Goal: Communication & Community: Answer question/provide support

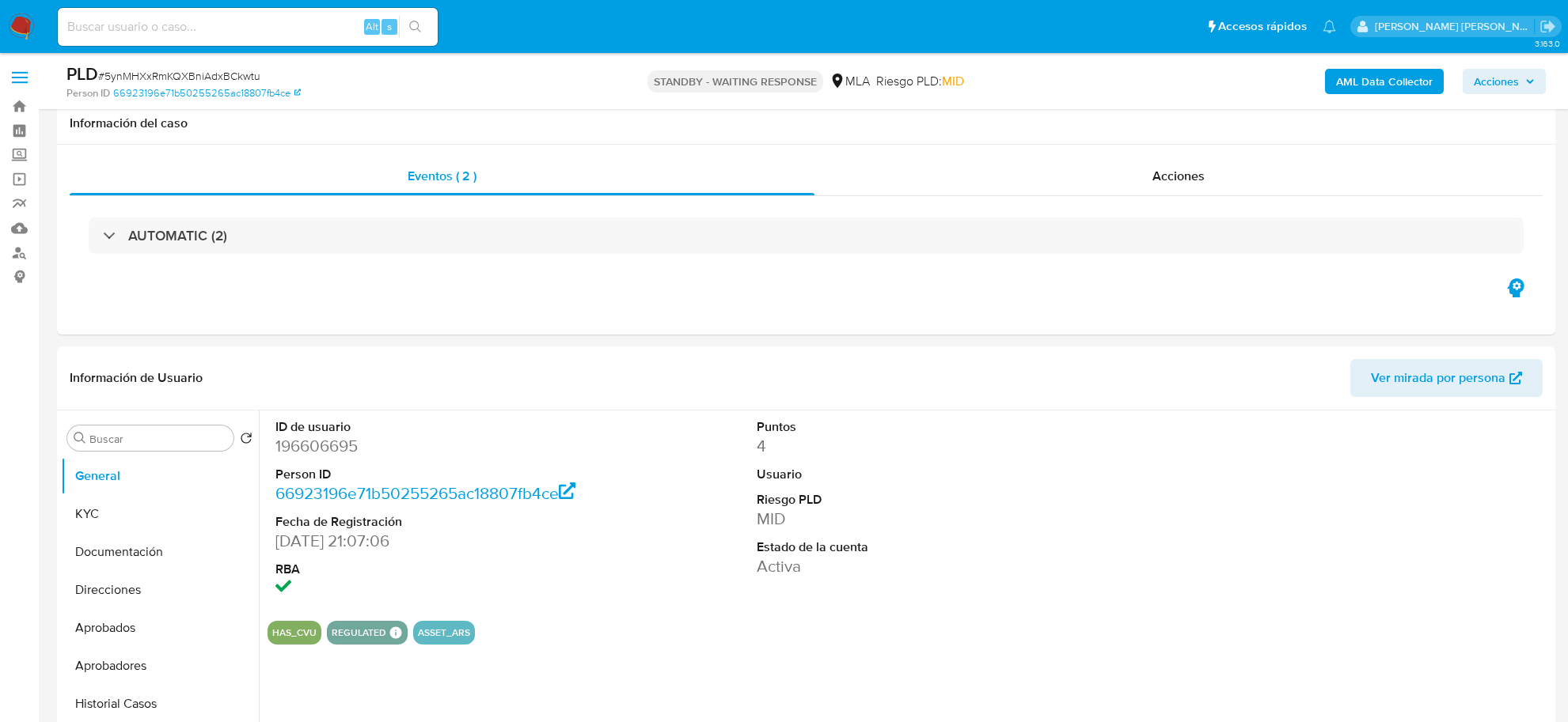
select select "10"
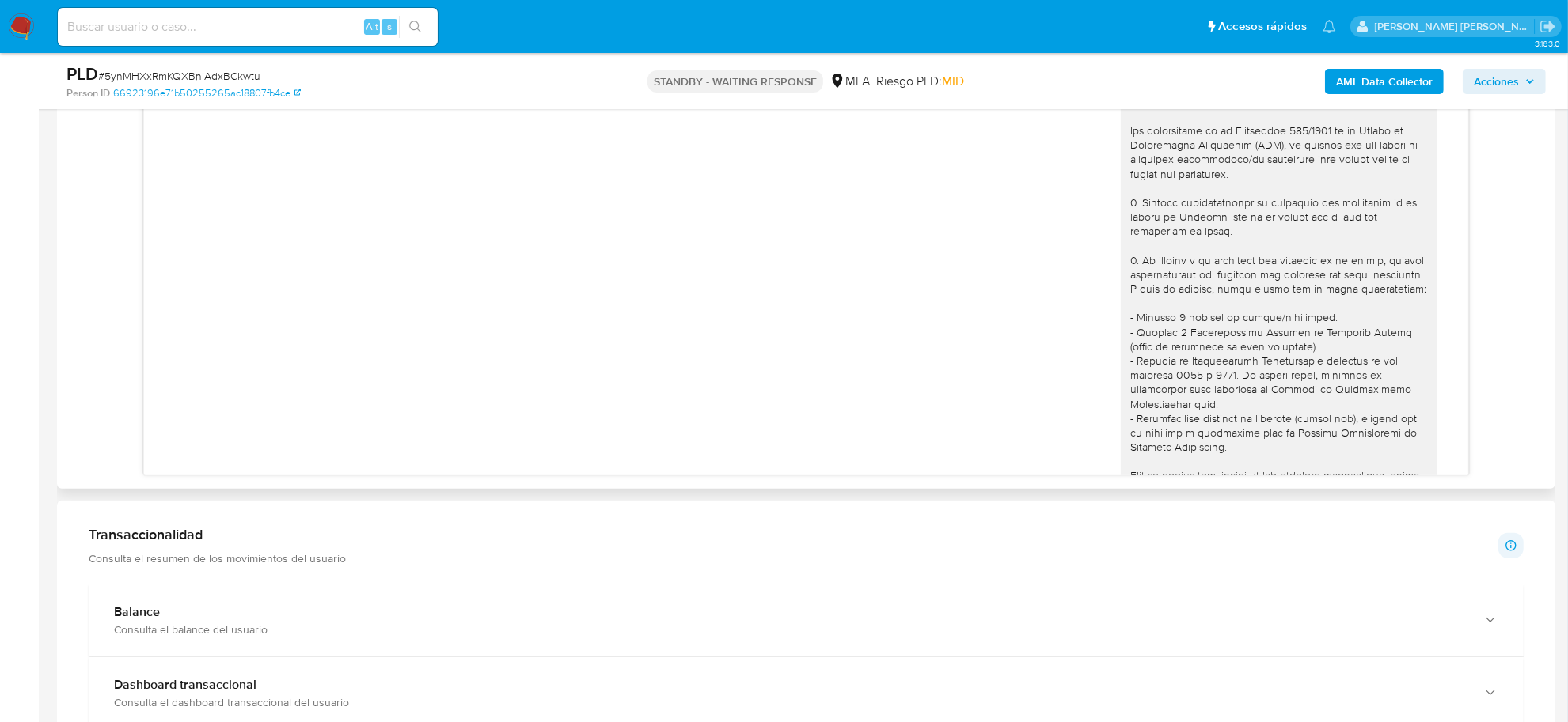
scroll to position [1385, 0]
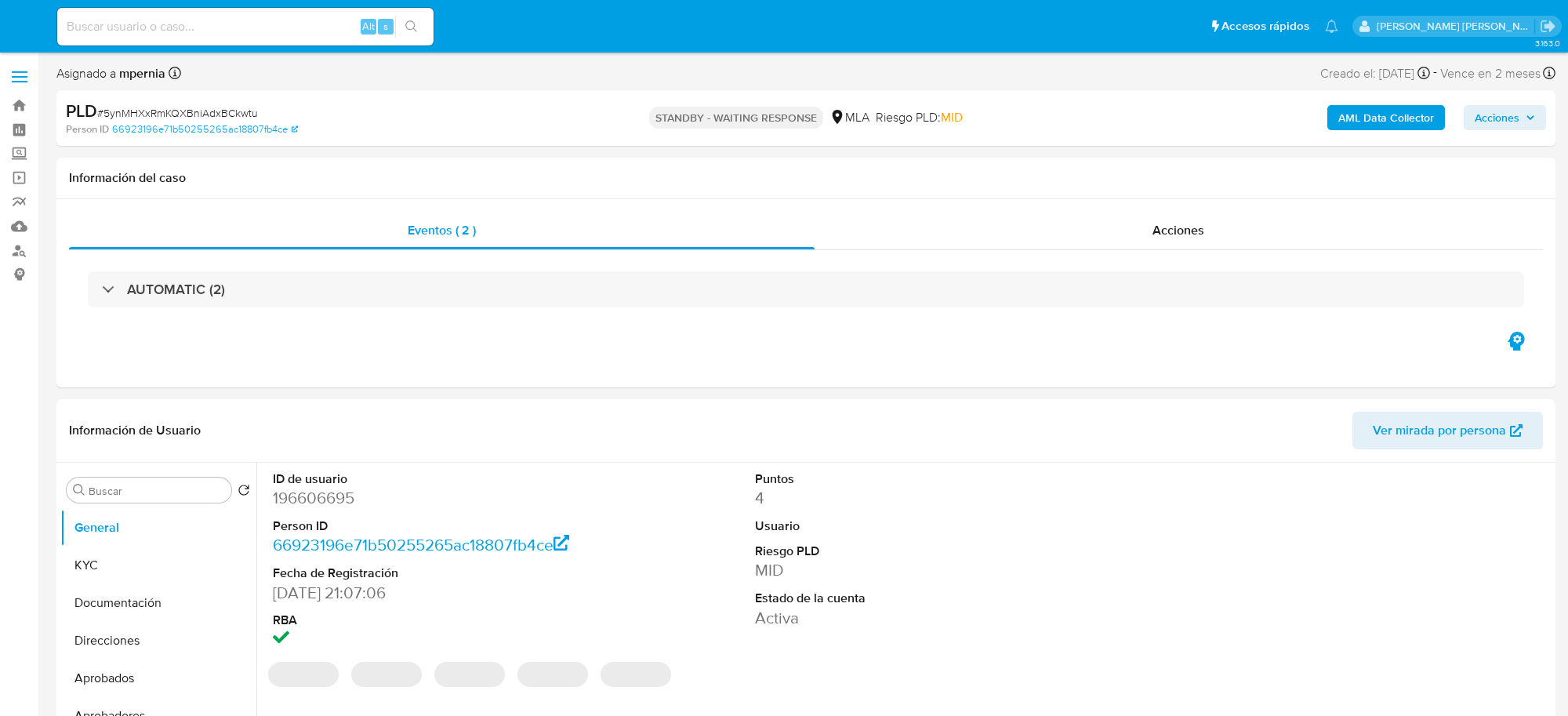
select select "10"
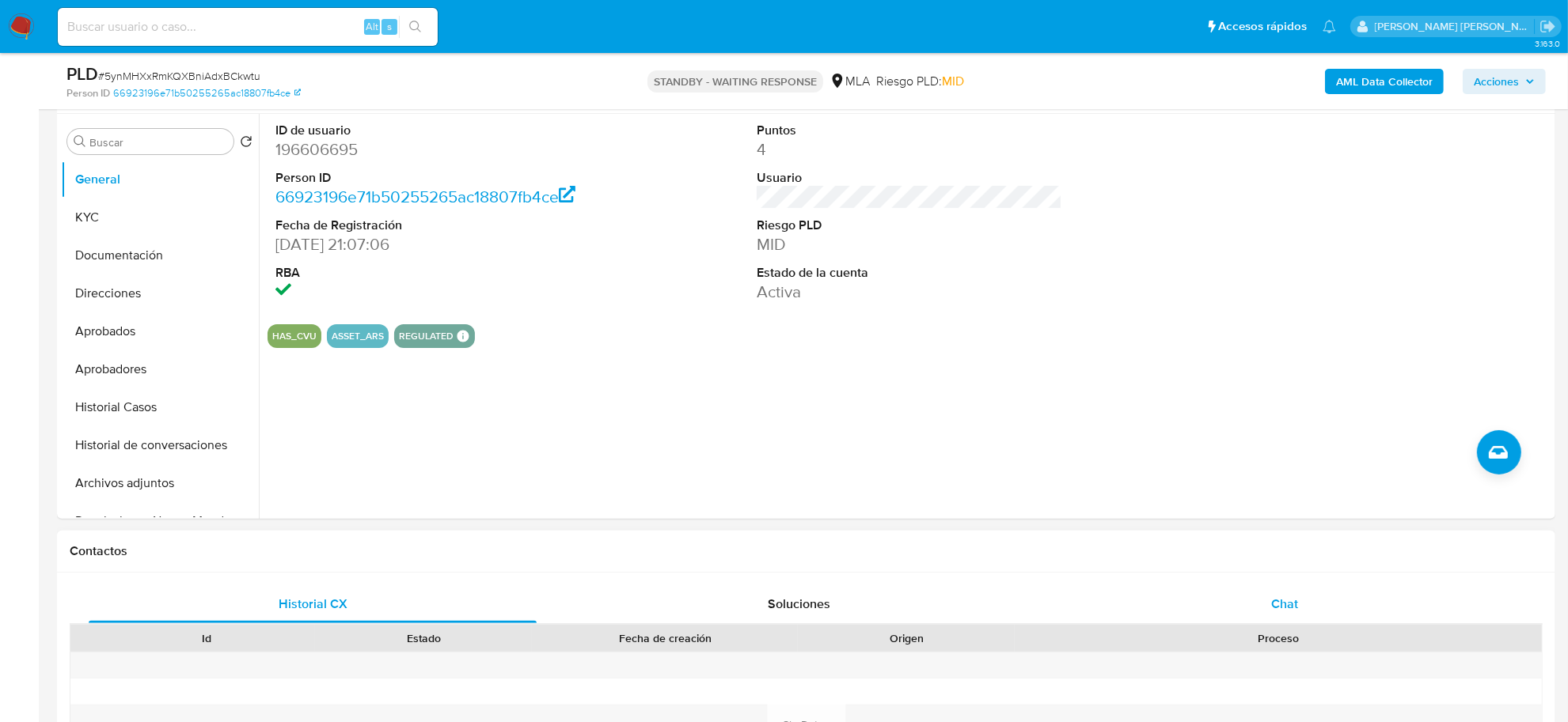
click at [1301, 595] on div "Chat" at bounding box center [1284, 604] width 448 height 38
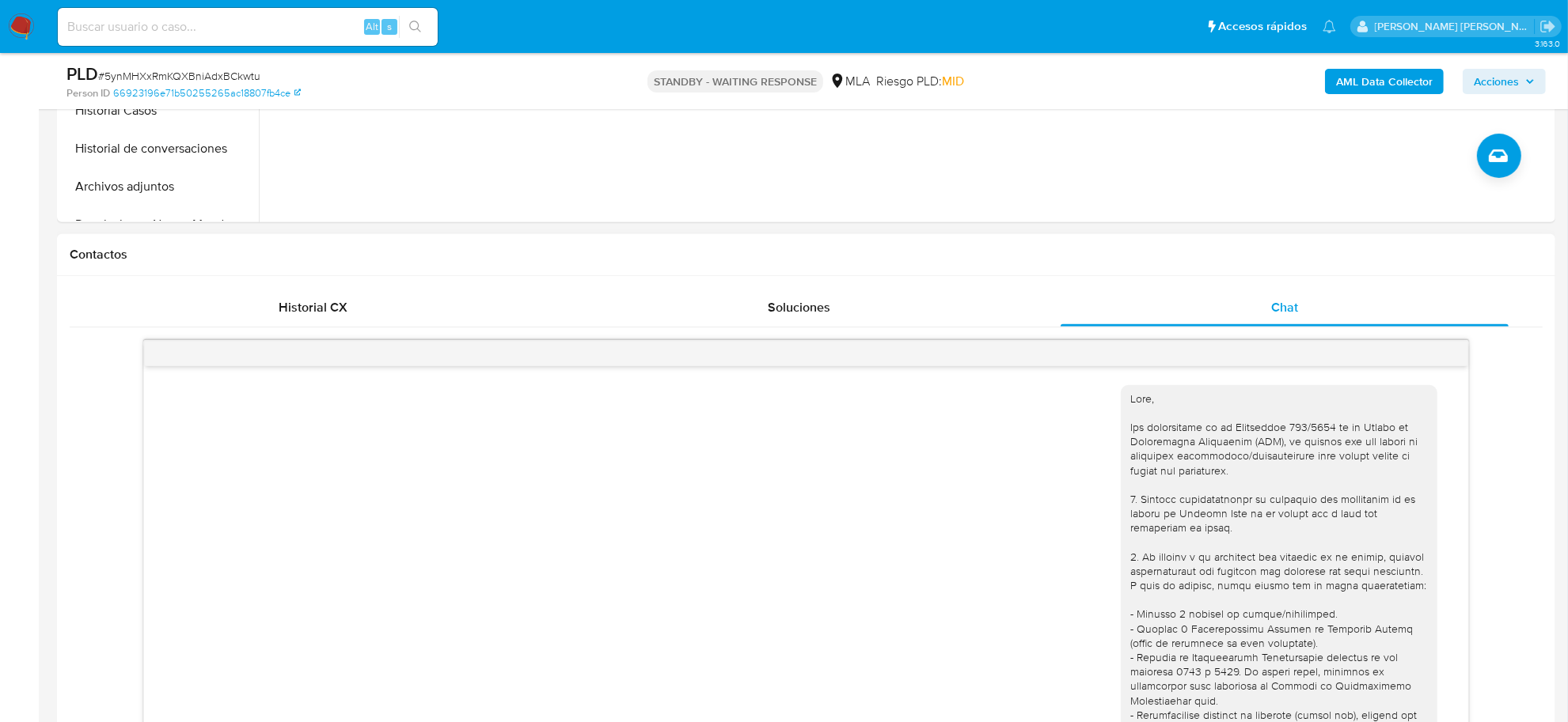
scroll to position [1389, 0]
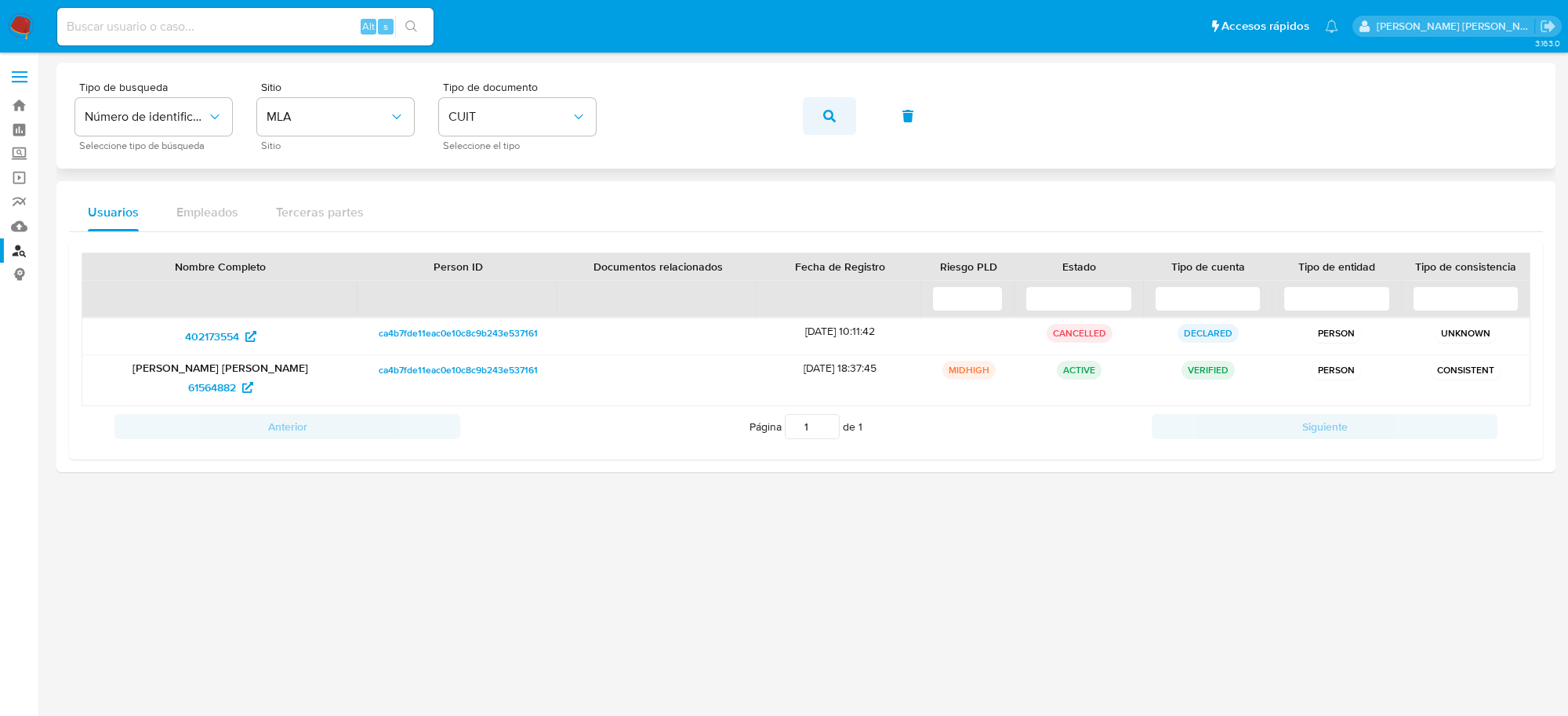
click at [820, 116] on button "button" at bounding box center [830, 116] width 53 height 38
click at [231, 389] on span "169303422" at bounding box center [212, 387] width 55 height 25
click at [833, 120] on icon "button" at bounding box center [830, 116] width 13 height 13
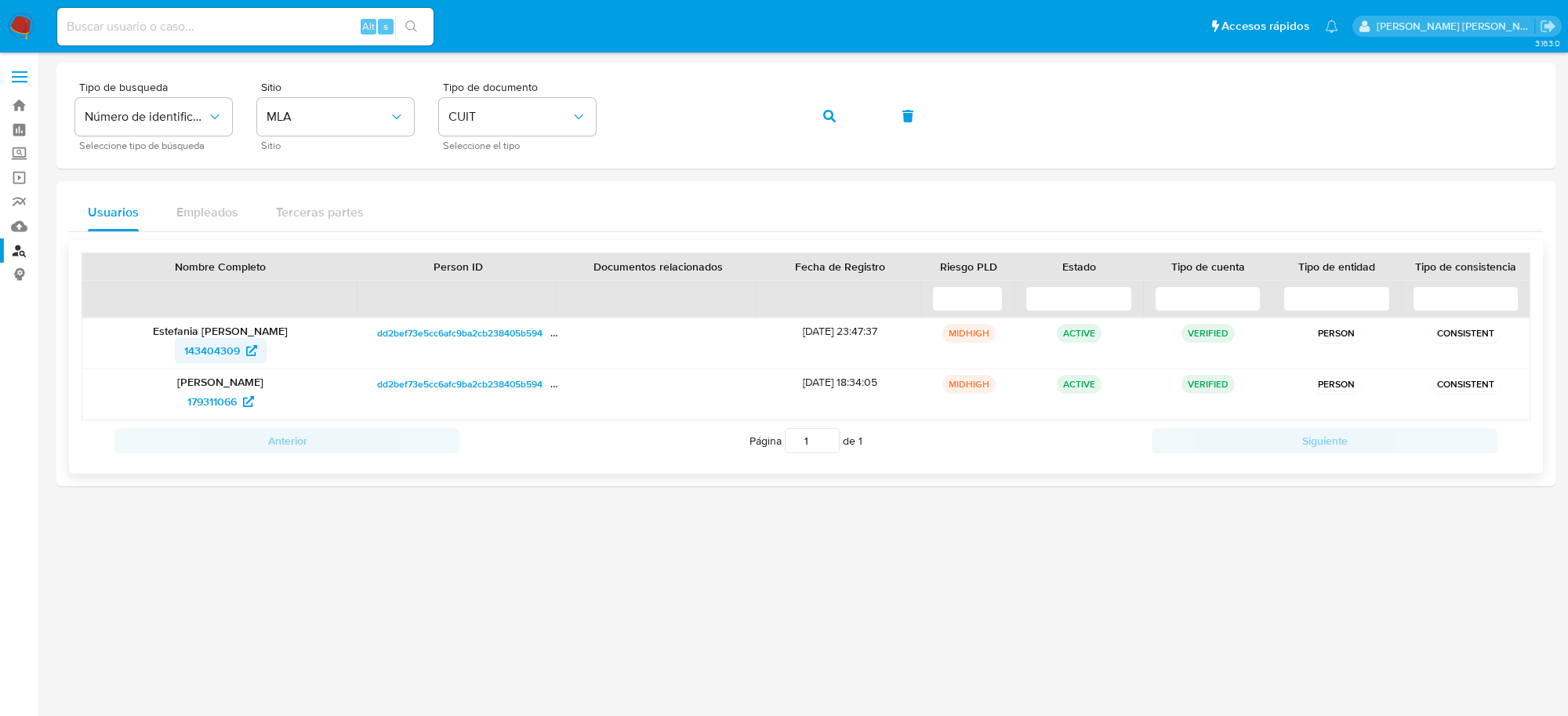
click at [208, 355] on span "143404309" at bounding box center [212, 350] width 56 height 25
click at [840, 125] on button "button" at bounding box center [830, 116] width 53 height 38
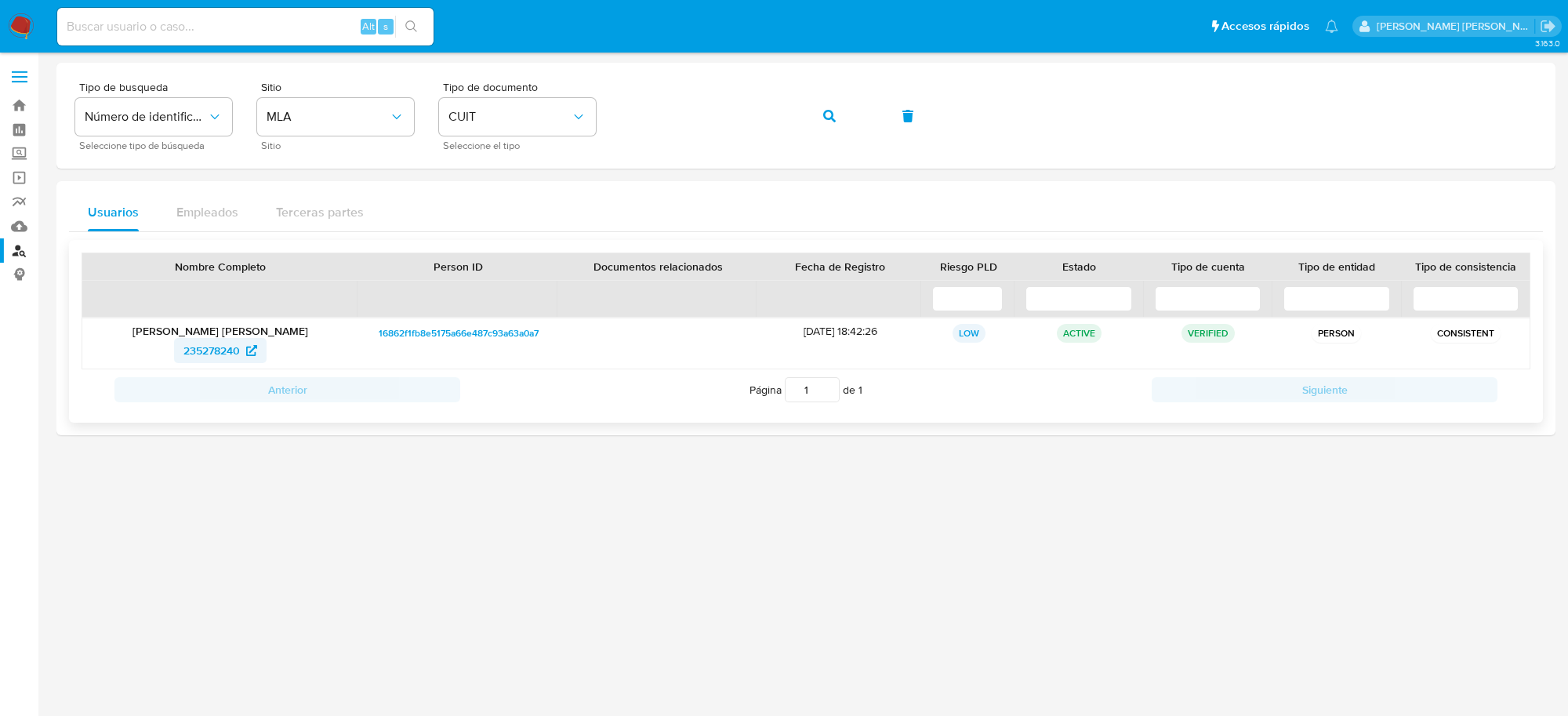
click at [233, 347] on span "235278240" at bounding box center [212, 350] width 57 height 25
click at [824, 110] on icon "button" at bounding box center [830, 116] width 13 height 13
click at [224, 352] on span "132419154" at bounding box center [212, 350] width 49 height 25
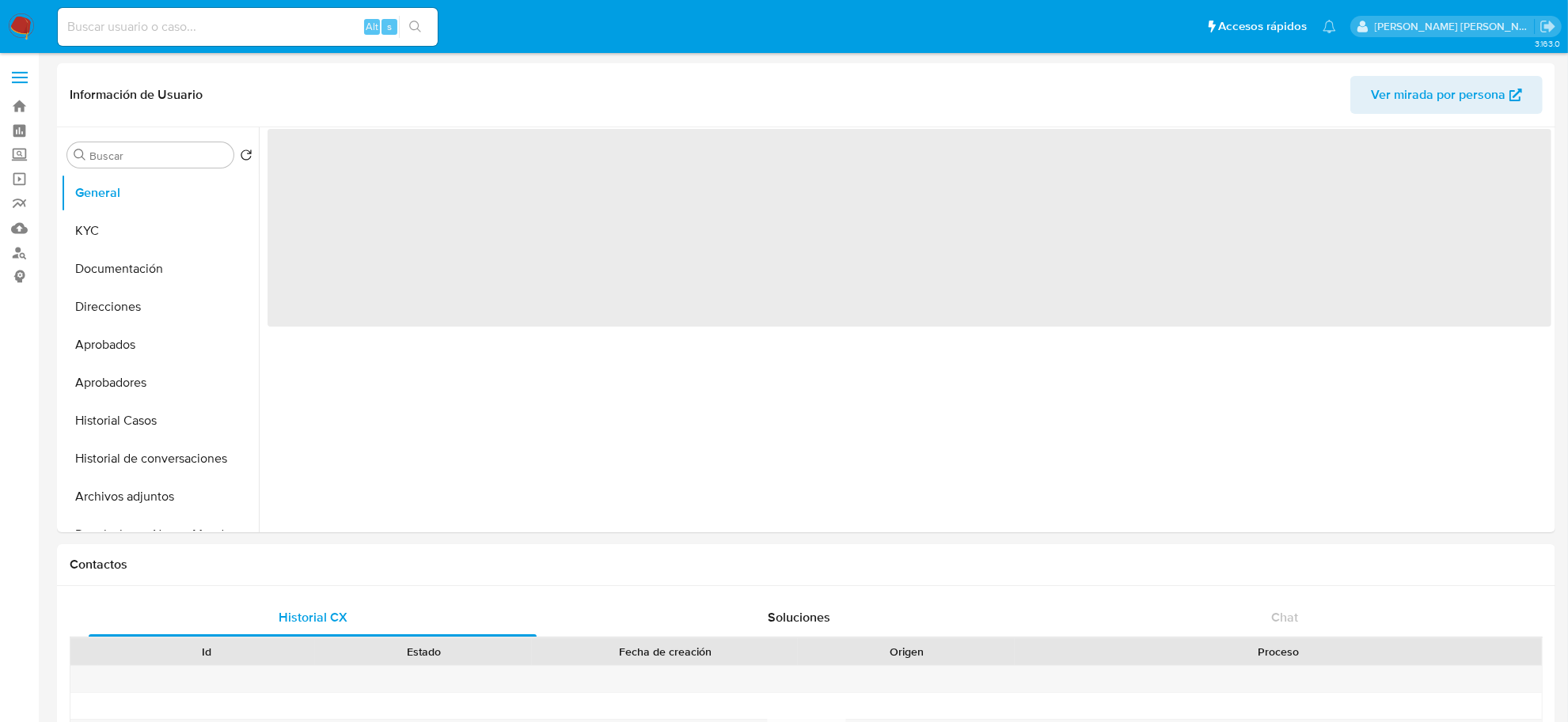
select select "10"
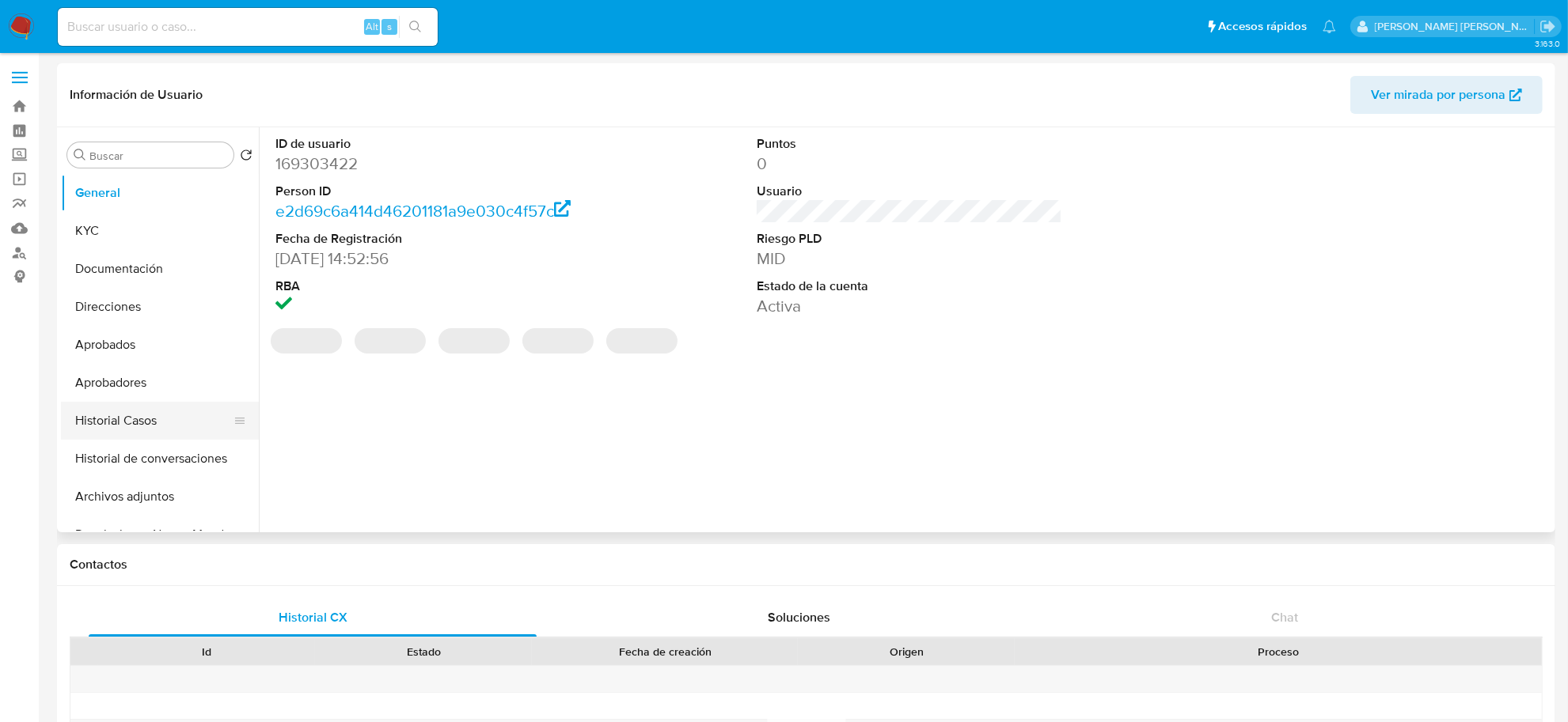
click at [148, 414] on button "Historial Casos" at bounding box center [153, 420] width 185 height 38
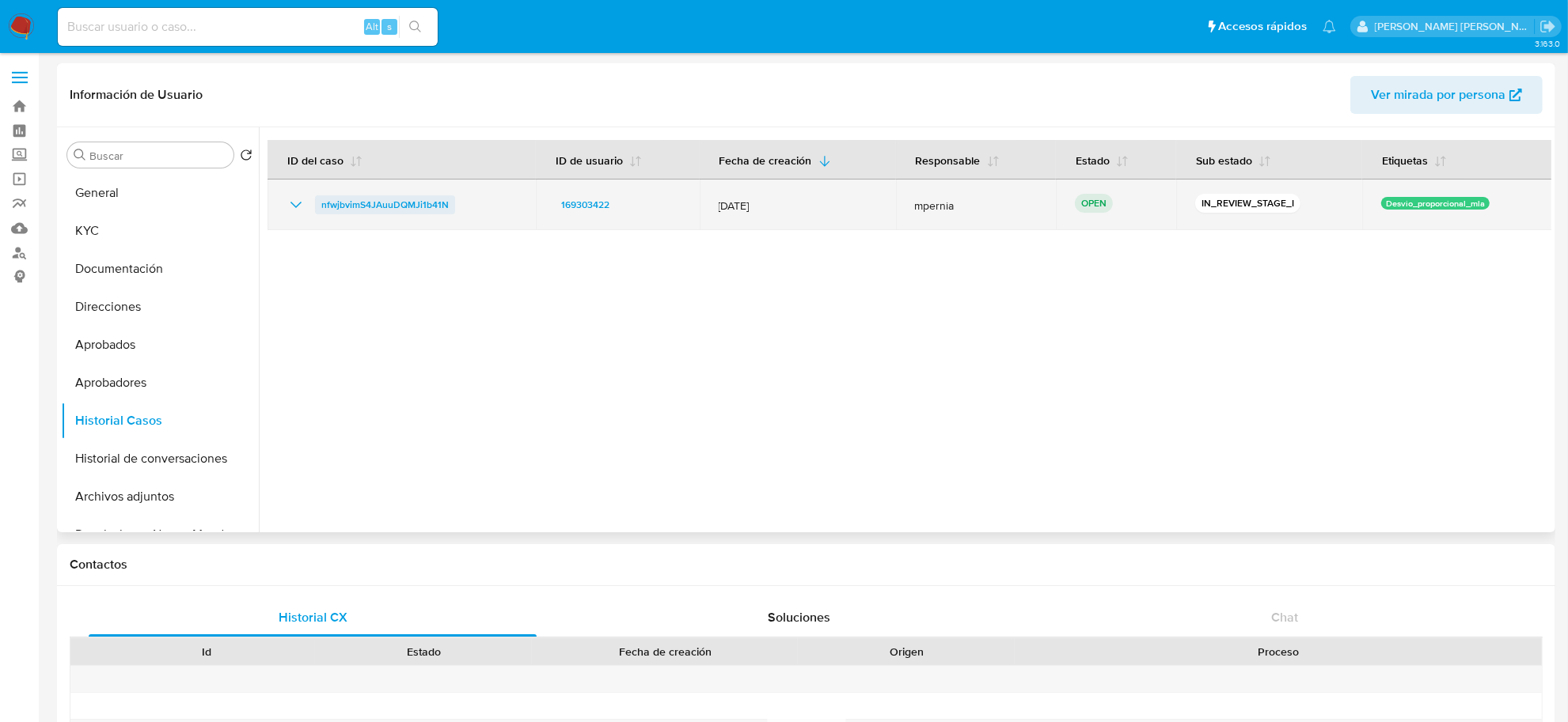
click at [342, 200] on span "nfwjbvimS4JAuuDQMJi1b41N" at bounding box center [385, 205] width 127 height 19
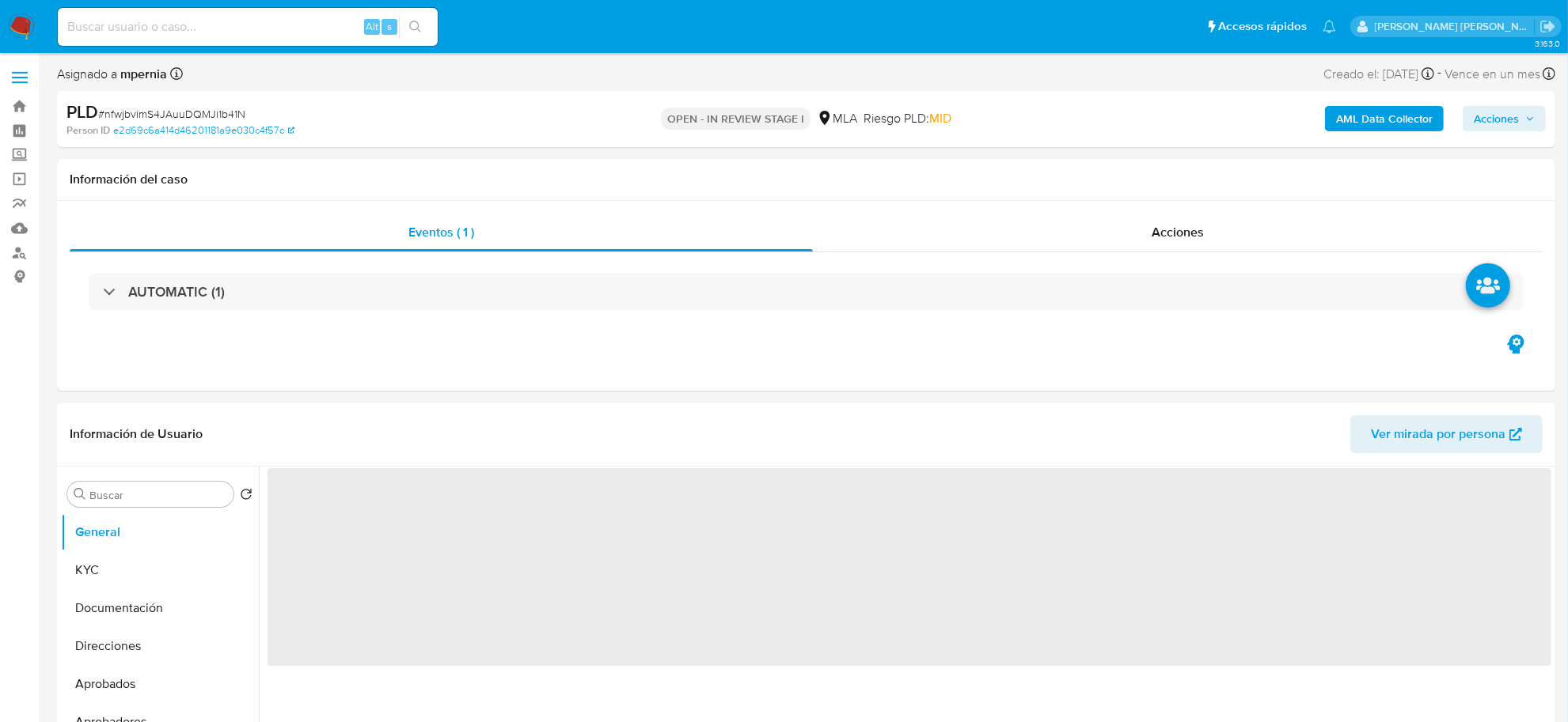
select select "10"
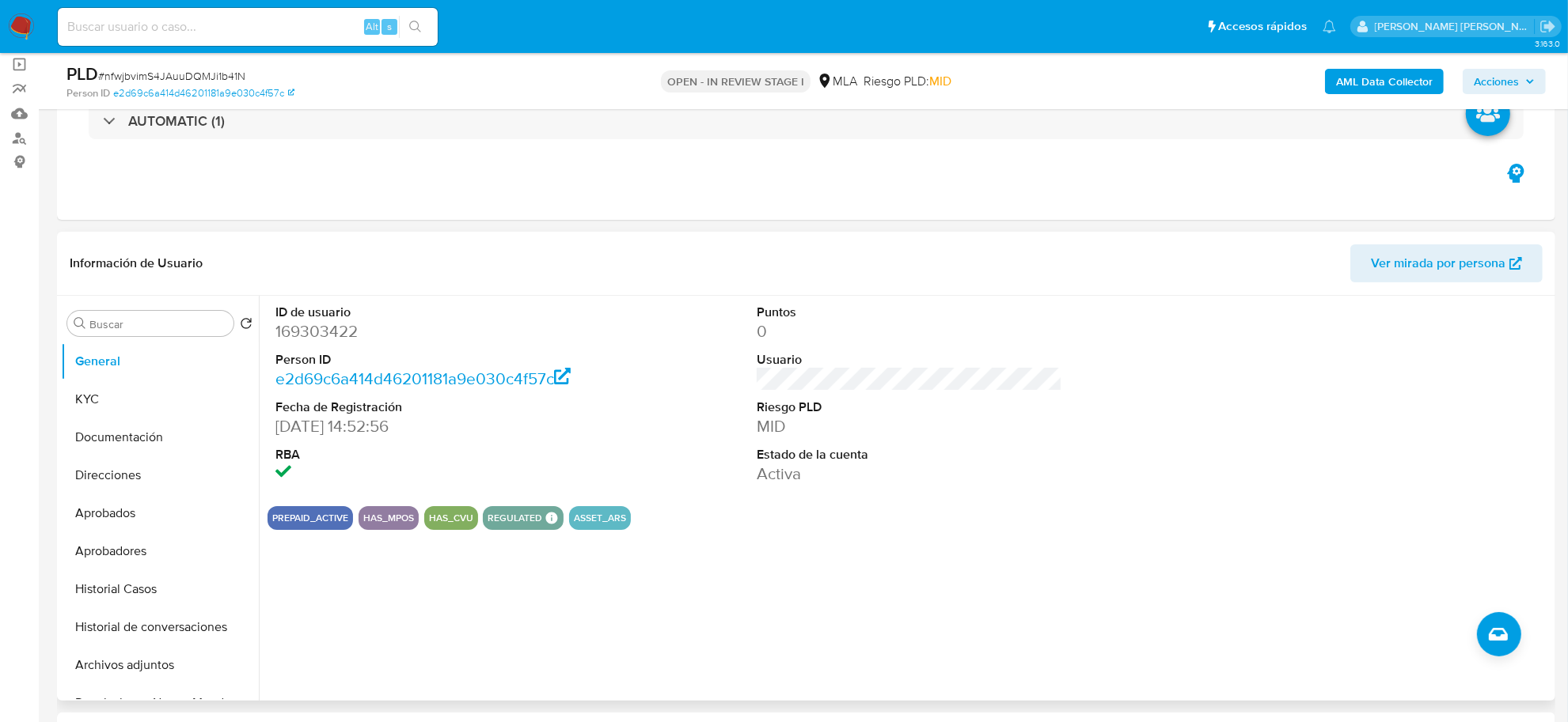
scroll to position [297, 0]
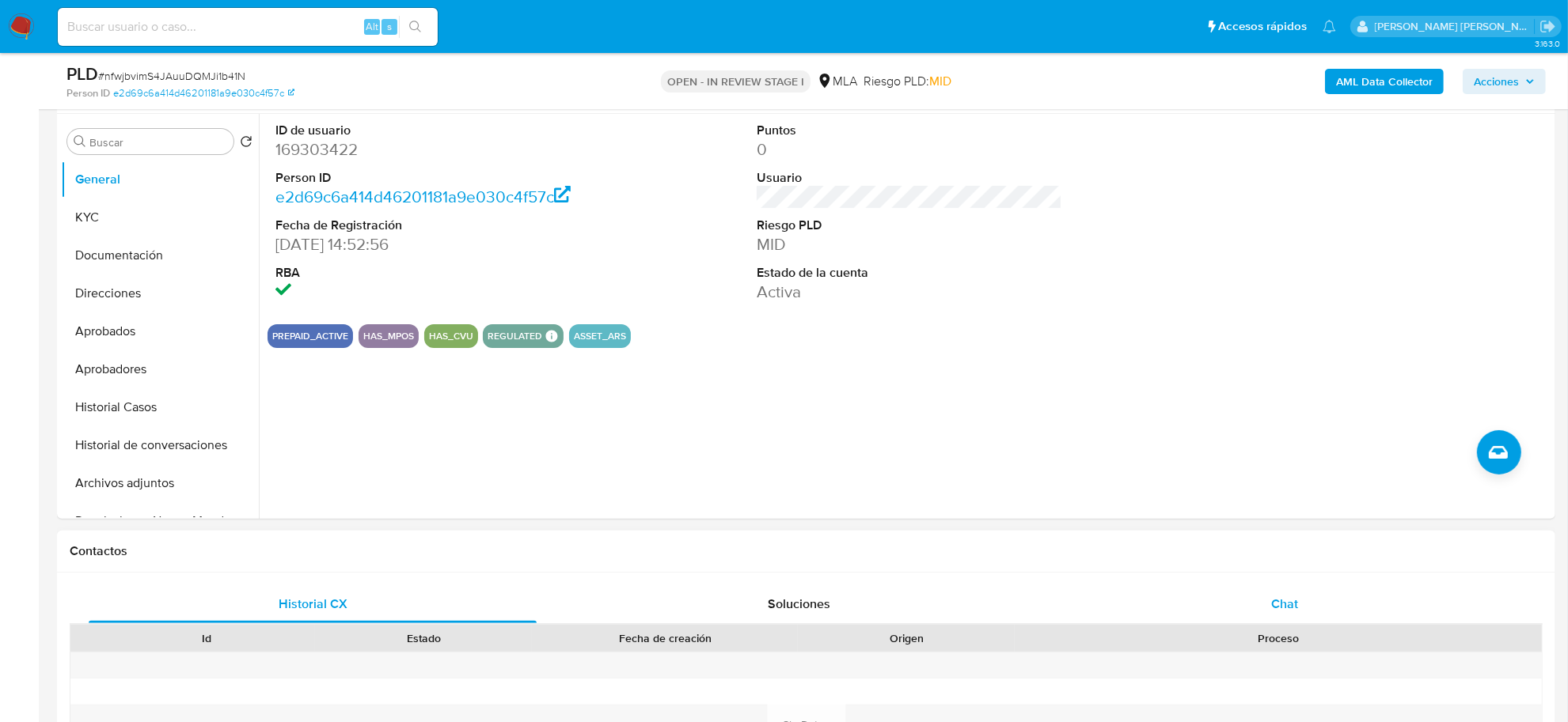
click at [1271, 618] on div "Chat" at bounding box center [1284, 604] width 448 height 38
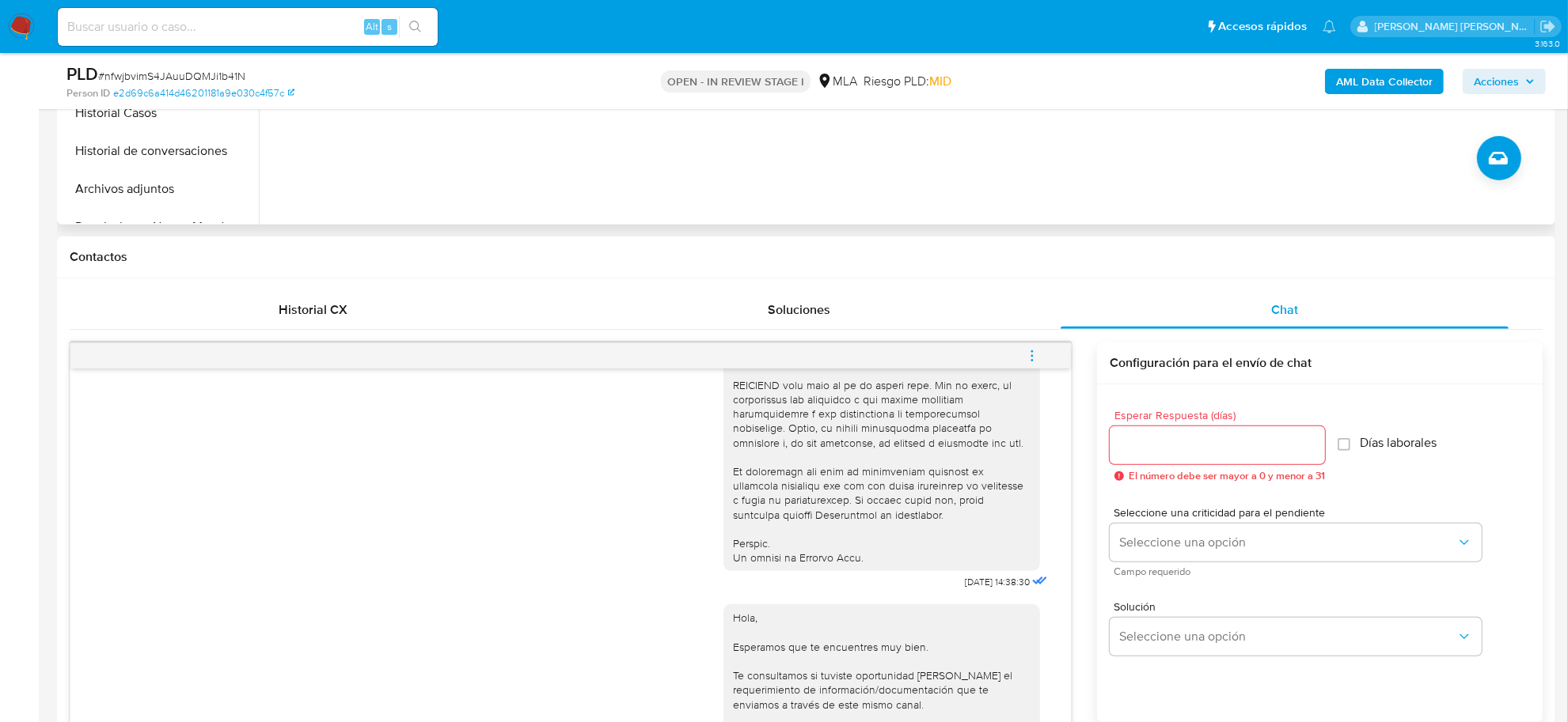
scroll to position [395, 0]
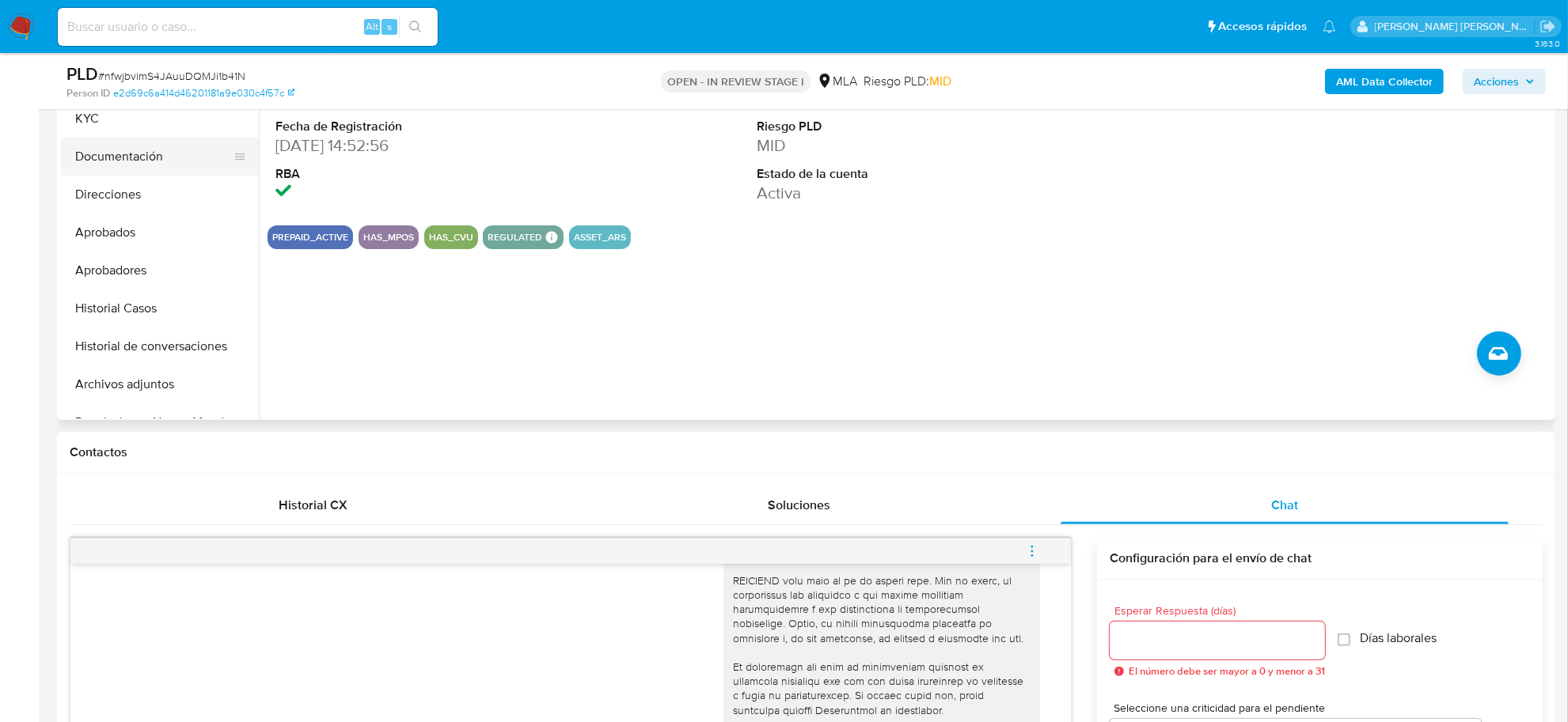
click at [124, 152] on button "Documentación" at bounding box center [153, 156] width 185 height 38
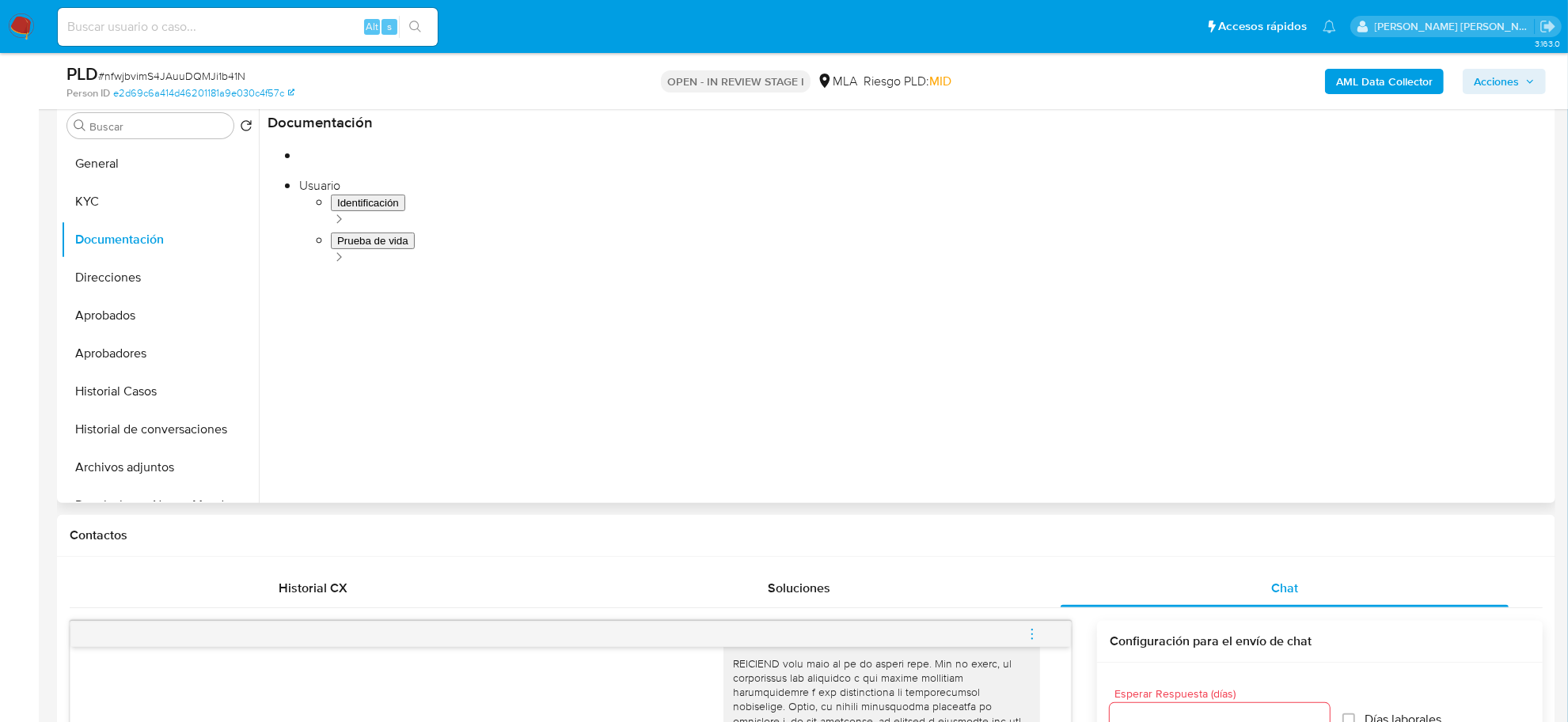
scroll to position [198, 0]
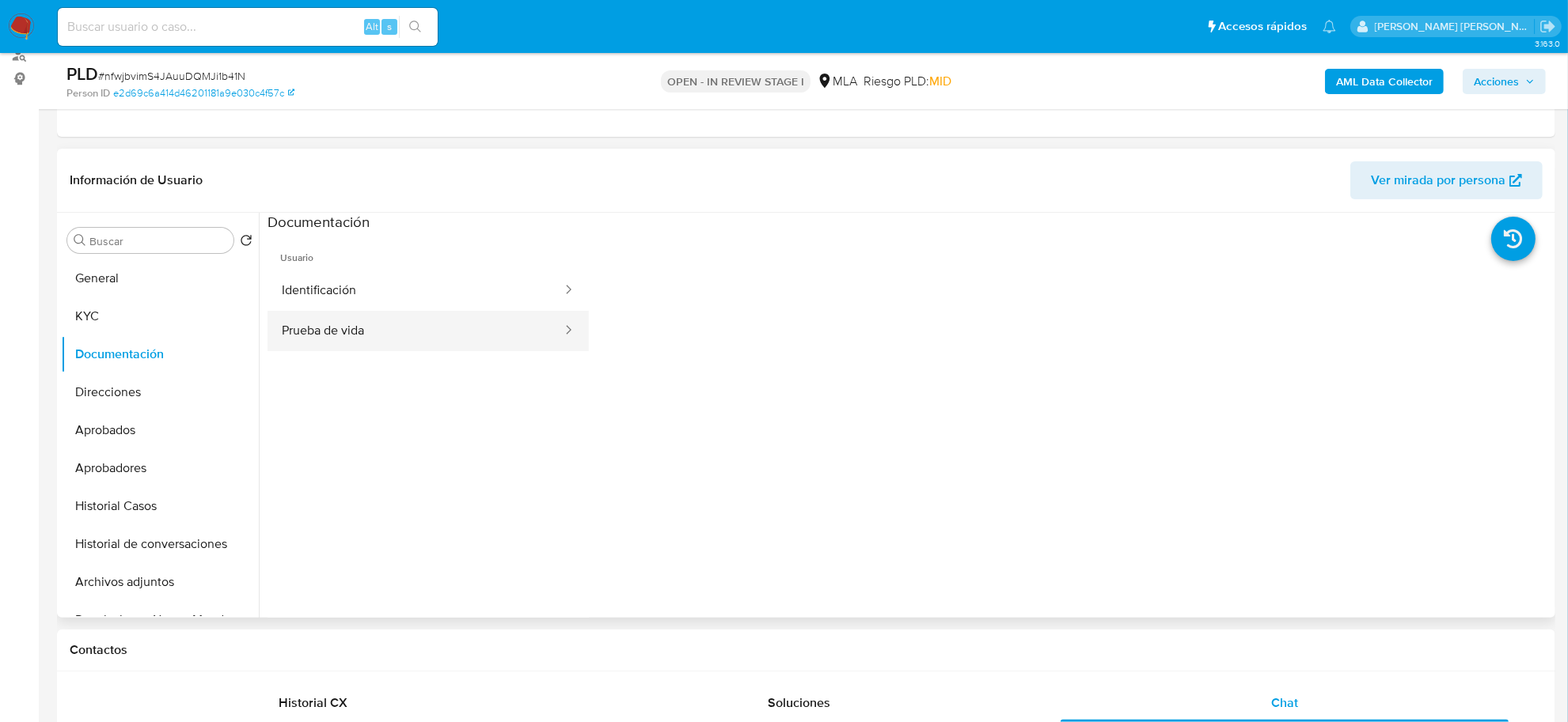
click at [380, 337] on button "Prueba de vida" at bounding box center [415, 331] width 296 height 41
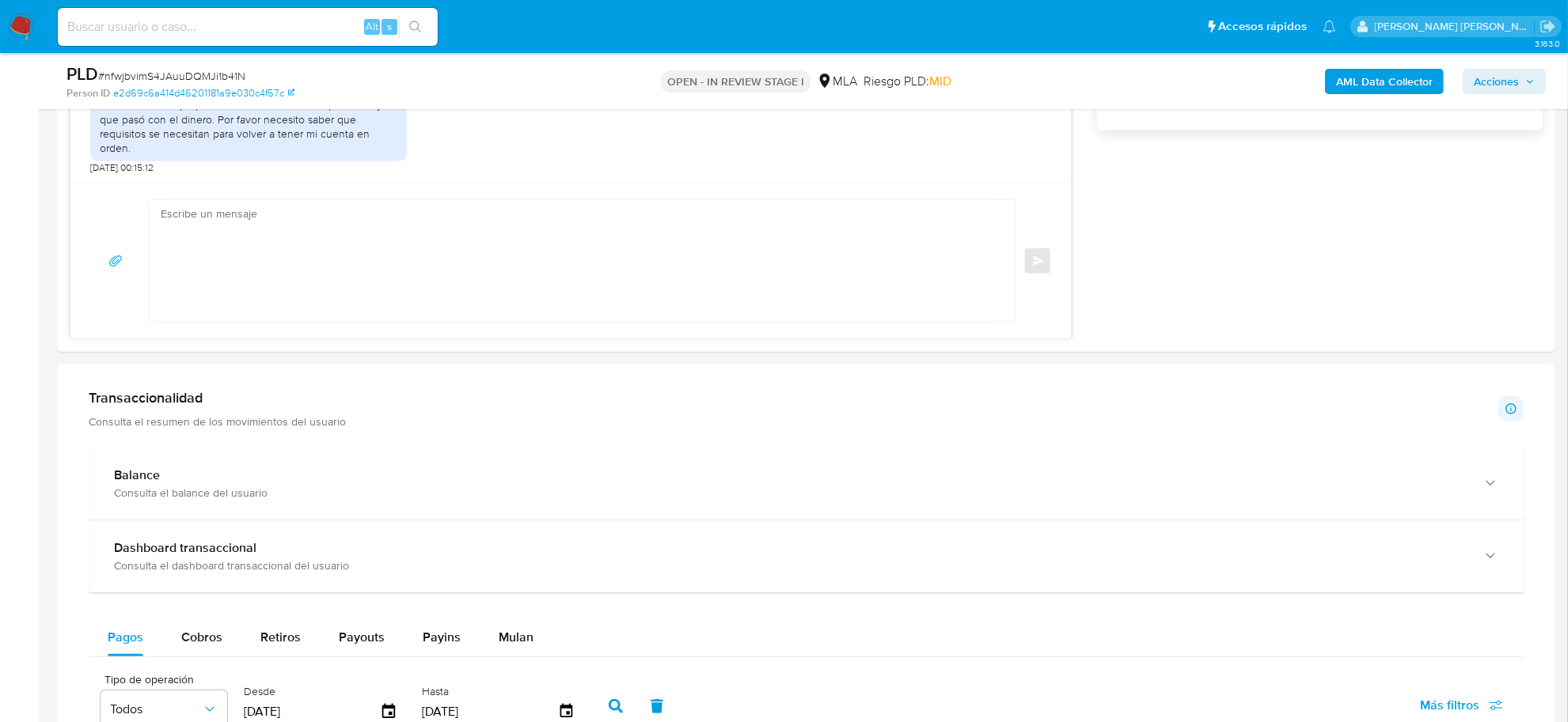
scroll to position [1385, 0]
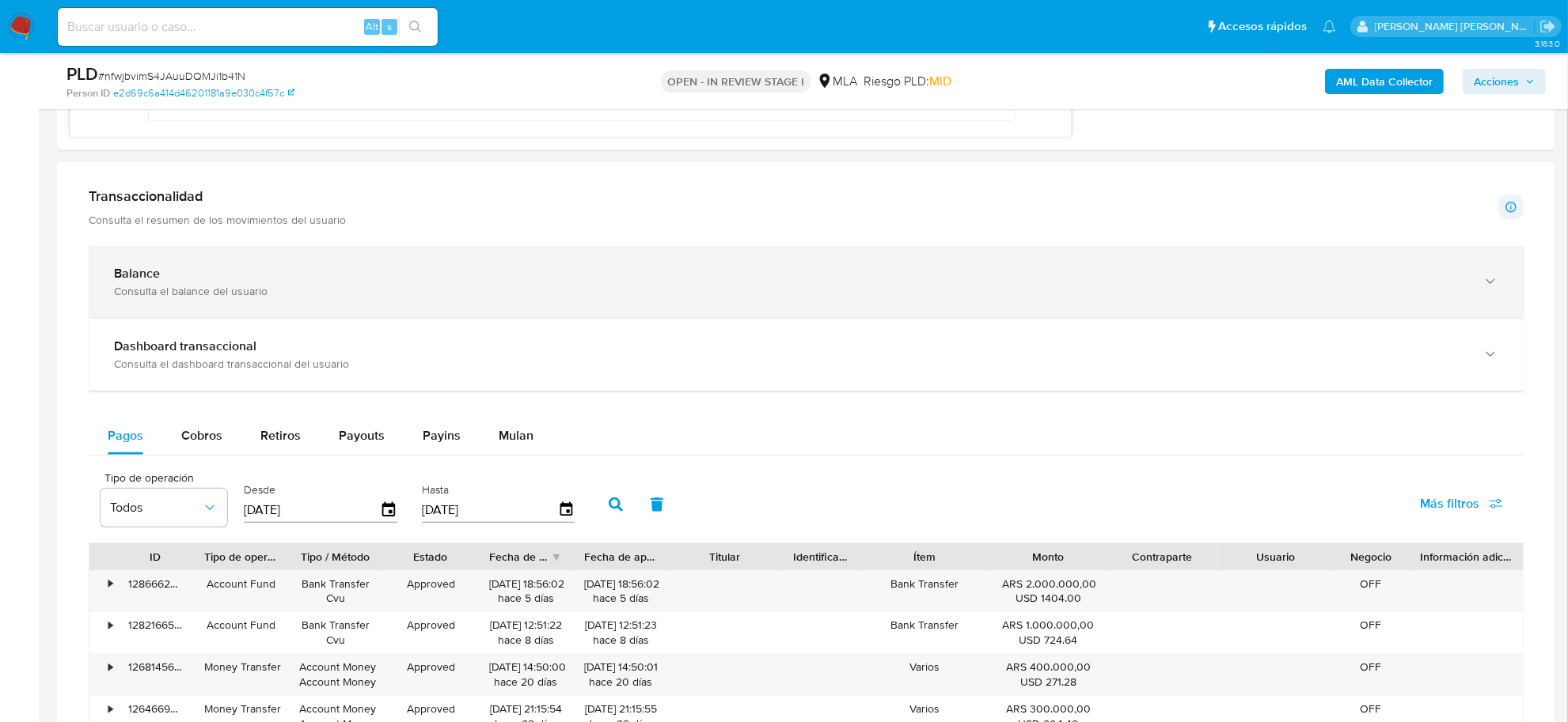
click at [143, 271] on b "Balance" at bounding box center [137, 273] width 46 height 18
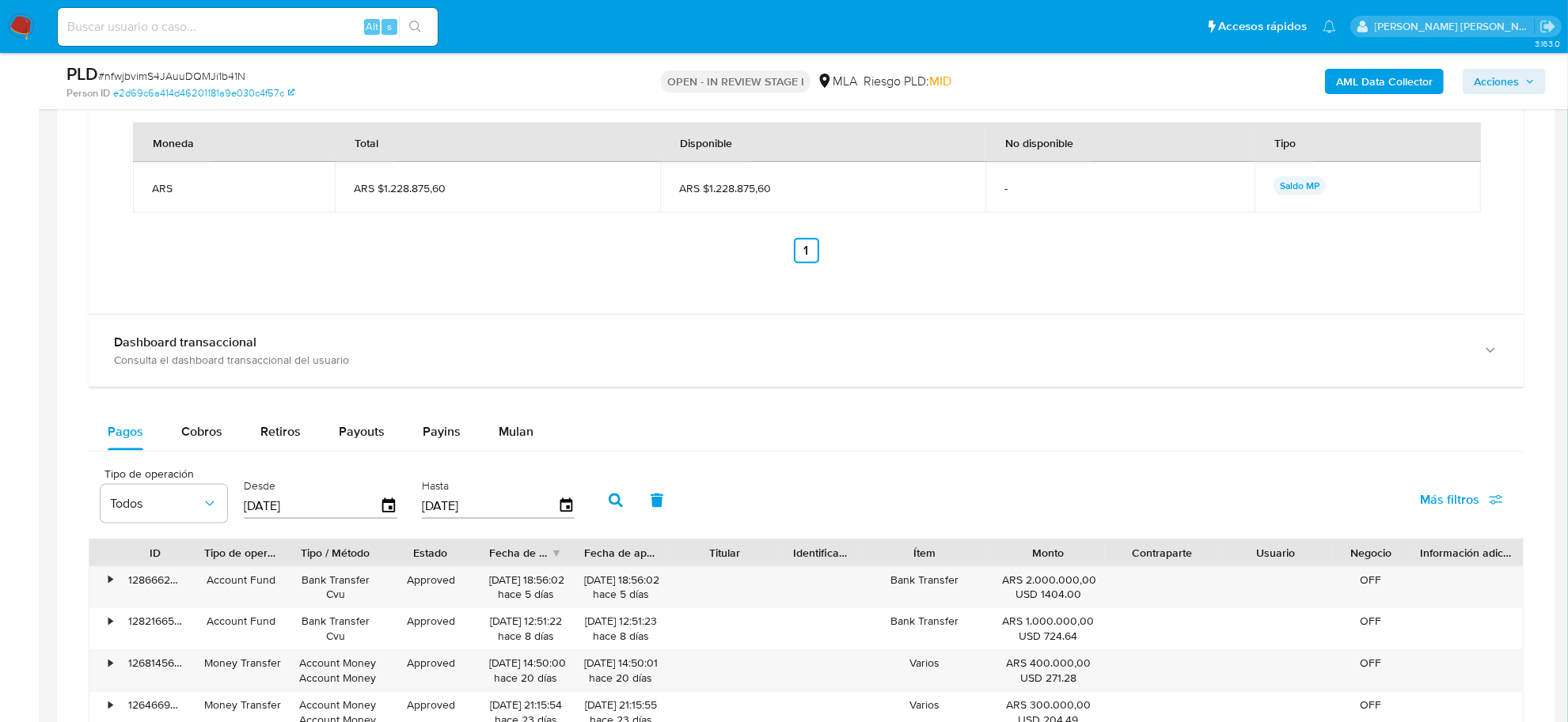
scroll to position [1977, 0]
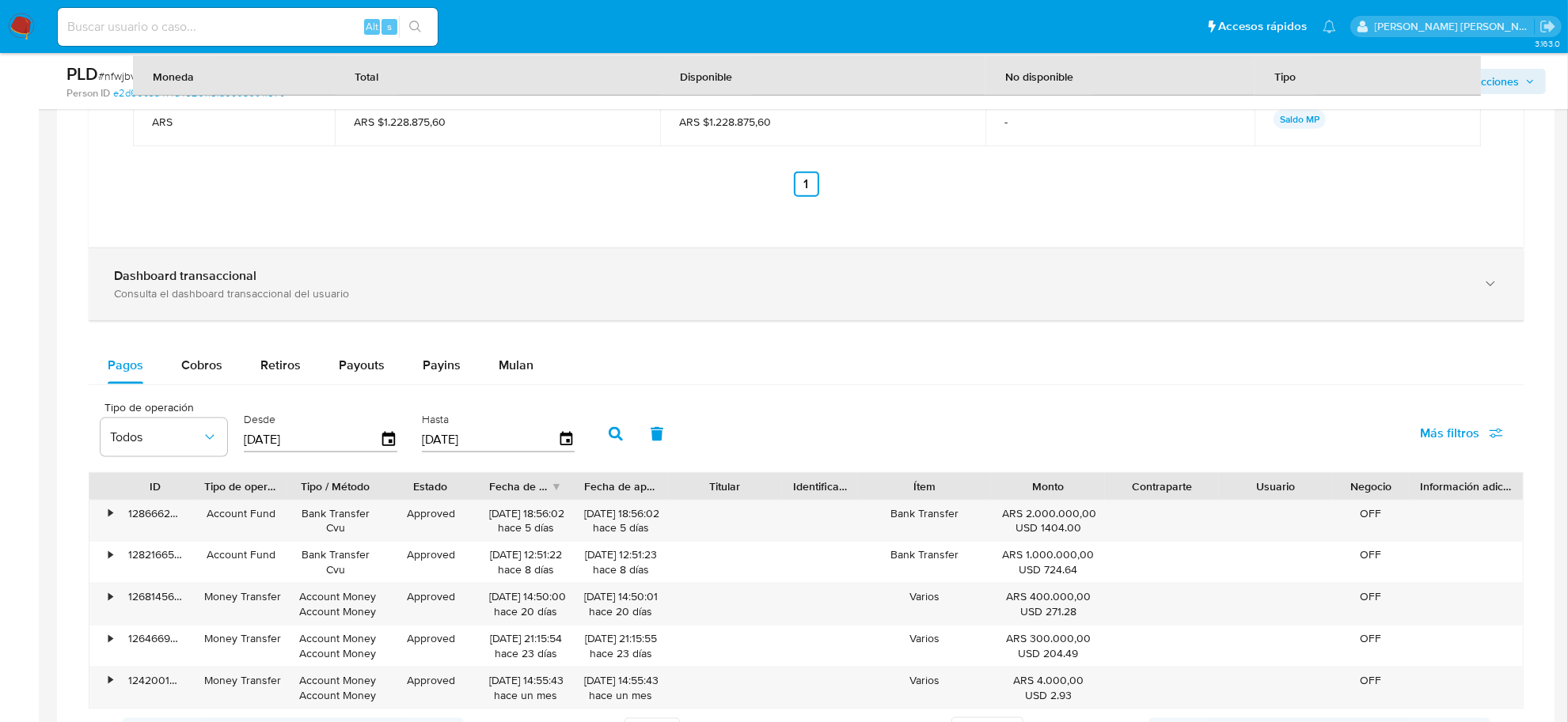
click at [202, 281] on b "Dashboard transaccional" at bounding box center [185, 275] width 143 height 18
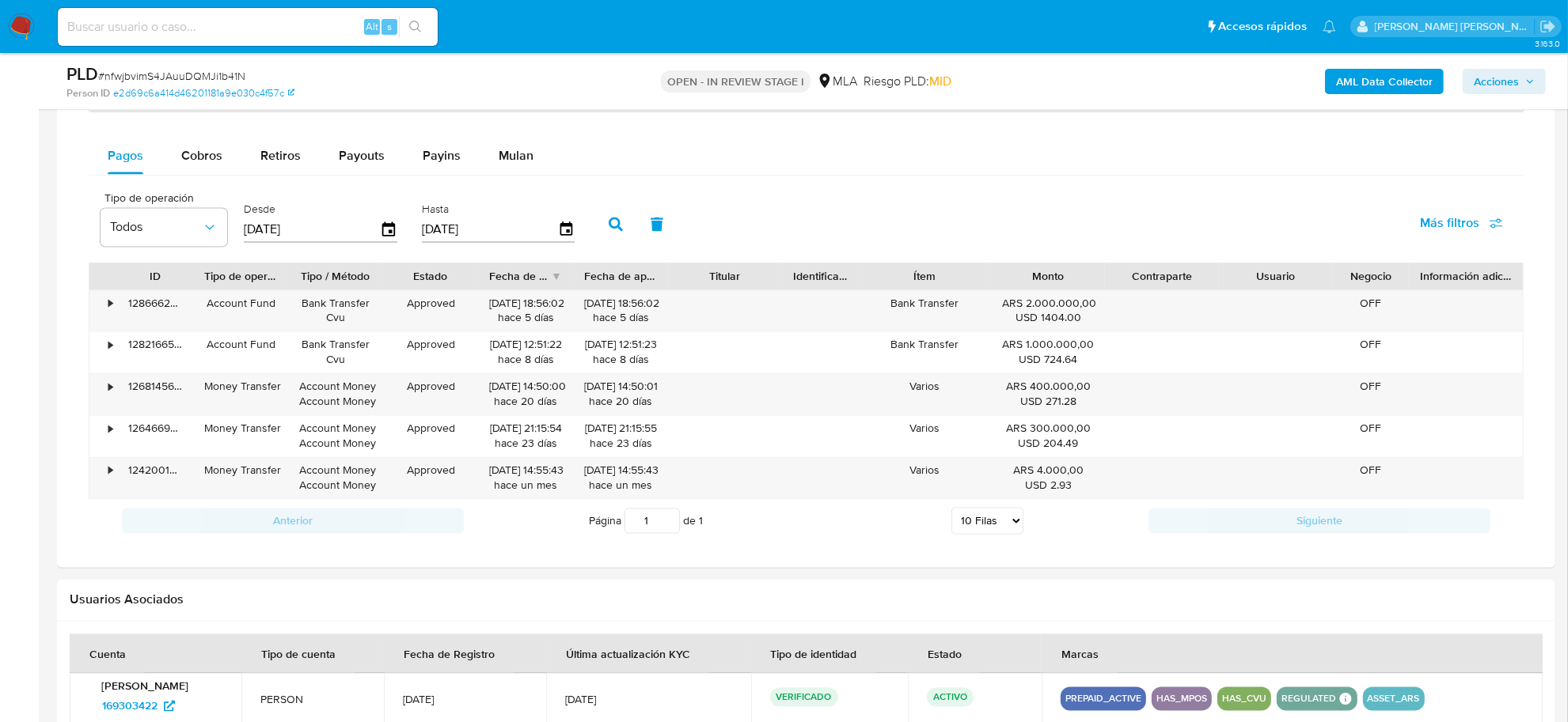
scroll to position [2966, 0]
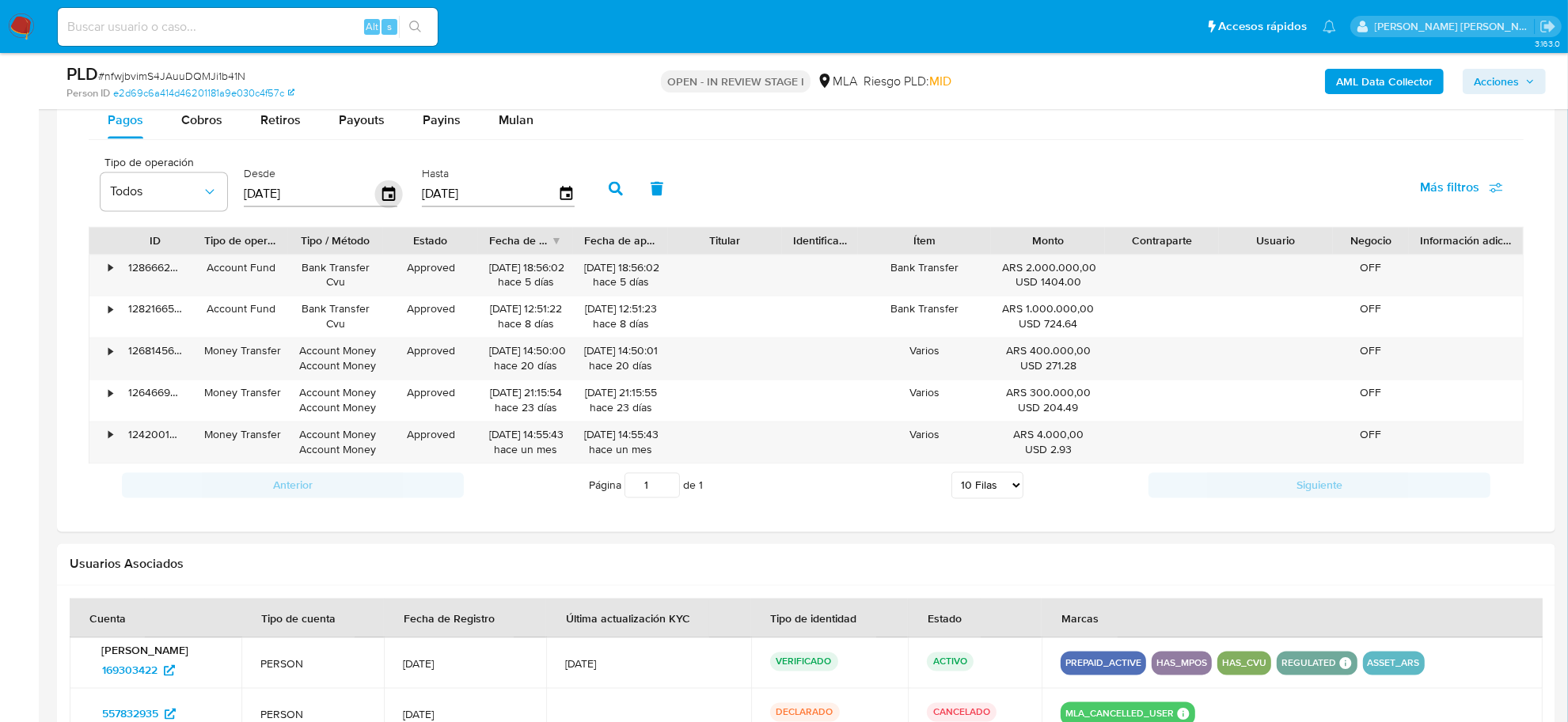
click at [392, 199] on icon "button" at bounding box center [389, 195] width 28 height 28
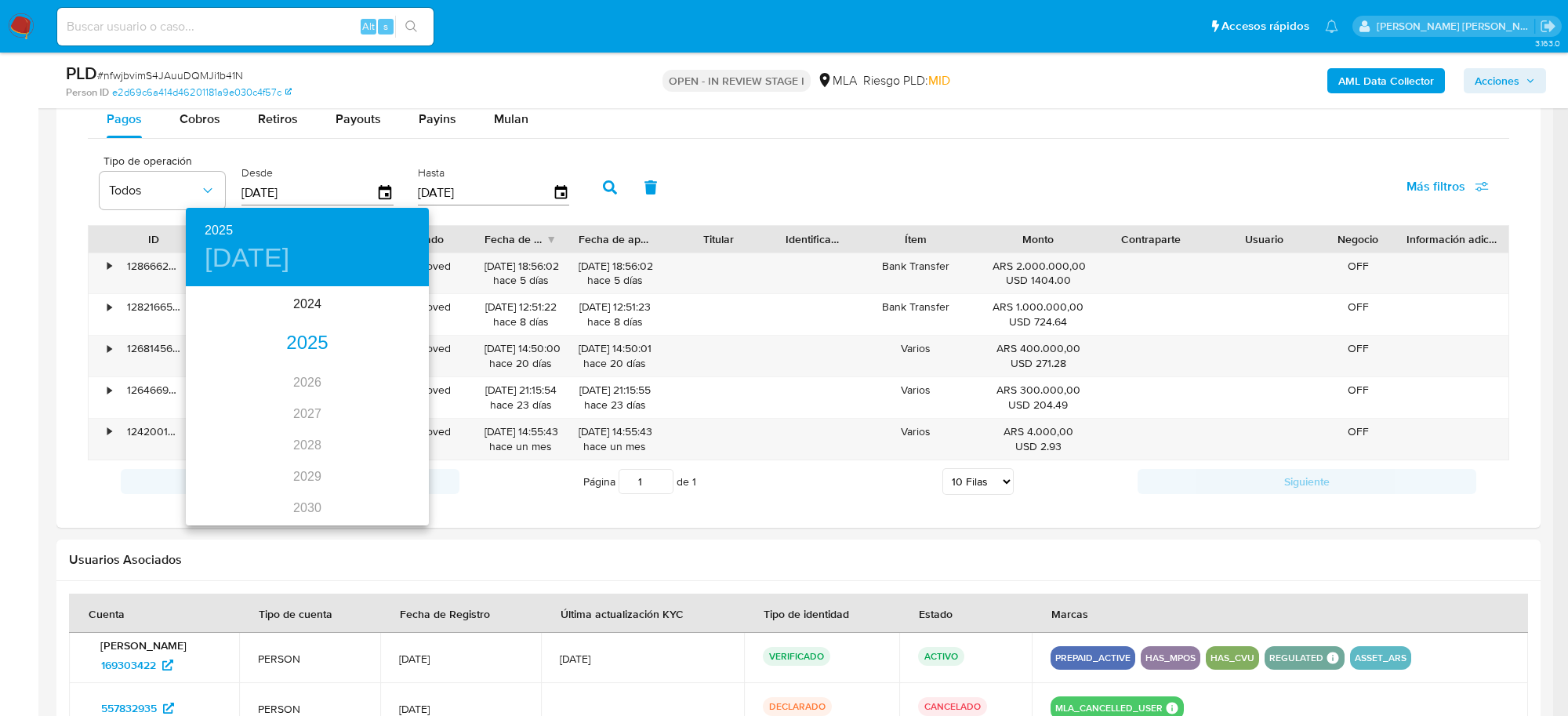
click at [307, 343] on div "2025" at bounding box center [307, 343] width 243 height 32
click at [381, 428] on div "sep." at bounding box center [389, 436] width 81 height 59
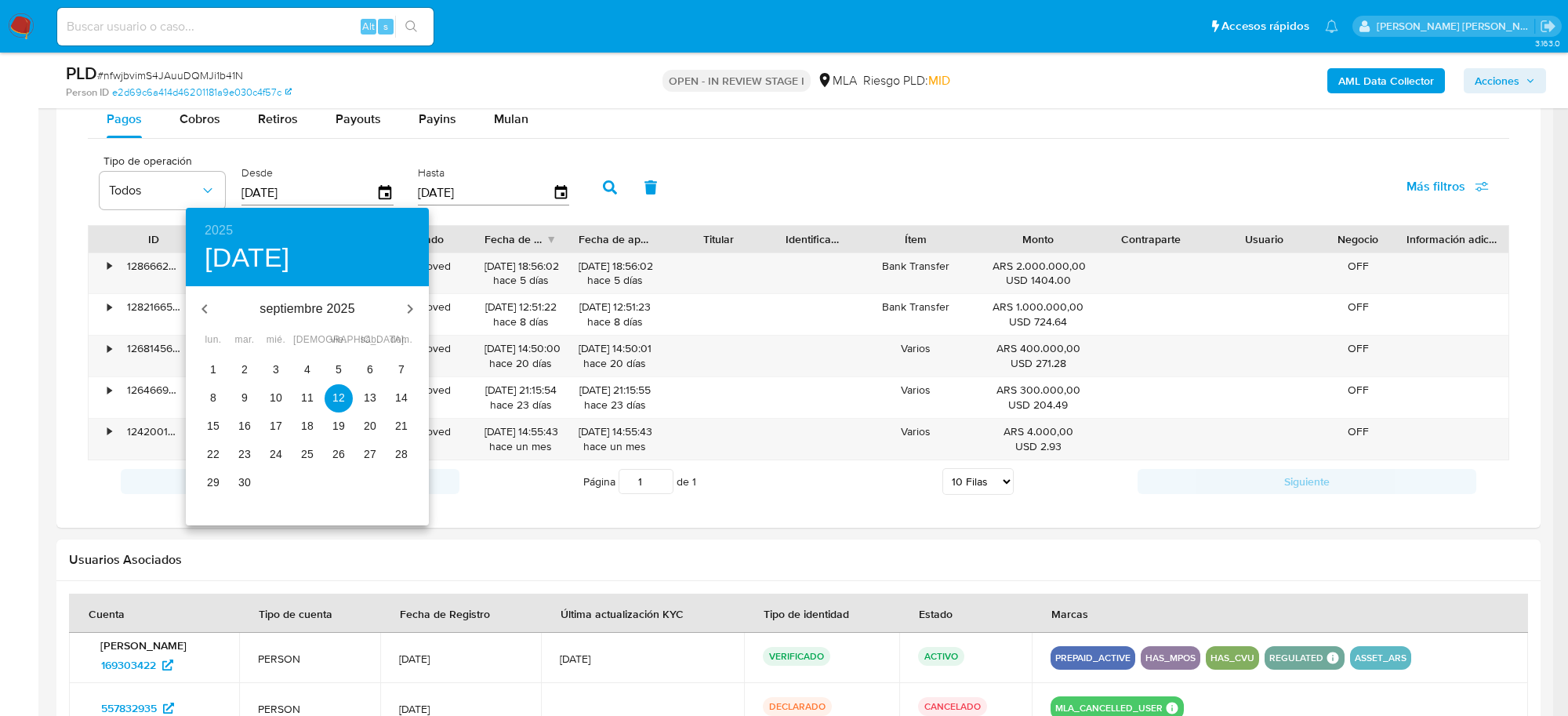
click at [214, 363] on p "1" at bounding box center [213, 369] width 6 height 15
type input "01/09/2025"
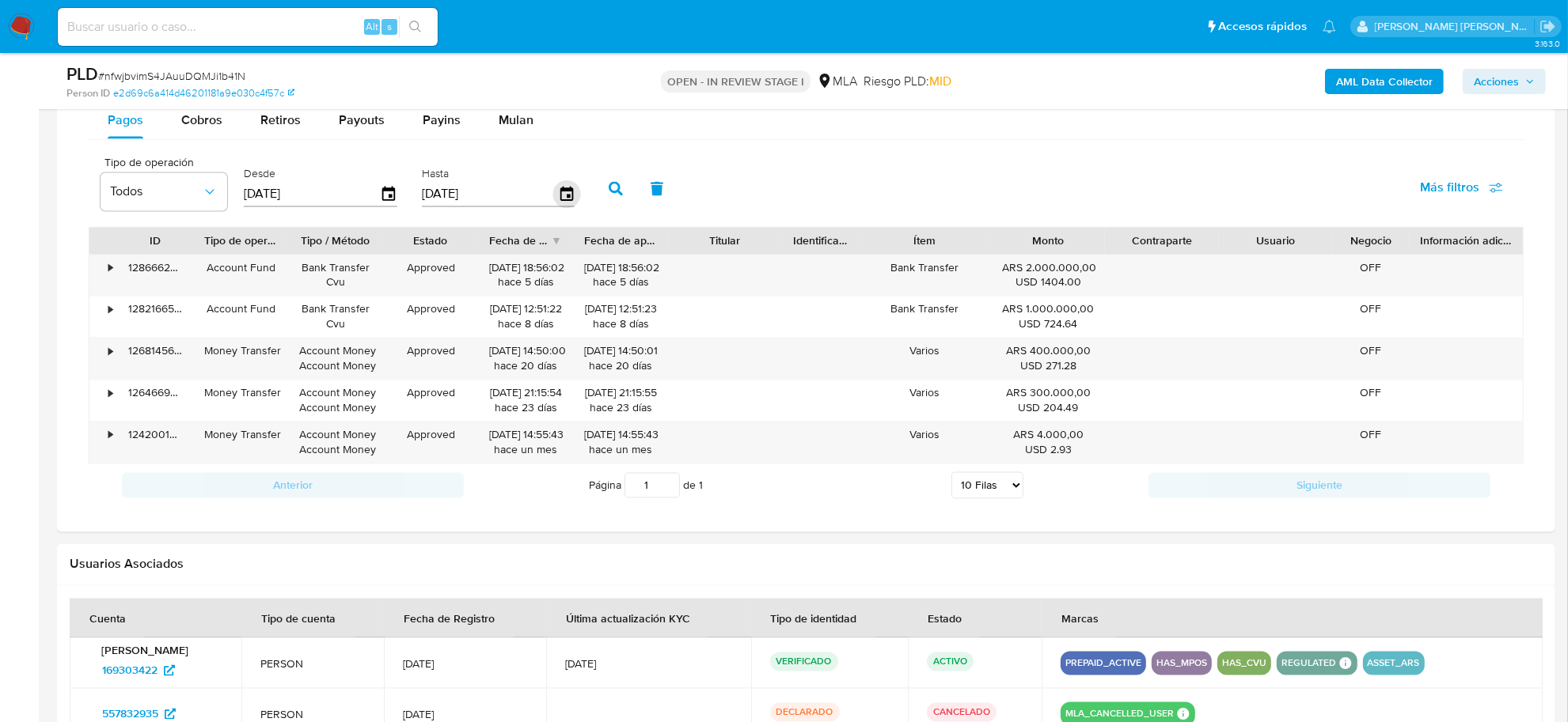
click at [564, 195] on icon "button" at bounding box center [566, 195] width 28 height 28
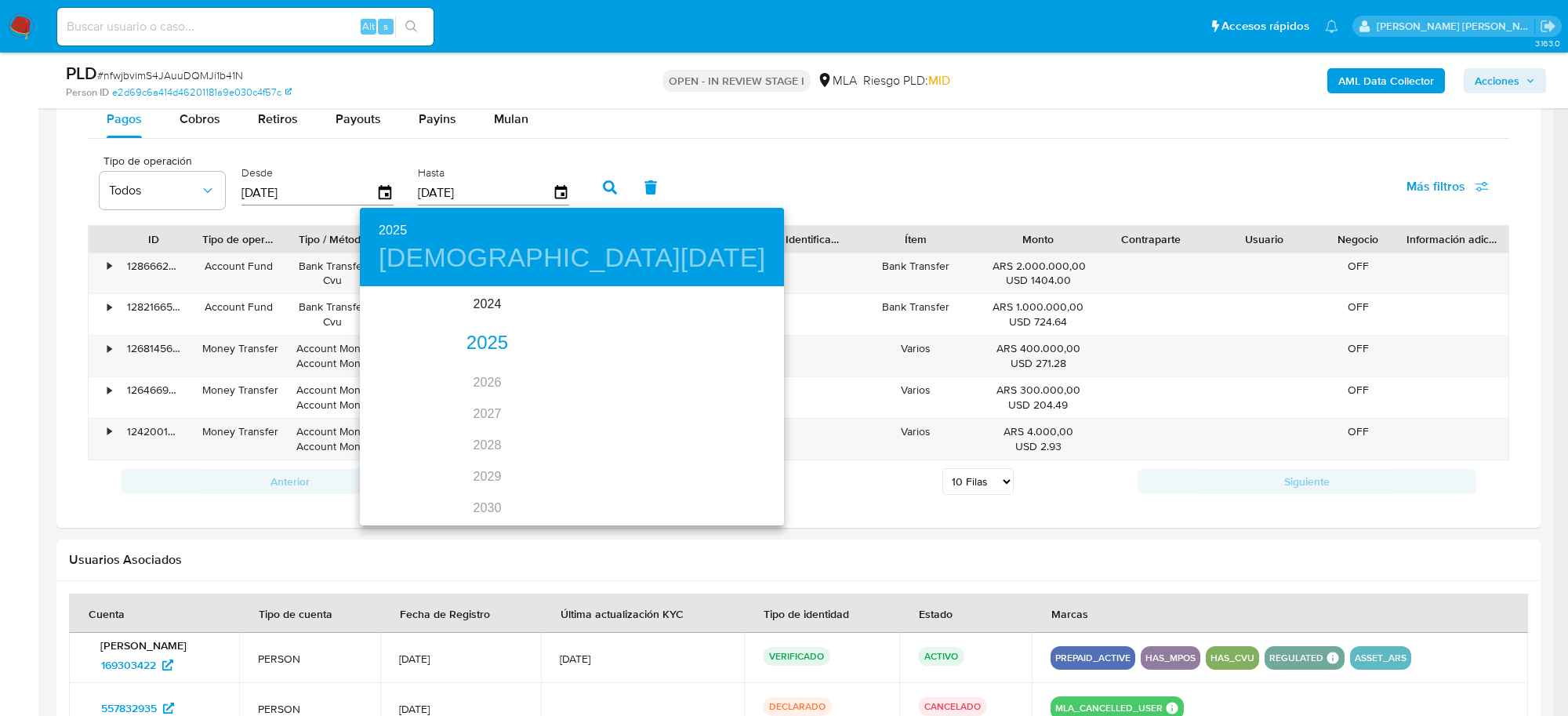
click at [461, 343] on div "2025" at bounding box center [487, 343] width 254 height 32
click at [557, 434] on div "sep." at bounding box center [562, 436] width 81 height 59
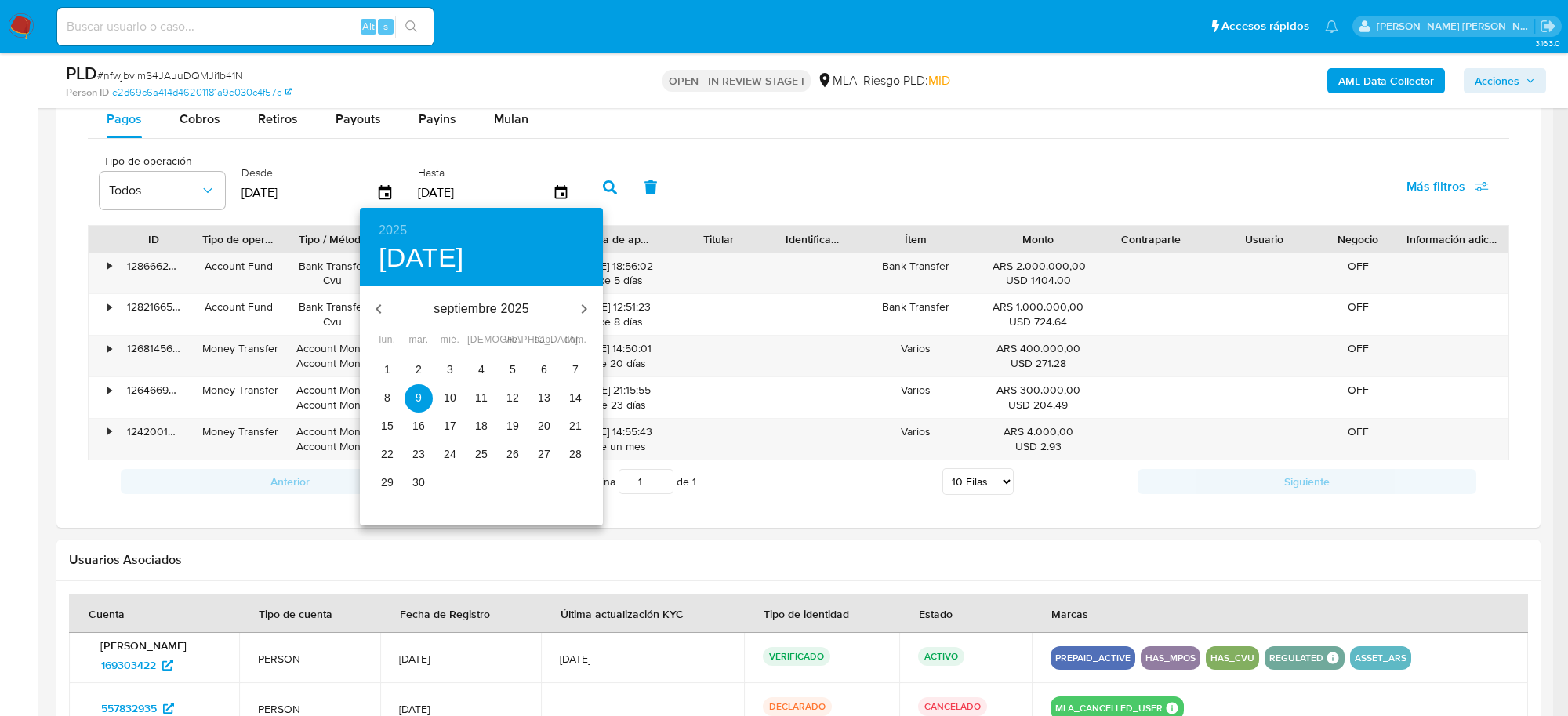
click at [420, 482] on p "30" at bounding box center [419, 482] width 13 height 15
type input "30/09/2025"
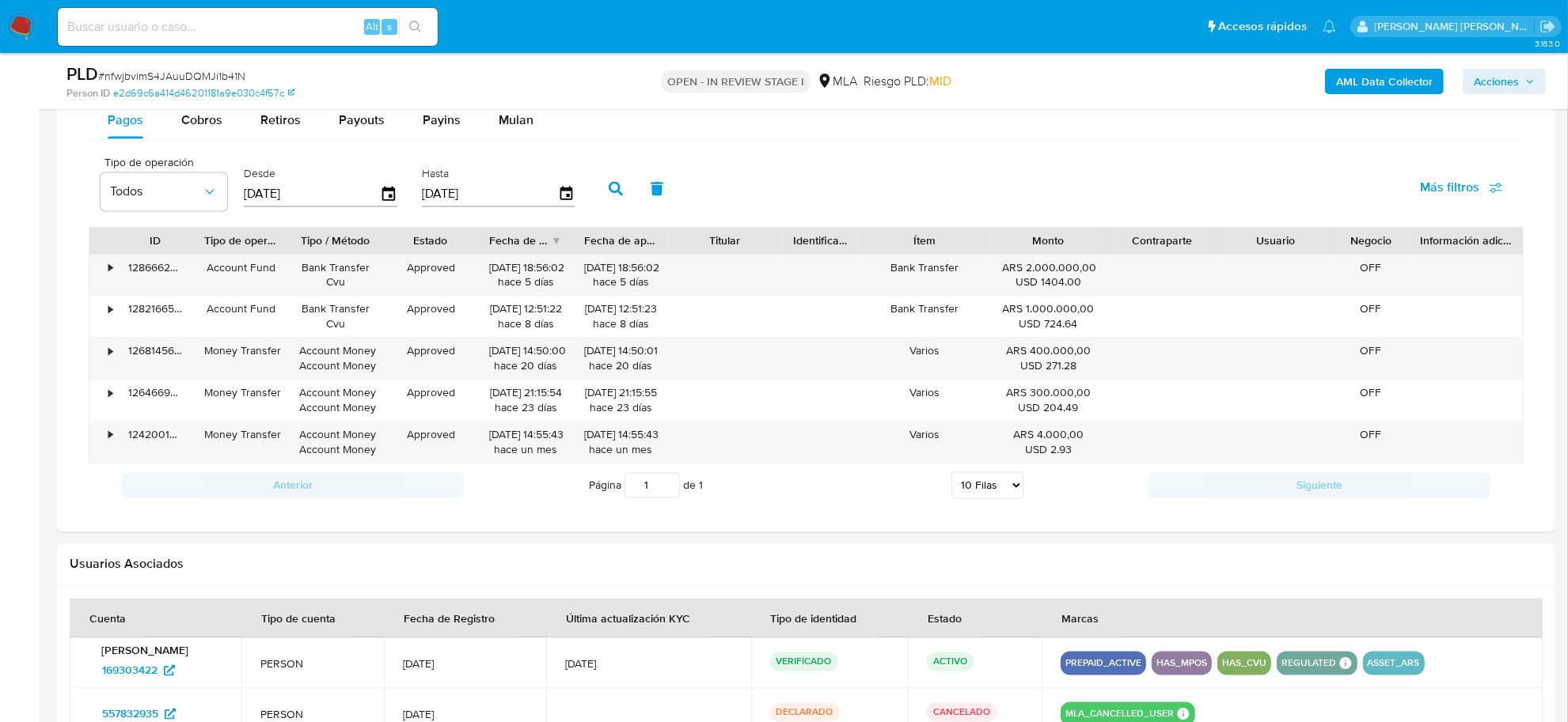
click at [612, 192] on icon "button" at bounding box center [615, 188] width 14 height 14
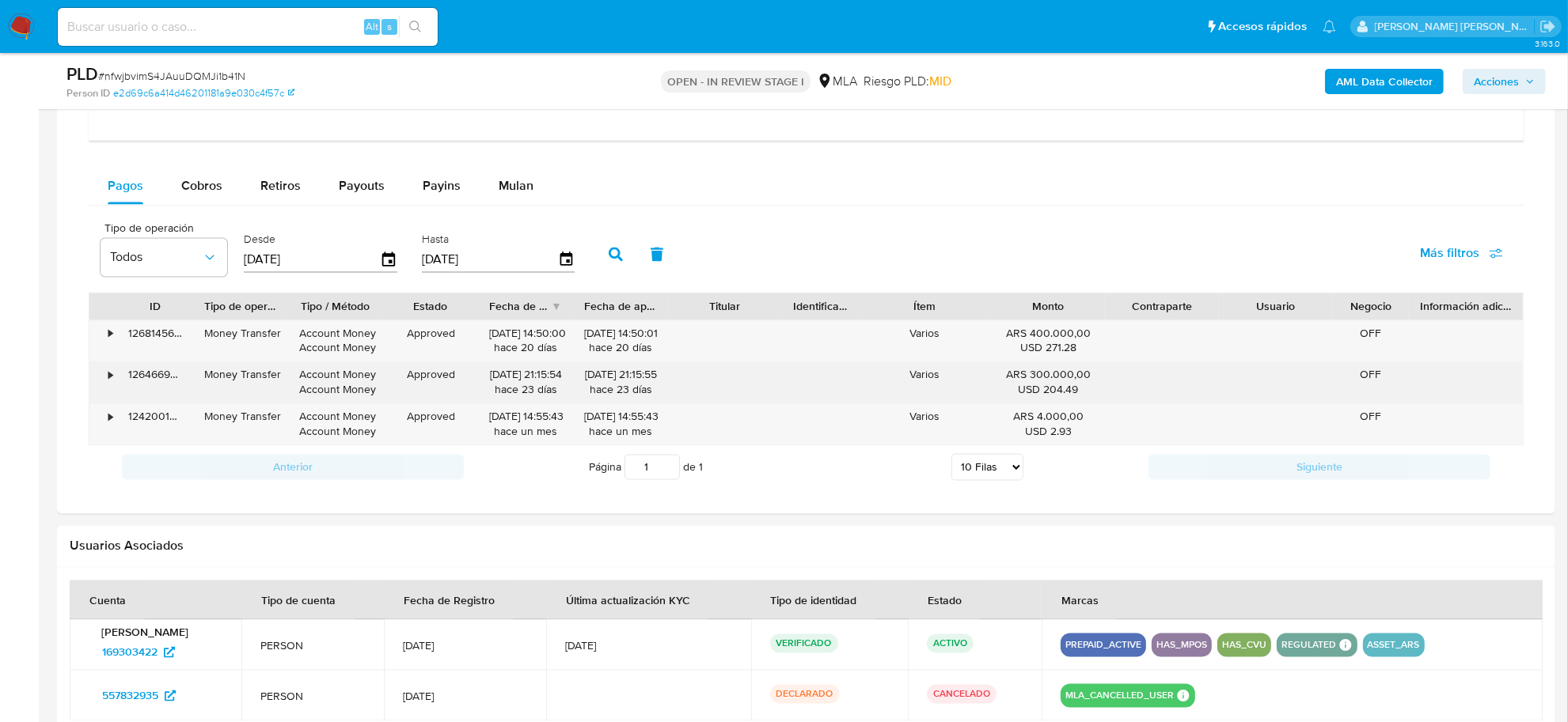
scroll to position [2867, 0]
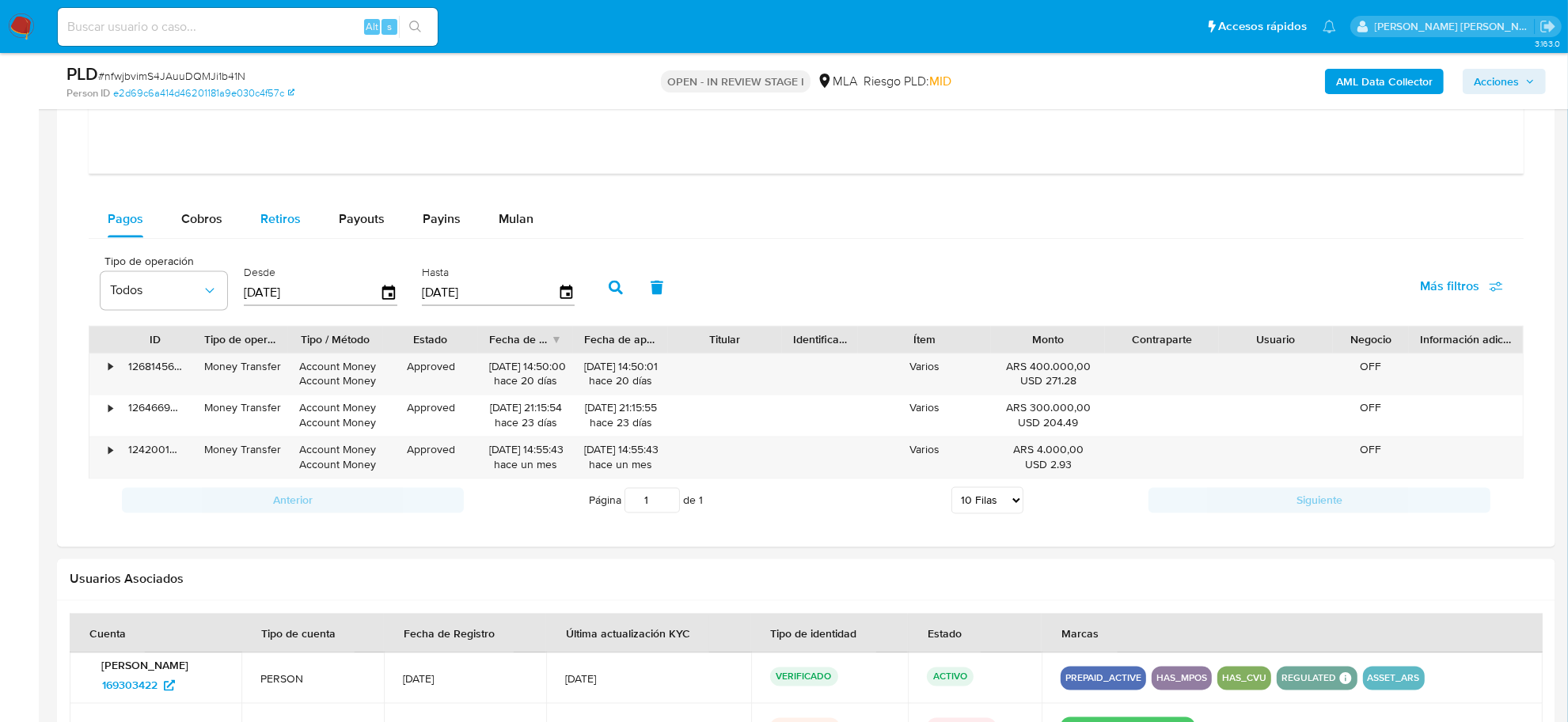
click at [260, 226] on span "Retiros" at bounding box center [280, 218] width 41 height 18
select select "10"
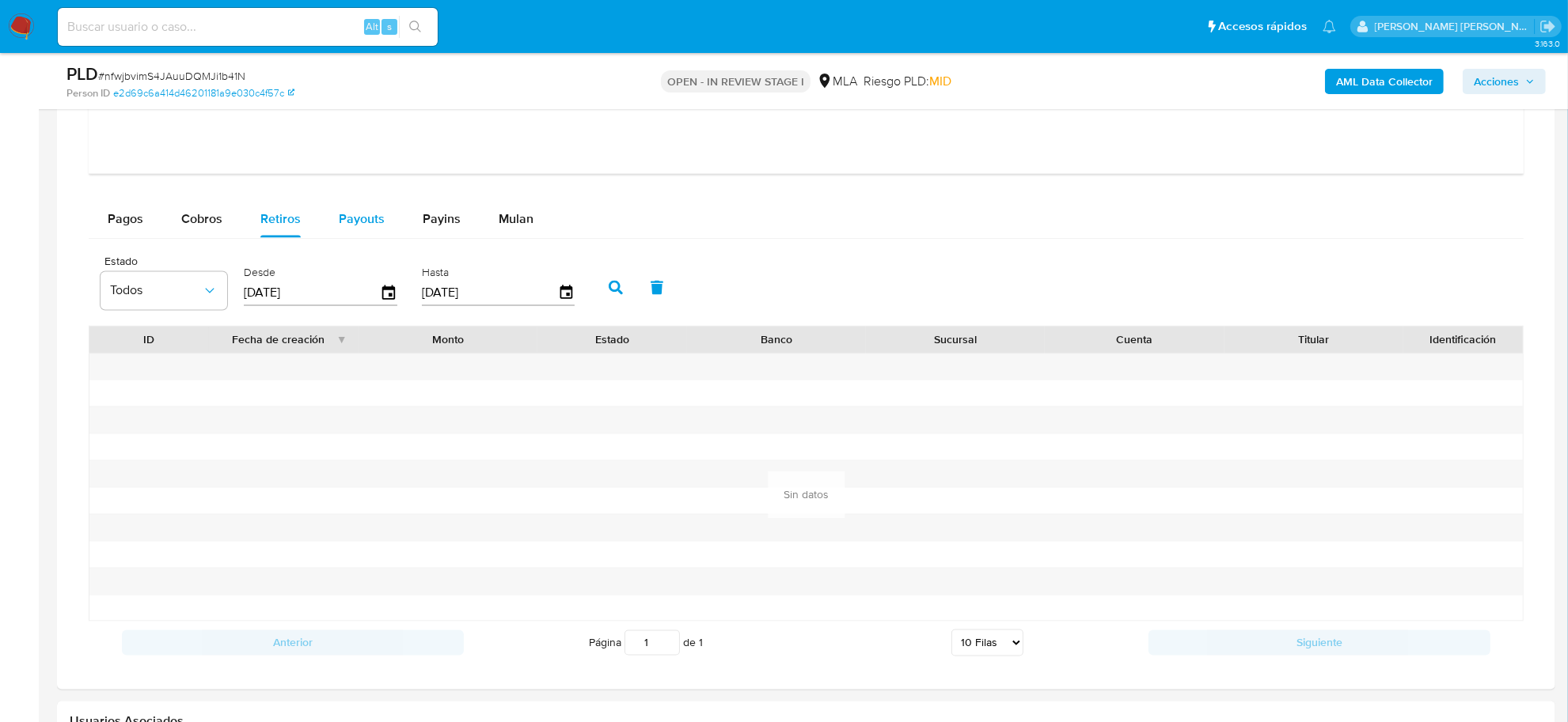
click at [373, 228] on span "Payouts" at bounding box center [361, 218] width 46 height 18
select select "10"
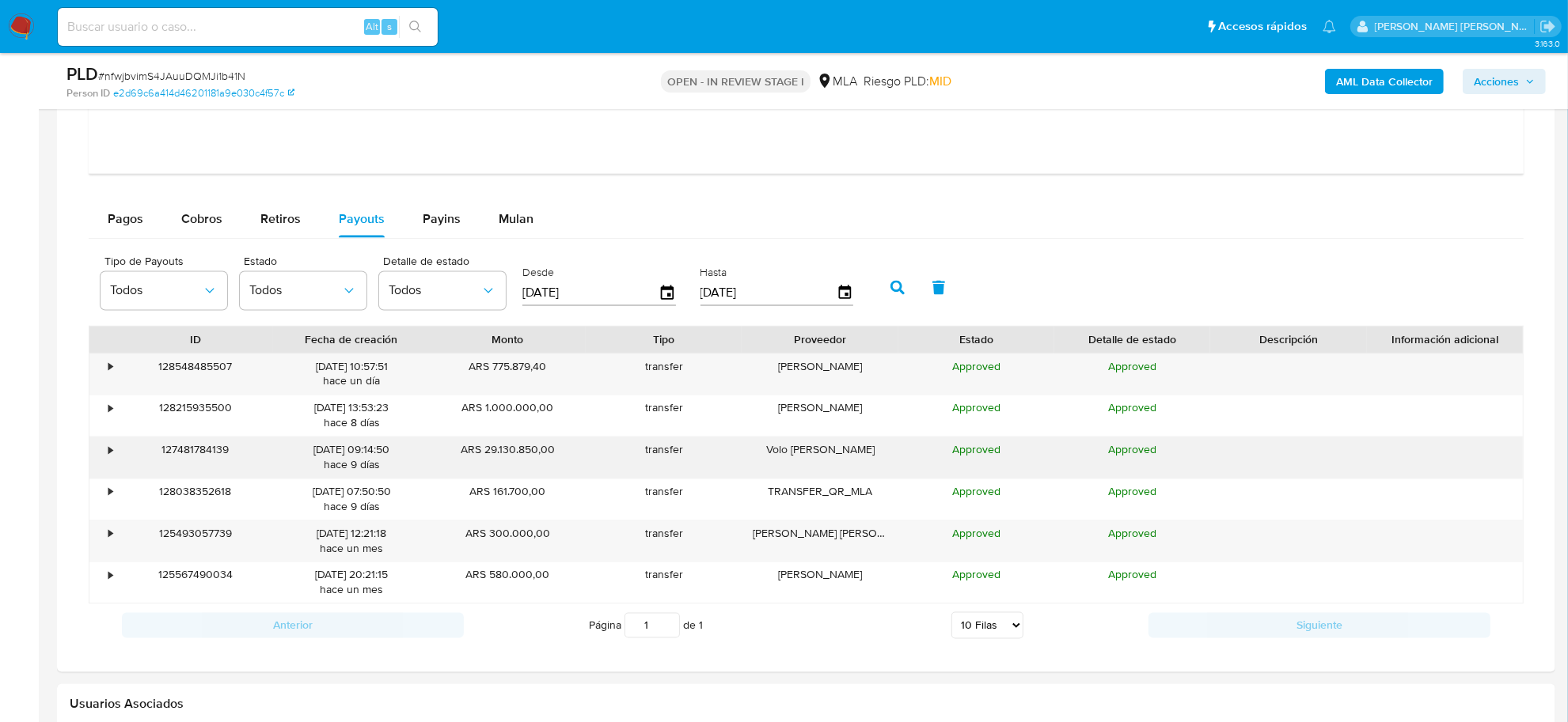
click at [107, 455] on div "•" at bounding box center [104, 458] width 28 height 41
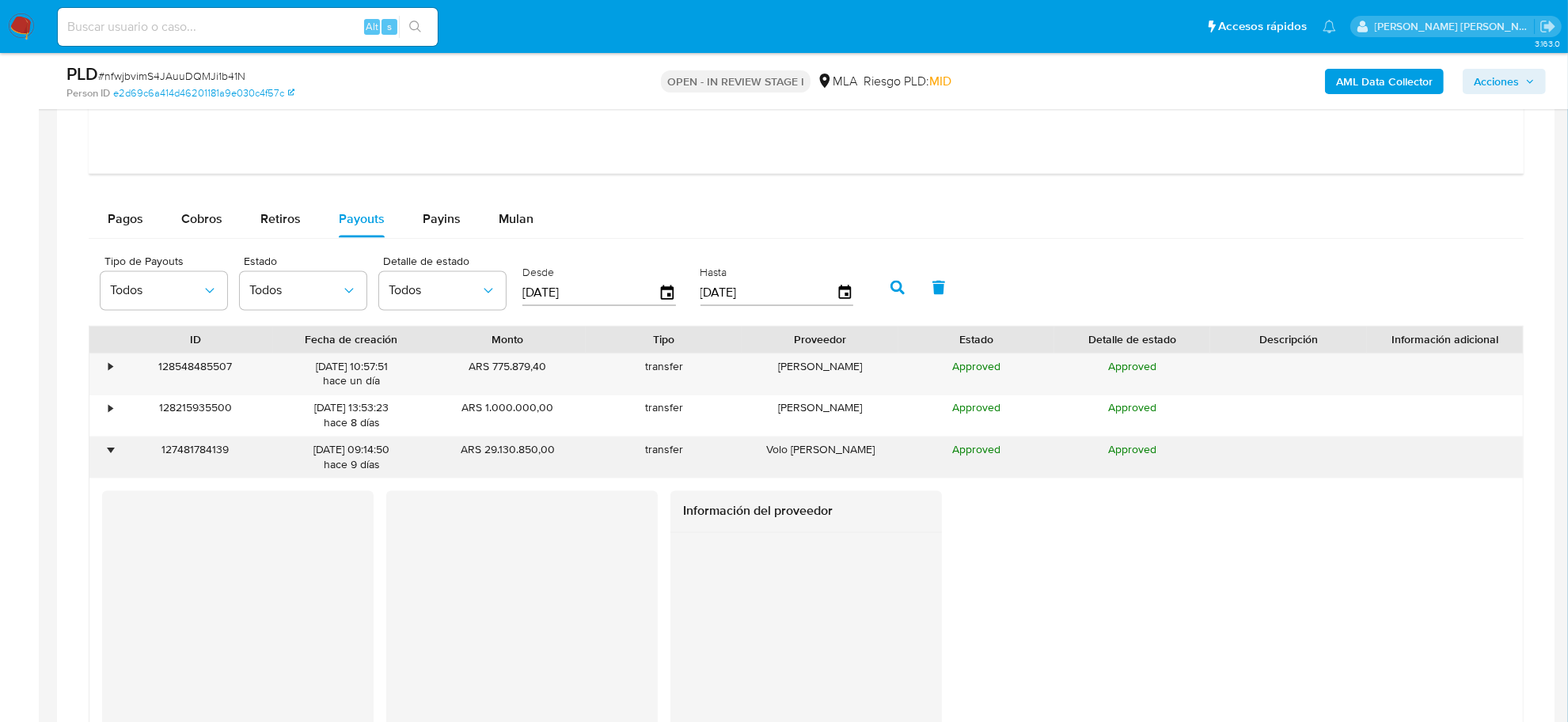
click at [108, 455] on div "•" at bounding box center [110, 451] width 4 height 15
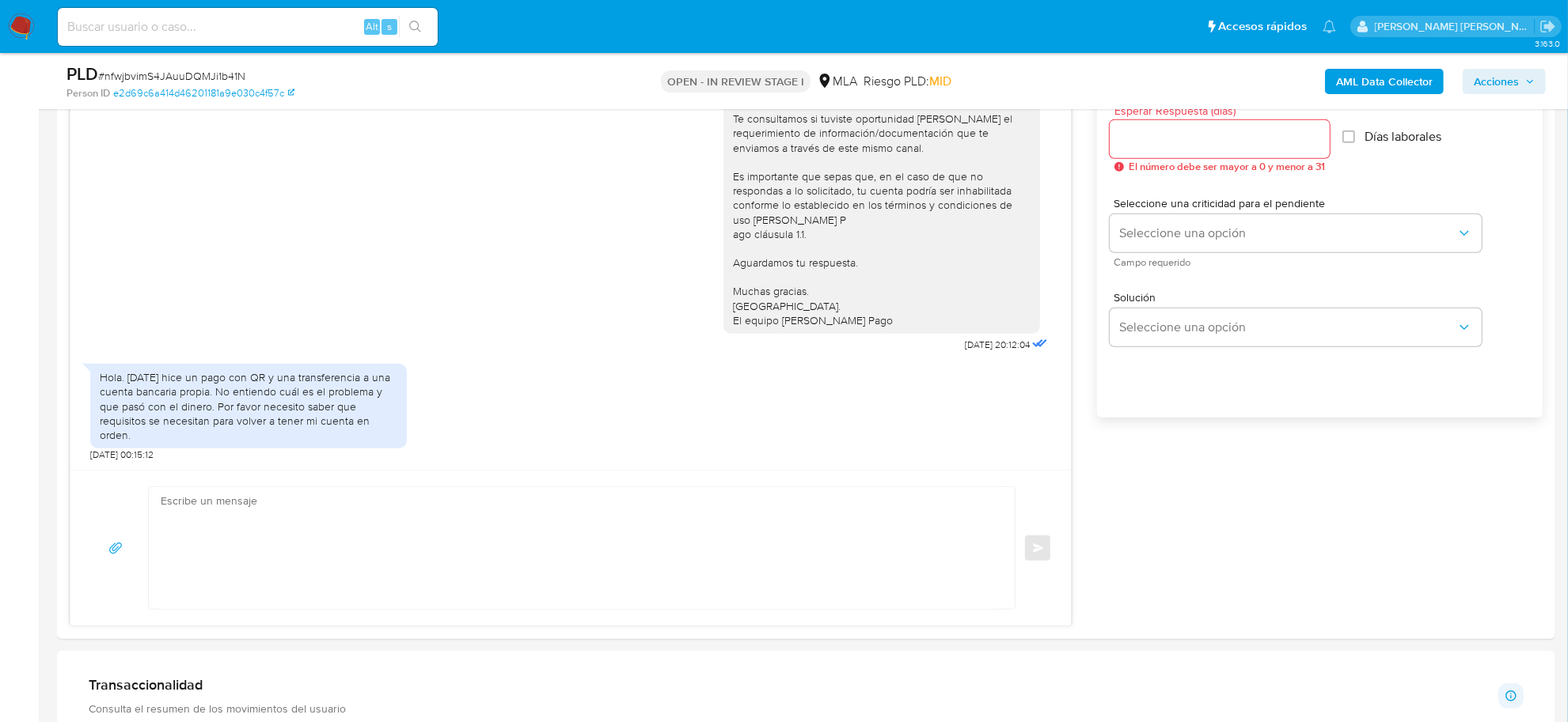
scroll to position [1101, 0]
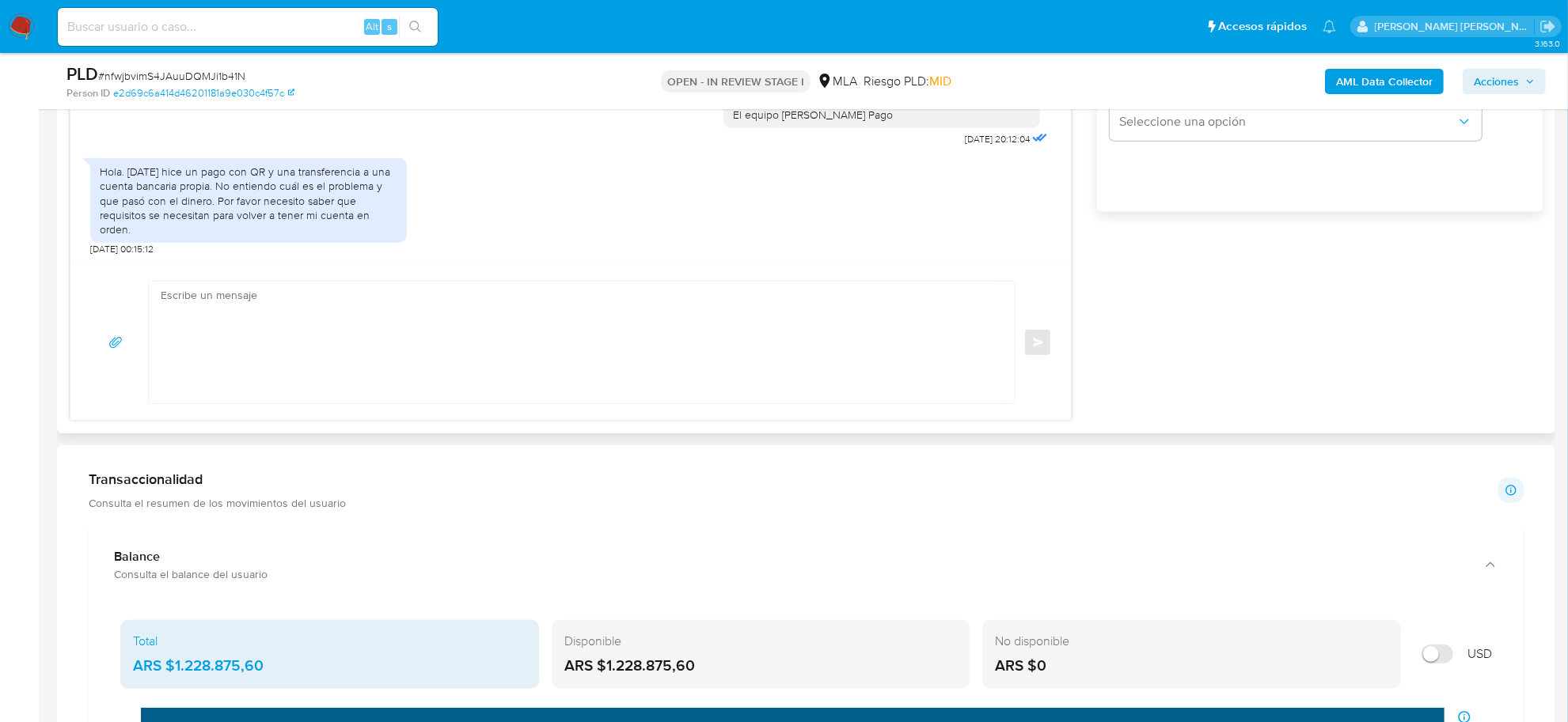
click at [238, 331] on textarea at bounding box center [577, 342] width 834 height 121
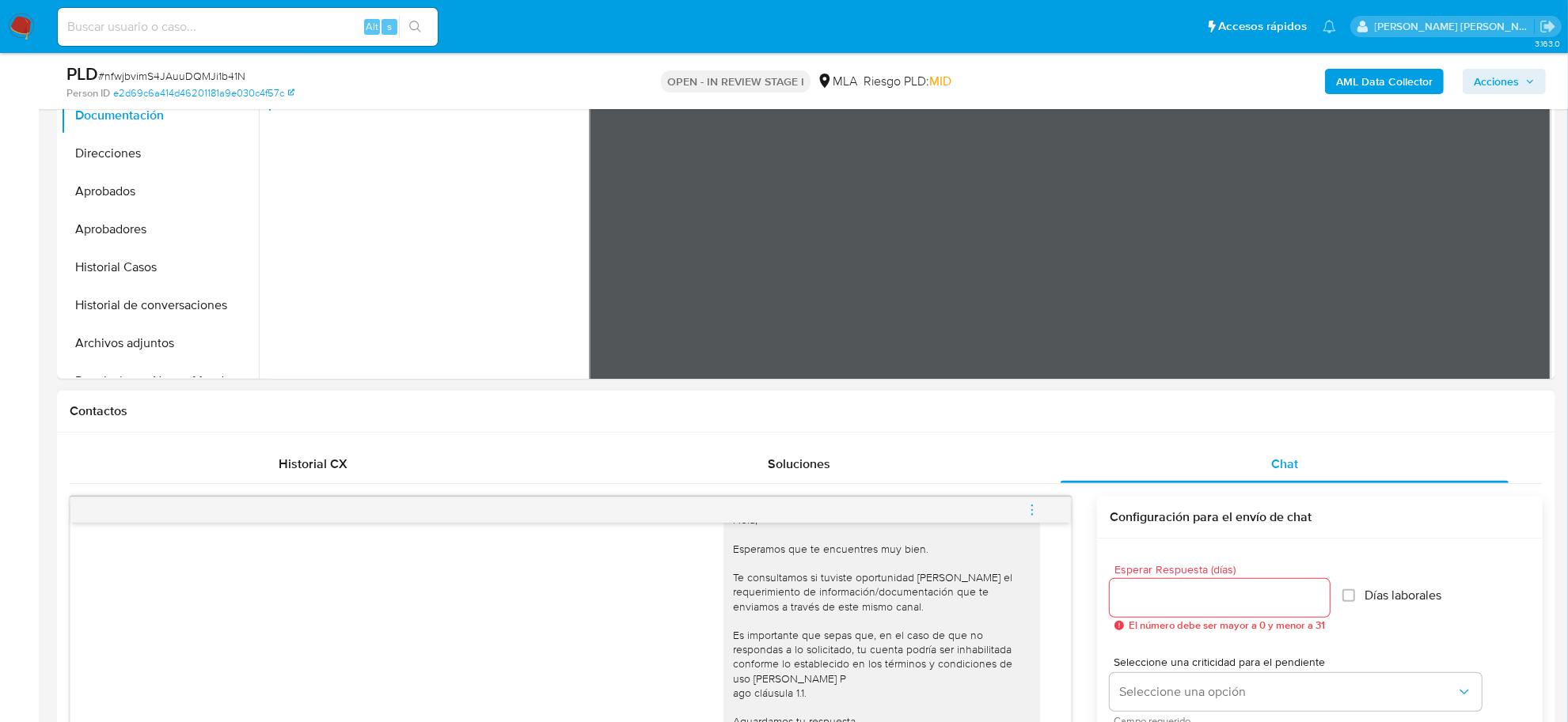
scroll to position [310, 0]
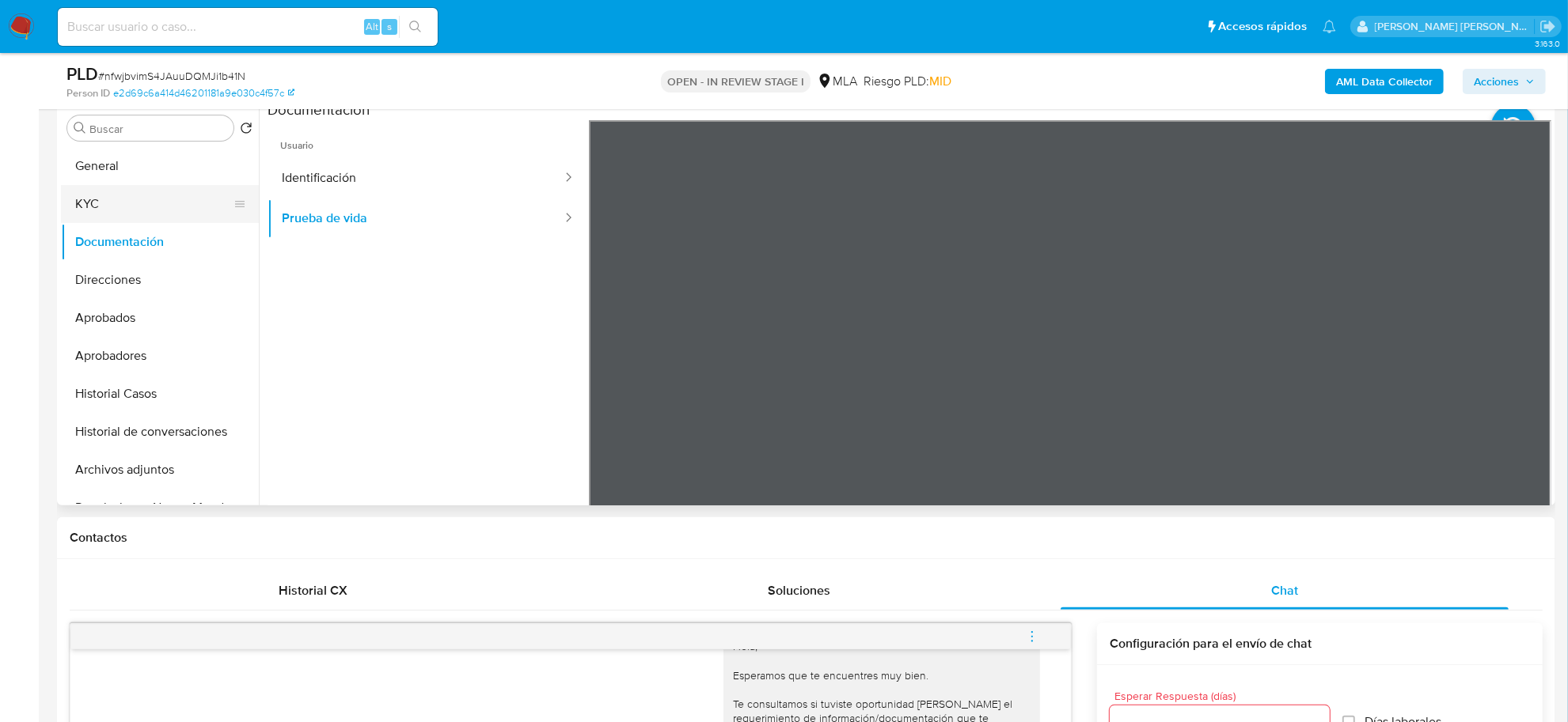
click at [105, 194] on button "KYC" at bounding box center [153, 204] width 185 height 38
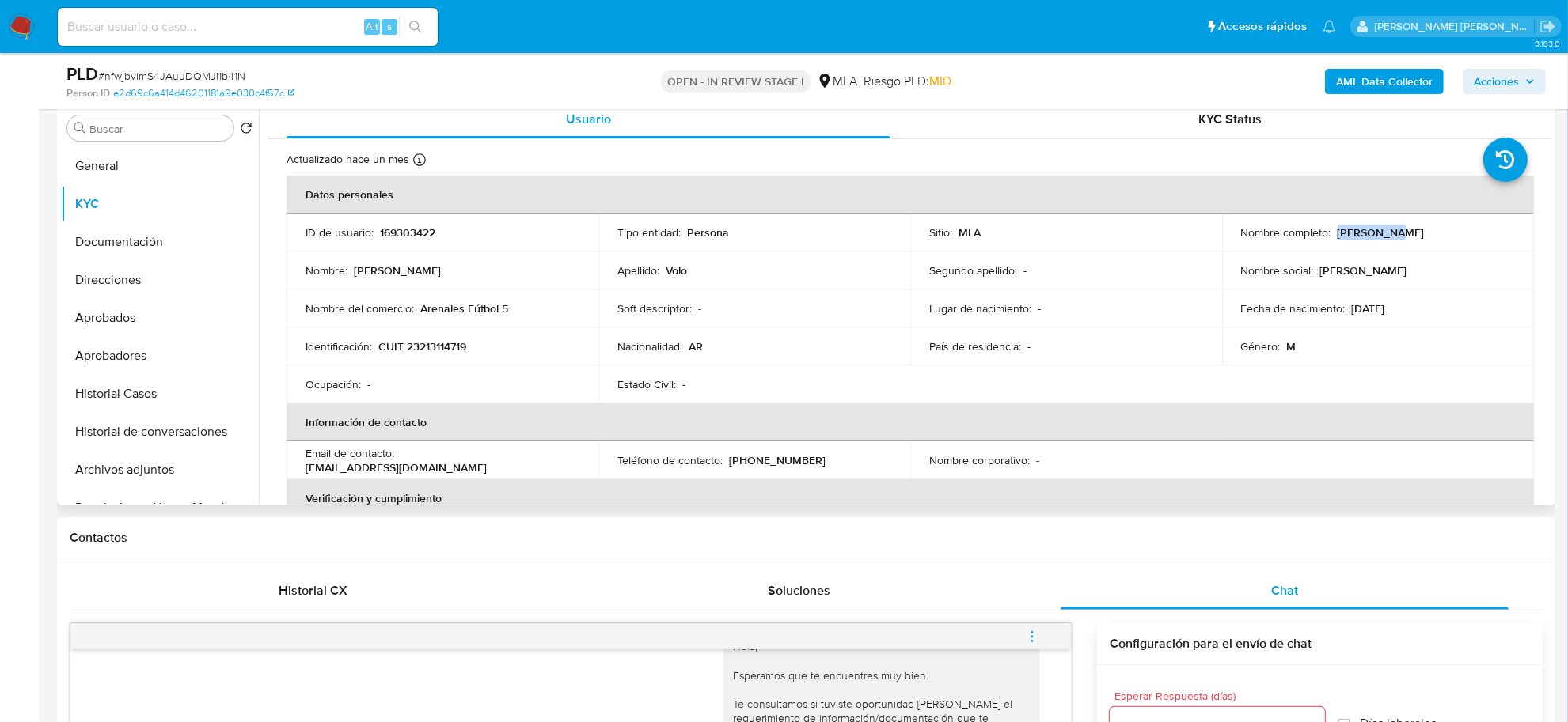
drag, startPoint x: 1332, startPoint y: 233, endPoint x: 1397, endPoint y: 234, distance: 65.0
click at [1397, 234] on div "Nombre completo : Pedro Volo" at bounding box center [1378, 232] width 274 height 14
copy p "Pedro Volo"
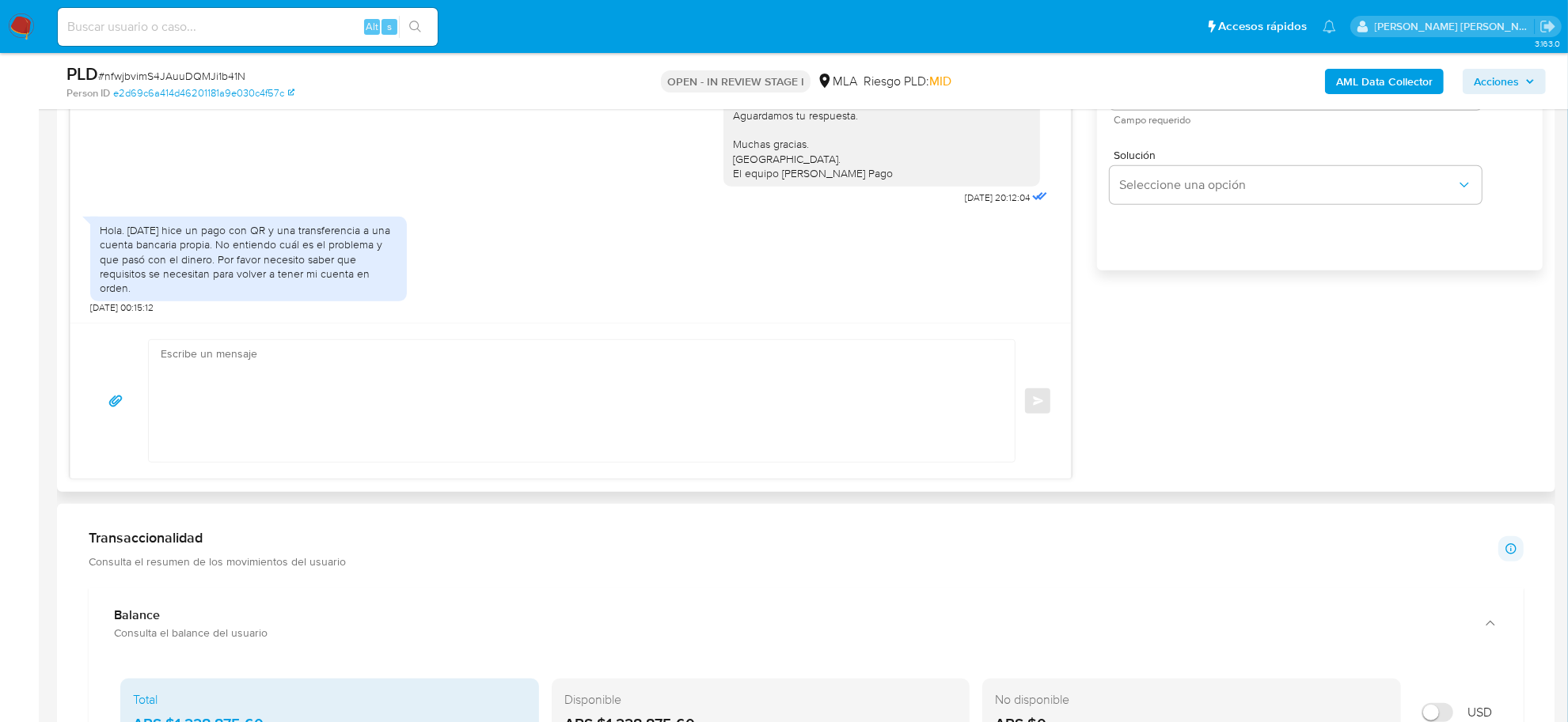
scroll to position [804, 0]
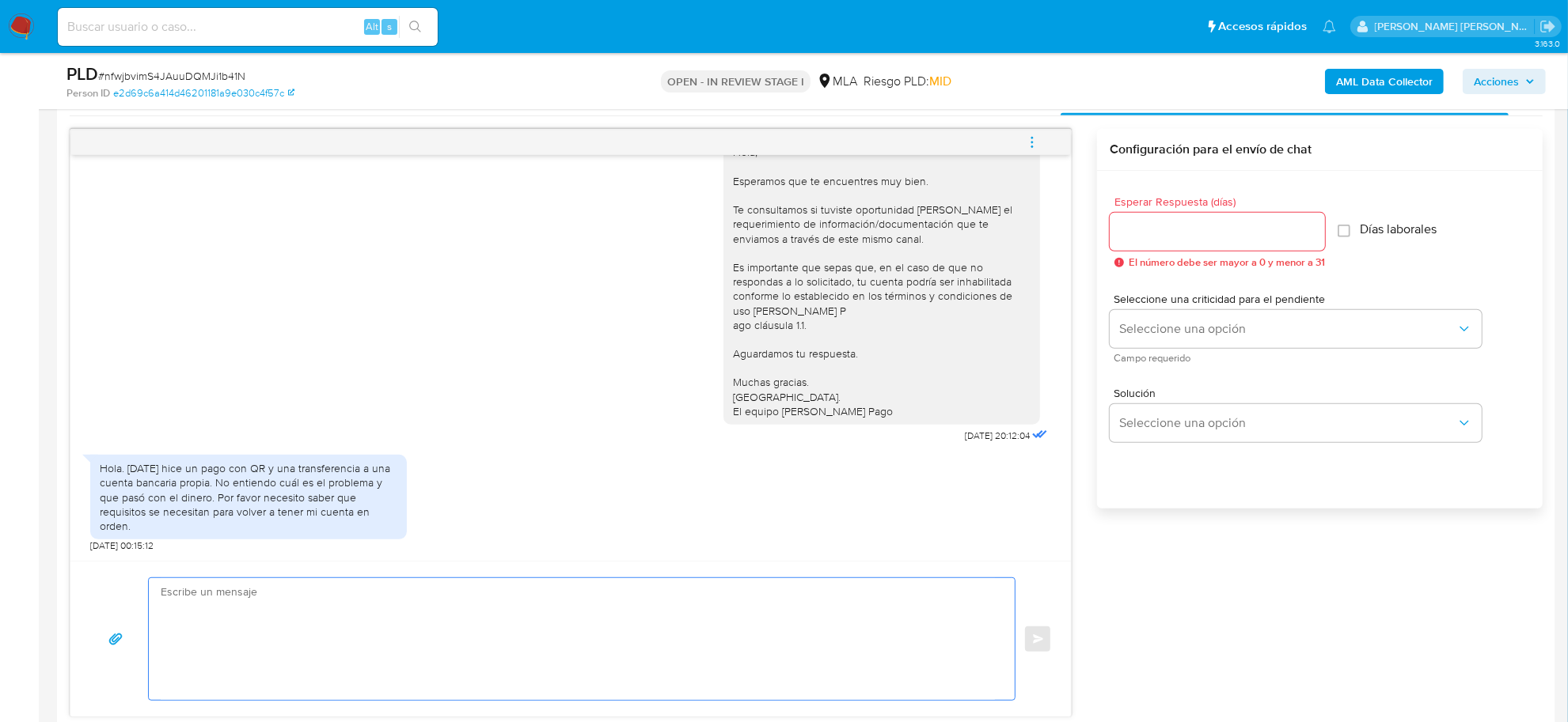
click at [294, 605] on textarea at bounding box center [577, 639] width 834 height 121
paste textarea "Pedro Volo"
paste textarea "En función de las operaciones registradas en tu cuenta de Mercado Pago,"
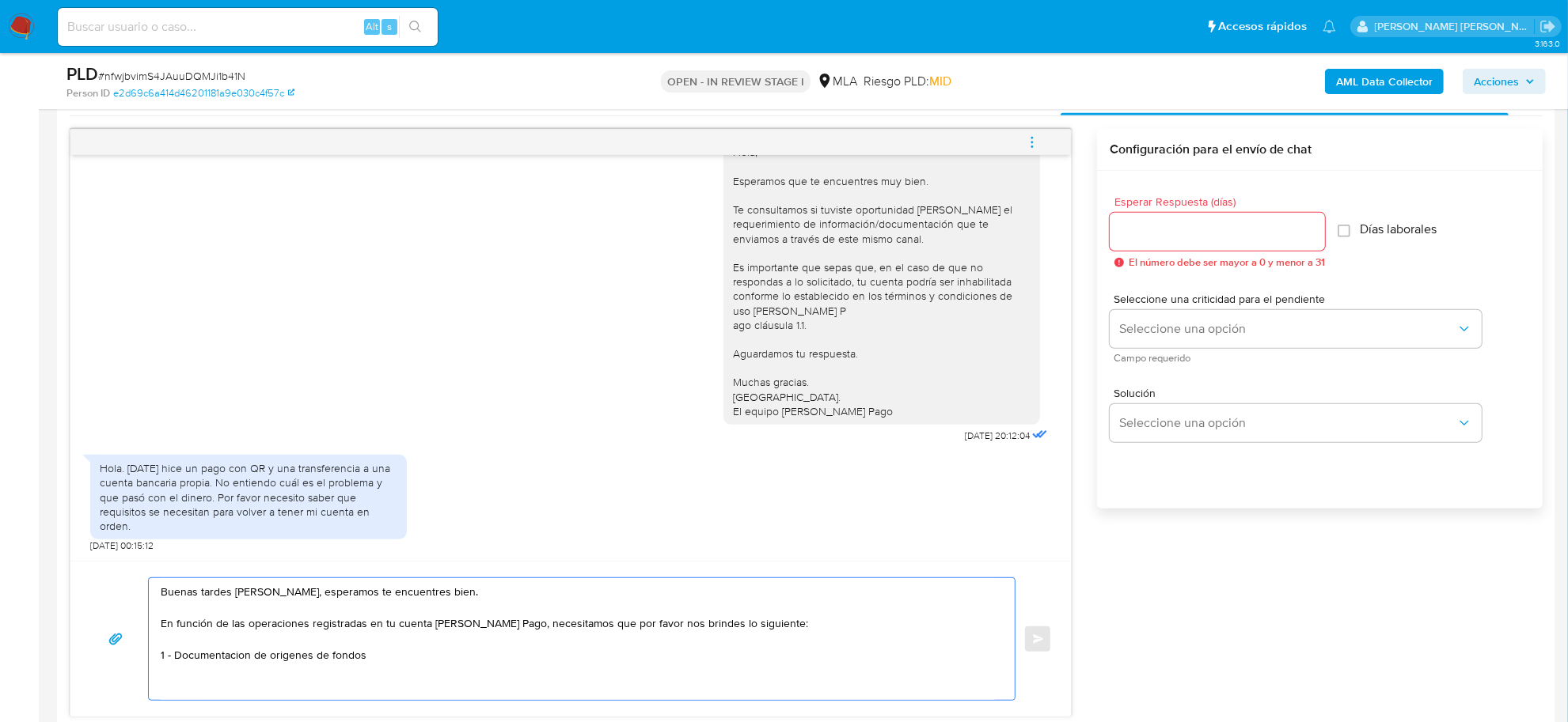
click at [294, 661] on textarea "Buenas tardes Pedro, esperamos te encuentres bien. En función de las operacione…" at bounding box center [577, 639] width 834 height 121
click at [364, 655] on textarea "Buenas tardes Pedro, esperamos te encuentres bien. En función de las operacione…" at bounding box center [577, 639] width 834 height 121
paste textarea "- Resumen de Comprobantes Electrónicos emitidos de los períodos 2024 y 2025. Si…"
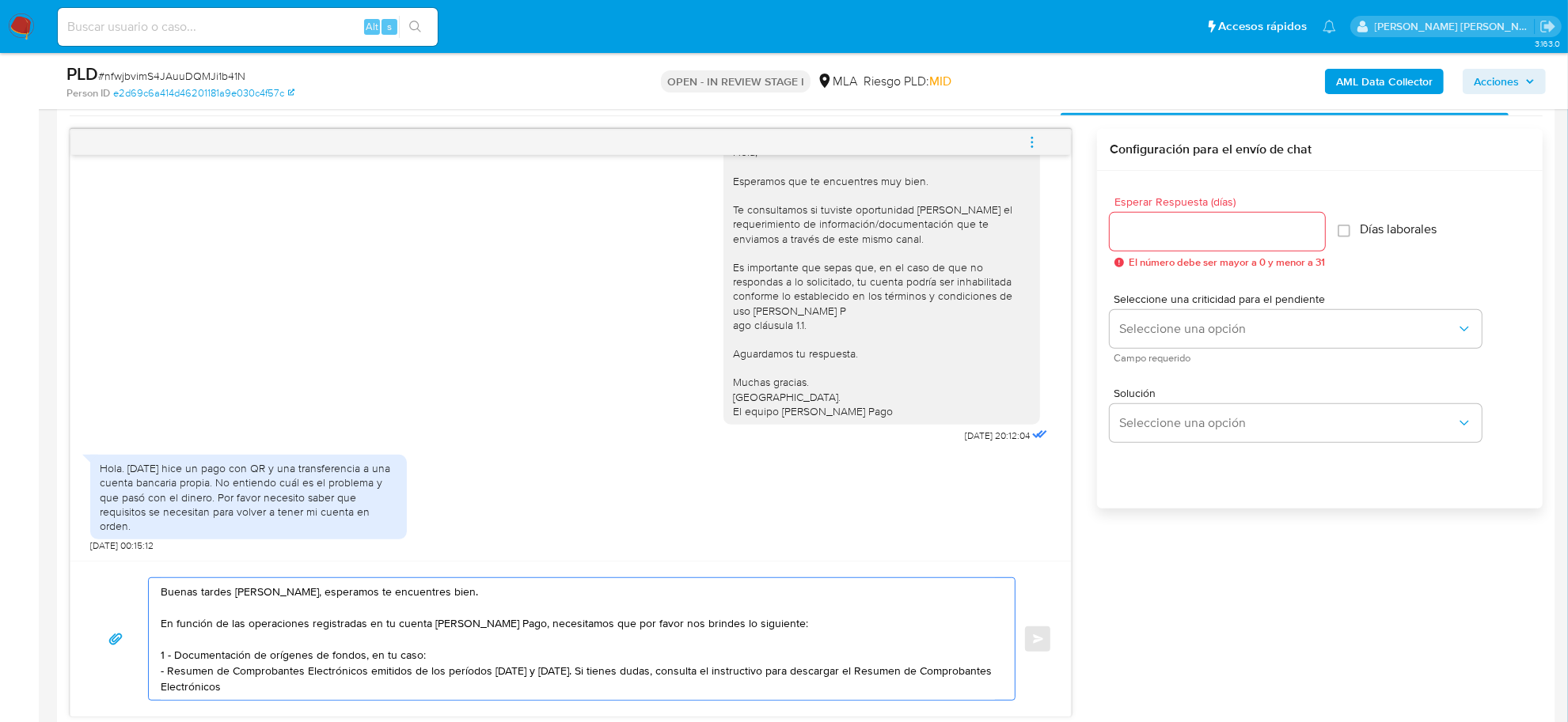
click at [246, 625] on textarea "Buenas tardes Pedro, esperamos te encuentres bien. En función de las operacione…" at bounding box center [577, 639] width 834 height 121
click at [303, 627] on textarea "Buenas tardes Pedro, esperamos te encuentres bien. En función de la operaciones…" at bounding box center [577, 639] width 834 height 121
click at [356, 626] on textarea "Buenas tardes Pedro, esperamos te encuentres bien. En función de la operacion r…" at bounding box center [577, 639] width 834 height 121
click at [251, 623] on textarea "Buenas tardes Pedro, esperamos te encuentres bien. En función de la operacion r…" at bounding box center [577, 639] width 834 height 121
click at [493, 621] on textarea "Buenas tardes Pedro, esperamos te encuentres bien. En función de la operación r…" at bounding box center [577, 639] width 834 height 121
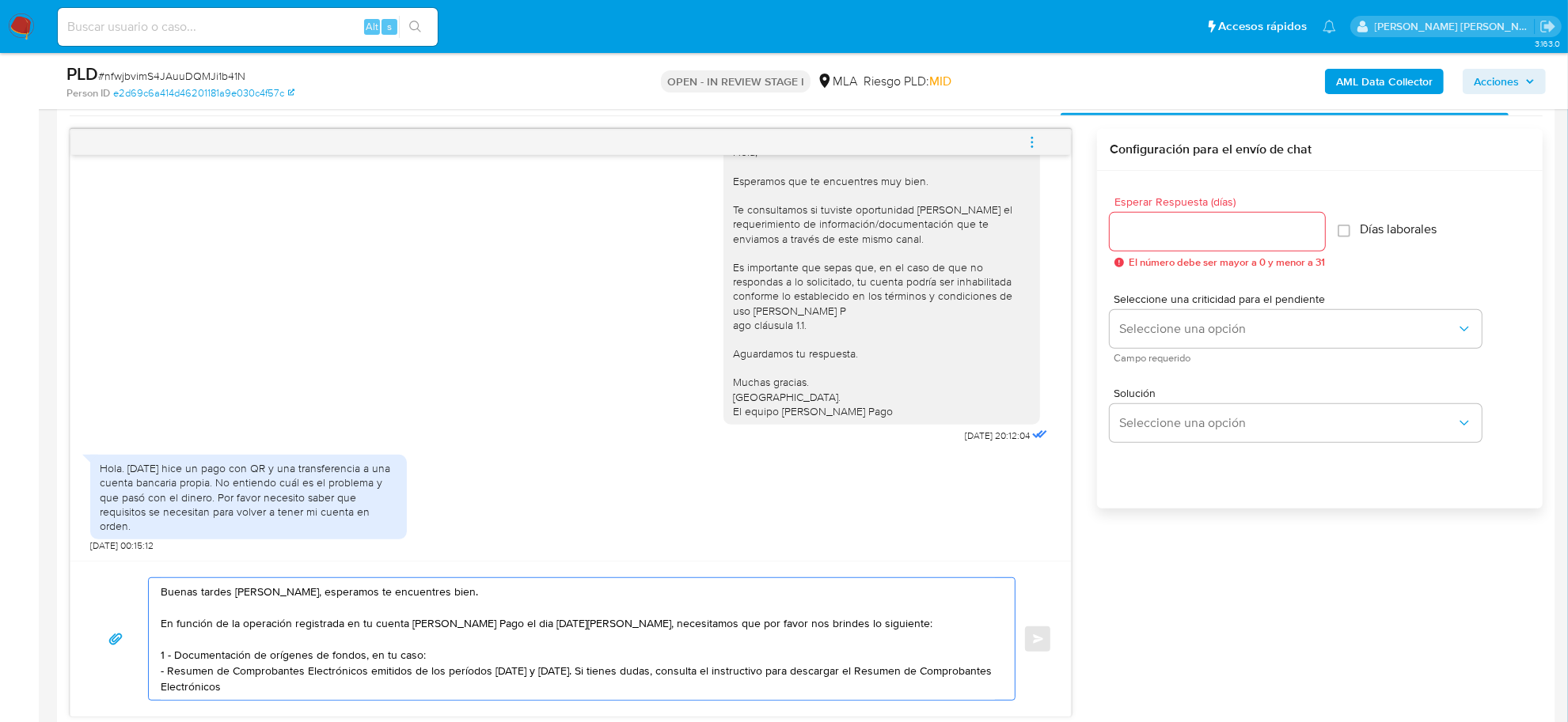
click at [520, 623] on textarea "Buenas tardes Pedro, esperamos te encuentres bien. En función de la operación r…" at bounding box center [577, 639] width 834 height 121
drag, startPoint x: 175, startPoint y: 654, endPoint x: 248, endPoint y: 686, distance: 79.7
click at [248, 686] on textarea "Buenas tardes Pedro, esperamos te encuentres bien. En función de la operación r…" at bounding box center [577, 639] width 834 height 121
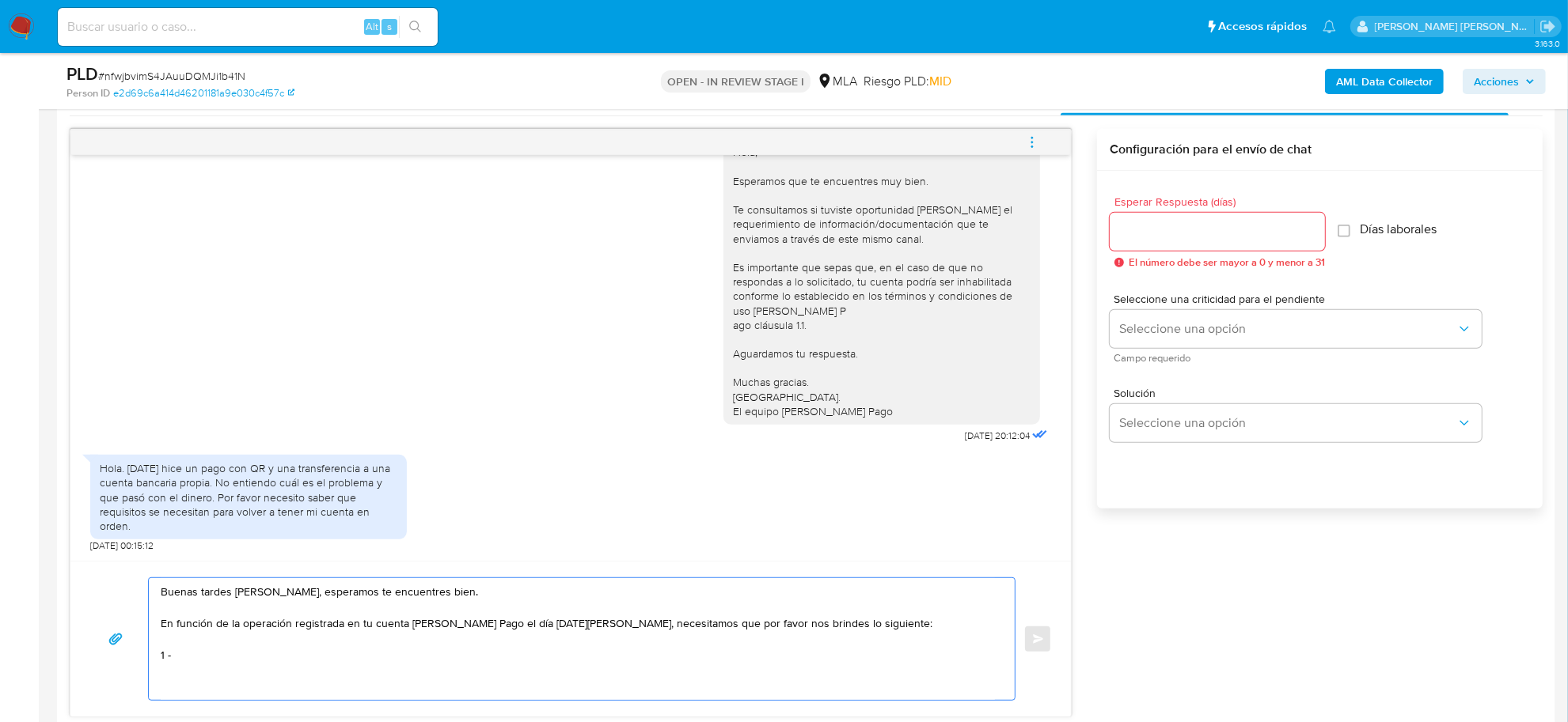
paste textarea "vínculo con las siguientes contrapartes con las que operaste, el motivo de las …"
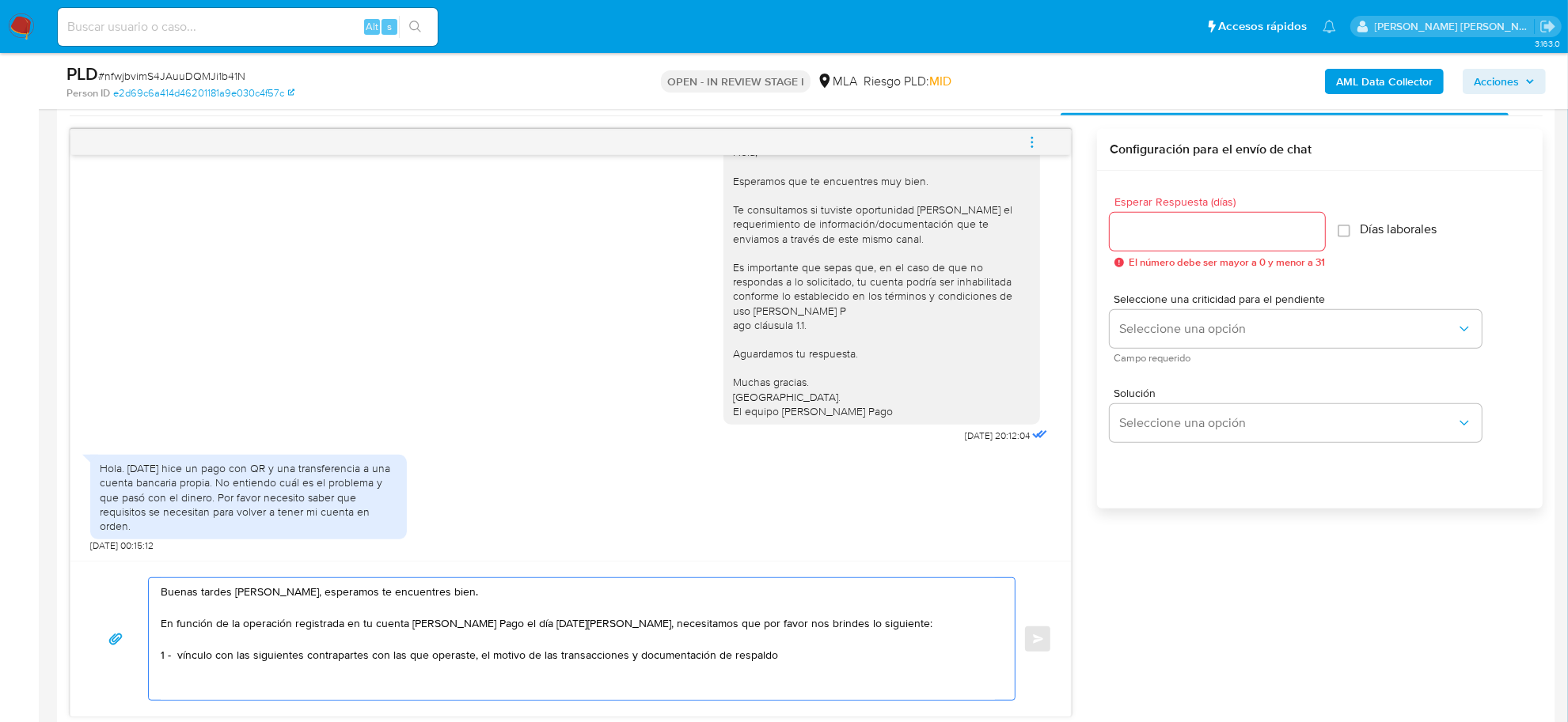
click at [180, 661] on textarea "Buenas tardes Pedro, esperamos te encuentres bien. En función de la operación r…" at bounding box center [577, 639] width 834 height 121
drag, startPoint x: 238, startPoint y: 658, endPoint x: 475, endPoint y: 658, distance: 237.0
click at [475, 658] on textarea "Buenas tardes Pedro, esperamos te encuentres bien. En función de la operación r…" at bounding box center [577, 639] width 834 height 121
paste textarea "Javier Andres Cruz CUIL 20268973819"
click at [242, 657] on textarea "Buenas tardes Pedro, esperamos te encuentres bien. En función de la operación r…" at bounding box center [577, 639] width 834 height 121
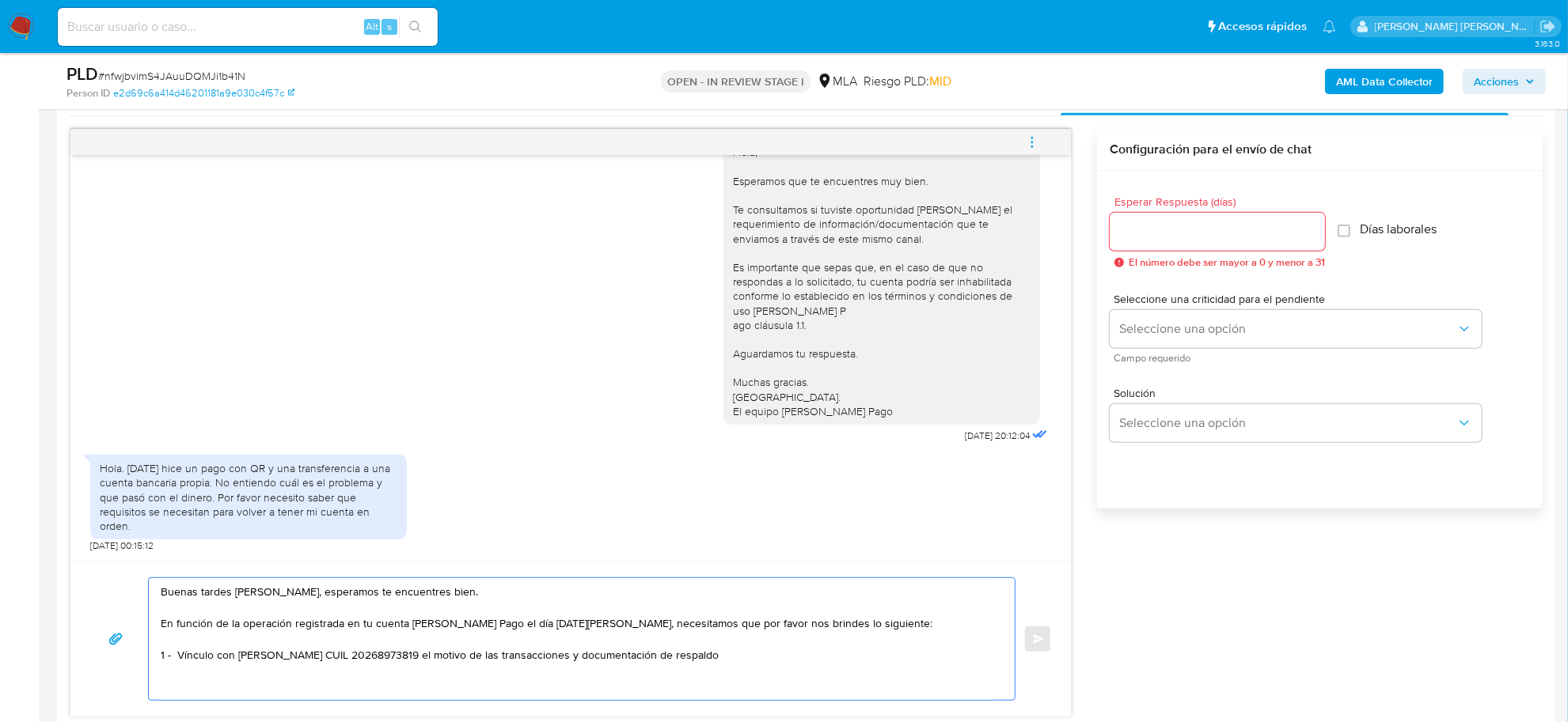
click at [427, 655] on textarea "Buenas tardes Pedro, esperamos te encuentres bien. En función de la operación r…" at bounding box center [577, 639] width 834 height 121
drag, startPoint x: 479, startPoint y: 658, endPoint x: 576, endPoint y: 659, distance: 97.0
click at [576, 659] on textarea "Buenas tardes Pedro, esperamos te encuentres bien. En función de la operación r…" at bounding box center [577, 639] width 834 height 121
drag, startPoint x: 780, startPoint y: 659, endPoint x: 768, endPoint y: 659, distance: 12.0
click at [768, 659] on textarea "Buenas tardes Pedro, esperamos te encuentres bien. En función de la operación r…" at bounding box center [577, 639] width 834 height 121
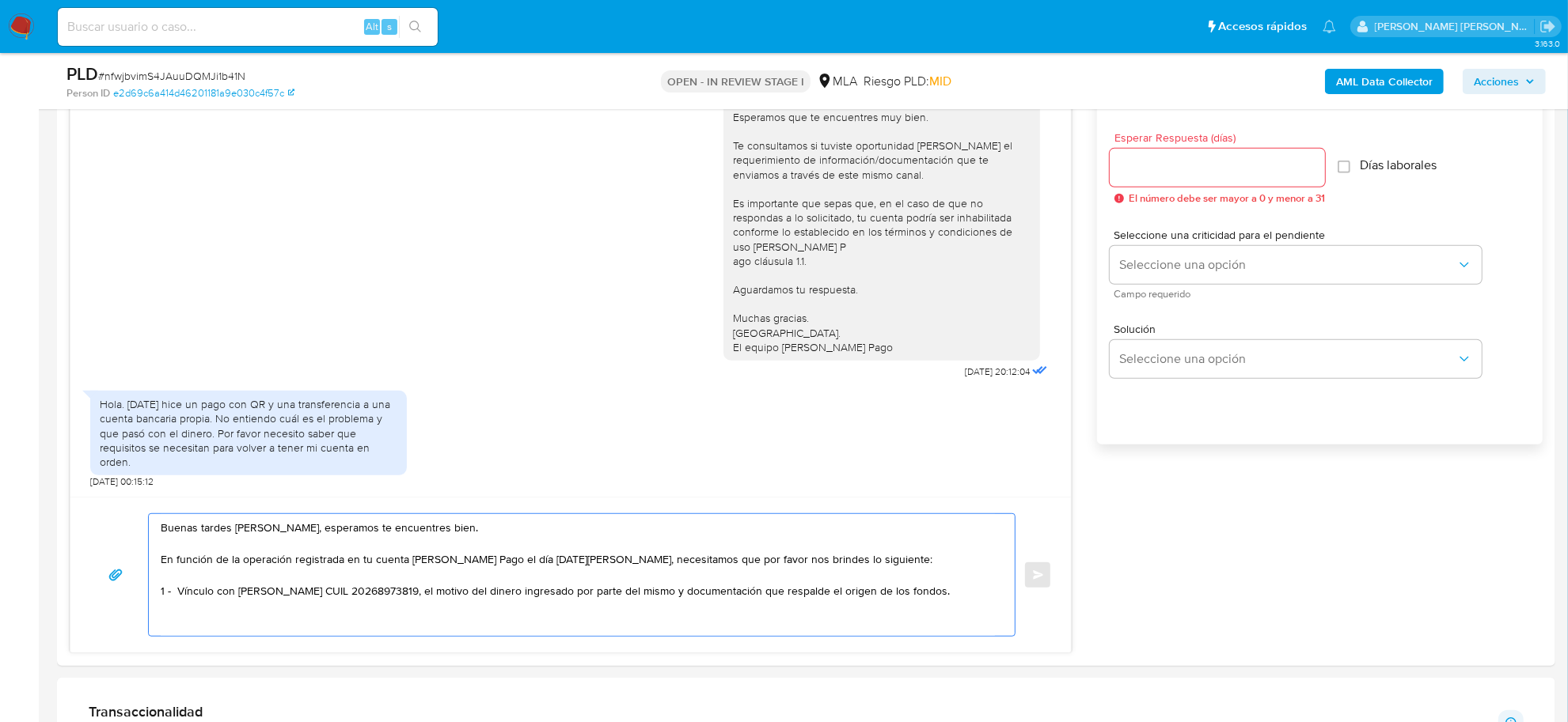
scroll to position [903, 0]
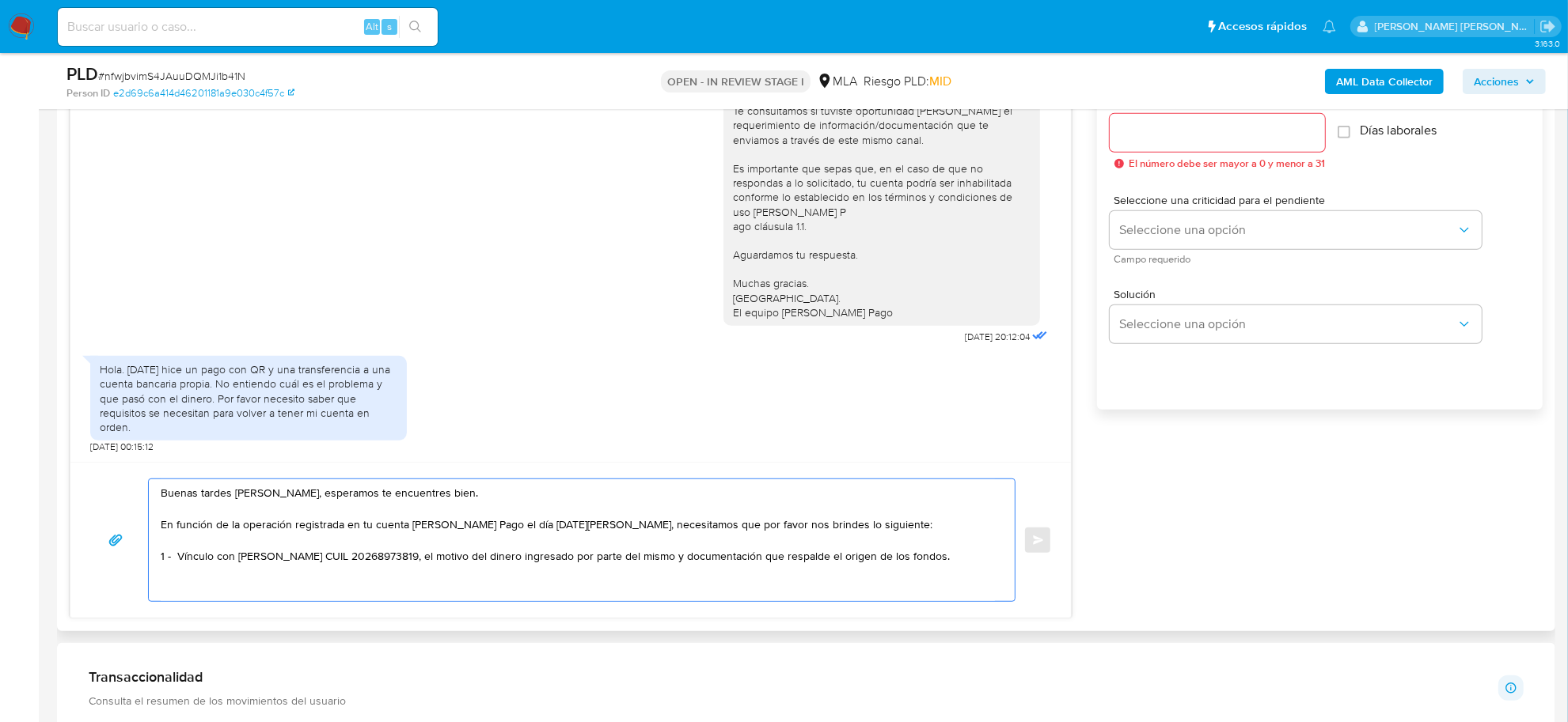
click at [295, 589] on textarea "Buenas tardes Pedro, esperamos te encuentres bien. En función de la operación r…" at bounding box center [577, 539] width 834 height 121
paste textarea "Es importante que sepas que, en caso de no responder a lo solicitado o si lo pr…"
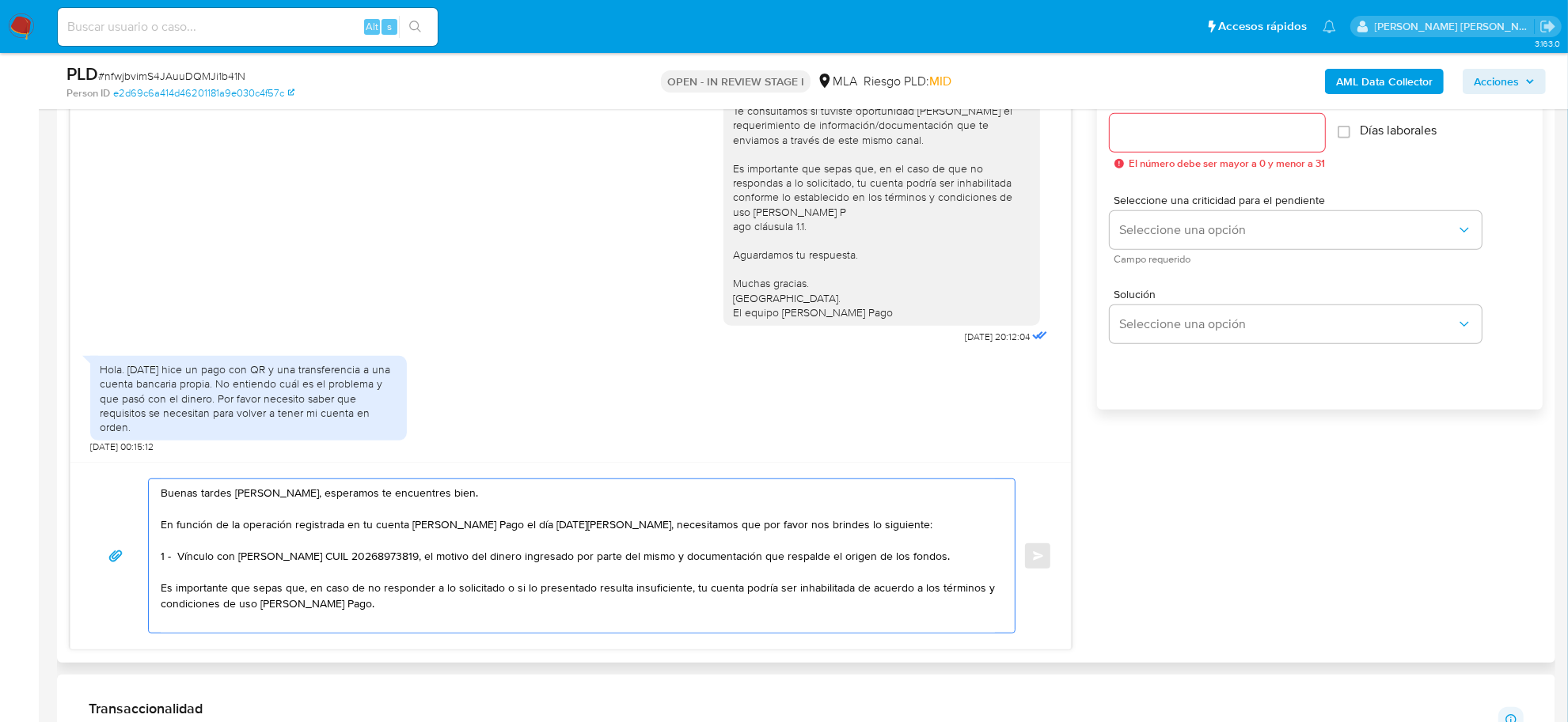
click at [210, 575] on textarea "Buenas tardes Pedro, esperamos te encuentres bien. En función de la operación r…" at bounding box center [577, 556] width 834 height 153
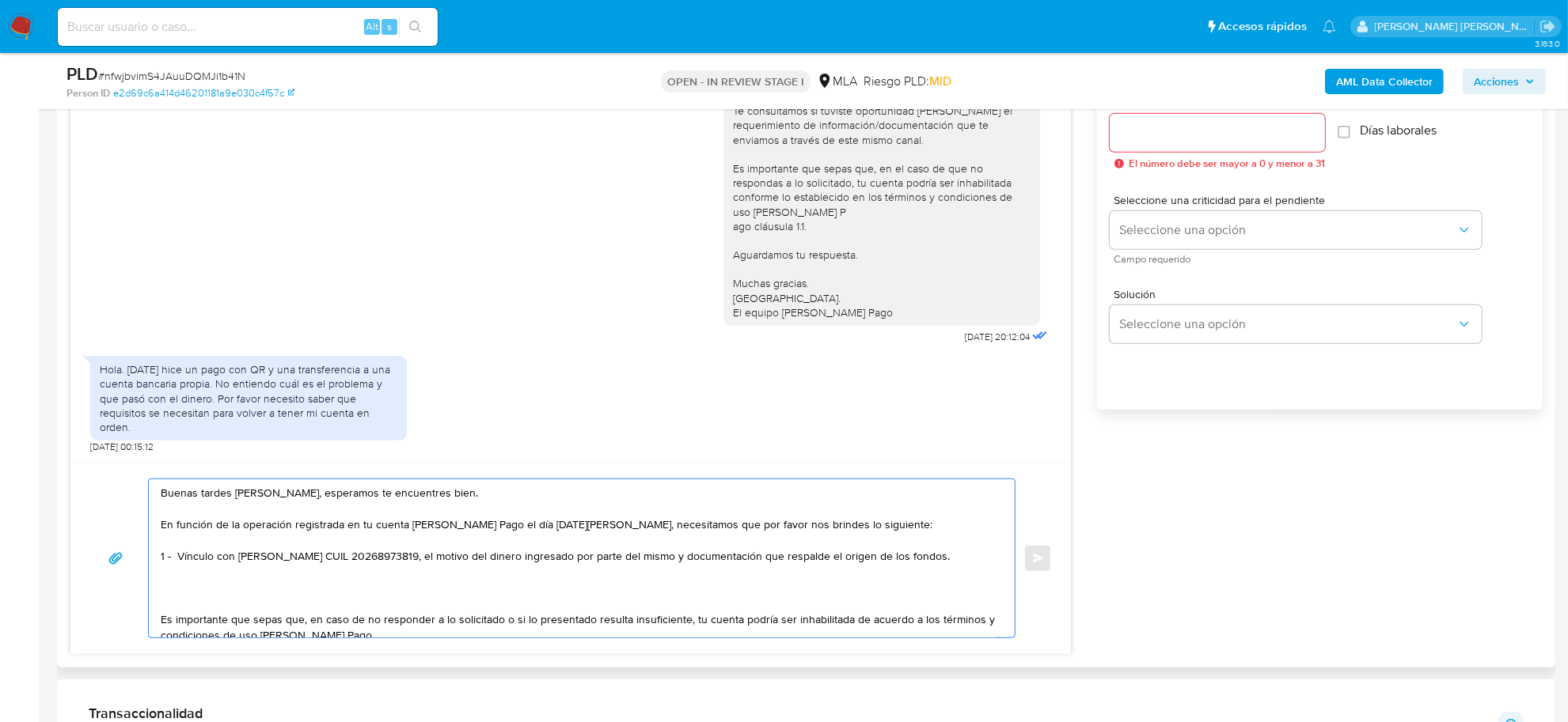
paste textarea "Tené en cuenta que, además de los ejemplos mencionados, podés adjuntar voluntar…"
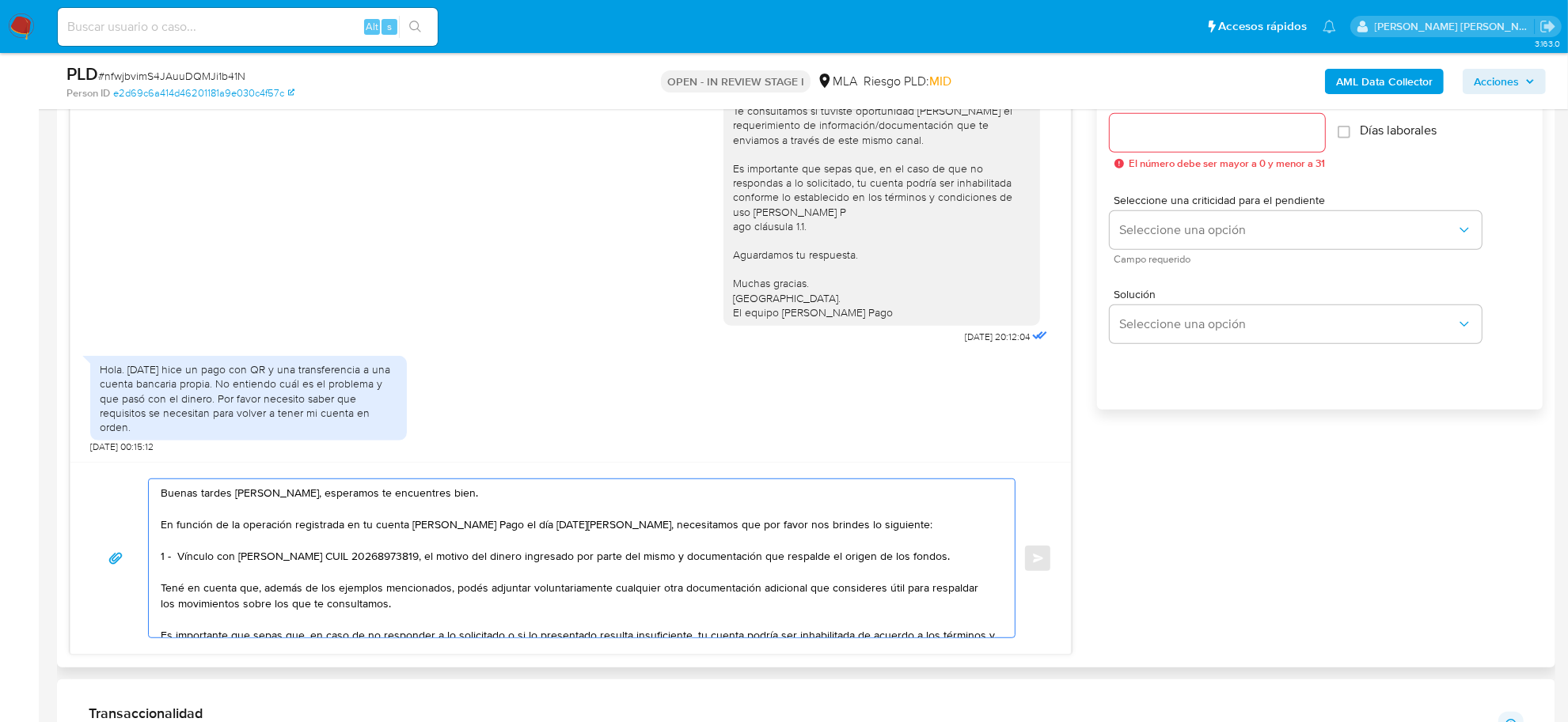
click at [254, 591] on textarea "Buenas tardes Pedro, esperamos te encuentres bien. En función de la operación r…" at bounding box center [577, 558] width 834 height 158
drag, startPoint x: 255, startPoint y: 591, endPoint x: 451, endPoint y: 589, distance: 196.0
click at [451, 589] on textarea "Buenas tardes Pedro, esperamos te encuentres bien. En función de la operación r…" at bounding box center [577, 558] width 834 height 158
click at [476, 593] on textarea "Buenas tardes Pedro, esperamos te encuentres bien. En función de la operación r…" at bounding box center [577, 558] width 834 height 158
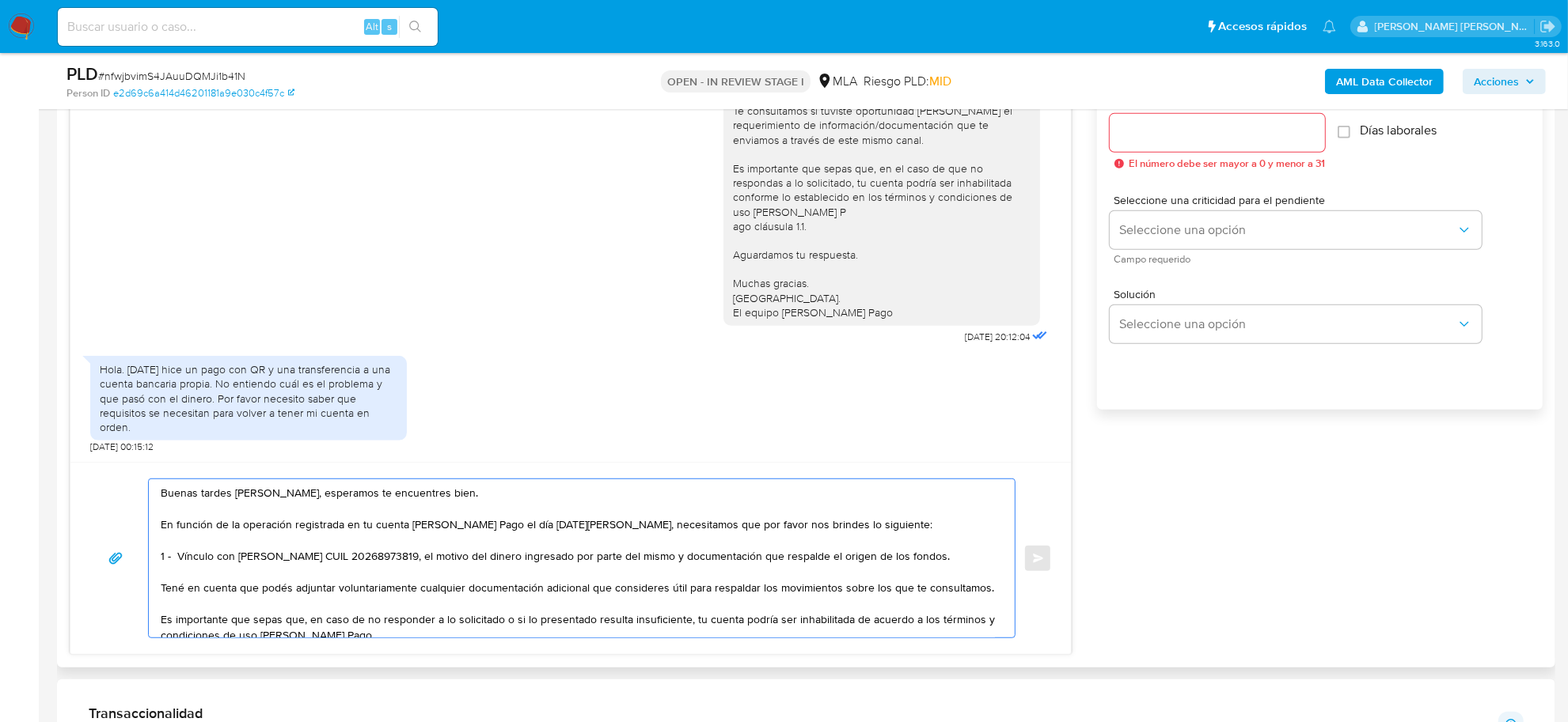
click at [563, 592] on textarea "Buenas tardes Pedro, esperamos te encuentres bien. En función de la operación r…" at bounding box center [577, 558] width 834 height 158
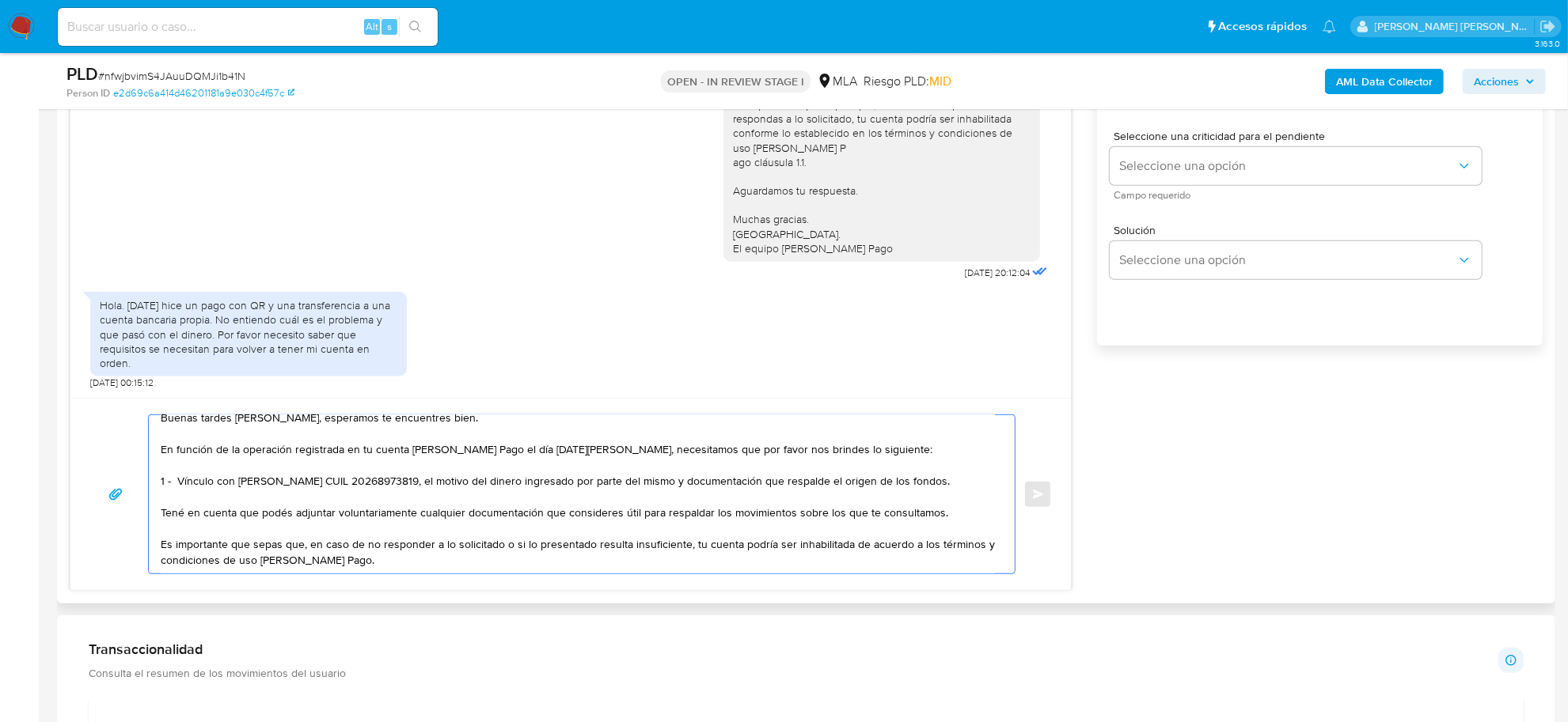
scroll to position [1002, 0]
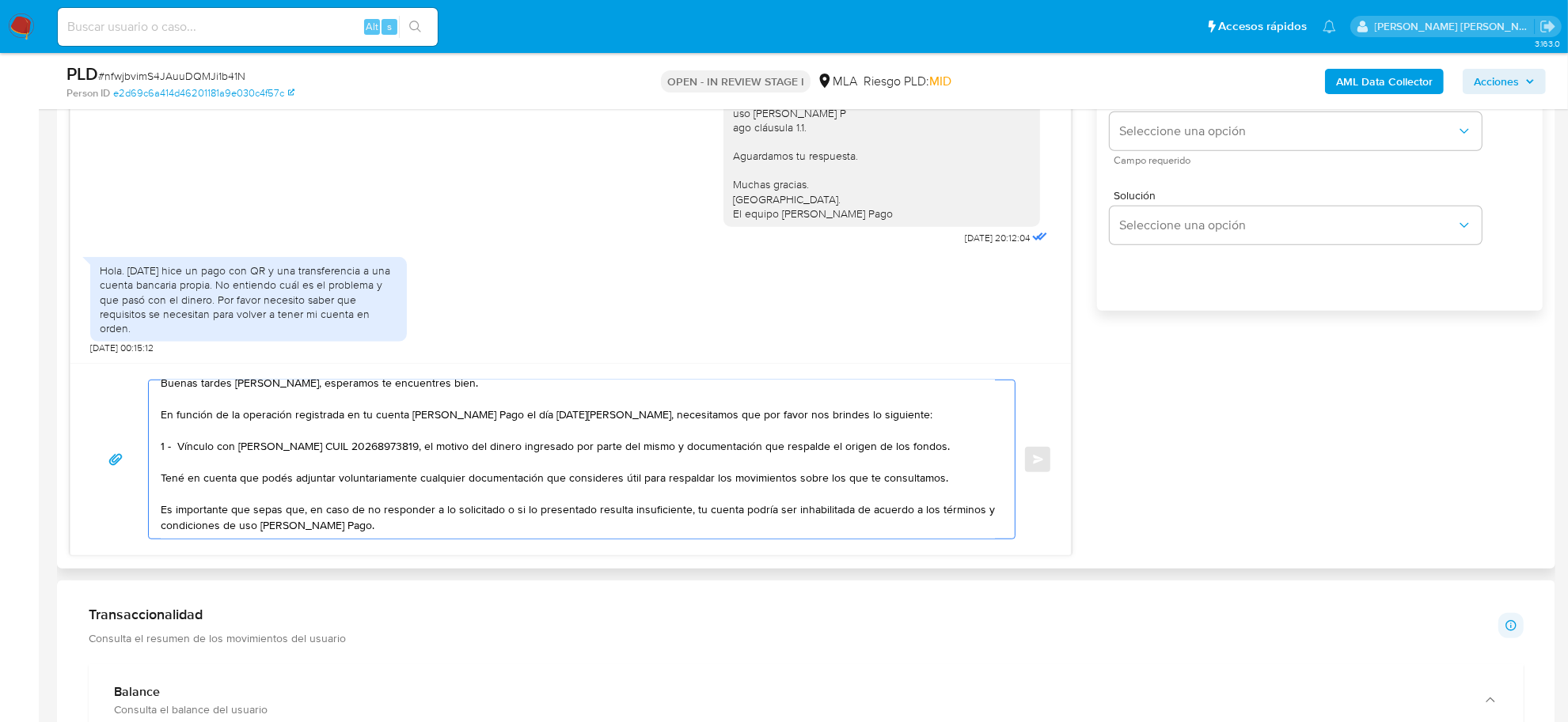
click at [310, 535] on textarea "Buenas tardes Pedro, esperamos te encuentres bien. En función de la operación r…" at bounding box center [577, 460] width 834 height 158
paste textarea "Saludos, Equipo de Mercado Pago."
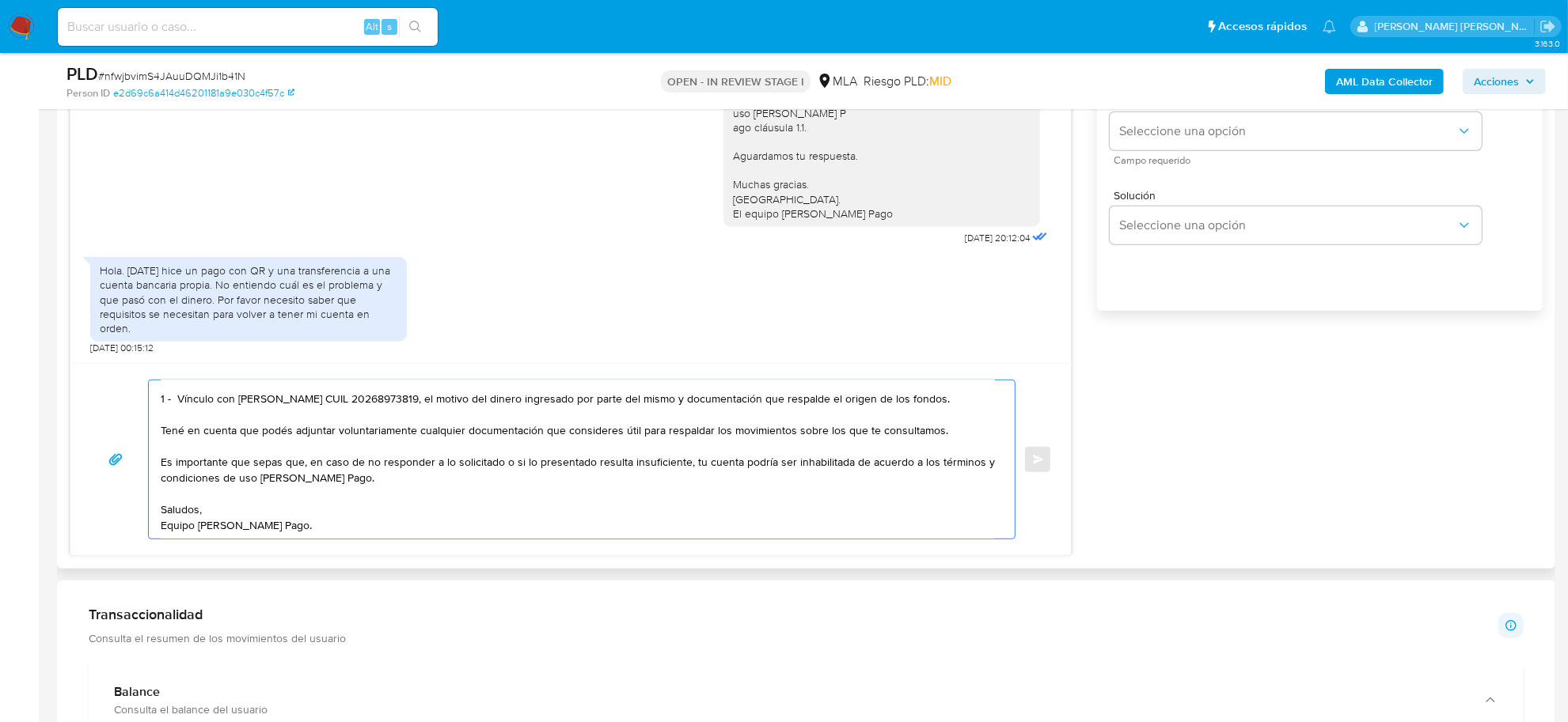
scroll to position [58, 0]
click at [263, 504] on textarea "Buenas tardes Pedro, esperamos te encuentres bien. En función de la operación r…" at bounding box center [577, 460] width 834 height 158
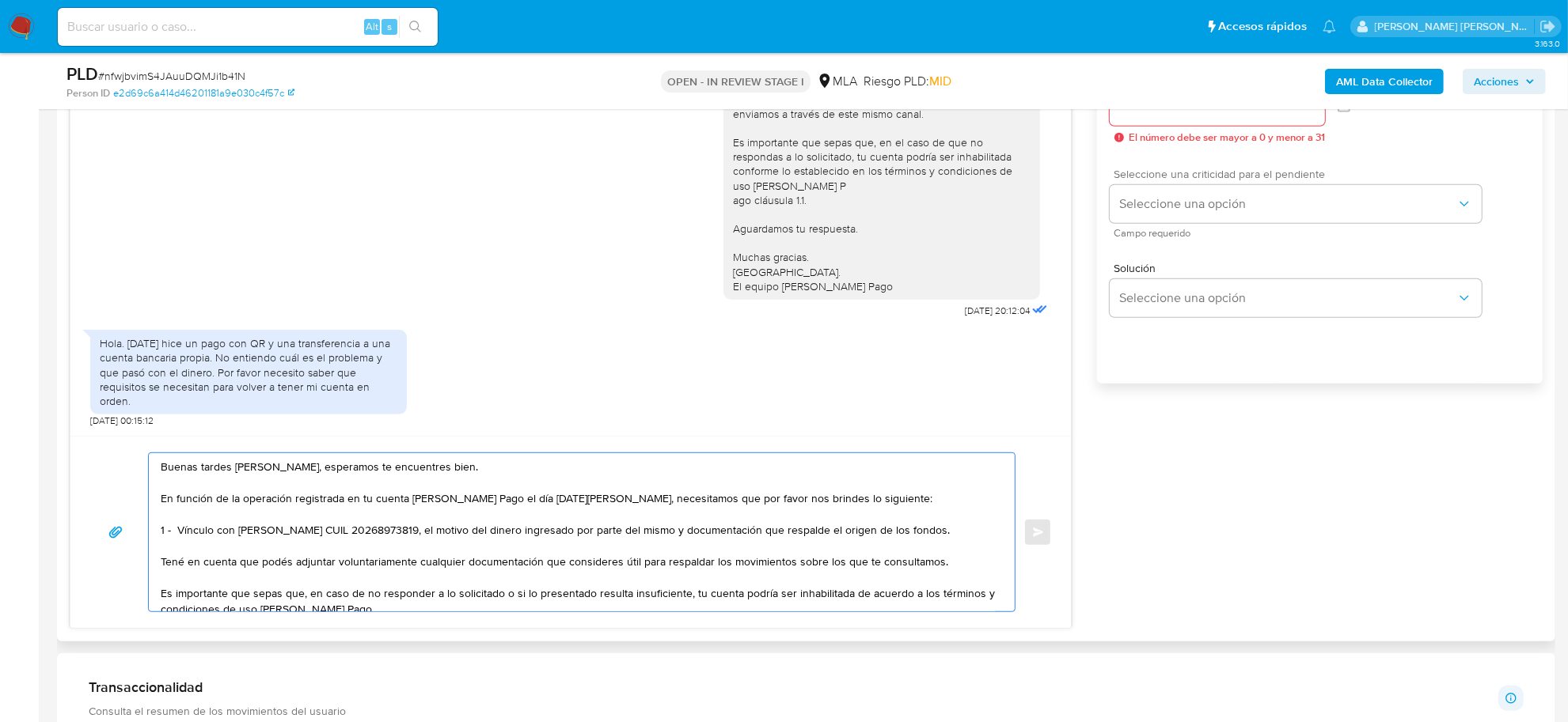
scroll to position [706, 0]
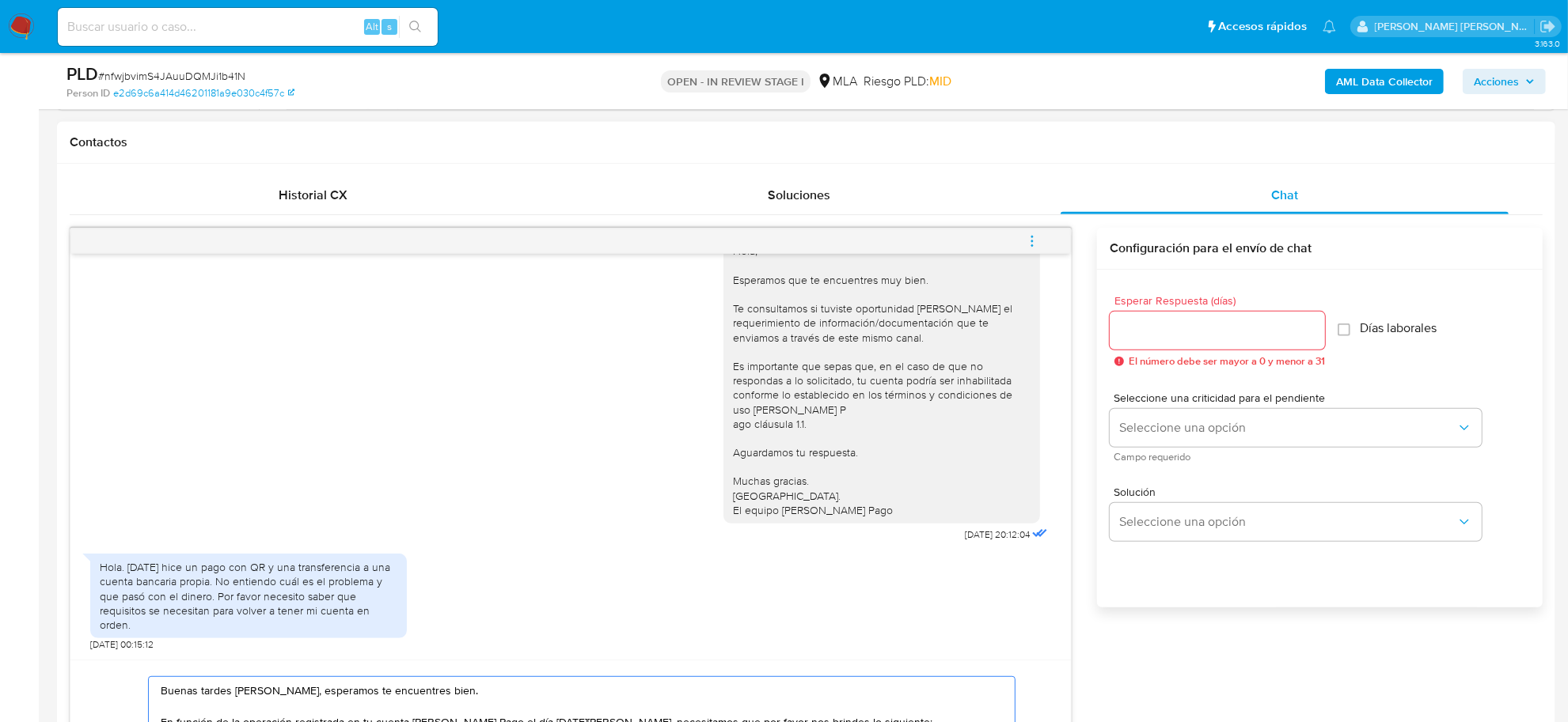
type textarea "Buenas tardes Pedro, esperamos te encuentres bien. En función de la operación r…"
click at [1176, 332] on input "Esperar Respuesta (días)" at bounding box center [1217, 330] width 215 height 20
type input "3"
drag, startPoint x: 1191, startPoint y: 449, endPoint x: 1190, endPoint y: 440, distance: 9.1
click at [1189, 447] on div "Seleccione una criticidad para el pendiente Seleccione una opción Campo requeri…" at bounding box center [1296, 426] width 372 height 68
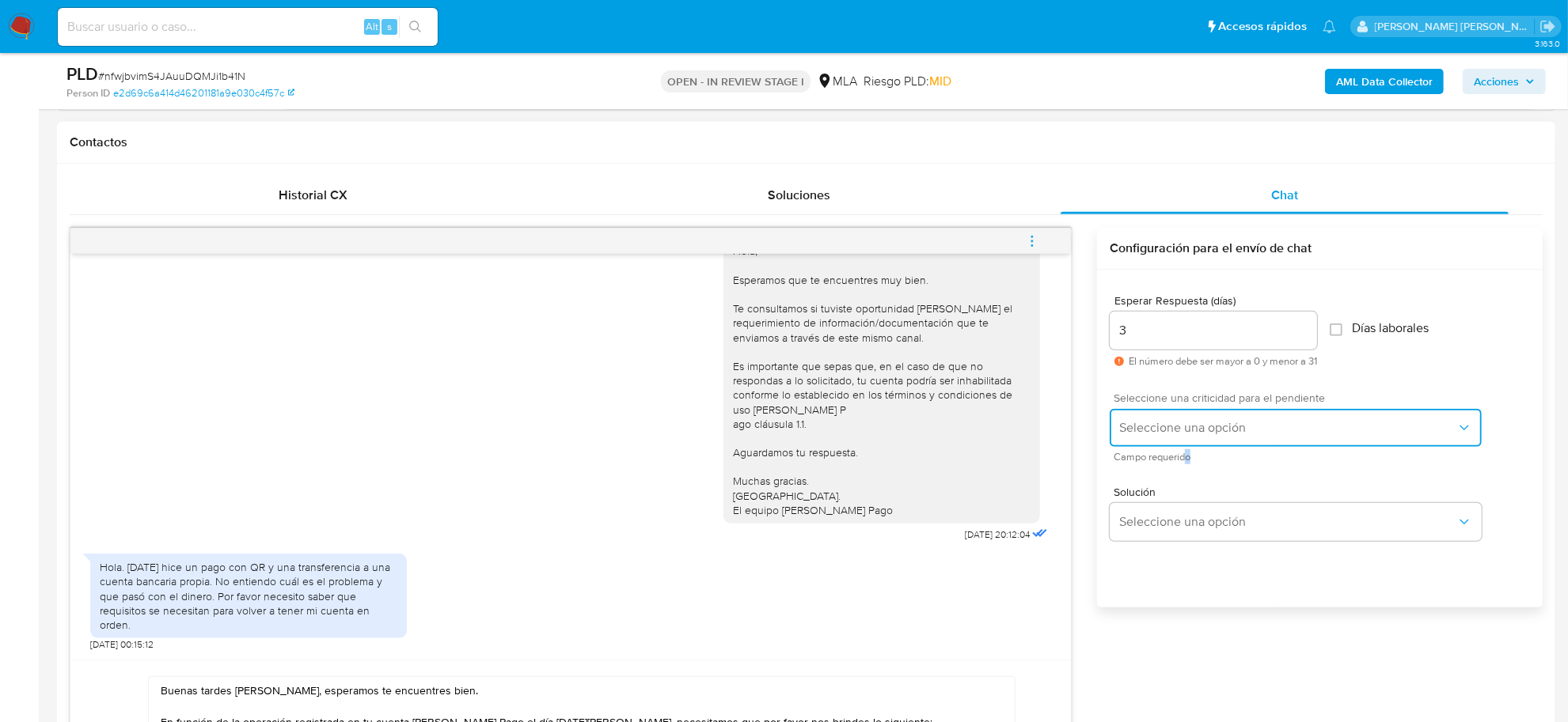
click at [1190, 437] on button "Seleccione una opción" at bounding box center [1296, 428] width 372 height 38
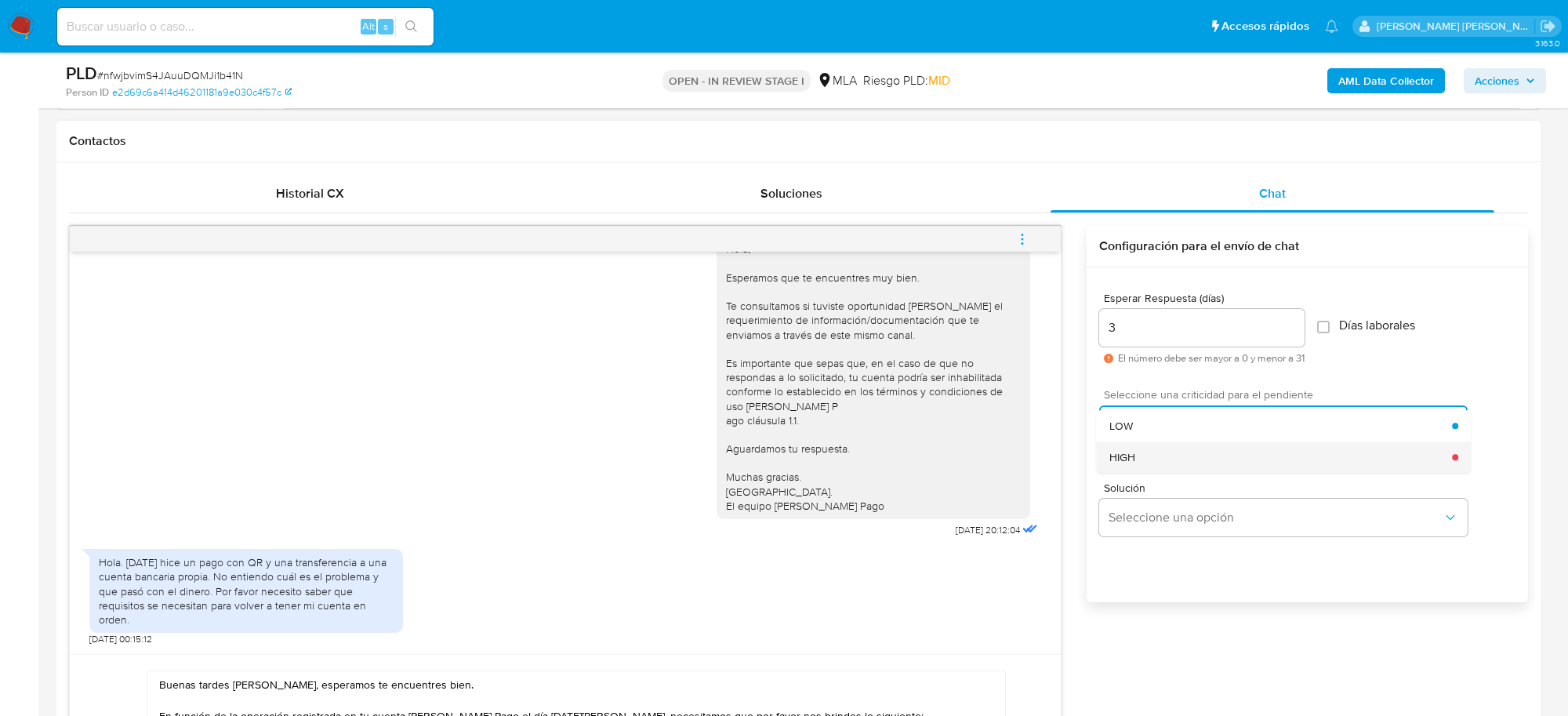
click at [1146, 456] on div "HIGH" at bounding box center [1280, 457] width 343 height 32
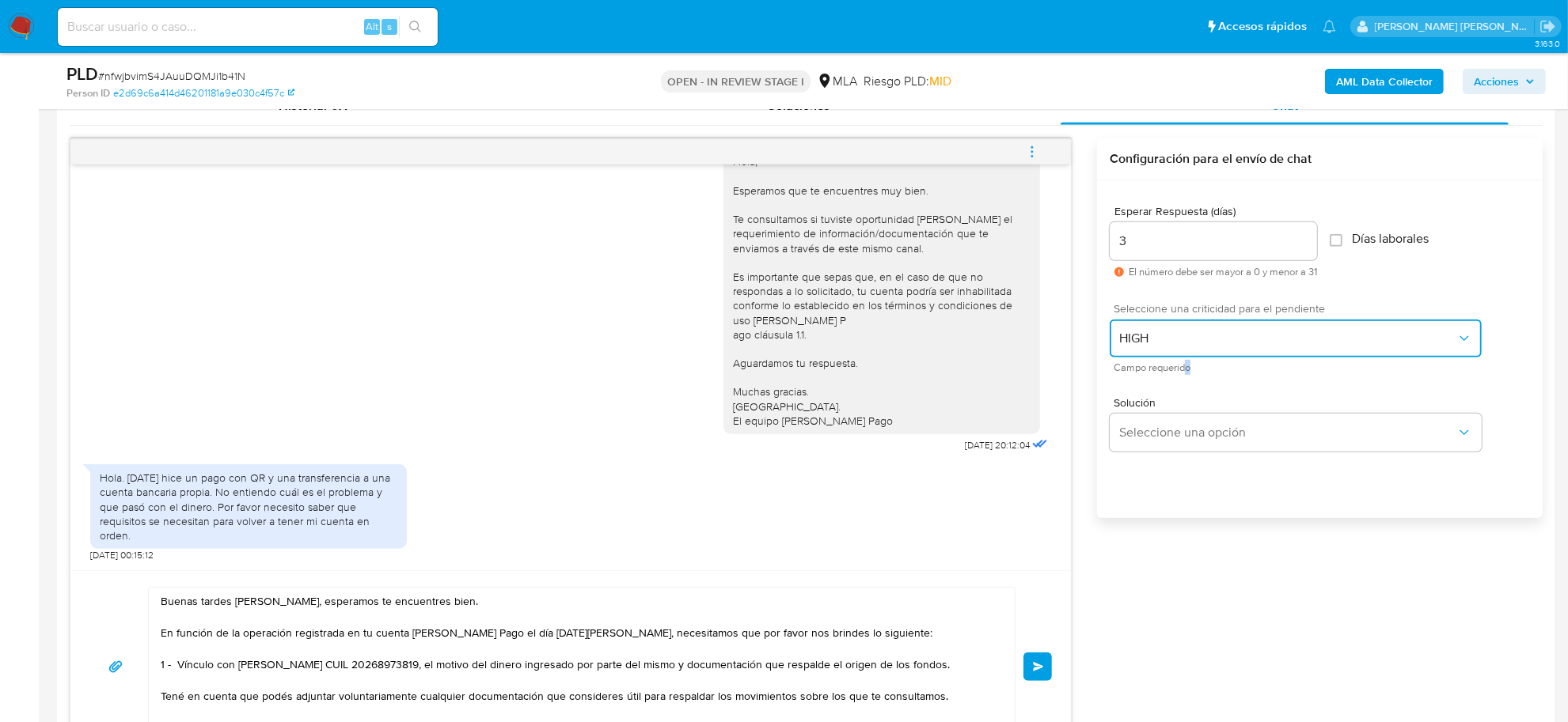
scroll to position [1002, 0]
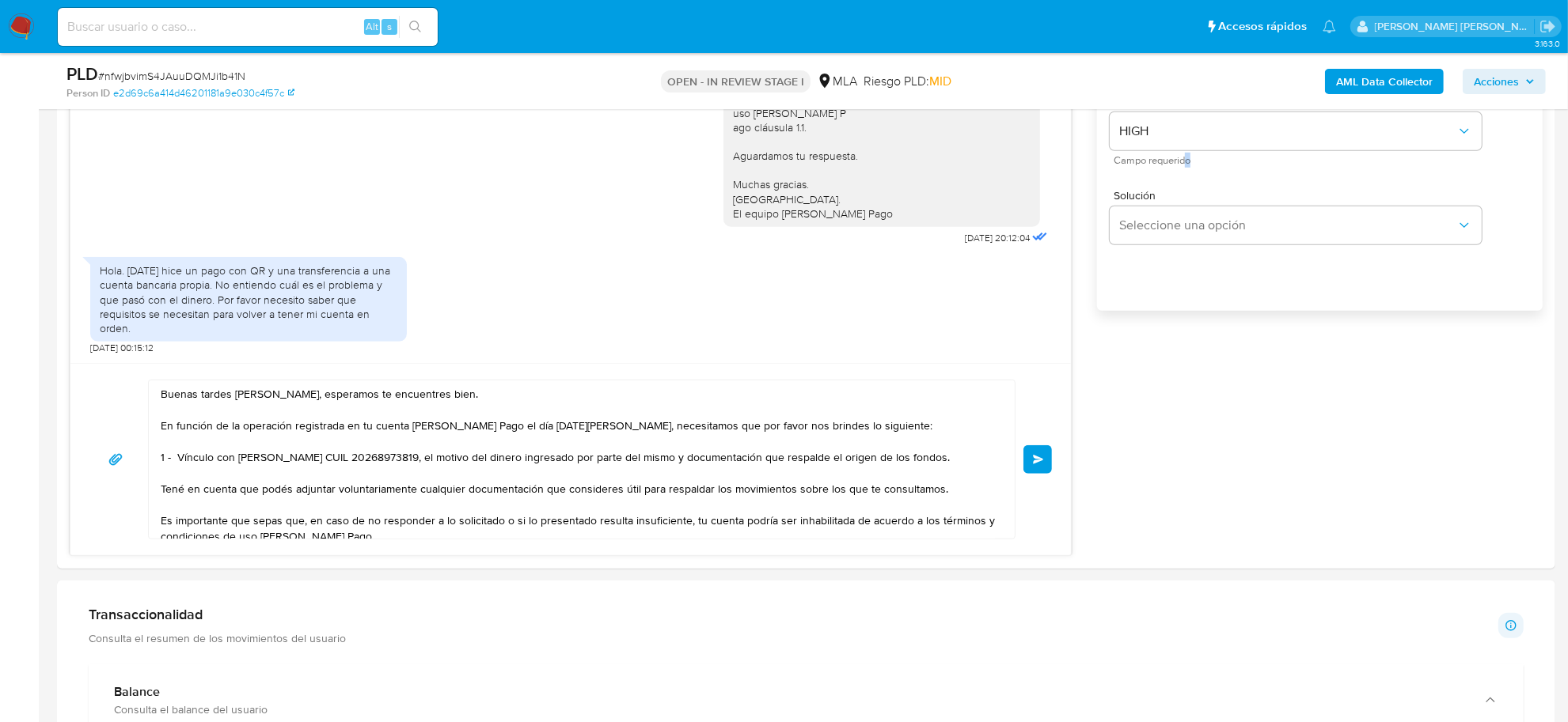
click at [1041, 471] on button "Enviar" at bounding box center [1037, 459] width 29 height 29
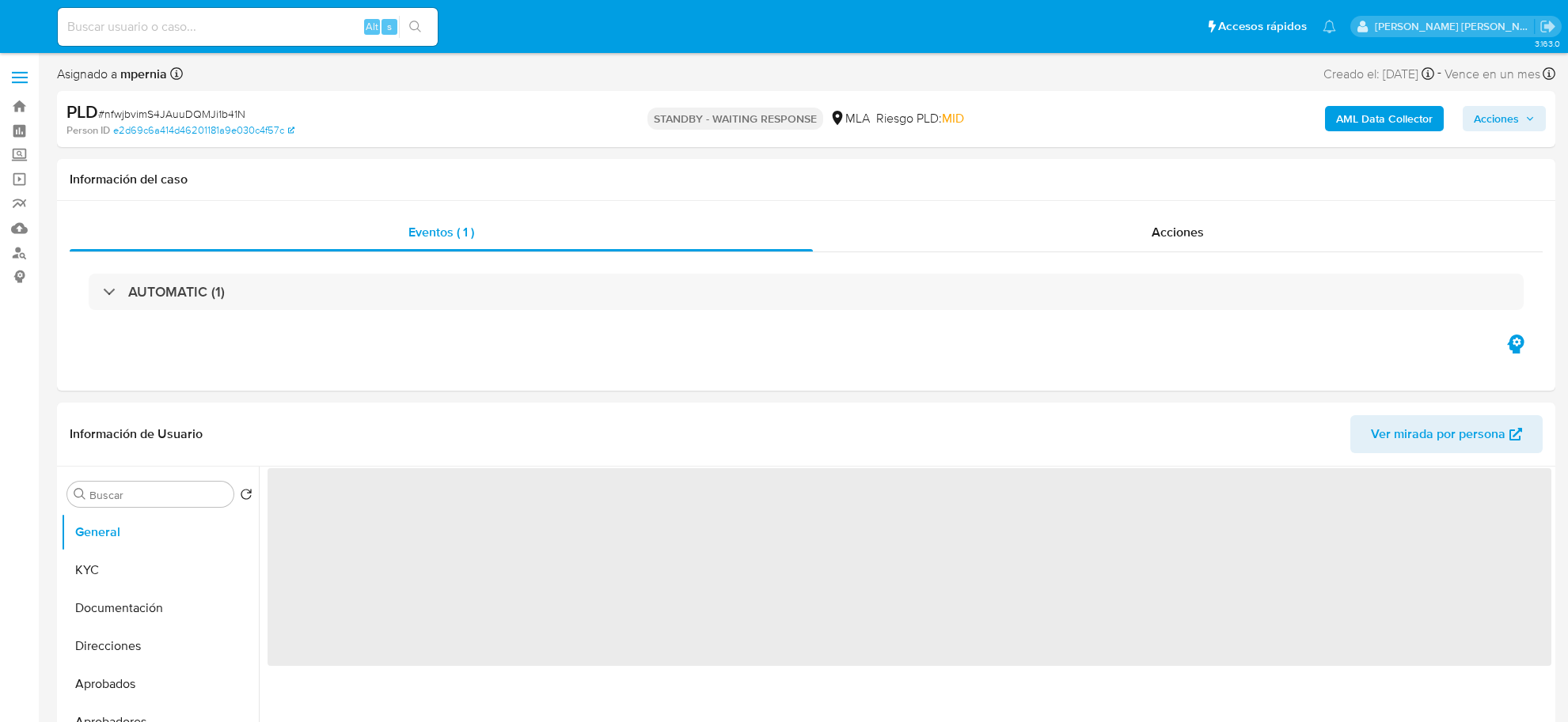
select select "10"
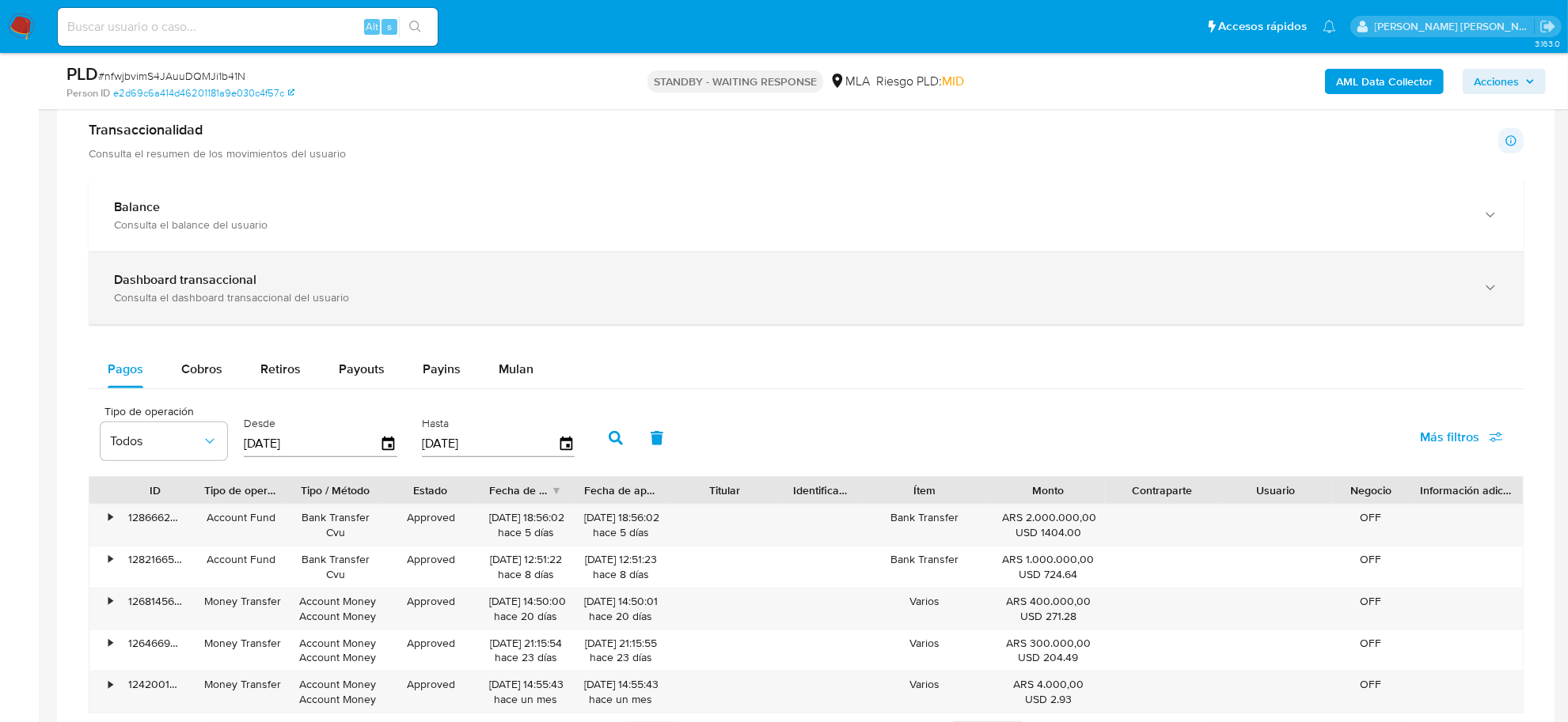
scroll to position [1088, 0]
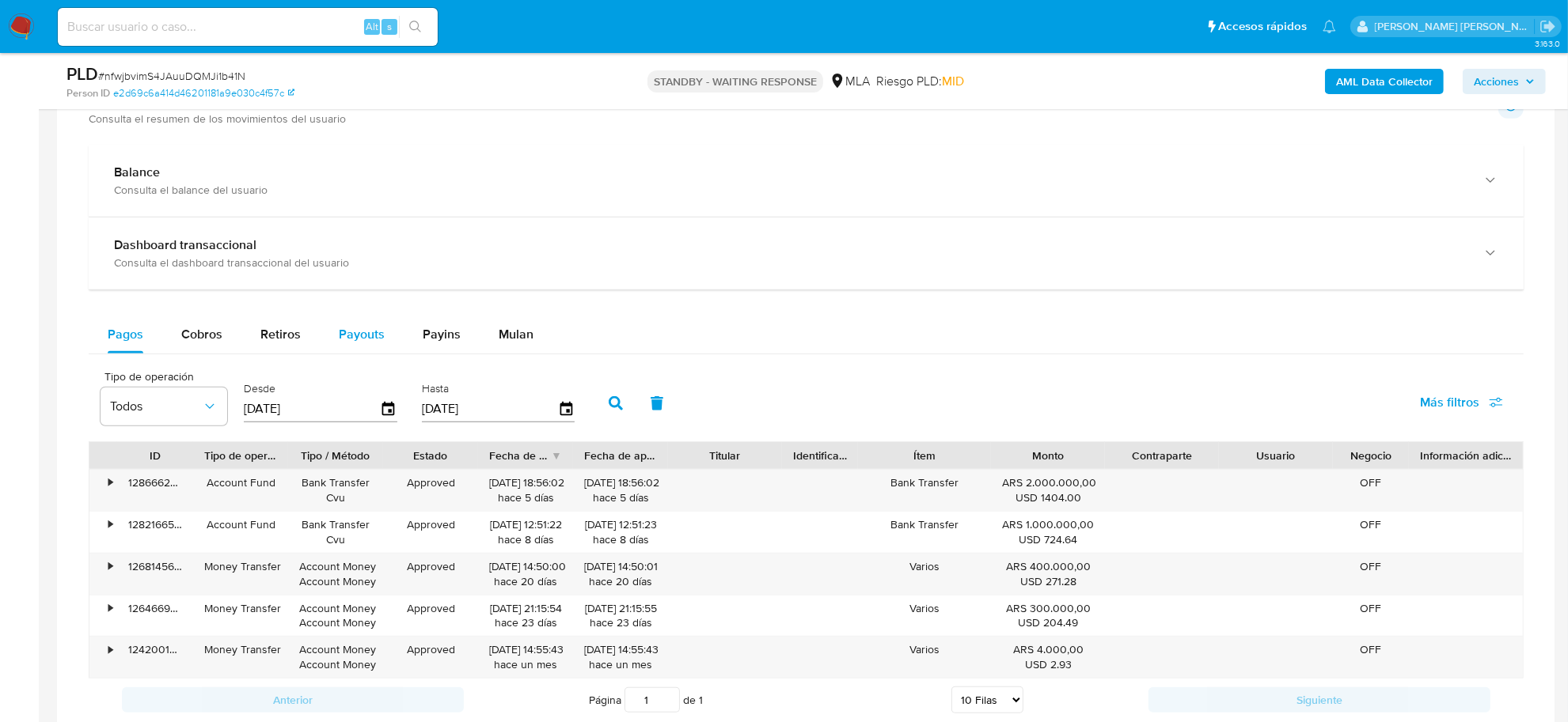
click at [356, 337] on span "Payouts" at bounding box center [361, 334] width 46 height 18
select select "10"
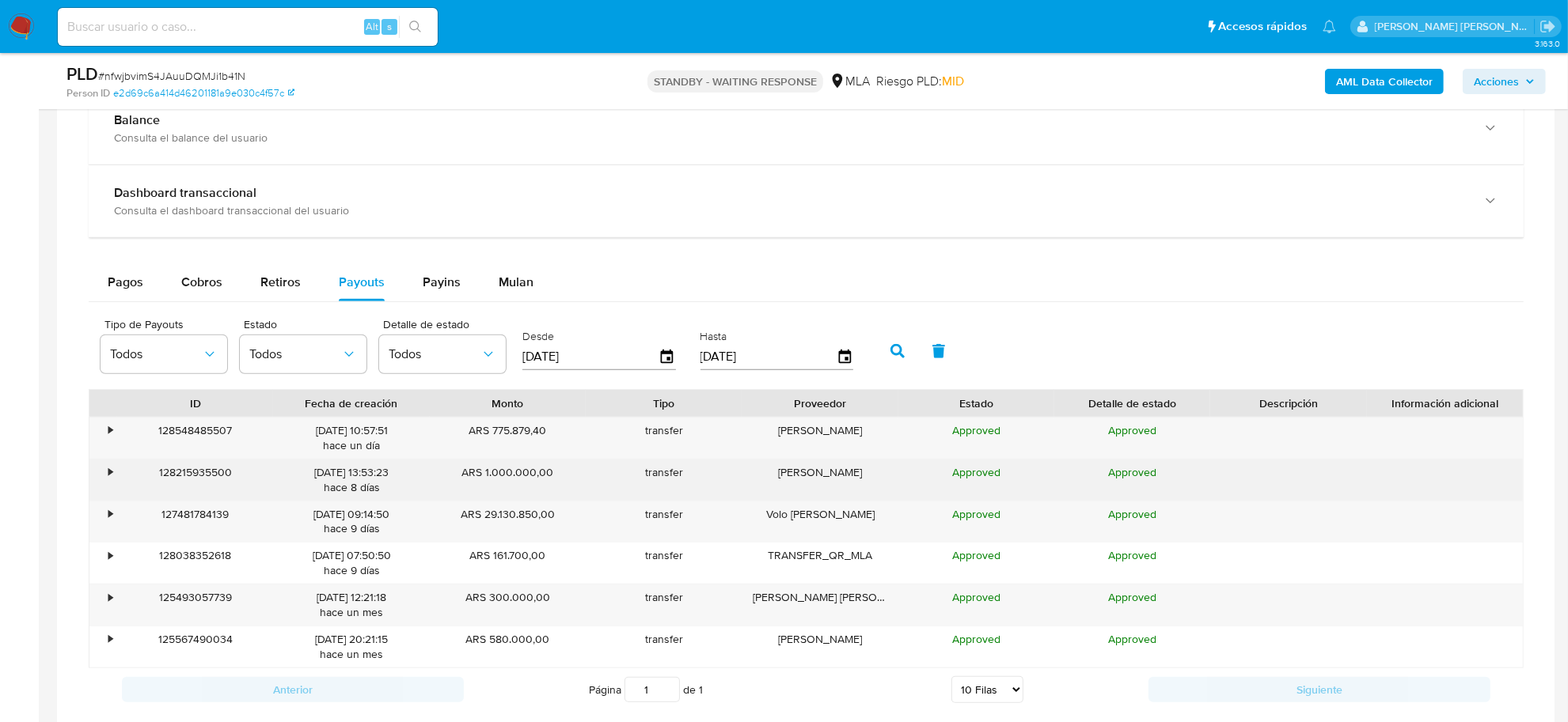
scroll to position [1186, 0]
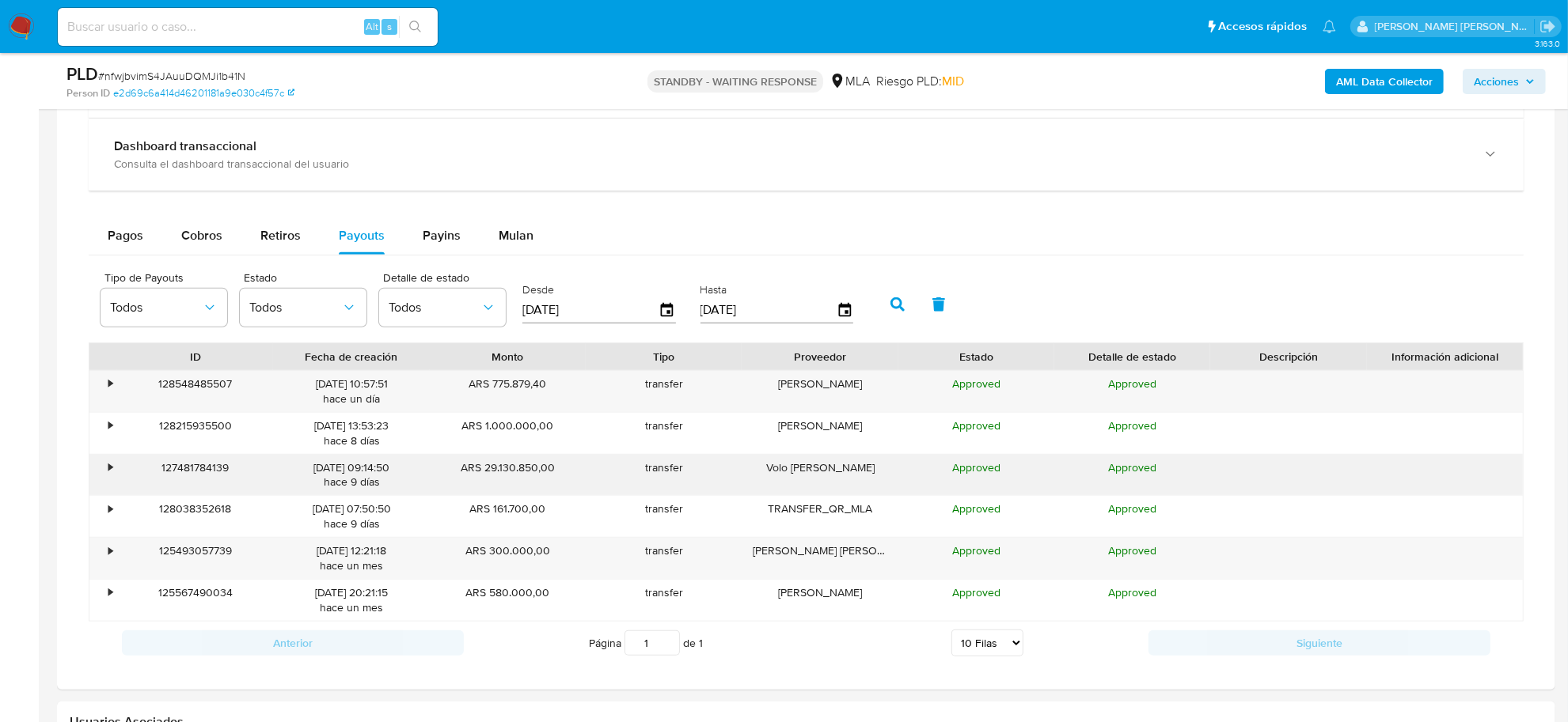
click at [119, 471] on div "127481784139" at bounding box center [195, 475] width 156 height 41
click at [116, 469] on div "•" at bounding box center [104, 475] width 28 height 41
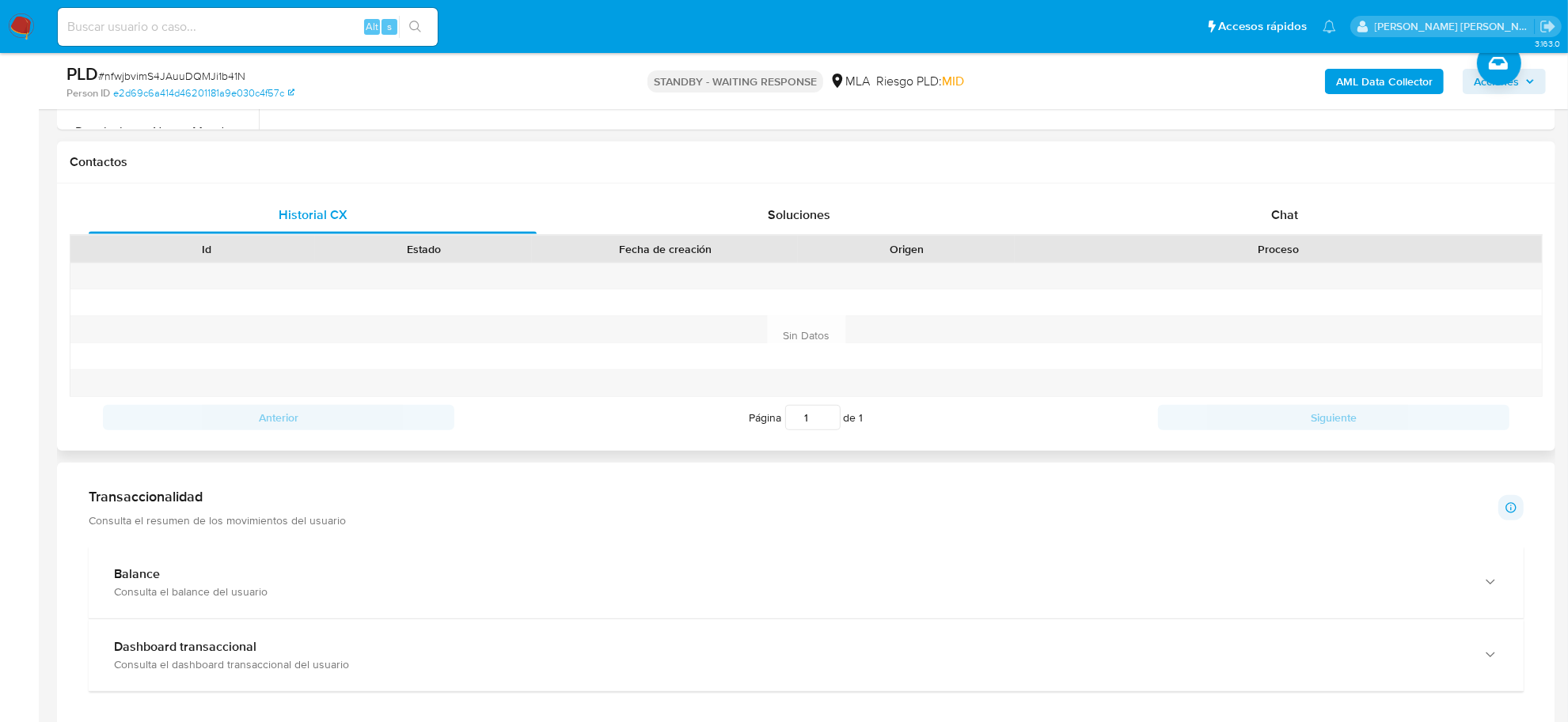
scroll to position [198, 0]
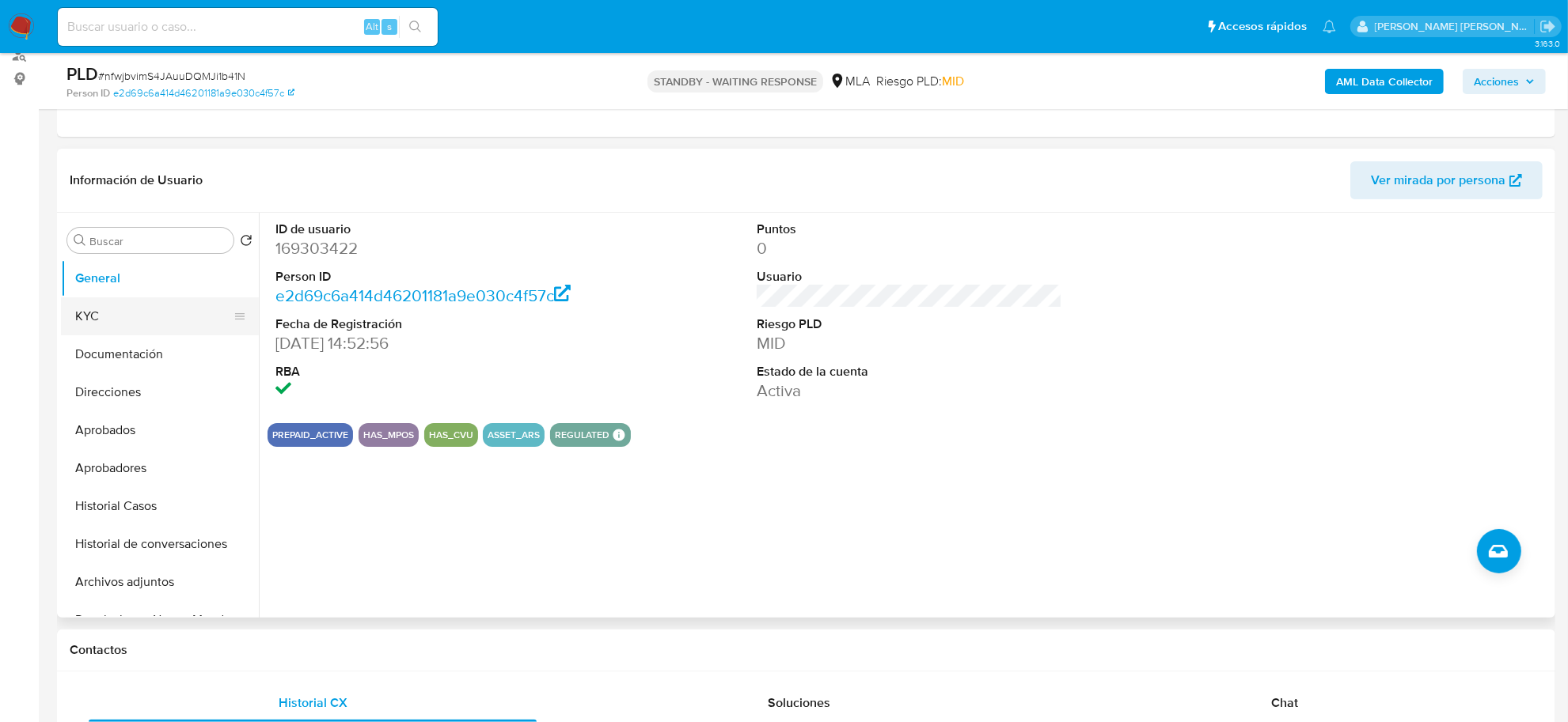
click at [124, 314] on button "KYC" at bounding box center [153, 316] width 185 height 38
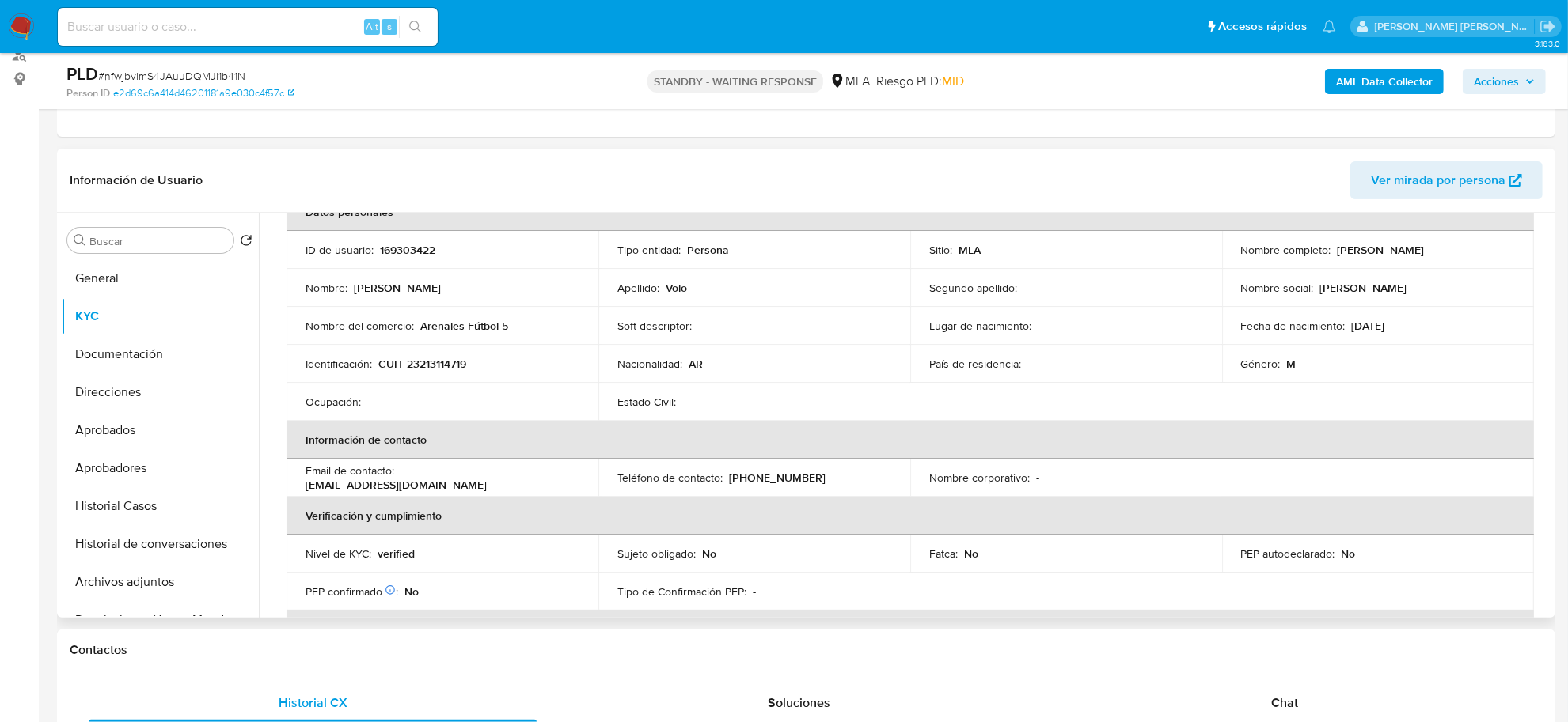
scroll to position [0, 0]
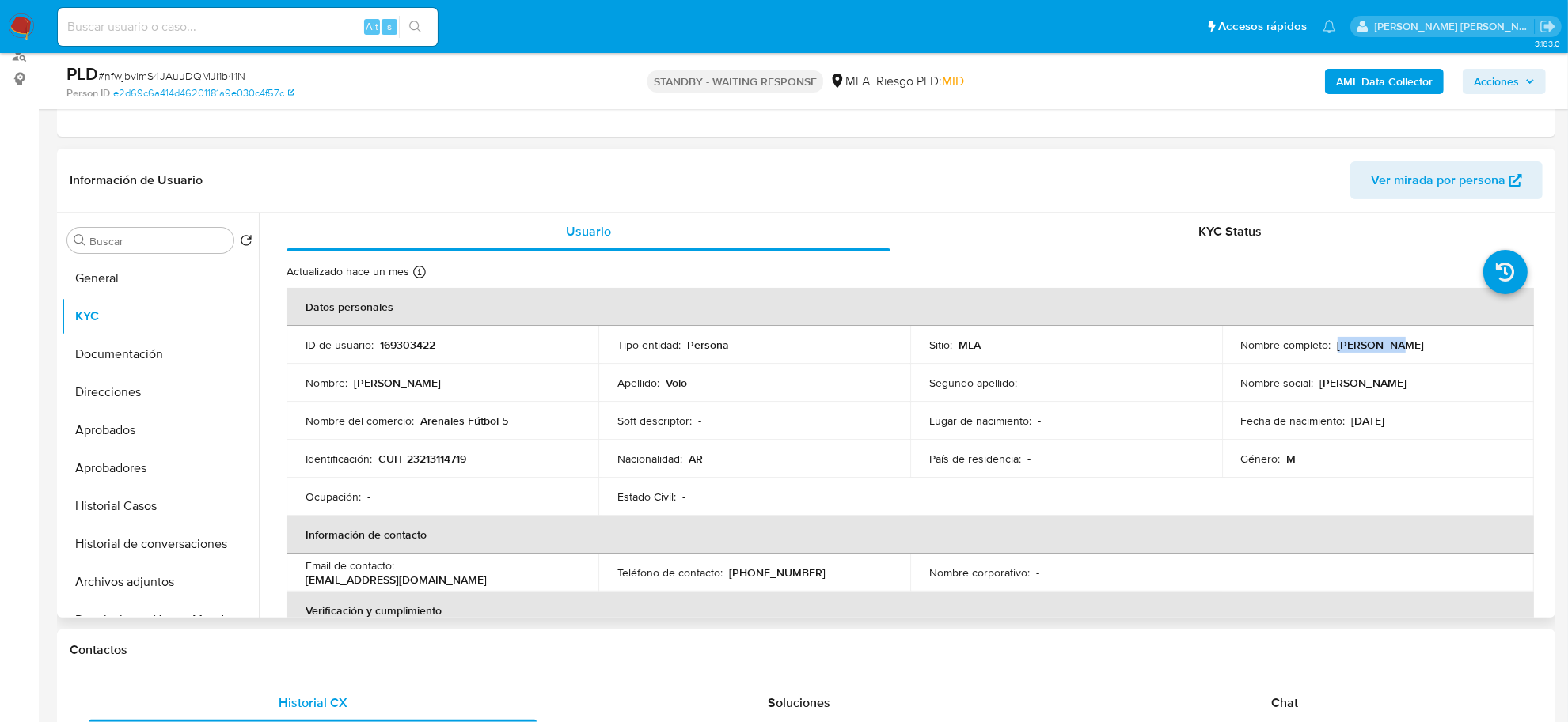
drag, startPoint x: 1332, startPoint y: 345, endPoint x: 1393, endPoint y: 350, distance: 61.2
click at [1393, 350] on div "Nombre completo : Pedro Volo" at bounding box center [1378, 344] width 274 height 14
click at [115, 395] on button "Direcciones" at bounding box center [153, 392] width 185 height 38
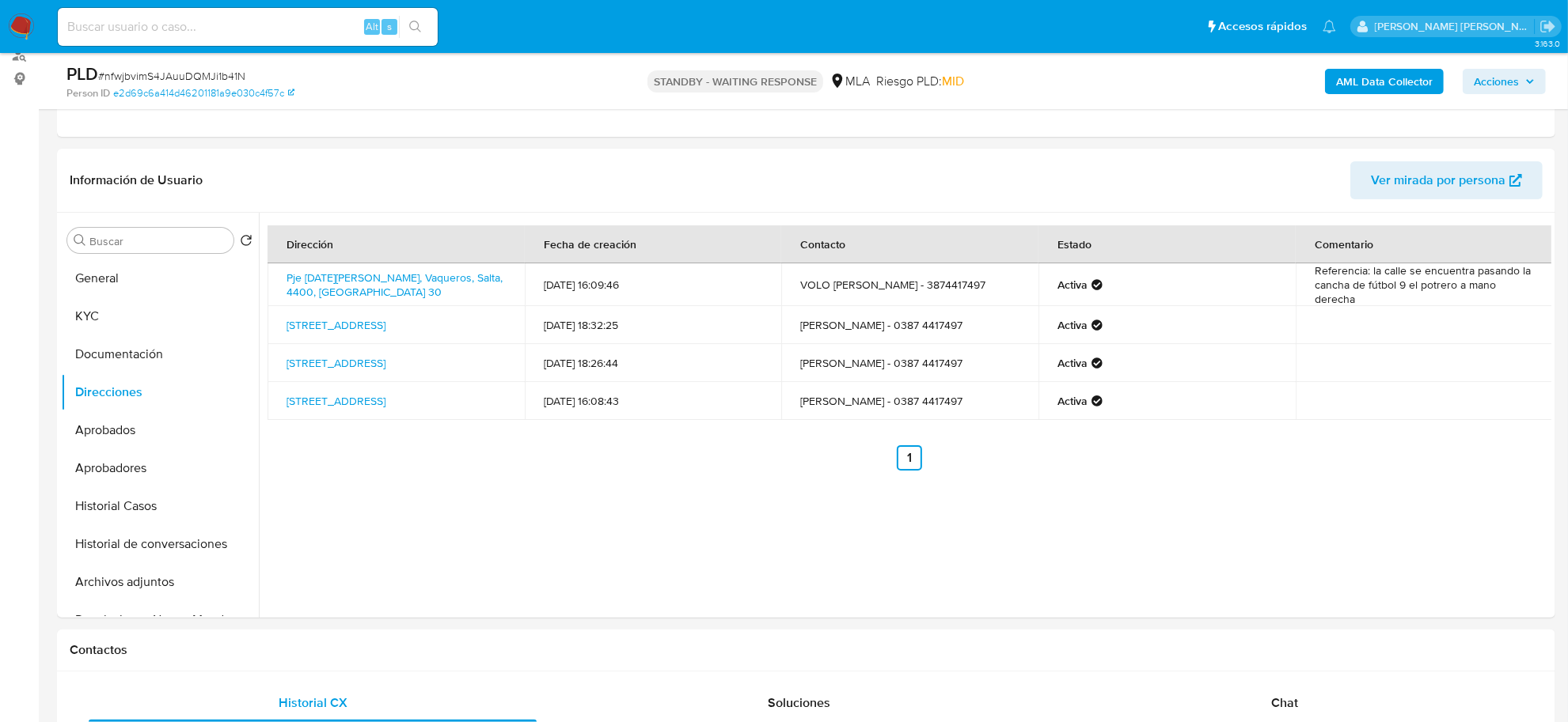
scroll to position [593, 0]
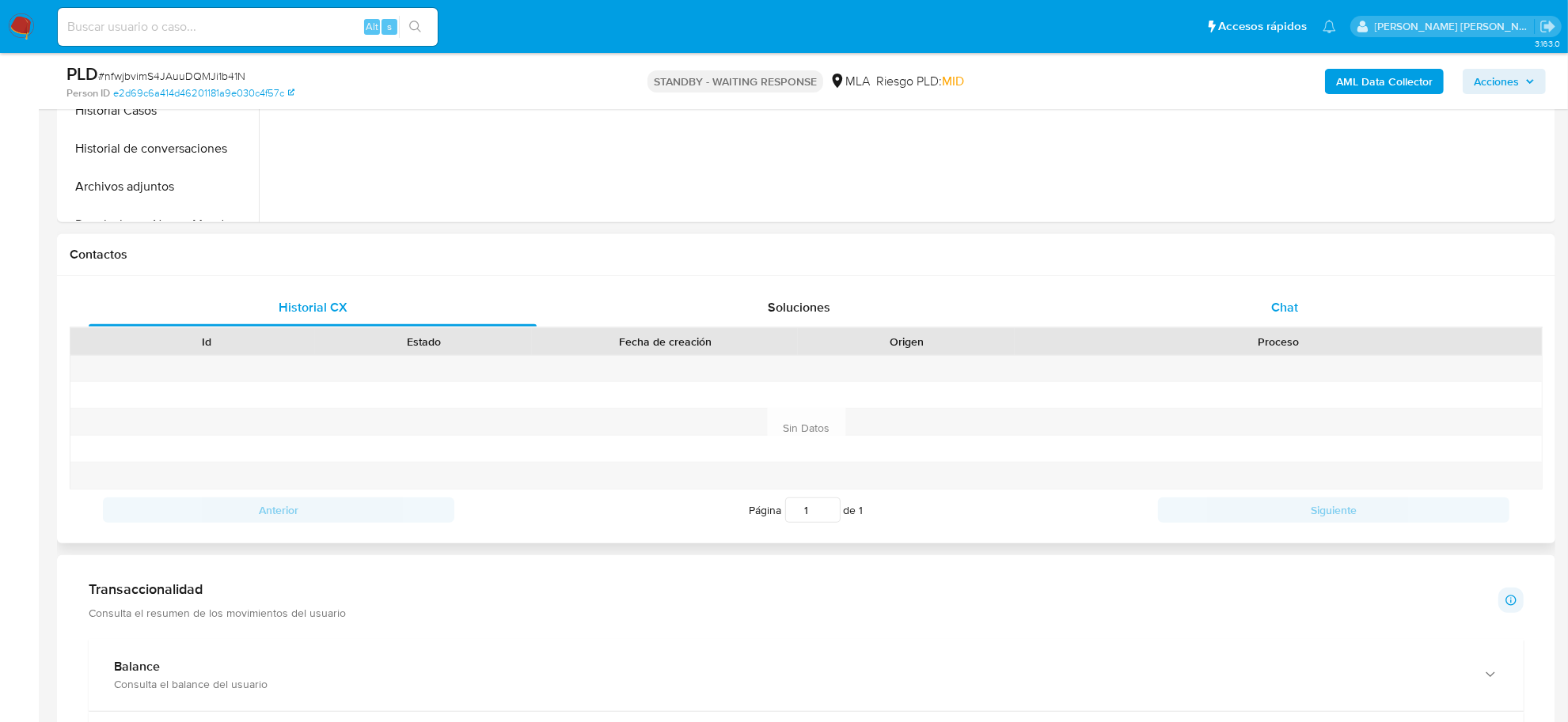
click at [1265, 295] on div "Chat" at bounding box center [1284, 307] width 448 height 38
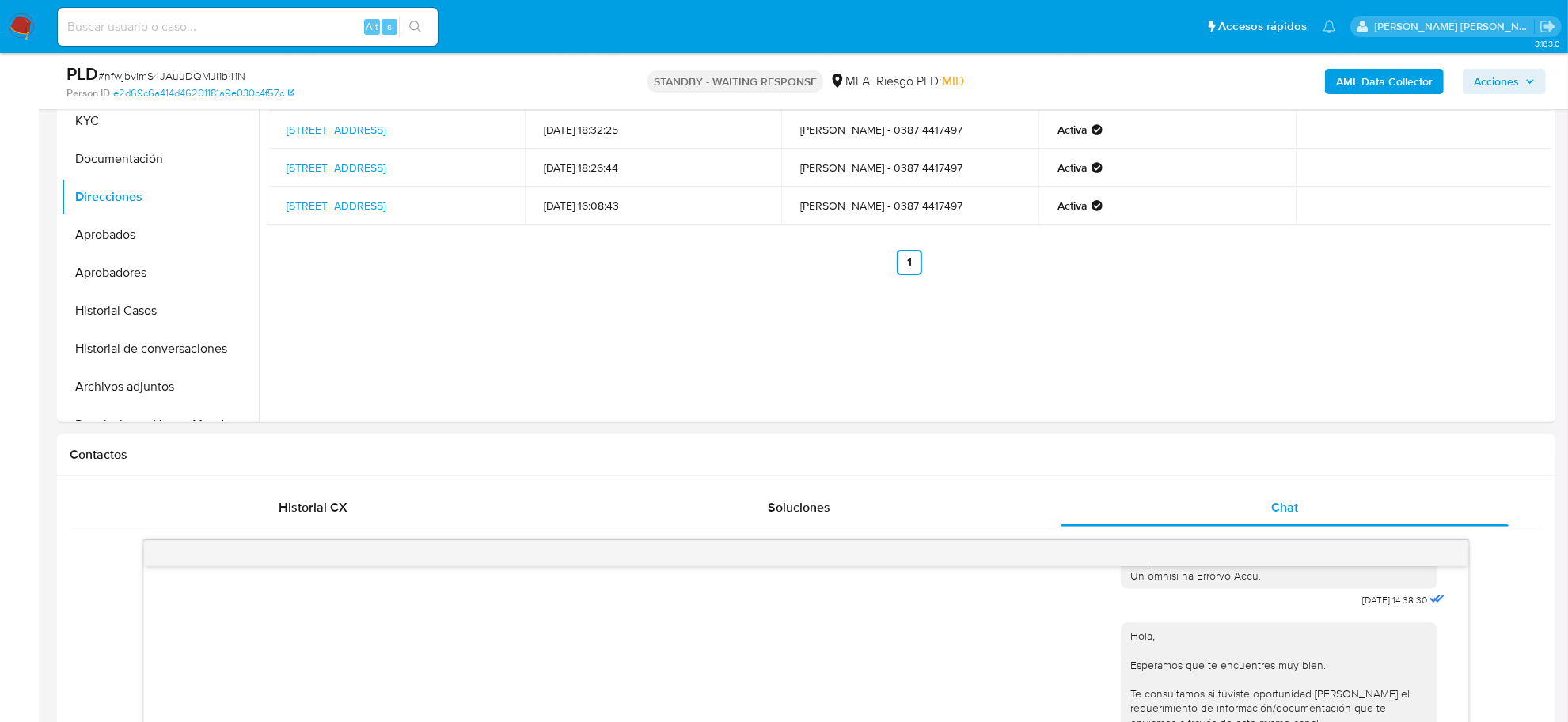
scroll to position [0, 0]
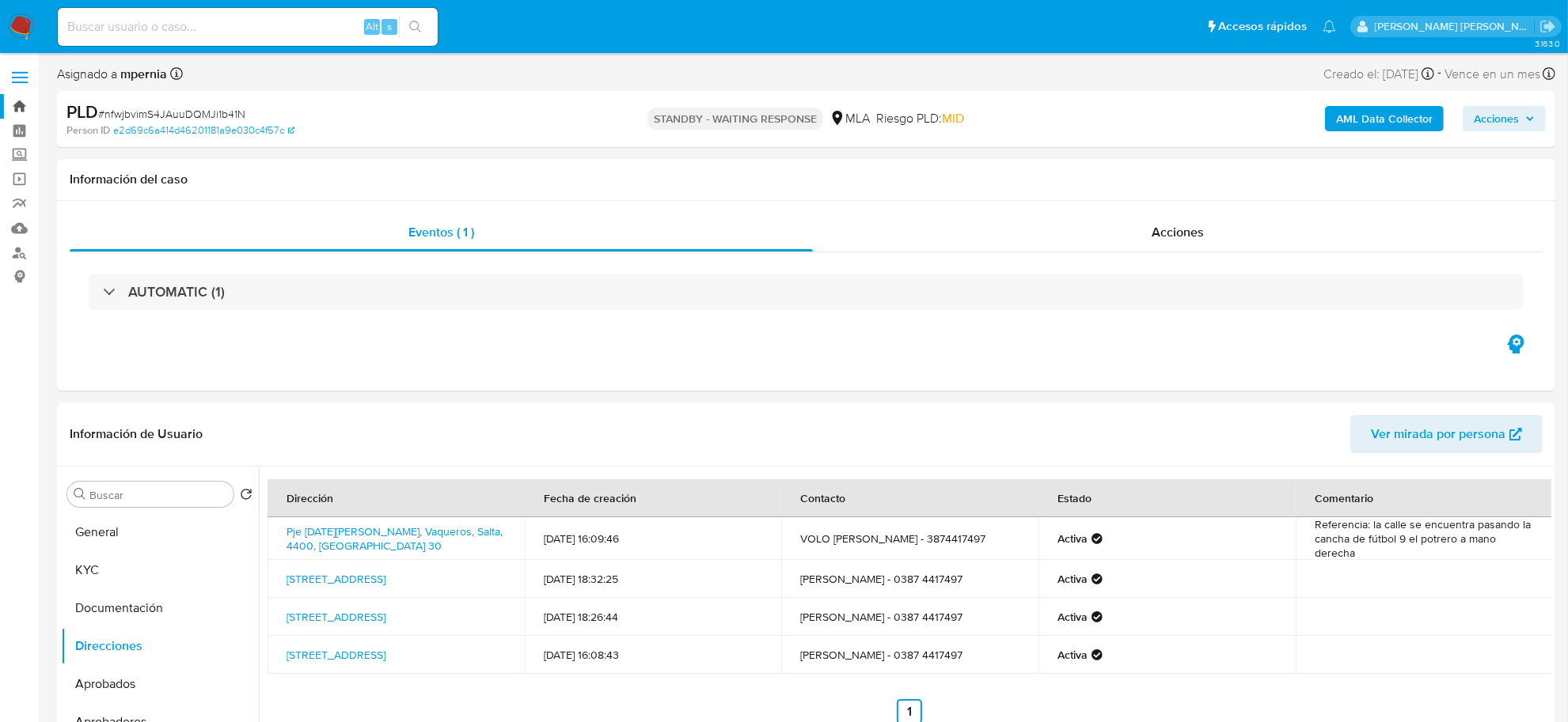
click at [29, 113] on link "Bandeja" at bounding box center [94, 107] width 188 height 24
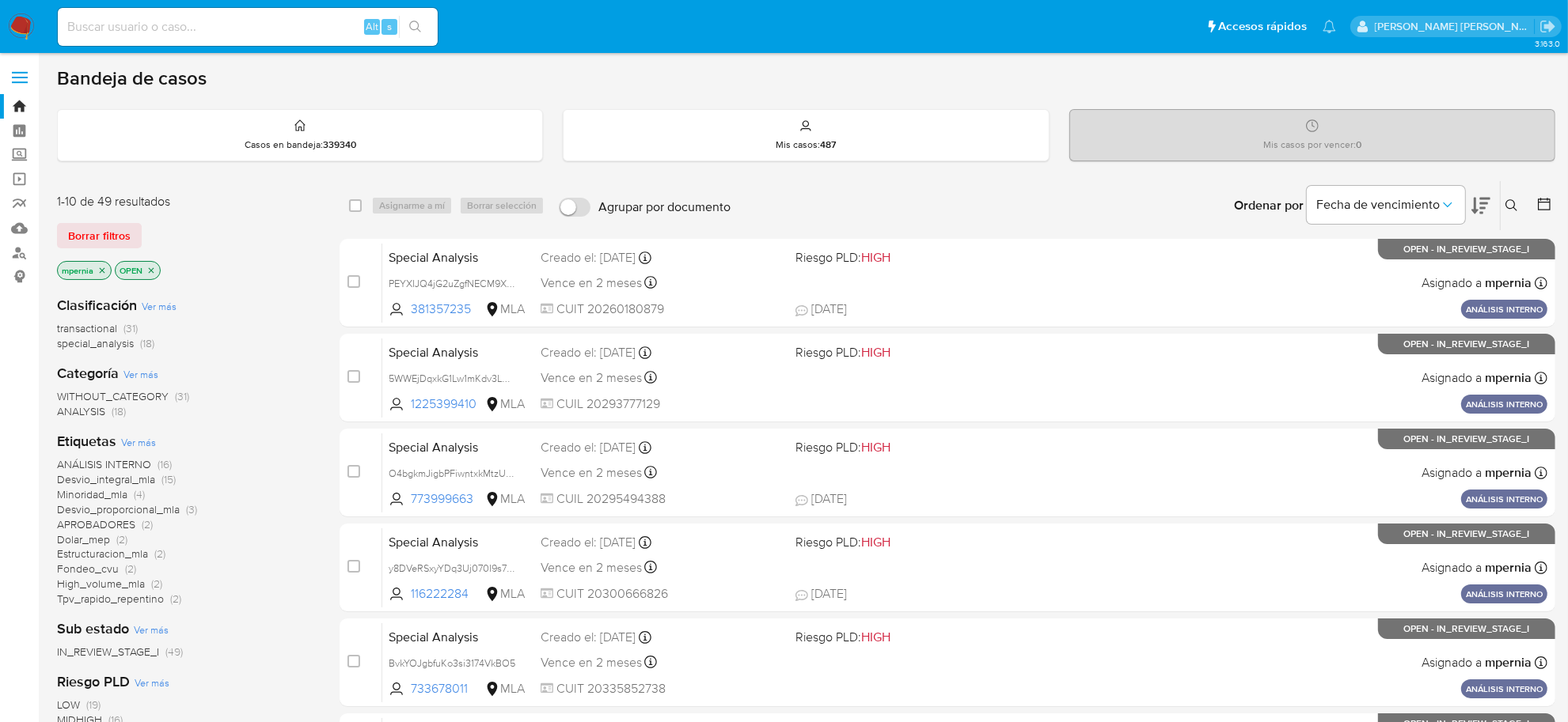
click at [82, 333] on span "transactional" at bounding box center [87, 328] width 60 height 15
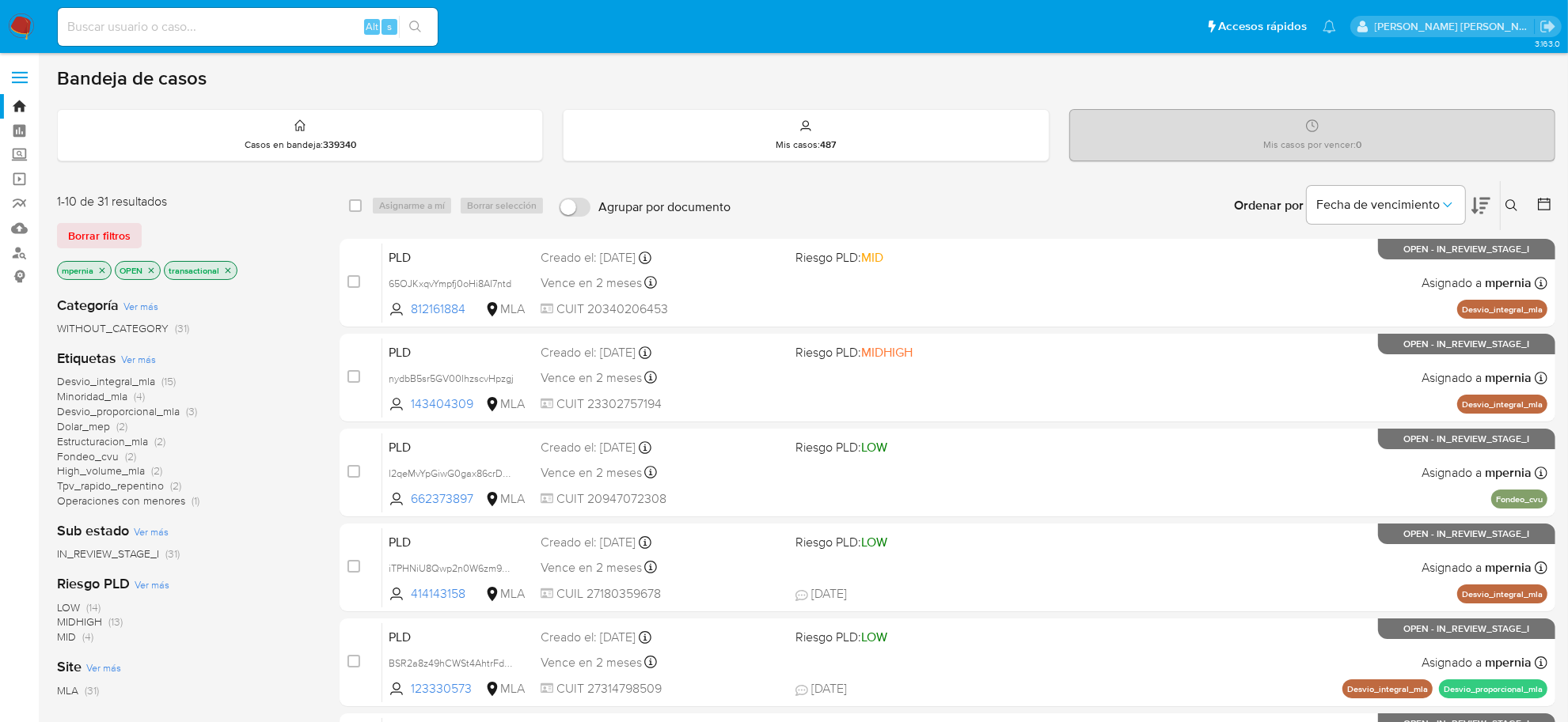
click at [104, 271] on icon "close-filter" at bounding box center [102, 271] width 10 height 10
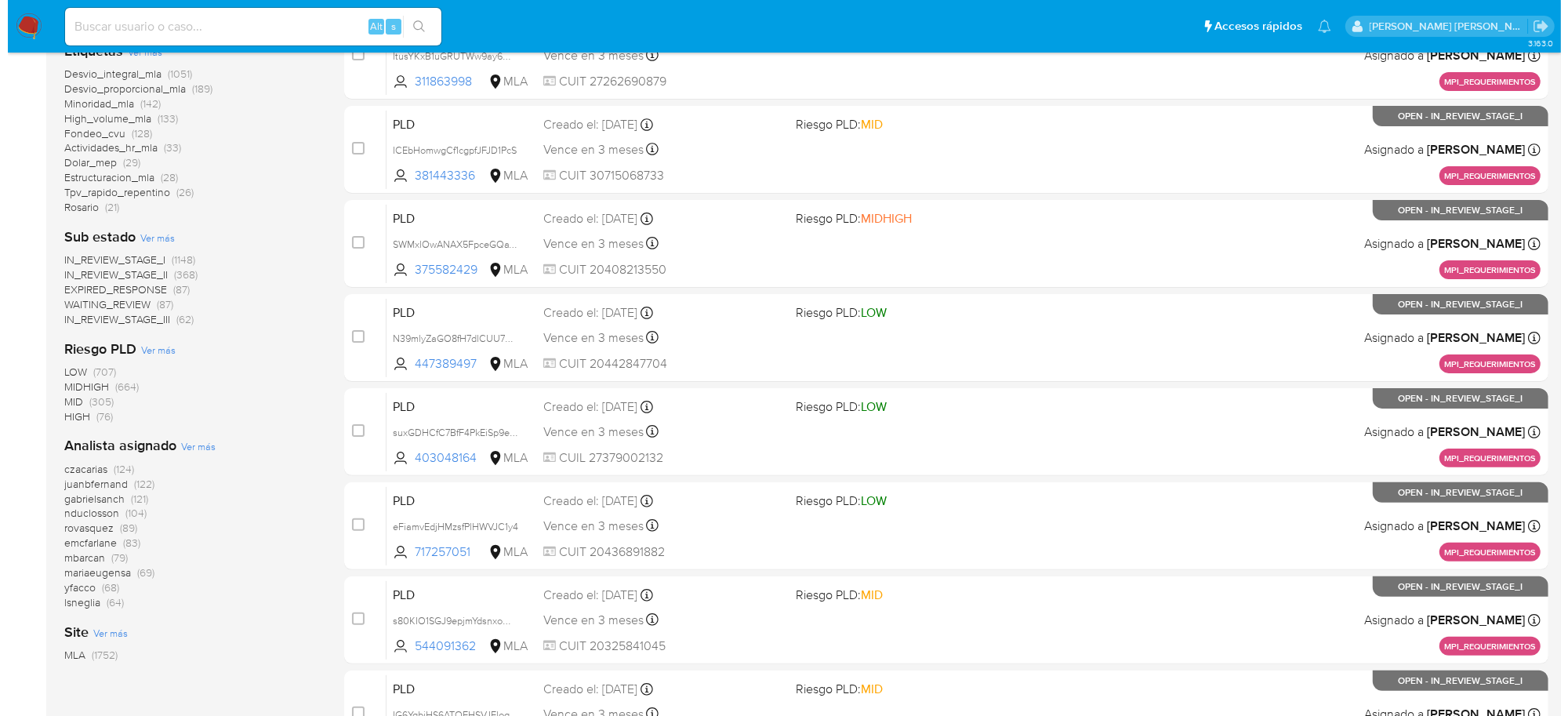
scroll to position [392, 0]
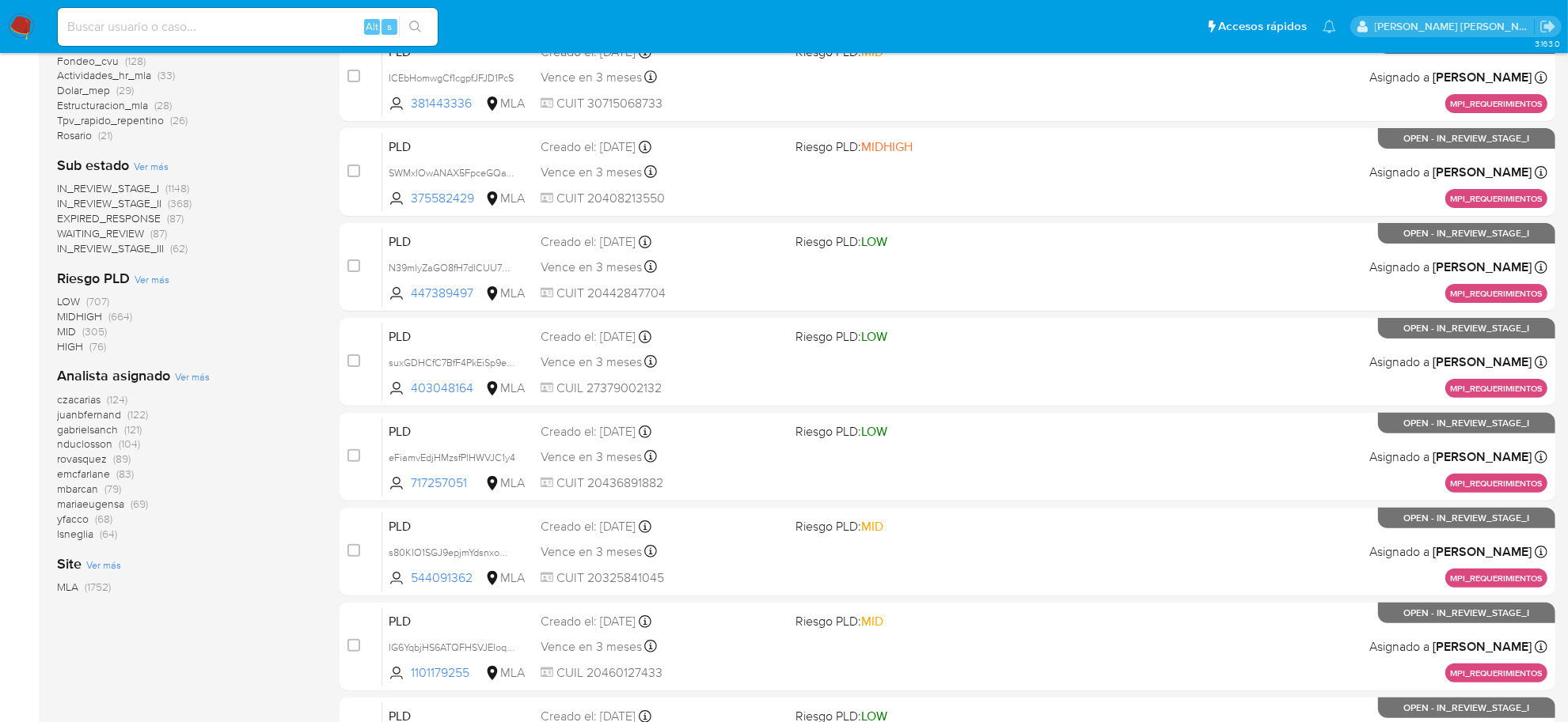
click at [203, 378] on span "Ver más" at bounding box center [192, 376] width 35 height 14
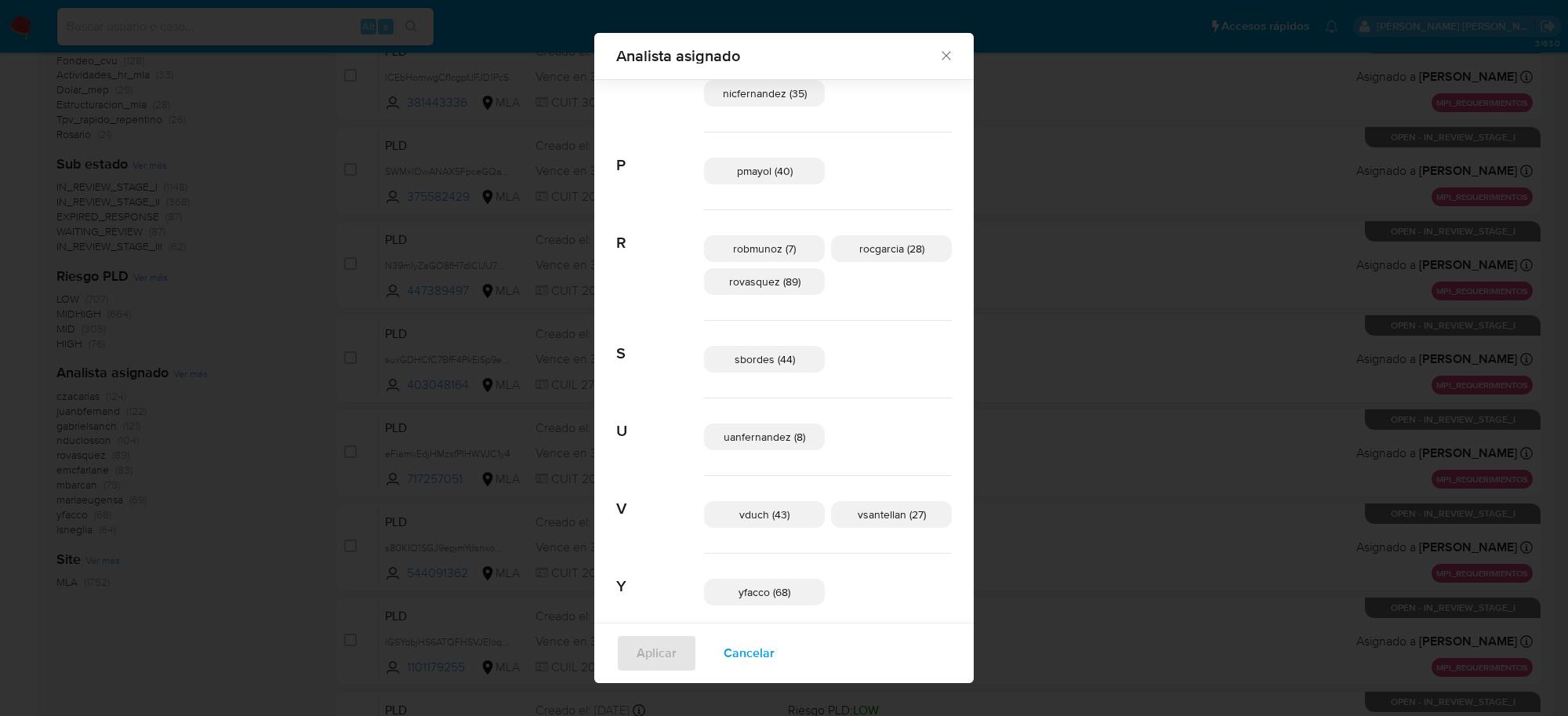
scroll to position [990, 0]
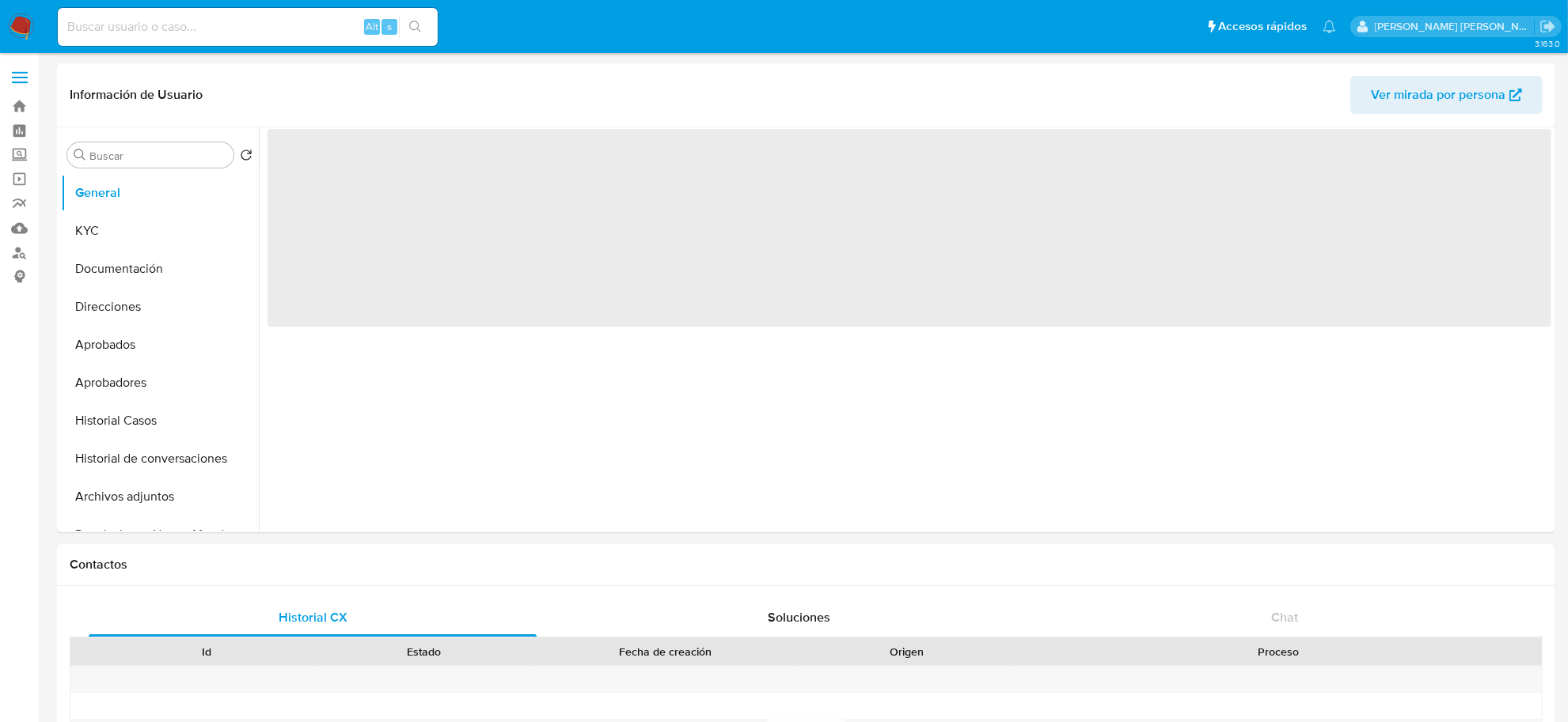
select select "10"
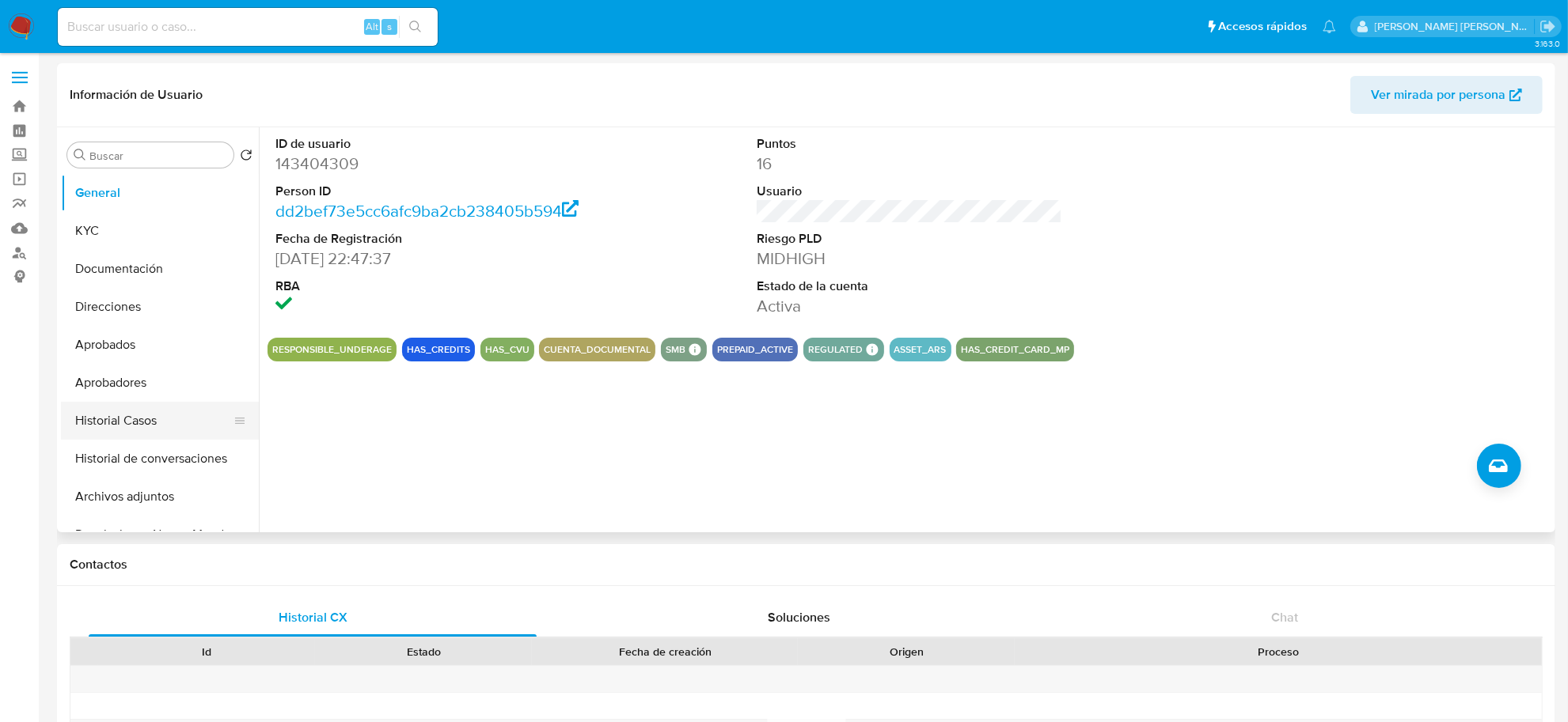
click at [108, 419] on button "Historial Casos" at bounding box center [153, 420] width 185 height 38
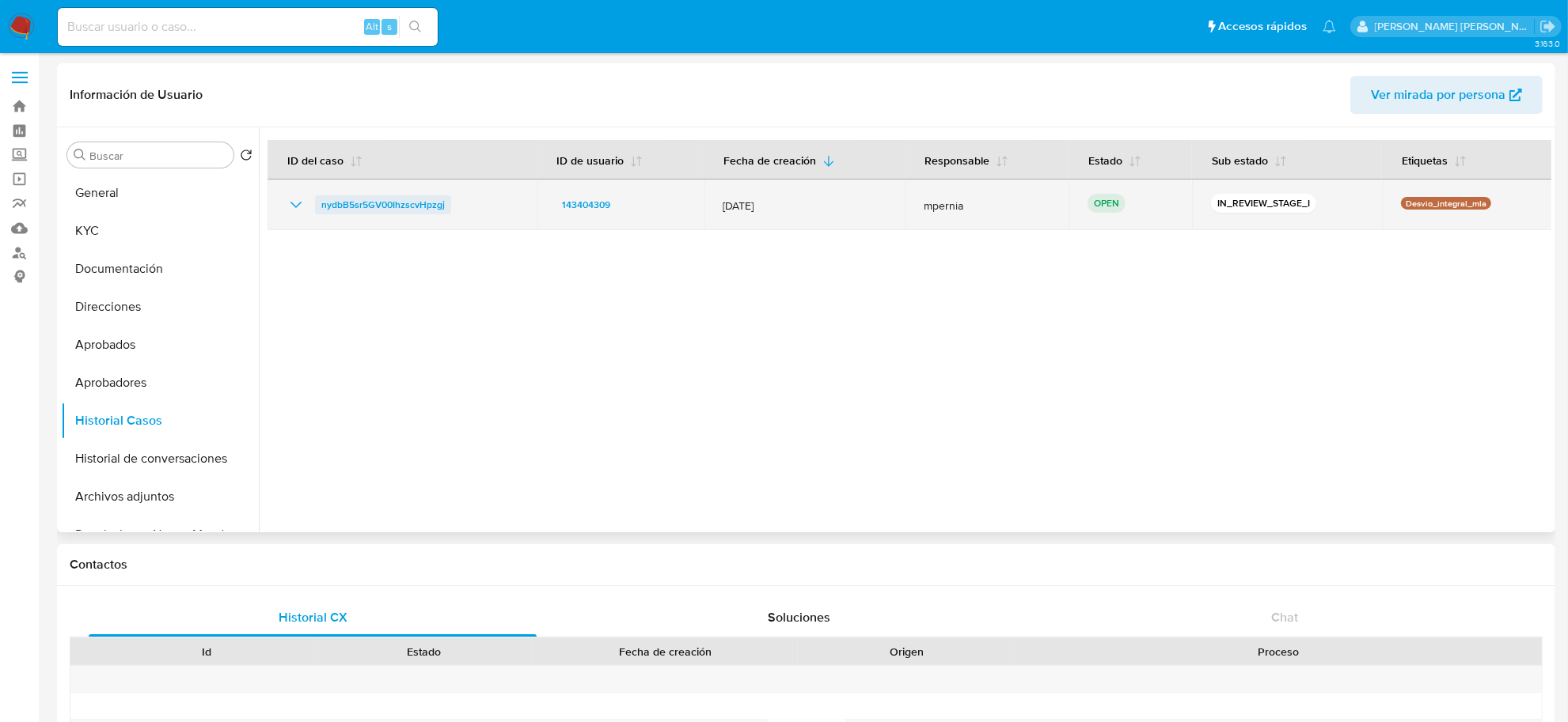
click at [360, 210] on span "nydbB5sr5GV00IhzscvHpzgj" at bounding box center [382, 205] width 123 height 19
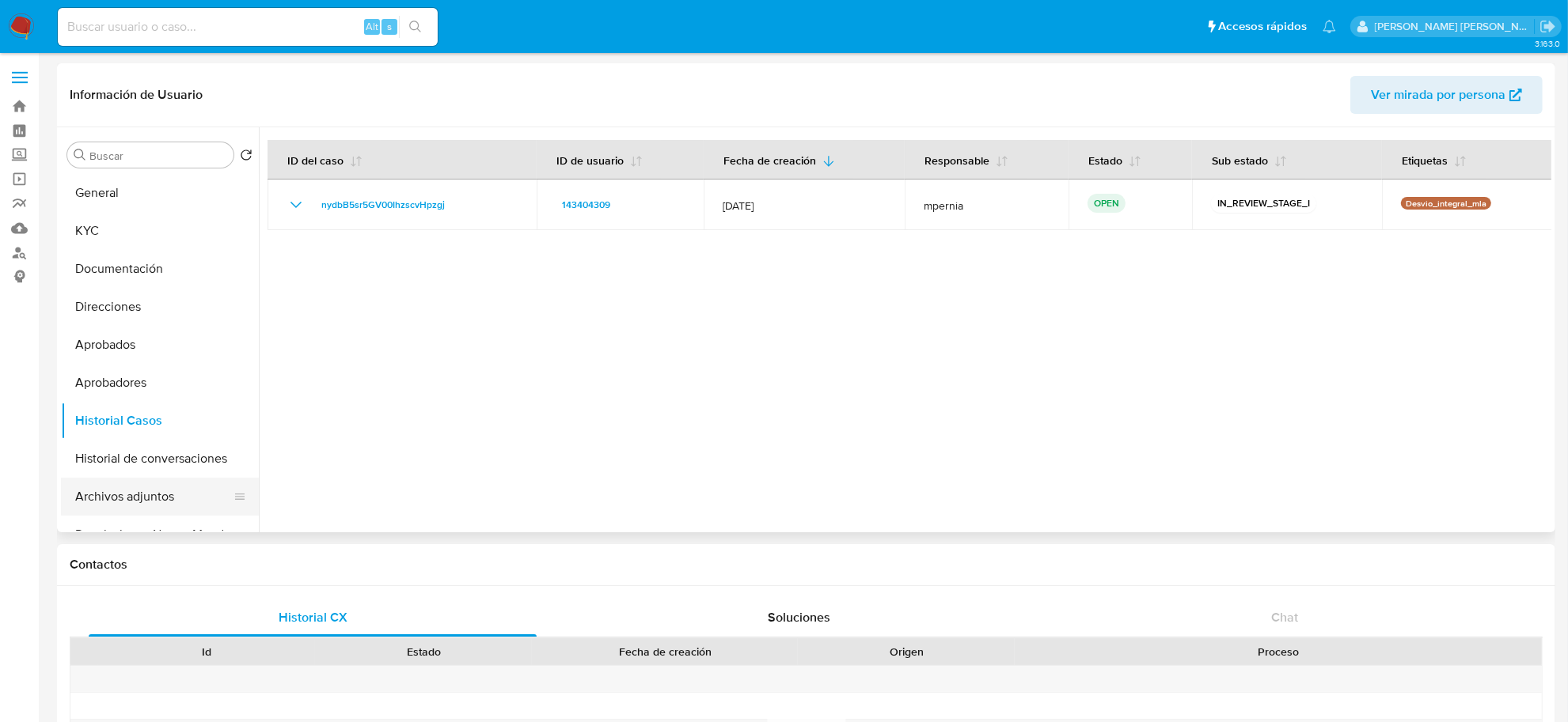
click at [137, 487] on button "Archivos adjuntos" at bounding box center [153, 496] width 185 height 38
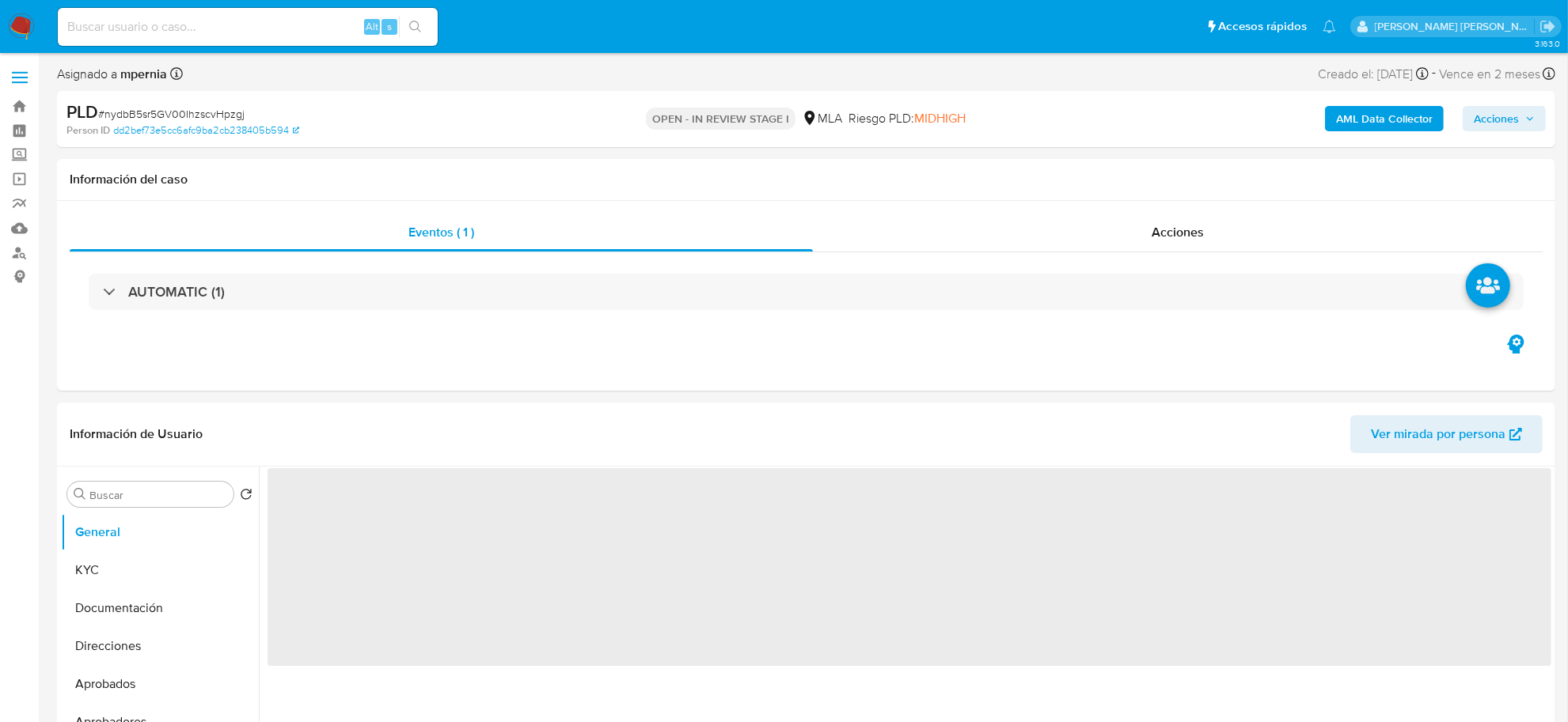
select select "10"
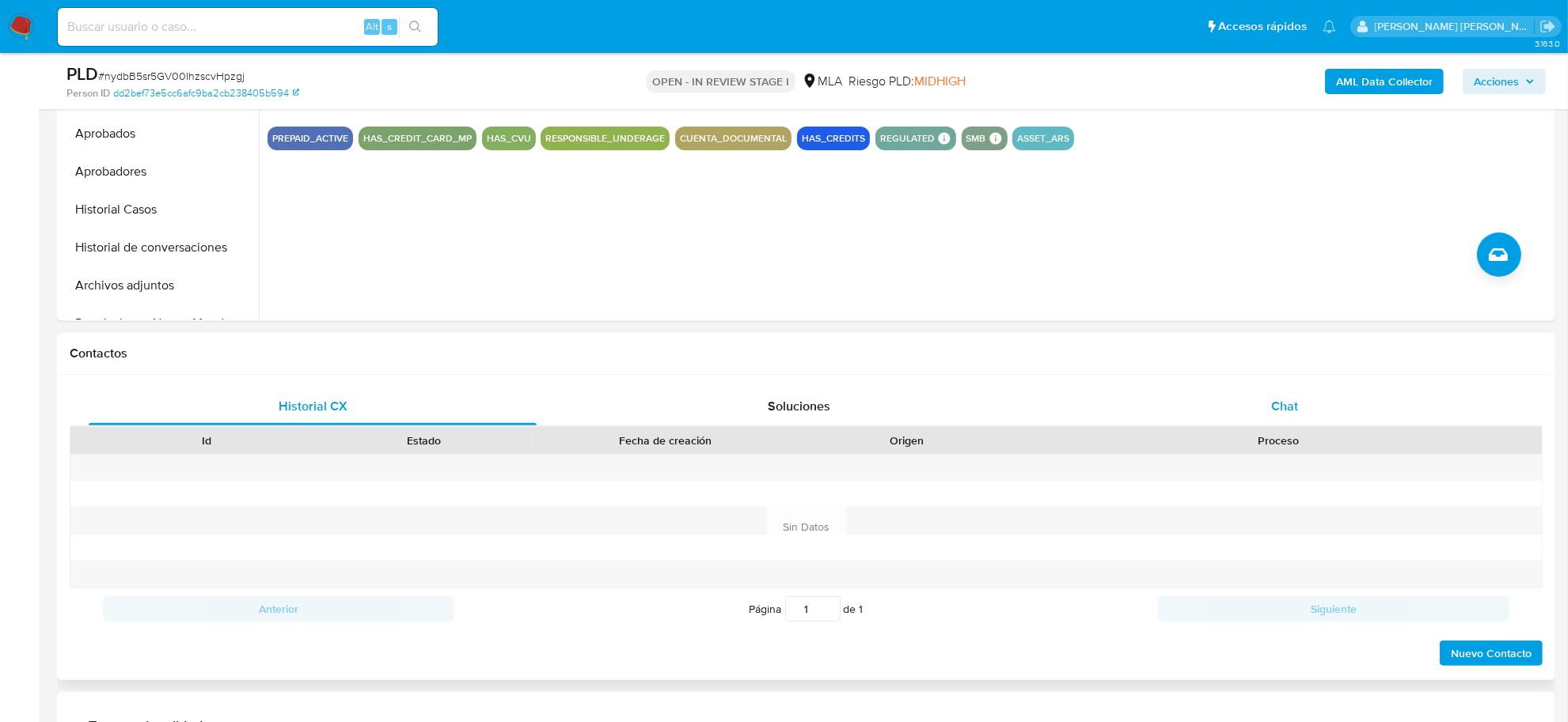
click at [1282, 406] on span "Chat" at bounding box center [1284, 406] width 27 height 18
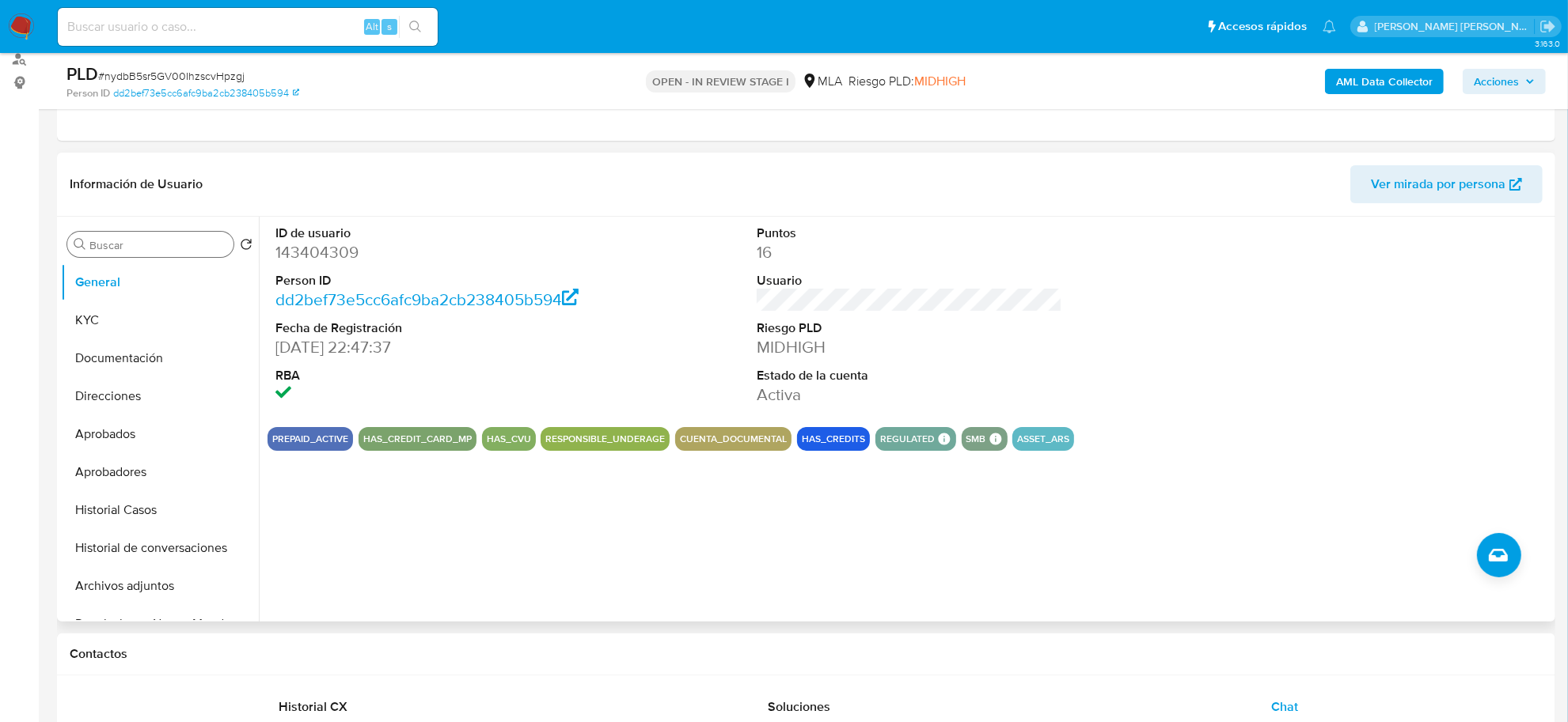
scroll to position [99, 0]
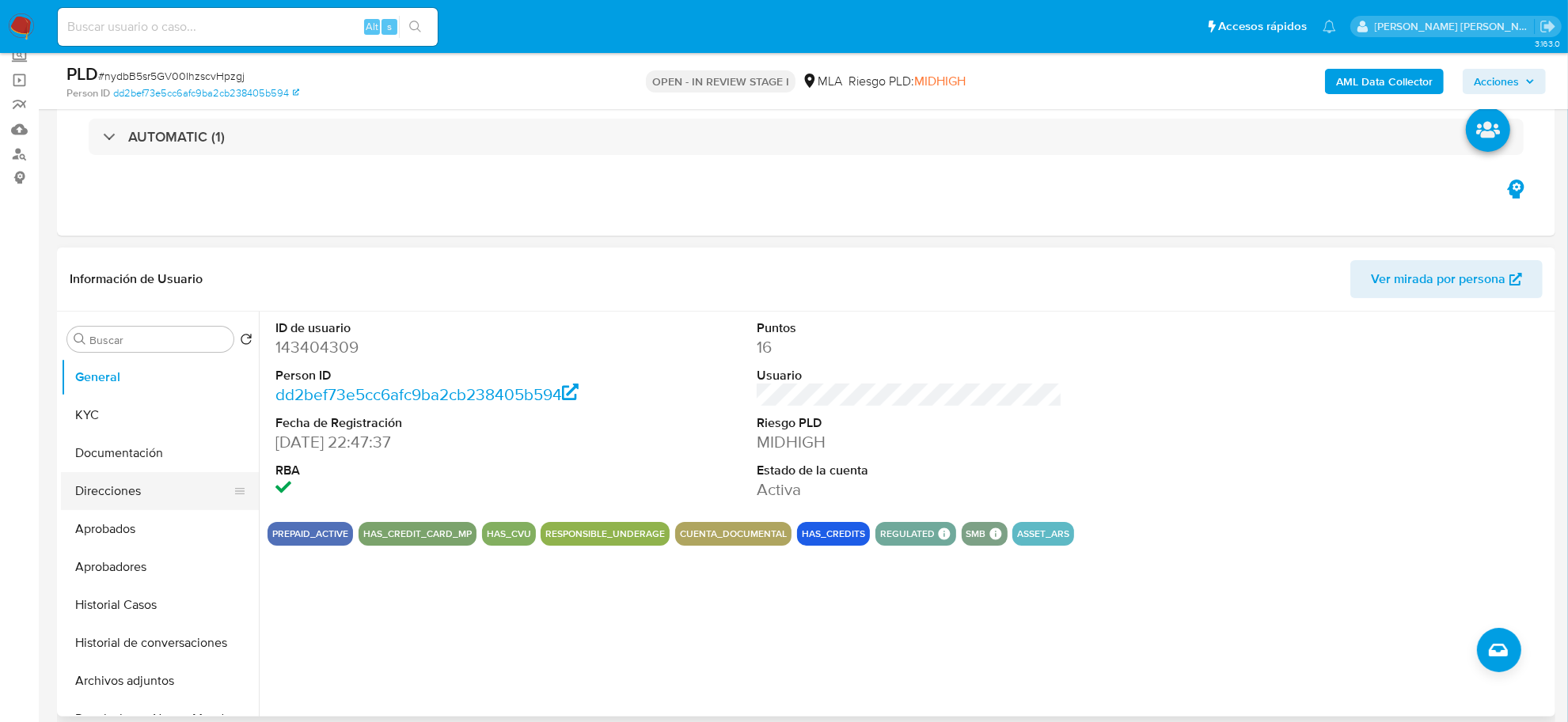
click at [120, 474] on button "Direcciones" at bounding box center [153, 491] width 185 height 38
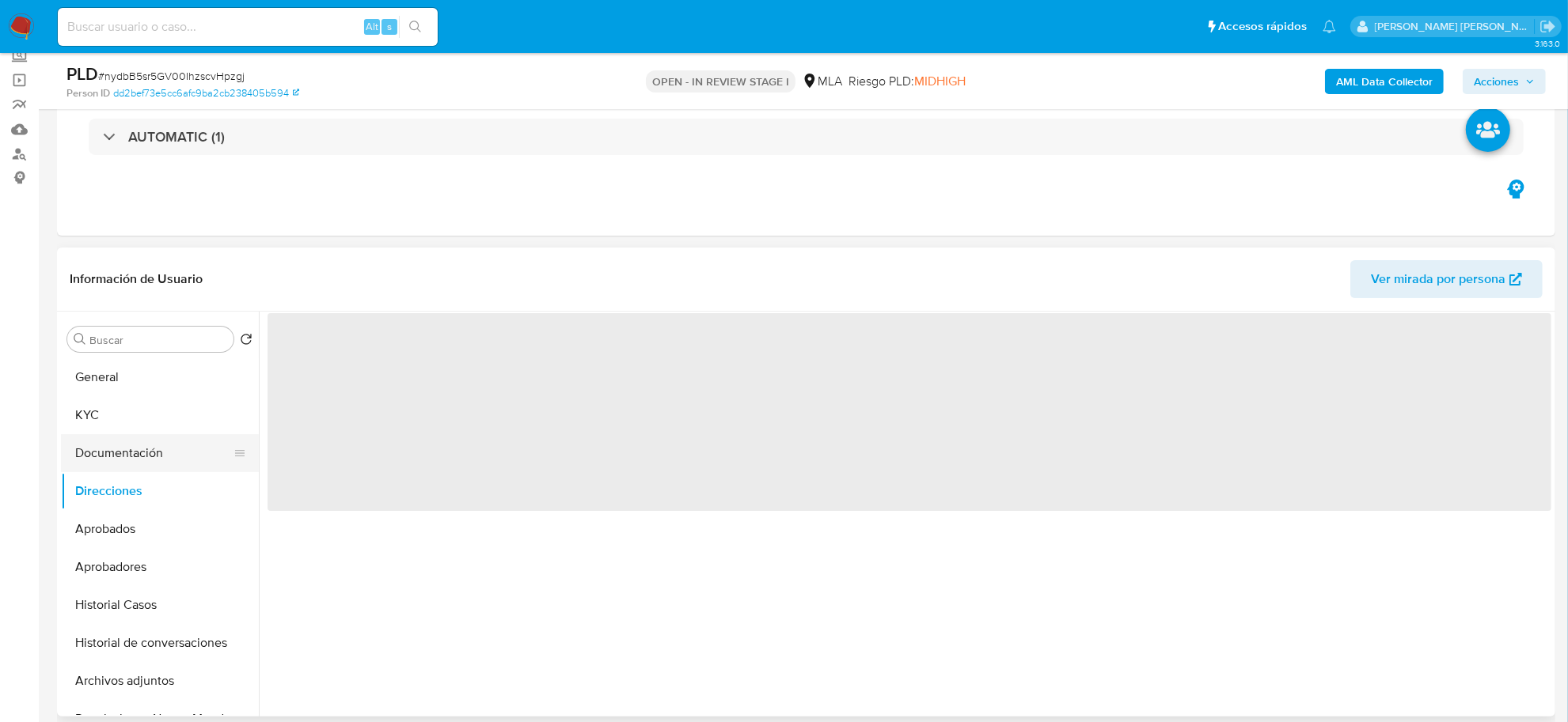
click at [116, 463] on button "Documentación" at bounding box center [153, 453] width 185 height 38
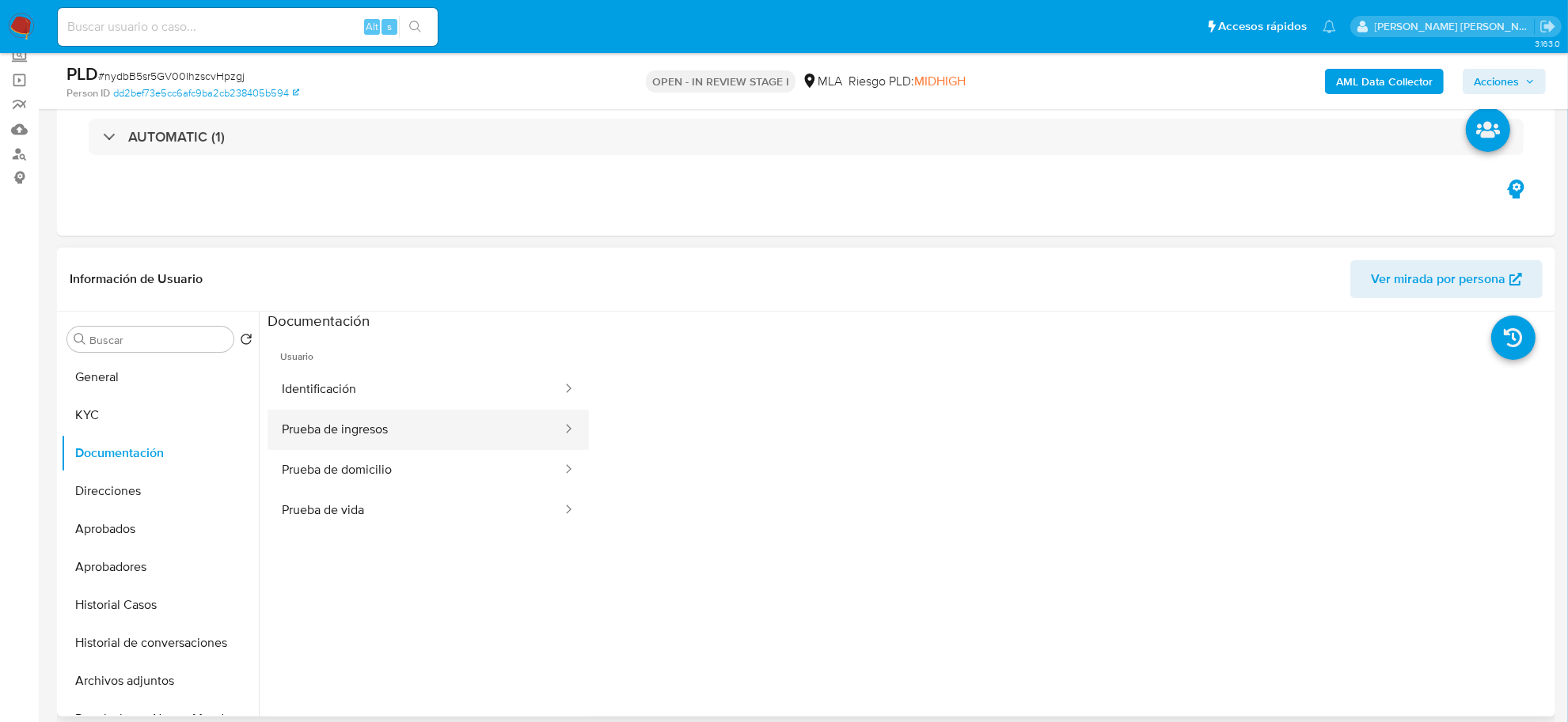
click at [382, 429] on button "Prueba de ingresos" at bounding box center [415, 430] width 296 height 41
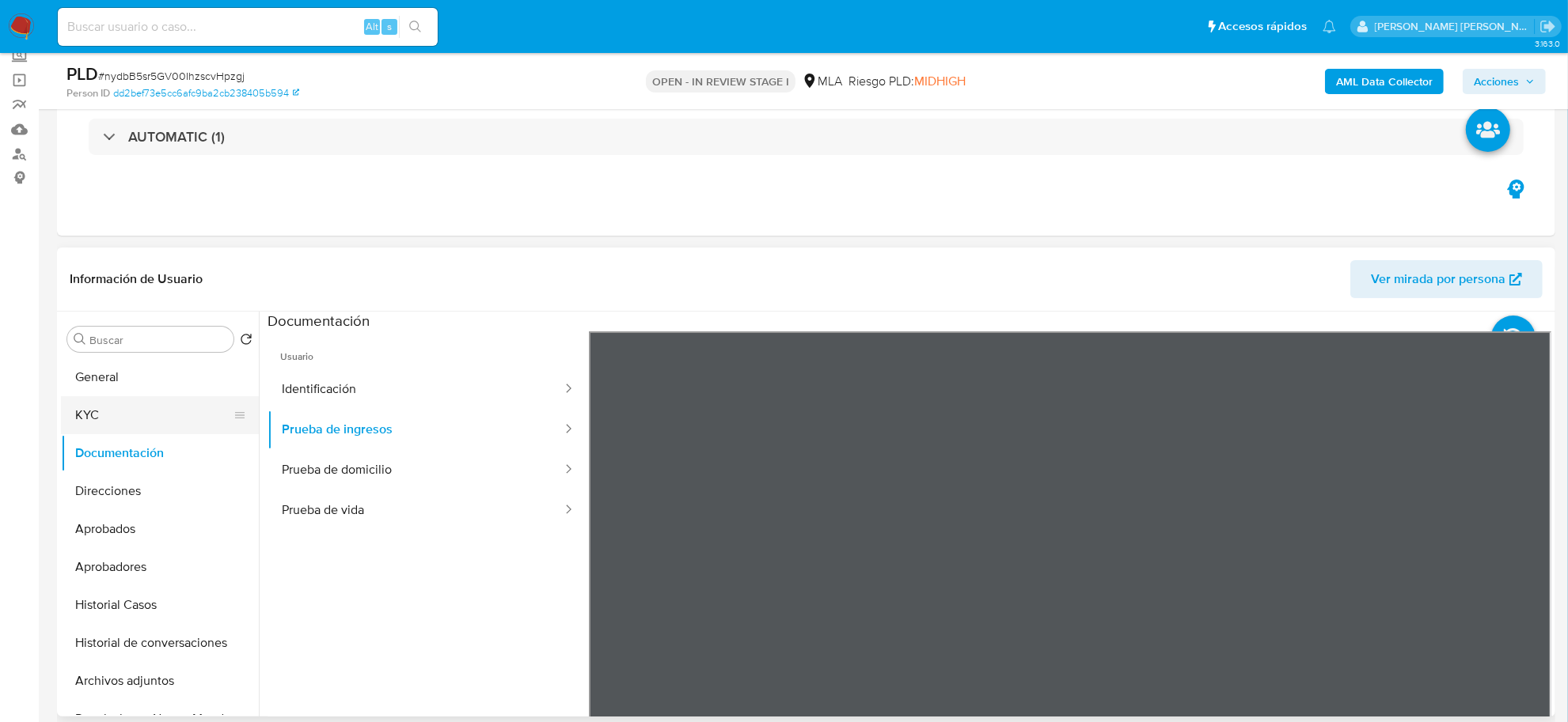
click at [115, 429] on button "KYC" at bounding box center [153, 415] width 185 height 38
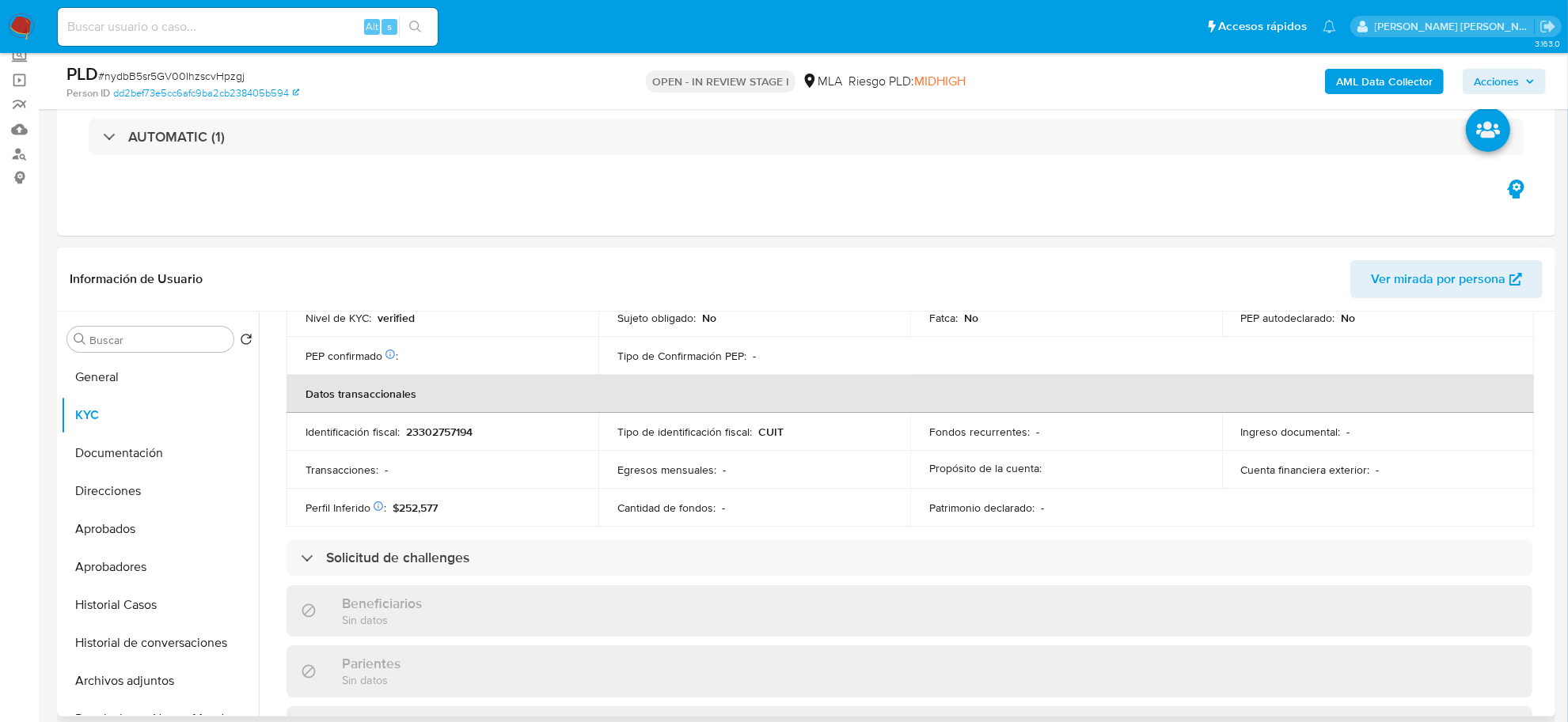
scroll to position [803, 0]
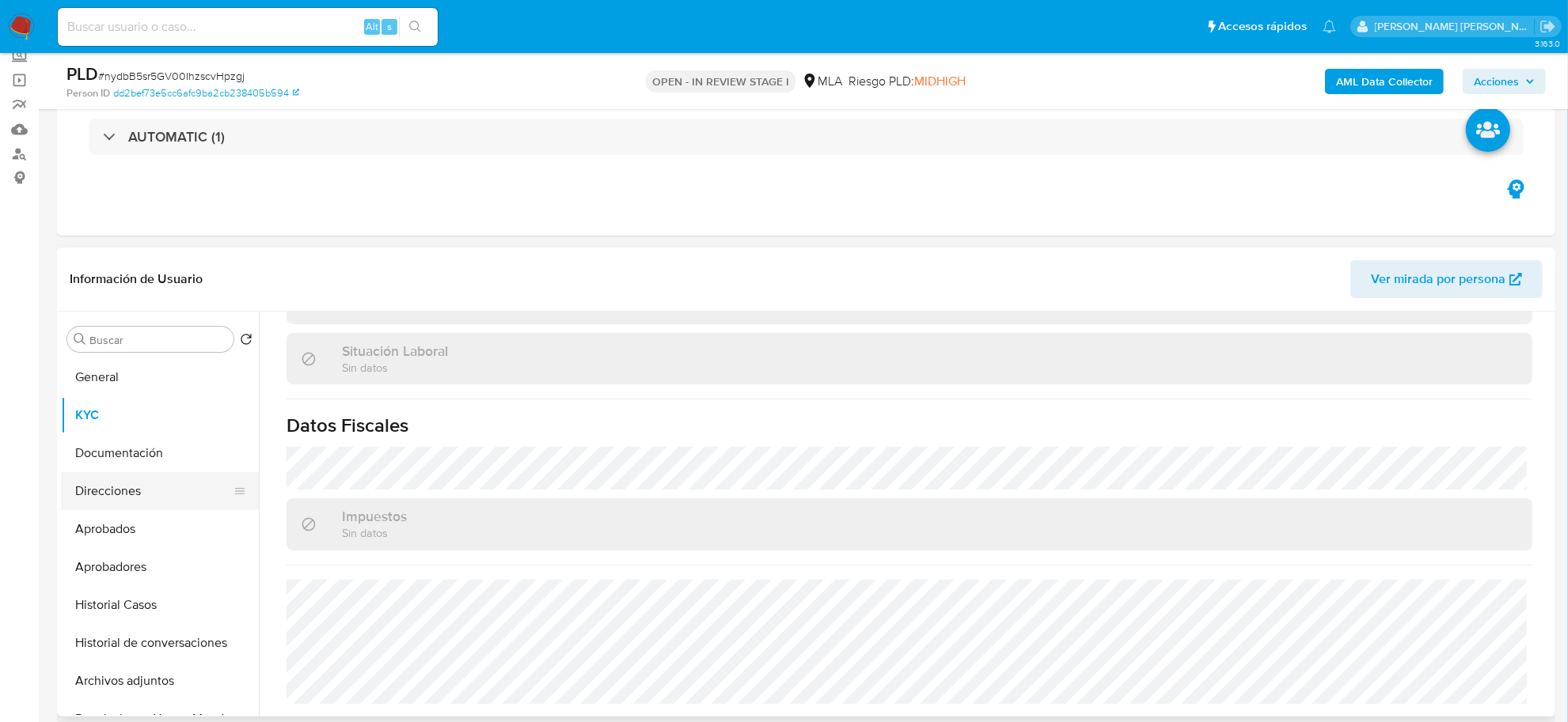
click at [147, 488] on button "Direcciones" at bounding box center [153, 491] width 185 height 38
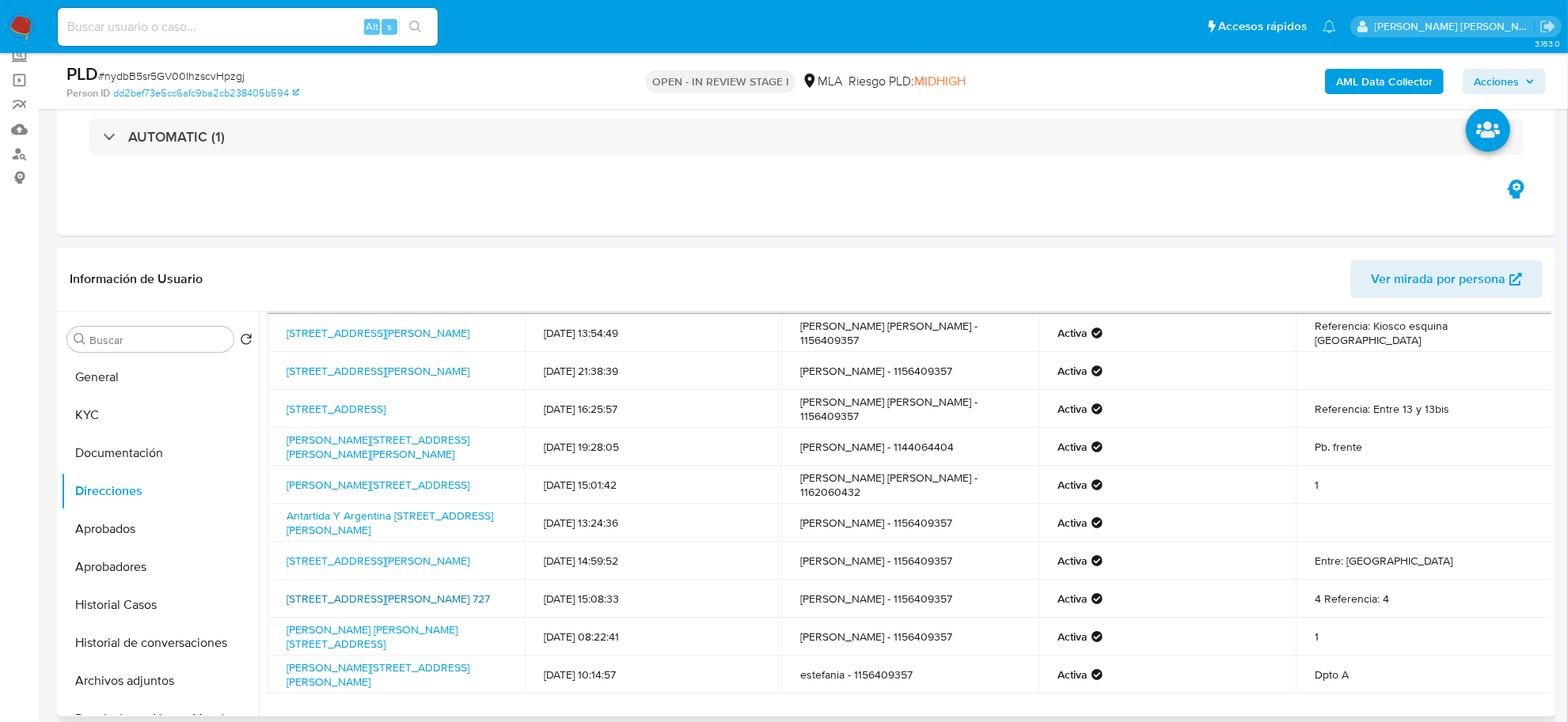
scroll to position [95, 0]
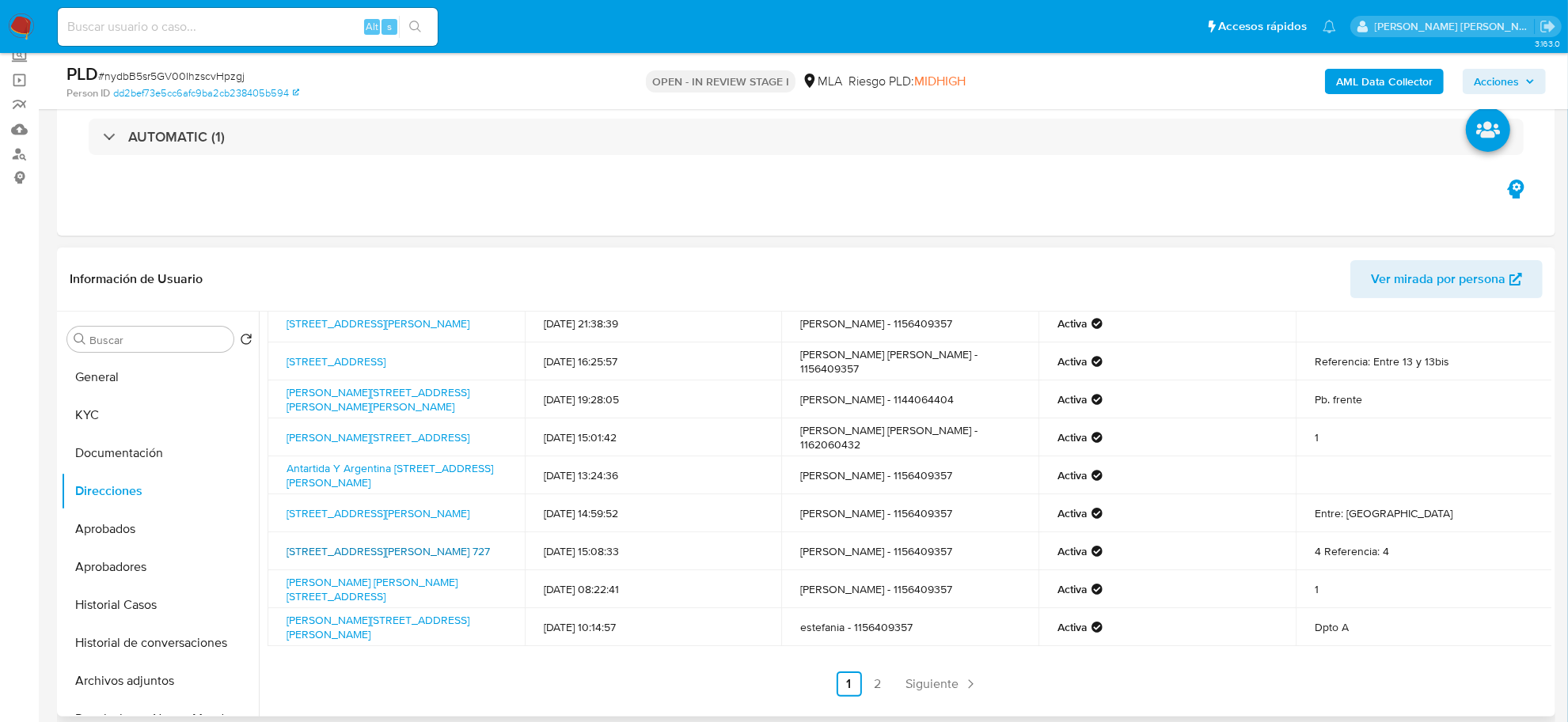
click at [360, 544] on link "Calle 37 727, Santa Teresita, Buenos Aires, 7107, Argentina 727" at bounding box center [387, 551] width 203 height 15
click at [1337, 84] on b "AML Data Collector" at bounding box center [1384, 81] width 96 height 25
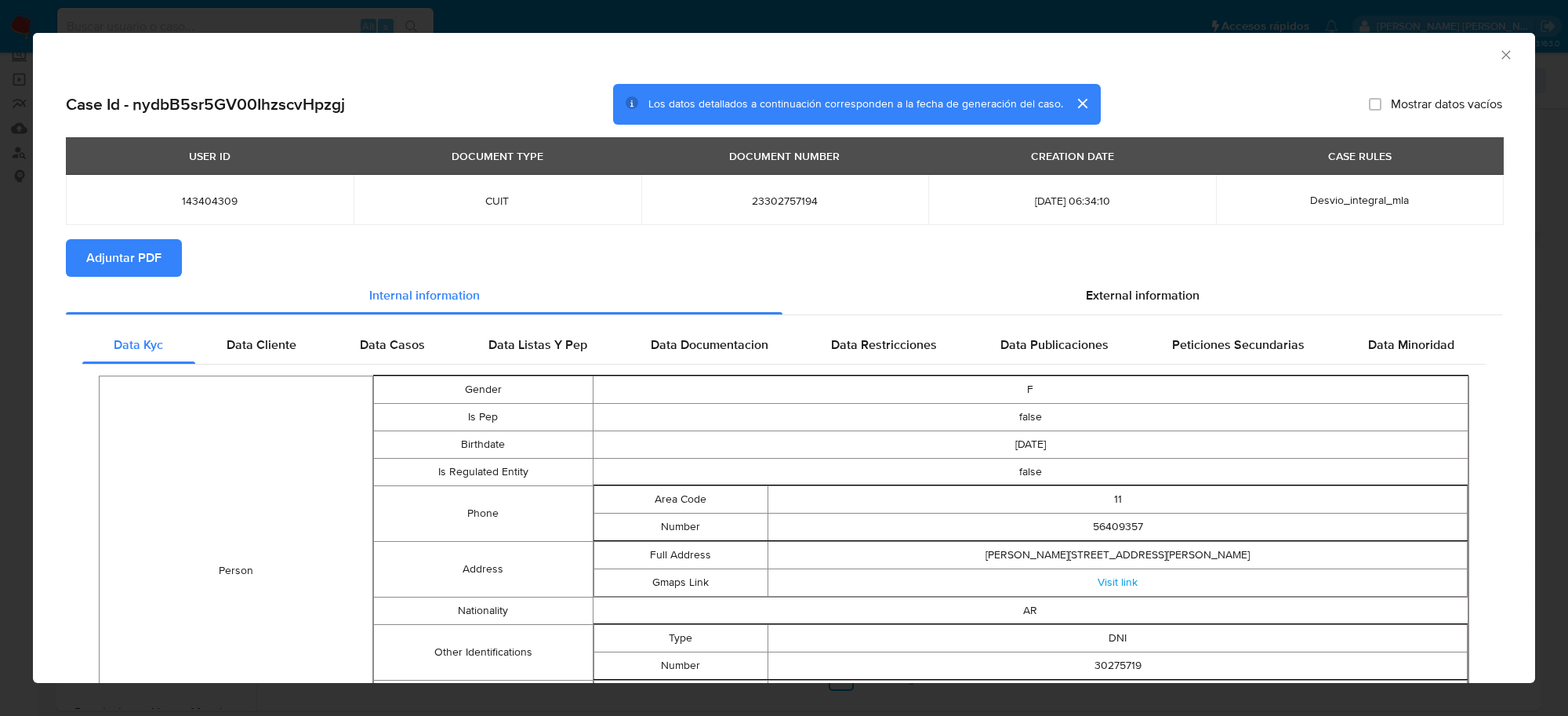
click at [133, 264] on span "Adjuntar PDF" at bounding box center [124, 258] width 75 height 35
click at [1499, 55] on icon "Cerrar ventana" at bounding box center [1506, 54] width 15 height 15
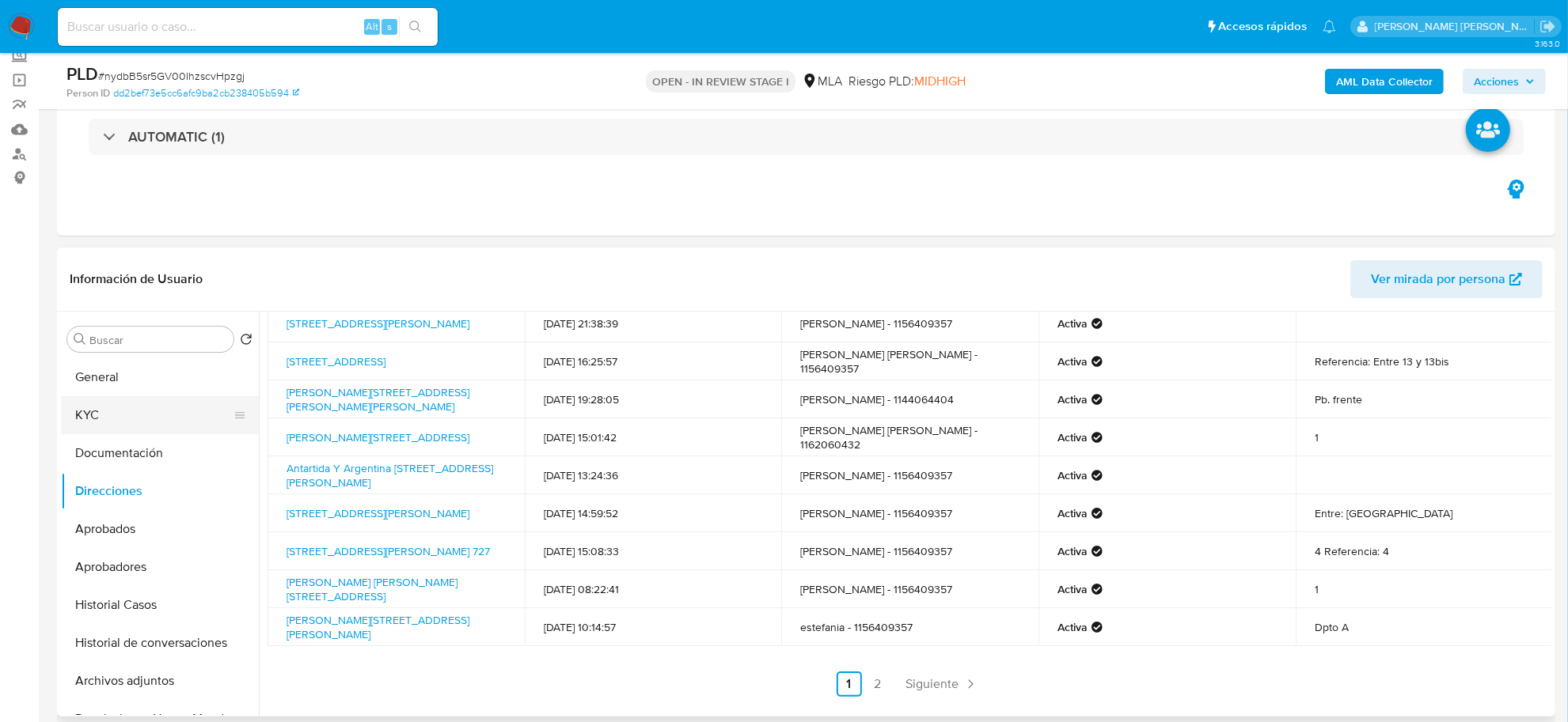
click at [97, 413] on button "KYC" at bounding box center [153, 415] width 185 height 38
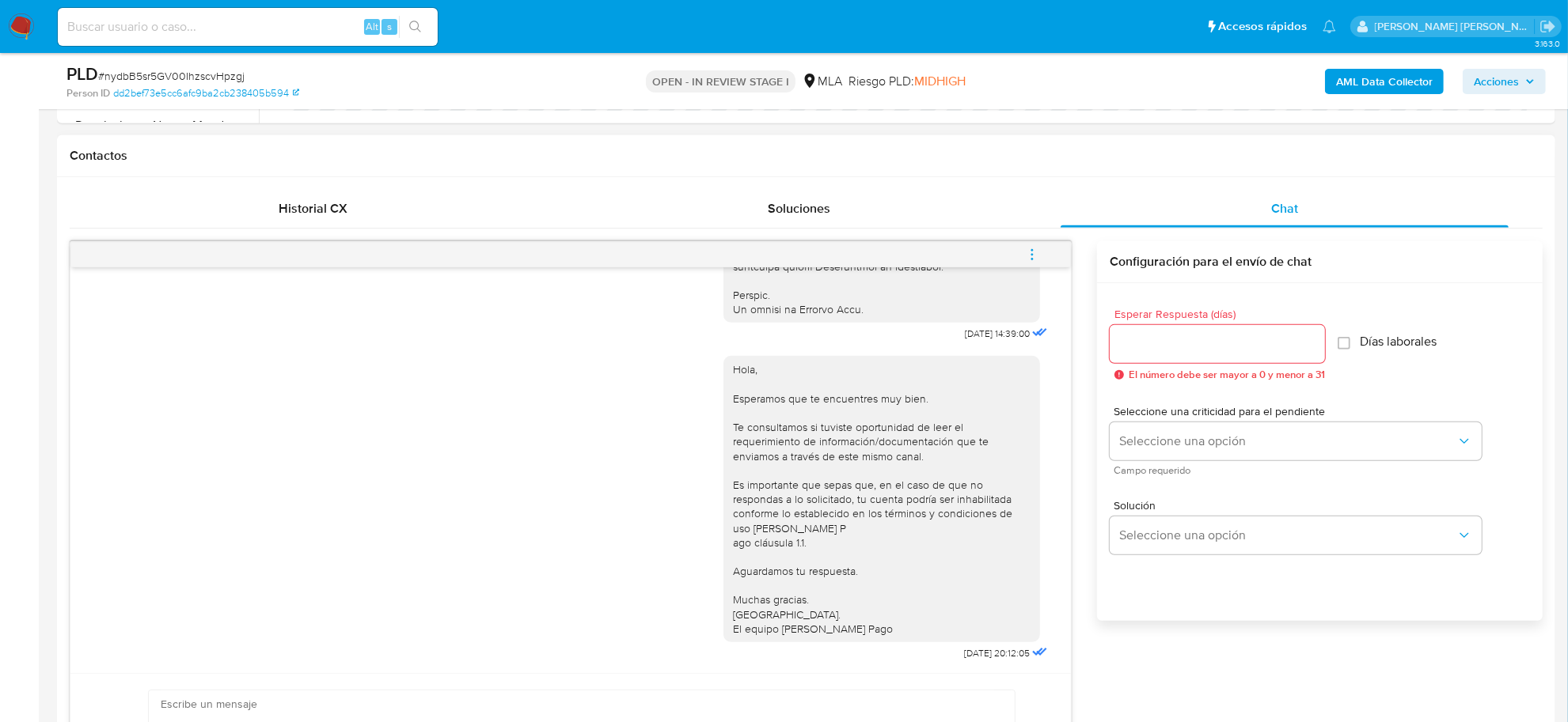
scroll to position [840, 0]
click at [1027, 246] on span "menu-action" at bounding box center [1031, 254] width 14 height 38
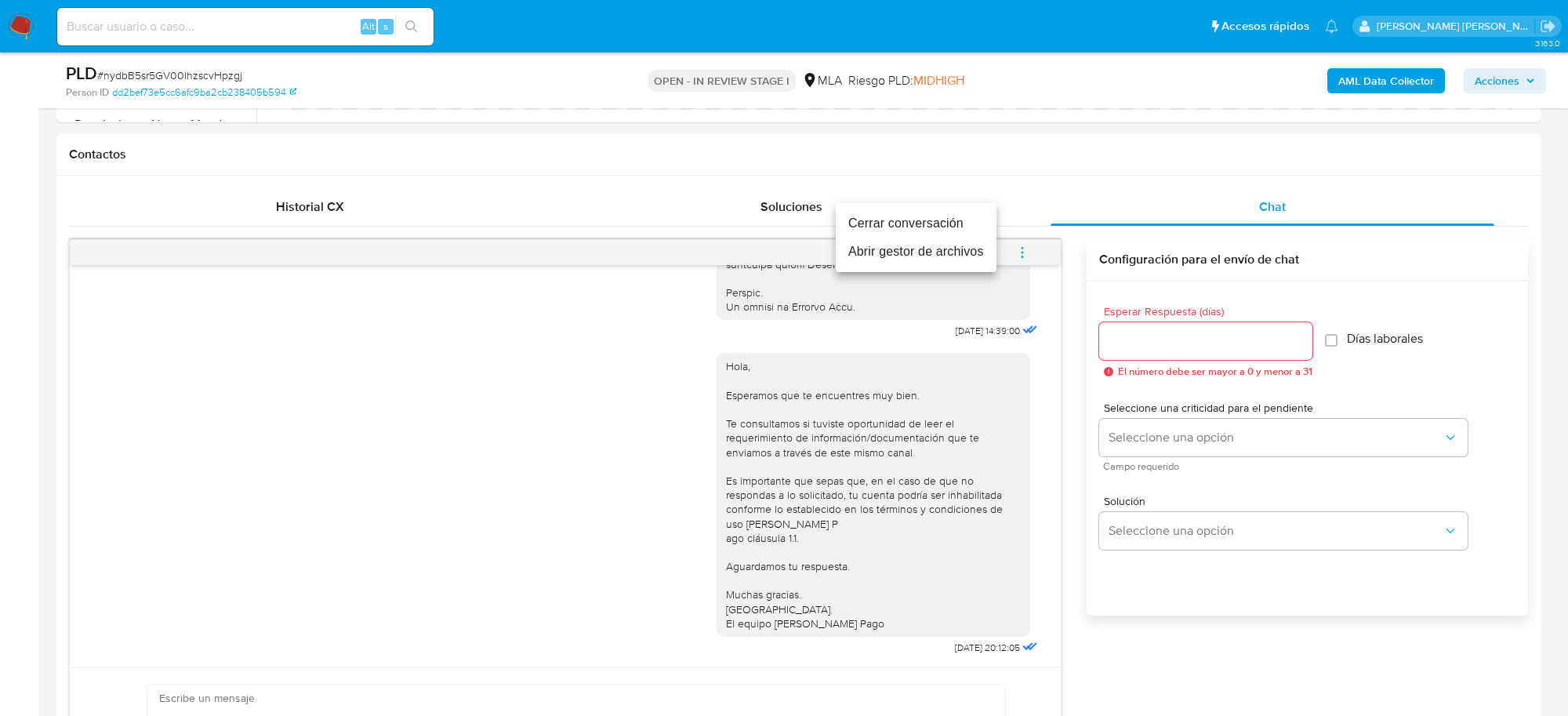
click at [923, 220] on li "Cerrar conversación" at bounding box center [916, 223] width 161 height 28
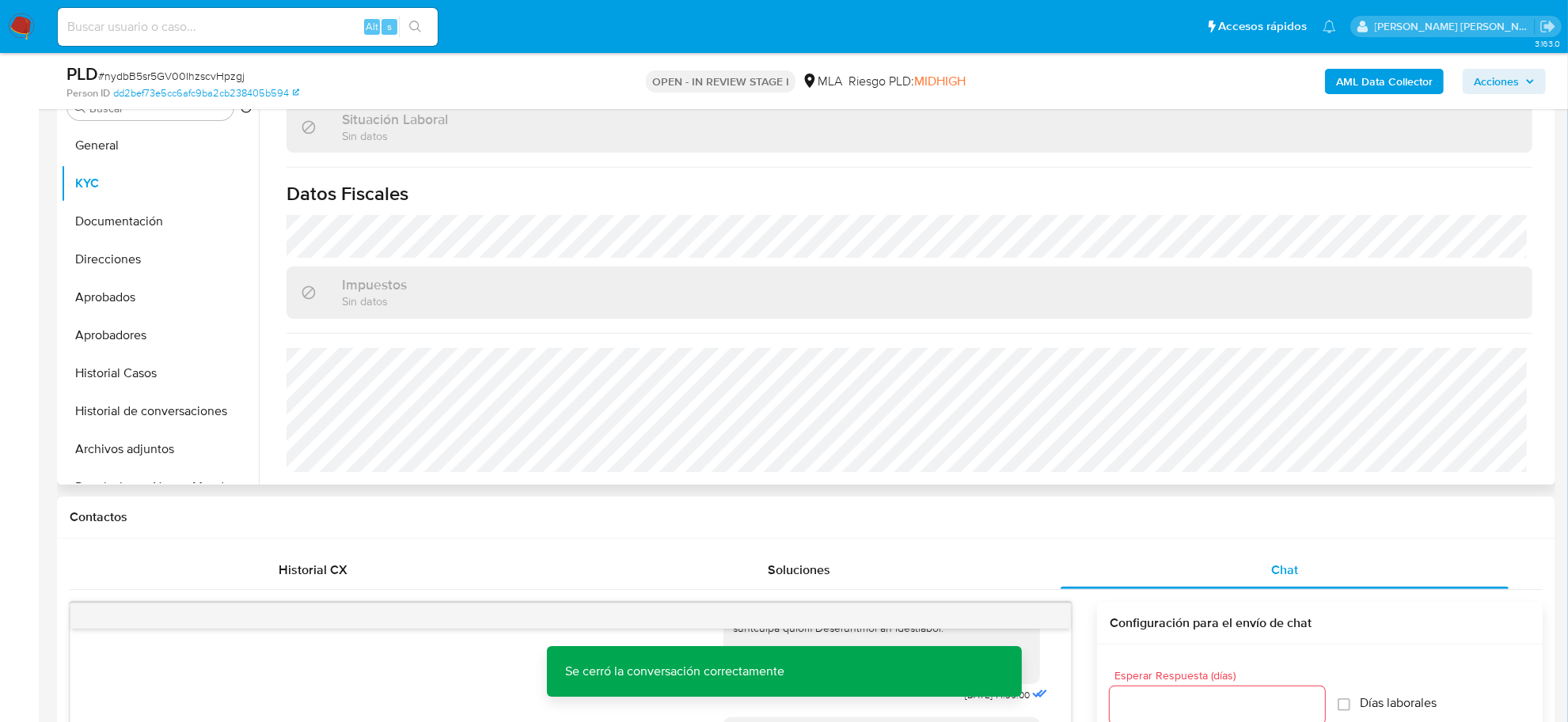
scroll to position [198, 0]
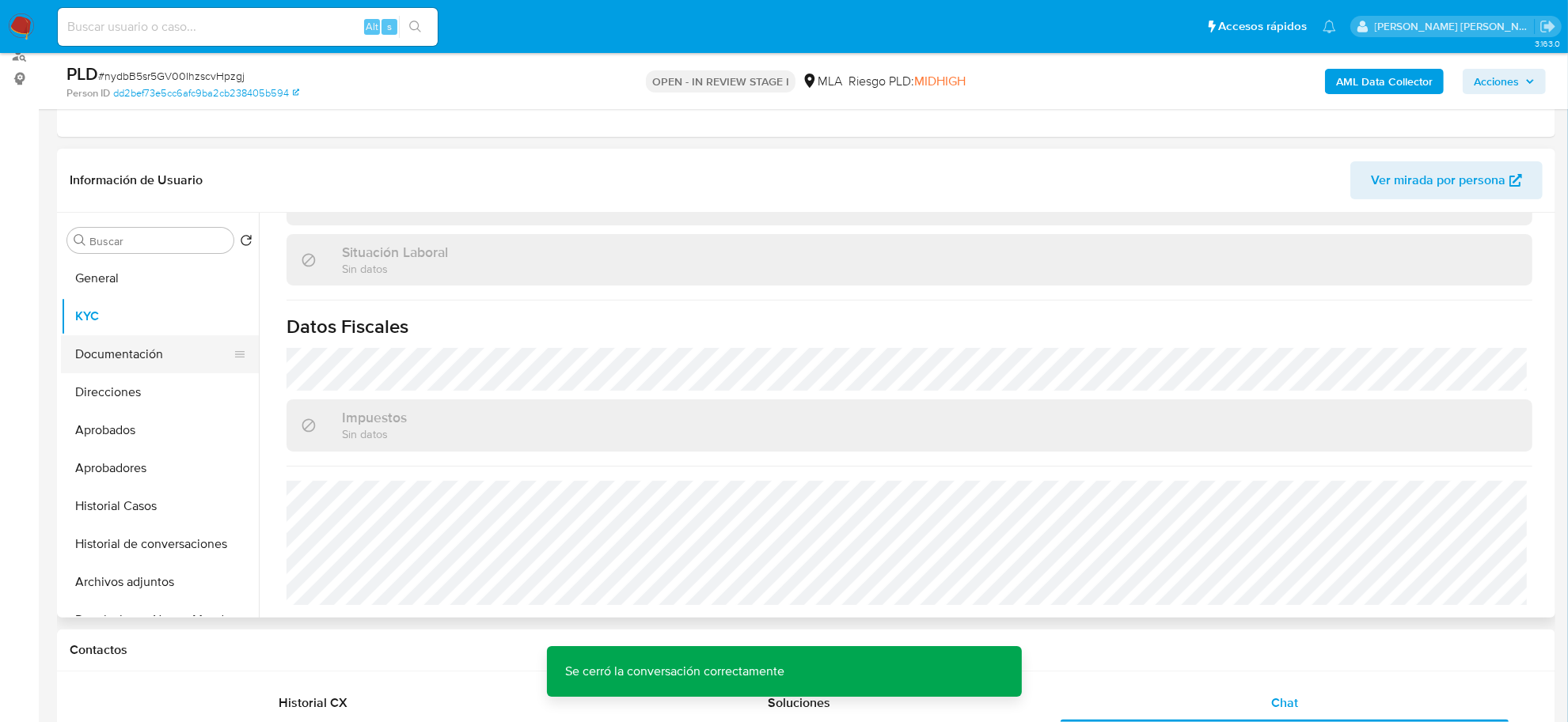
click at [124, 356] on button "Documentación" at bounding box center [153, 354] width 185 height 38
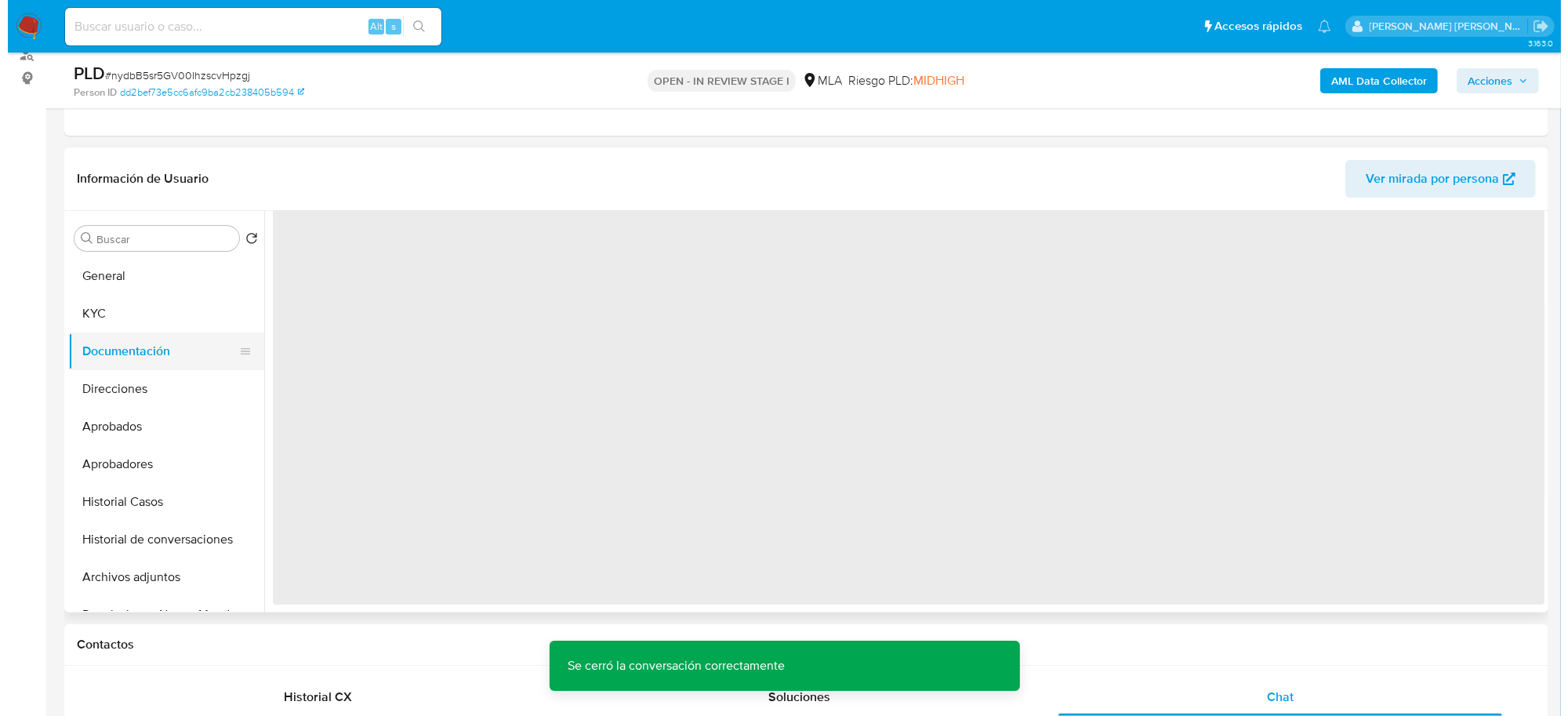
scroll to position [0, 0]
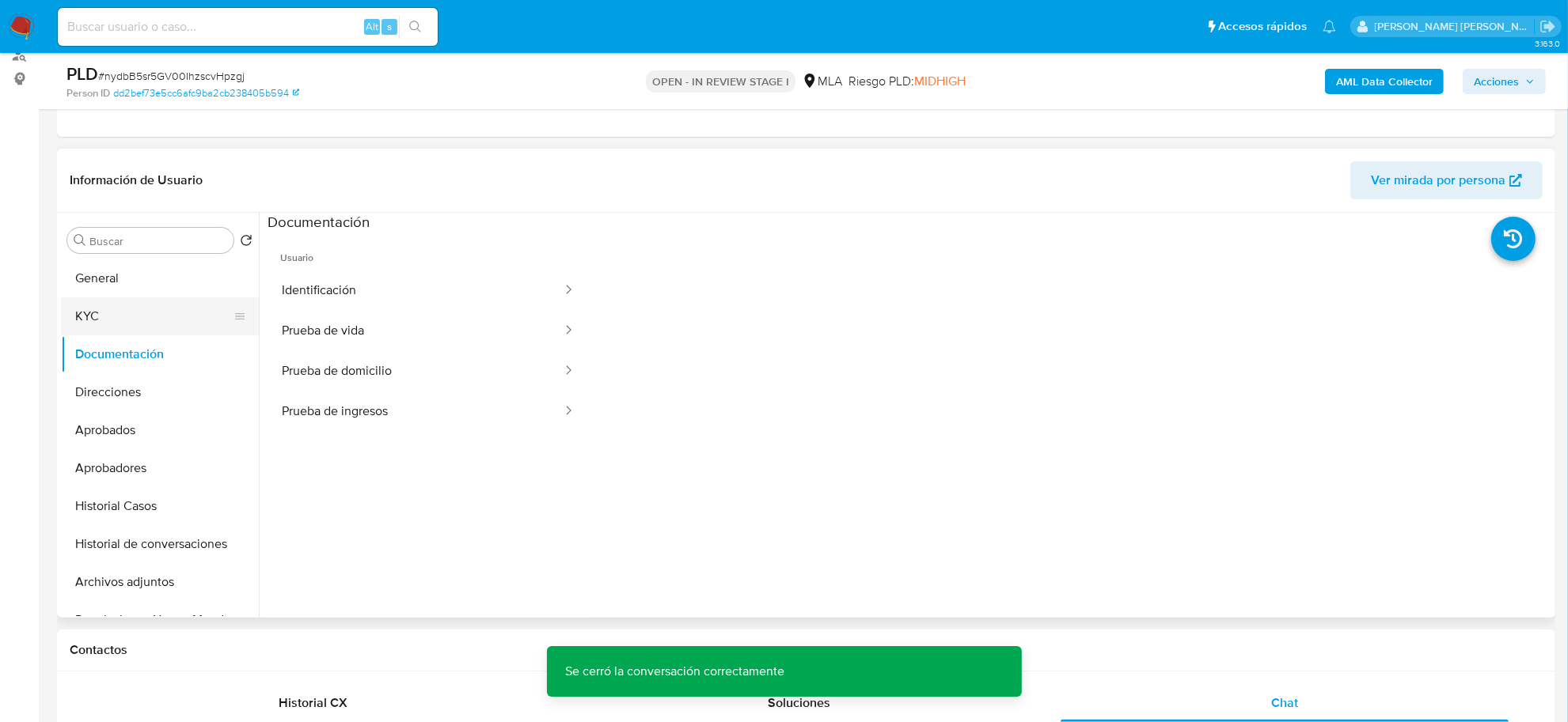
click at [112, 325] on button "KYC" at bounding box center [153, 316] width 185 height 38
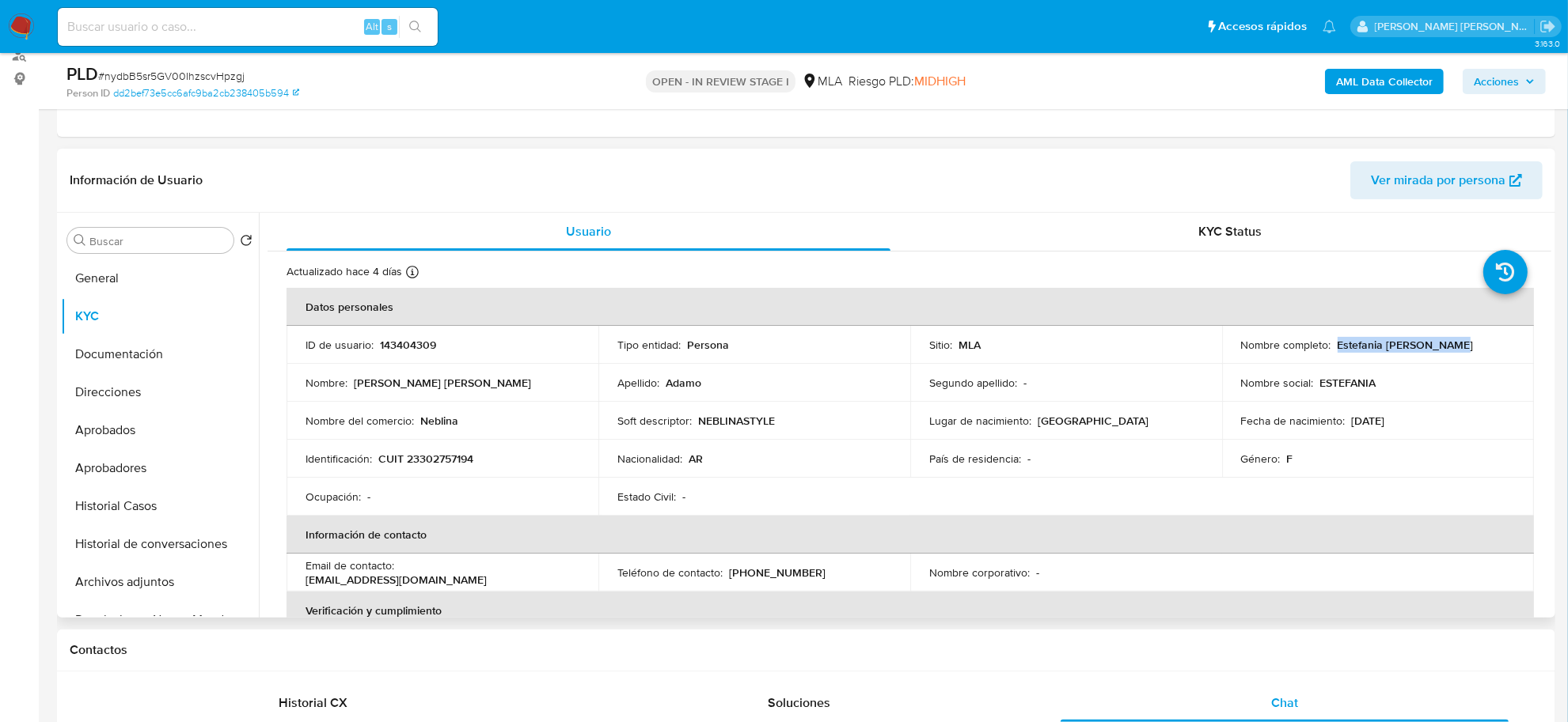
drag, startPoint x: 1332, startPoint y: 342, endPoint x: 1472, endPoint y: 353, distance: 140.4
click at [1472, 353] on td "Nombre completo : Estefania Andrea Adamo" at bounding box center [1378, 345] width 311 height 38
click at [126, 348] on button "Documentación" at bounding box center [153, 354] width 185 height 38
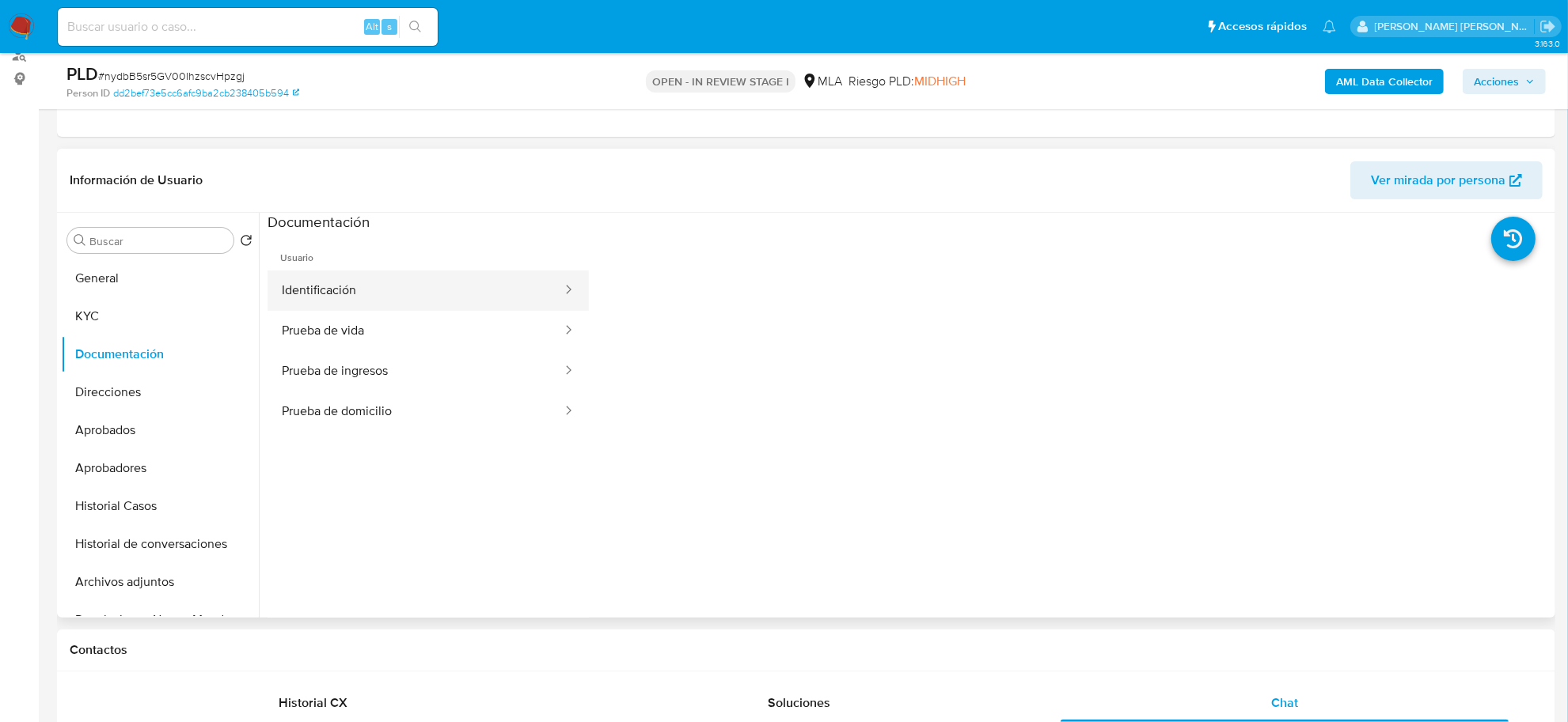
click at [307, 289] on button "Identificación" at bounding box center [415, 291] width 296 height 41
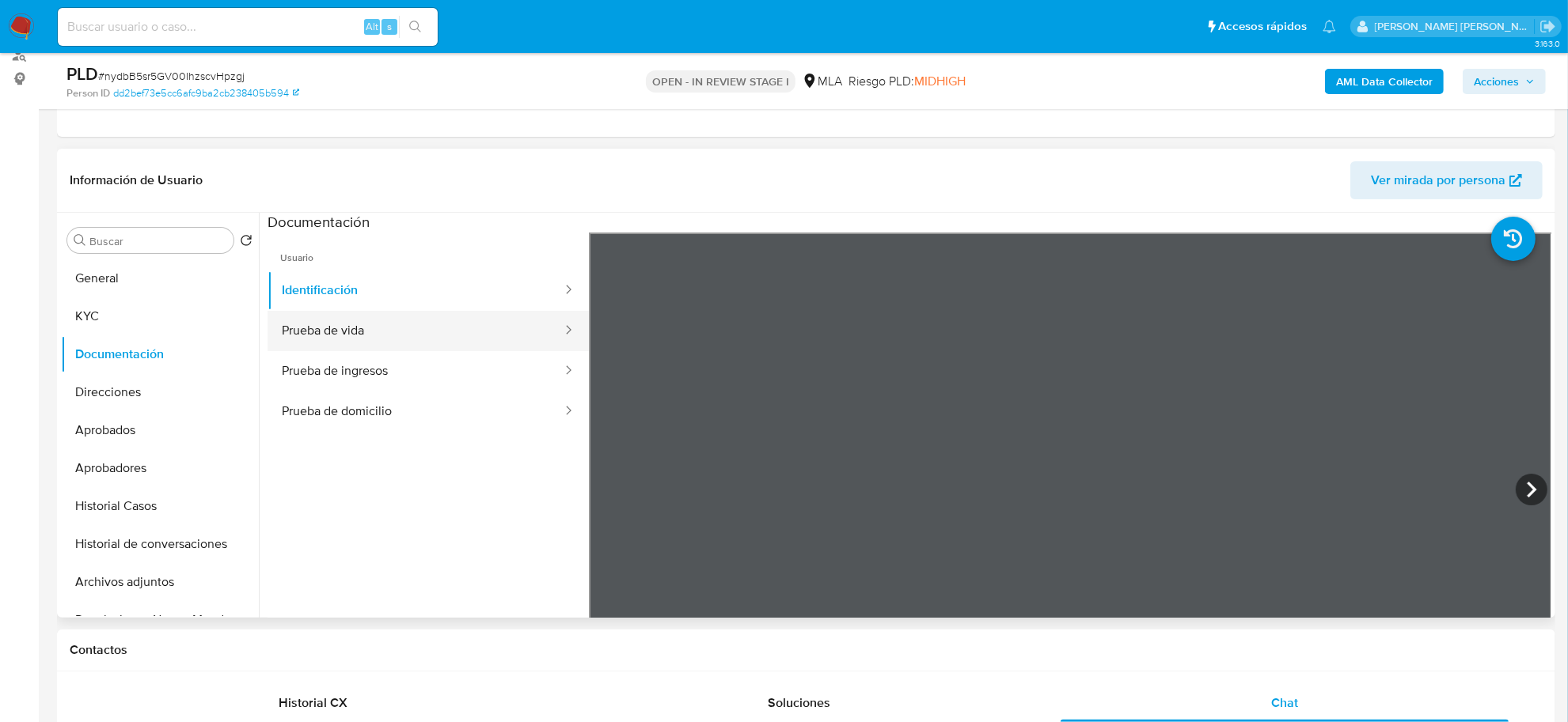
click at [361, 333] on button "Prueba de vida" at bounding box center [415, 331] width 296 height 41
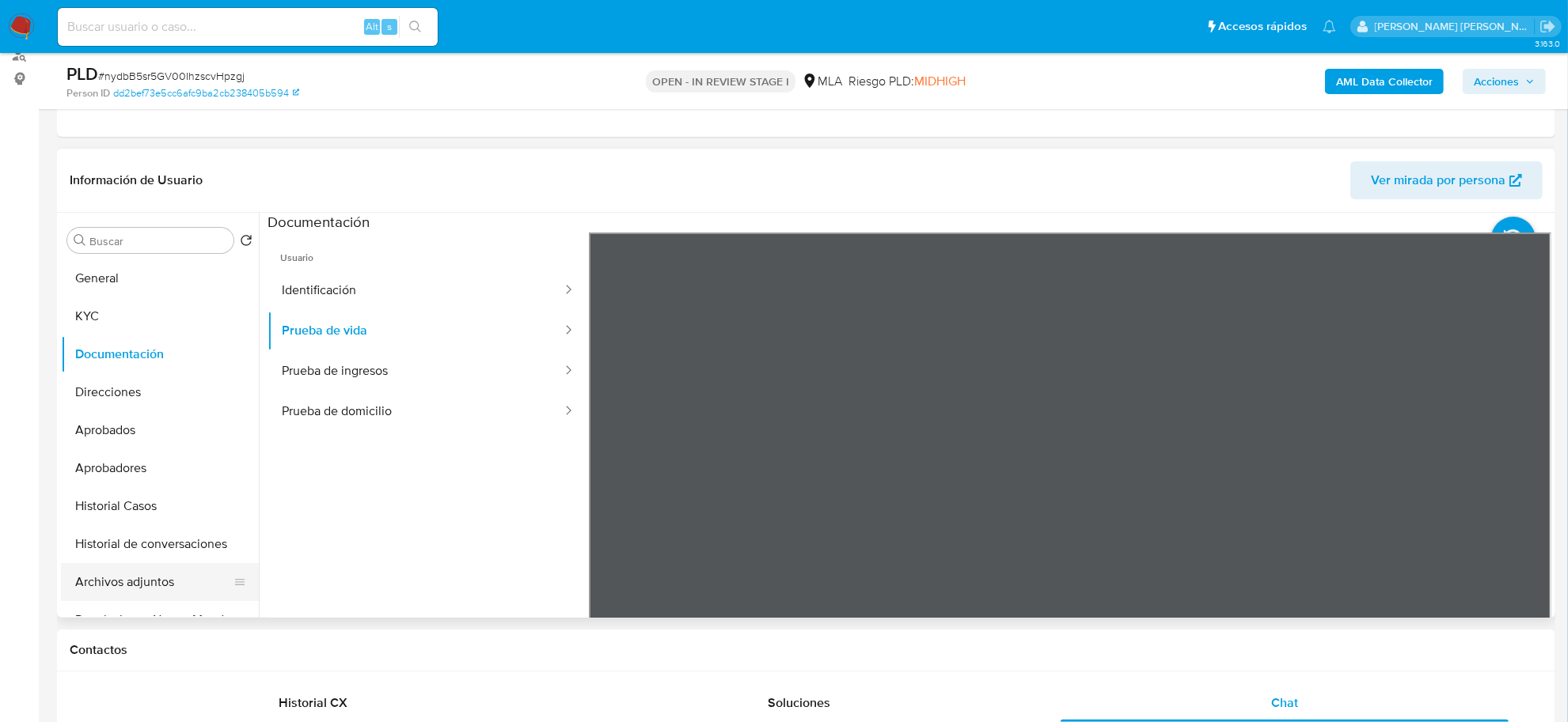
click at [122, 579] on button "Archivos adjuntos" at bounding box center [153, 582] width 185 height 38
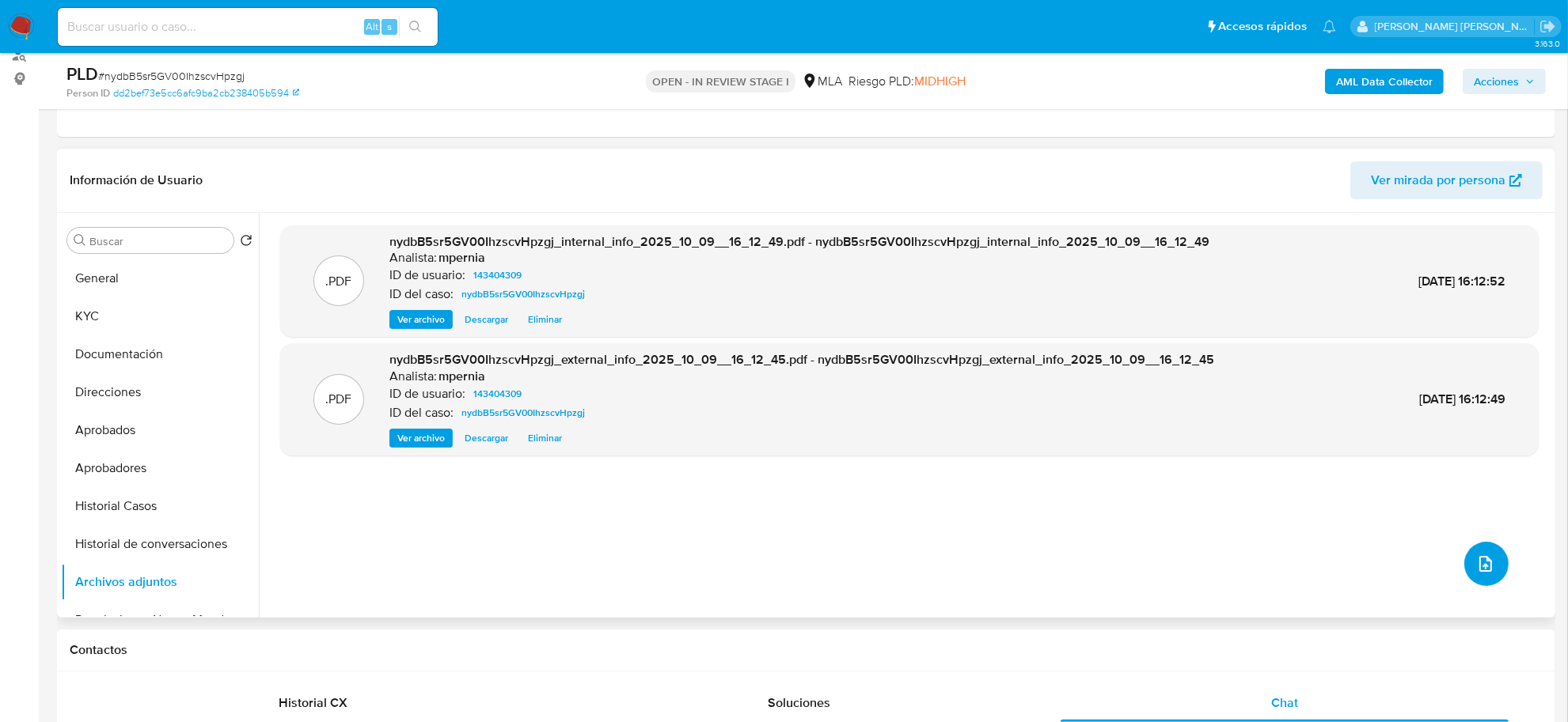
click at [1476, 556] on span "upload-file" at bounding box center [1485, 563] width 19 height 19
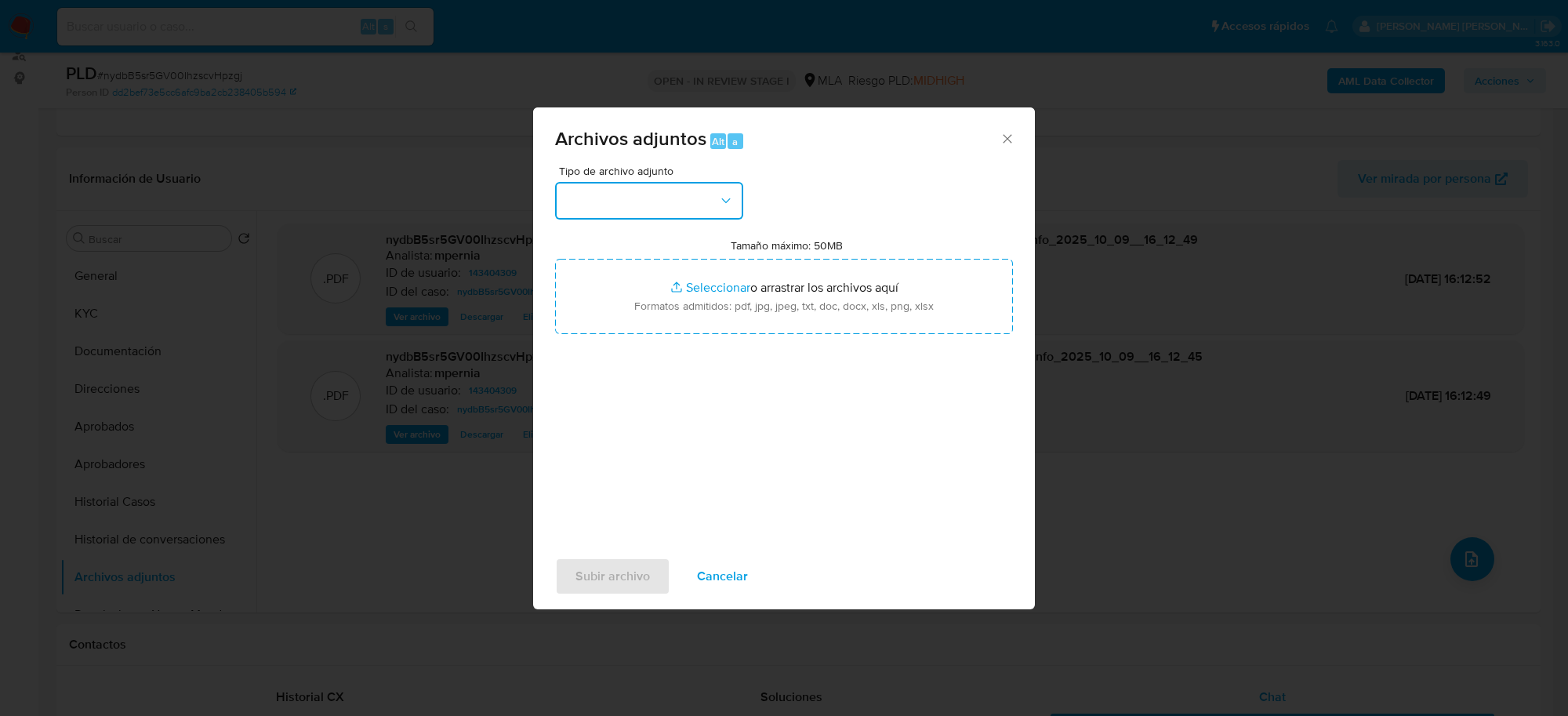
click at [598, 205] on button "button" at bounding box center [649, 200] width 188 height 38
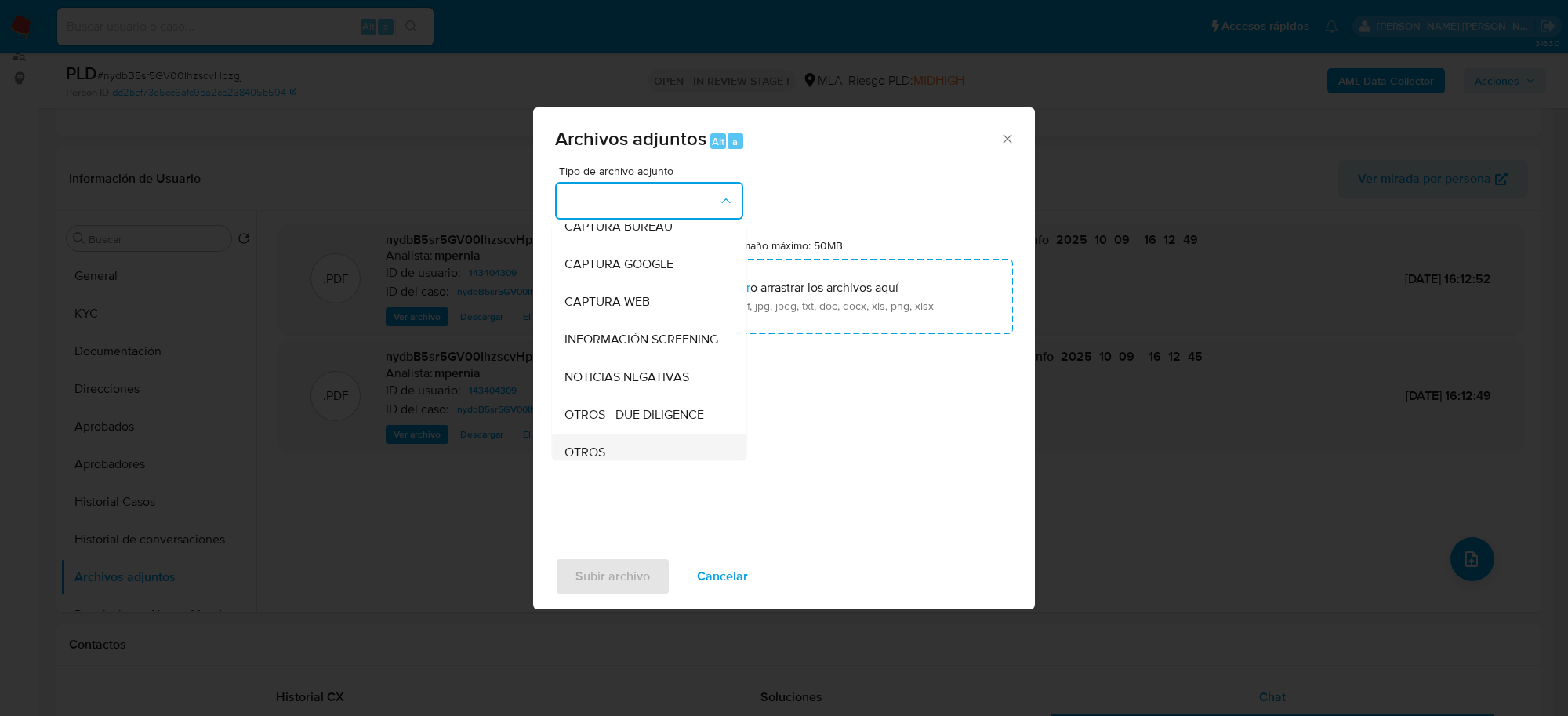
scroll to position [196, 0]
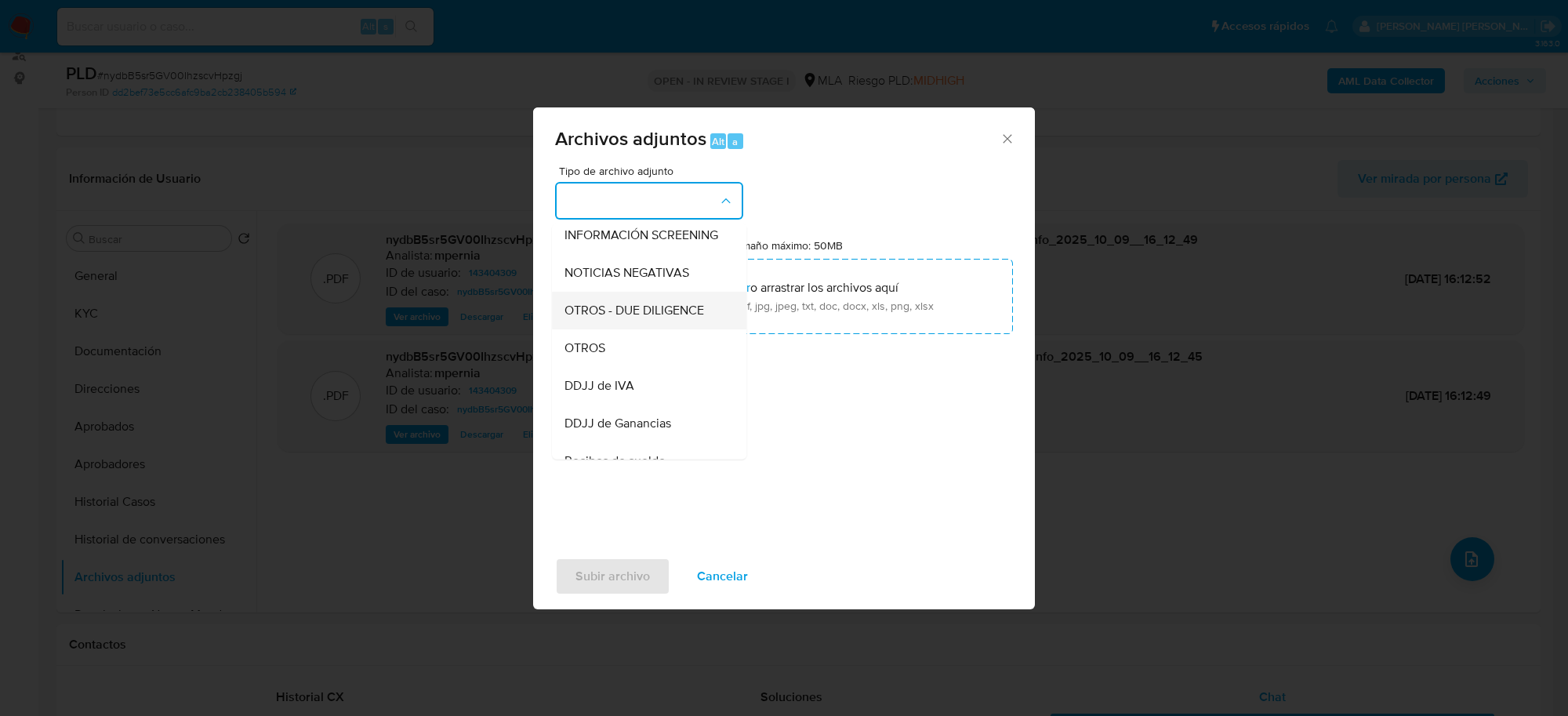
click at [610, 330] on div "OTROS - DUE DILIGENCE" at bounding box center [645, 310] width 160 height 38
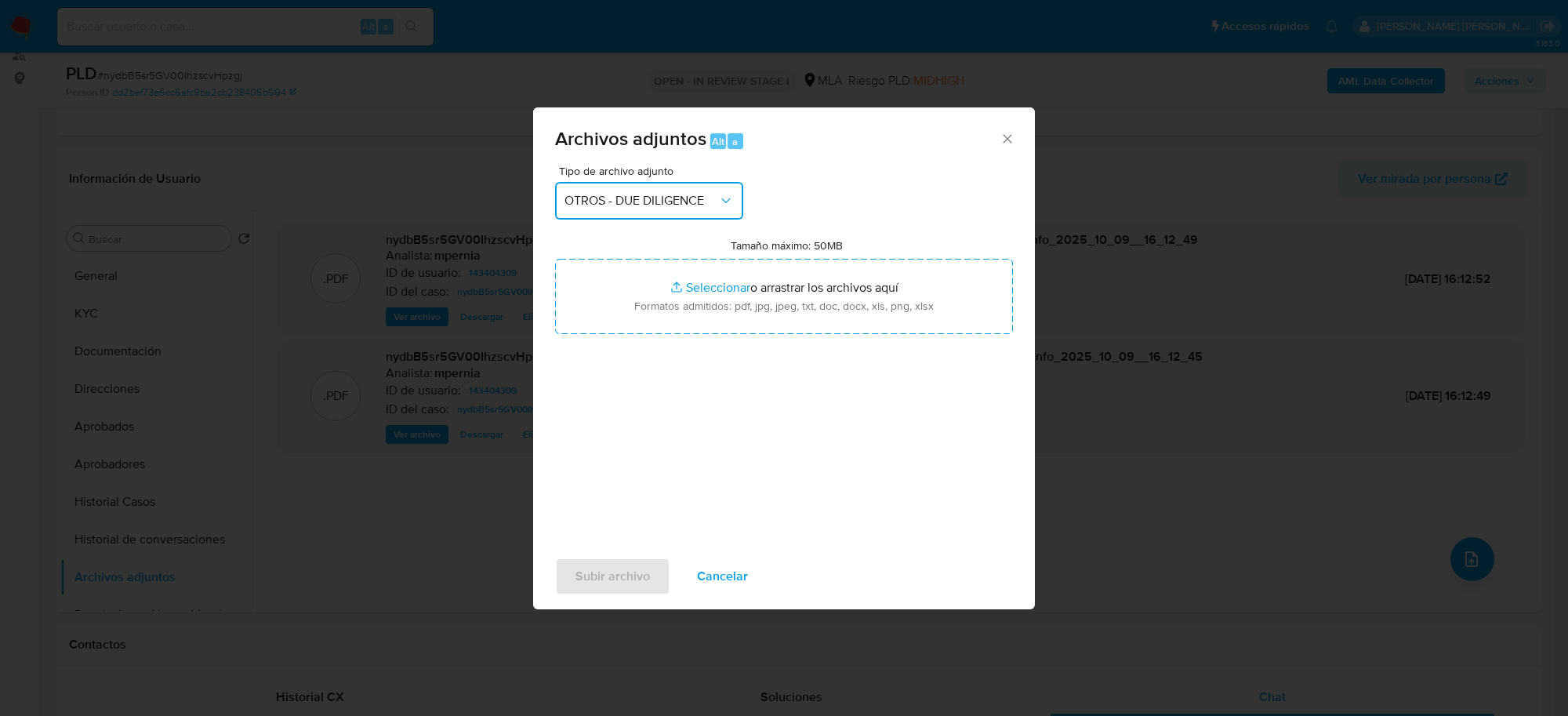
drag, startPoint x: 622, startPoint y: 192, endPoint x: 622, endPoint y: 206, distance: 14.0
click at [622, 193] on button "OTROS - DUE DILIGENCE" at bounding box center [649, 200] width 188 height 38
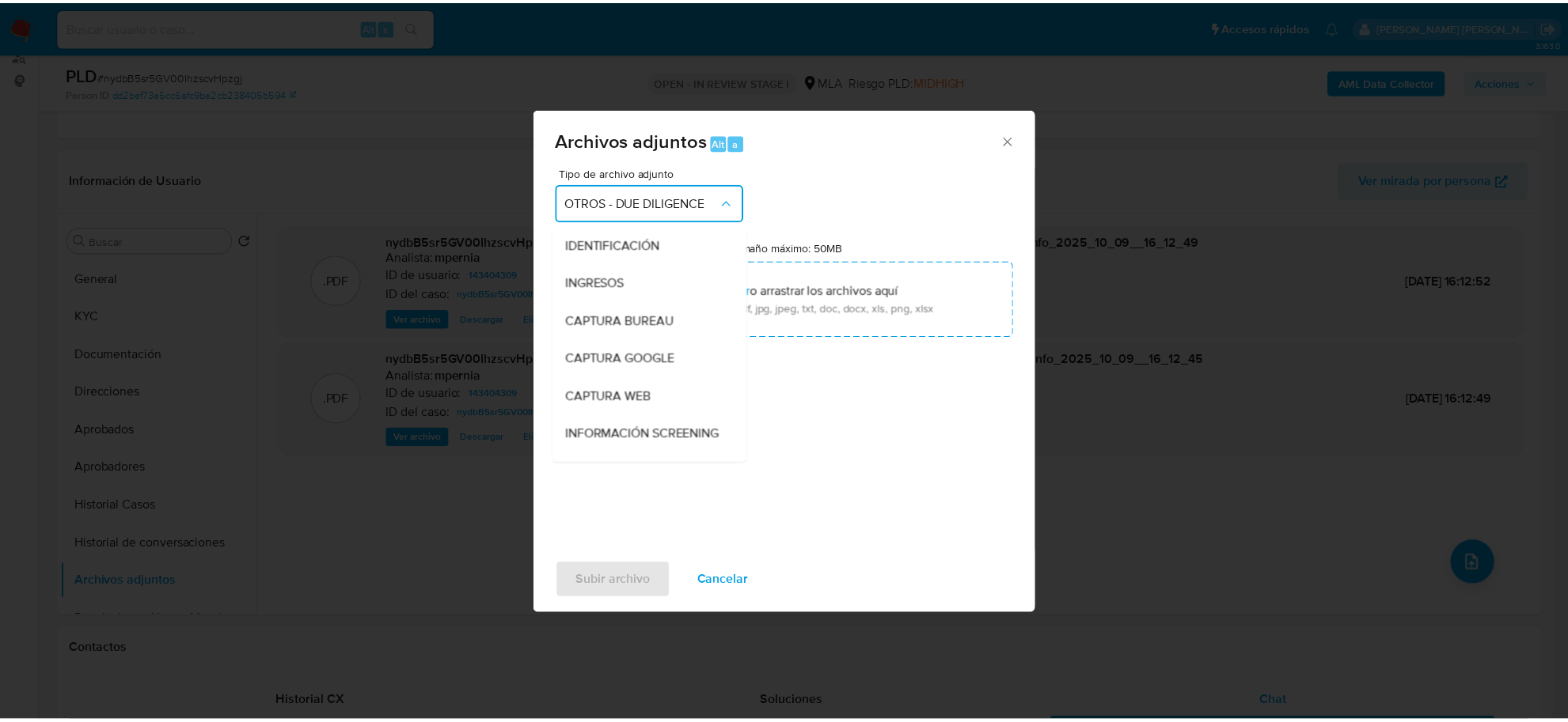
scroll to position [182, 0]
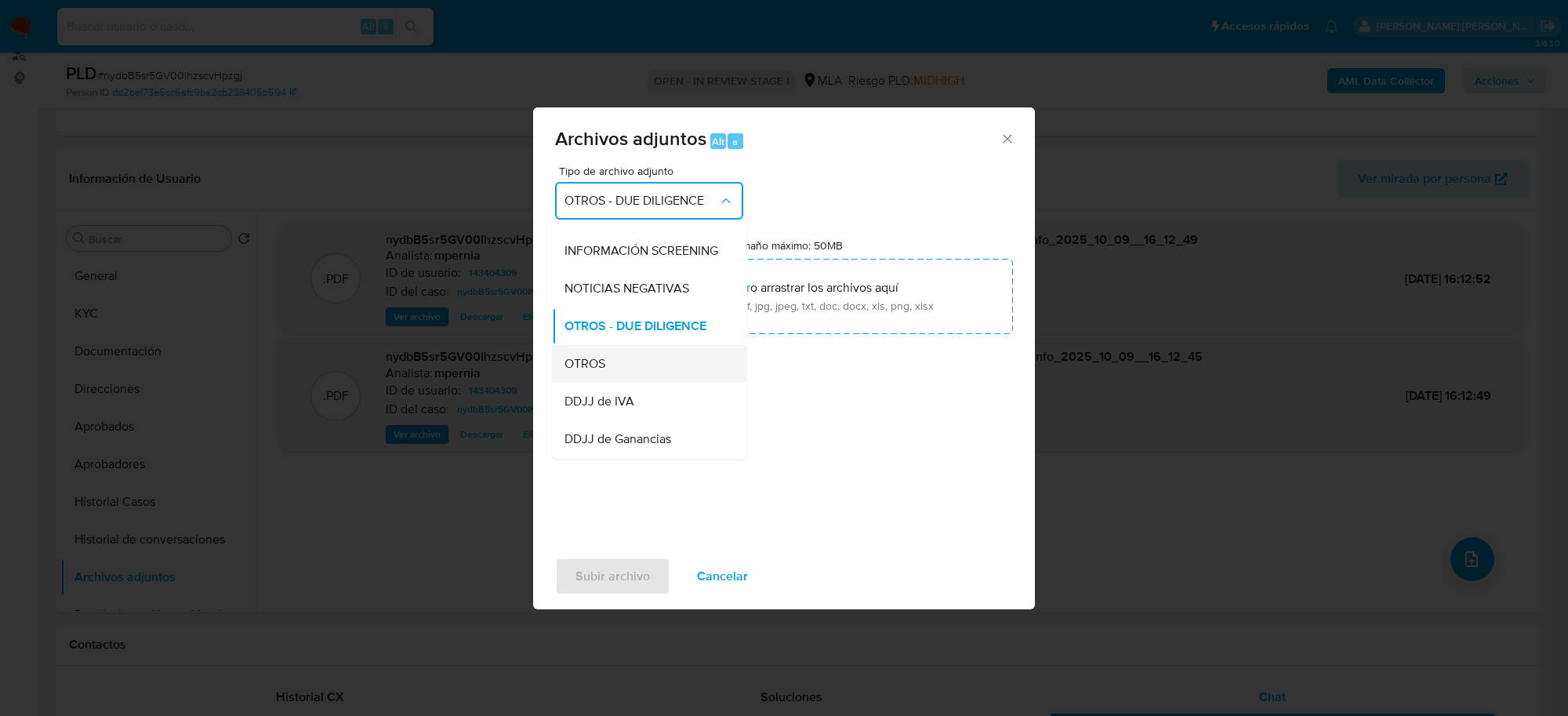
click at [593, 361] on div "OTROS" at bounding box center [645, 364] width 160 height 38
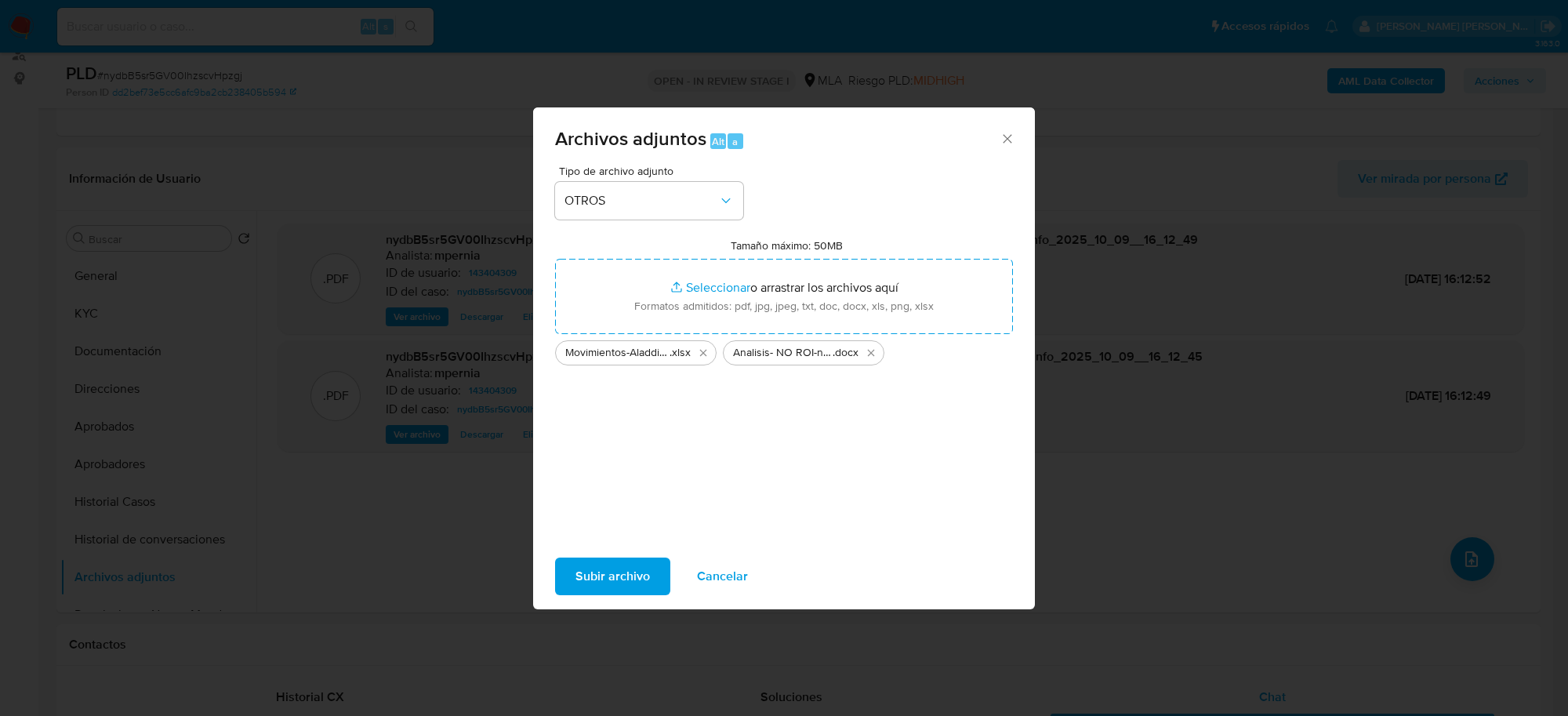
click at [620, 573] on span "Subir archivo" at bounding box center [612, 576] width 74 height 35
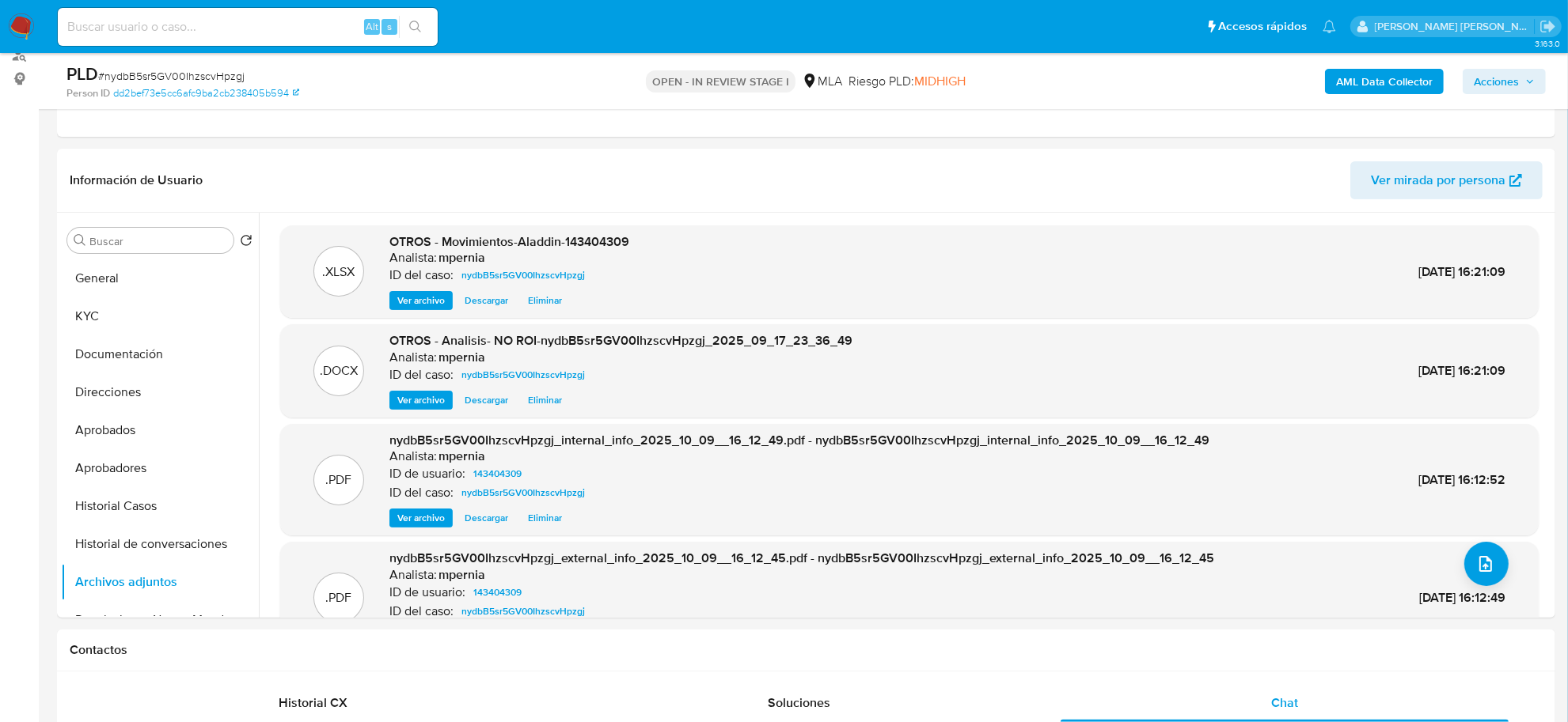
click at [1508, 84] on span "Acciones" at bounding box center [1495, 81] width 45 height 25
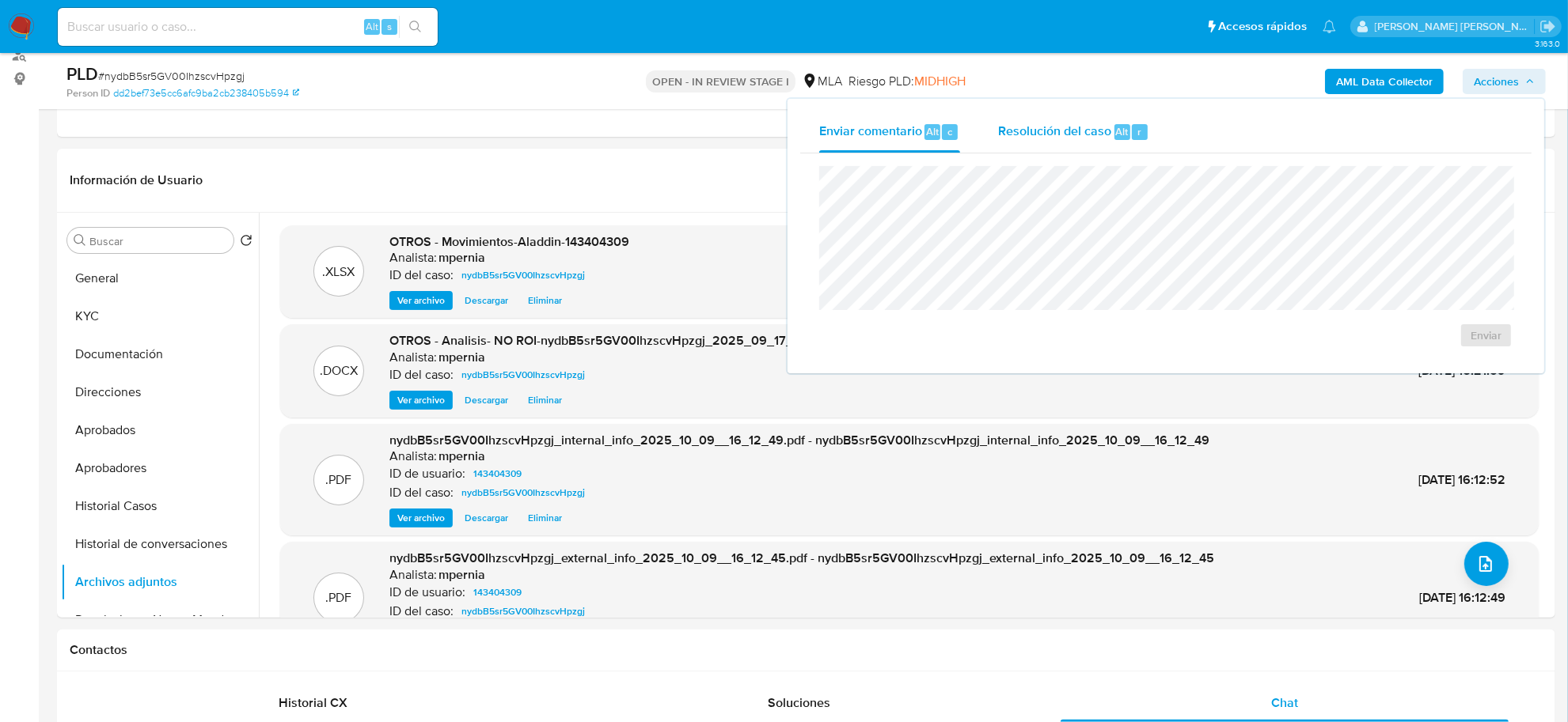
click at [1037, 130] on span "Resolución del caso" at bounding box center [1054, 130] width 113 height 18
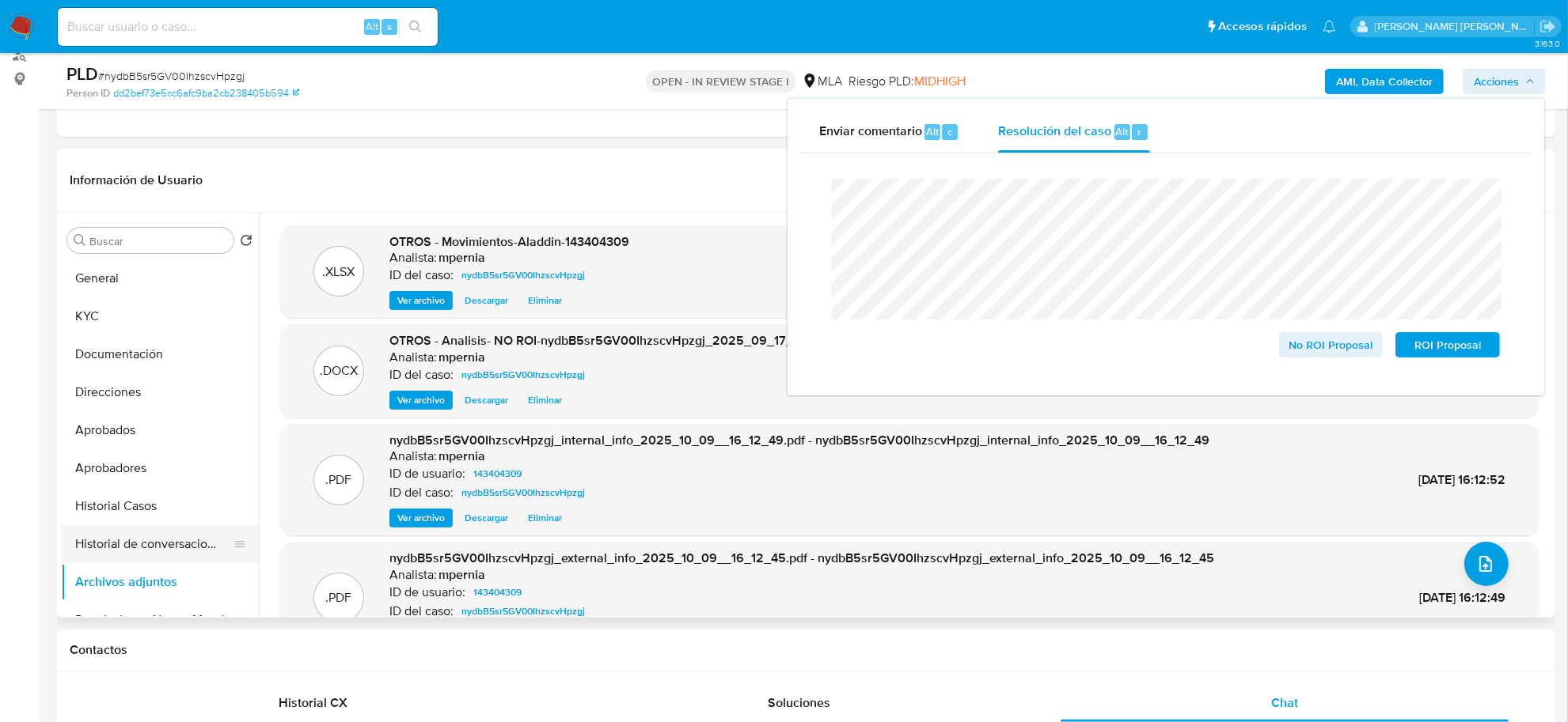
click at [133, 542] on button "Historial de conversaciones" at bounding box center [153, 544] width 185 height 38
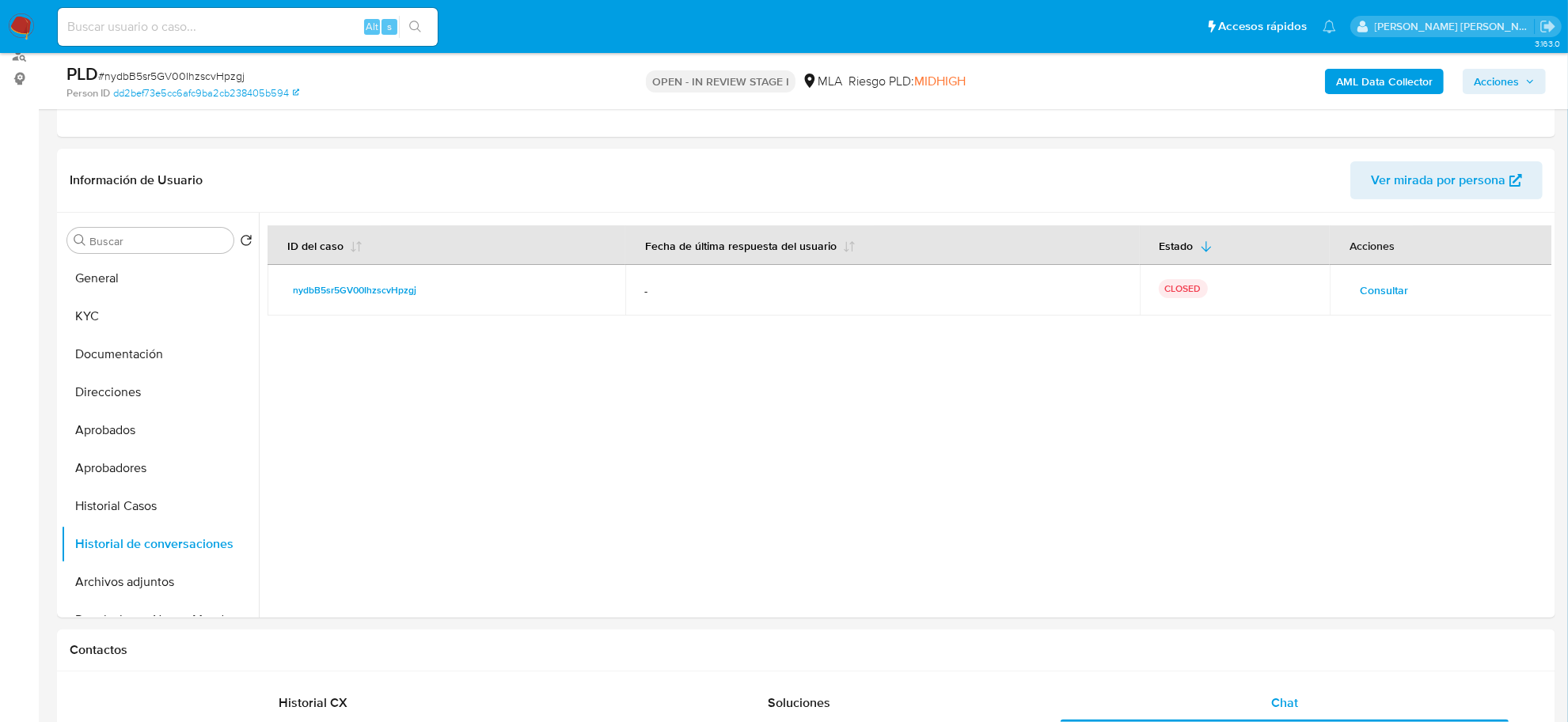
click at [1509, 80] on span "Acciones" at bounding box center [1495, 81] width 45 height 25
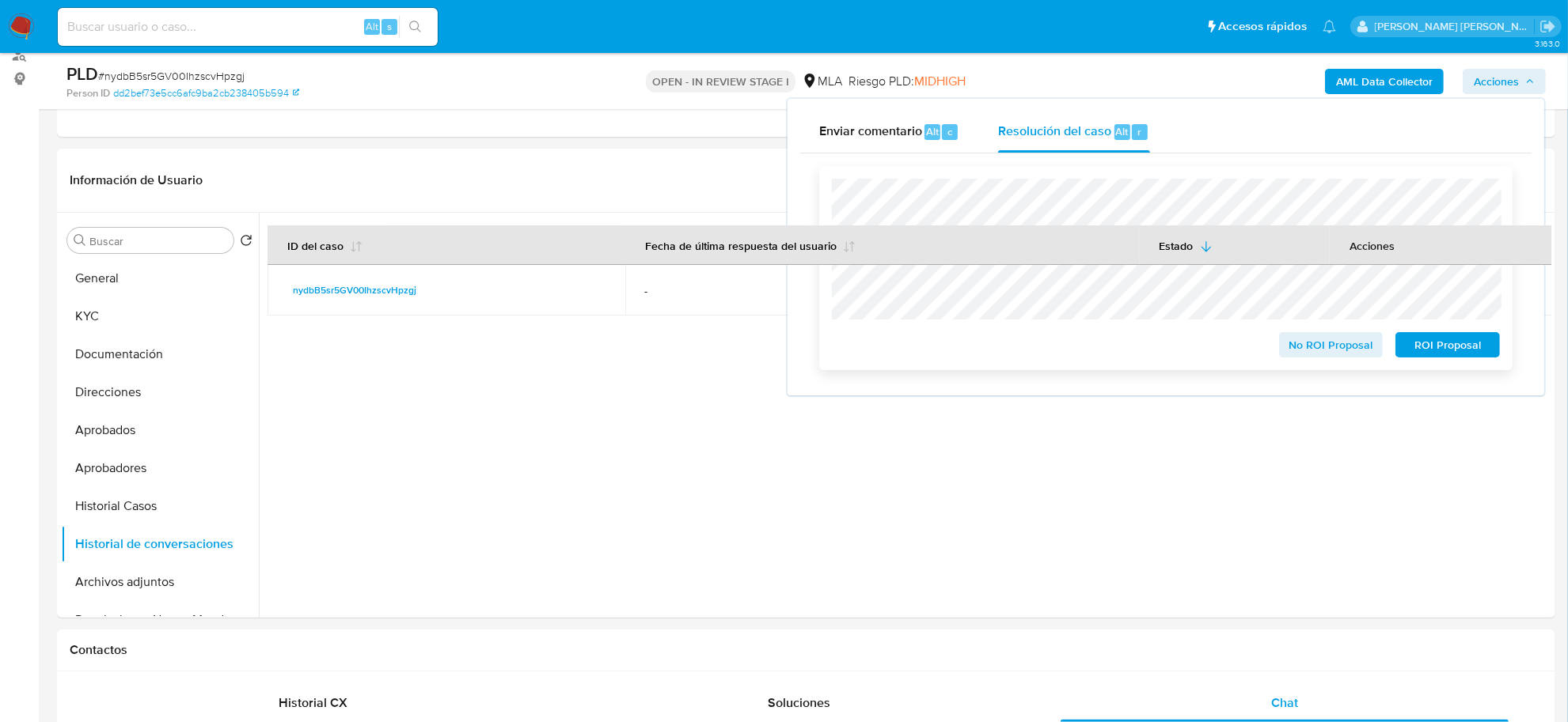
click at [1334, 348] on span "No ROI Proposal" at bounding box center [1331, 345] width 82 height 22
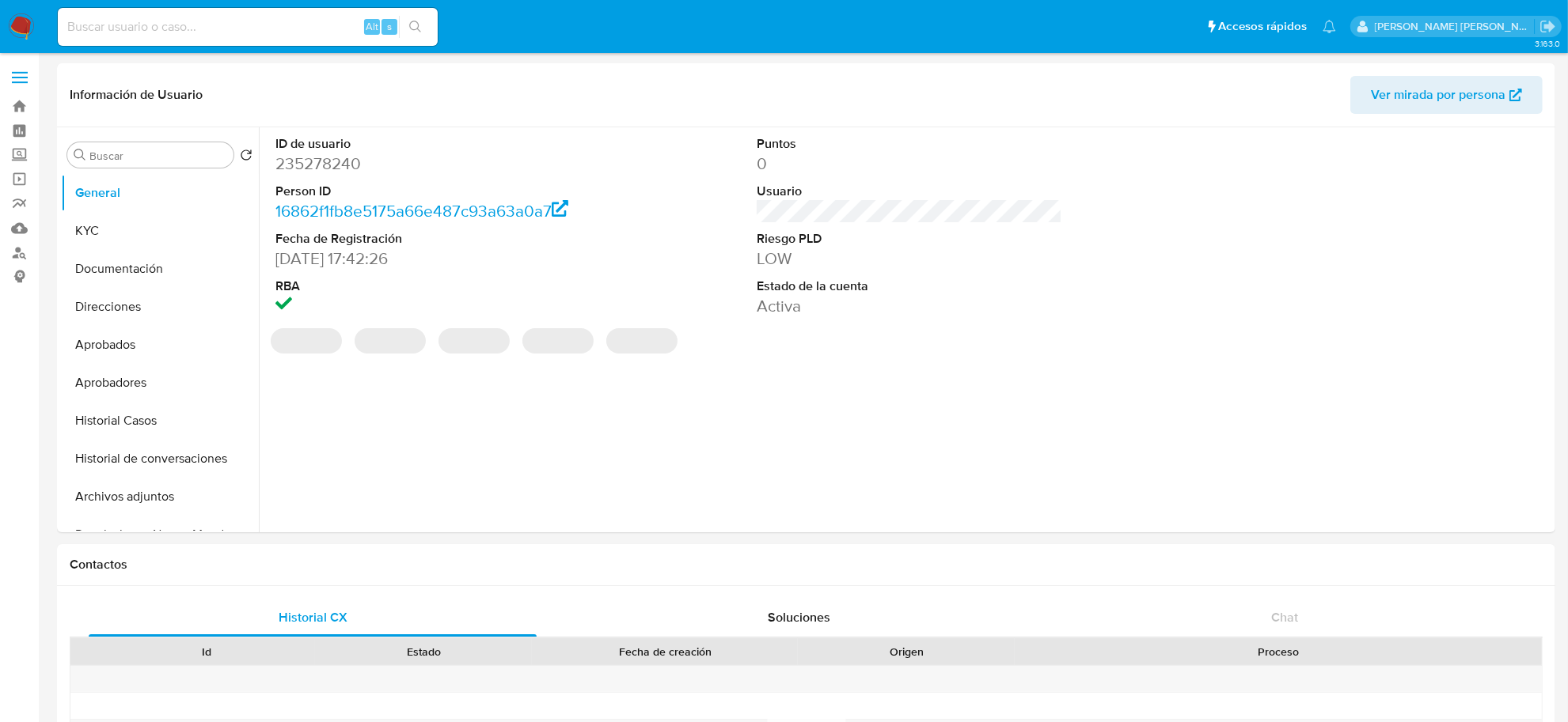
select select "10"
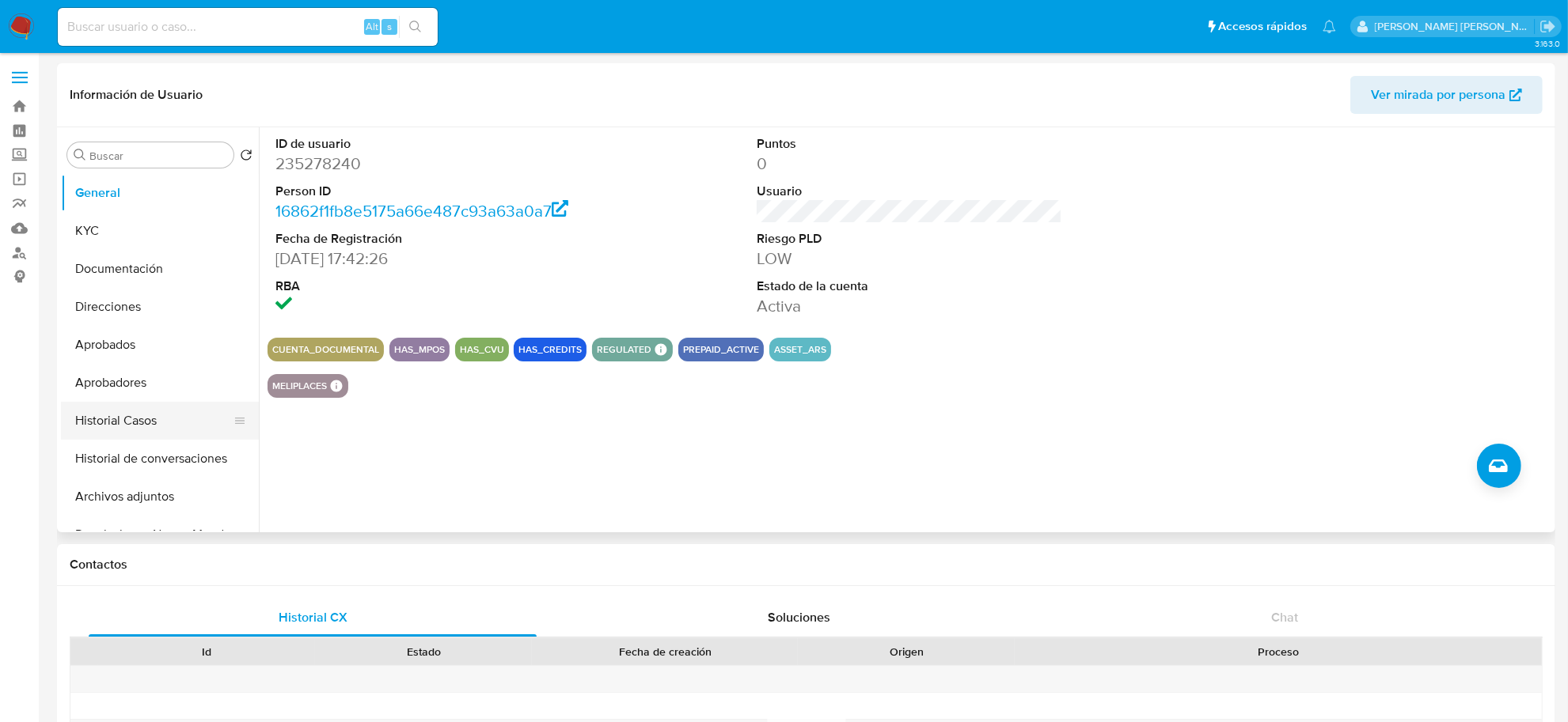
click at [143, 425] on button "Historial Casos" at bounding box center [153, 420] width 185 height 38
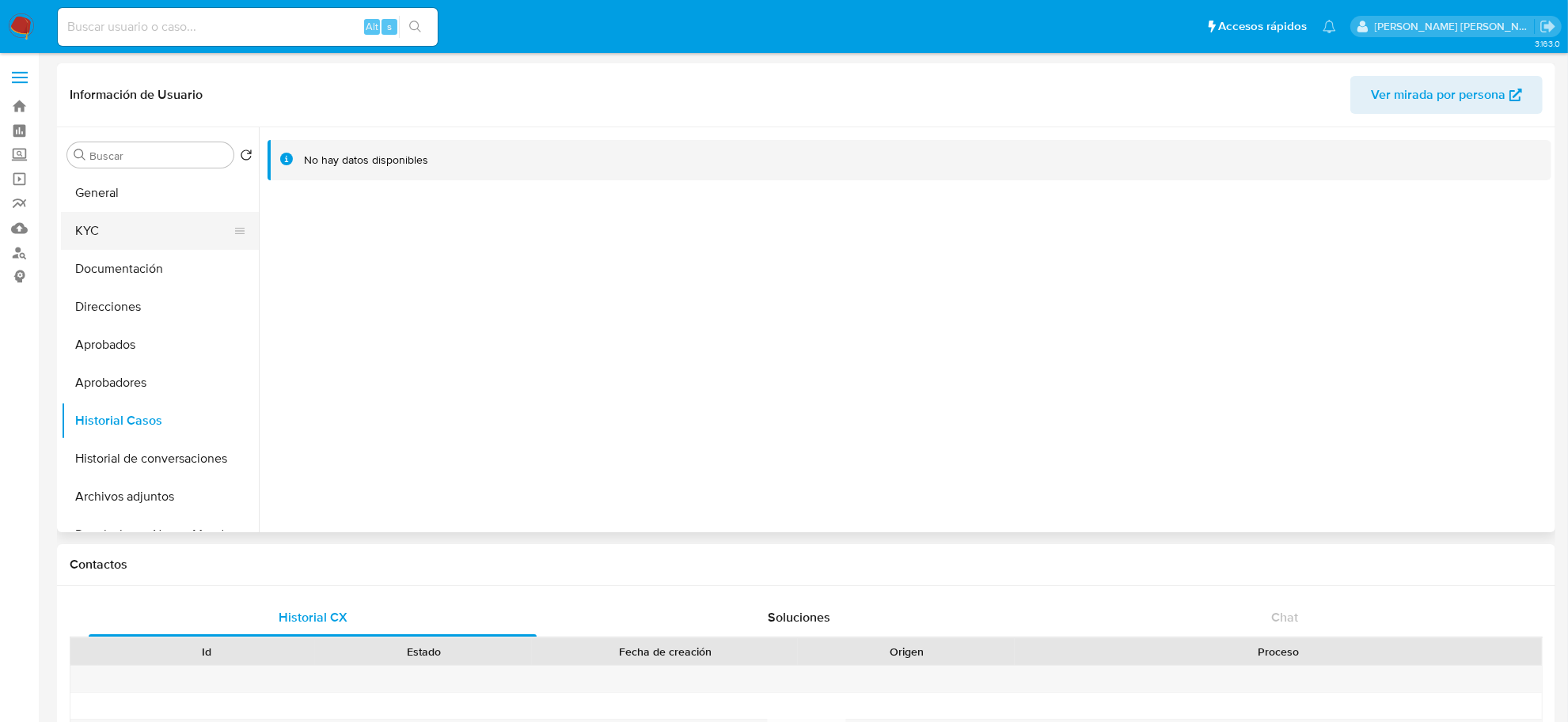
click at [126, 227] on button "KYC" at bounding box center [153, 231] width 185 height 38
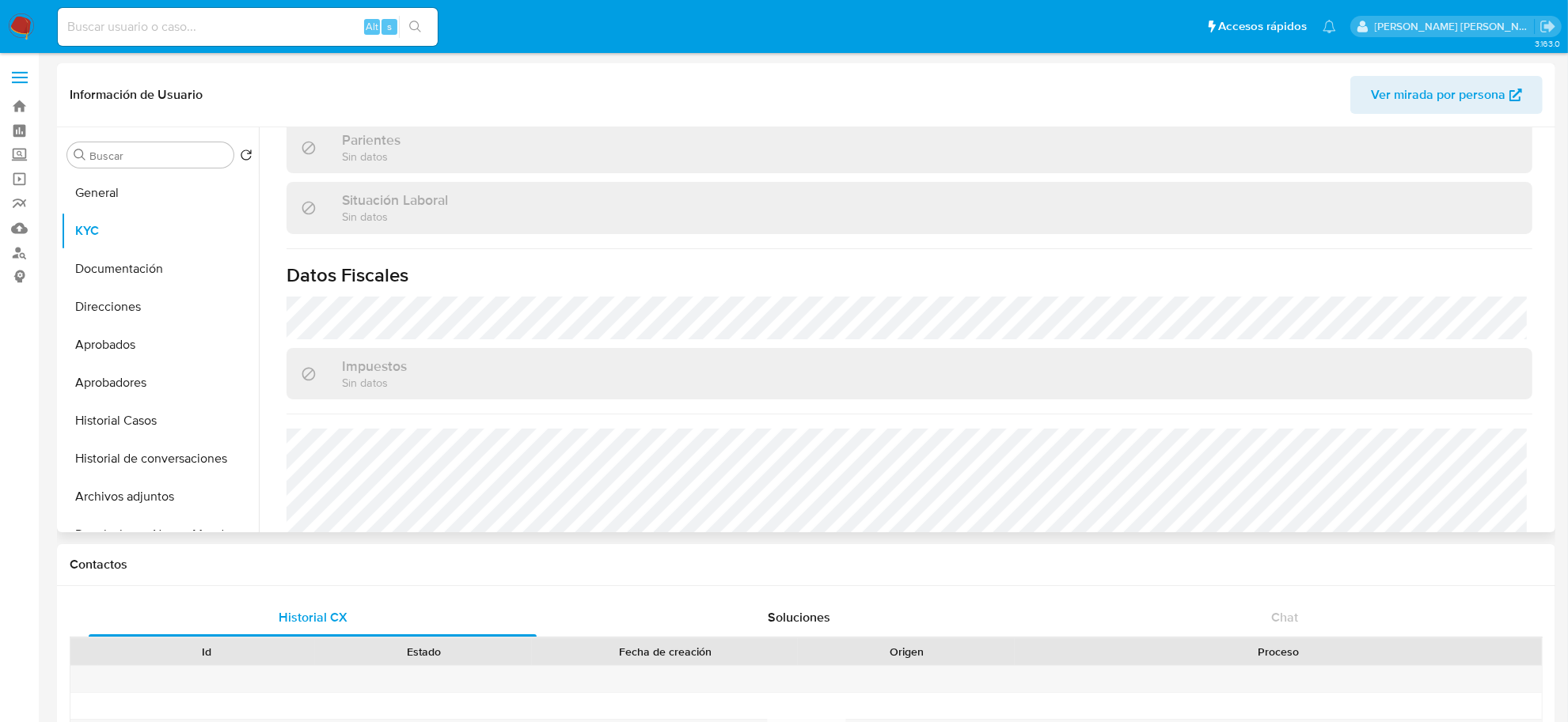
scroll to position [768, 0]
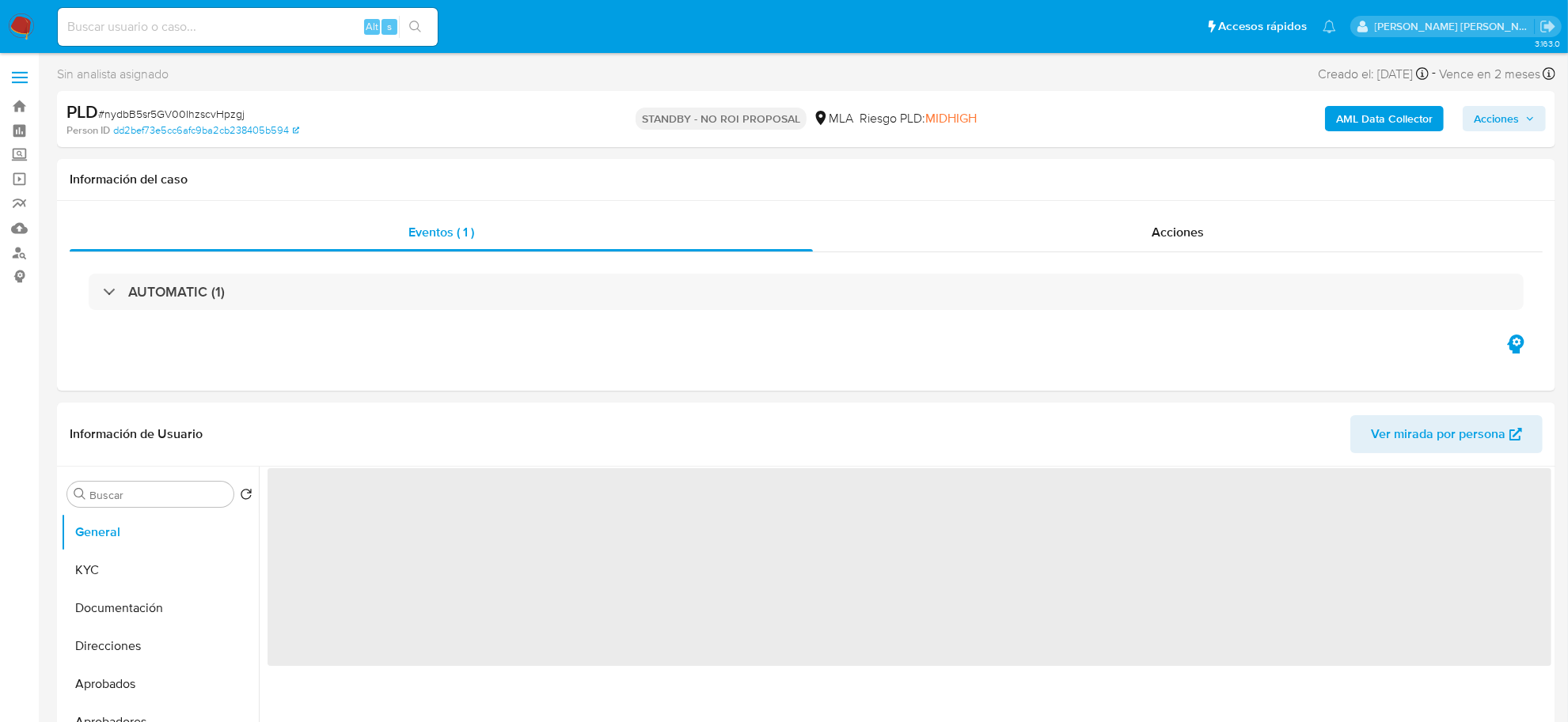
select select "10"
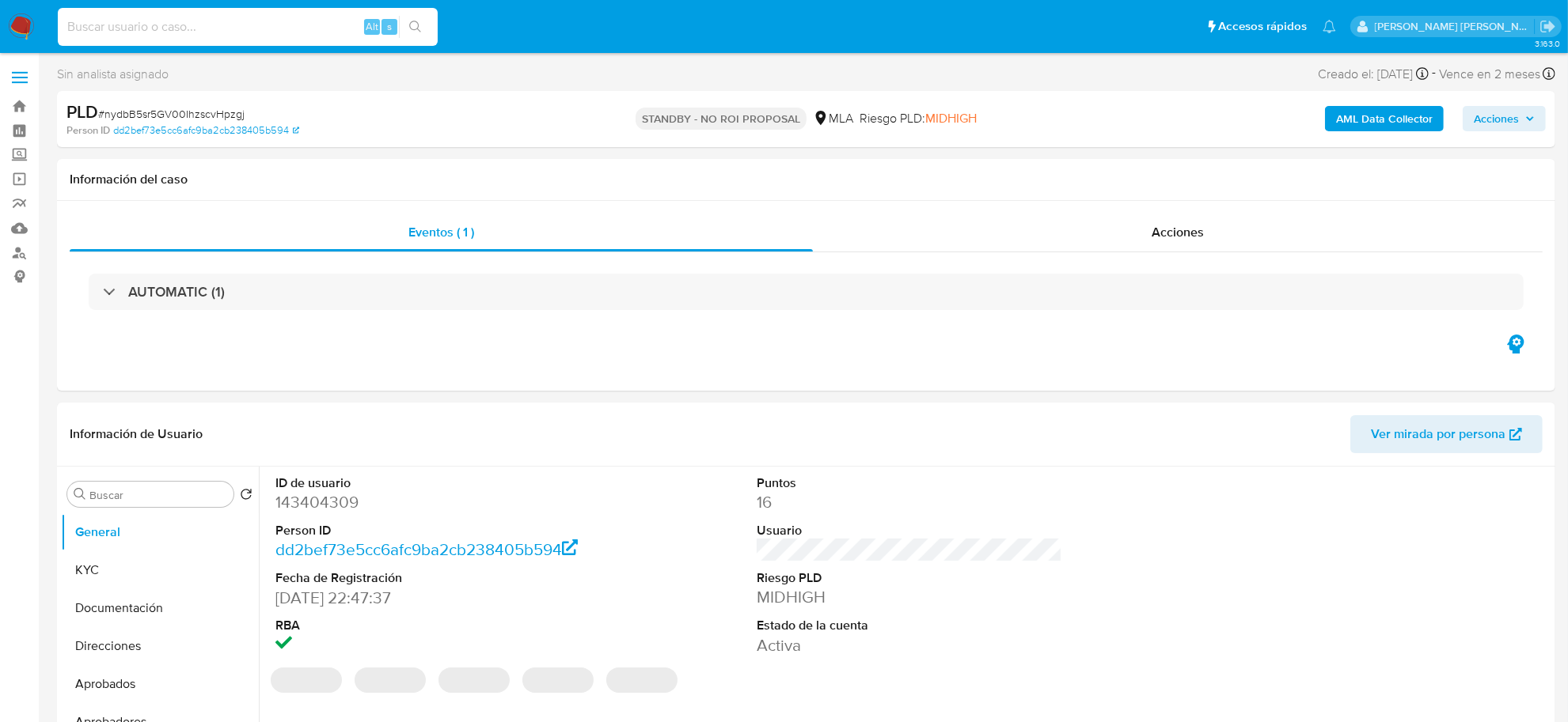
click at [203, 24] on input at bounding box center [248, 26] width 380 height 20
paste input "268969022"
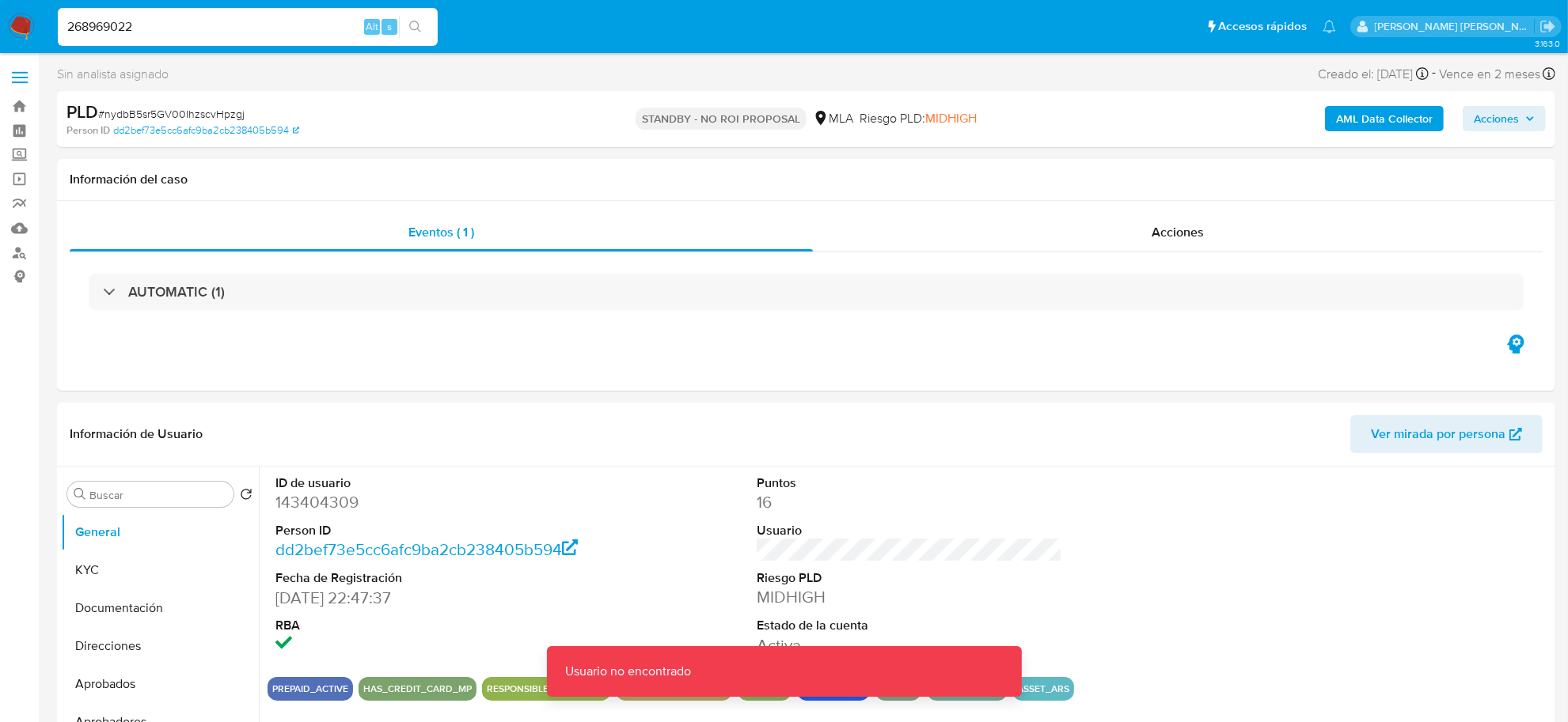
click at [203, 24] on input "268969022" at bounding box center [248, 26] width 380 height 20
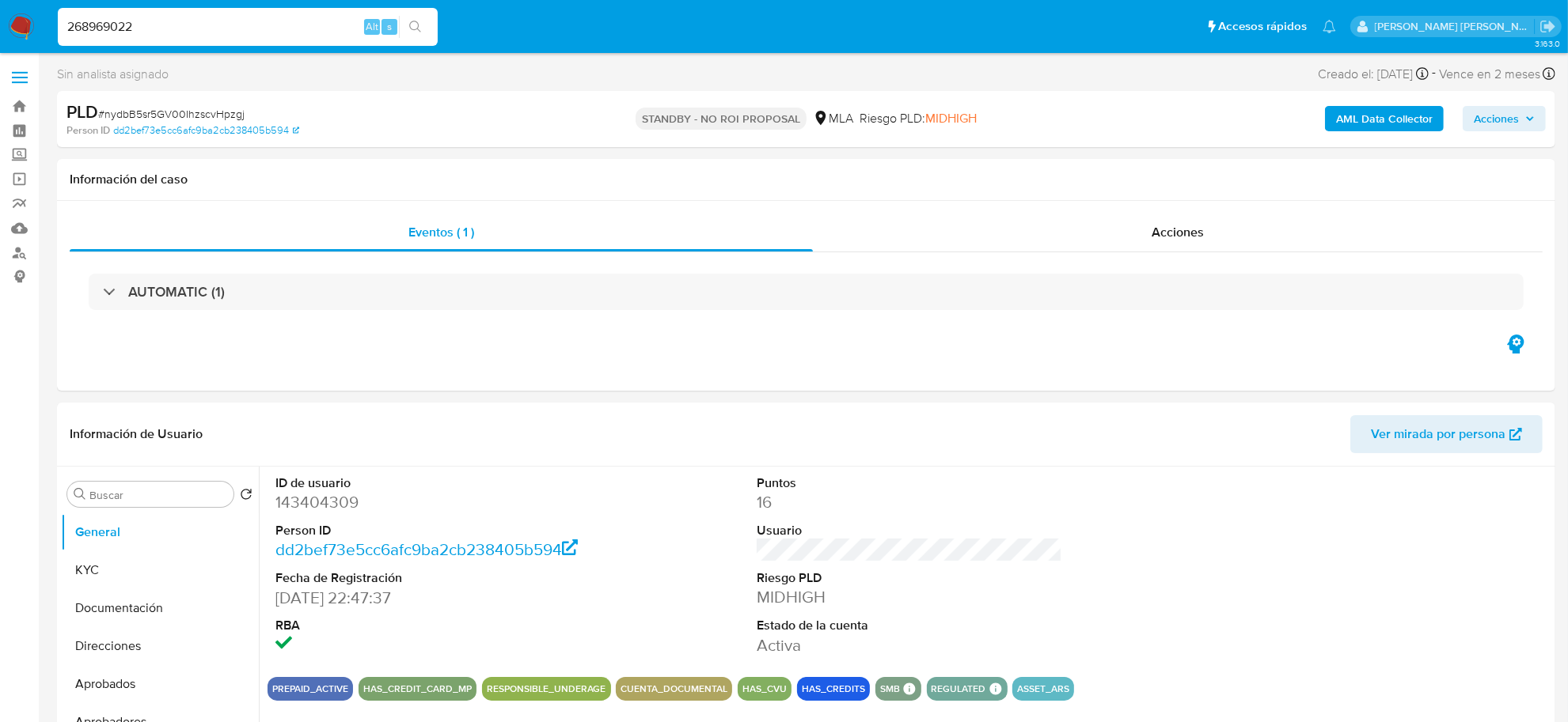
type input "268969022"
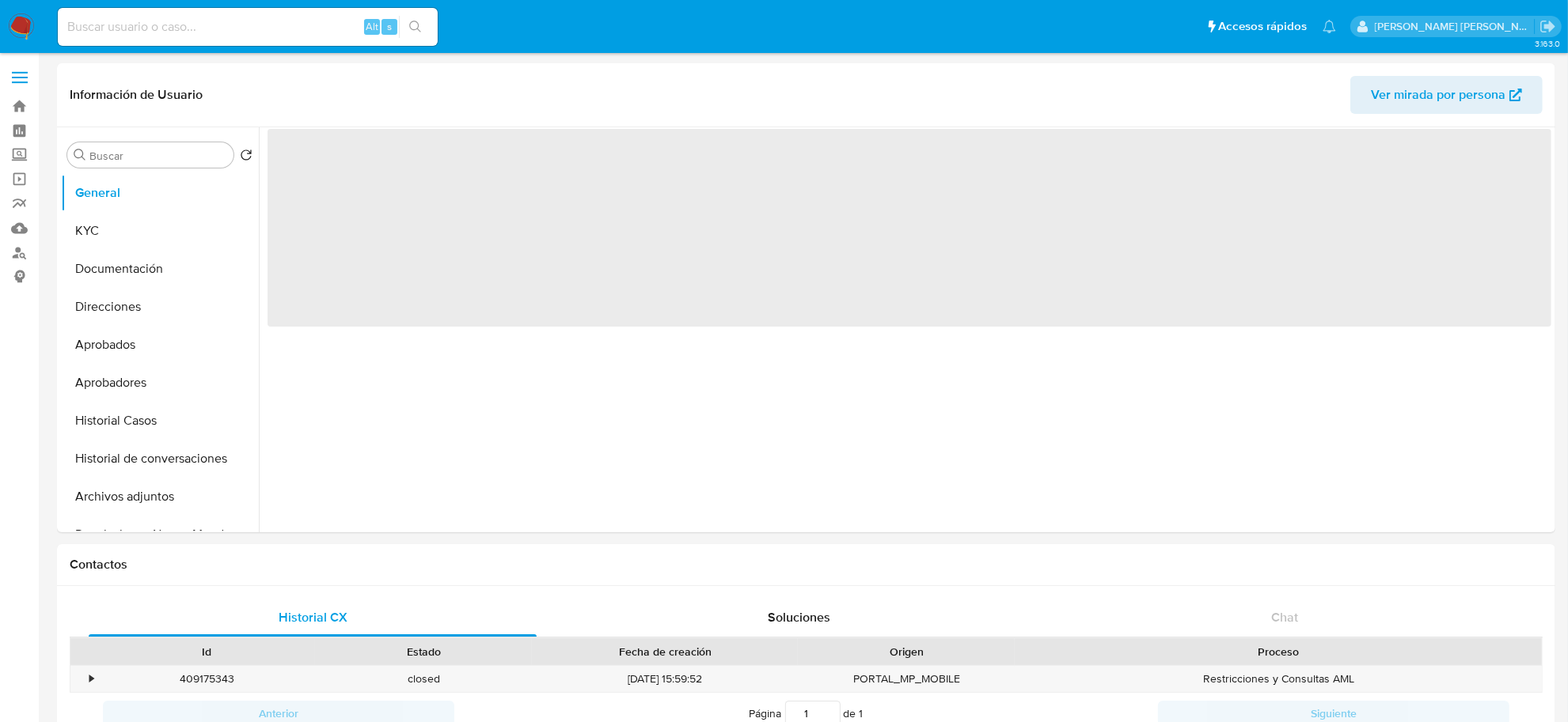
select select "10"
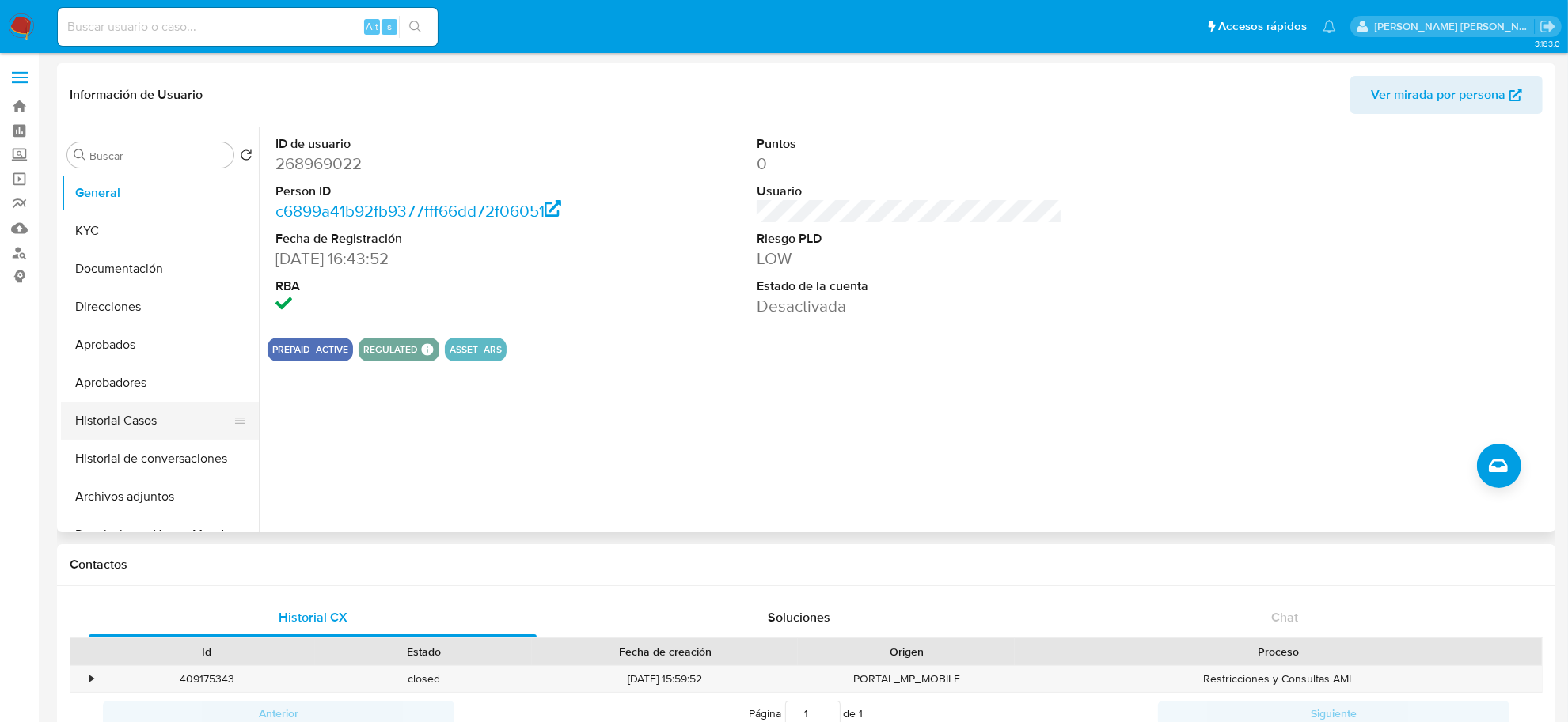
click at [130, 417] on button "Historial Casos" at bounding box center [153, 420] width 185 height 38
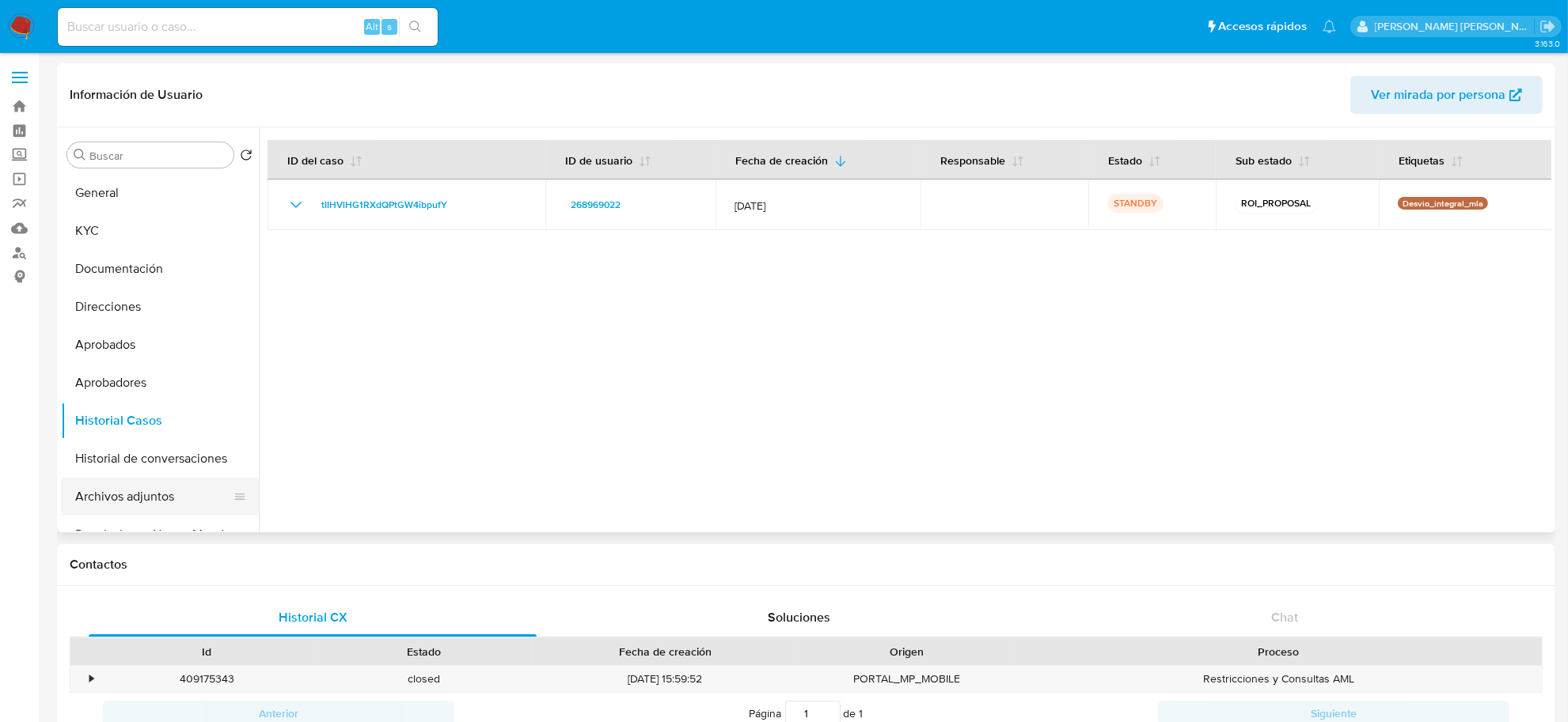
click at [121, 497] on button "Archivos adjuntos" at bounding box center [153, 496] width 185 height 38
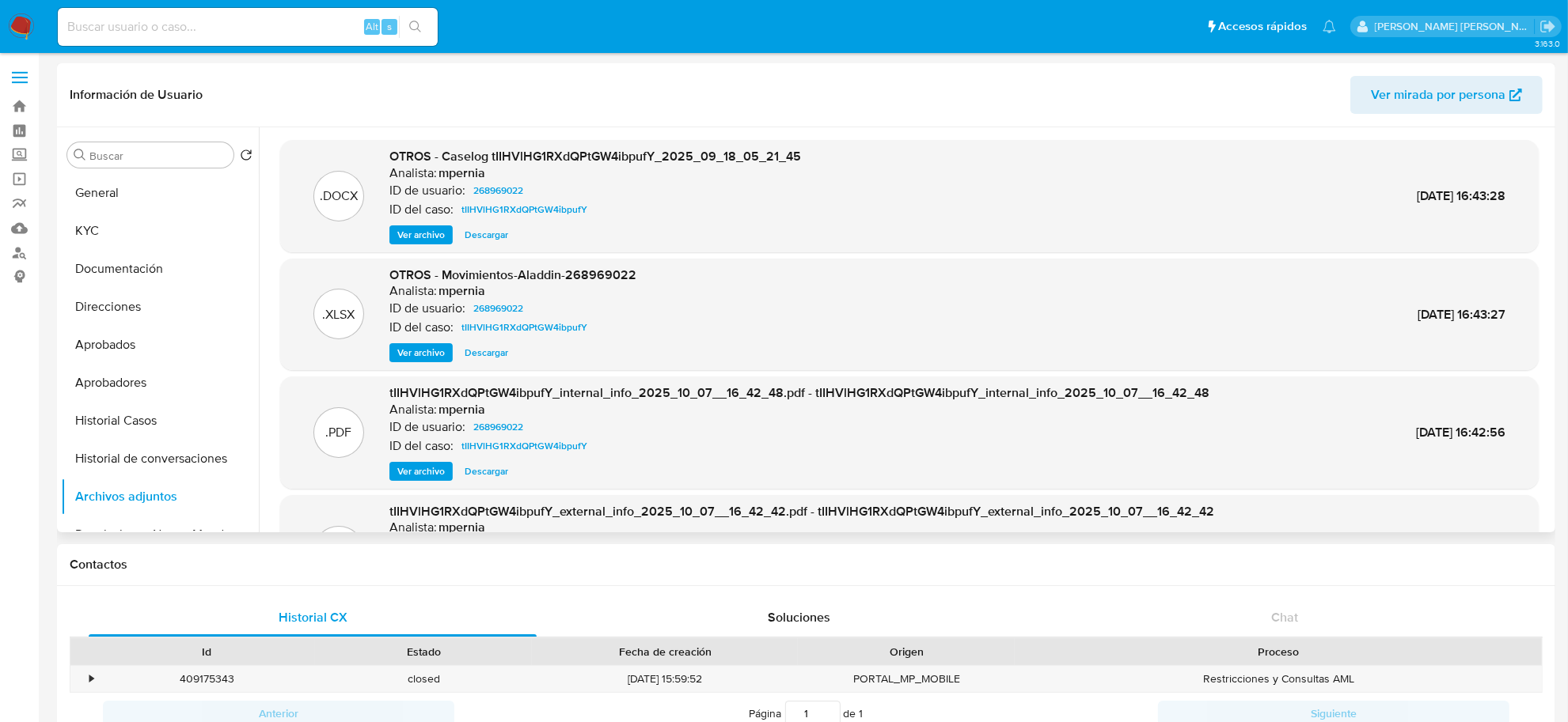
click at [421, 240] on span "Ver archivo" at bounding box center [421, 235] width 47 height 15
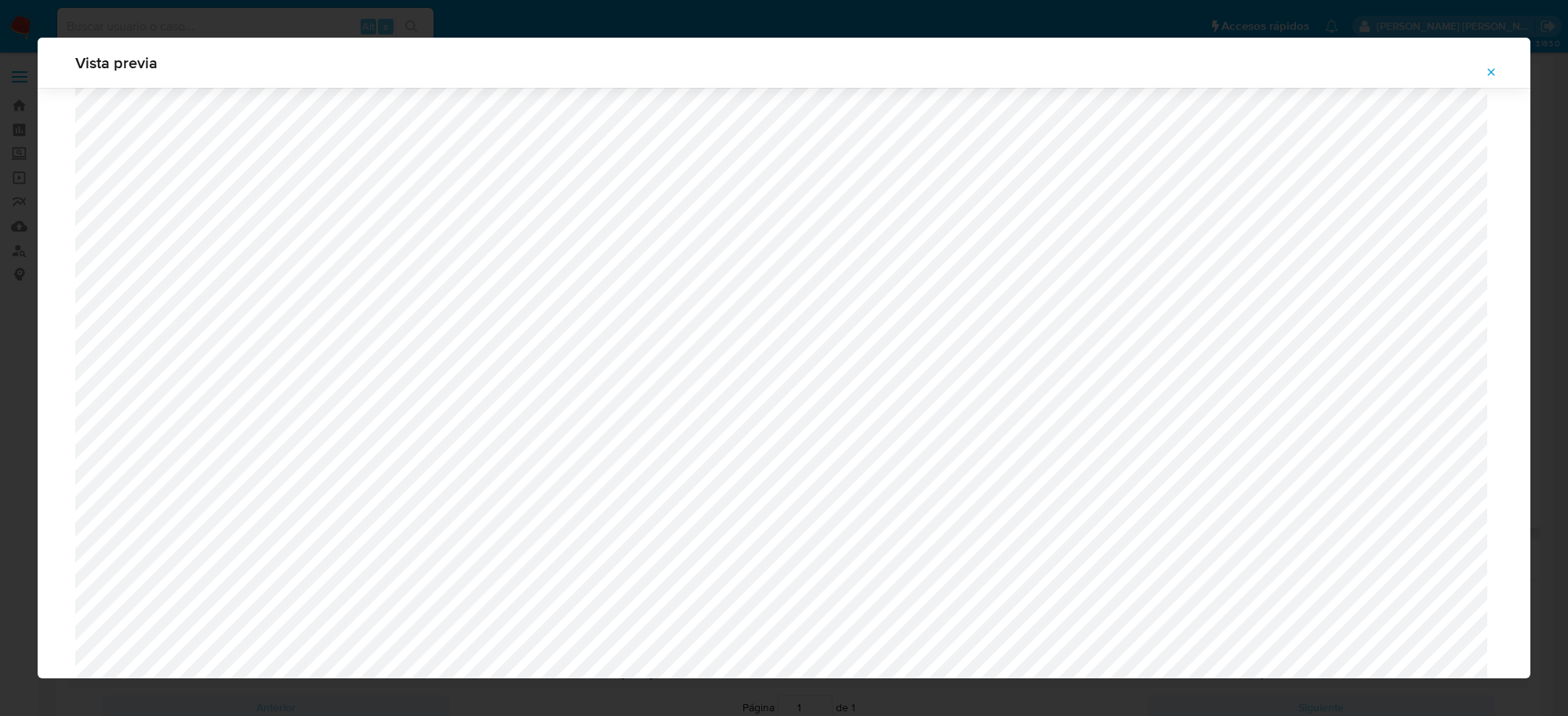
scroll to position [1243, 0]
click at [1490, 73] on icon "Attachment preview" at bounding box center [1491, 71] width 7 height 7
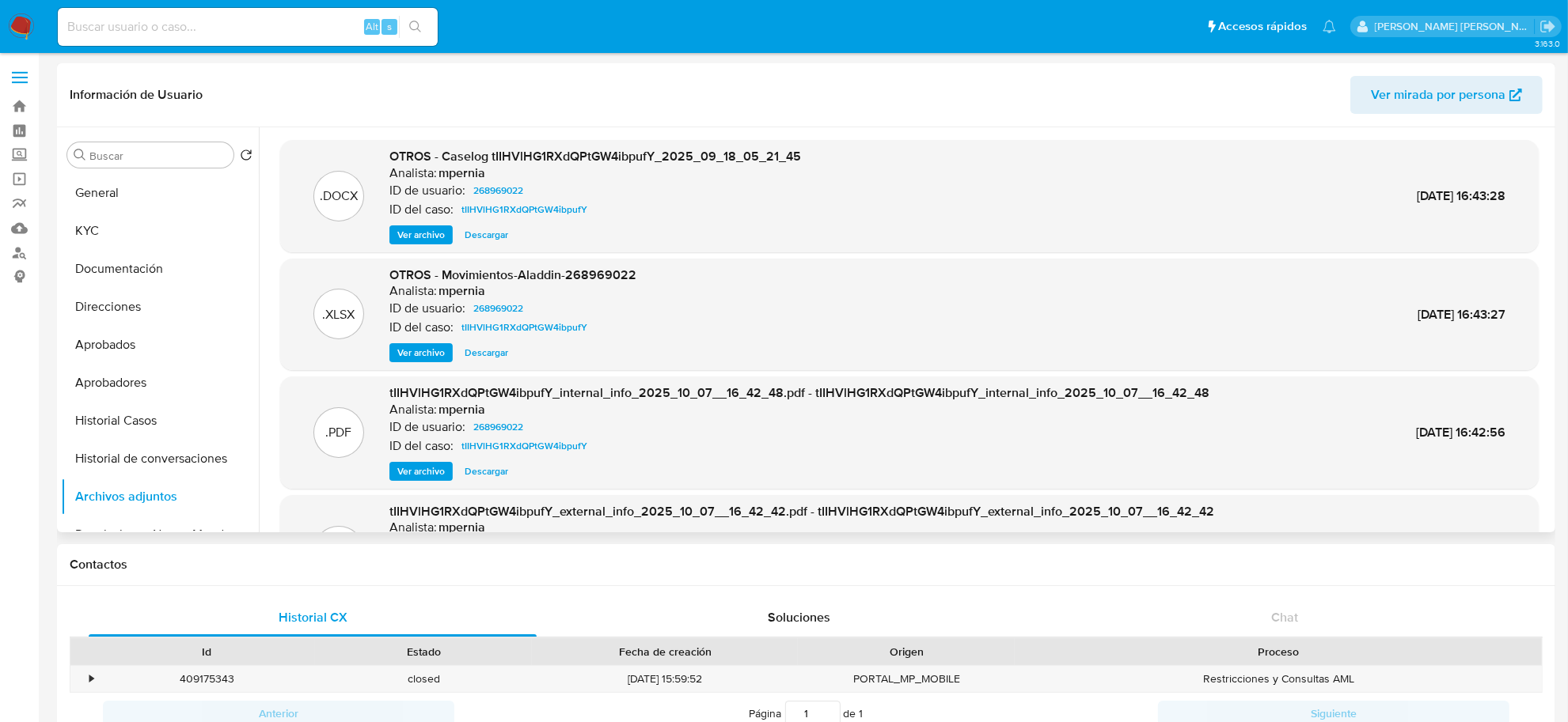
scroll to position [88, 0]
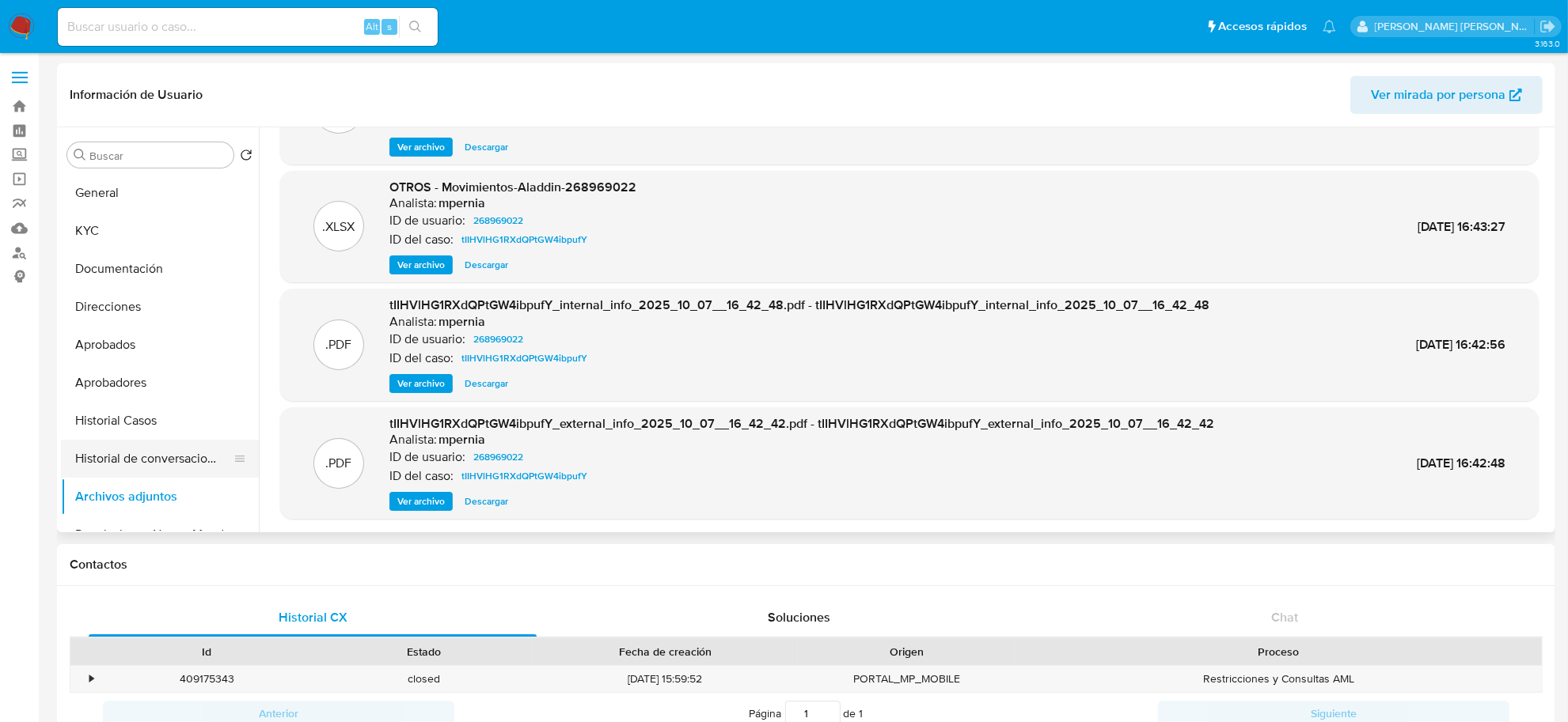
click at [129, 453] on button "Historial de conversaciones" at bounding box center [153, 459] width 185 height 38
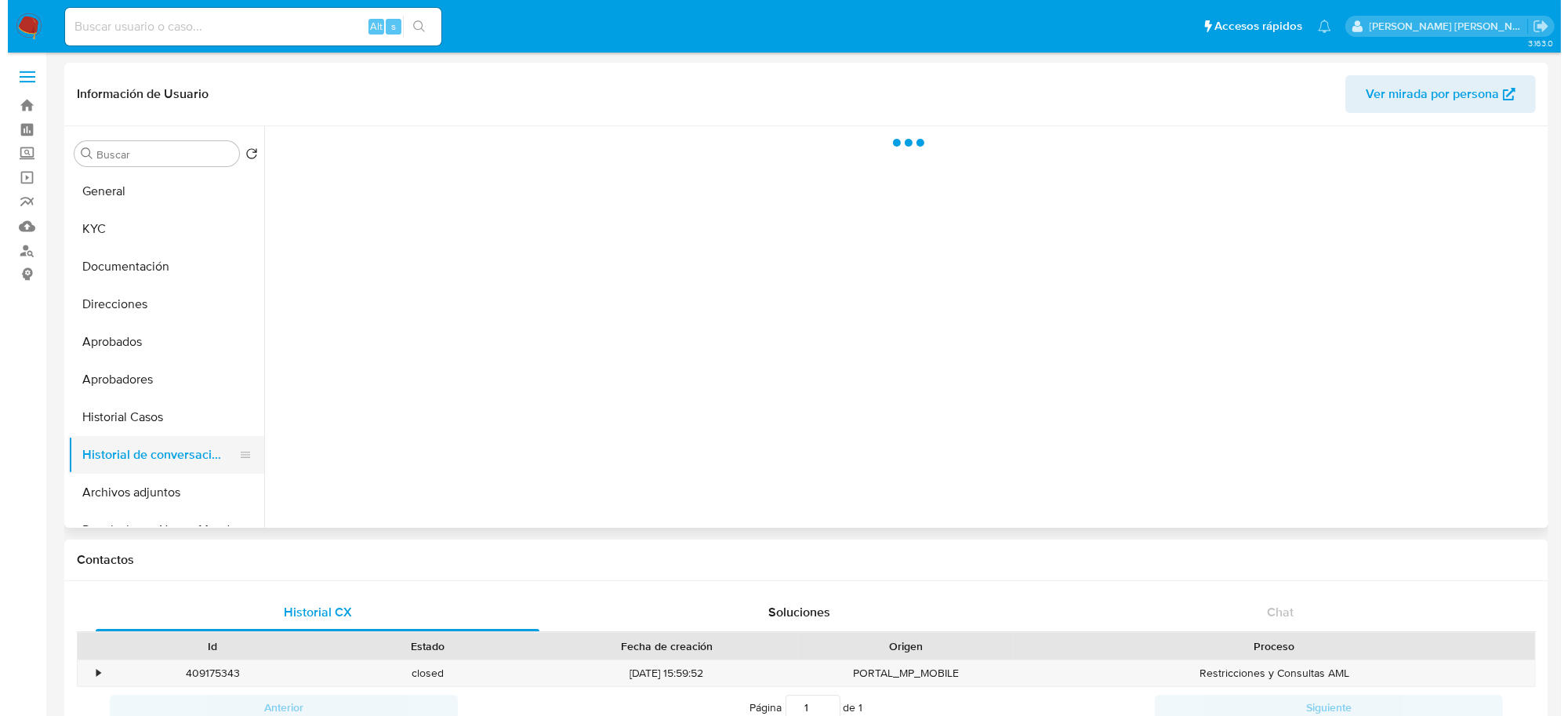
scroll to position [0, 0]
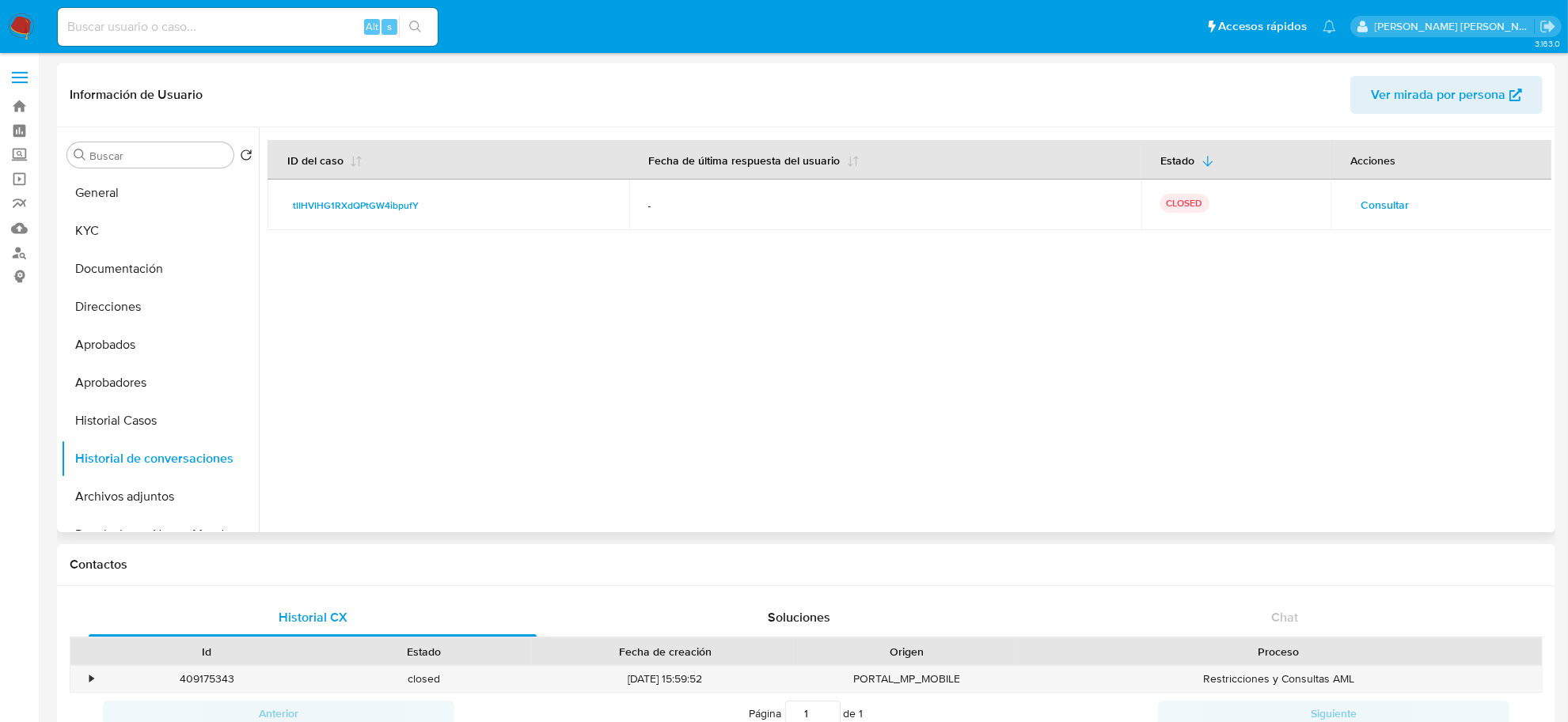
click at [1360, 200] on span "Consultar" at bounding box center [1384, 205] width 48 height 22
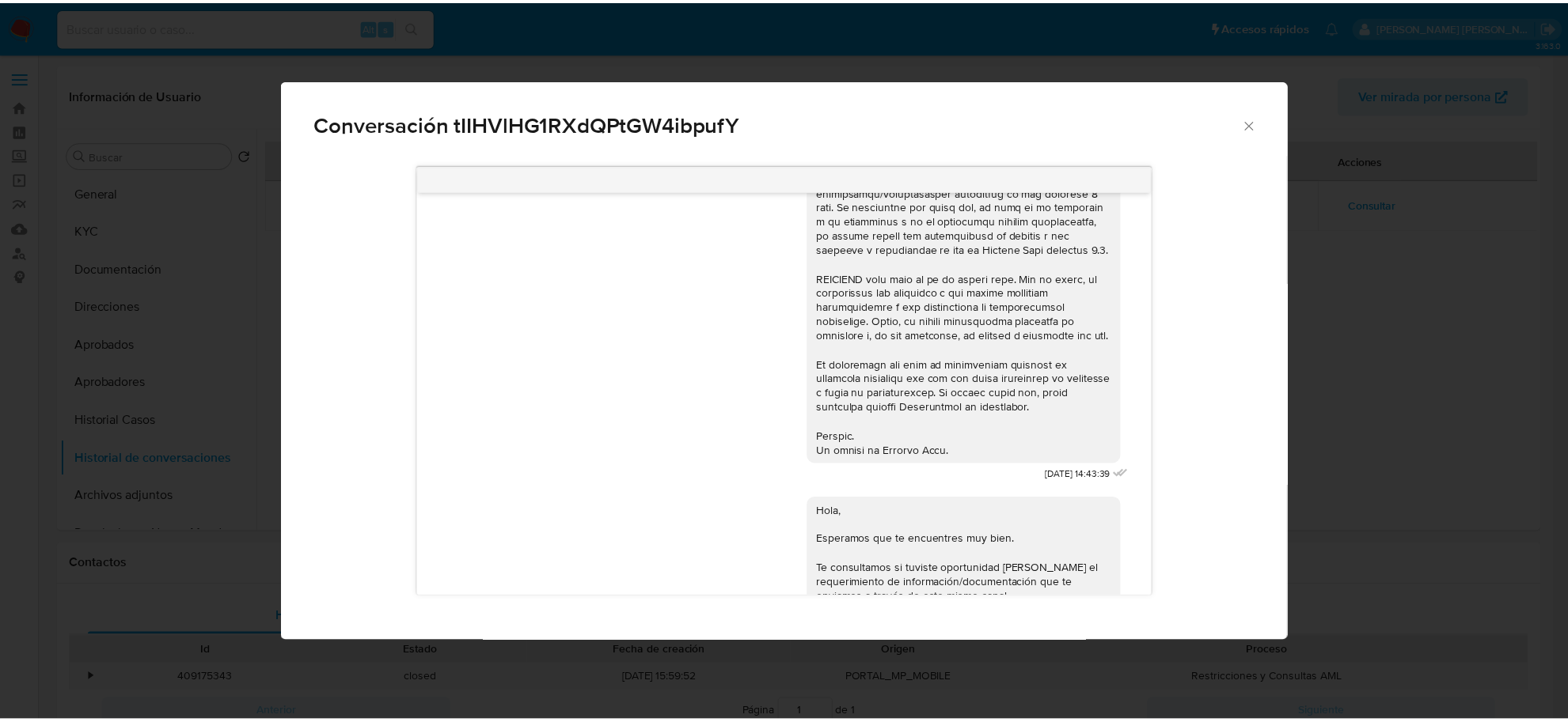
scroll to position [839, 0]
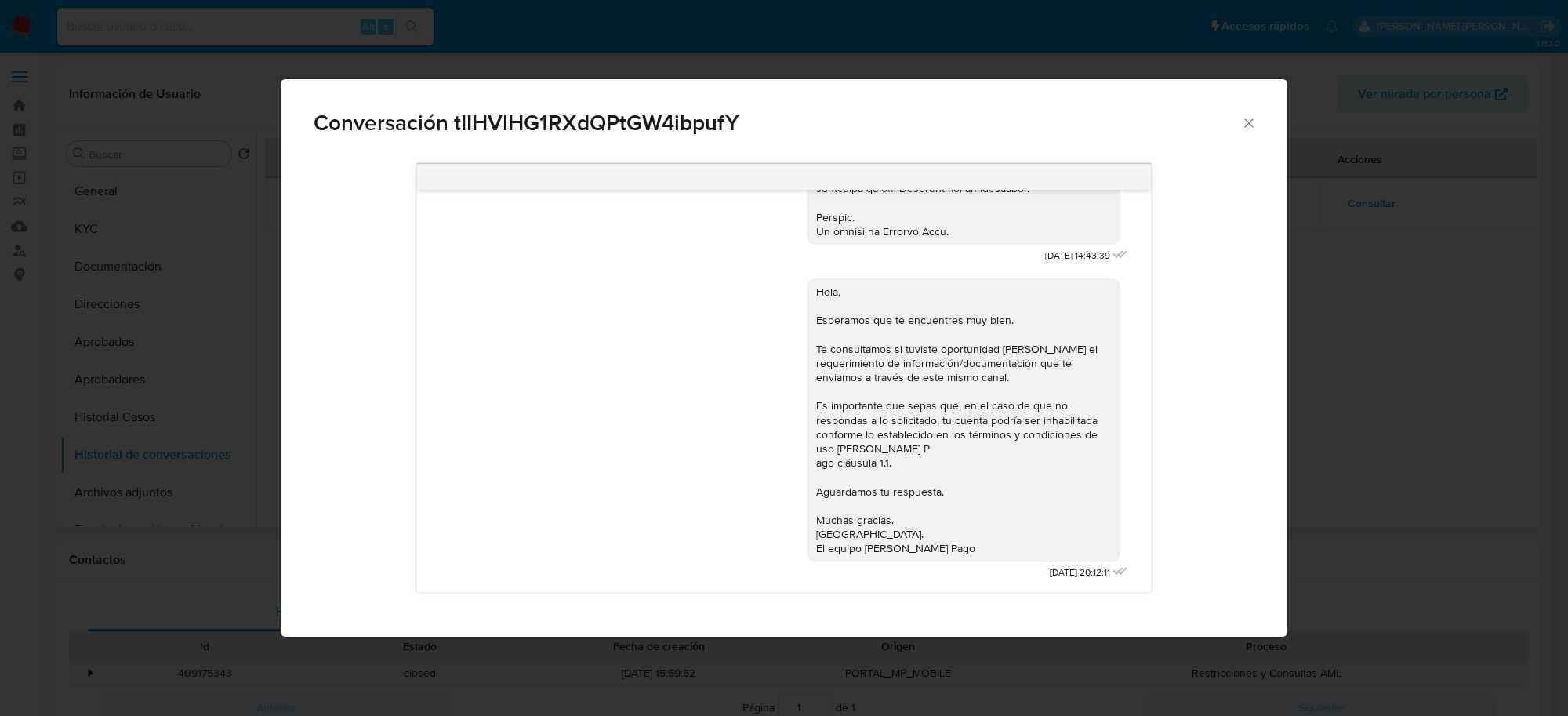
click at [1249, 127] on icon "Cerrar" at bounding box center [1248, 123] width 15 height 15
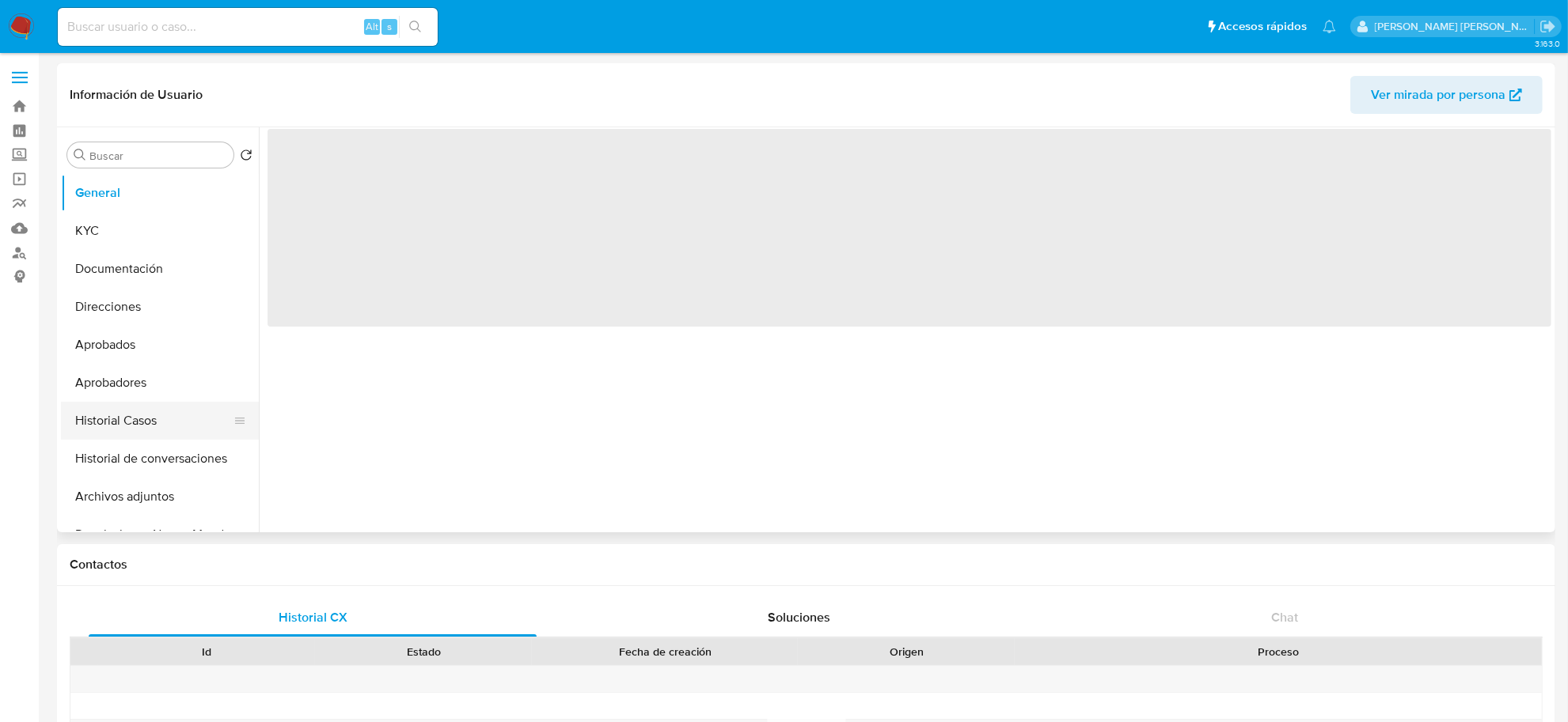
click at [93, 419] on button "Historial Casos" at bounding box center [153, 420] width 185 height 38
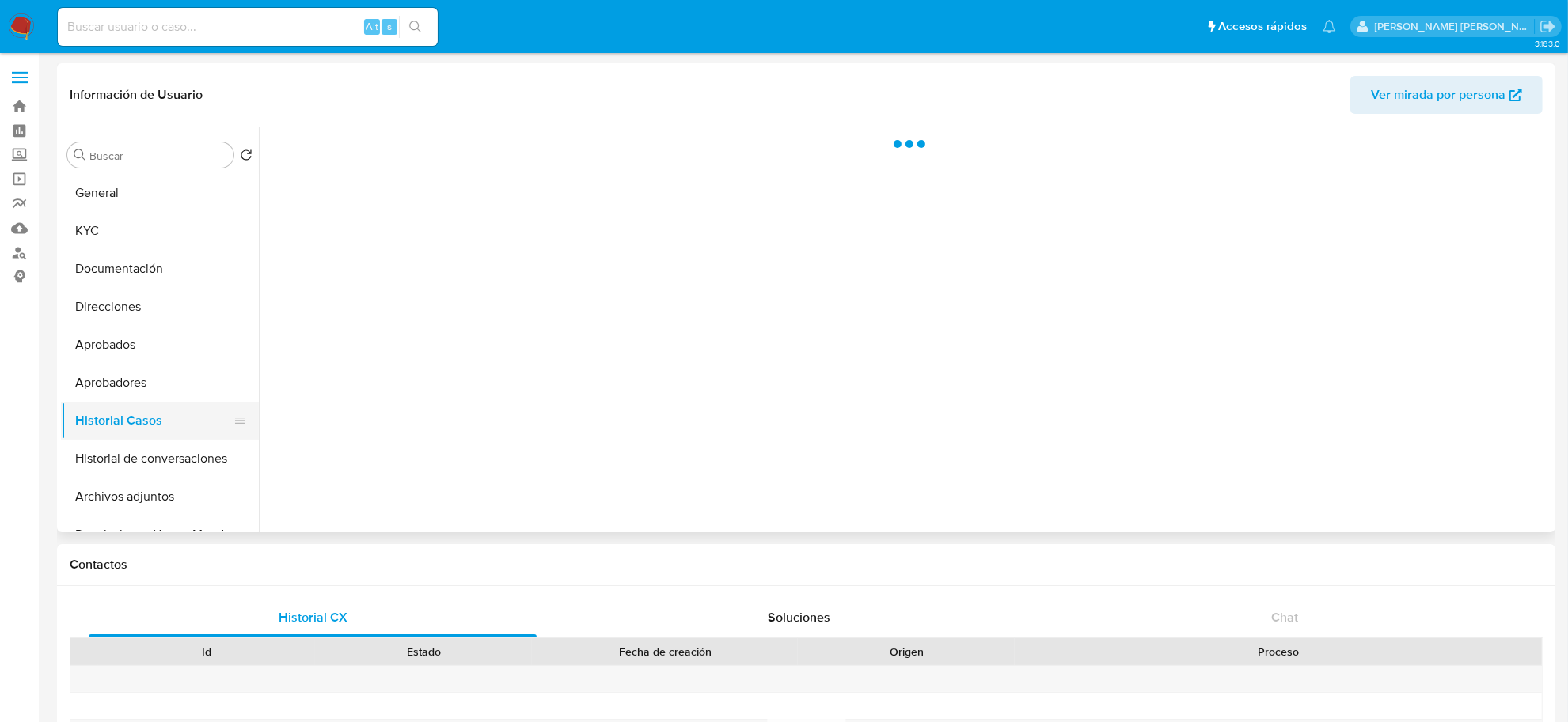
select select "10"
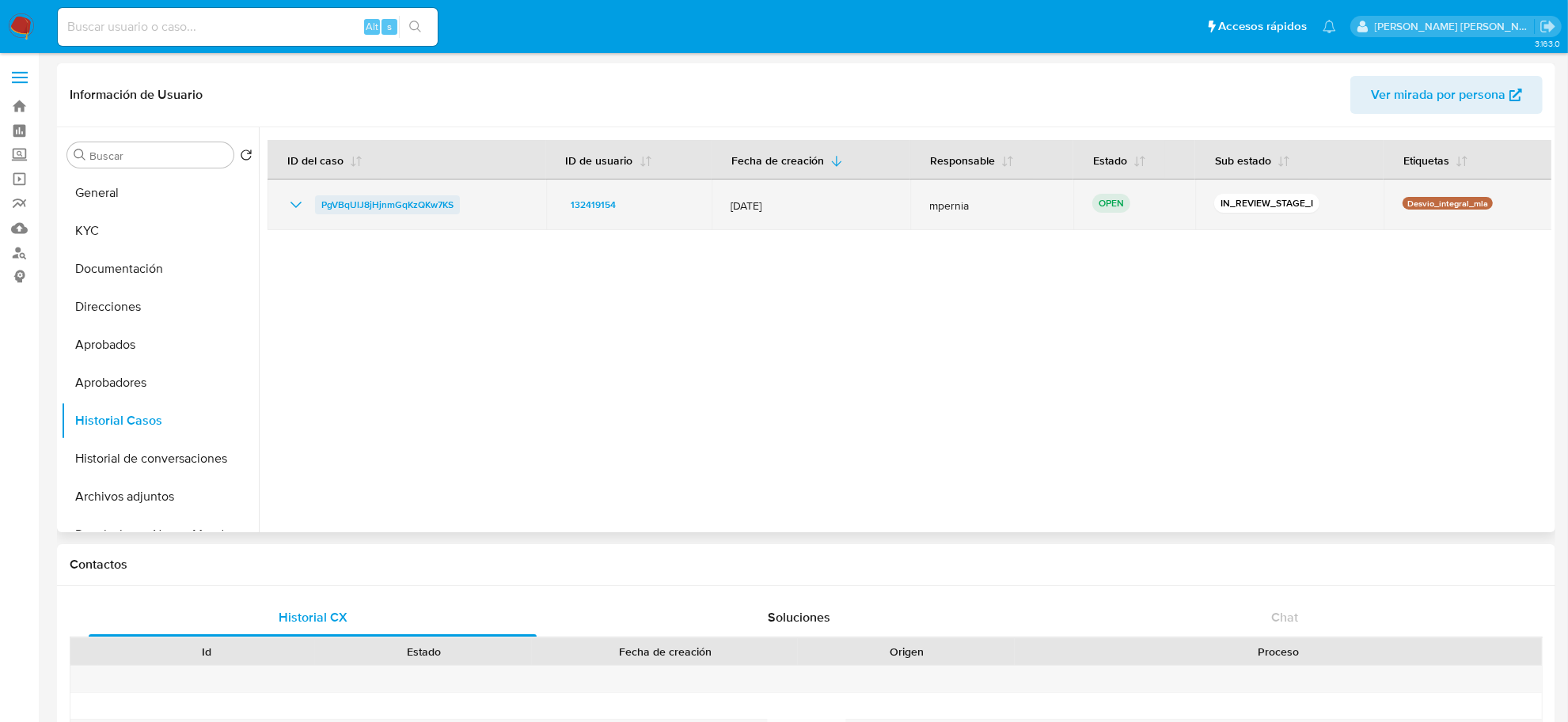
click at [410, 200] on span "PgVBqUlJ8jHjnmGqKzQKw7KS" at bounding box center [387, 205] width 132 height 19
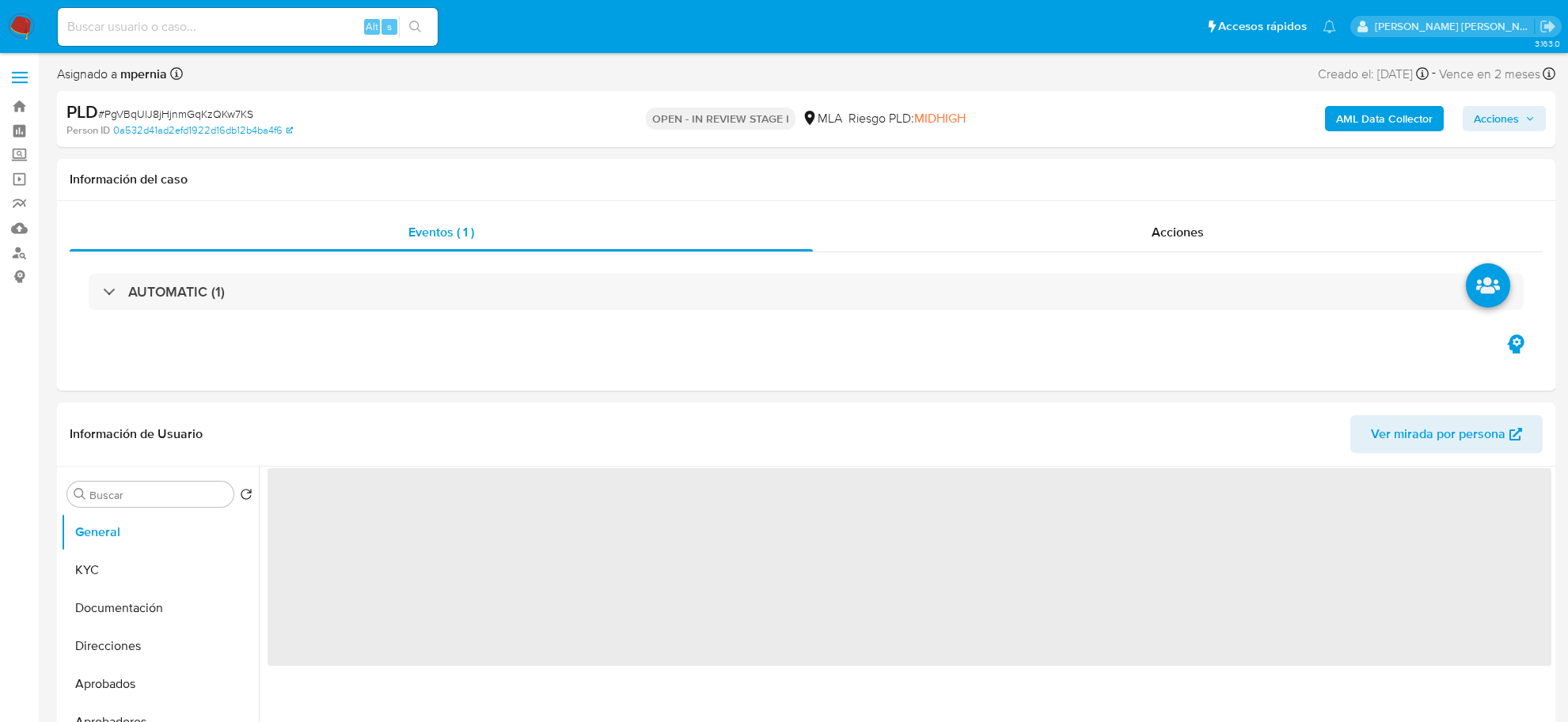
select select "10"
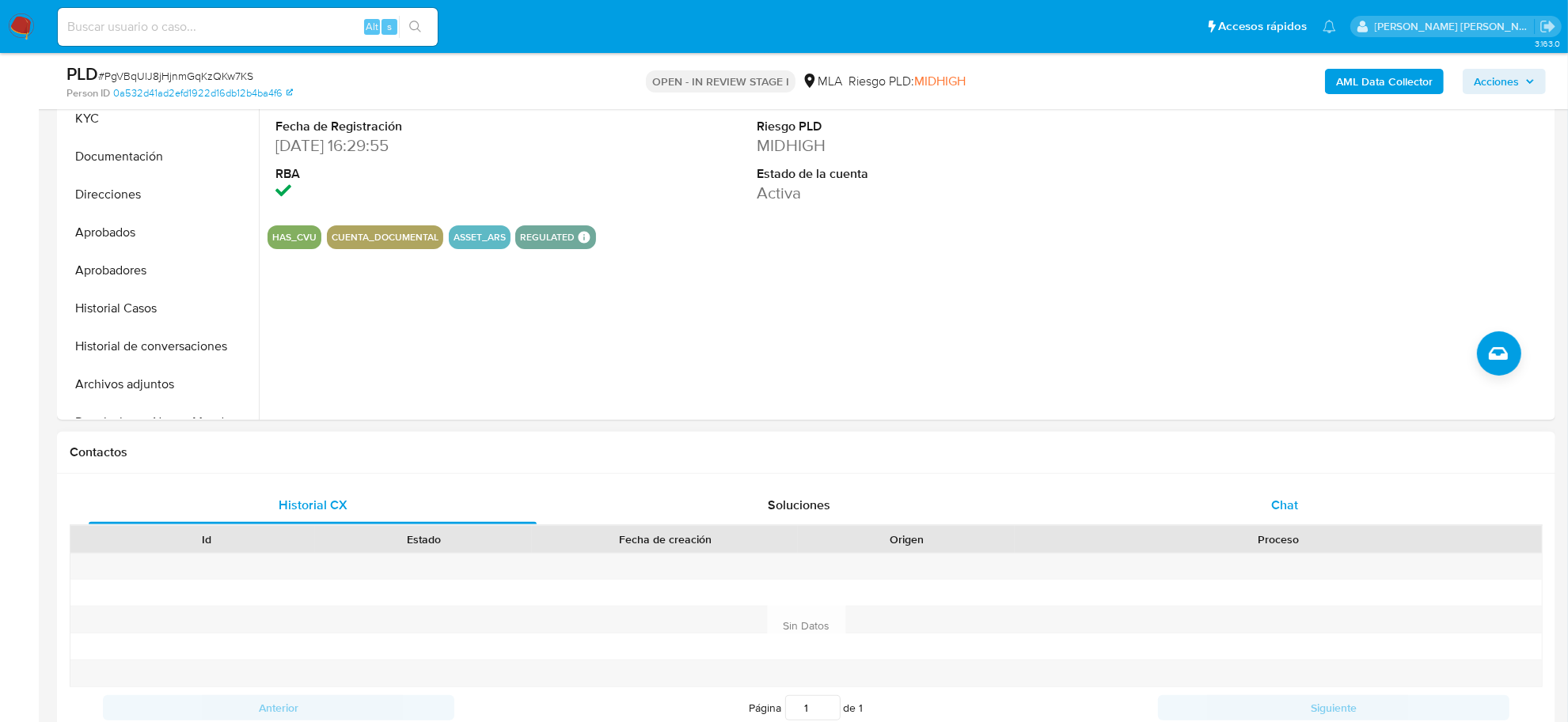
click at [1259, 496] on div "Chat" at bounding box center [1284, 505] width 448 height 38
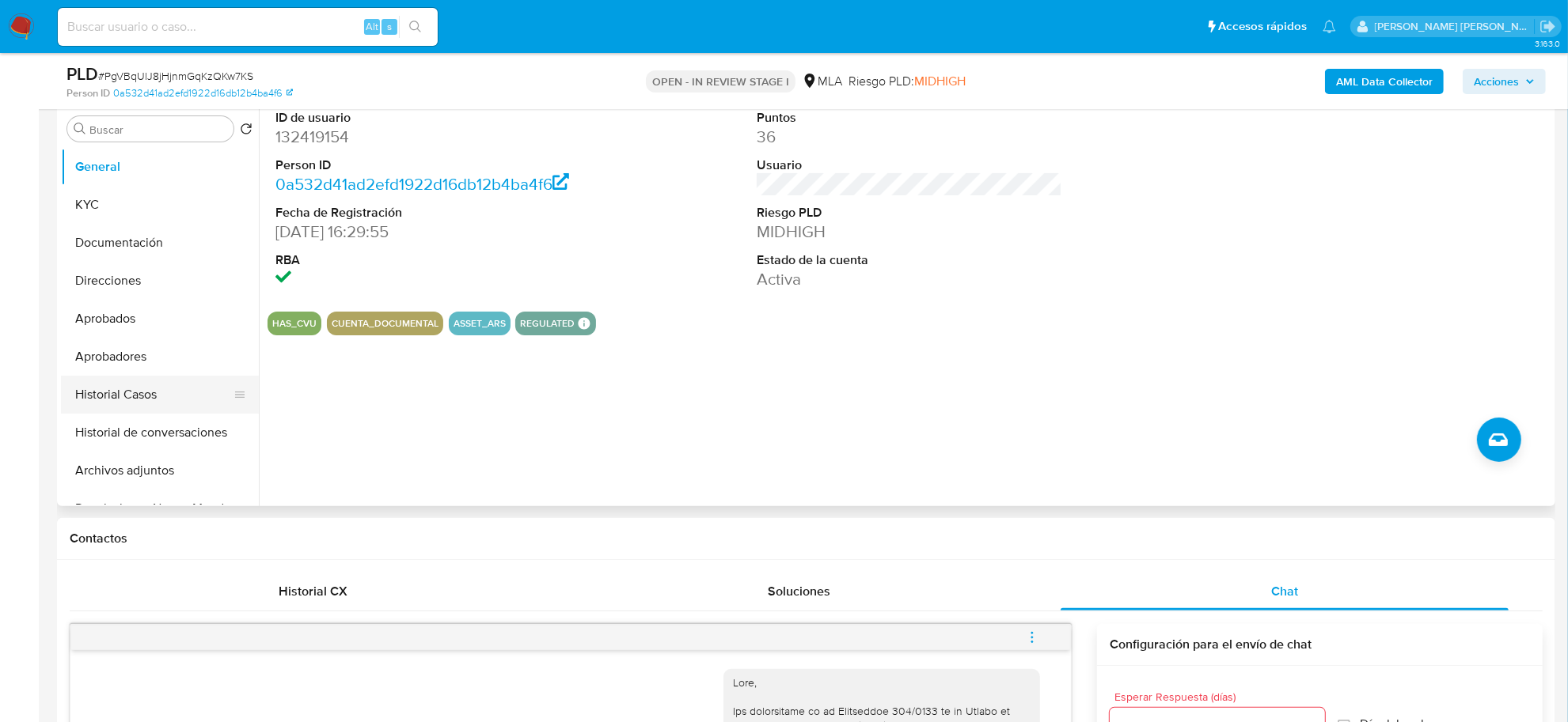
scroll to position [297, 0]
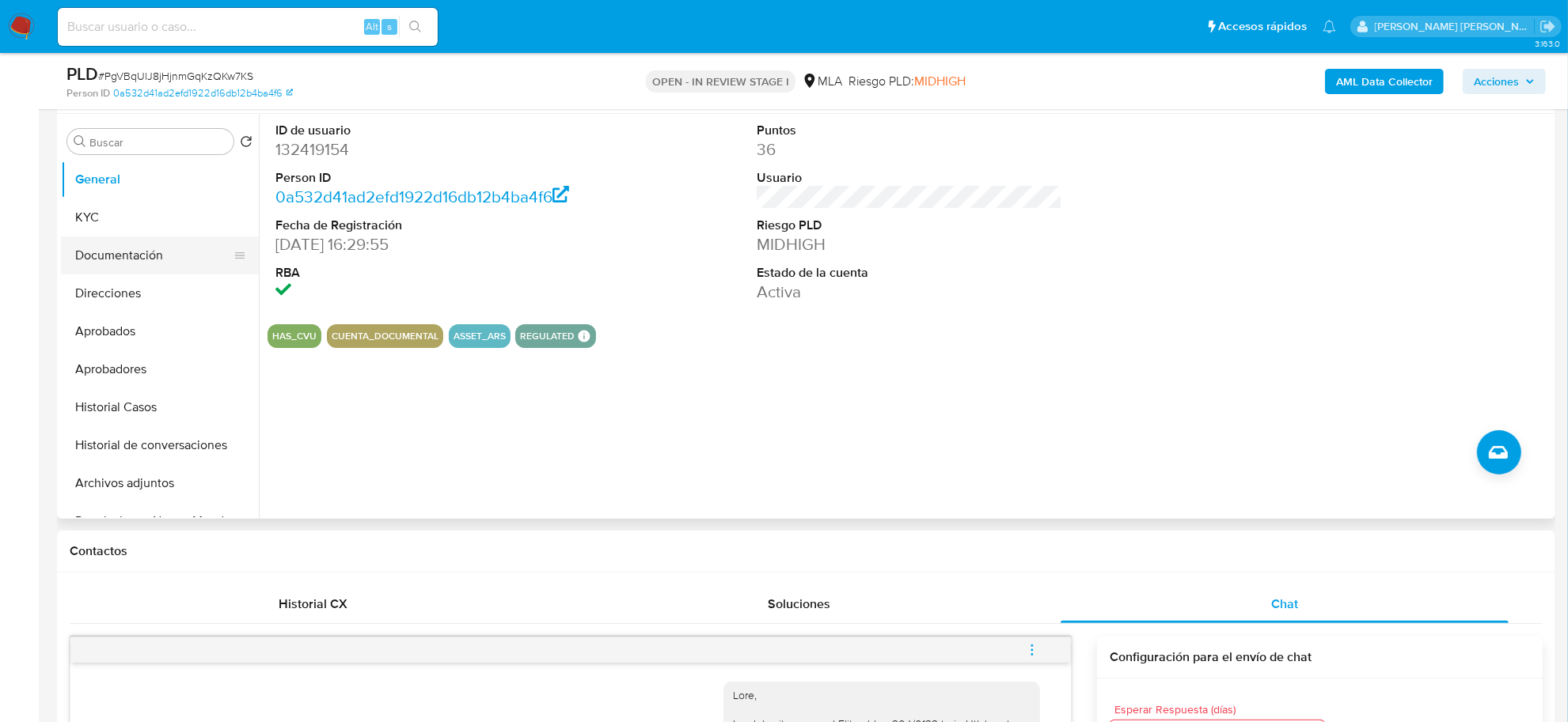
click at [101, 248] on button "Documentación" at bounding box center [153, 255] width 185 height 38
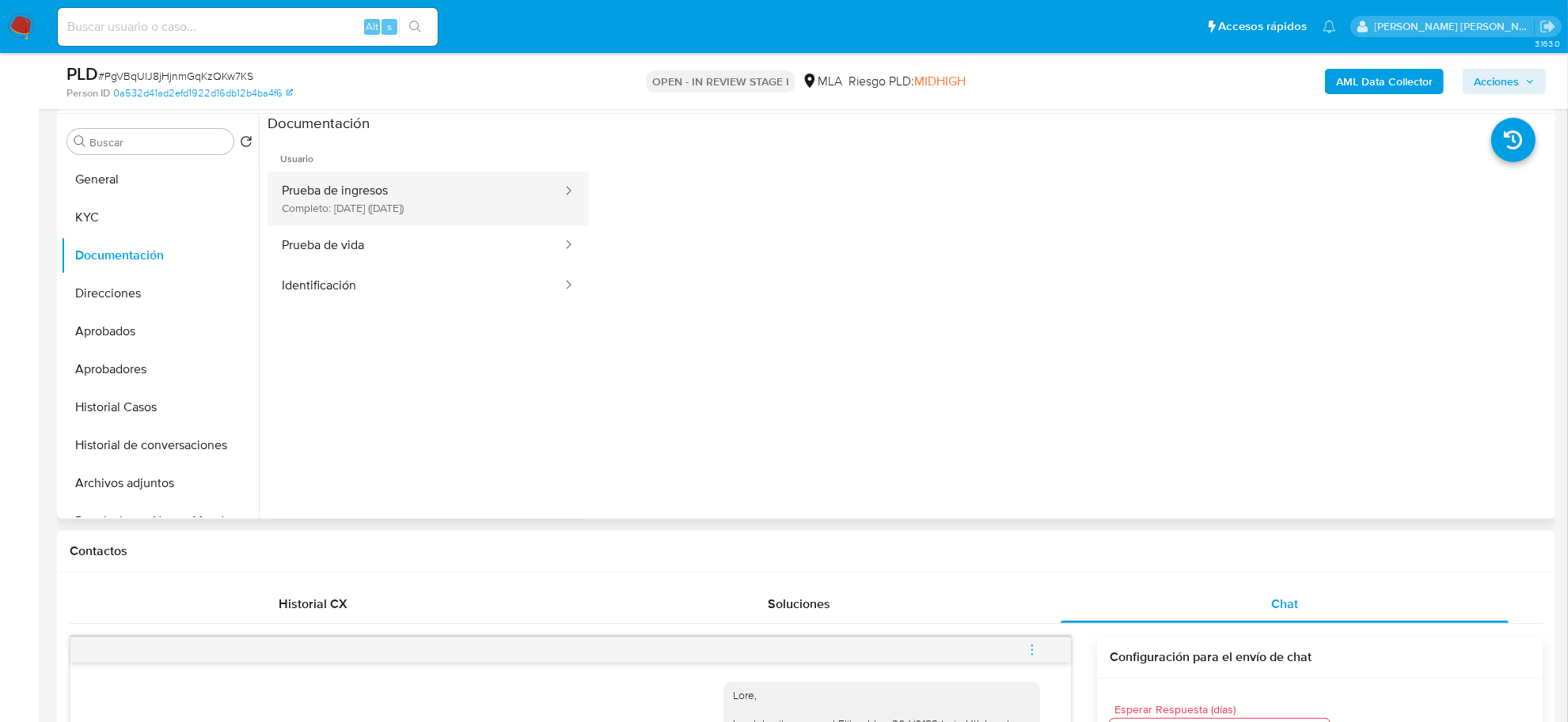
click at [363, 188] on button "Prueba de ingresos Completo: [DATE] ([DATE])" at bounding box center [415, 199] width 296 height 54
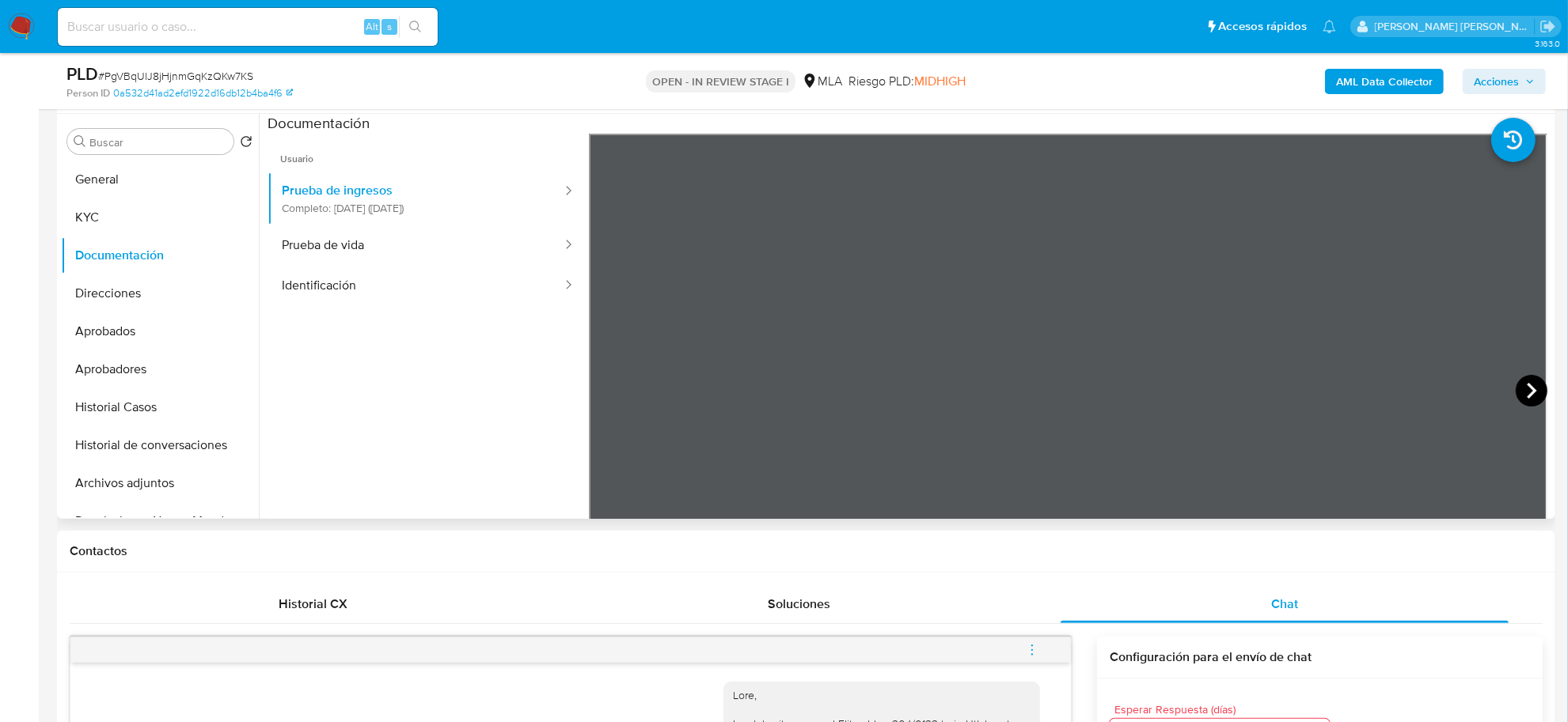
click at [1517, 381] on icon at bounding box center [1531, 390] width 32 height 32
click at [176, 212] on button "KYC" at bounding box center [153, 218] width 185 height 38
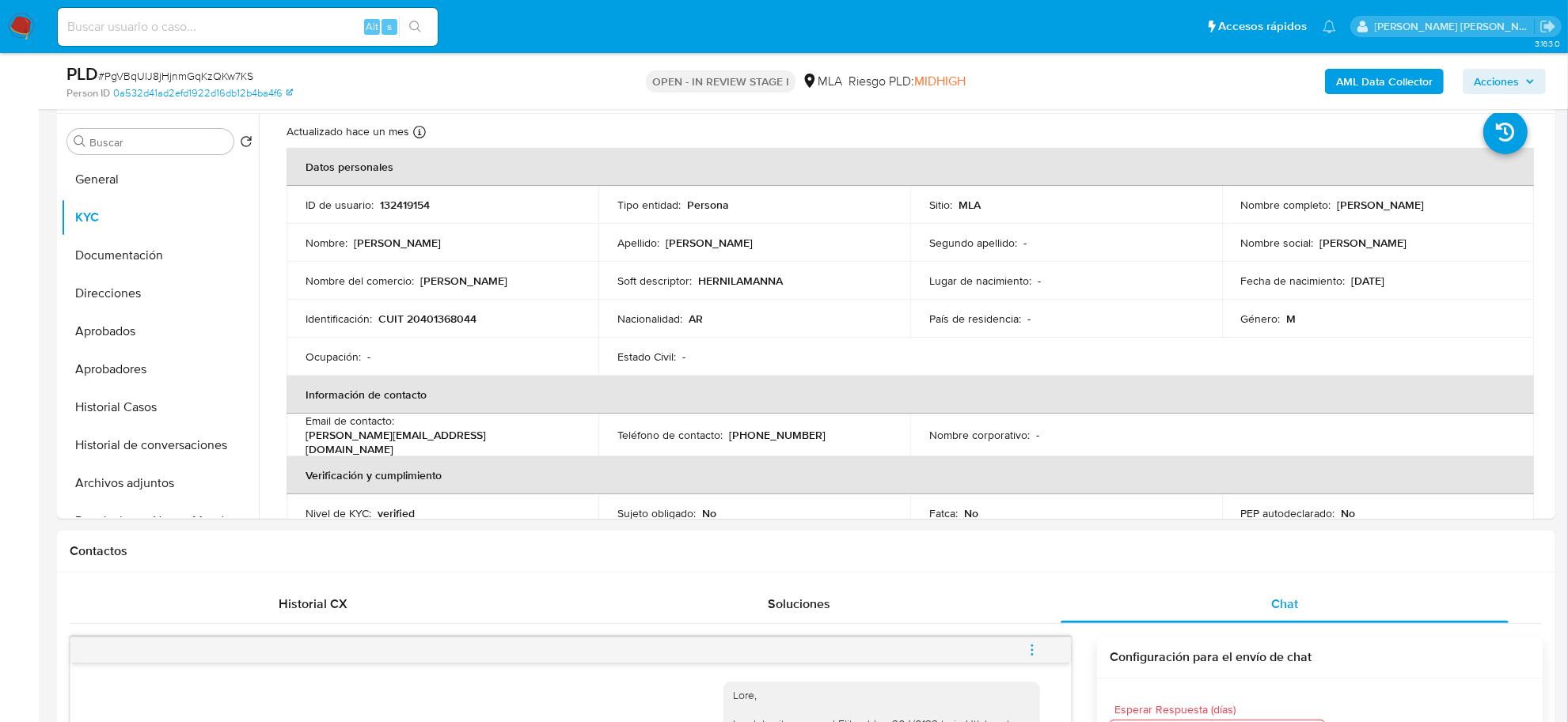
scroll to position [41, 0]
drag, startPoint x: 1332, startPoint y: 206, endPoint x: 1466, endPoint y: 203, distance: 134.0
click at [1466, 203] on div "Nombre completo : [PERSON_NAME]" at bounding box center [1378, 205] width 274 height 14
click at [122, 267] on button "Documentación" at bounding box center [153, 255] width 185 height 38
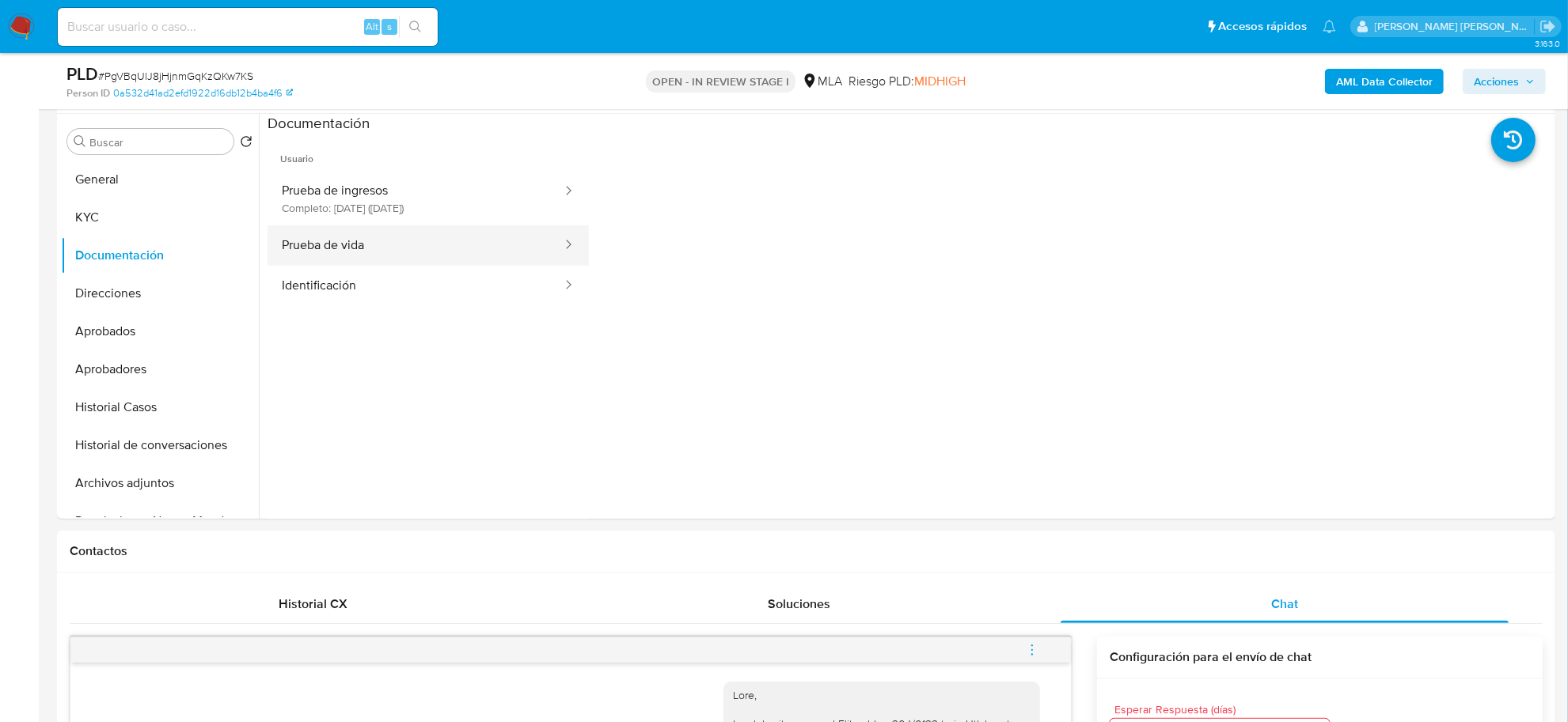
click at [389, 231] on button "Prueba de vida" at bounding box center [415, 246] width 296 height 41
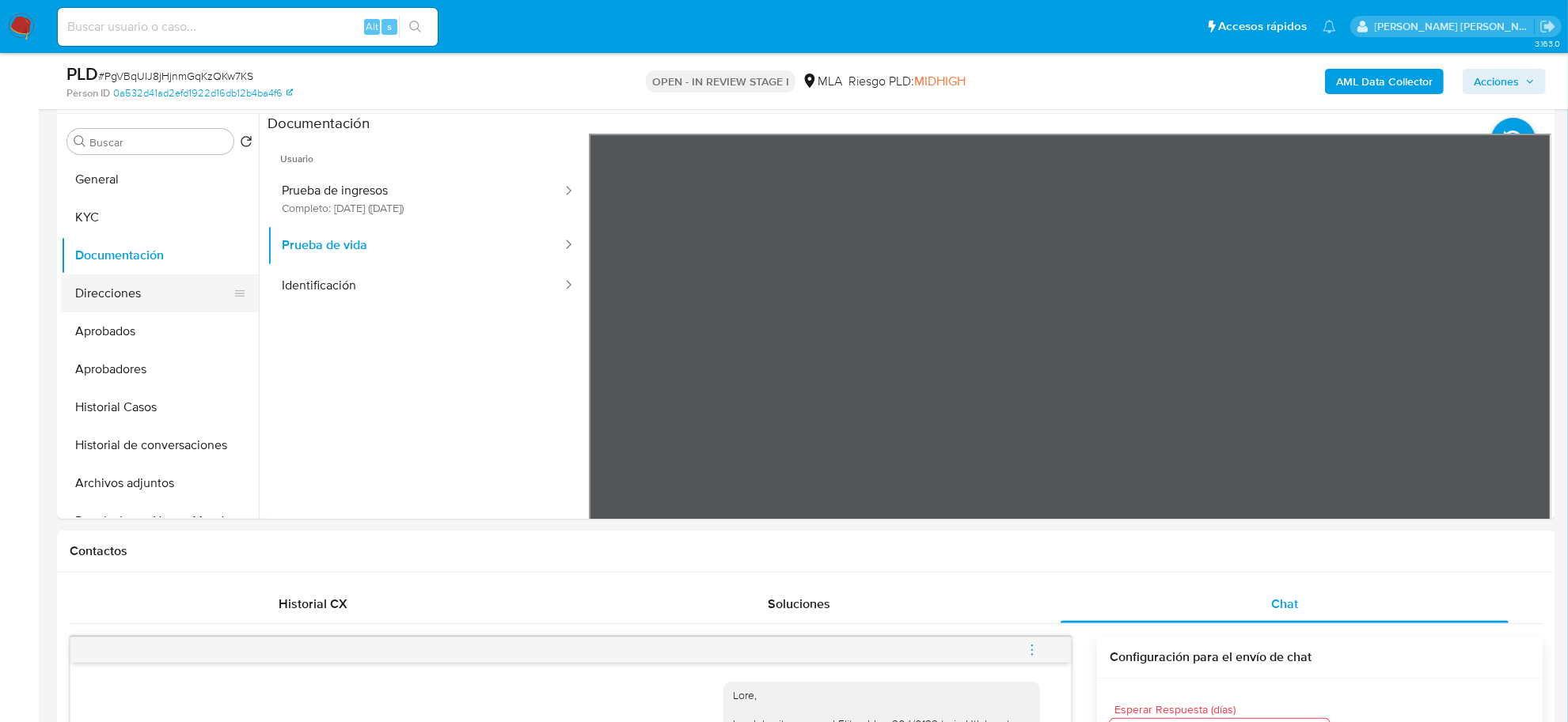
click at [113, 294] on button "Direcciones" at bounding box center [153, 293] width 185 height 38
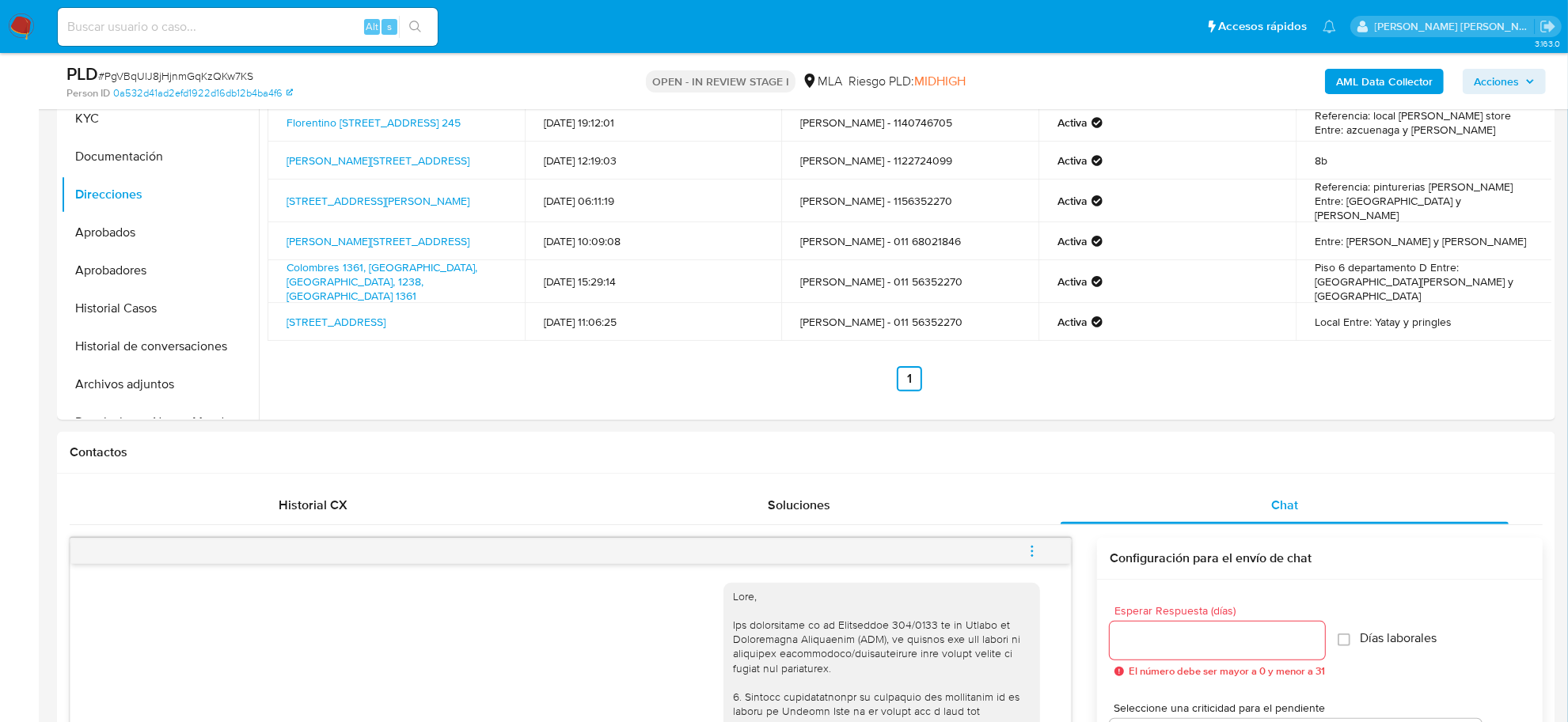
scroll to position [198, 0]
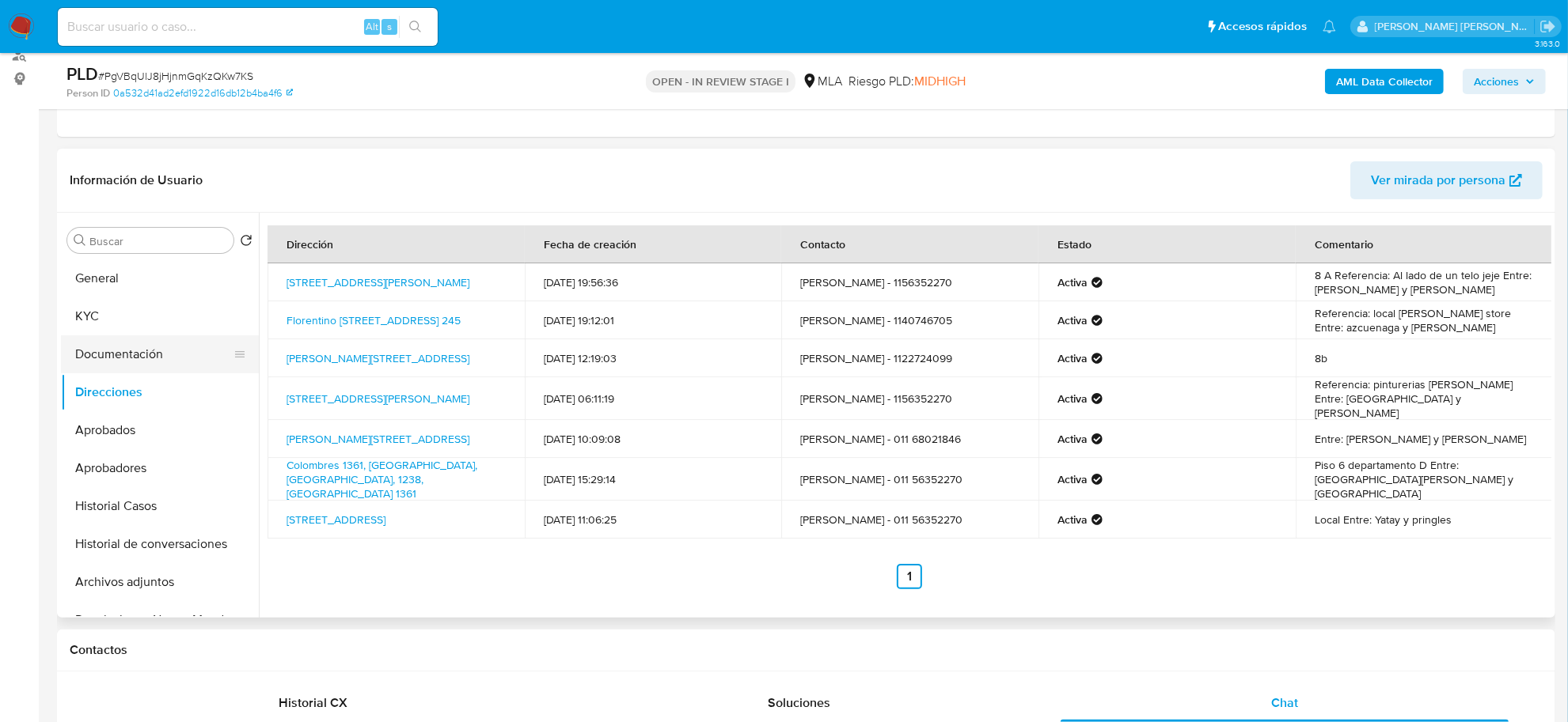
click at [104, 364] on button "Documentación" at bounding box center [153, 354] width 185 height 38
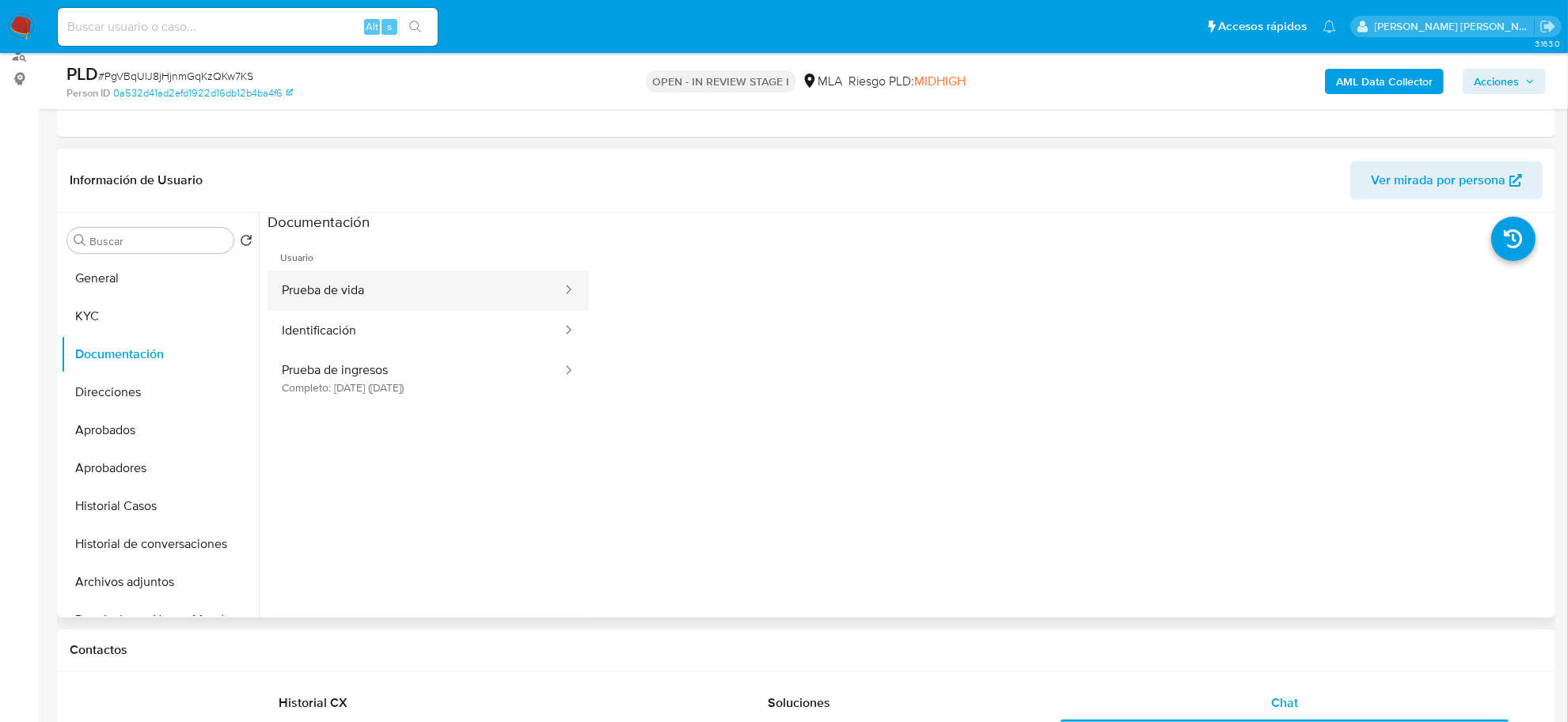
click at [398, 306] on button "Prueba de vida" at bounding box center [415, 291] width 296 height 41
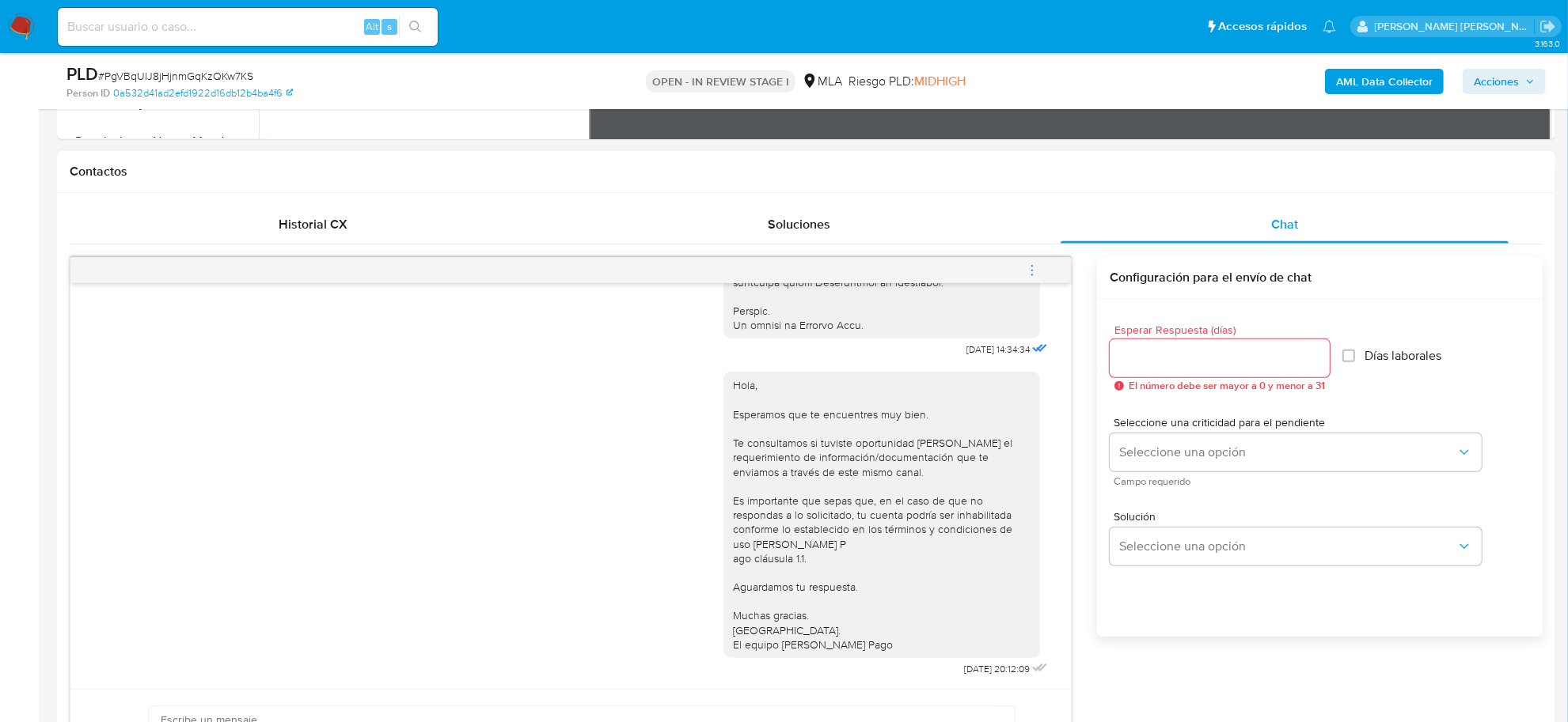
scroll to position [890, 0]
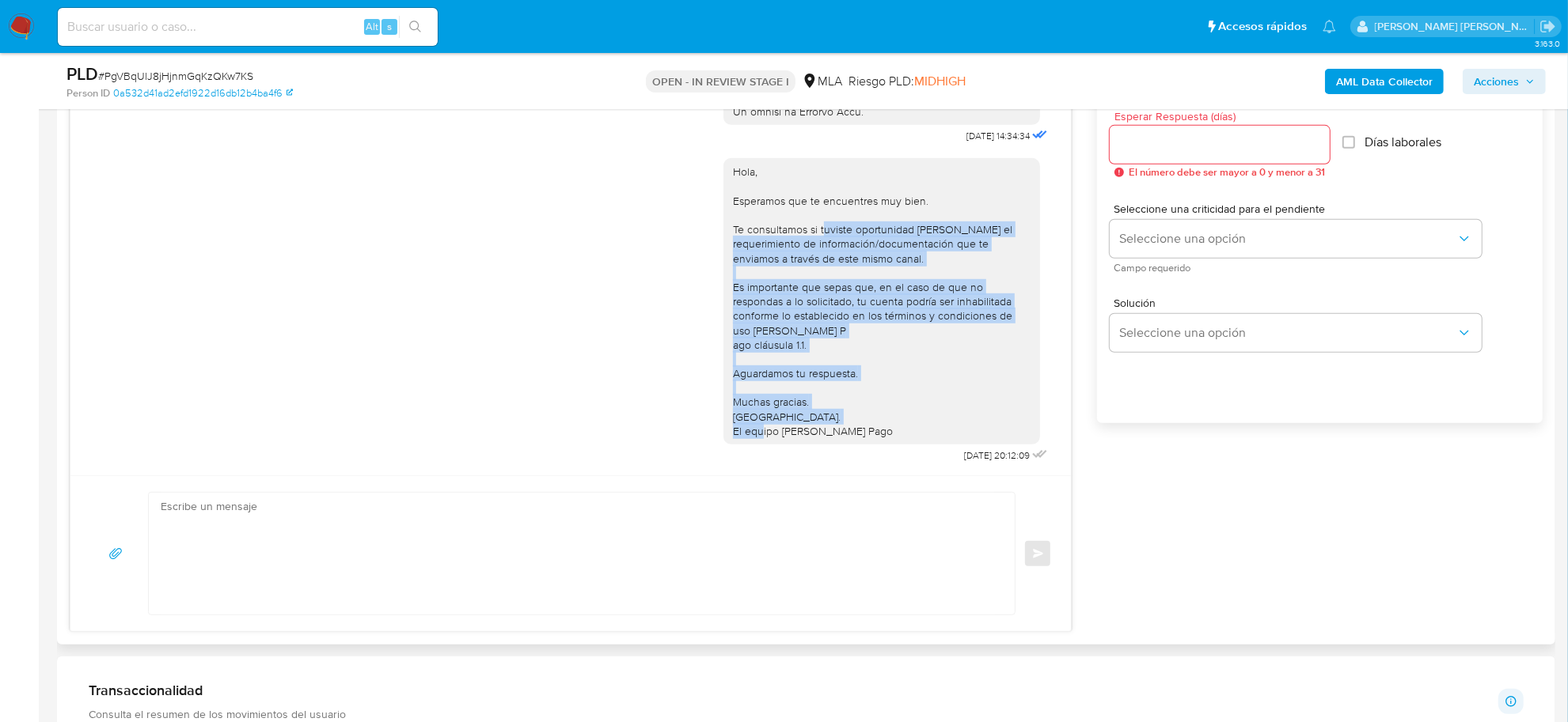
drag, startPoint x: 808, startPoint y: 214, endPoint x: 875, endPoint y: 416, distance: 212.8
click at [875, 416] on div "Hola, Esperamos que te encuentres muy bien. Te consultamos si tuviste oportunid…" at bounding box center [881, 302] width 298 height 274
copy div "uviste oportunidad [PERSON_NAME] el requerimiento de información/documentación …"
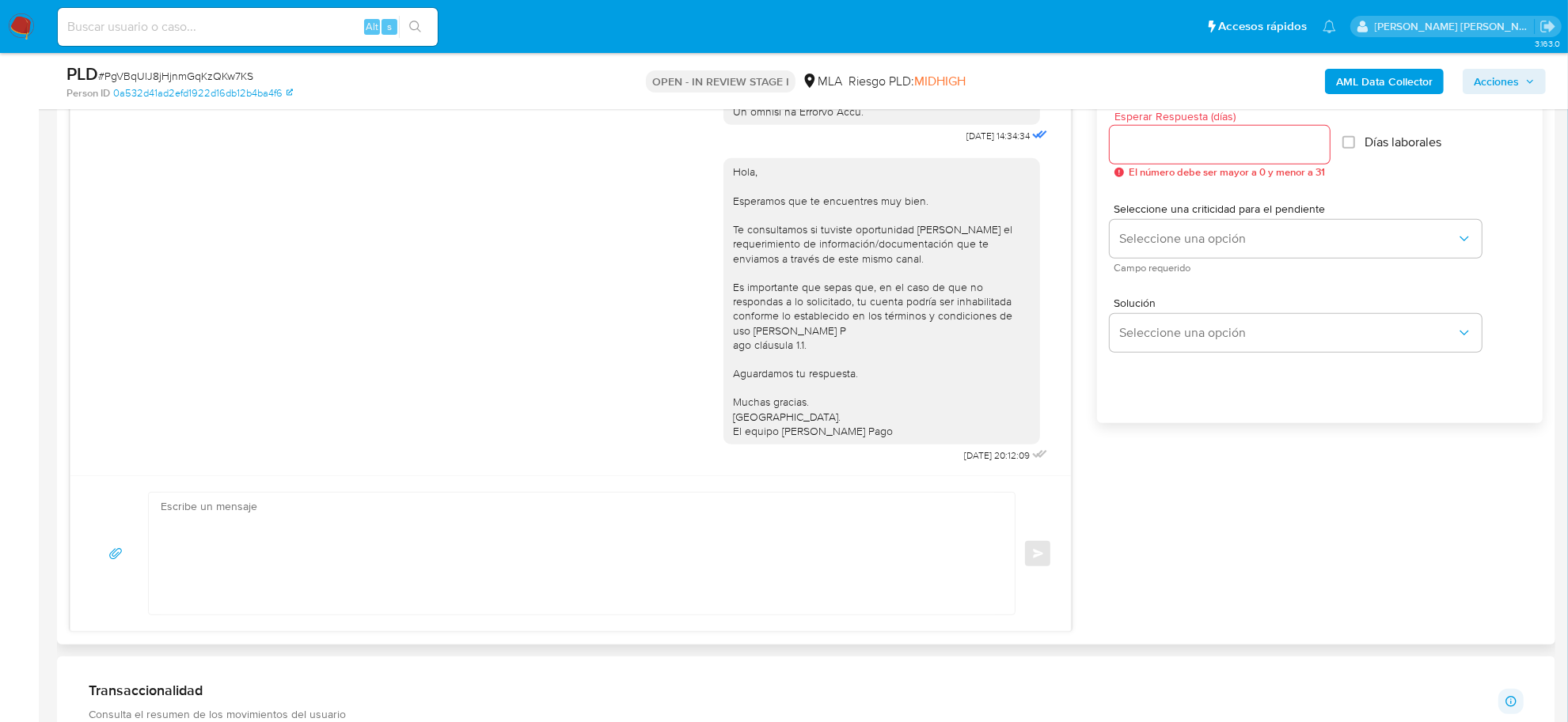
click at [369, 548] on textarea at bounding box center [577, 553] width 834 height 121
paste textarea "uviste oportunidad [PERSON_NAME] el requerimiento de información/documentación …"
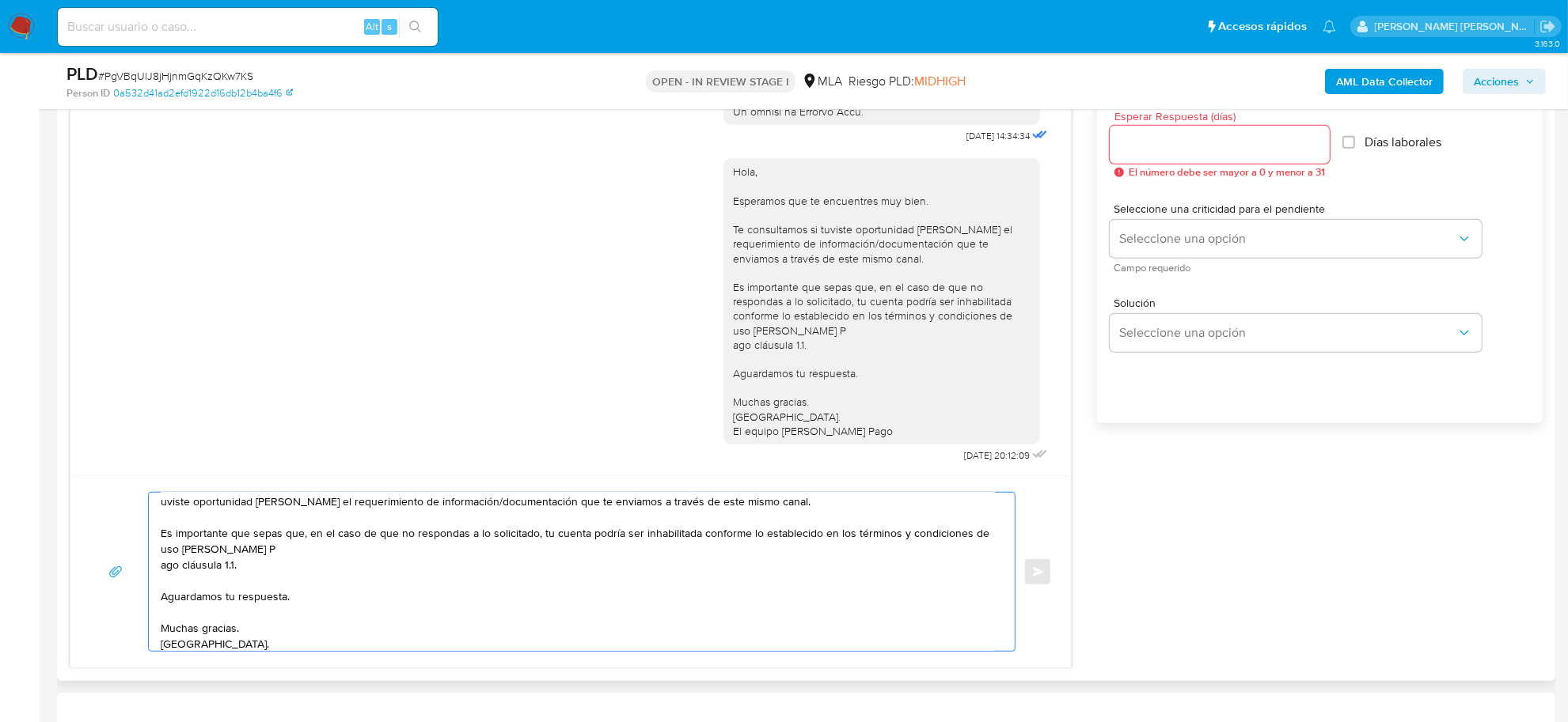
scroll to position [0, 0]
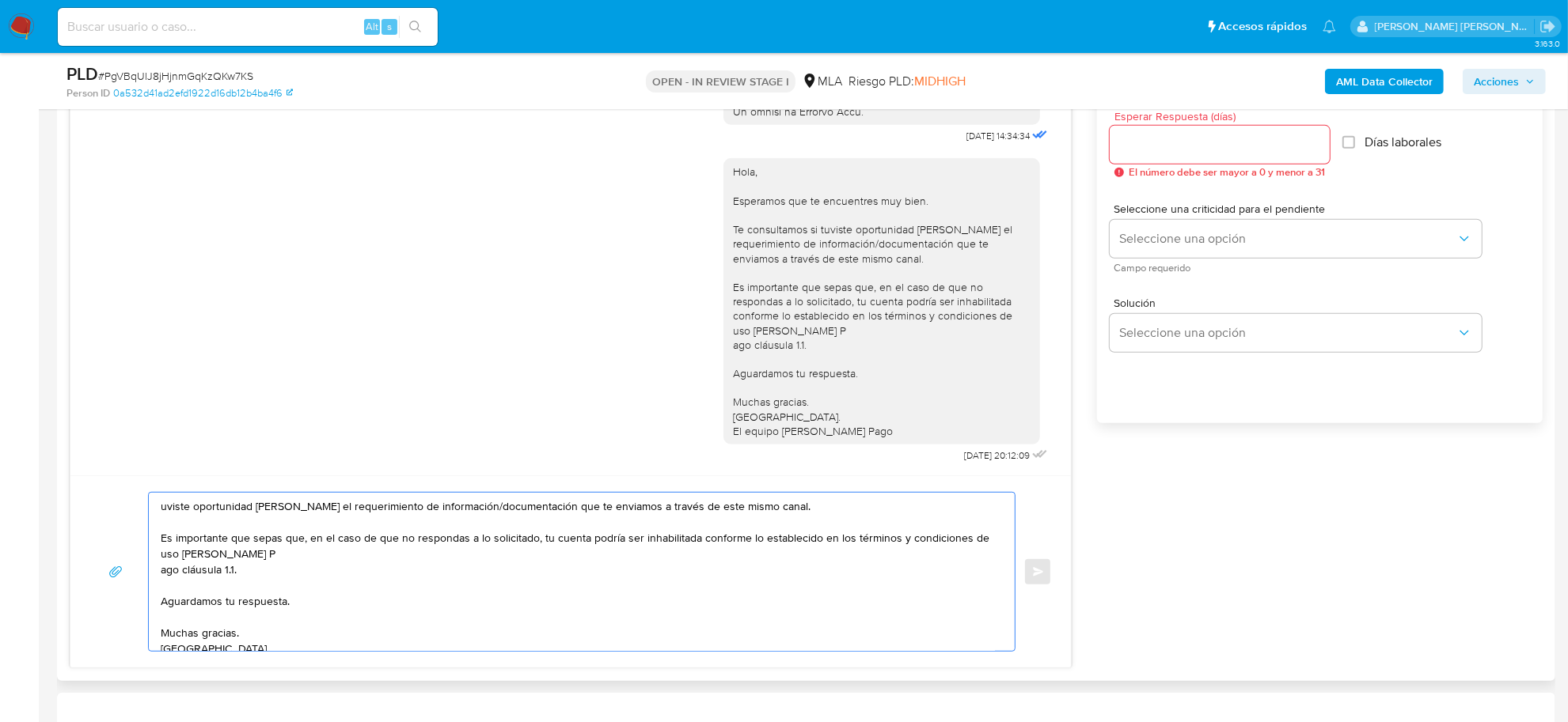
click at [161, 506] on textarea "uviste oportunidad [PERSON_NAME] el requerimiento de información/documentación …" at bounding box center [577, 572] width 834 height 158
click at [164, 575] on textarea "Notamos que tuviste oportunidad [PERSON_NAME] el requerimiento de información/d…" at bounding box center [577, 572] width 834 height 158
click at [176, 579] on textarea "Notamos que tuviste oportunidad de leer el requerimiento de información/documen…" at bounding box center [577, 572] width 834 height 158
paste textarea "En función de las operaciones registradas en tu cuenta de Mercado Pago, necesit…"
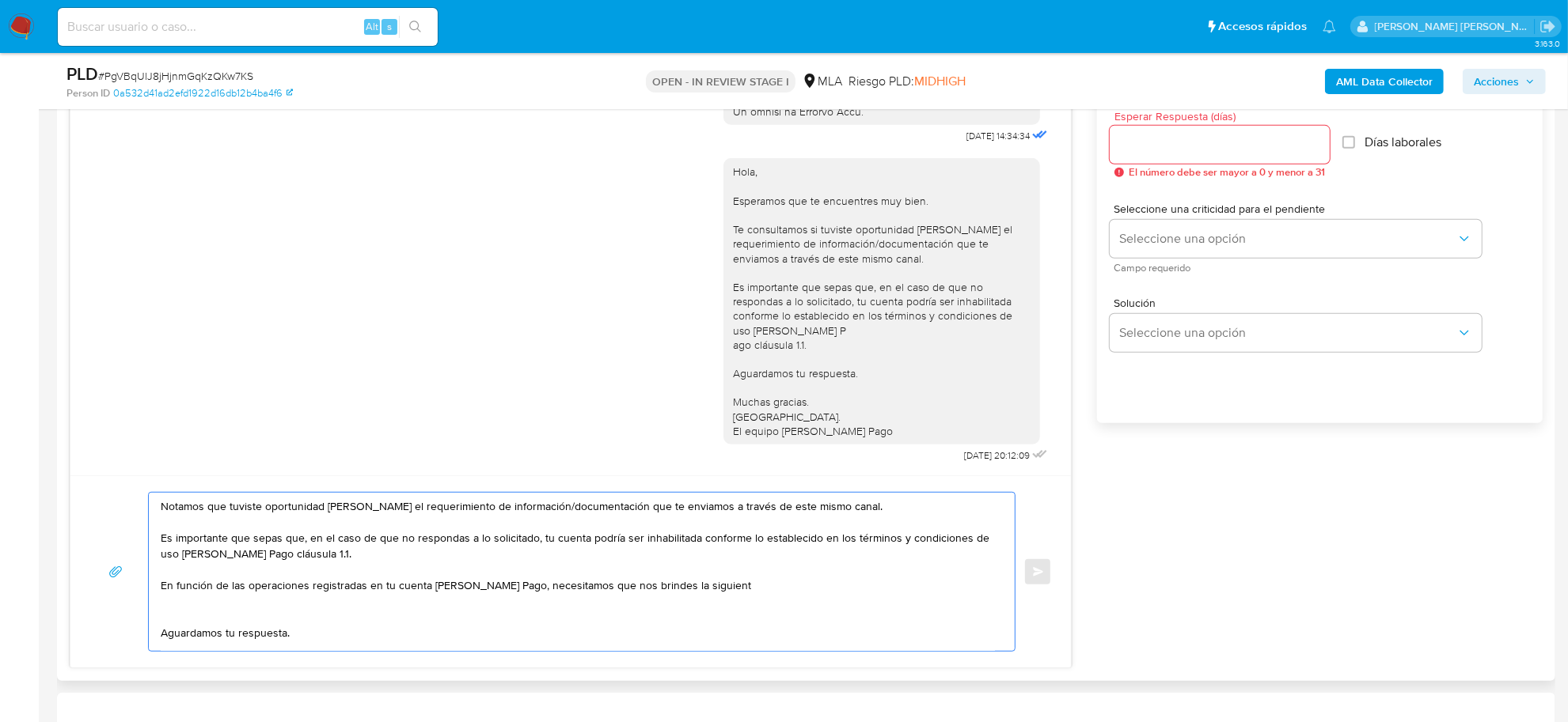
click at [674, 589] on textarea "Notamos que tuviste oportunidad de leer el requerimiento de información/documen…" at bounding box center [577, 572] width 834 height 158
click at [741, 590] on textarea "Notamos que tuviste oportunidad de leer el requerimiento de información/documen…" at bounding box center [577, 572] width 834 height 158
paste textarea "- Detalla la actividad que realizas a través de tu cuenta. De corresponder a un…"
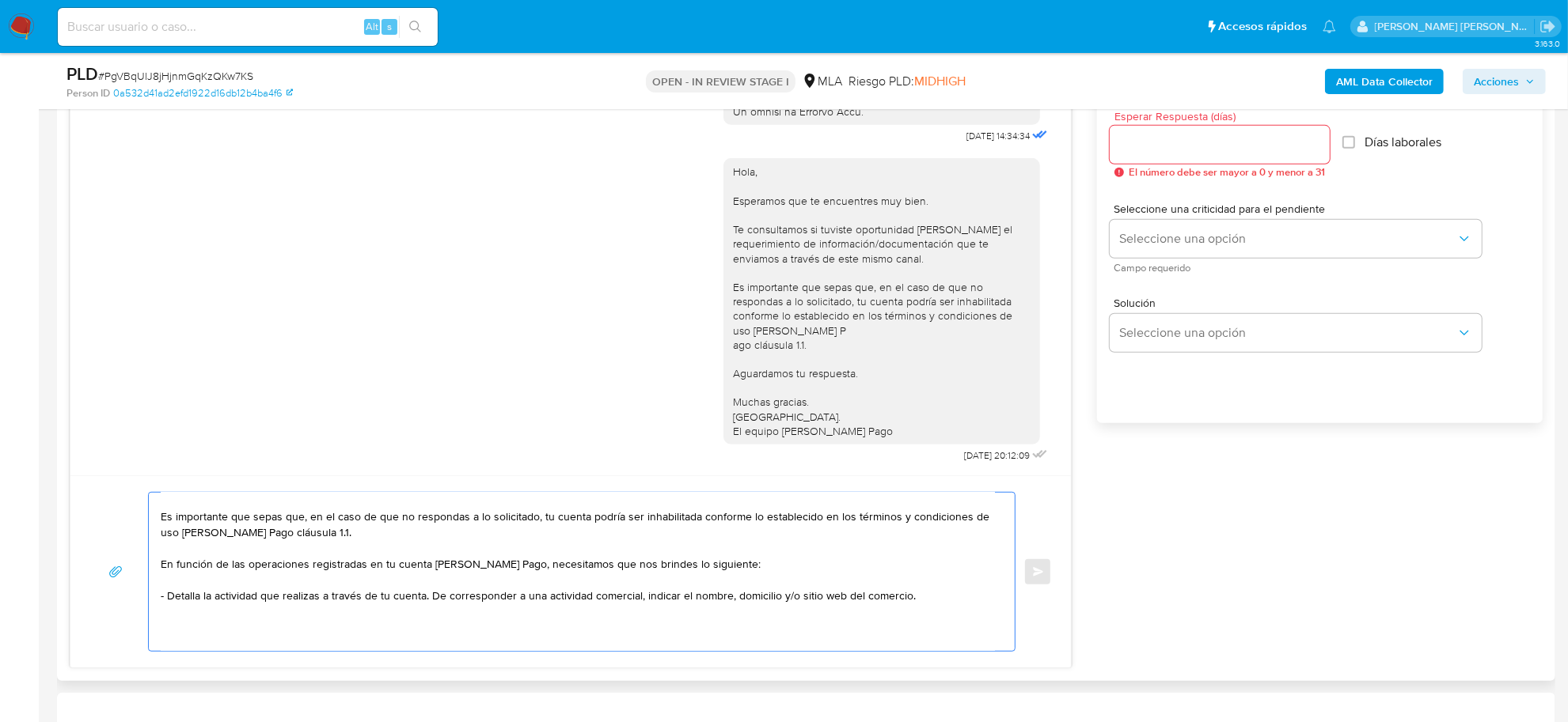
click at [161, 600] on textarea "Notamos que tuviste oportunidad de leer el requerimiento de información/documen…" at bounding box center [577, 572] width 834 height 158
click at [439, 596] on textarea "Notamos que tuviste oportunidad de leer el requerimiento de información/documen…" at bounding box center [577, 572] width 834 height 158
drag, startPoint x: 511, startPoint y: 615, endPoint x: 460, endPoint y: 610, distance: 51.2
click at [619, 618] on textarea "Notamos que tuviste oportunidad de leer el requerimiento de información/documen…" at bounding box center [577, 572] width 834 height 158
paste textarea "De acuerdo a la actividad que realices en tu cuenta, adjunta la siguiente docum…"
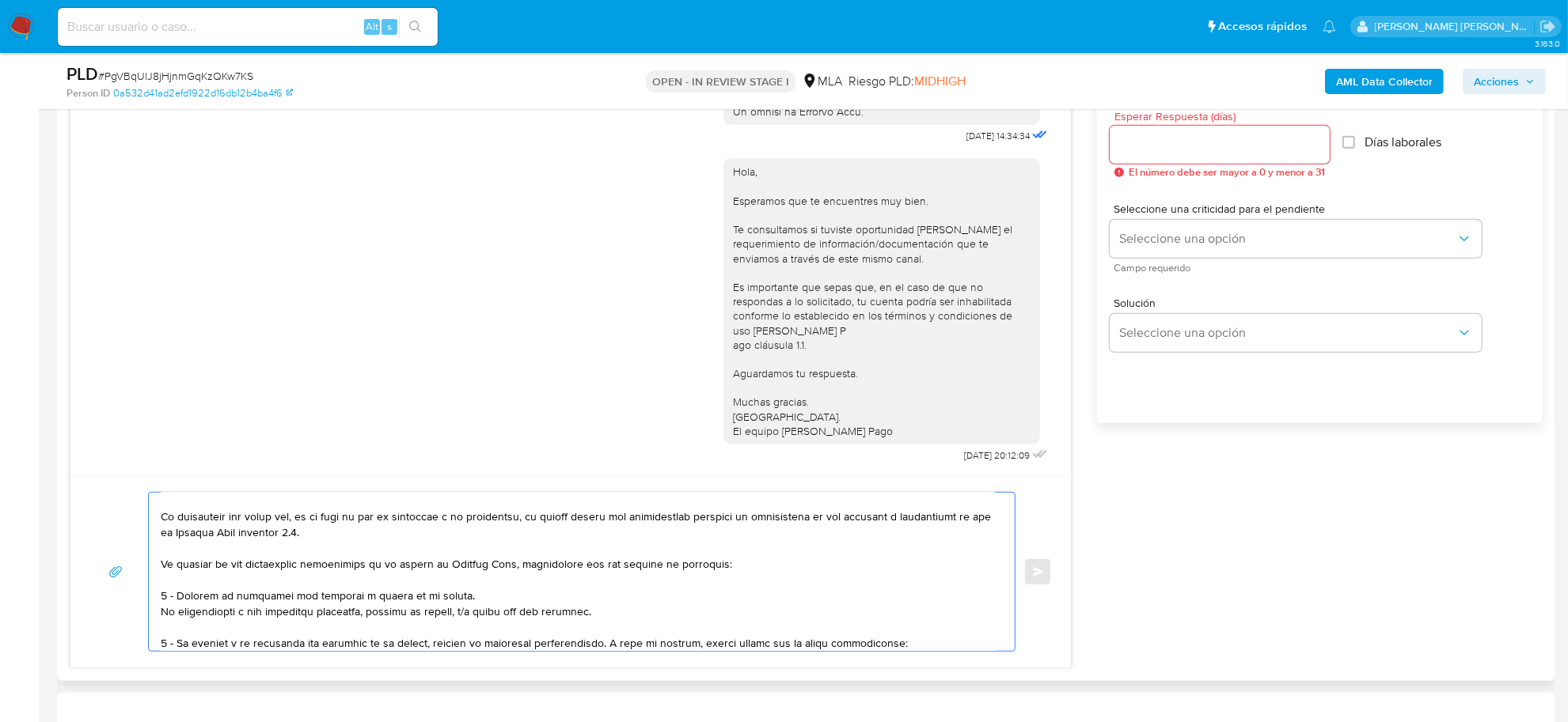
scroll to position [132, 0]
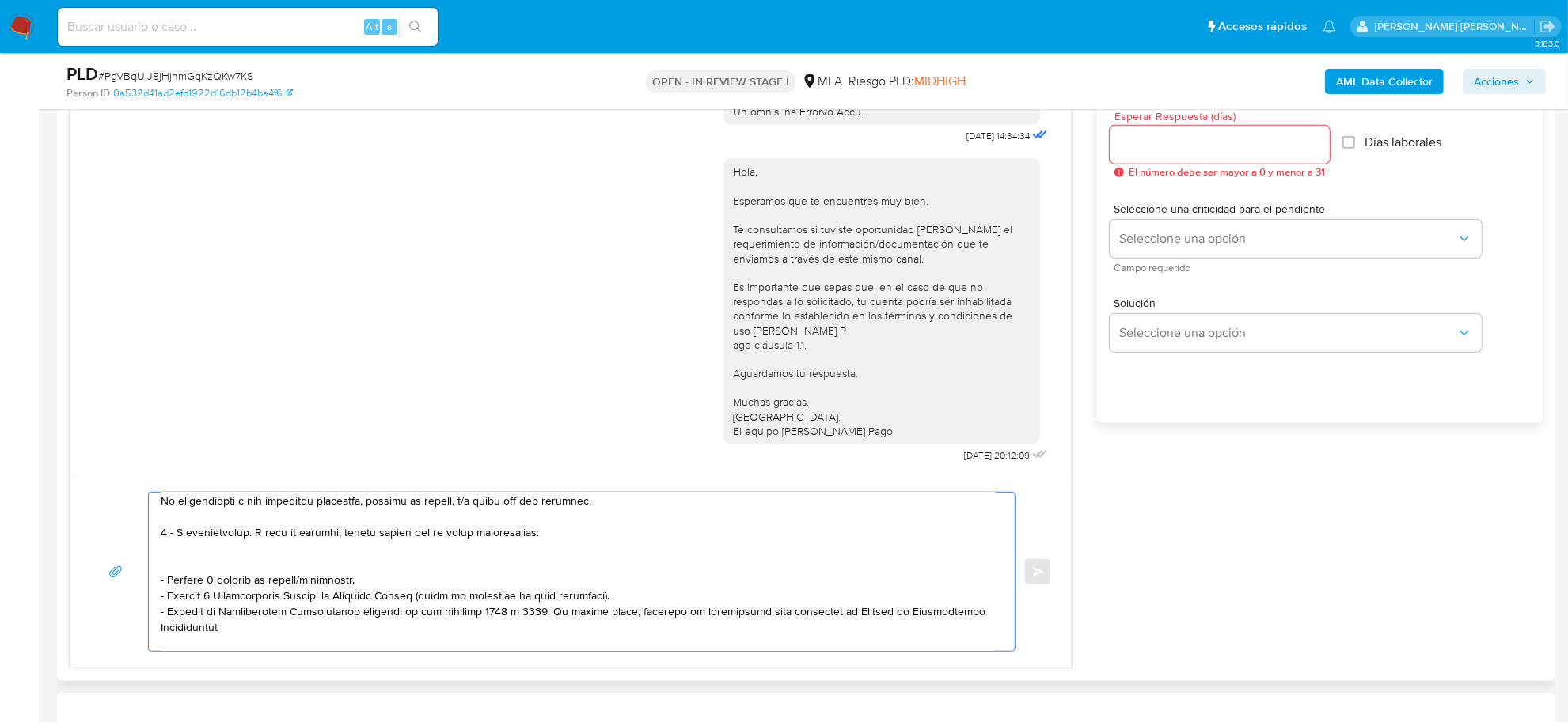
drag, startPoint x: 535, startPoint y: 536, endPoint x: 186, endPoint y: 532, distance: 349.0
click at [252, 534] on textarea at bounding box center [577, 572] width 834 height 158
click at [274, 579] on textarea at bounding box center [577, 572] width 834 height 158
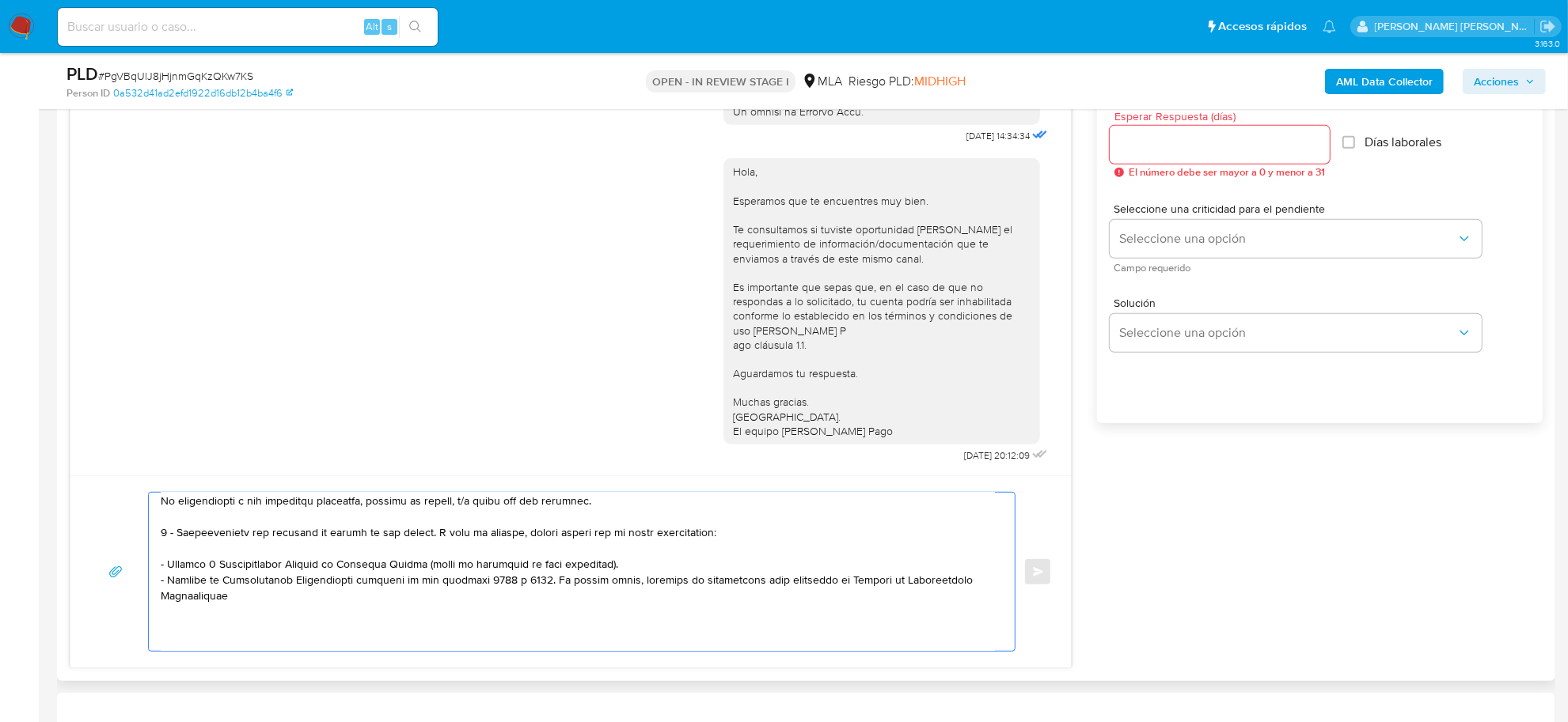
click at [205, 563] on textarea at bounding box center [577, 572] width 834 height 158
drag, startPoint x: 528, startPoint y: 579, endPoint x: 488, endPoint y: 583, distance: 40.2
click at [488, 583] on textarea at bounding box center [577, 572] width 834 height 158
click at [442, 582] on textarea at bounding box center [577, 572] width 834 height 158
click at [506, 579] on textarea at bounding box center [577, 572] width 834 height 158
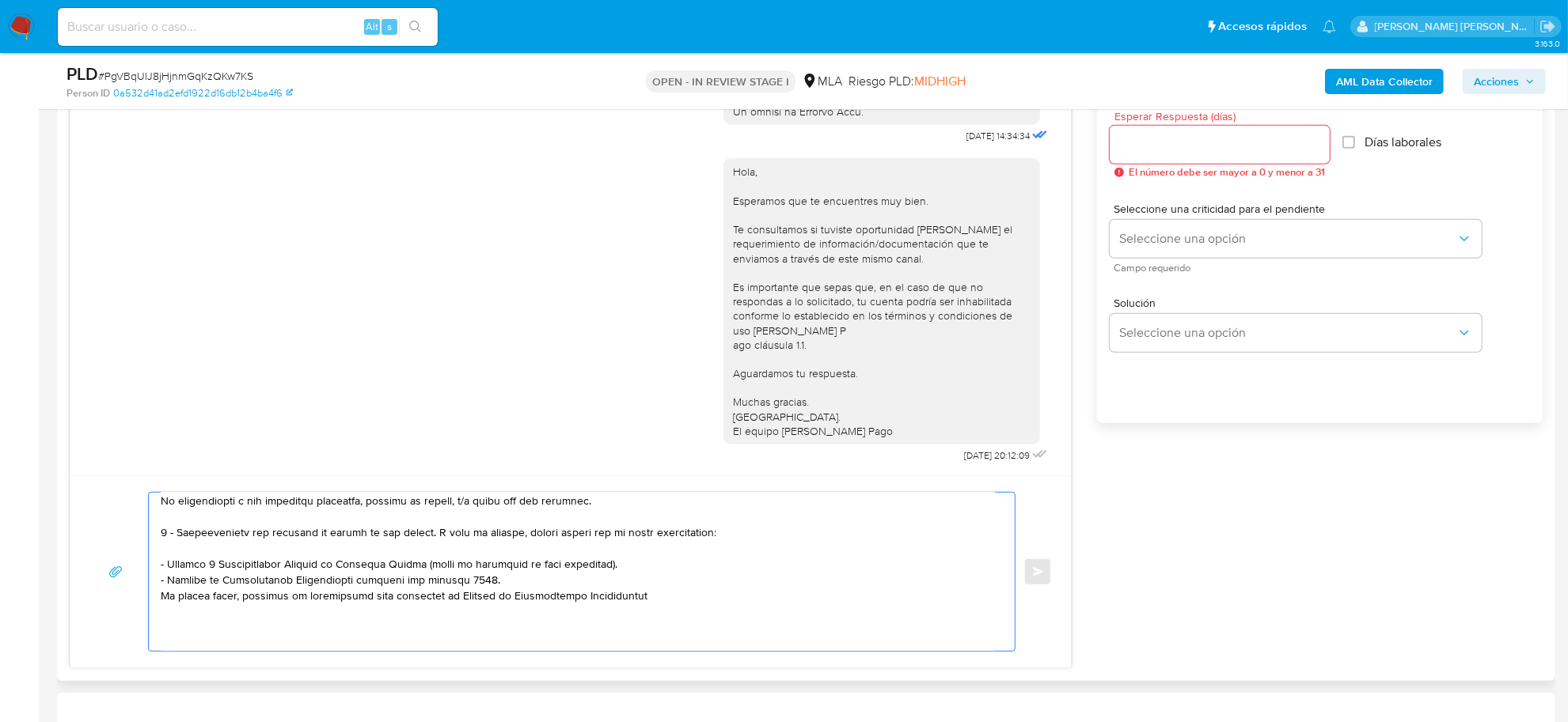
click at [660, 593] on textarea at bounding box center [577, 572] width 834 height 158
click at [639, 602] on textarea at bounding box center [577, 572] width 834 height 158
drag, startPoint x: 639, startPoint y: 605, endPoint x: 627, endPoint y: 574, distance: 33.2
click at [626, 570] on textarea at bounding box center [577, 572] width 834 height 158
click at [646, 603] on textarea at bounding box center [577, 572] width 834 height 158
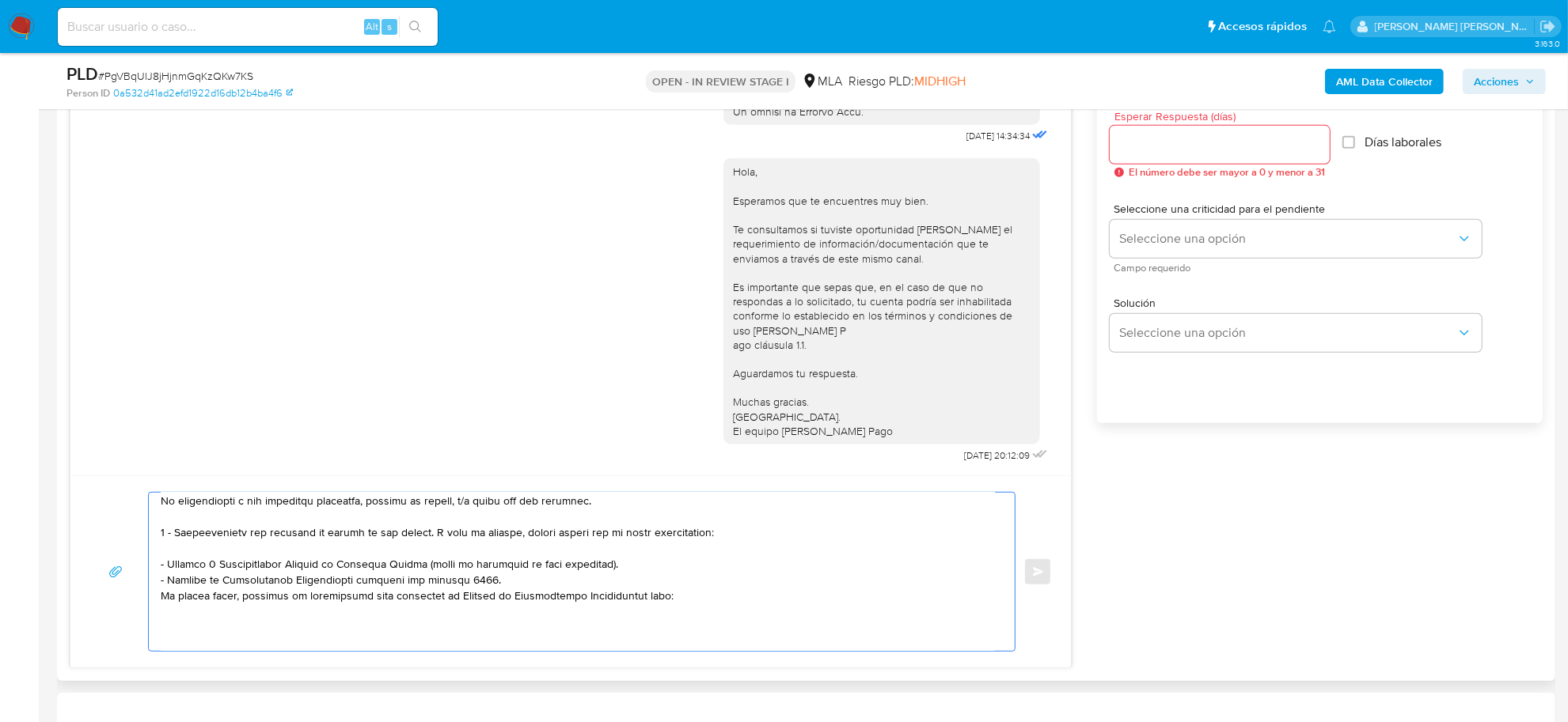
click at [772, 590] on textarea at bounding box center [577, 572] width 834 height 158
paste textarea "[URL][DOMAIN_NAME]"
paste textarea "vínculo con las siguientes contrapartes con las que operaste, el motivo de las …"
click at [179, 627] on textarea at bounding box center [577, 572] width 834 height 158
click at [625, 632] on textarea at bounding box center [577, 572] width 834 height 158
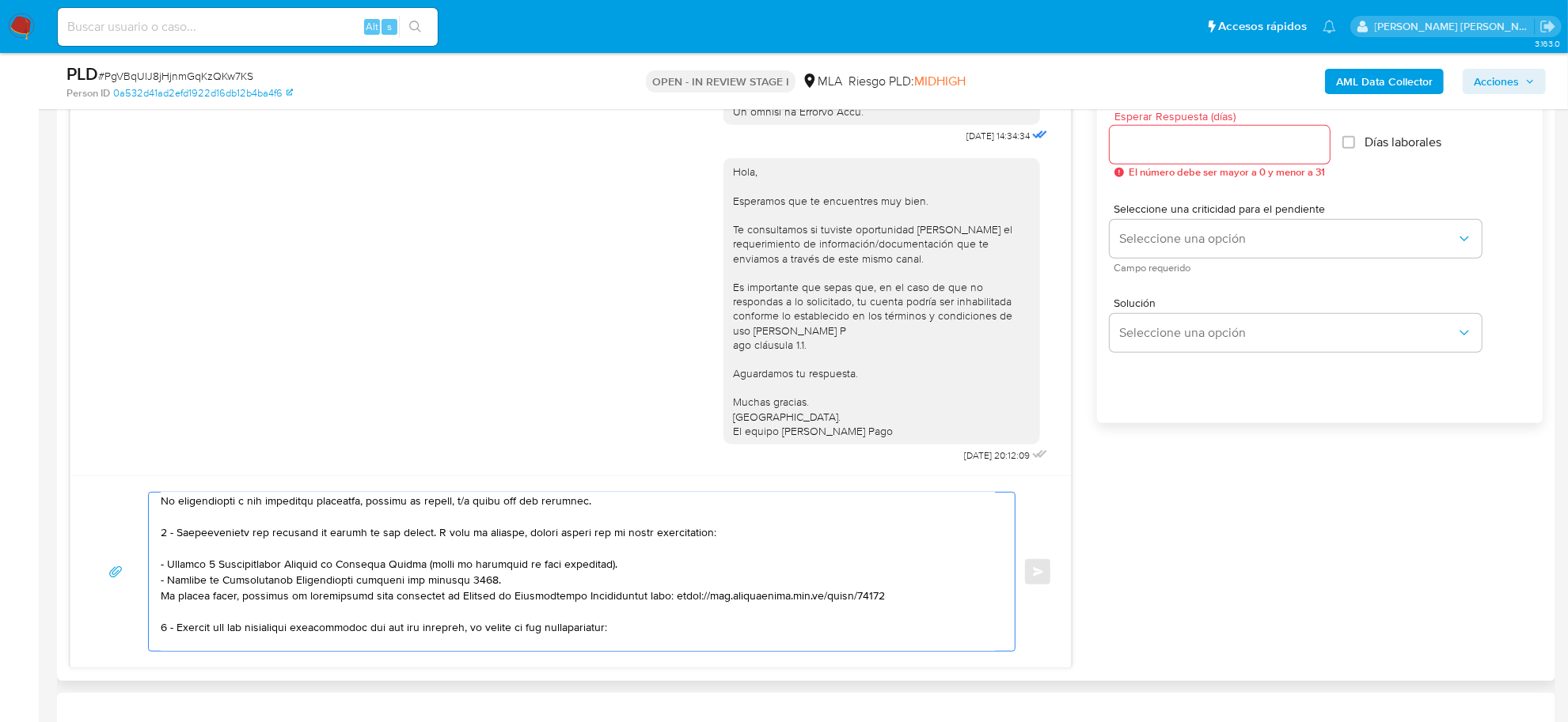
paste textarea "- Ludmila Sole CUIT 27417050057 (EMPLEADO DE LABORATORIOS JAYOR SRL - CUIT 3071…"
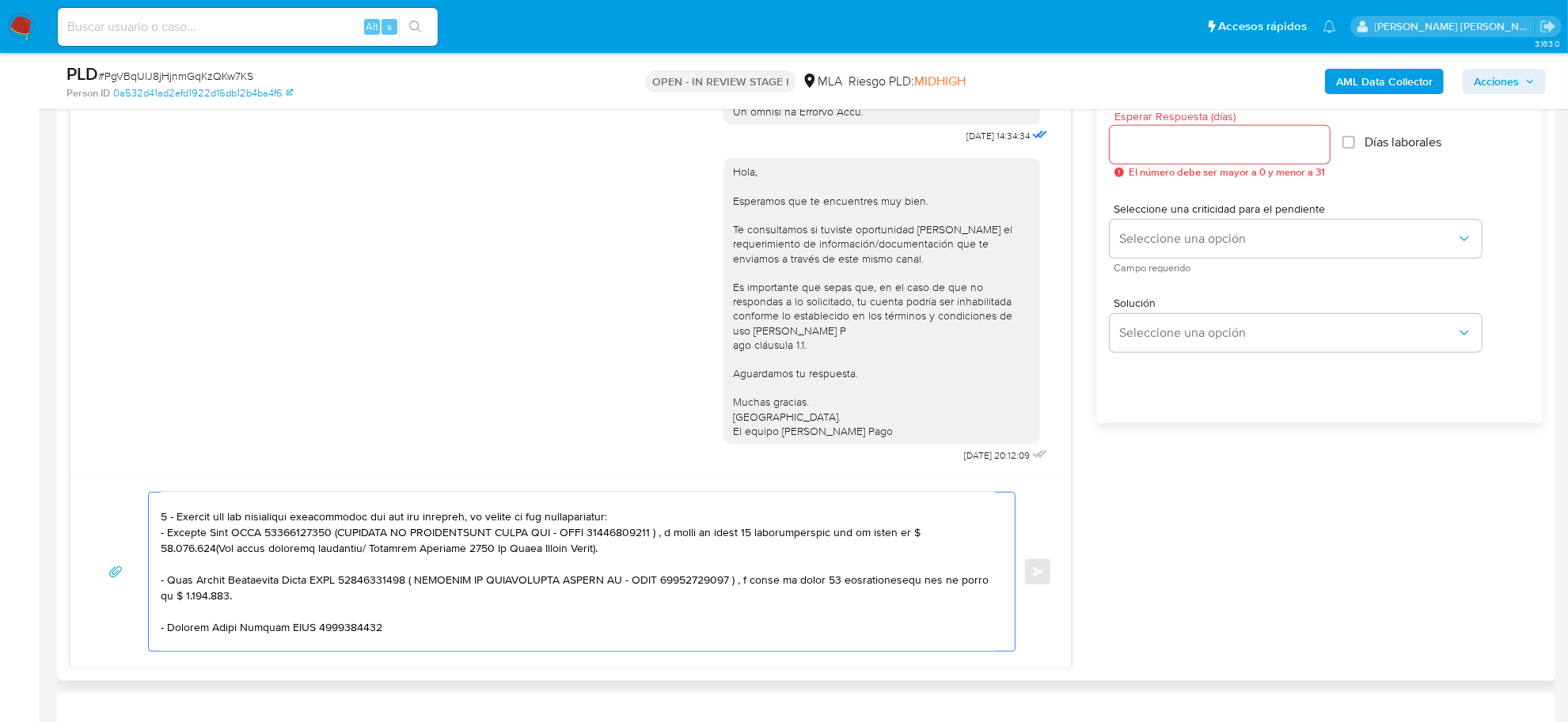
drag, startPoint x: 329, startPoint y: 536, endPoint x: 611, endPoint y: 548, distance: 282.3
click at [611, 548] on textarea at bounding box center [577, 572] width 834 height 158
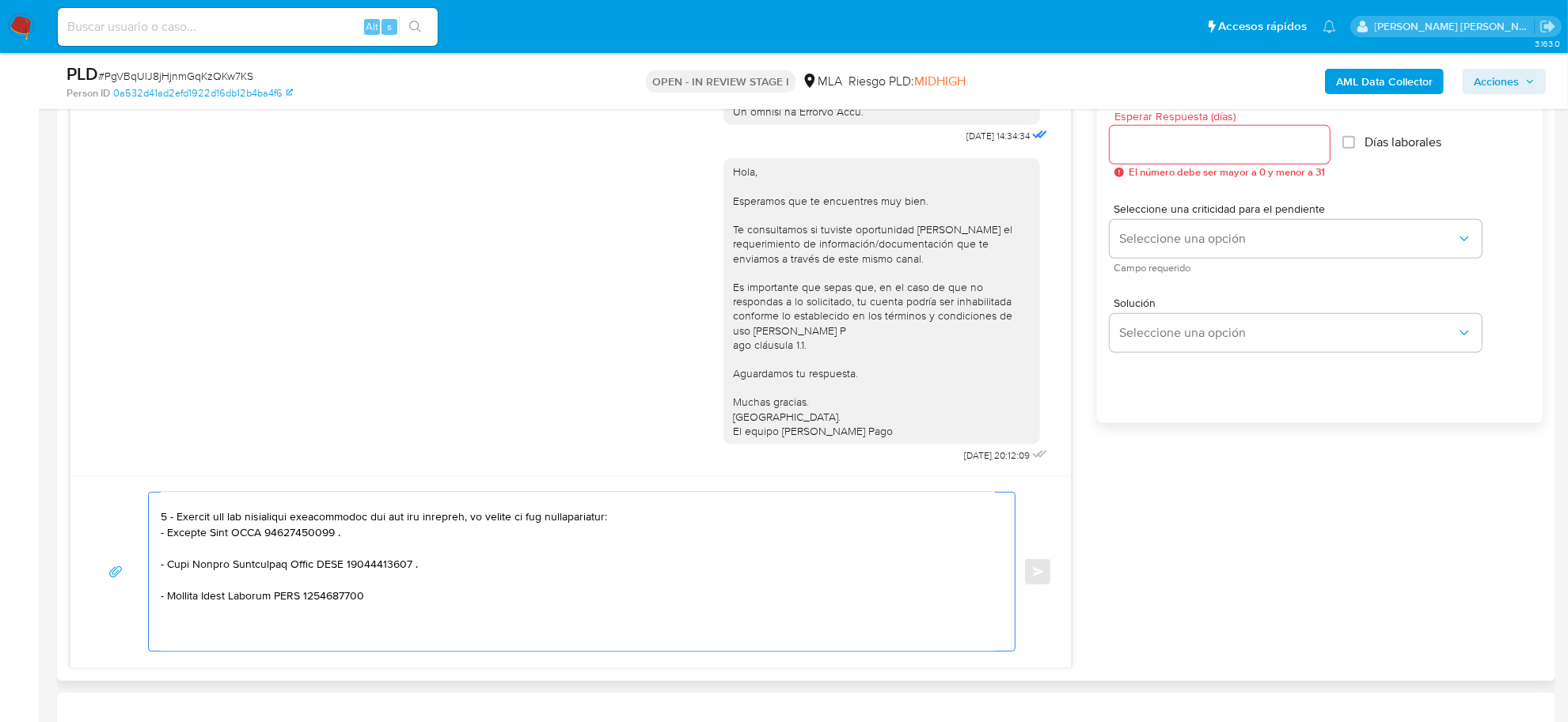
drag, startPoint x: 412, startPoint y: 566, endPoint x: 412, endPoint y: 575, distance: 9.0
click at [229, 594] on textarea at bounding box center [577, 572] width 834 height 158
click at [224, 619] on textarea at bounding box center [577, 572] width 834 height 158
click at [214, 629] on textarea at bounding box center [577, 572] width 834 height 158
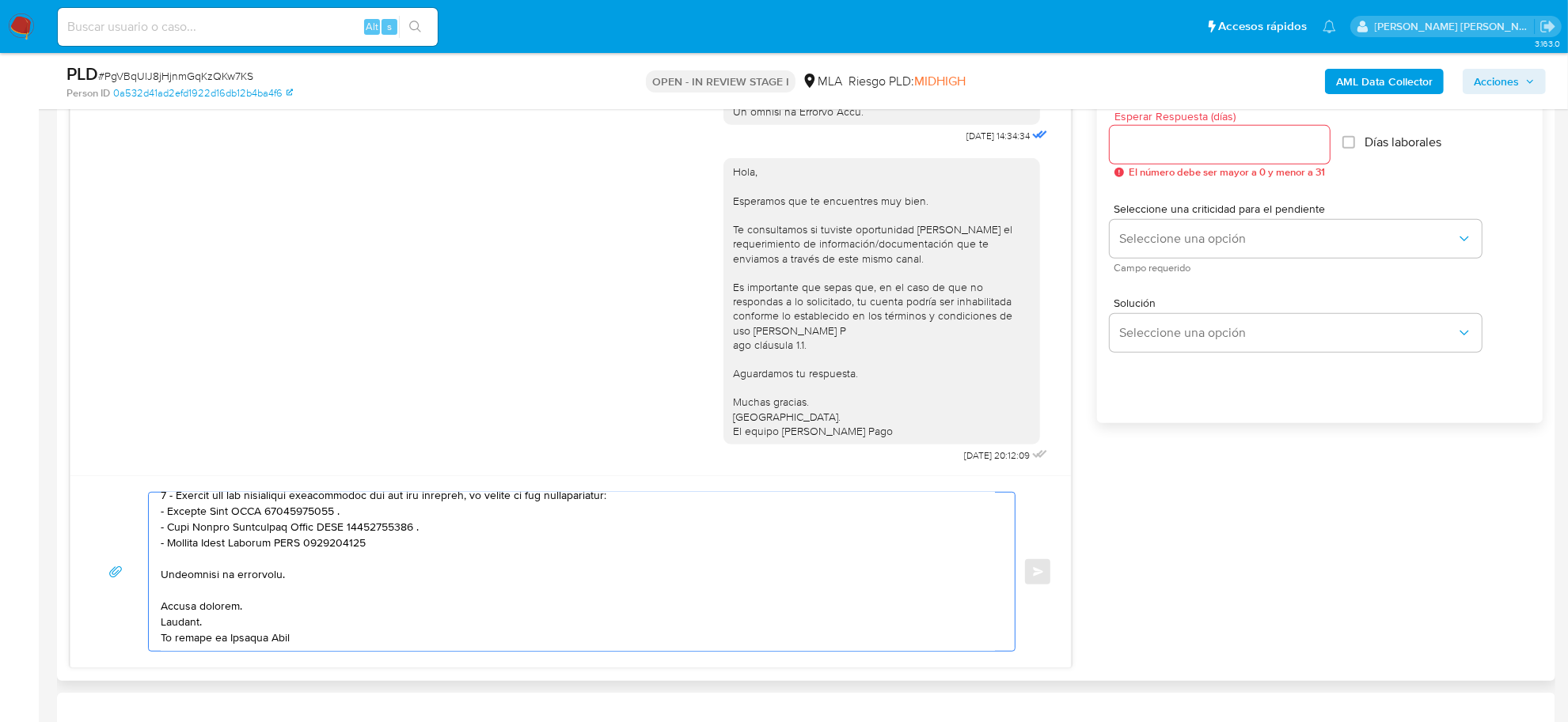
scroll to position [263, 0]
click at [161, 622] on textarea at bounding box center [577, 572] width 834 height 158
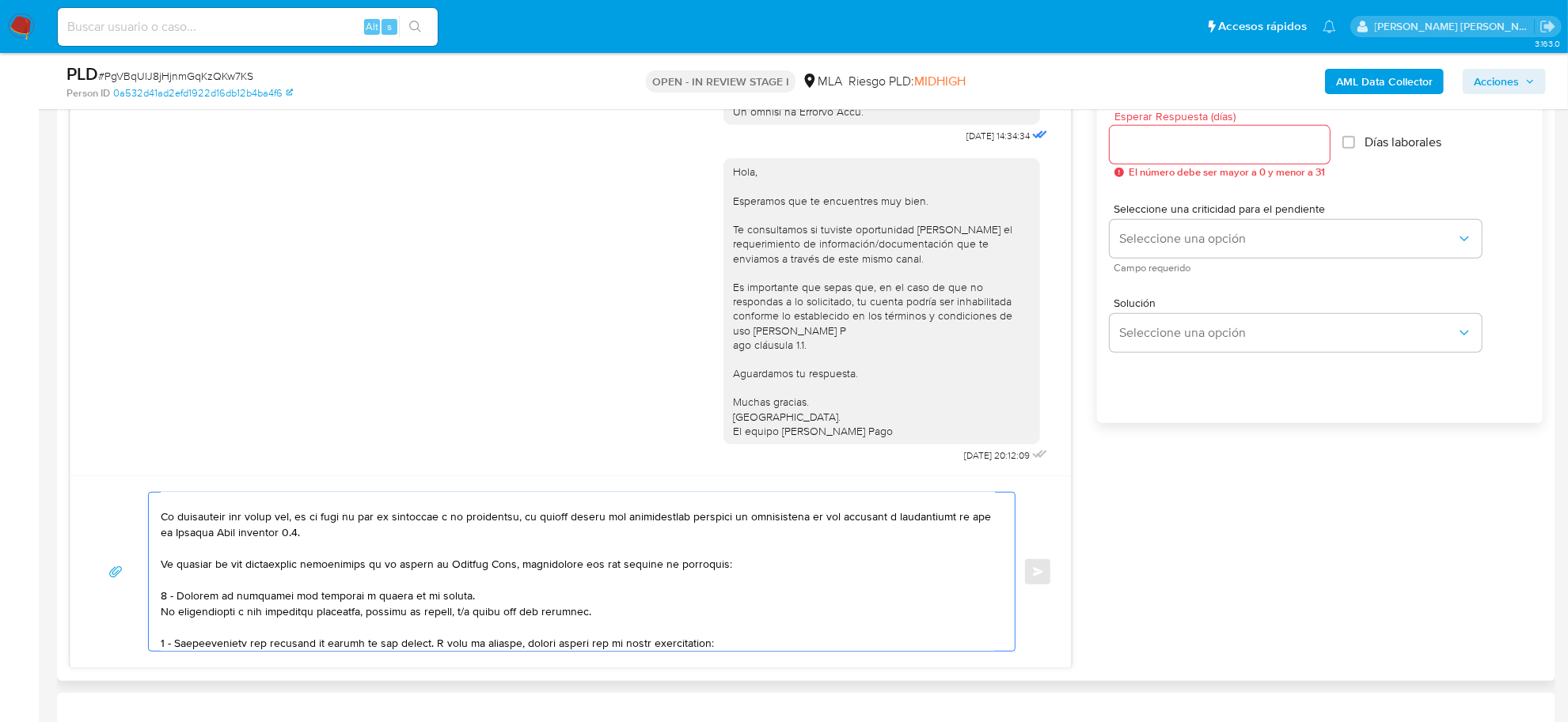
scroll to position [0, 0]
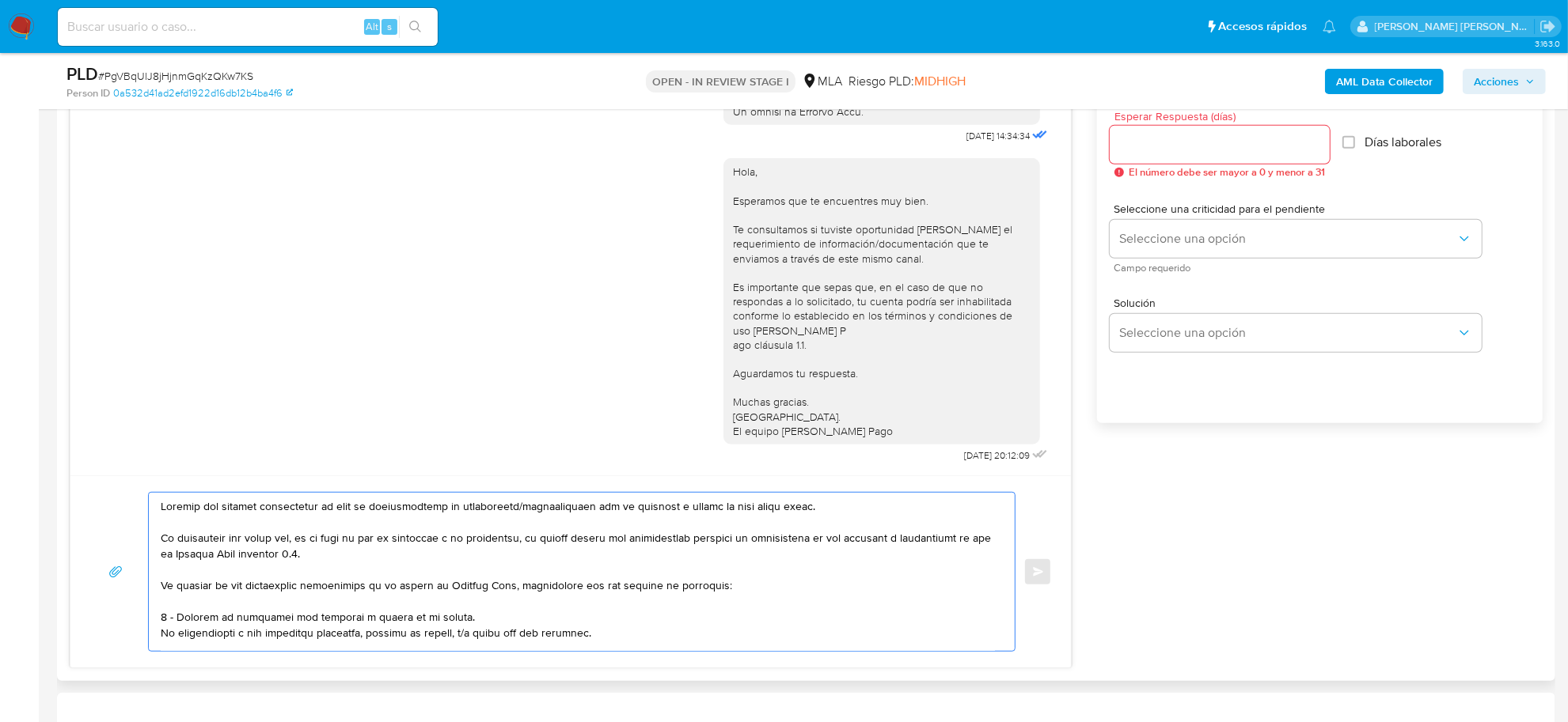
click at [163, 543] on textarea at bounding box center [577, 572] width 834 height 158
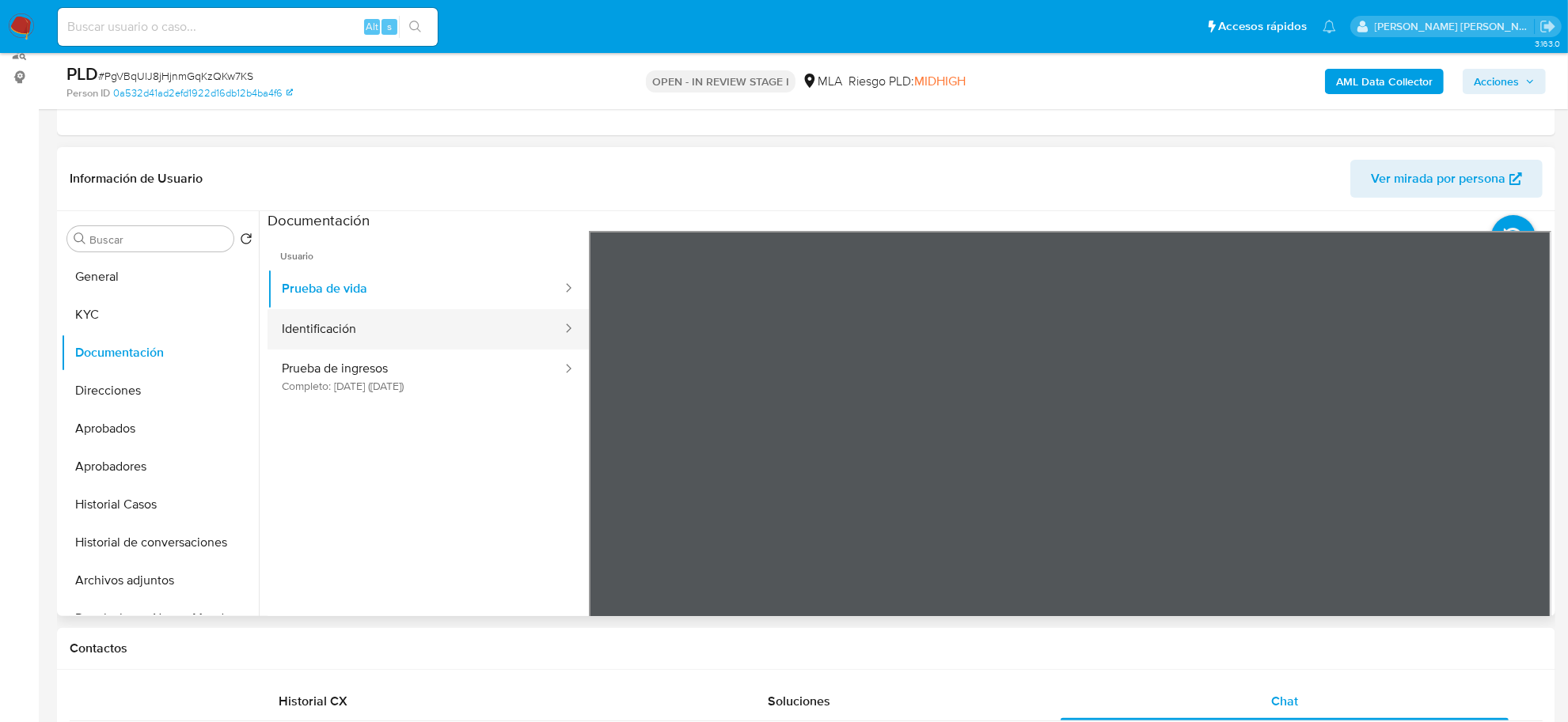
scroll to position [198, 0]
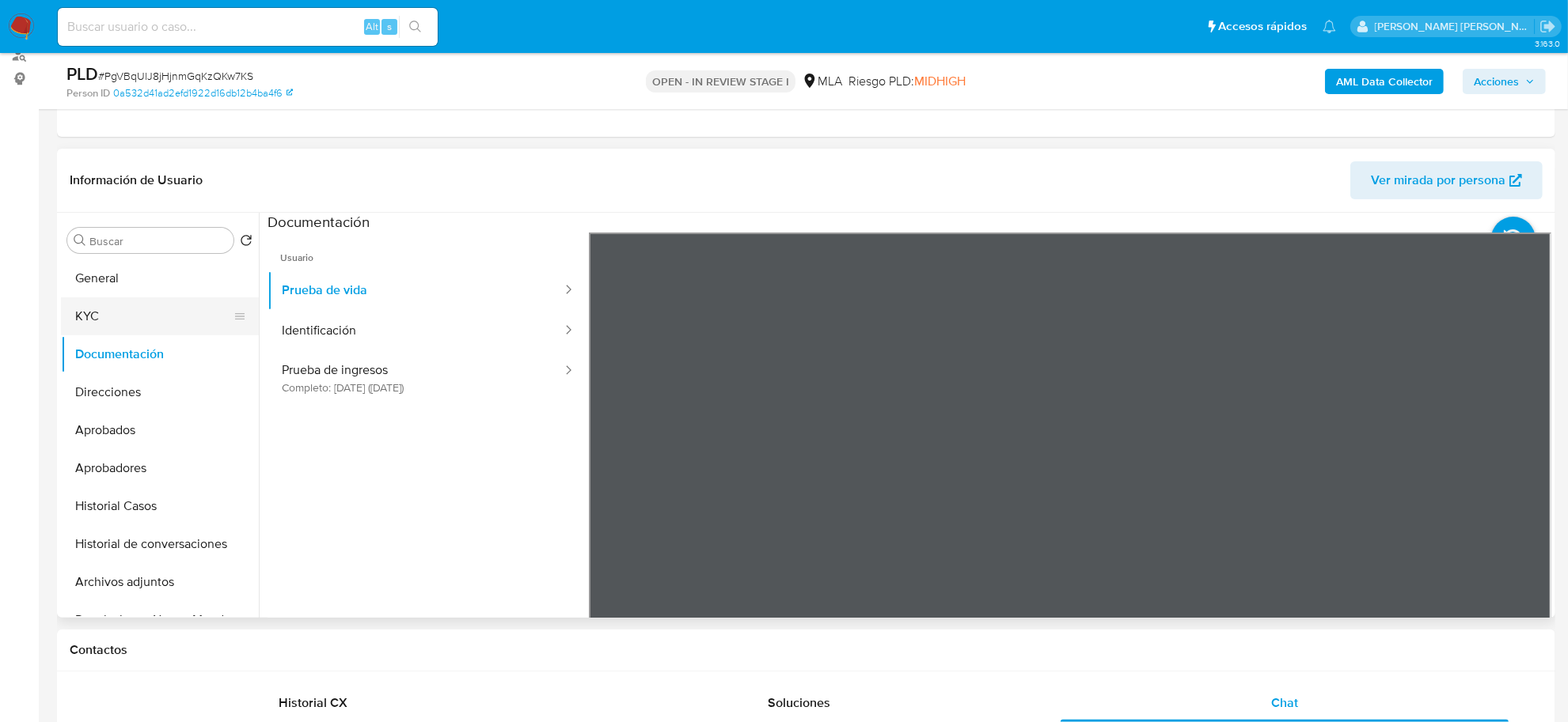
click at [99, 313] on button "KYC" at bounding box center [153, 316] width 185 height 38
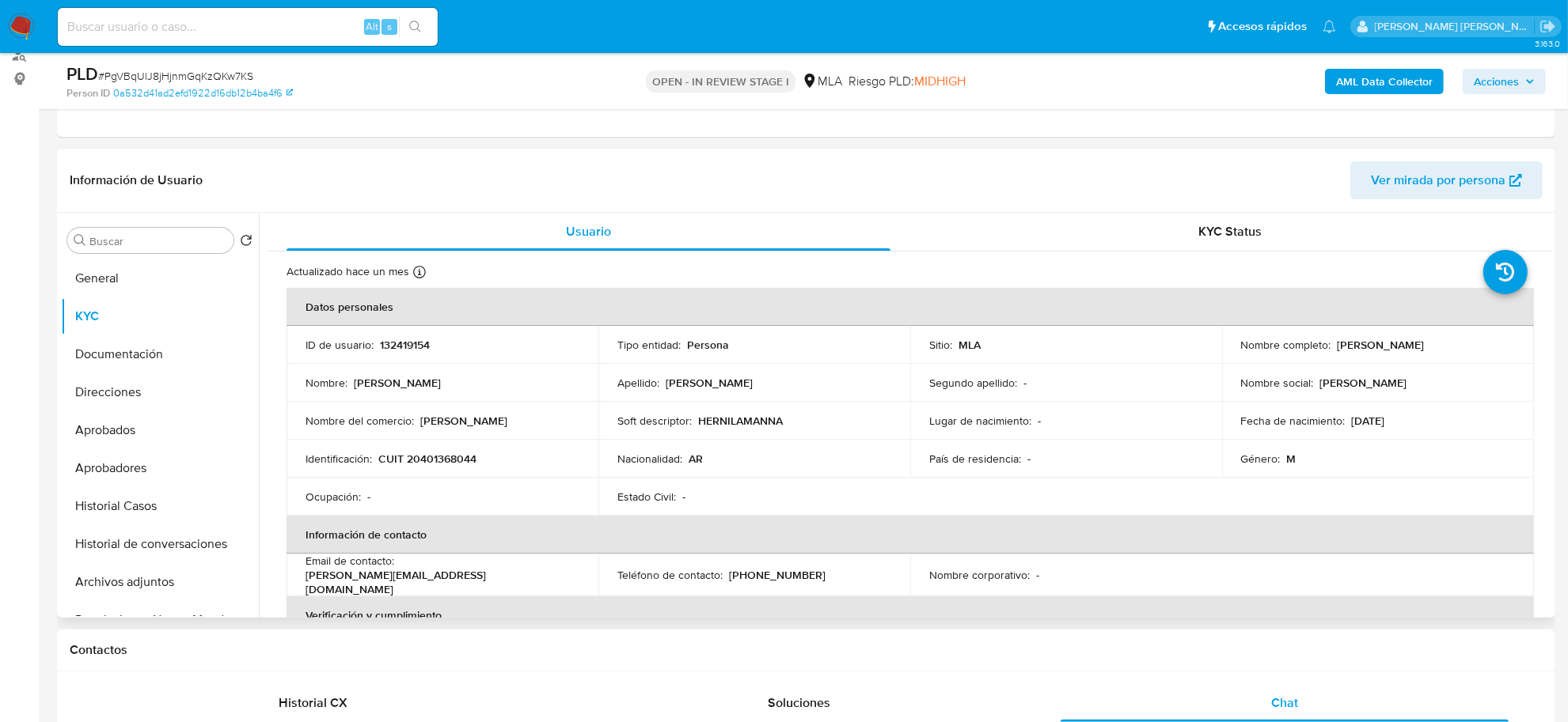
drag, startPoint x: 1333, startPoint y: 349, endPoint x: 1407, endPoint y: 346, distance: 74.1
click at [1407, 346] on p "[PERSON_NAME]" at bounding box center [1380, 344] width 87 height 14
copy p "Gabriel Hernan"
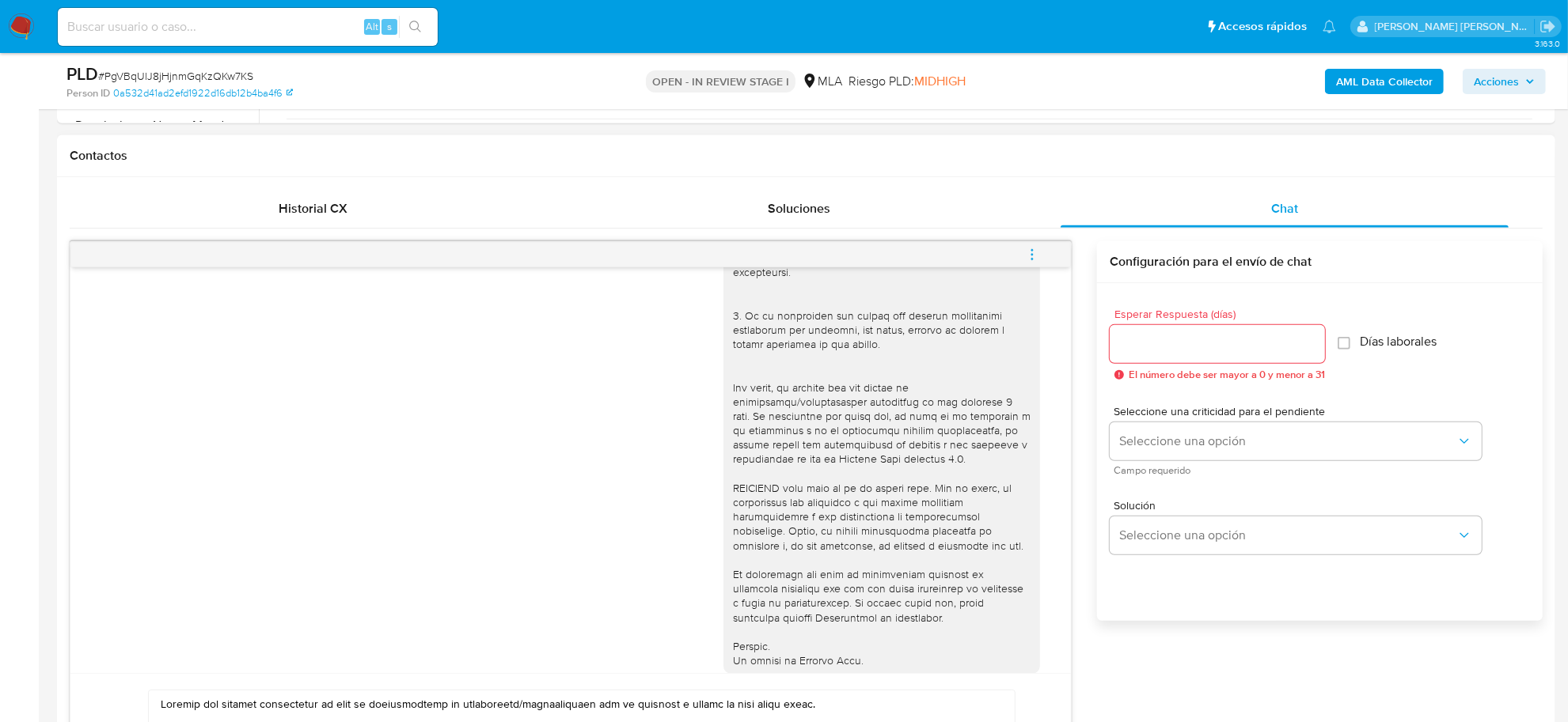
scroll to position [890, 0]
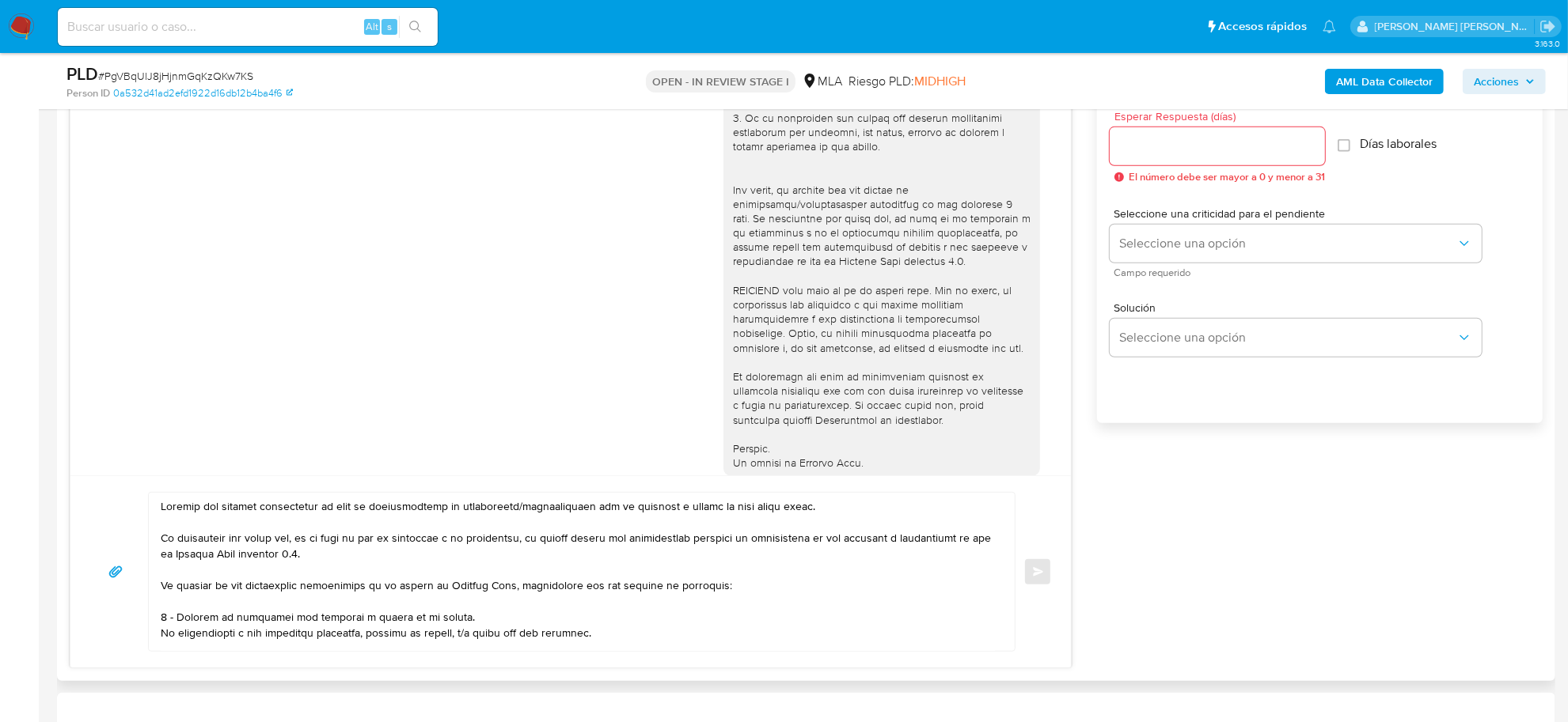
click at [158, 507] on div at bounding box center [577, 572] width 858 height 158
click at [162, 507] on textarea at bounding box center [577, 572] width 834 height 158
paste textarea "Gabriel Hernan"
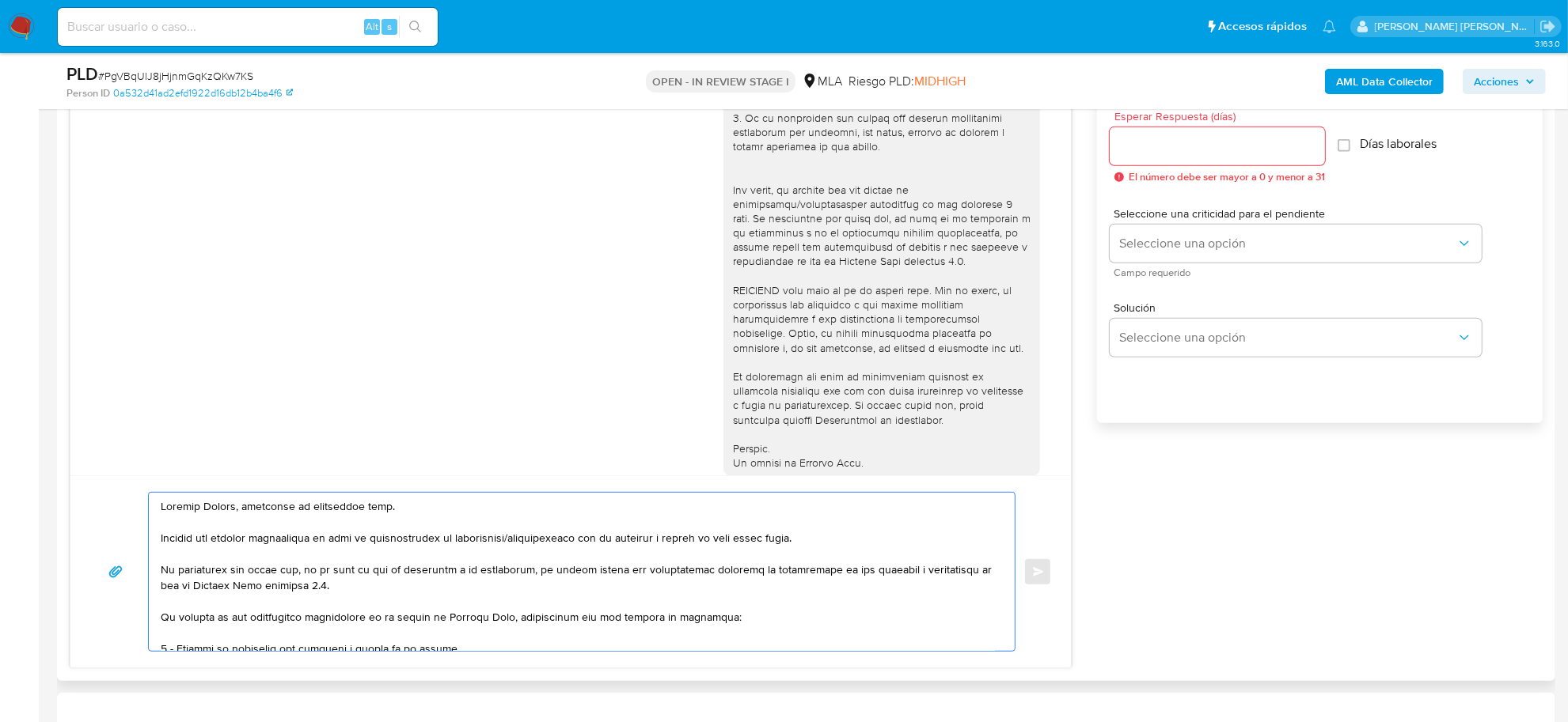
click at [211, 506] on textarea at bounding box center [577, 572] width 834 height 158
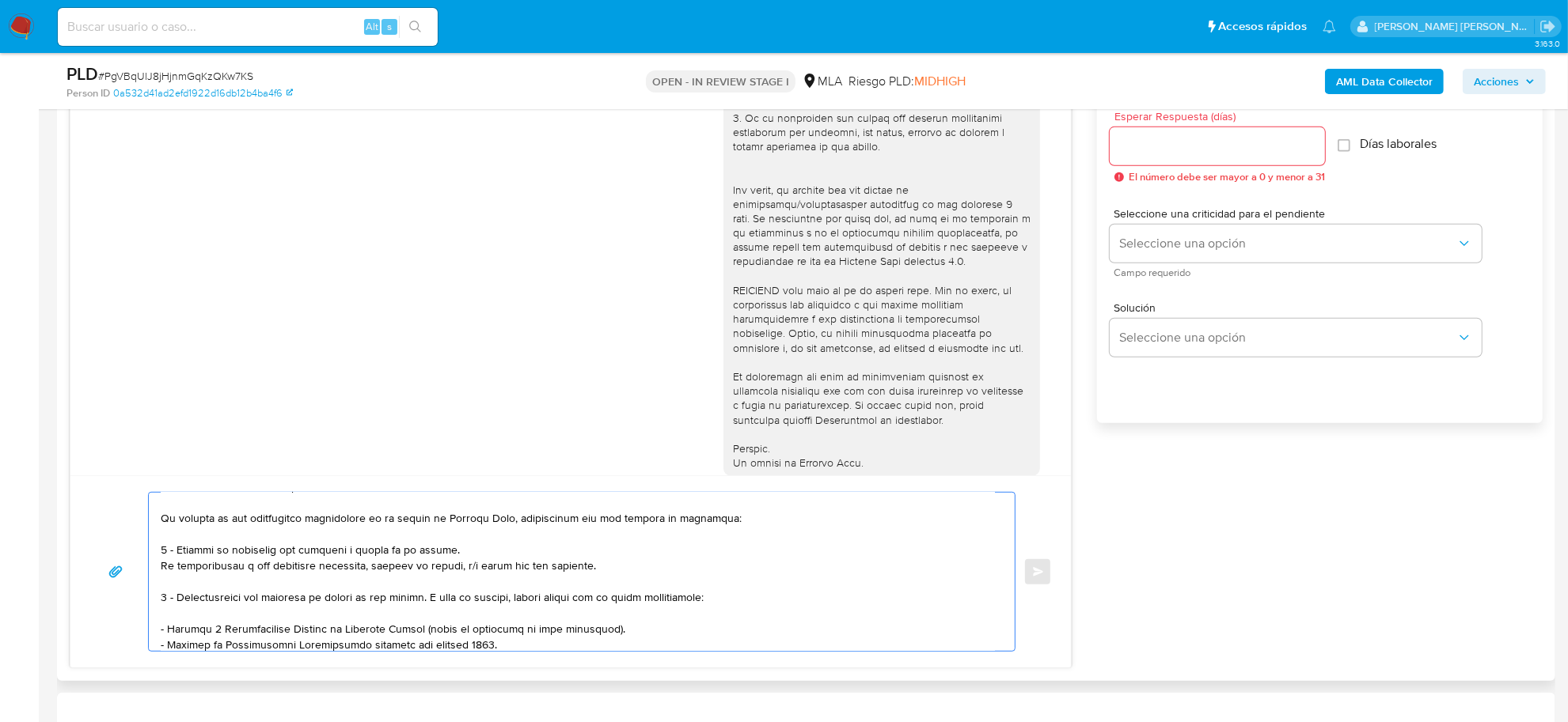
scroll to position [198, 0]
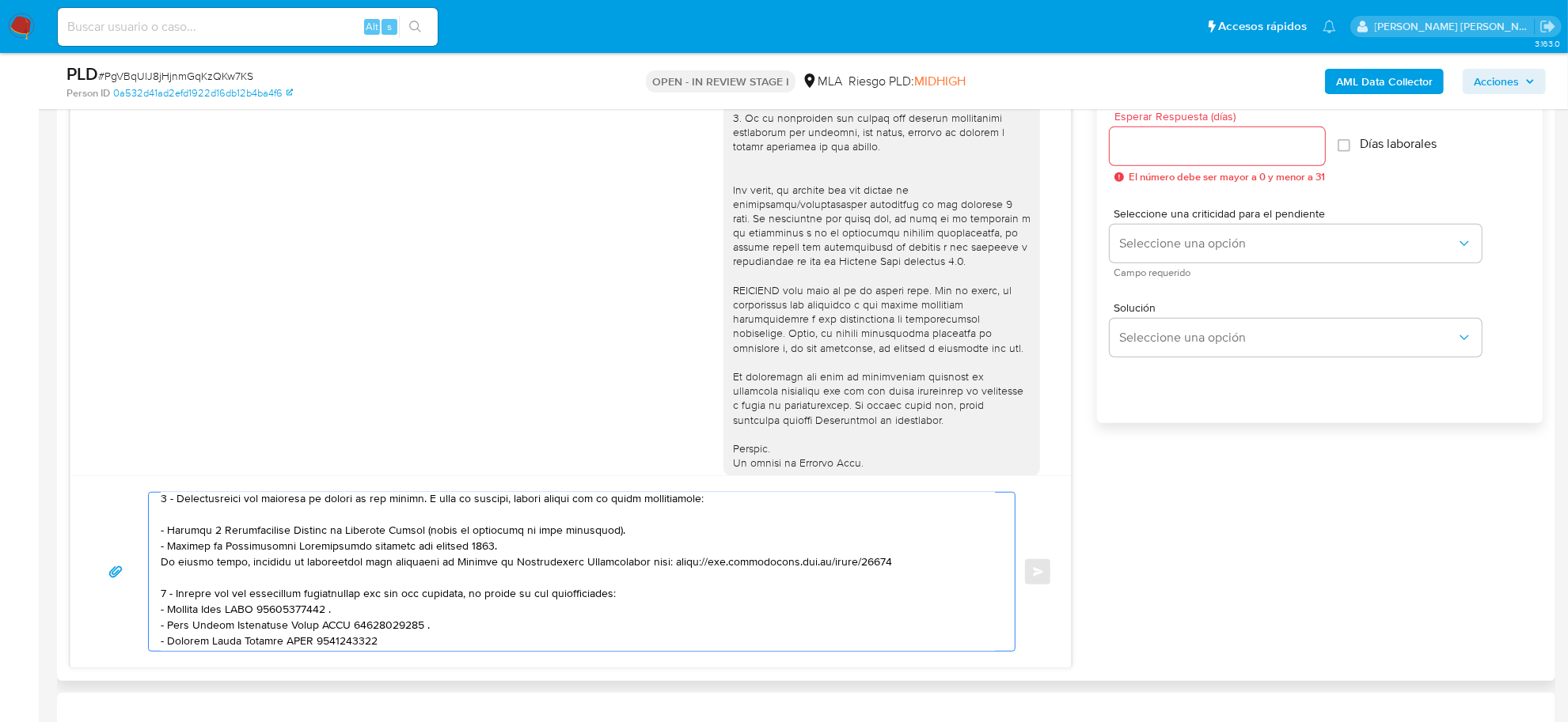
click at [161, 585] on textarea at bounding box center [577, 572] width 834 height 158
paste textarea "Tené en cuenta que, además de los ejemplos mencionados, podés adjuntar voluntar…"
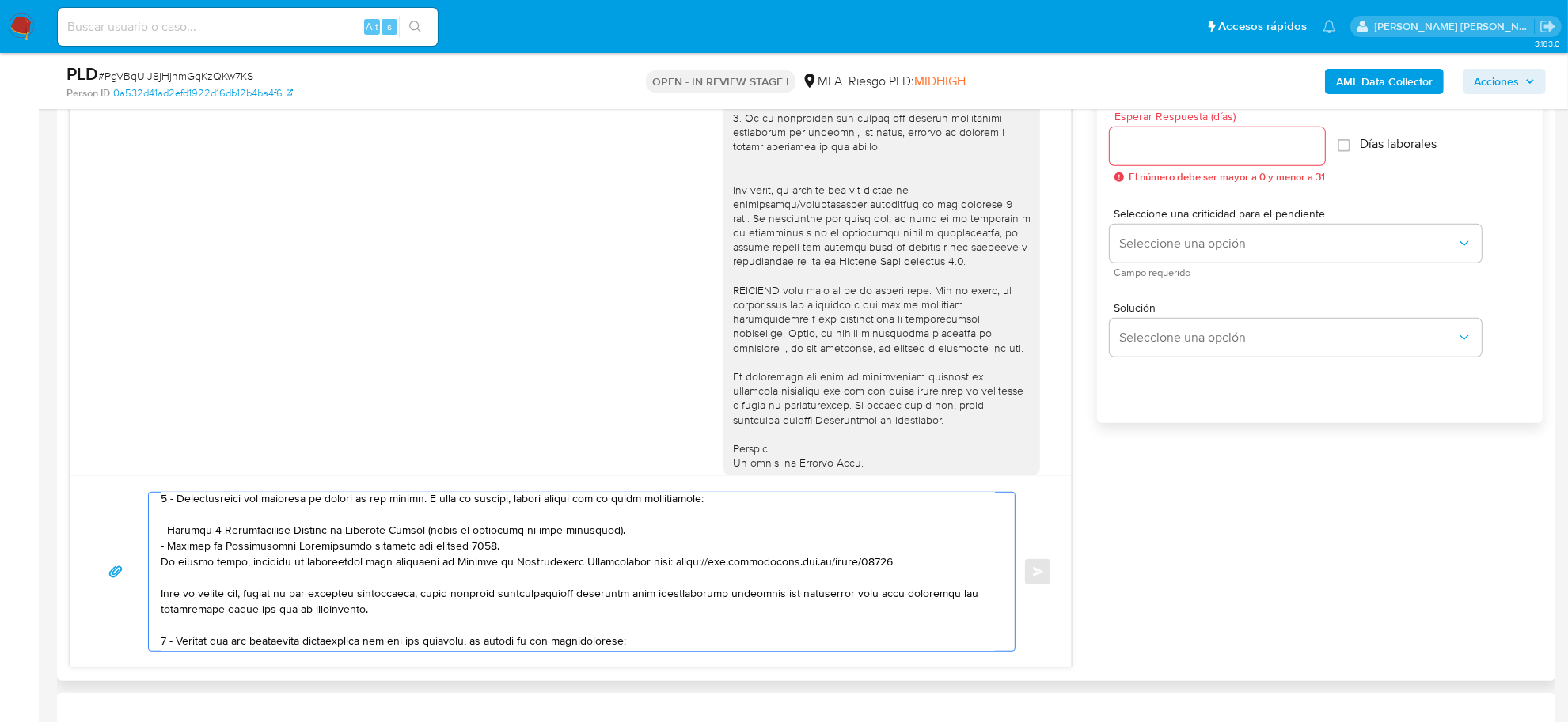
click at [671, 599] on textarea at bounding box center [577, 572] width 834 height 158
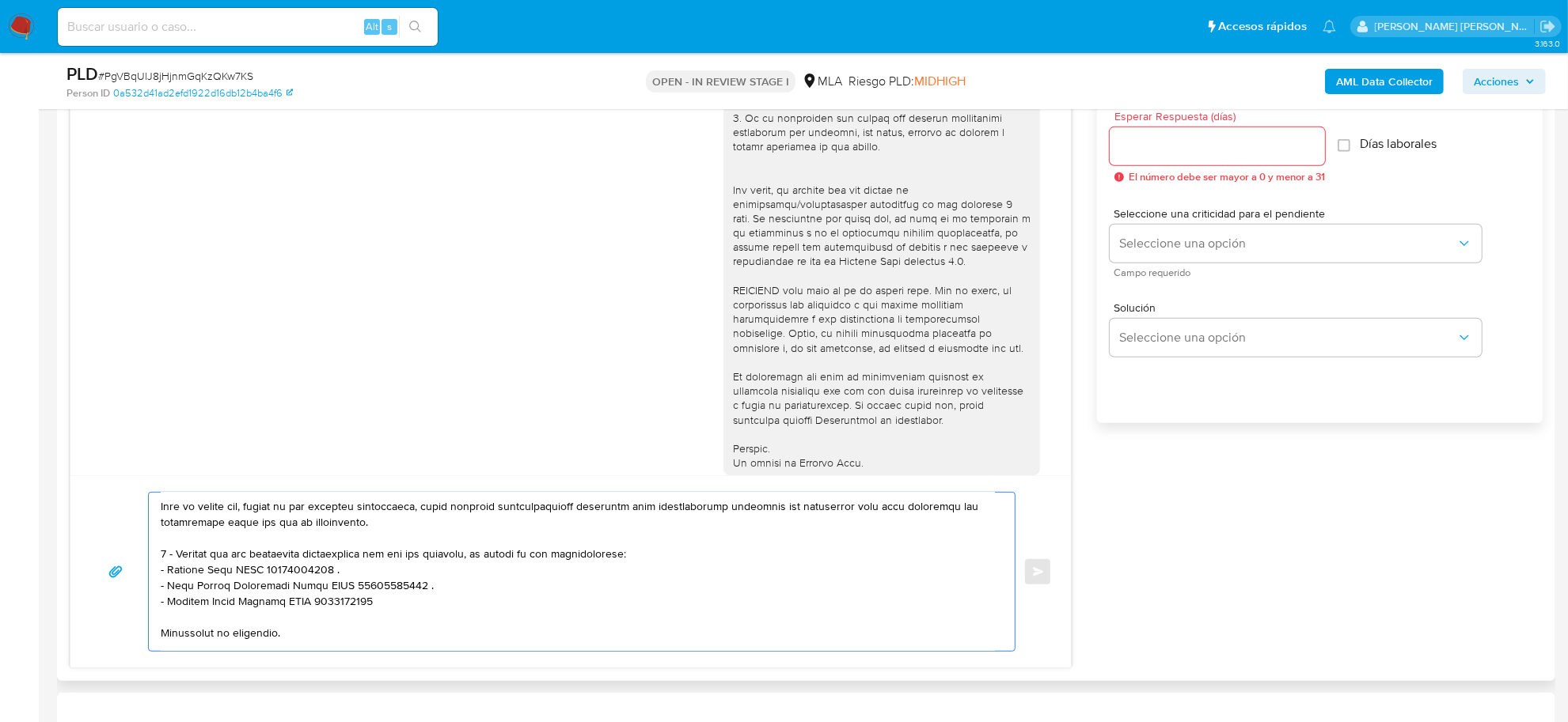
scroll to position [297, 0]
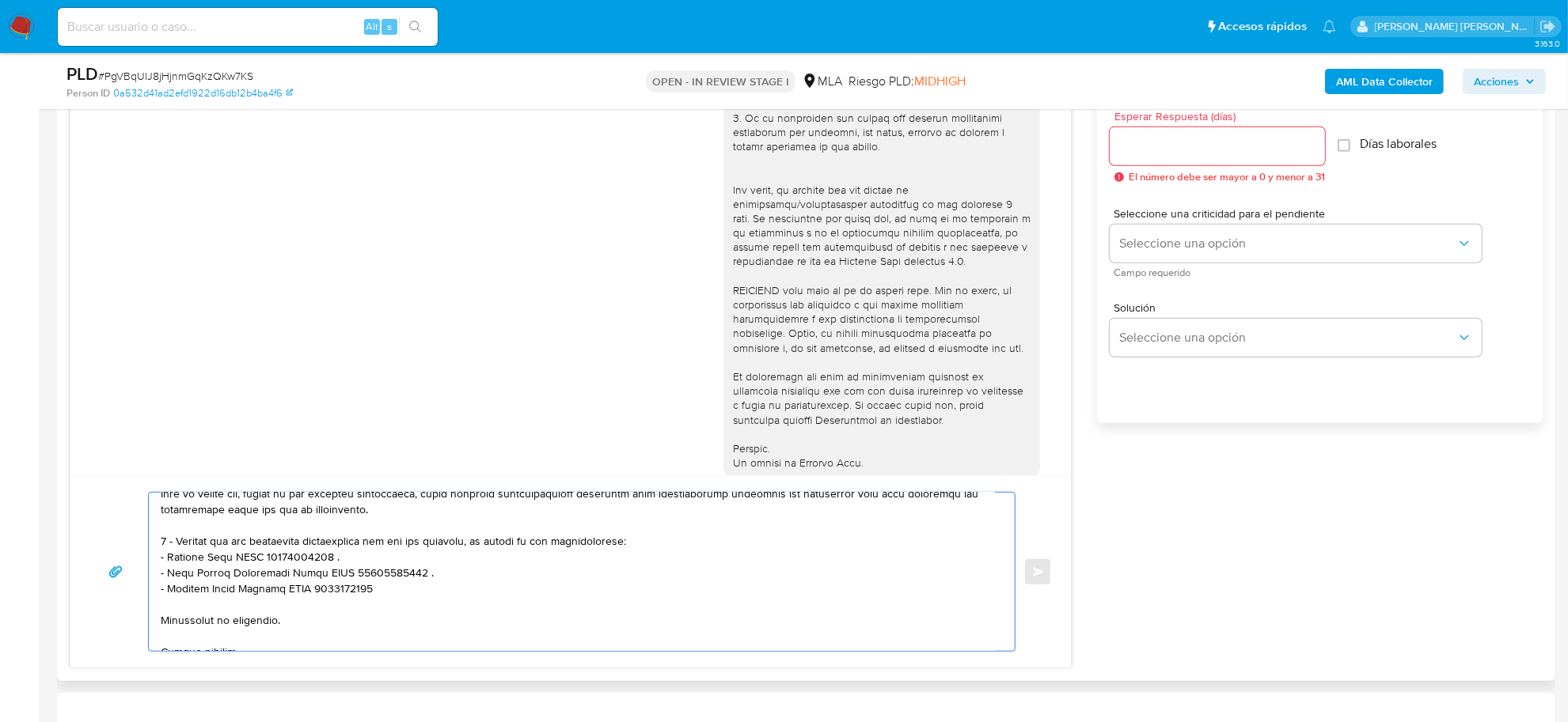
drag, startPoint x: 161, startPoint y: 610, endPoint x: 392, endPoint y: 515, distance: 249.8
click at [392, 515] on textarea at bounding box center [577, 572] width 834 height 158
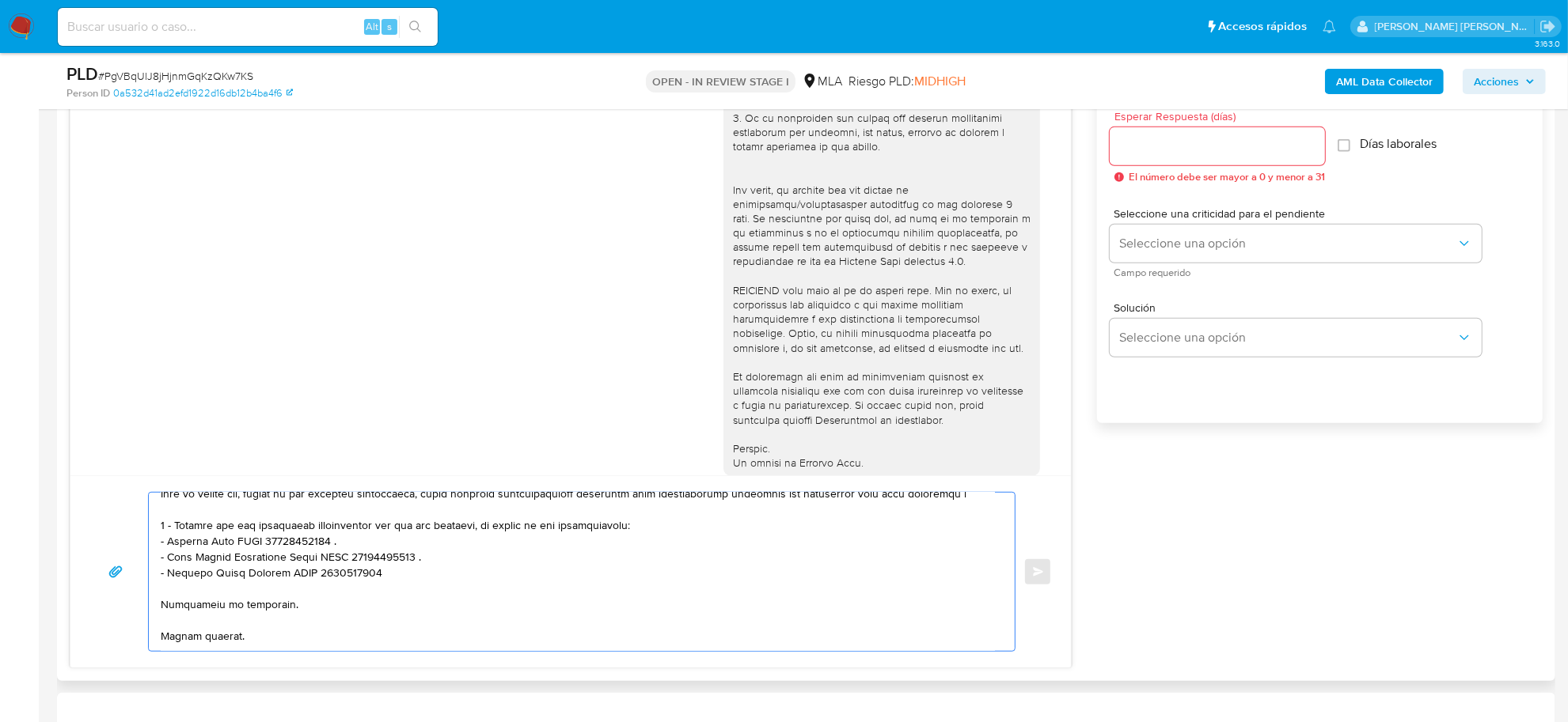
scroll to position [289, 0]
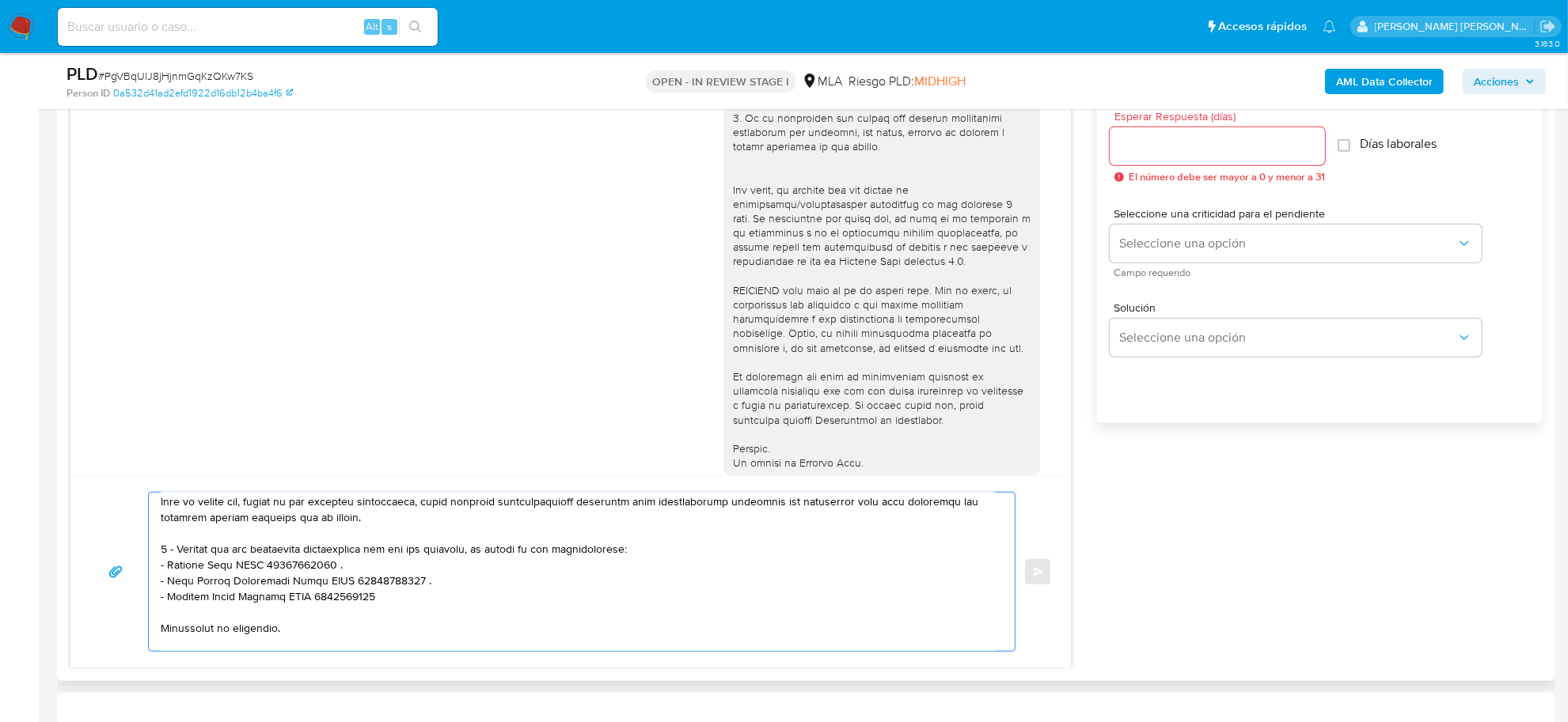
type textarea "Gabriel Hernán, esperamos te encuentres bien. Notamos que tuviste oportunidad d…"
click at [1212, 150] on input "Esperar Respuesta (días)" at bounding box center [1217, 146] width 215 height 20
type input "3"
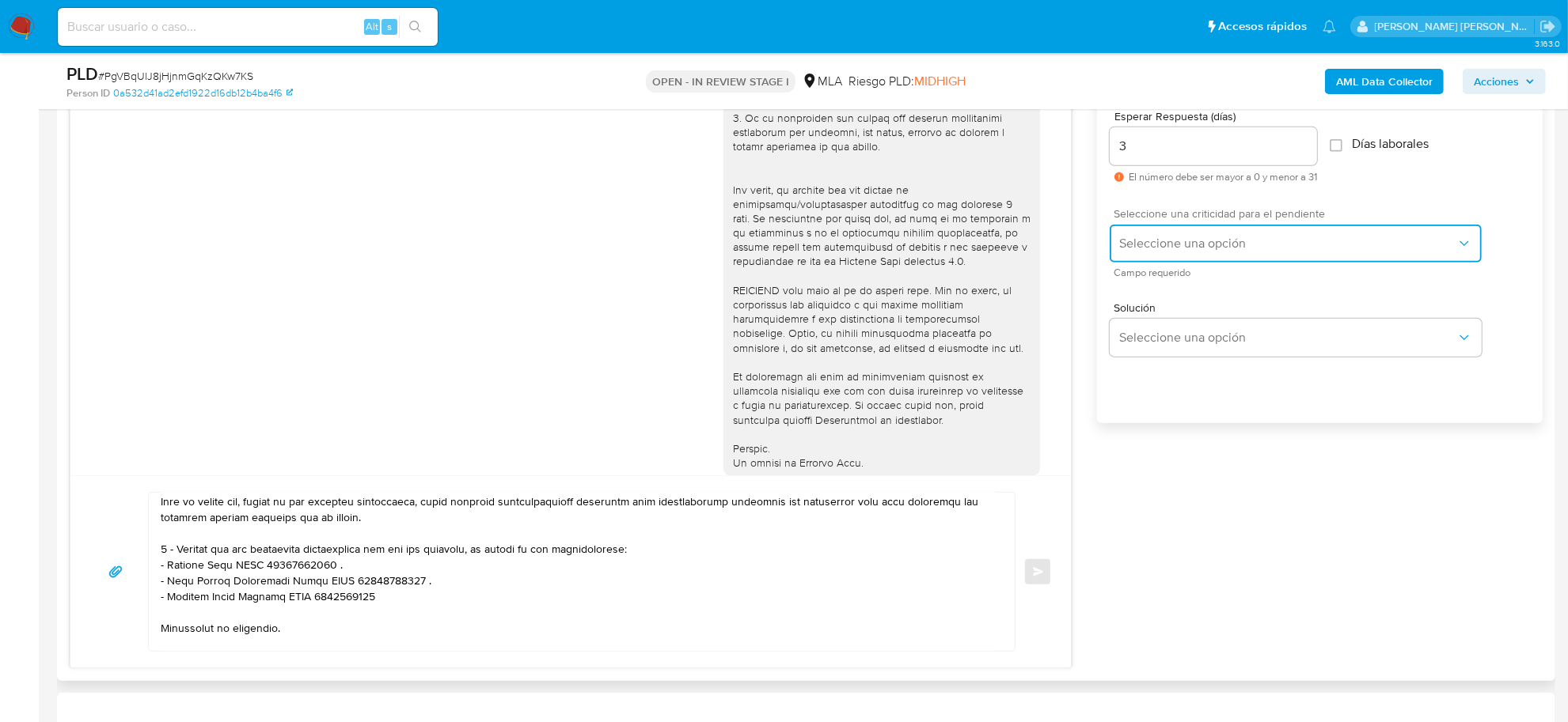
click at [1225, 237] on span "Seleccione una opción" at bounding box center [1287, 243] width 337 height 15
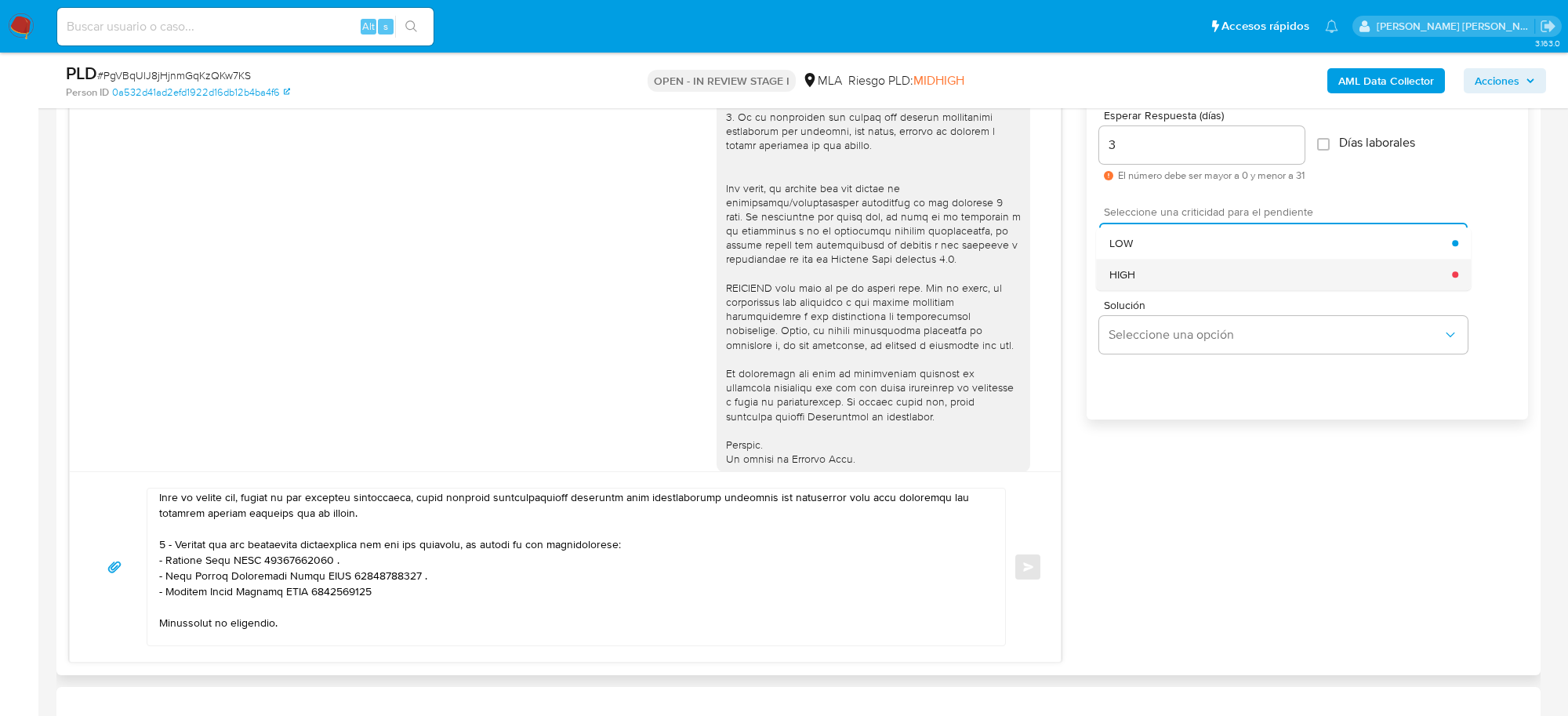
click at [1149, 280] on div "HIGH" at bounding box center [1280, 274] width 343 height 32
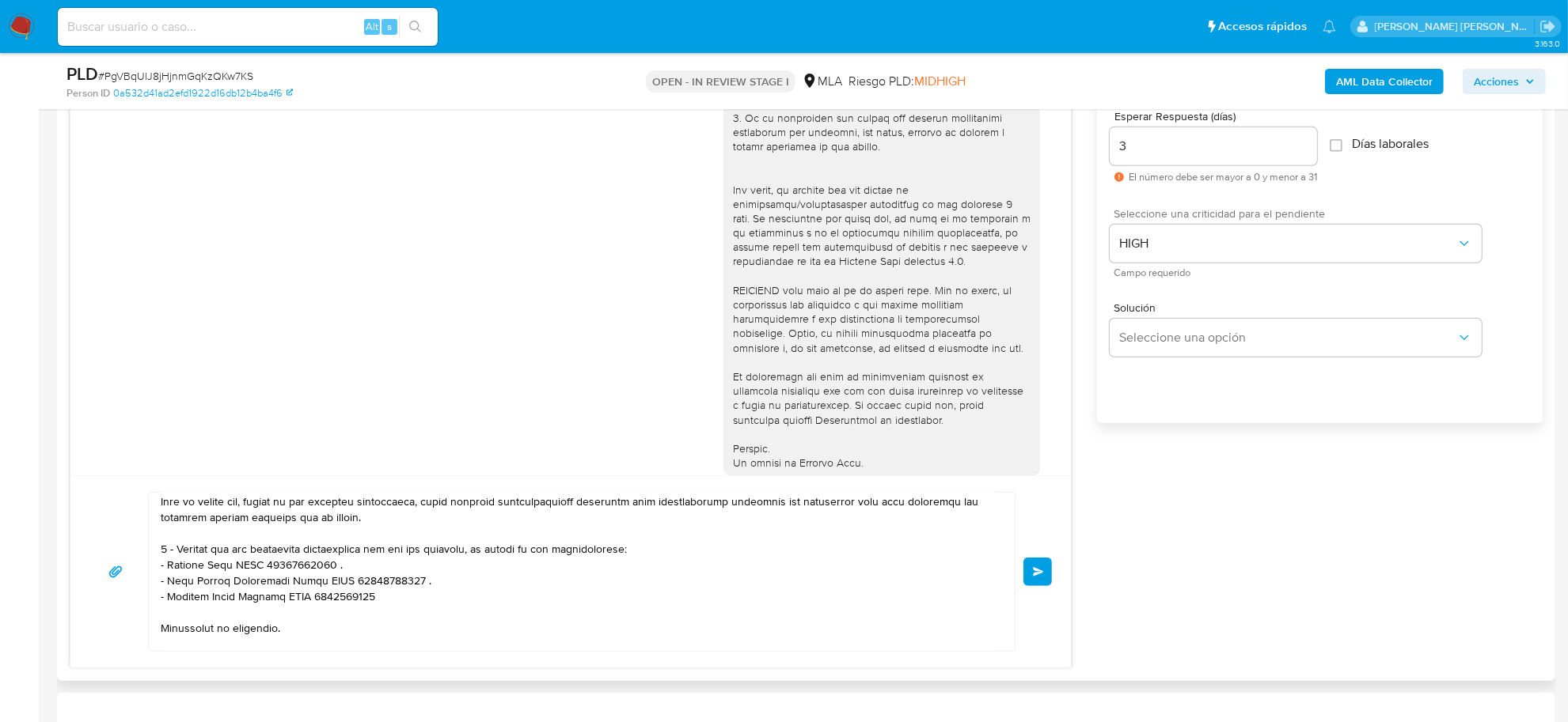
click at [1036, 570] on span "Enviar" at bounding box center [1039, 572] width 11 height 10
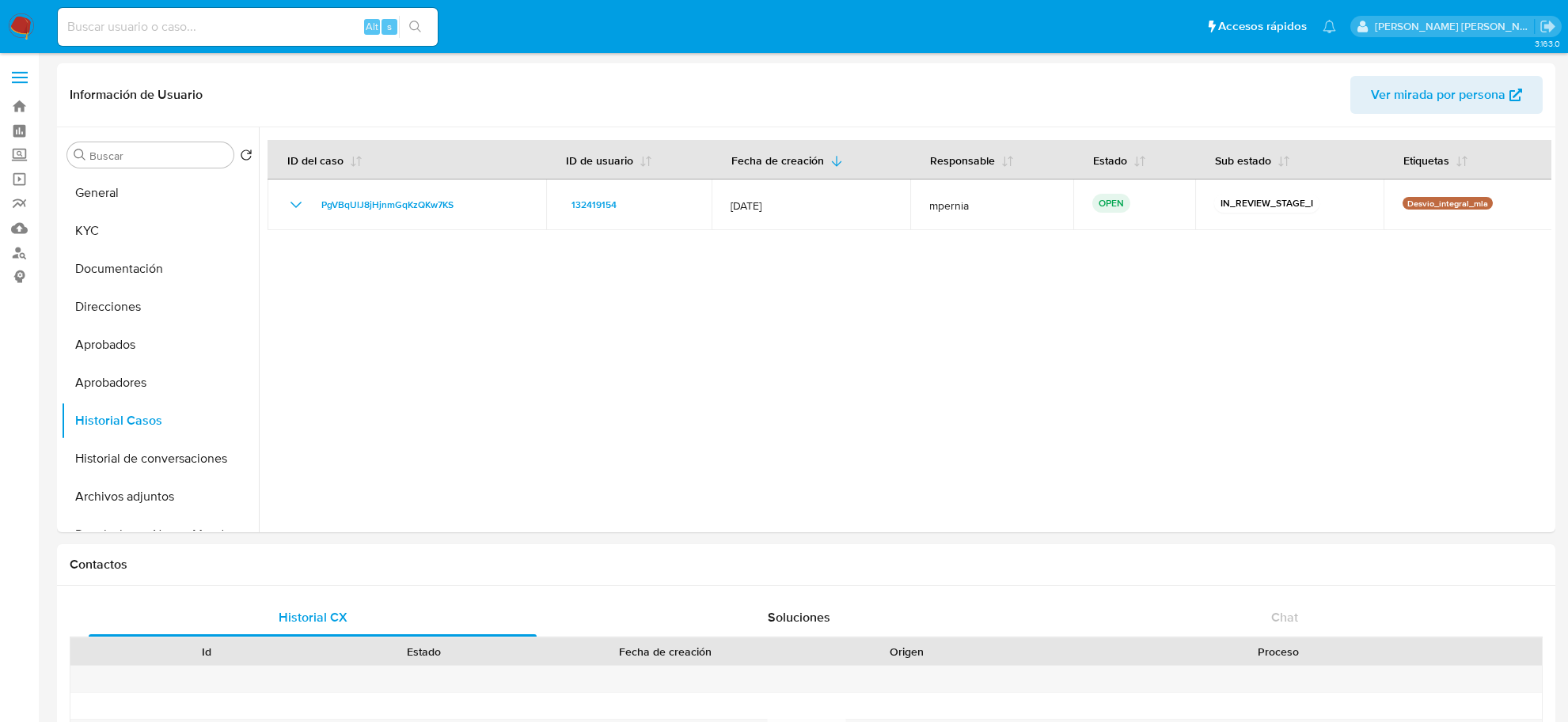
select select "10"
click at [115, 240] on button "KYC" at bounding box center [153, 231] width 185 height 38
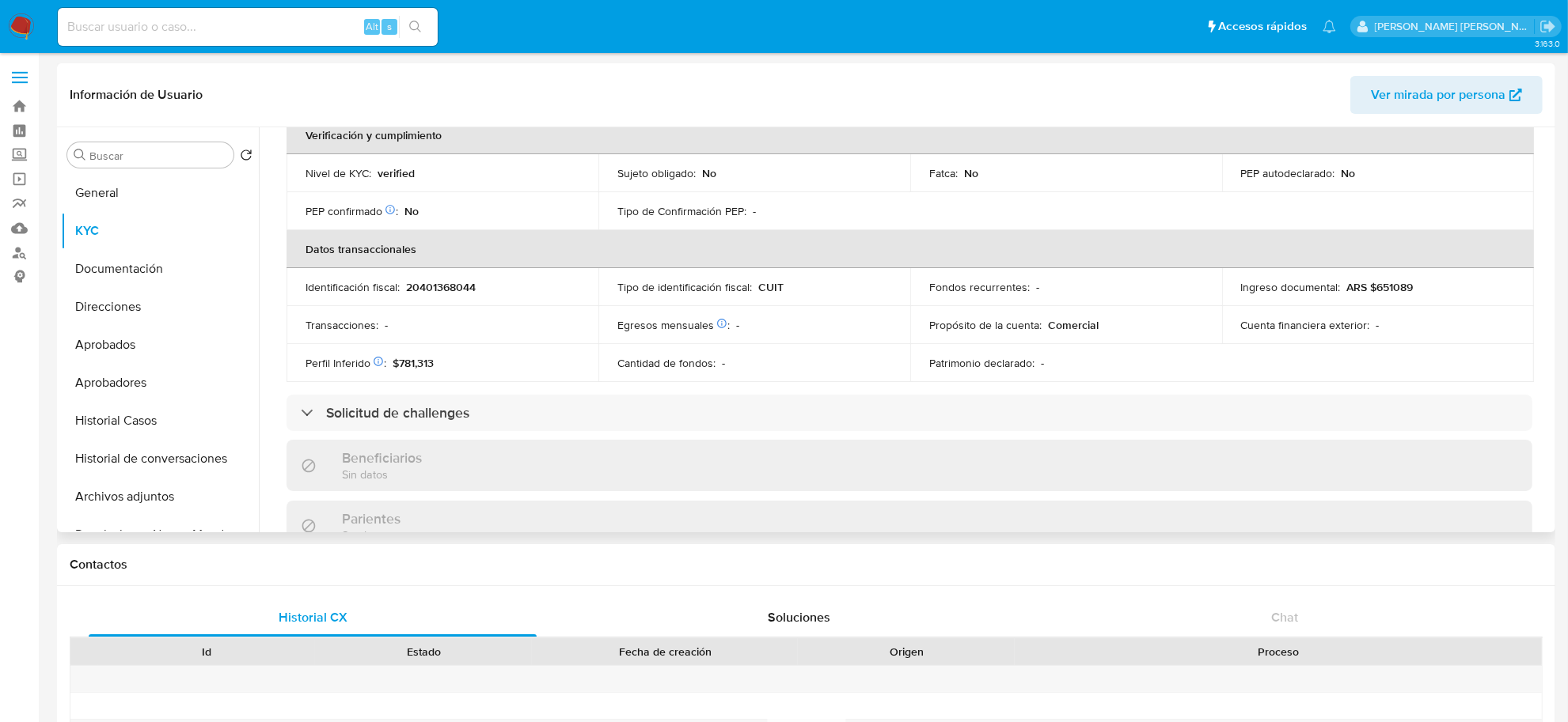
scroll to position [297, 0]
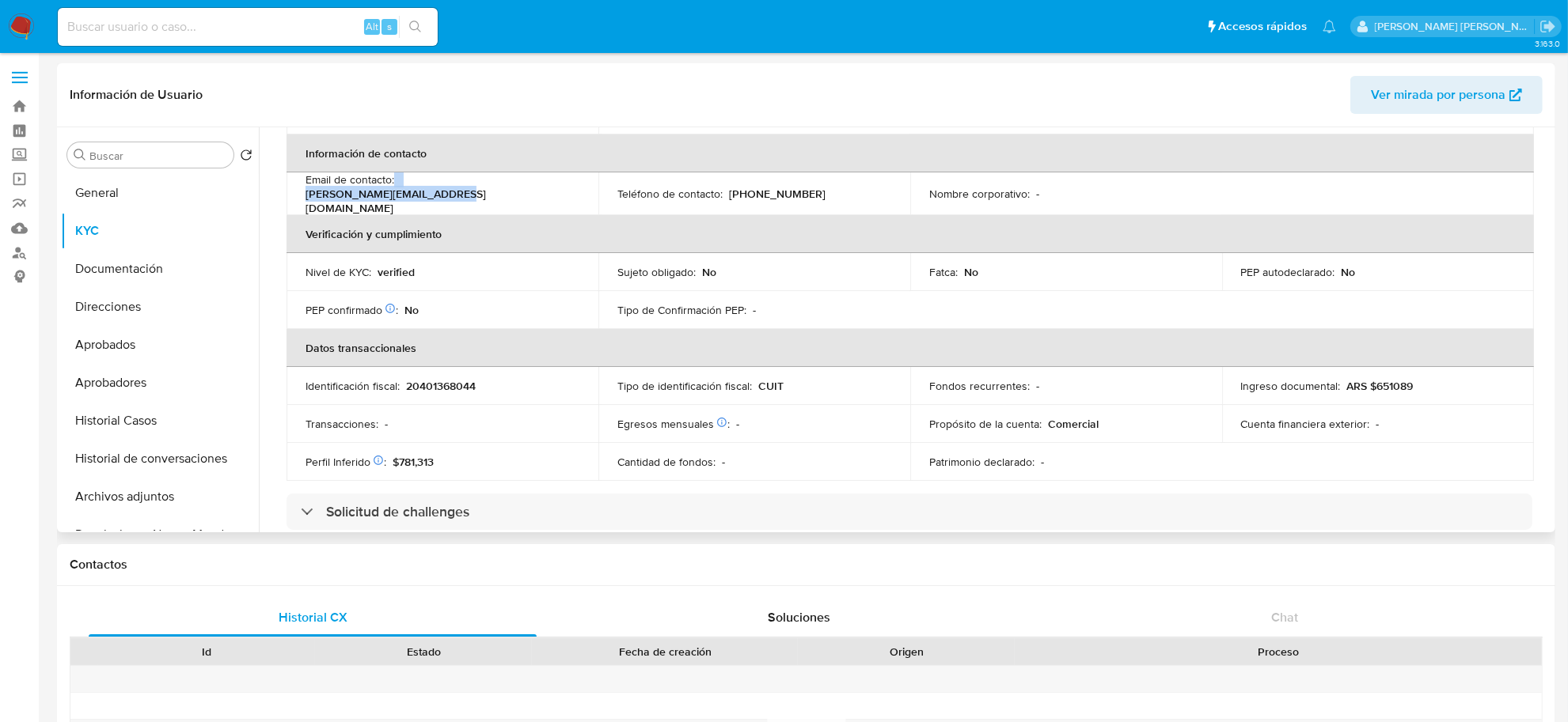
drag, startPoint x: 395, startPoint y: 190, endPoint x: 552, endPoint y: 192, distance: 157.0
click at [552, 192] on div "Email de contacto : [PERSON_NAME][EMAIL_ADDRESS][DOMAIN_NAME]" at bounding box center [443, 194] width 274 height 42
copy div "[PERSON_NAME][EMAIL_ADDRESS][DOMAIN_NAME]"
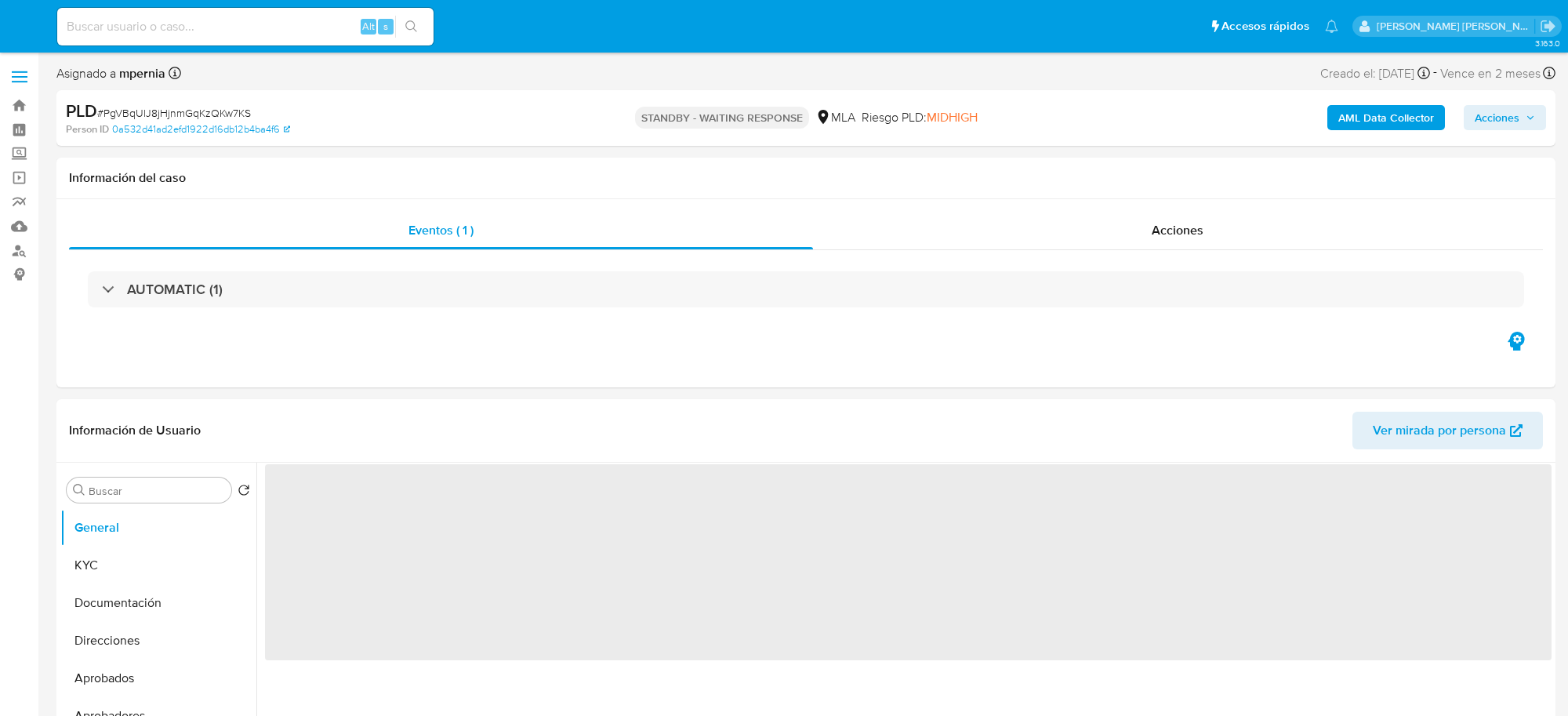
select select "10"
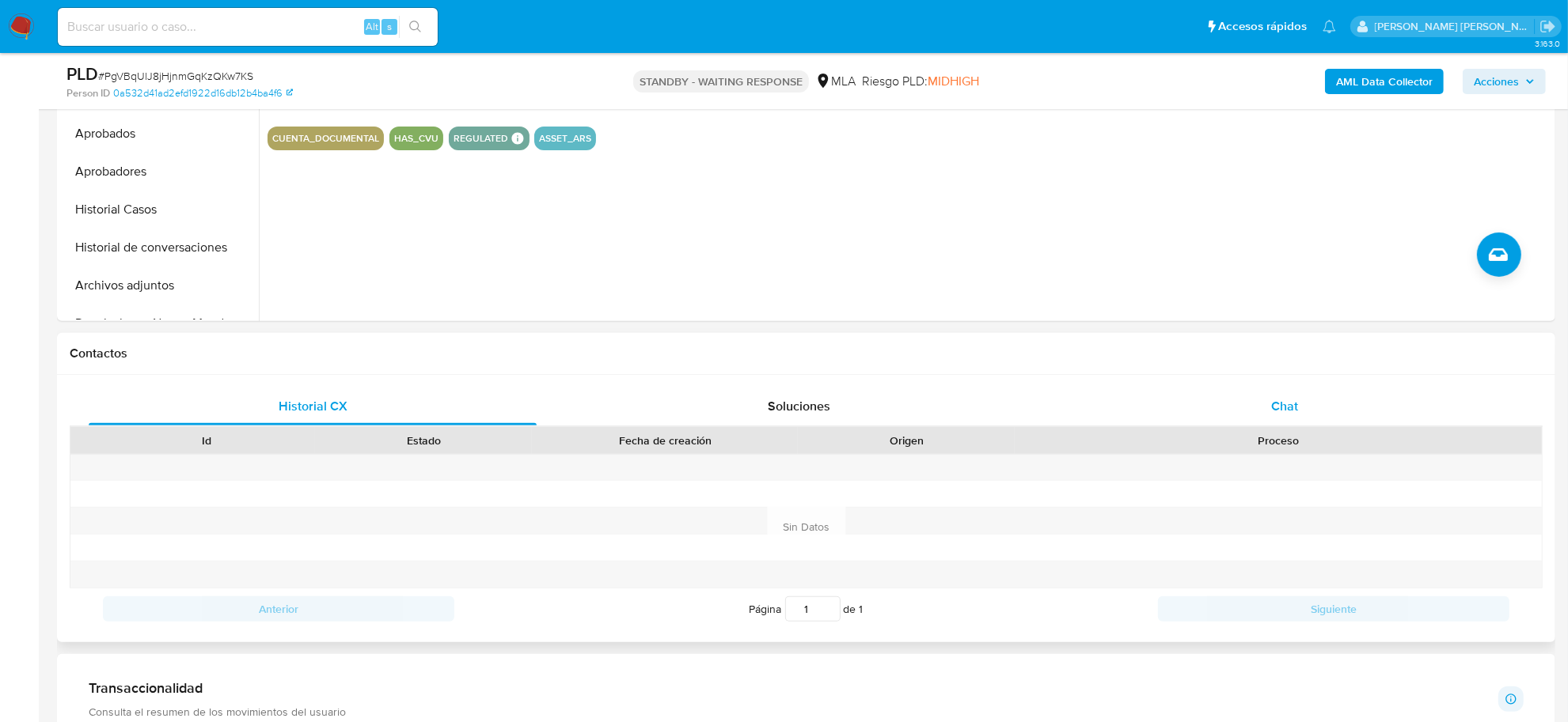
click at [1252, 402] on div "Chat" at bounding box center [1284, 407] width 448 height 38
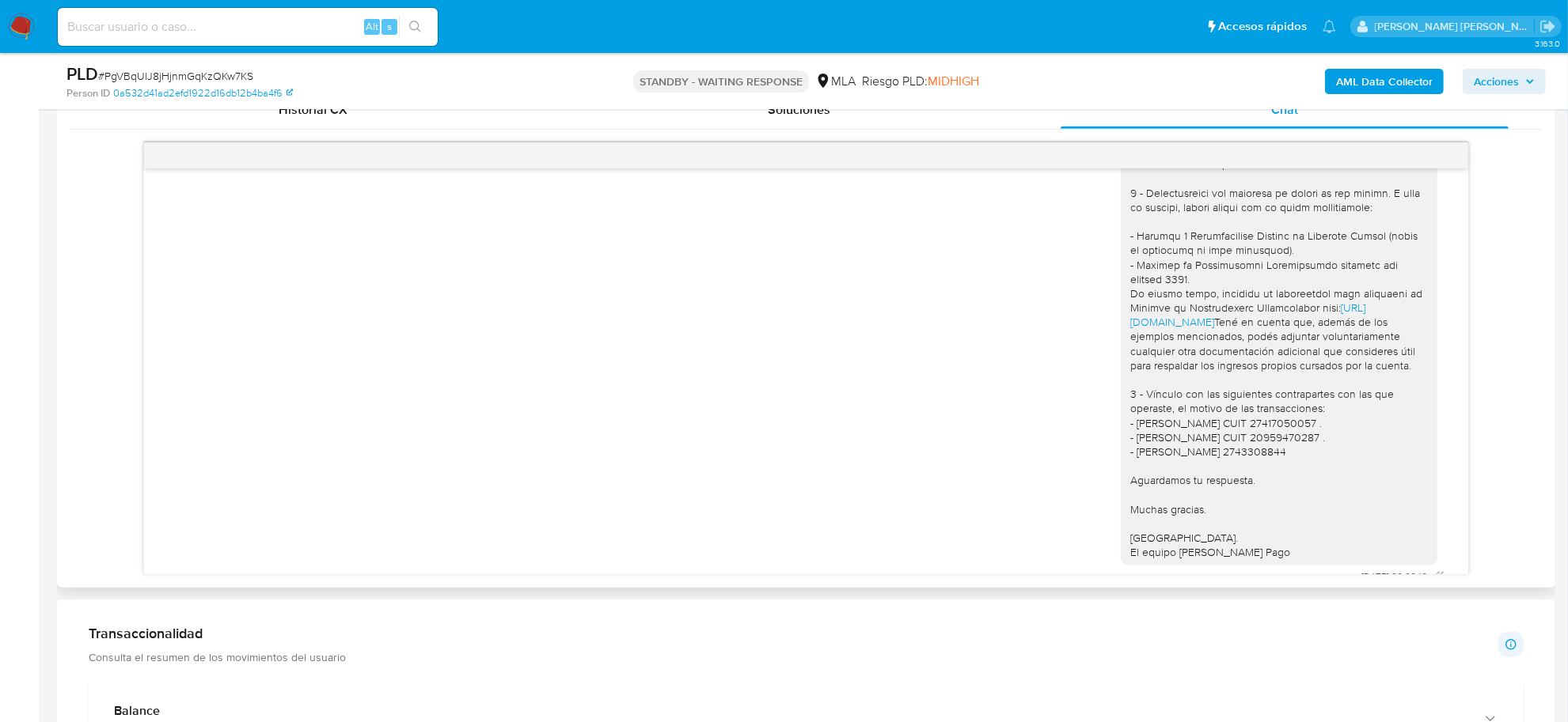
scroll to position [1563, 0]
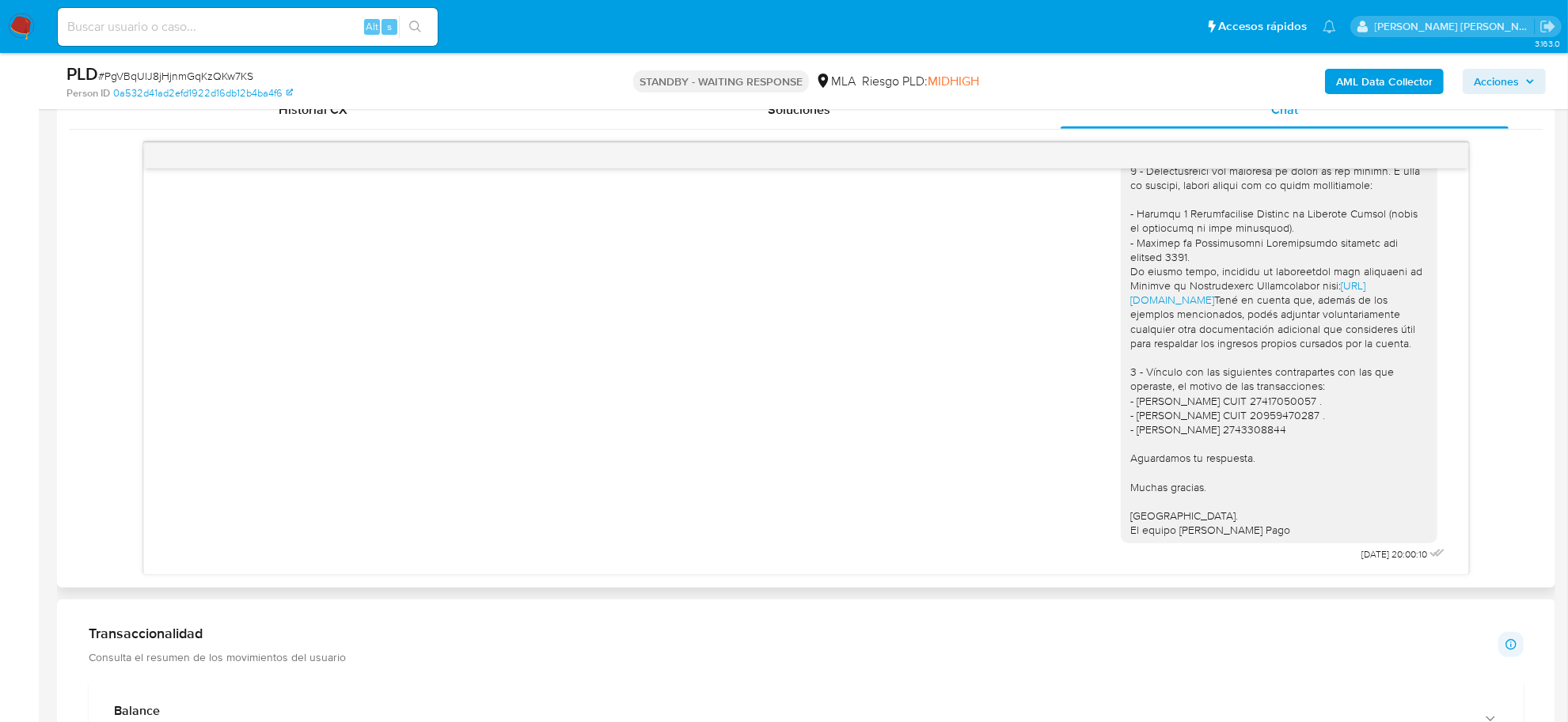
drag, startPoint x: 1117, startPoint y: 262, endPoint x: 1257, endPoint y: 530, distance: 302.4
click at [1257, 530] on div "https://www.mercadopago.com.ar/ayuda/30181 Tené en cuenta que, además de los ej…" at bounding box center [1279, 221] width 298 height 632
copy div "Gabriel Hernán, esperamos te encuentres bien. Notamos que tuviste oportunidad d…"
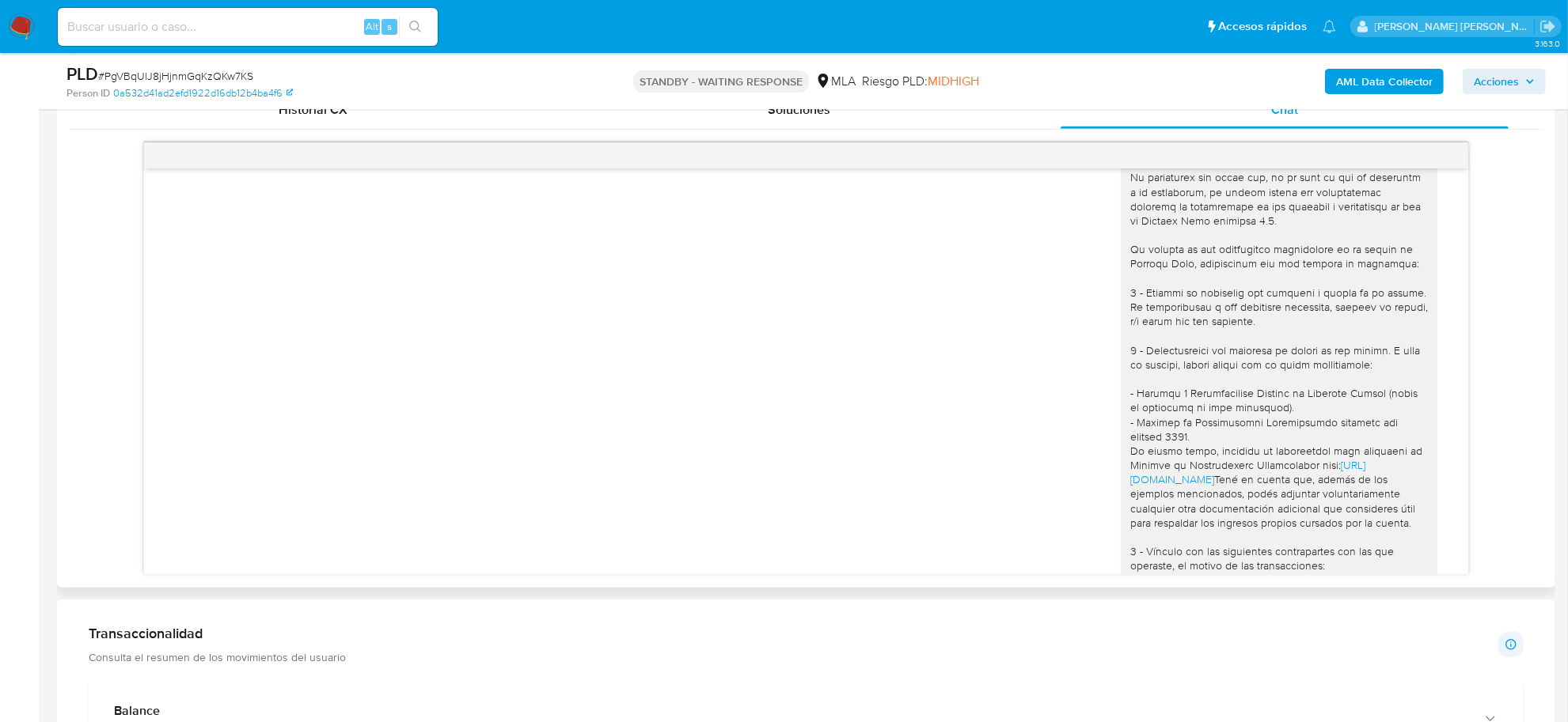
scroll to position [1266, 0]
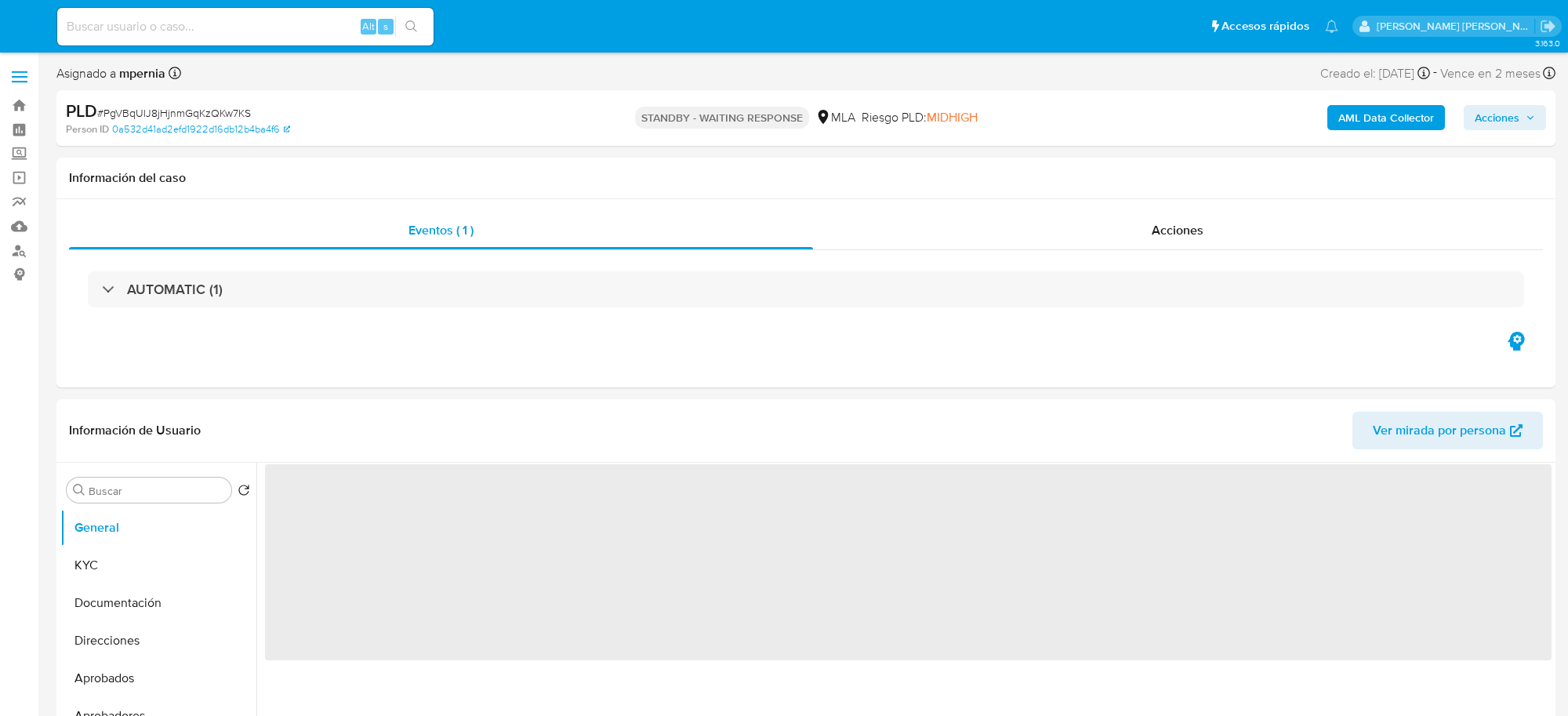
select select "10"
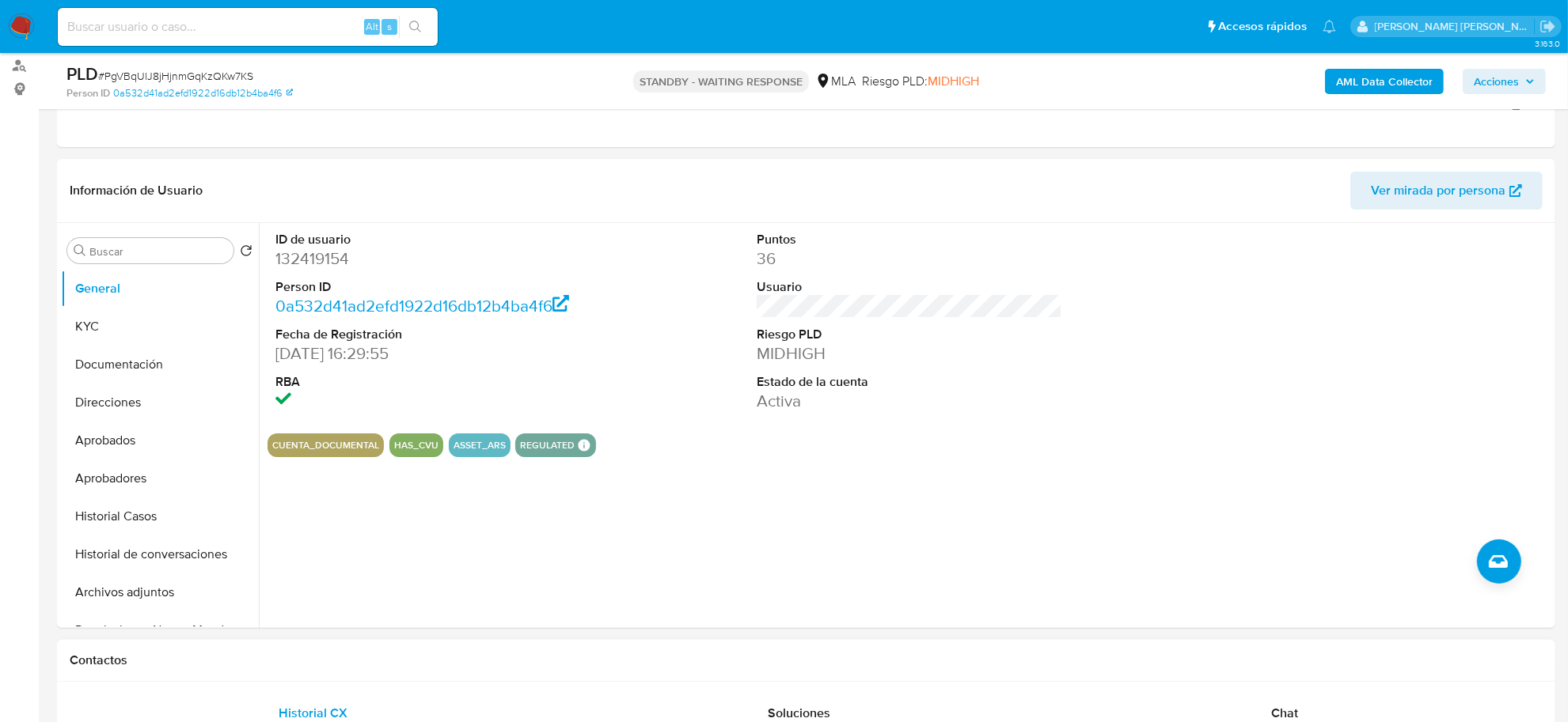
scroll to position [297, 0]
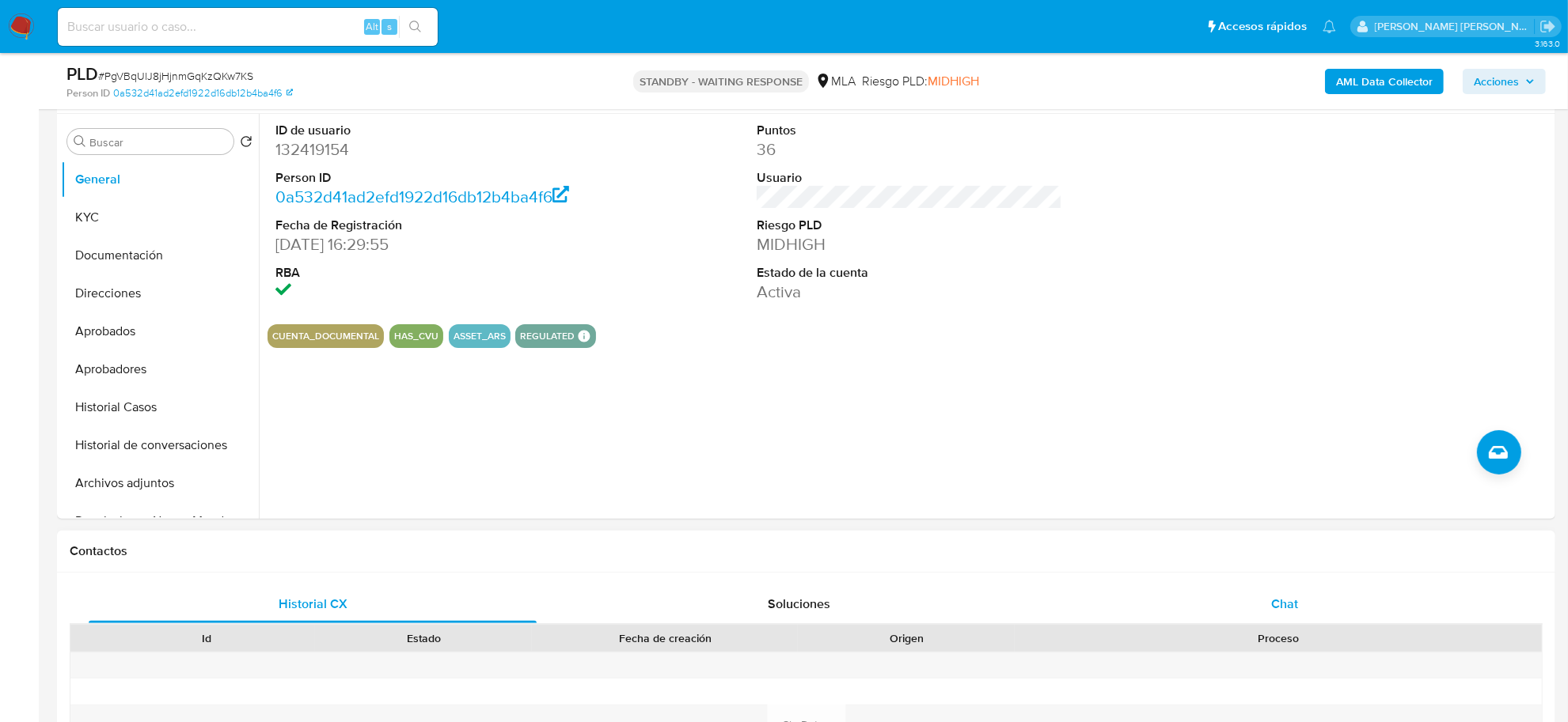
click at [1299, 610] on div "Chat" at bounding box center [1284, 604] width 448 height 38
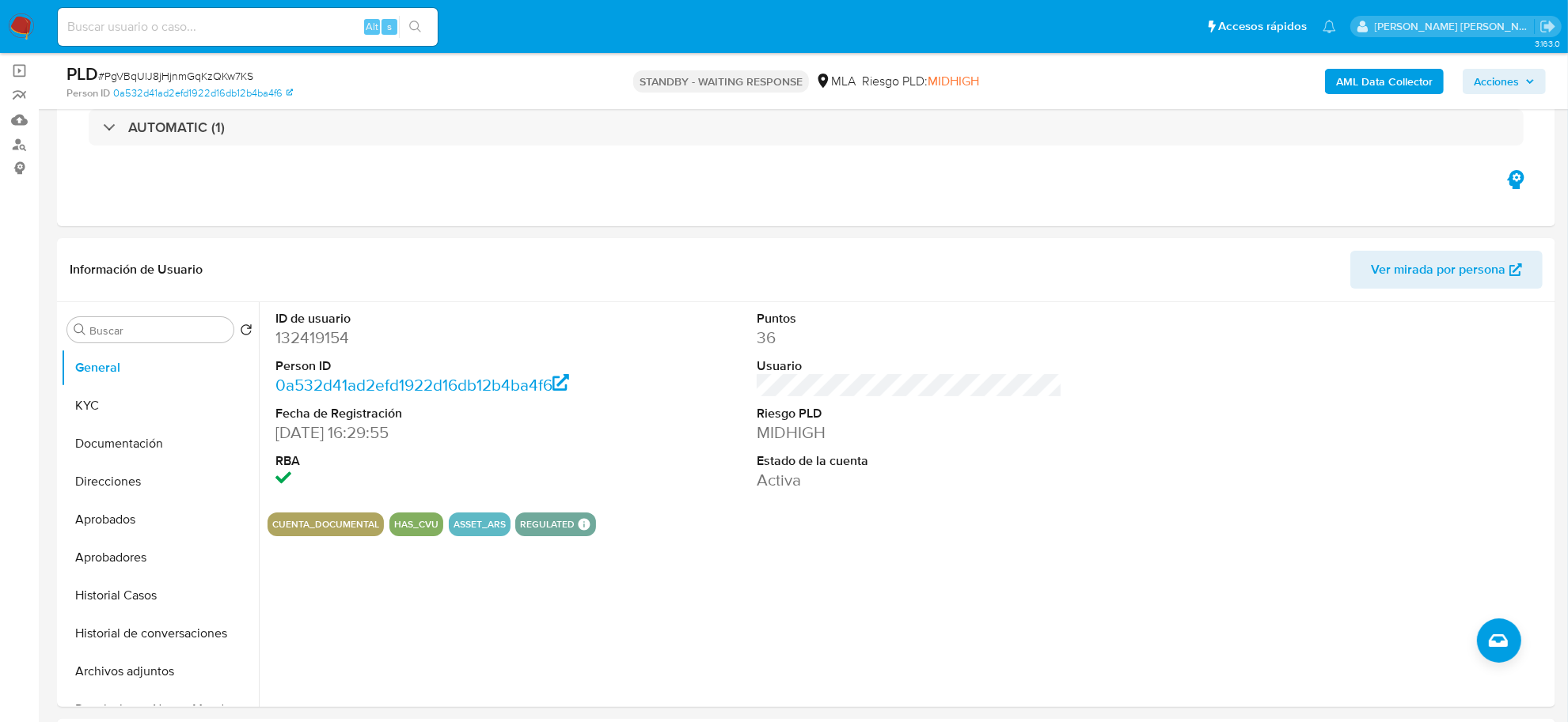
scroll to position [0, 0]
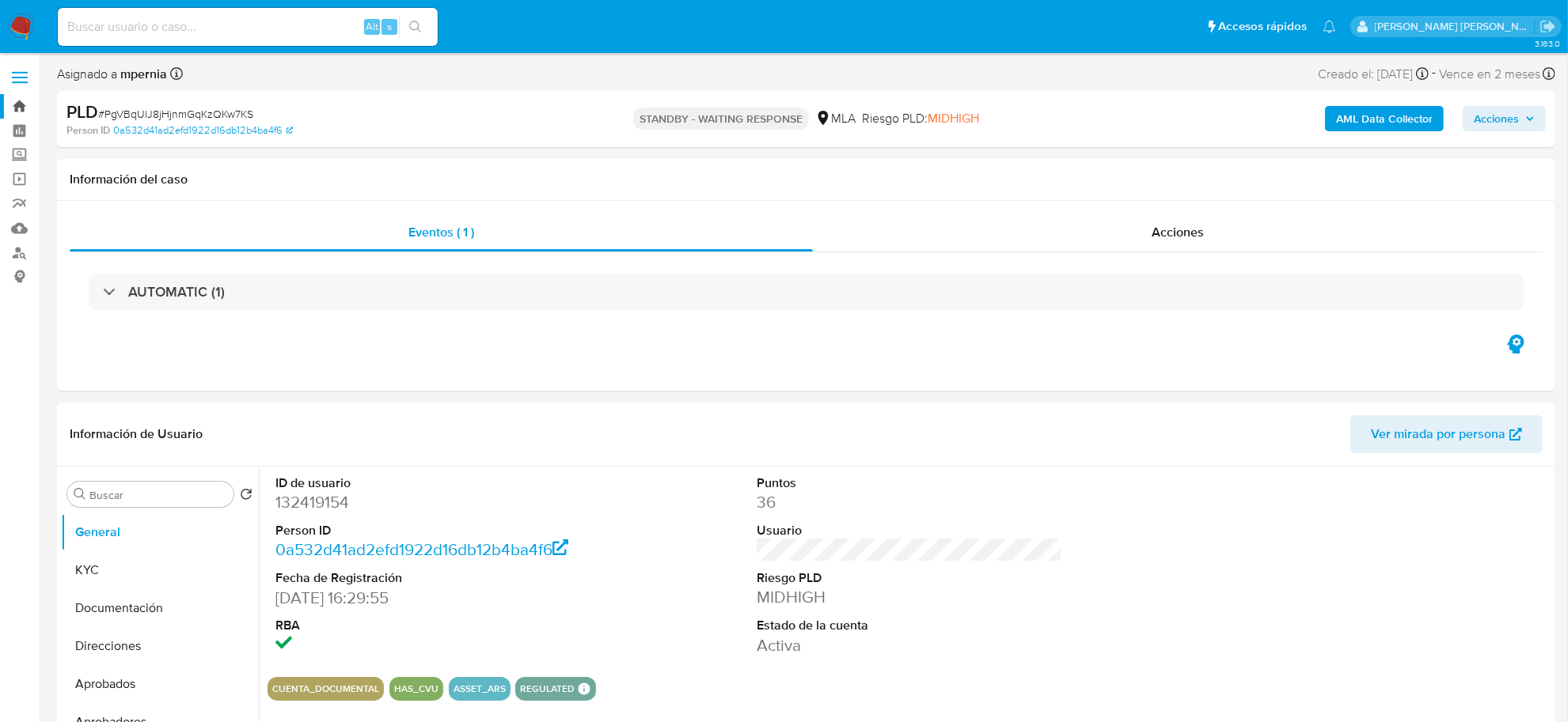
click at [25, 100] on link "Bandeja" at bounding box center [94, 107] width 188 height 24
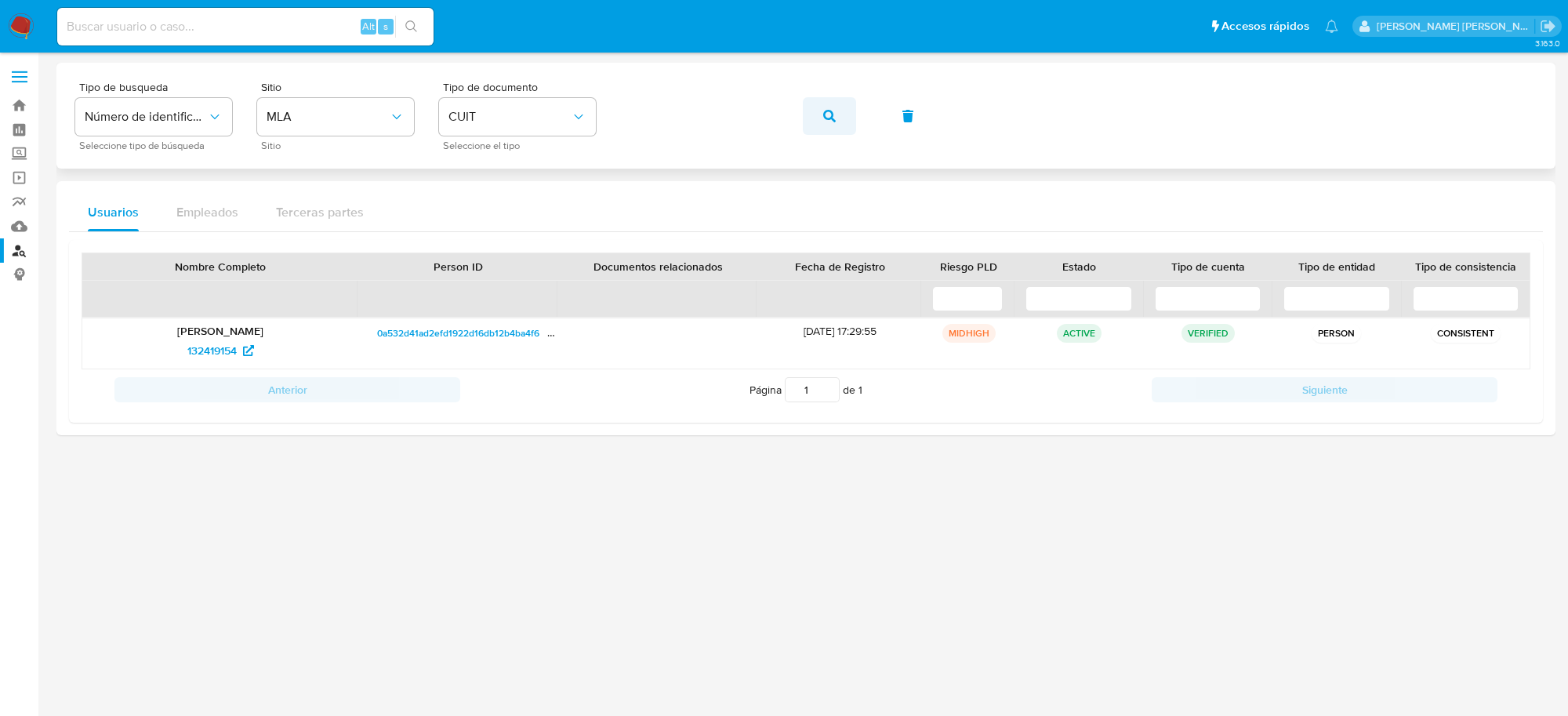
click at [823, 116] on icon "button" at bounding box center [830, 116] width 13 height 13
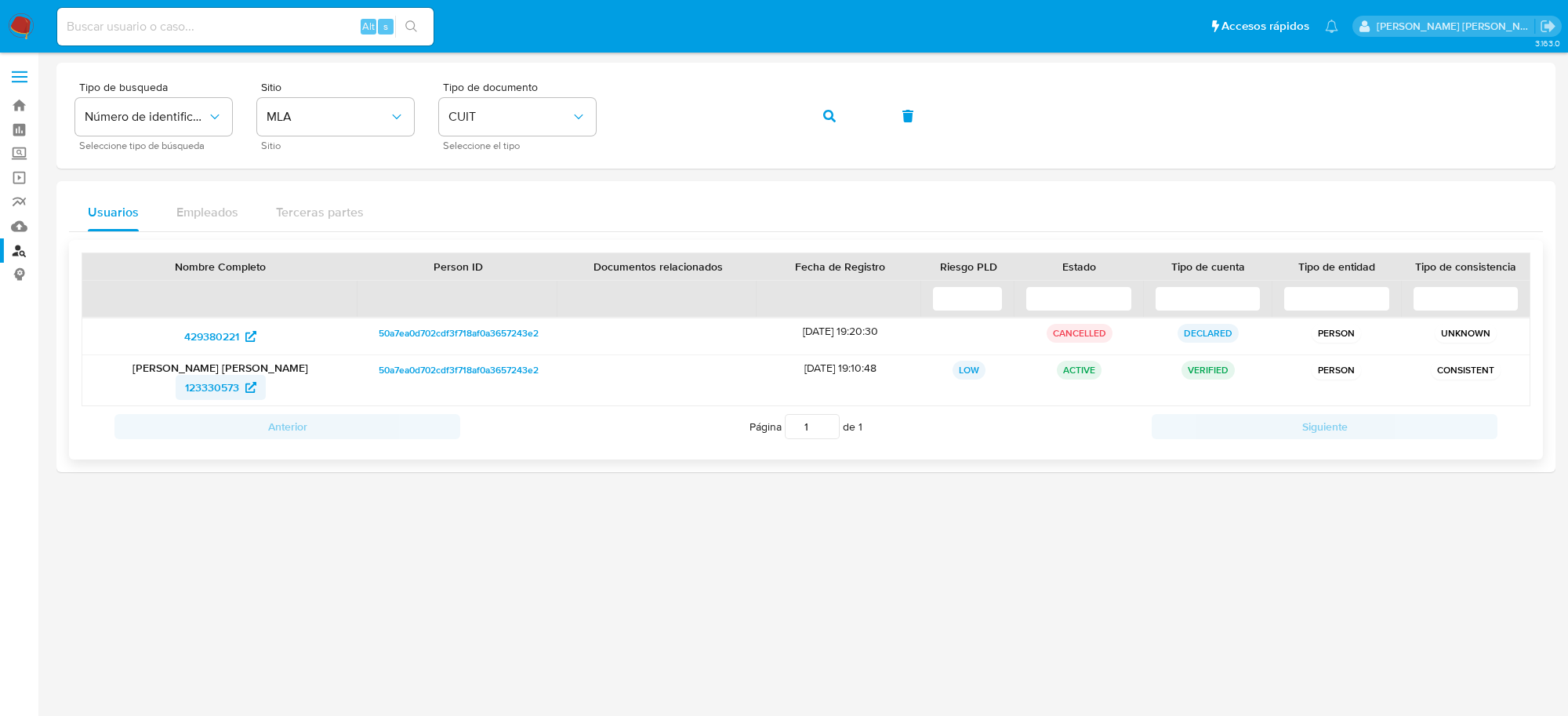
click at [204, 393] on span "123330573" at bounding box center [212, 387] width 54 height 25
click at [823, 118] on icon "button" at bounding box center [830, 116] width 13 height 13
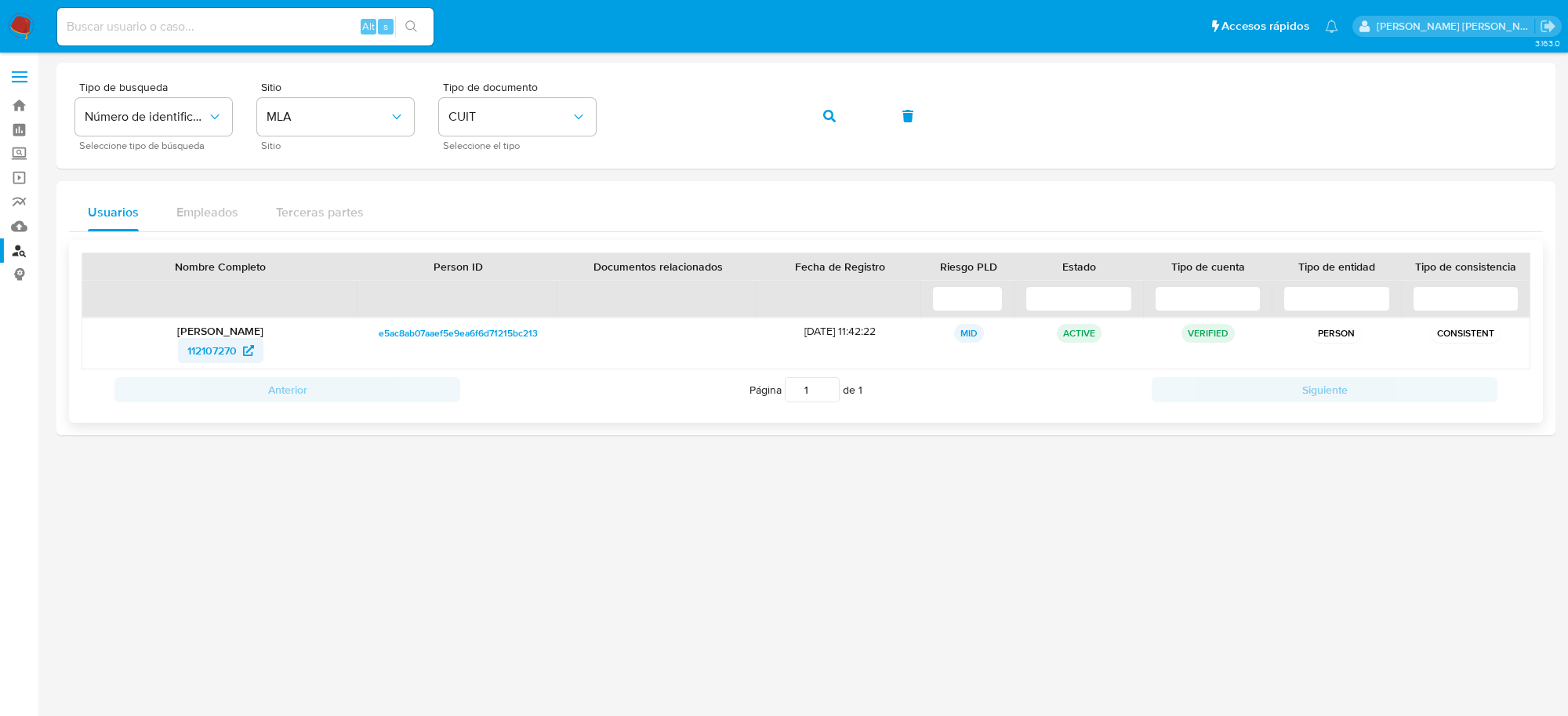
click at [224, 349] on span "112107270" at bounding box center [212, 350] width 49 height 25
click at [283, 23] on input at bounding box center [246, 26] width 376 height 20
paste input "50885791"
type input "50885791"
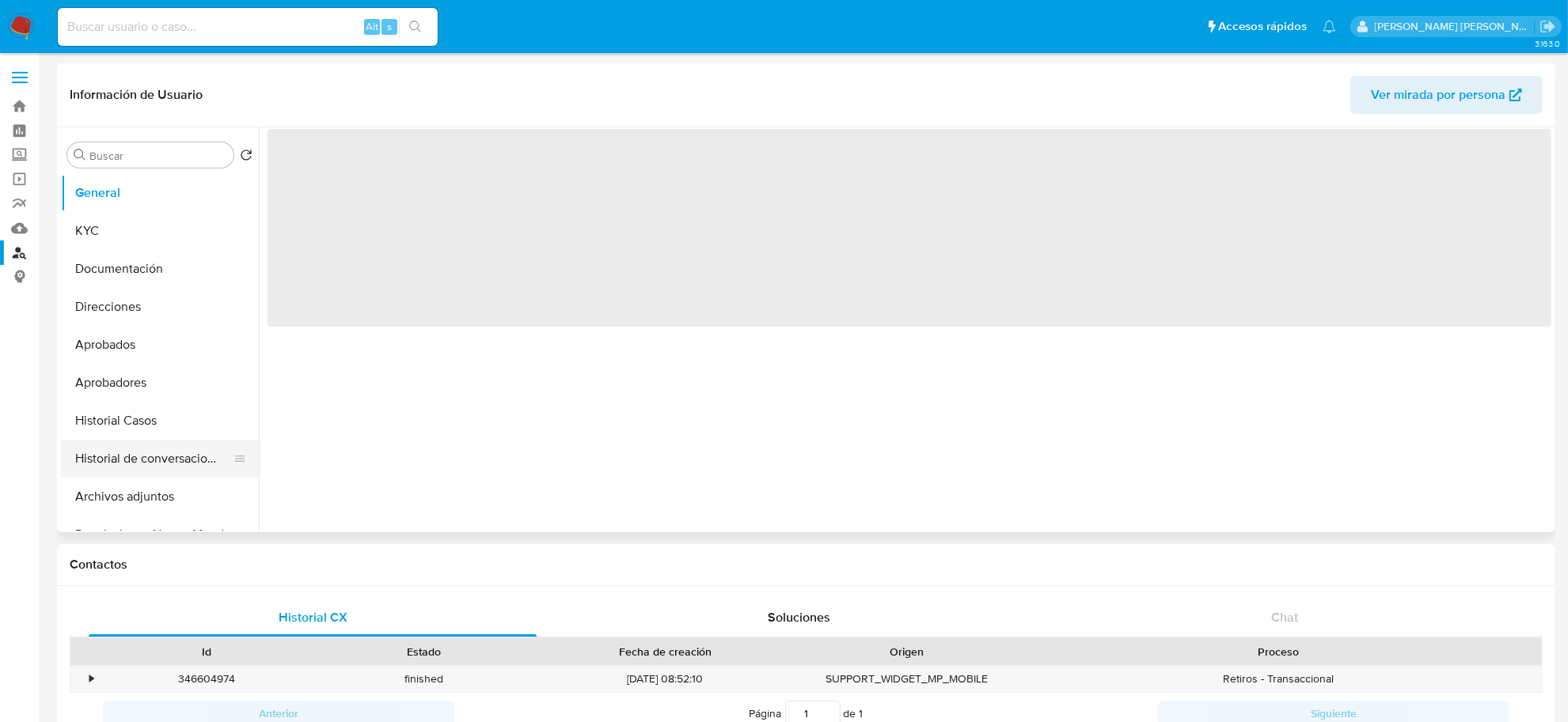
select select "10"
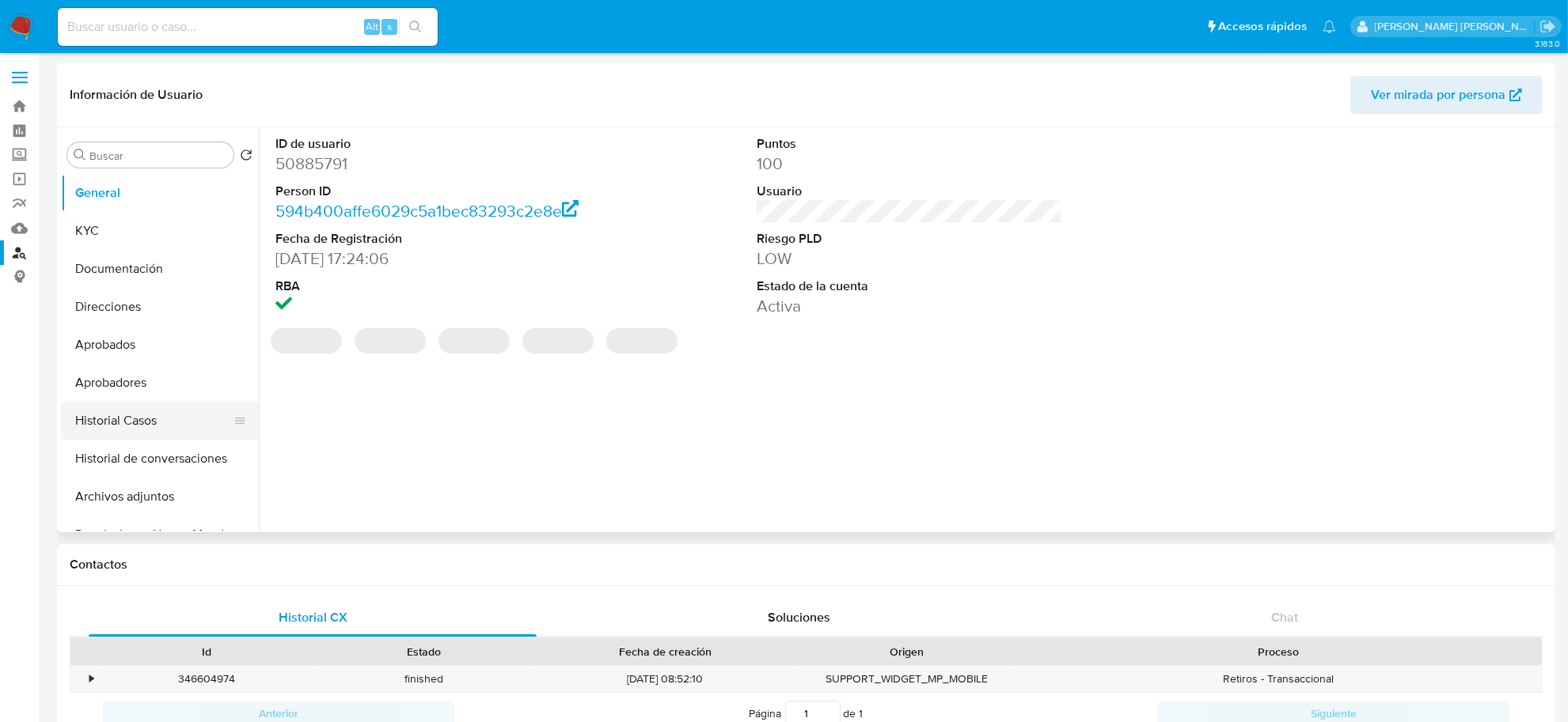
click at [127, 427] on button "Historial Casos" at bounding box center [153, 420] width 185 height 38
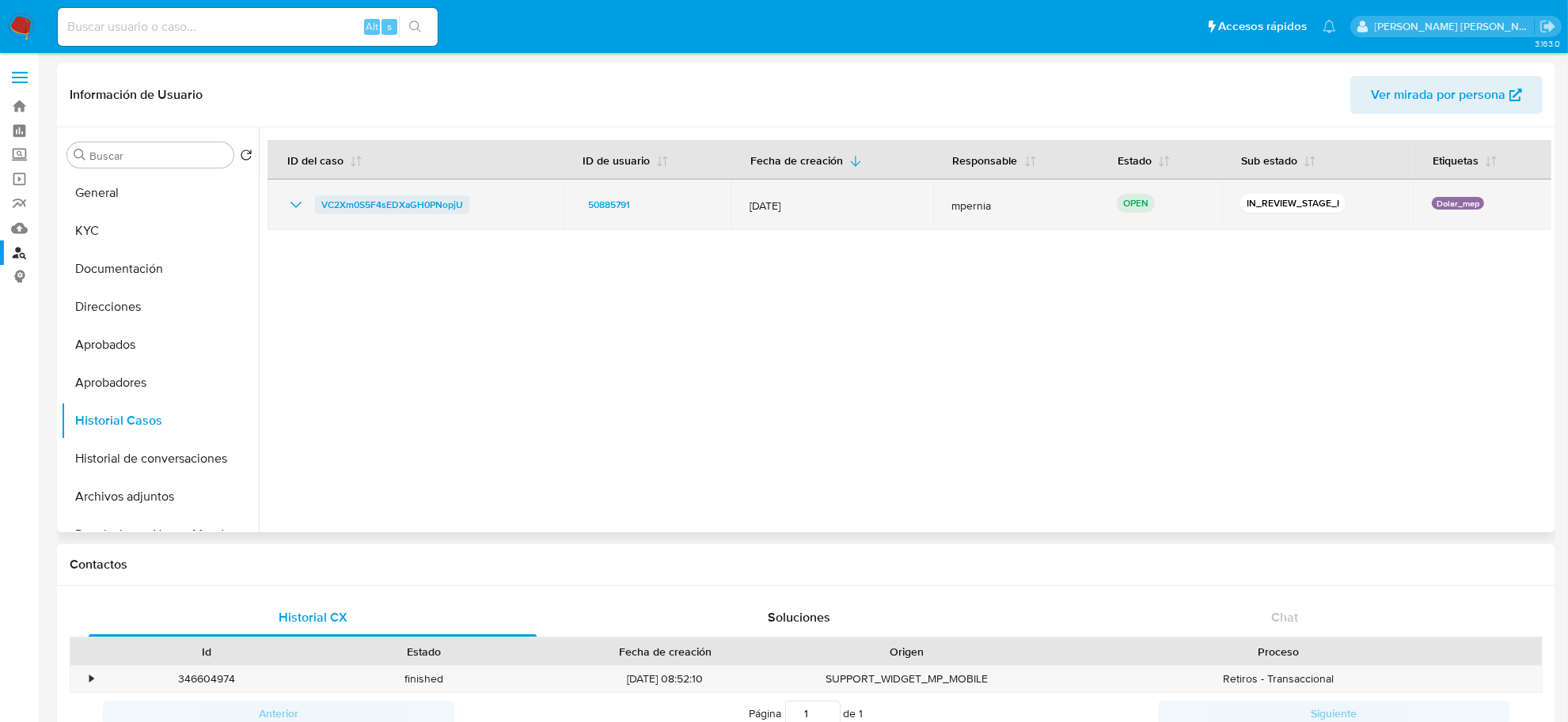
click at [398, 200] on span "VC2Xm0S5F4sEDXaGH0PNopjU" at bounding box center [392, 205] width 142 height 19
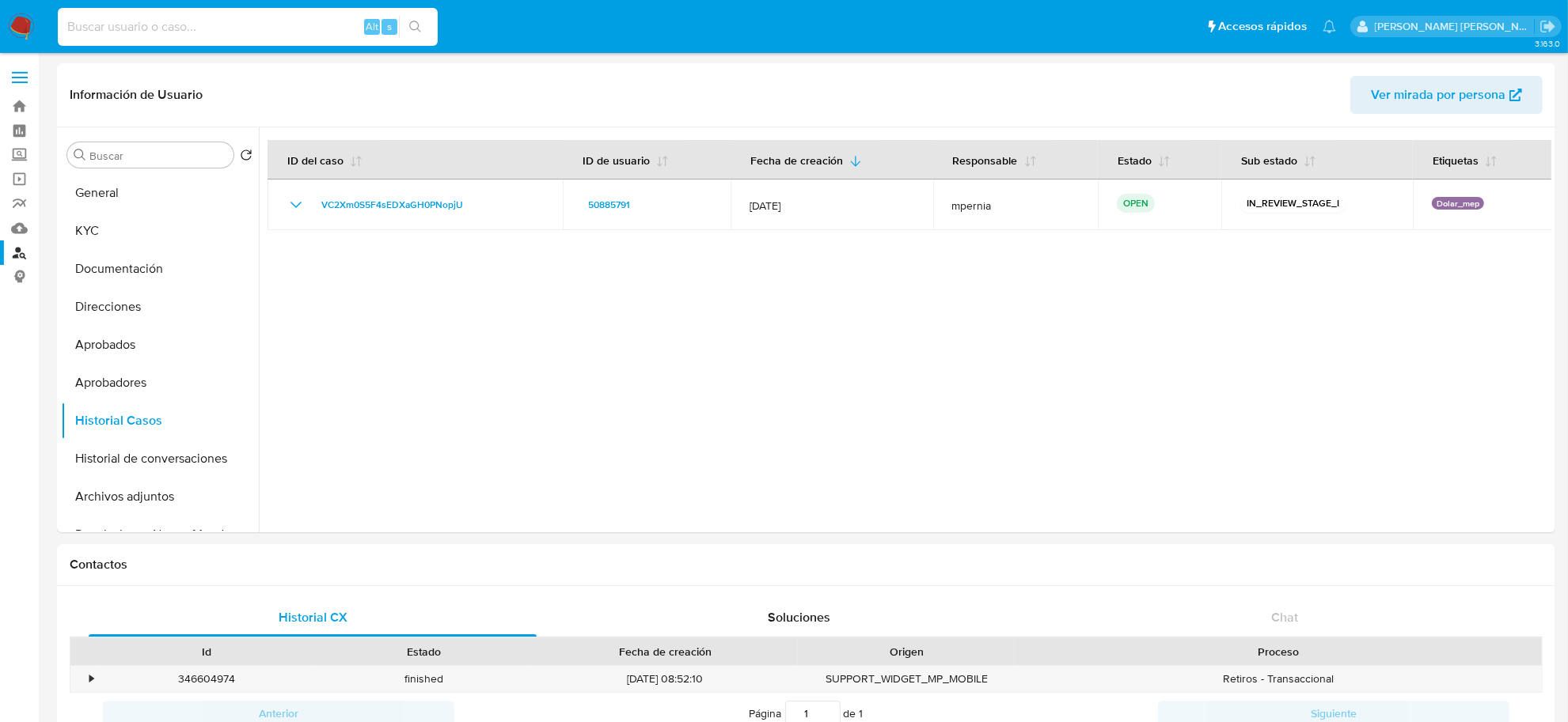
click at [199, 24] on input at bounding box center [248, 26] width 380 height 20
paste input "169640260"
type input "169640260"
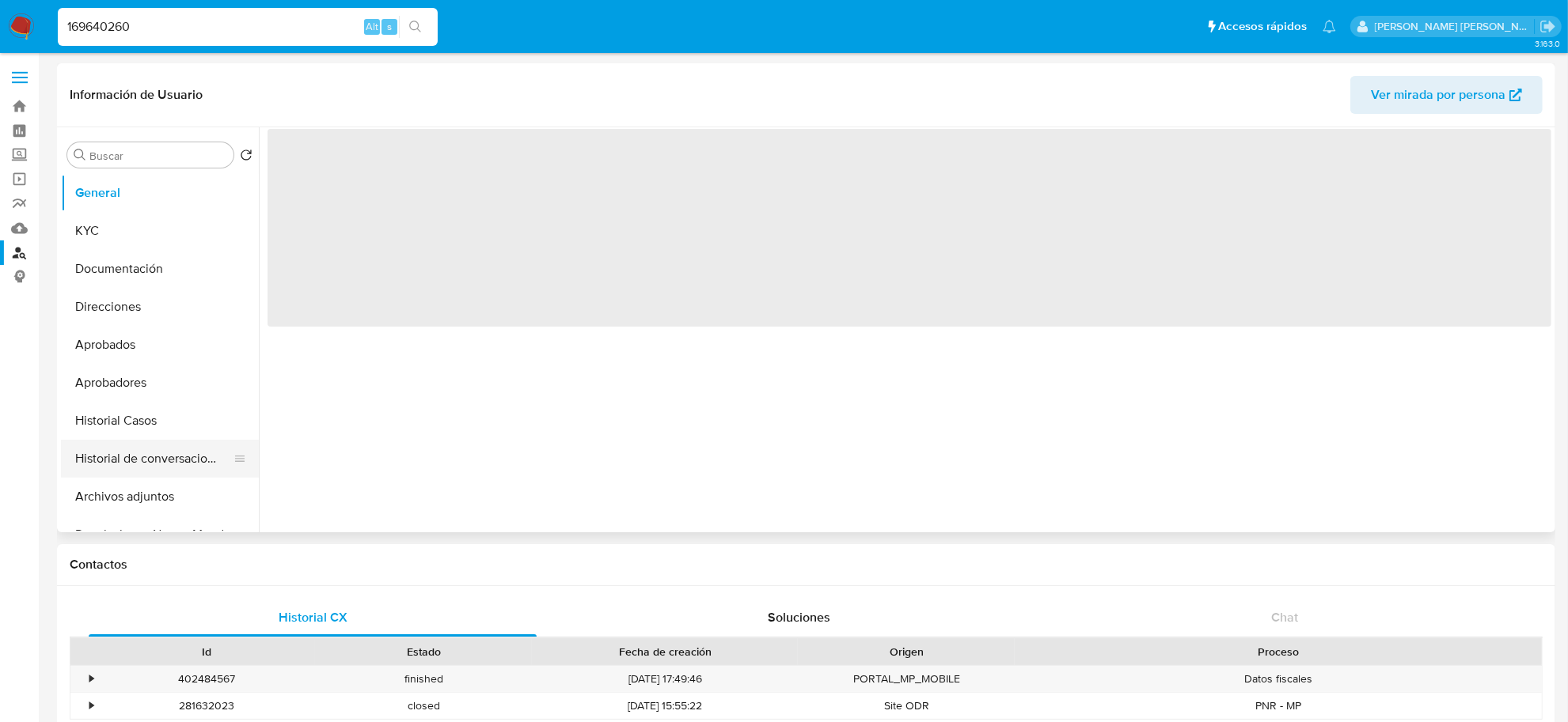
drag, startPoint x: 133, startPoint y: 427, endPoint x: 95, endPoint y: 445, distance: 42.0
click at [133, 428] on button "Historial Casos" at bounding box center [160, 420] width 198 height 38
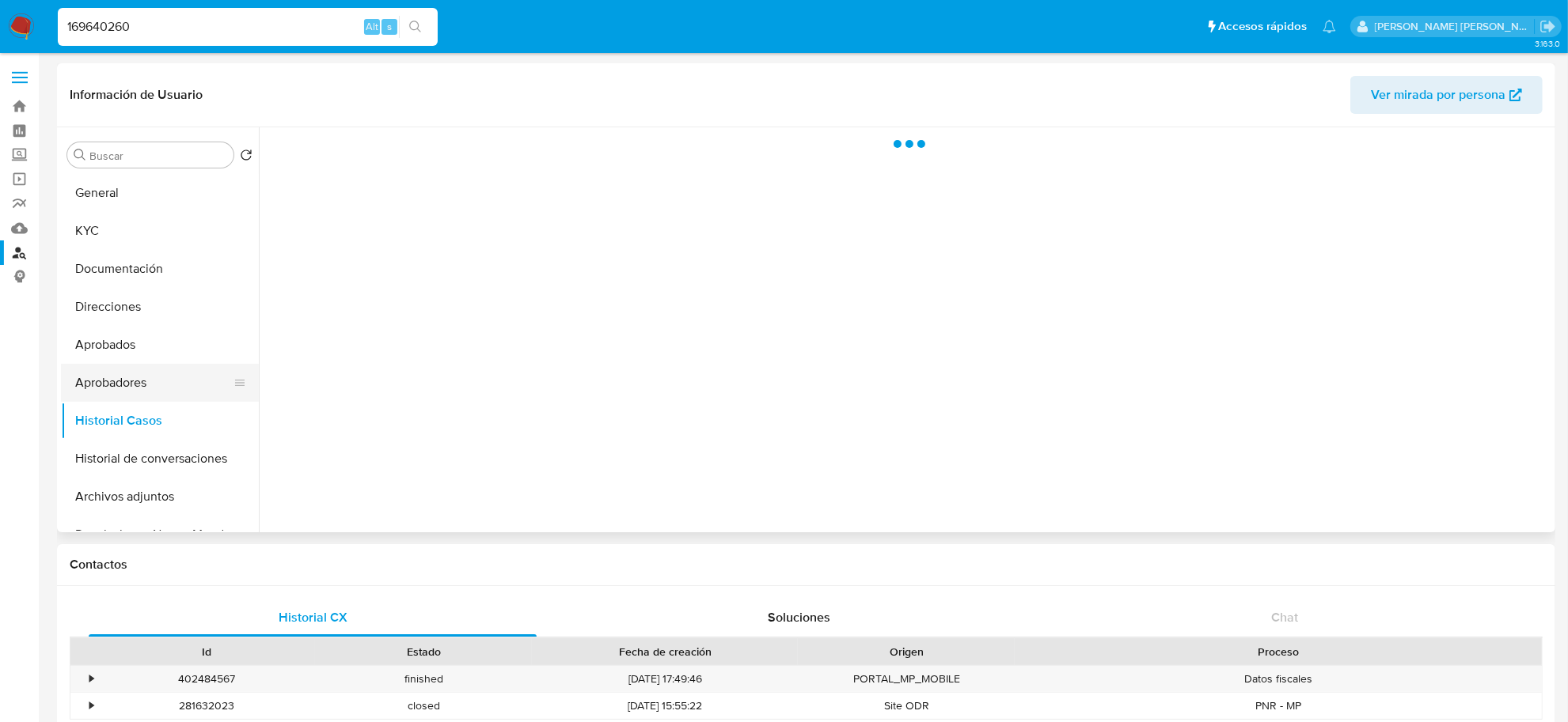
select select "10"
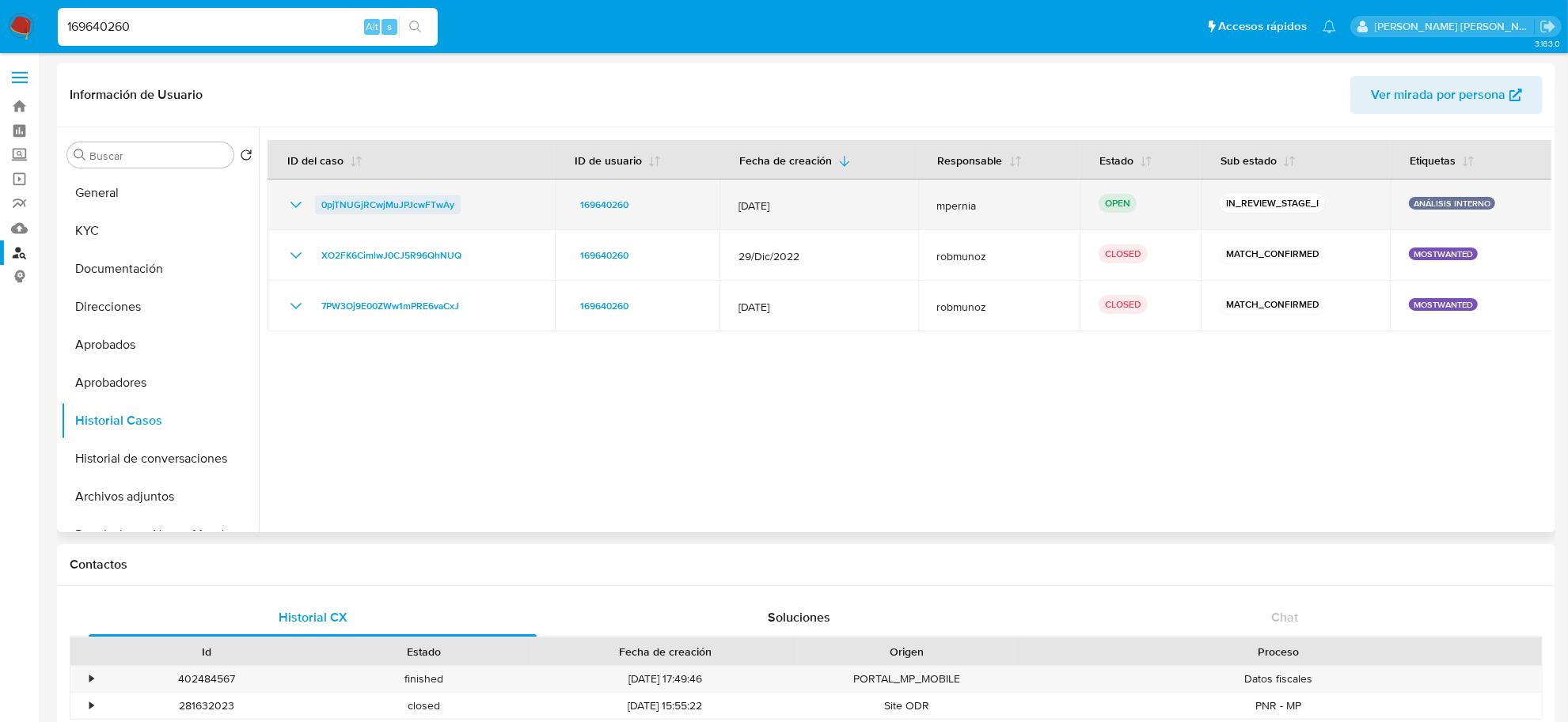
click at [409, 205] on span "0pjTNUGjRCwjMuJPJcwFTwAy" at bounding box center [387, 205] width 133 height 19
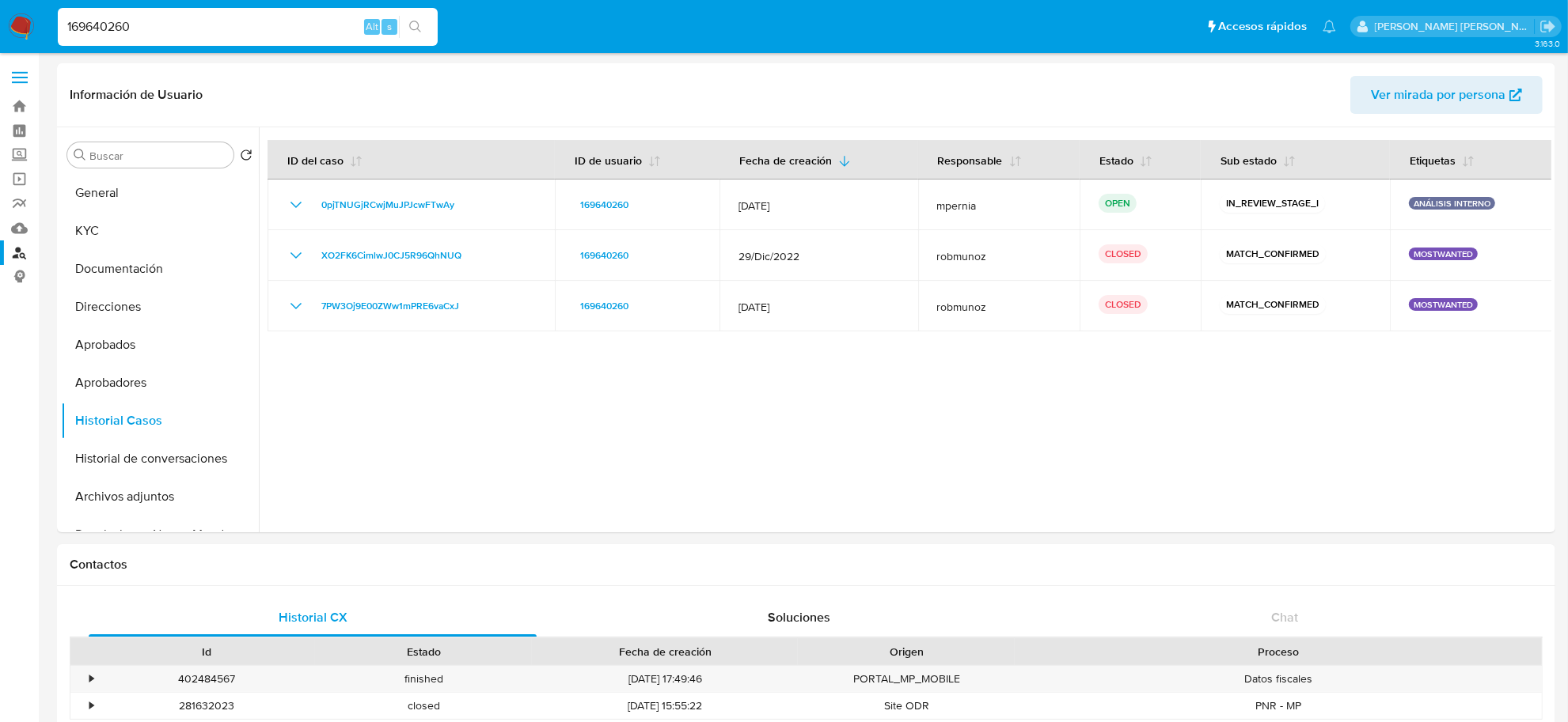
click at [107, 26] on input "169640260" at bounding box center [248, 26] width 380 height 20
paste input "773999663"
type input "773999663"
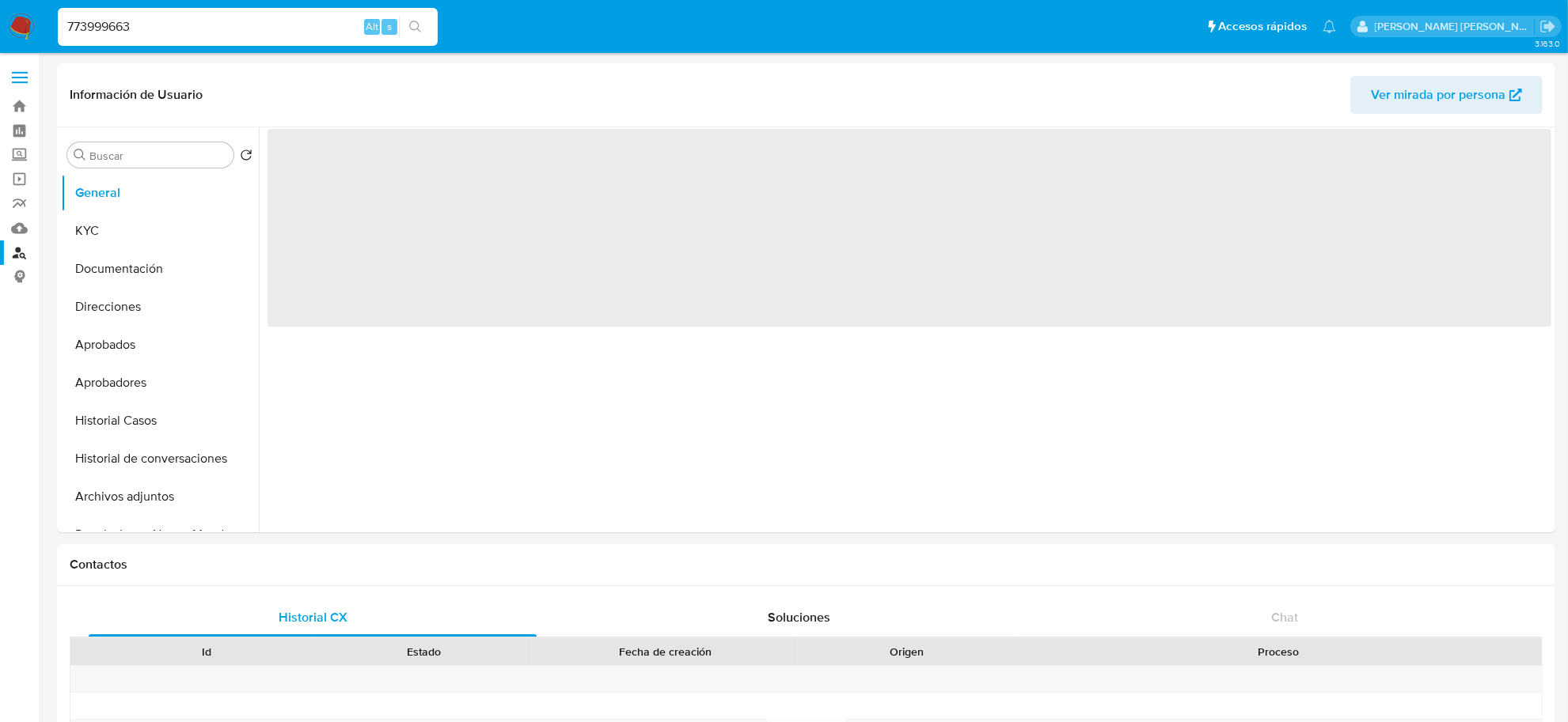
select select "10"
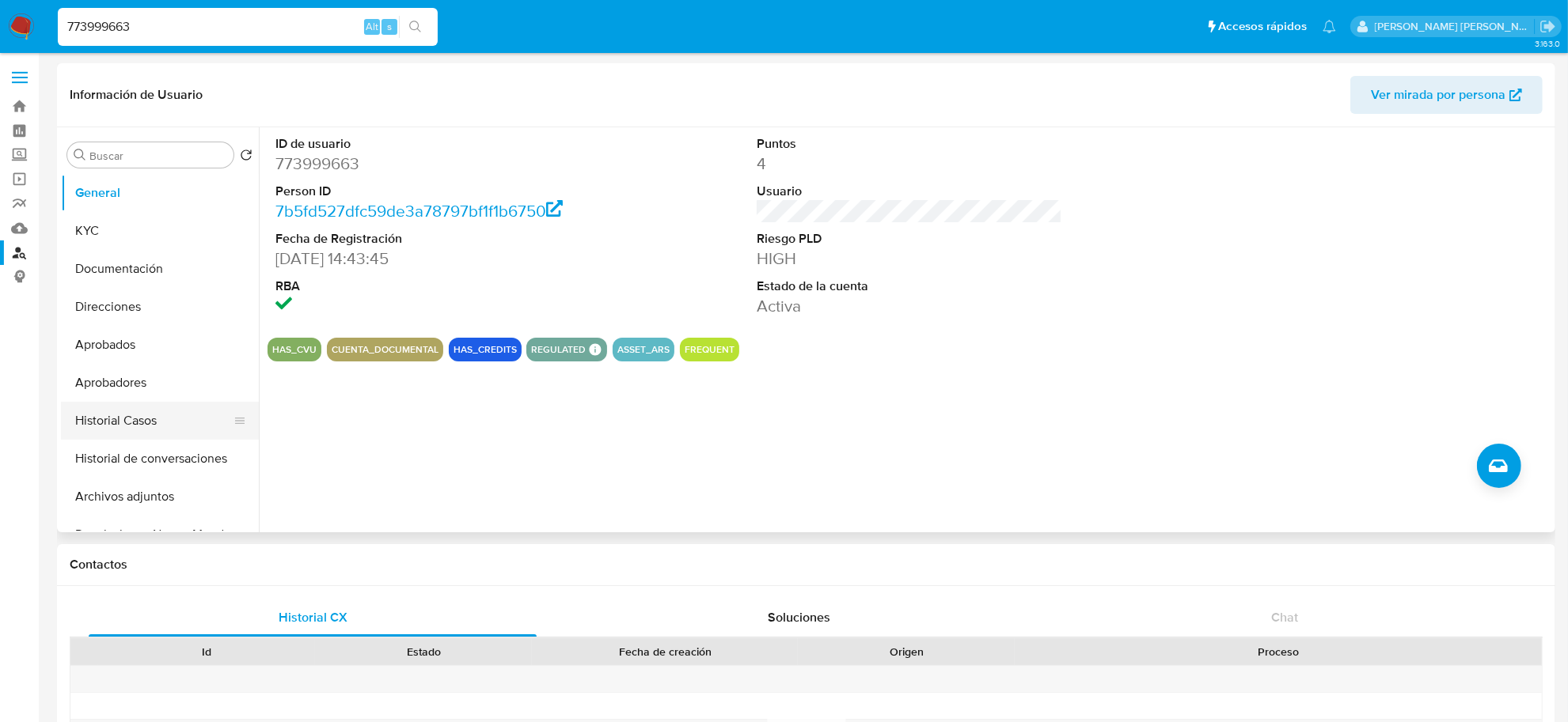
click at [117, 421] on button "Historial Casos" at bounding box center [153, 420] width 185 height 38
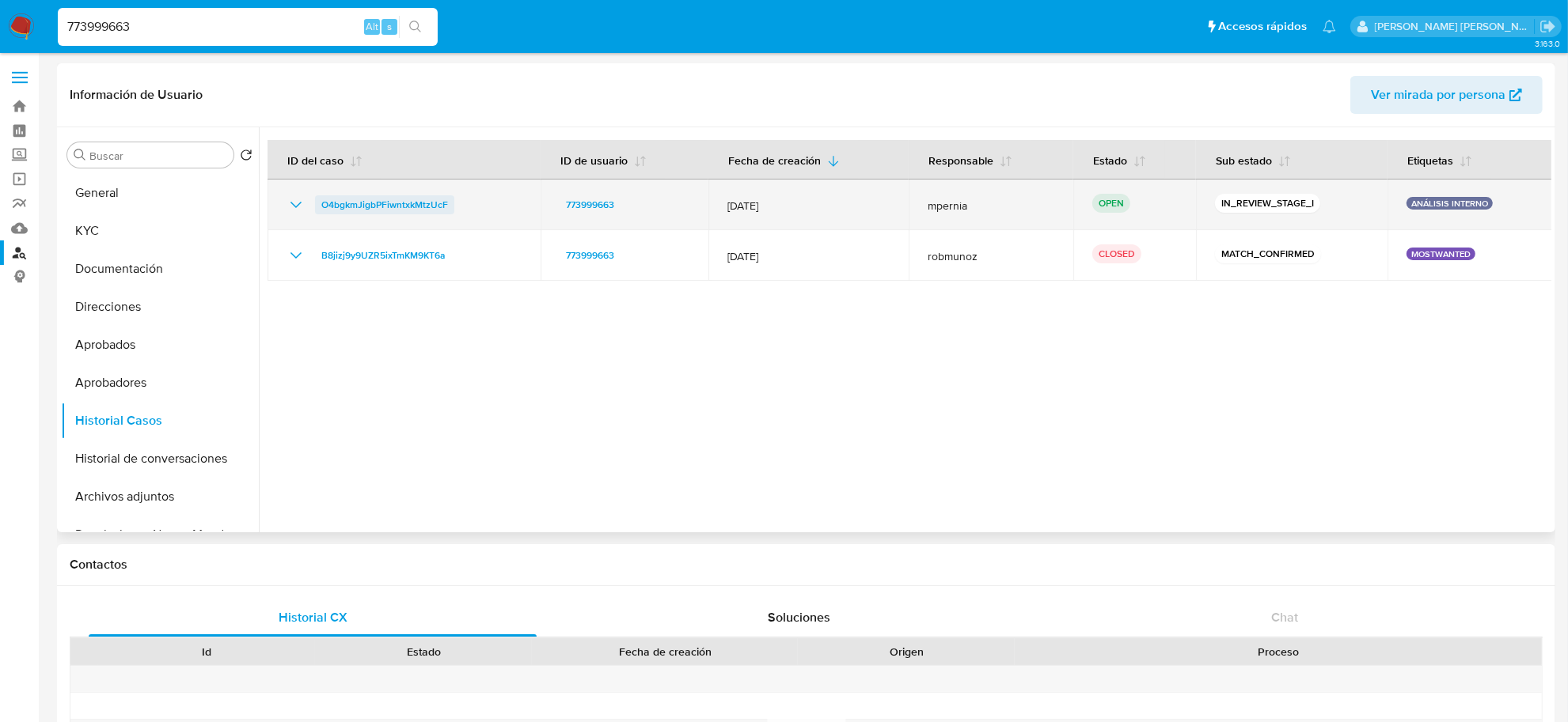
click at [373, 205] on span "O4bgkmJigbPFiwntxkMtzUcF" at bounding box center [384, 205] width 126 height 19
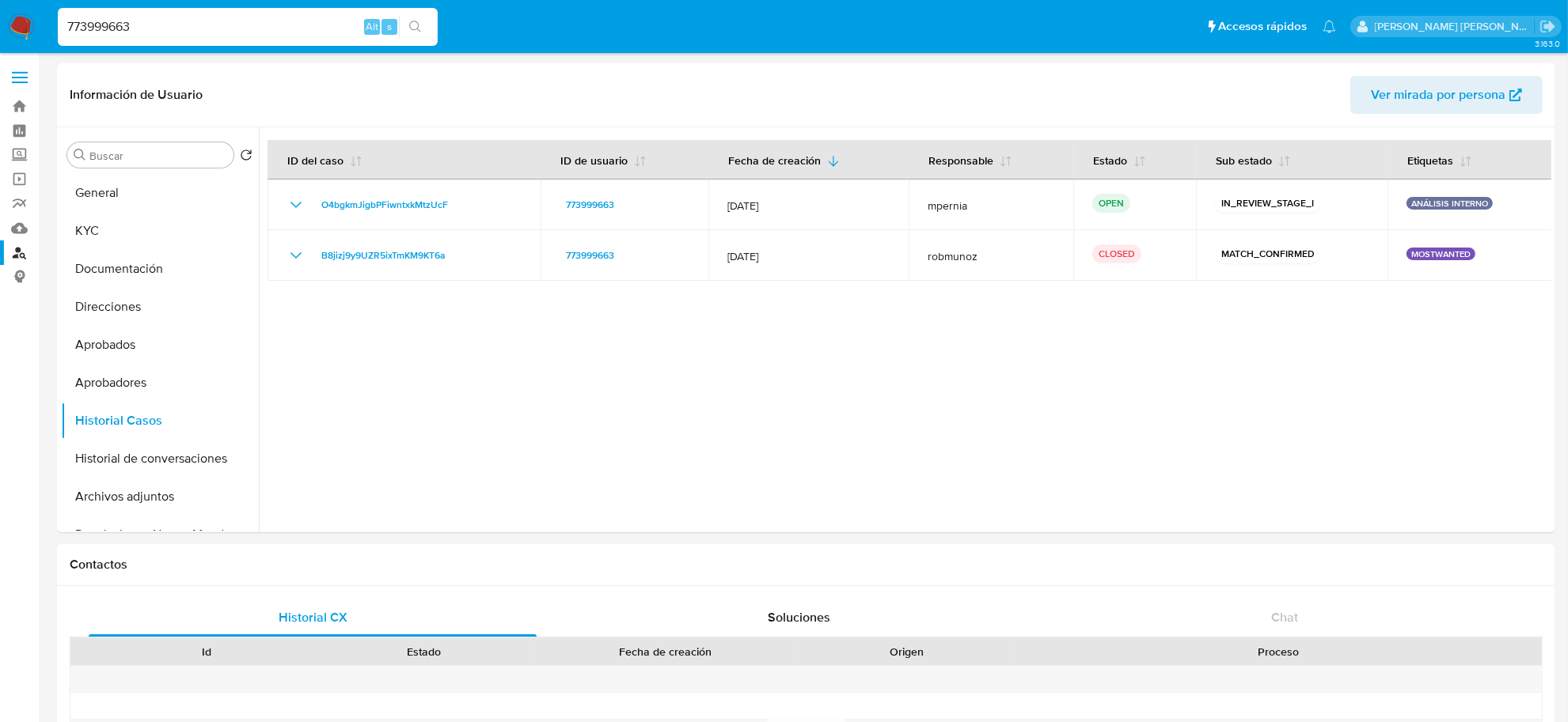
click at [87, 25] on input "773999663" at bounding box center [248, 26] width 380 height 20
paste input "1225399410"
type input "1225399410"
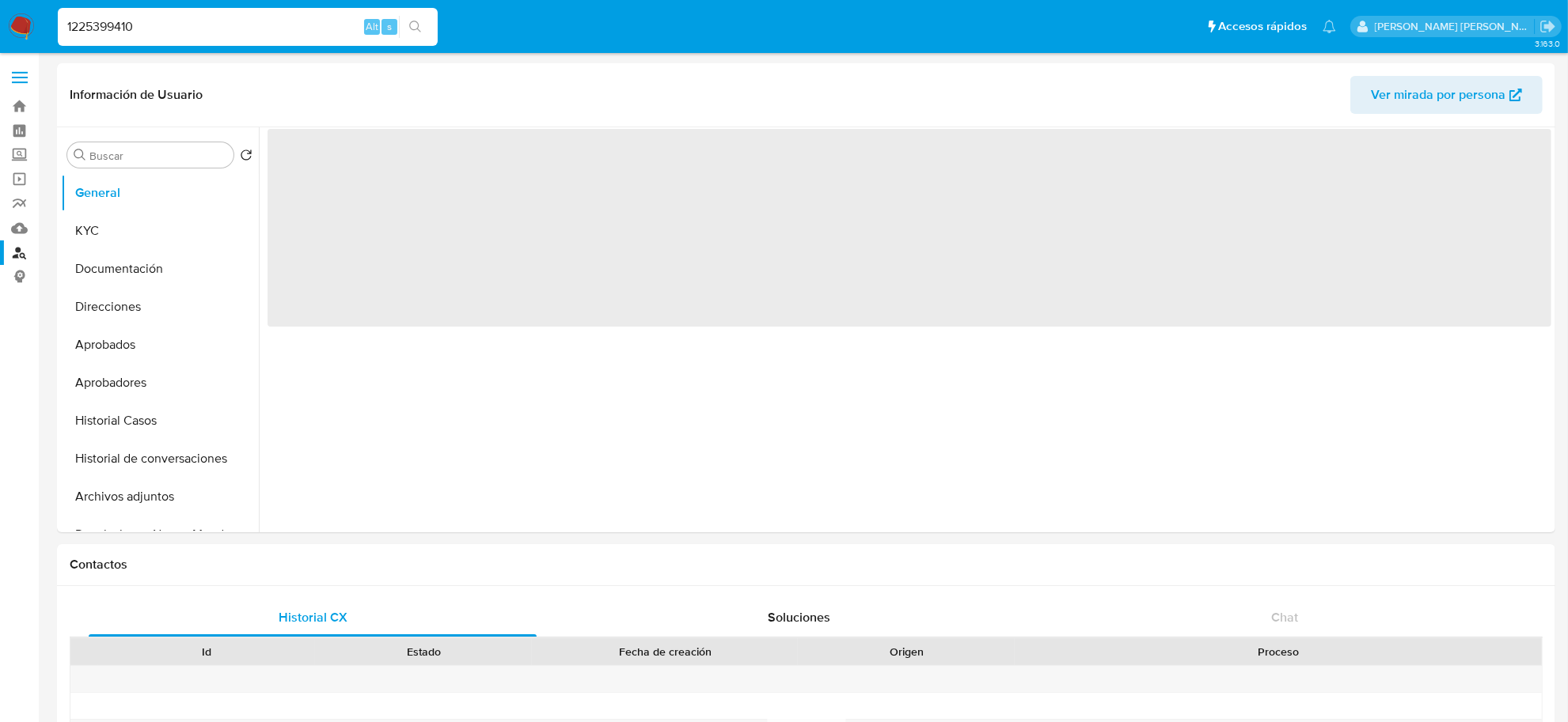
select select "10"
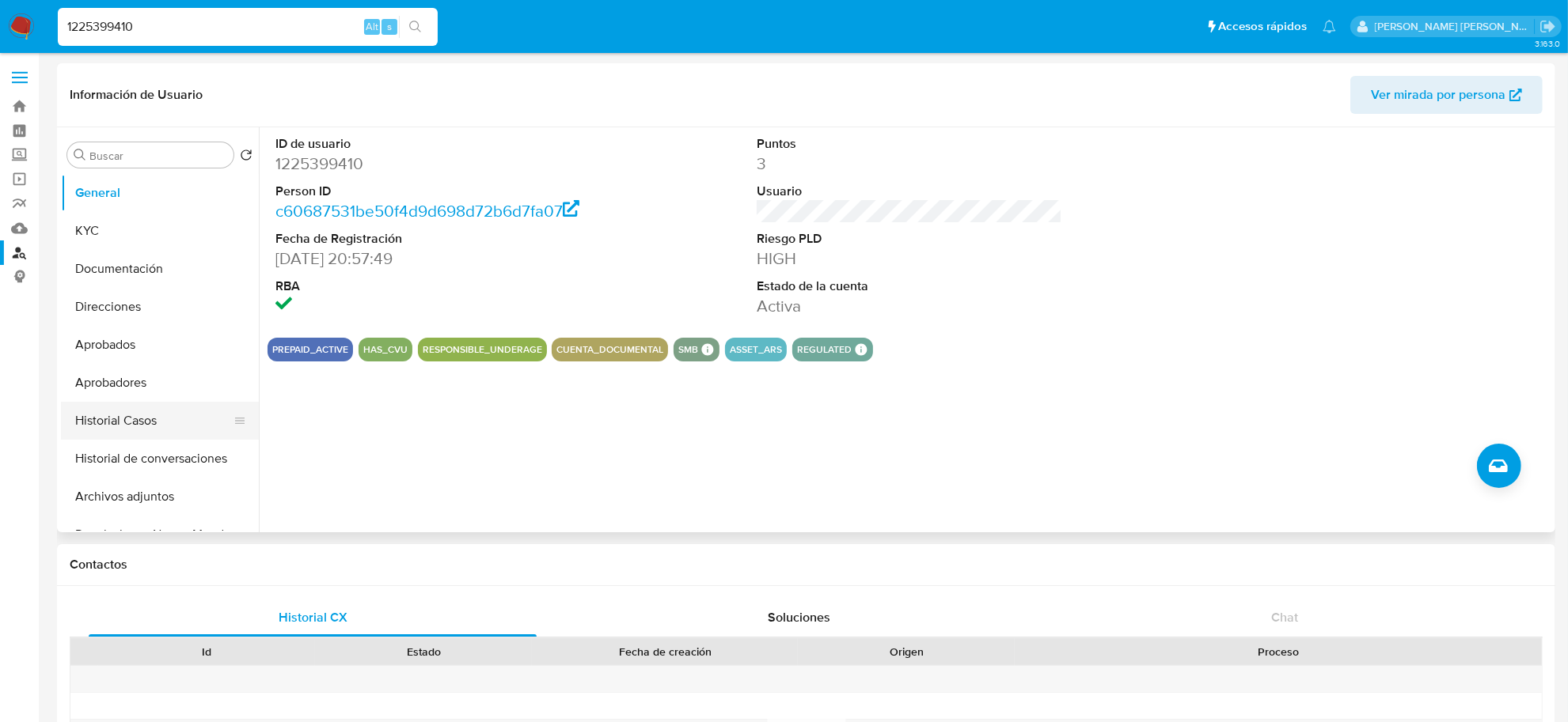
click at [111, 416] on button "Historial Casos" at bounding box center [153, 420] width 185 height 38
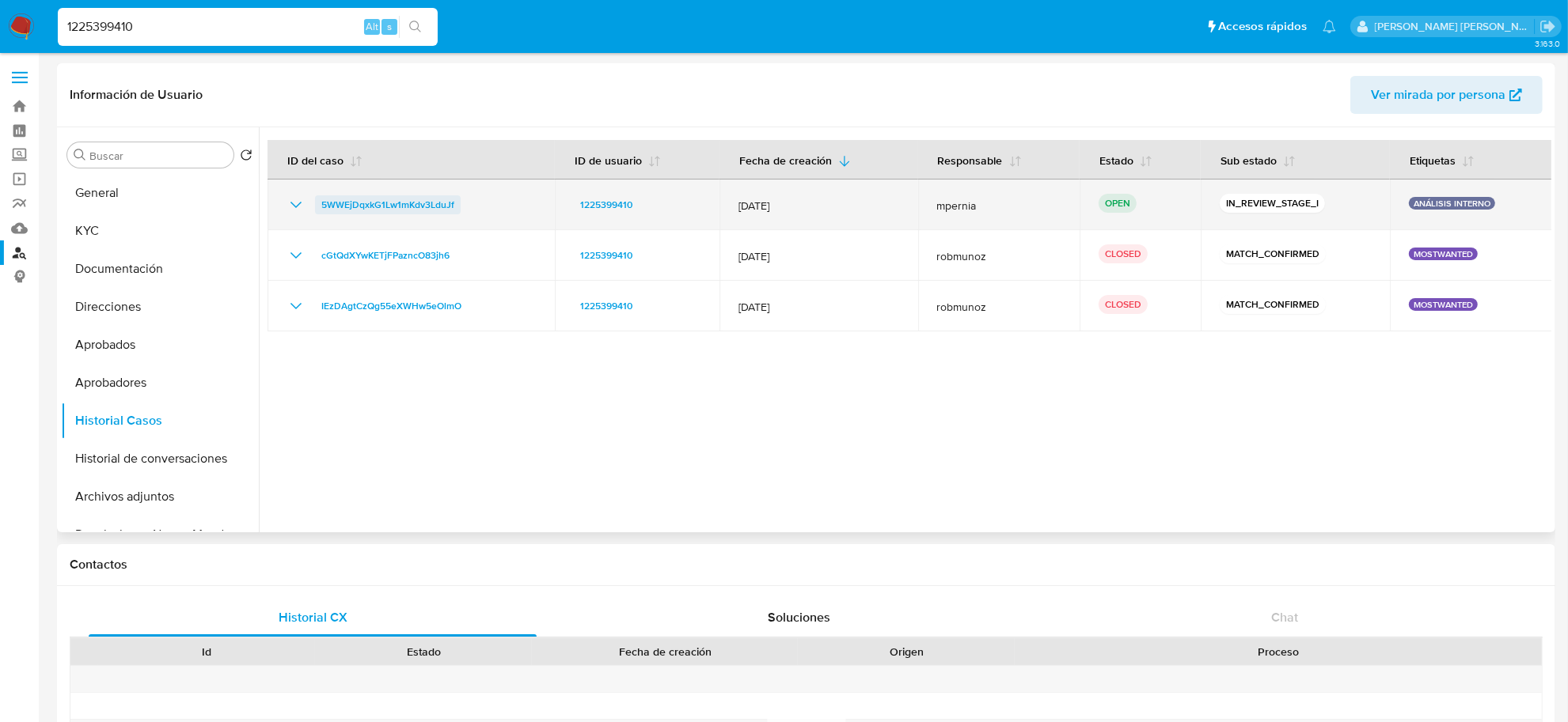
click at [365, 202] on span "5WWEjDqxkG1Lw1mKdv3LduJf" at bounding box center [387, 205] width 133 height 19
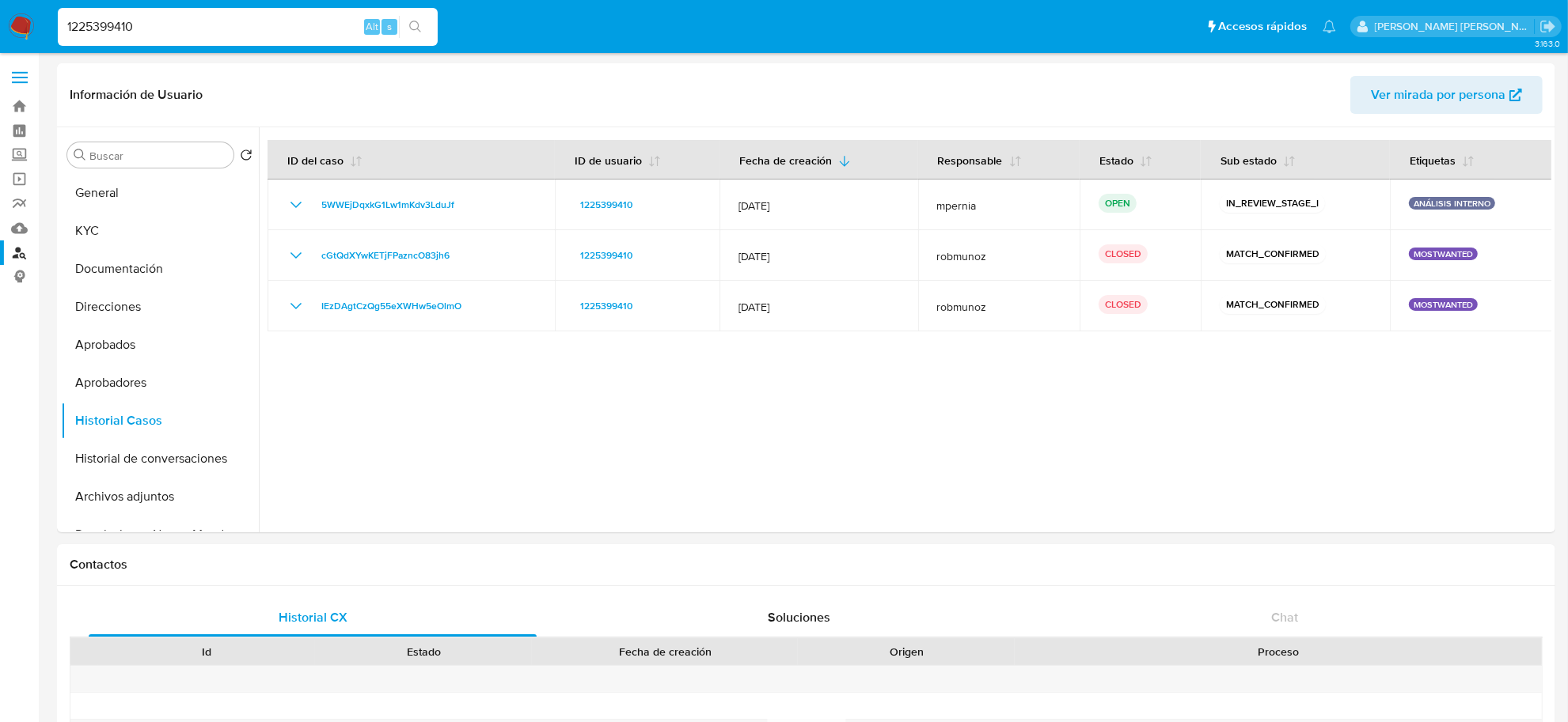
click at [108, 17] on input "1225399410" at bounding box center [248, 26] width 380 height 20
paste input "40899578"
type input "40899578"
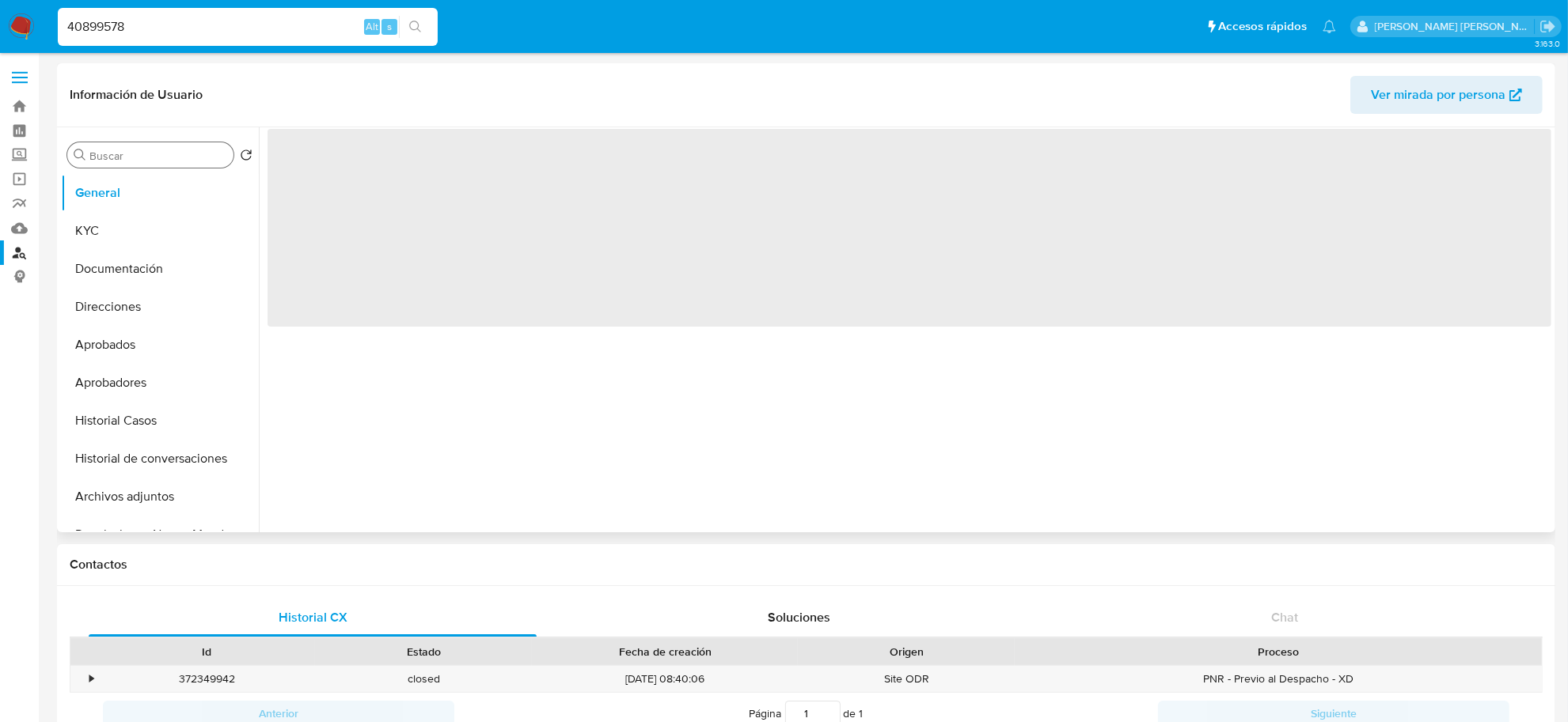
select select "10"
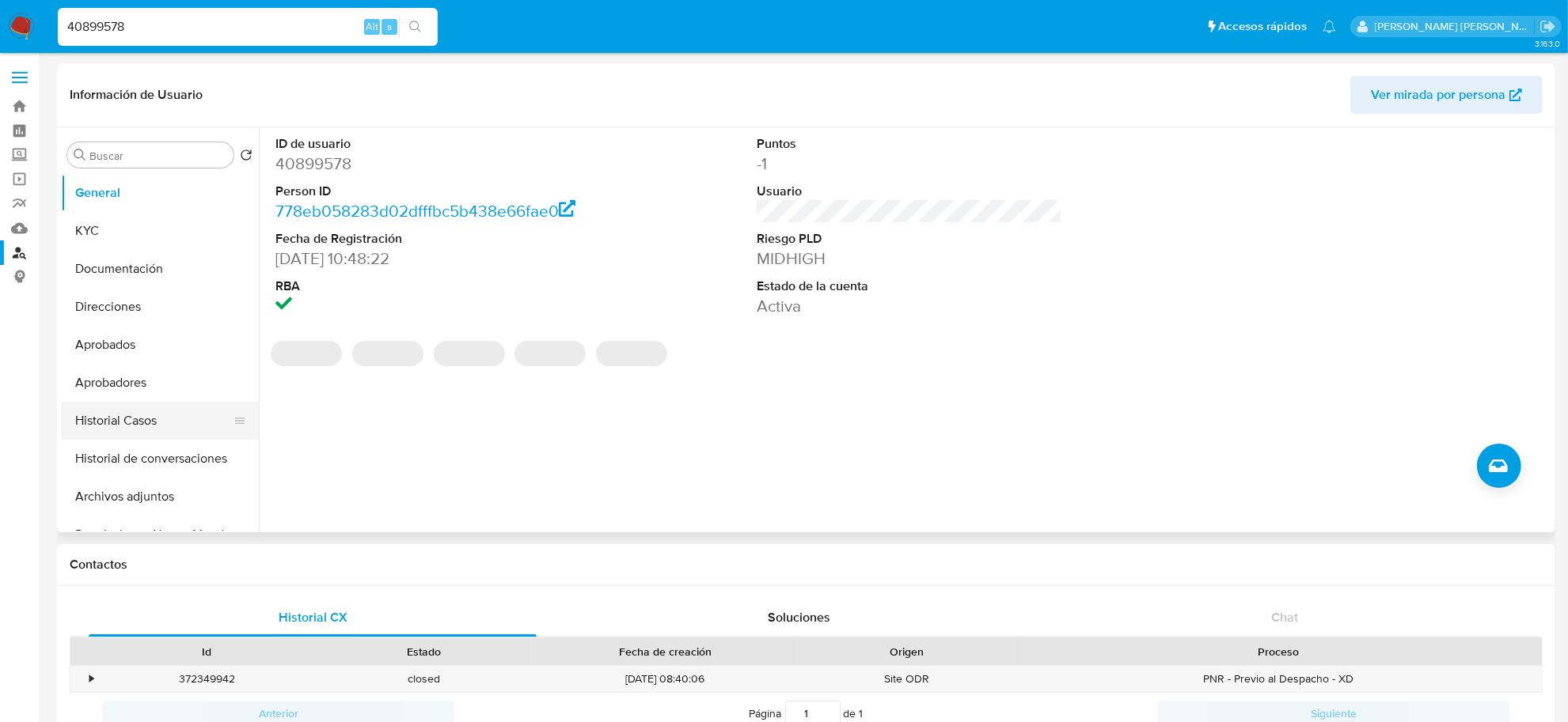
click at [127, 429] on button "Historial Casos" at bounding box center [153, 420] width 185 height 38
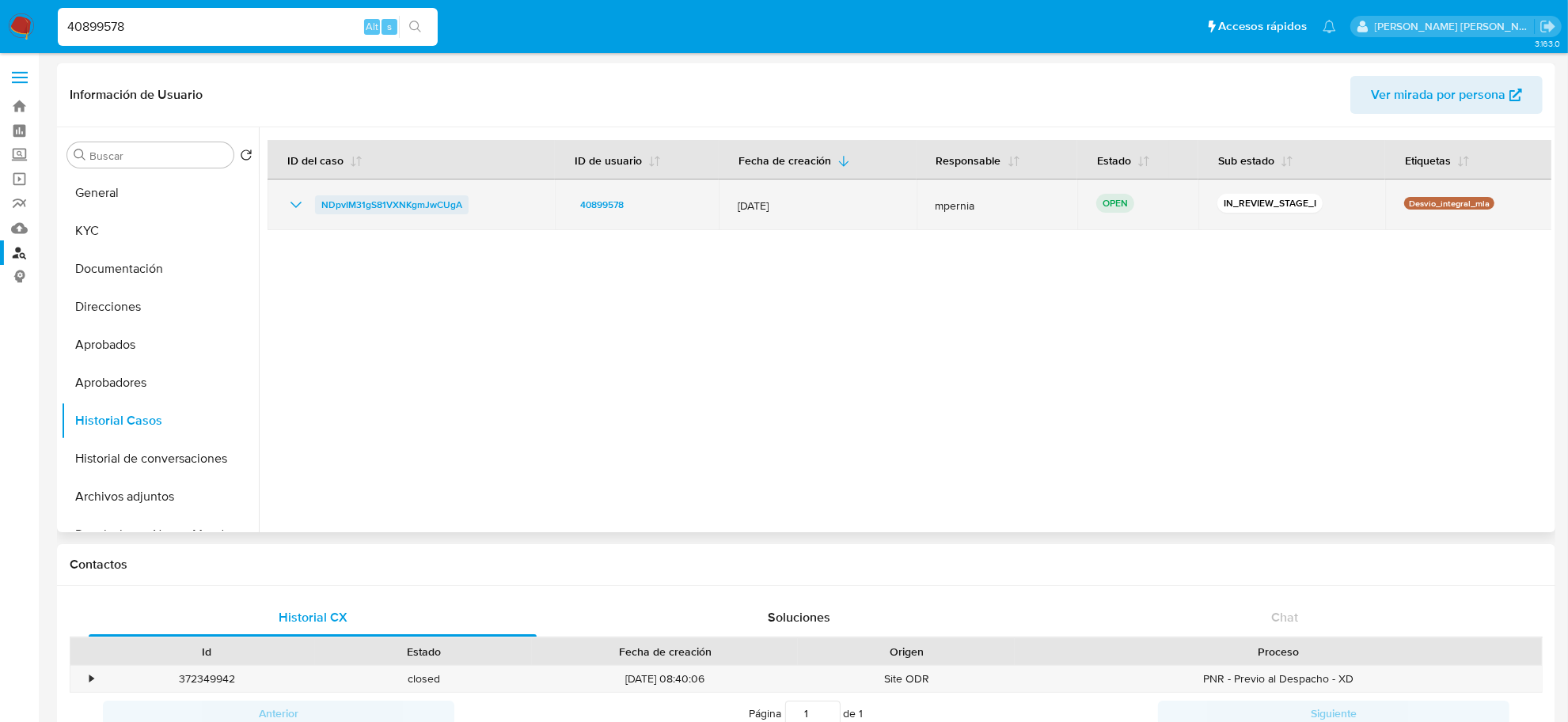
click at [381, 204] on span "NDpvIM31gS81VXNKgmJwCUgA" at bounding box center [391, 205] width 141 height 19
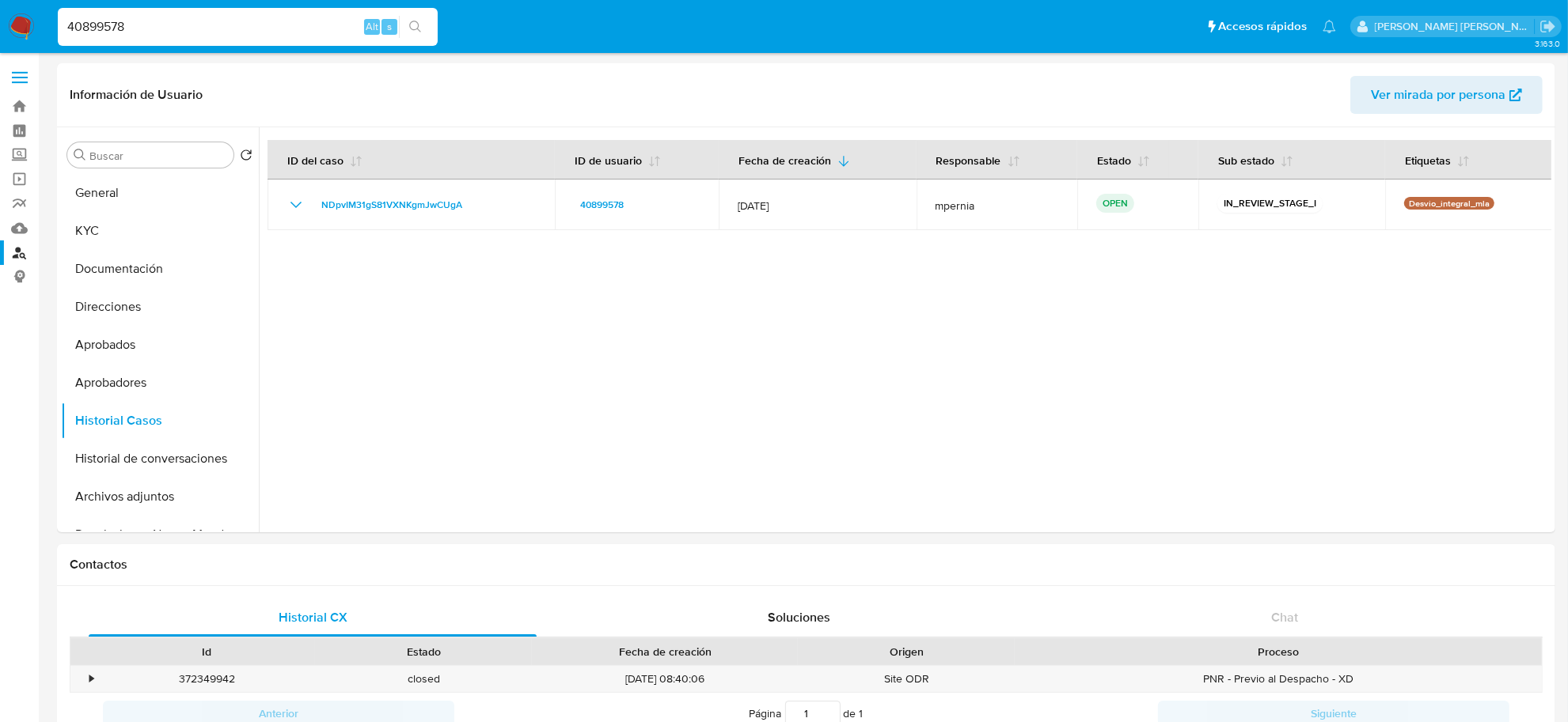
click at [89, 16] on input "40899578" at bounding box center [248, 26] width 380 height 20
paste input "2560569319"
type input "2560569319"
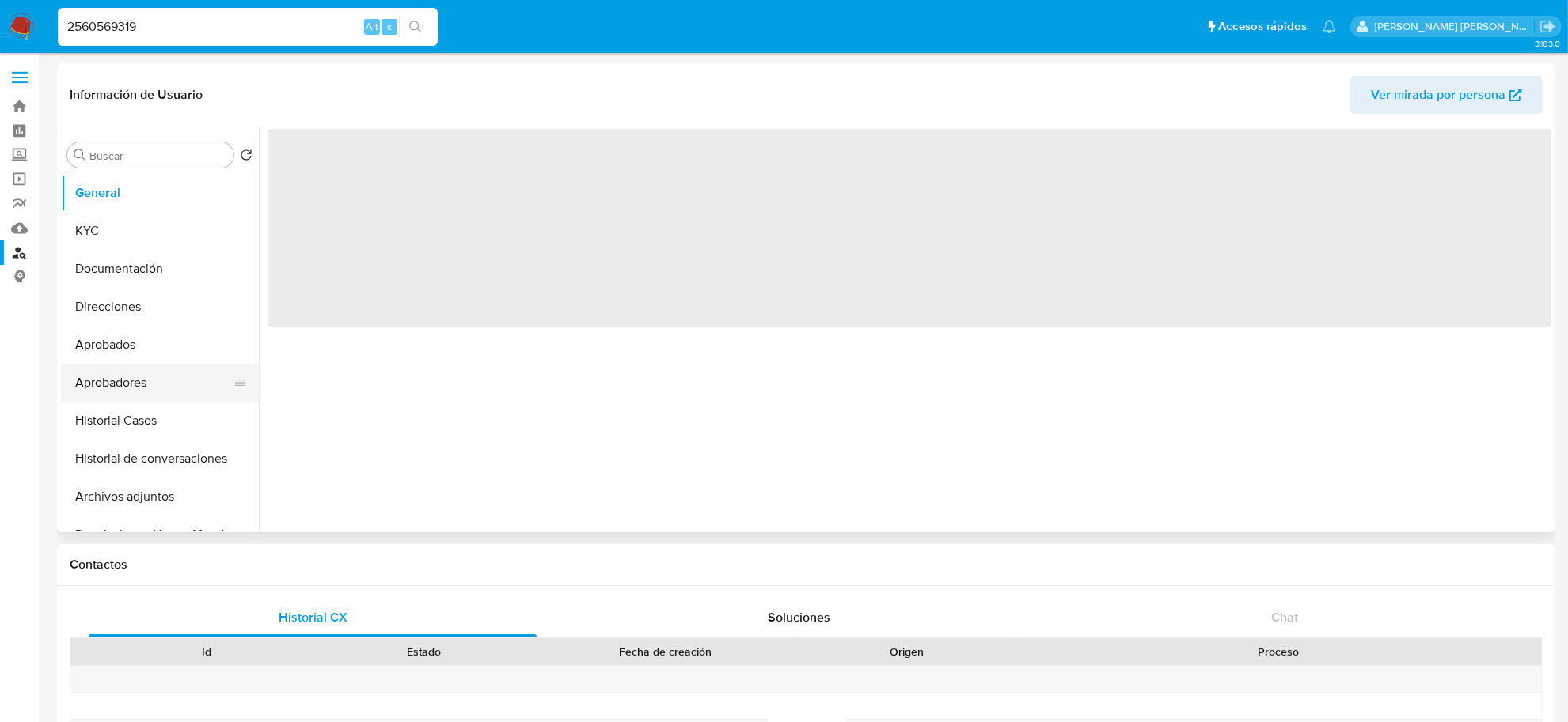
select select "10"
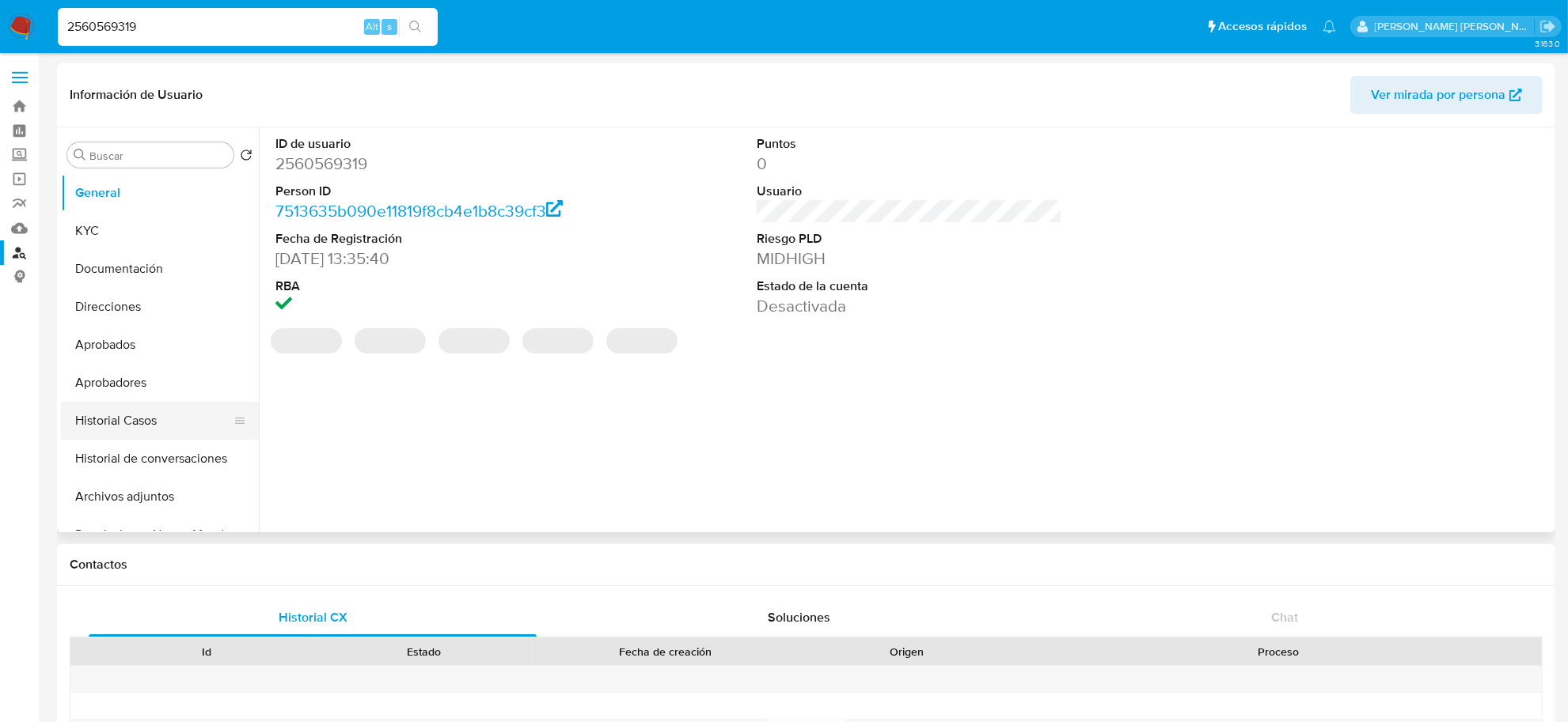
click at [132, 417] on button "Historial Casos" at bounding box center [153, 420] width 185 height 38
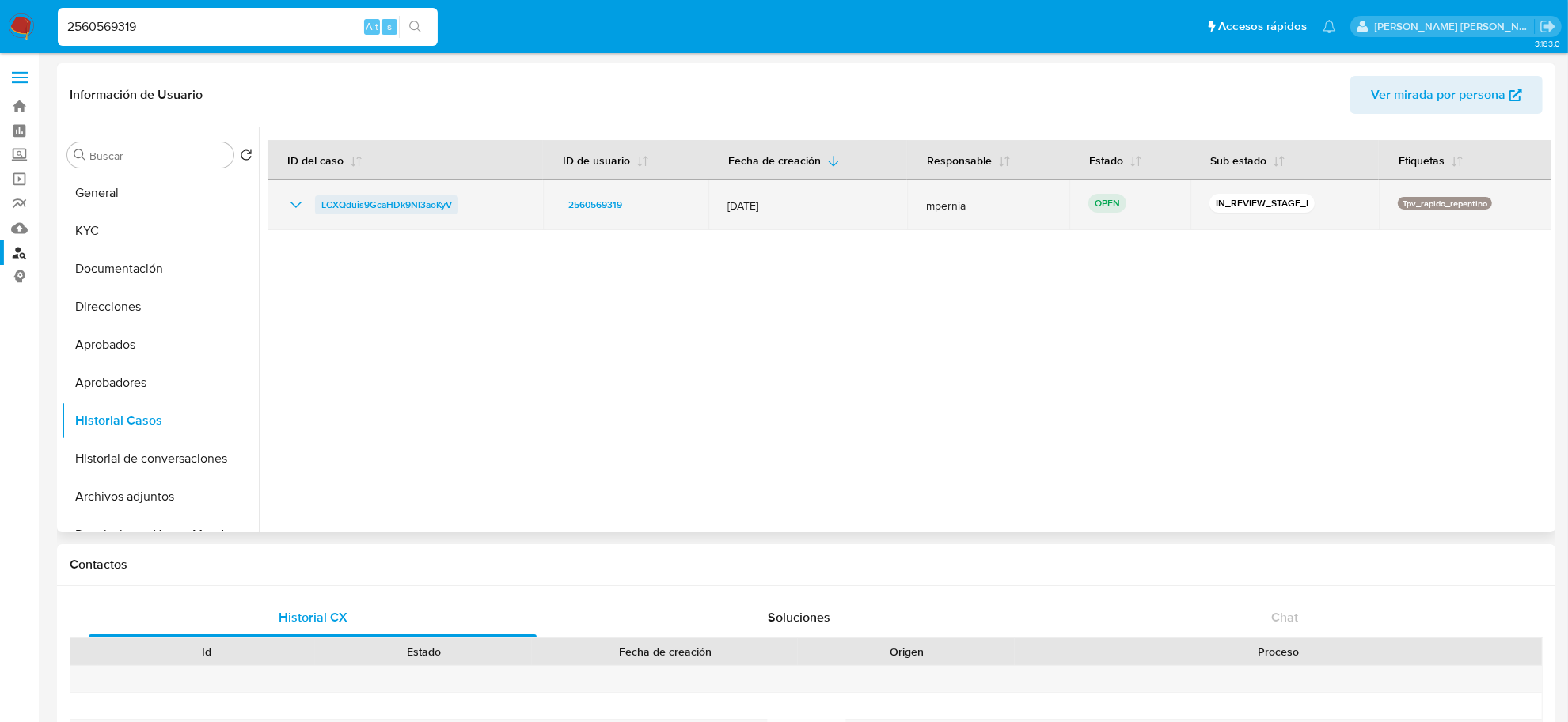
click at [422, 208] on span "LCXQduis9GcaHDk9Nl3aoKyV" at bounding box center [386, 205] width 130 height 19
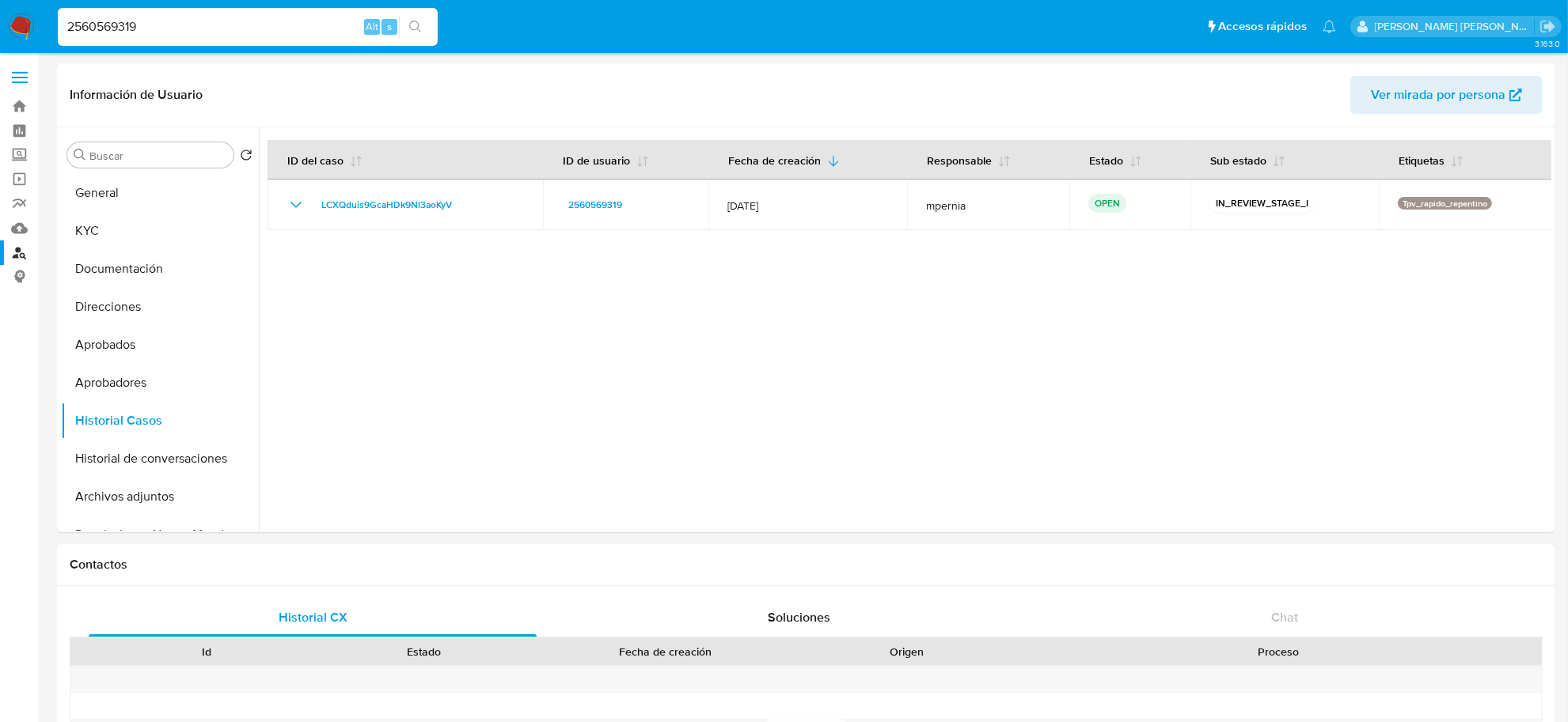
click at [117, 33] on input "2560569319" at bounding box center [248, 26] width 380 height 20
paste input "51306820"
type input "51306820"
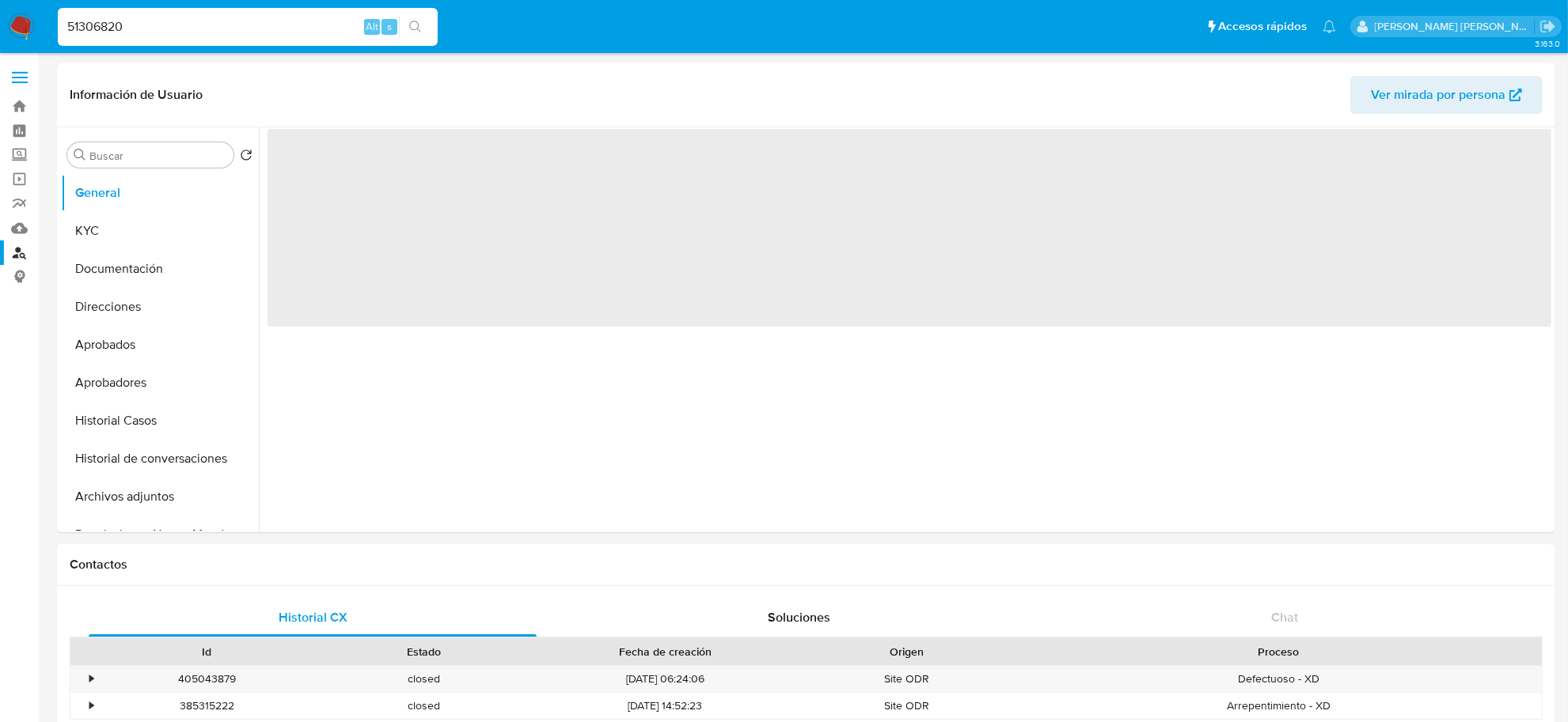
select select "10"
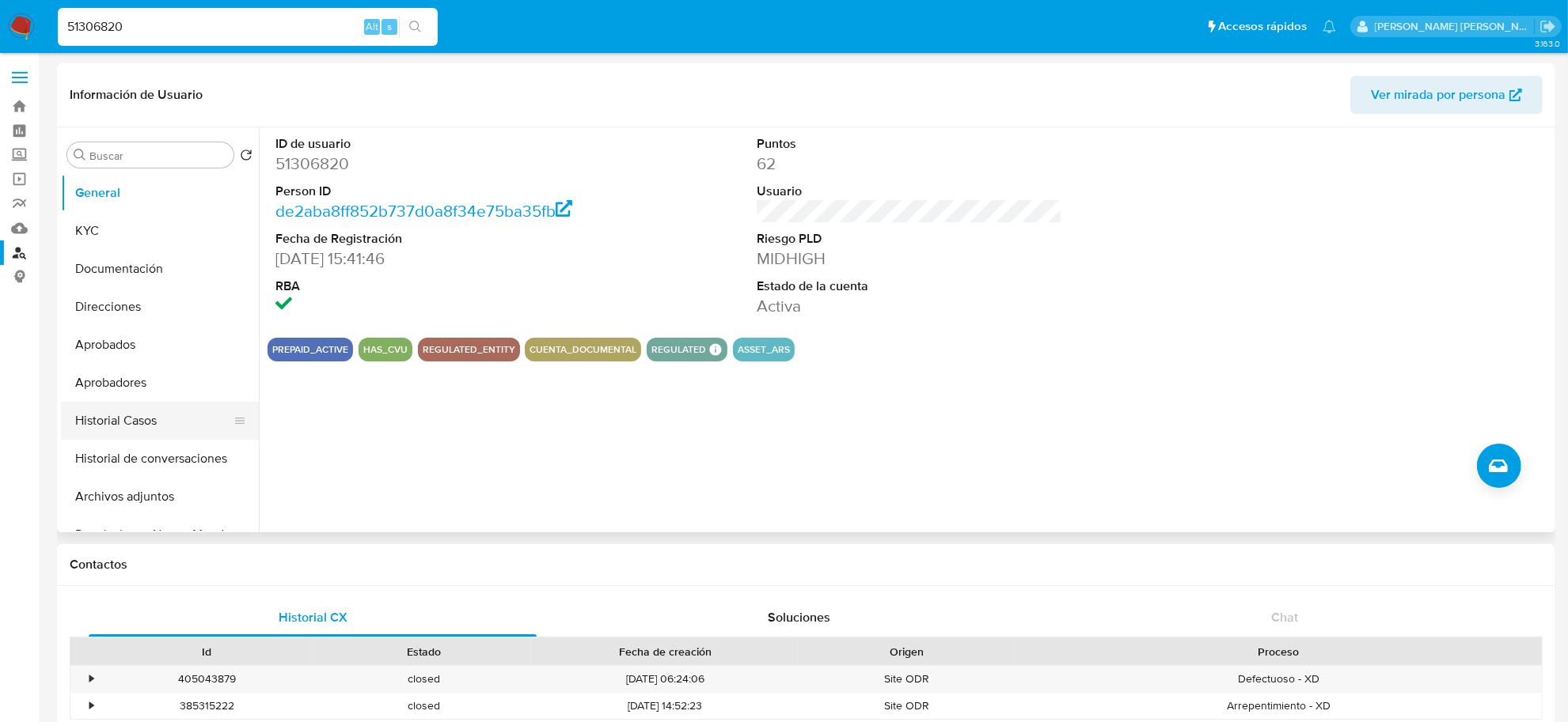
click at [113, 419] on button "Historial Casos" at bounding box center [153, 420] width 185 height 38
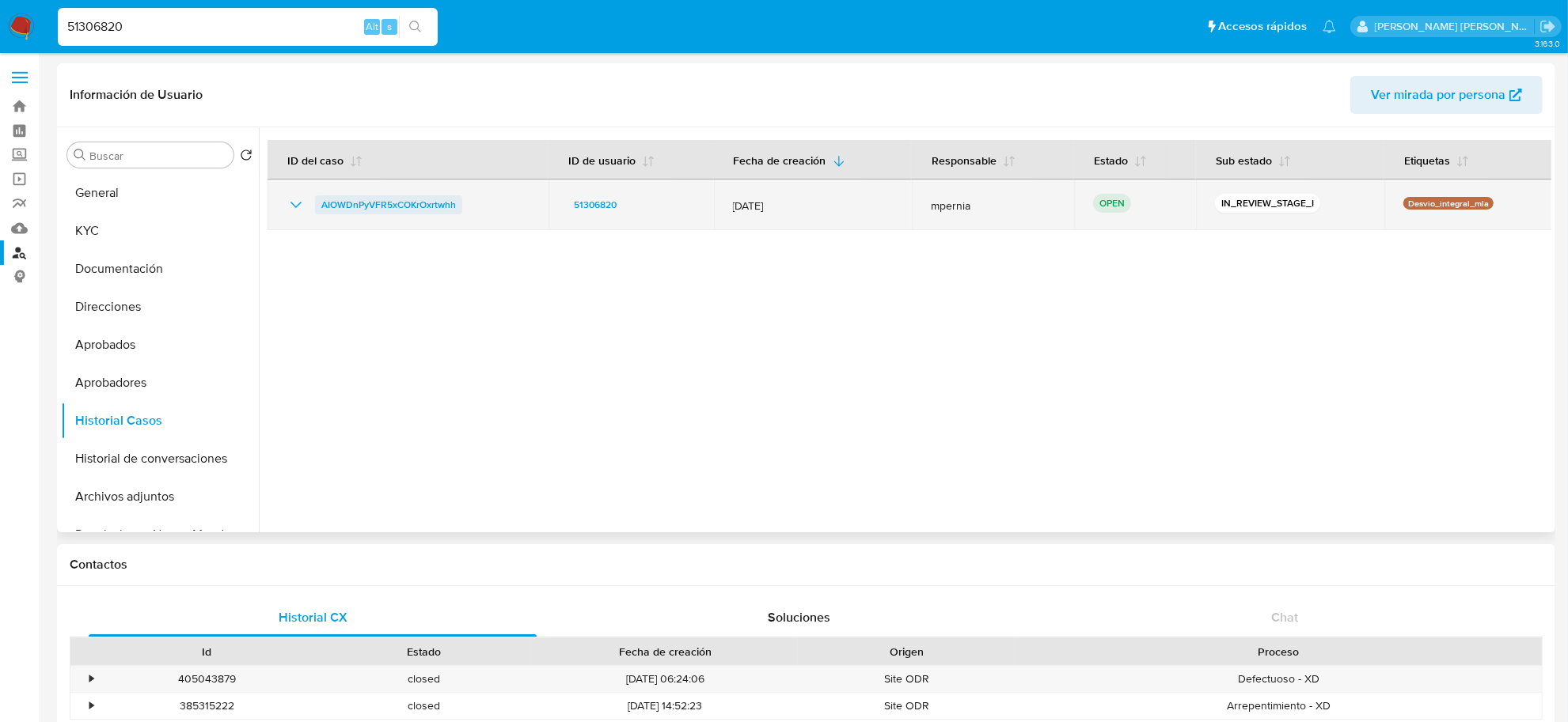
click at [382, 205] on span "AIOWDnPyVFR5xCOKrOxrtwhh" at bounding box center [388, 205] width 135 height 19
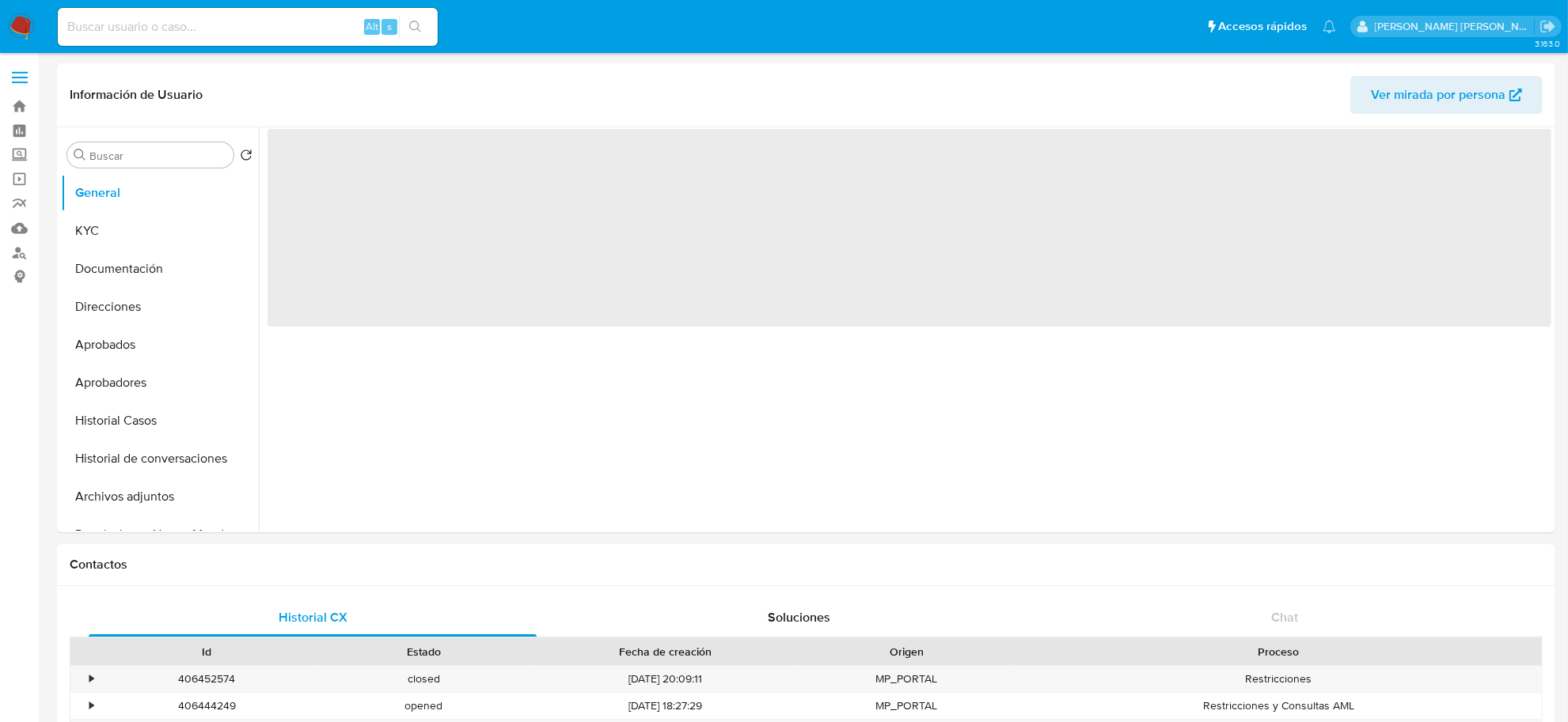
select select "10"
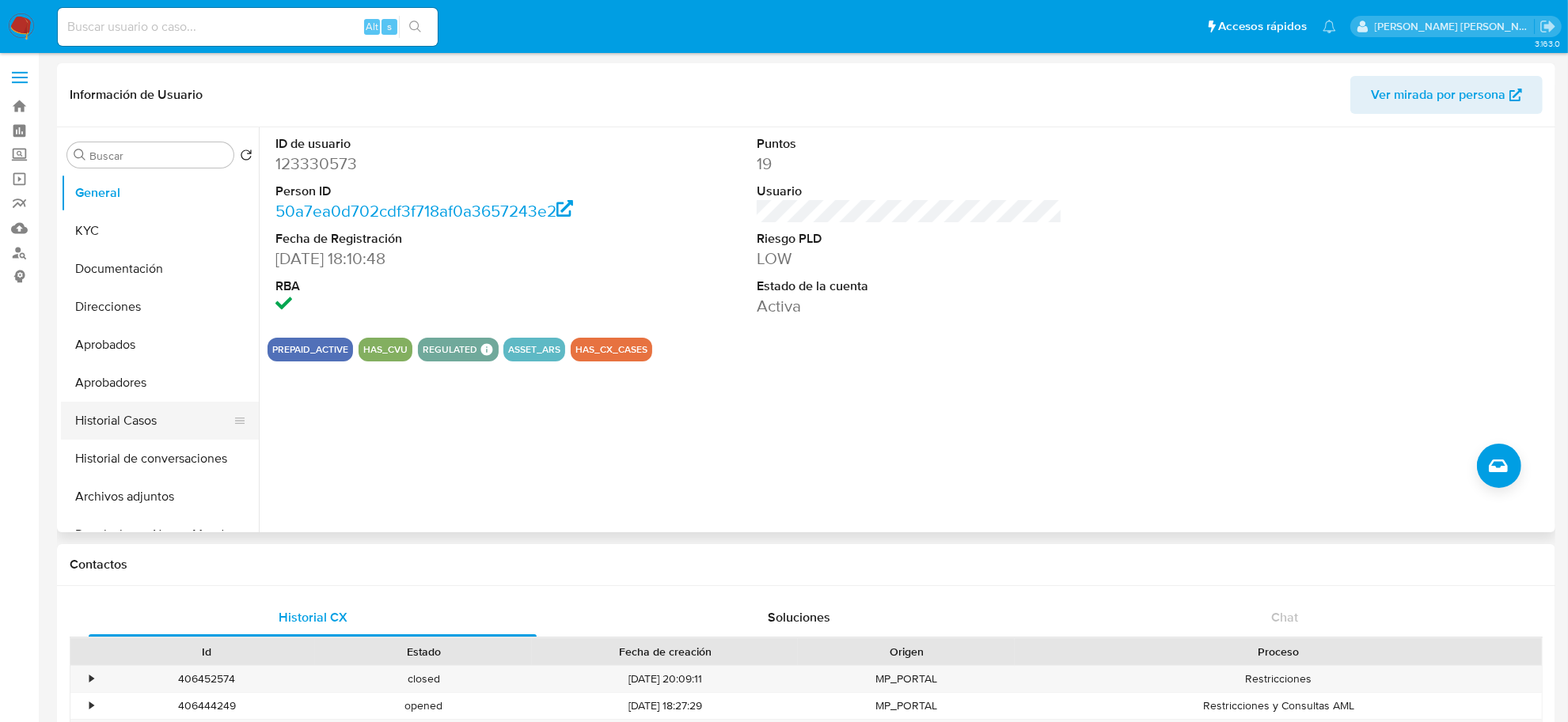
click at [125, 417] on button "Historial Casos" at bounding box center [153, 420] width 185 height 38
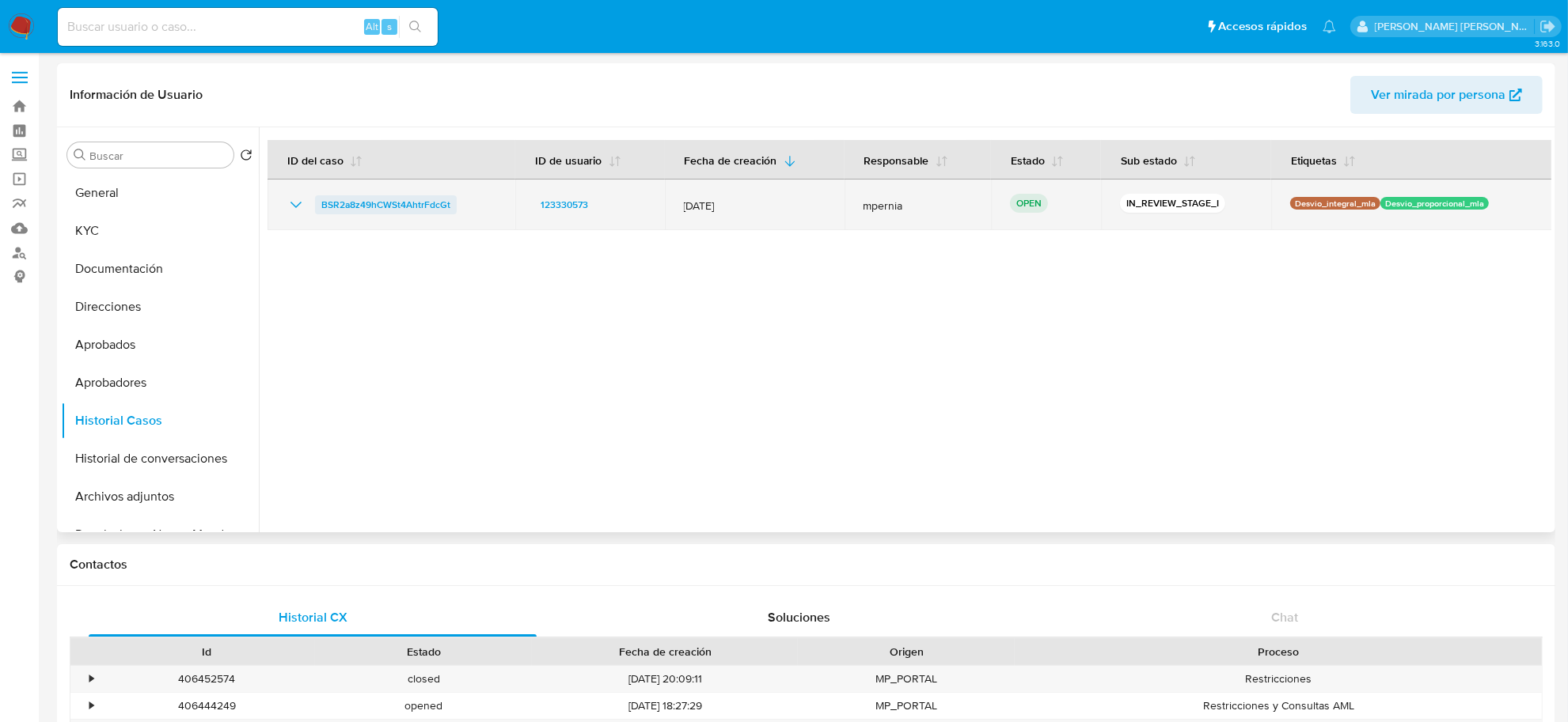
click at [358, 199] on span "BSR2a8z49hCWSt4AhtrFdcGt" at bounding box center [386, 205] width 129 height 19
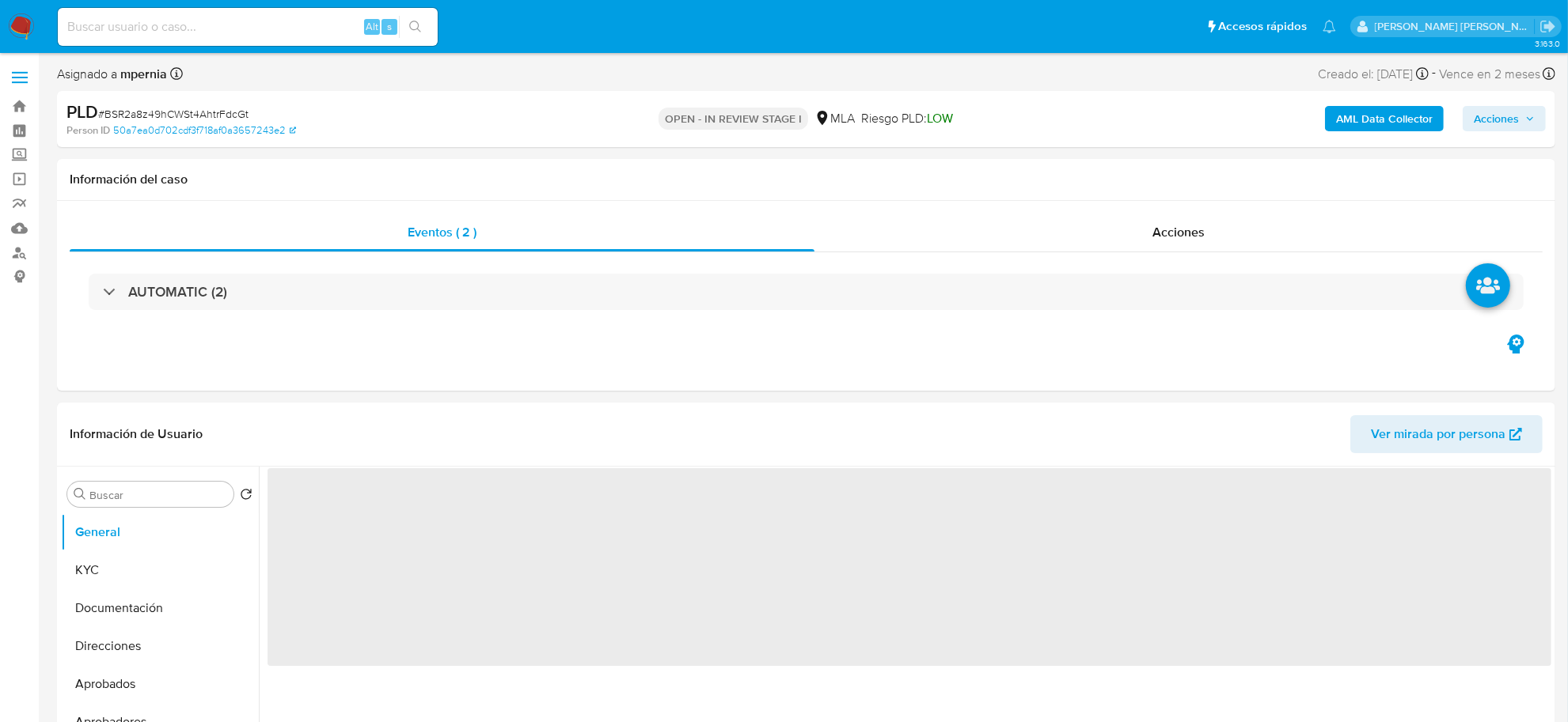
select select "10"
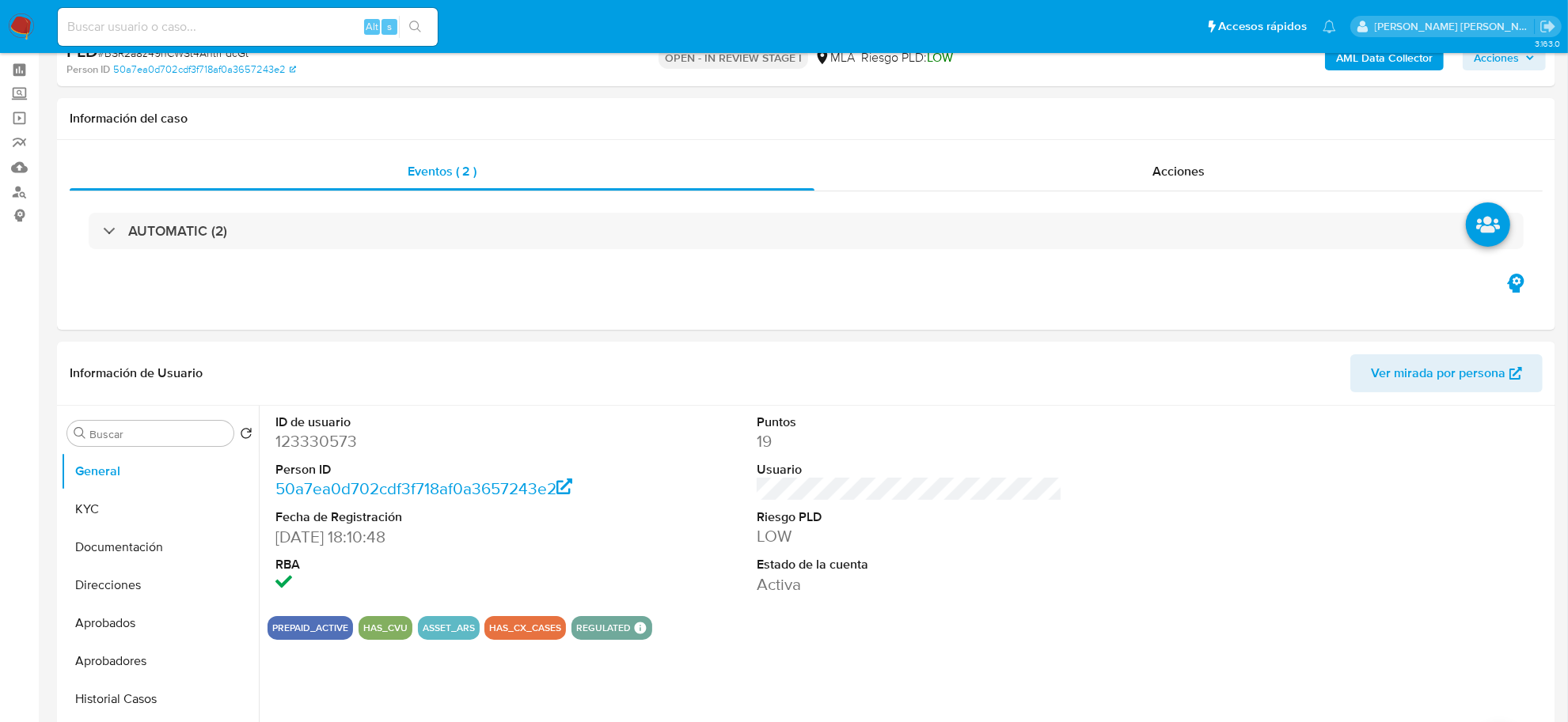
scroll to position [297, 0]
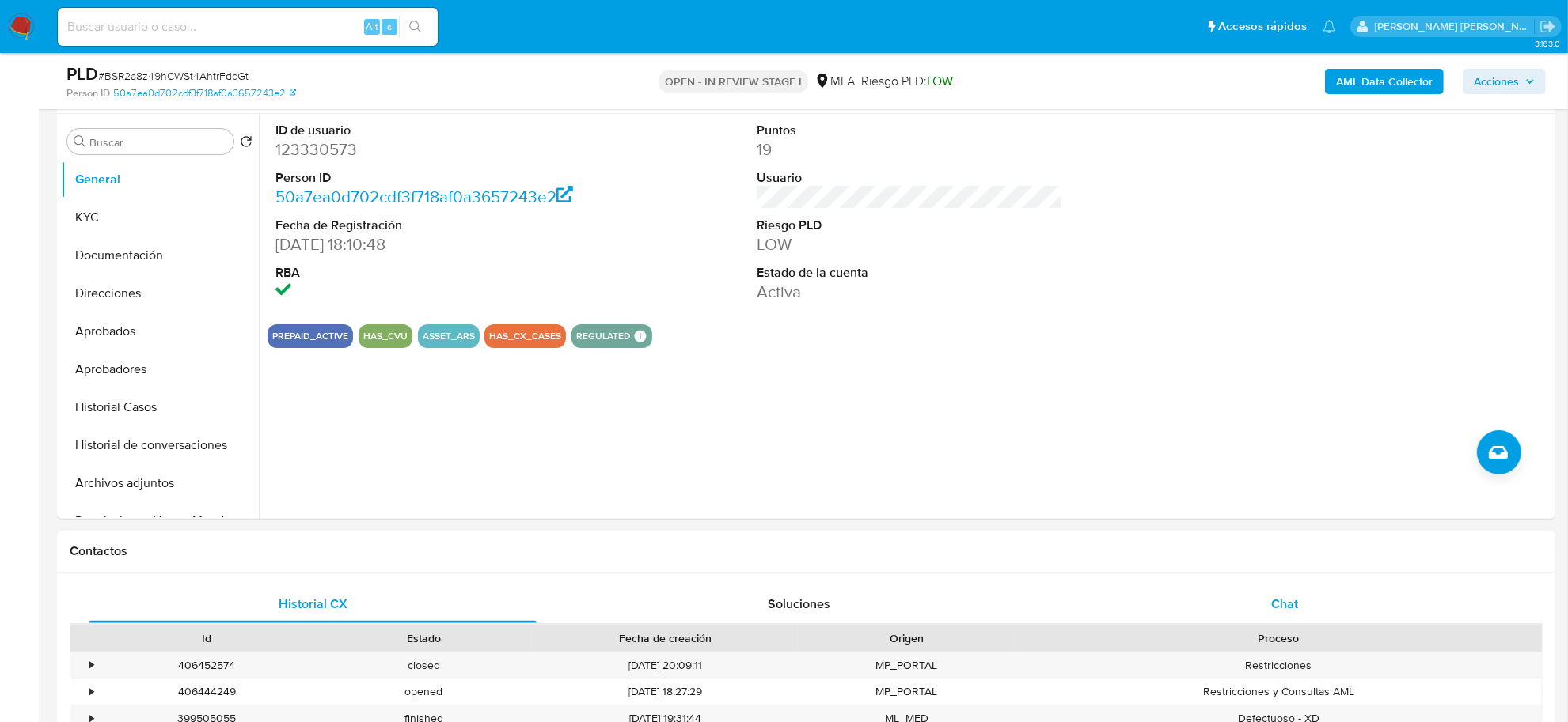
click at [1260, 602] on div "Chat" at bounding box center [1284, 604] width 448 height 38
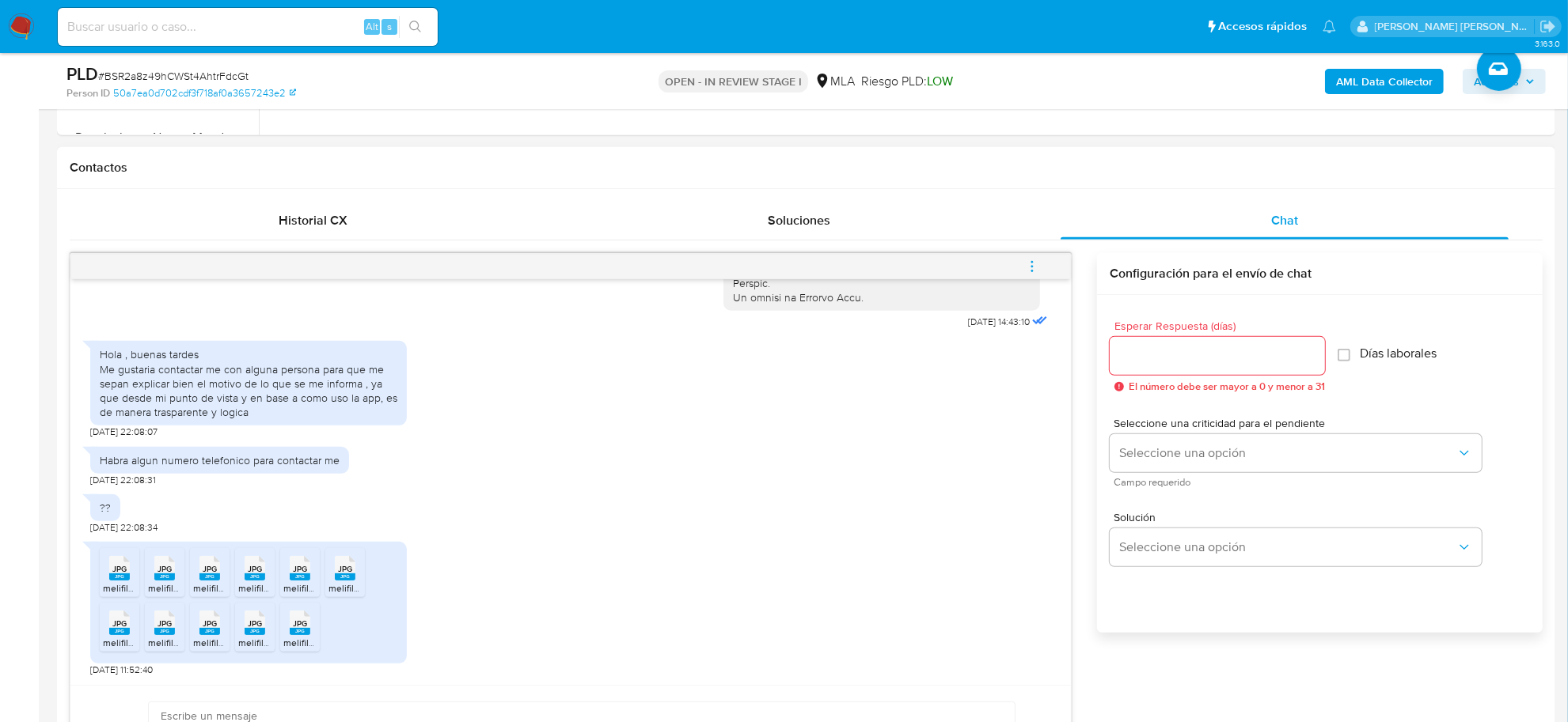
scroll to position [692, 0]
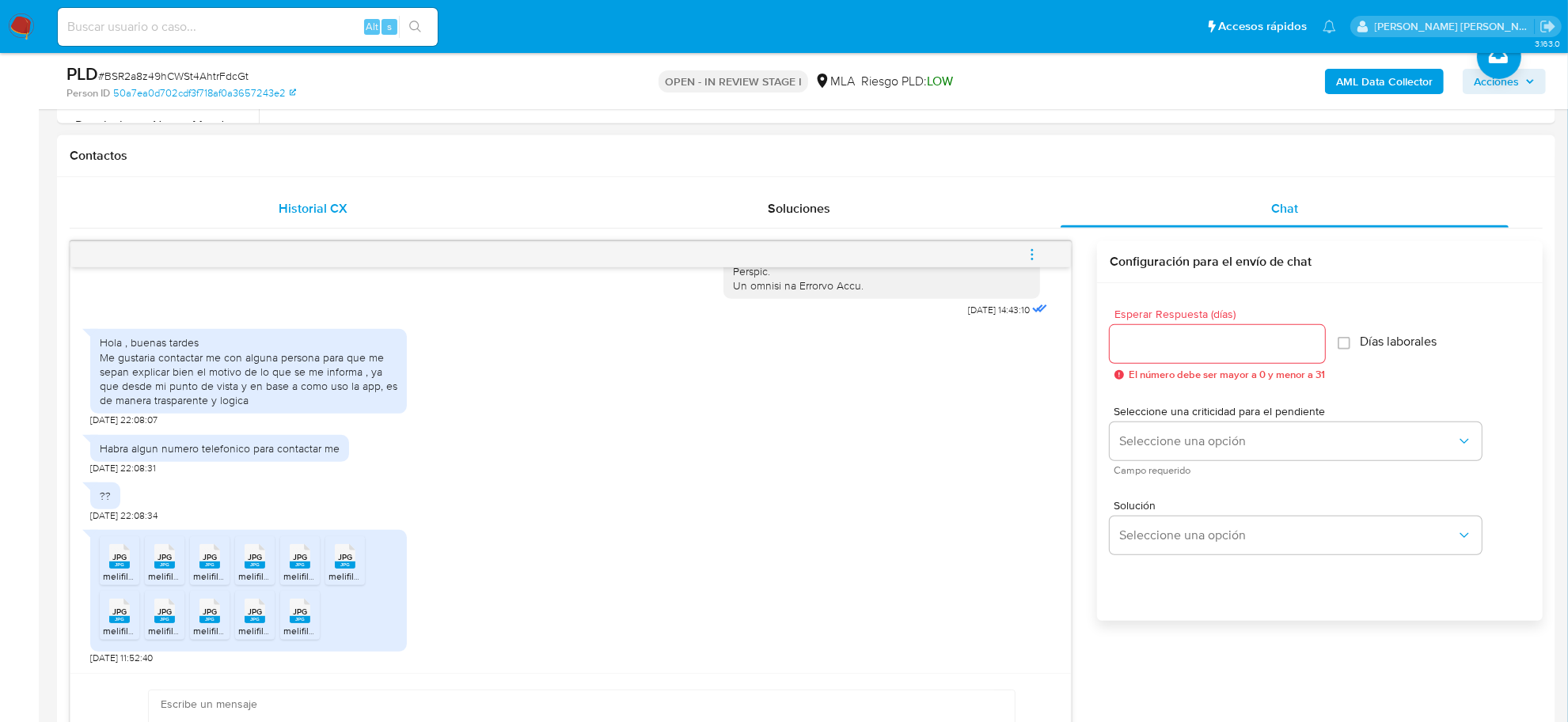
click at [289, 200] on span "Historial CX" at bounding box center [313, 209] width 68 height 18
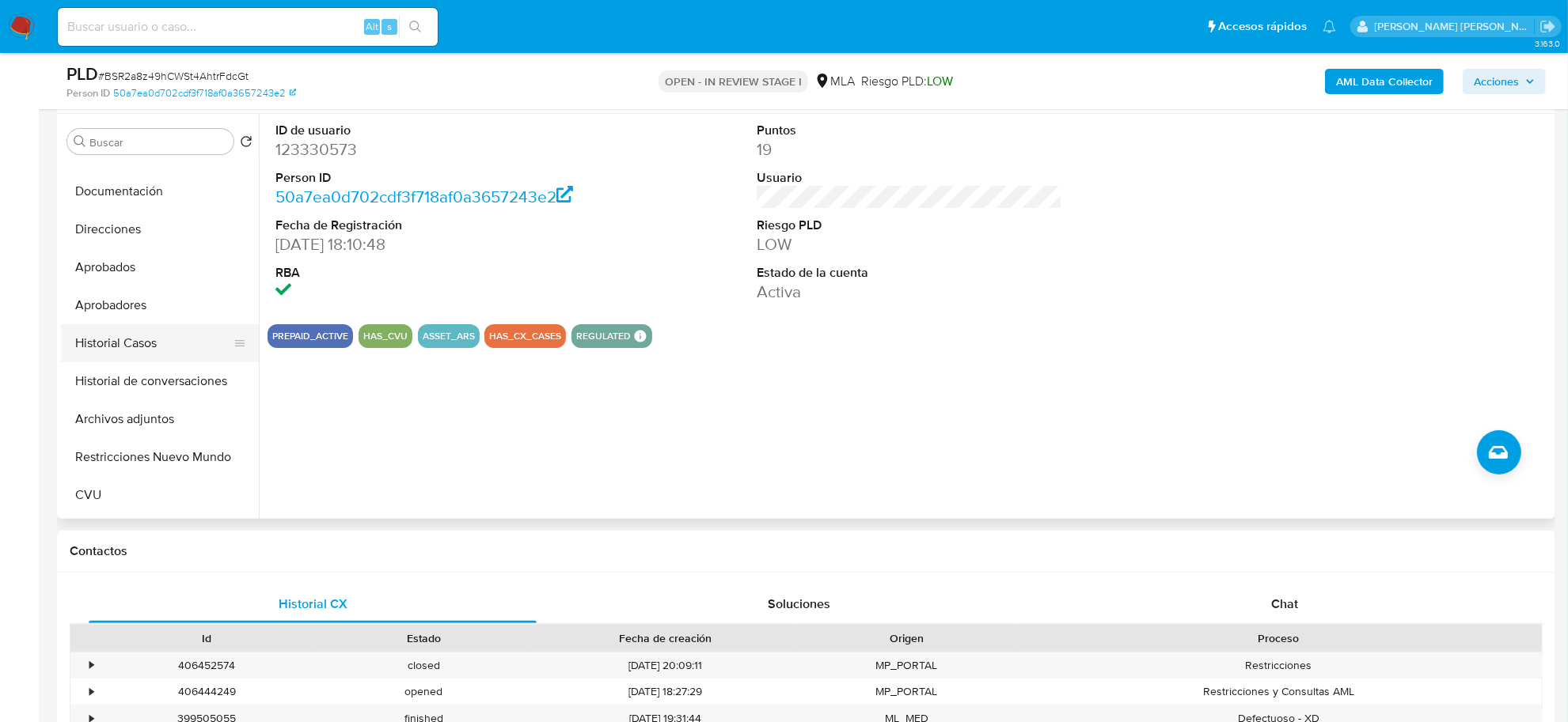
scroll to position [99, 0]
click at [121, 416] on button "Restricciones Nuevo Mundo" at bounding box center [153, 422] width 185 height 38
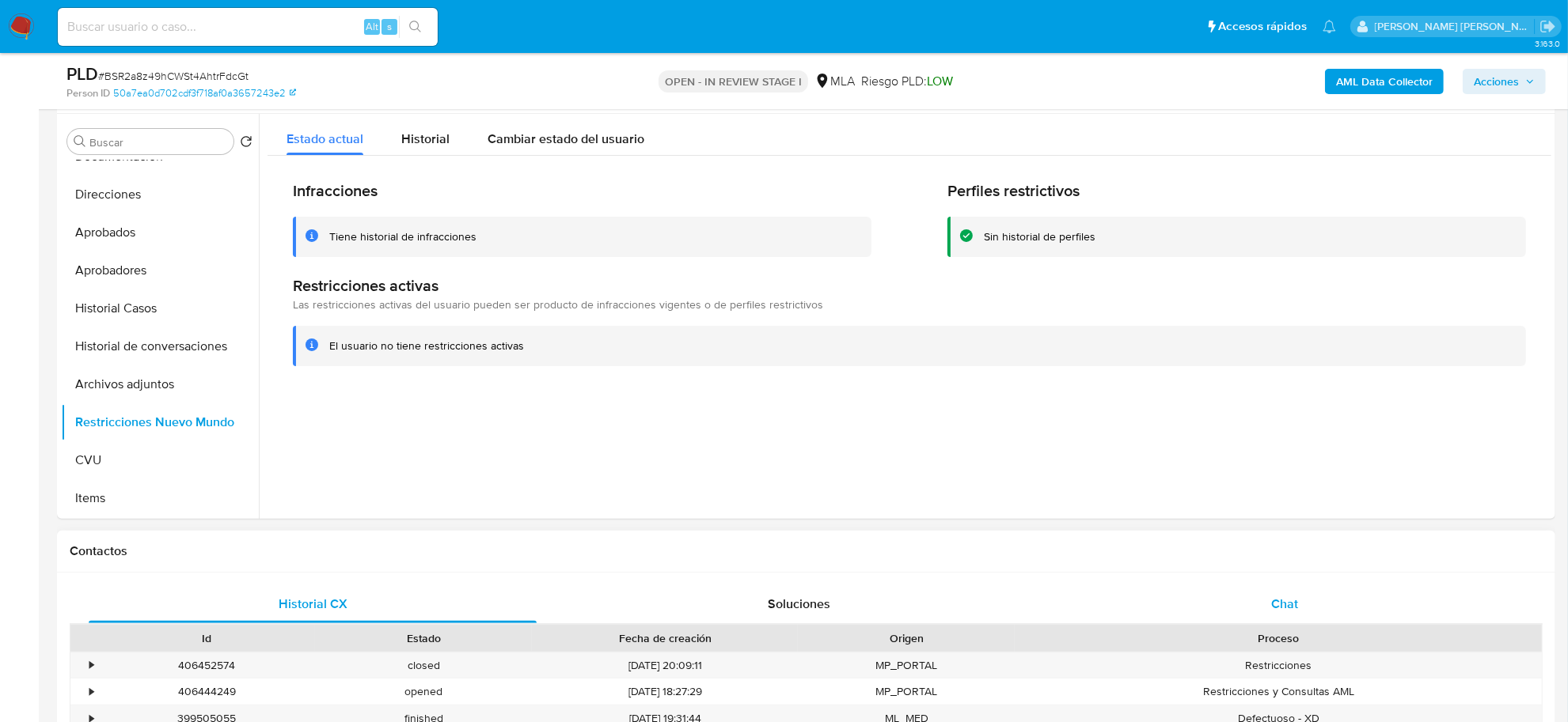
click at [1304, 594] on div "Chat" at bounding box center [1284, 604] width 448 height 38
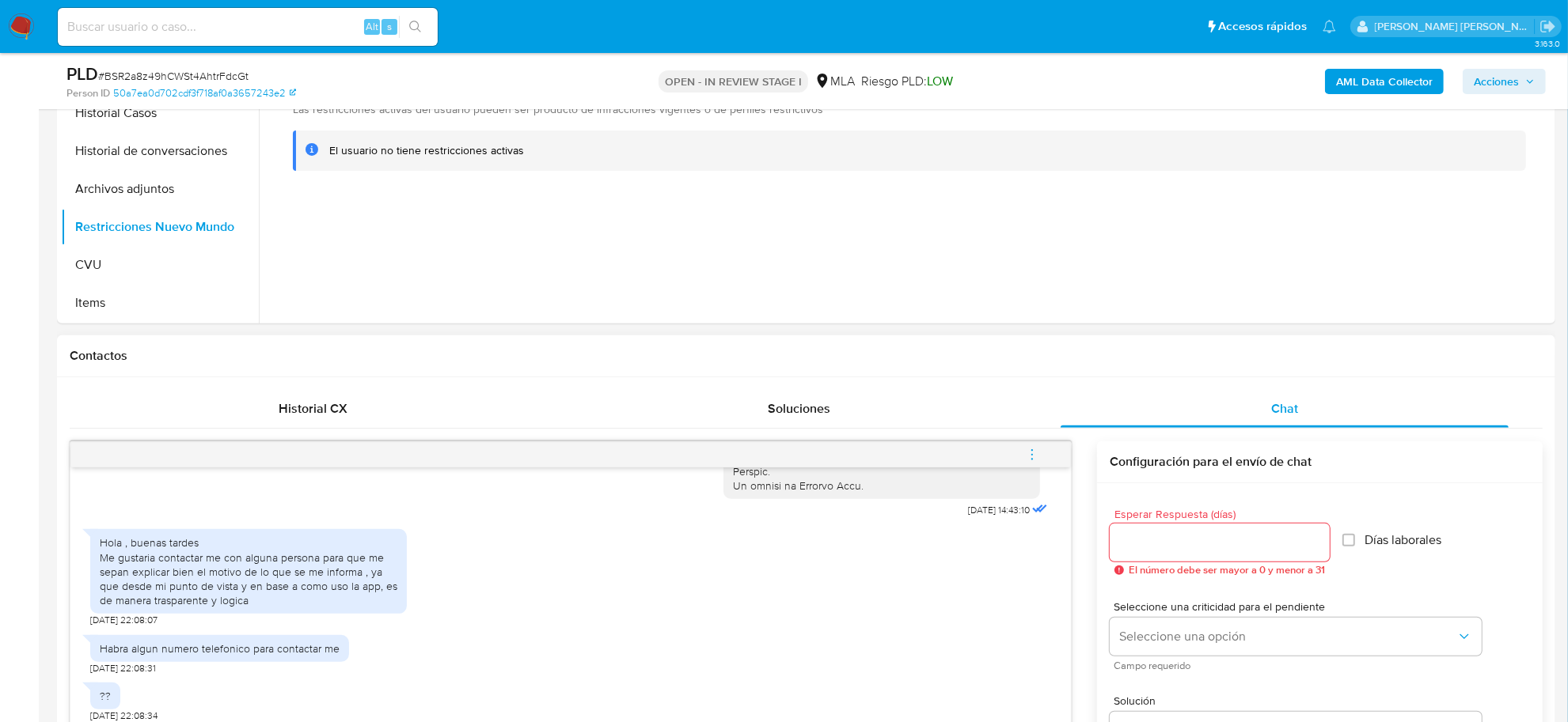
scroll to position [495, 0]
click at [1349, 86] on b "AML Data Collector" at bounding box center [1384, 81] width 96 height 25
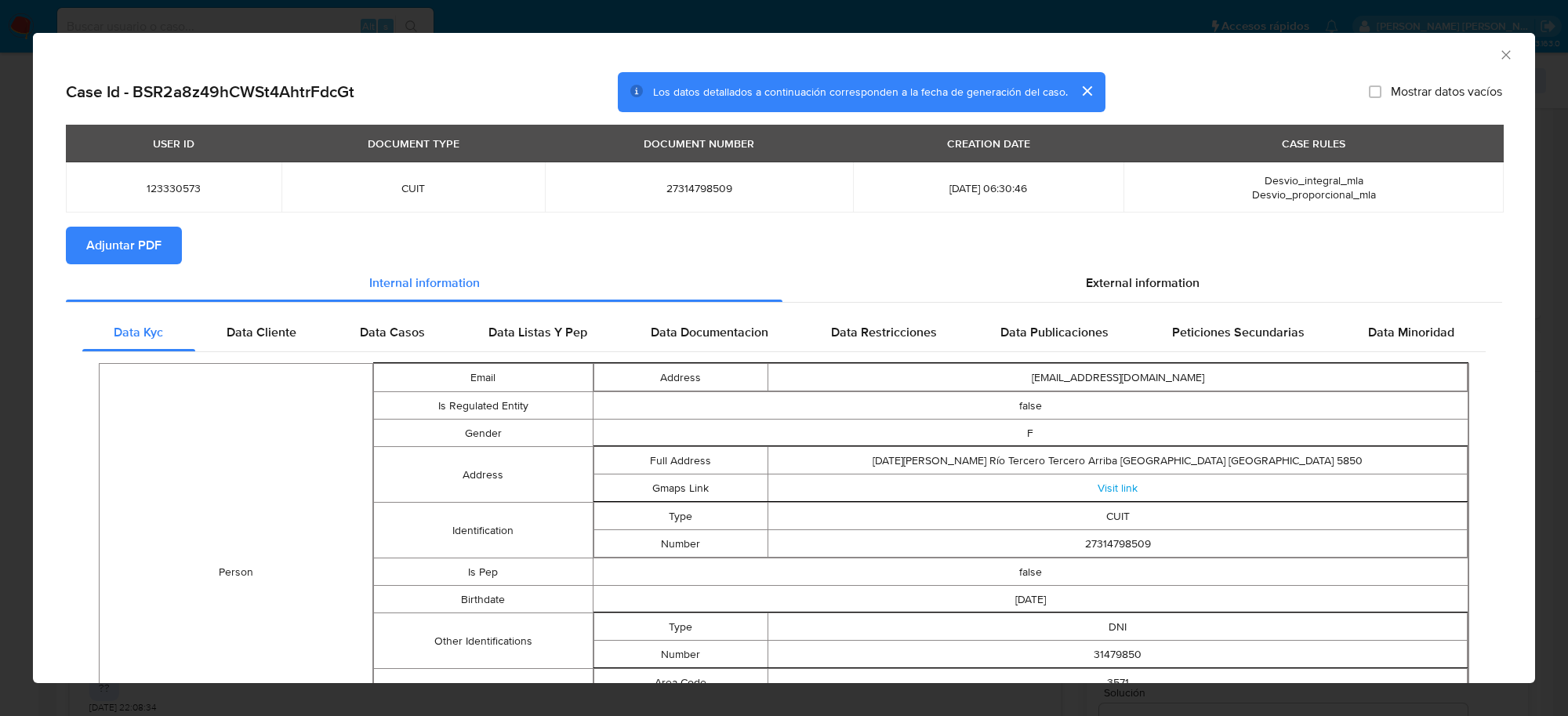
click at [145, 255] on span "Adjuntar PDF" at bounding box center [124, 245] width 75 height 35
click at [1502, 52] on icon "Cerrar ventana" at bounding box center [1506, 54] width 9 height 9
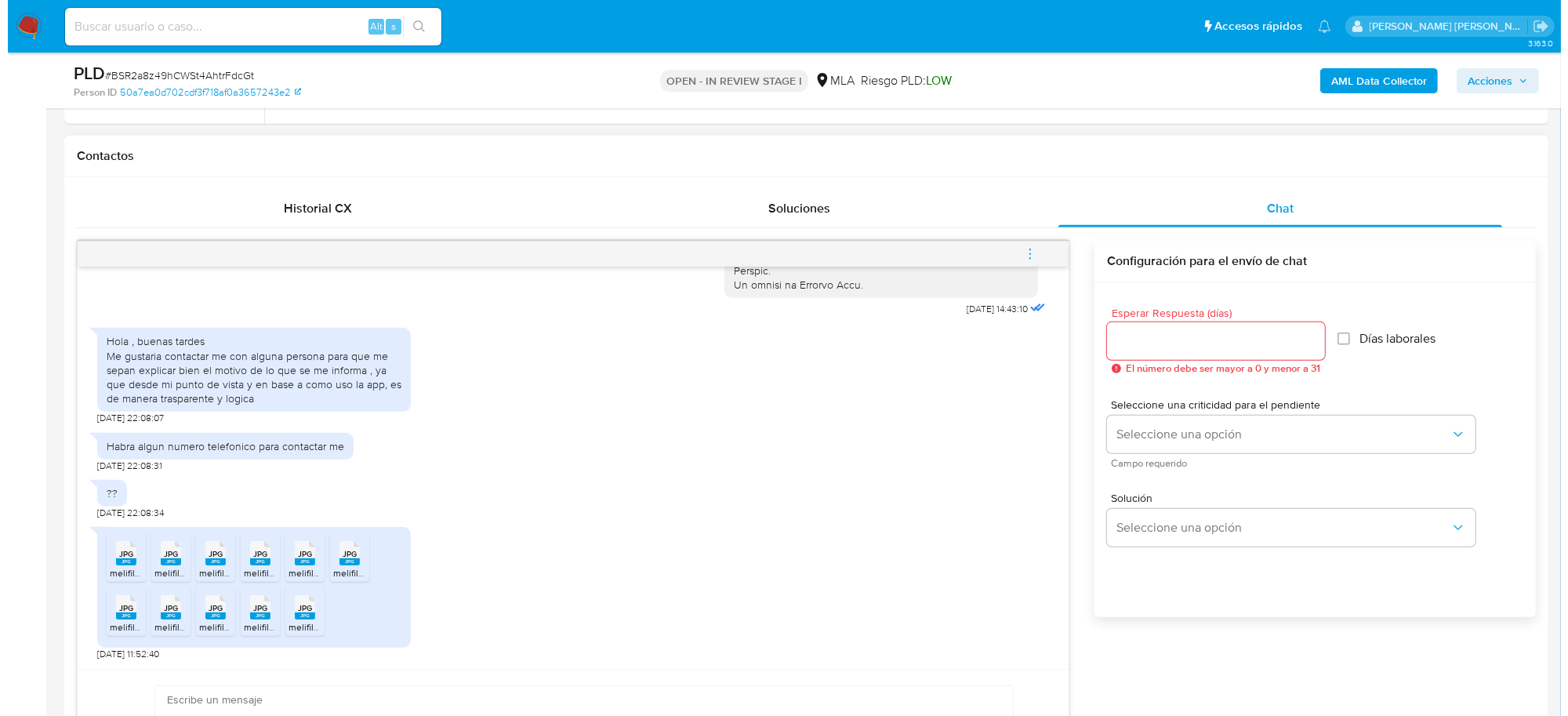
scroll to position [686, 0]
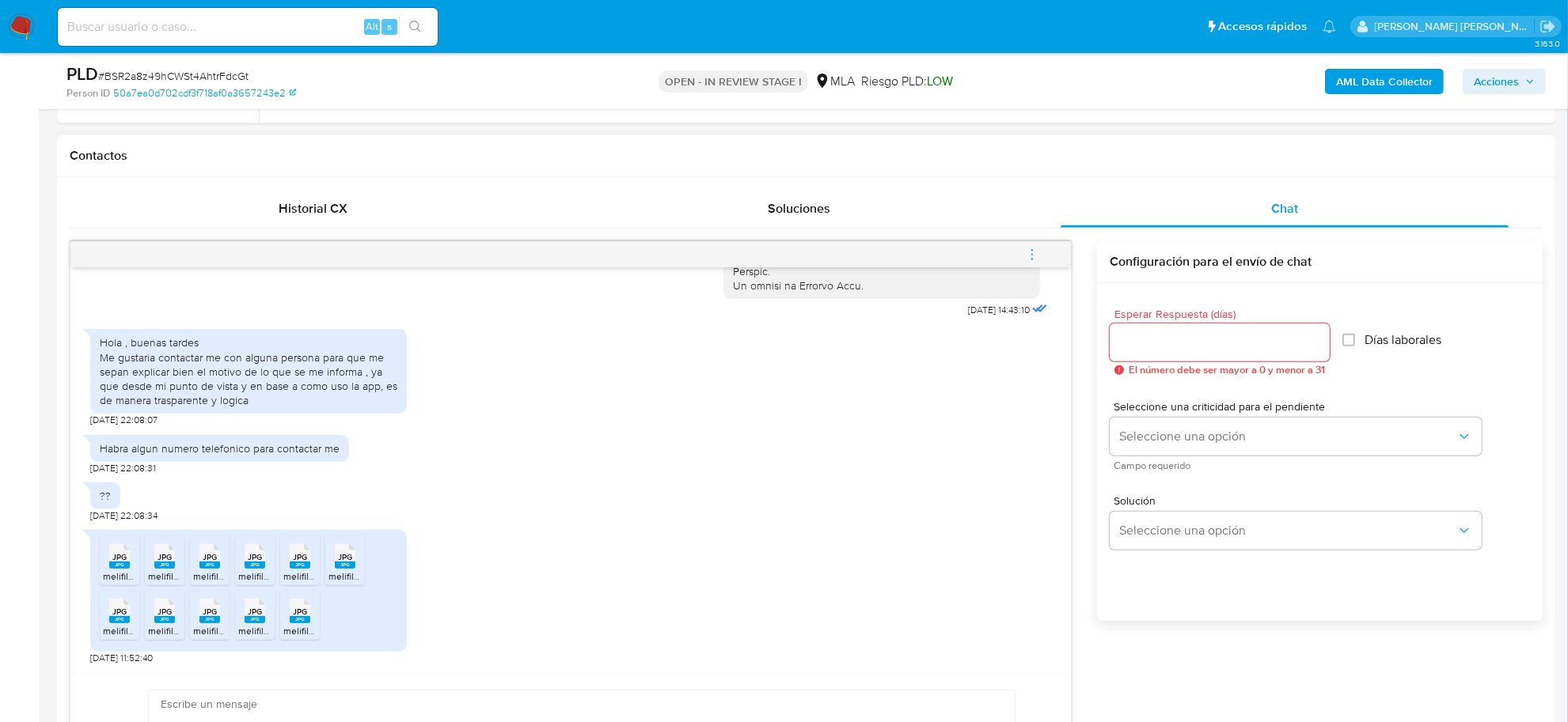
click at [1026, 256] on icon "menu-action" at bounding box center [1031, 254] width 14 height 14
click at [963, 254] on li "Abrir gestor de archivos" at bounding box center [925, 253] width 162 height 29
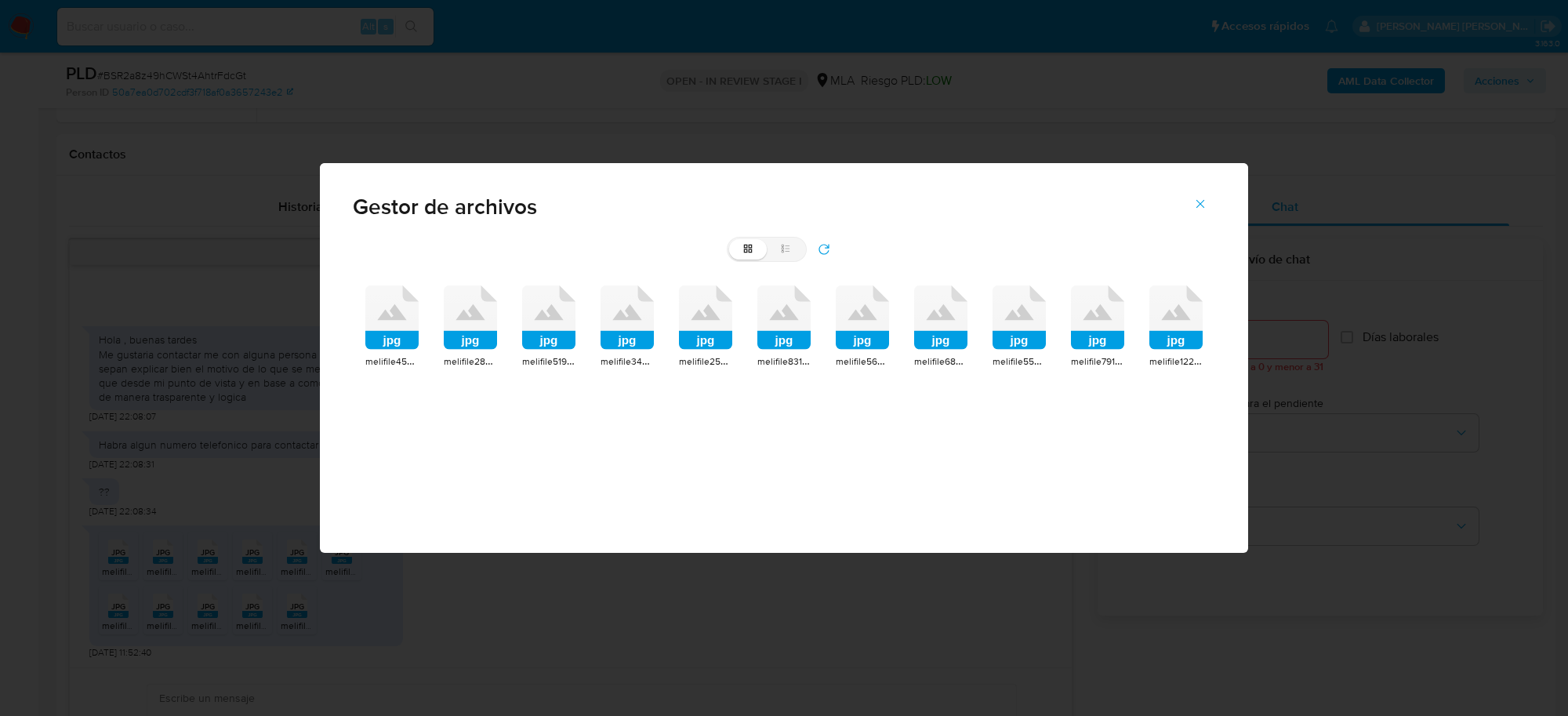
click at [385, 332] on rect at bounding box center [392, 340] width 53 height 19
click at [443, 332] on rect at bounding box center [470, 340] width 53 height 19
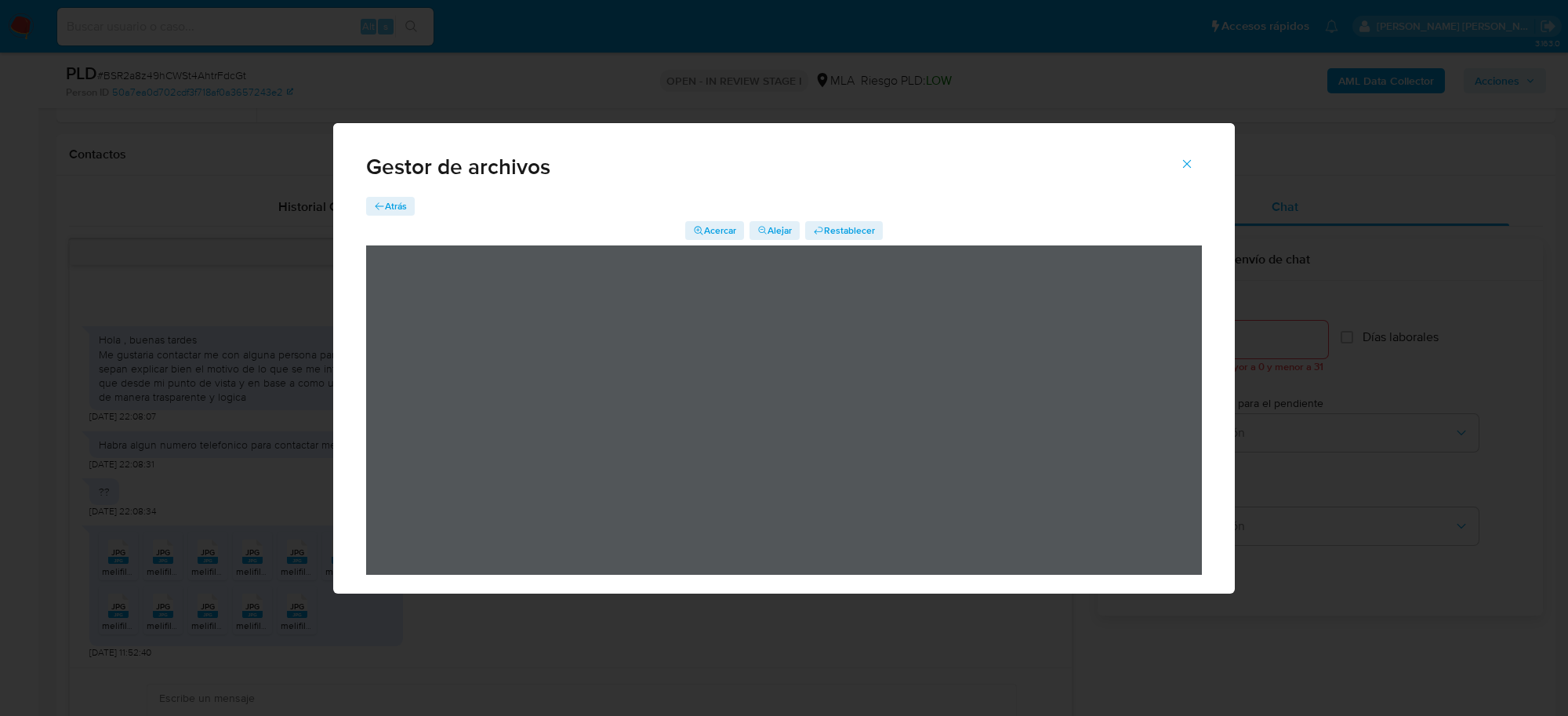
click at [393, 200] on span "Atrás" at bounding box center [396, 206] width 22 height 19
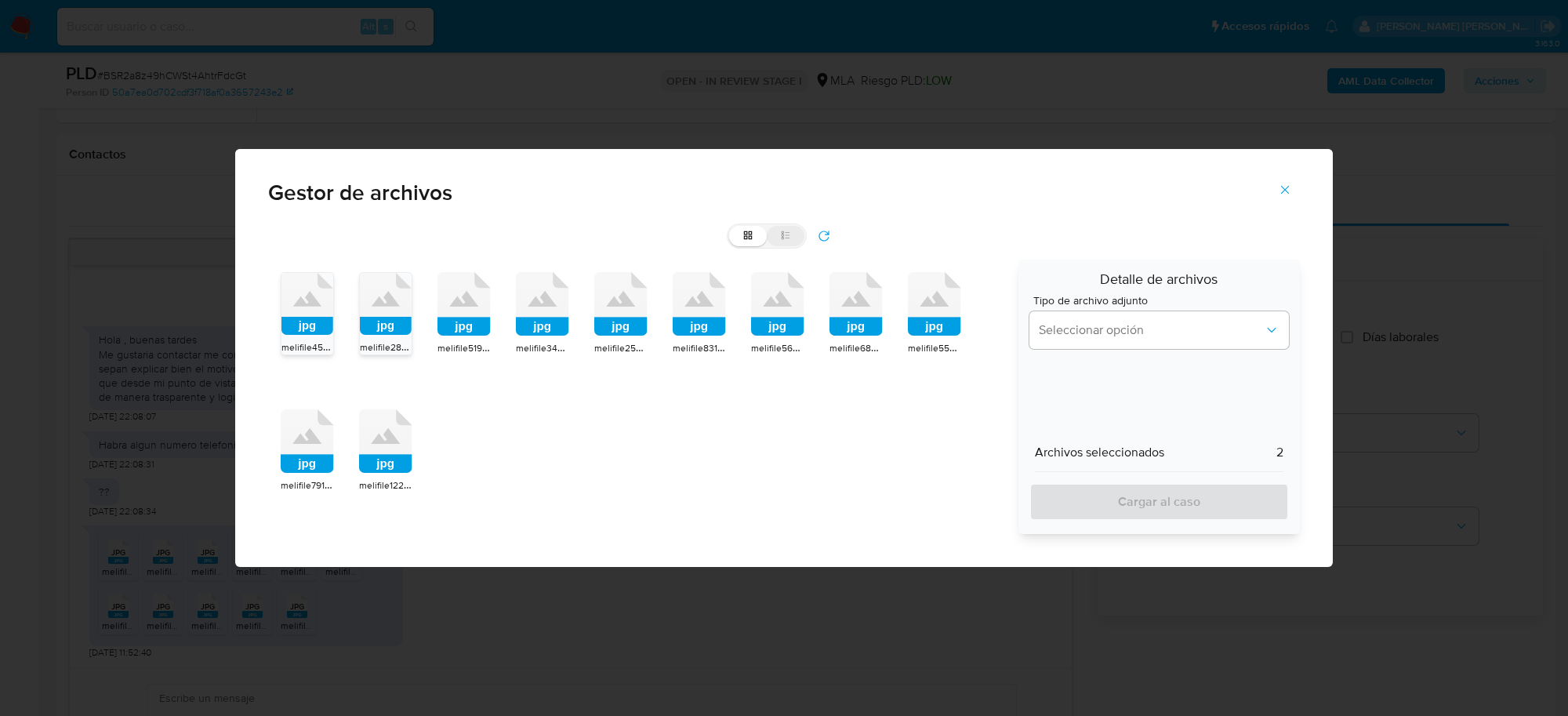
click at [785, 233] on icon at bounding box center [786, 235] width 11 height 11
click at [730, 227] on input "list" at bounding box center [729, 226] width 1 height 1
radio input "true"
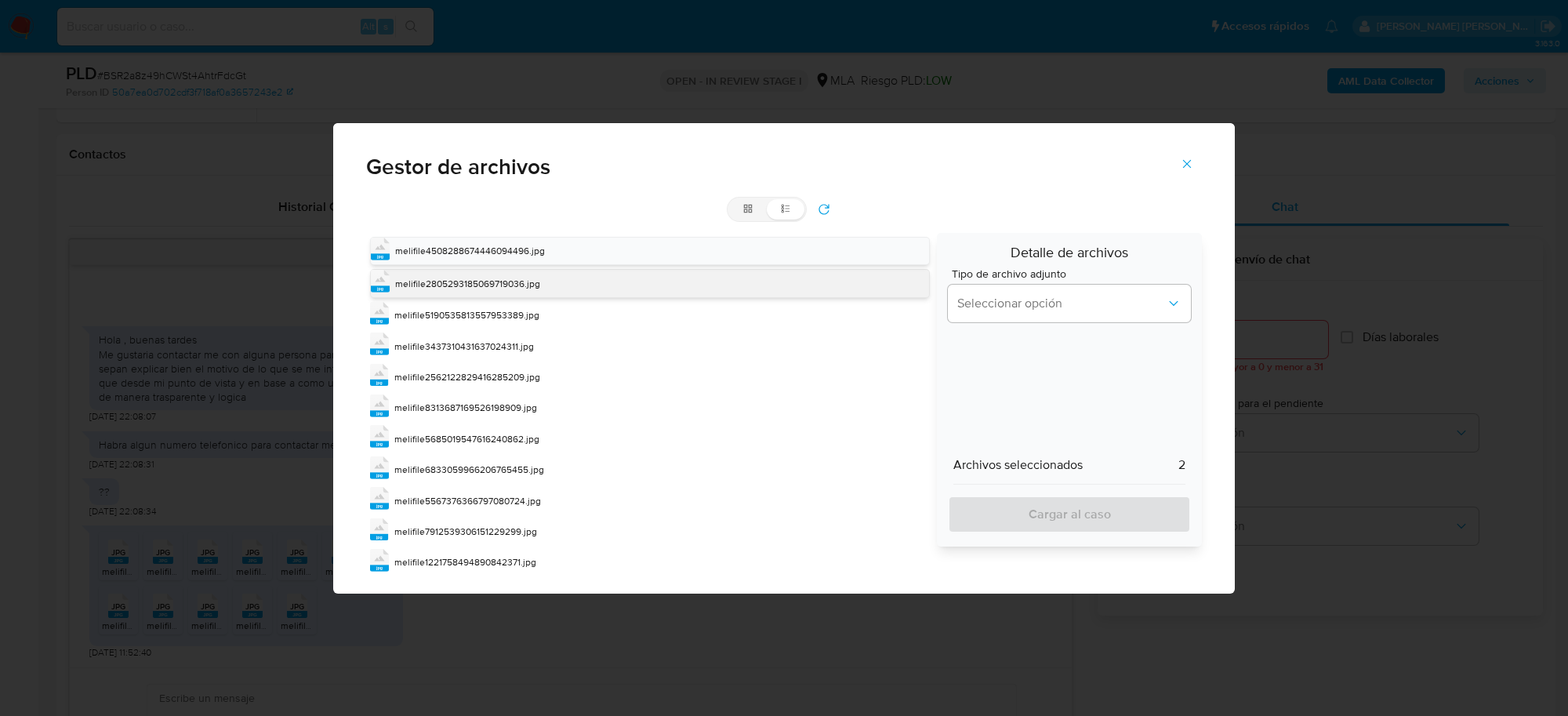
click at [498, 280] on span "melifile2805293185069719036.jpg" at bounding box center [468, 284] width 145 height 14
click at [498, 280] on span "melifile2805293185069719036.jpg" at bounding box center [467, 283] width 145 height 14
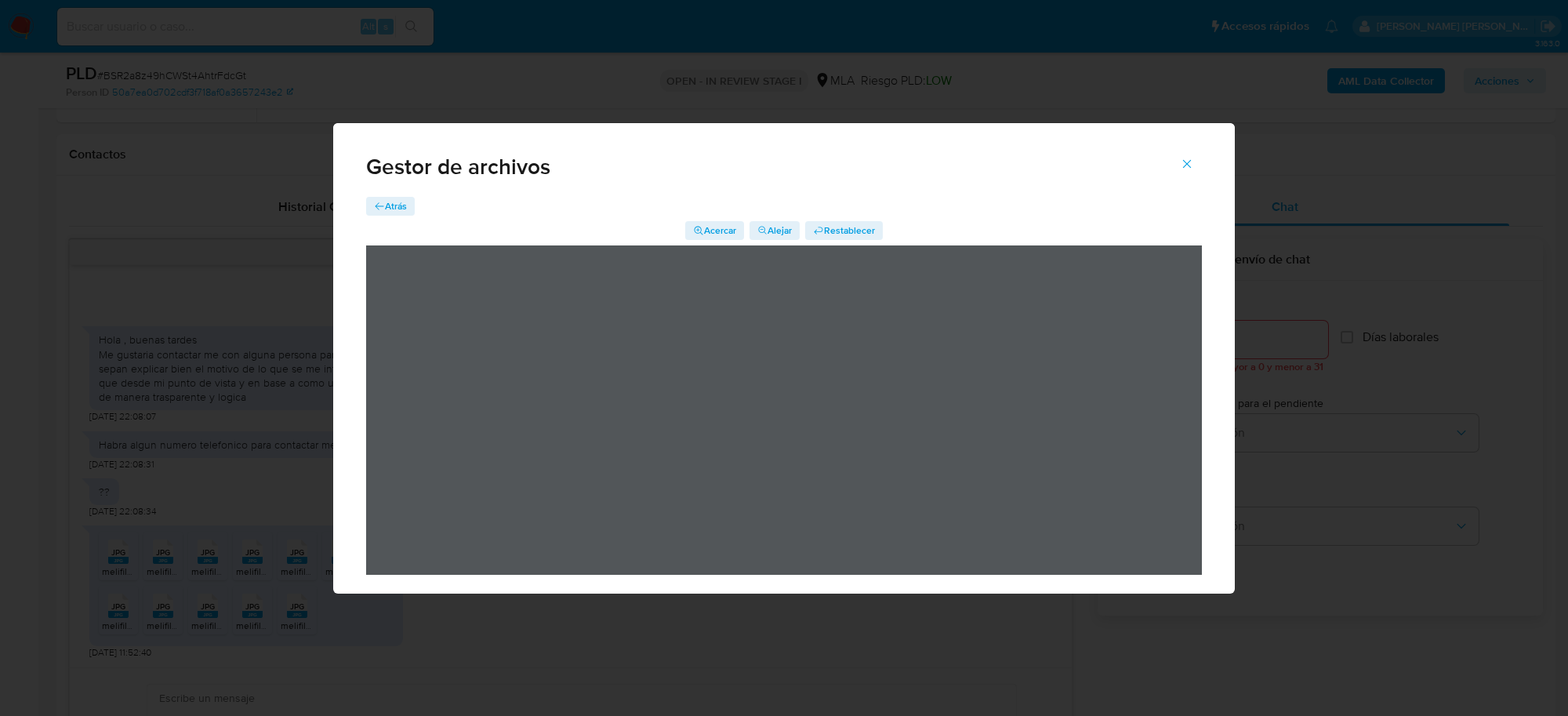
click at [394, 200] on span "Atrás" at bounding box center [396, 206] width 22 height 19
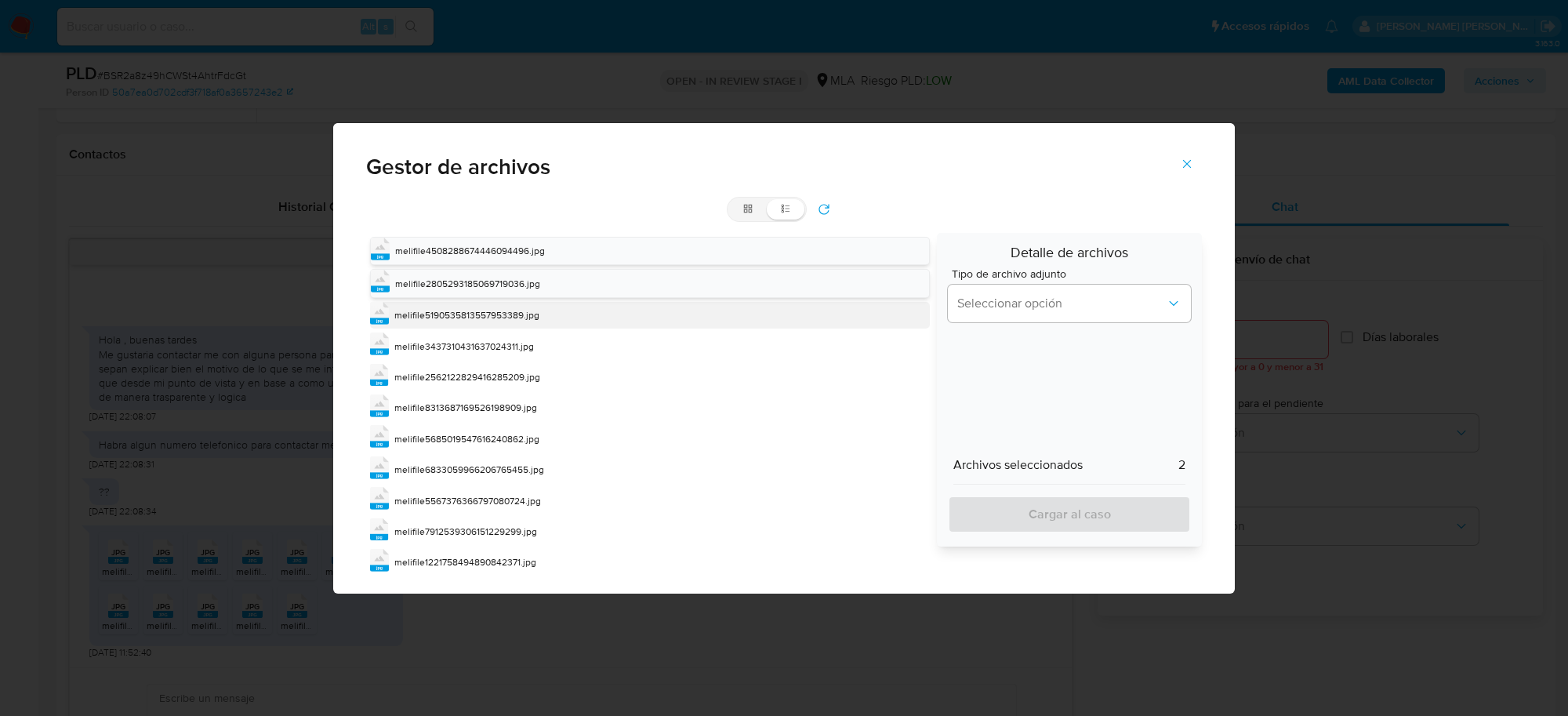
click at [515, 310] on span "melifile5190535813557953389.jpg" at bounding box center [467, 314] width 145 height 14
click at [515, 310] on span "melifile5190535813557953389.jpg" at bounding box center [468, 315] width 145 height 14
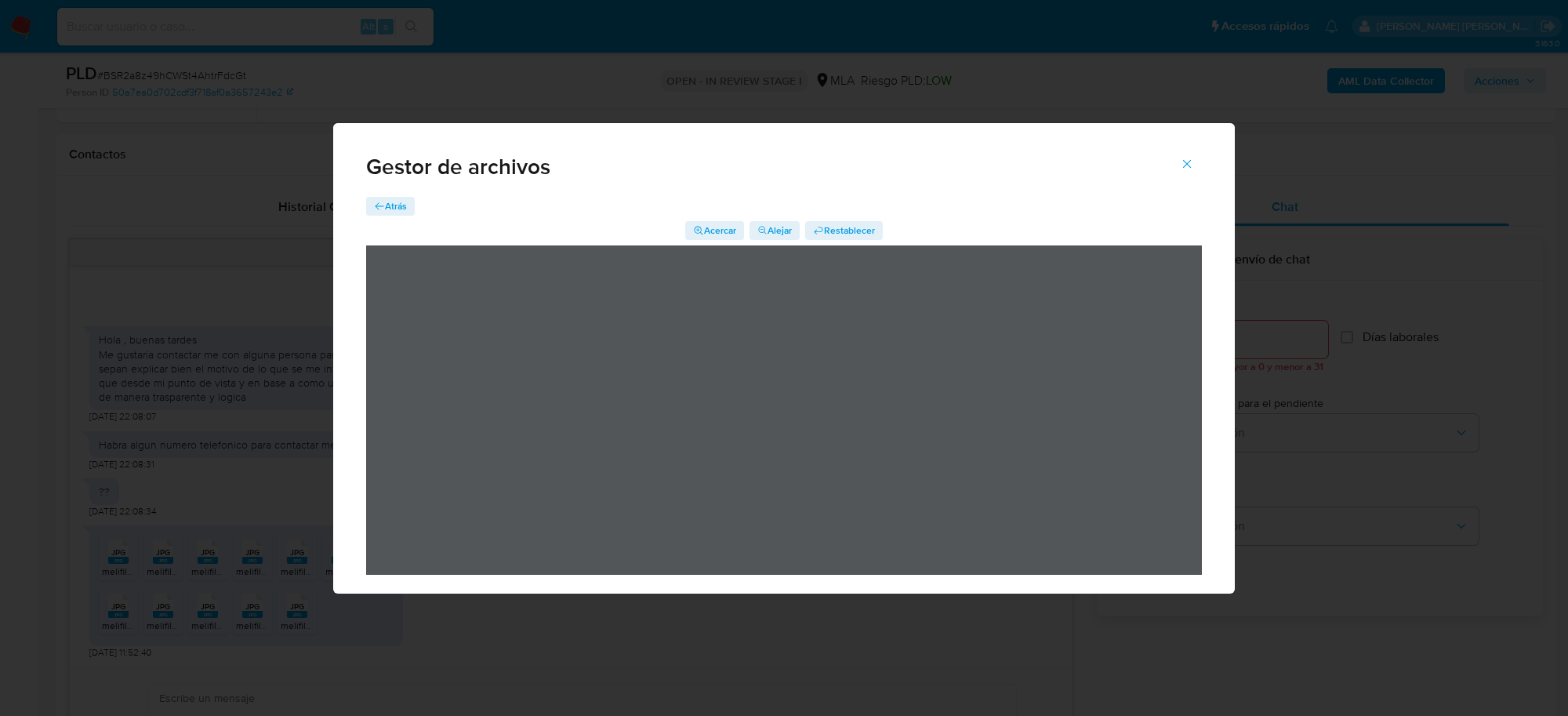
click at [394, 195] on div "Gestor de archivos" at bounding box center [784, 160] width 902 height 74
click at [394, 197] on div "Gestor de archivos" at bounding box center [784, 160] width 902 height 74
click at [404, 214] on span "Atrás" at bounding box center [396, 206] width 22 height 19
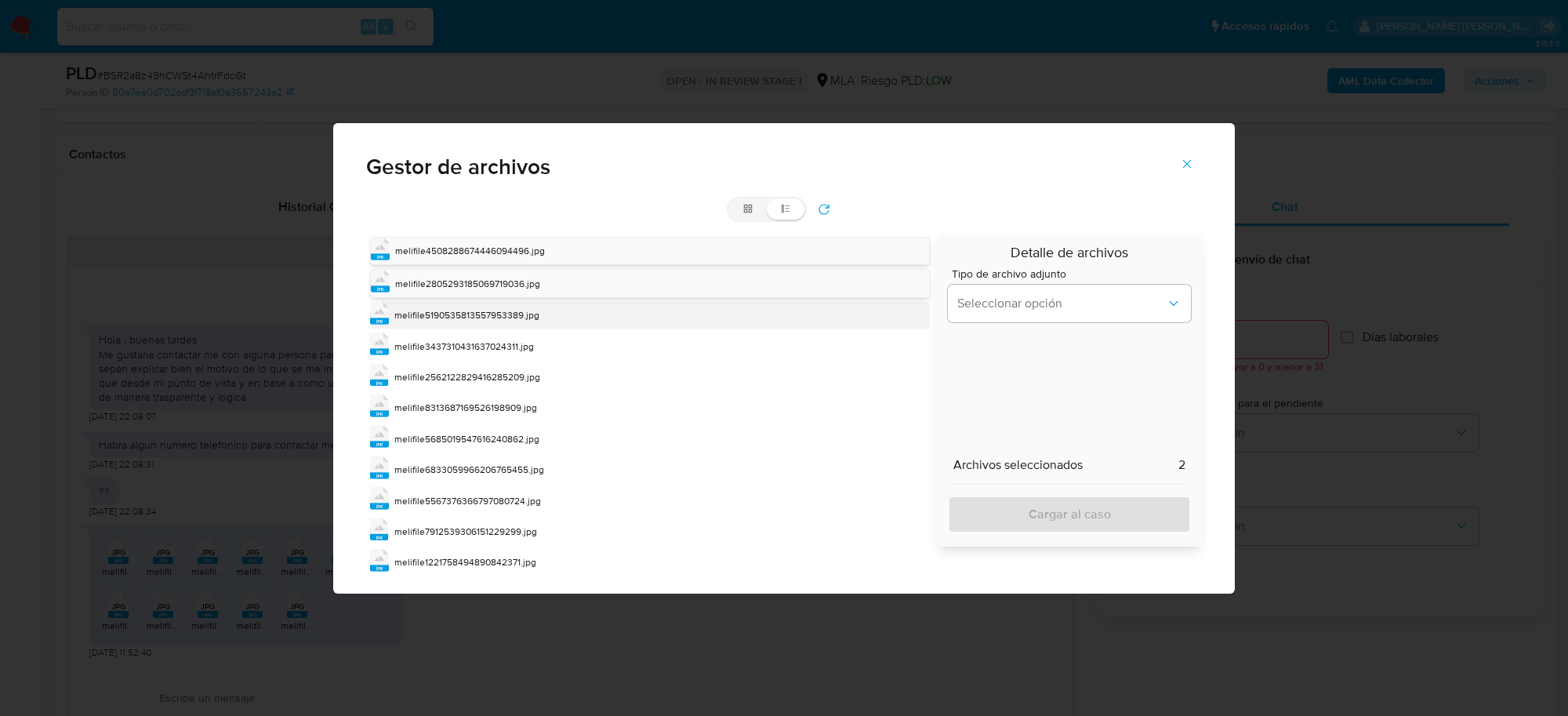
click at [410, 315] on span "melifile5190535813557953389.jpg" at bounding box center [467, 314] width 145 height 14
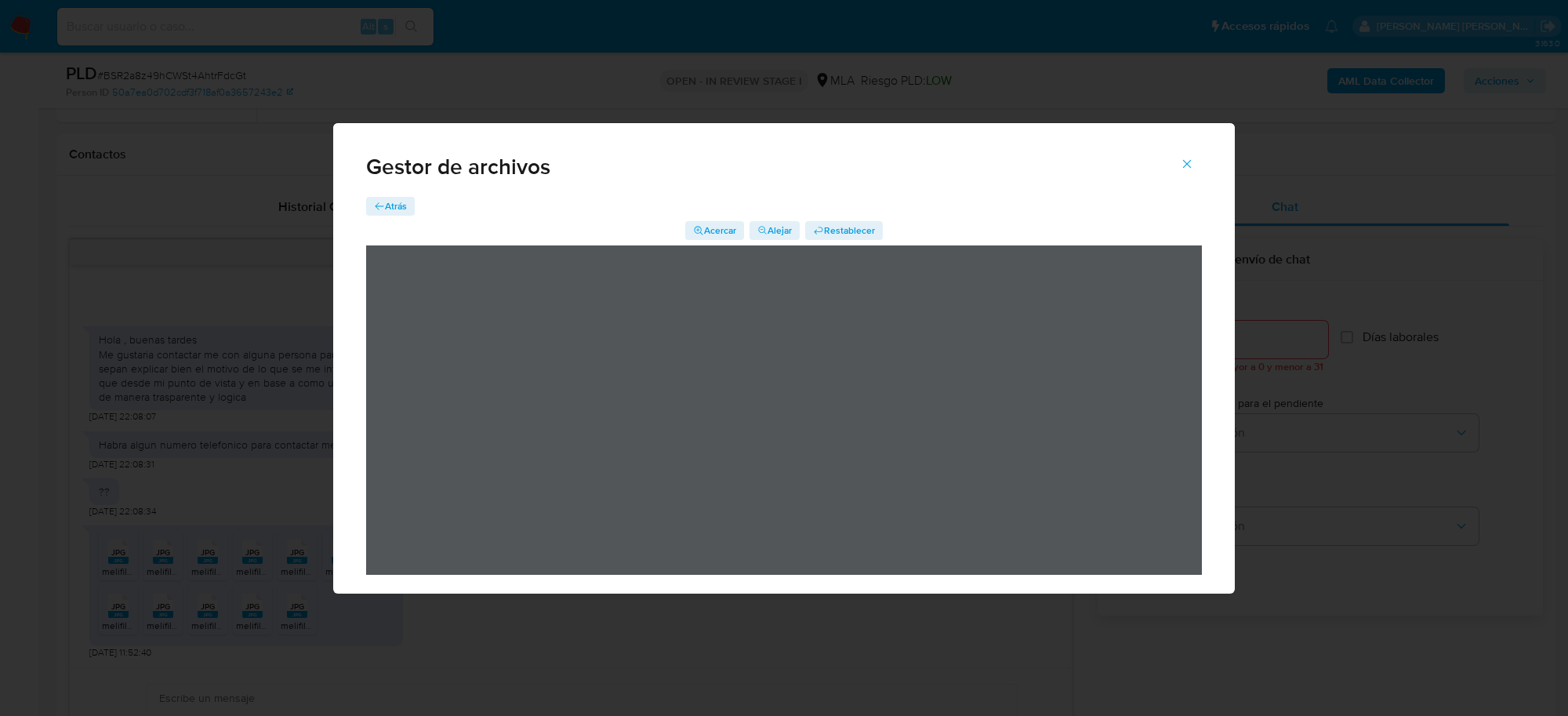
click at [386, 212] on span "Atrás" at bounding box center [396, 206] width 22 height 19
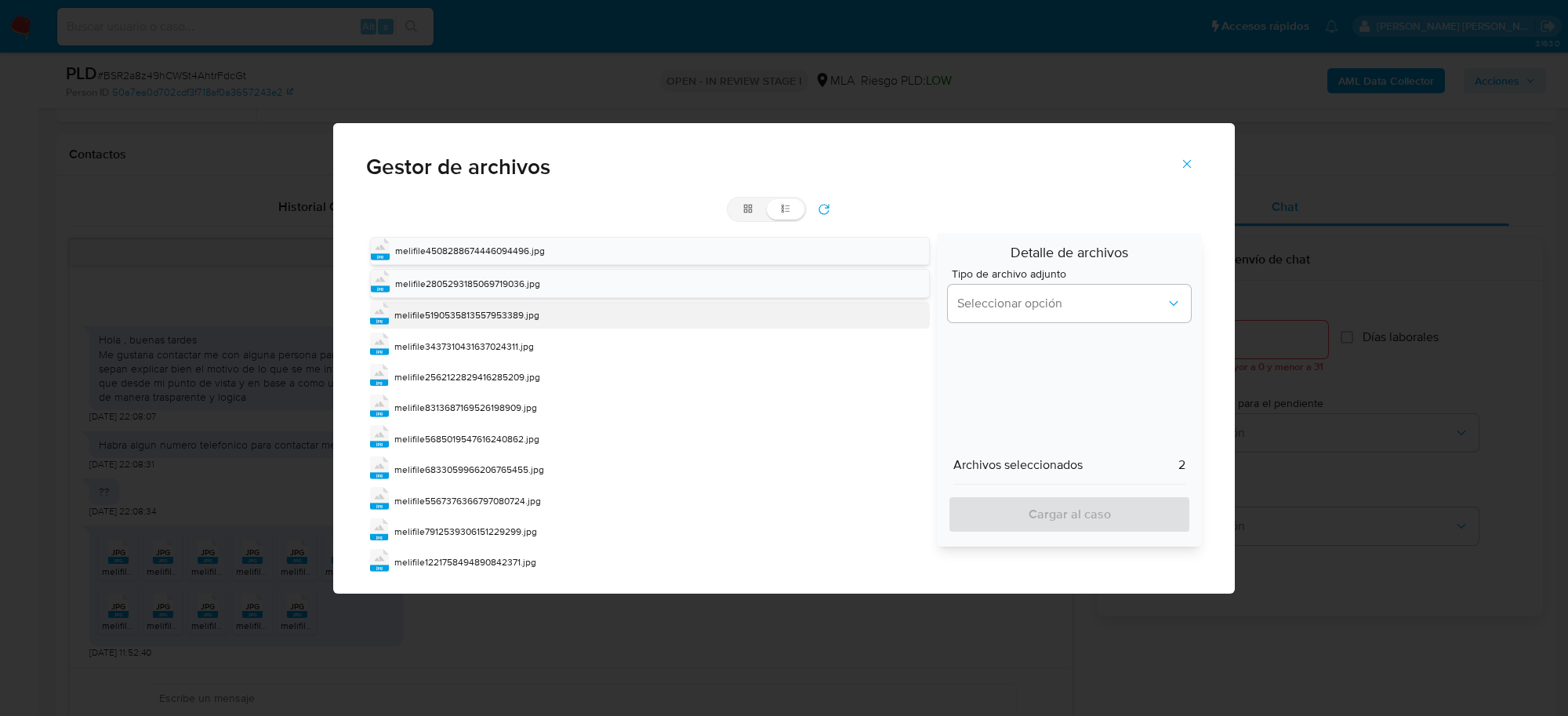
click at [482, 318] on span "melifile5190535813557953389.jpg" at bounding box center [467, 314] width 145 height 14
click at [482, 318] on span "melifile5190535813557953389.jpg" at bounding box center [468, 315] width 145 height 14
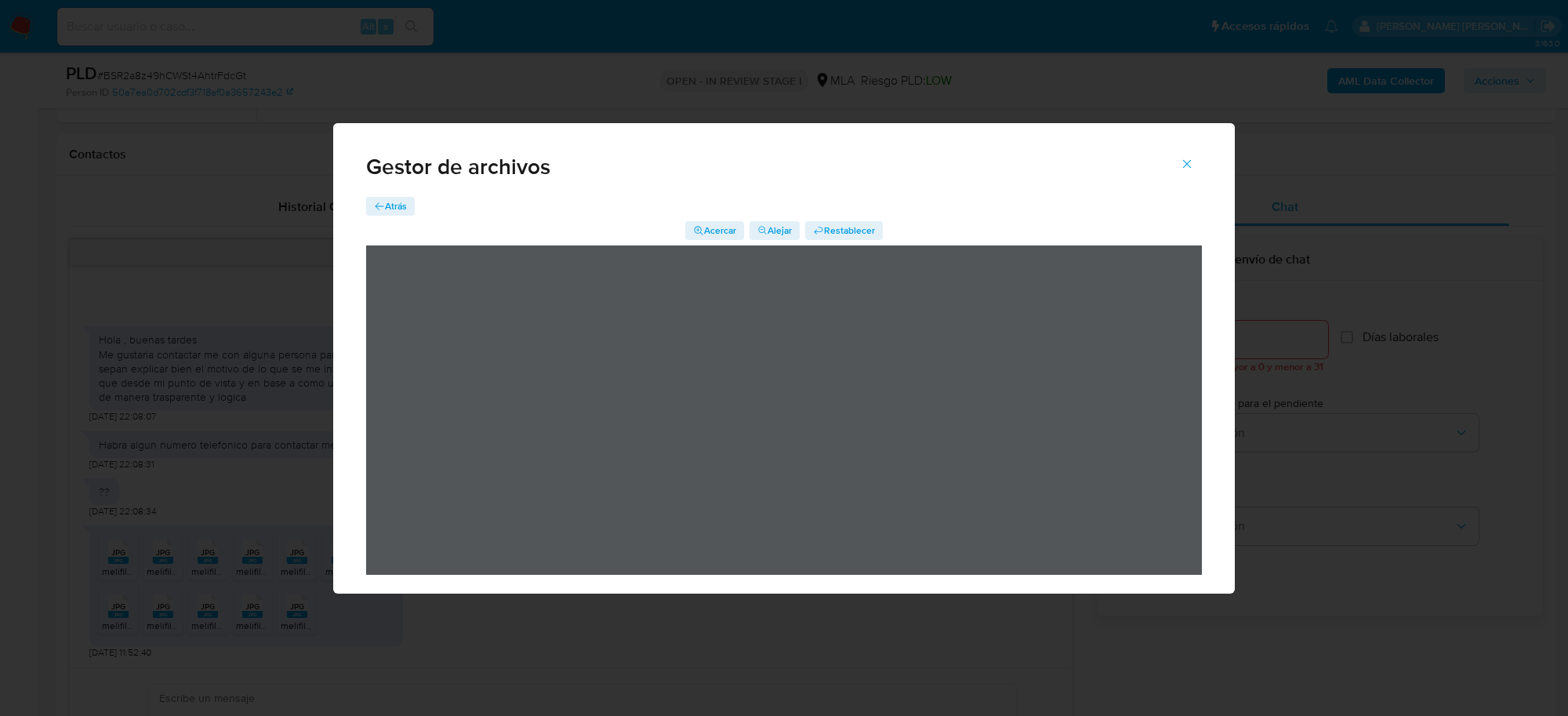
click at [390, 204] on span "Atrás" at bounding box center [396, 206] width 22 height 19
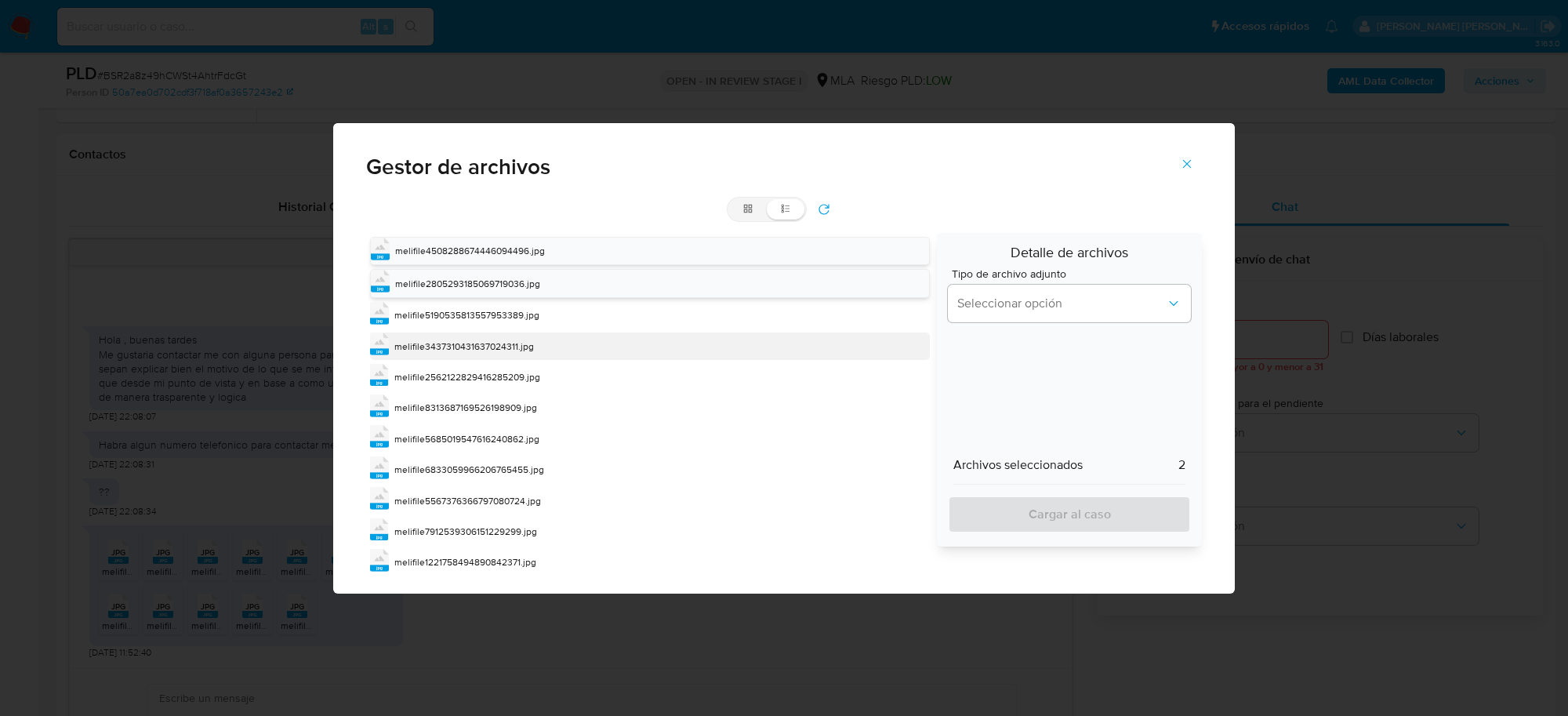
click at [437, 345] on span "melifile3437310431637024311.jpg" at bounding box center [464, 346] width 140 height 14
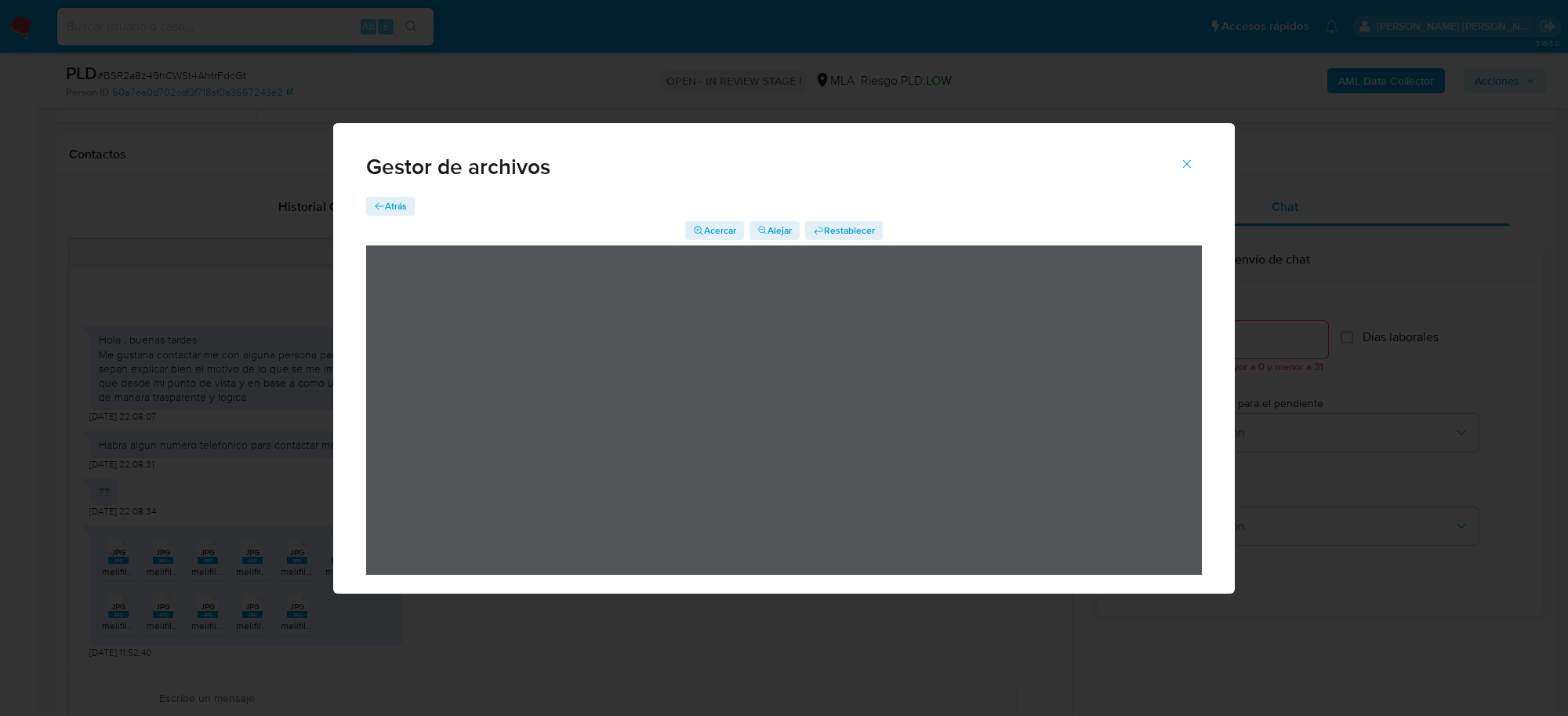
click at [389, 210] on span "Atrás" at bounding box center [396, 206] width 22 height 19
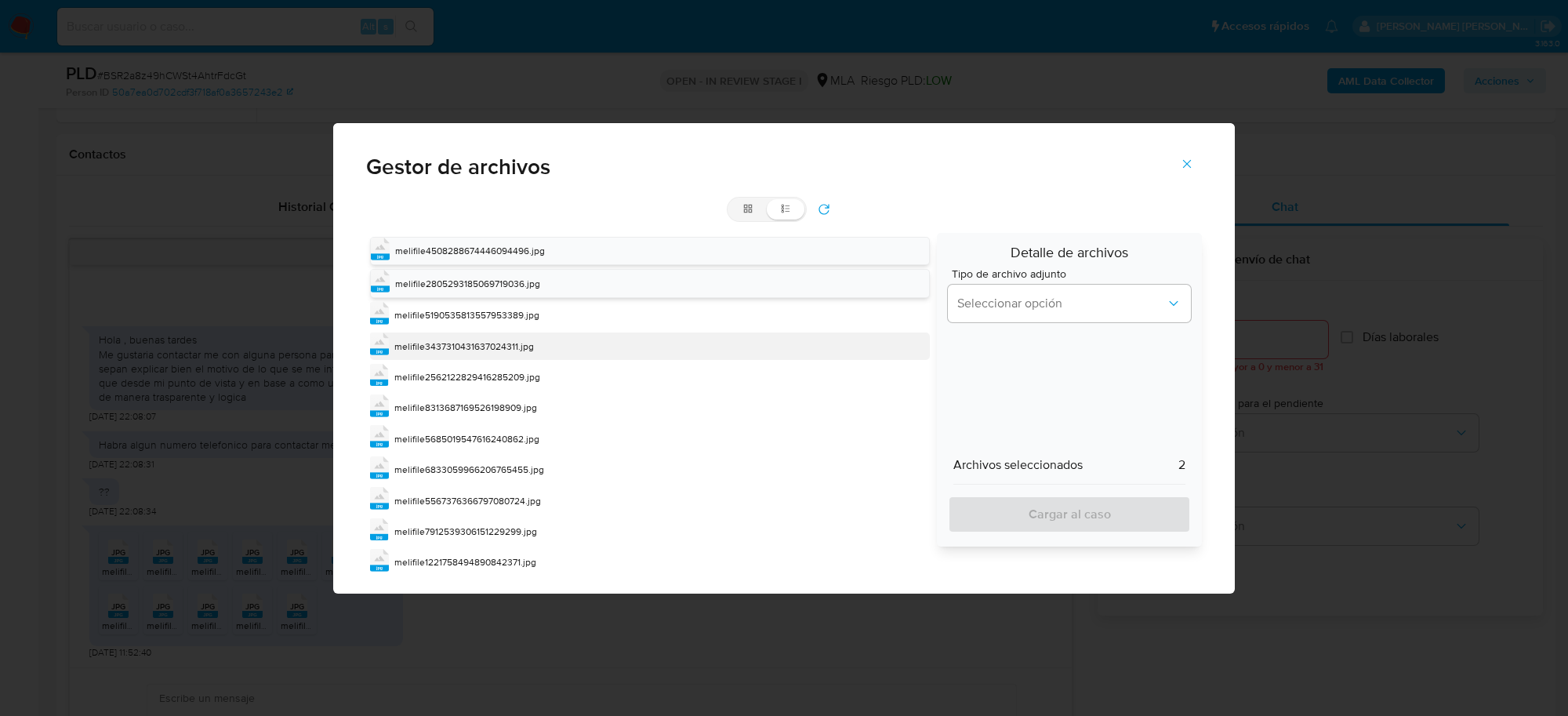
click at [444, 352] on span "melifile3437310431637024311.jpg" at bounding box center [464, 346] width 140 height 14
click at [444, 351] on span "melifile3437310431637024311.jpg" at bounding box center [465, 347] width 140 height 14
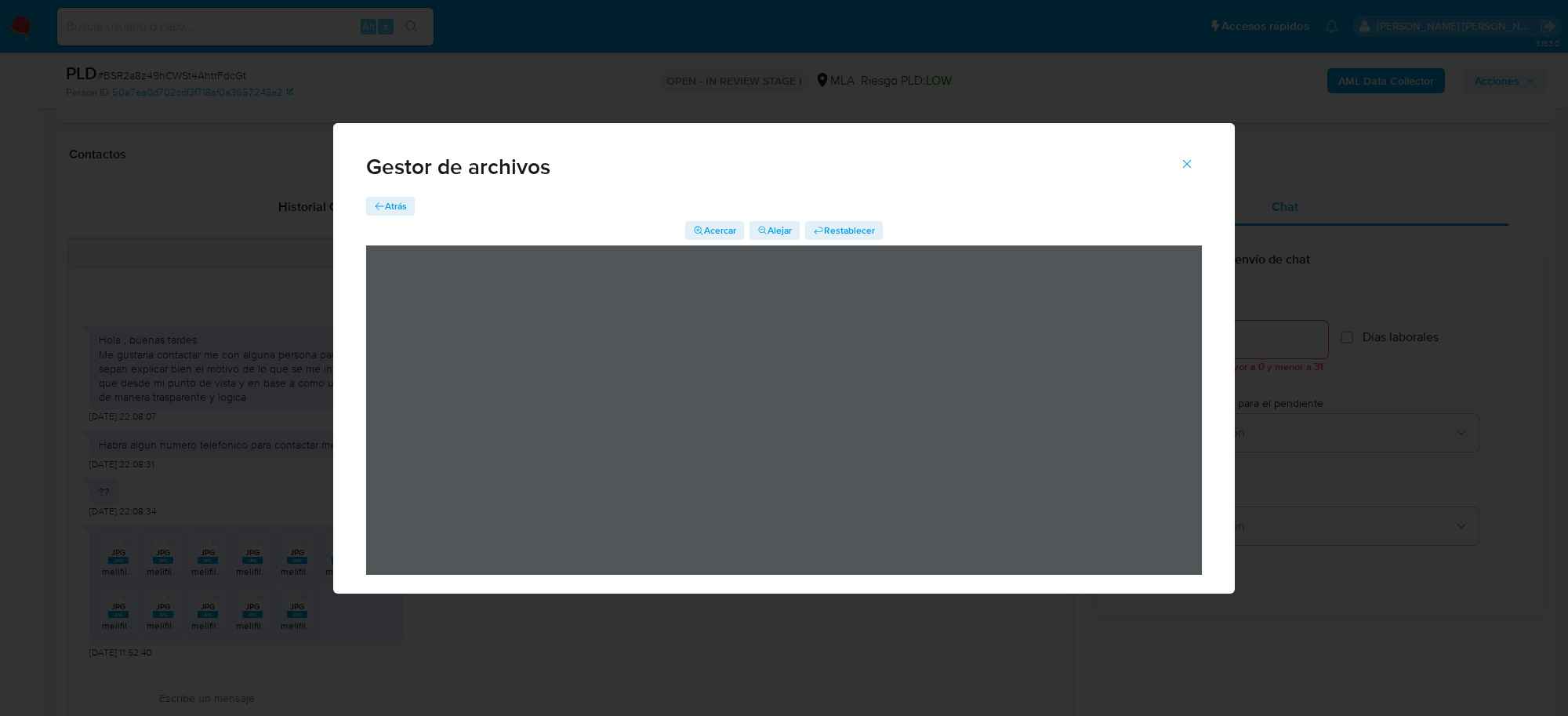
click at [393, 206] on span "Atrás" at bounding box center [396, 206] width 22 height 19
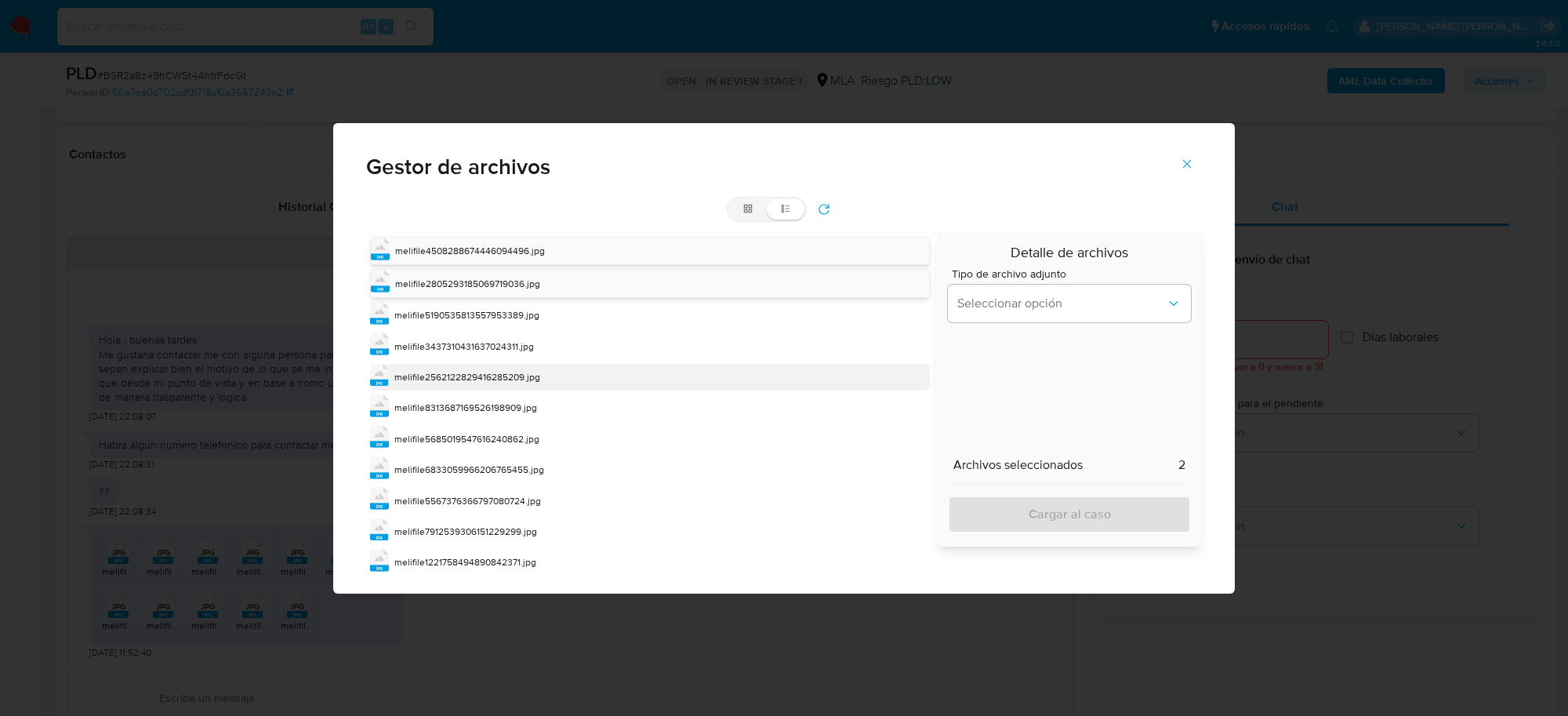
click at [463, 390] on div "jpg melifile2562122829416285209.jpg" at bounding box center [649, 377] width 560 height 27
click at [463, 390] on div "jpg melifile2562122829416285209.jpg" at bounding box center [649, 377] width 560 height 28
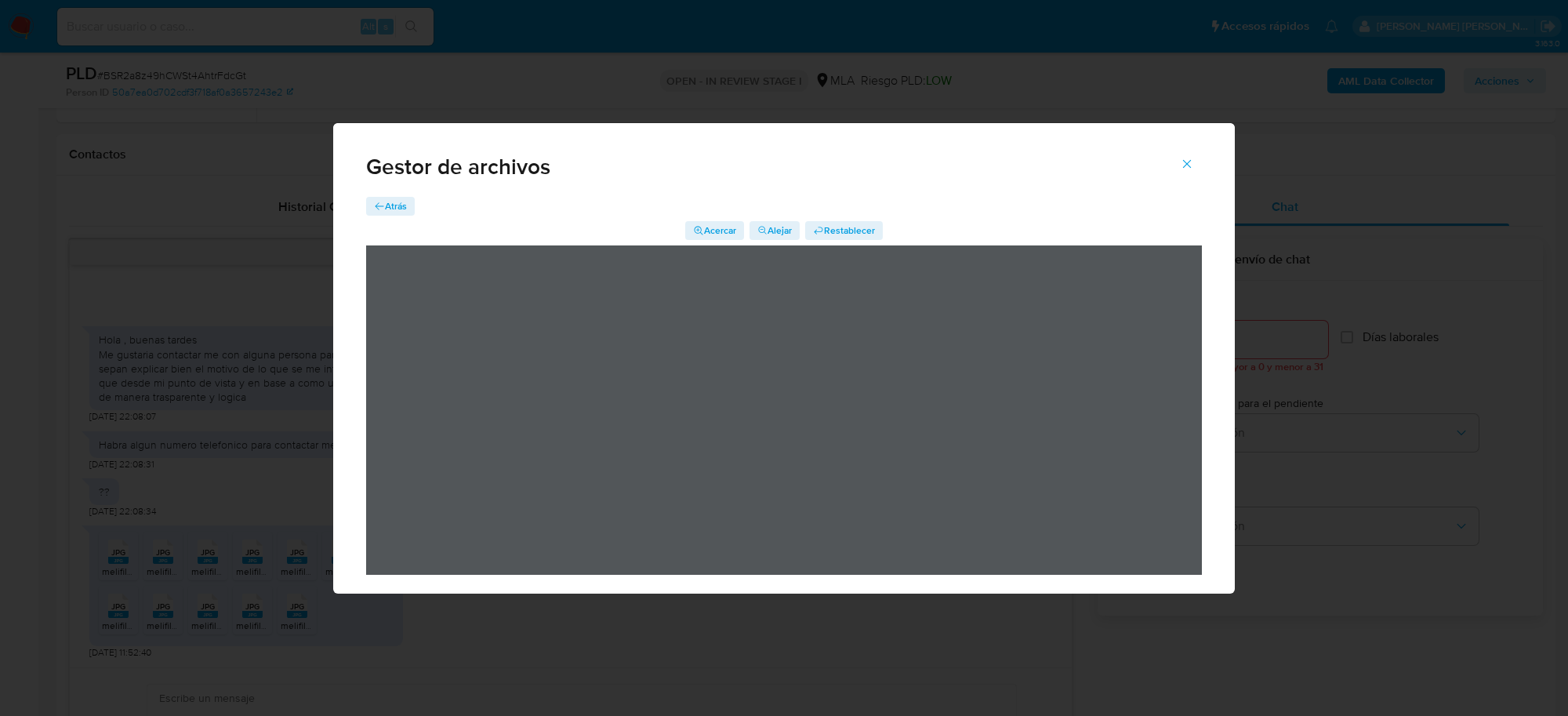
click at [396, 208] on span "Atrás" at bounding box center [396, 206] width 22 height 19
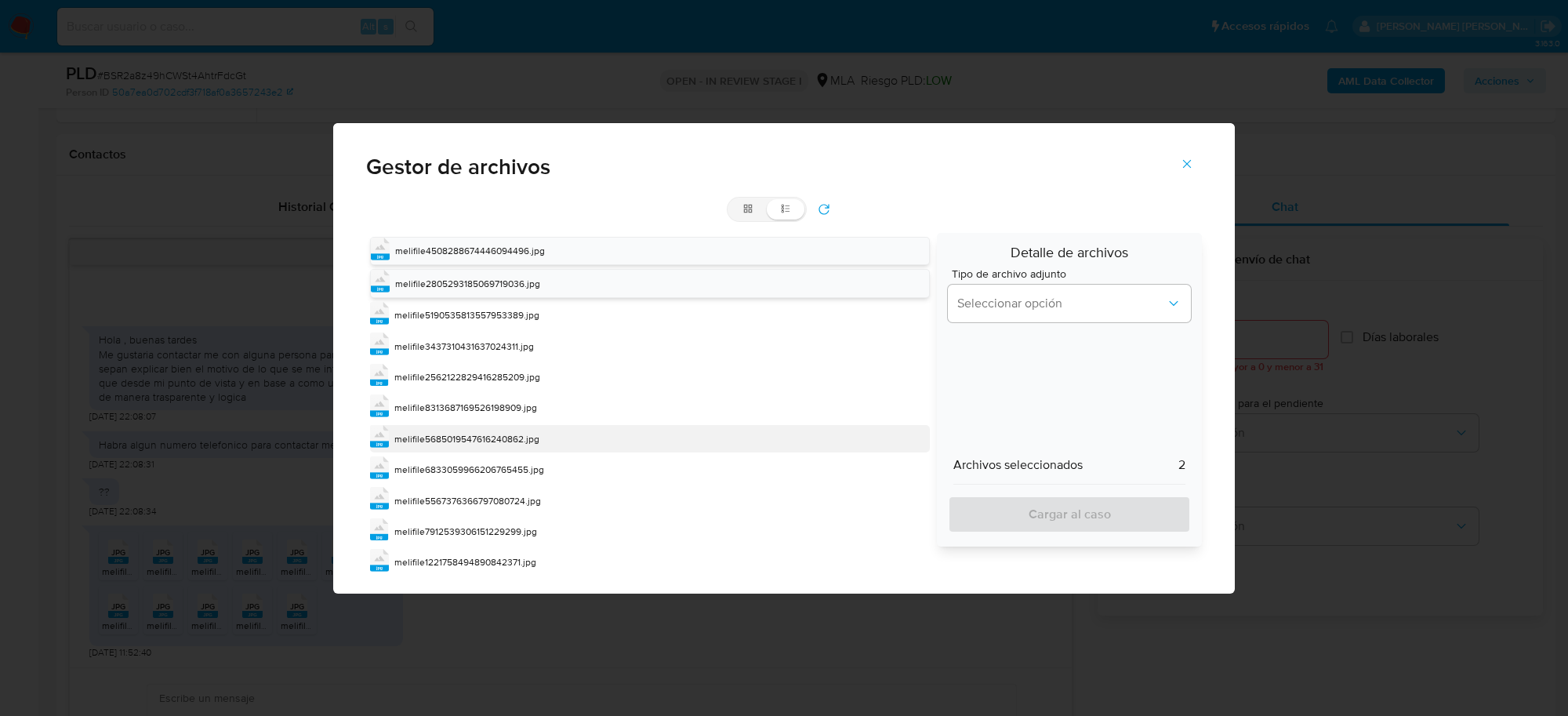
click at [491, 444] on span "melifile5685019547616240862.jpg" at bounding box center [467, 439] width 145 height 14
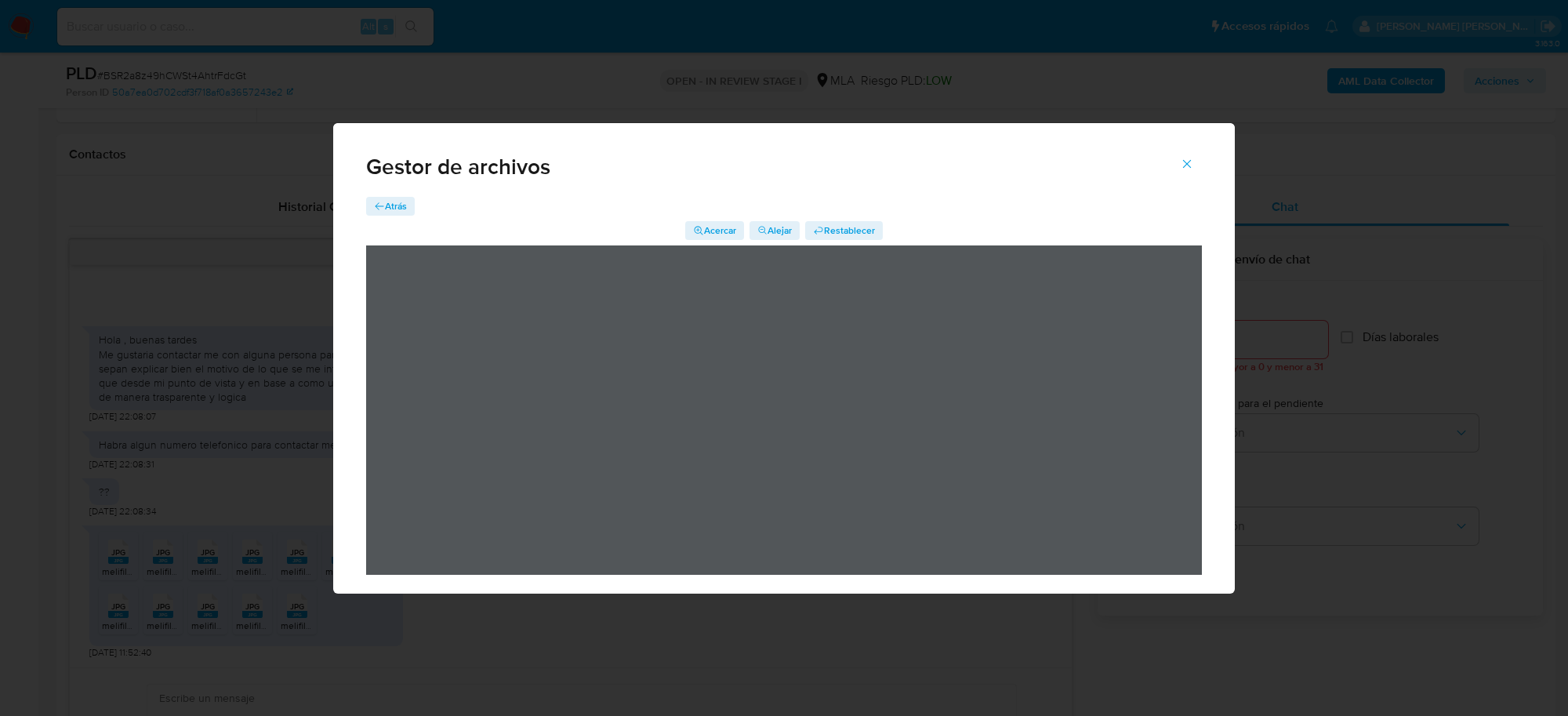
click at [390, 210] on span "Atrás" at bounding box center [396, 206] width 22 height 19
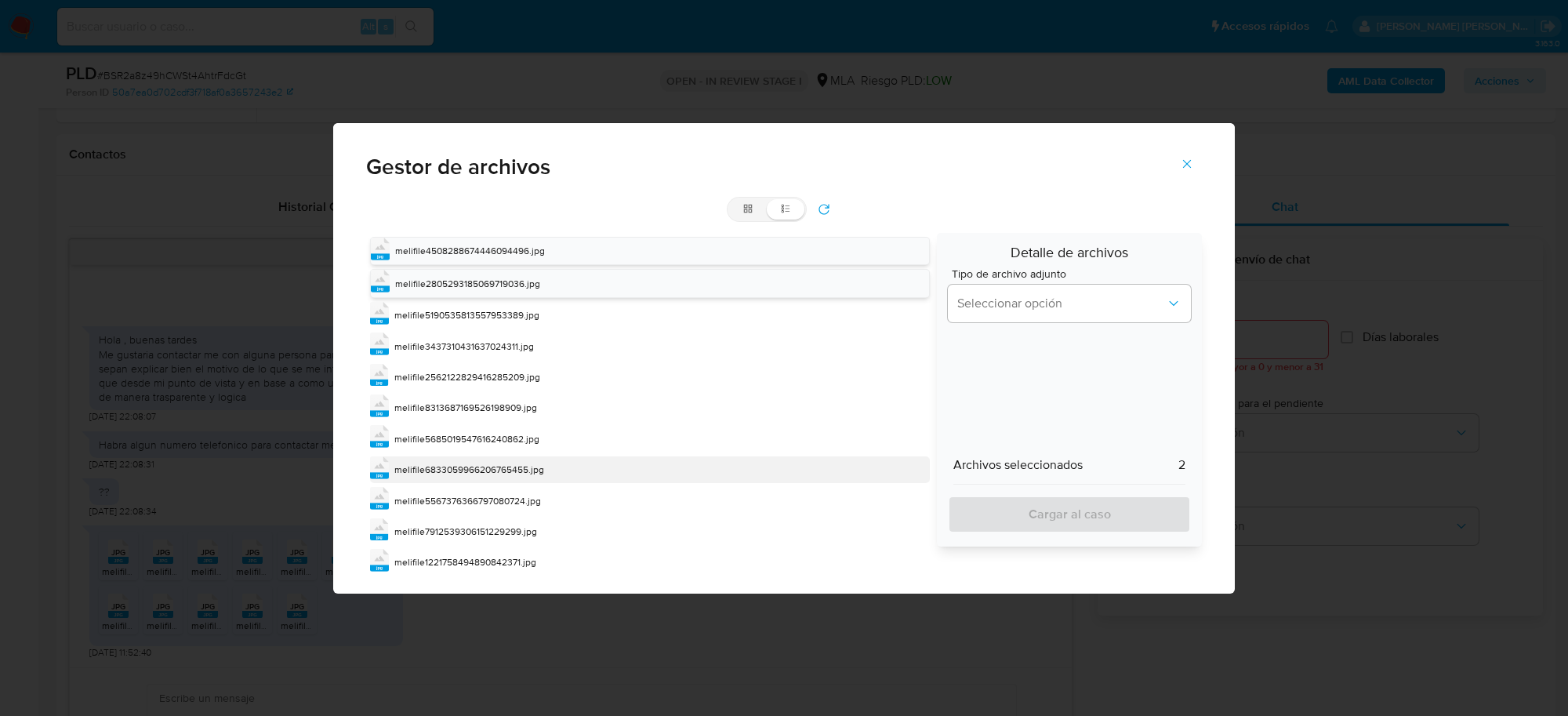
click at [488, 470] on span "melifile6833059966206765455.jpg" at bounding box center [469, 470] width 149 height 14
click at [488, 470] on span "melifile6833059966206765455.jpg" at bounding box center [469, 470] width 149 height 14
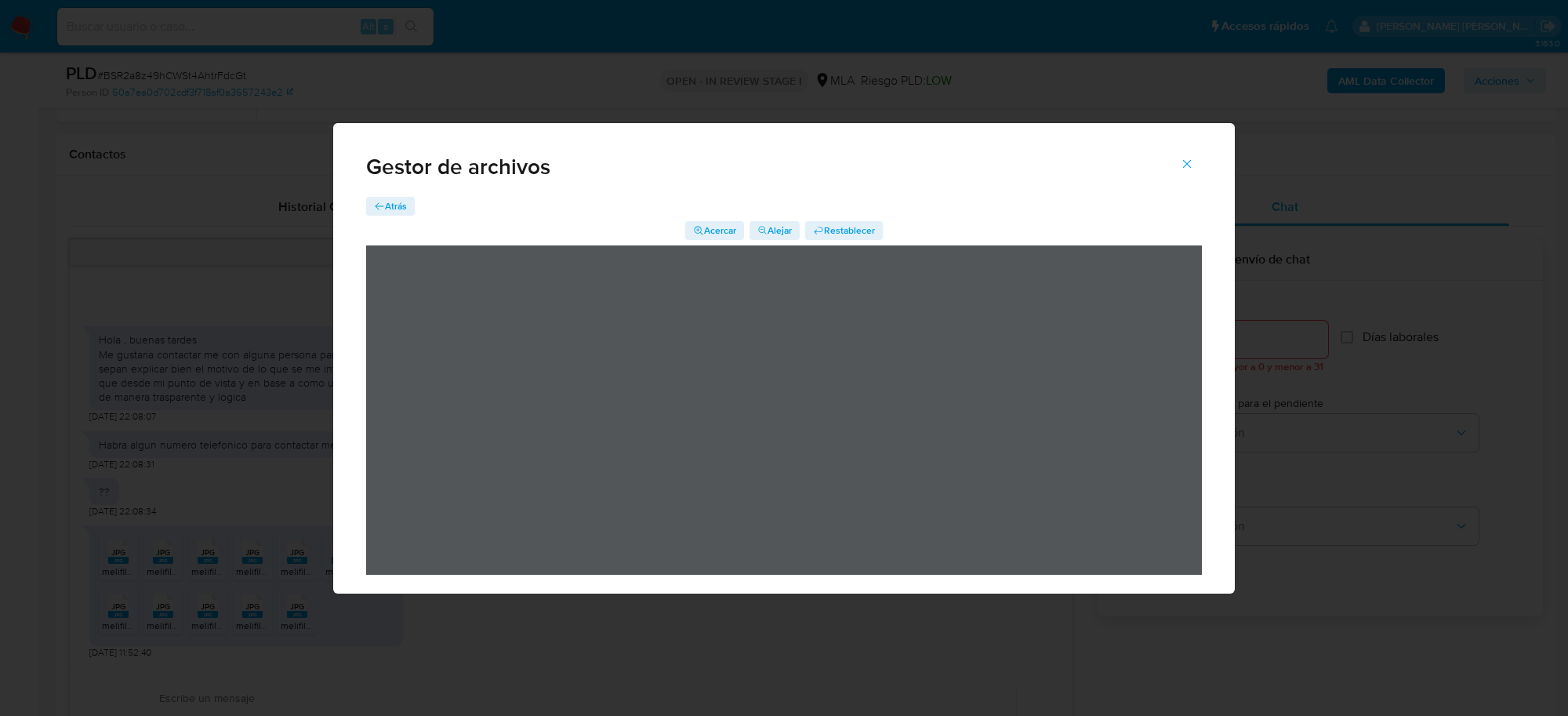
click at [397, 204] on span "Atrás" at bounding box center [396, 206] width 22 height 19
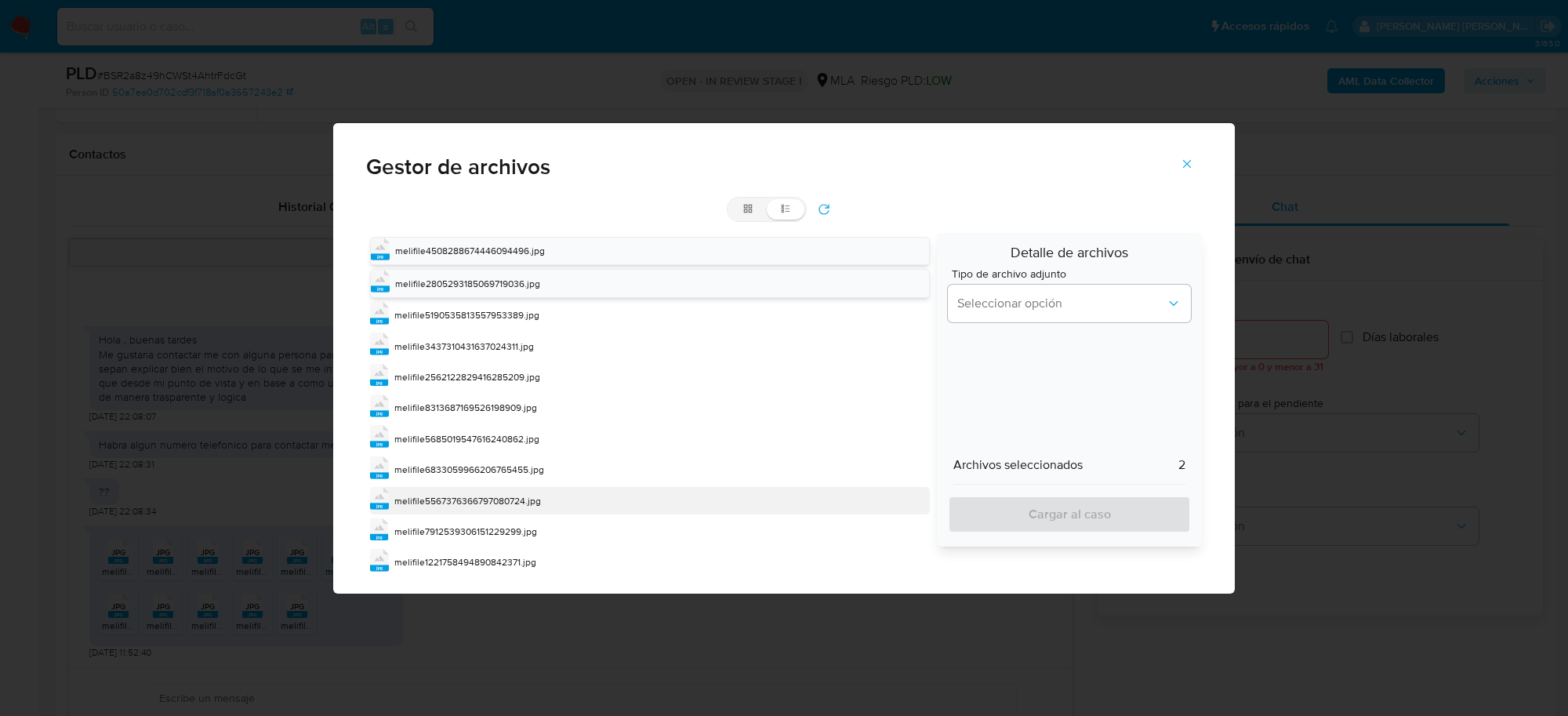
click at [494, 499] on span "melifile5567376366797080724.jpg" at bounding box center [468, 500] width 147 height 14
click at [494, 499] on span "melifile5567376366797080724.jpg" at bounding box center [469, 501] width 147 height 14
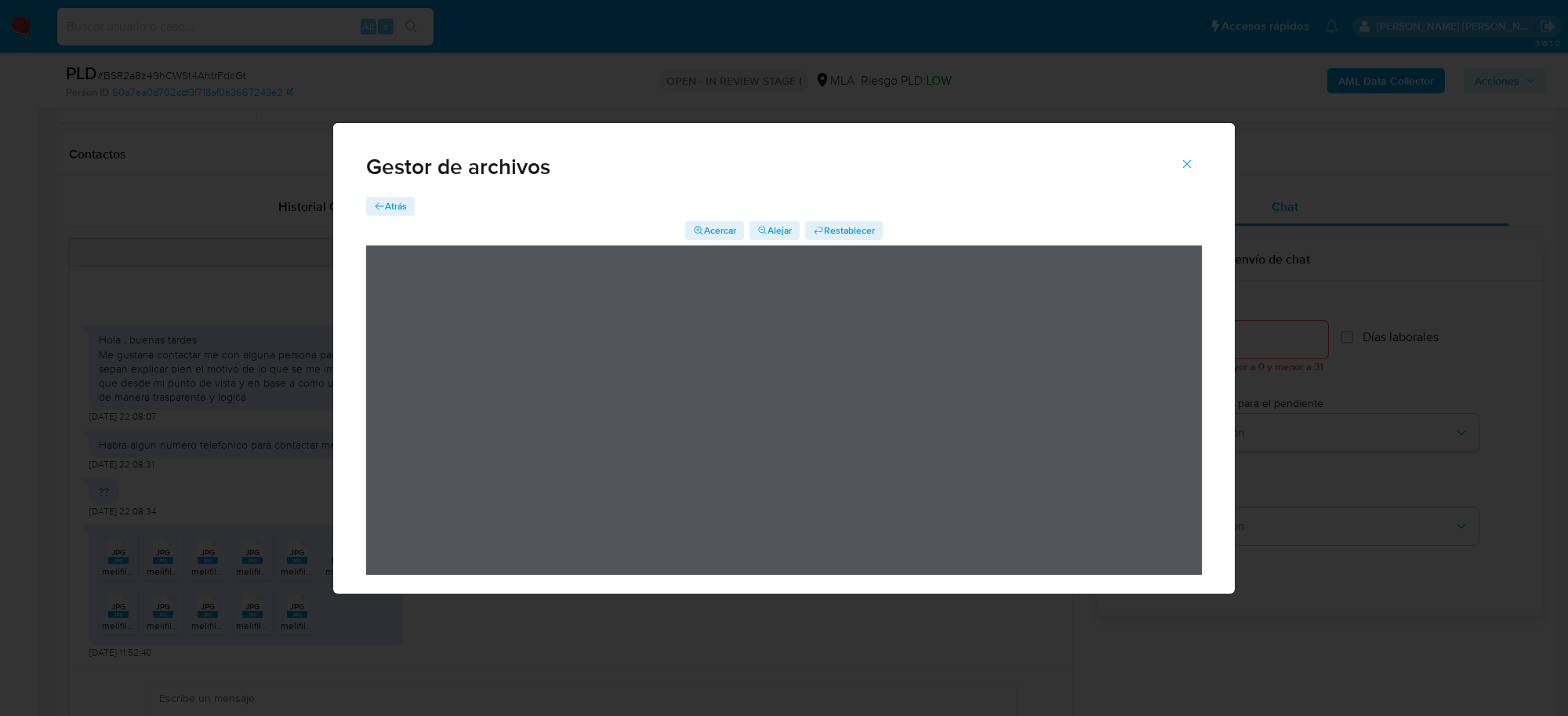
click at [385, 204] on span "Atrás" at bounding box center [396, 206] width 22 height 19
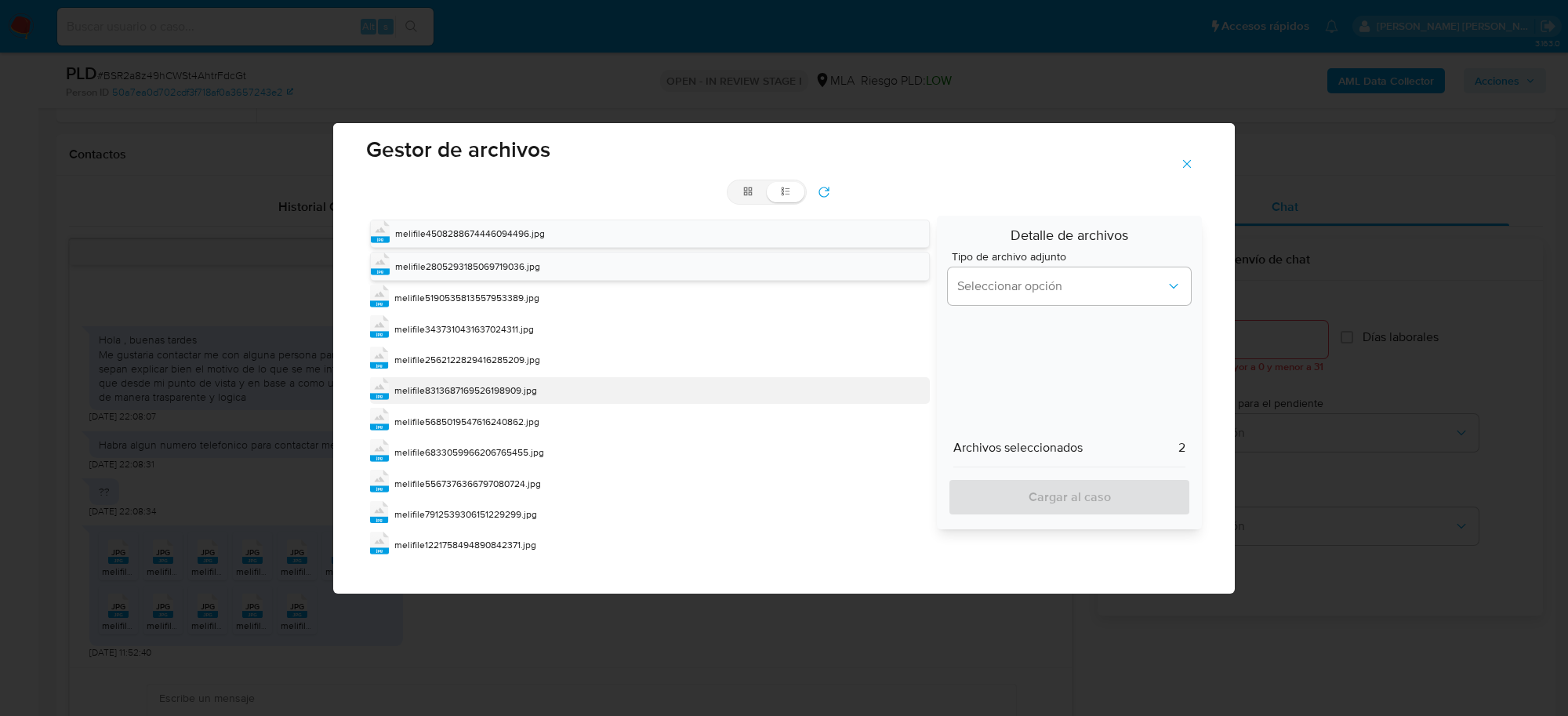
scroll to position [21, 0]
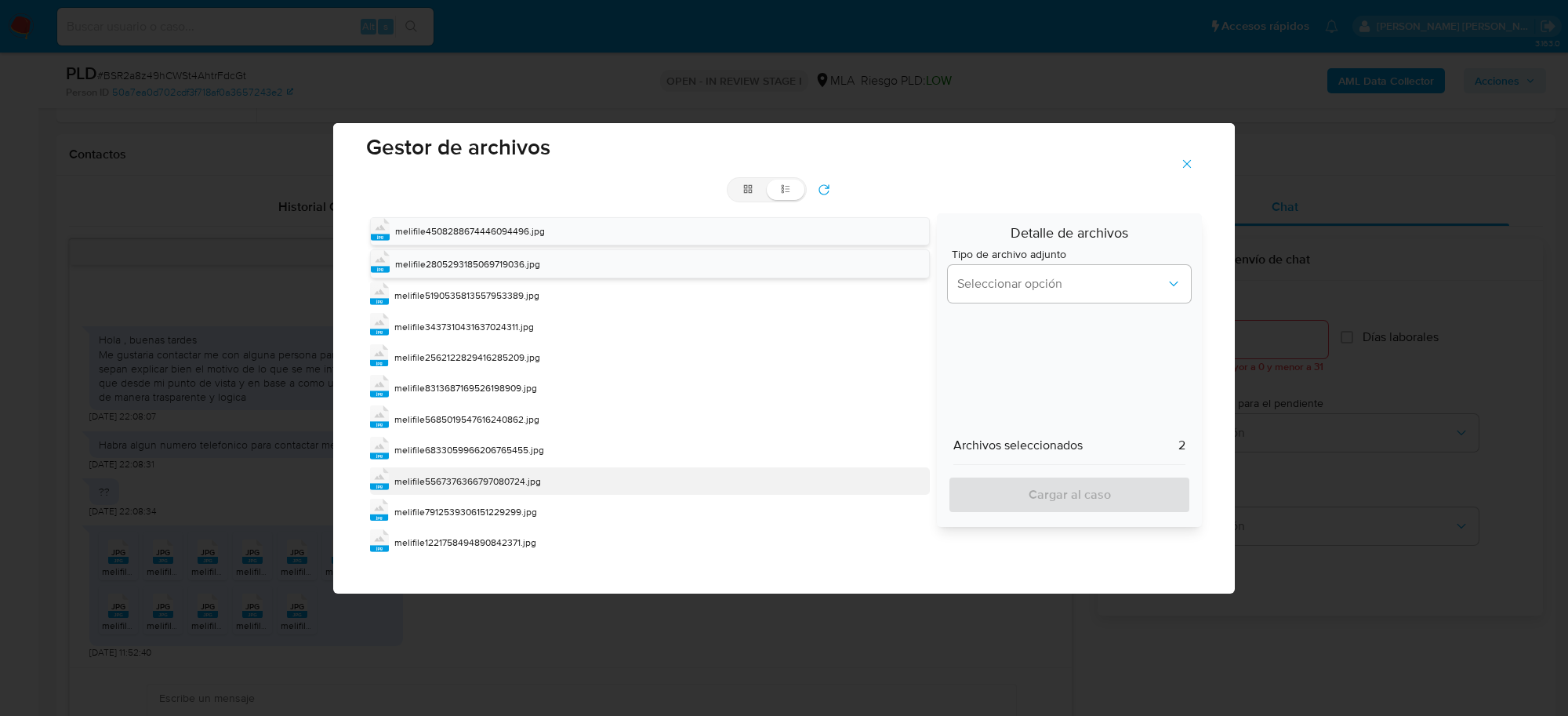
click at [515, 480] on span "melifile5567376366797080724.jpg" at bounding box center [468, 481] width 147 height 14
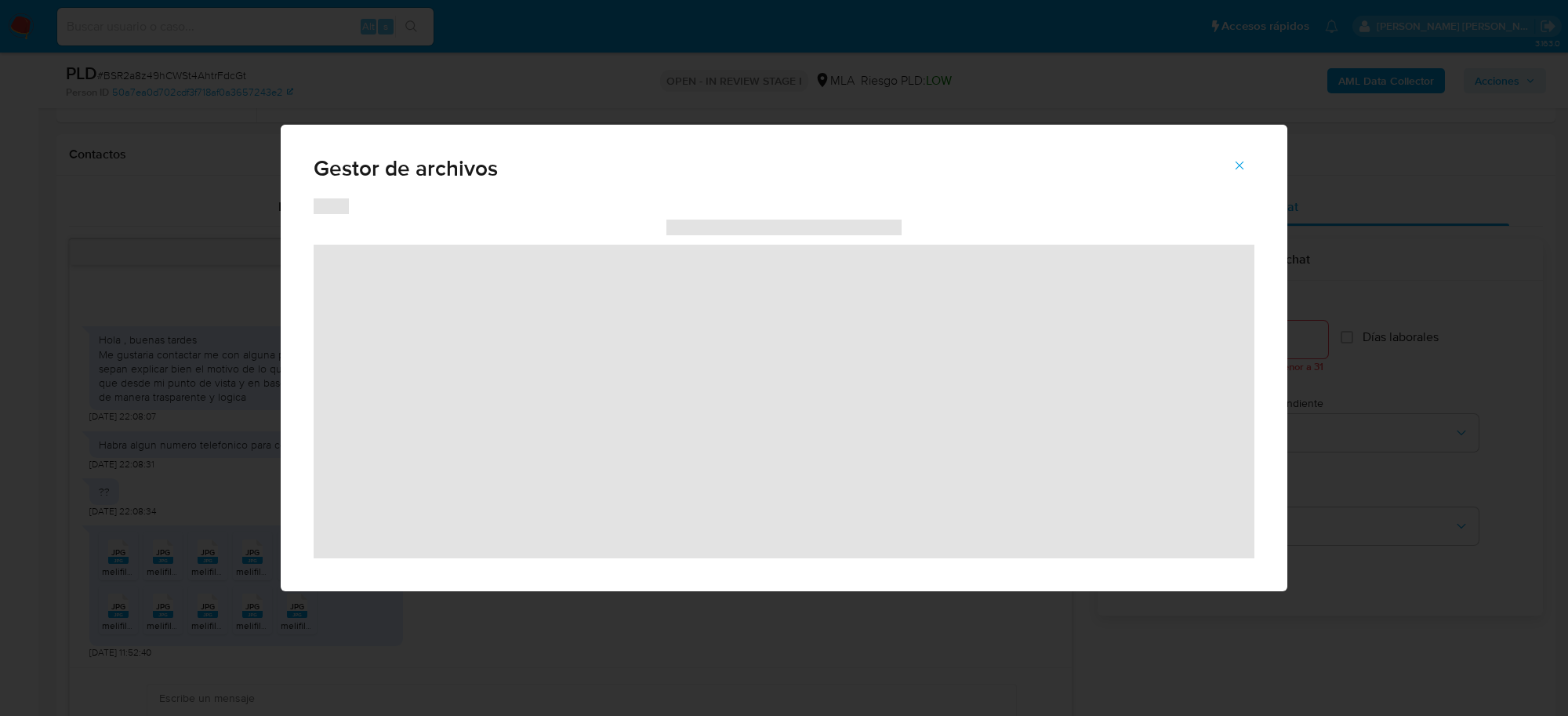
scroll to position [0, 0]
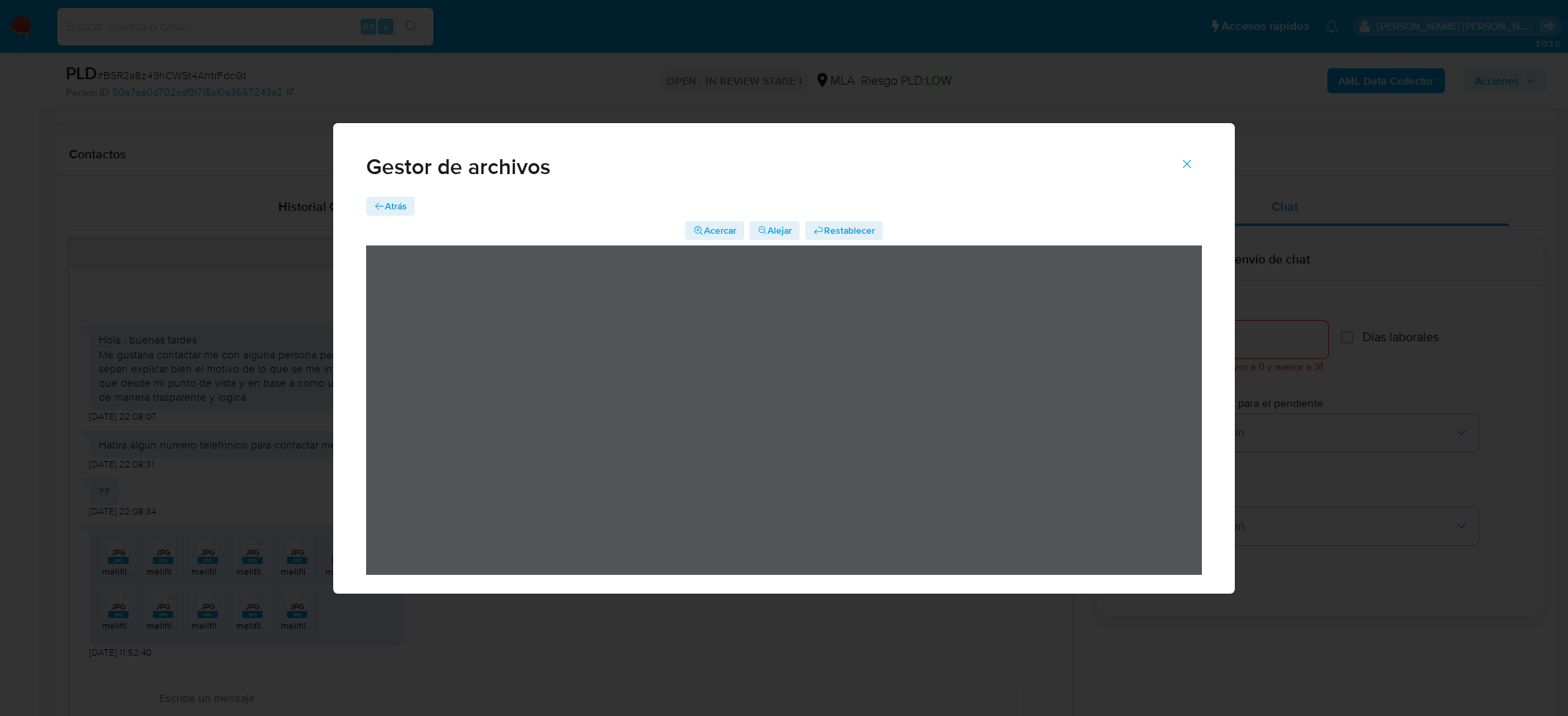
click at [400, 200] on span "Atrás" at bounding box center [396, 206] width 22 height 19
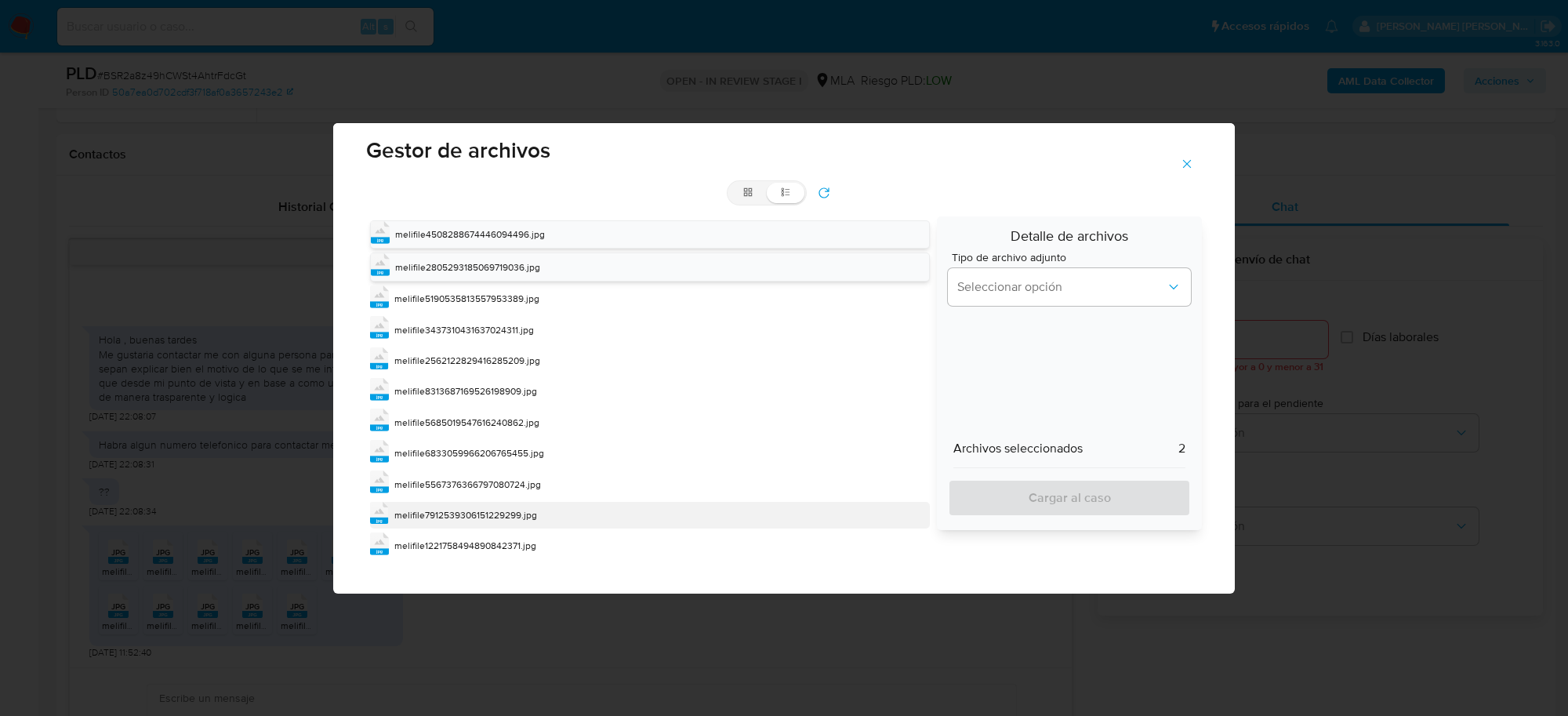
scroll to position [21, 0]
click at [516, 508] on span "melifile7912539306151229299.jpg" at bounding box center [465, 512] width 143 height 14
click at [516, 508] on span "melifile7912539306151229299.jpg" at bounding box center [466, 511] width 143 height 14
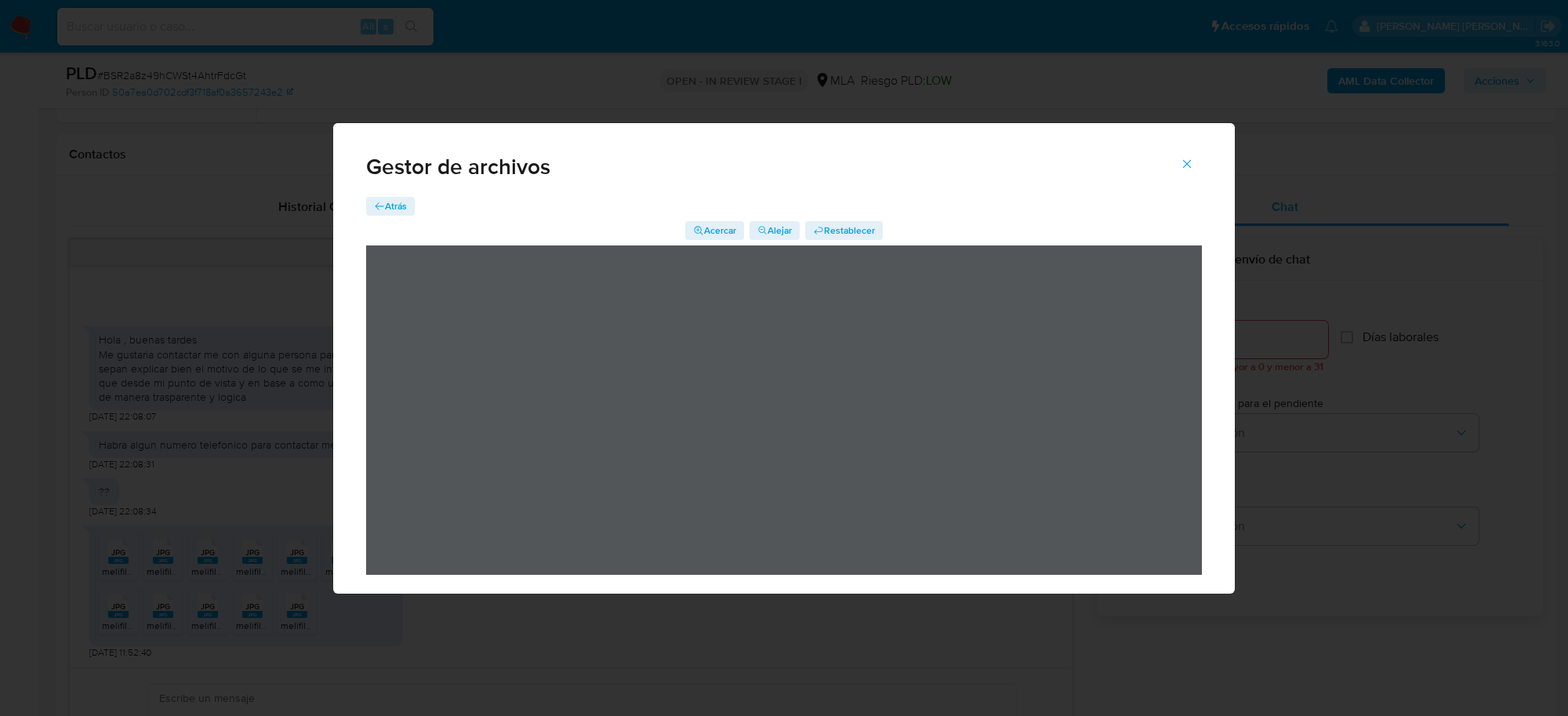
click at [400, 212] on span "Atrás" at bounding box center [396, 206] width 22 height 19
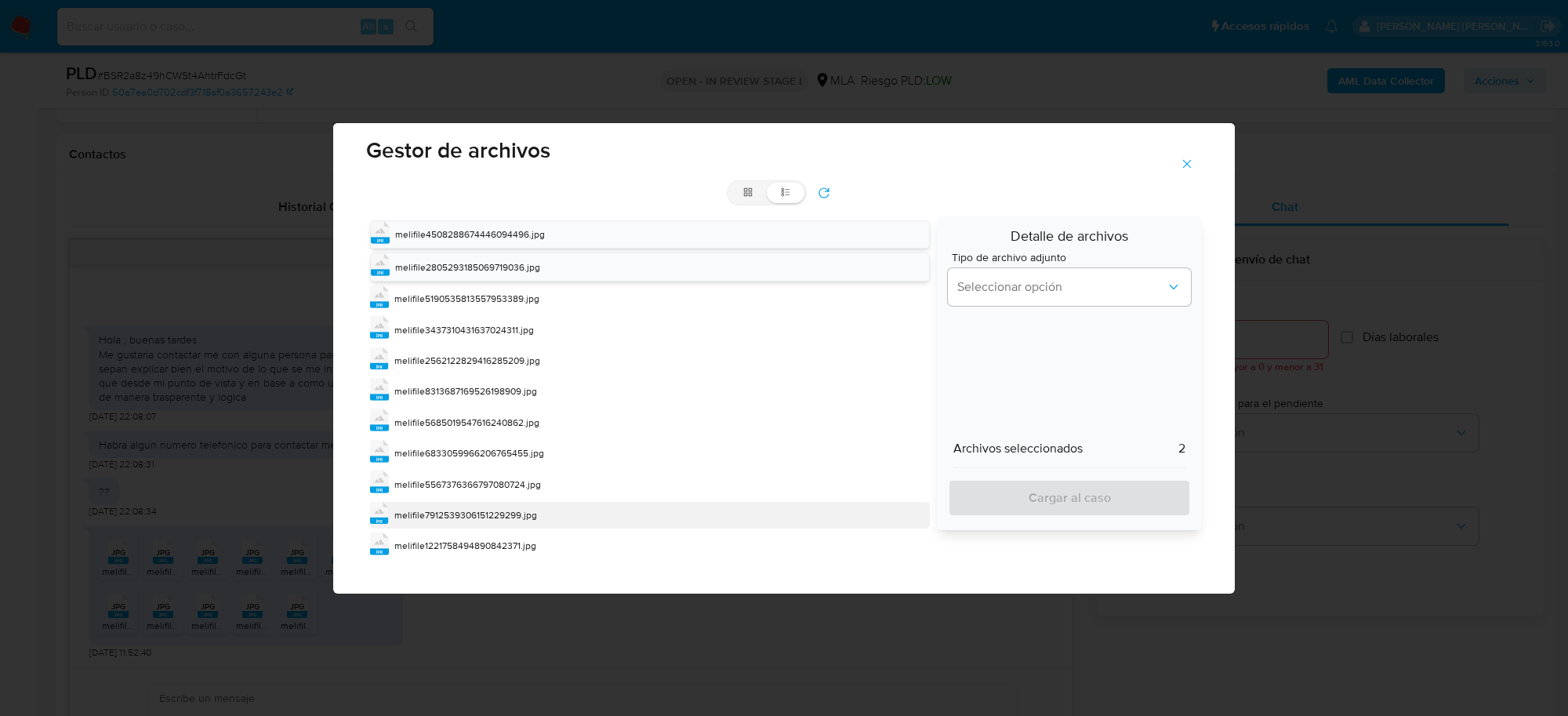
scroll to position [21, 0]
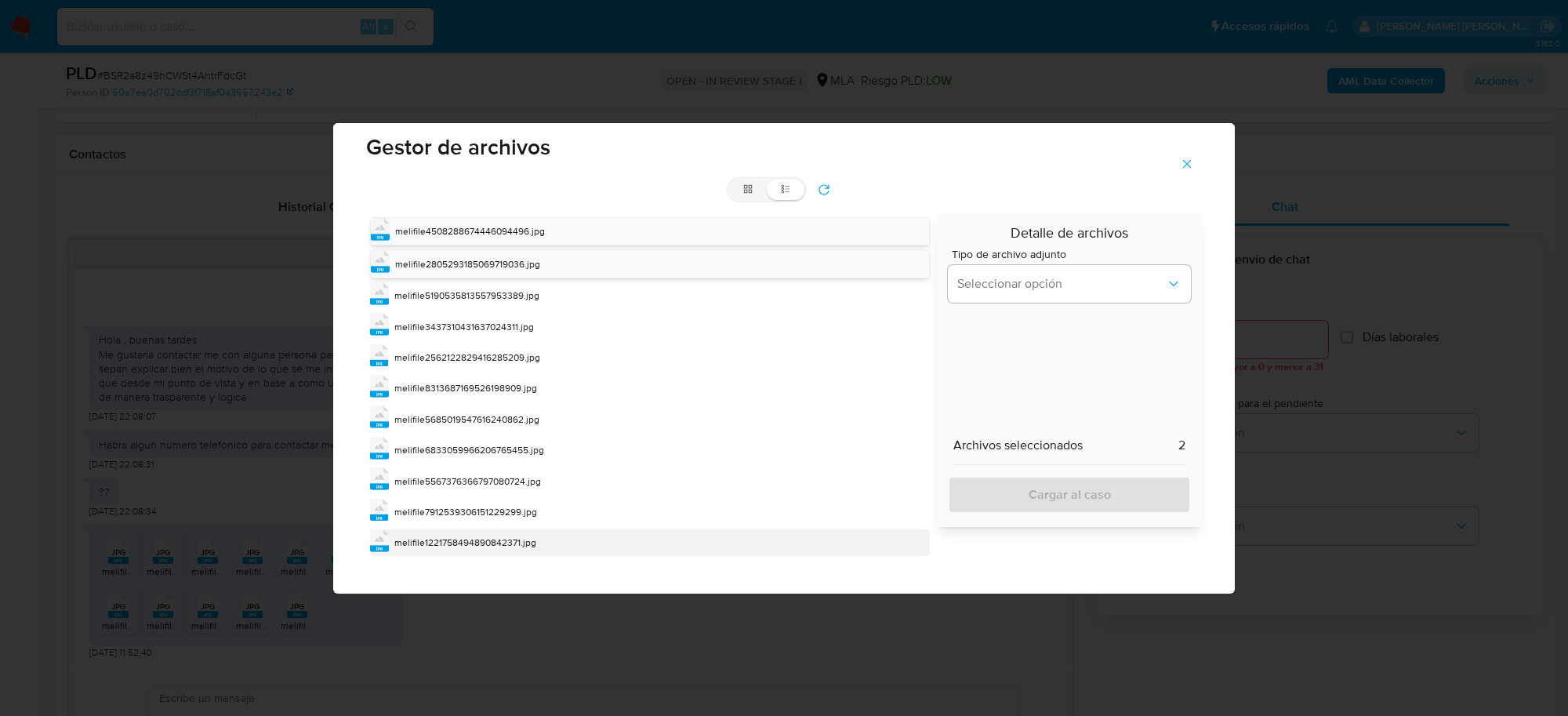
click at [480, 539] on span "melifile1221758494890842371.jpg" at bounding box center [465, 542] width 142 height 14
click at [480, 539] on span "melifile1221758494890842371.jpg" at bounding box center [466, 541] width 142 height 14
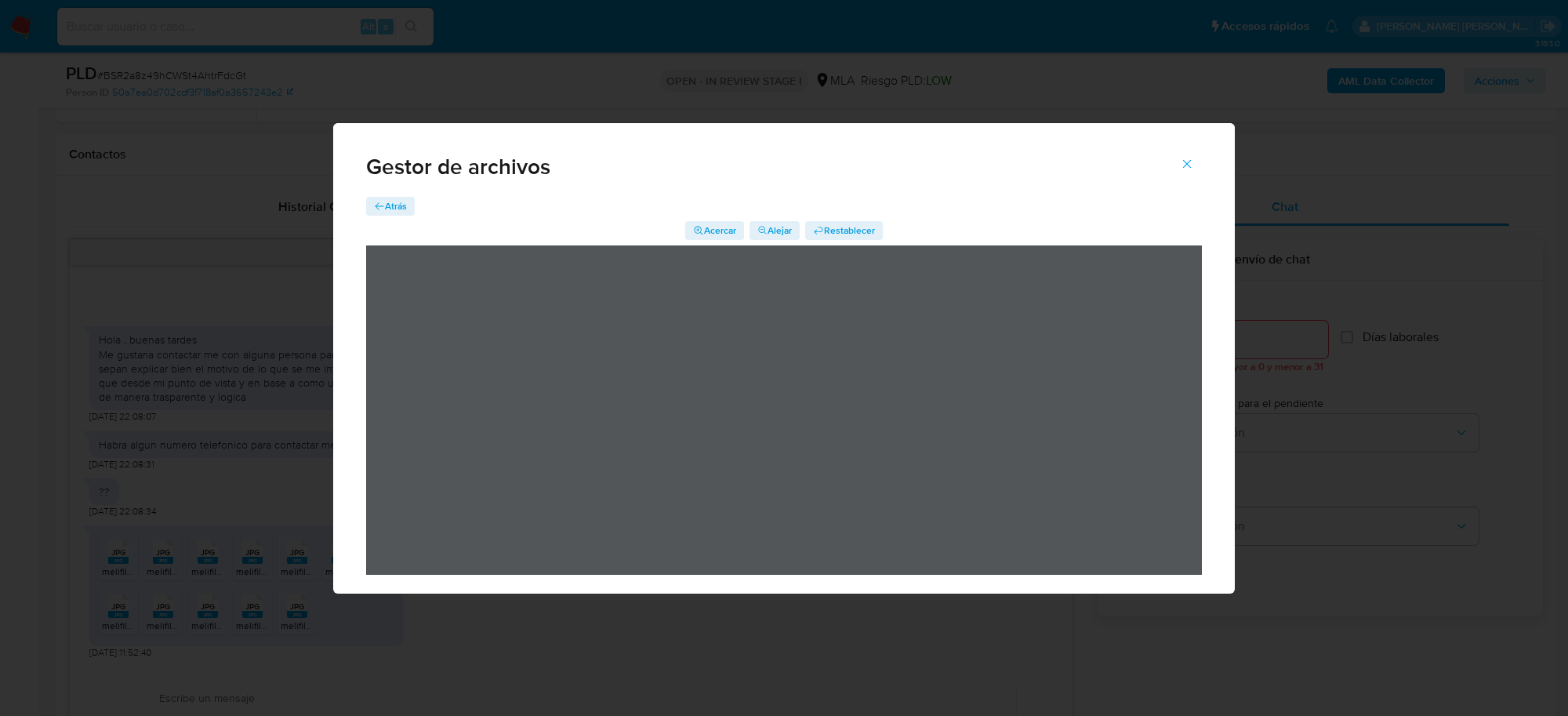
click at [406, 208] on span "Atrás" at bounding box center [396, 206] width 22 height 19
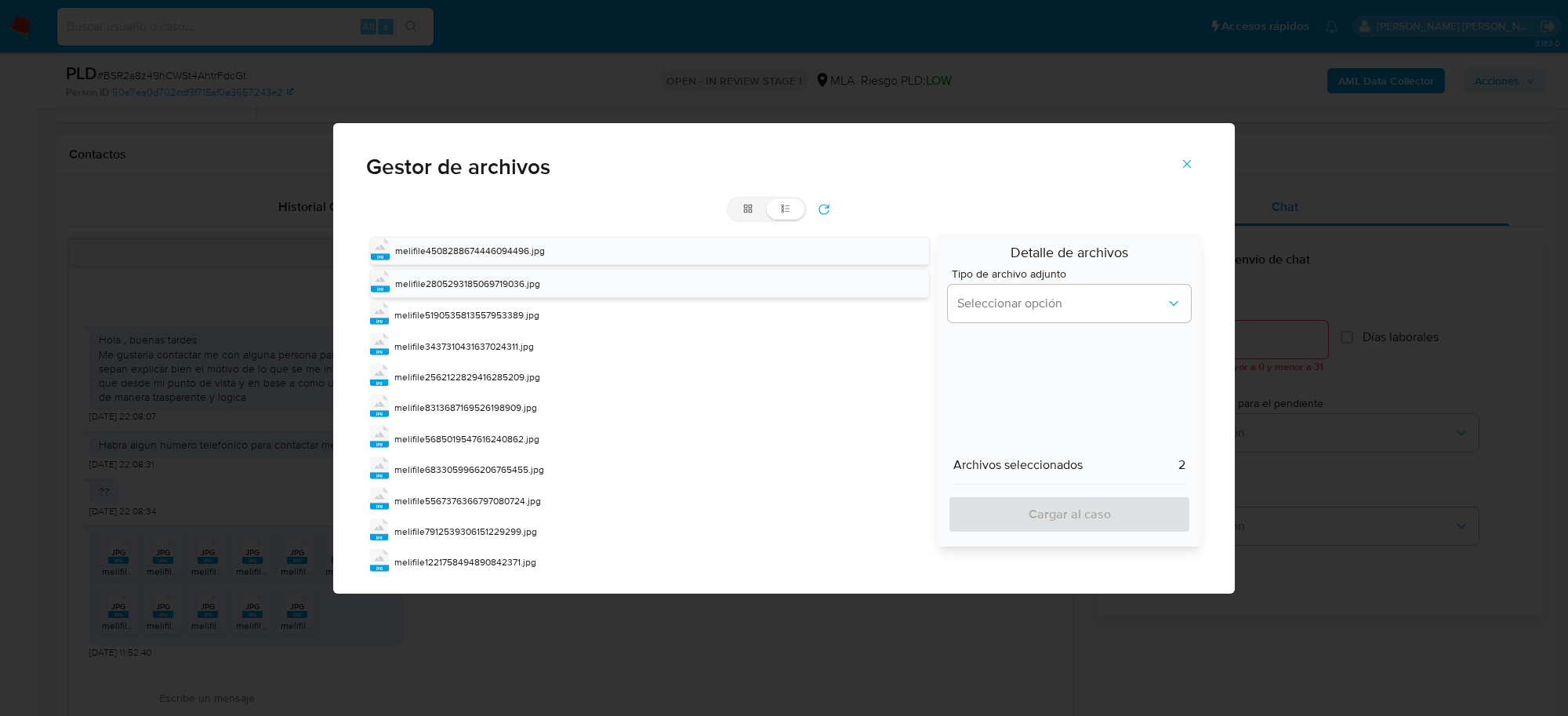
click at [1193, 158] on icon "Cerrar" at bounding box center [1187, 163] width 14 height 14
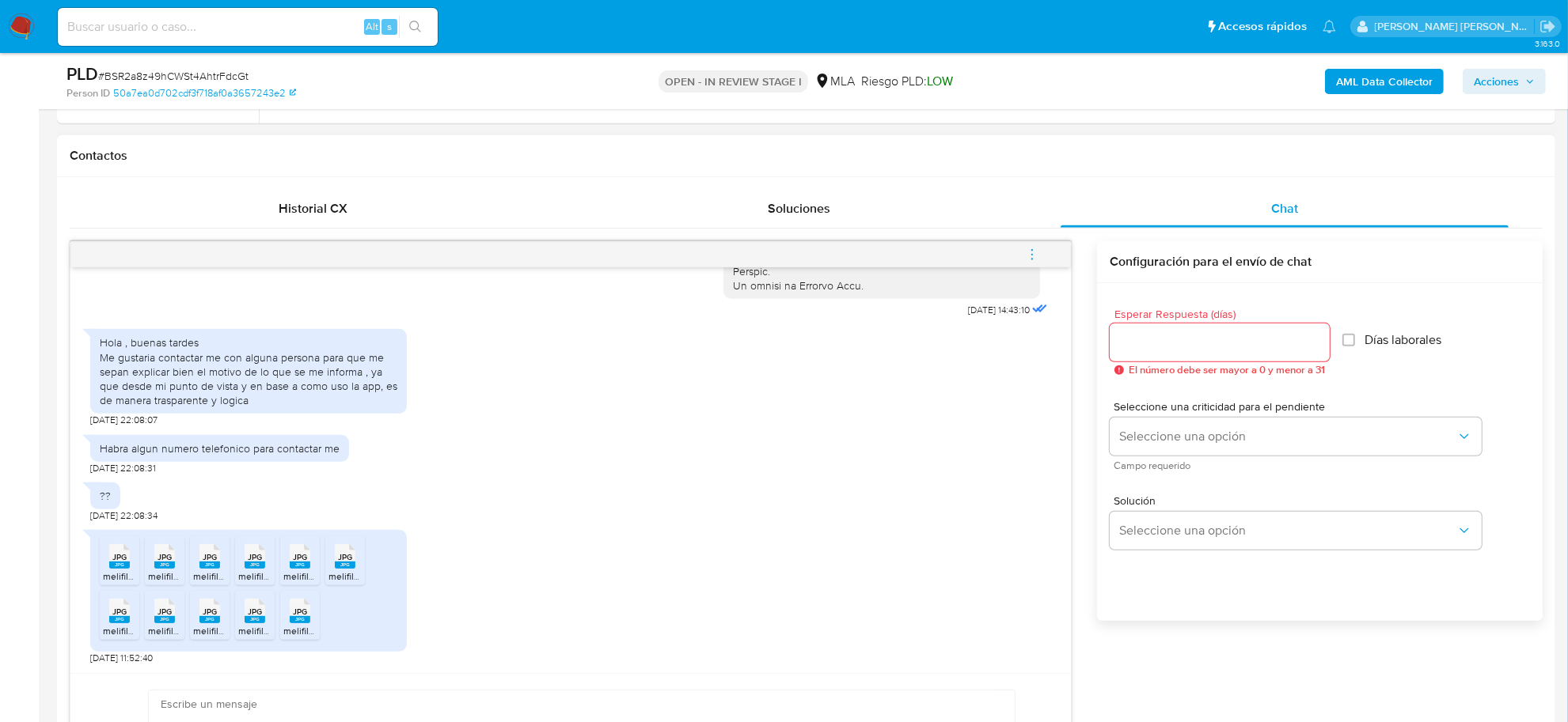
click at [1025, 254] on icon "menu-action" at bounding box center [1031, 254] width 14 height 14
click at [950, 265] on li "Abrir gestor de archivos" at bounding box center [925, 253] width 162 height 29
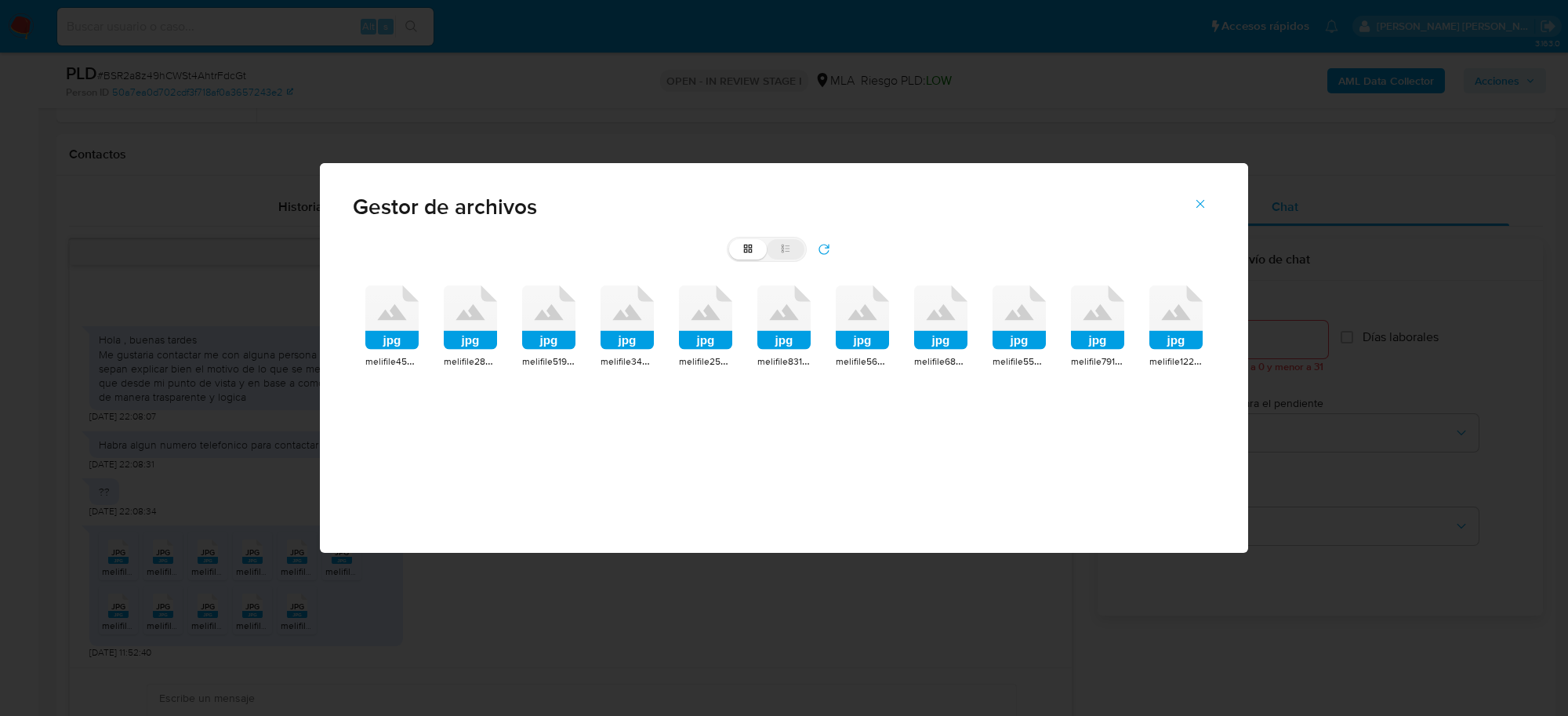
click at [788, 255] on label "list" at bounding box center [785, 249] width 38 height 20
click at [730, 240] on input "list" at bounding box center [729, 239] width 1 height 1
radio input "true"
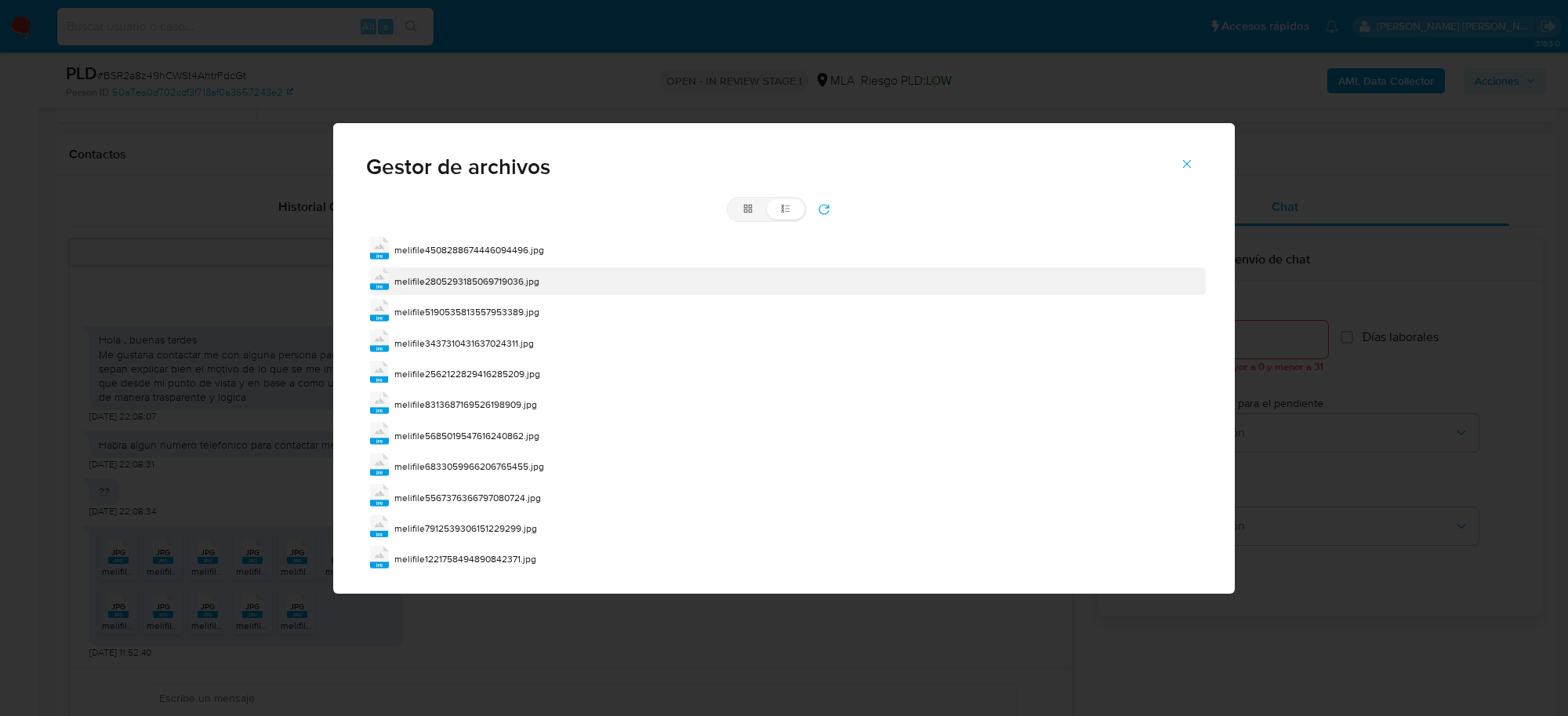
click at [494, 277] on span "melifile2805293185069719036.jpg" at bounding box center [467, 281] width 145 height 14
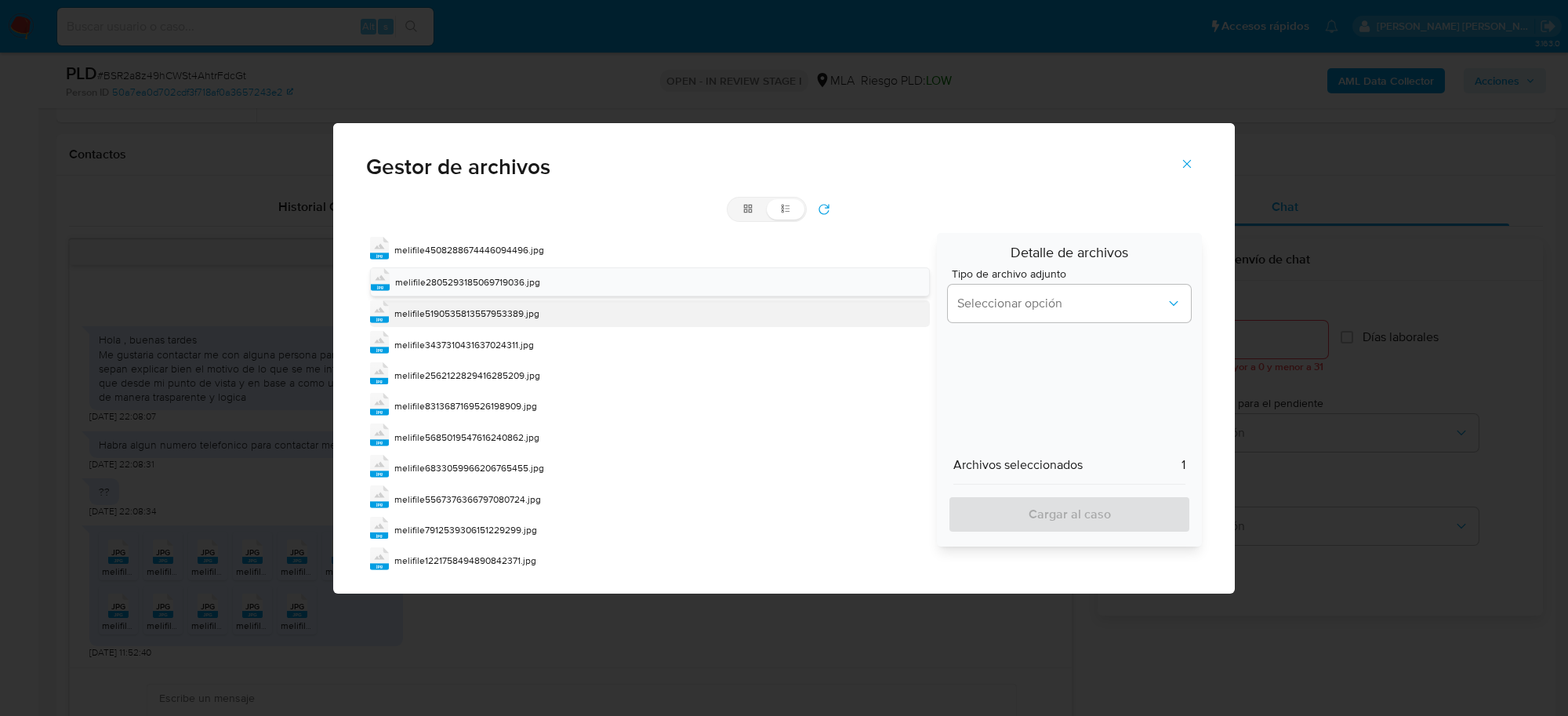
click at [502, 307] on span "melifile5190535813557953389.jpg" at bounding box center [467, 314] width 145 height 14
click at [499, 374] on span "melifile2562122829416285209.jpg" at bounding box center [467, 377] width 146 height 14
click at [957, 307] on span "Seleccionar opción" at bounding box center [1061, 303] width 208 height 15
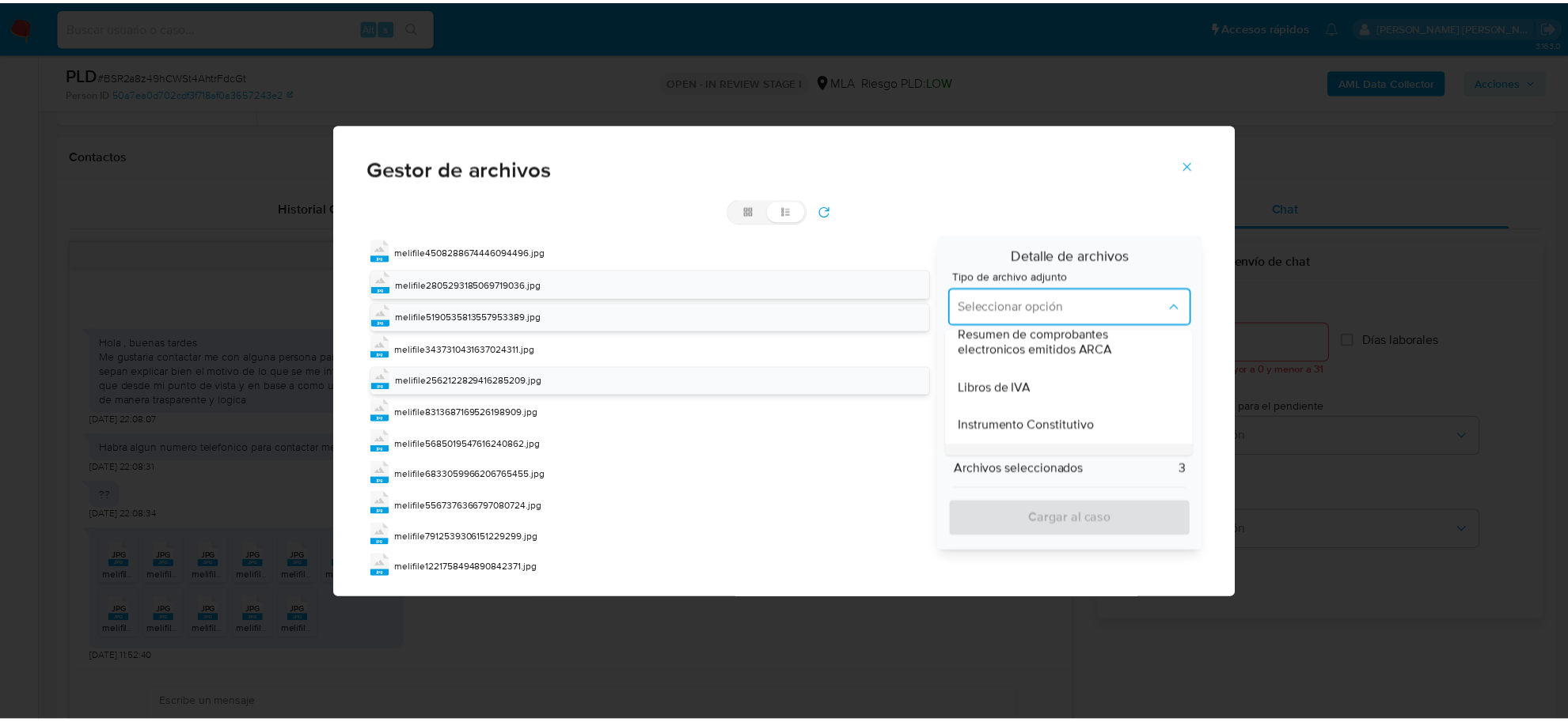
scroll to position [663, 0]
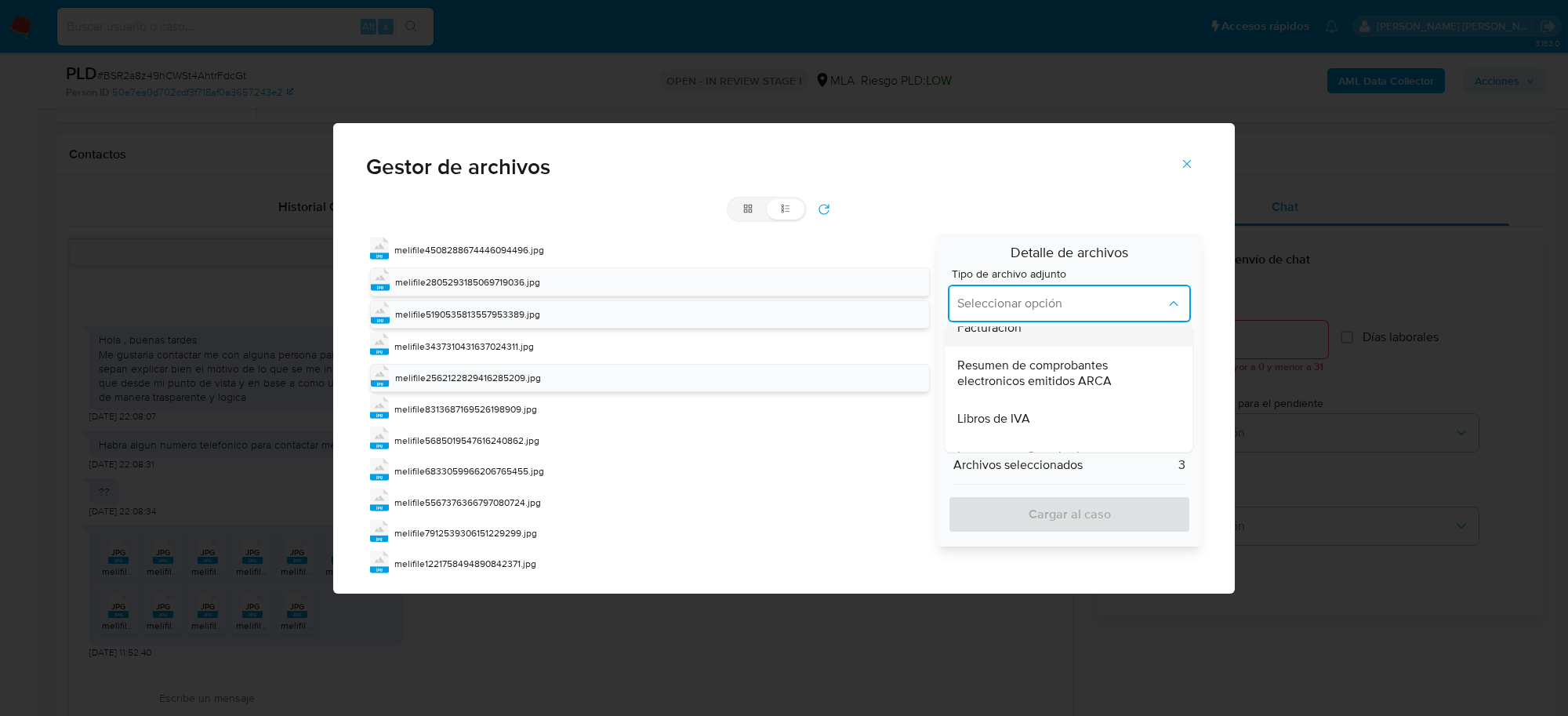
click at [978, 334] on span "Facturacion" at bounding box center [990, 328] width 65 height 15
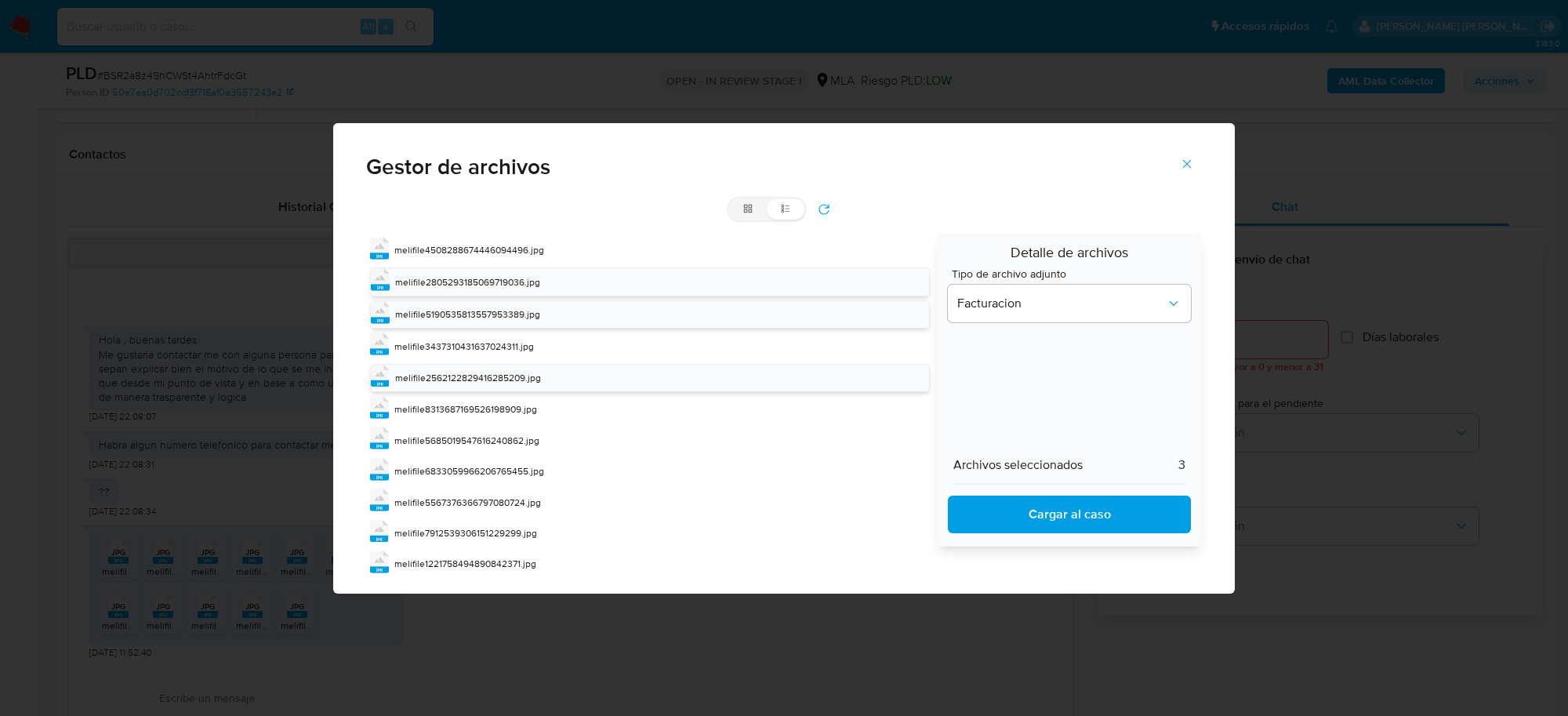
click at [1015, 514] on span "Cargar al caso" at bounding box center [1070, 514] width 202 height 35
click at [1190, 162] on icon "Cerrar" at bounding box center [1187, 163] width 14 height 14
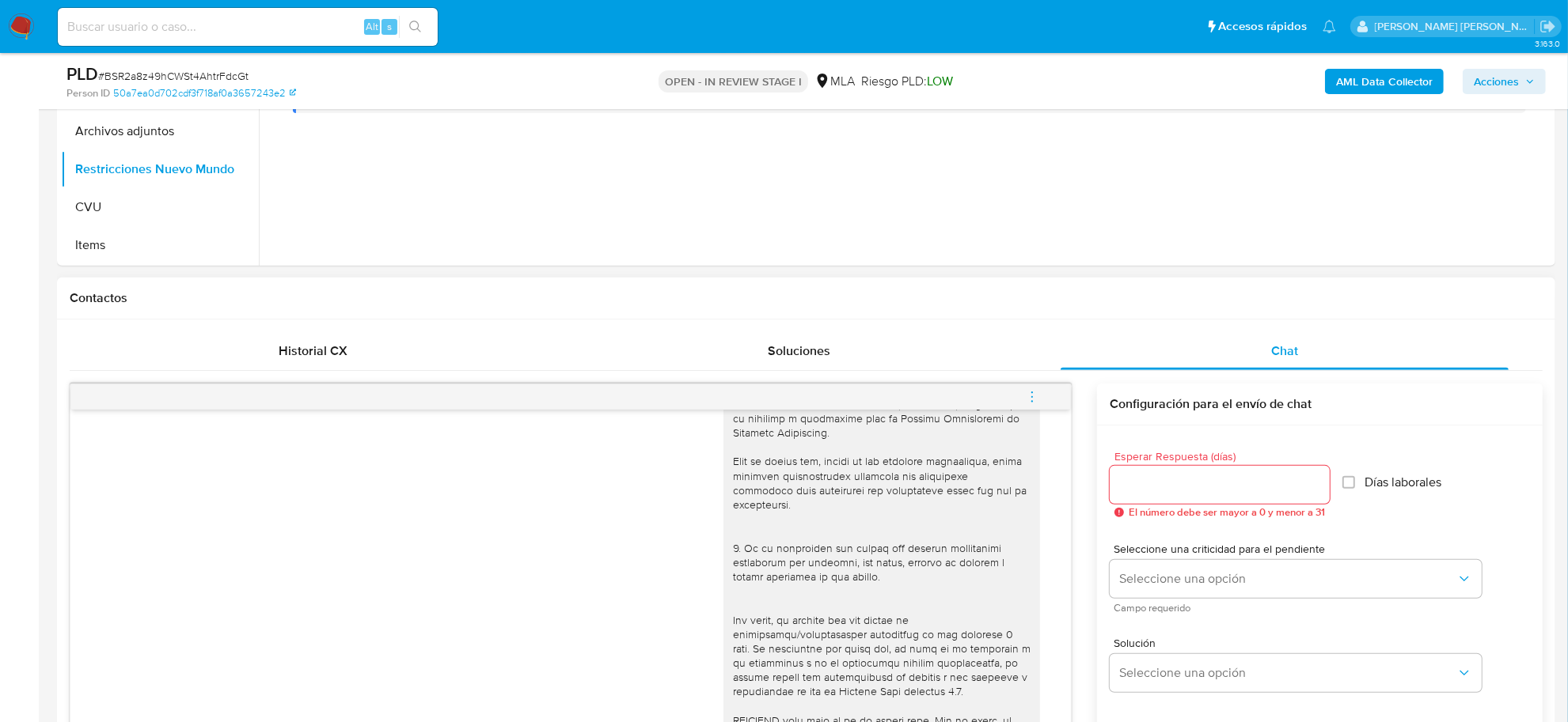
scroll to position [395, 0]
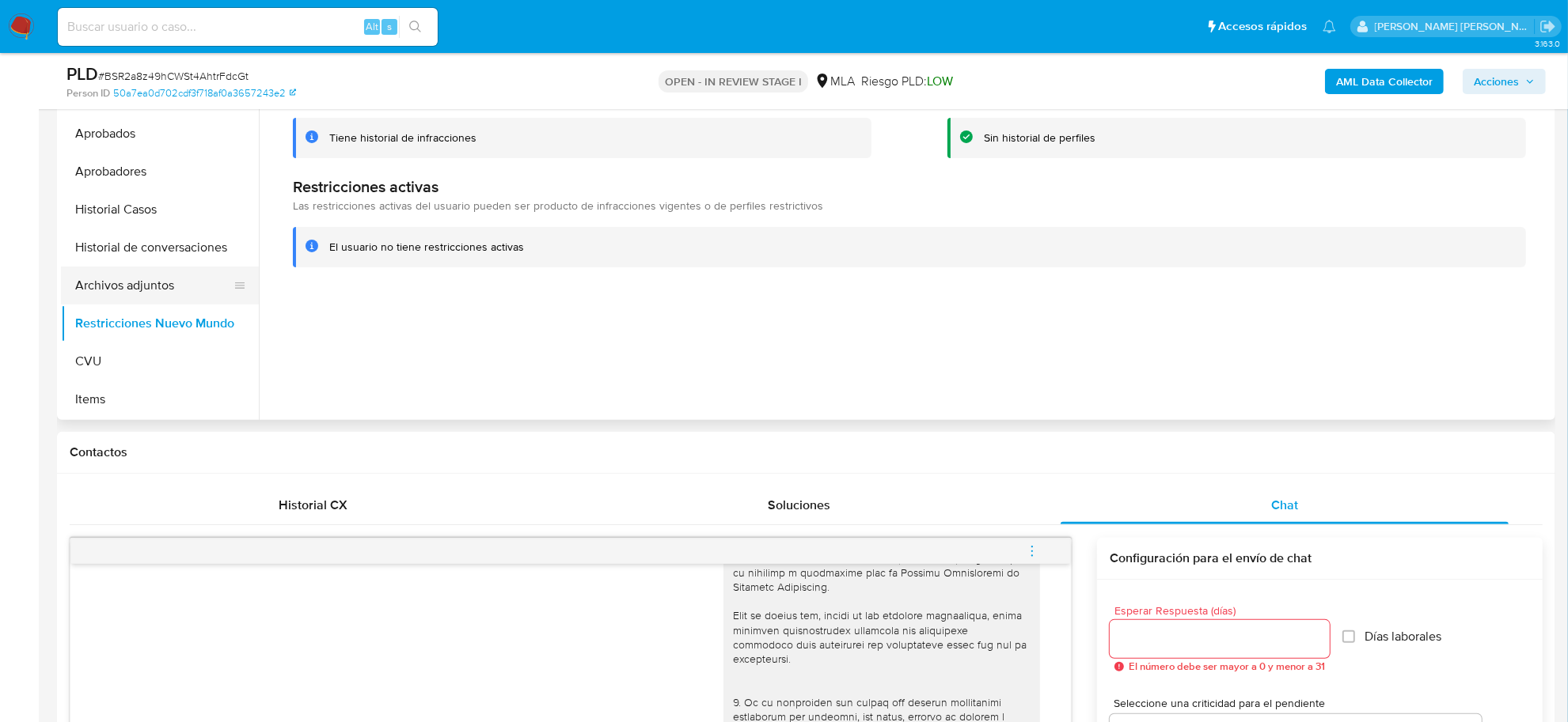
click at [97, 297] on button "Archivos adjuntos" at bounding box center [153, 285] width 185 height 38
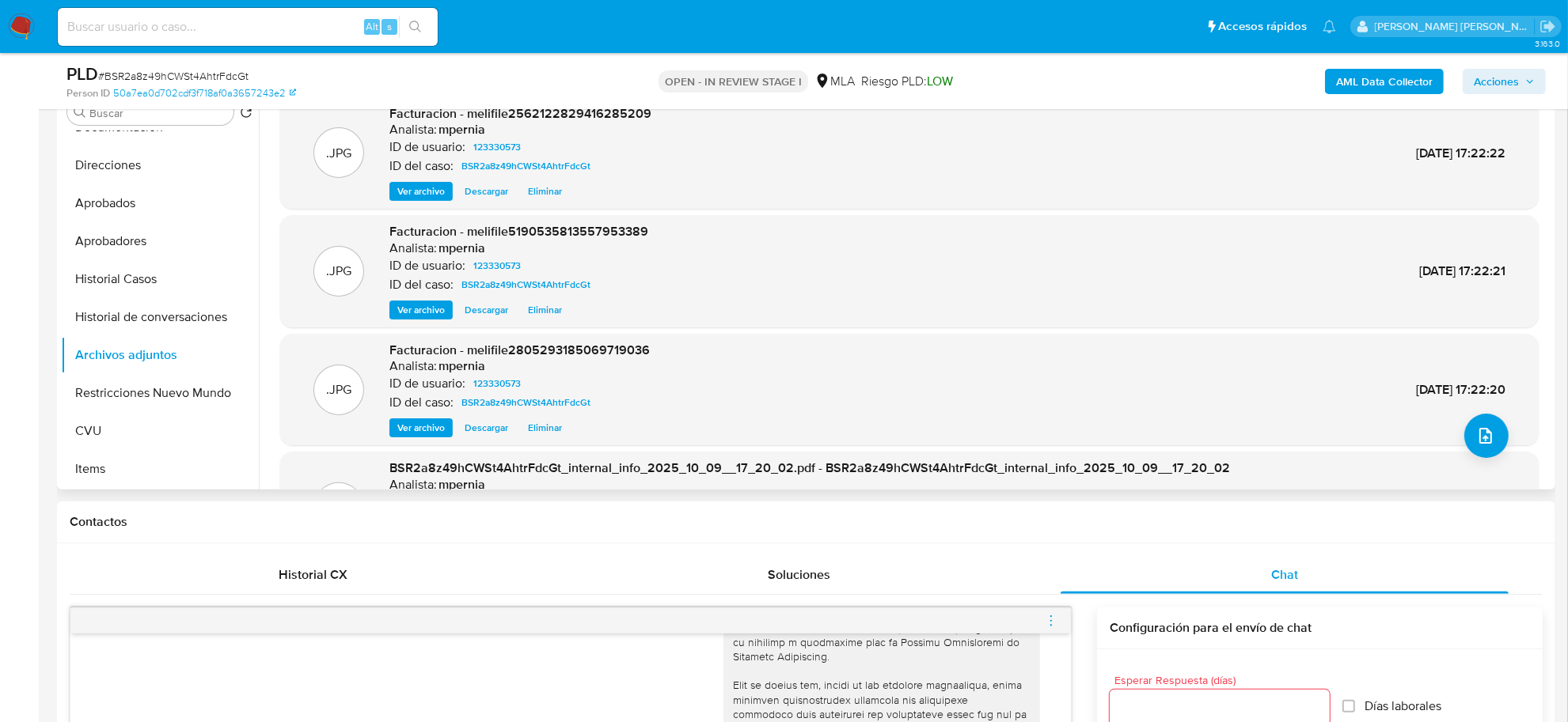
scroll to position [297, 0]
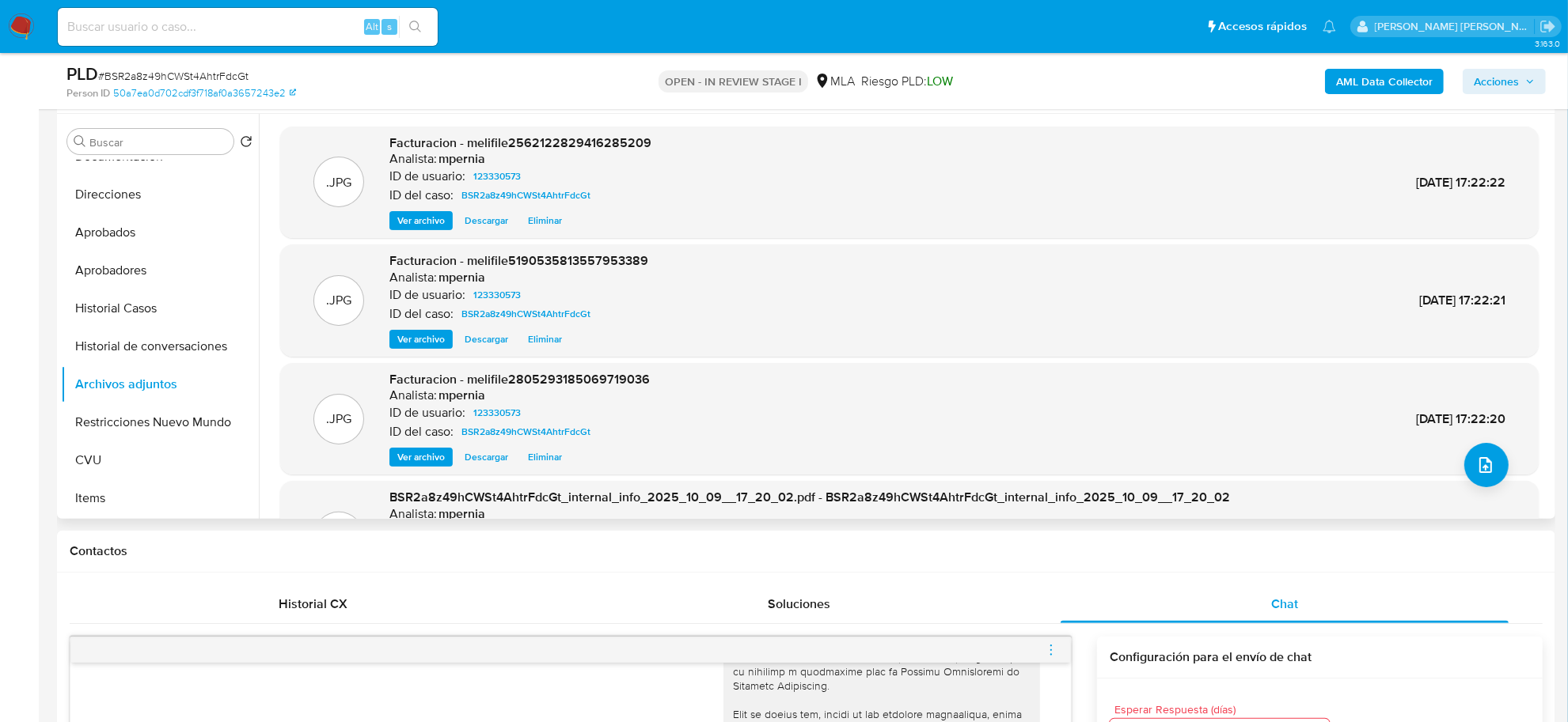
click at [444, 332] on span "Ver archivo" at bounding box center [421, 339] width 47 height 15
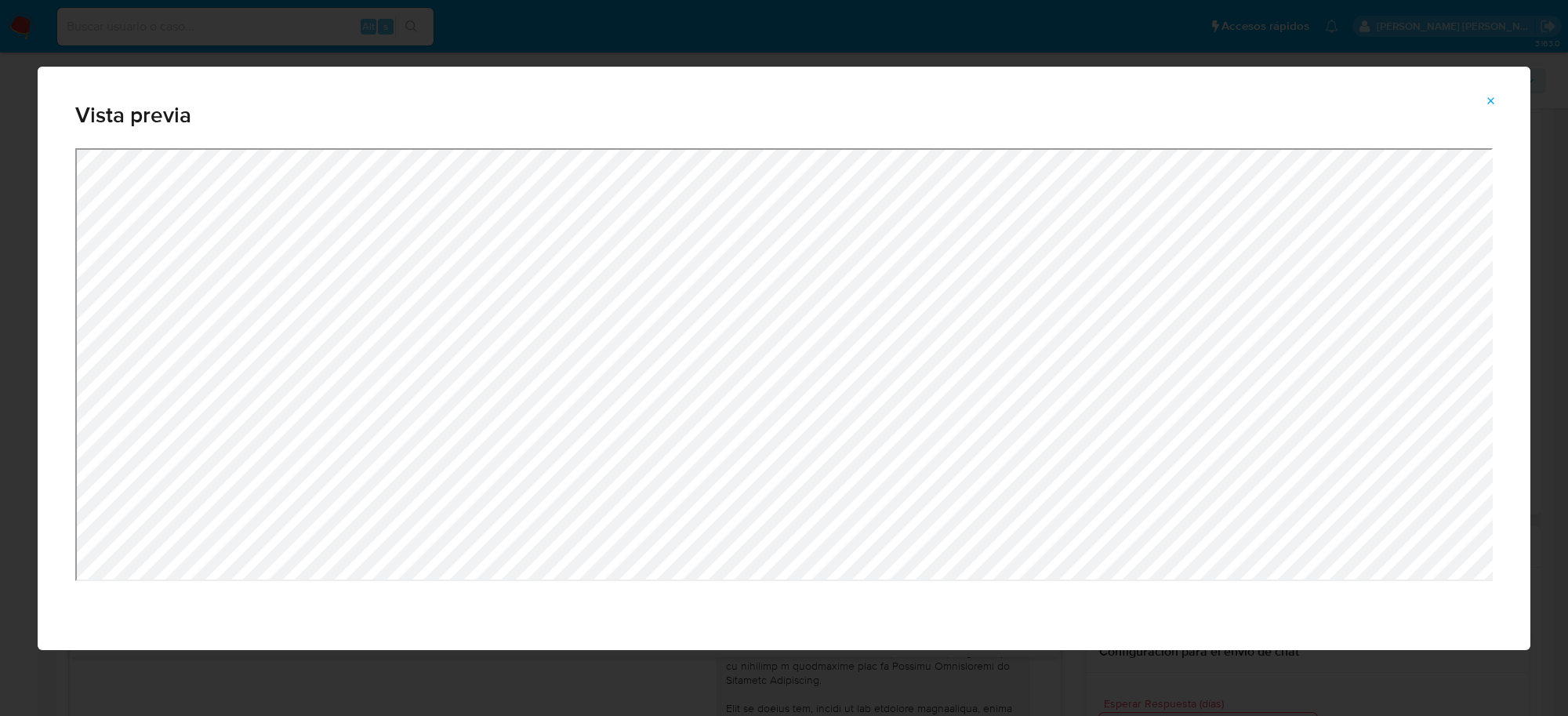
click at [1483, 103] on button "Attachment preview" at bounding box center [1491, 101] width 35 height 25
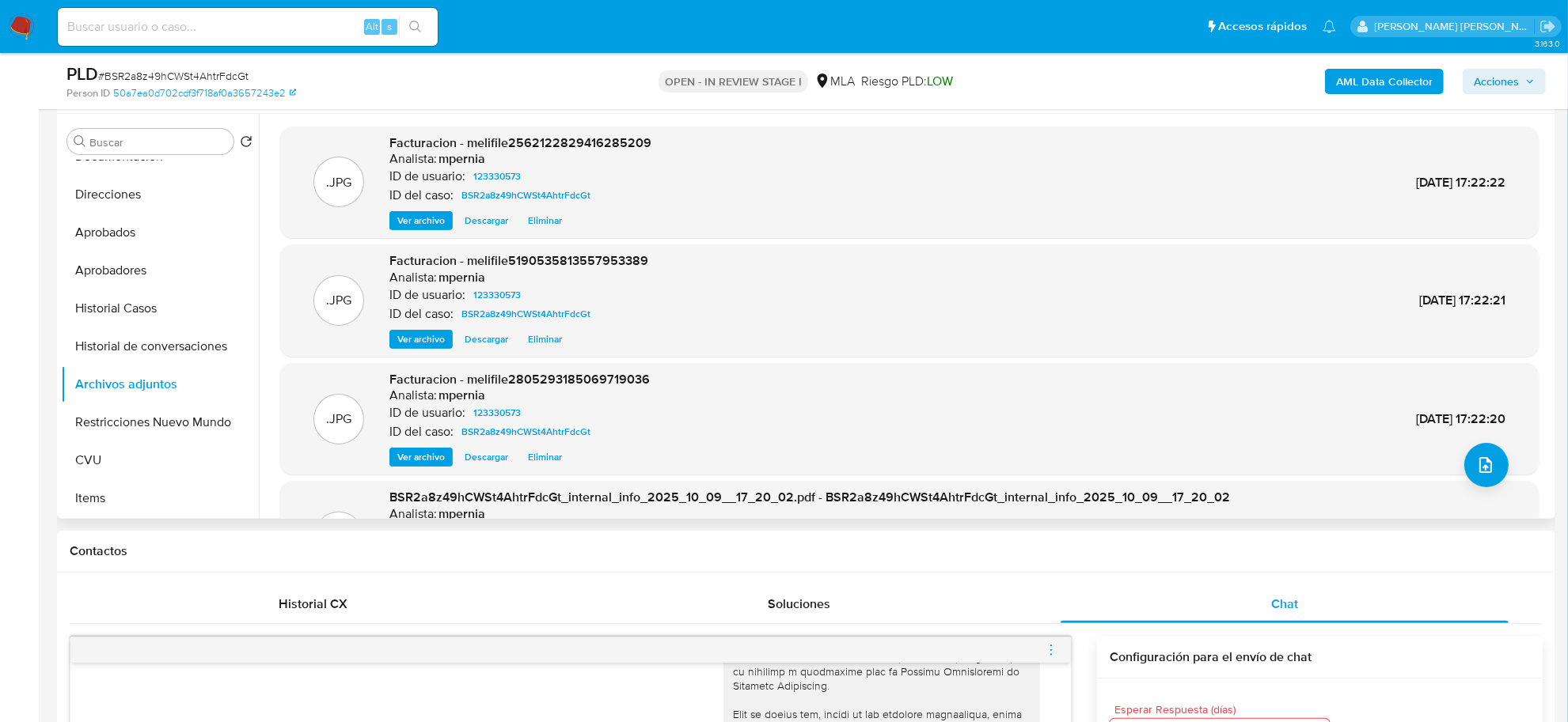
click at [413, 220] on span "Ver archivo" at bounding box center [421, 220] width 47 height 15
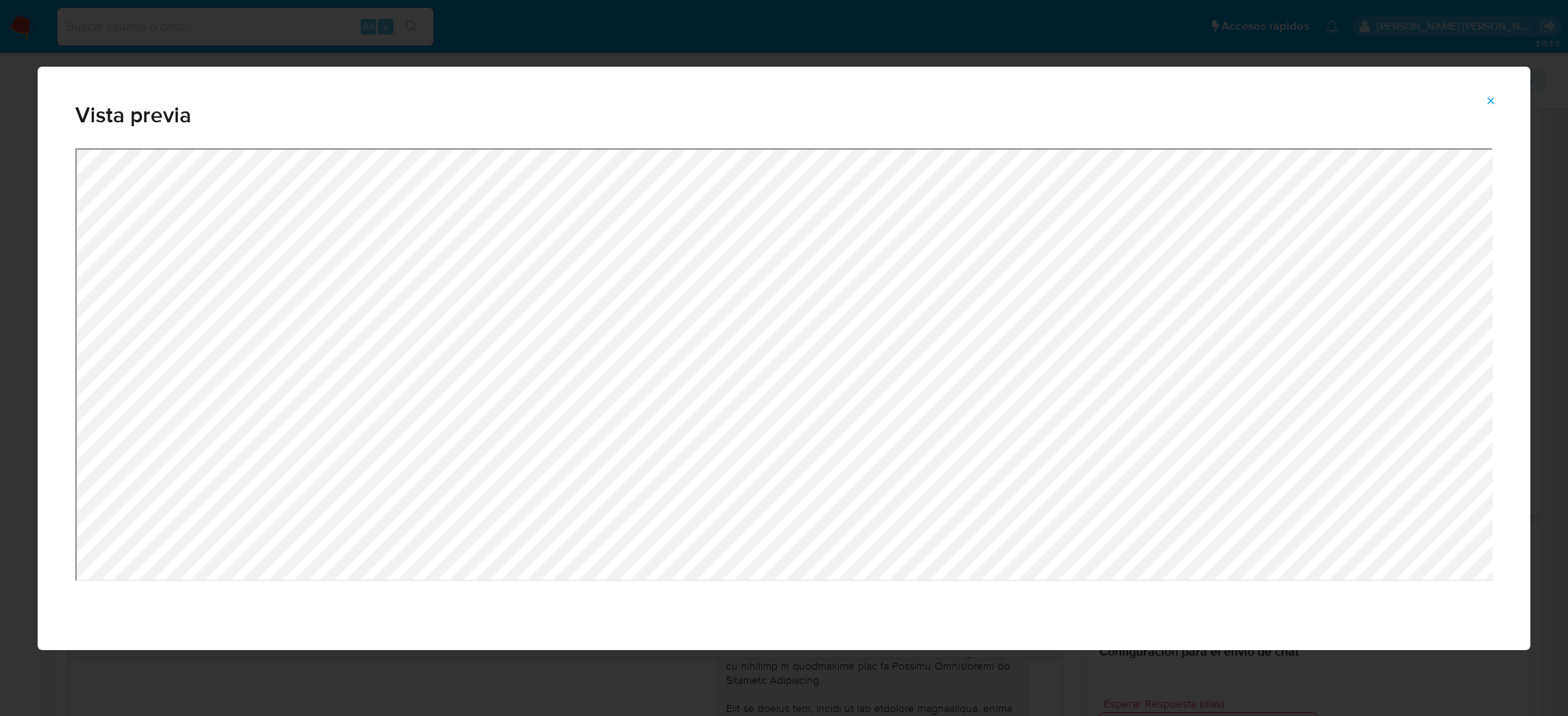
click at [1494, 103] on icon "Attachment preview" at bounding box center [1491, 101] width 13 height 13
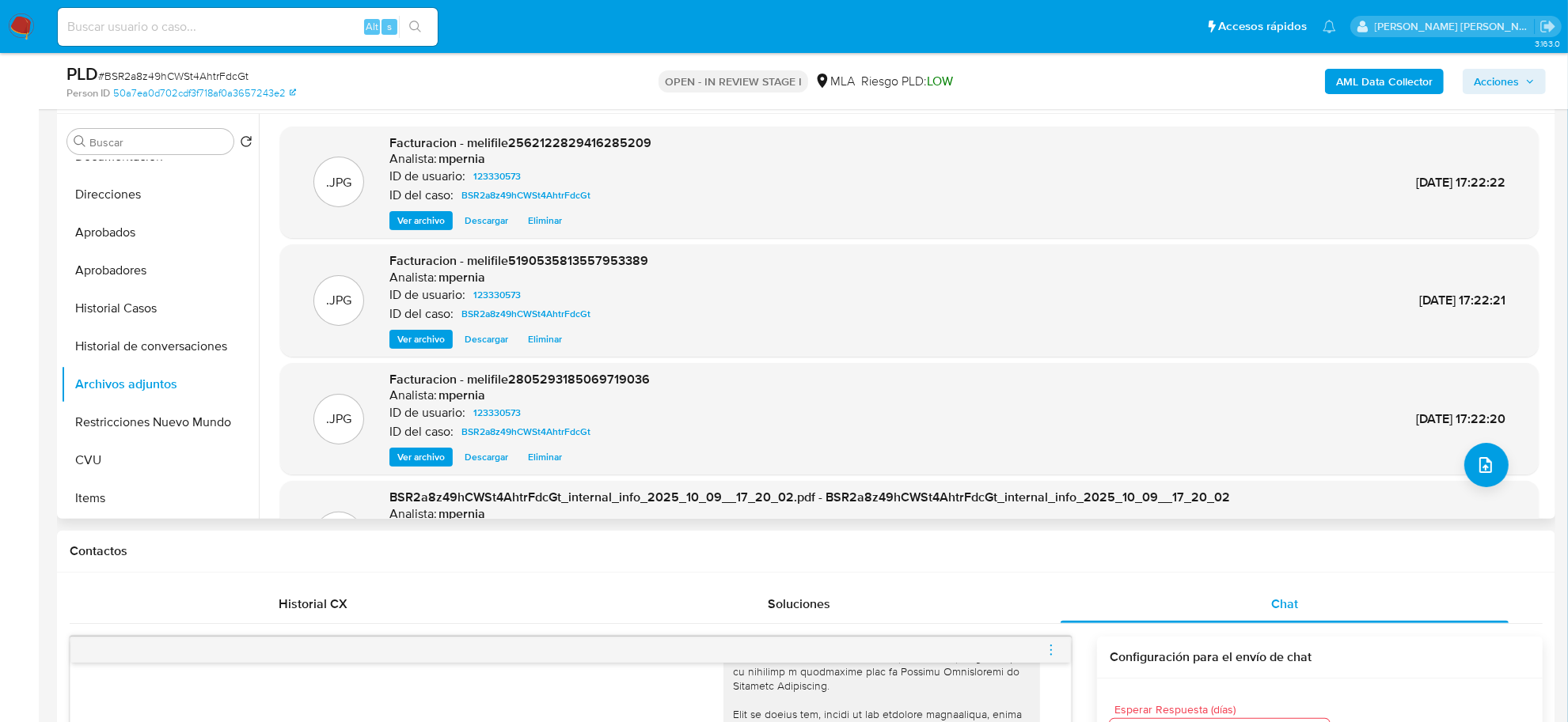
click at [416, 328] on div "Facturacion - melifile5190535813557953389 Analista: mpernia ID de usuario: 1233…" at bounding box center [519, 301] width 258 height 96
click at [417, 335] on span "Ver archivo" at bounding box center [421, 339] width 47 height 15
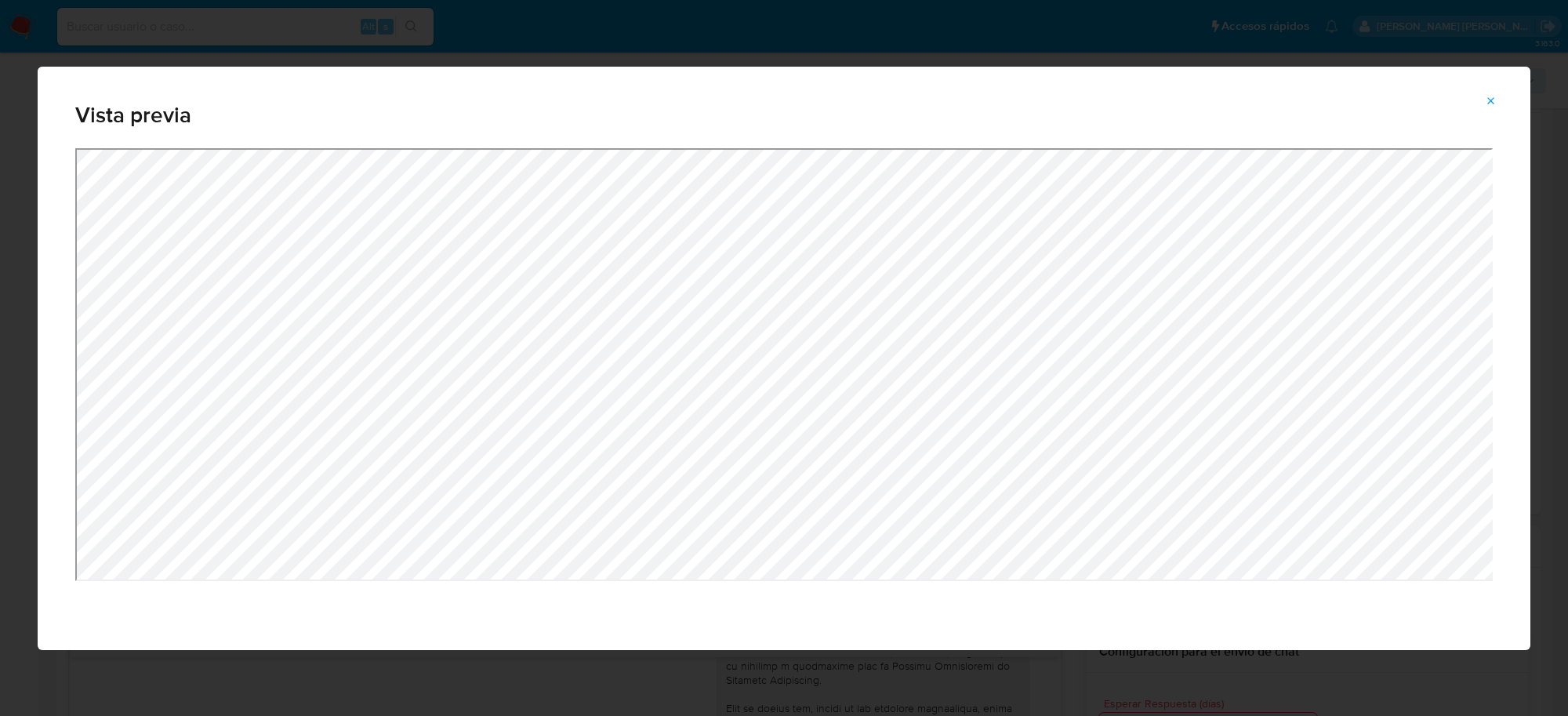
click at [1494, 106] on icon "Attachment preview" at bounding box center [1491, 101] width 13 height 13
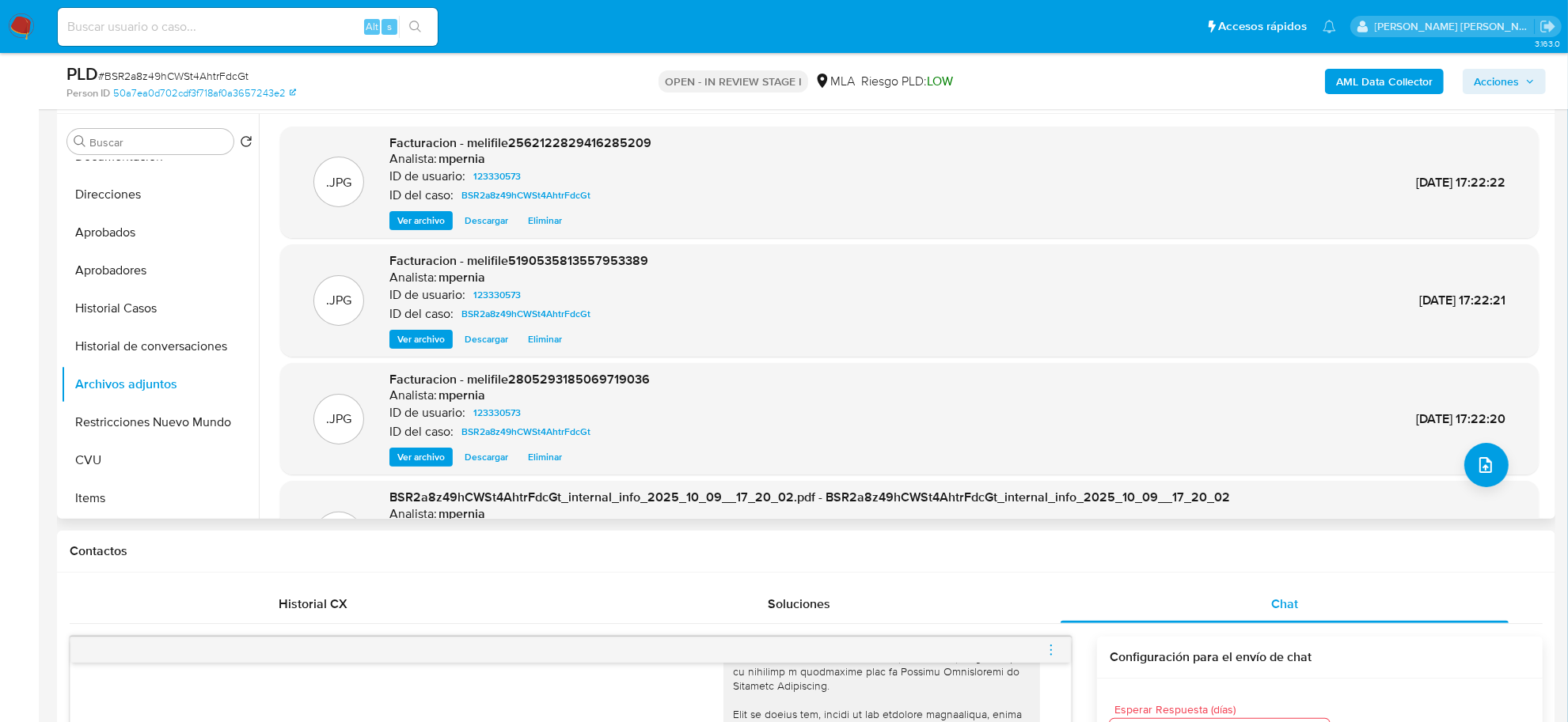
click at [428, 461] on span "Ver archivo" at bounding box center [421, 456] width 47 height 15
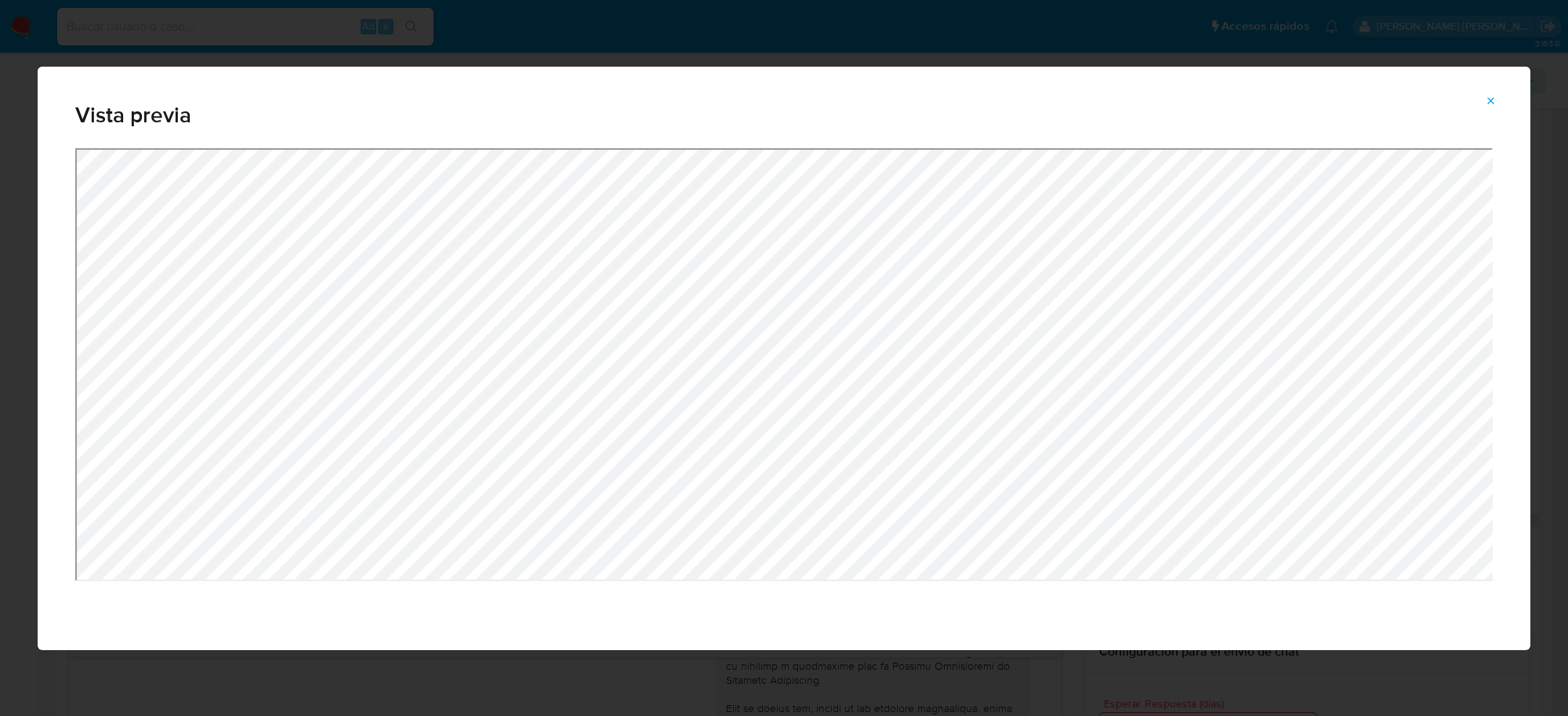
click at [1487, 103] on icon "Attachment preview" at bounding box center [1491, 101] width 13 height 13
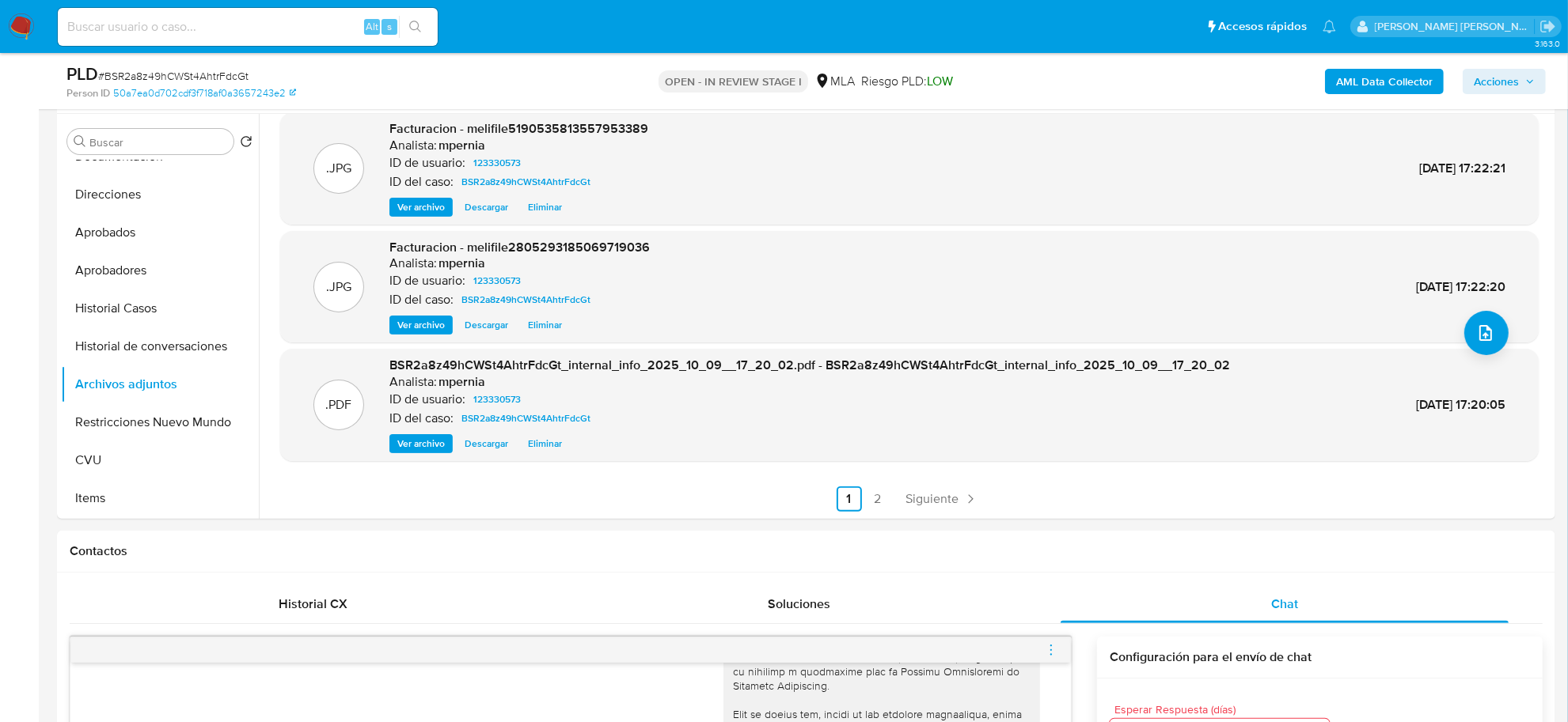
click at [229, 75] on span "# BSR2a8z49hCWSt4AhtrFdcGt" at bounding box center [173, 75] width 150 height 15
click at [229, 73] on span "# BSR2a8z49hCWSt4AhtrFdcGt" at bounding box center [173, 75] width 150 height 15
copy span "BSR2a8z49hCWSt4AhtrFdcGt"
click at [1472, 318] on button "upload-file" at bounding box center [1486, 332] width 44 height 44
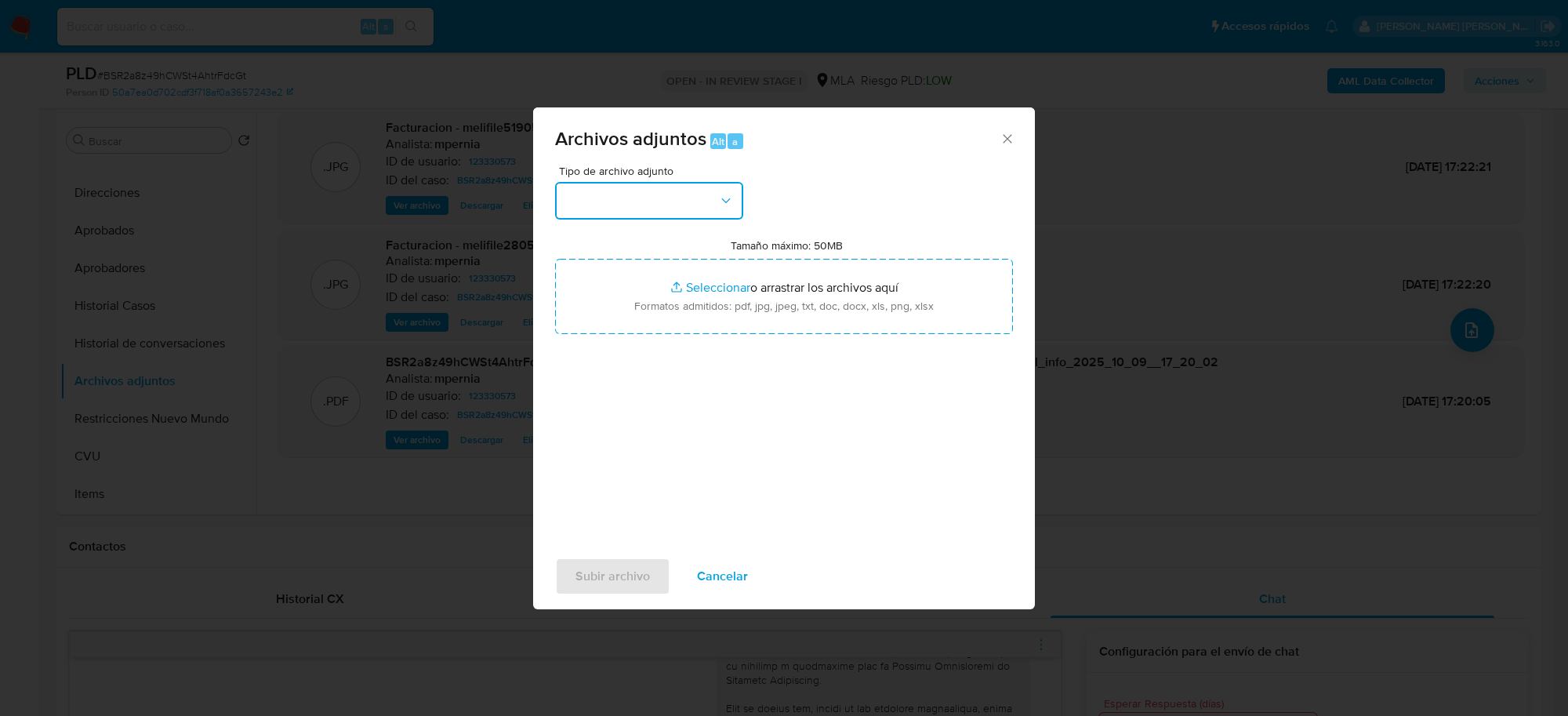
click at [702, 208] on button "button" at bounding box center [649, 200] width 188 height 38
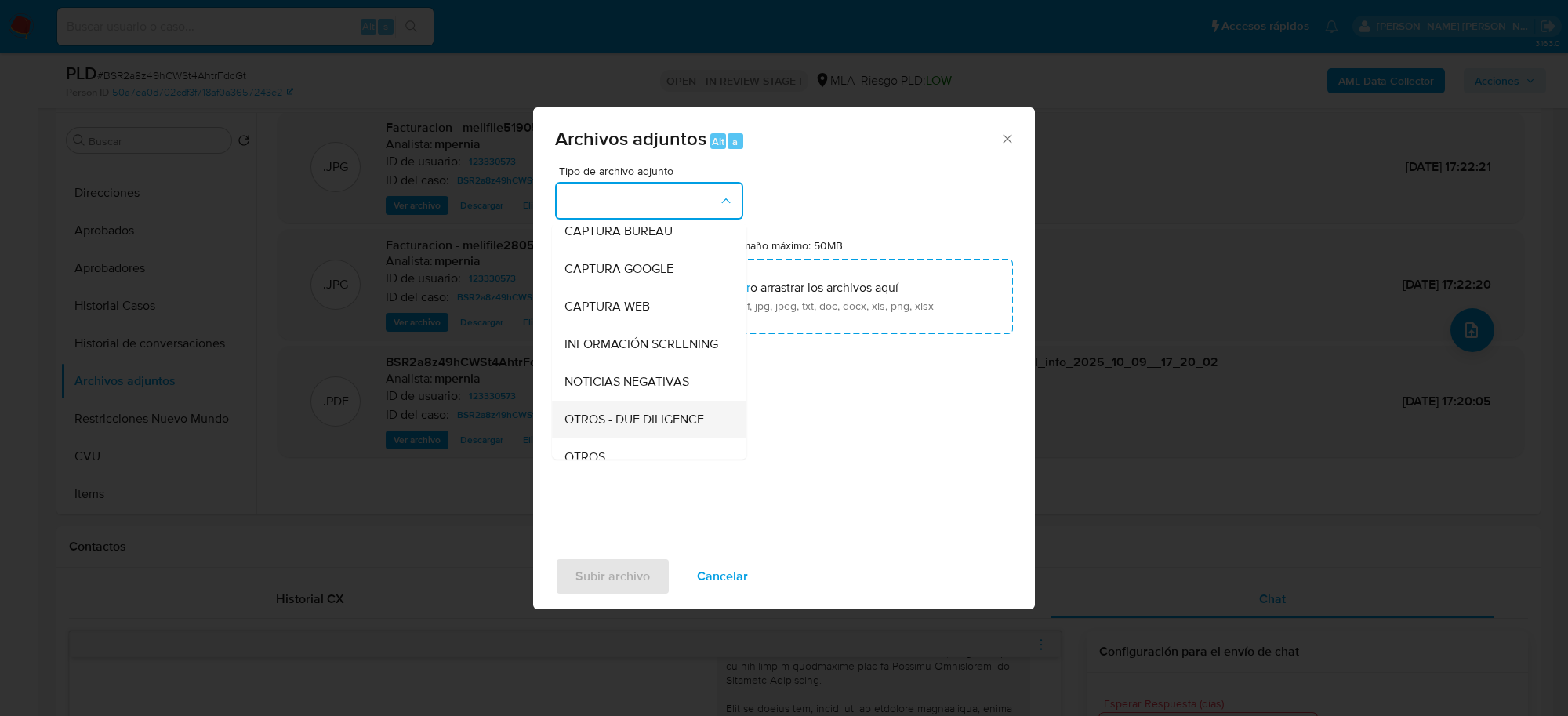
scroll to position [196, 0]
click at [637, 367] on div "OTROS" at bounding box center [645, 348] width 160 height 38
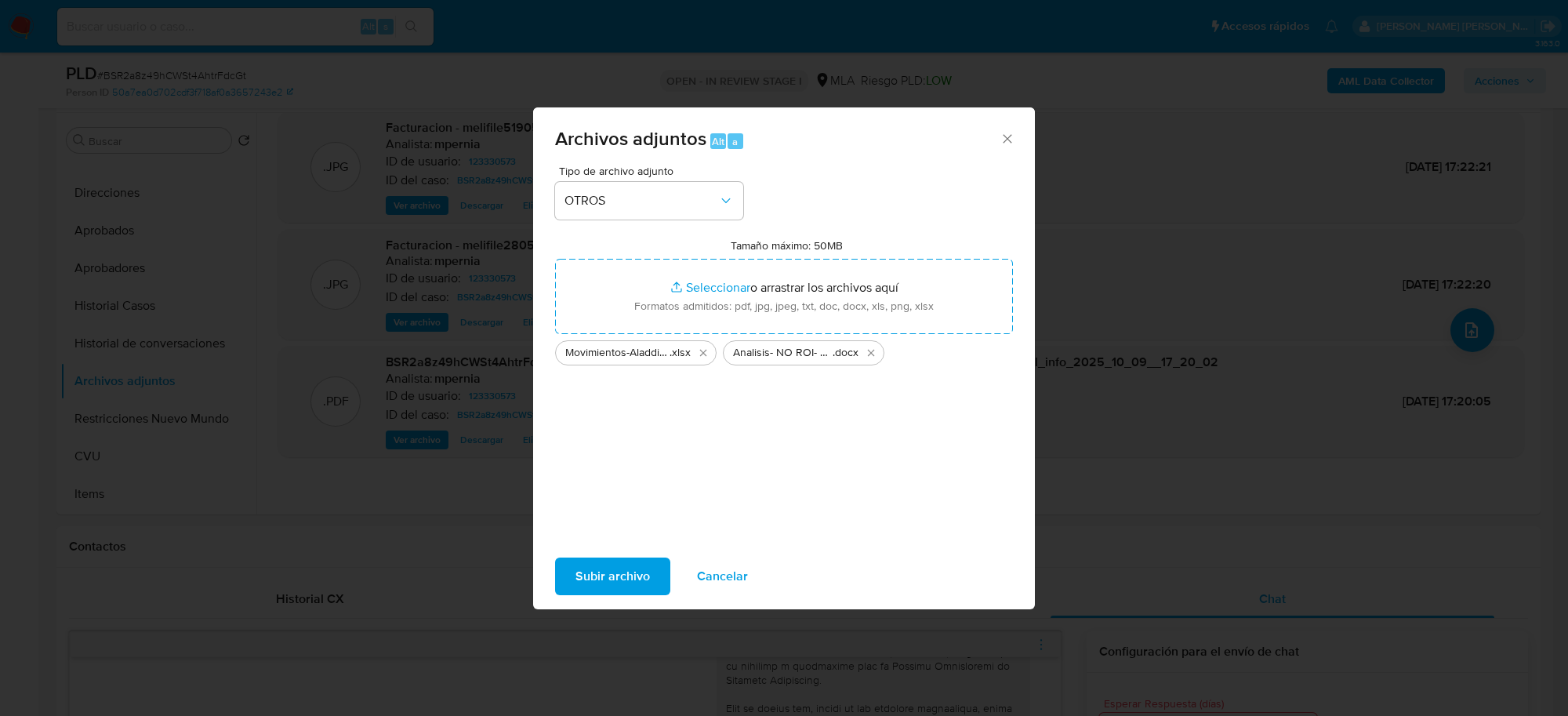
click at [614, 579] on span "Subir archivo" at bounding box center [612, 576] width 74 height 35
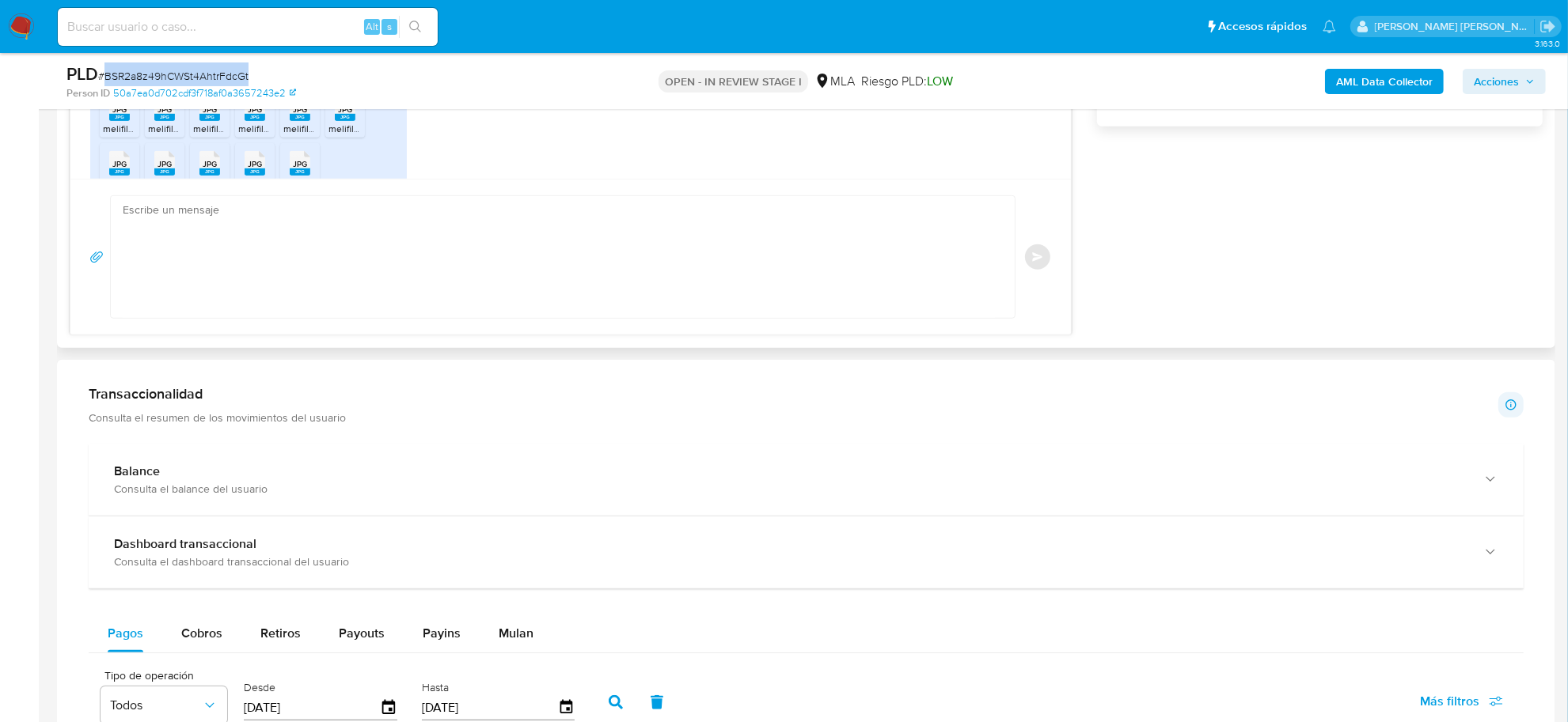
scroll to position [847, 0]
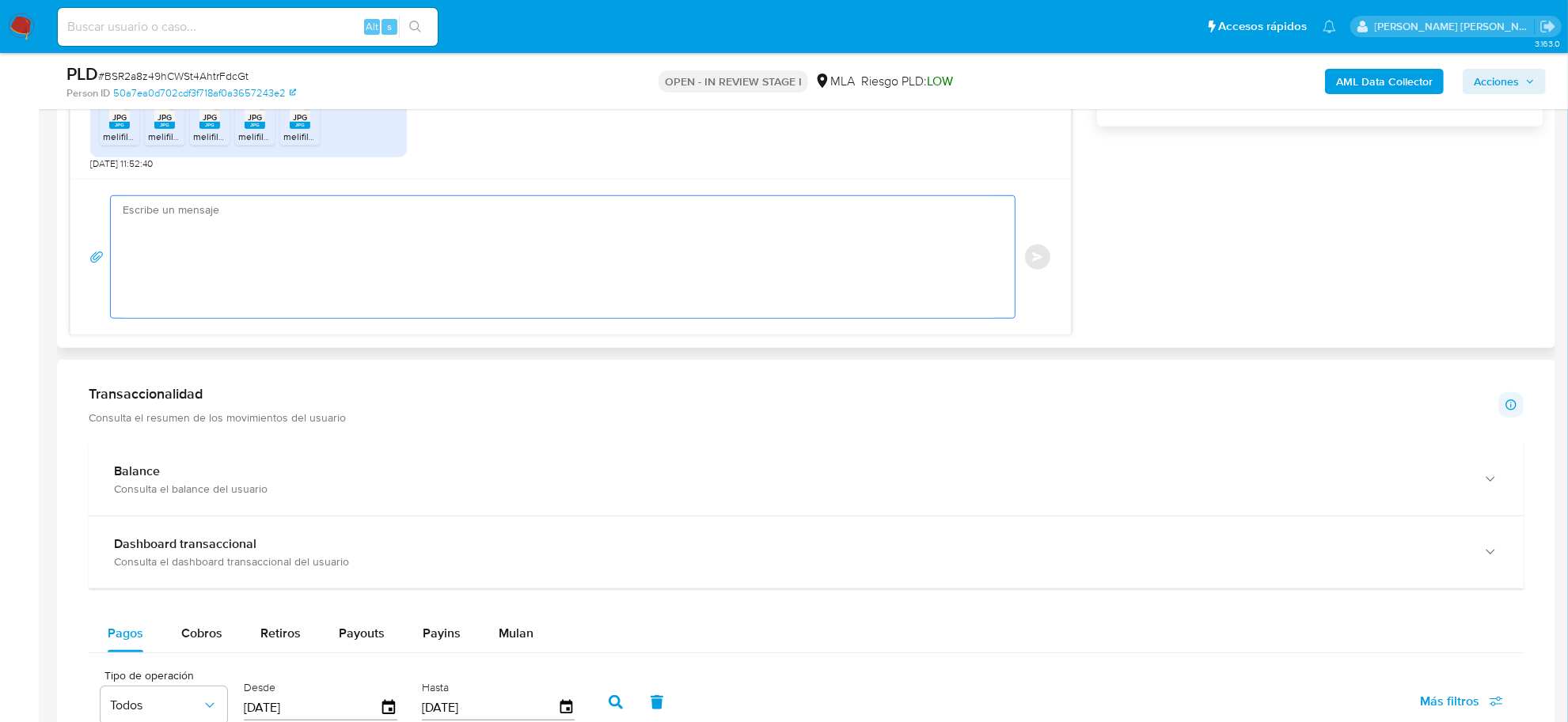
click at [390, 228] on textarea at bounding box center [559, 257] width 872 height 121
paste textarea "¡Gracias por tu respuesta! Queremos asegurarte que la información y documentaci…"
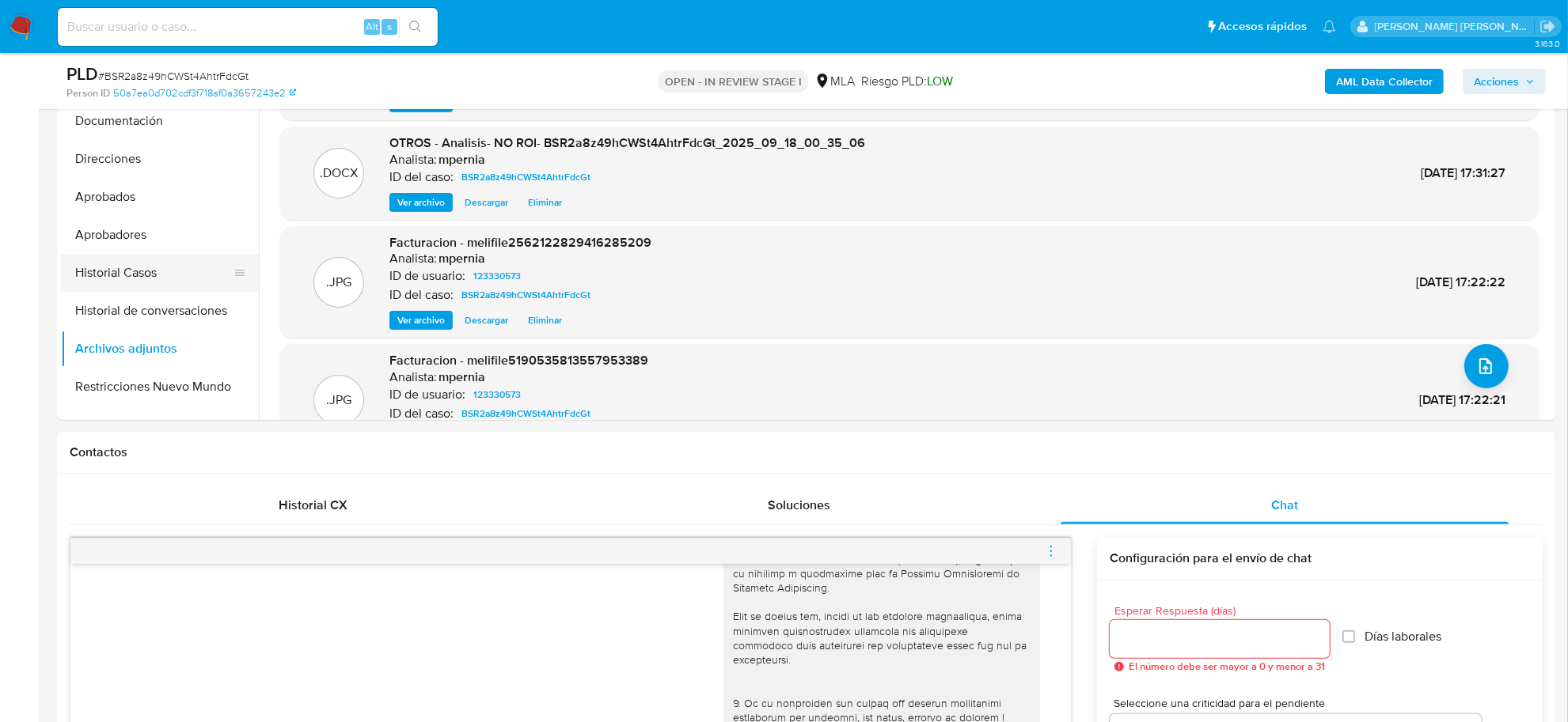
scroll to position [0, 0]
click at [90, 112] on button "KYC" at bounding box center [153, 118] width 185 height 38
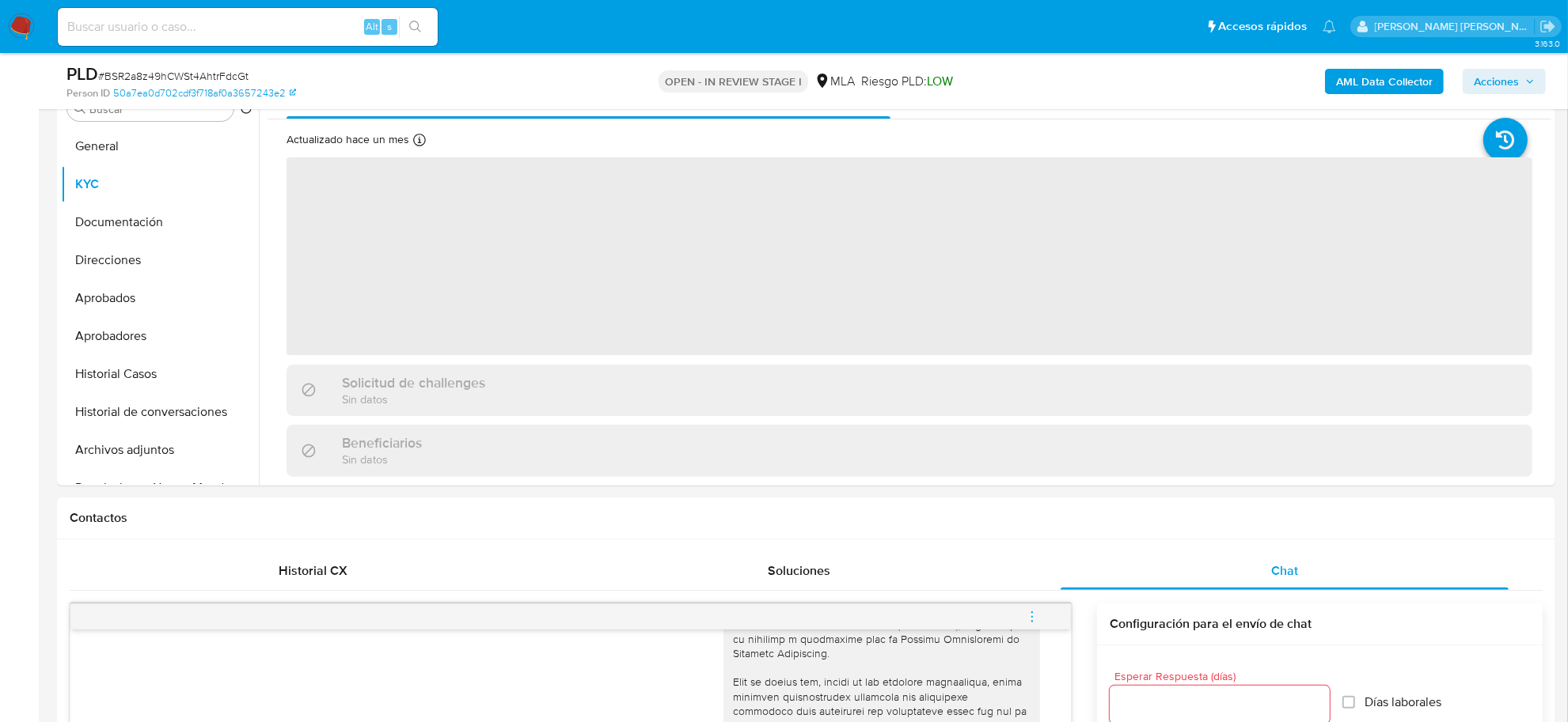
scroll to position [297, 0]
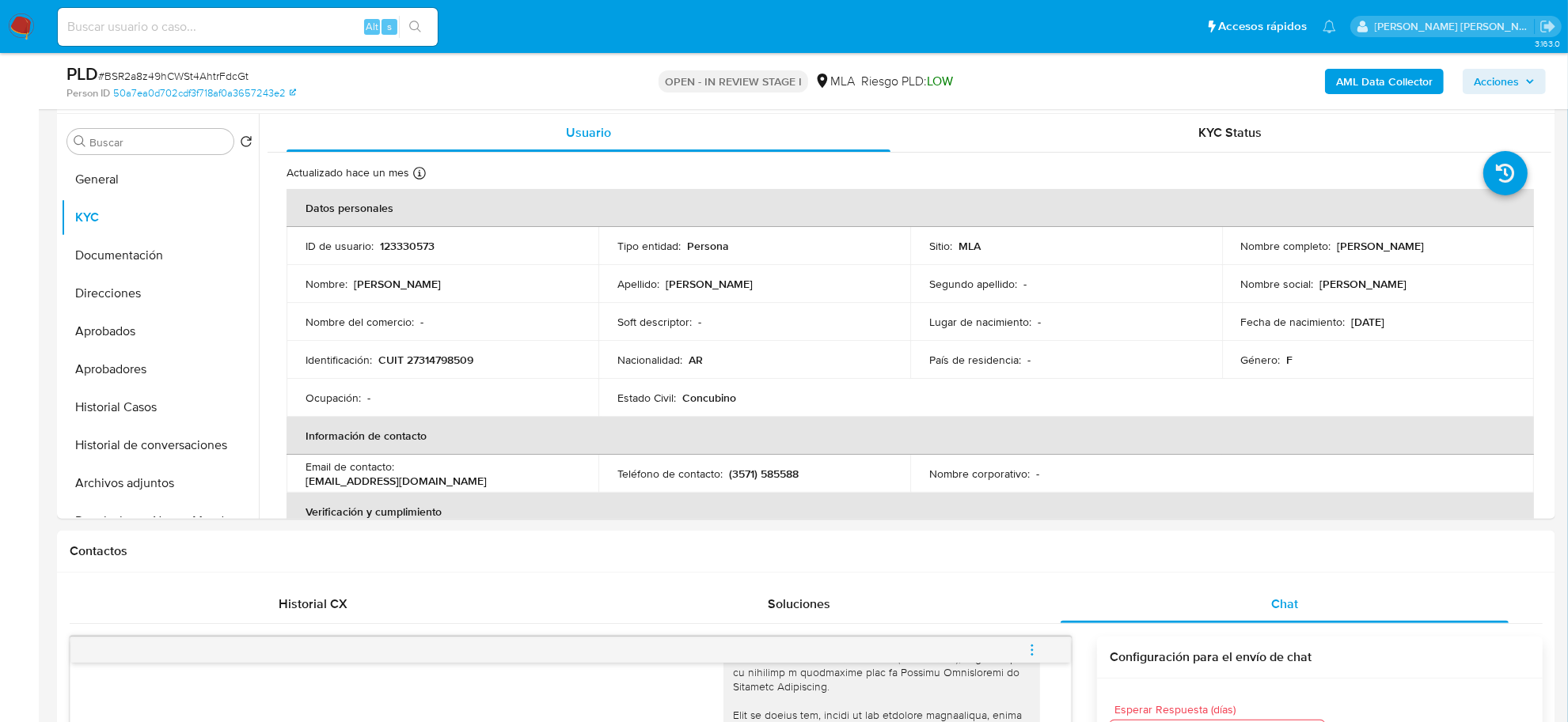
drag, startPoint x: 1330, startPoint y: 247, endPoint x: 1416, endPoint y: 250, distance: 86.1
click at [1416, 250] on div "Nombre completo : Vanesa Soledad Lorenzati" at bounding box center [1378, 245] width 274 height 14
copy div "Vanesa Soledad"
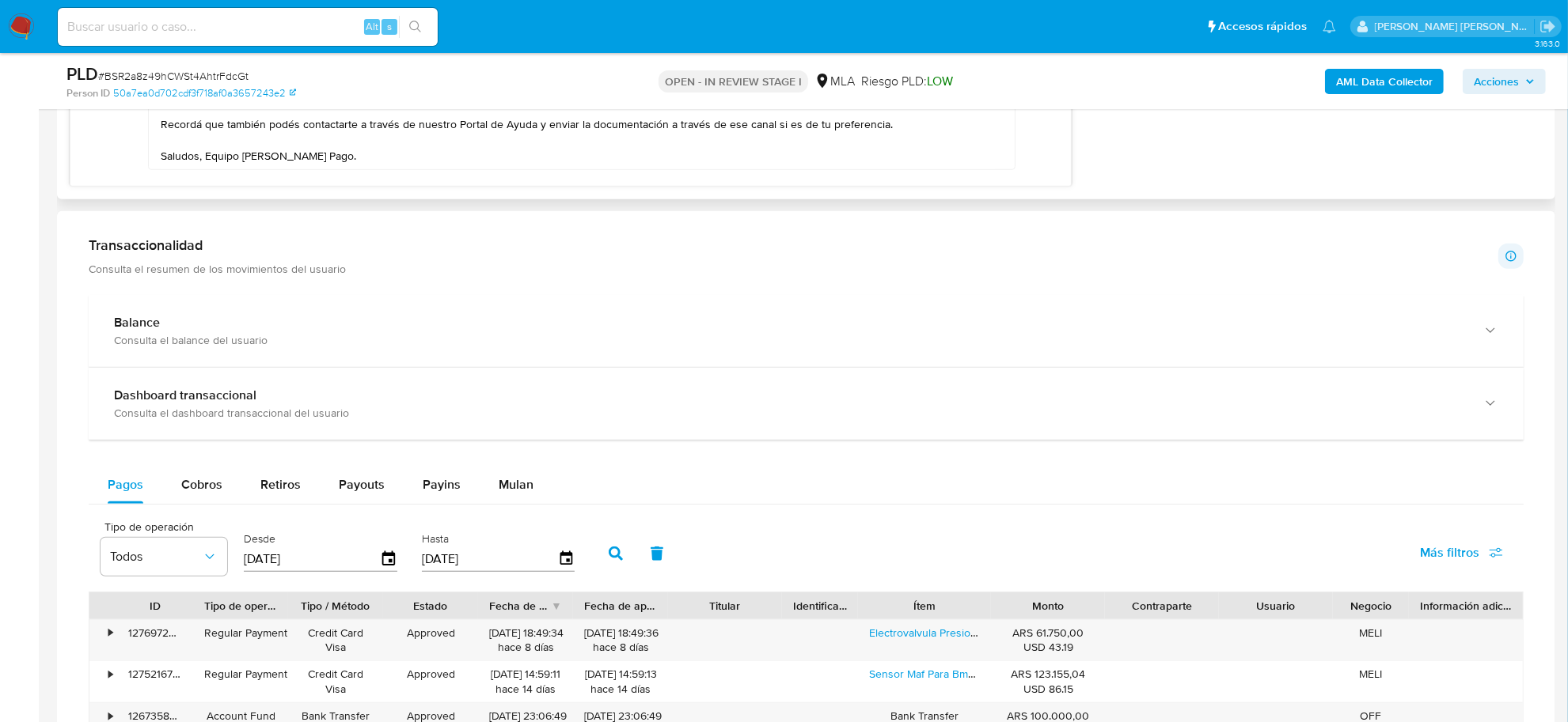
scroll to position [1088, 0]
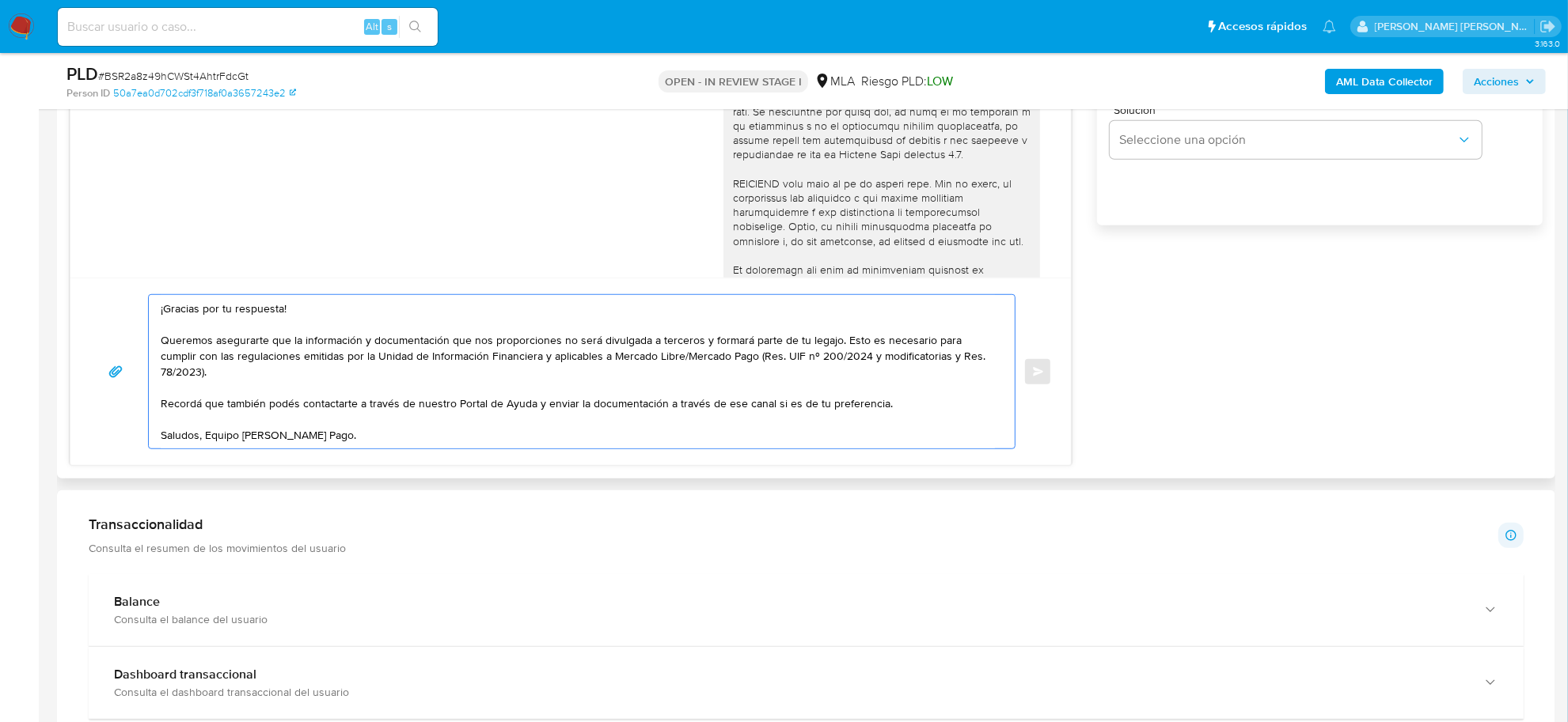
click at [161, 312] on textarea "¡Gracias por tu respuesta! Queremos asegurarte que la información y documentaci…" at bounding box center [577, 372] width 834 height 153
paste textarea "Vanesa Soledad"
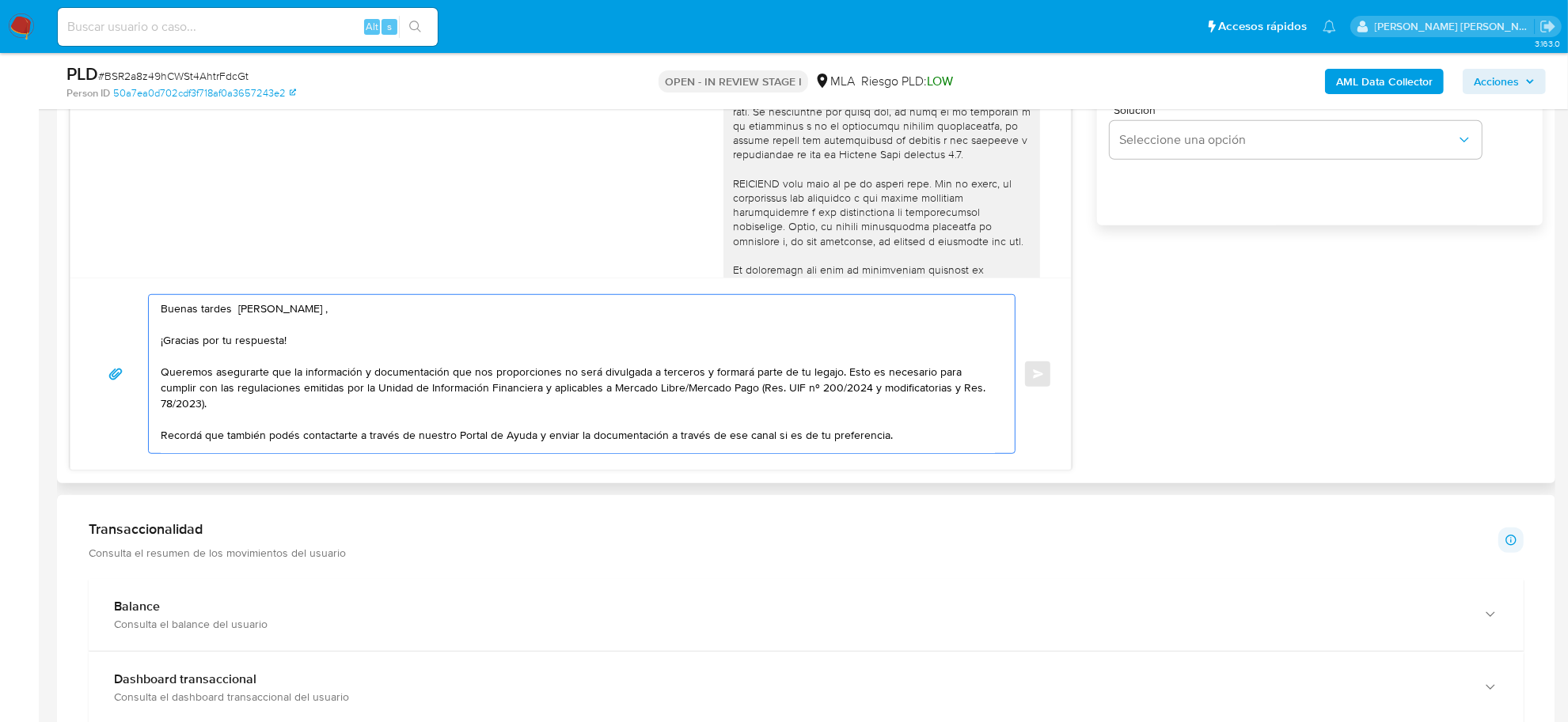
click at [216, 377] on textarea "Buenas tardes Vanesa Soledad , ¡Gracias por tu respuesta! Queremos asegurarte q…" at bounding box center [577, 374] width 834 height 158
click at [201, 363] on textarea "Buenas tardes Vanesa Soledad , ¡Gracias por tu respuesta! Queremos asegurarte q…" at bounding box center [577, 374] width 834 height 158
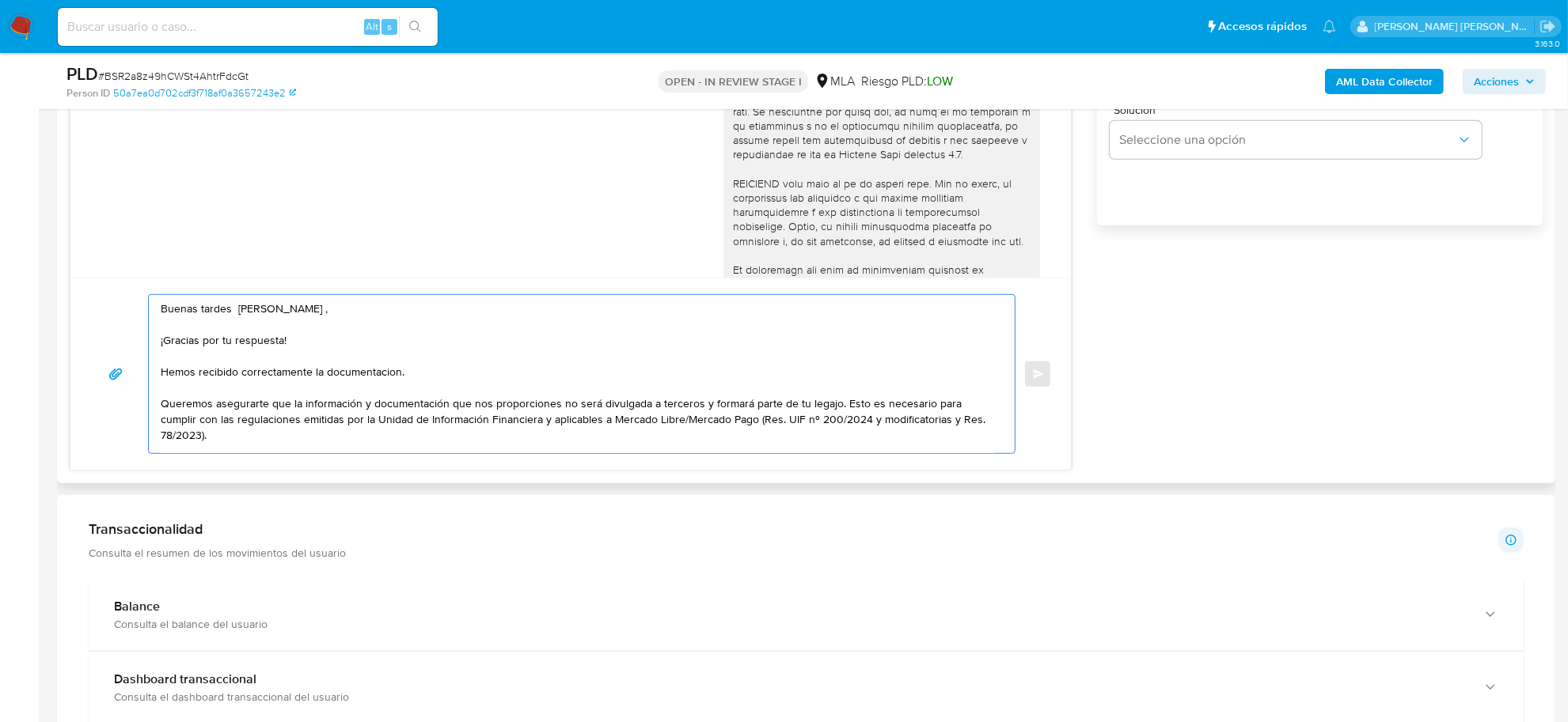
click at [378, 378] on textarea "Buenas tardes Vanesa Soledad , ¡Gracias por tu respuesta! Hemos recibido correc…" at bounding box center [577, 374] width 834 height 158
drag, startPoint x: 556, startPoint y: 404, endPoint x: 298, endPoint y: 408, distance: 258.0
click at [298, 408] on textarea "Buenas tardes Vanesa Soledad , ¡Gracias por tu respuesta! Hemos recibido correc…" at bounding box center [577, 374] width 834 height 158
click at [464, 407] on textarea "Buenas tardes Vanesa Soledad , ¡Gracias por tu respuesta! Hemos recibido correc…" at bounding box center [577, 374] width 834 height 158
click at [662, 406] on textarea "Buenas tardes Vanesa Soledad , ¡Gracias por tu respuesta! Hemos recibido correc…" at bounding box center [577, 374] width 834 height 158
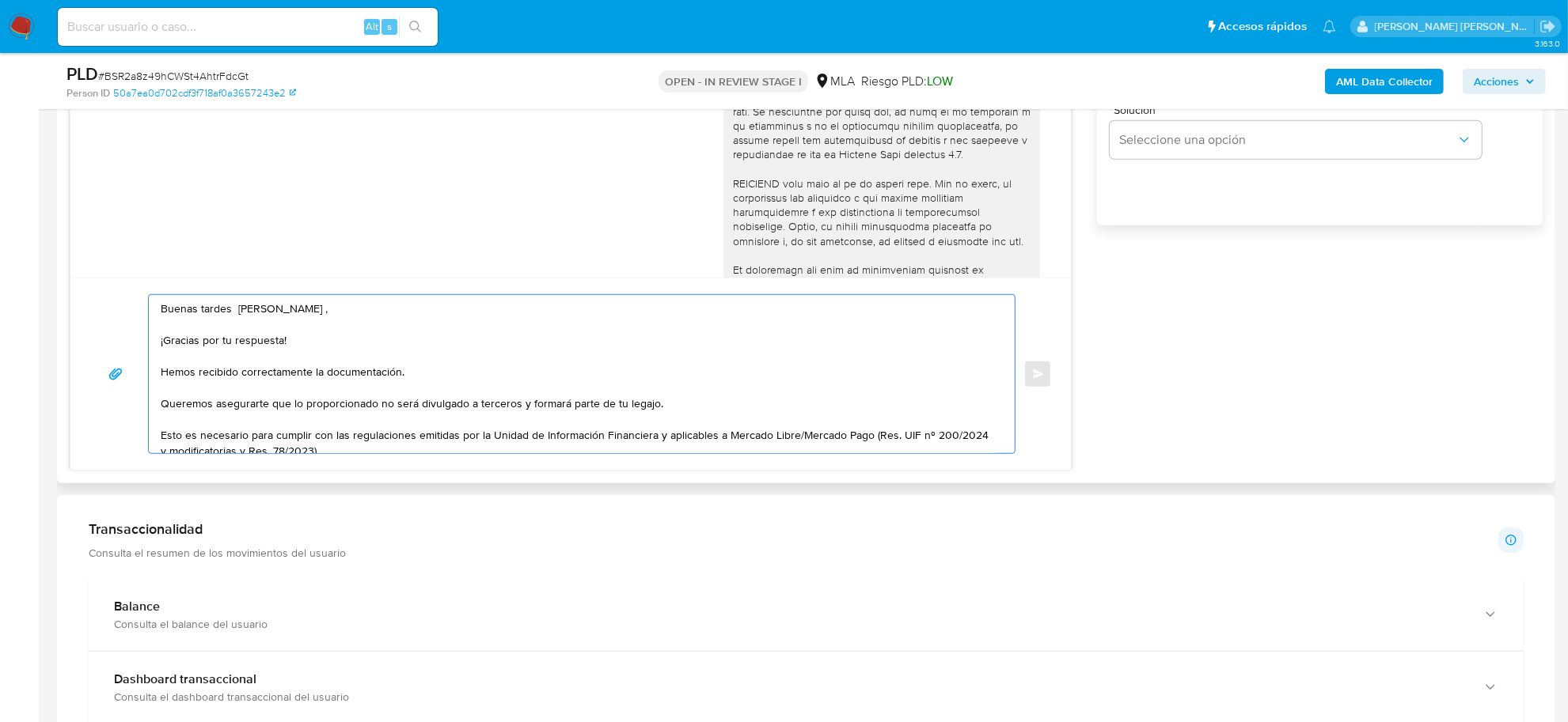
scroll to position [90, 0]
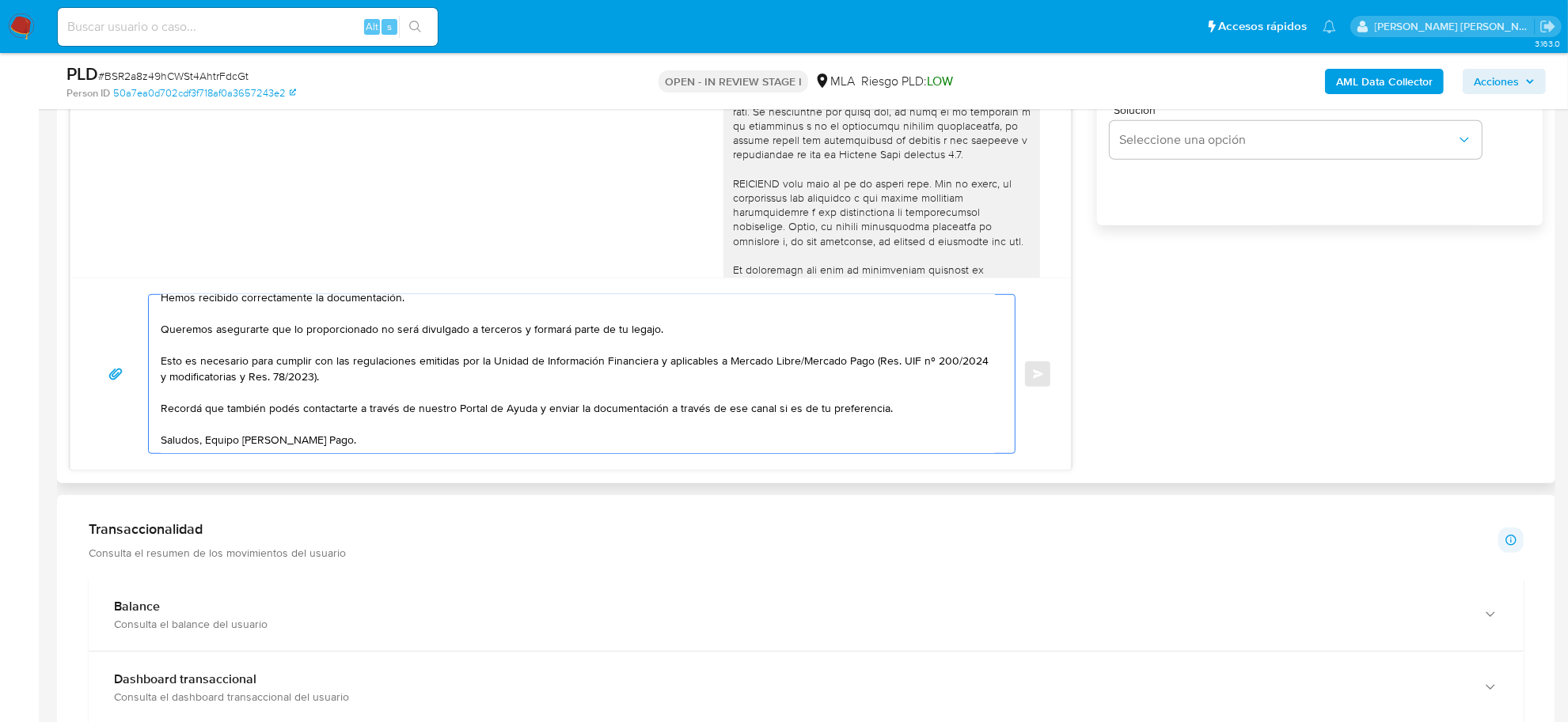
drag, startPoint x: 534, startPoint y: 396, endPoint x: 890, endPoint y: 395, distance: 356.0
click at [890, 395] on textarea "Buenas tardes Vanesa Soledad , ¡Gracias por tu respuesta! Hemos recibido correc…" at bounding box center [577, 374] width 834 height 158
click at [206, 423] on textarea "Buenas tardes Vanesa Soledad , ¡Gracias por tu respuesta! Hemos recibido correc…" at bounding box center [577, 374] width 834 height 158
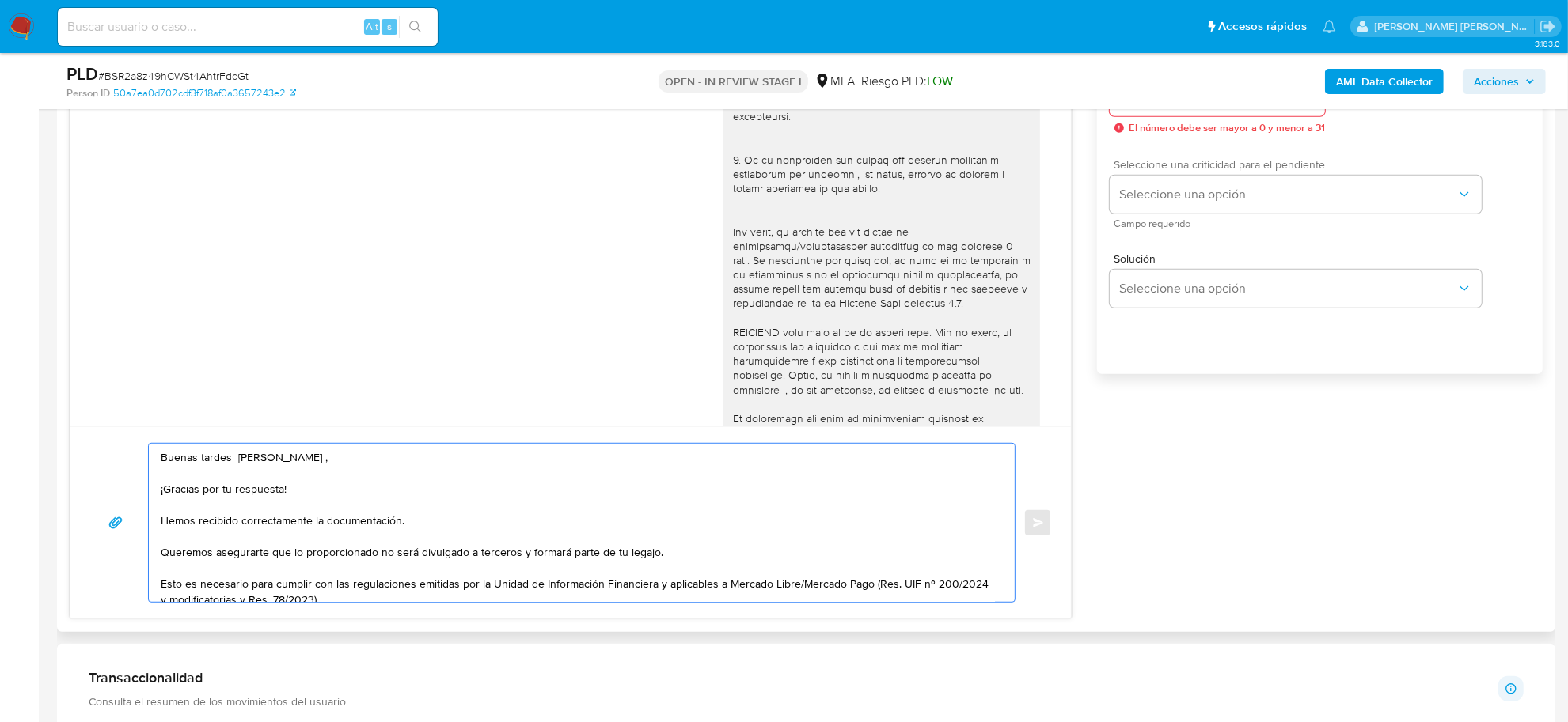
scroll to position [791, 0]
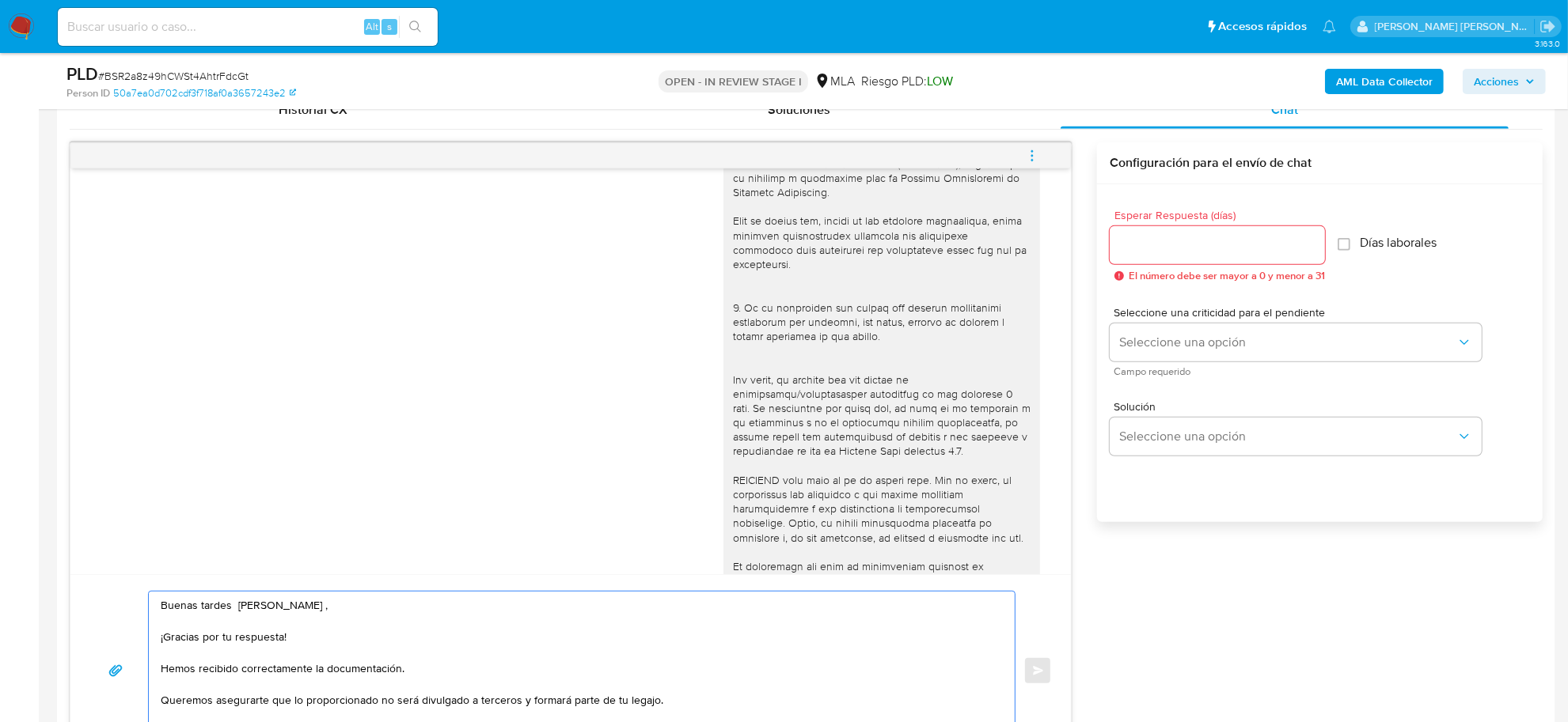
type textarea "Buenas tardes Vanesa Soledad , ¡Gracias por tu respuesta! Hemos recibido correc…"
click at [1159, 254] on input "Esperar Respuesta (días)" at bounding box center [1217, 244] width 215 height 20
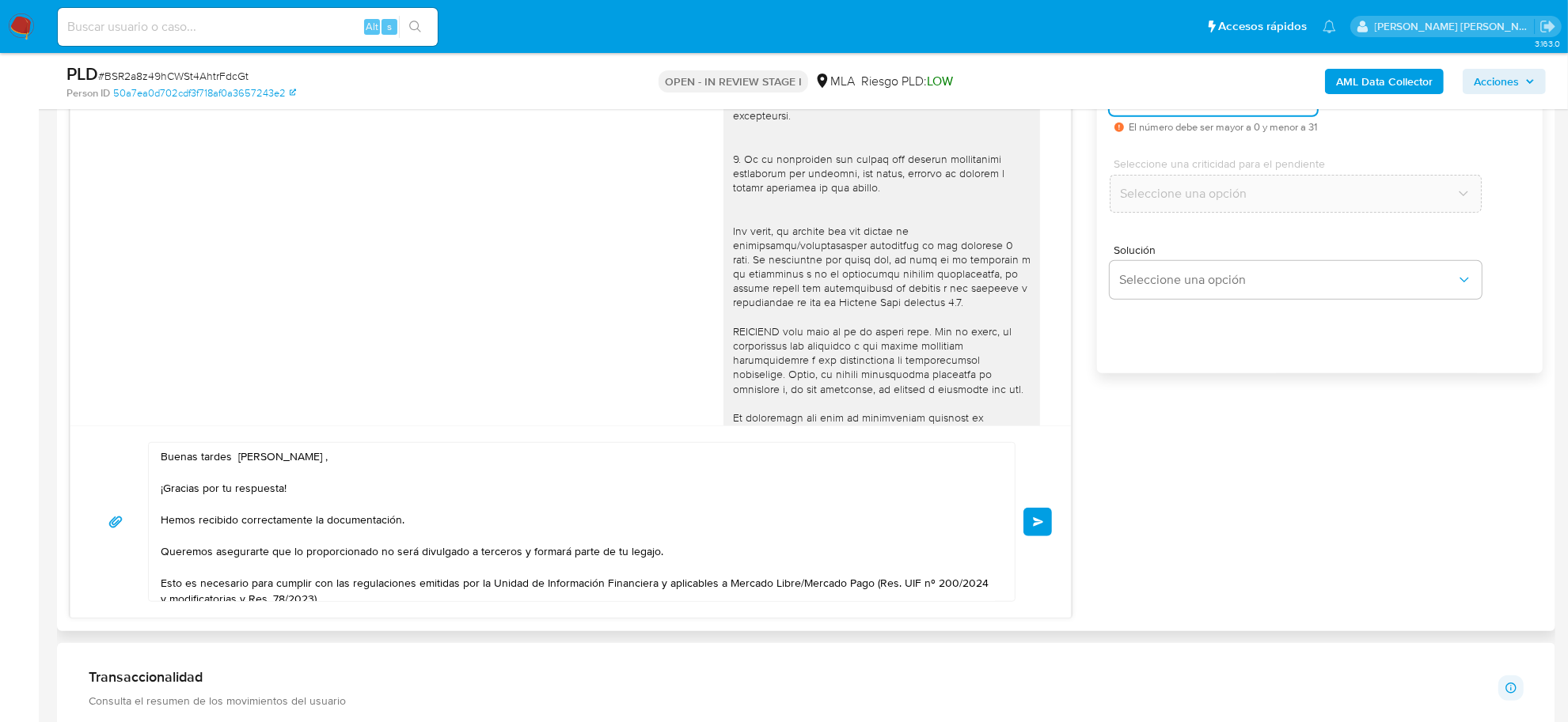
scroll to position [1088, 0]
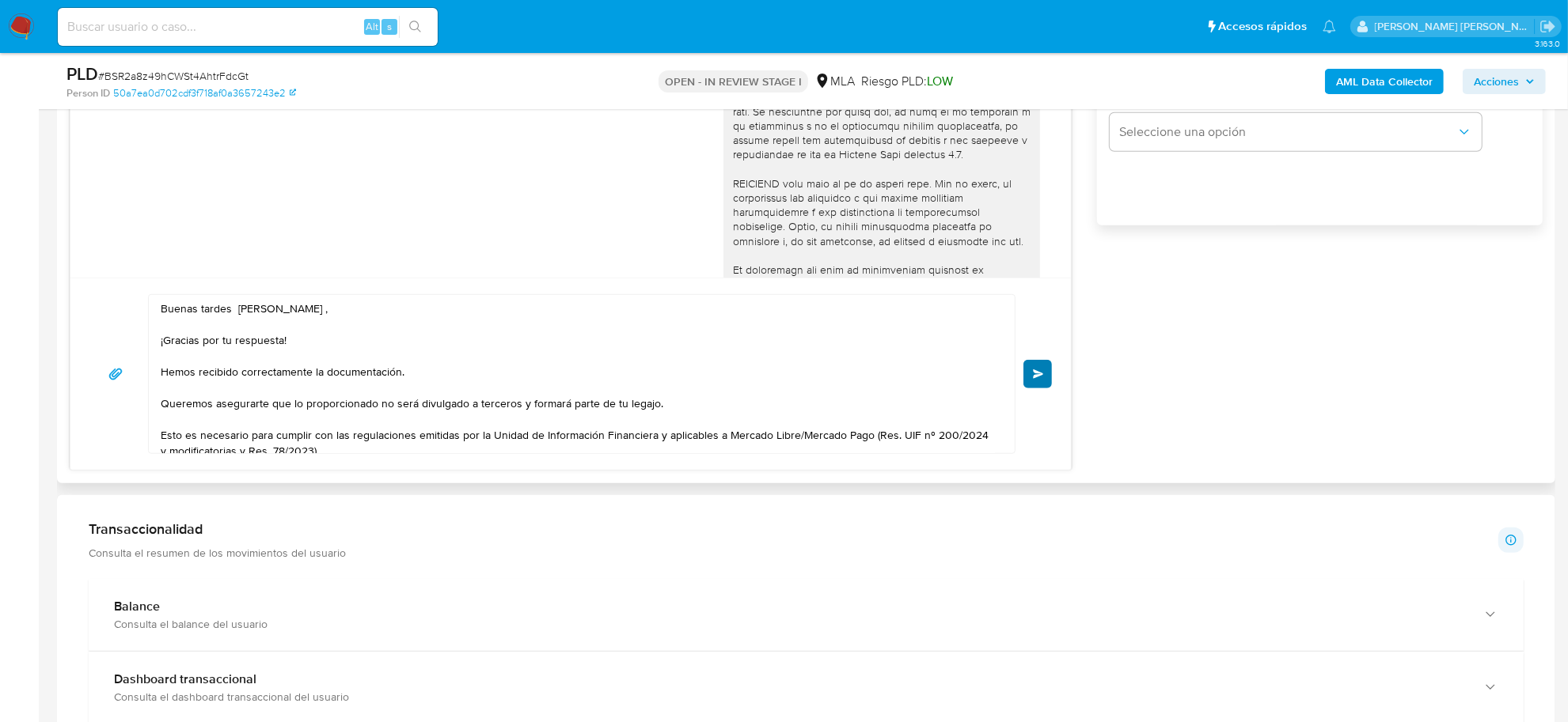
type input "0"
click at [1036, 374] on span "Enviar" at bounding box center [1039, 374] width 11 height 10
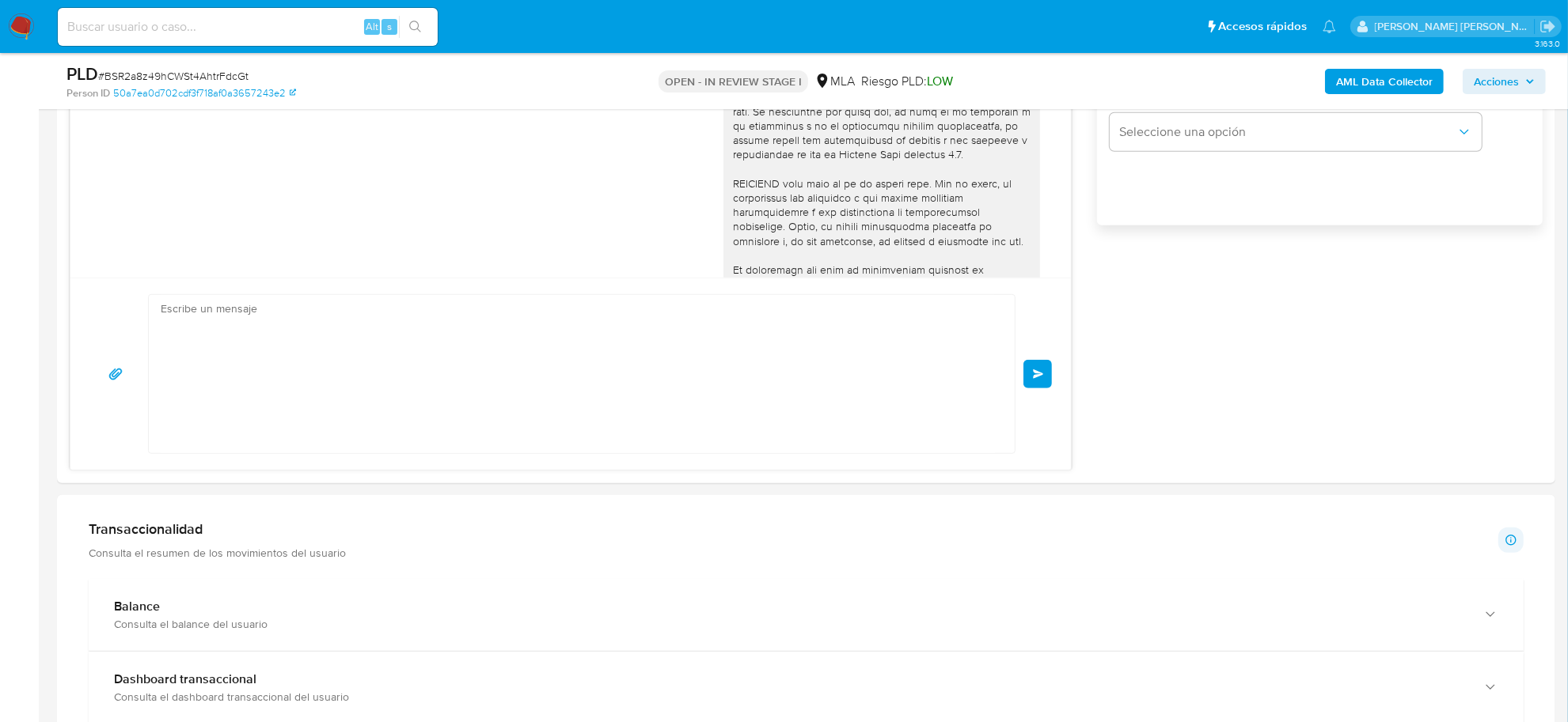
scroll to position [1169, 0]
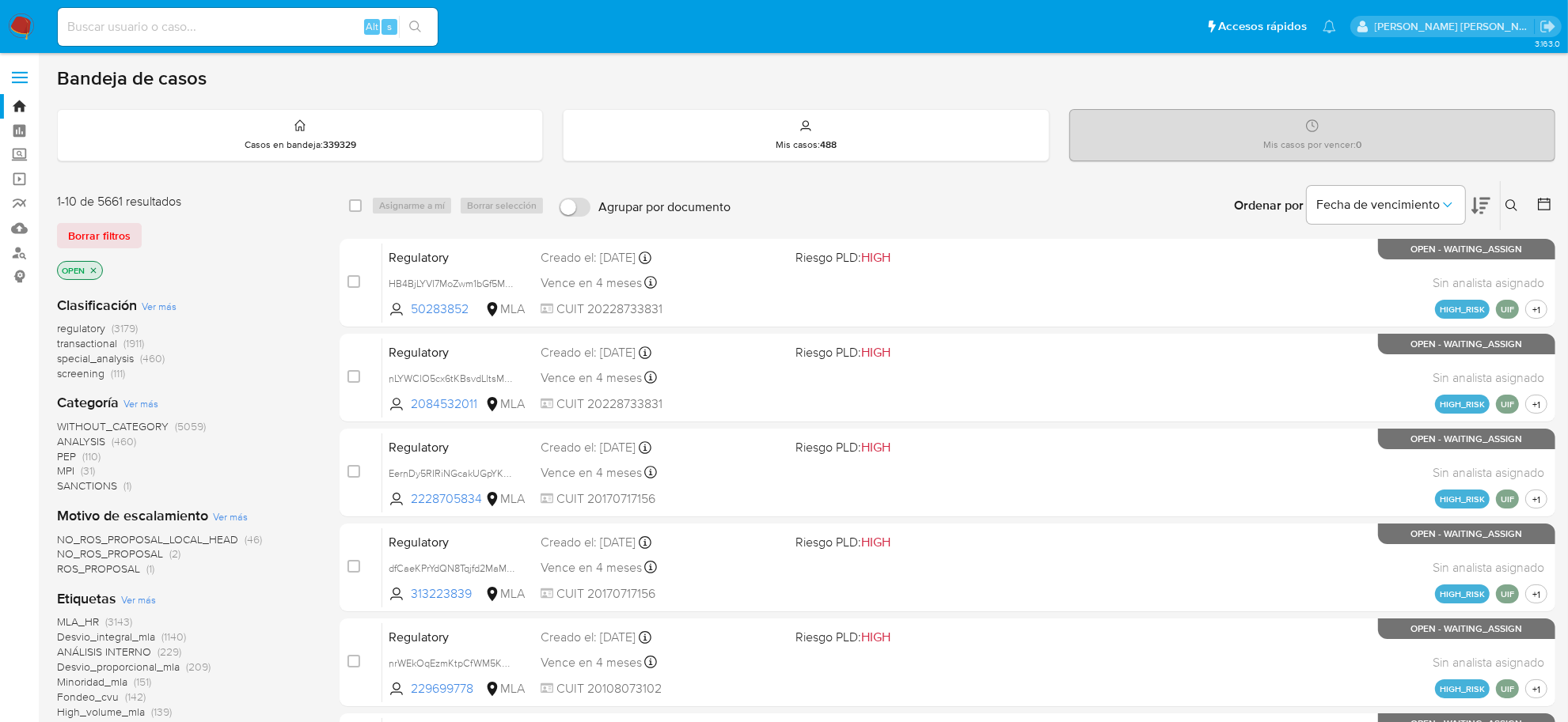
click at [1514, 204] on icon at bounding box center [1512, 206] width 13 height 13
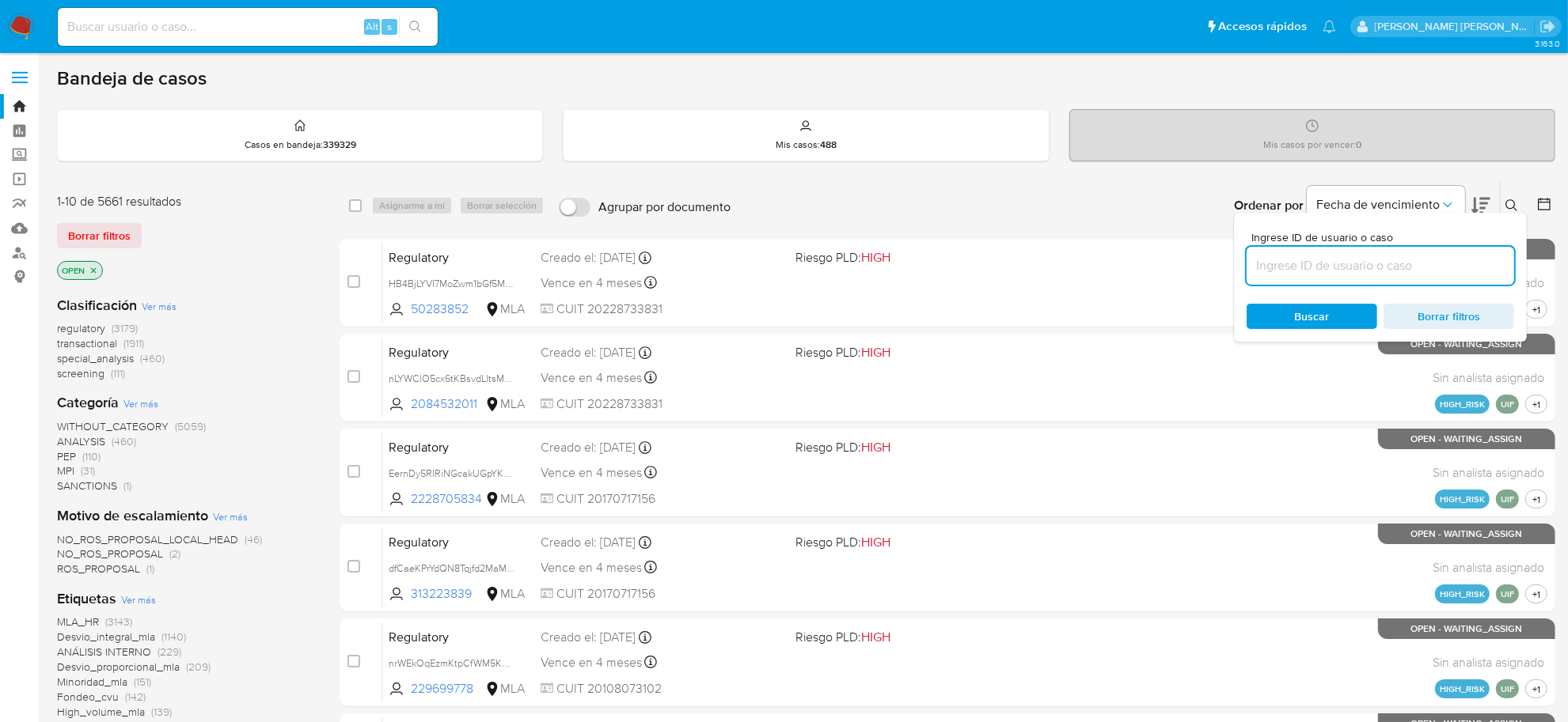
click at [1358, 262] on input at bounding box center [1380, 266] width 267 height 20
type input "BSR2a8z49hCWSt4AhtrFdcGt"
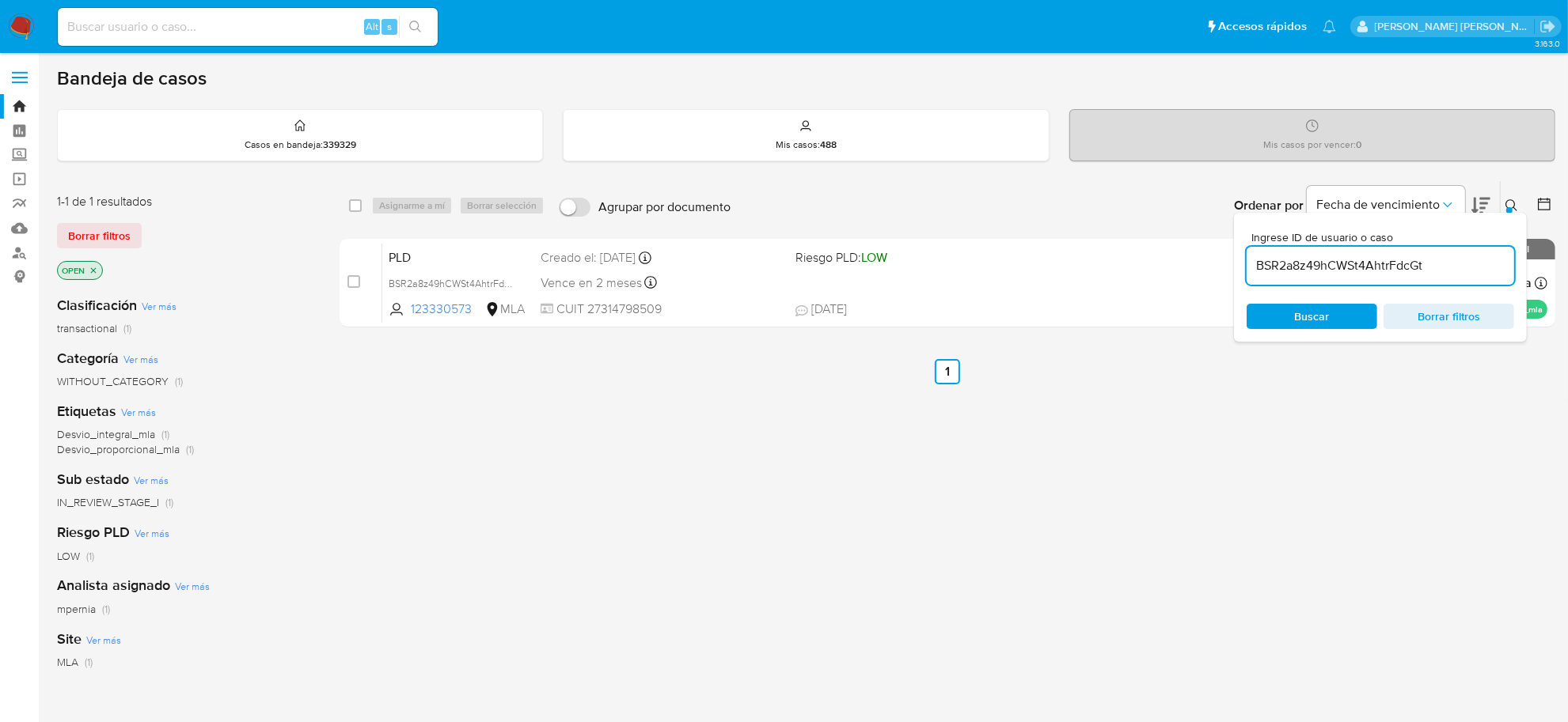
click at [355, 212] on div "select-all-cases-checkbox" at bounding box center [356, 205] width 13 height 15
click at [354, 202] on input "checkbox" at bounding box center [356, 206] width 13 height 13
checkbox input "true"
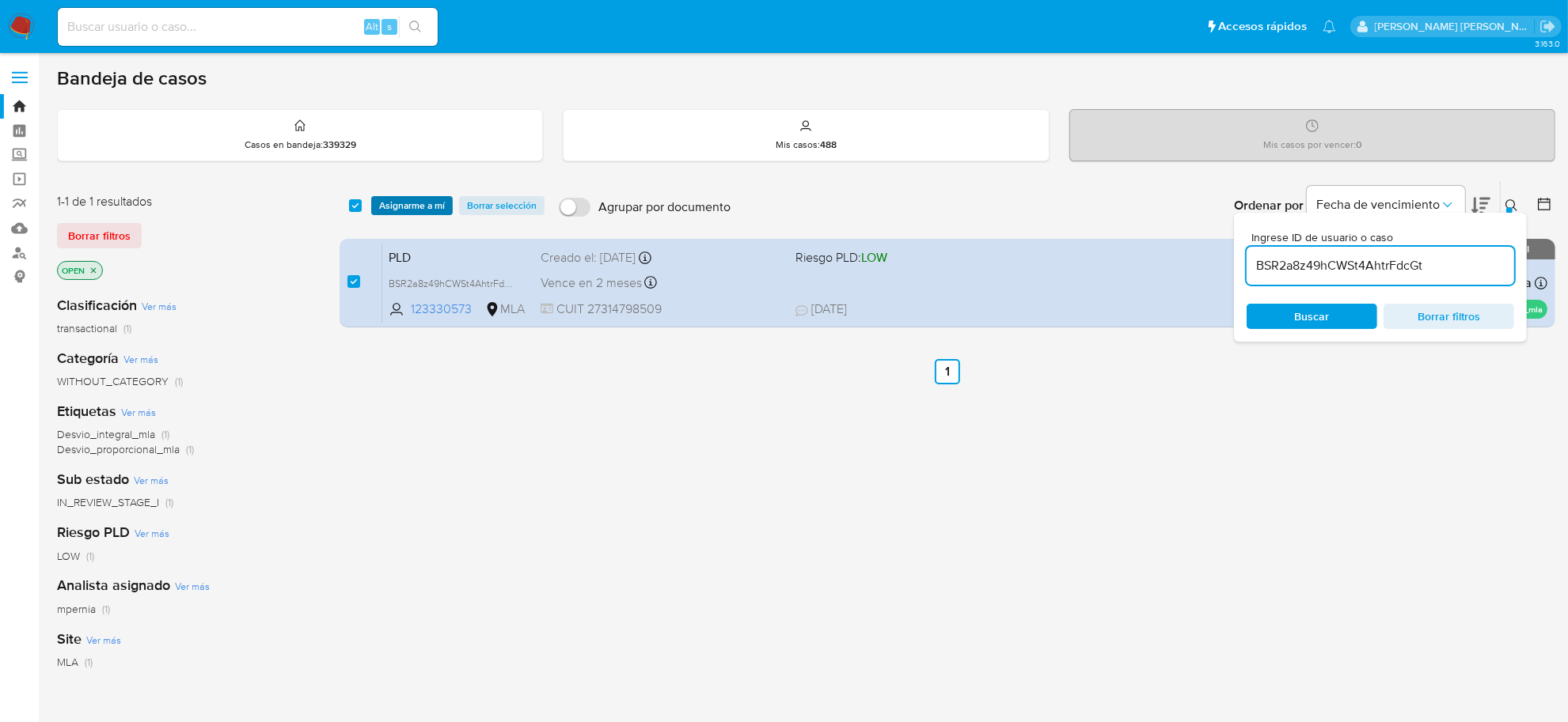
click at [376, 205] on button "Asignarme a mí" at bounding box center [412, 205] width 82 height 19
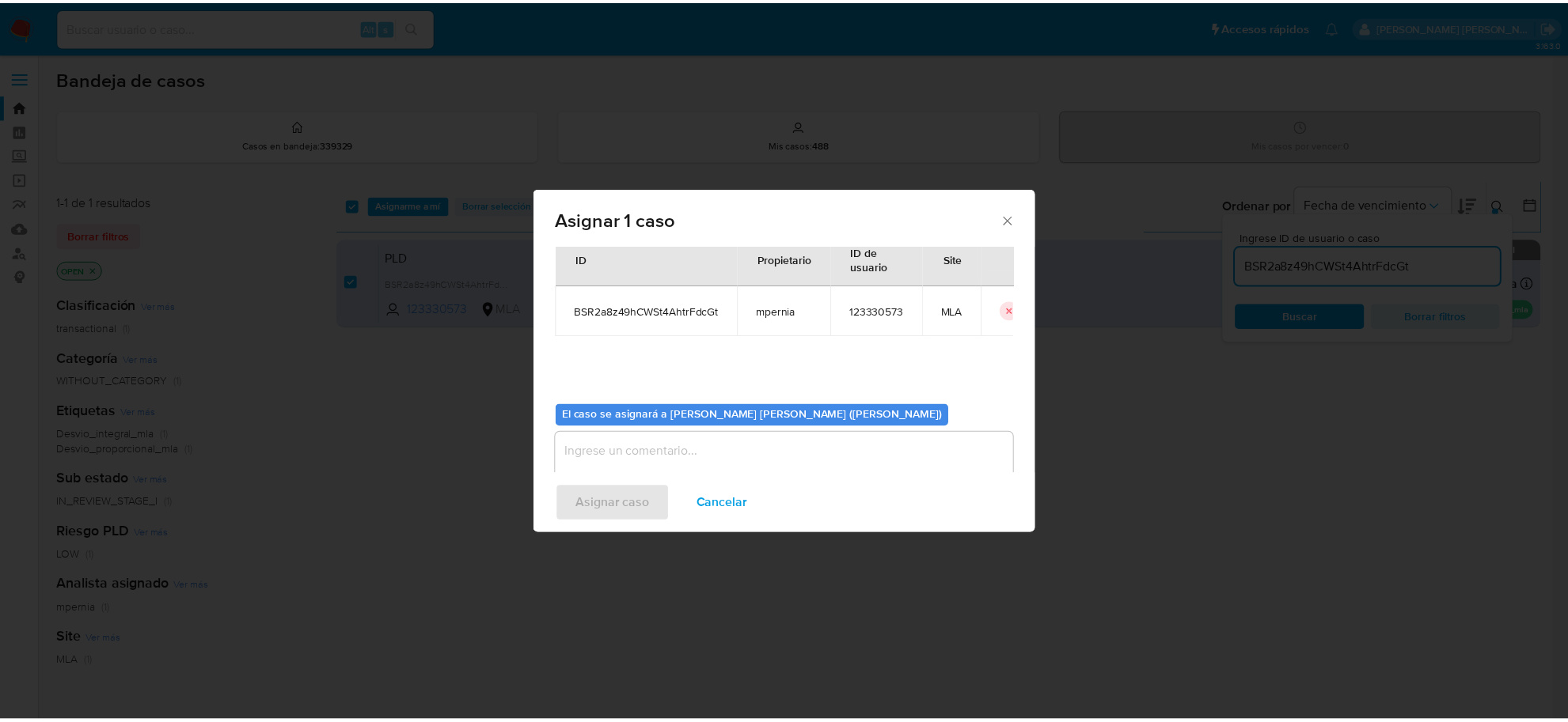
scroll to position [81, 0]
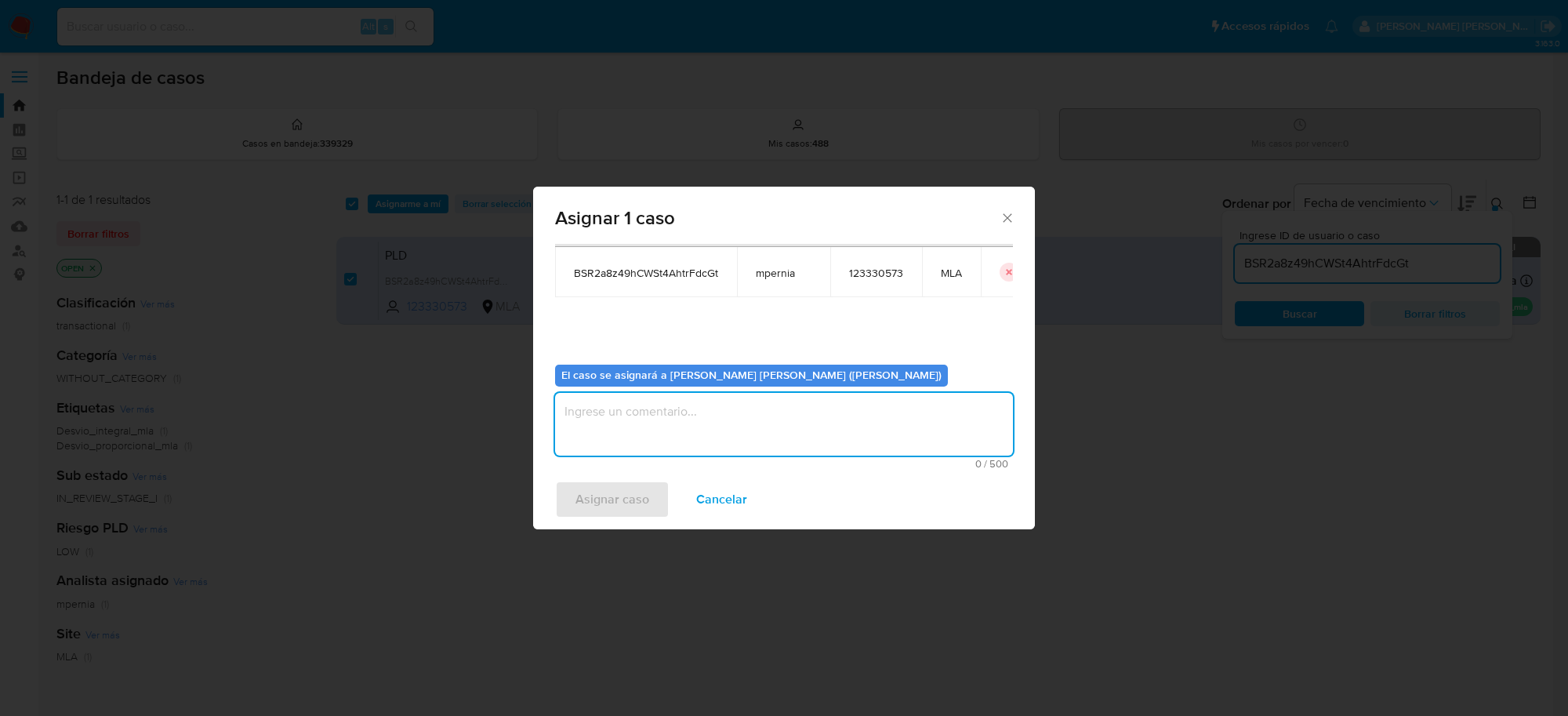
click at [707, 423] on textarea "assign-modal" at bounding box center [784, 424] width 458 height 63
type textarea "-"
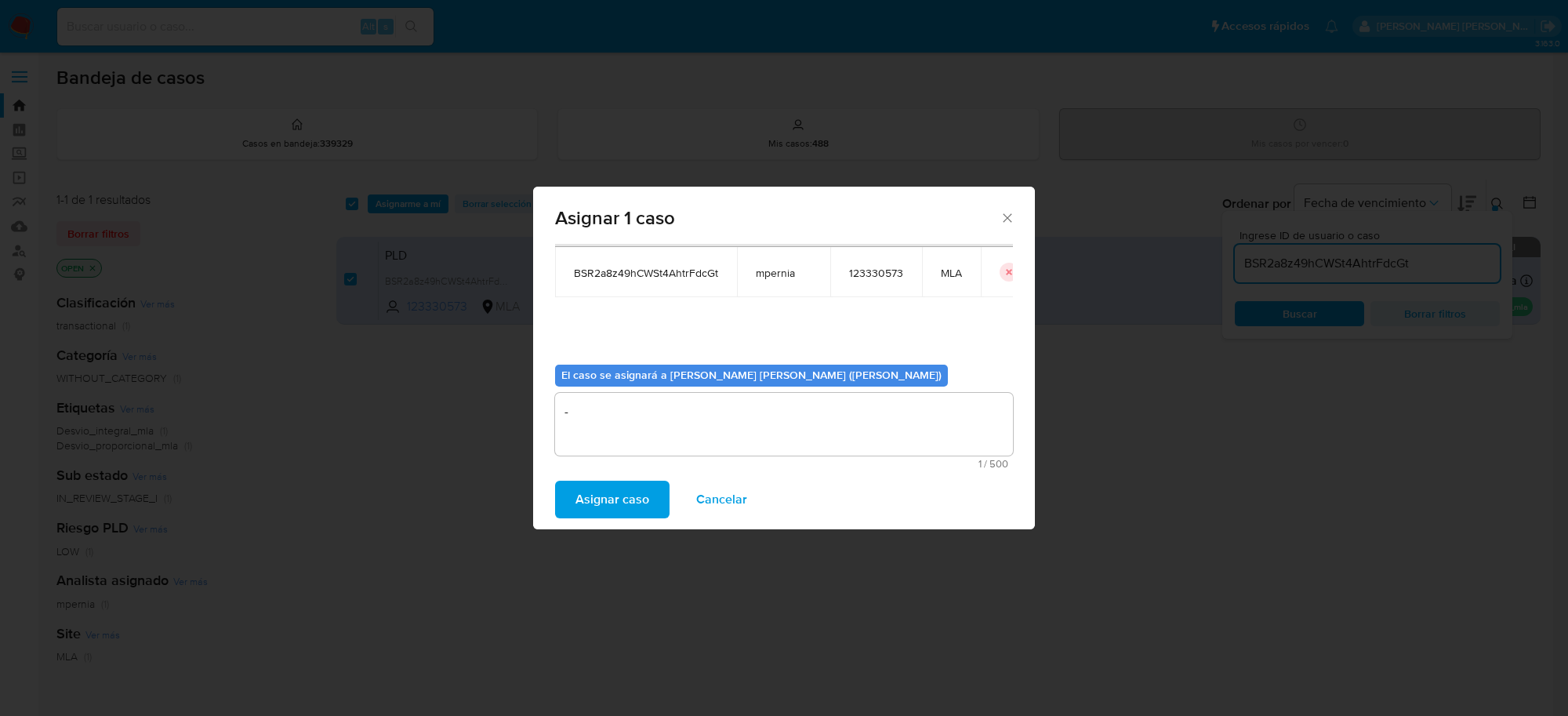
click at [637, 487] on span "Asignar caso" at bounding box center [612, 499] width 74 height 35
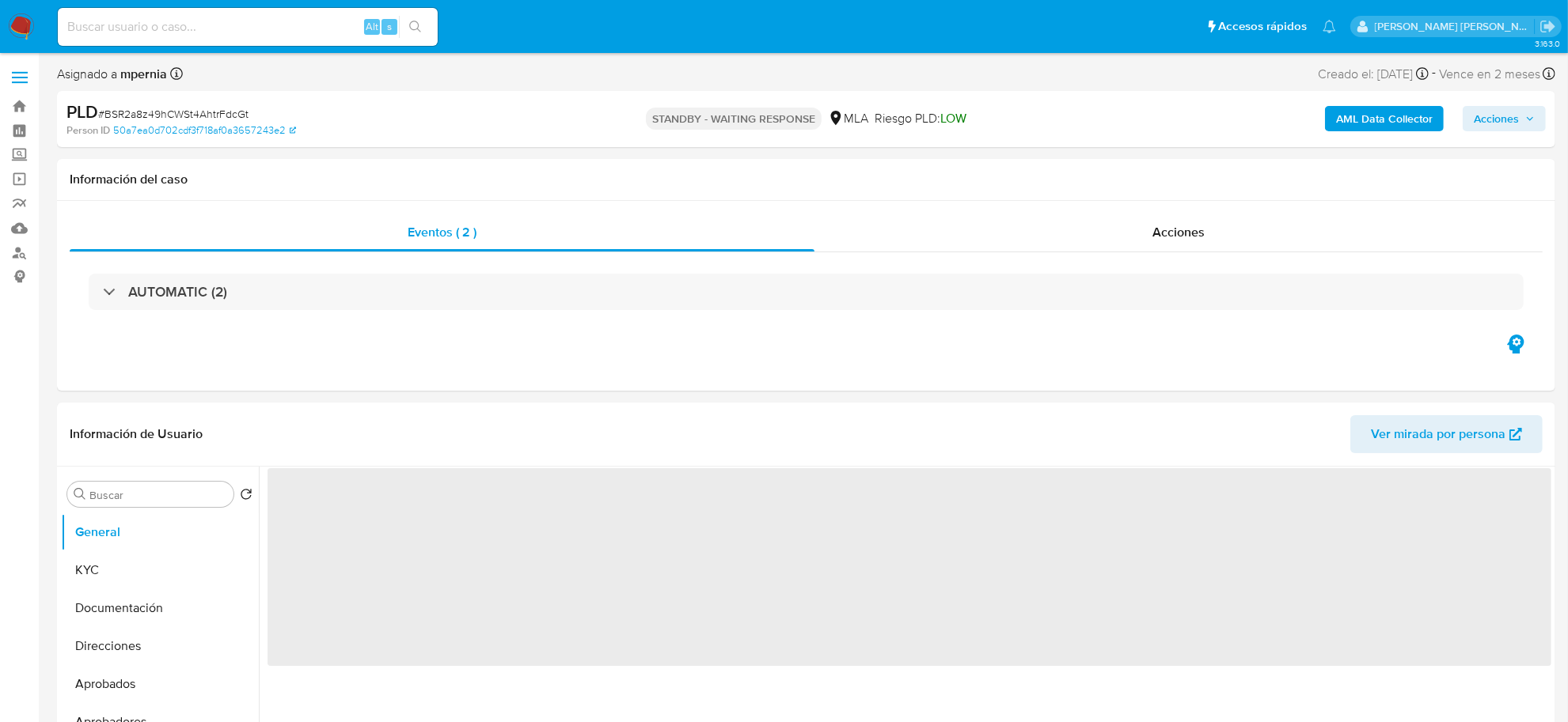
select select "10"
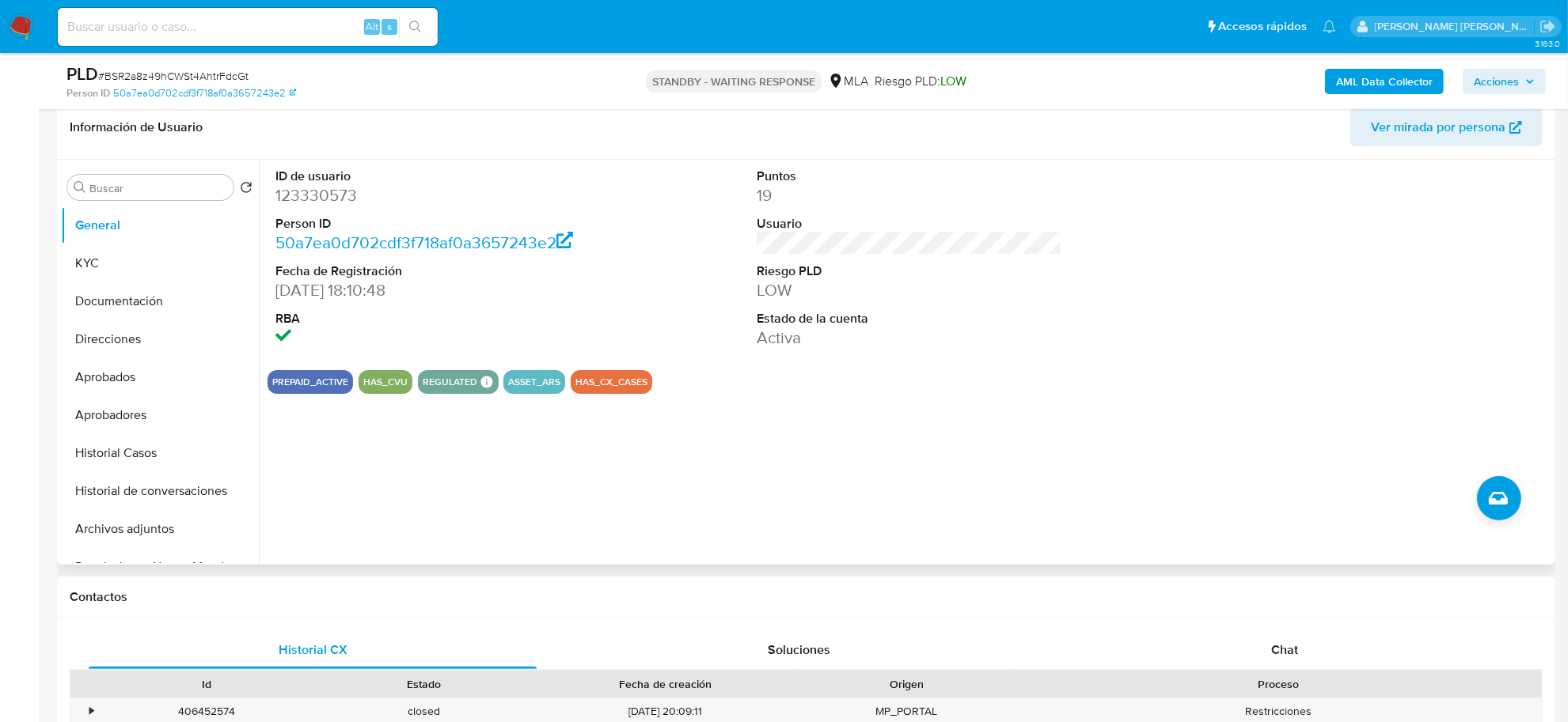
scroll to position [297, 0]
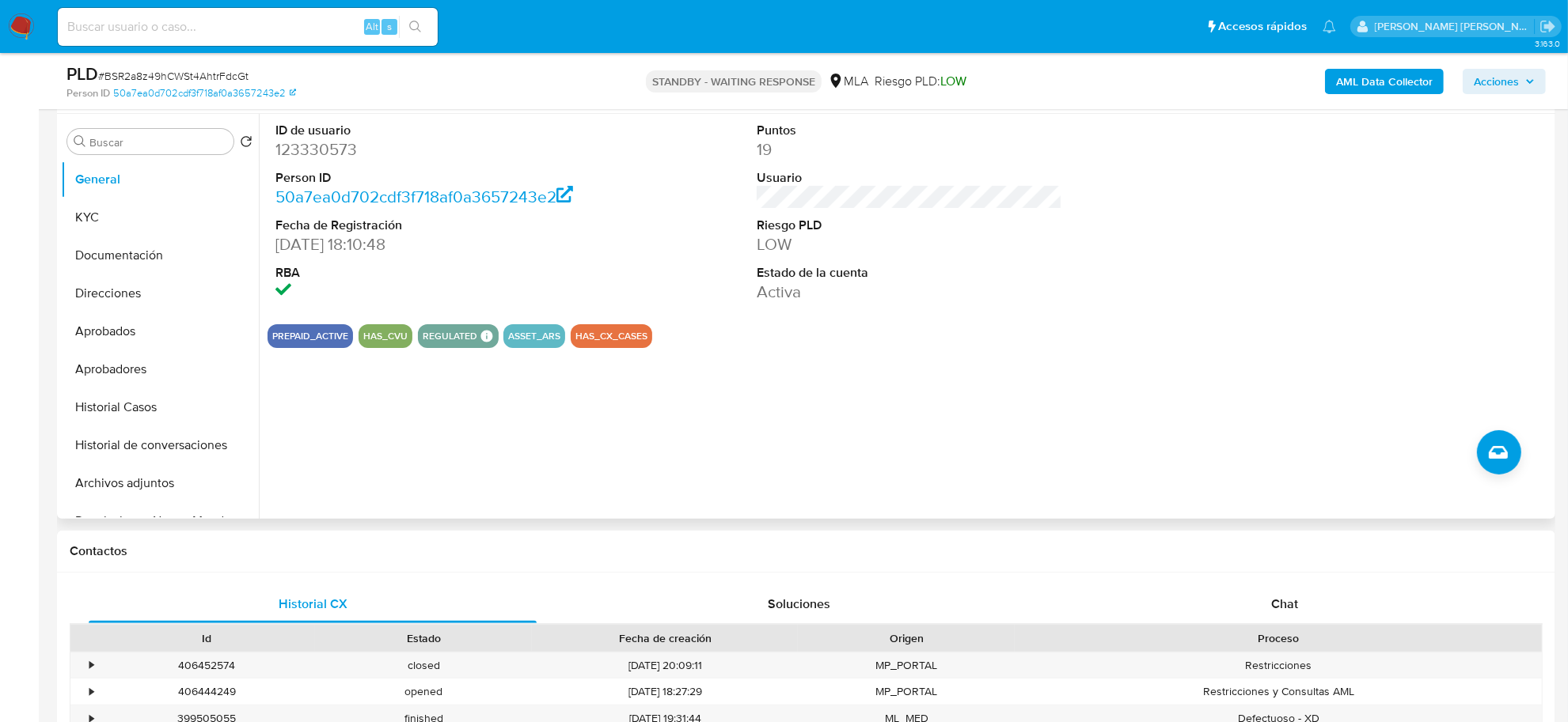
click at [643, 390] on div "ID de usuario 123330573 Person ID 50a7ea0d702cdf3f718af0a3657243e2 Fecha de Reg…" at bounding box center [904, 316] width 1292 height 405
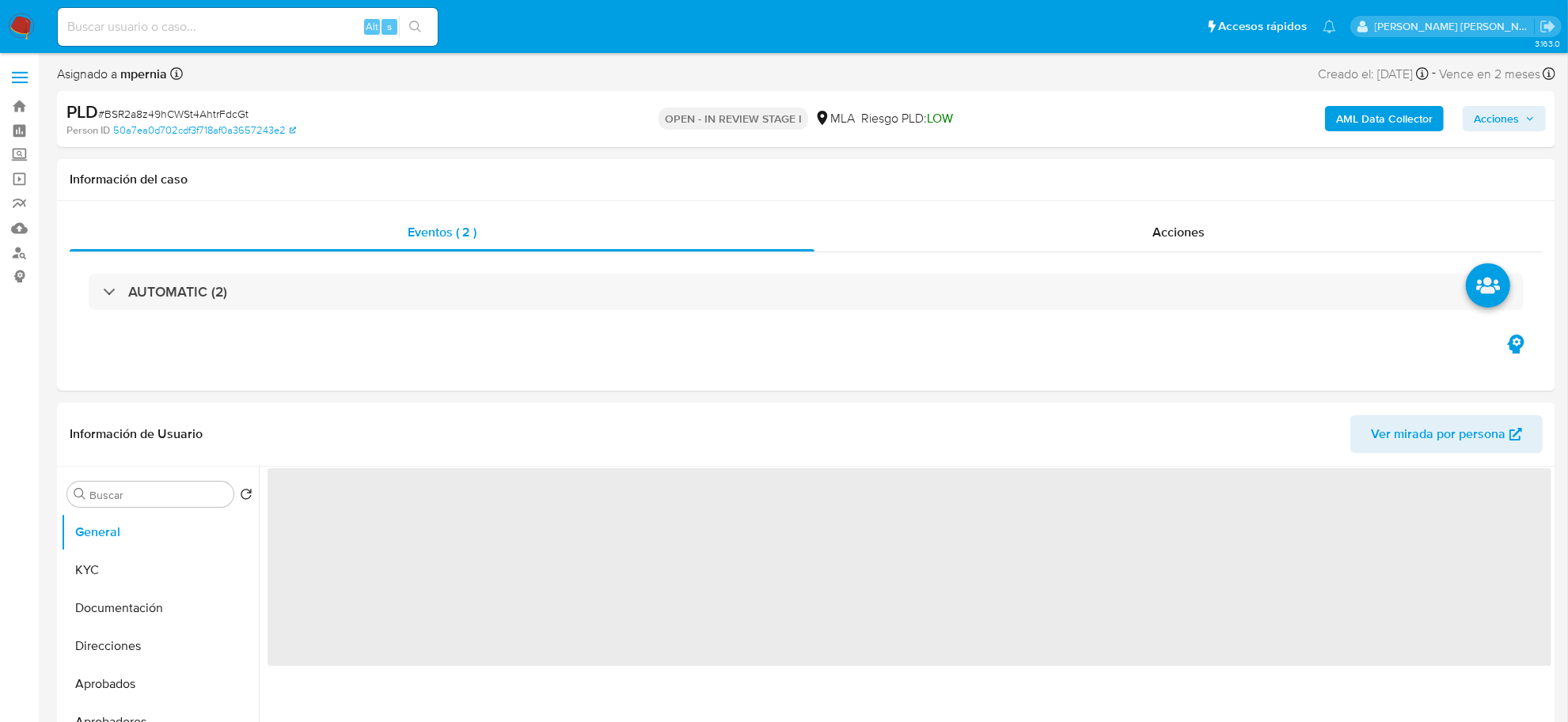
select select "10"
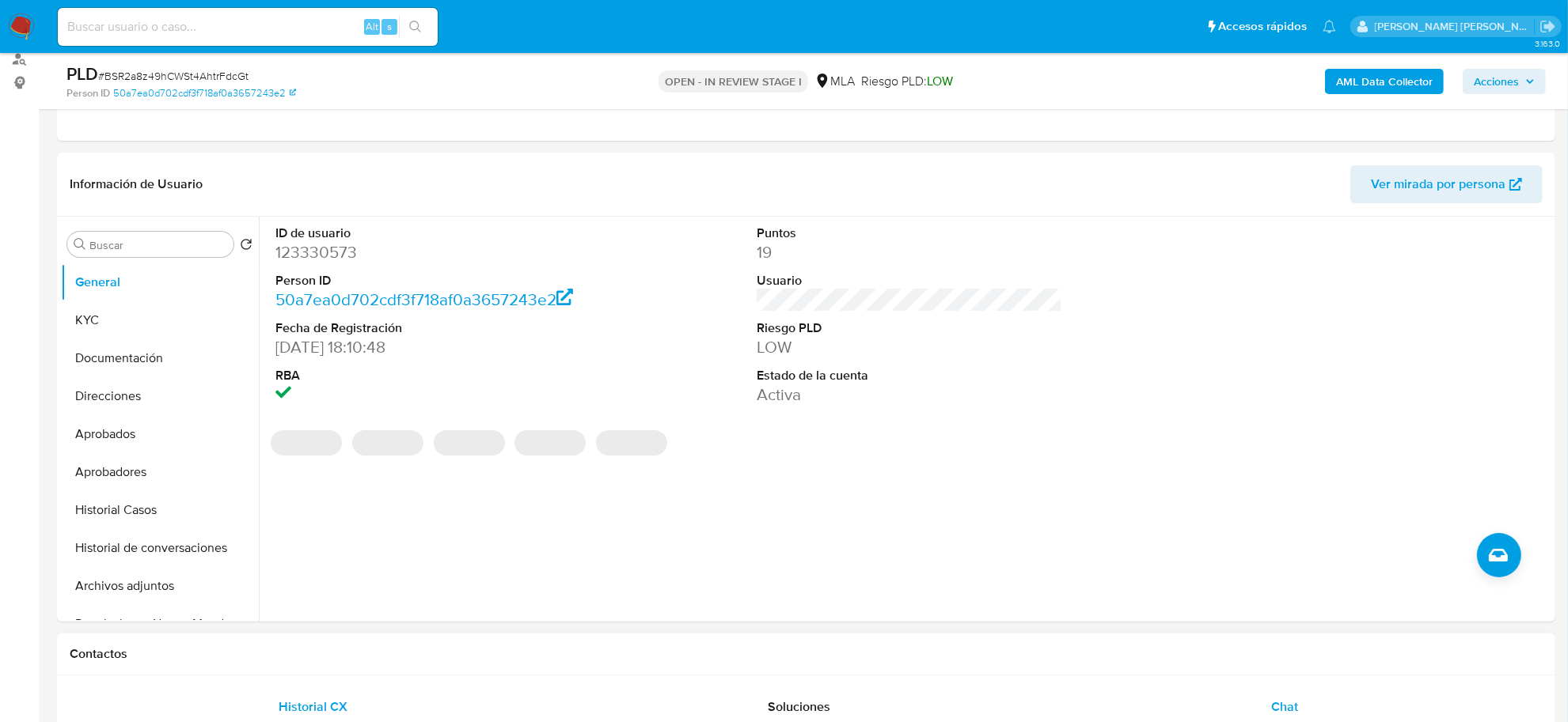
scroll to position [395, 0]
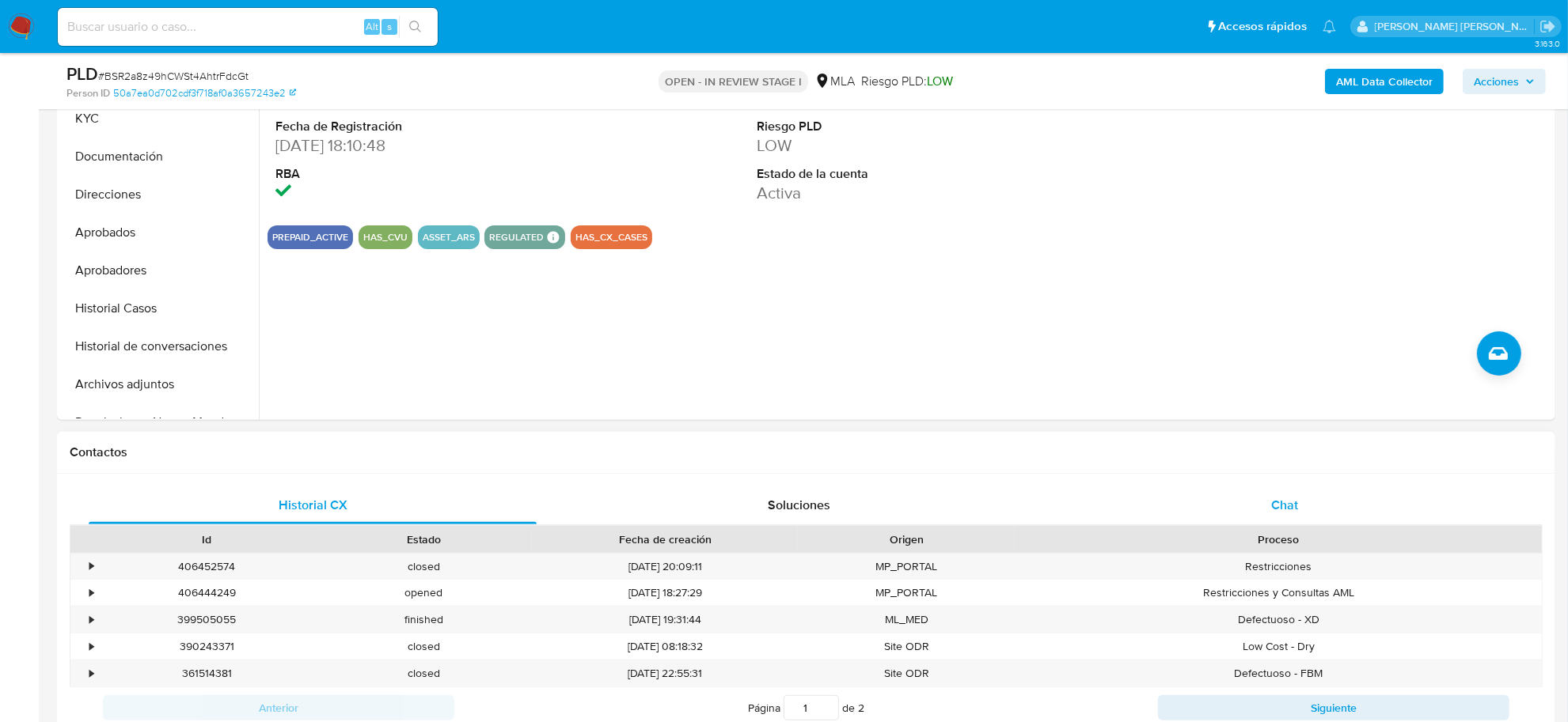
click at [1287, 502] on span "Chat" at bounding box center [1284, 505] width 27 height 18
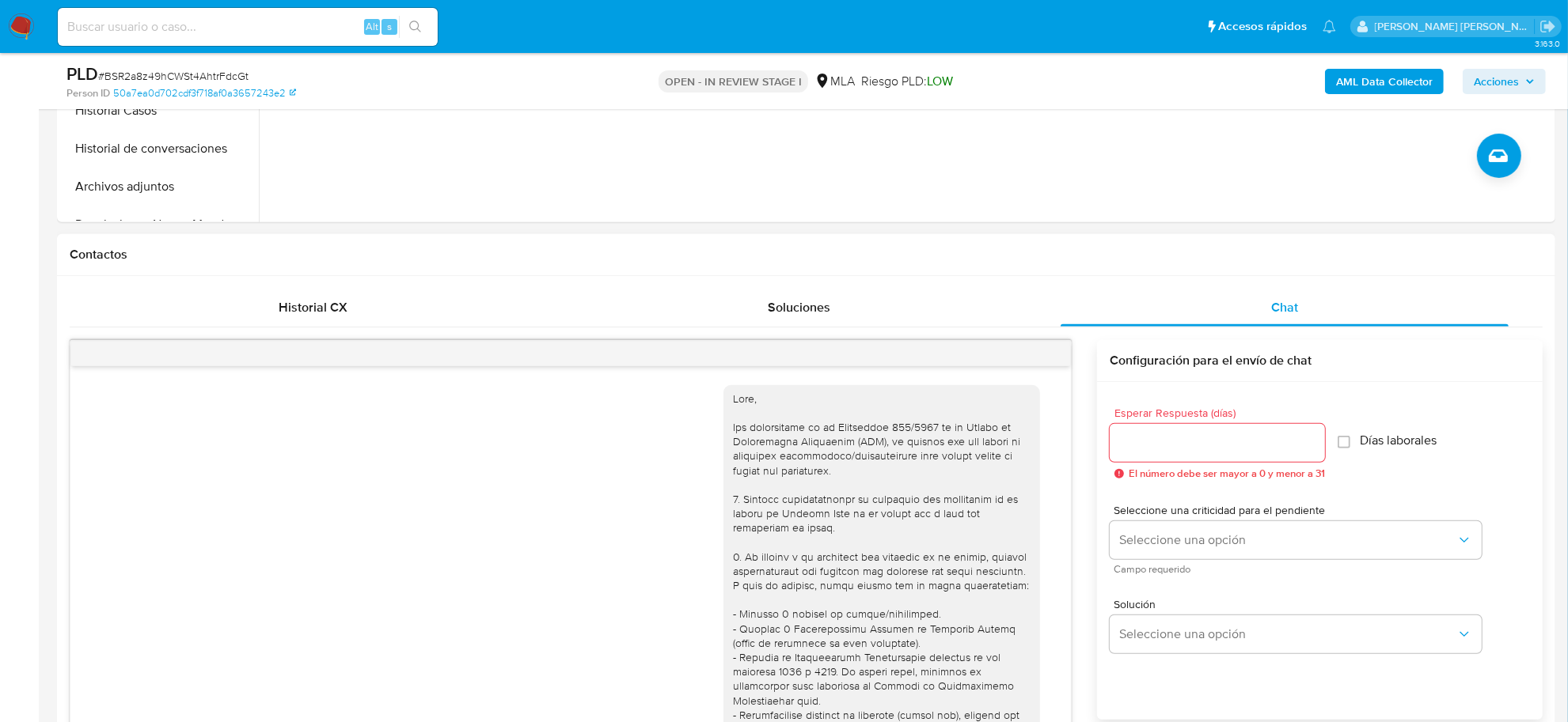
scroll to position [1169, 0]
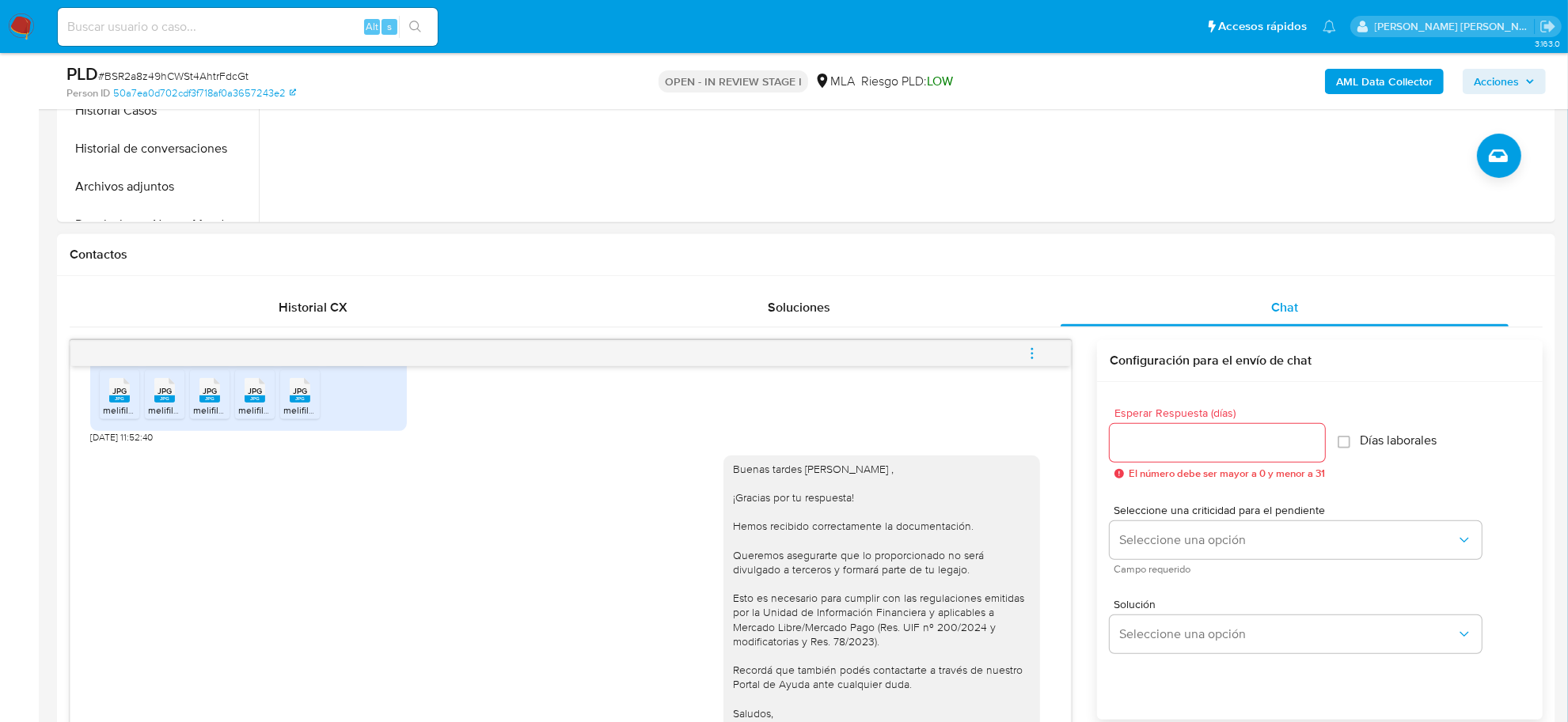
click at [1031, 352] on icon "menu-action" at bounding box center [1031, 353] width 14 height 14
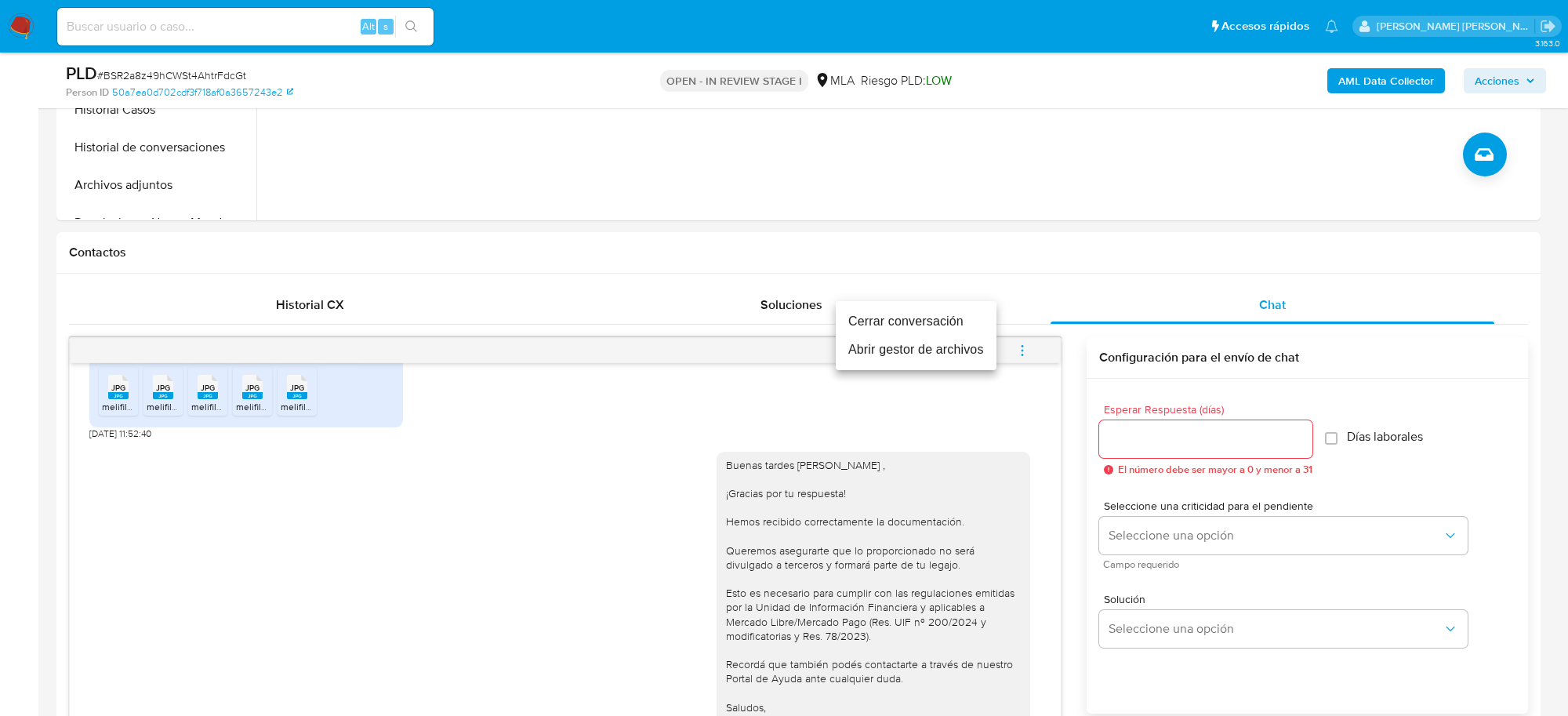
click at [942, 323] on li "Cerrar conversación" at bounding box center [916, 321] width 161 height 28
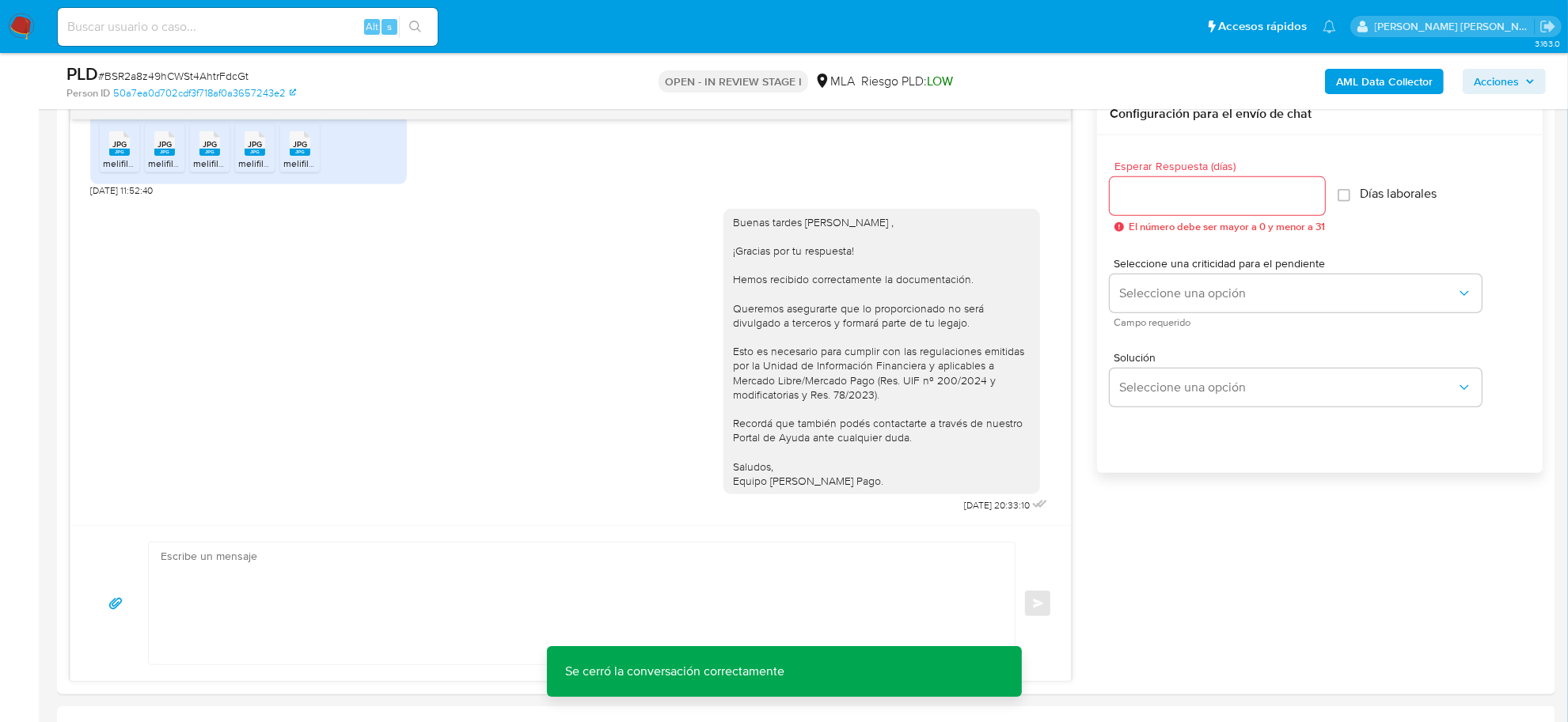
scroll to position [791, 0]
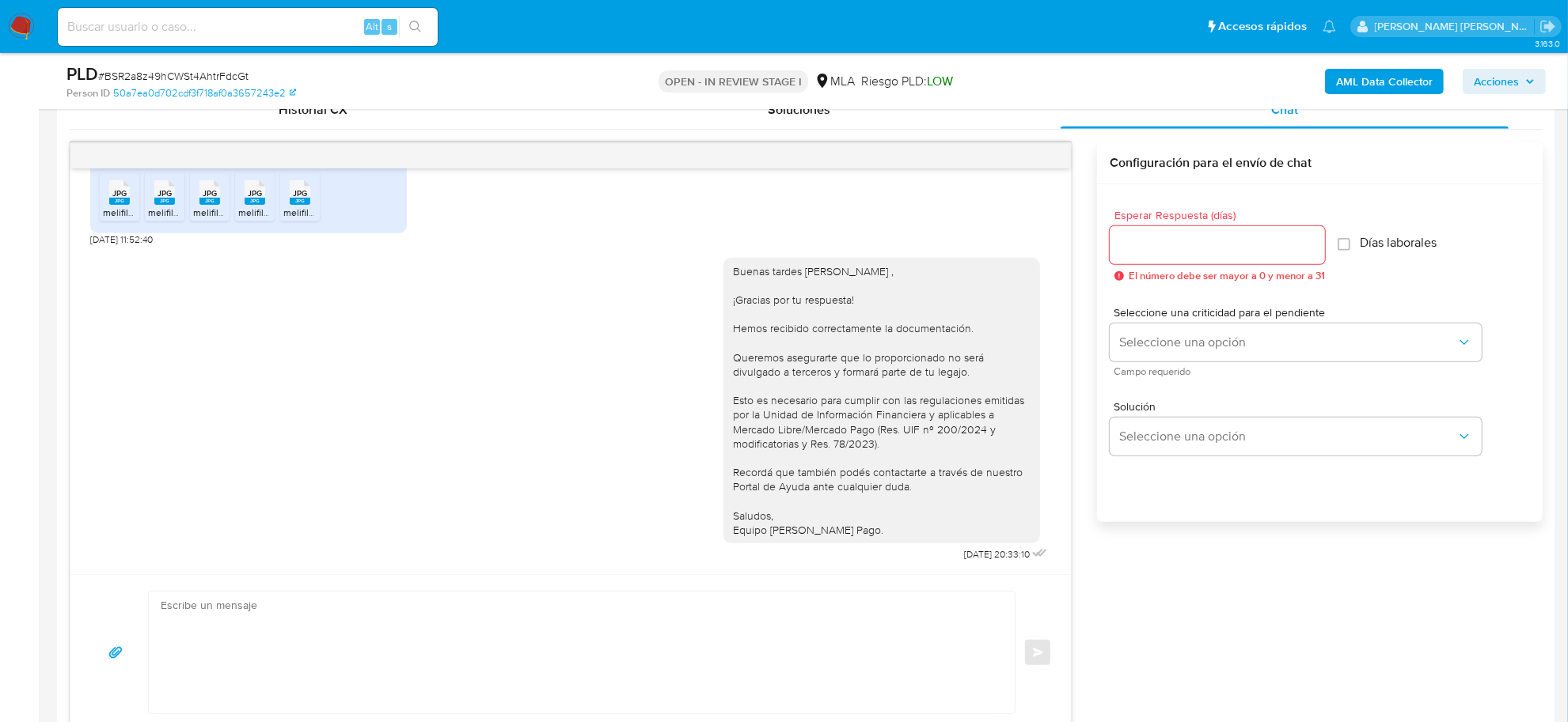
click at [1506, 85] on span "Acciones" at bounding box center [1495, 81] width 45 height 25
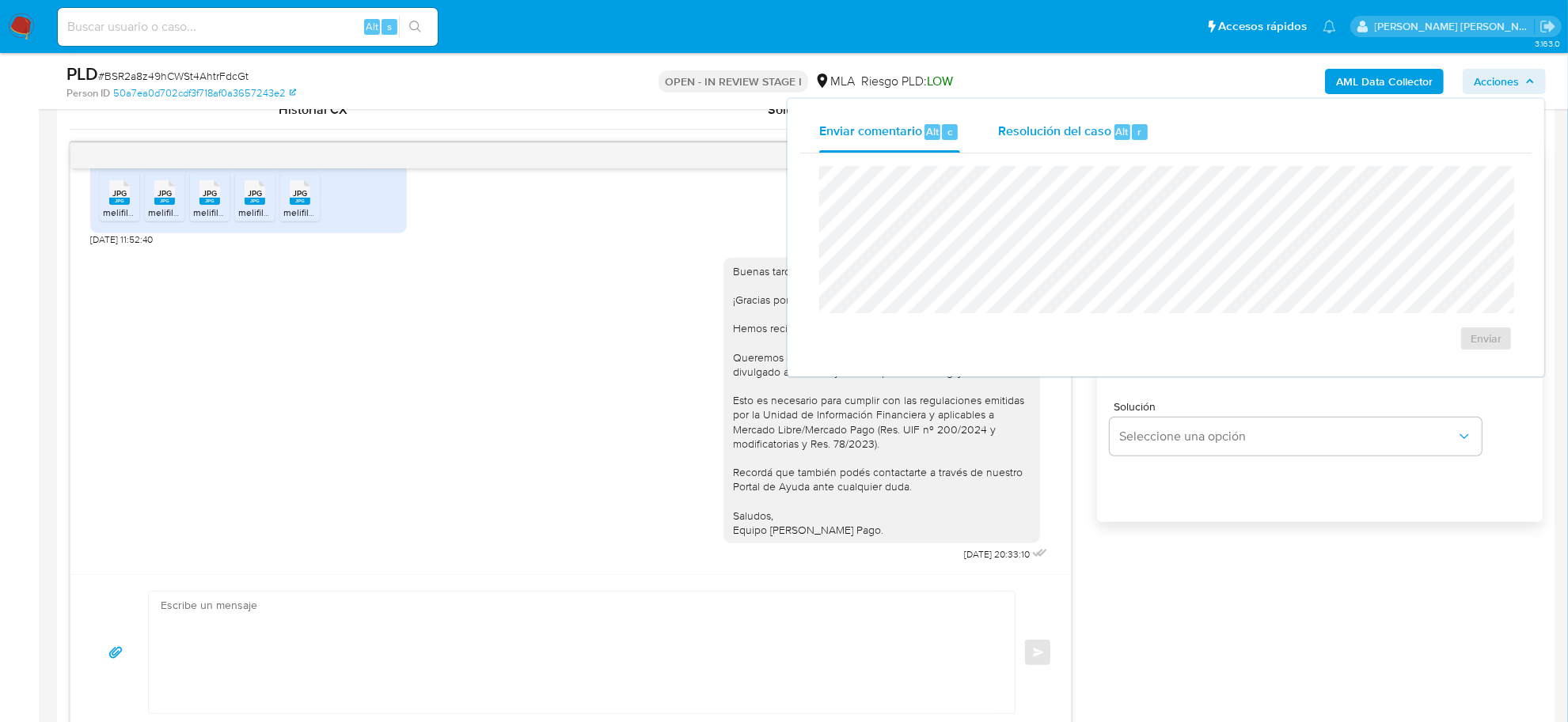
click at [1109, 135] on span "Resolución del caso" at bounding box center [1054, 130] width 113 height 18
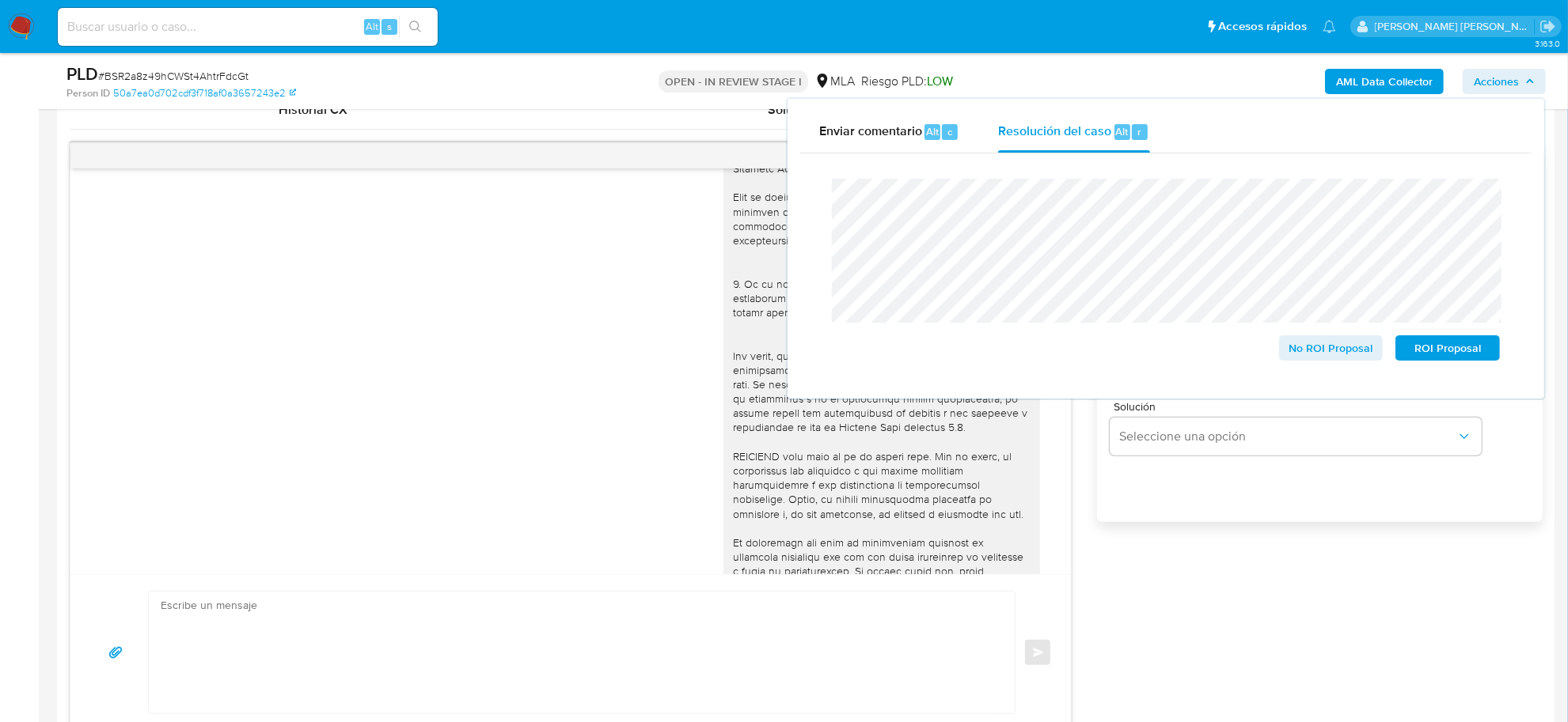
scroll to position [395, 0]
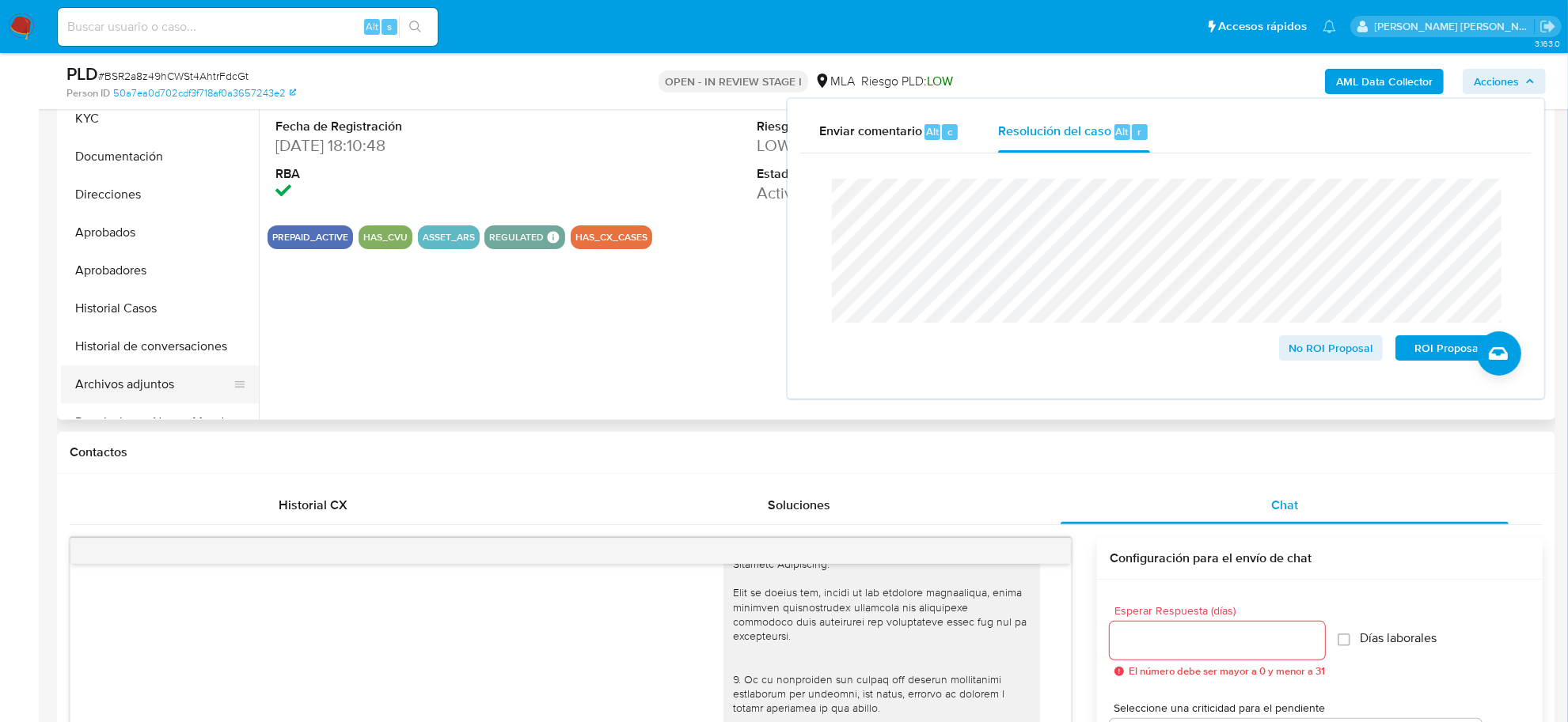
click at [100, 374] on button "Archivos adjuntos" at bounding box center [153, 384] width 185 height 38
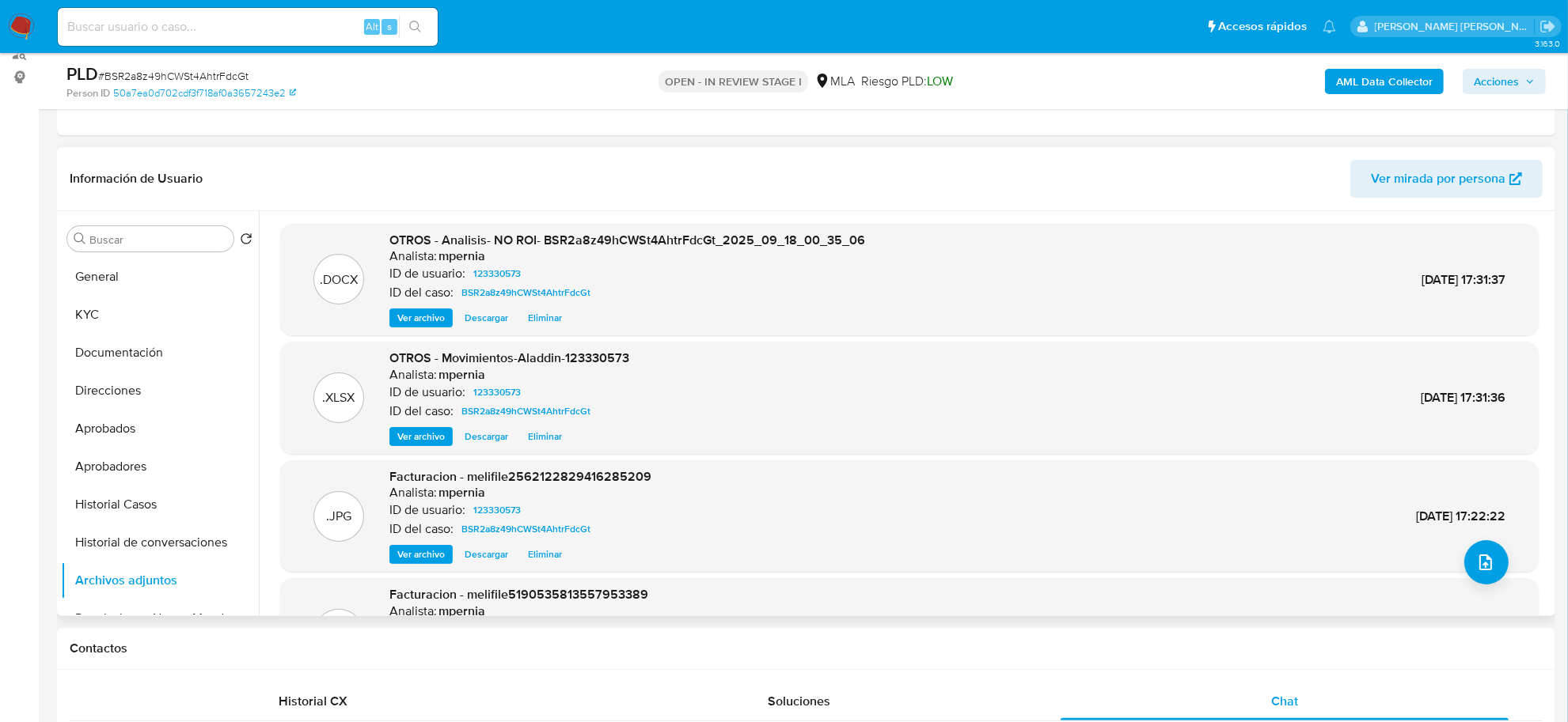
scroll to position [198, 0]
click at [1501, 86] on span "Acciones" at bounding box center [1495, 81] width 45 height 25
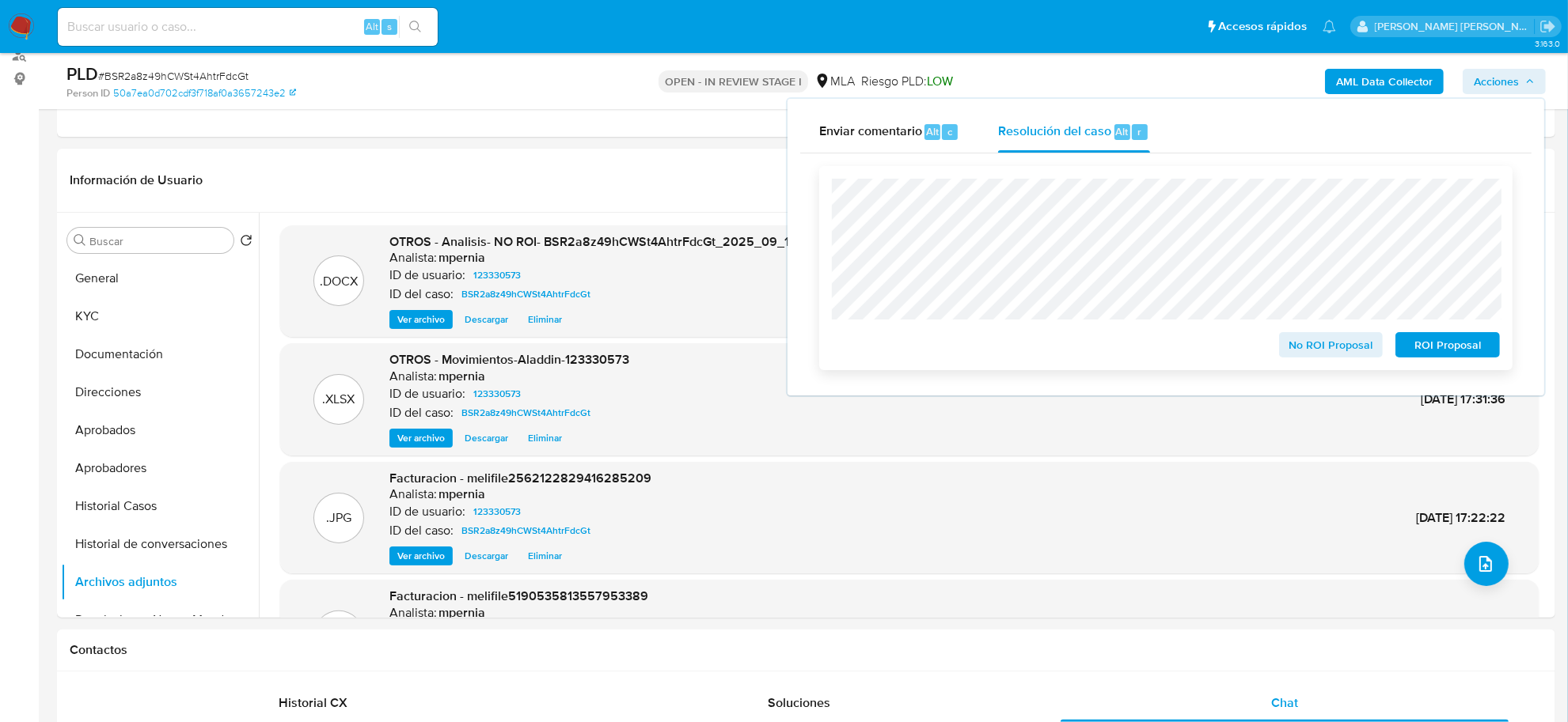
click at [1335, 352] on span "No ROI Proposal" at bounding box center [1331, 345] width 82 height 22
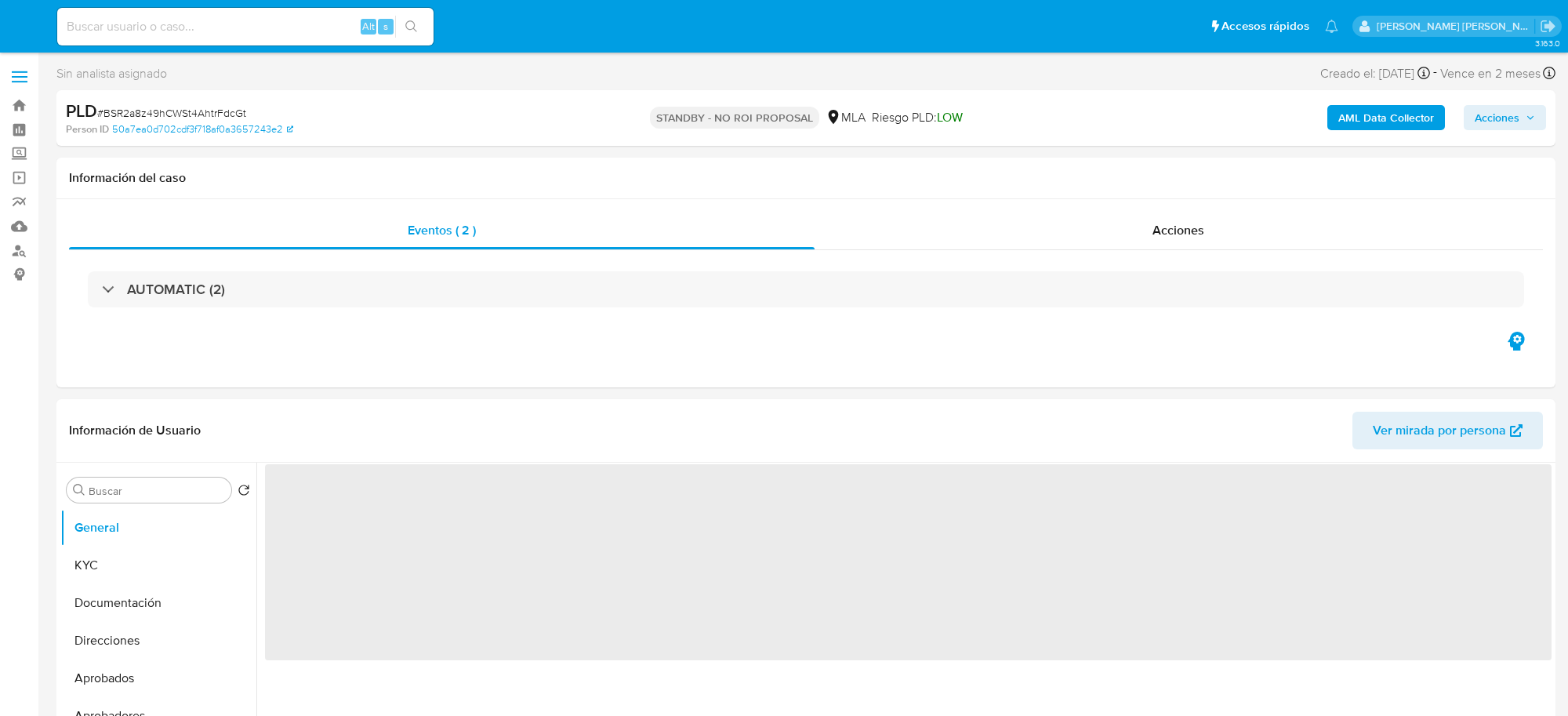
select select "10"
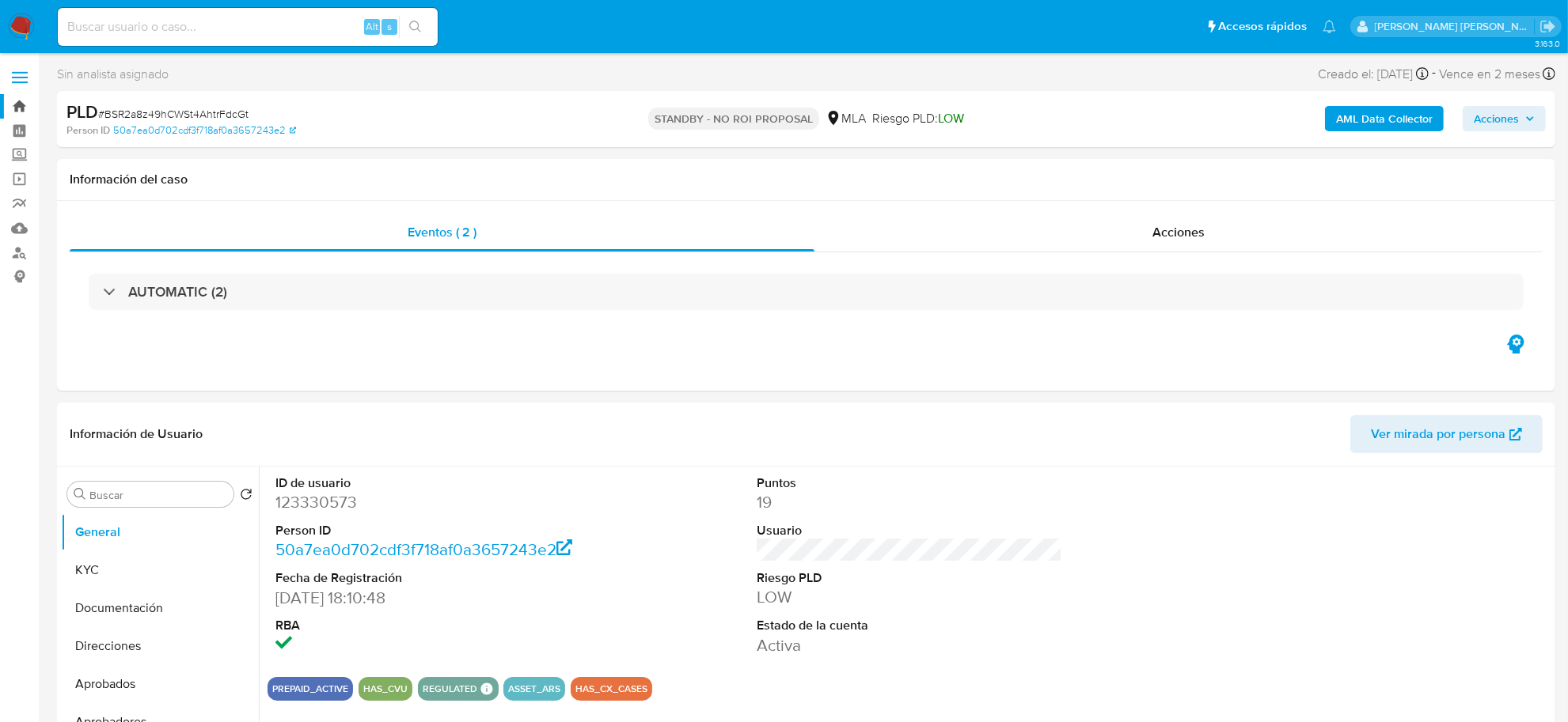
click at [16, 104] on link "Bandeja" at bounding box center [94, 107] width 188 height 24
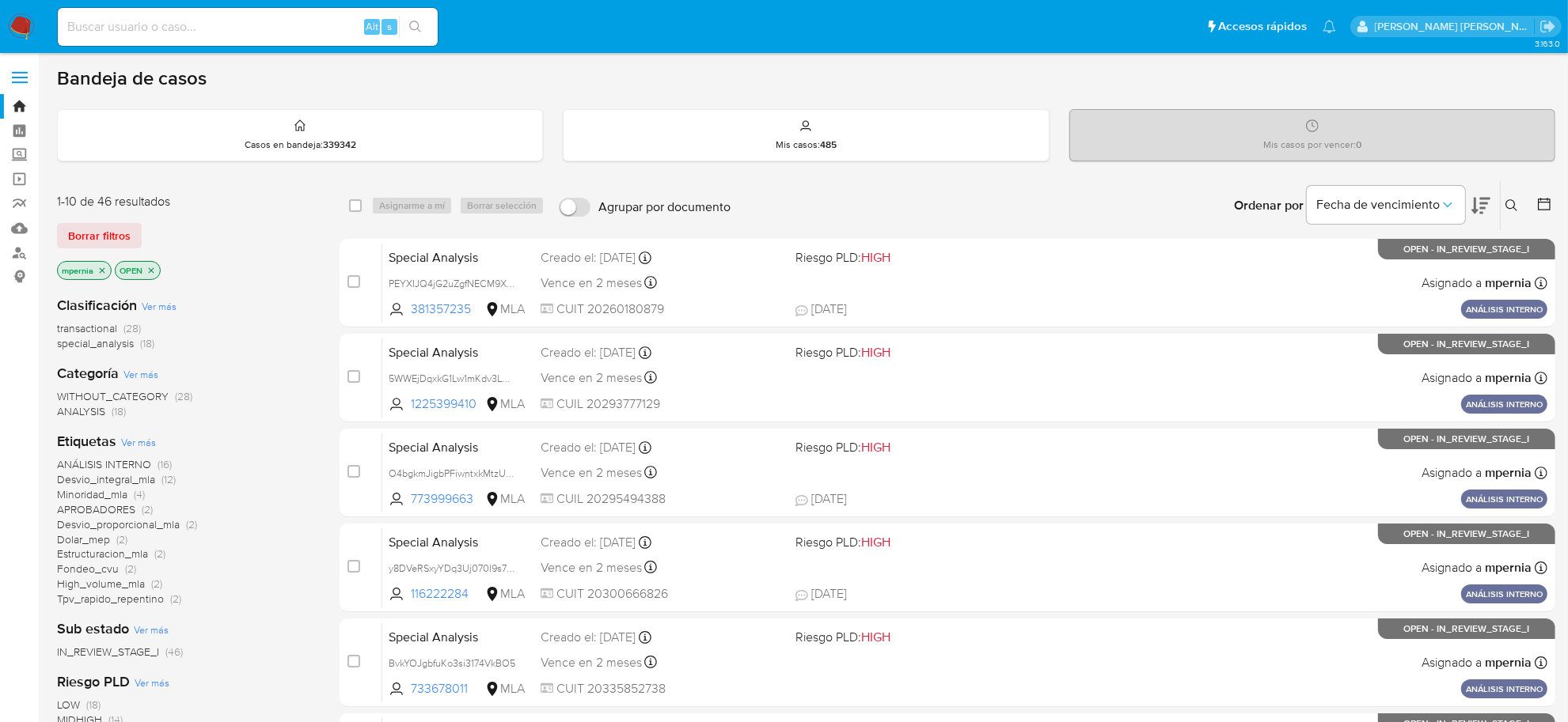
click at [109, 331] on span "transactional" at bounding box center [87, 328] width 60 height 15
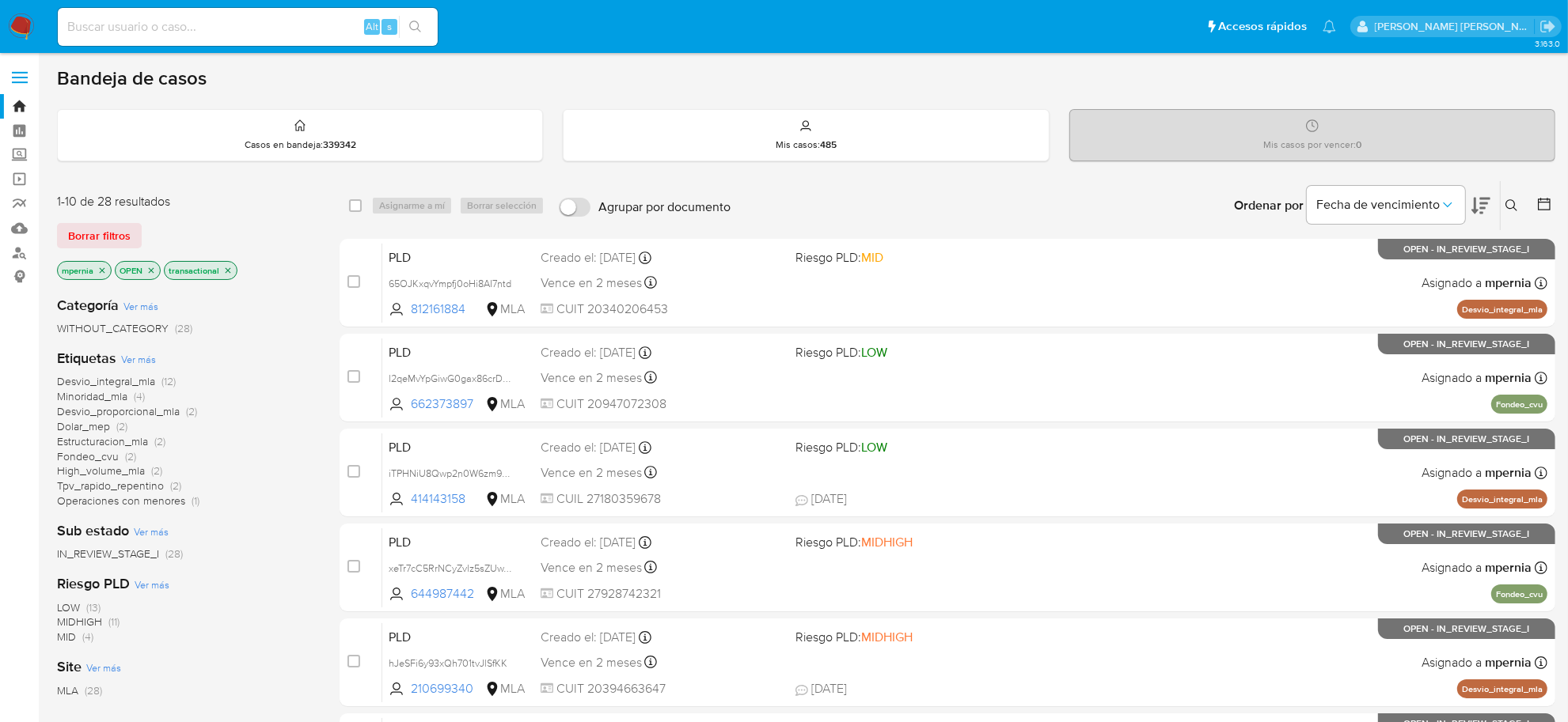
click at [101, 274] on icon "close-filter" at bounding box center [102, 271] width 10 height 10
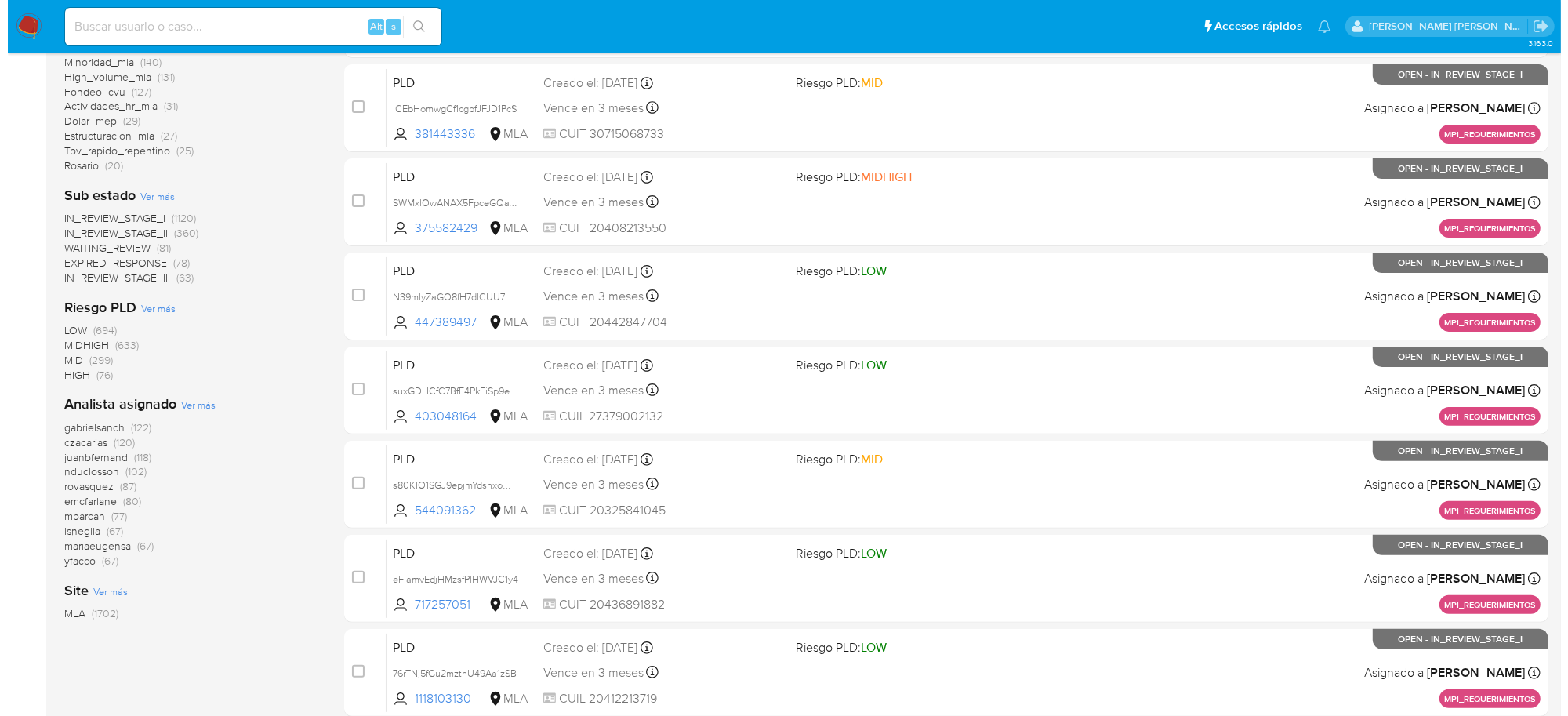
scroll to position [392, 0]
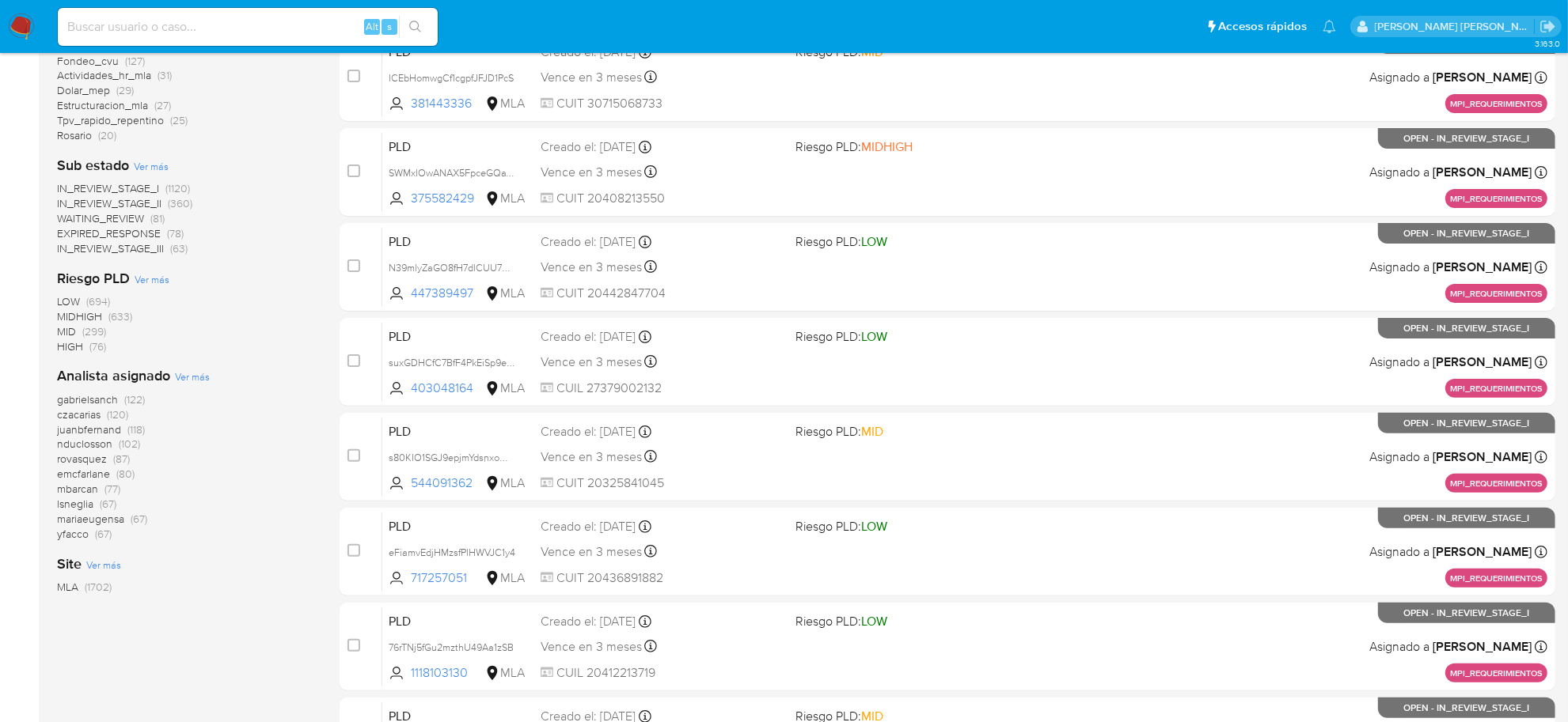
click at [188, 382] on span "Ver más" at bounding box center [192, 376] width 35 height 14
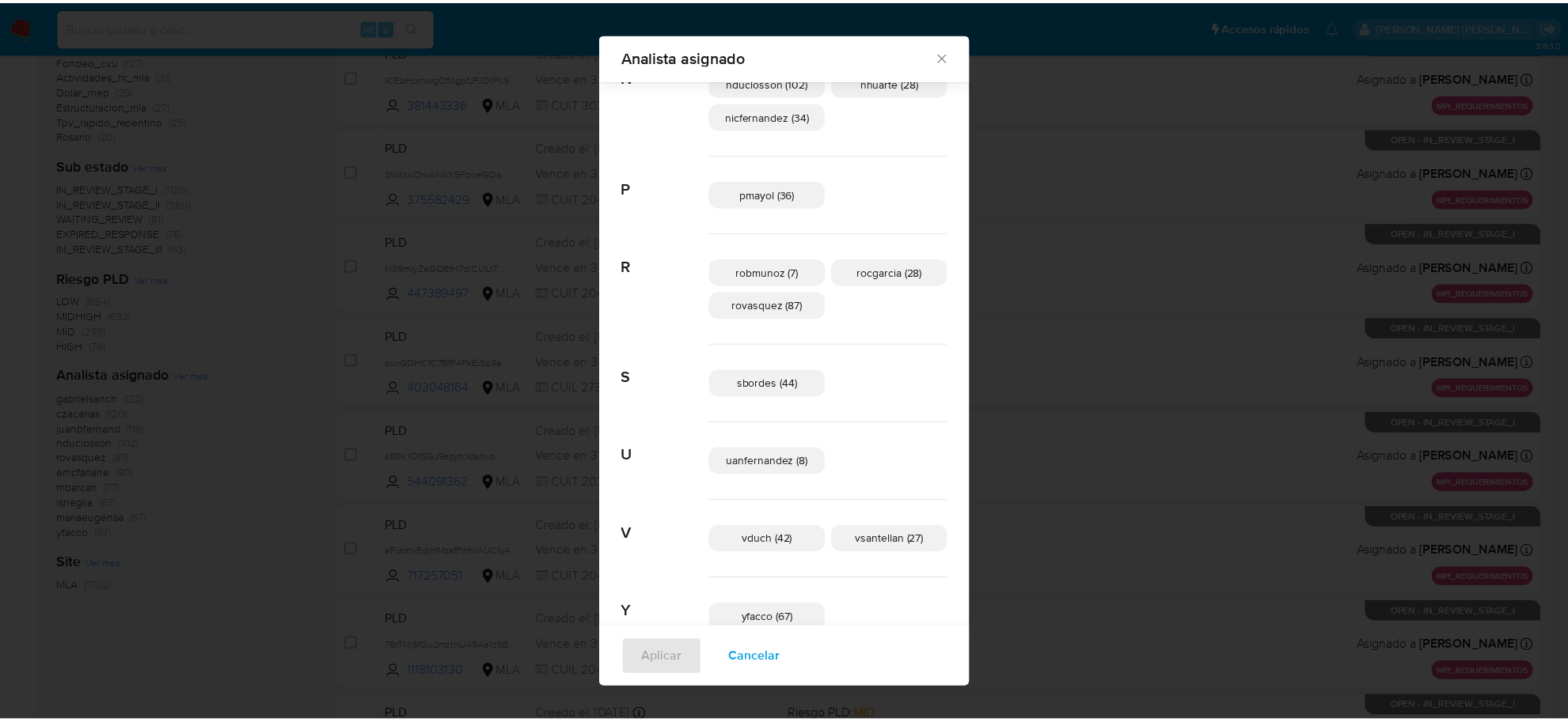
scroll to position [977, 0]
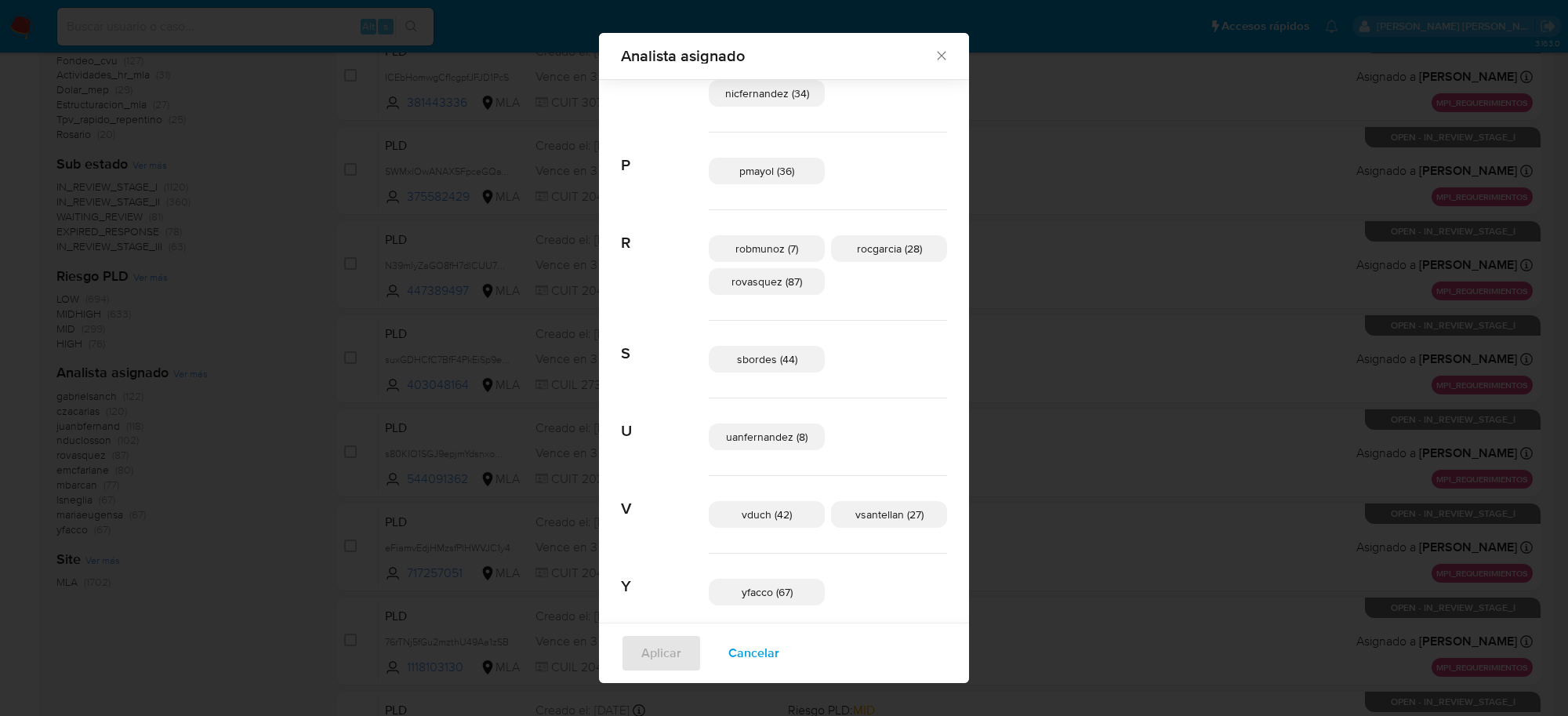
click at [934, 60] on icon "Cerrar" at bounding box center [941, 55] width 15 height 15
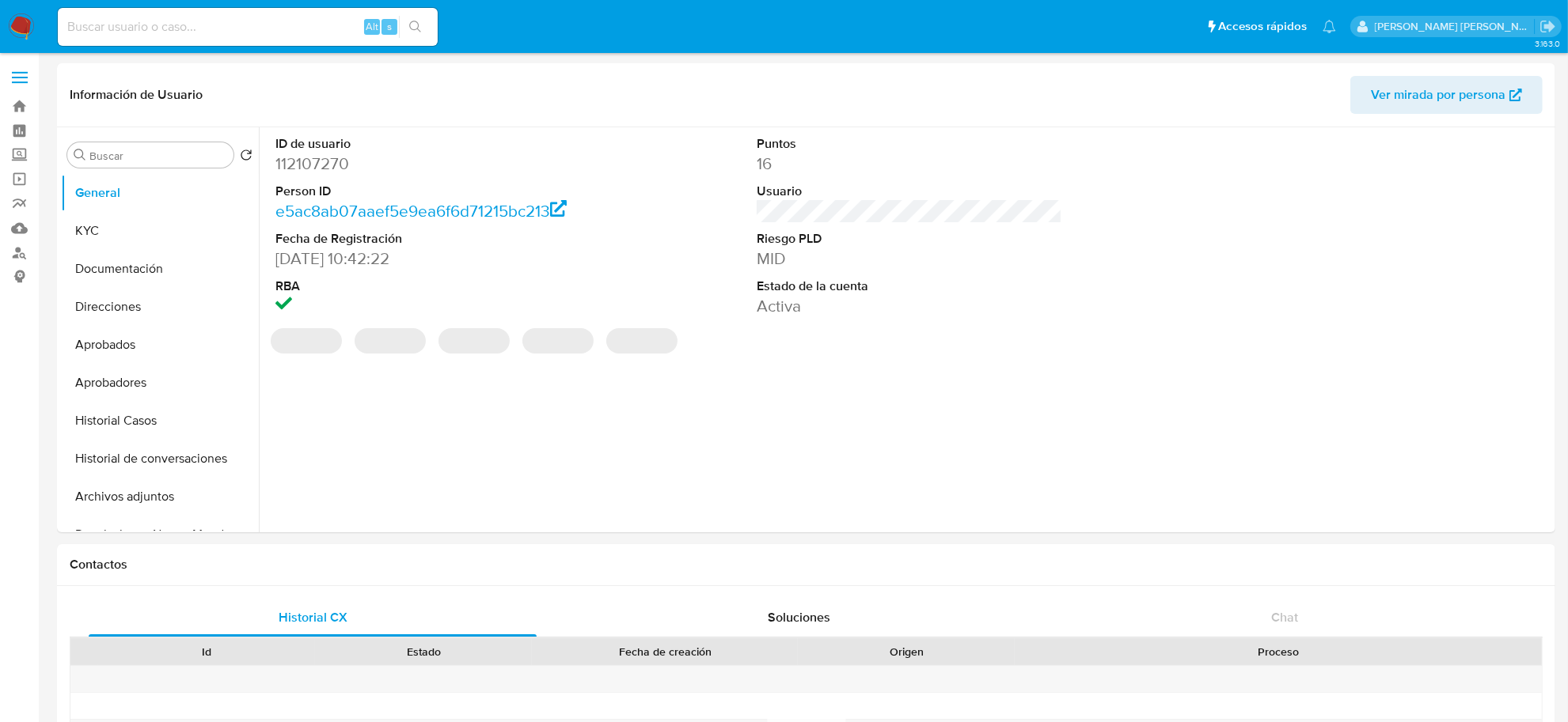
select select "10"
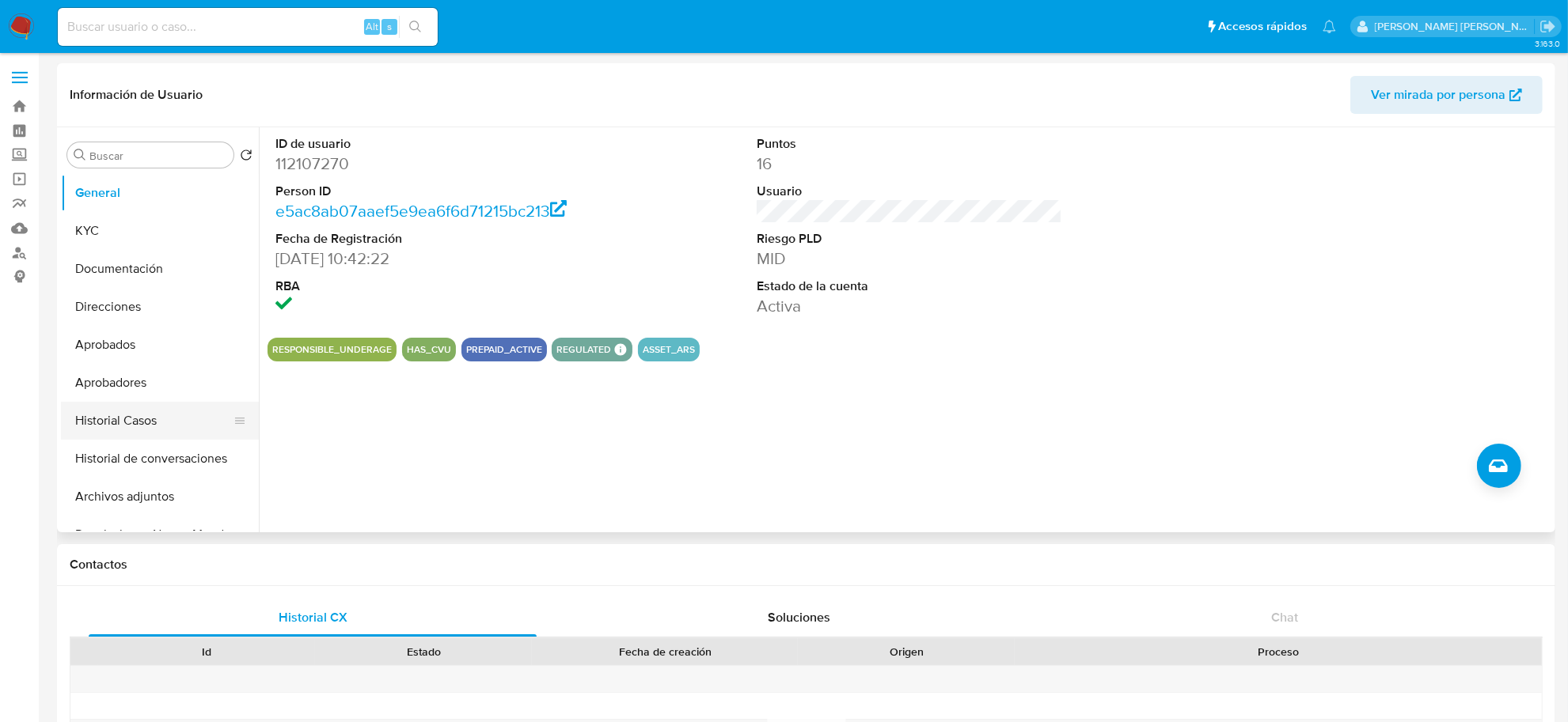
click at [126, 417] on button "Historial Casos" at bounding box center [153, 420] width 185 height 38
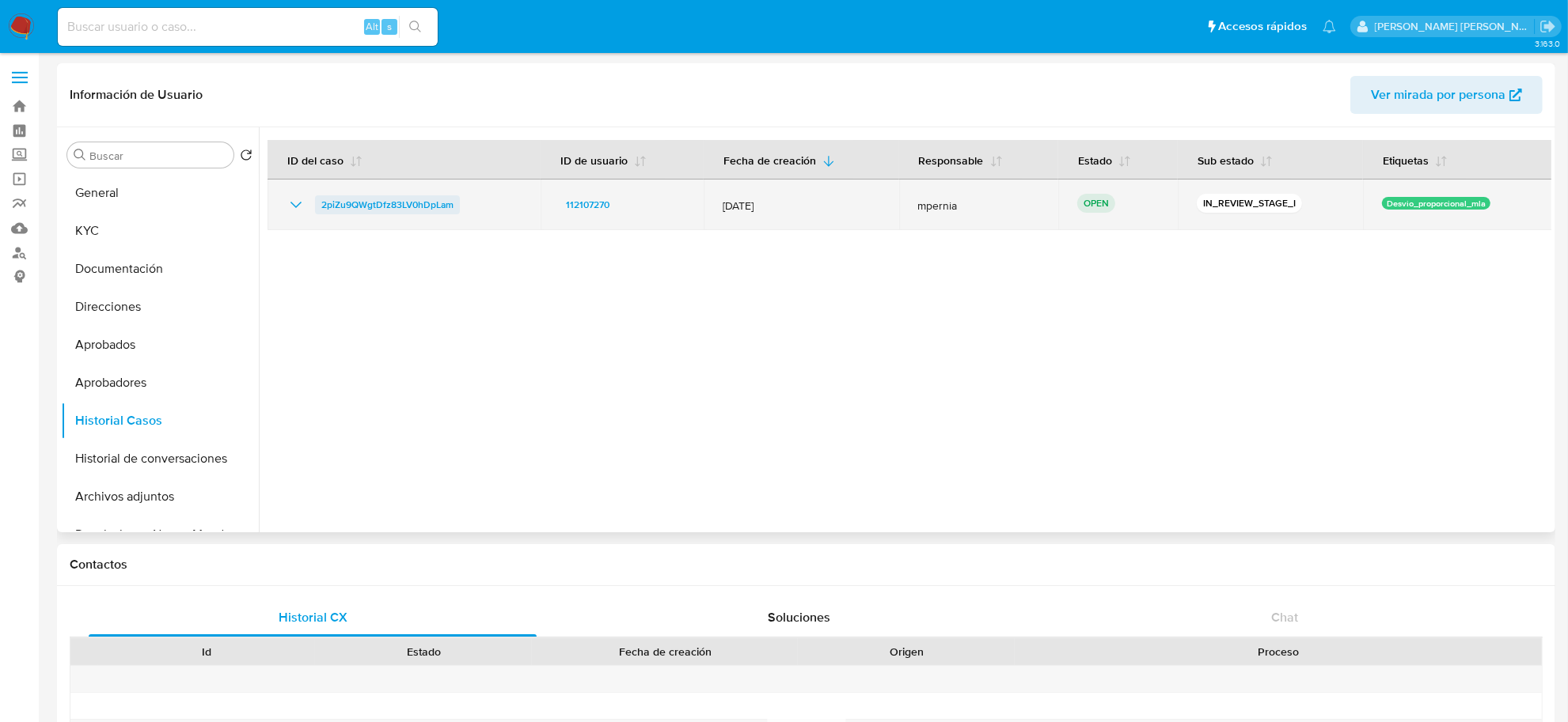
click at [401, 199] on span "2piZu9QWgtDfz83LV0hDpLam" at bounding box center [387, 205] width 132 height 19
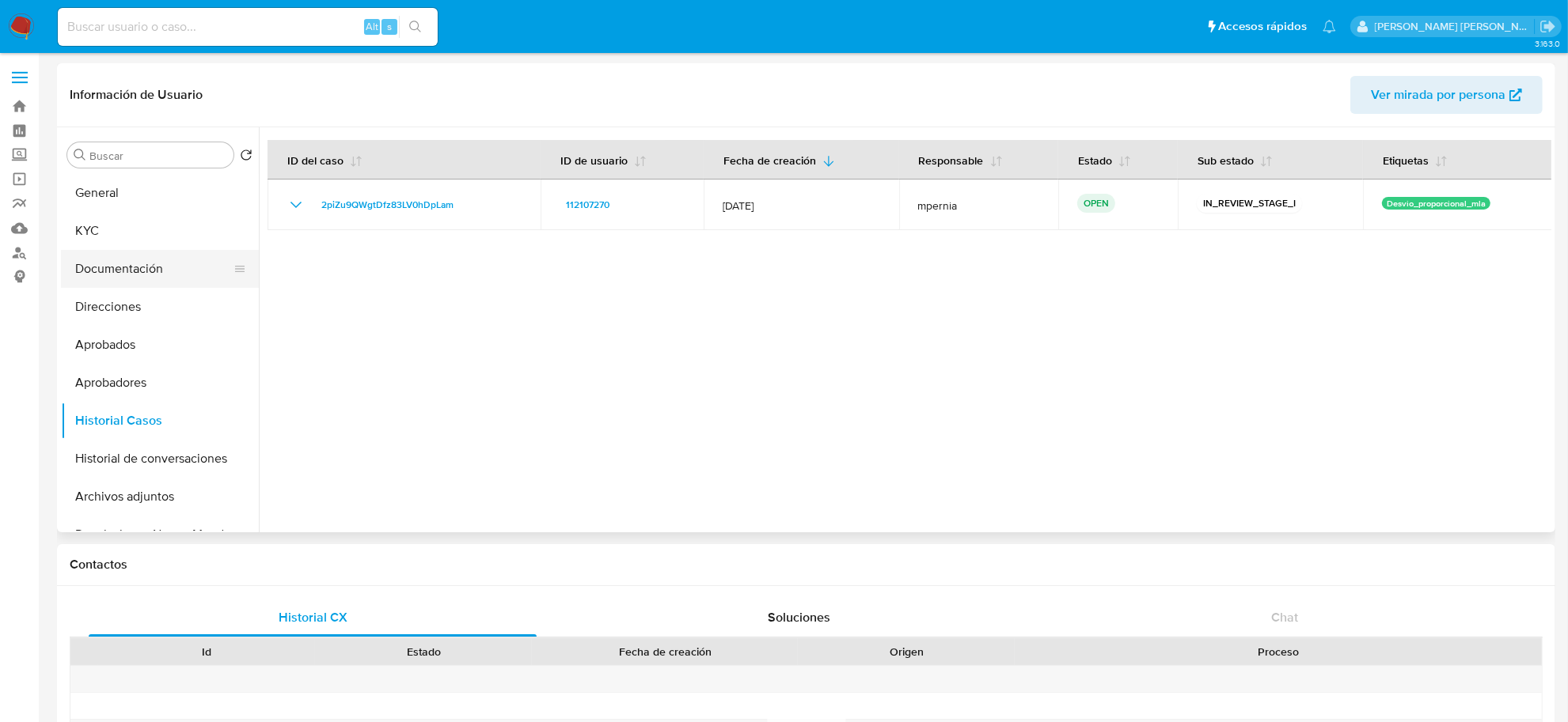
click at [112, 277] on button "Documentación" at bounding box center [153, 269] width 185 height 38
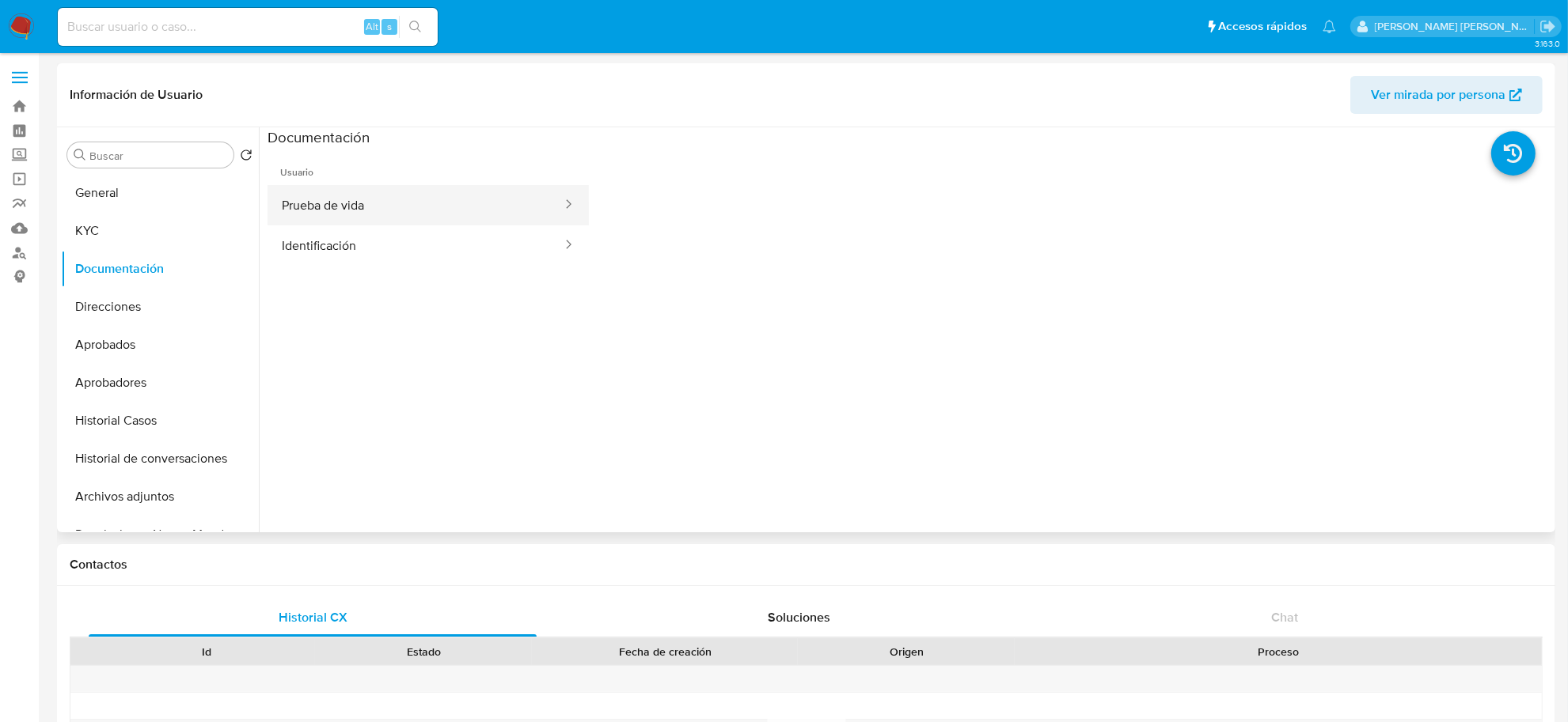
click at [364, 203] on button "Prueba de vida" at bounding box center [415, 205] width 296 height 41
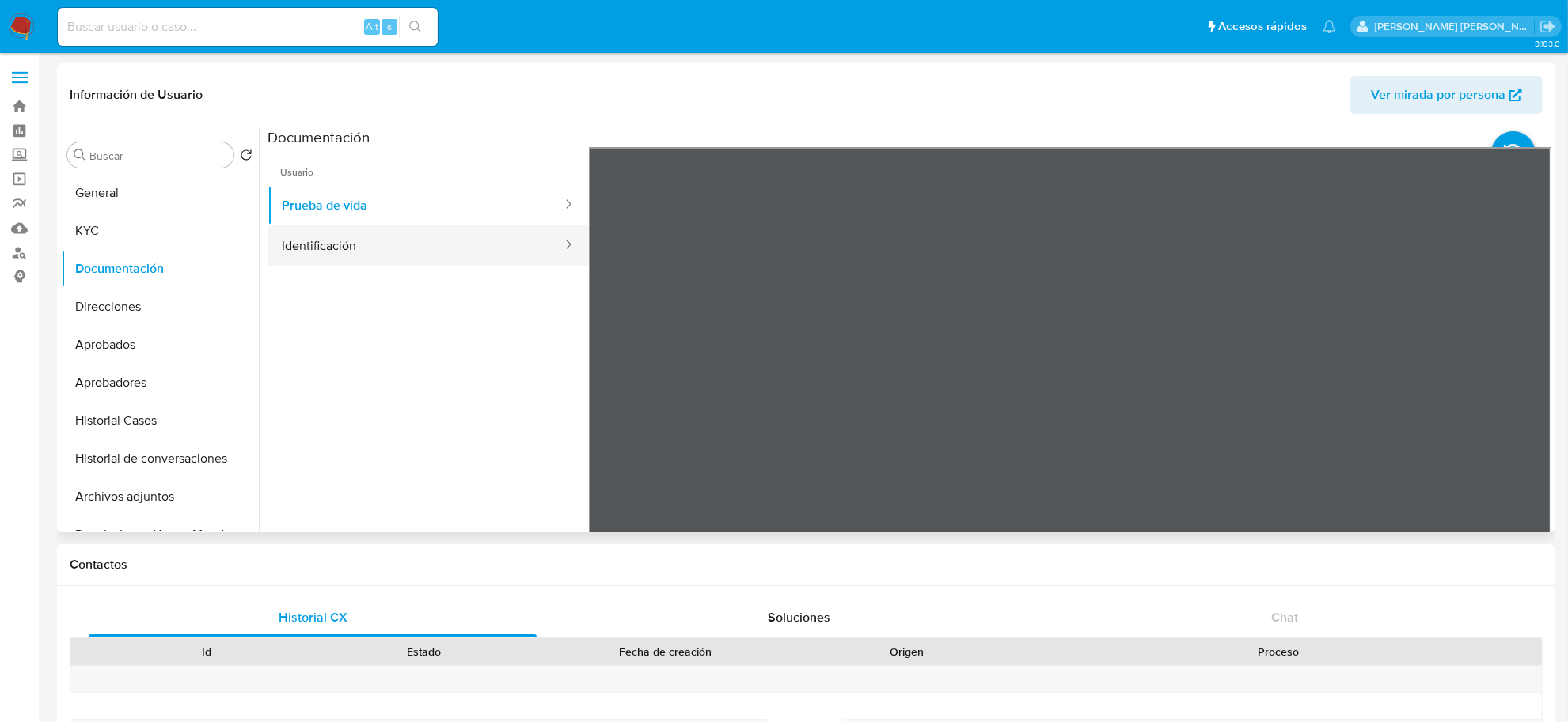
click at [488, 250] on button "Identificación" at bounding box center [415, 246] width 296 height 41
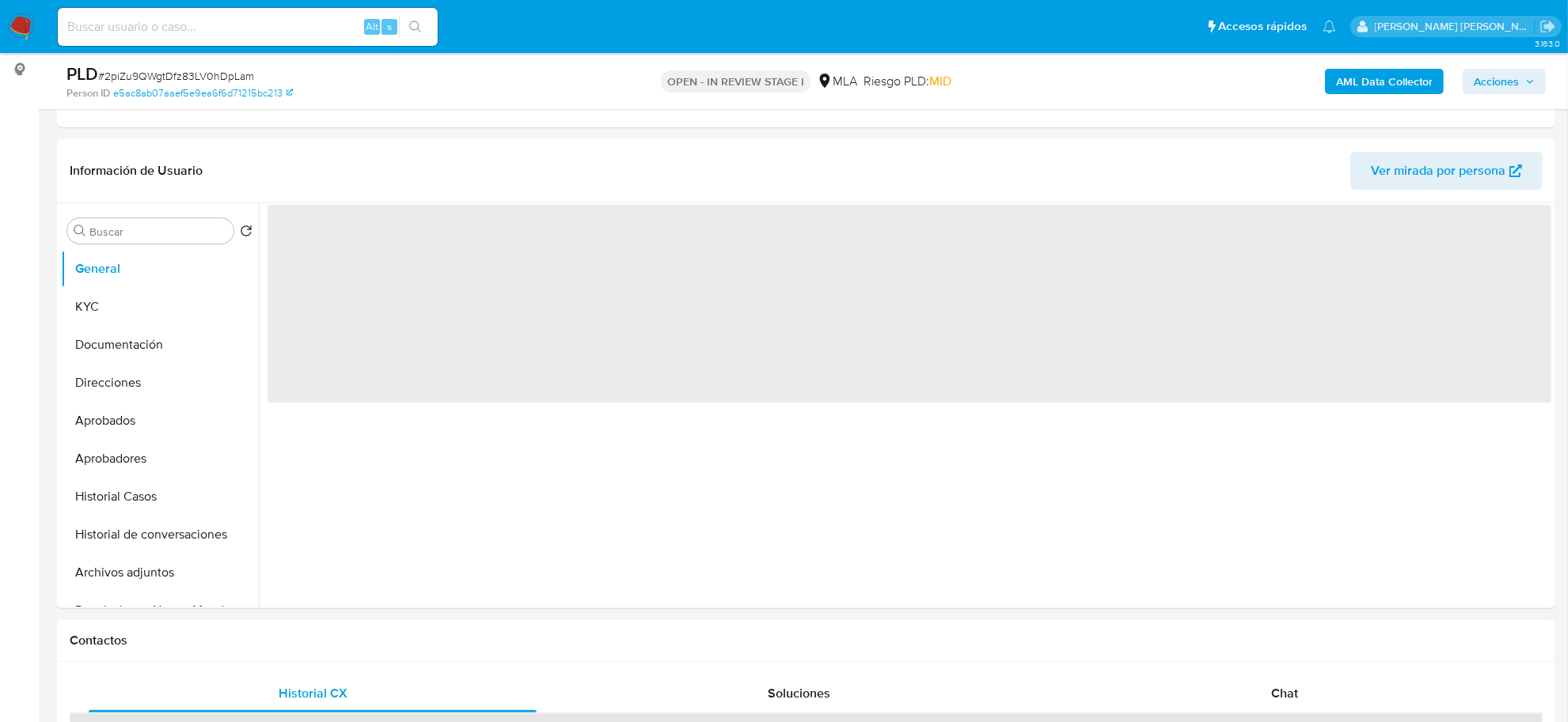
scroll to position [297, 0]
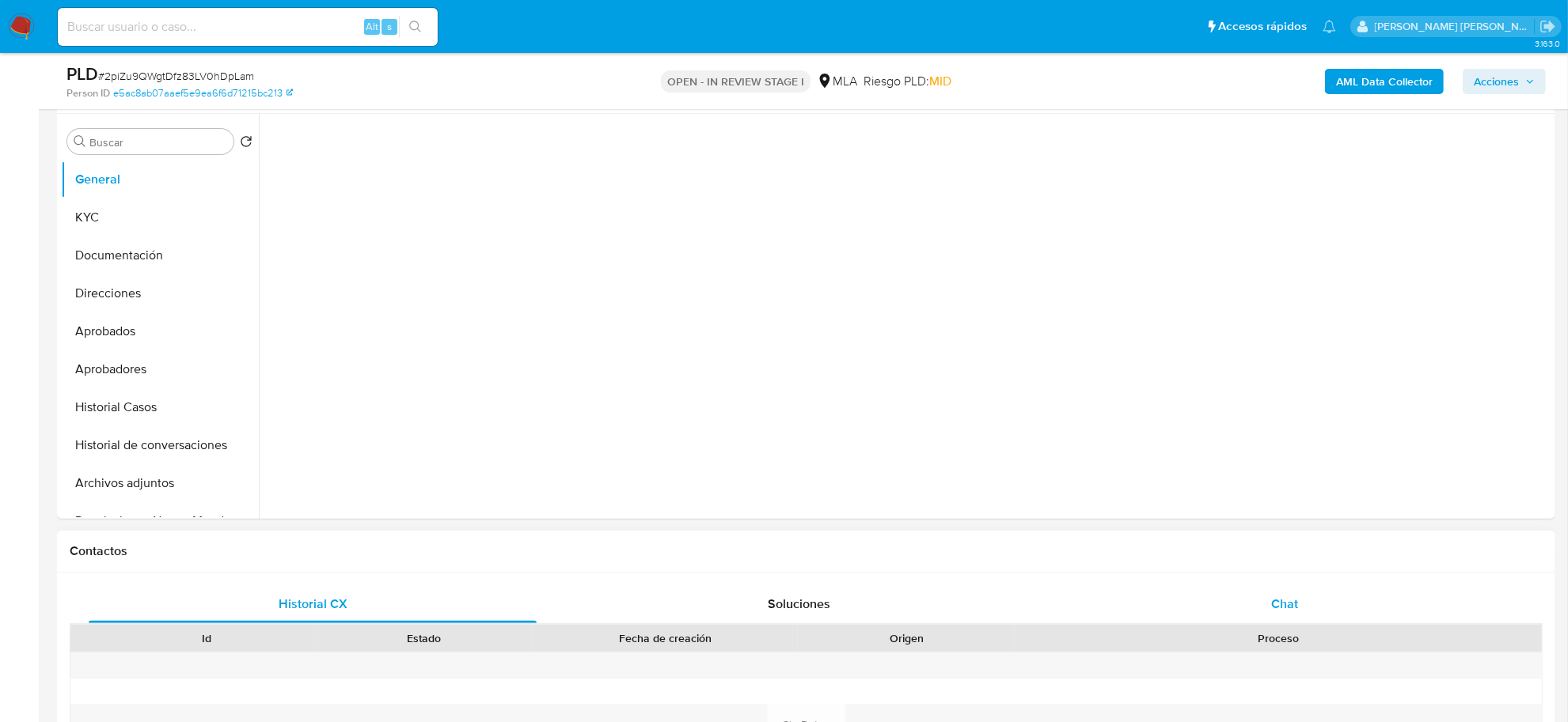
select select "10"
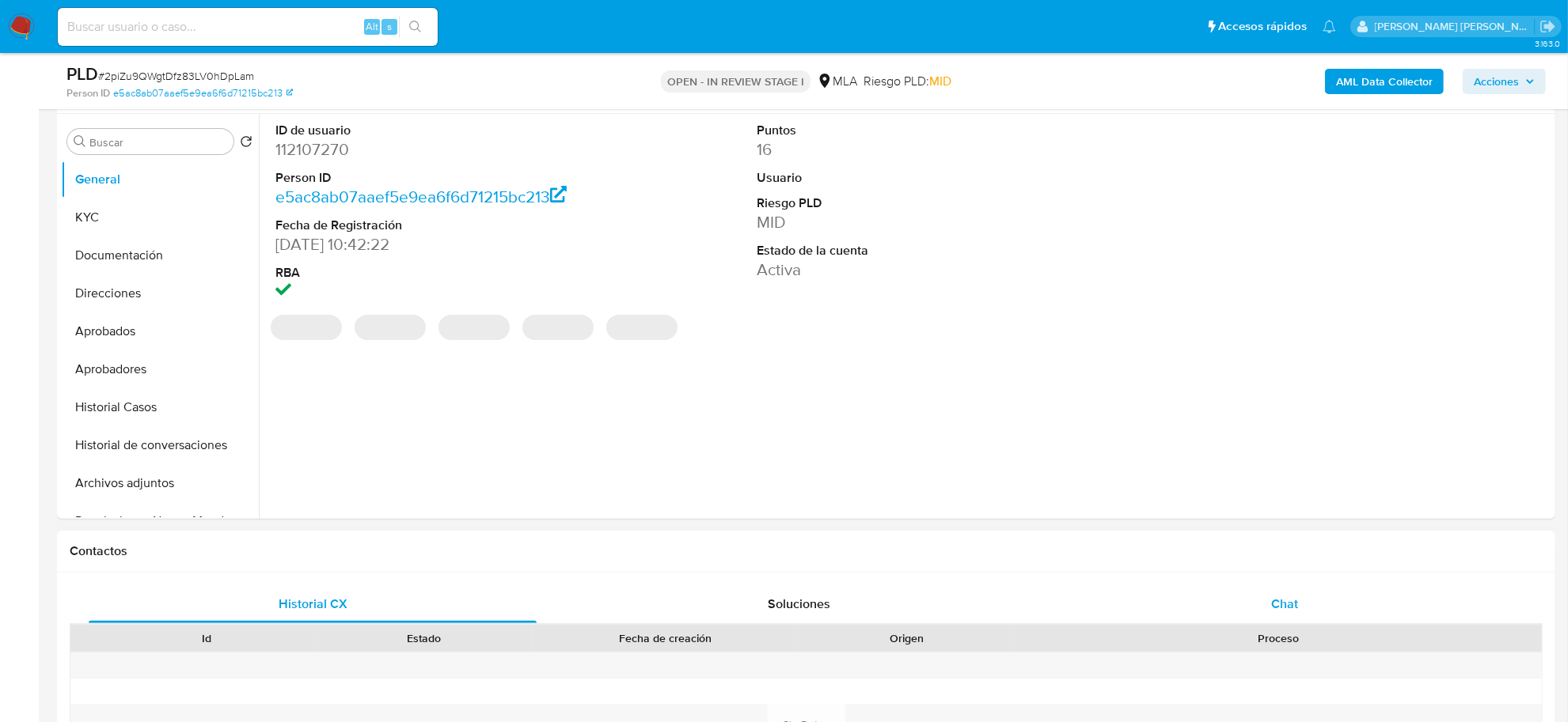
click at [1279, 604] on span "Chat" at bounding box center [1284, 604] width 27 height 18
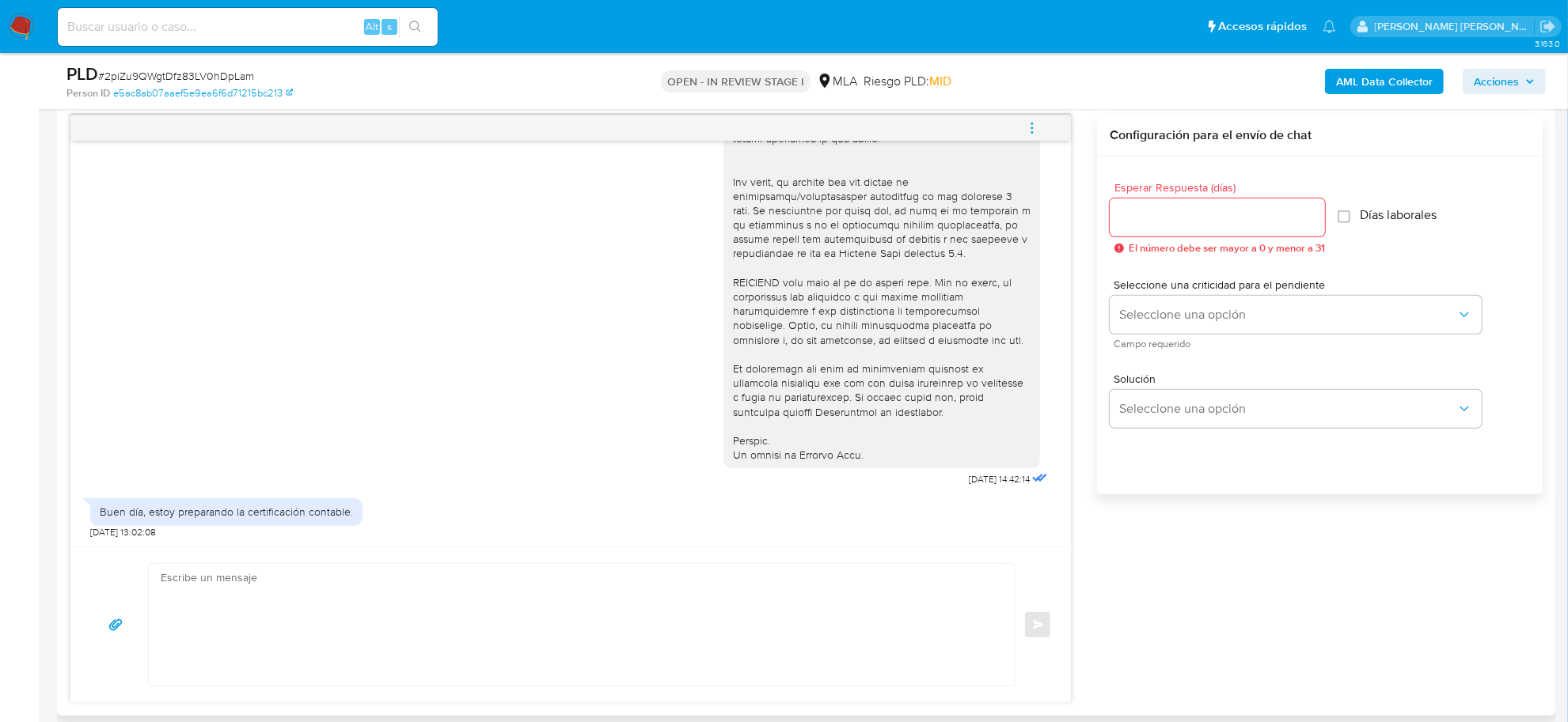
scroll to position [988, 0]
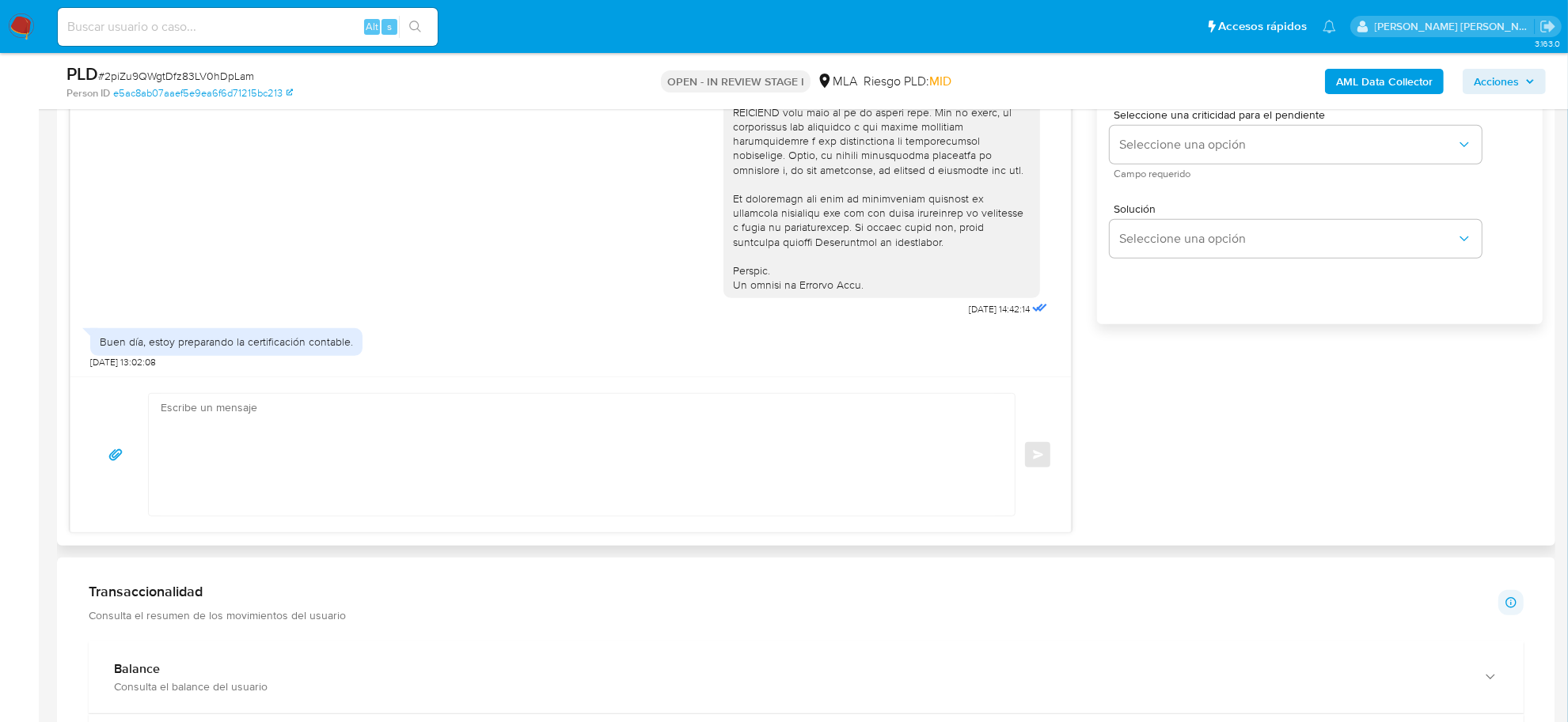
click at [283, 429] on textarea at bounding box center [577, 454] width 834 height 121
paste textarea "Hola XXX, ¡Gracias por tu respuesta!"
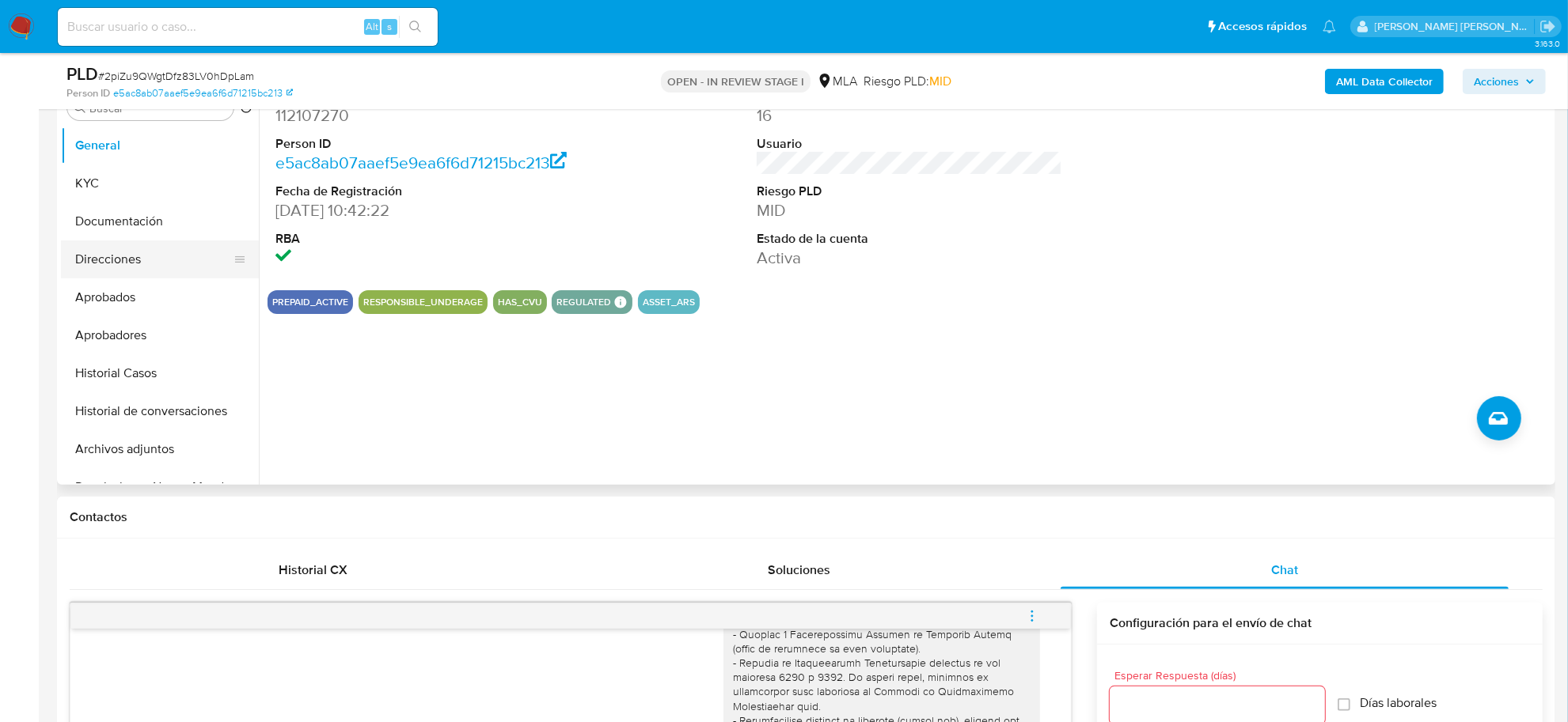
scroll to position [297, 0]
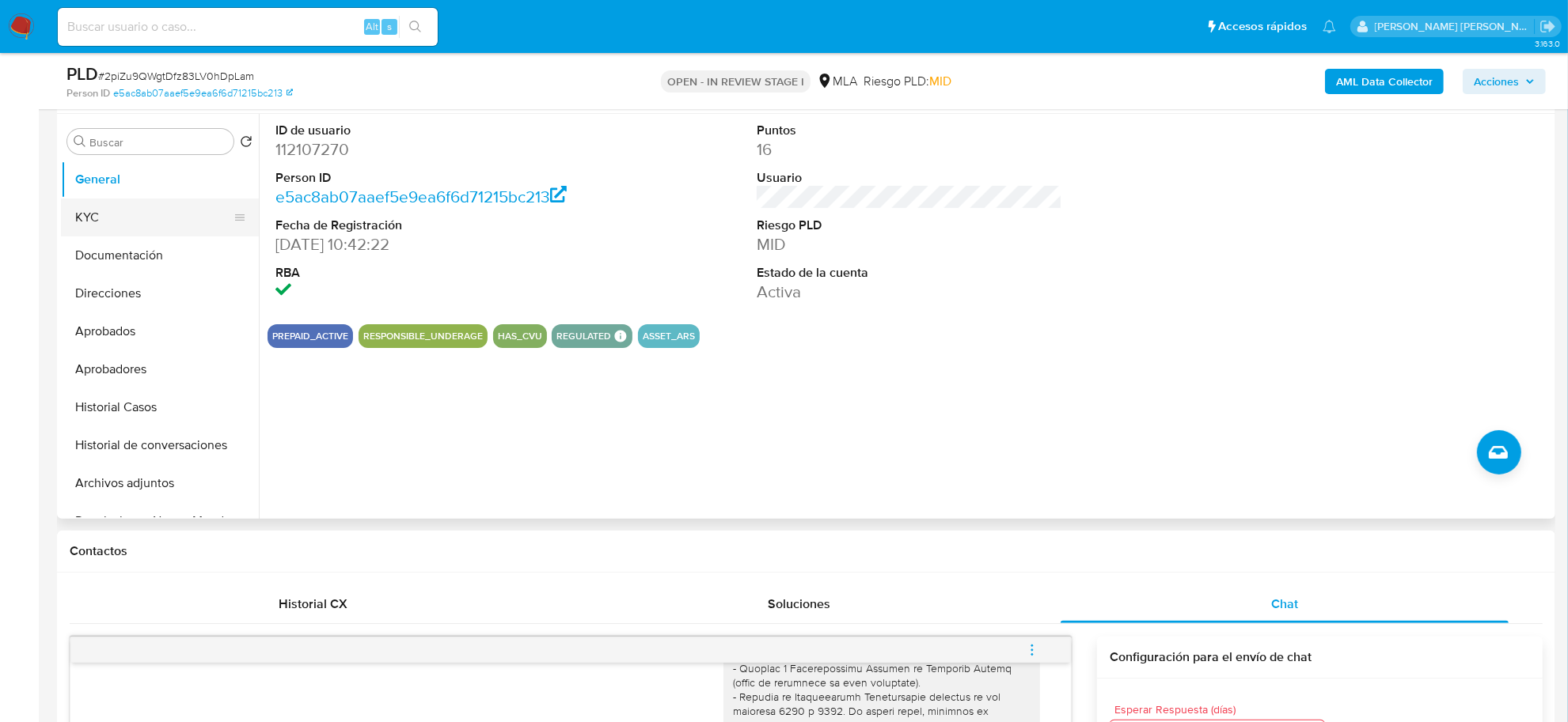
click at [84, 212] on button "KYC" at bounding box center [153, 218] width 185 height 38
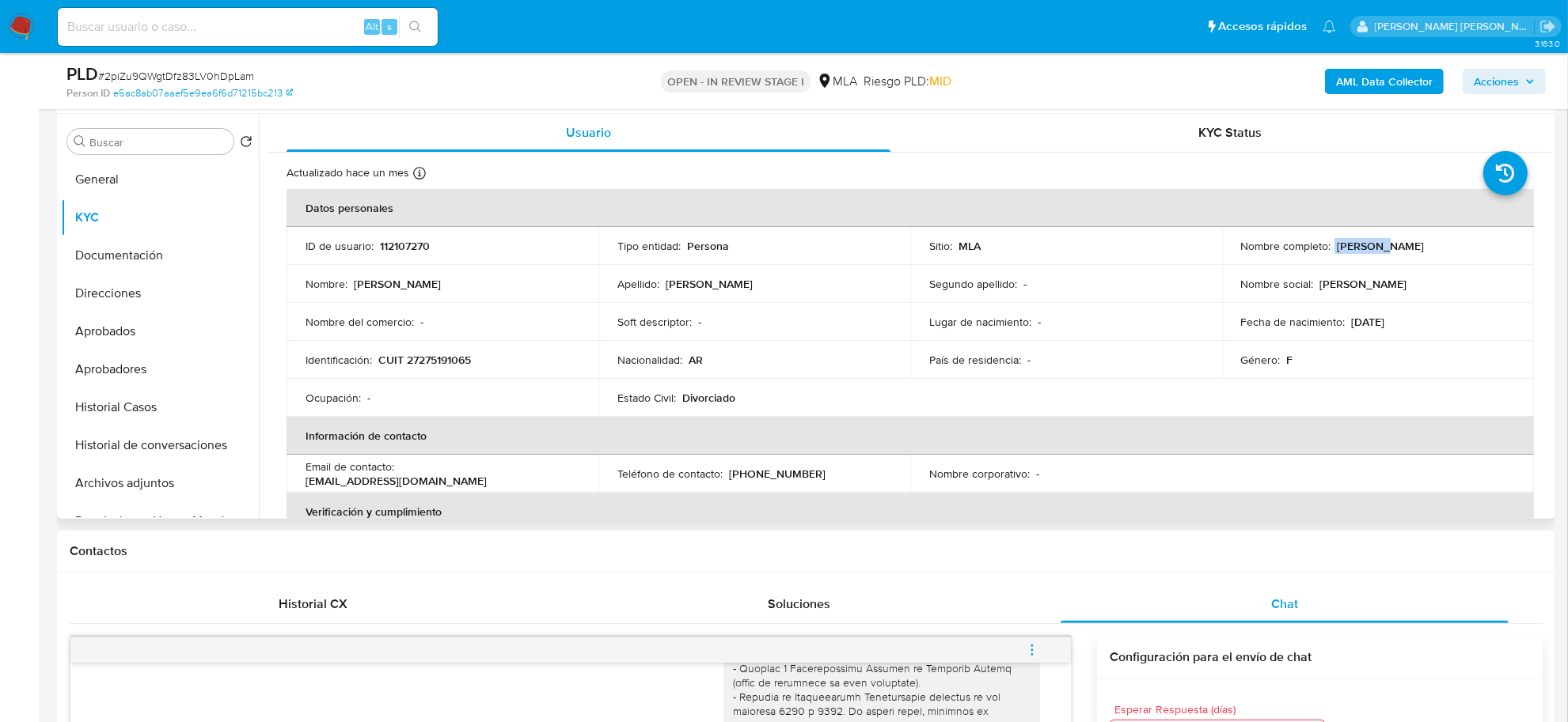
drag, startPoint x: 1328, startPoint y: 243, endPoint x: 1380, endPoint y: 245, distance: 52.0
click at [1380, 245] on div "Nombre completo : [PERSON_NAME]" at bounding box center [1378, 245] width 274 height 14
copy div "[PERSON_NAME]"
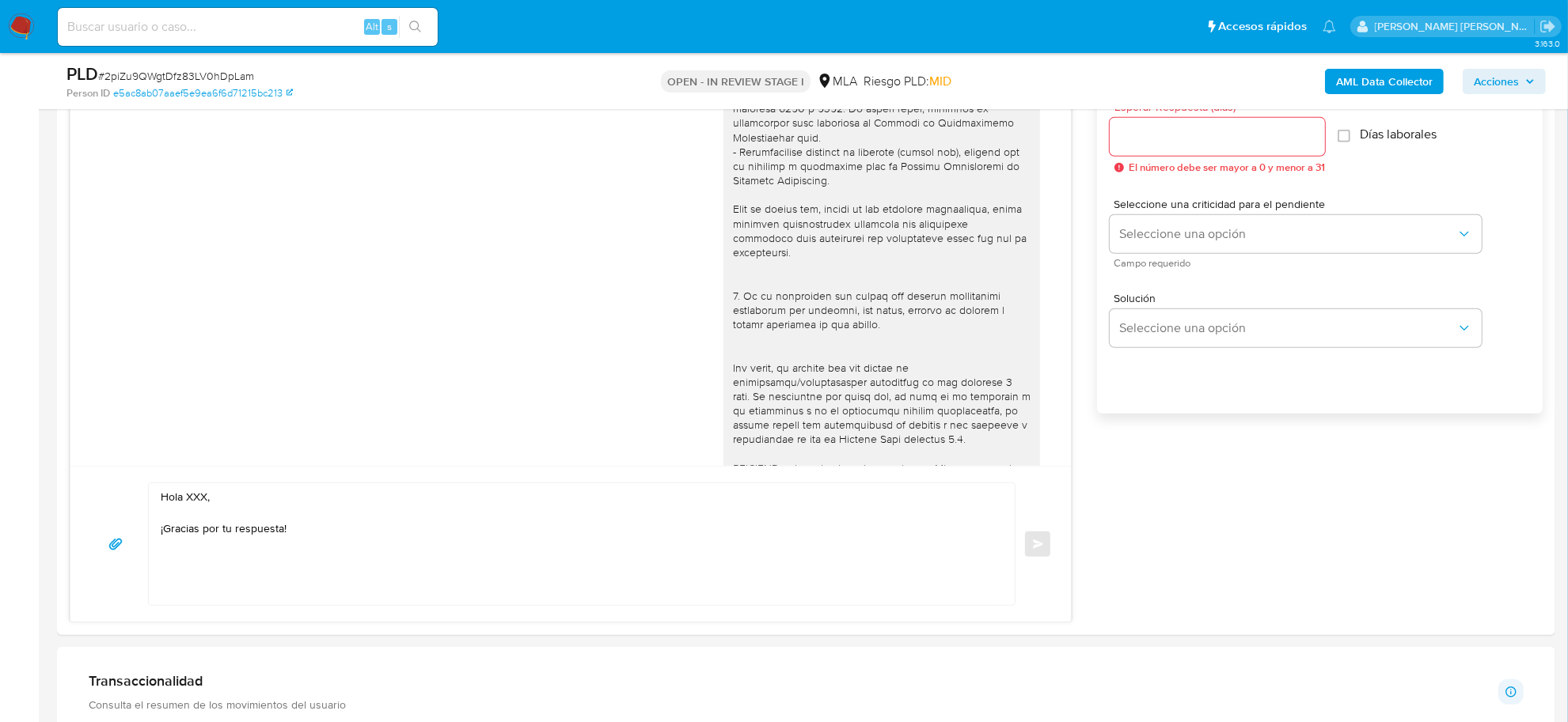
scroll to position [988, 0]
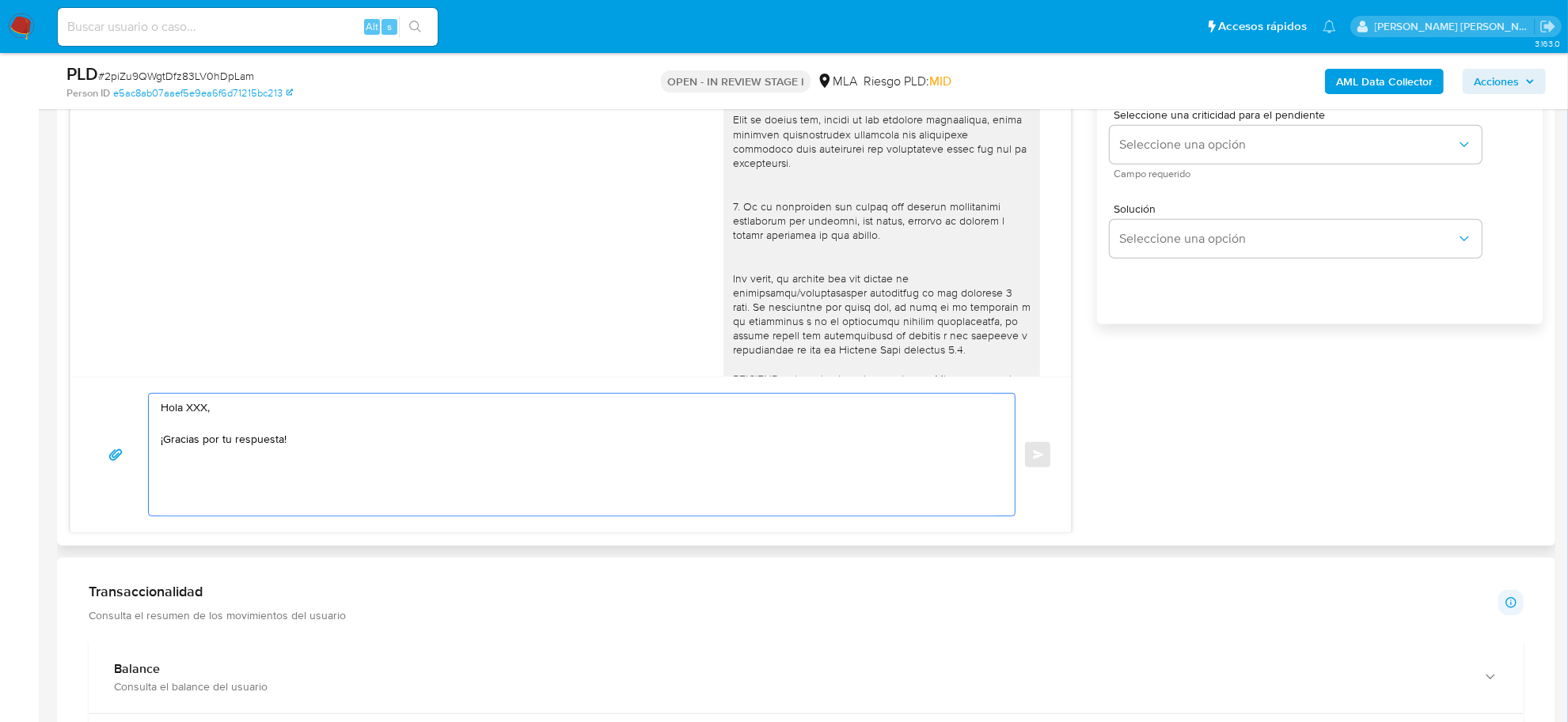
click at [202, 410] on textarea "Hola XXX, ¡Gracias por tu respuesta!" at bounding box center [577, 454] width 834 height 121
paste textarea "[PERSON_NAME]"
click at [307, 464] on textarea "[PERSON_NAME], ¡Gracias por tu respuesta!" at bounding box center [577, 454] width 834 height 121
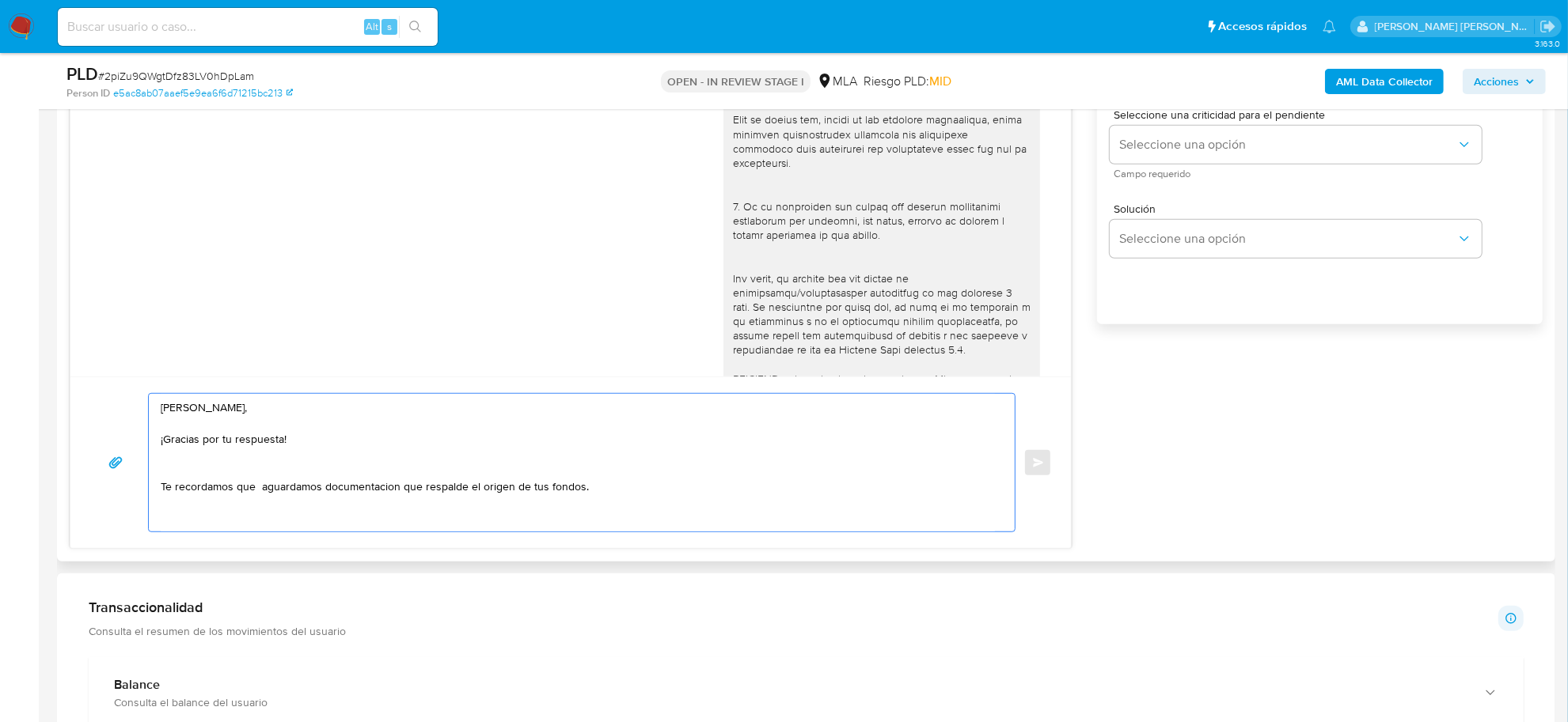
paste textarea "A modo de ejemplo, puedes enviar uno de estos comprobantes: - Últimos 3 recibos…"
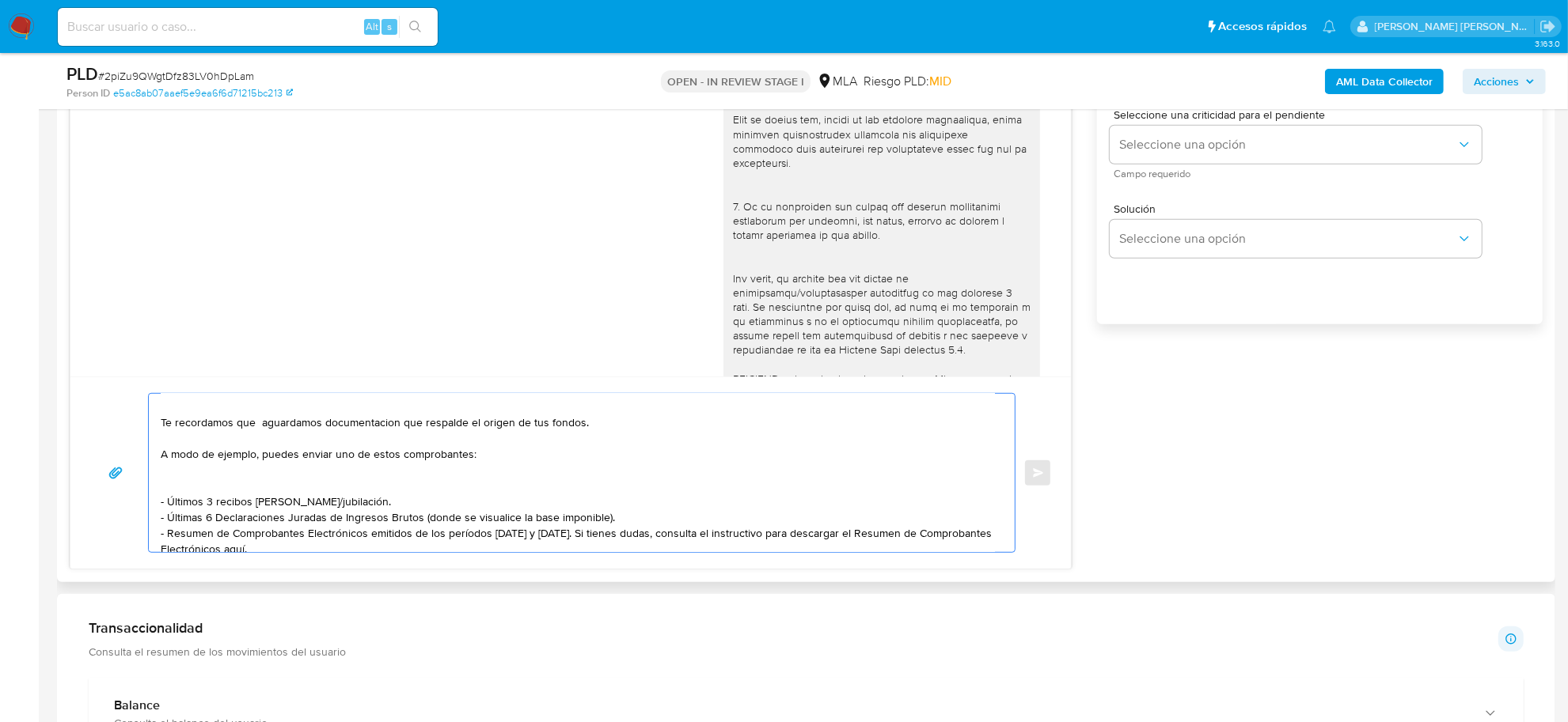
scroll to position [99, 0]
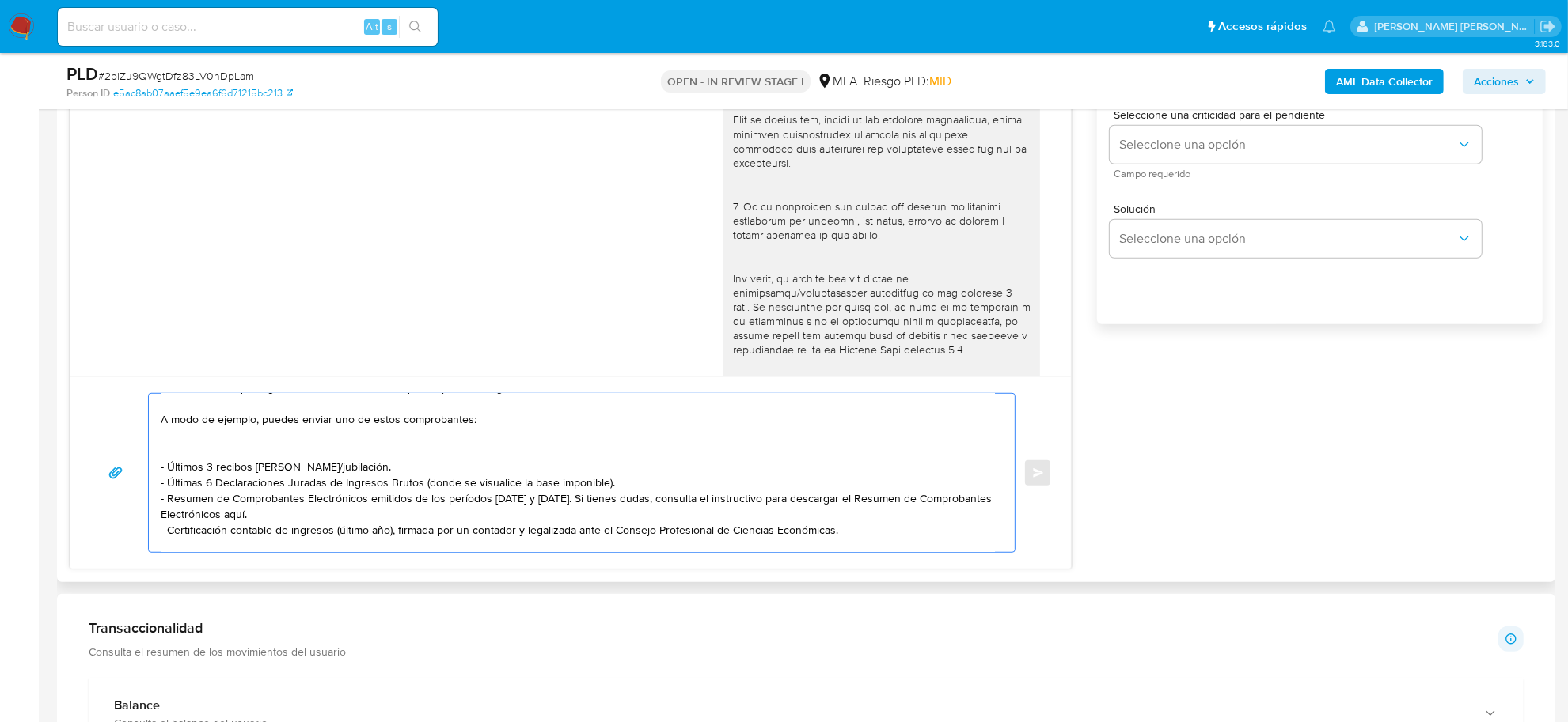
drag, startPoint x: 370, startPoint y: 473, endPoint x: 160, endPoint y: 457, distance: 210.6
click at [161, 457] on textarea "[PERSON_NAME], ¡Gracias por tu respuesta! Te recordamos que aguardamos document…" at bounding box center [577, 473] width 834 height 158
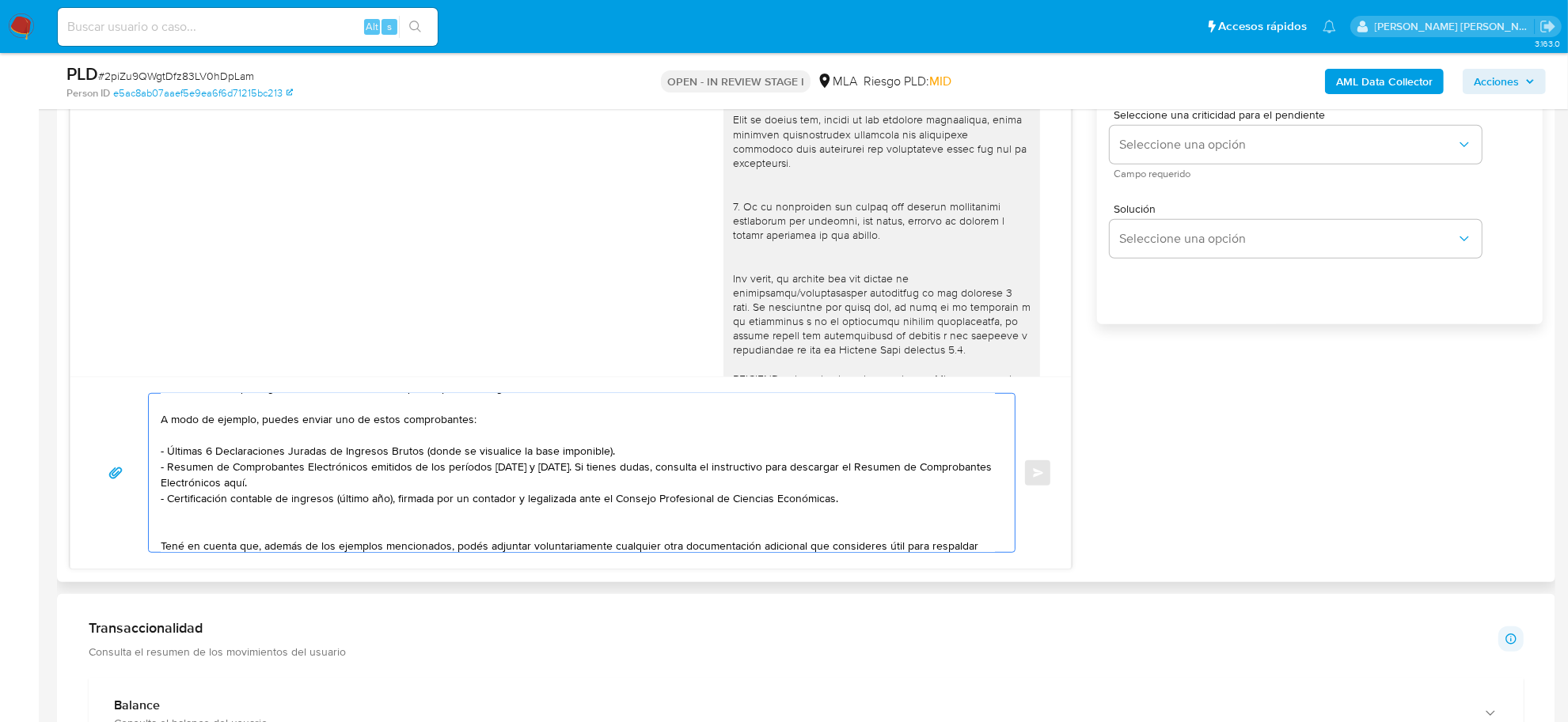
click at [560, 469] on textarea "[PERSON_NAME], ¡Gracias por tu respuesta! Te recordamos que aguardamos document…" at bounding box center [577, 473] width 834 height 158
click at [674, 488] on textarea "[PERSON_NAME], ¡Gracias por tu respuesta! Te recordamos que aguardamos document…" at bounding box center [577, 473] width 834 height 158
paste textarea "[URL][DOMAIN_NAME]"
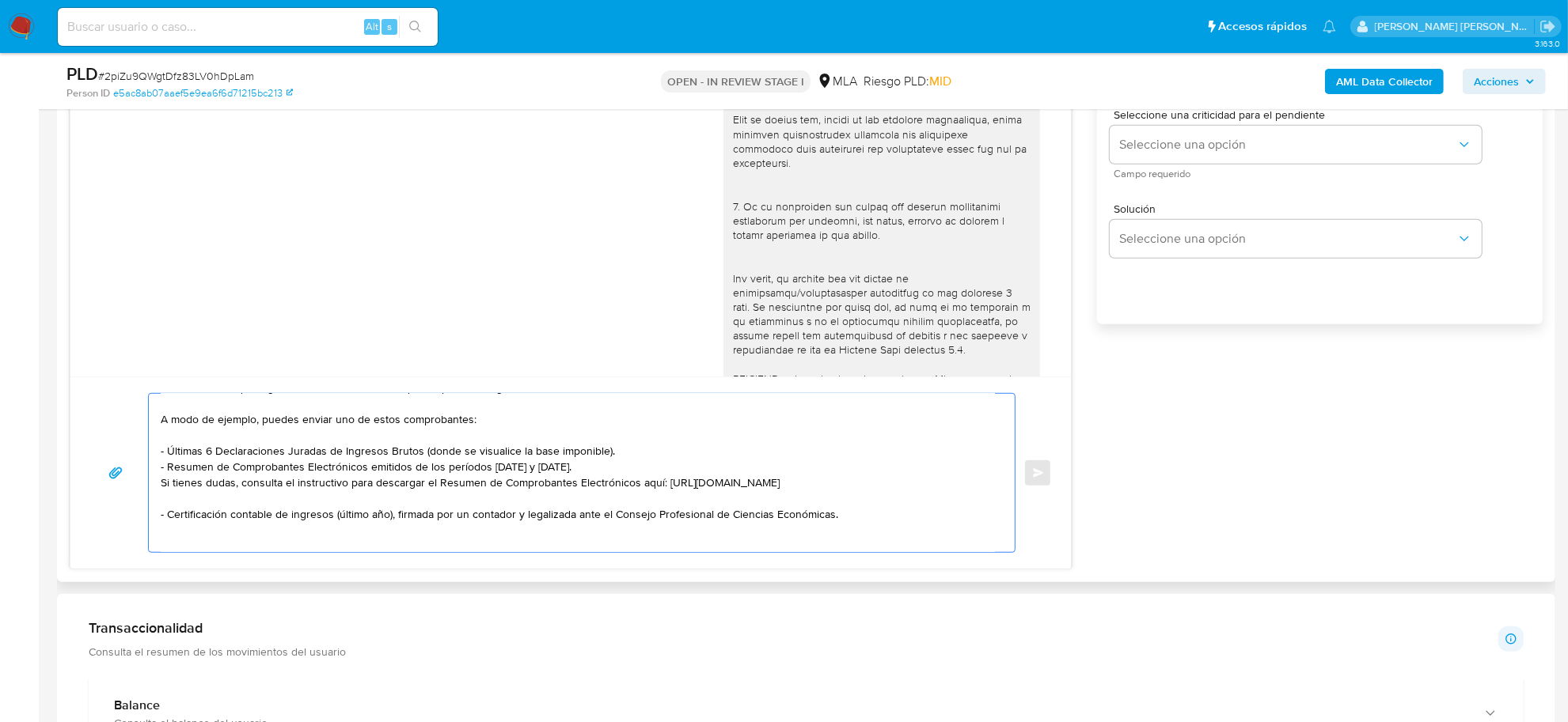
scroll to position [152, 0]
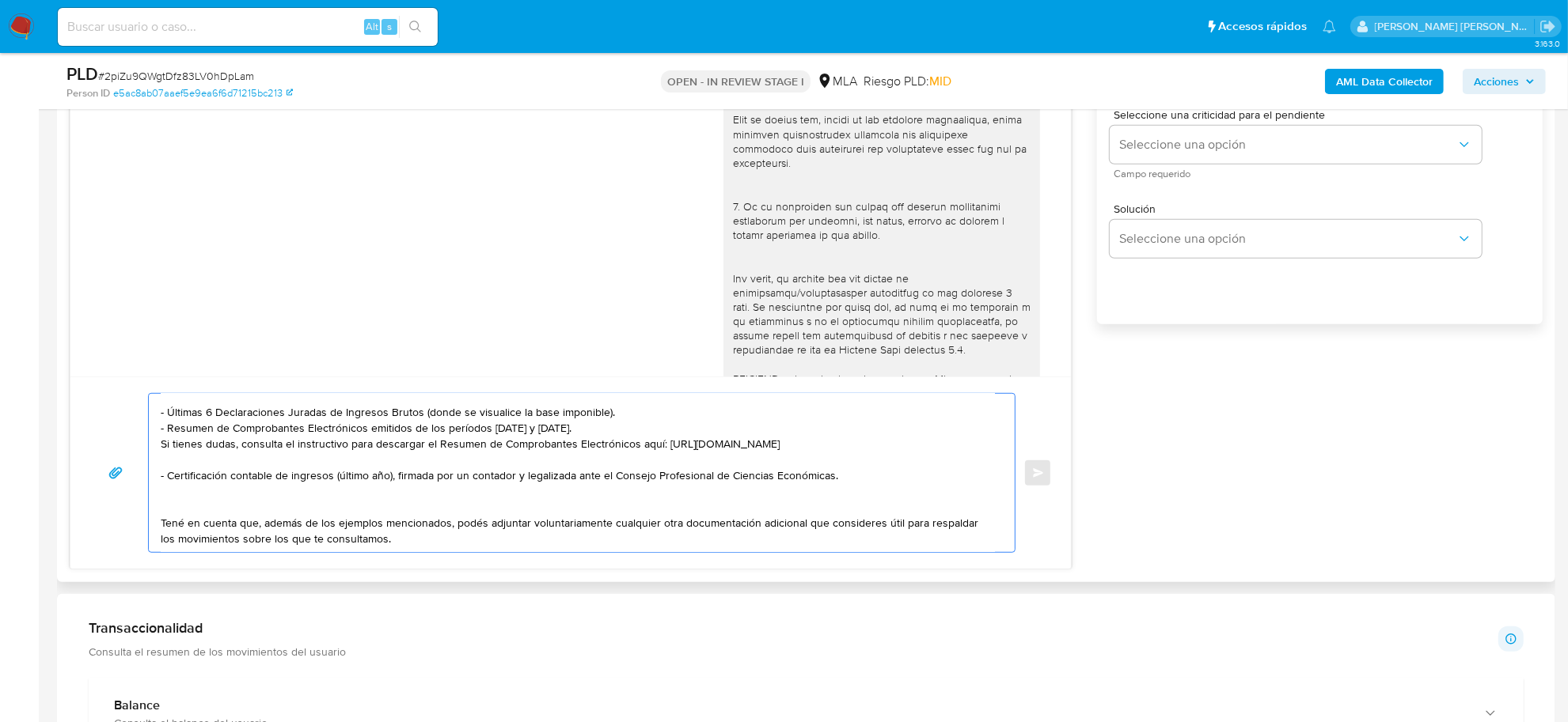
drag, startPoint x: 176, startPoint y: 527, endPoint x: 409, endPoint y: 528, distance: 233.0
click at [409, 528] on textarea "[PERSON_NAME], ¡Gracias por tu respuesta! Te recordamos que aguardamos document…" at bounding box center [577, 473] width 834 height 158
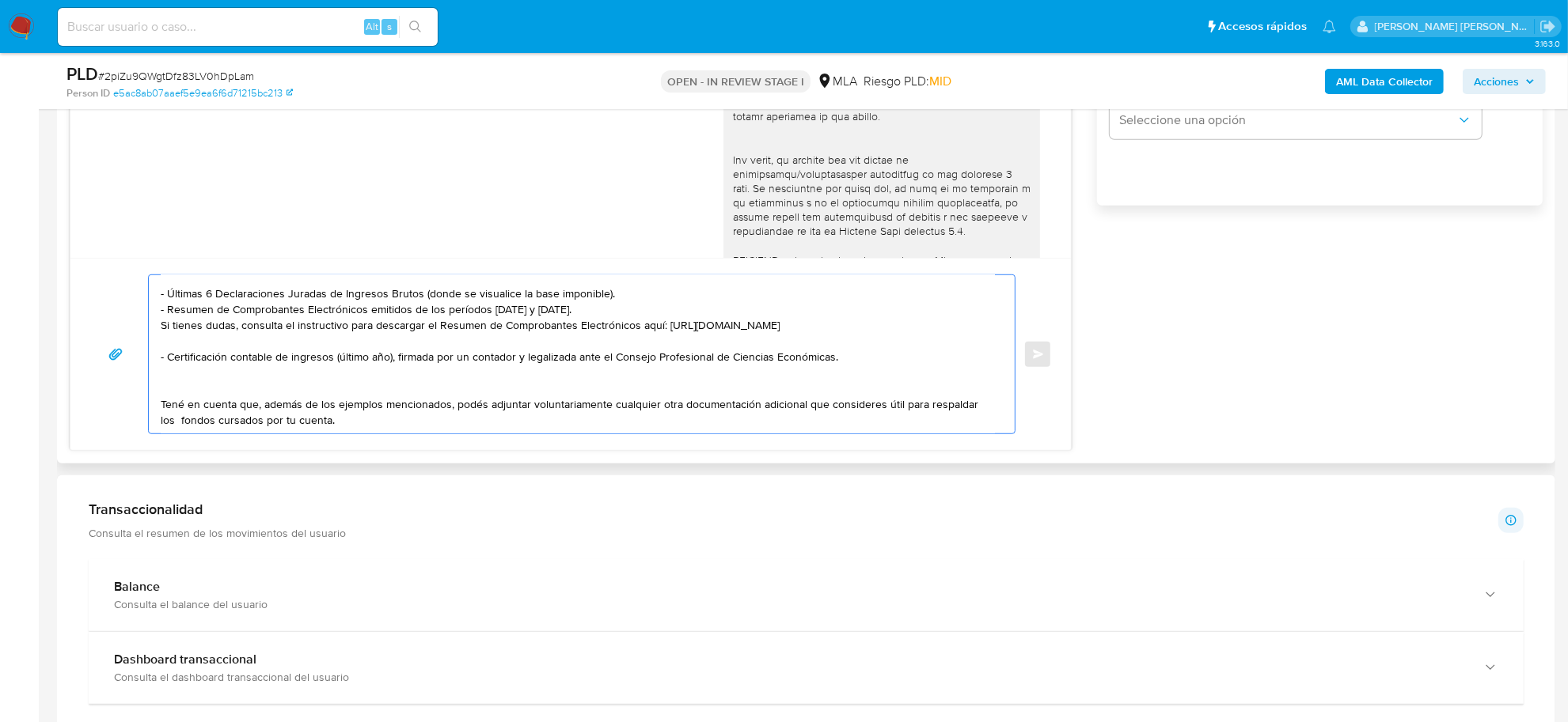
scroll to position [1285, 0]
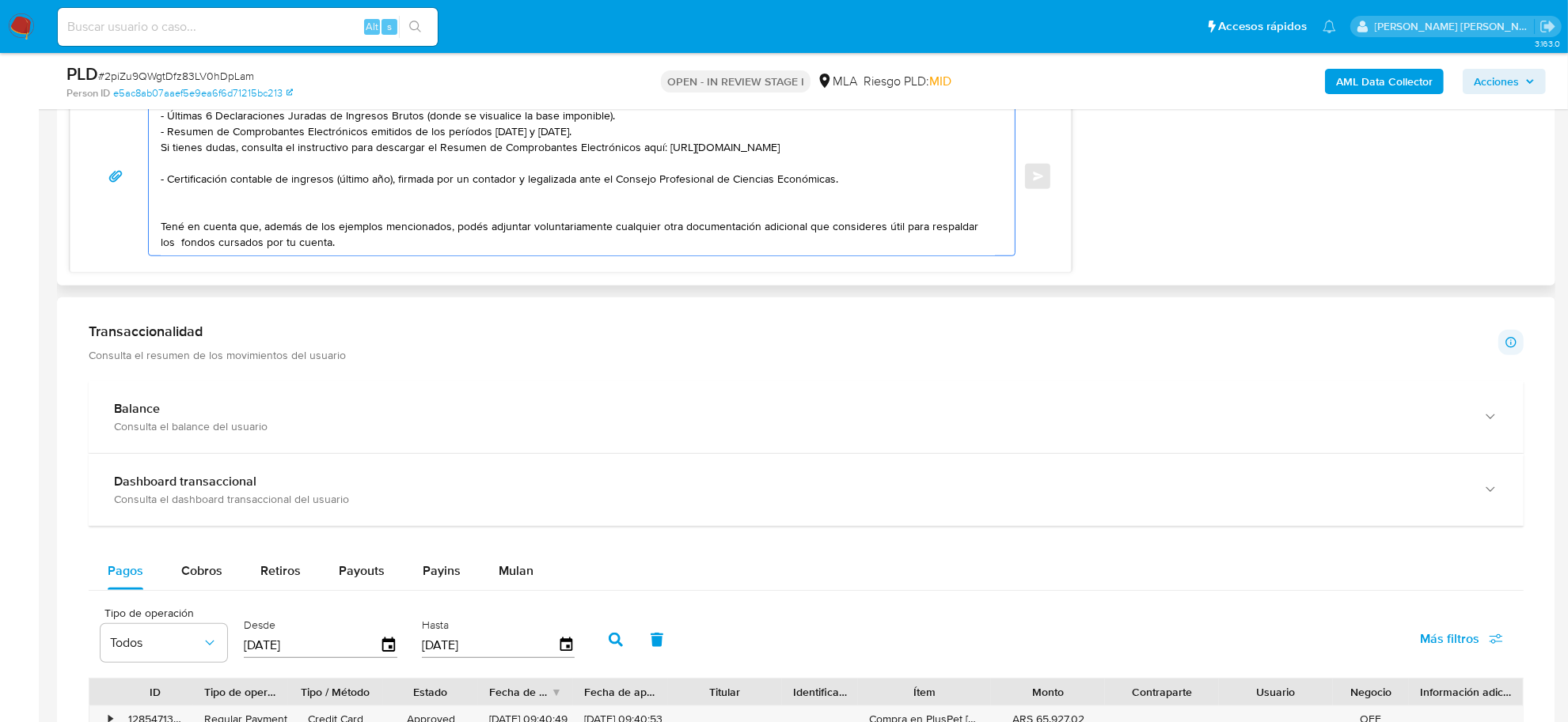
paste textarea "Saludos, Equipo [PERSON_NAME] Pago."
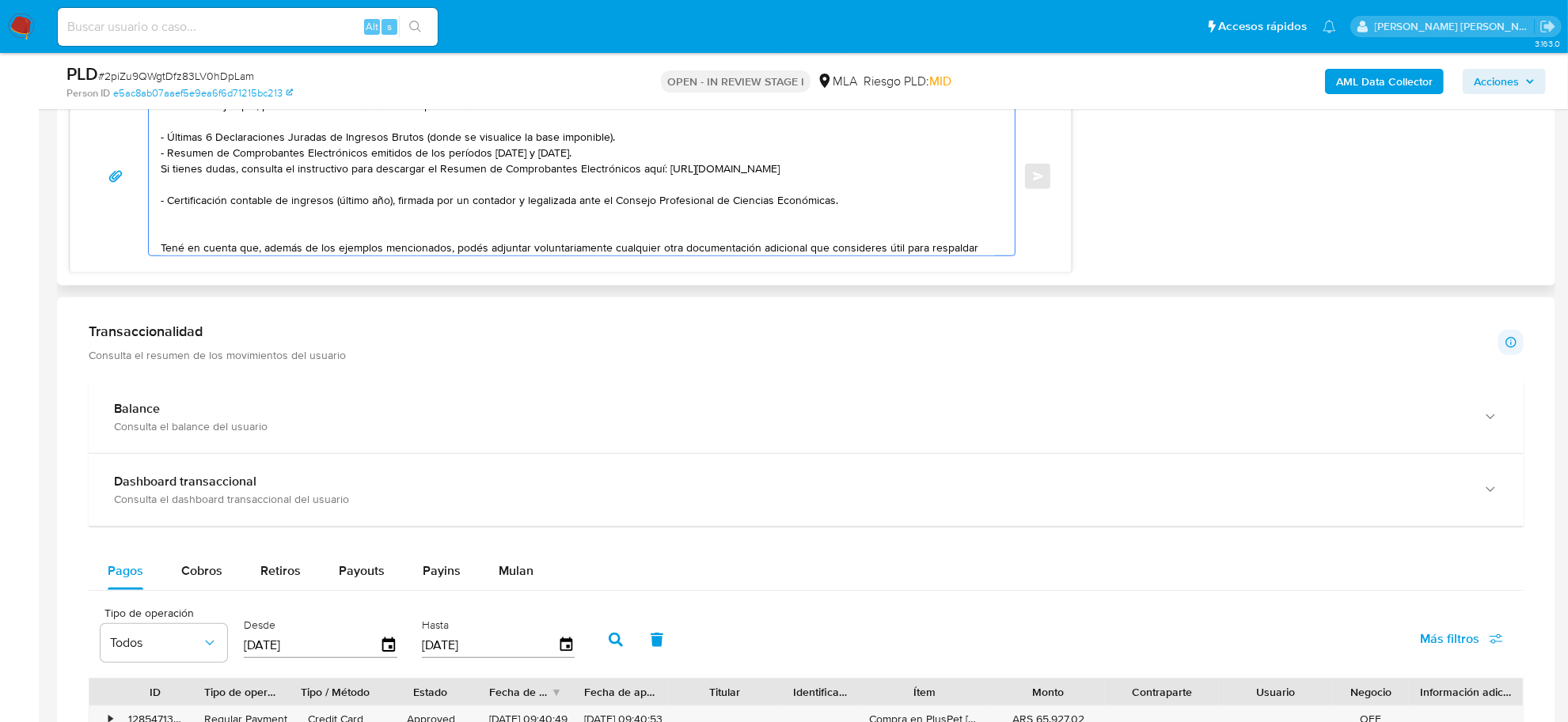
scroll to position [86, 0]
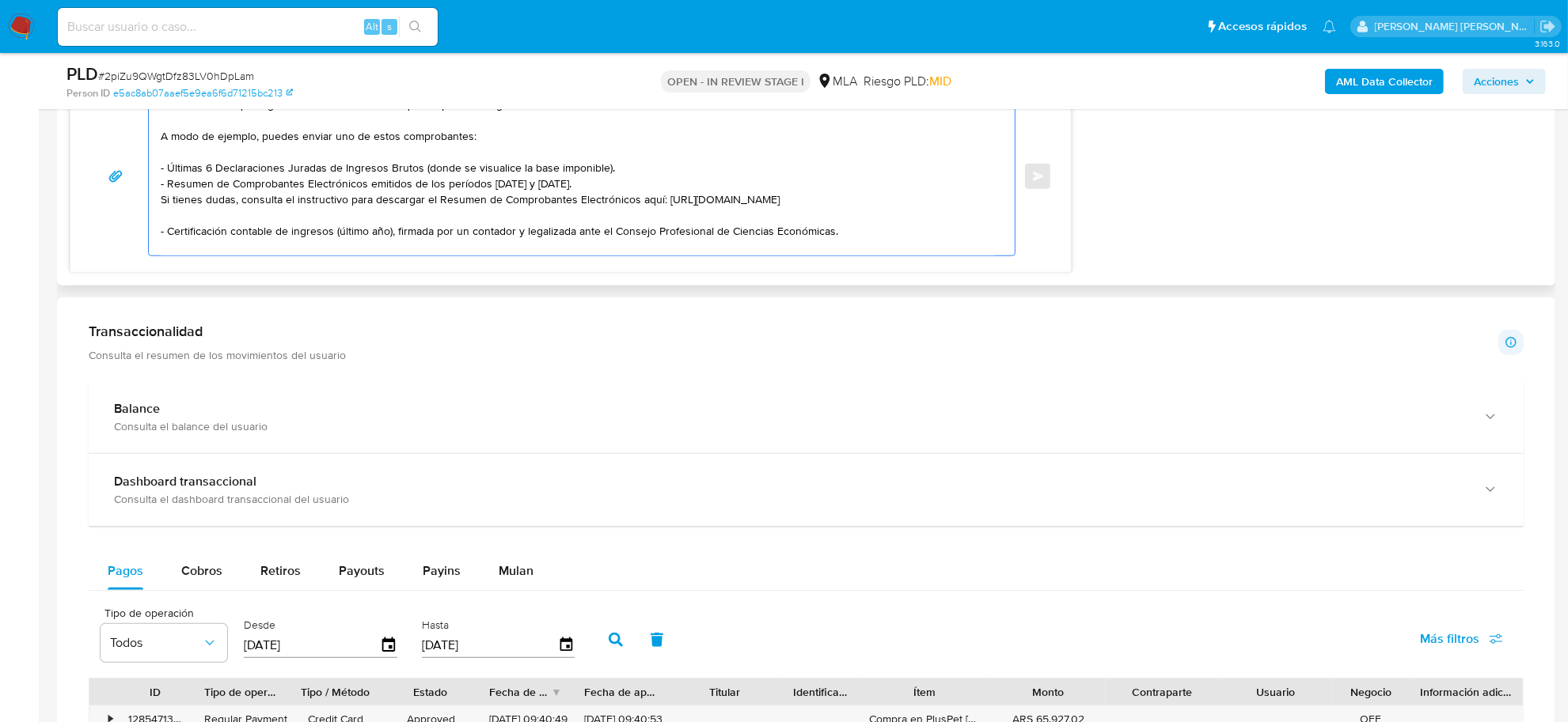
click at [625, 167] on textarea "[PERSON_NAME], ¡Gracias por tu respuesta! Te recordamos que aguardamos document…" at bounding box center [577, 176] width 834 height 158
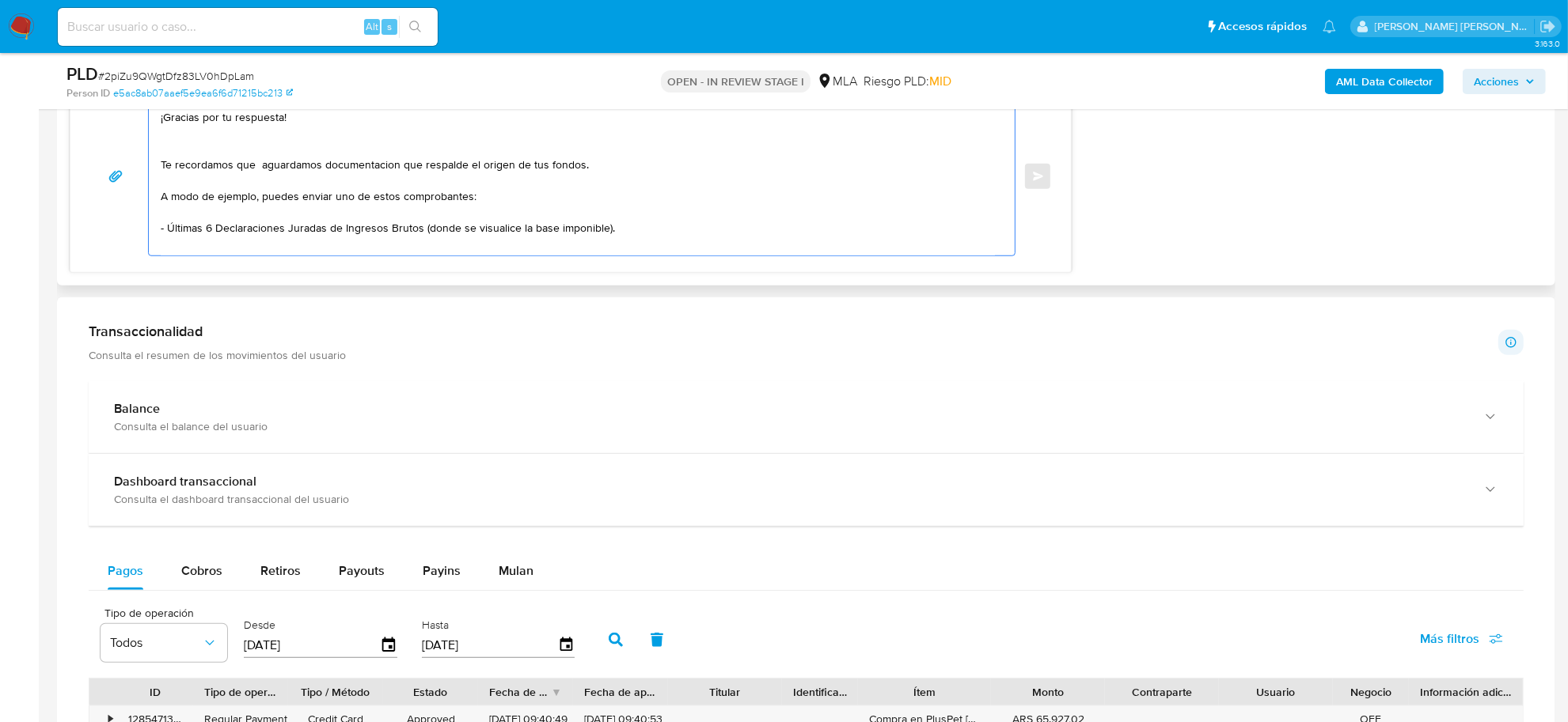
scroll to position [0, 0]
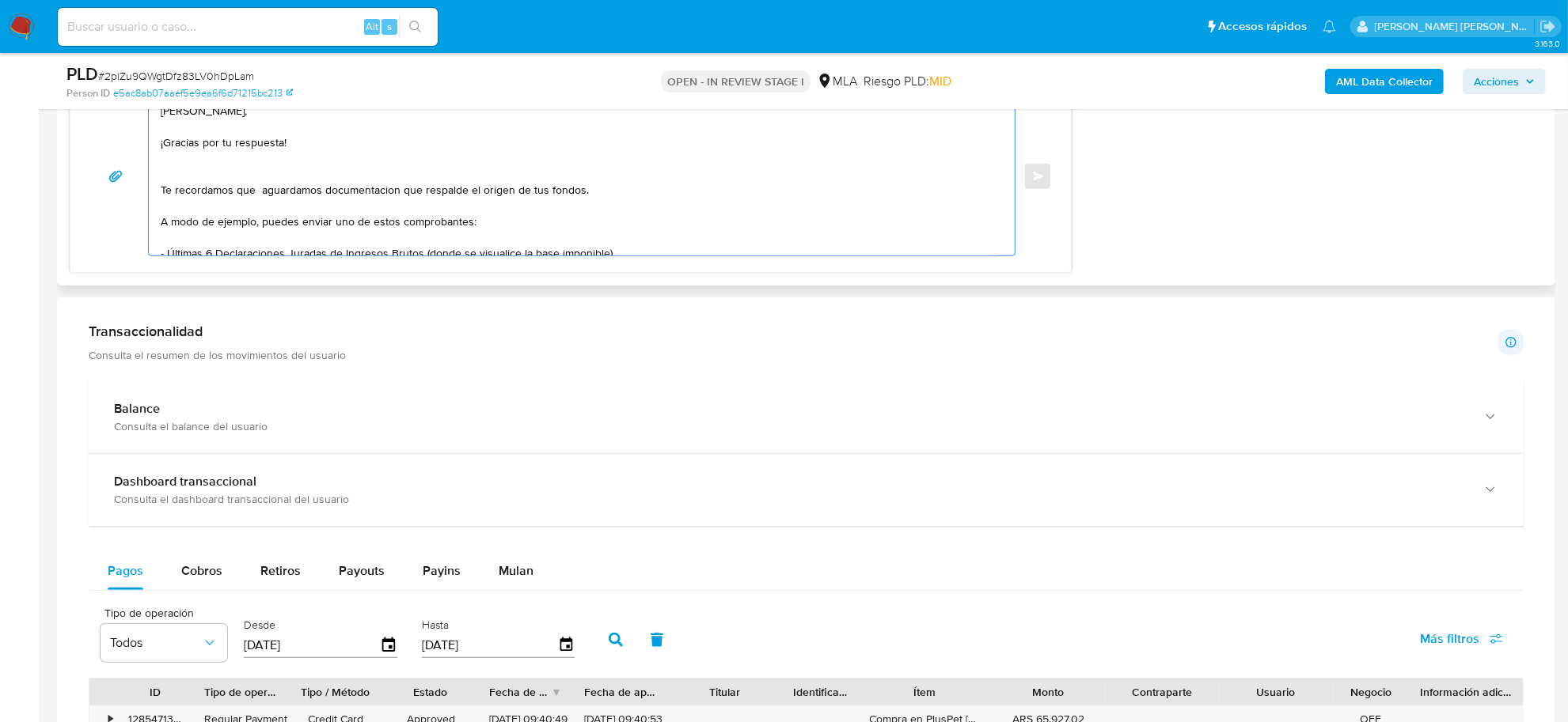
click at [373, 190] on textarea "[PERSON_NAME], ¡Gracias por tu respuesta! Te recordamos que aguardamos document…" at bounding box center [577, 176] width 834 height 158
click at [274, 171] on textarea "[PERSON_NAME], ¡Gracias por tu respuesta! Te recordamos que aguardamos document…" at bounding box center [577, 176] width 834 height 158
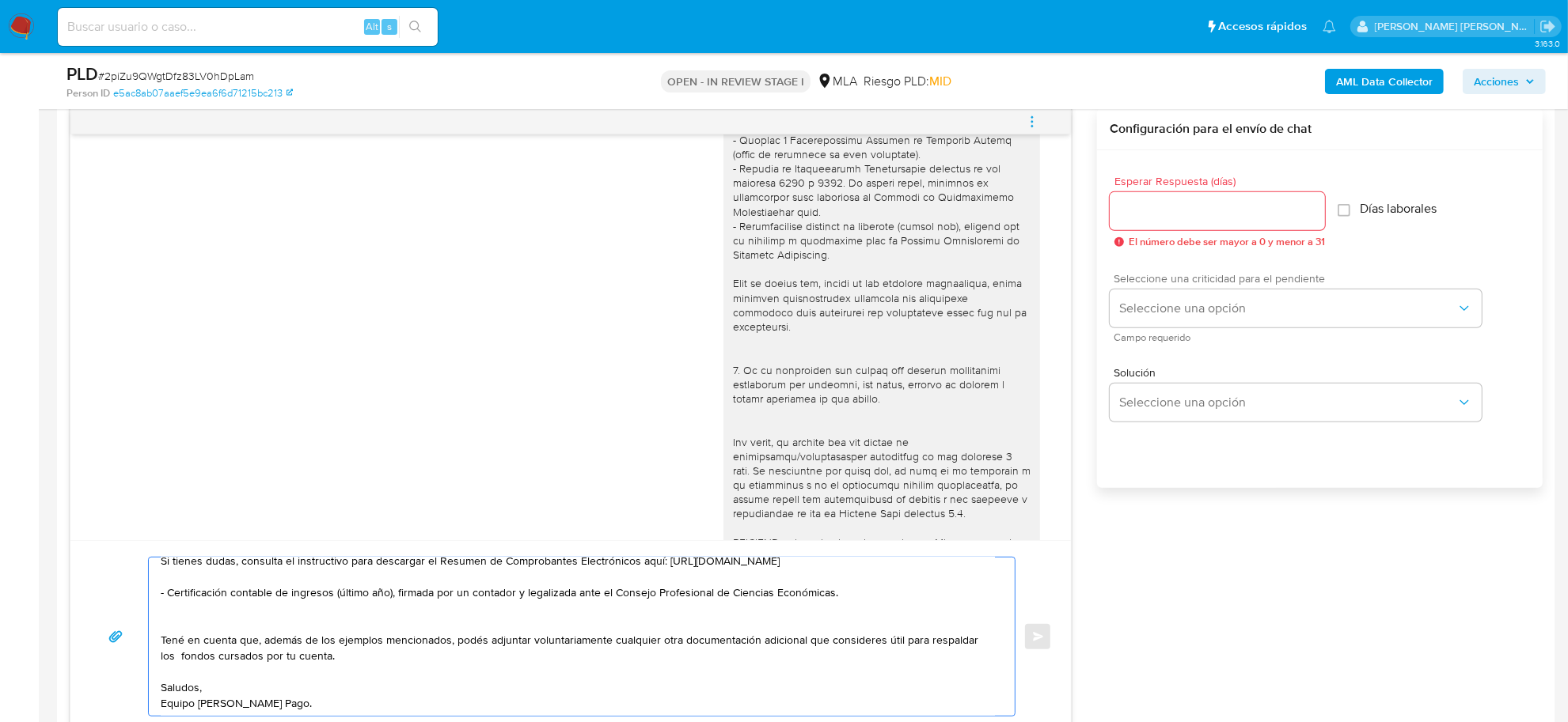
scroll to position [791, 0]
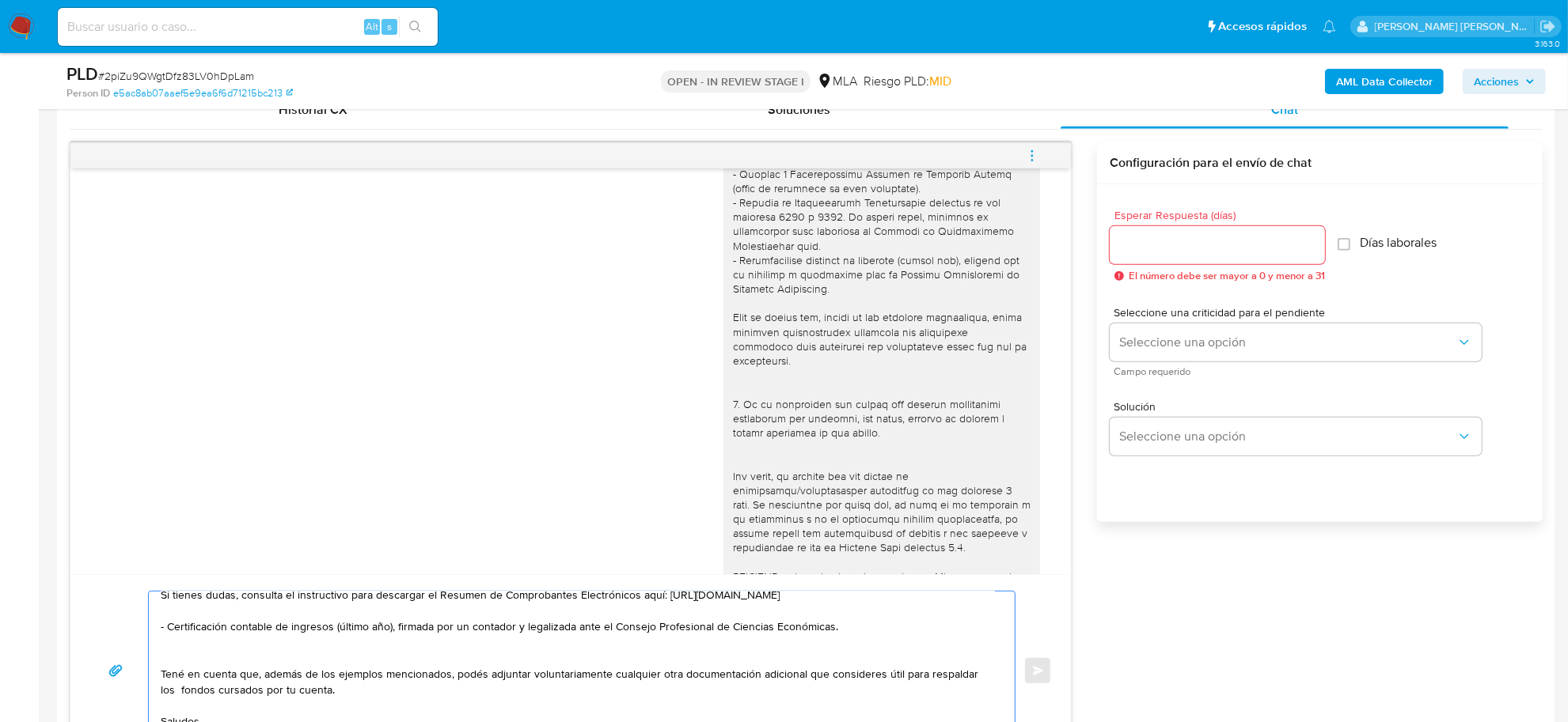
type textarea "[PERSON_NAME], ¡Gracias por tu respuesta! Te recordamos que aguardamos document…"
click at [1186, 262] on div at bounding box center [1217, 245] width 215 height 38
click at [1185, 249] on input "Esperar Respuesta (días)" at bounding box center [1217, 244] width 215 height 20
type input "3"
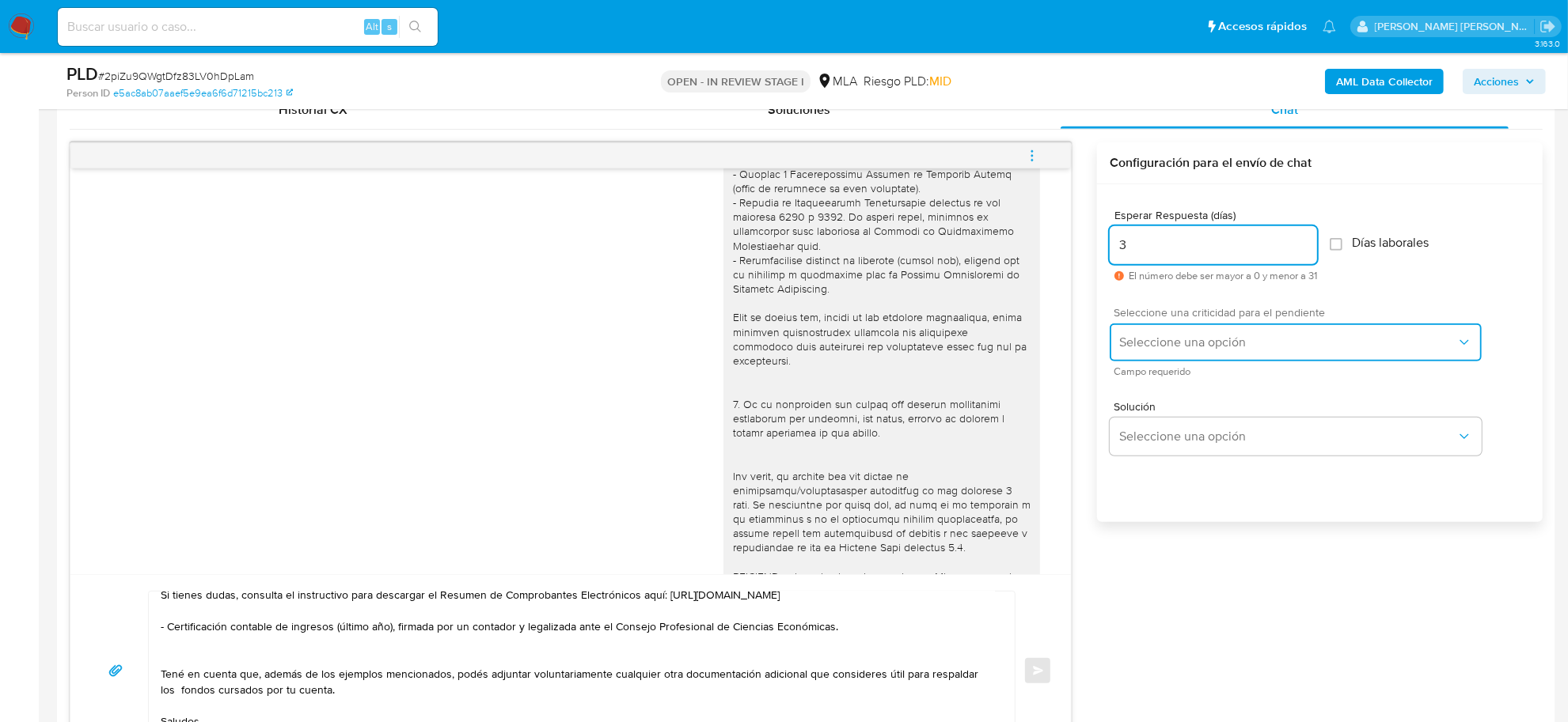
click at [1217, 337] on span "Seleccione una opción" at bounding box center [1287, 342] width 337 height 15
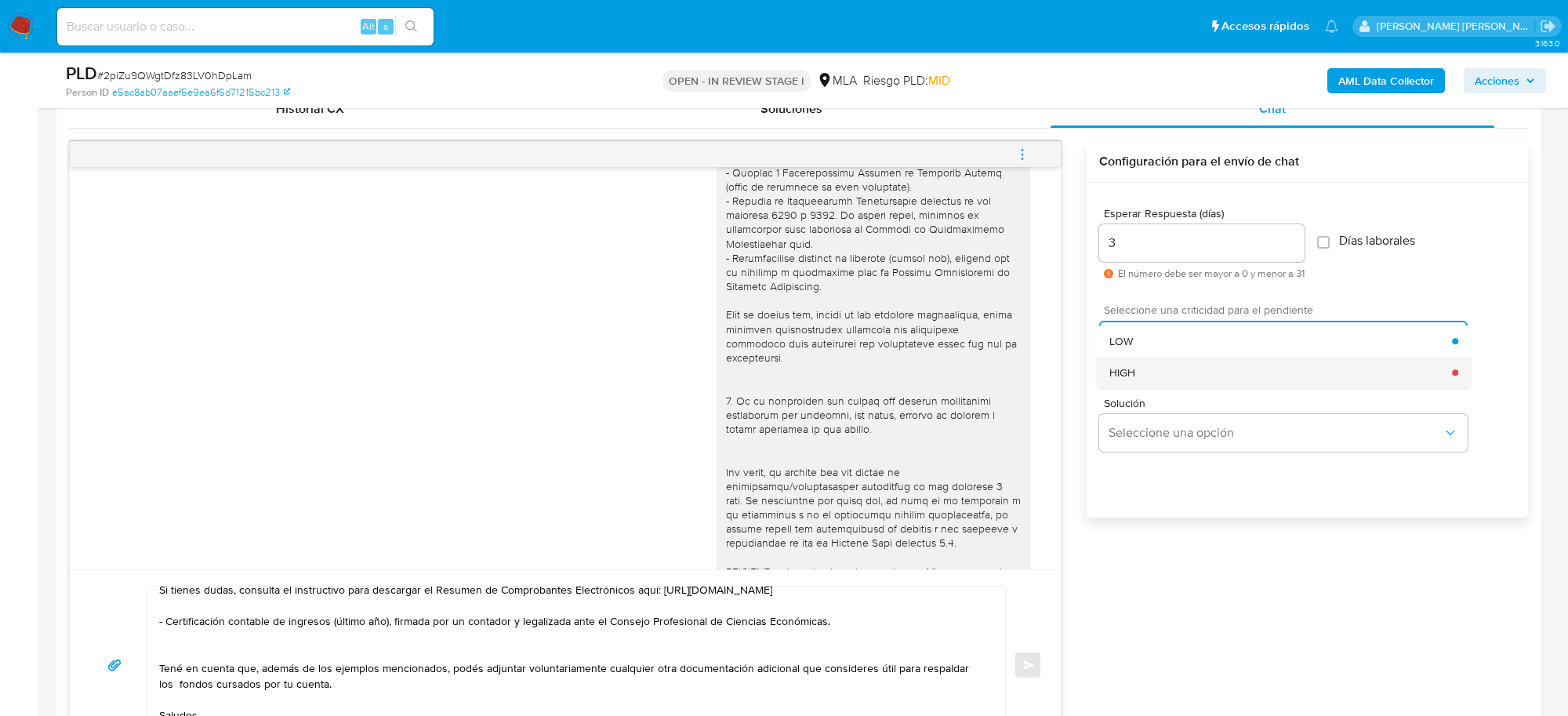
click at [1159, 370] on div "HIGH" at bounding box center [1280, 373] width 343 height 32
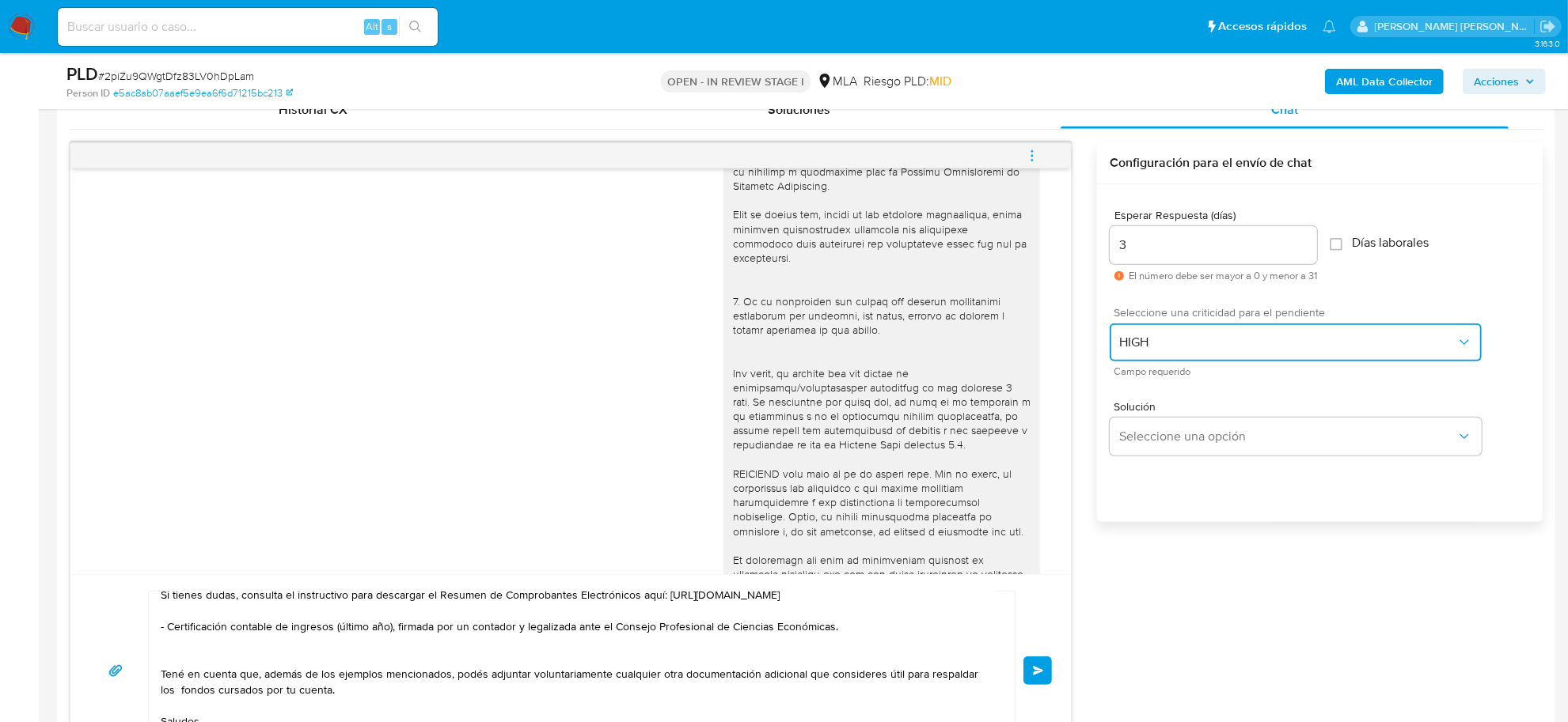
scroll to position [455, 0]
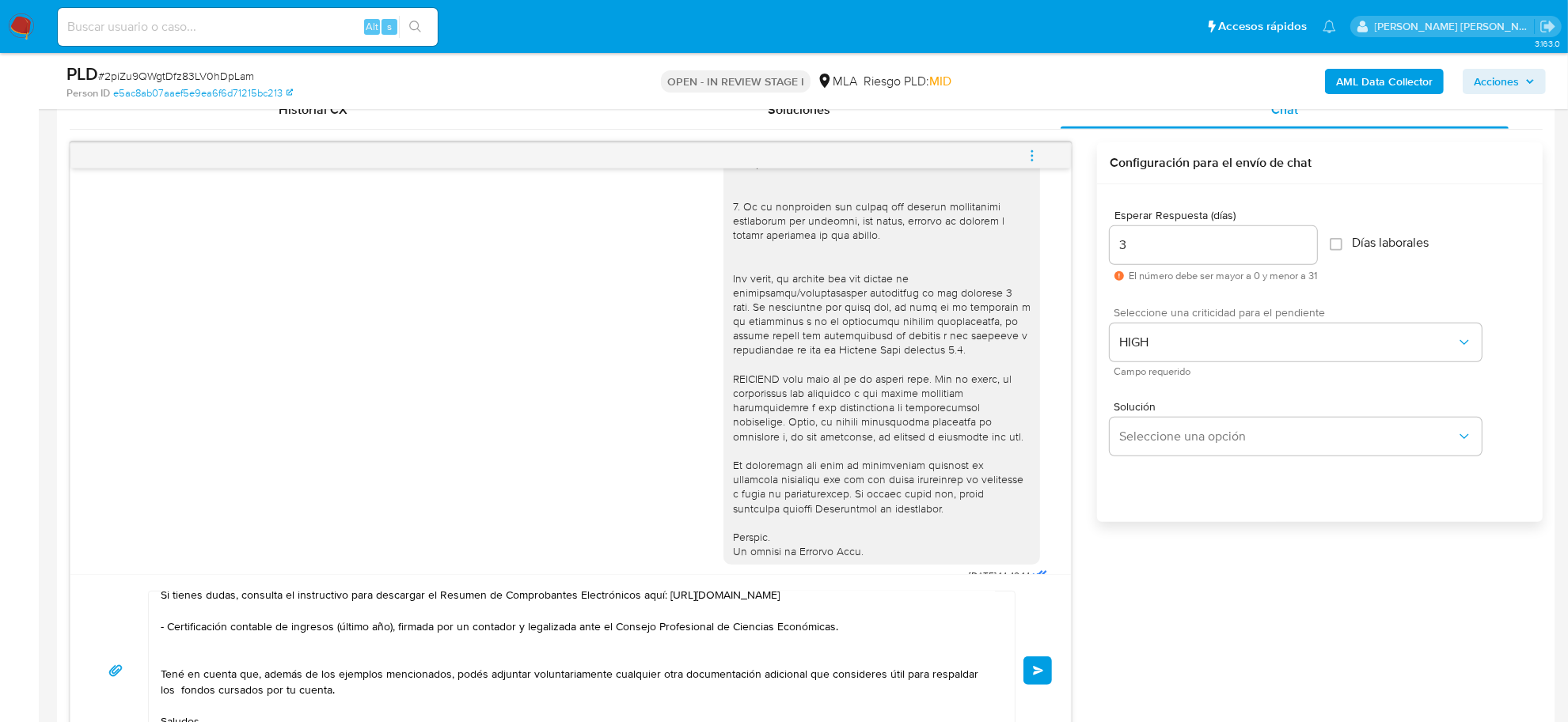
click at [1036, 660] on button "Enviar" at bounding box center [1037, 671] width 29 height 29
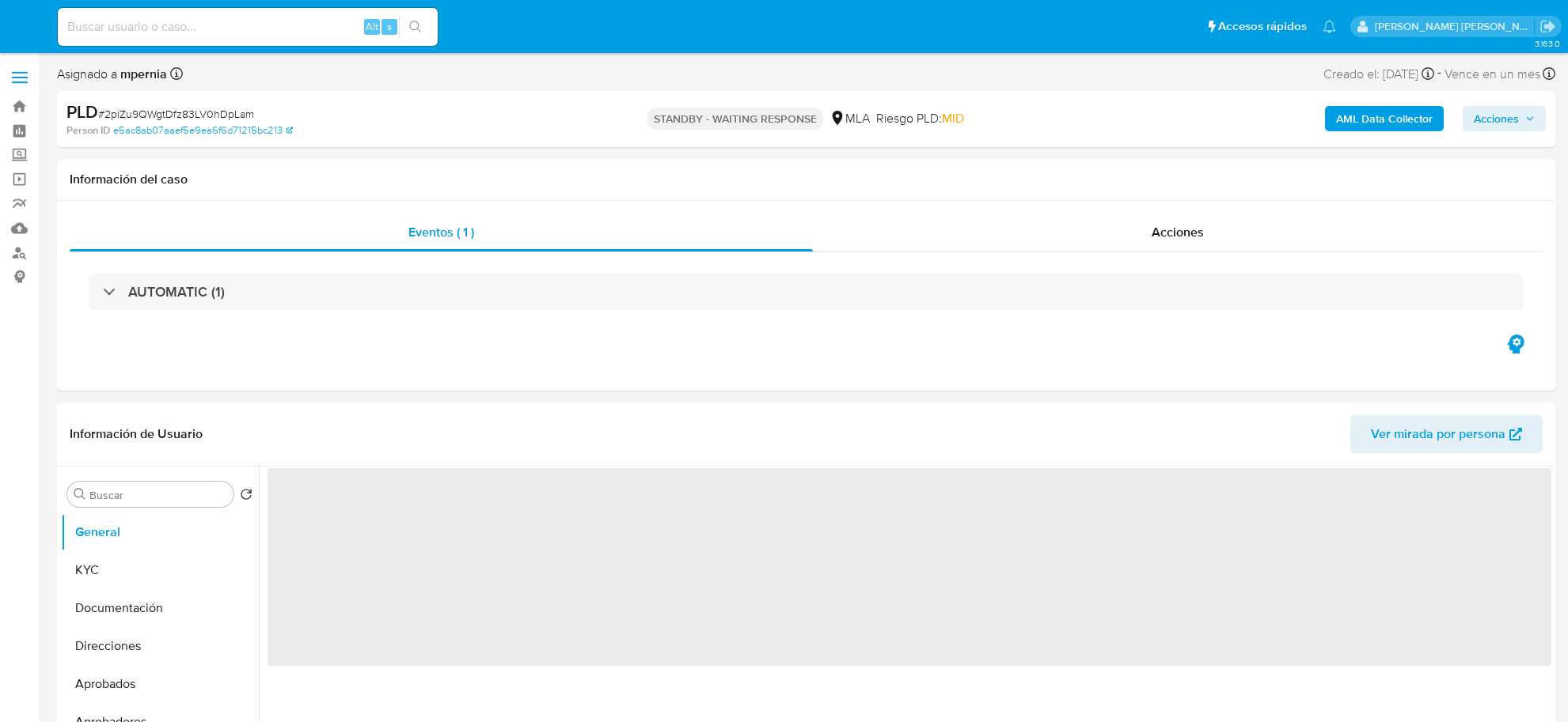
select select "10"
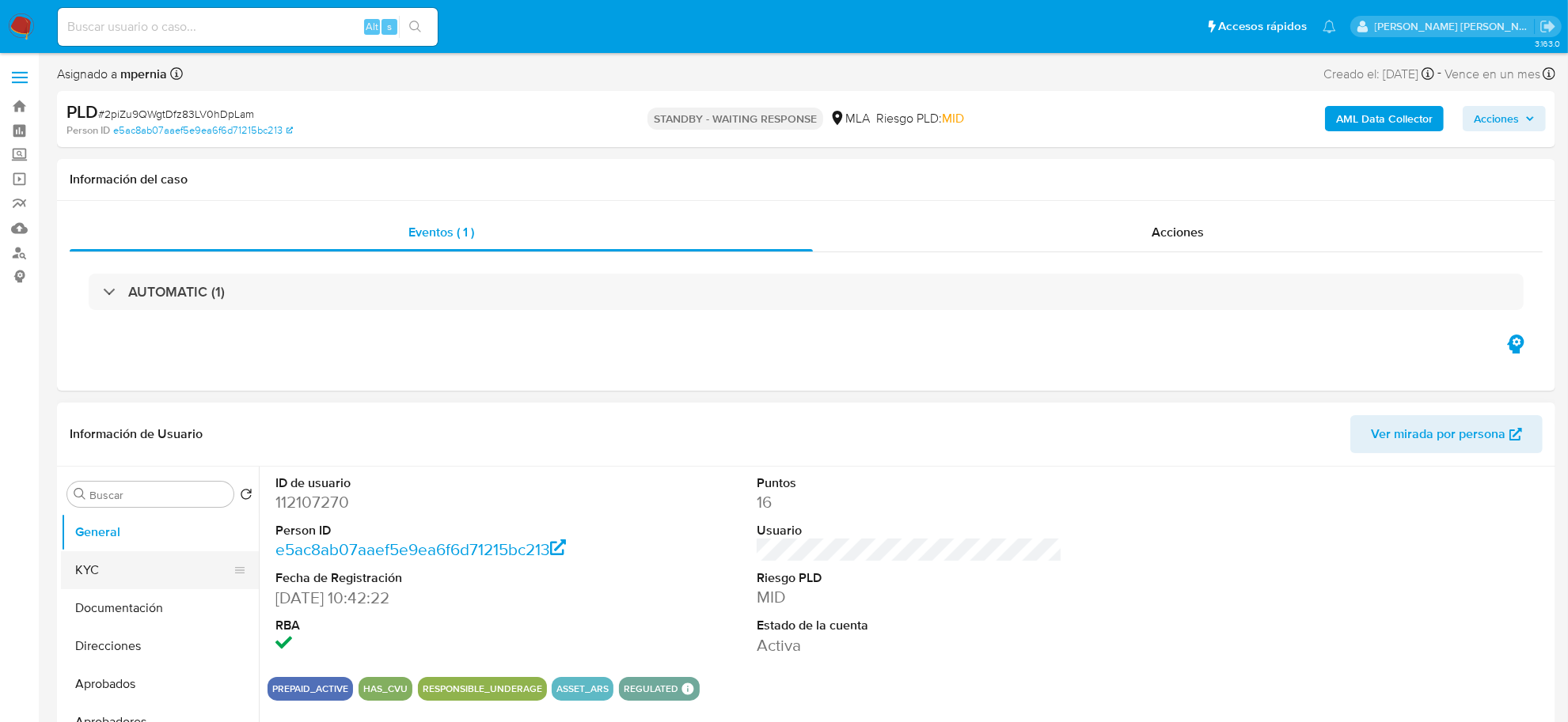
click at [83, 576] on button "KYC" at bounding box center [153, 570] width 185 height 38
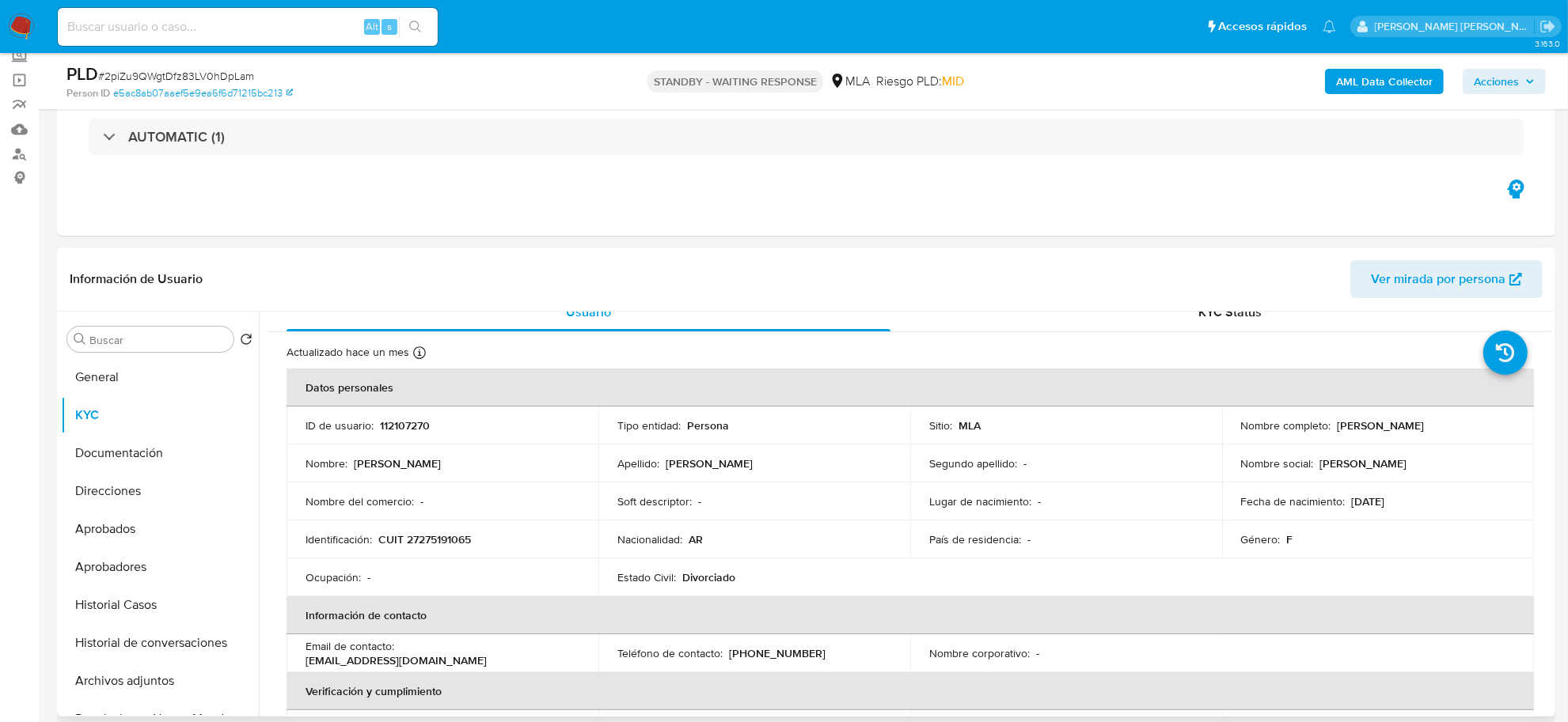
scroll to position [12, 0]
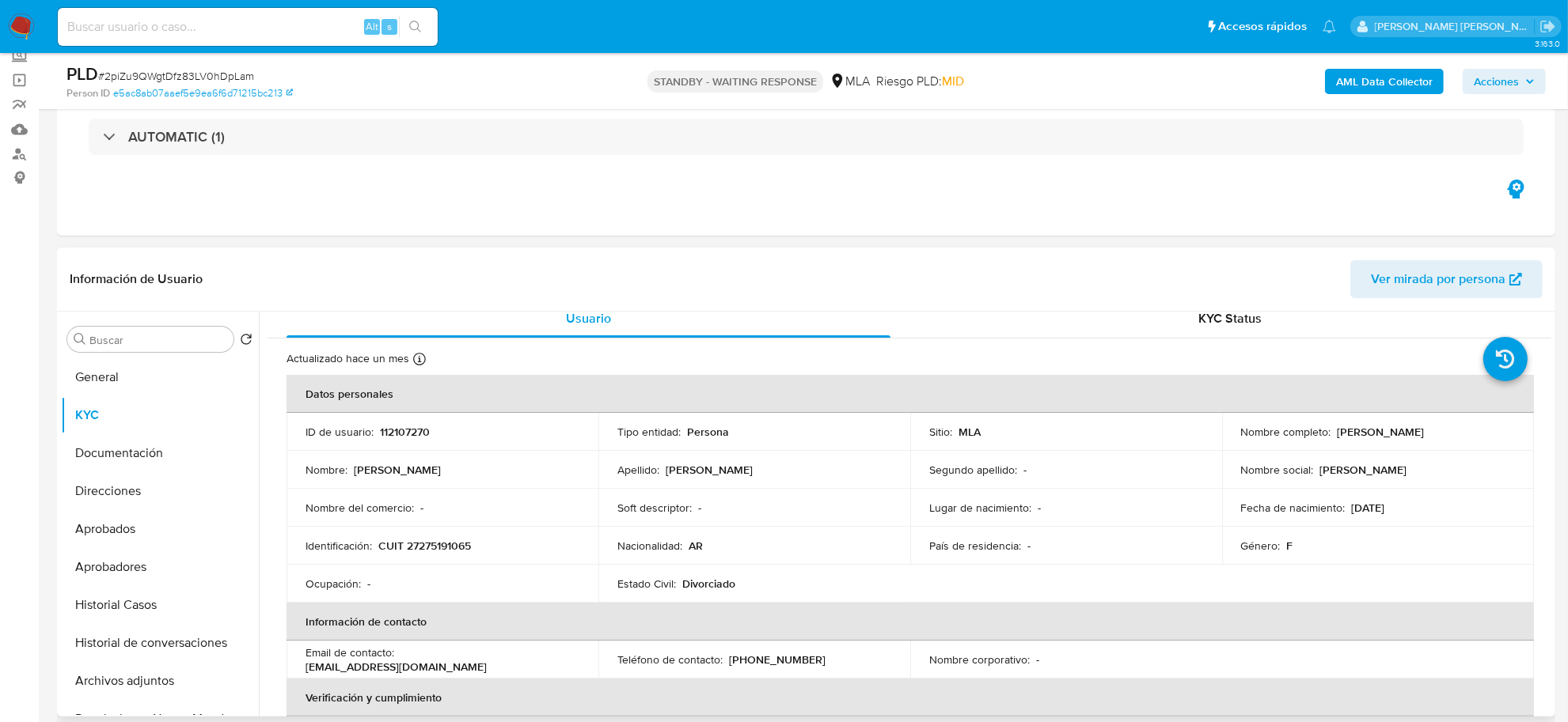
drag, startPoint x: 1327, startPoint y: 425, endPoint x: 1438, endPoint y: 428, distance: 111.0
click at [1438, 428] on div "Nombre completo : [PERSON_NAME]" at bounding box center [1378, 431] width 274 height 14
click at [93, 449] on button "Documentación" at bounding box center [153, 453] width 185 height 38
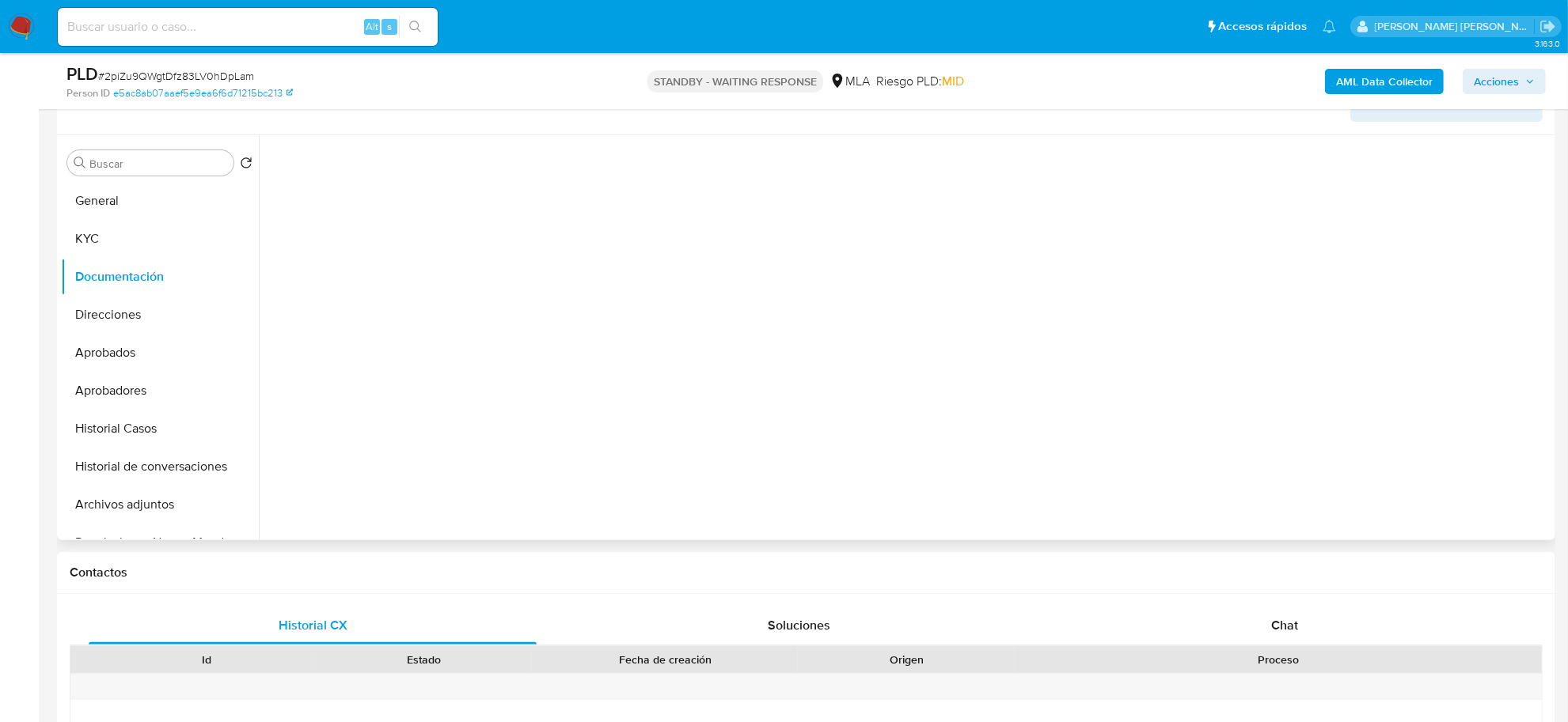
scroll to position [495, 0]
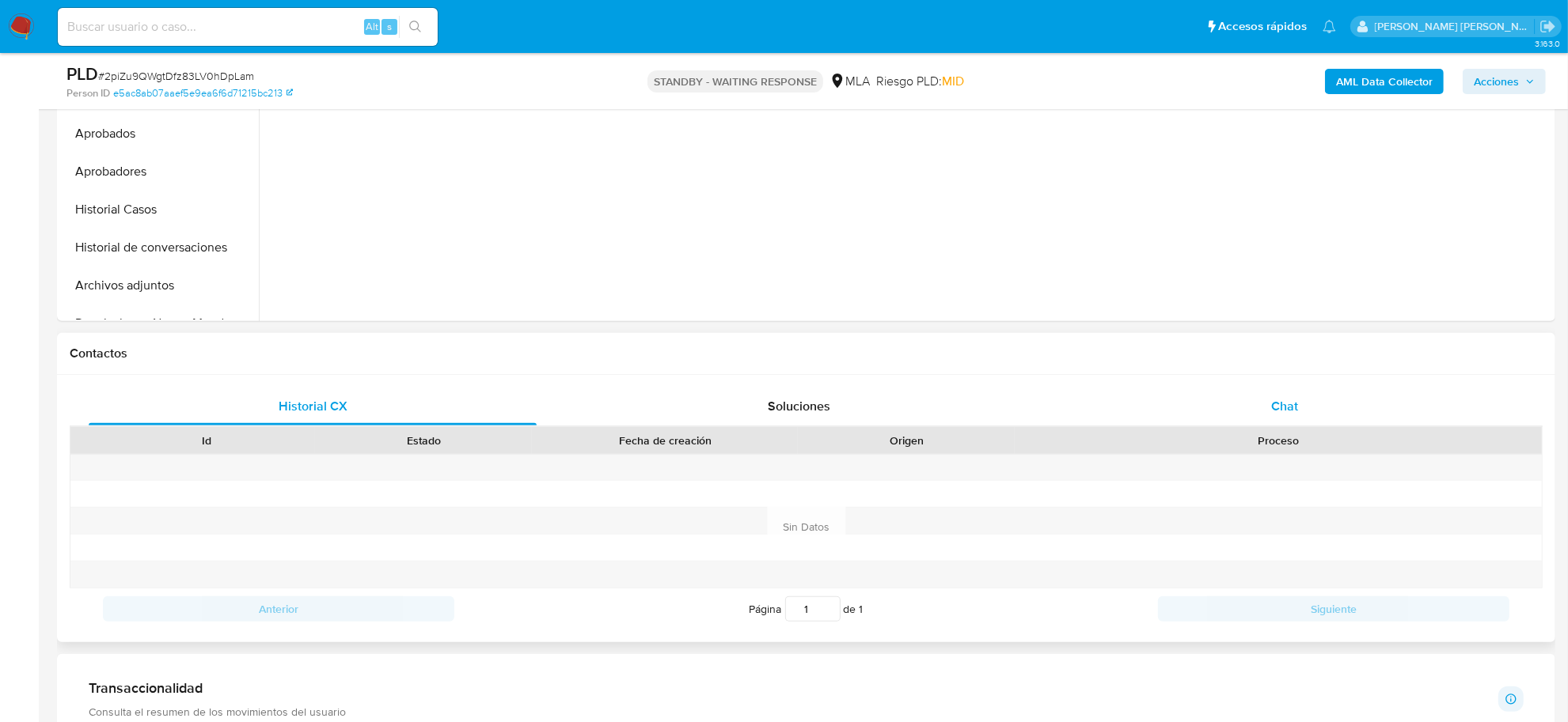
click at [1279, 419] on div "Chat" at bounding box center [1284, 407] width 448 height 38
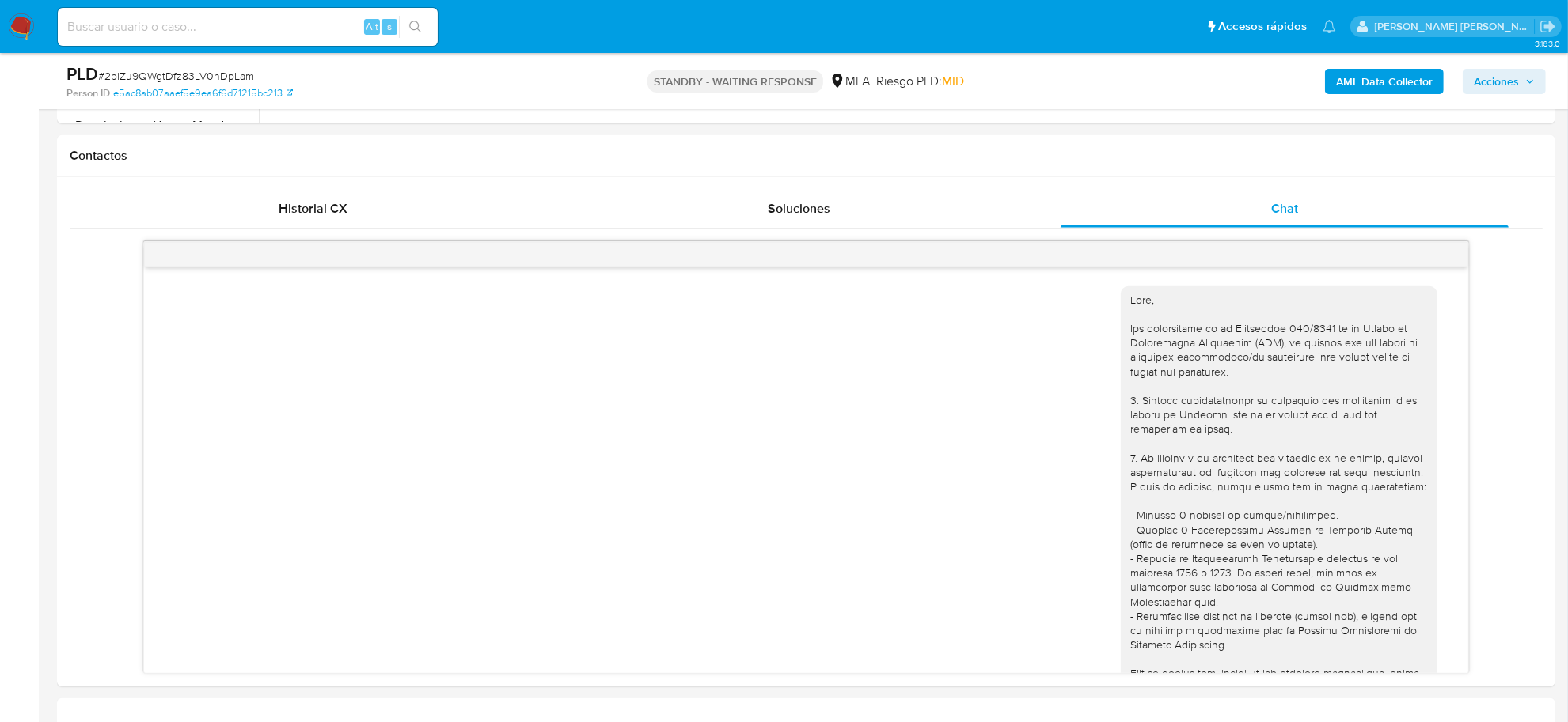
scroll to position [1181, 0]
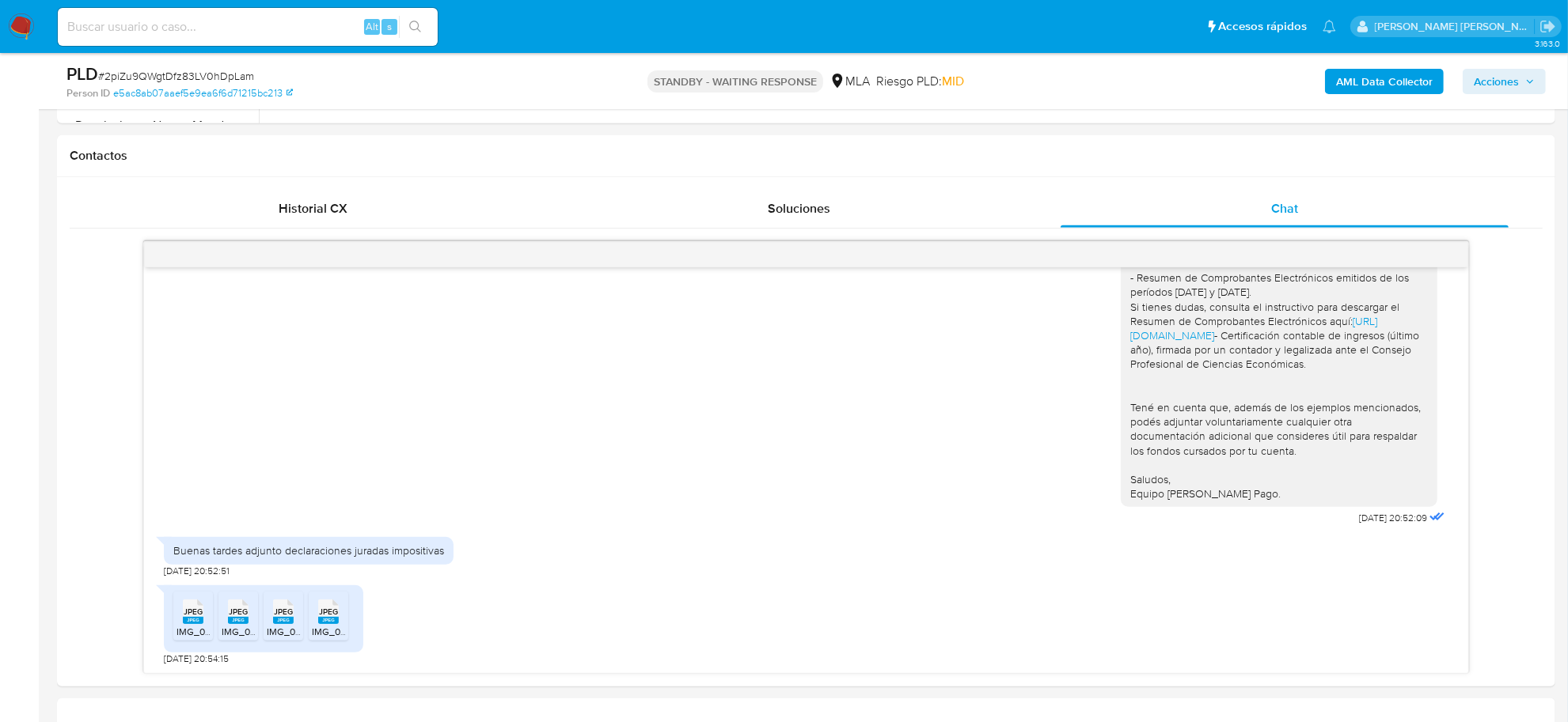
click at [176, 79] on span "# 2piZu9QWgtDfz83LV0hDpLam" at bounding box center [175, 75] width 156 height 15
copy span "2piZu9QWgtDfz83LV0hDpLam"
click at [823, 156] on h1 "Contactos" at bounding box center [806, 156] width 1473 height 15
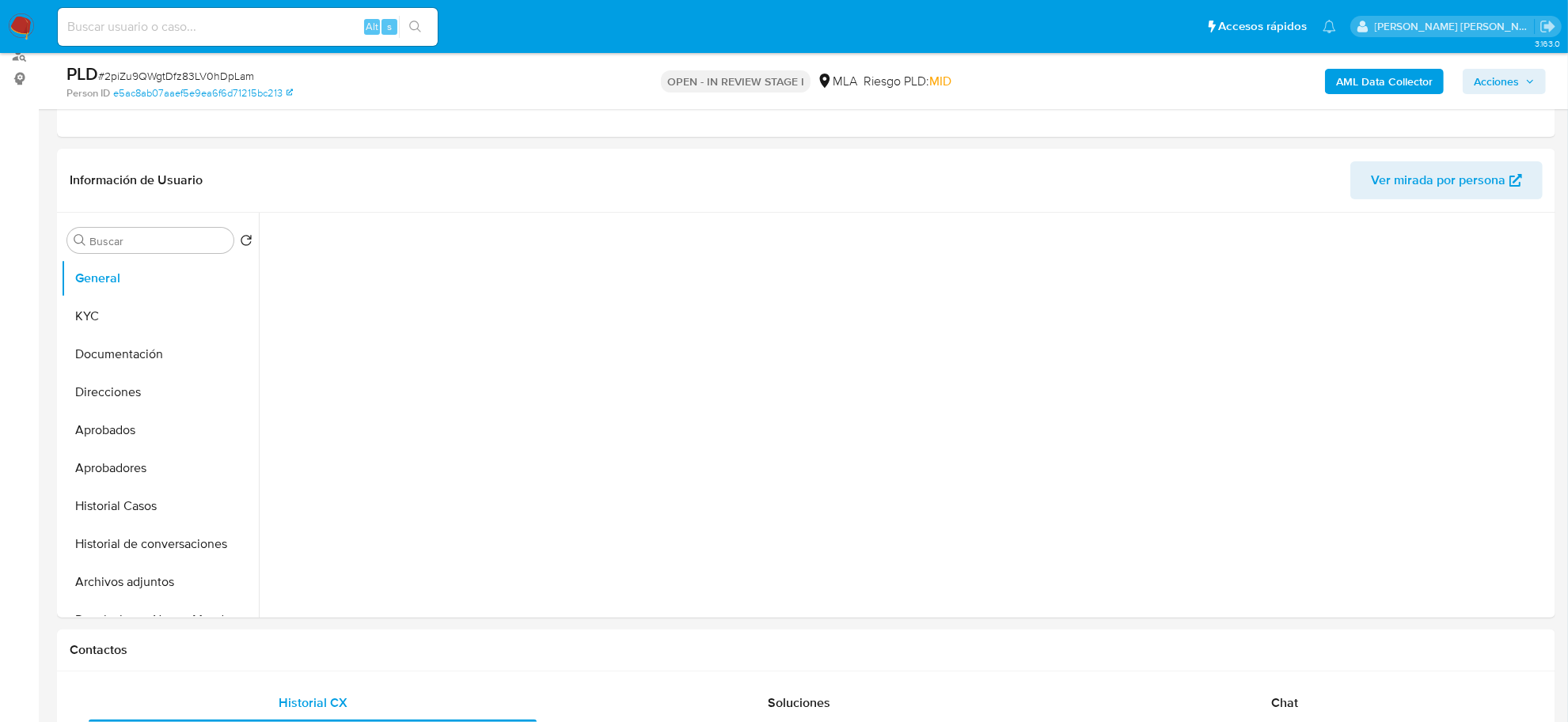
select select "10"
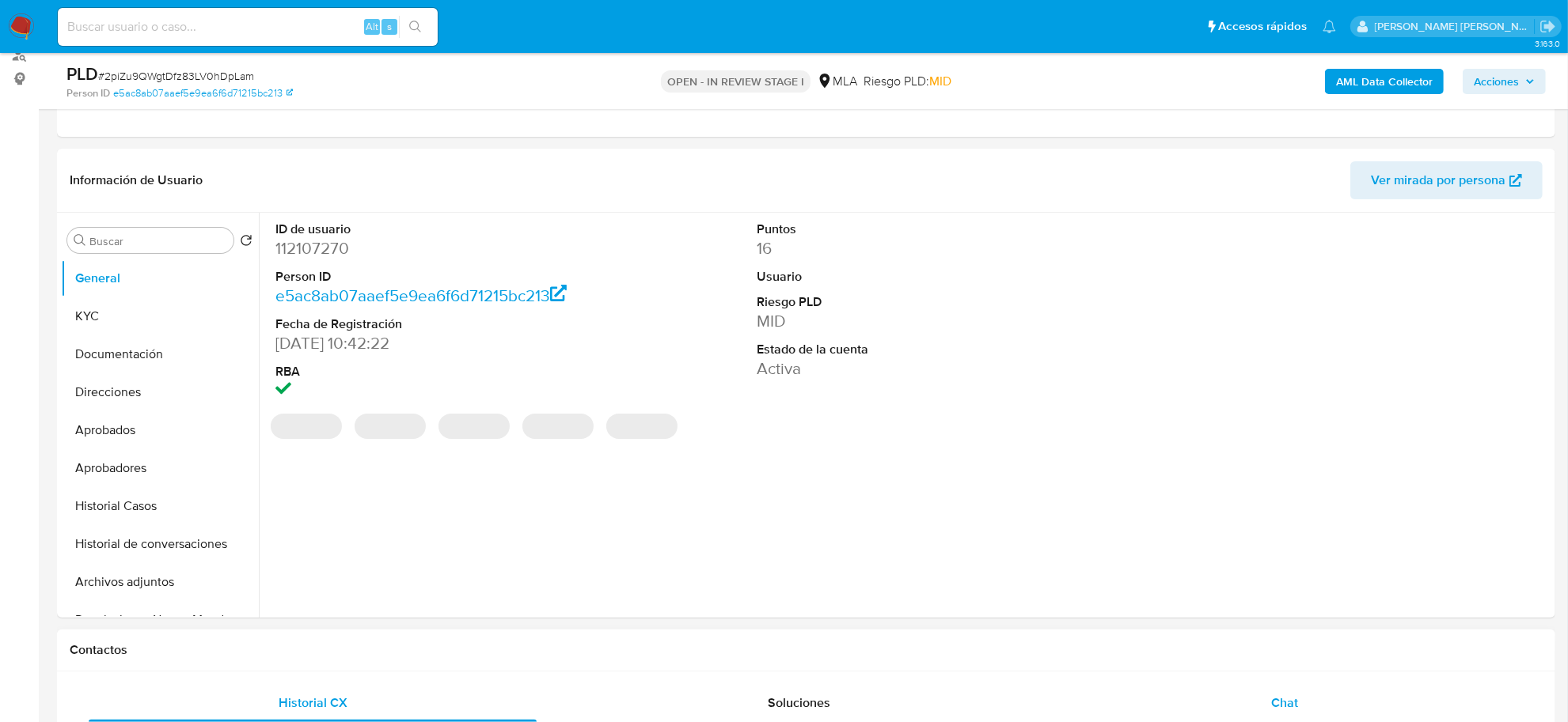
scroll to position [593, 0]
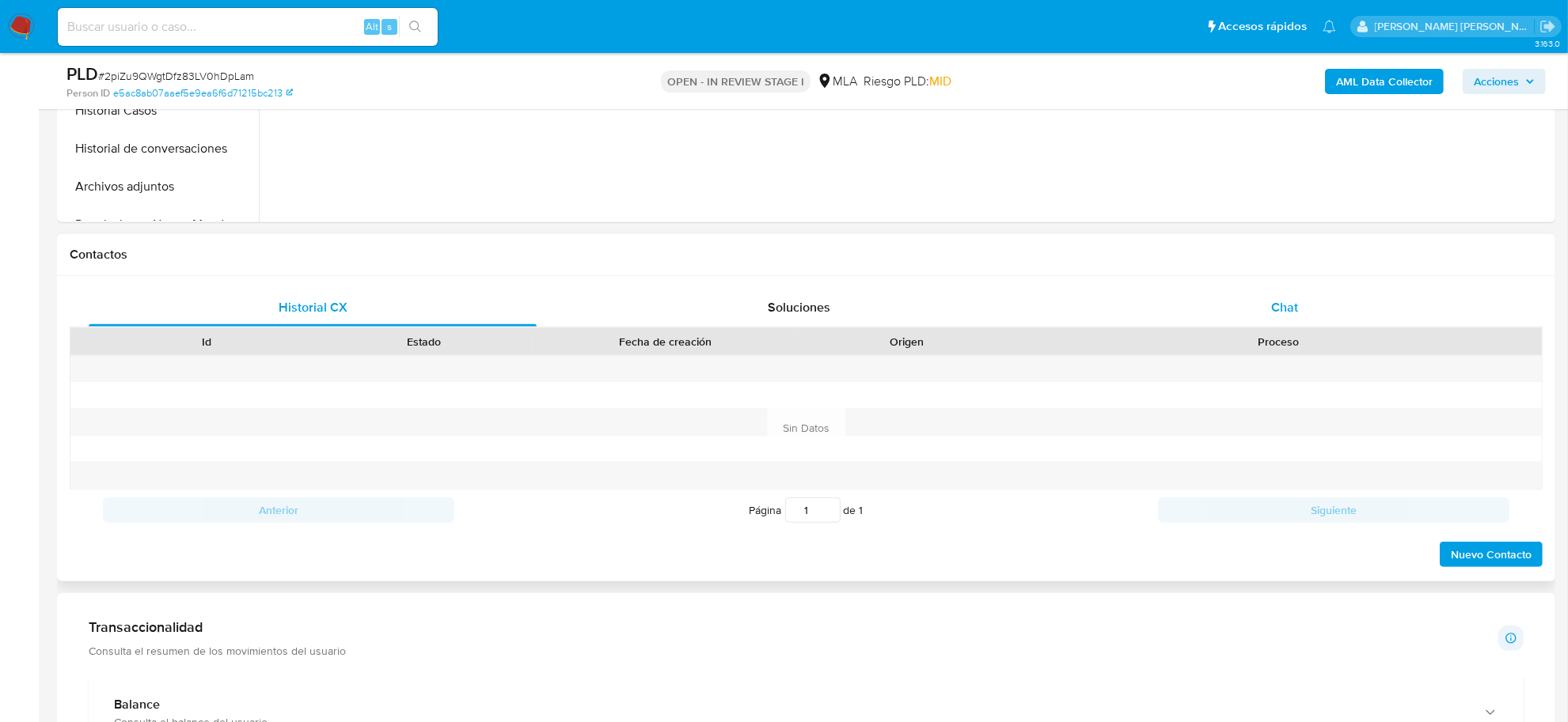
click at [1269, 297] on div "Chat" at bounding box center [1284, 307] width 448 height 38
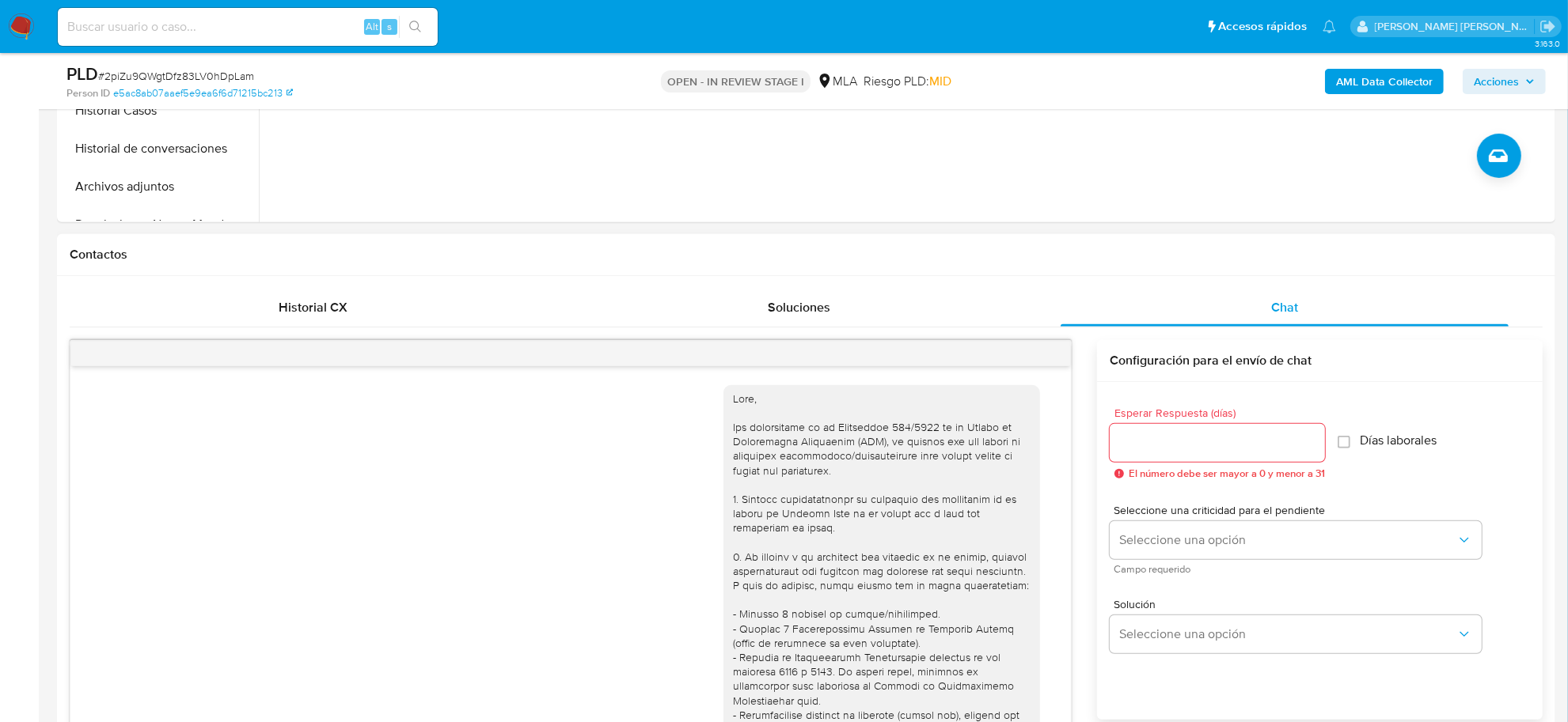
scroll to position [1181, 0]
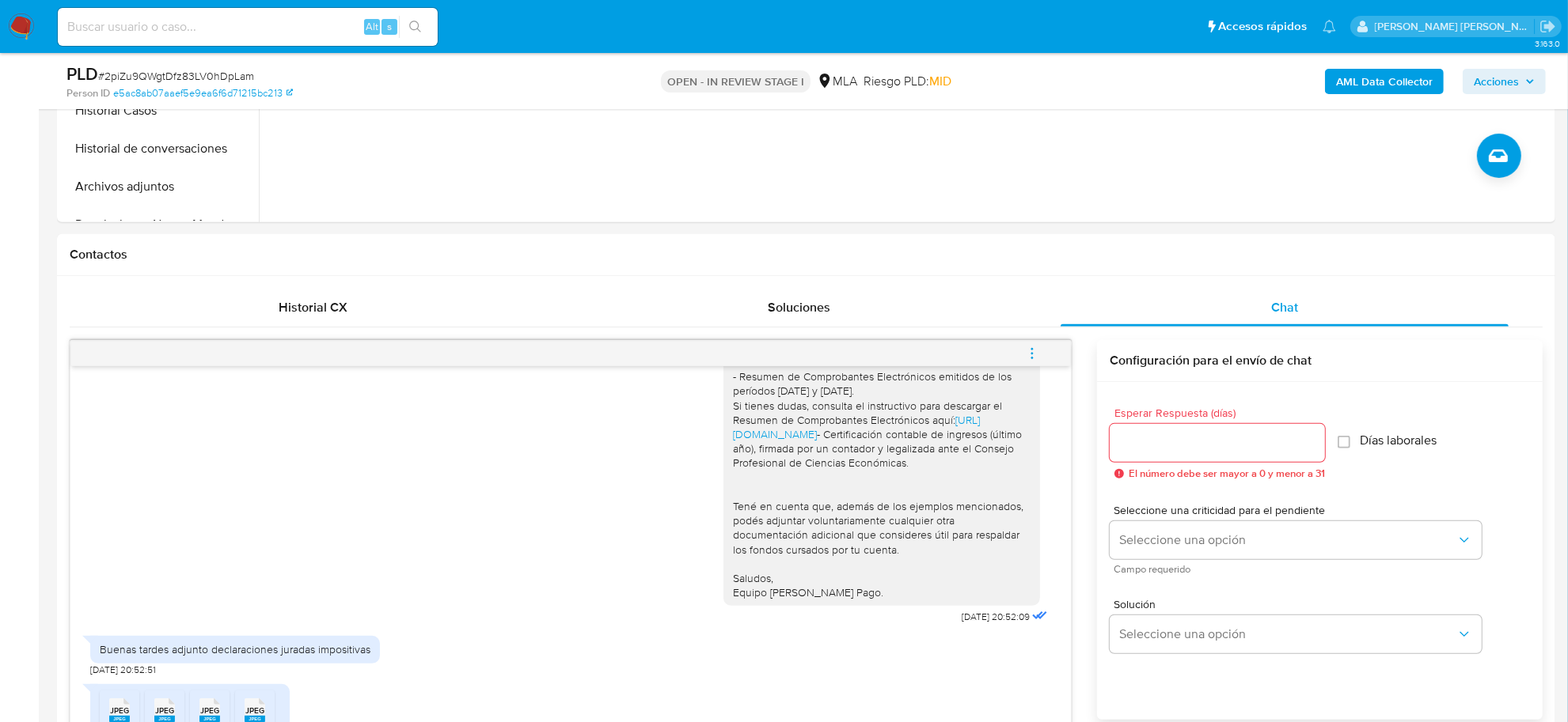
click at [1026, 354] on icon "menu-action" at bounding box center [1031, 353] width 14 height 14
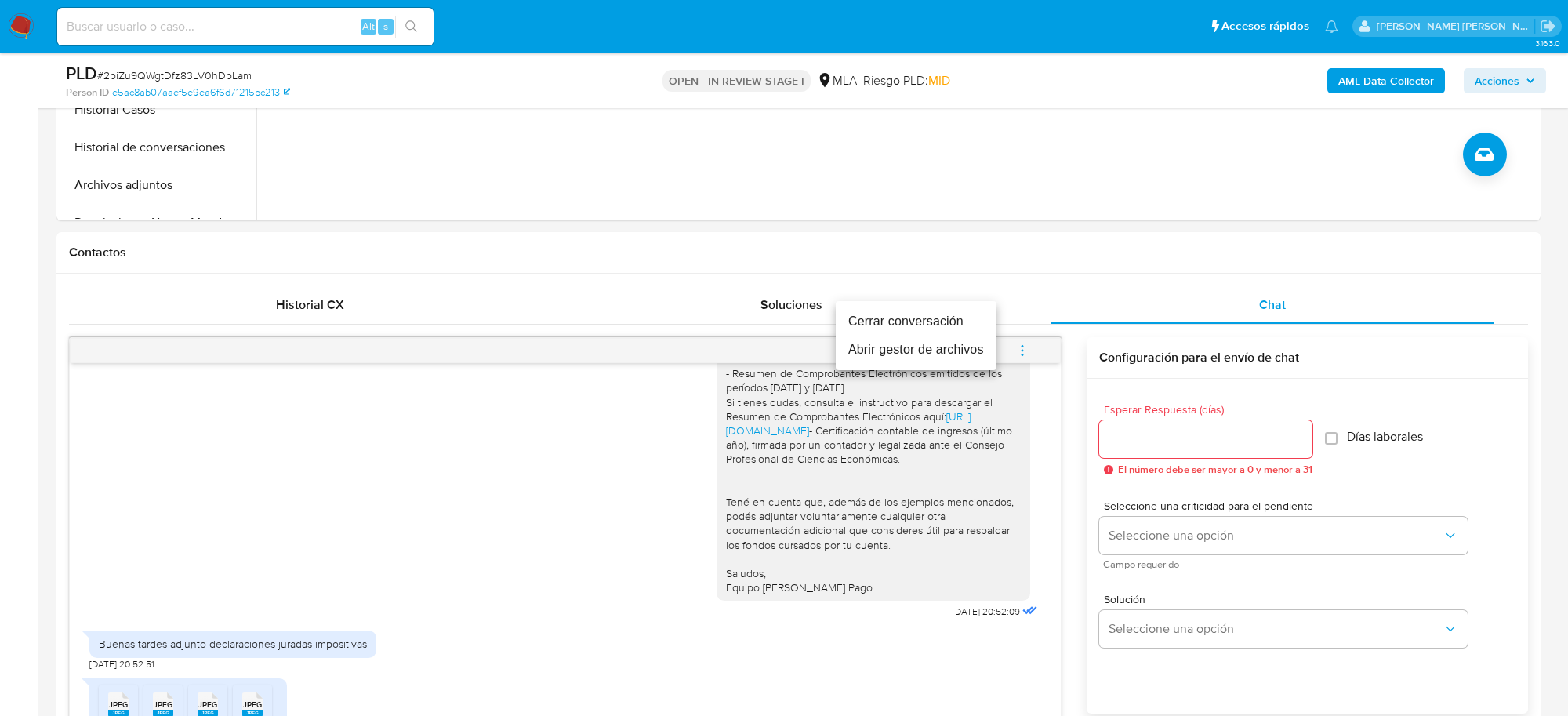
click at [937, 362] on li "Abrir gestor de archivos" at bounding box center [916, 349] width 161 height 28
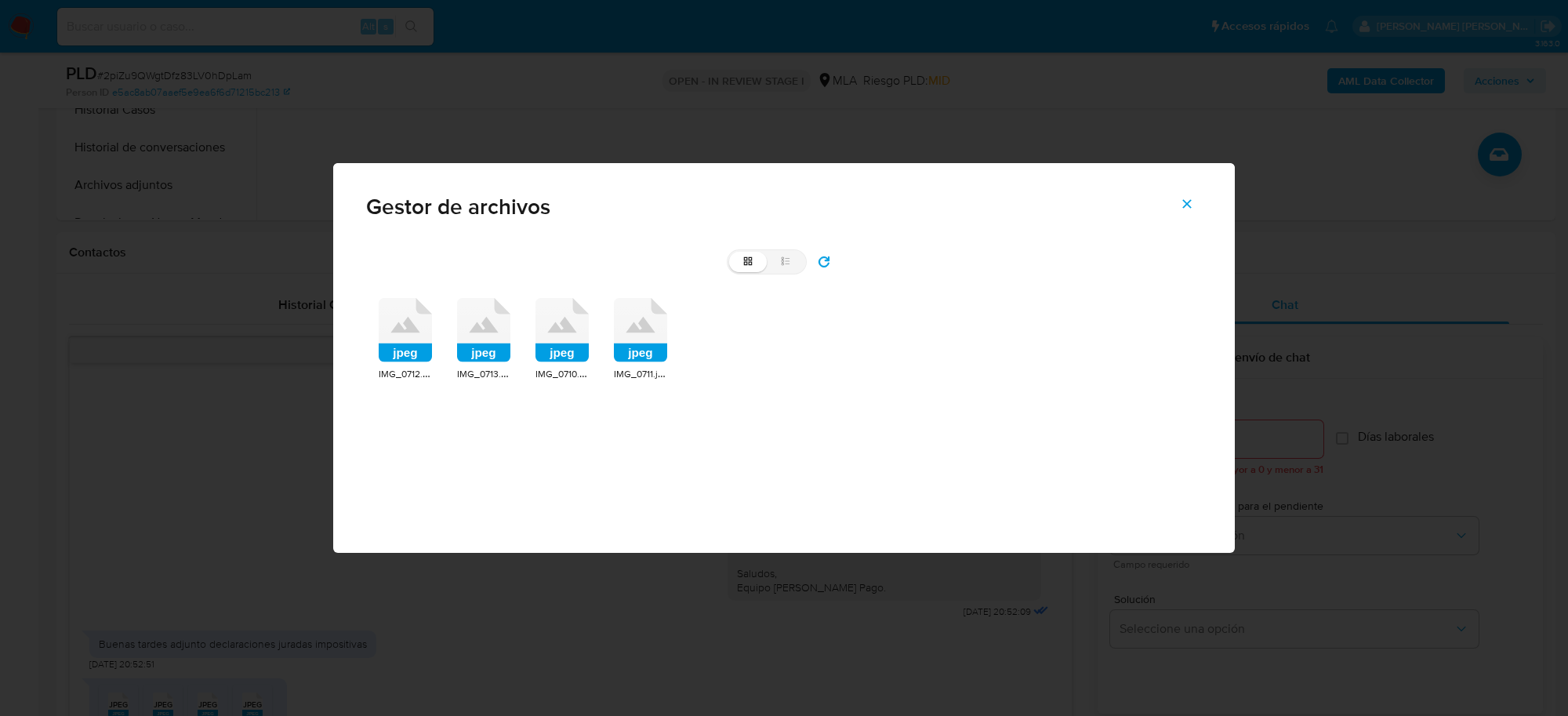
click at [389, 347] on rect at bounding box center [406, 352] width 53 height 19
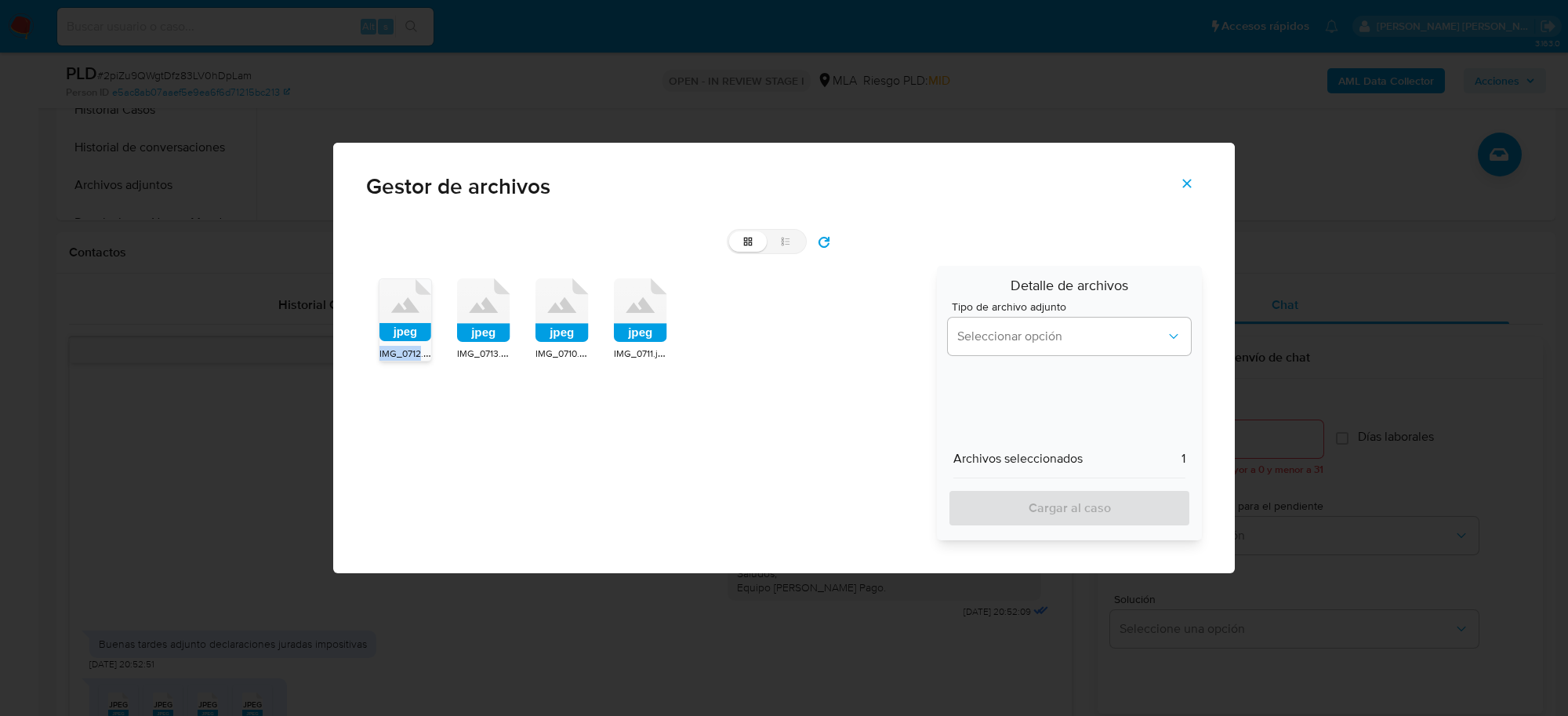
click at [389, 347] on span "IMG_0712.jpeg" at bounding box center [411, 352] width 63 height 15
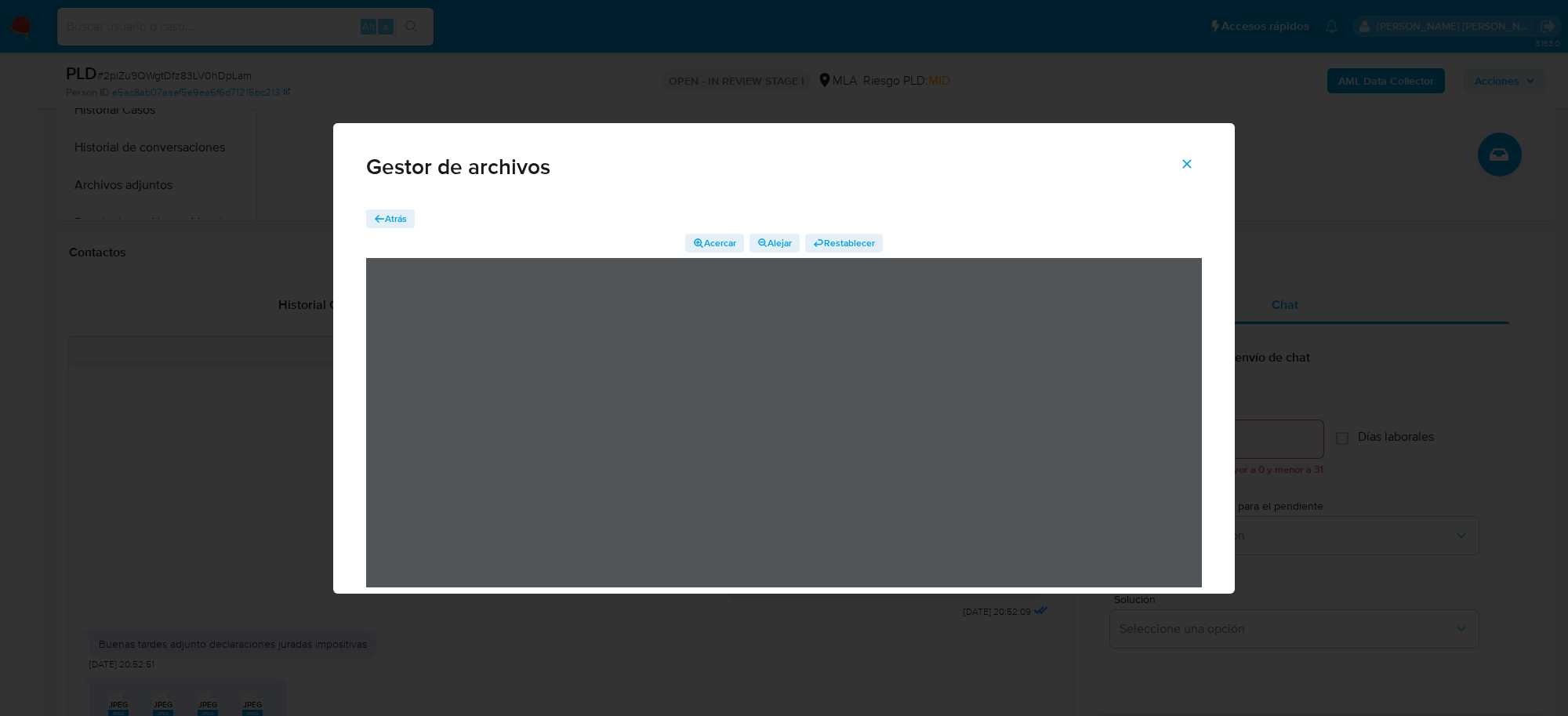
click at [392, 221] on span "Atrás" at bounding box center [396, 218] width 22 height 19
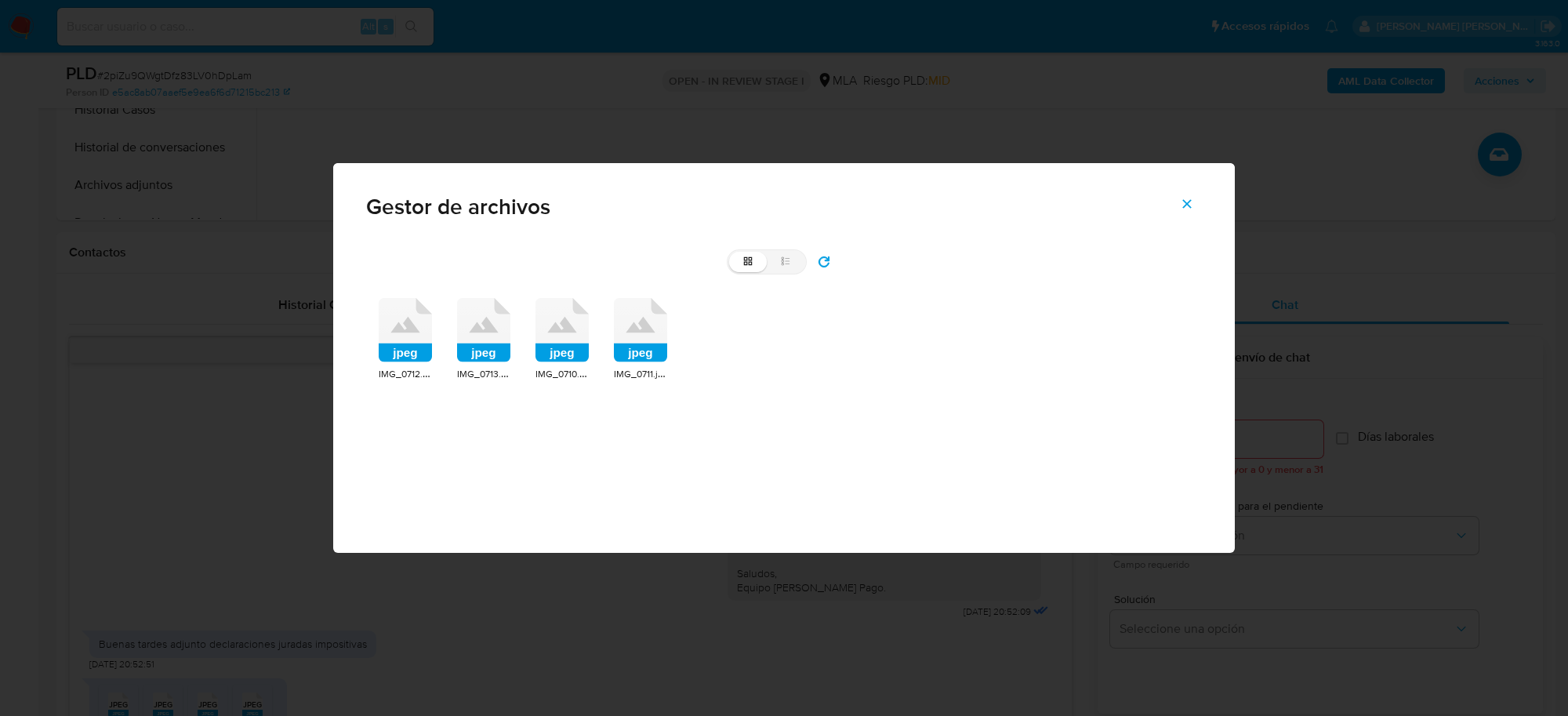
click at [422, 334] on icon at bounding box center [406, 331] width 53 height 65
click at [422, 343] on rect at bounding box center [406, 352] width 53 height 19
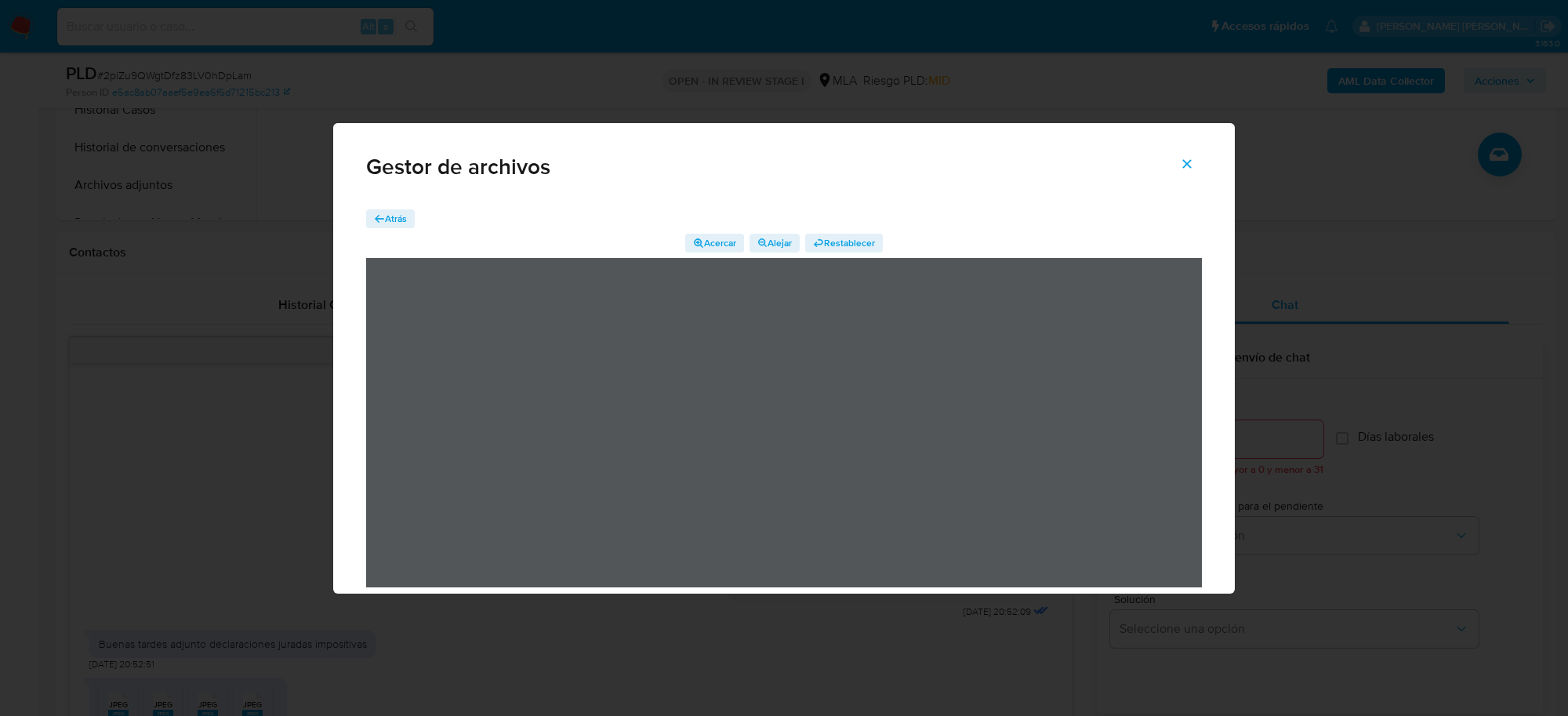
drag, startPoint x: 379, startPoint y: 209, endPoint x: 385, endPoint y: 217, distance: 10.0
click at [379, 211] on span "Atrás" at bounding box center [390, 218] width 33 height 15
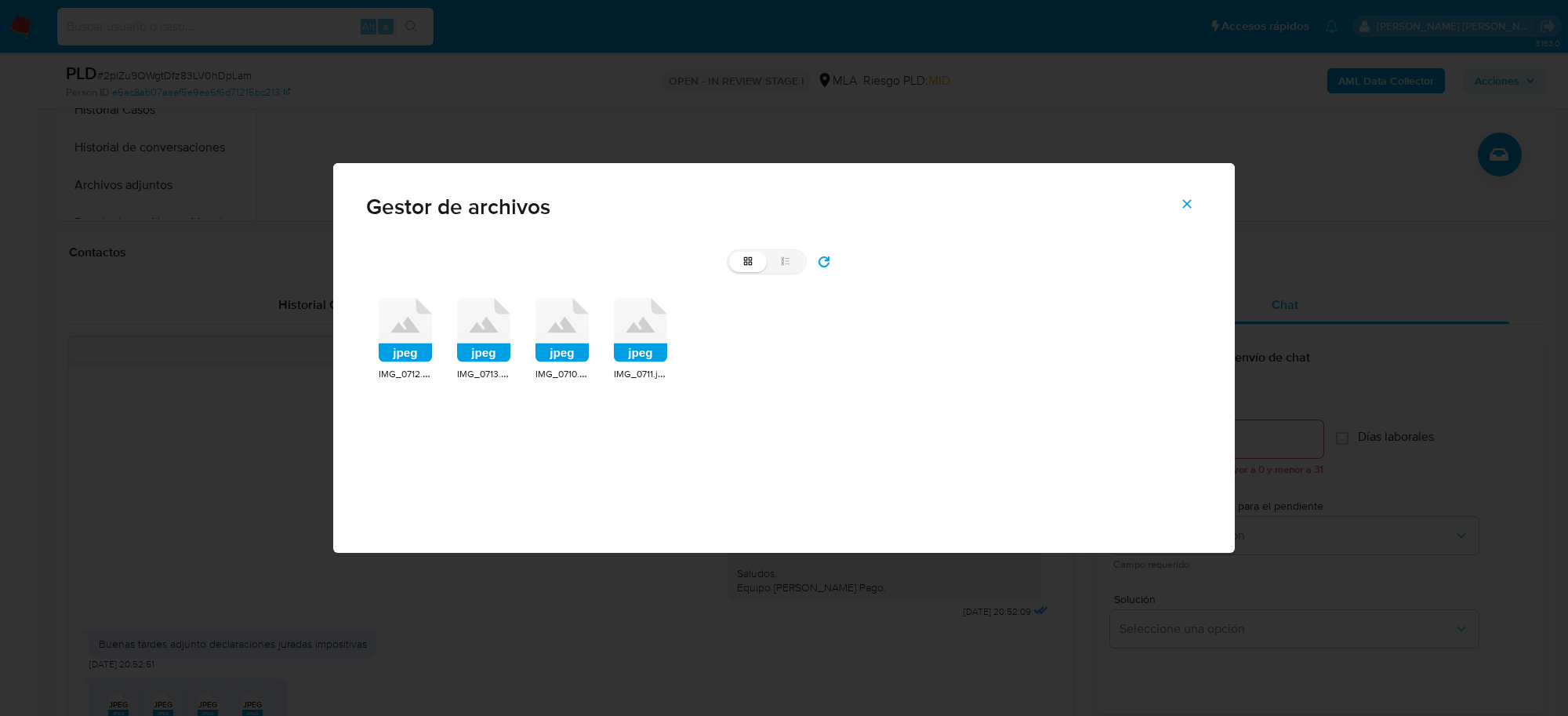
click at [487, 335] on icon at bounding box center [484, 331] width 53 height 65
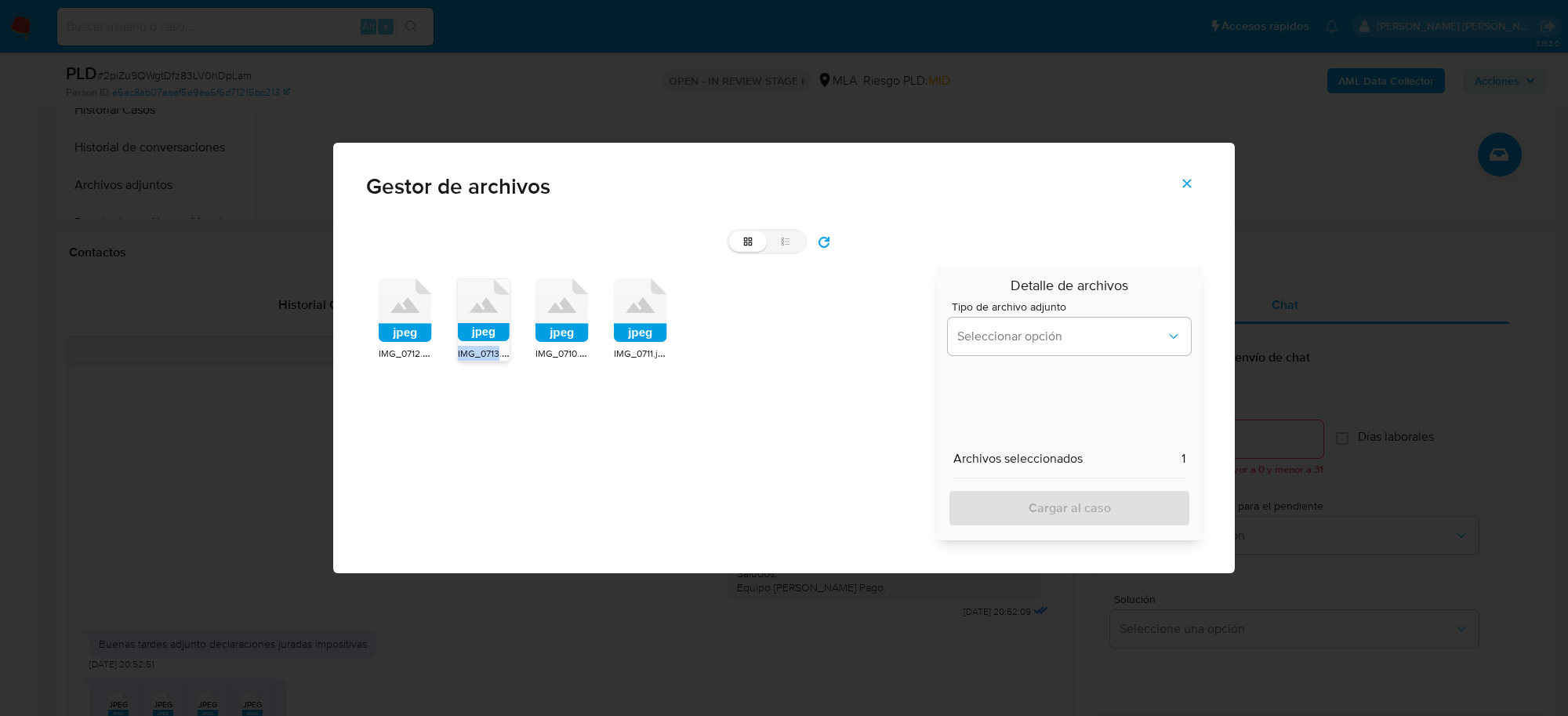
click at [487, 335] on rect at bounding box center [484, 332] width 52 height 18
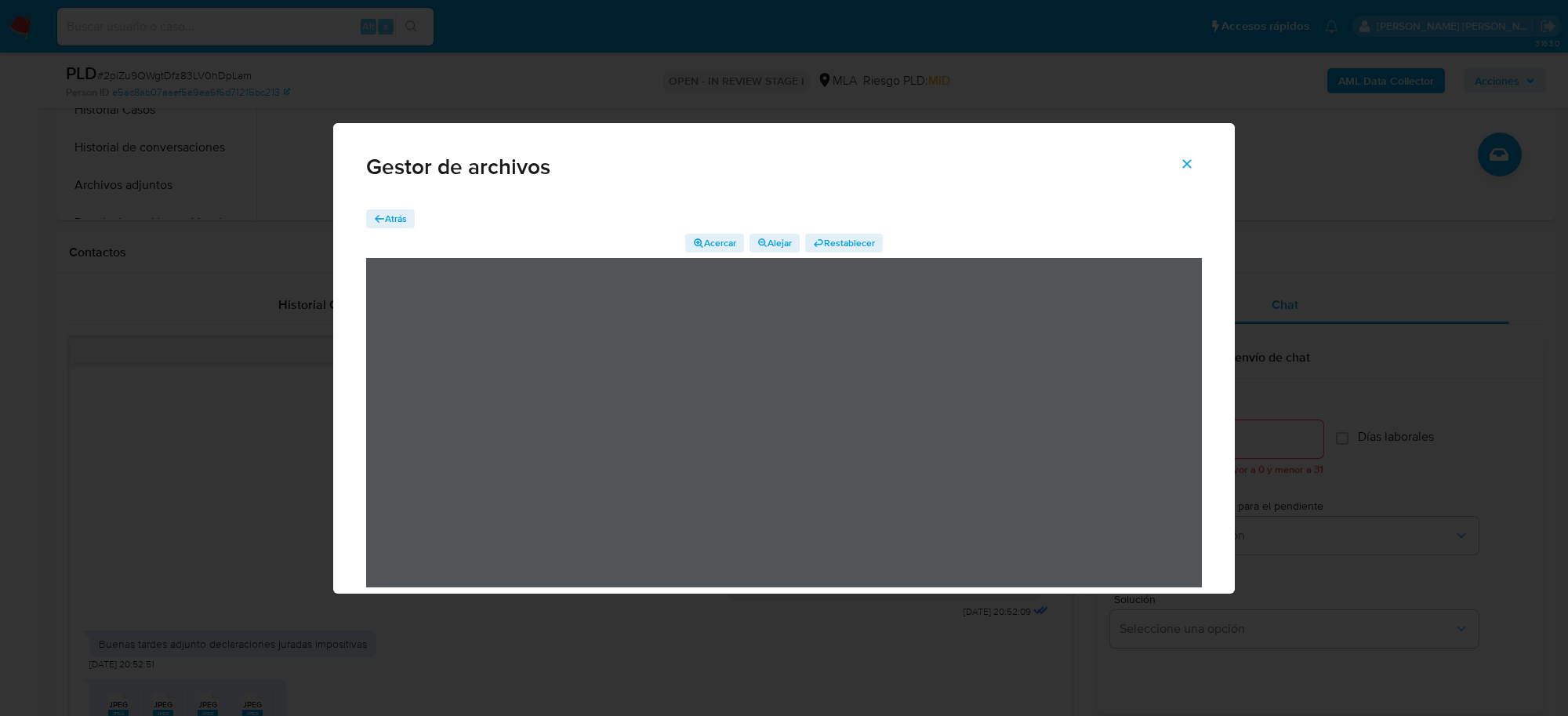
click at [400, 222] on span "Atrás" at bounding box center [396, 218] width 22 height 19
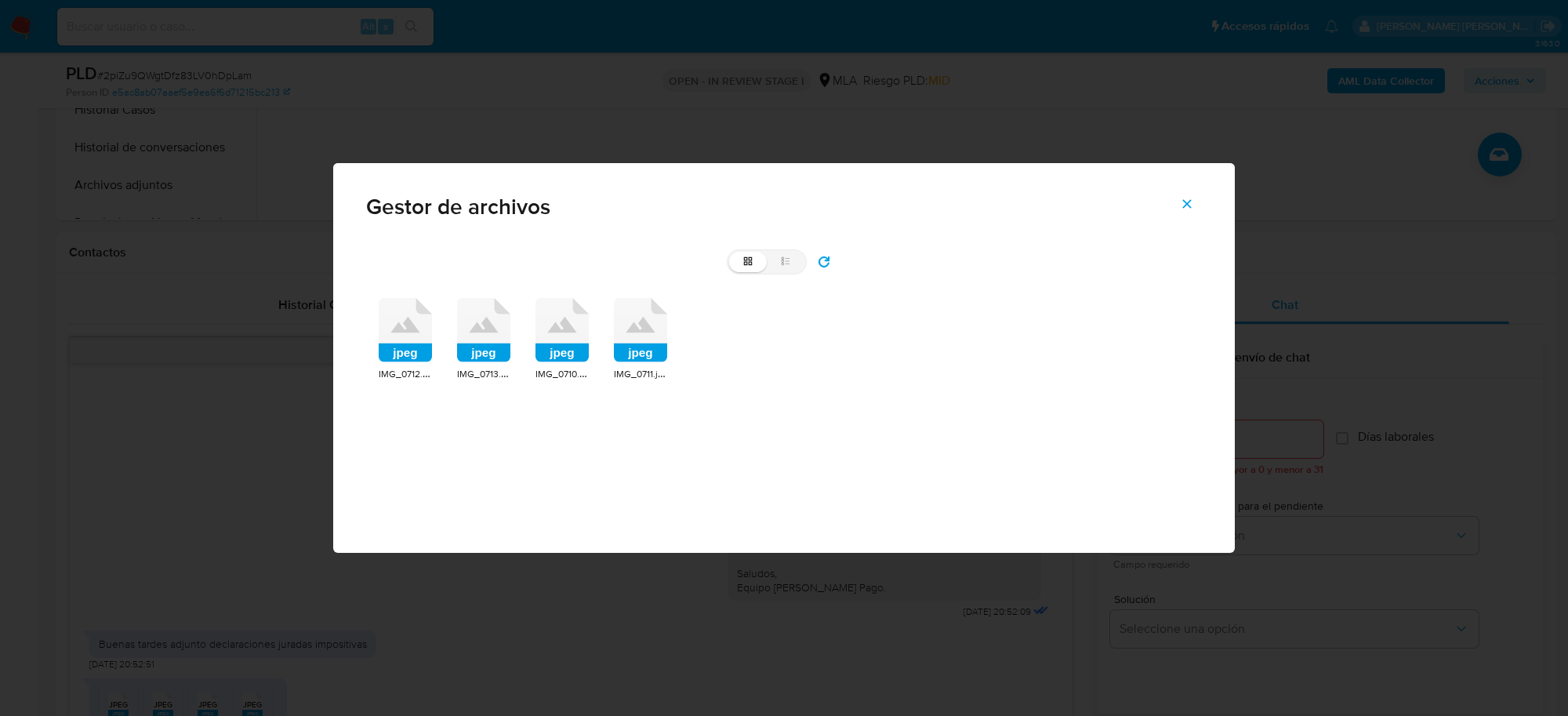
click at [571, 339] on icon at bounding box center [562, 331] width 53 height 65
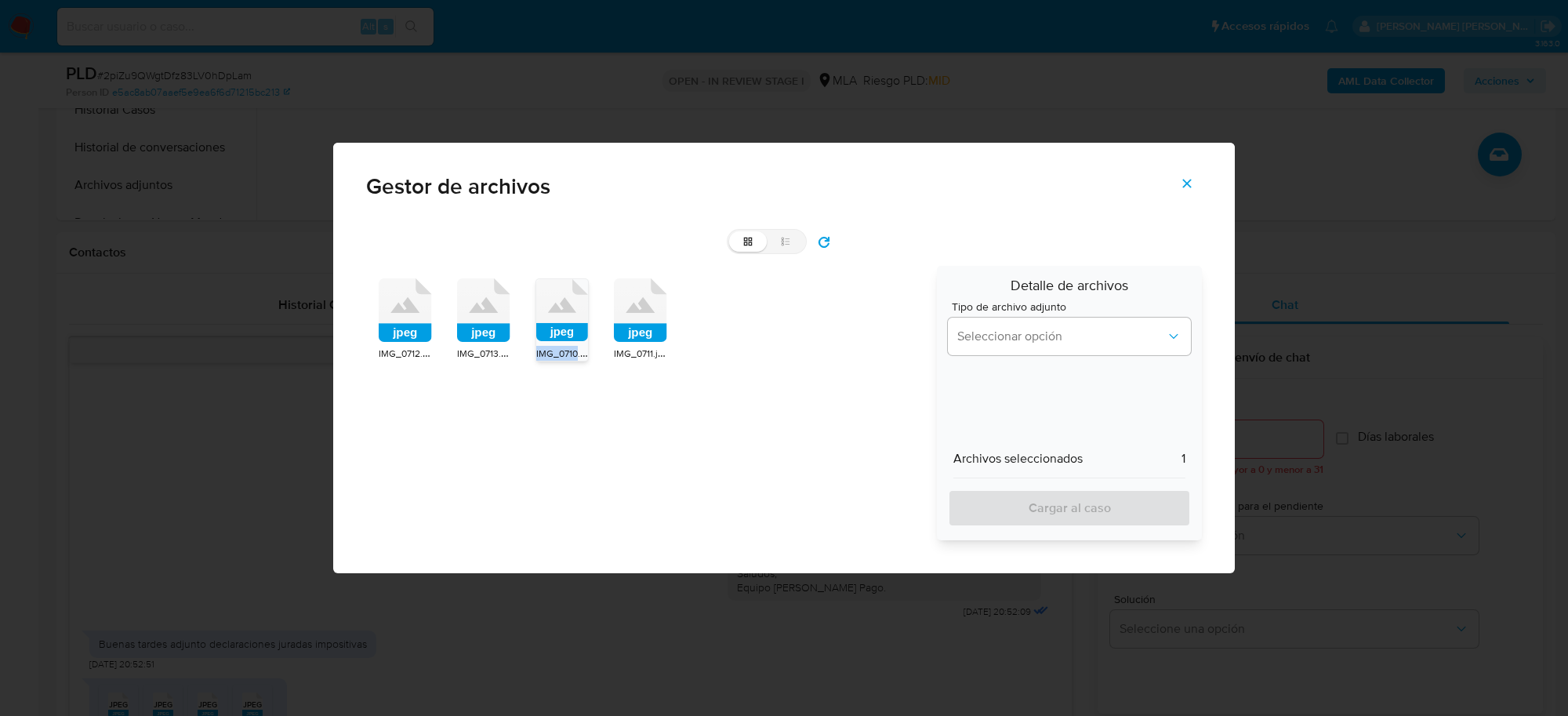
click at [571, 339] on rect at bounding box center [562, 332] width 52 height 18
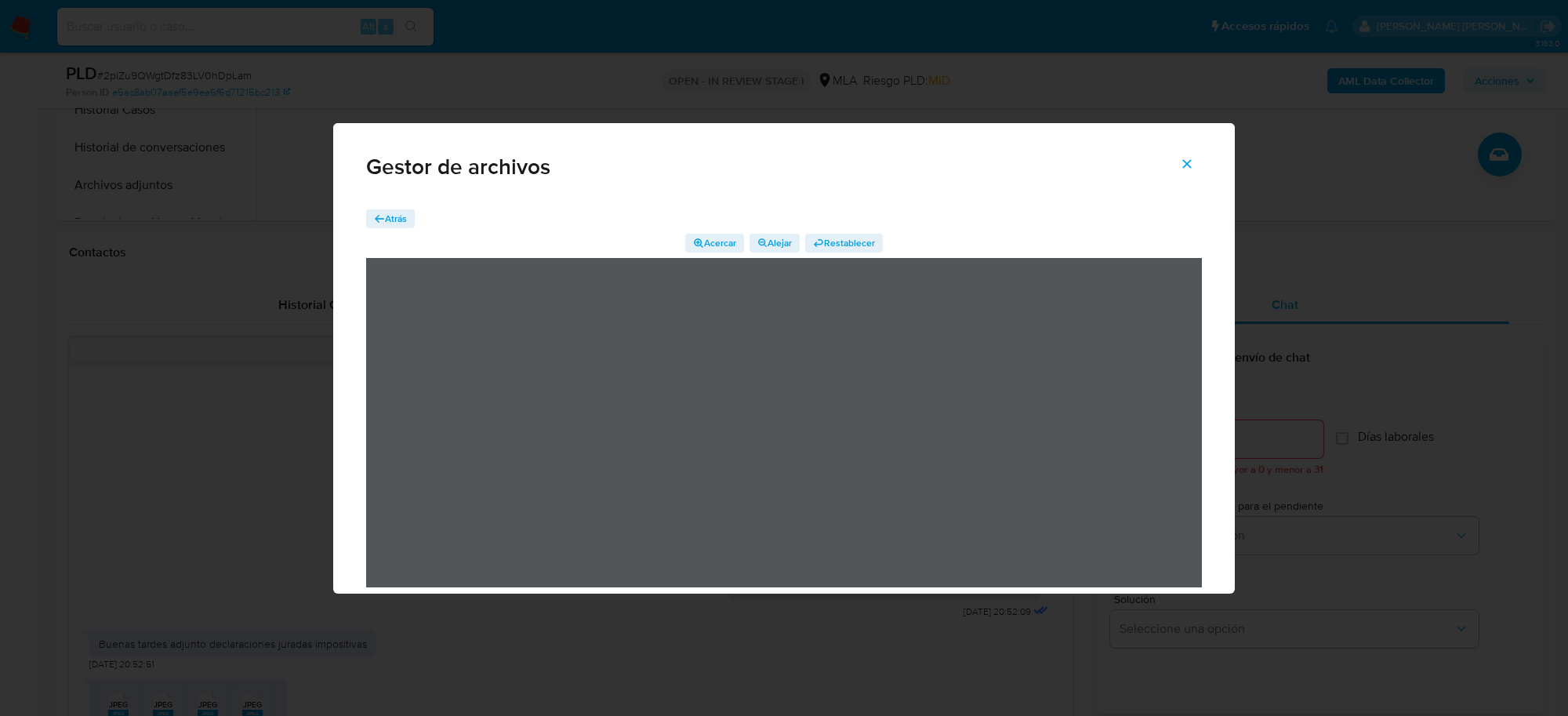
click at [388, 220] on span "Atrás" at bounding box center [396, 218] width 22 height 19
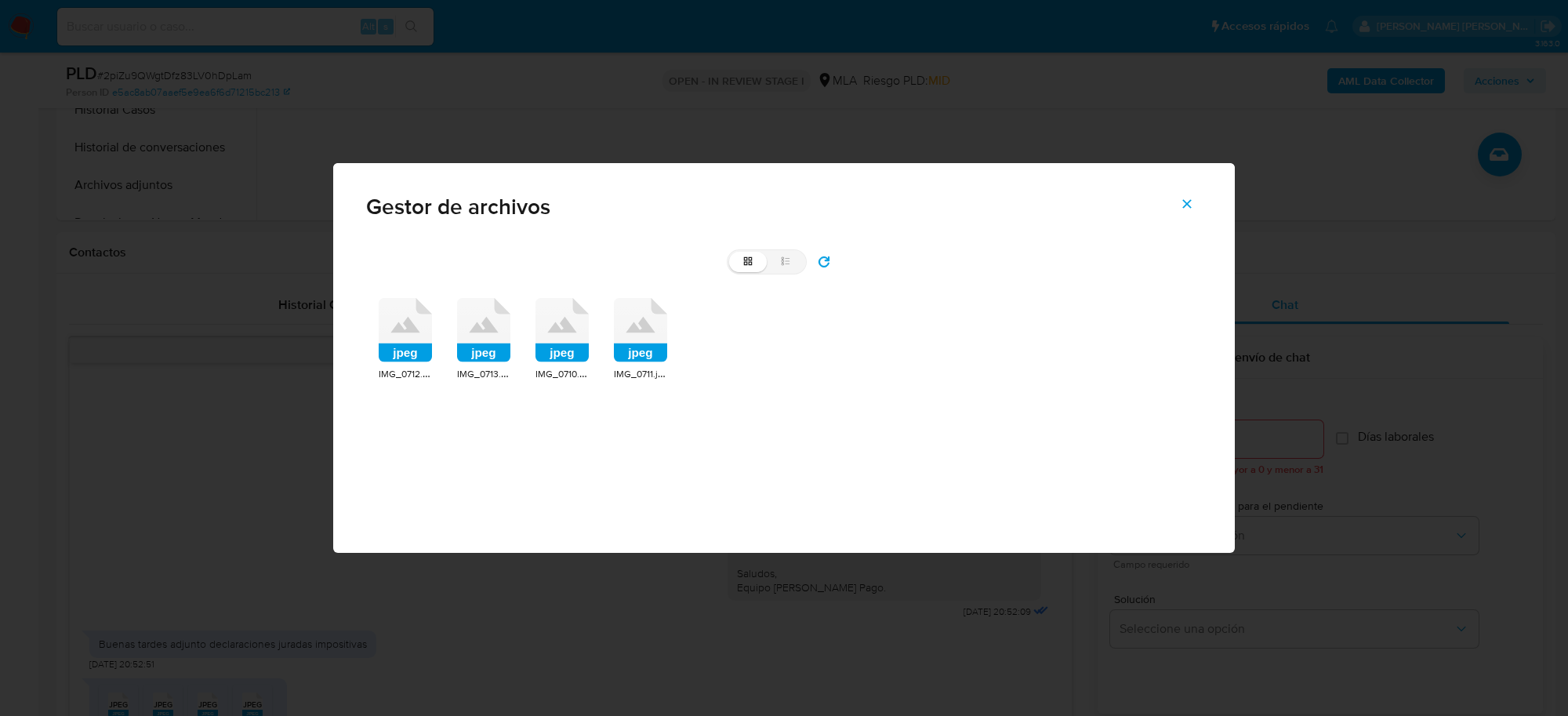
click at [651, 334] on icon at bounding box center [641, 331] width 53 height 65
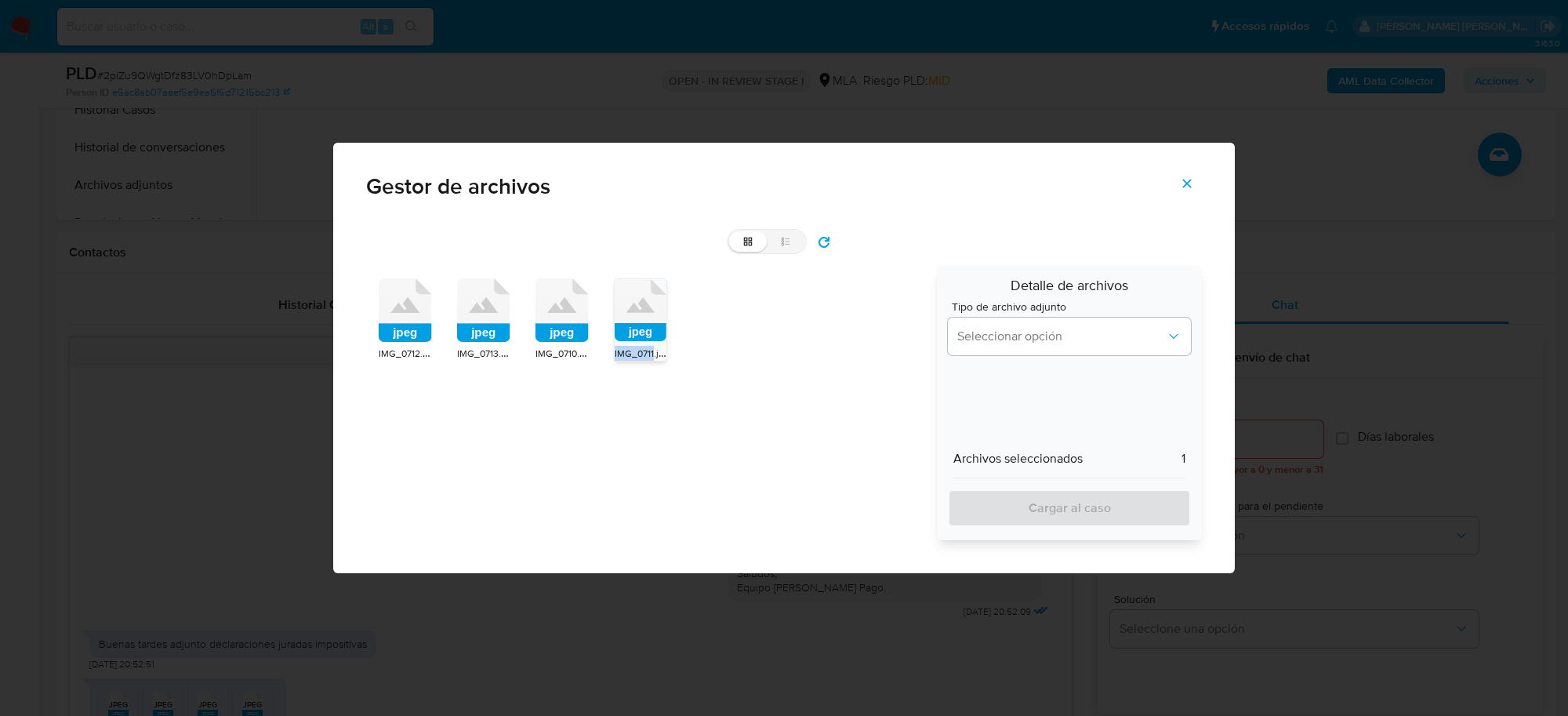
click at [651, 334] on rect at bounding box center [641, 332] width 52 height 18
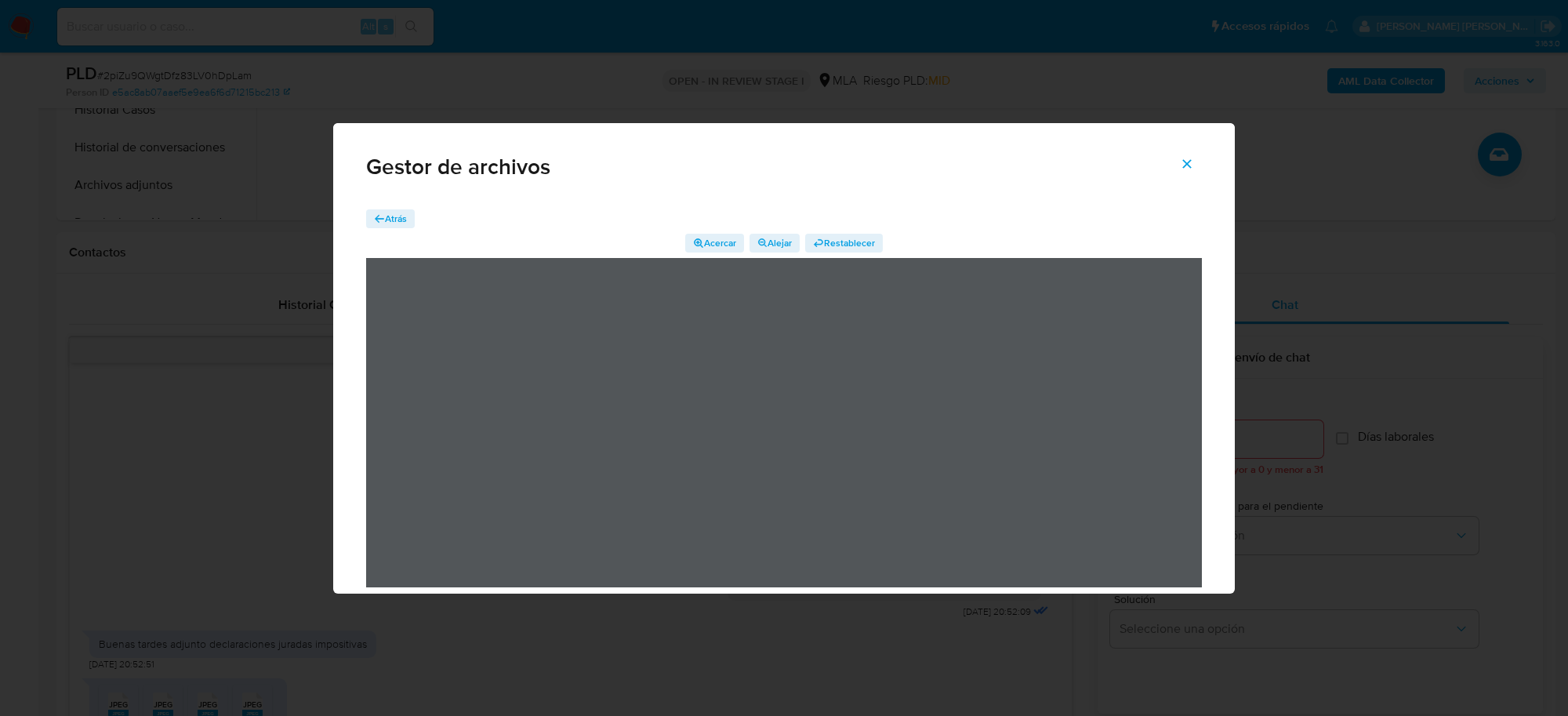
click at [392, 225] on span "Atrás" at bounding box center [396, 218] width 22 height 19
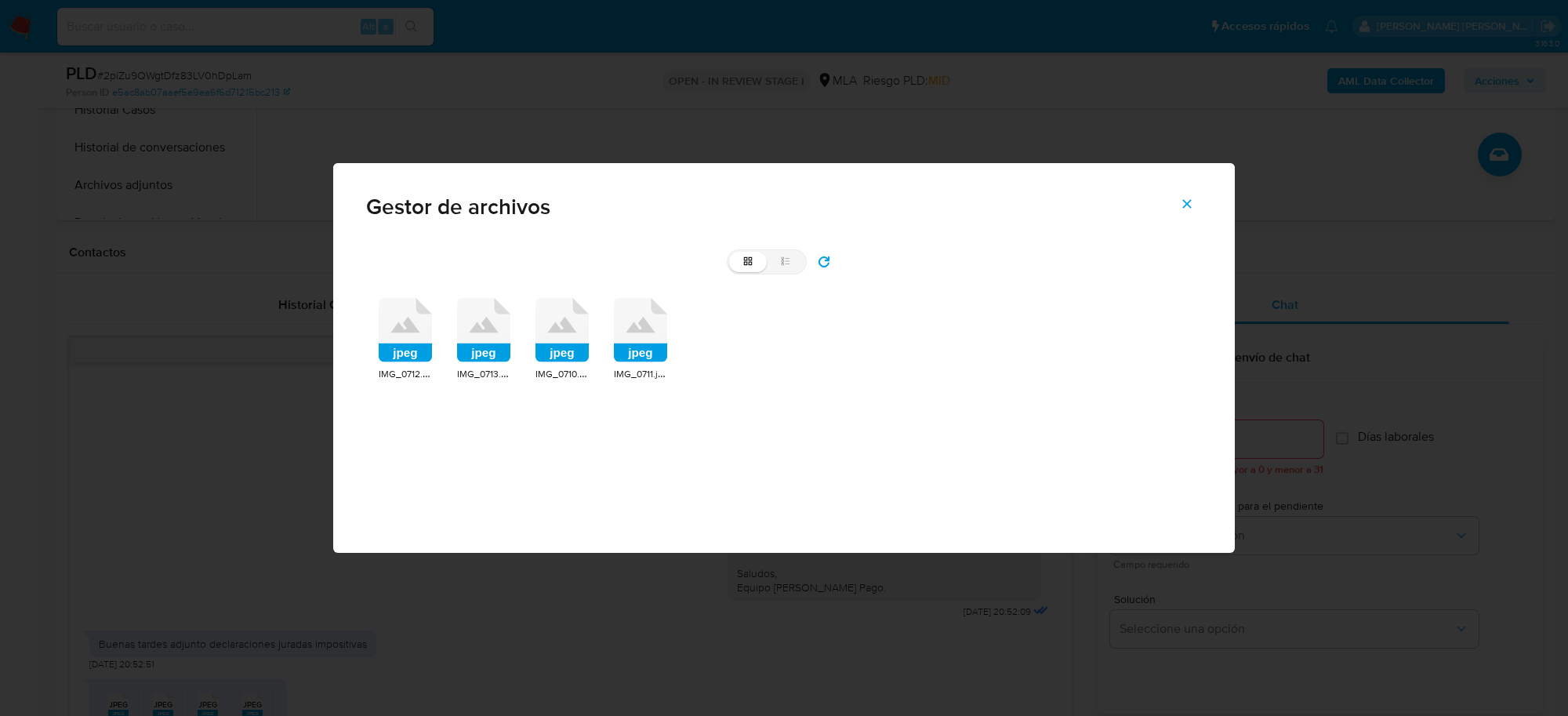
click at [429, 346] on rect at bounding box center [406, 352] width 53 height 19
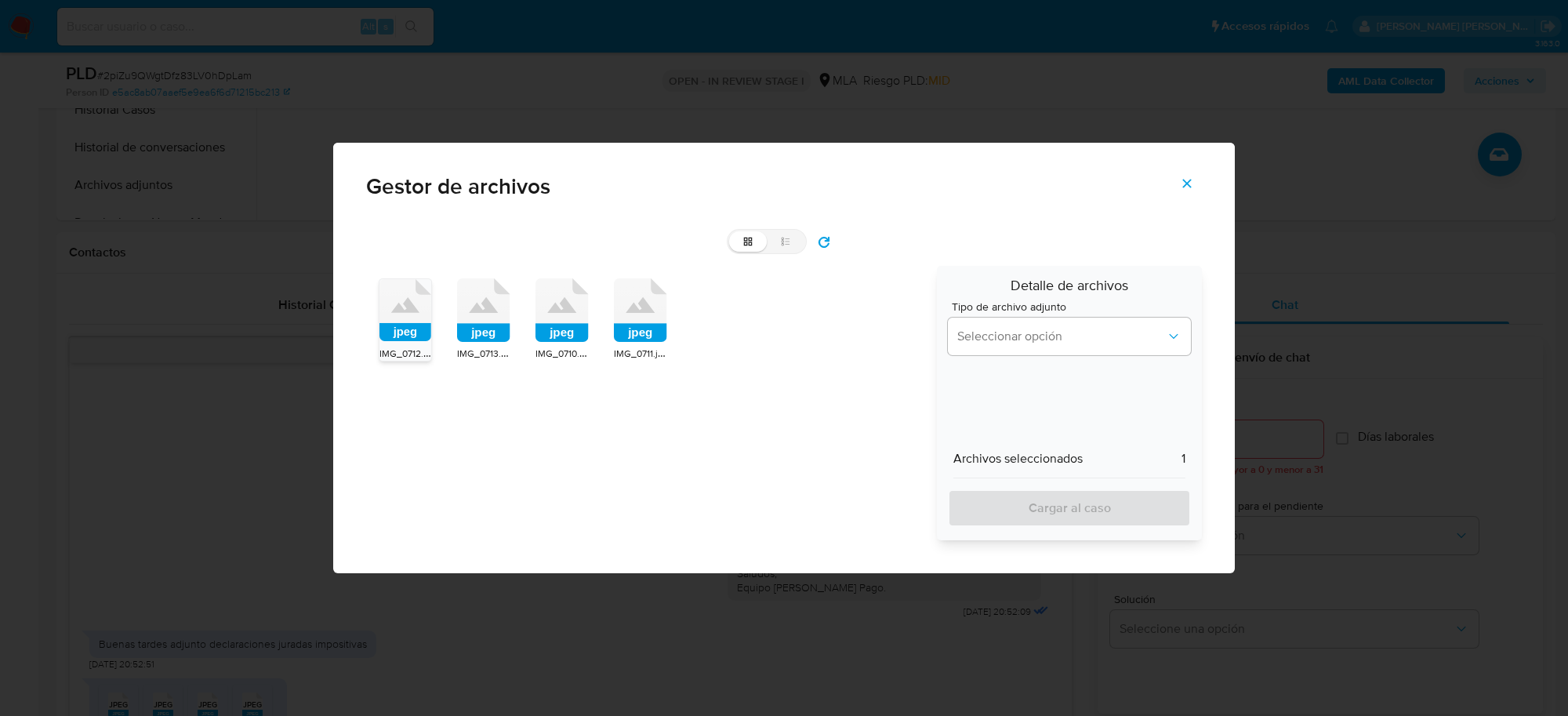
click at [429, 346] on span "IMG_0712.jpeg" at bounding box center [411, 352] width 63 height 15
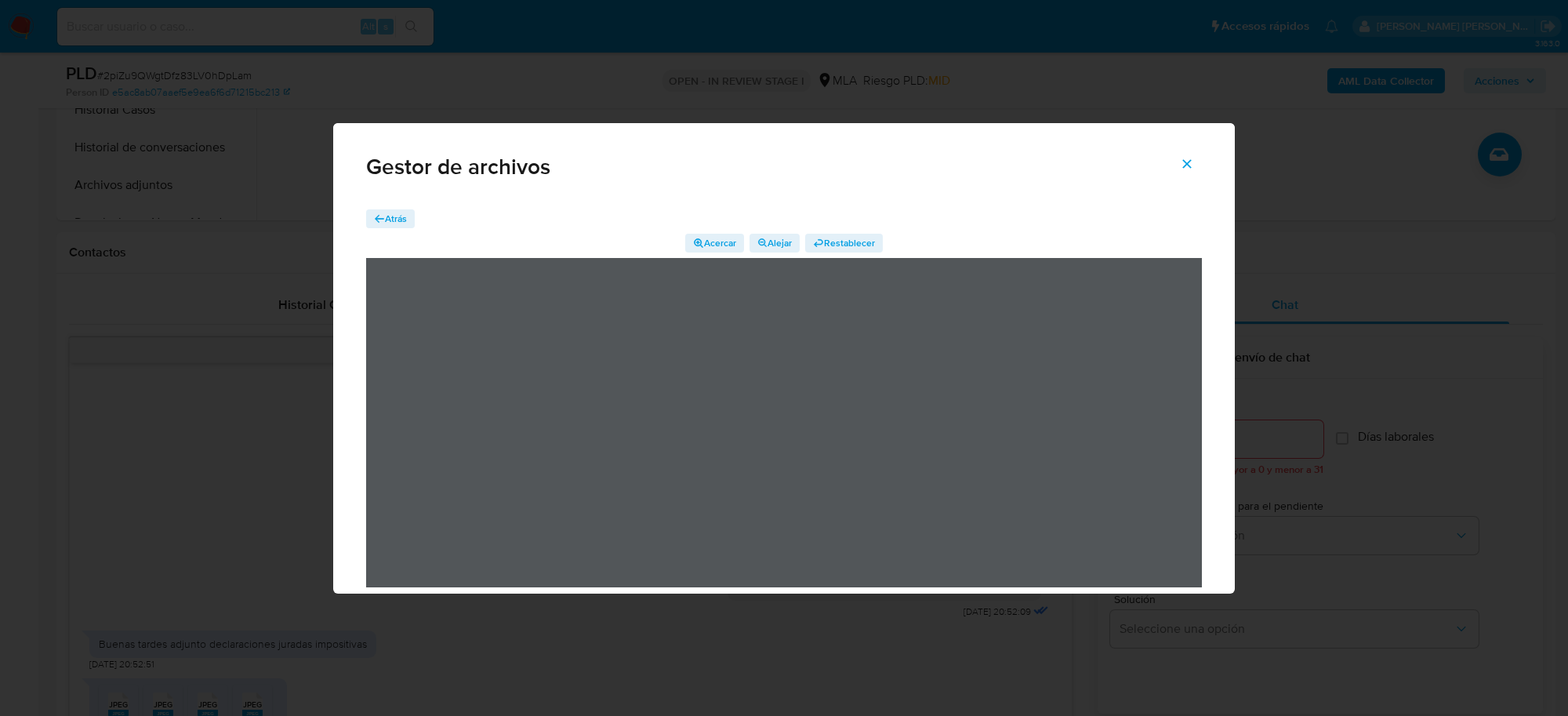
click at [396, 225] on span "Atrás" at bounding box center [396, 218] width 22 height 19
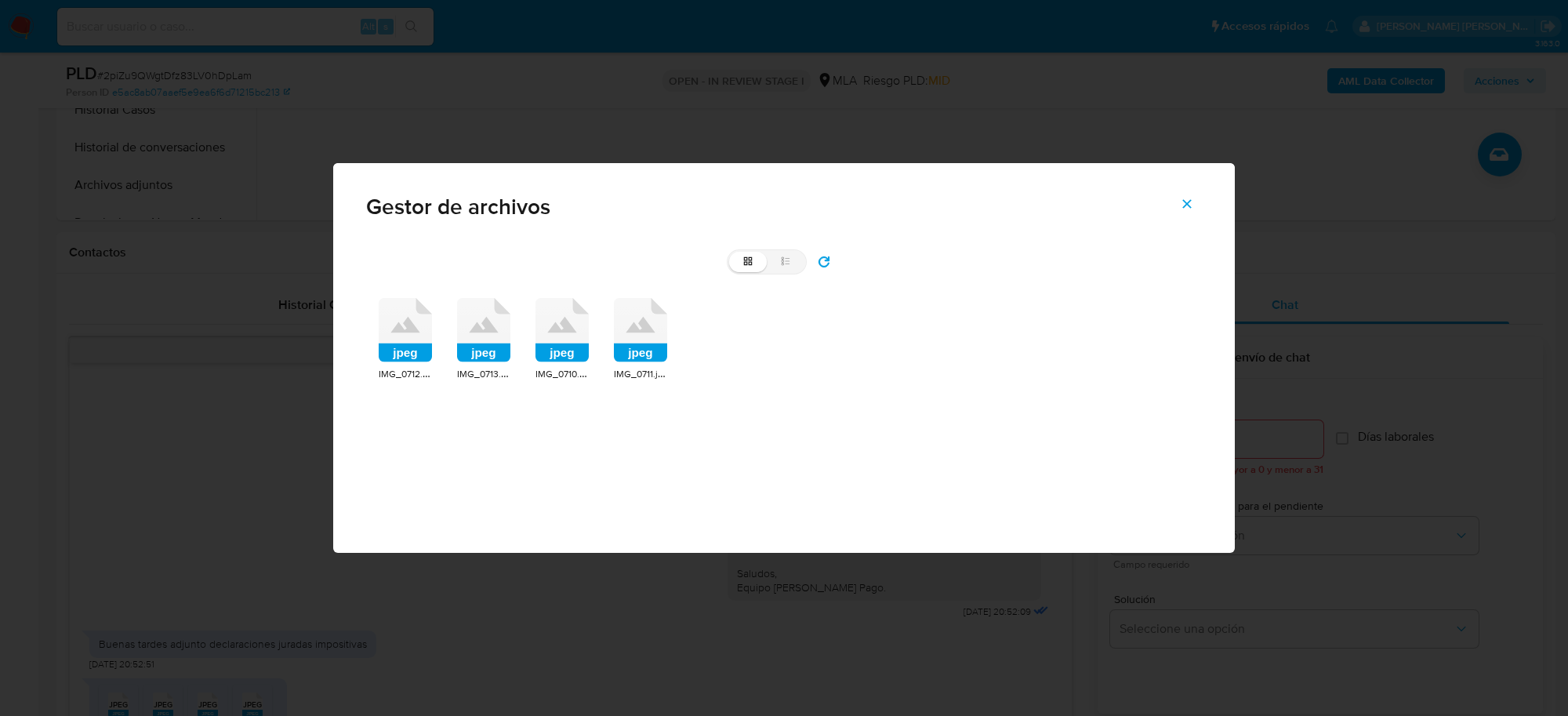
click at [510, 337] on icon at bounding box center [484, 331] width 53 height 65
click at [510, 337] on div "jpeg IMG_0713.jpeg" at bounding box center [484, 340] width 53 height 84
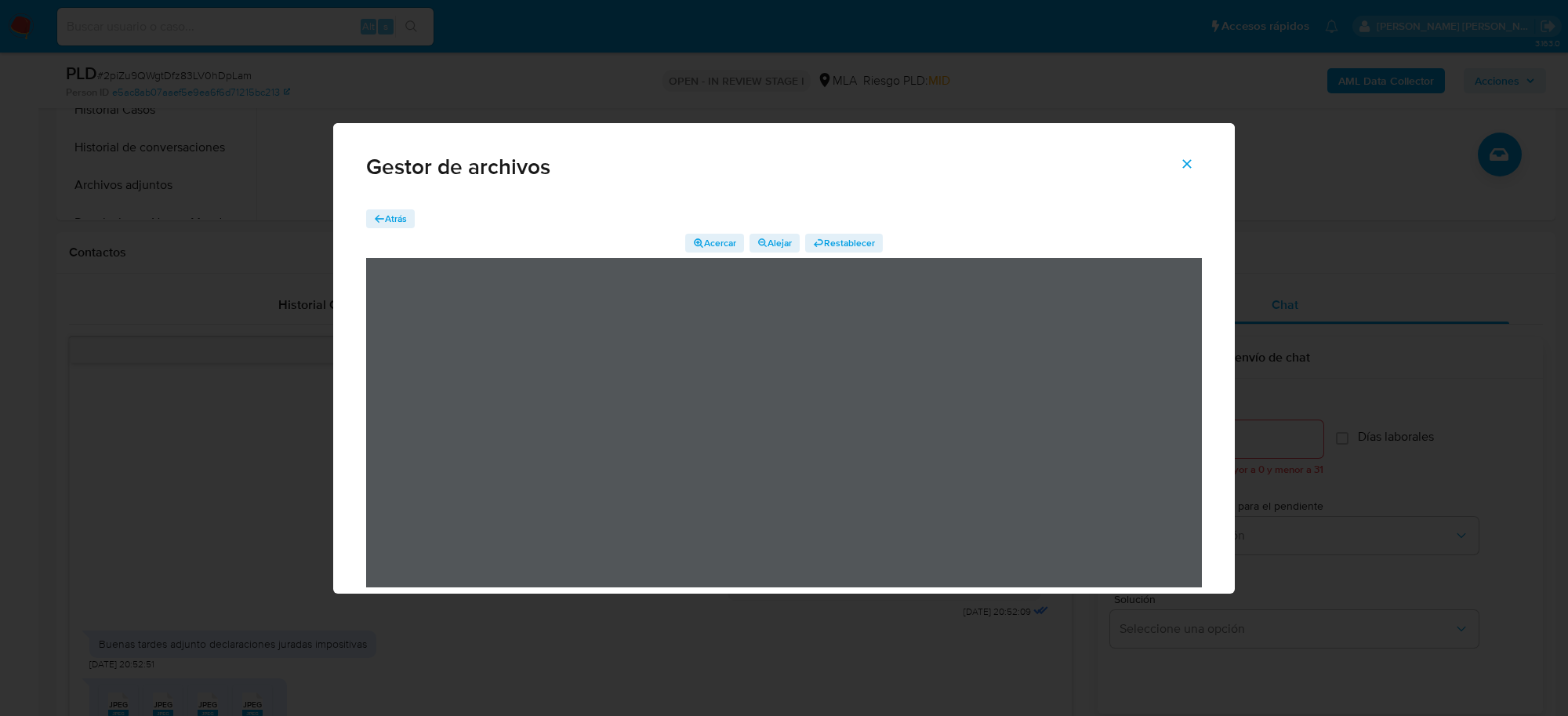
click at [1190, 174] on span "Cerrar" at bounding box center [1187, 164] width 14 height 35
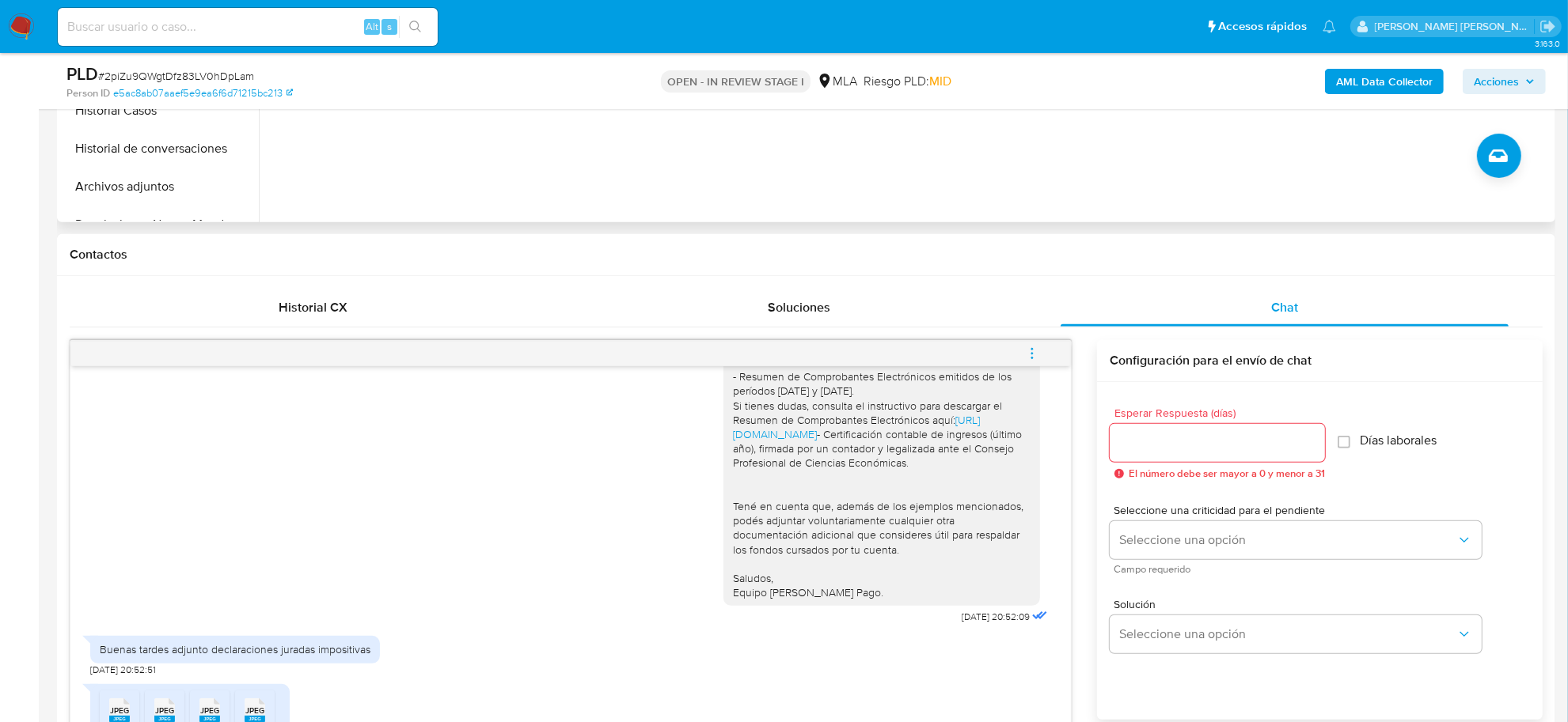
scroll to position [495, 0]
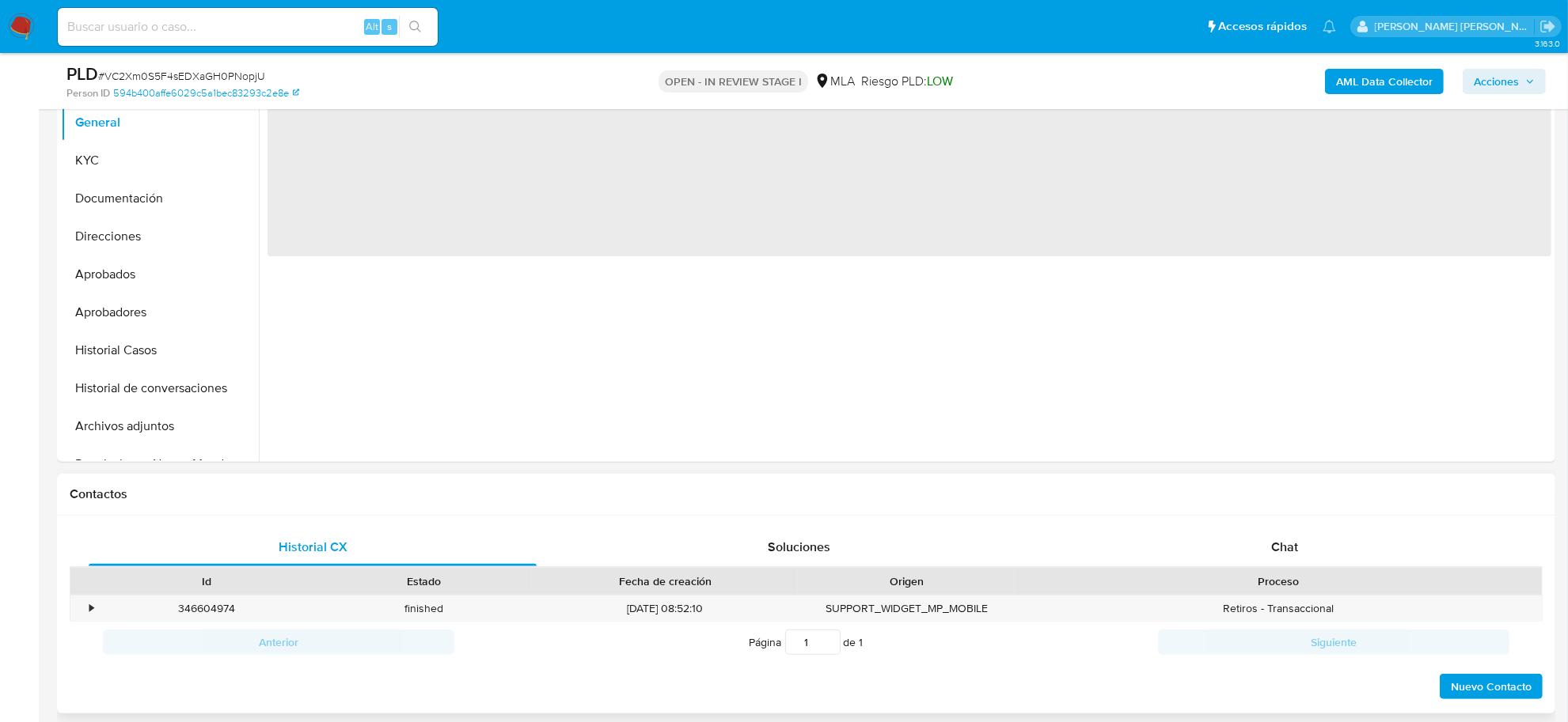
scroll to position [395, 0]
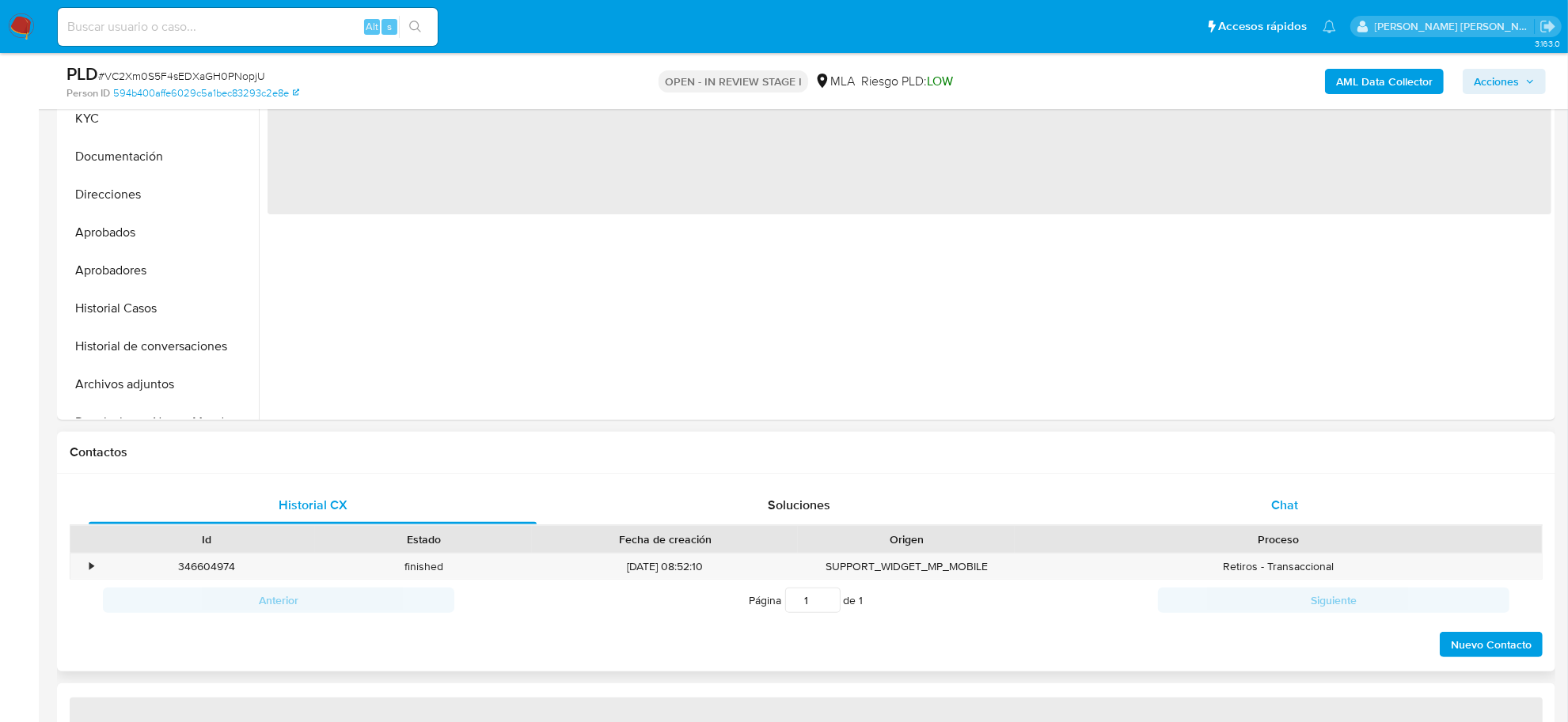
click at [1276, 515] on div "Chat" at bounding box center [1284, 505] width 448 height 38
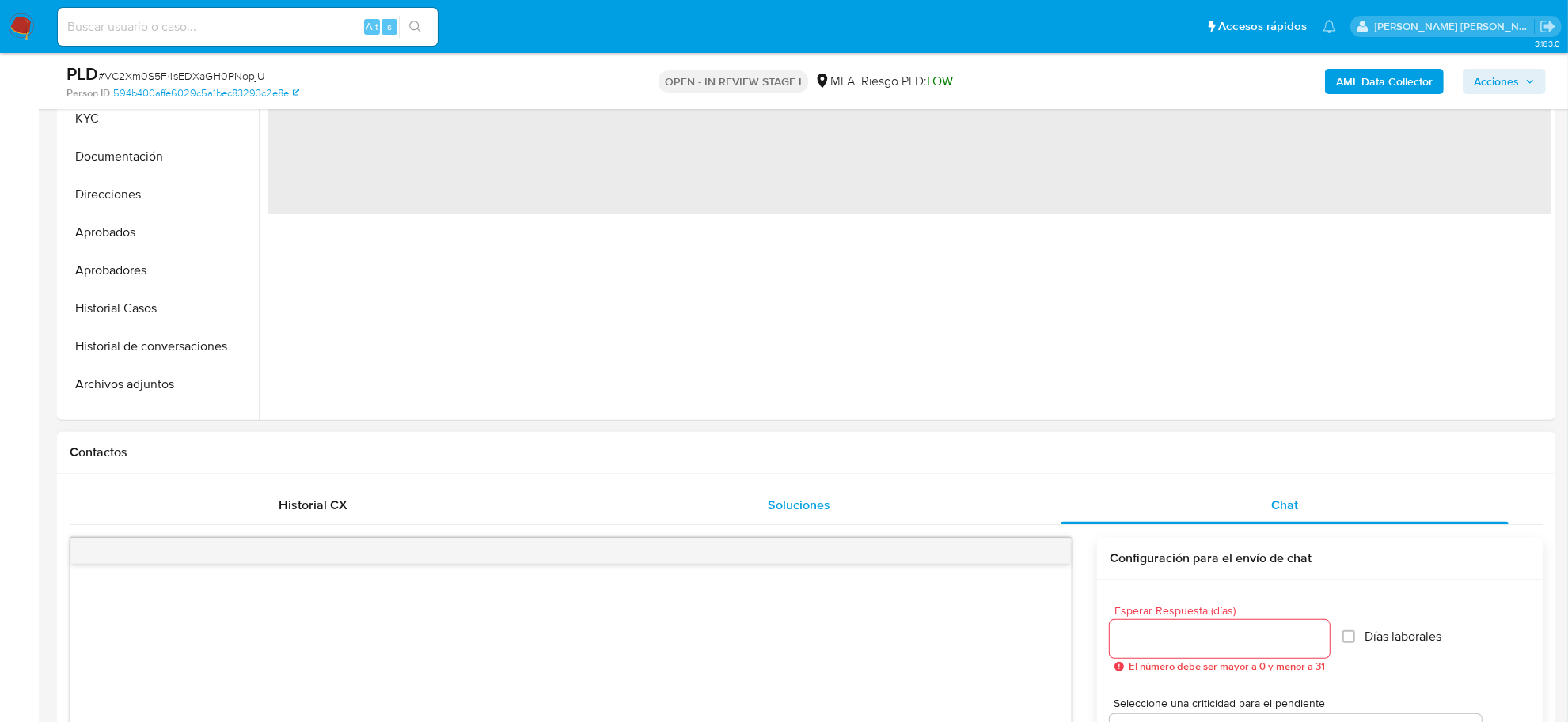
select select "10"
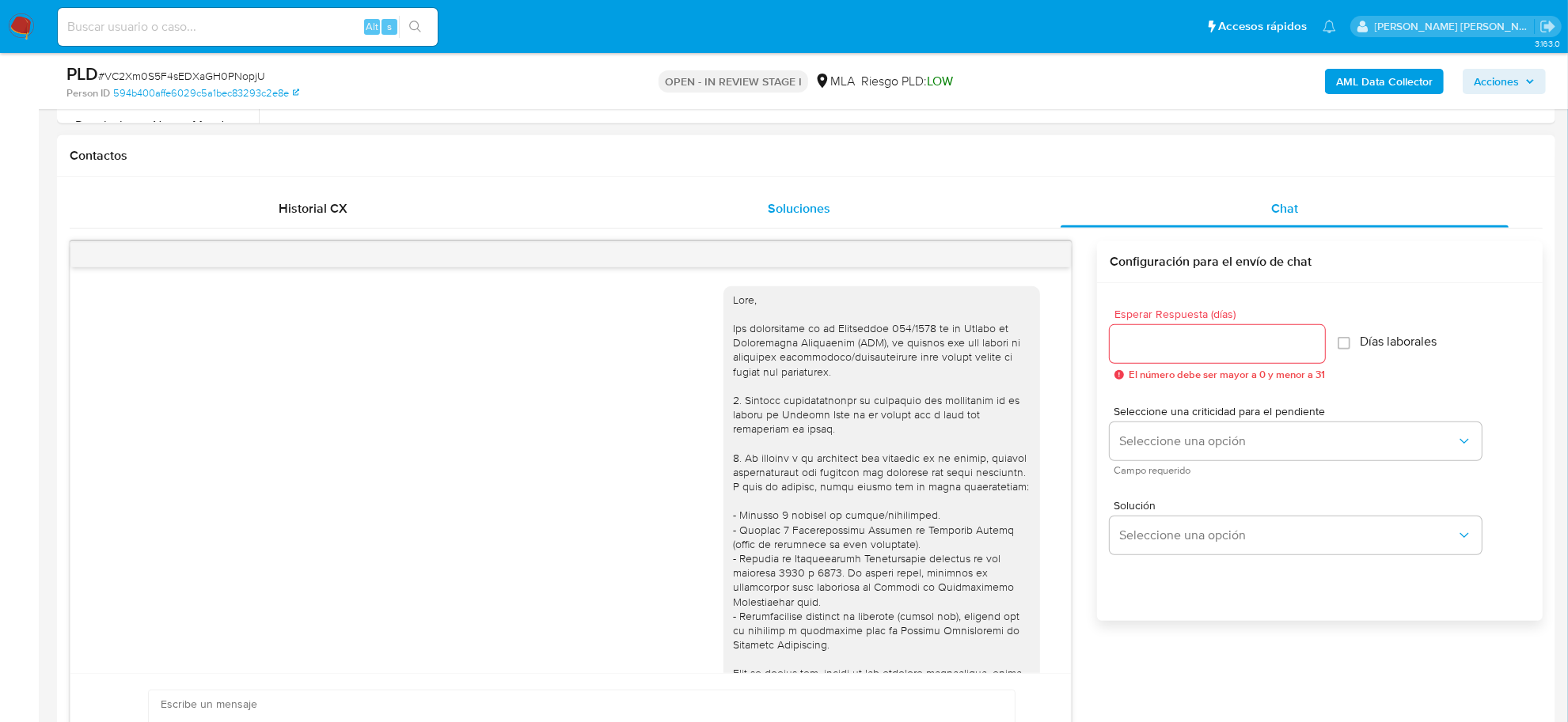
scroll to position [709, 0]
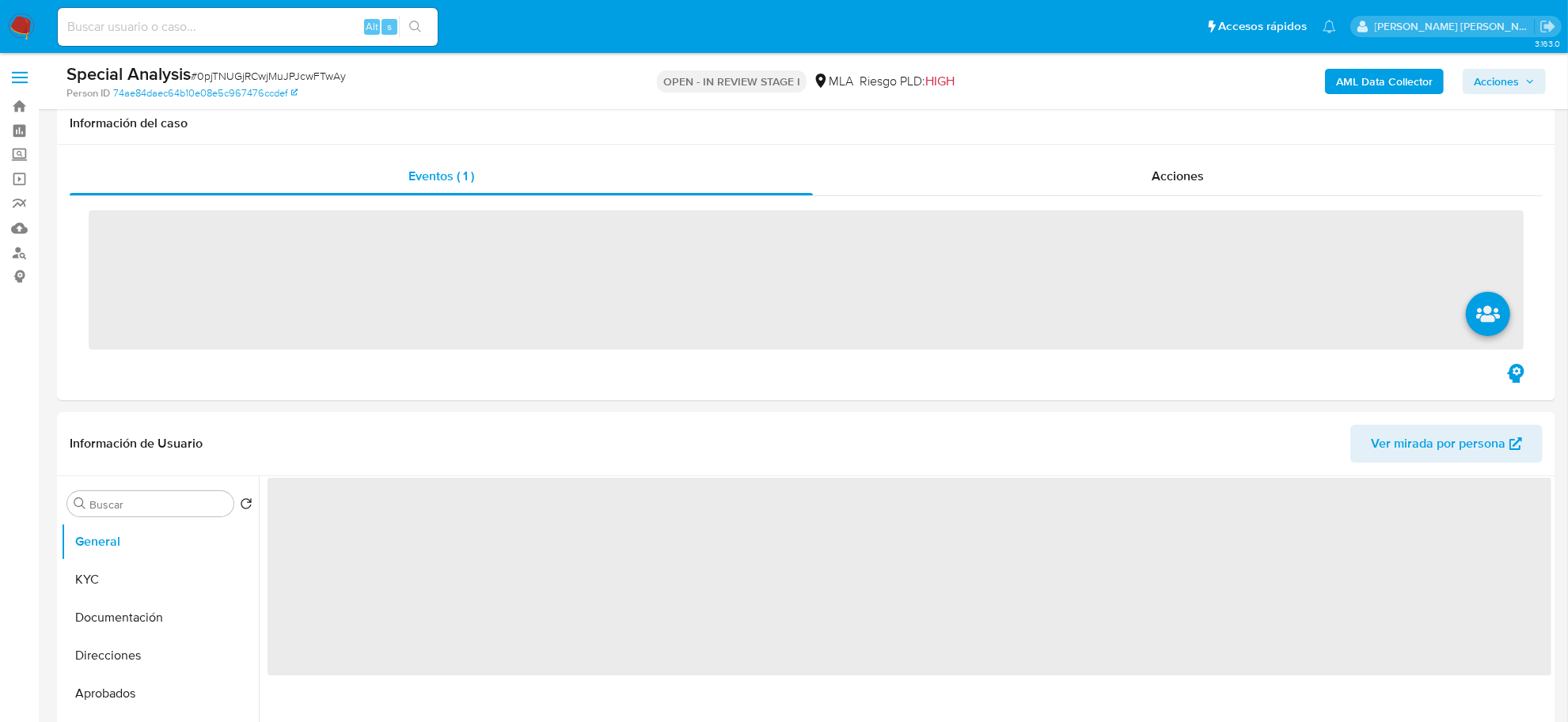
scroll to position [198, 0]
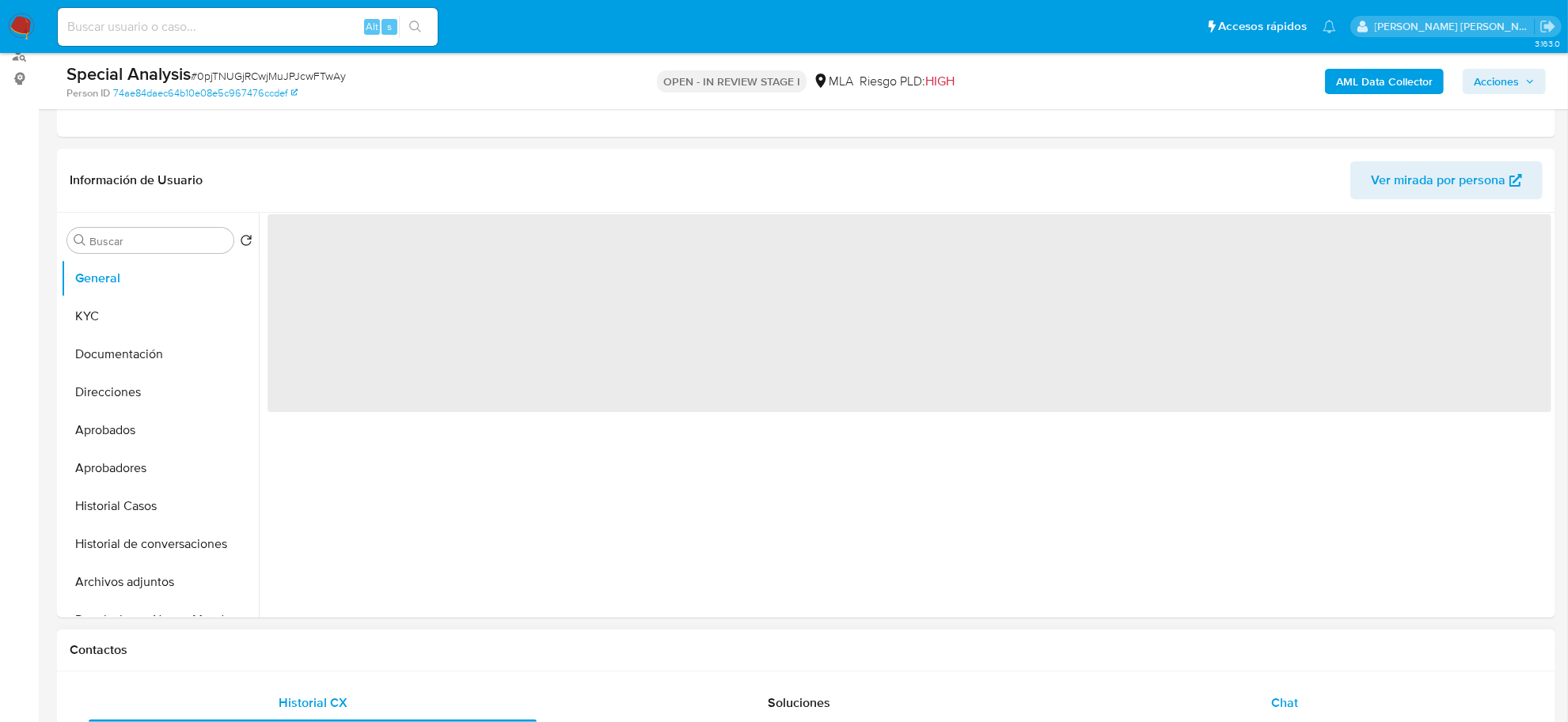
select select "10"
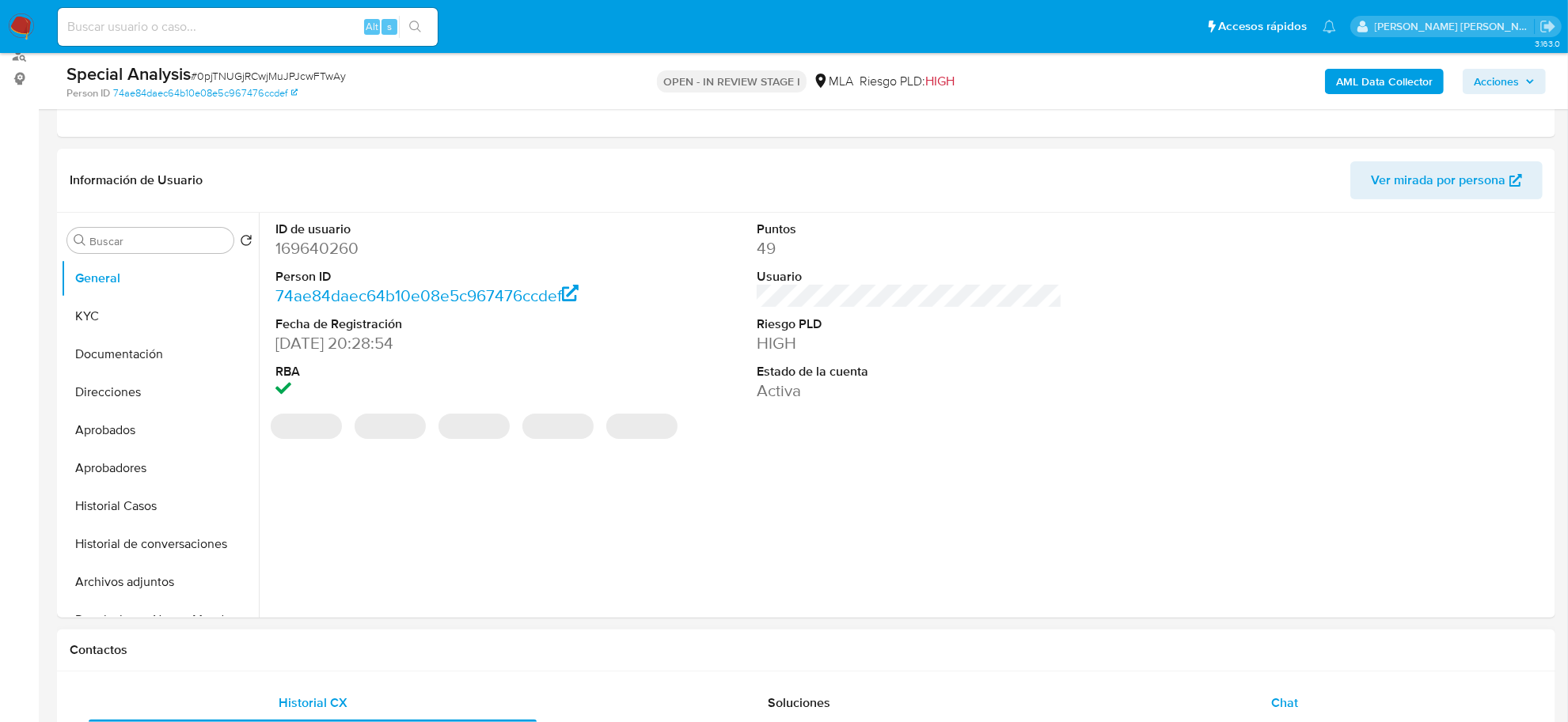
click at [1284, 698] on span "Chat" at bounding box center [1284, 702] width 27 height 18
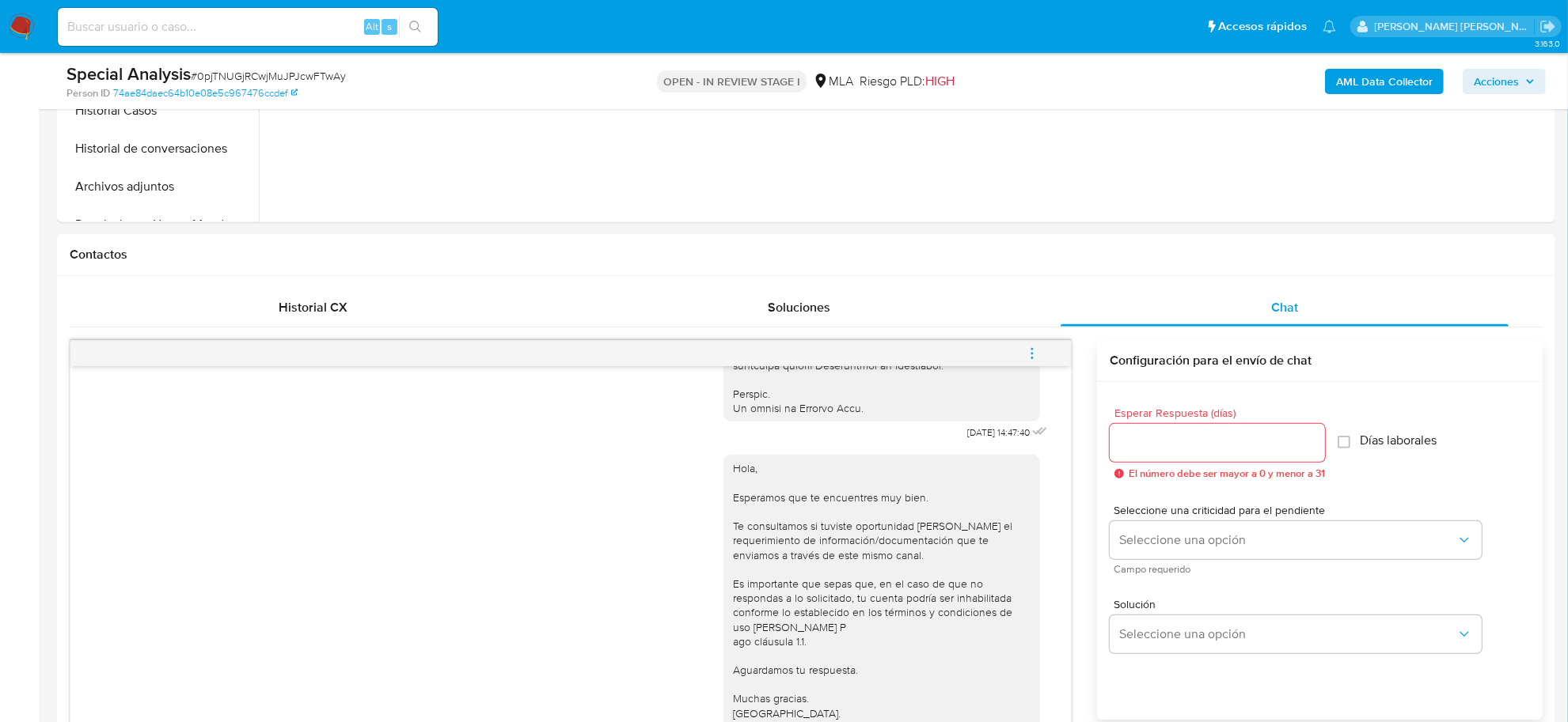
scroll to position [791, 0]
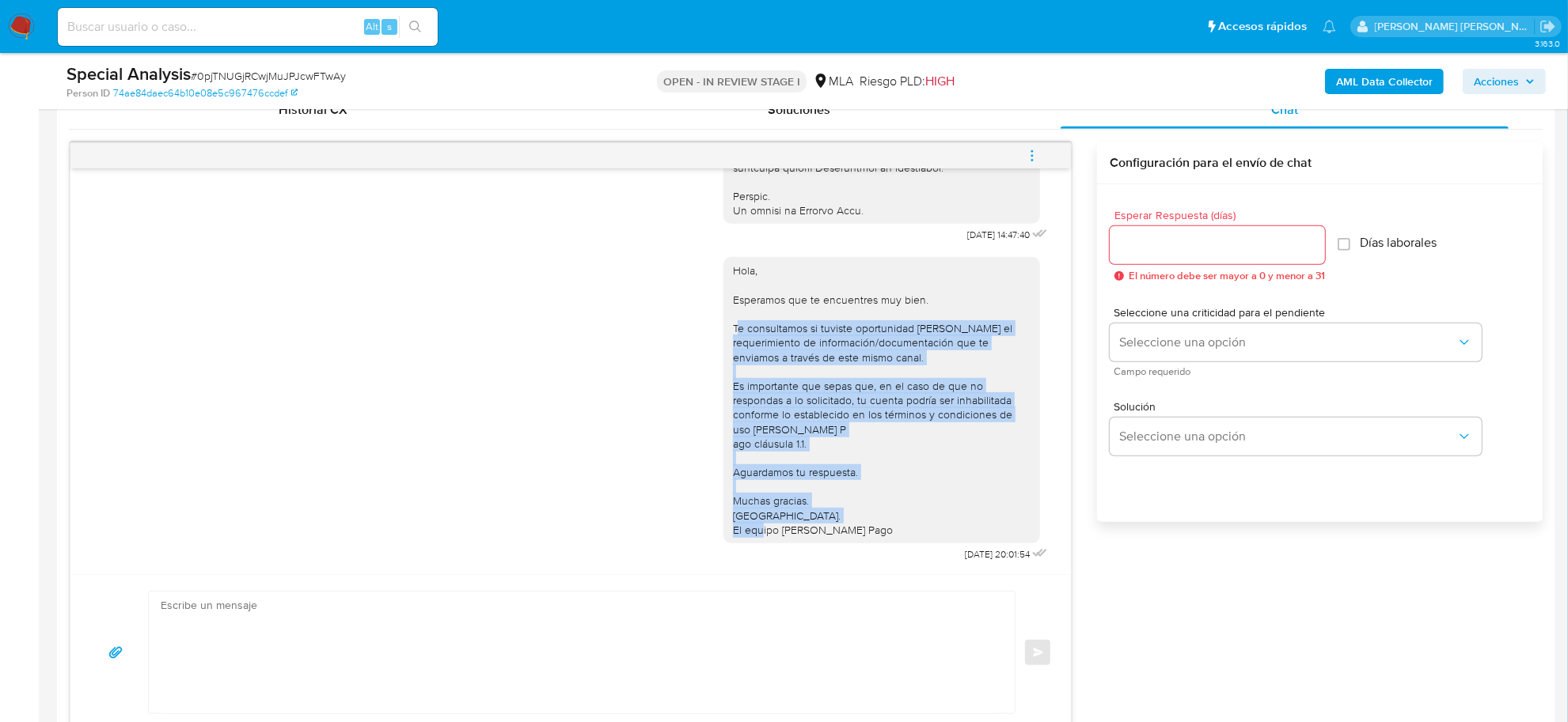
drag, startPoint x: 721, startPoint y: 310, endPoint x: 848, endPoint y: 514, distance: 240.3
click at [848, 514] on div "Hola, Esperamos que te encuentres muy bien. Te consultamos si tuviste oportunid…" at bounding box center [881, 400] width 298 height 274
copy div "e consultamos si tuviste oportunidad [PERSON_NAME] el requerimiento de informac…"
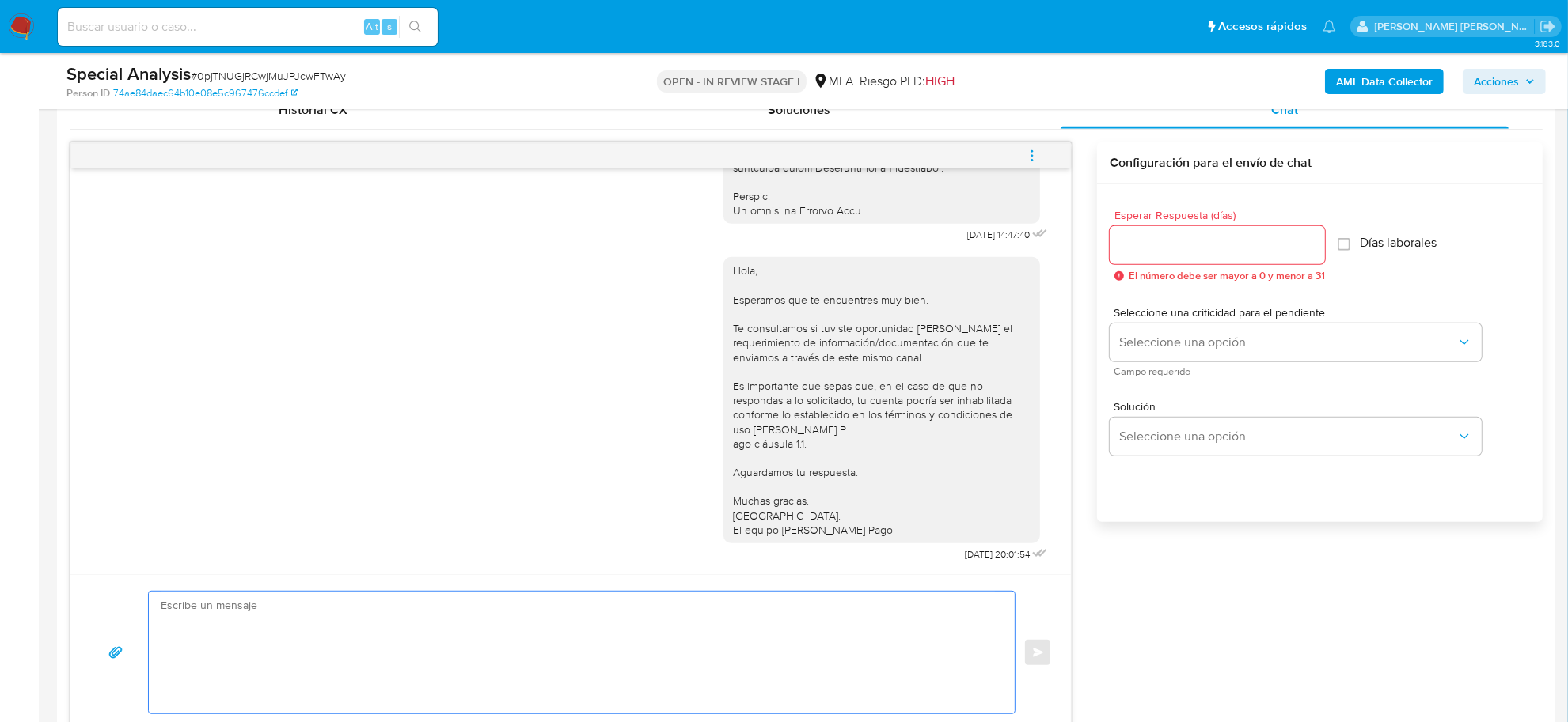
paste textarea "e consultamos si tuviste oportunidad [PERSON_NAME] el requerimiento de informac…"
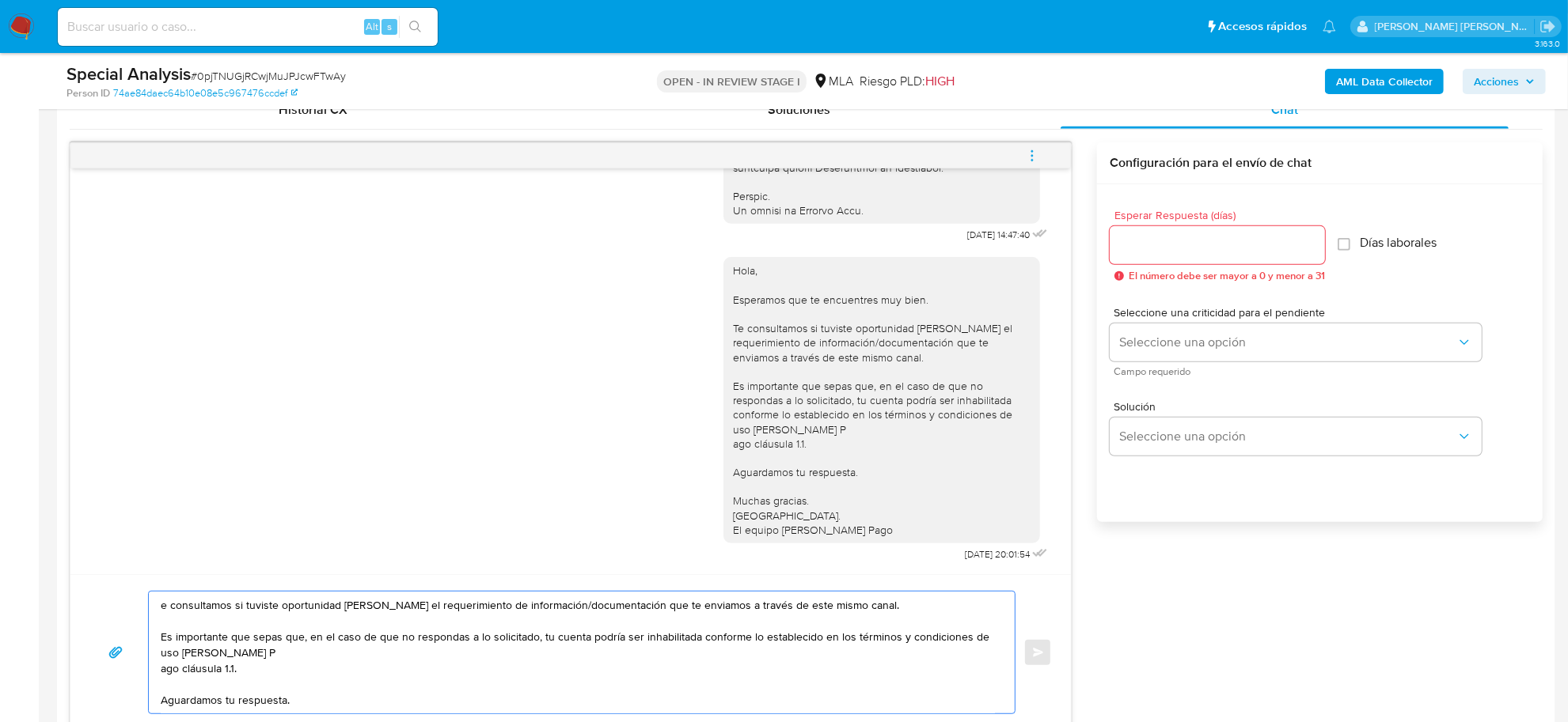
click at [410, 636] on textarea "e consultamos si tuviste oportunidad [PERSON_NAME] el requerimiento de informac…" at bounding box center [577, 652] width 834 height 121
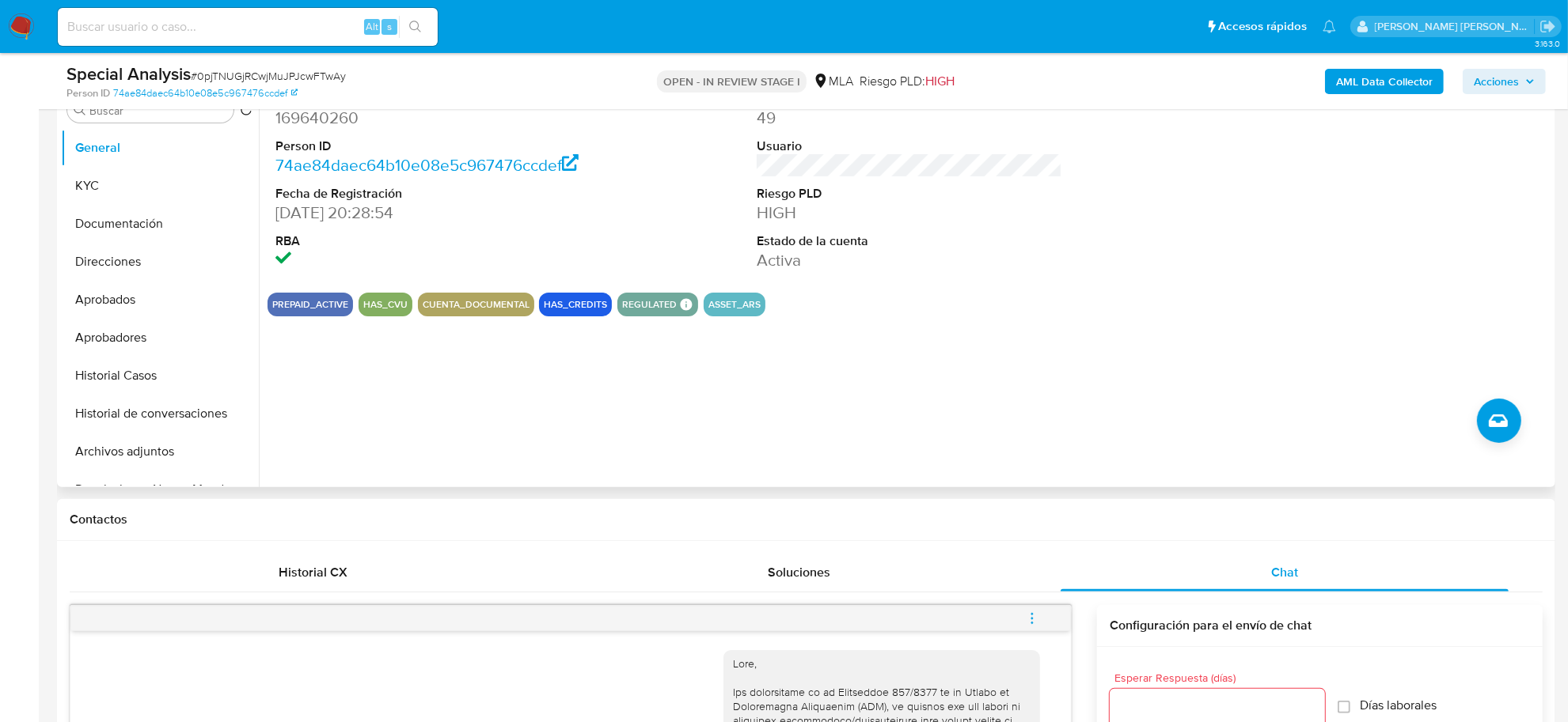
scroll to position [325, 0]
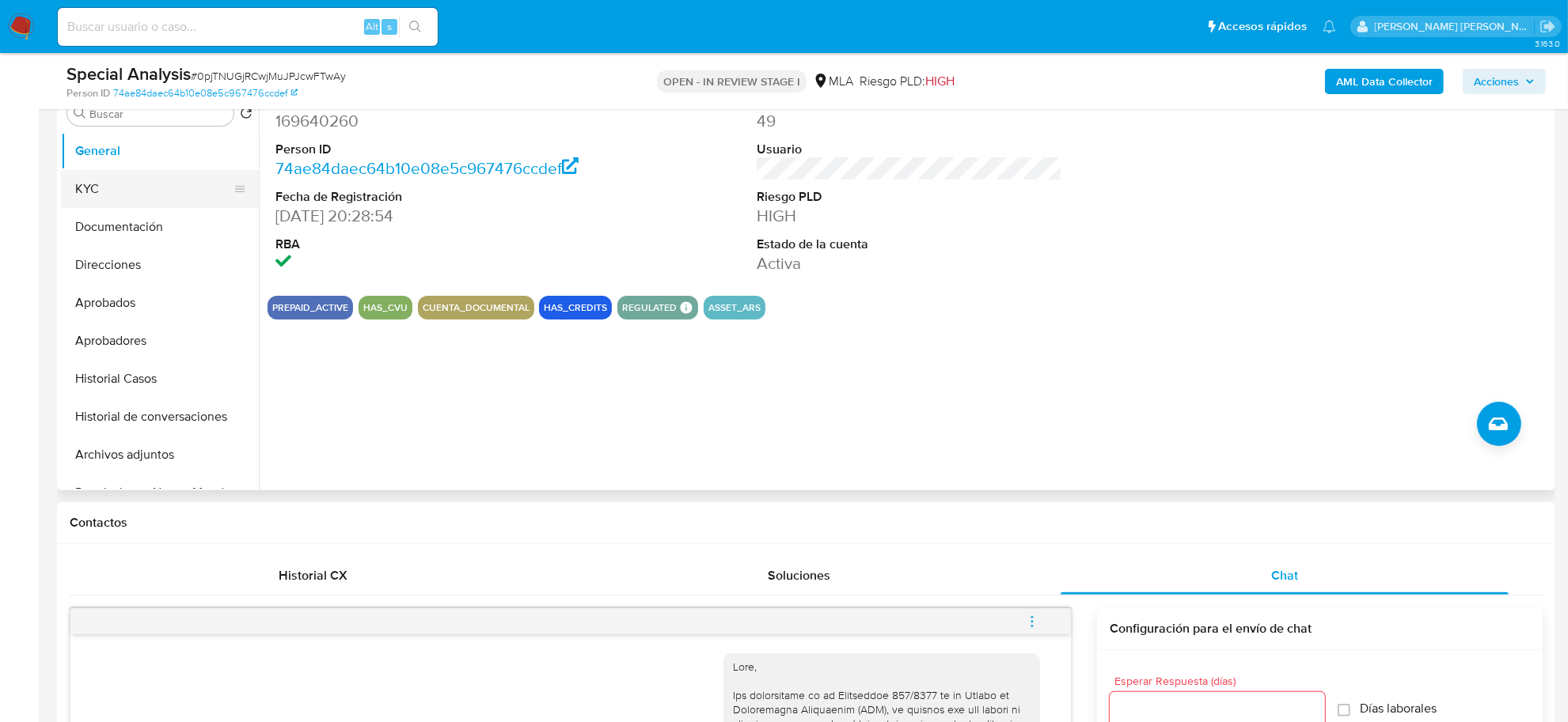
click at [81, 186] on button "KYC" at bounding box center [153, 189] width 185 height 38
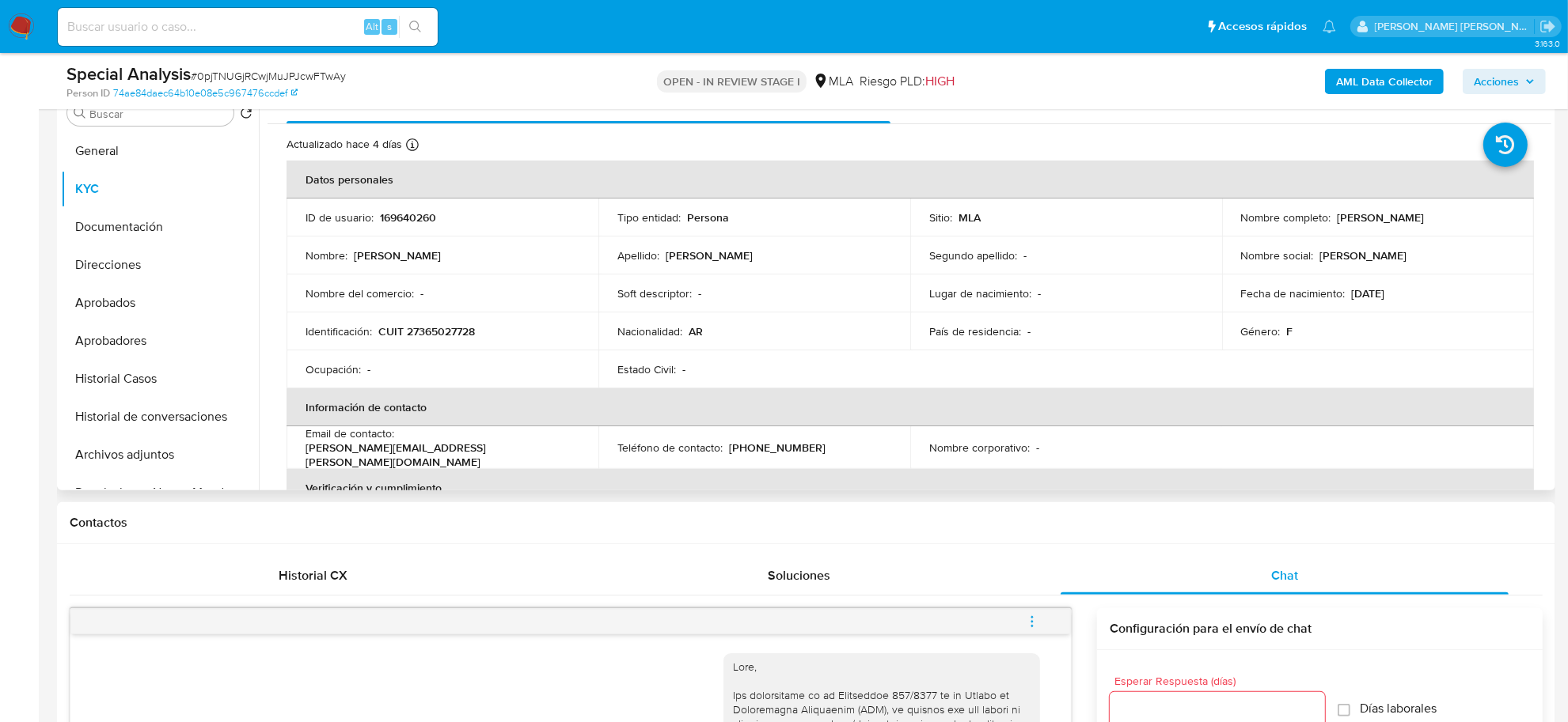
drag, startPoint x: 1332, startPoint y: 222, endPoint x: 1389, endPoint y: 215, distance: 57.4
click at [1397, 218] on p "[PERSON_NAME]" at bounding box center [1380, 217] width 87 height 14
copy p "[PERSON_NAME]"
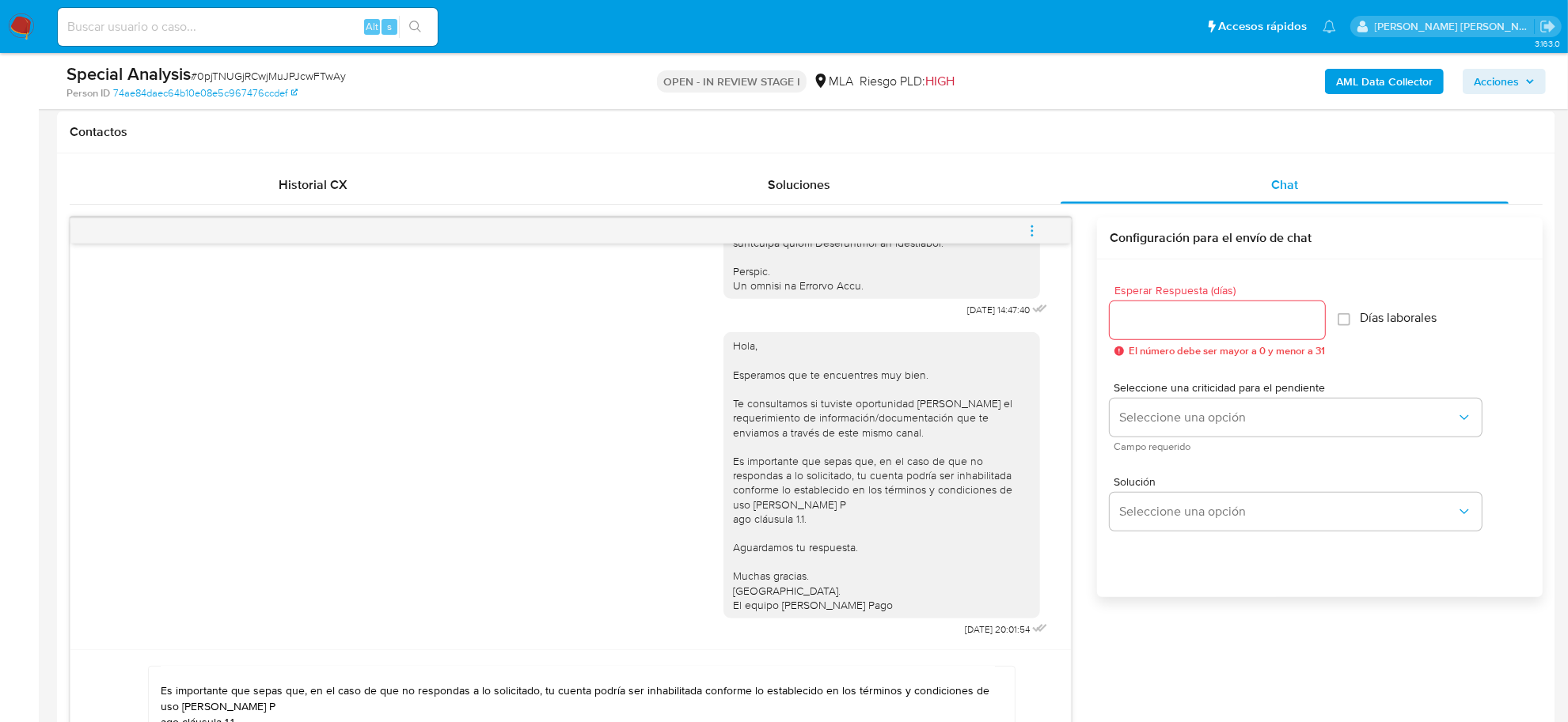
scroll to position [918, 0]
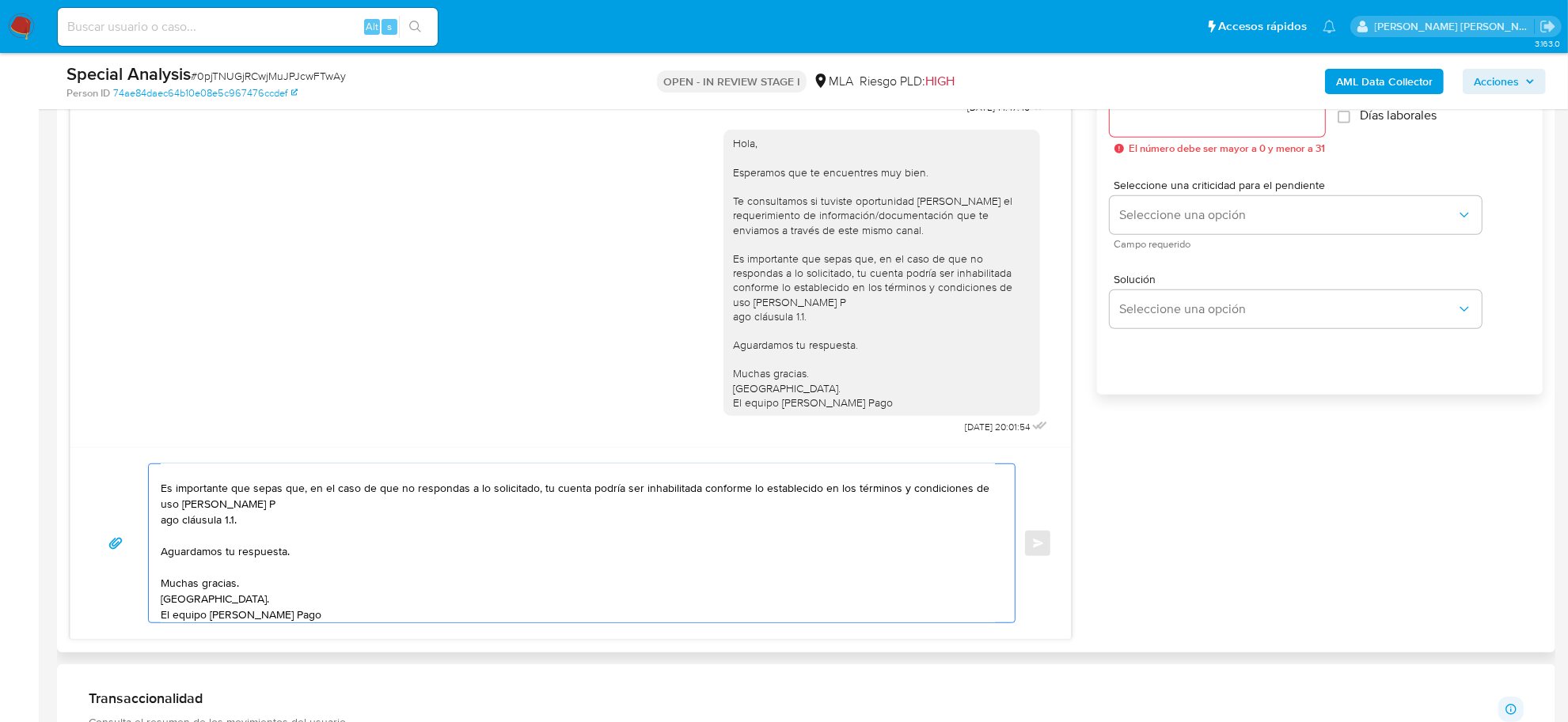
click at [161, 525] on textarea "e consultamos si tuviste oportunidad [PERSON_NAME] el requerimiento de informac…" at bounding box center [577, 544] width 834 height 158
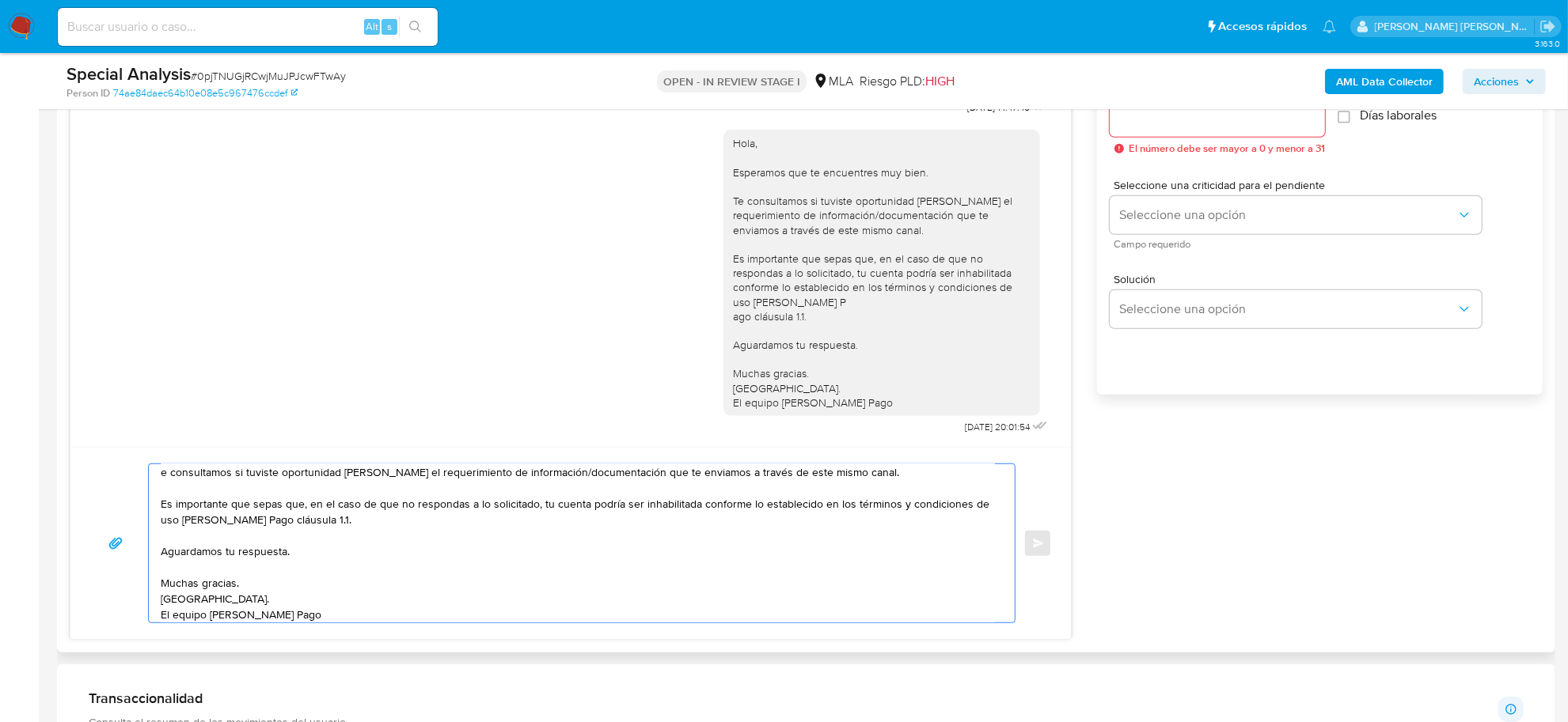
scroll to position [5, 0]
paste textarea "[PERSON_NAME]"
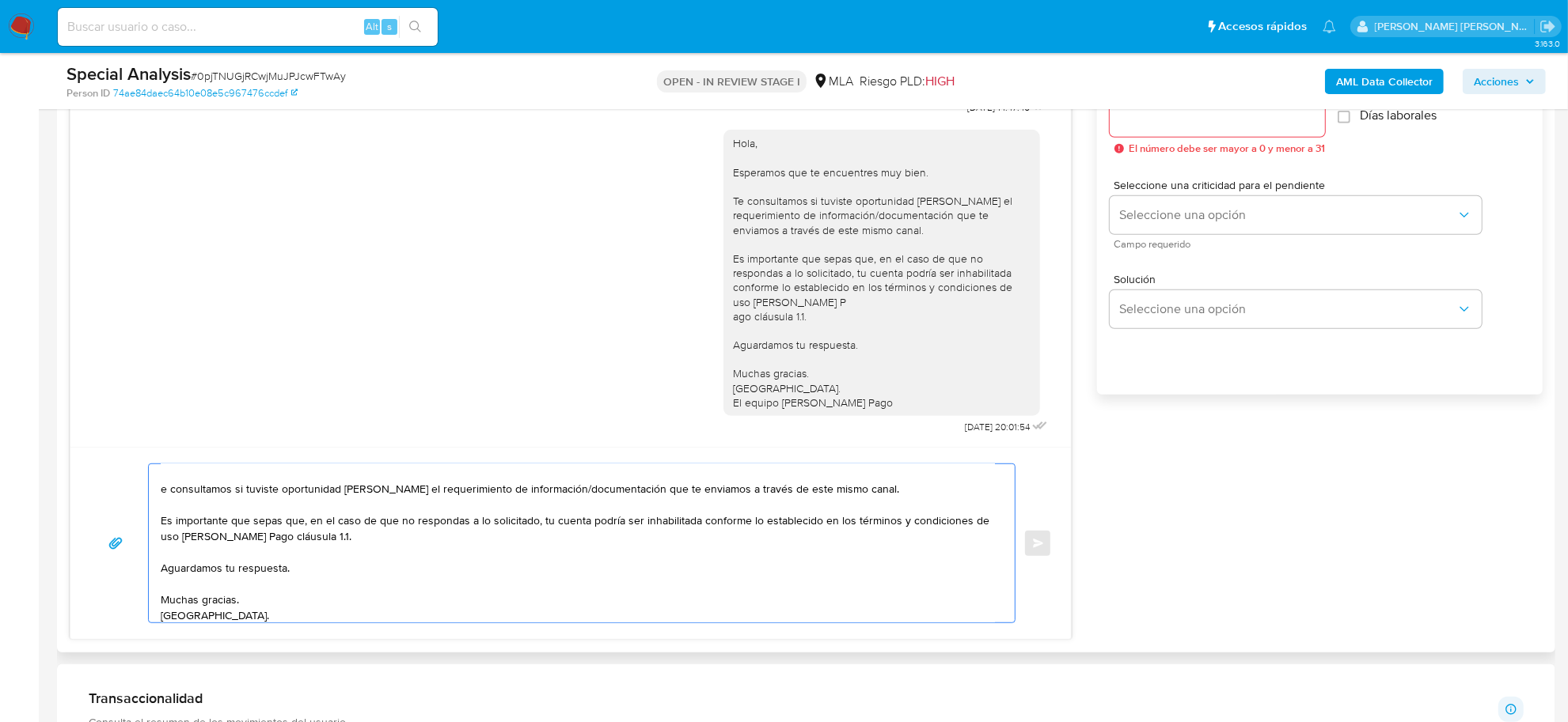
scroll to position [37, 0]
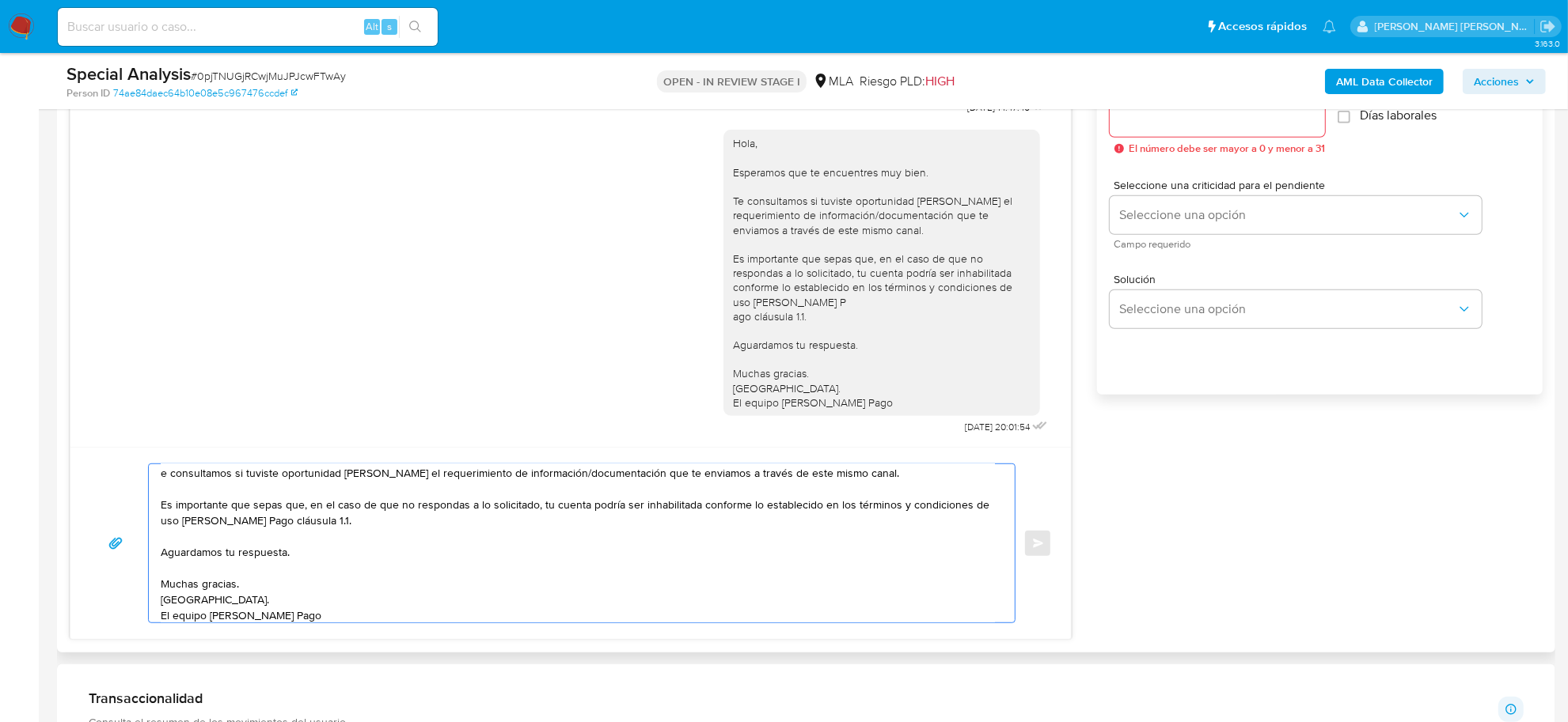
click at [239, 472] on textarea "[PERSON_NAME], esperamos te encuentres bien. e consultamos si tuviste oportunid…" at bounding box center [577, 544] width 834 height 158
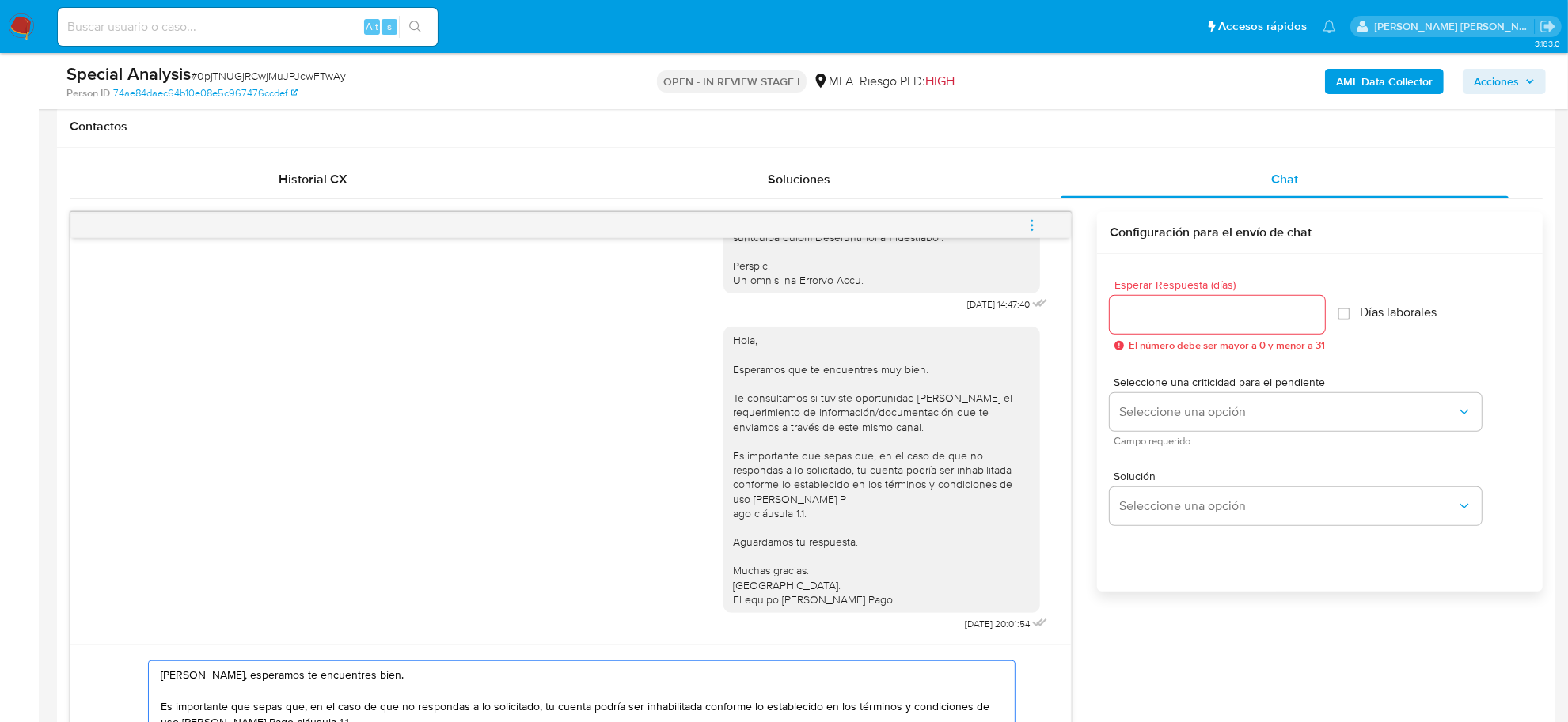
scroll to position [720, 0]
type textarea "[PERSON_NAME], esperamos te encuentres bien. Es importante que sepas que, en el…"
click at [1252, 322] on input "Esperar Respuesta (días)" at bounding box center [1217, 315] width 215 height 20
type input "3"
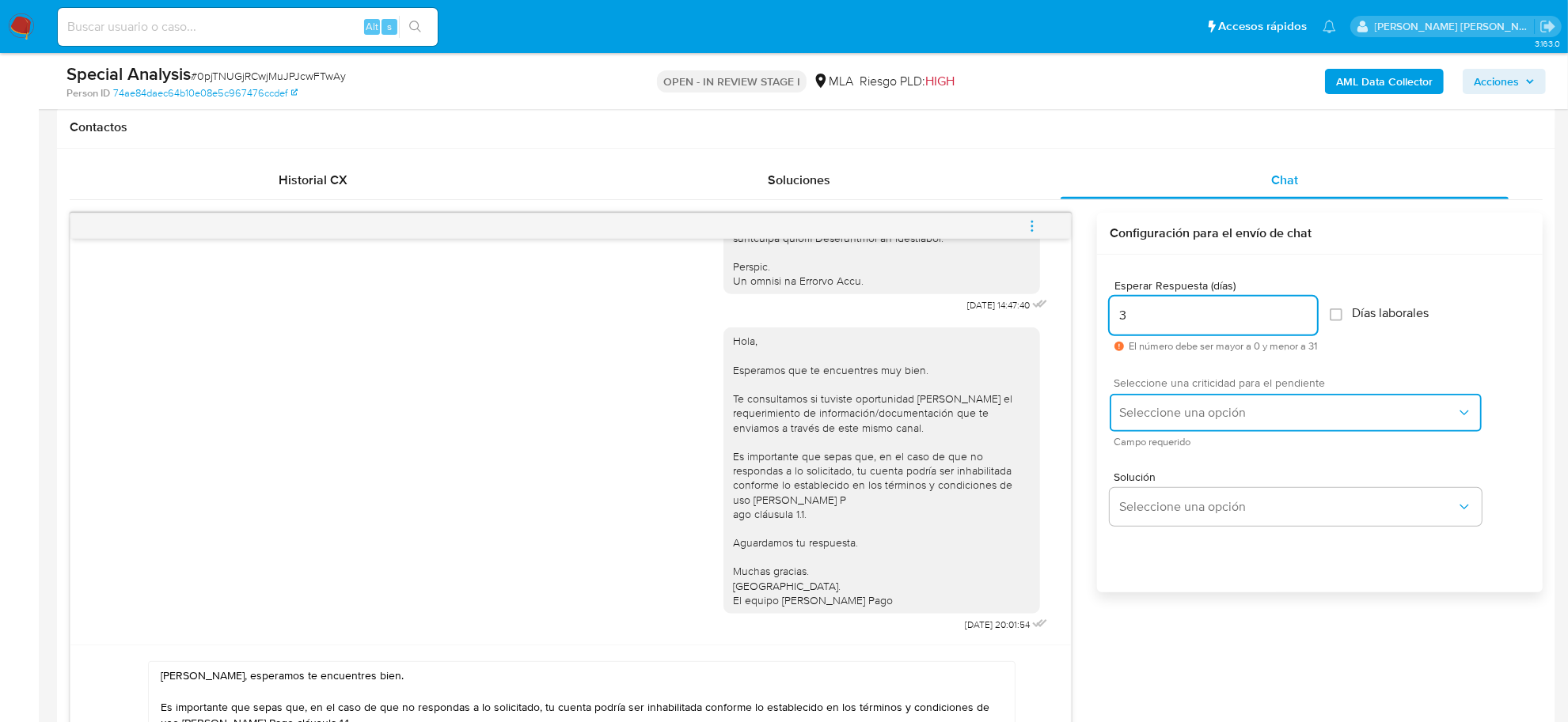
click at [1290, 402] on button "Seleccione una opción" at bounding box center [1296, 412] width 372 height 38
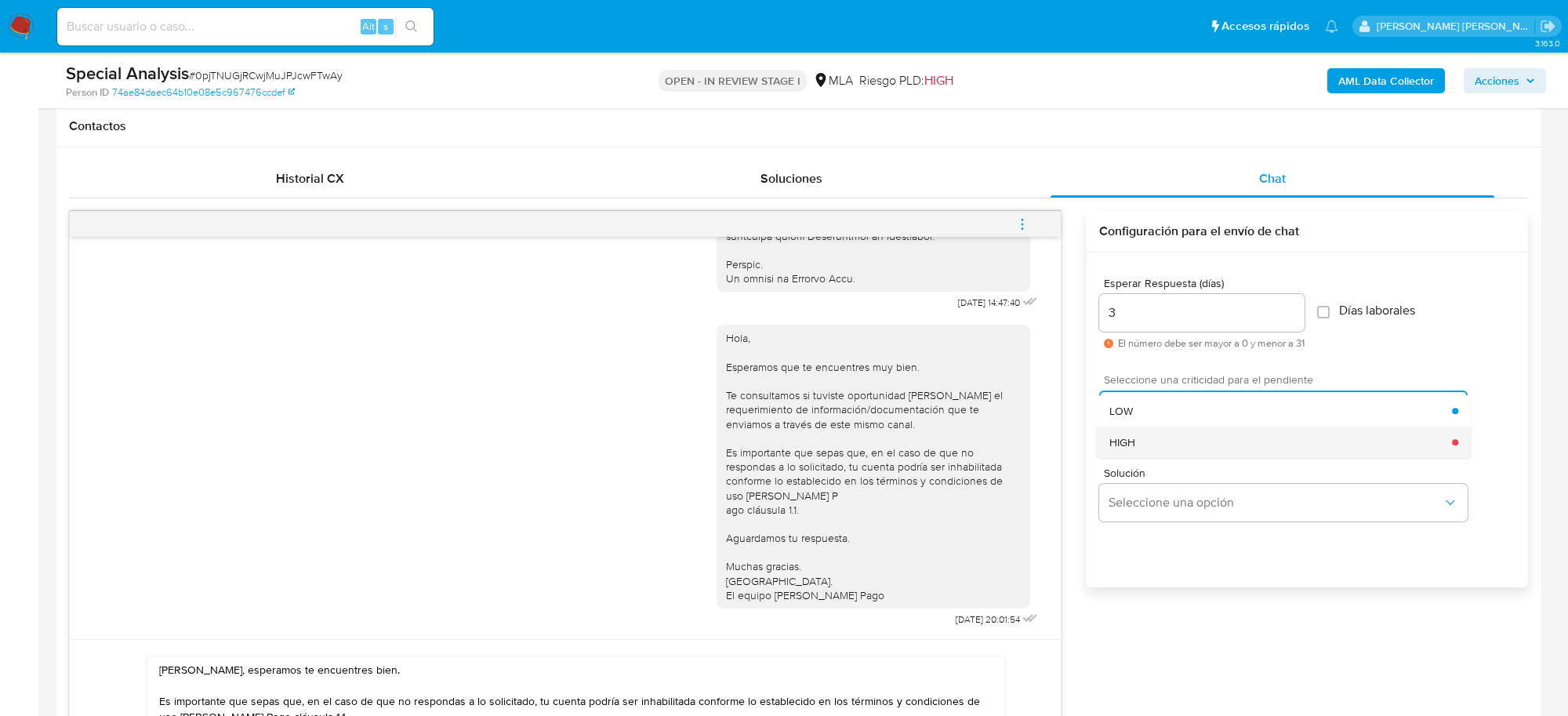
click at [1220, 449] on div "HIGH" at bounding box center [1280, 442] width 343 height 32
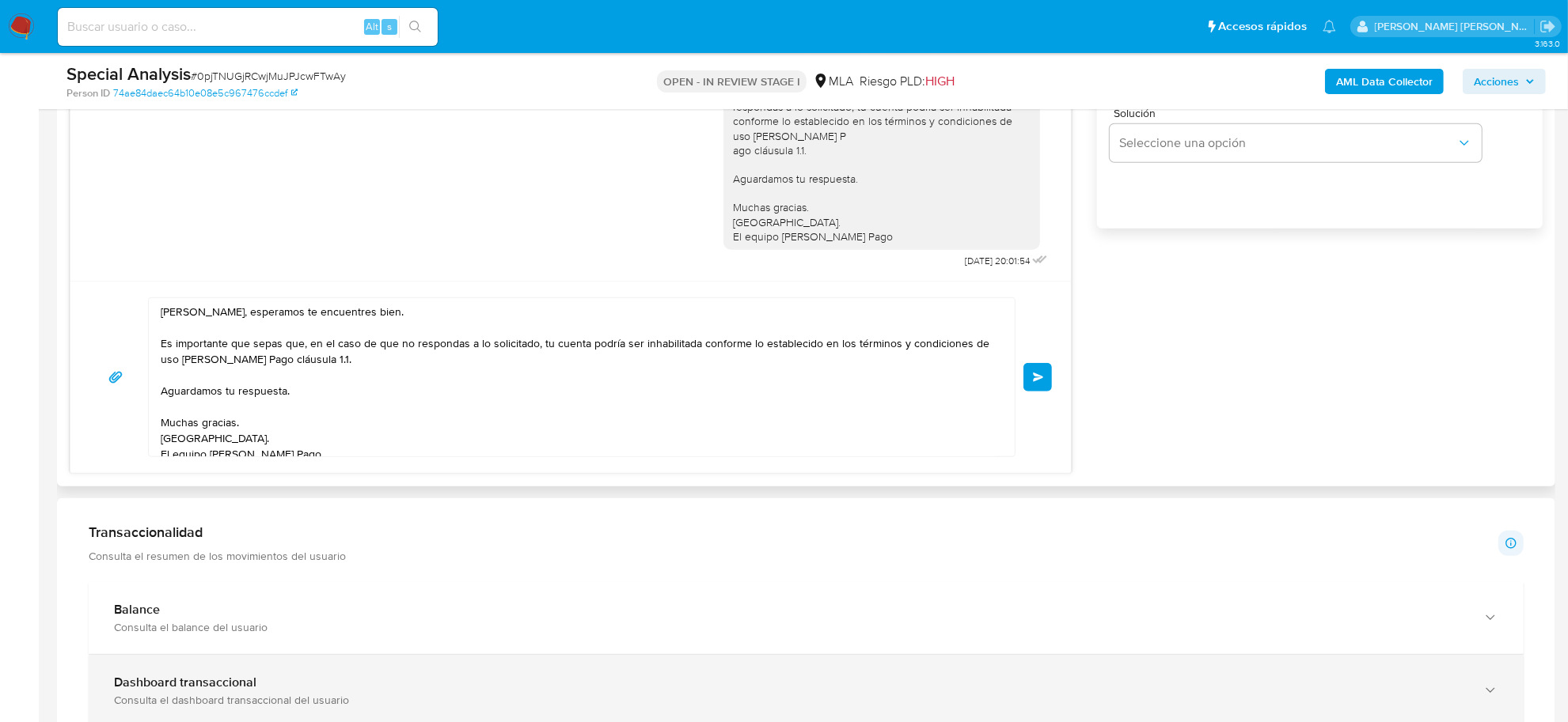
scroll to position [1215, 0]
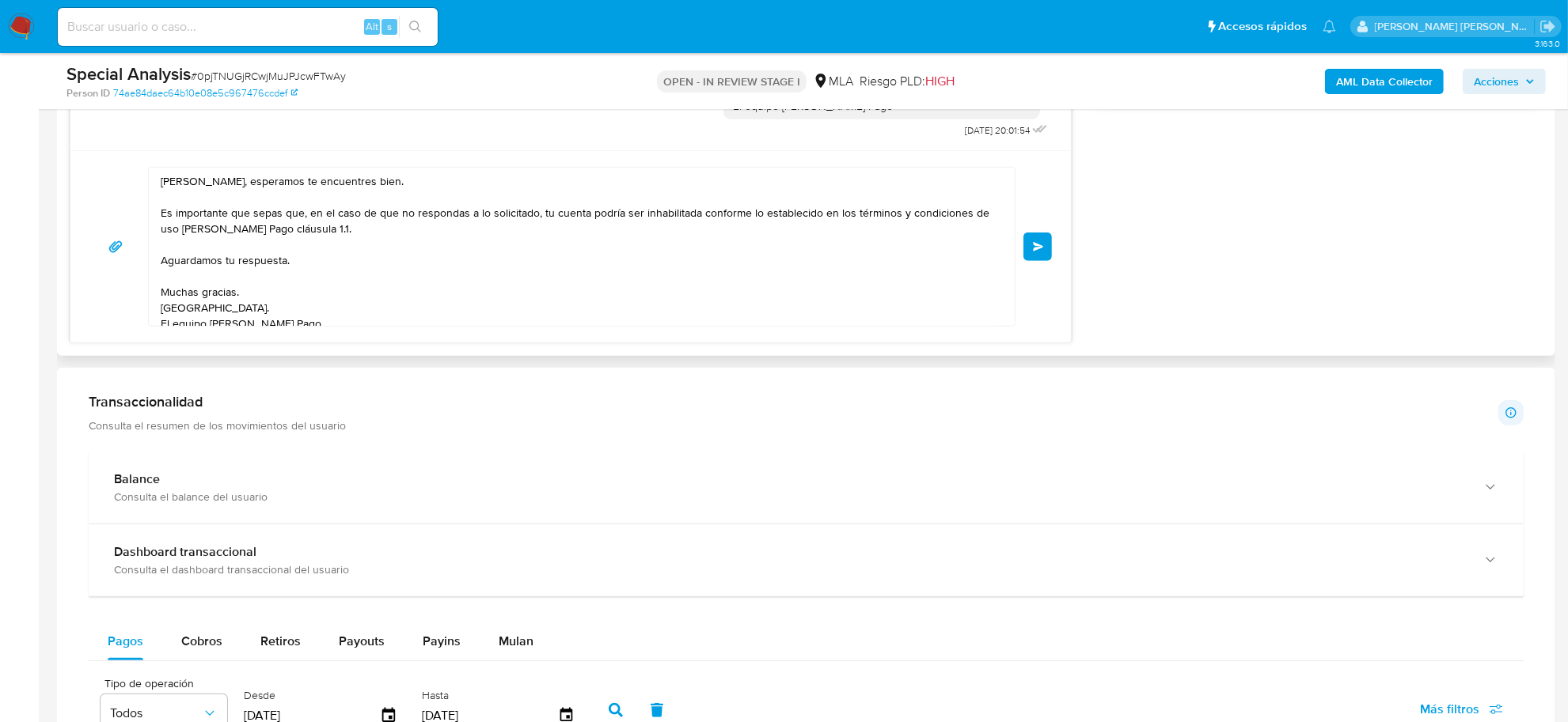
click at [1033, 241] on button "Enviar" at bounding box center [1037, 246] width 29 height 29
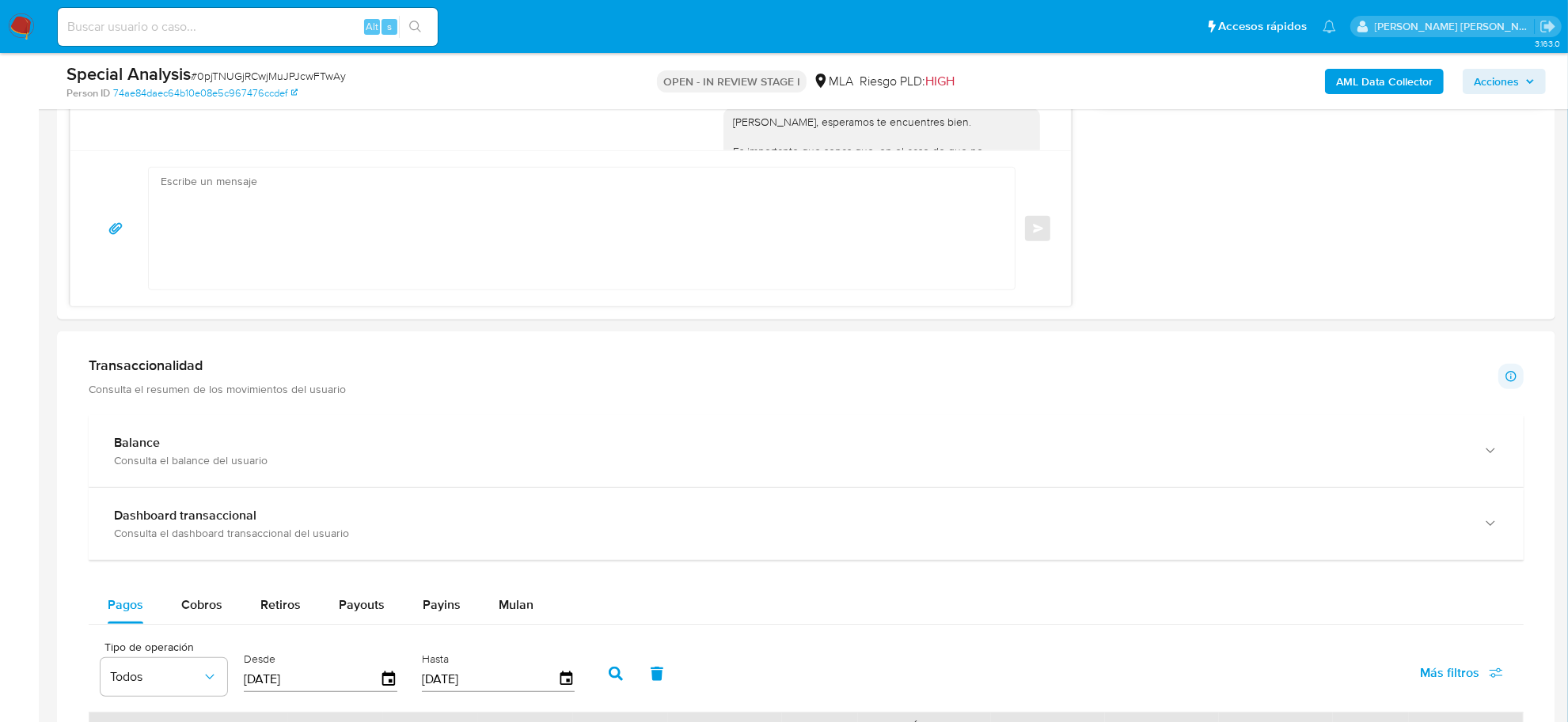
scroll to position [1059, 0]
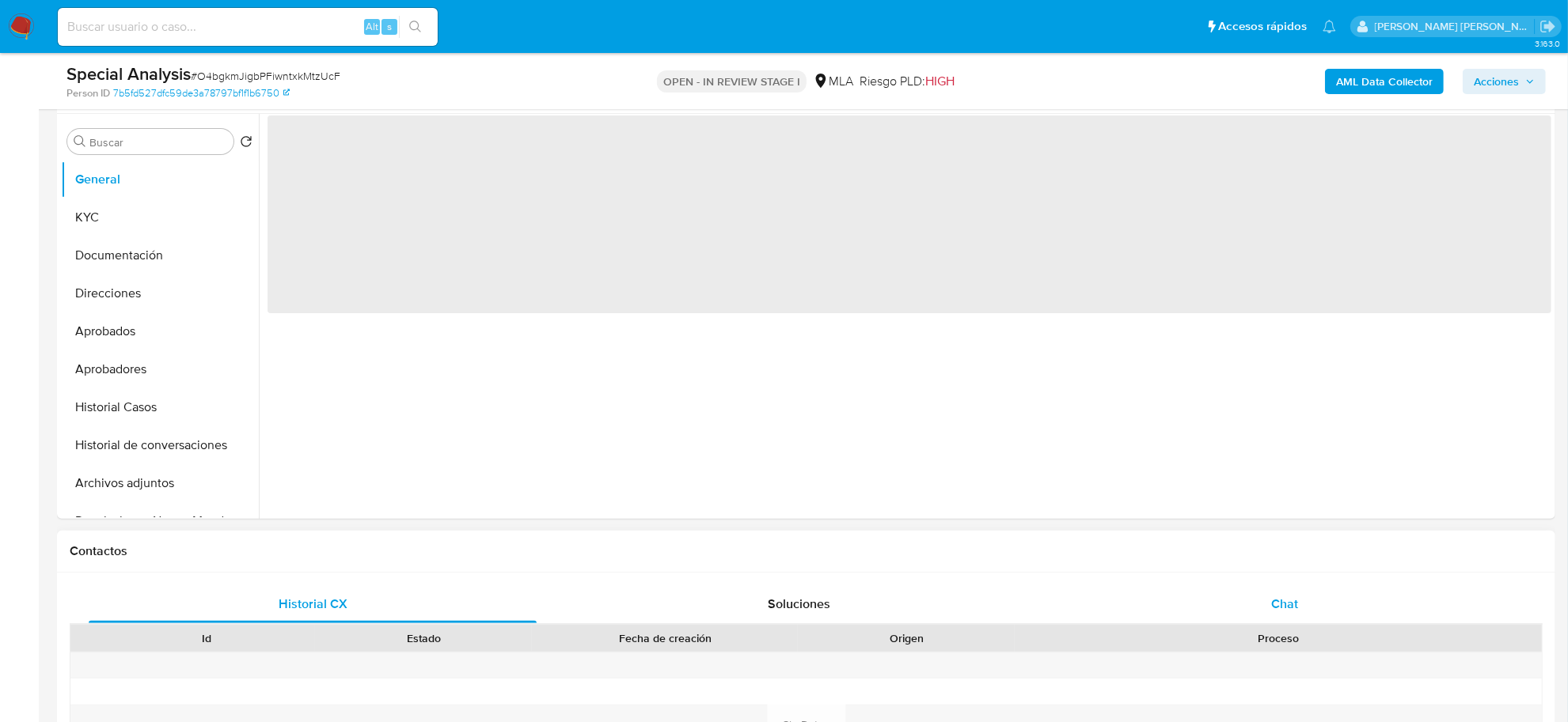
select select "10"
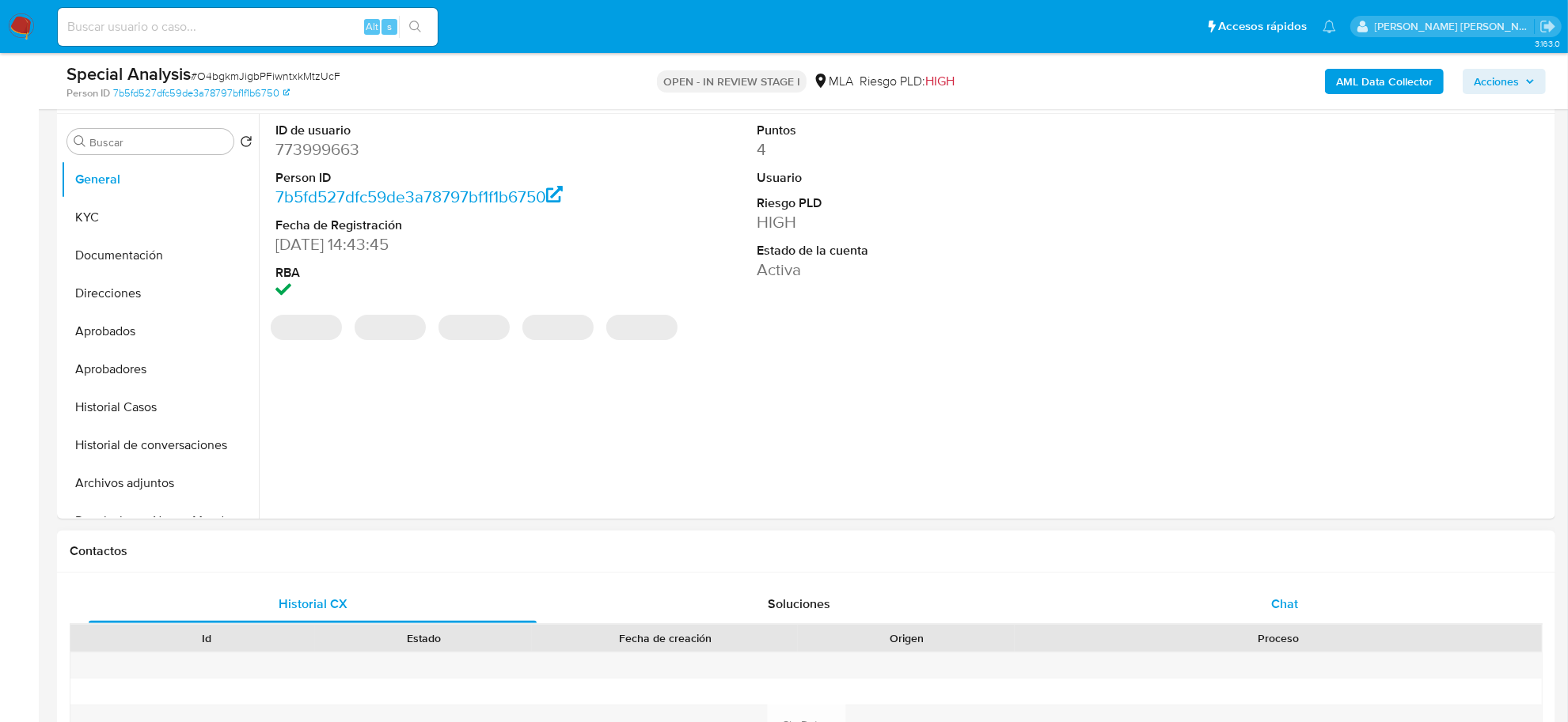
click at [1275, 611] on span "Chat" at bounding box center [1284, 604] width 27 height 18
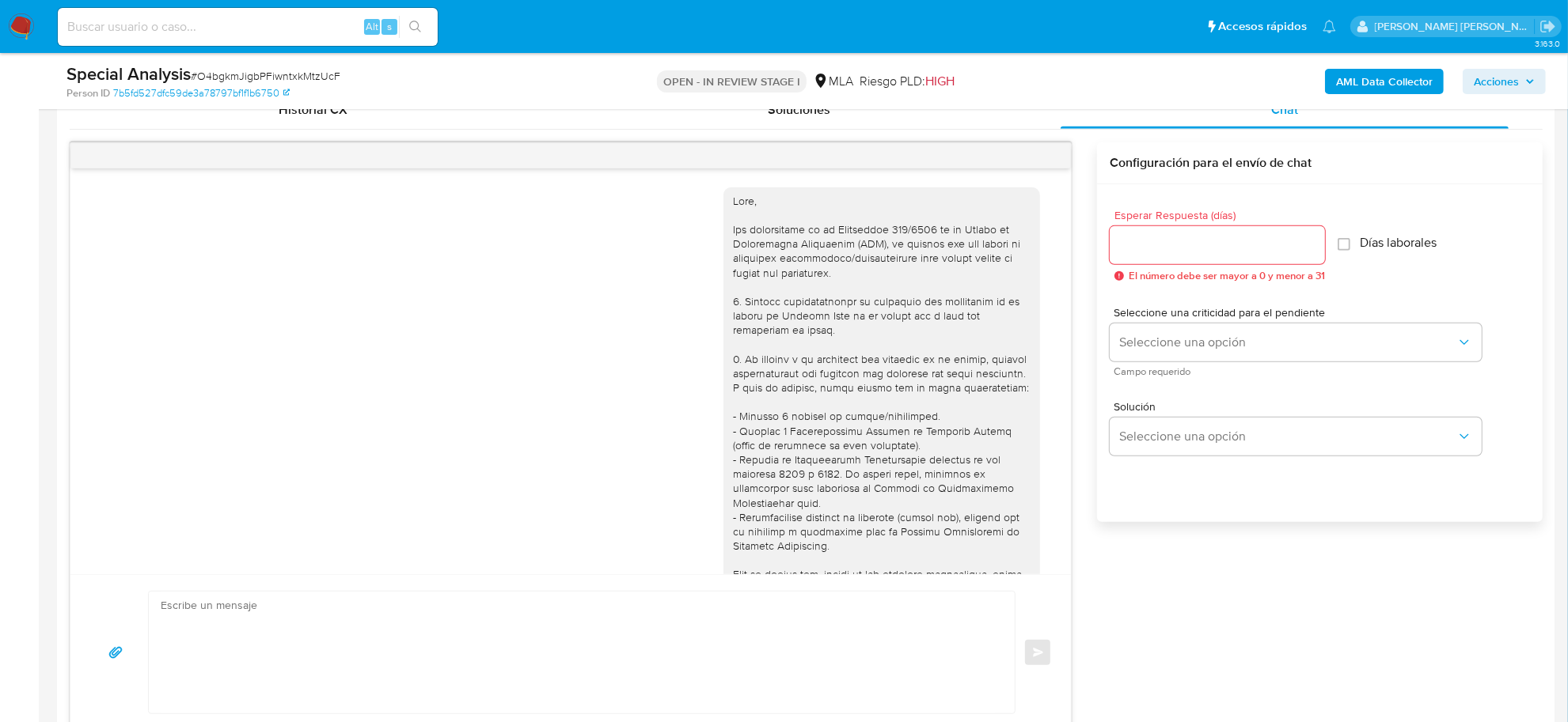
scroll to position [887, 0]
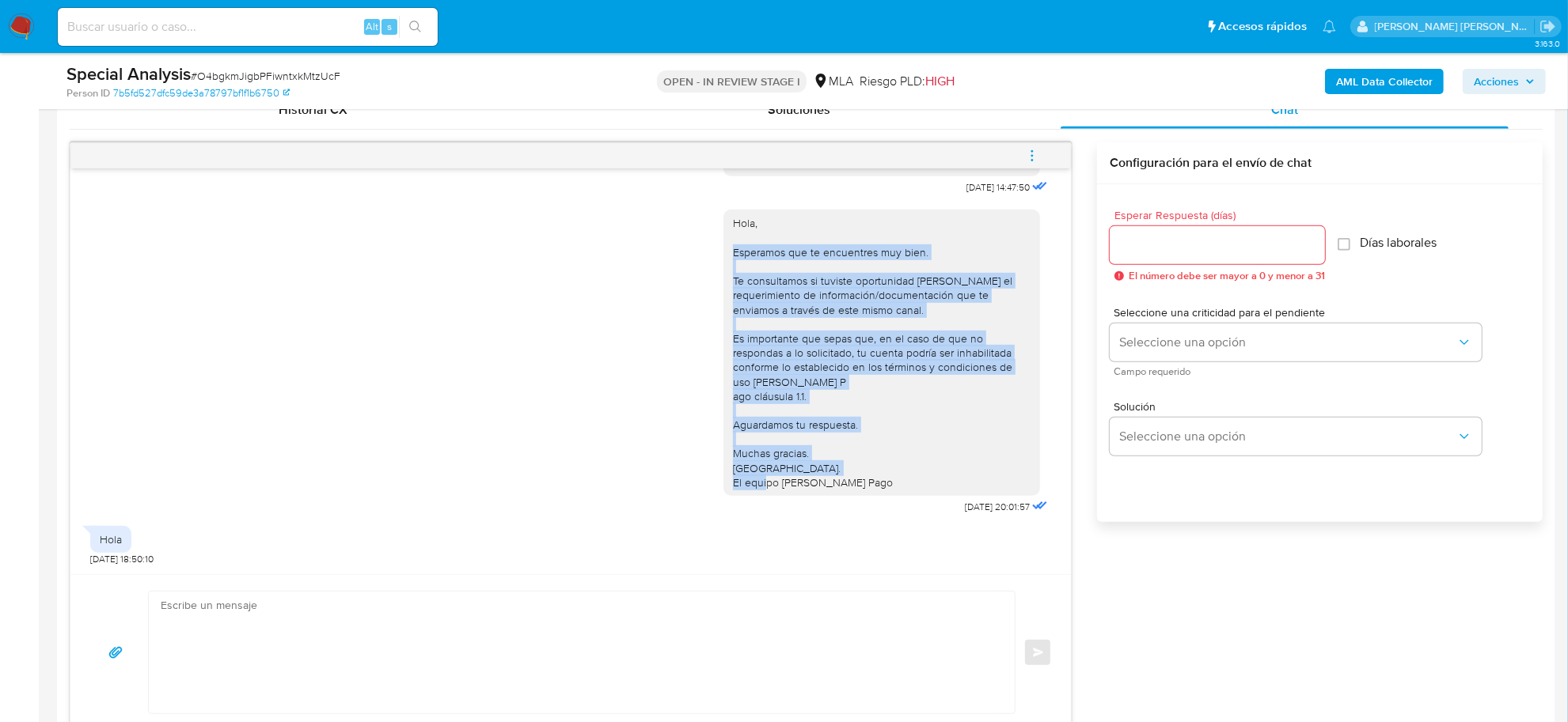
drag, startPoint x: 717, startPoint y: 234, endPoint x: 859, endPoint y: 479, distance: 283.2
click at [859, 479] on div "Hola, Esperamos que te encuentres muy bien. Te consultamos si tuviste oportunid…" at bounding box center [881, 352] width 316 height 286
copy div "Esperamos que te encuentres muy bien. Te consultamos si tuviste oportunidad [PE…"
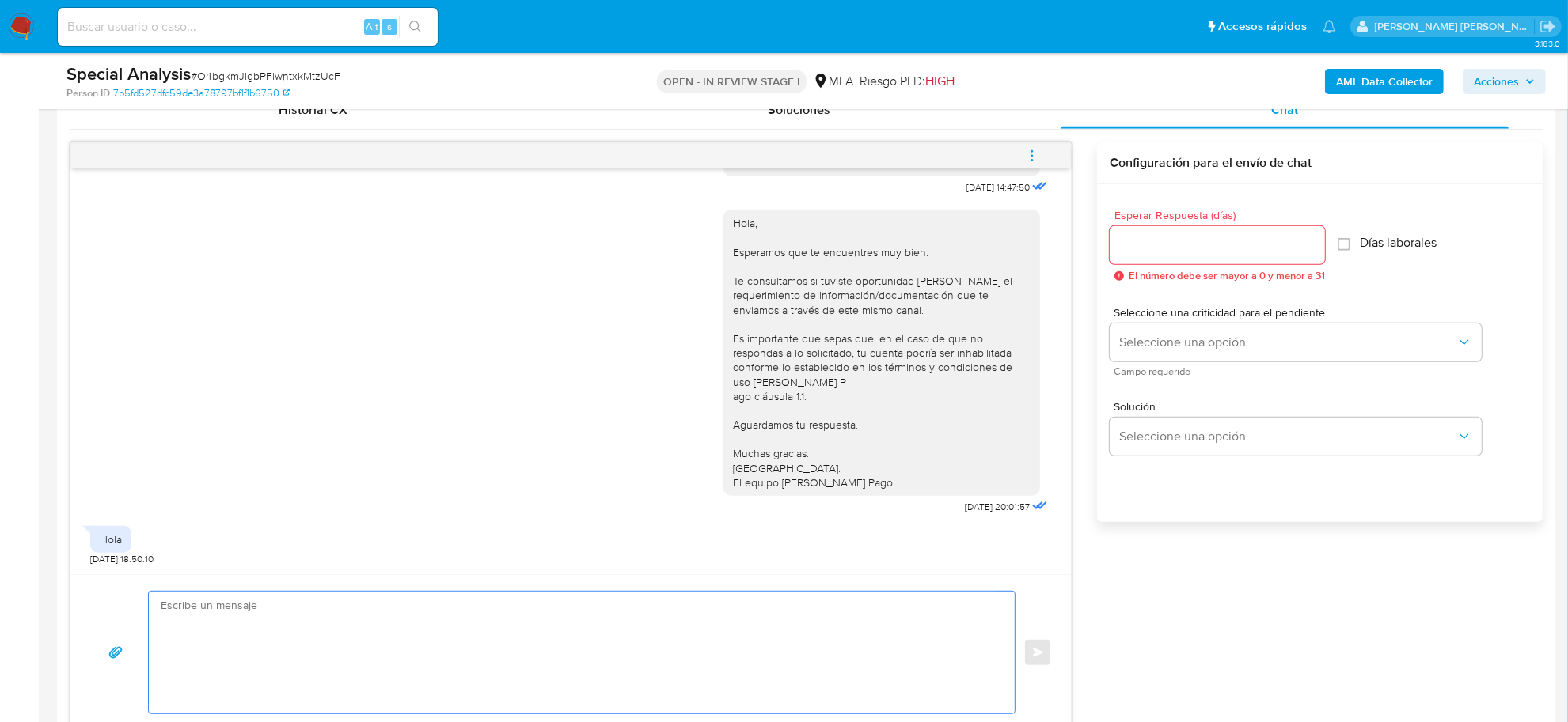
click at [262, 609] on textarea at bounding box center [577, 652] width 834 height 121
paste textarea "Esperamos que te encuentres muy bien. Te consultamos si tuviste oportunidad [PE…"
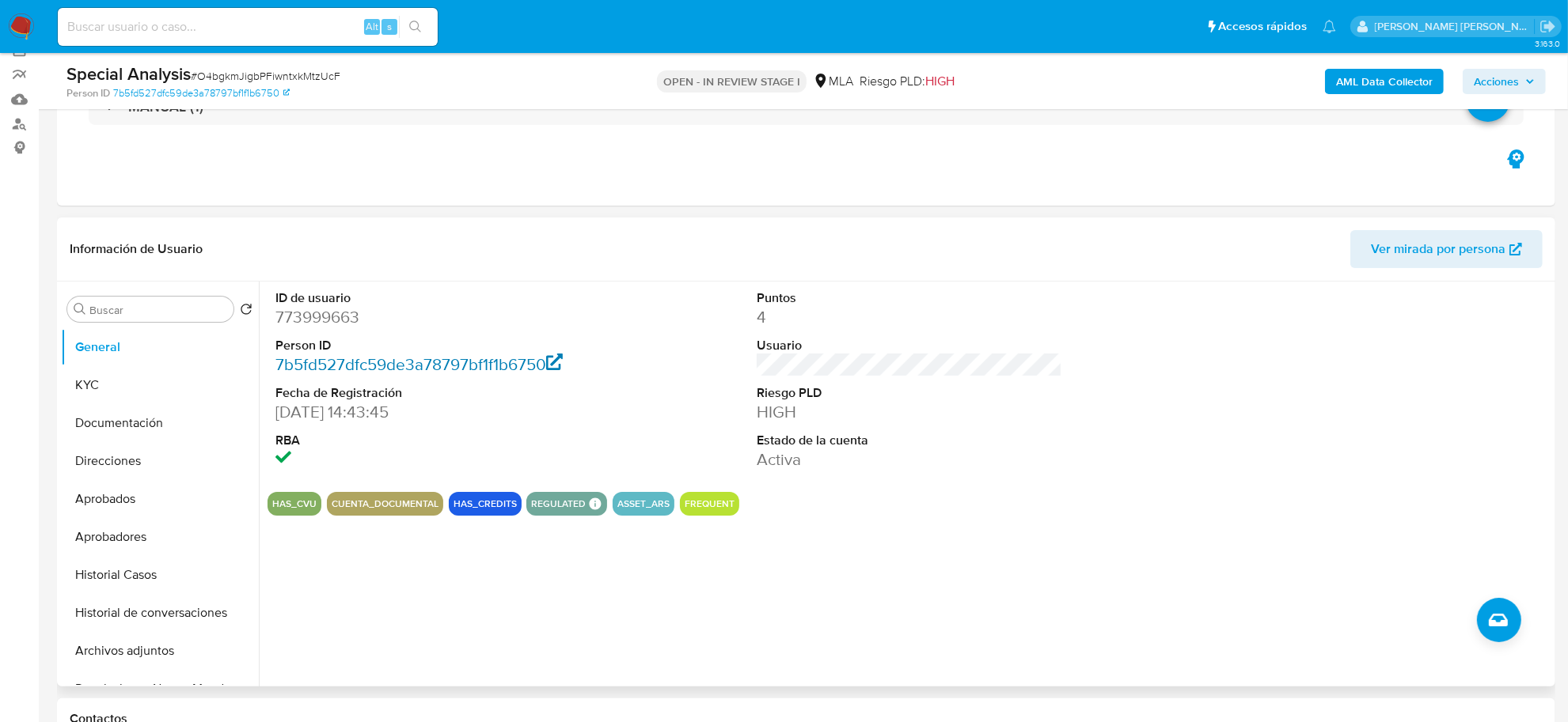
scroll to position [127, 0]
click at [88, 381] on button "KYC" at bounding box center [153, 386] width 185 height 38
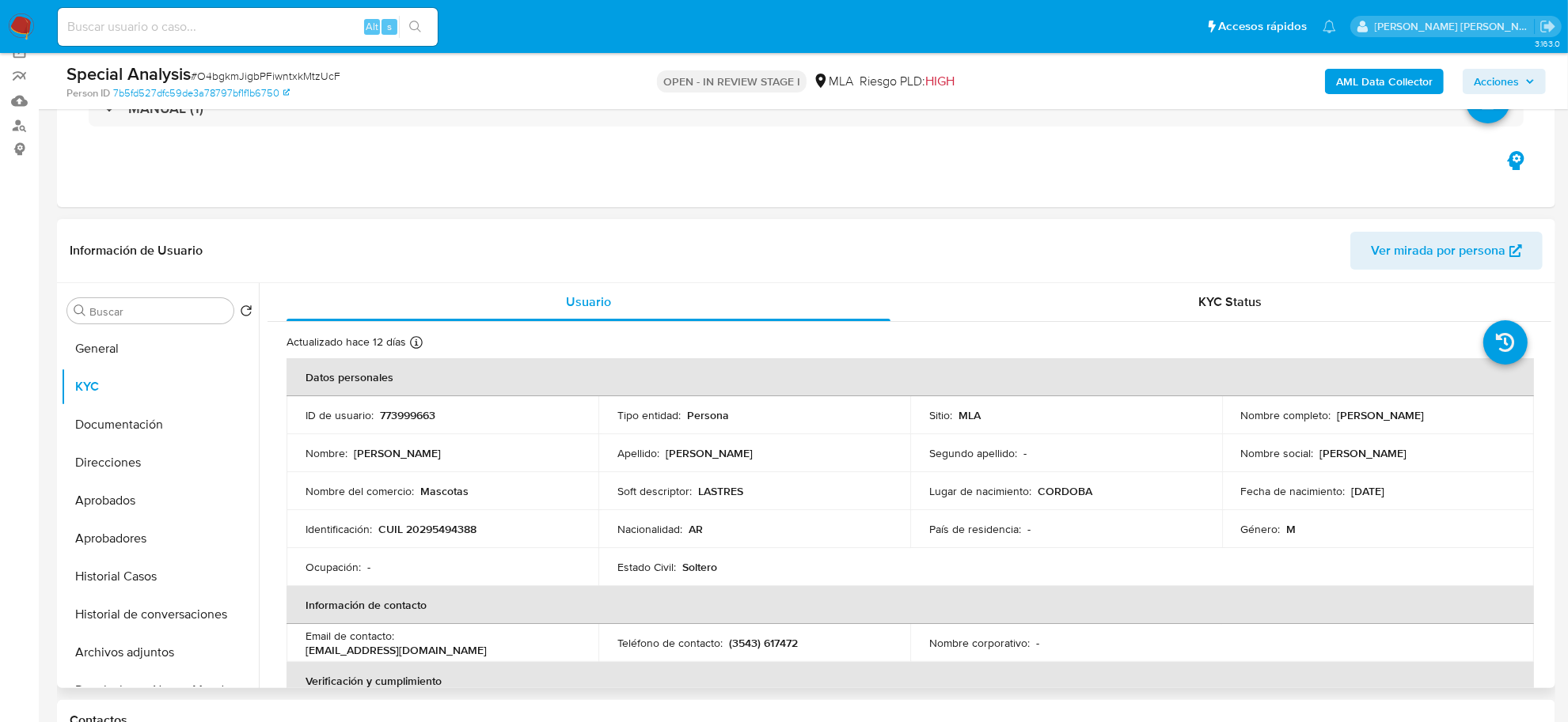
drag, startPoint x: 1328, startPoint y: 417, endPoint x: 1411, endPoint y: 416, distance: 83.0
click at [1411, 416] on div "Nombre completo : [PERSON_NAME]" at bounding box center [1378, 415] width 274 height 14
copy div "[PERSON_NAME]"
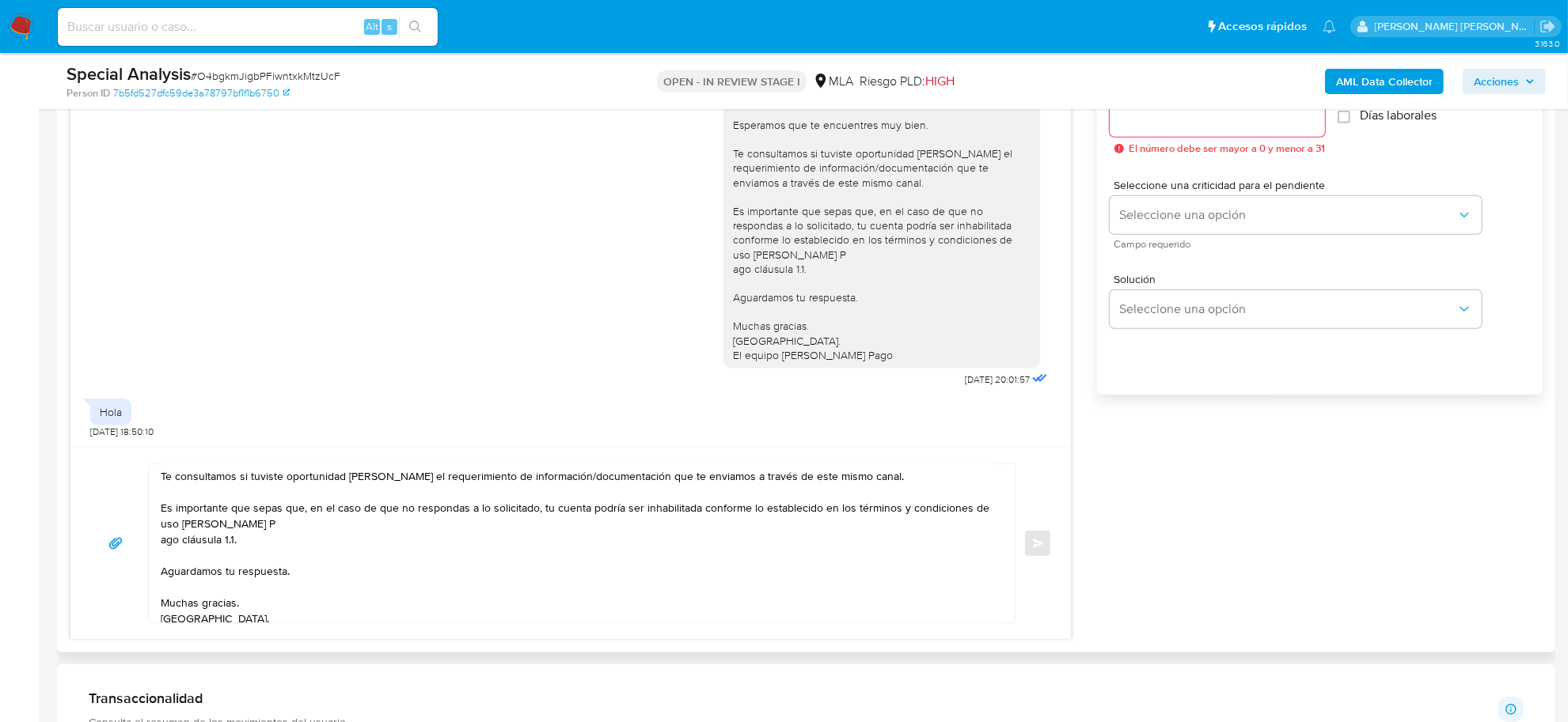
scroll to position [0, 0]
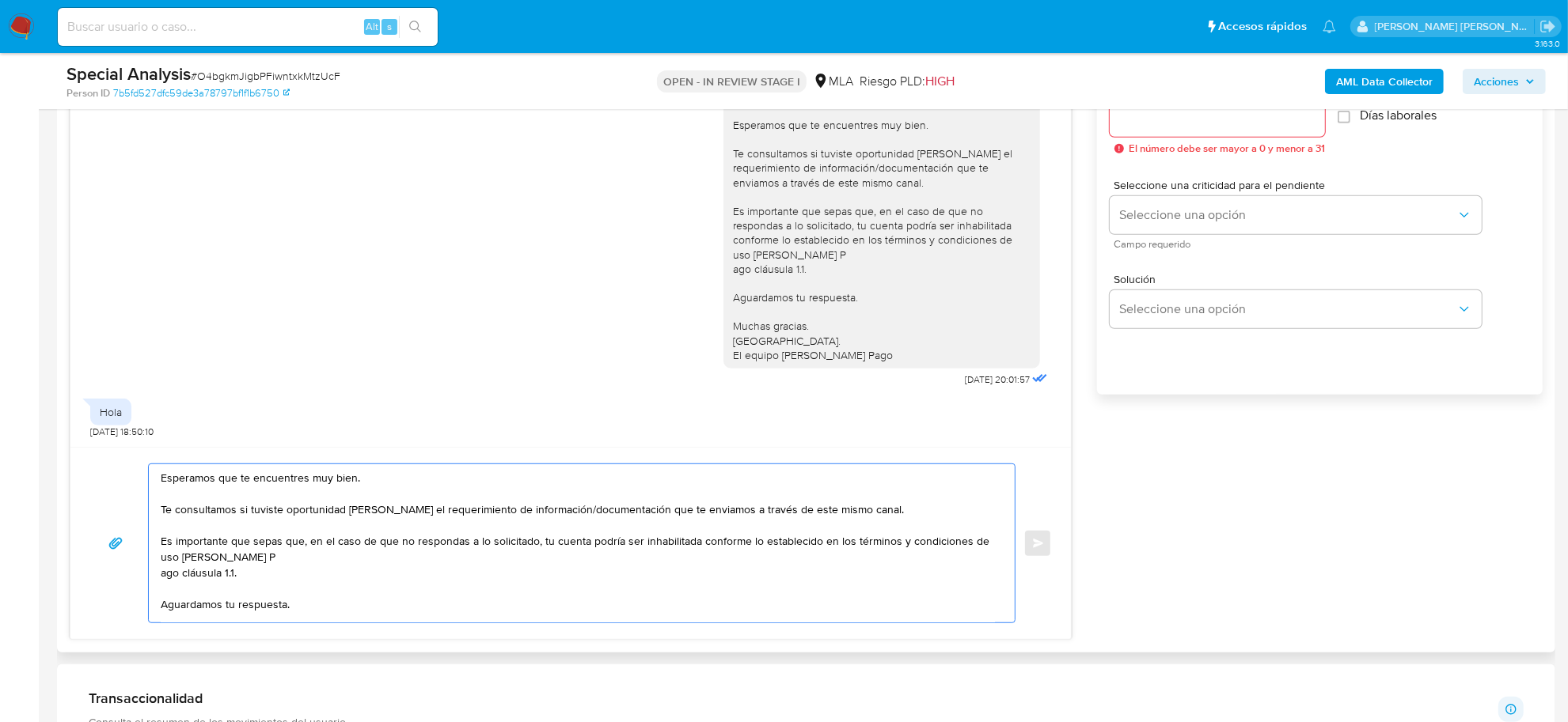
click at [163, 486] on textarea "Esperamos que te encuentres muy bien. Te consultamos si tuviste oportunidad [PE…" at bounding box center [577, 544] width 834 height 158
paste textarea "[PERSON_NAME]"
click at [162, 579] on textarea "[PERSON_NAME], esperamos que te encuentres muy bien. Te consultamos si tuviste …" at bounding box center [577, 544] width 834 height 158
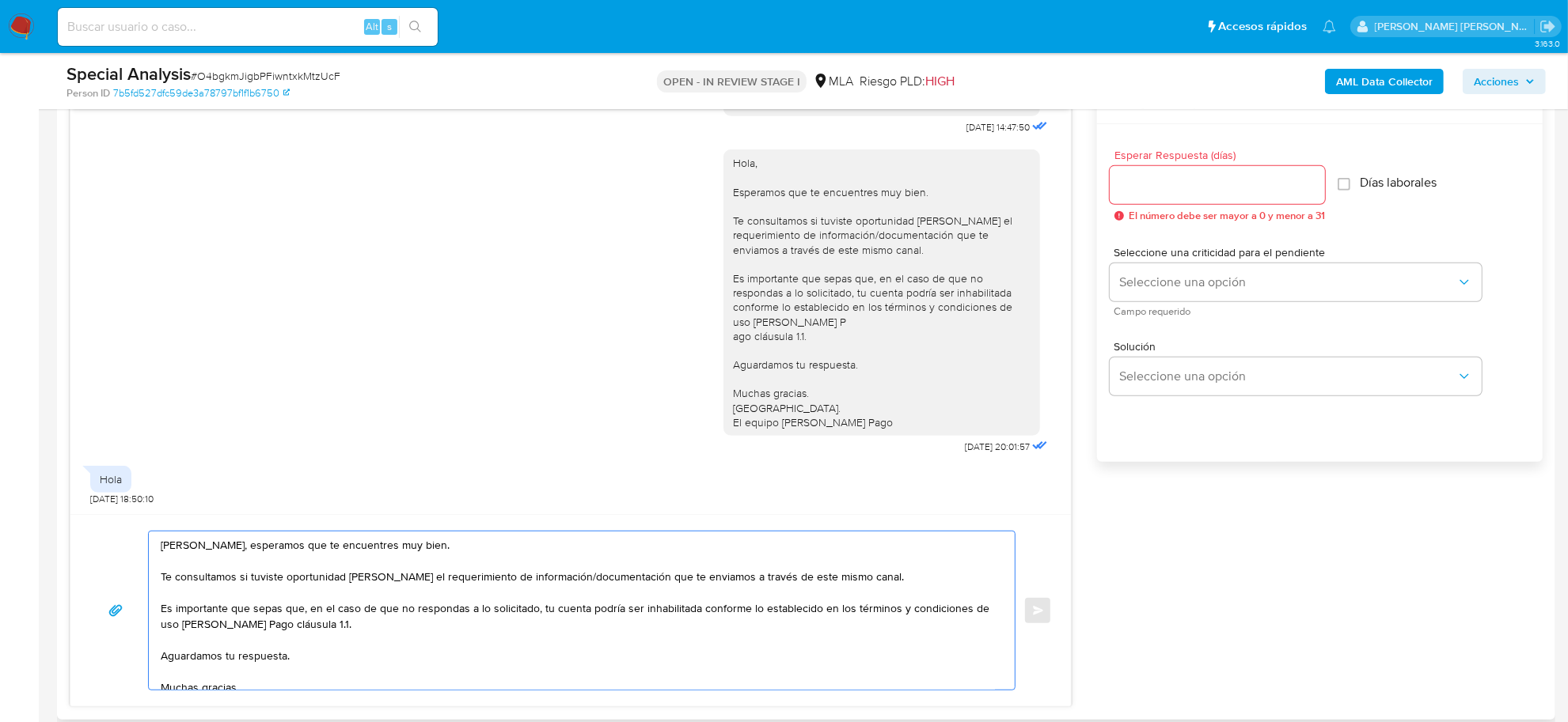
scroll to position [820, 0]
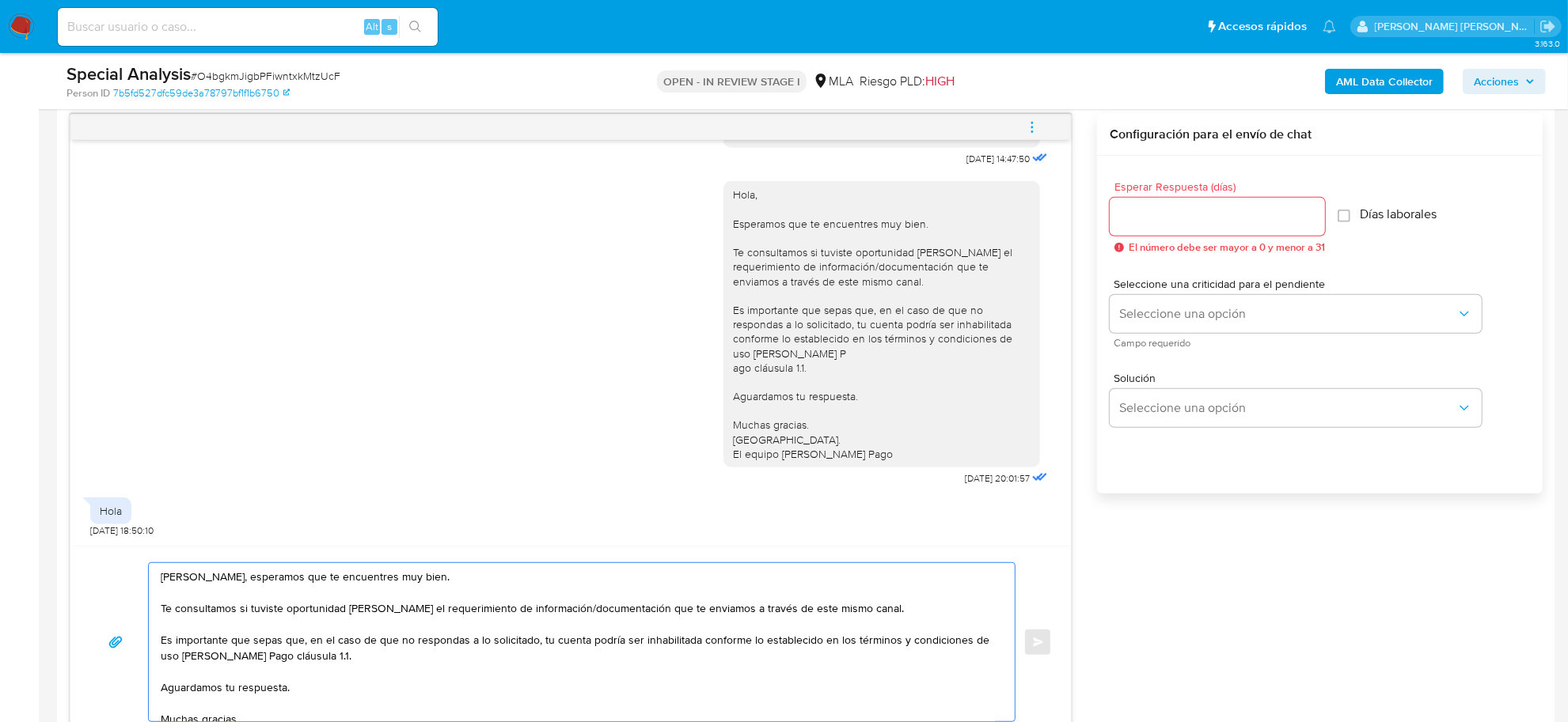
type textarea "[PERSON_NAME], esperamos que te encuentres muy bien. Te consultamos si tuviste …"
click at [1151, 218] on input "Esperar Respuesta (días)" at bounding box center [1217, 216] width 215 height 20
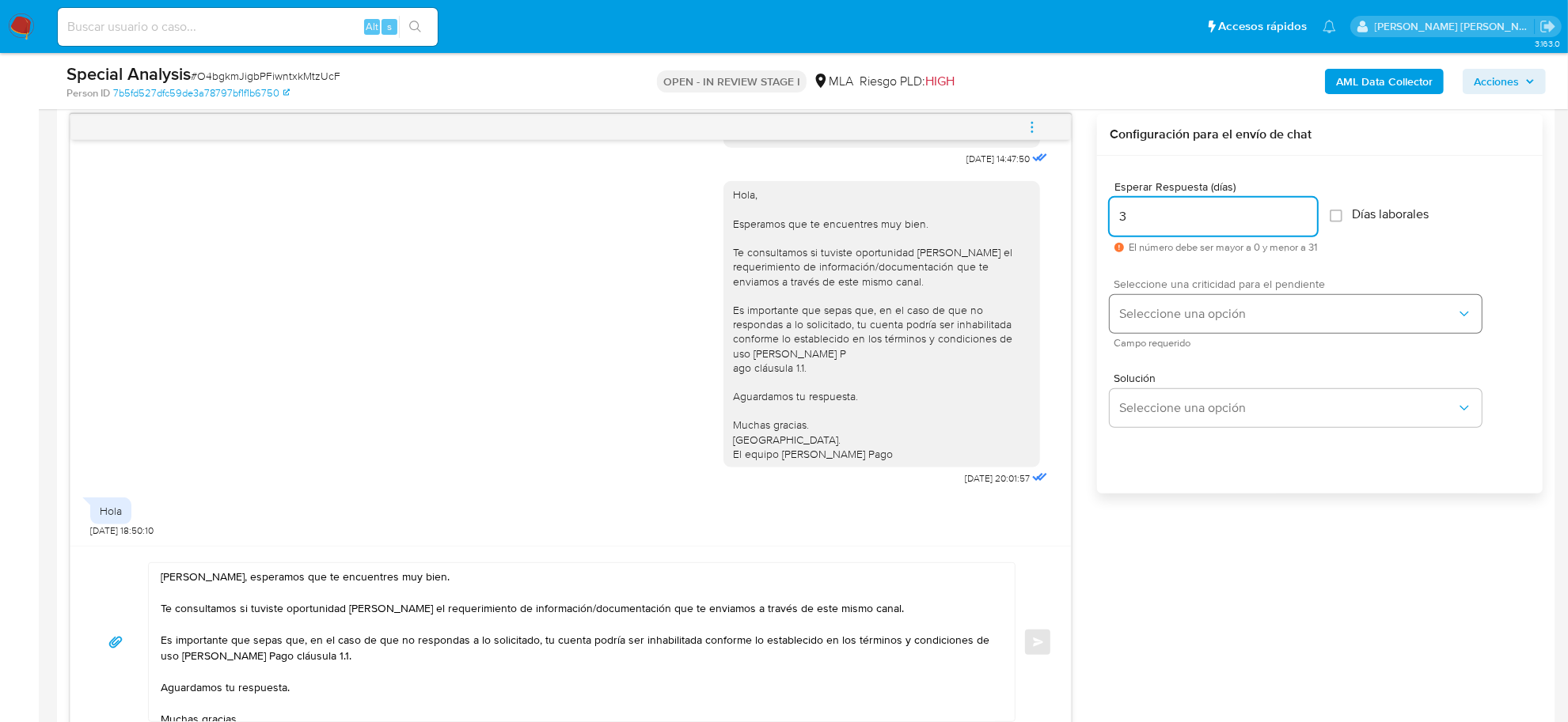
type input "3"
click at [1151, 316] on span "Seleccione una opción" at bounding box center [1287, 314] width 337 height 15
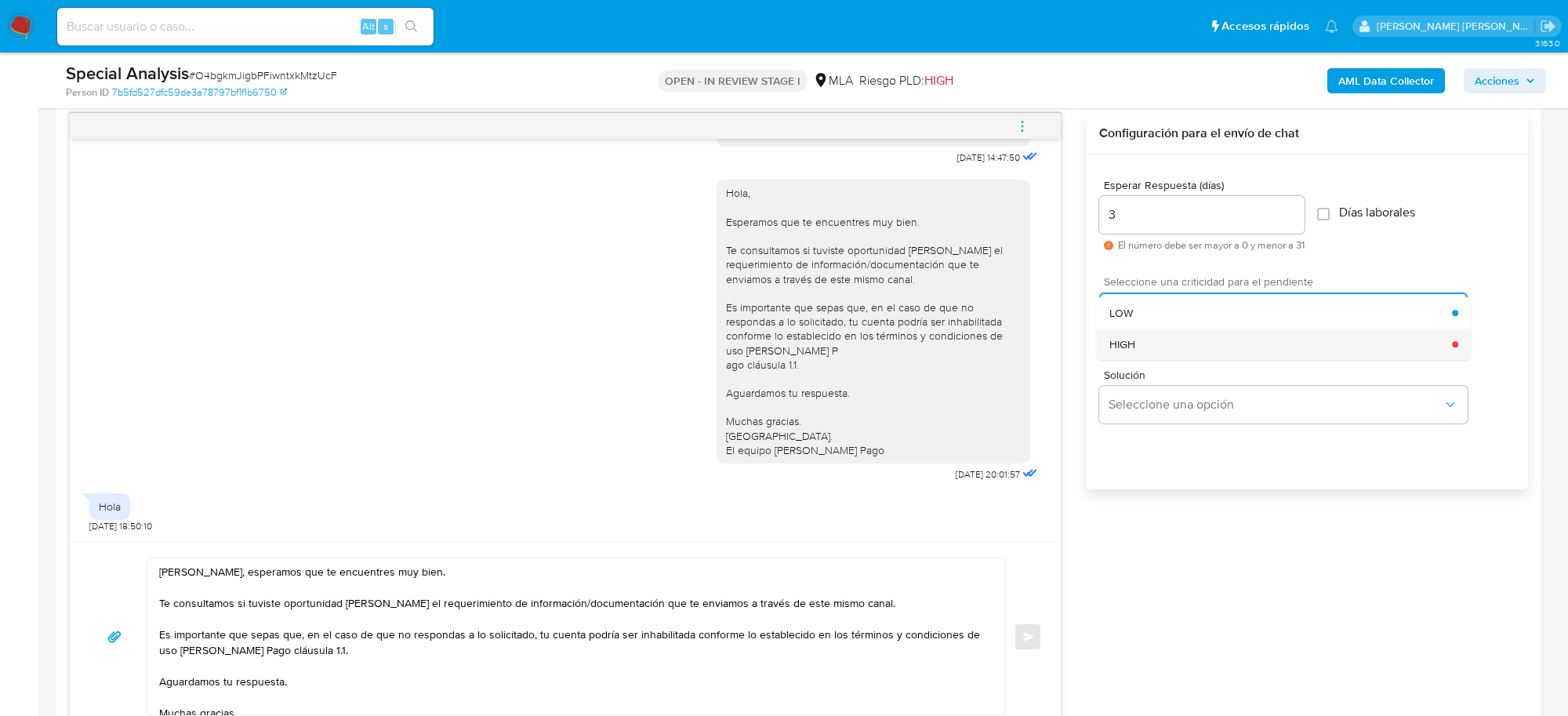
click at [1141, 349] on div "HIGH" at bounding box center [1280, 344] width 343 height 32
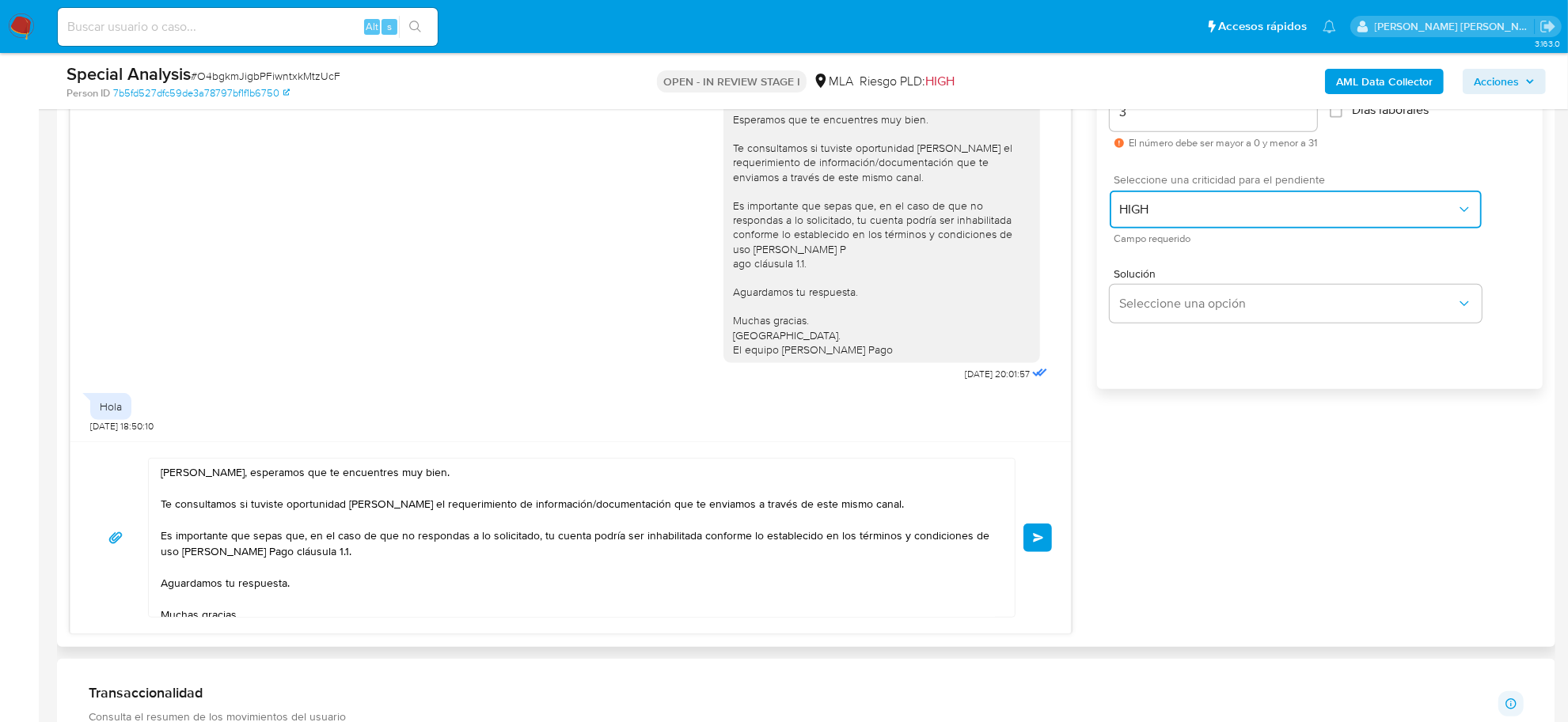
scroll to position [1017, 0]
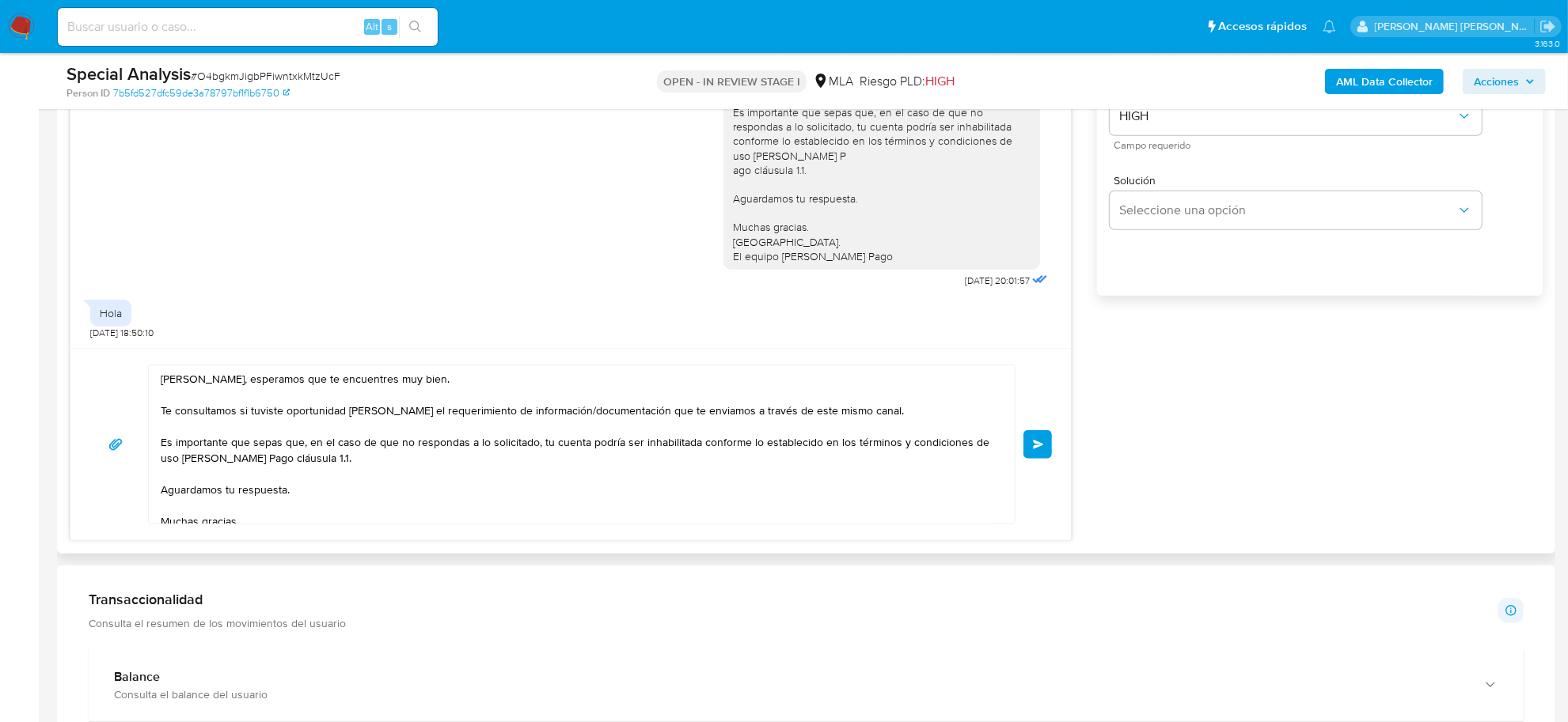
click at [1042, 451] on button "Enviar" at bounding box center [1037, 444] width 29 height 29
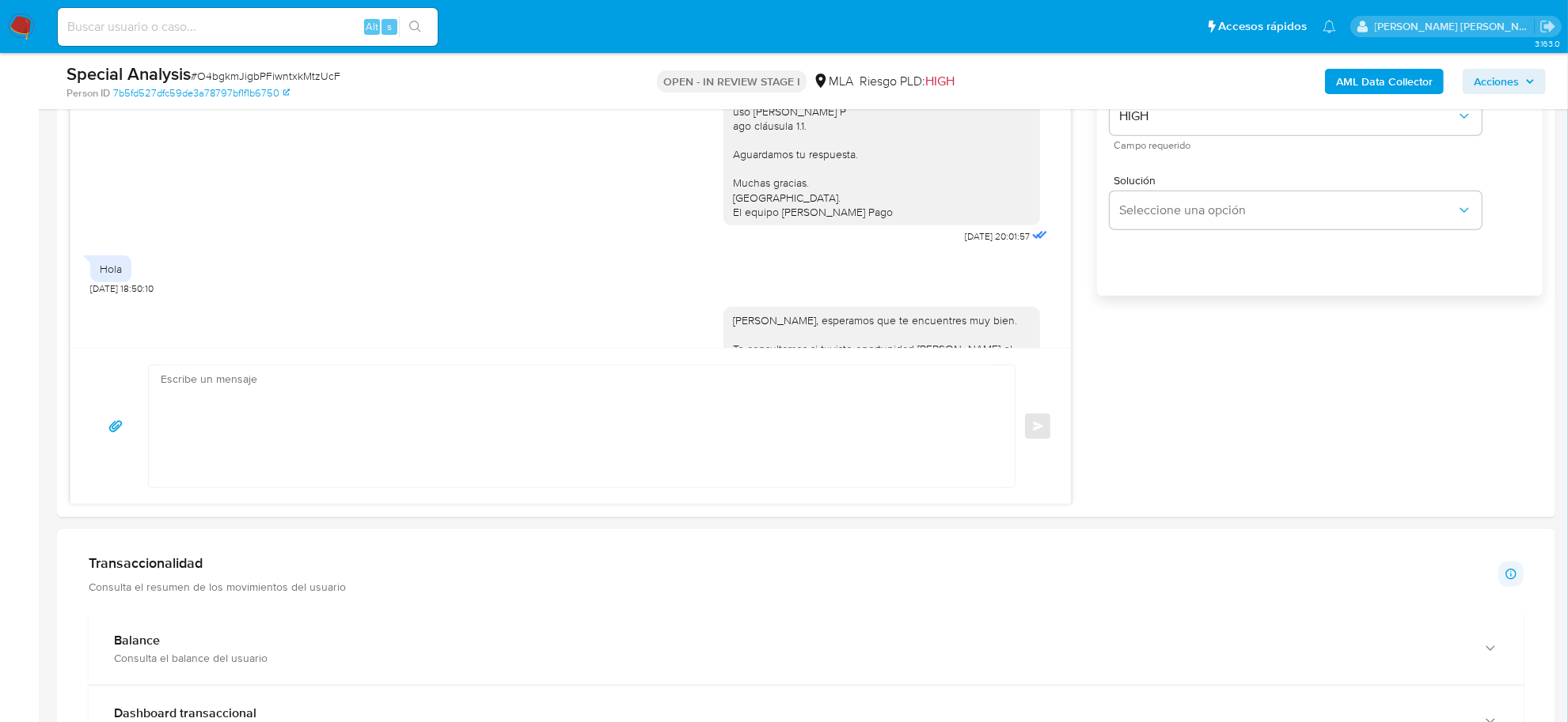
scroll to position [1164, 0]
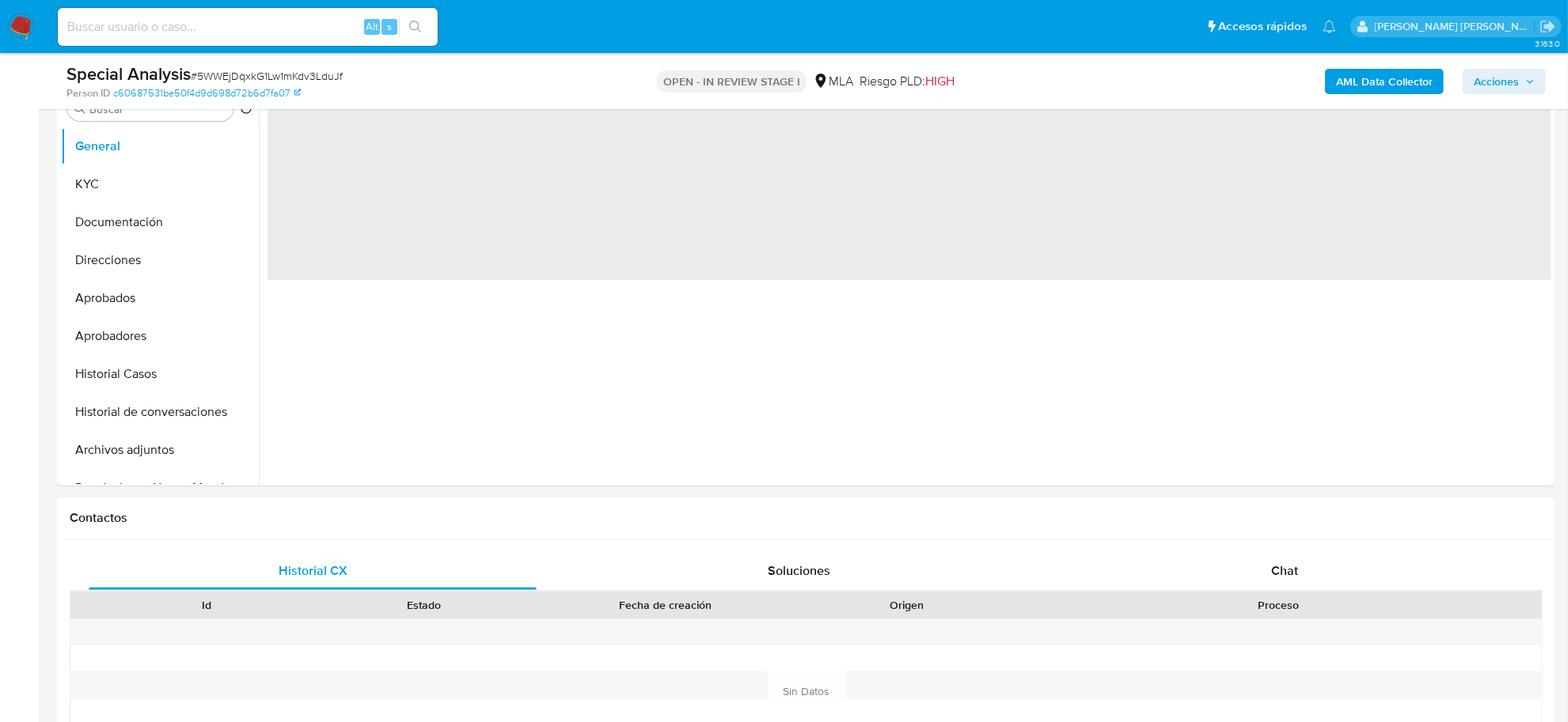
scroll to position [395, 0]
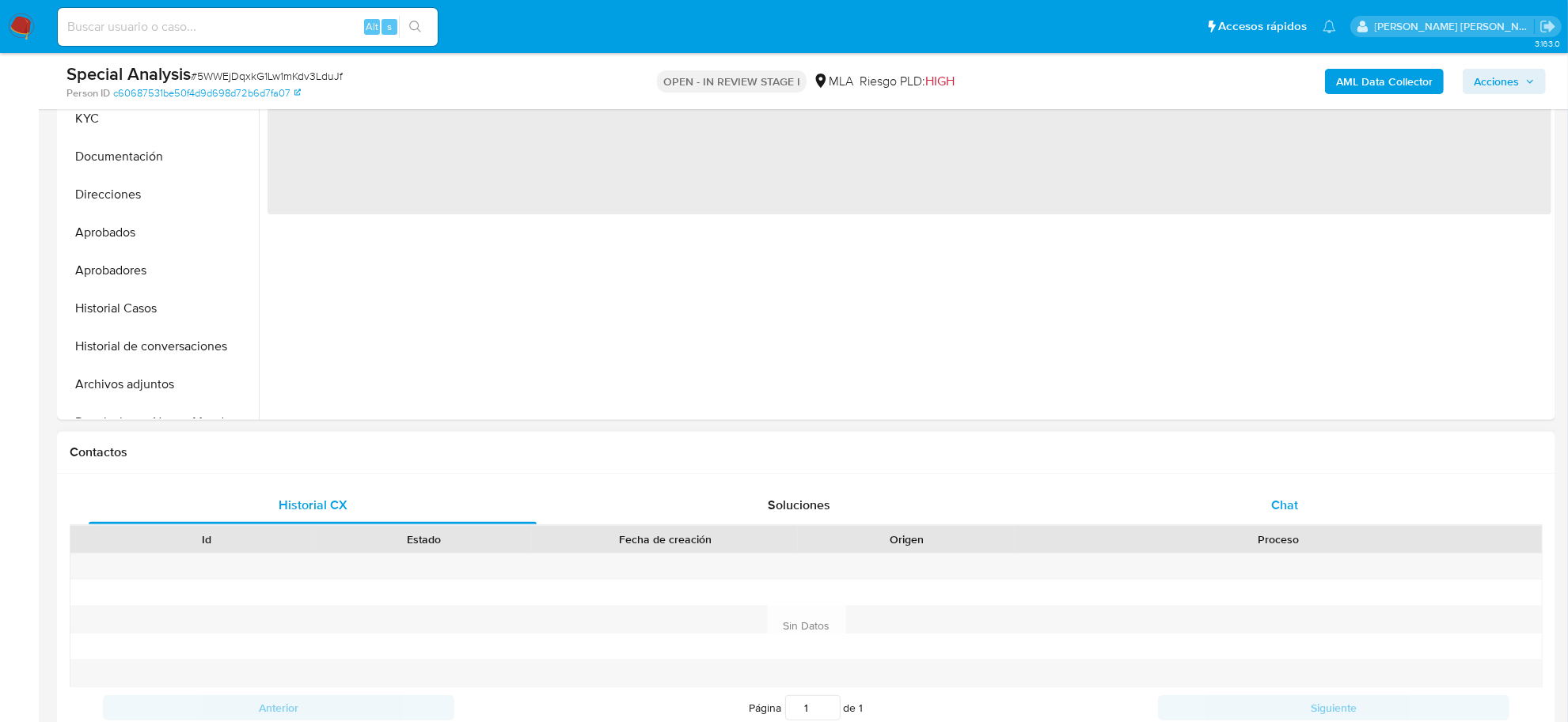
click at [1288, 518] on div "Chat" at bounding box center [1284, 505] width 448 height 38
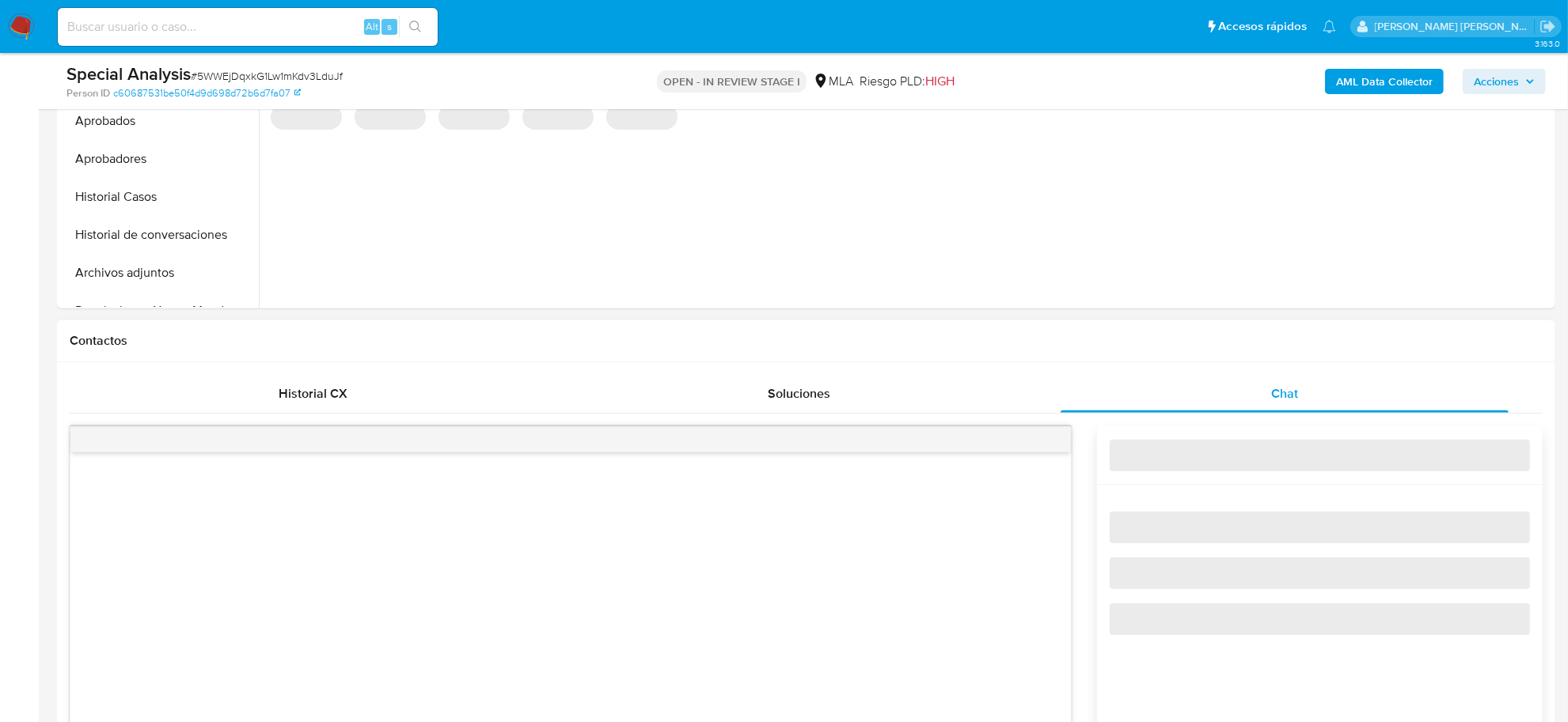
select select "10"
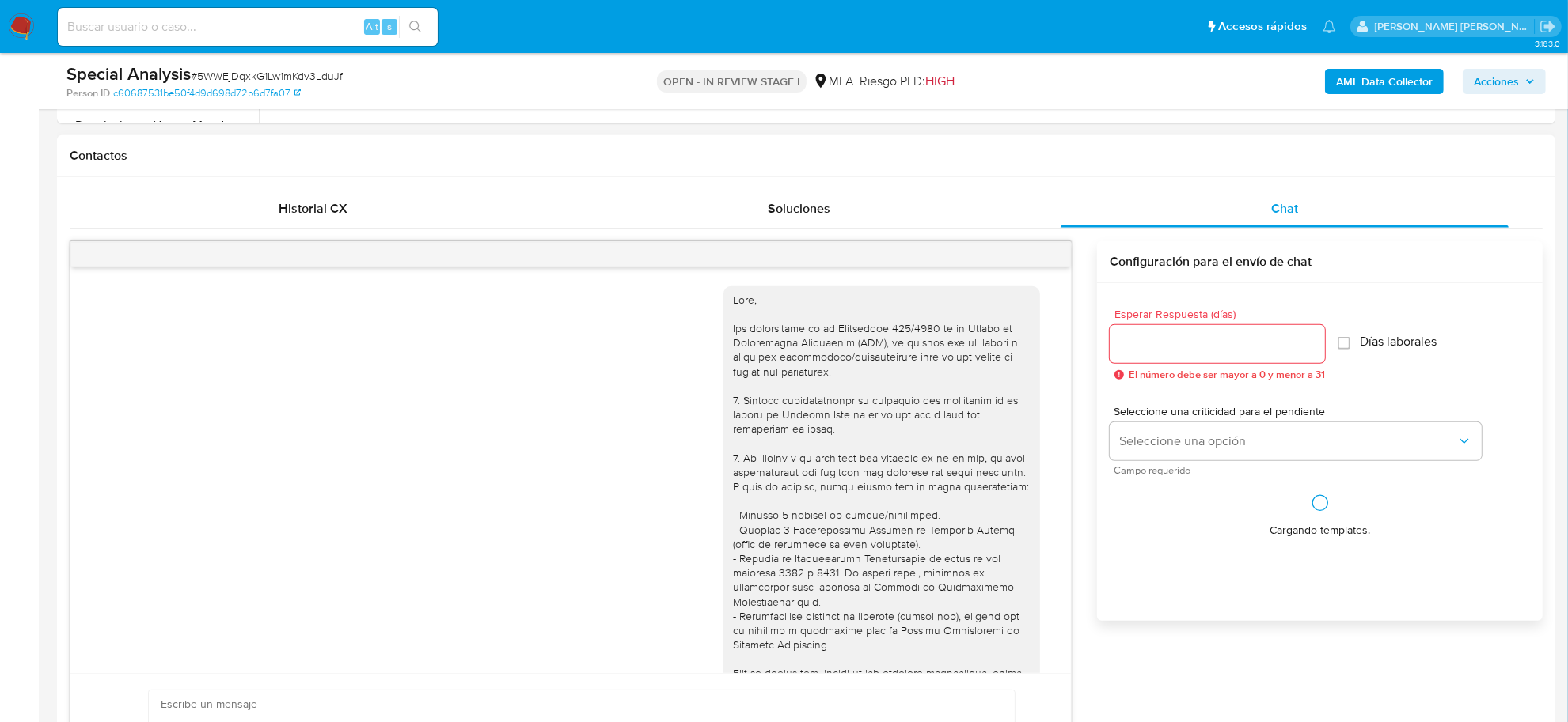
scroll to position [840, 0]
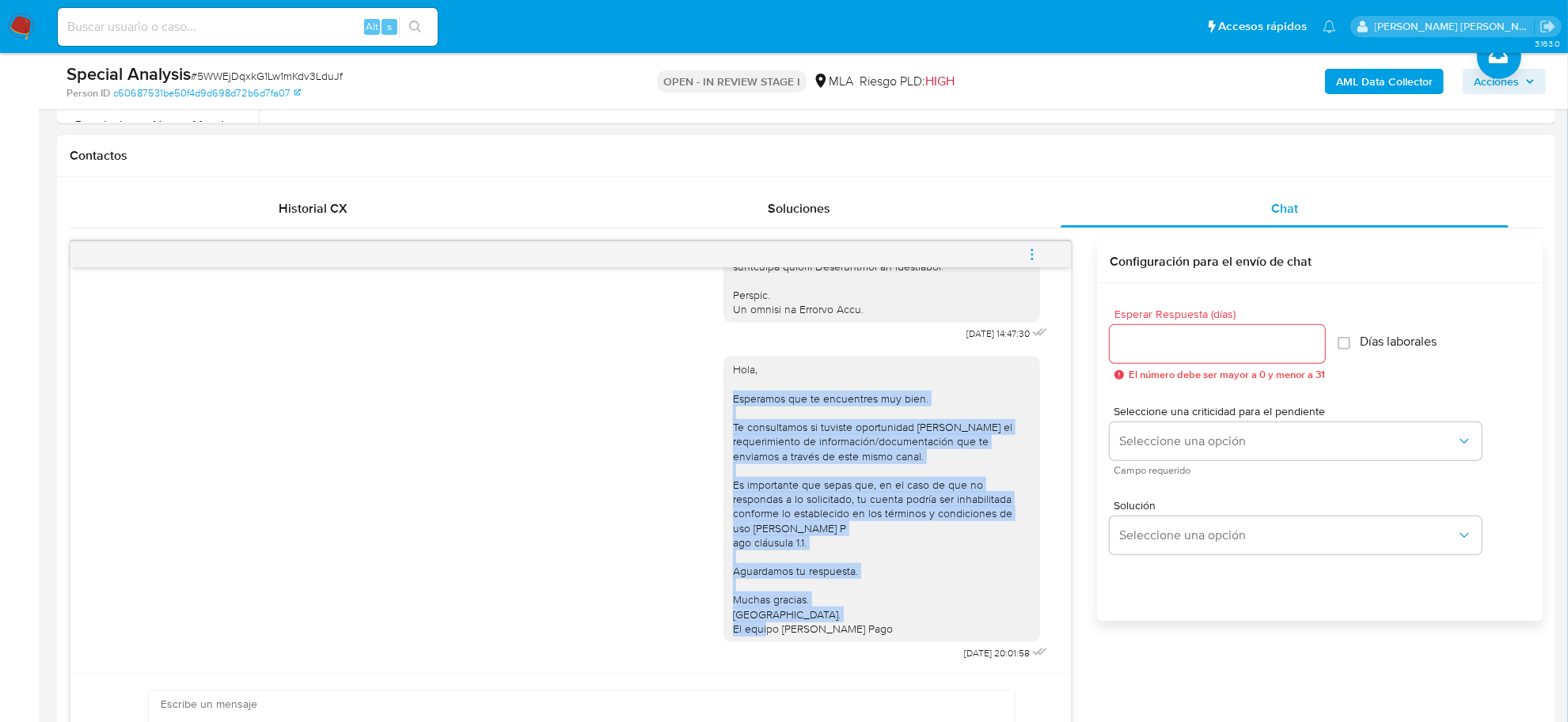
drag, startPoint x: 720, startPoint y: 389, endPoint x: 881, endPoint y: 631, distance: 290.7
click at [881, 631] on div "Hola, Esperamos que te encuentres muy bien. Te consultamos si tuviste oportunid…" at bounding box center [881, 500] width 298 height 274
copy div "Esperamos que te encuentres muy bien. Te consultamos si tuviste oportunidad [PE…"
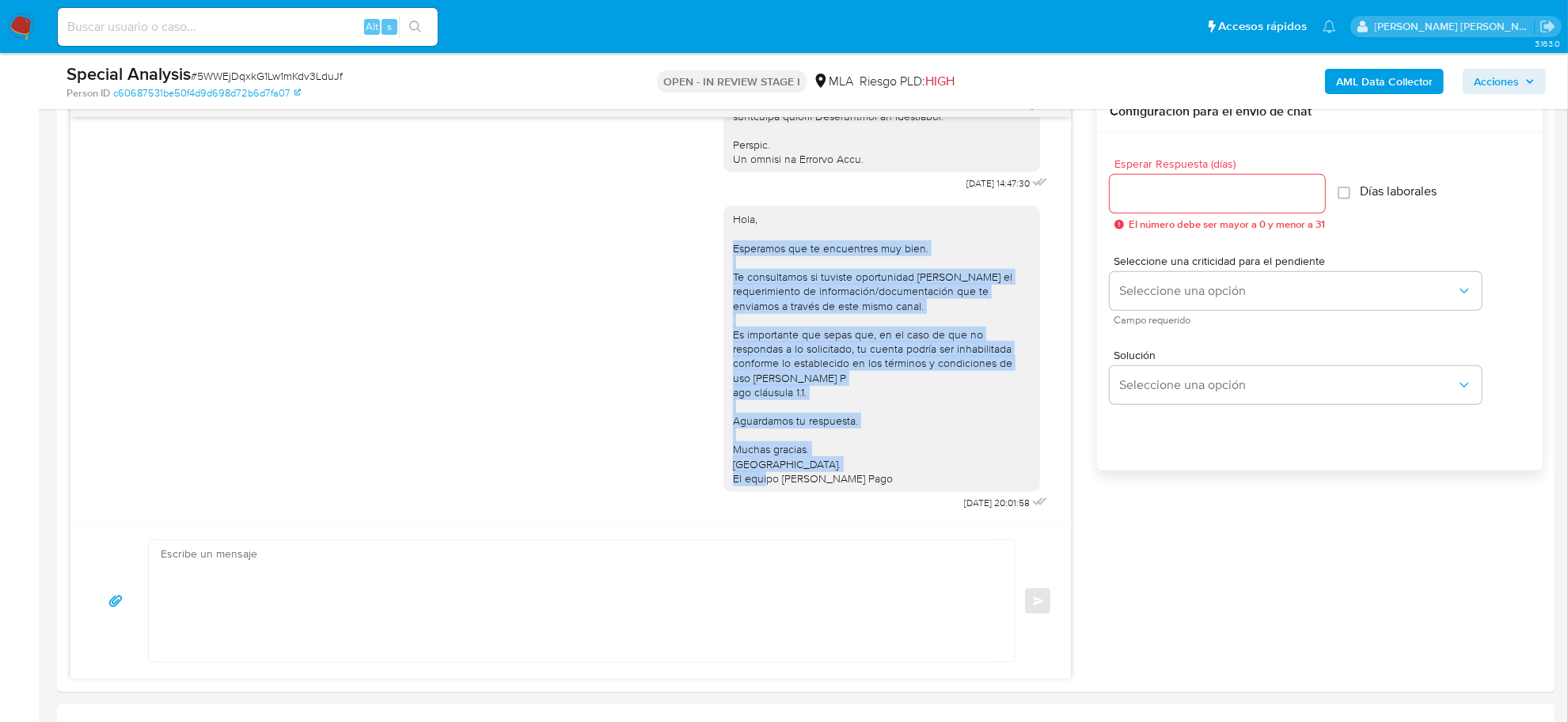
scroll to position [988, 0]
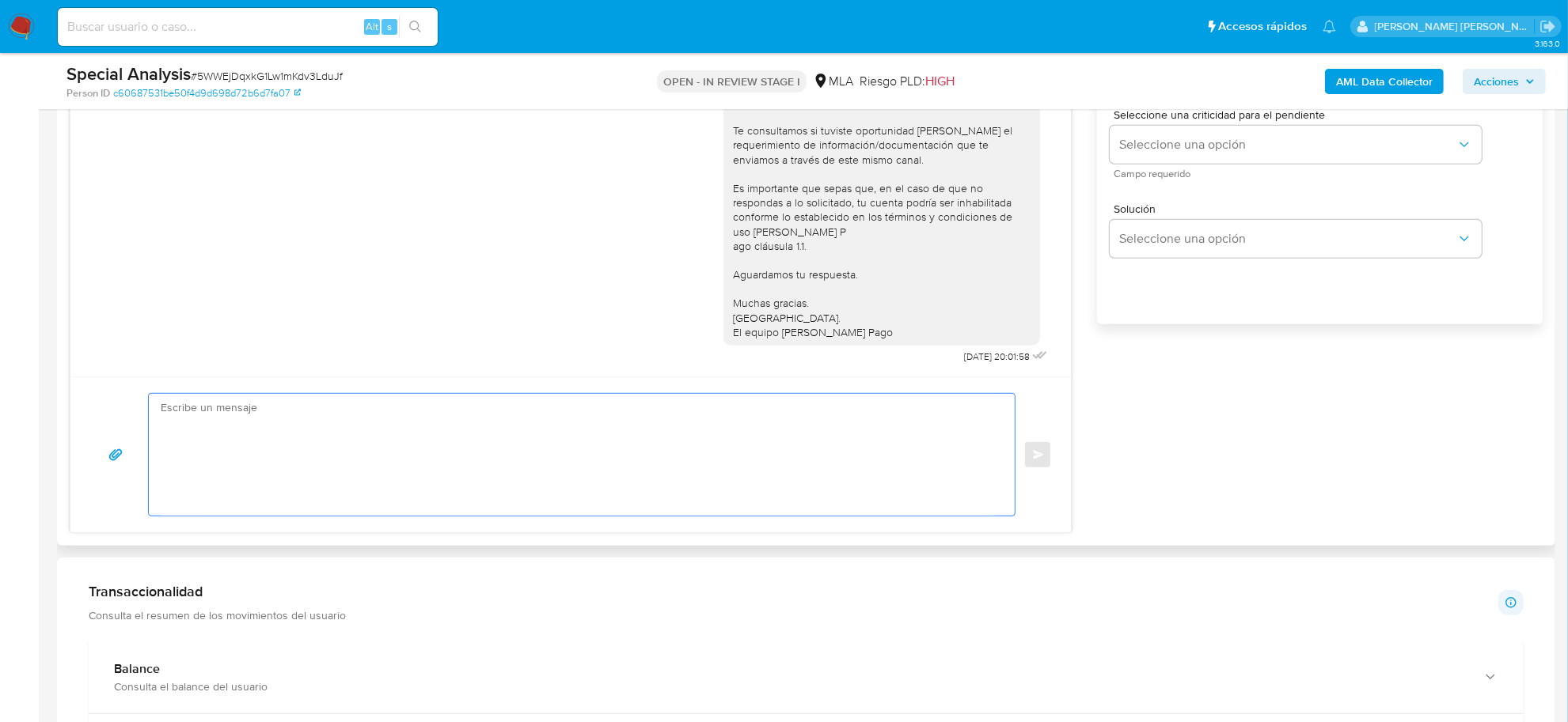
click at [337, 421] on textarea at bounding box center [577, 454] width 834 height 121
paste textarea "Esperamos que te encuentres muy bien. Te consultamos si tuviste oportunidad [PE…"
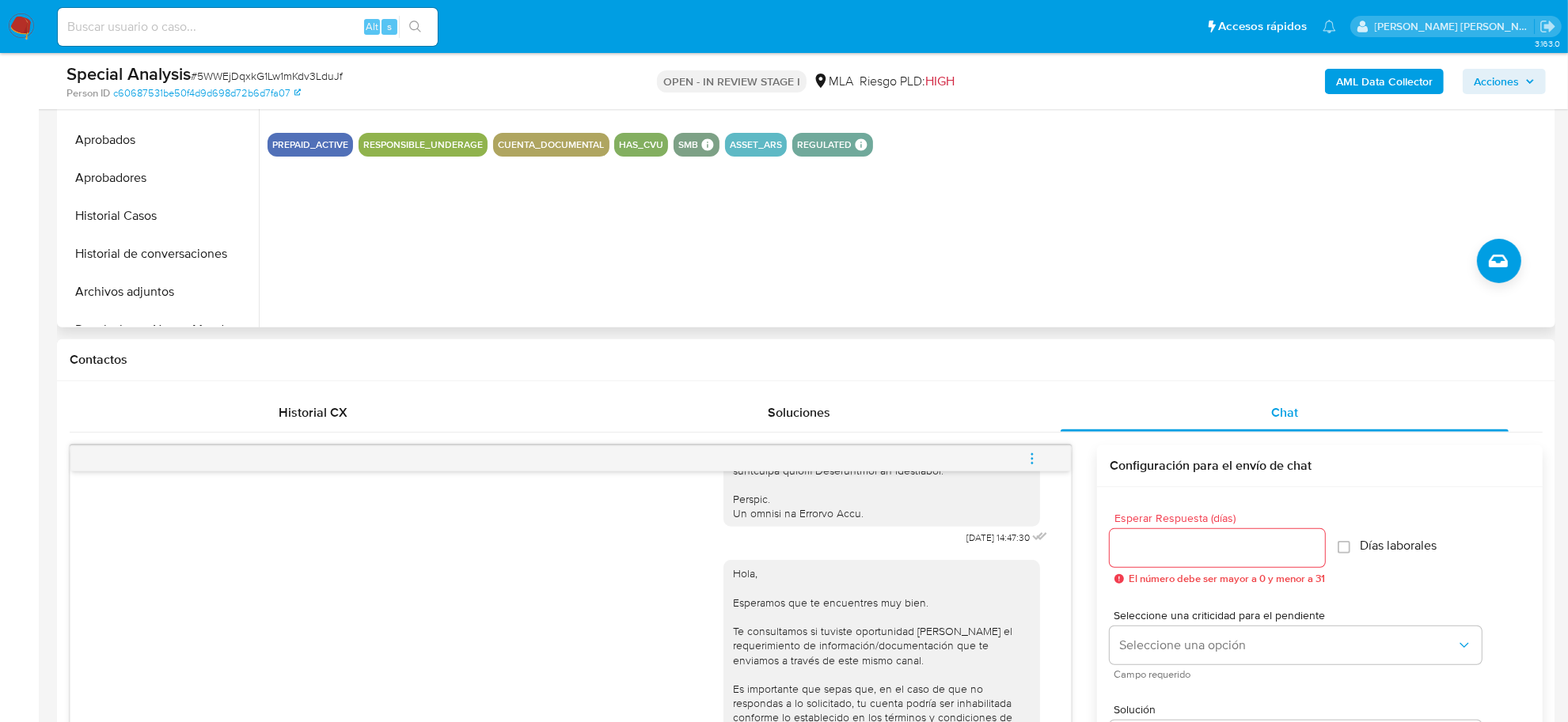
scroll to position [99, 0]
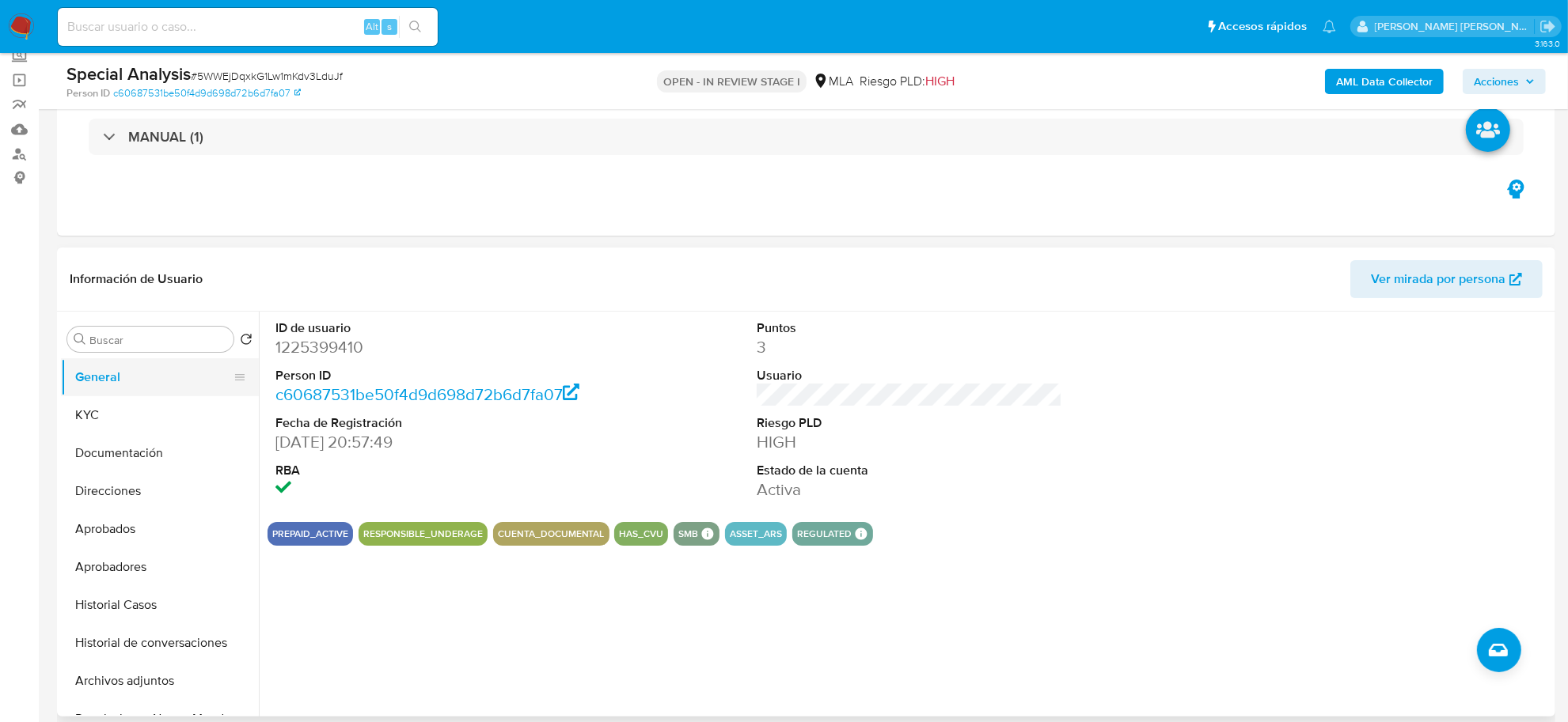
click at [139, 394] on ul "General KYC Documentación Direcciones Aprobados Aprobadores Historial Casos His…" at bounding box center [160, 537] width 198 height 357
click at [125, 409] on button "KYC" at bounding box center [153, 415] width 185 height 38
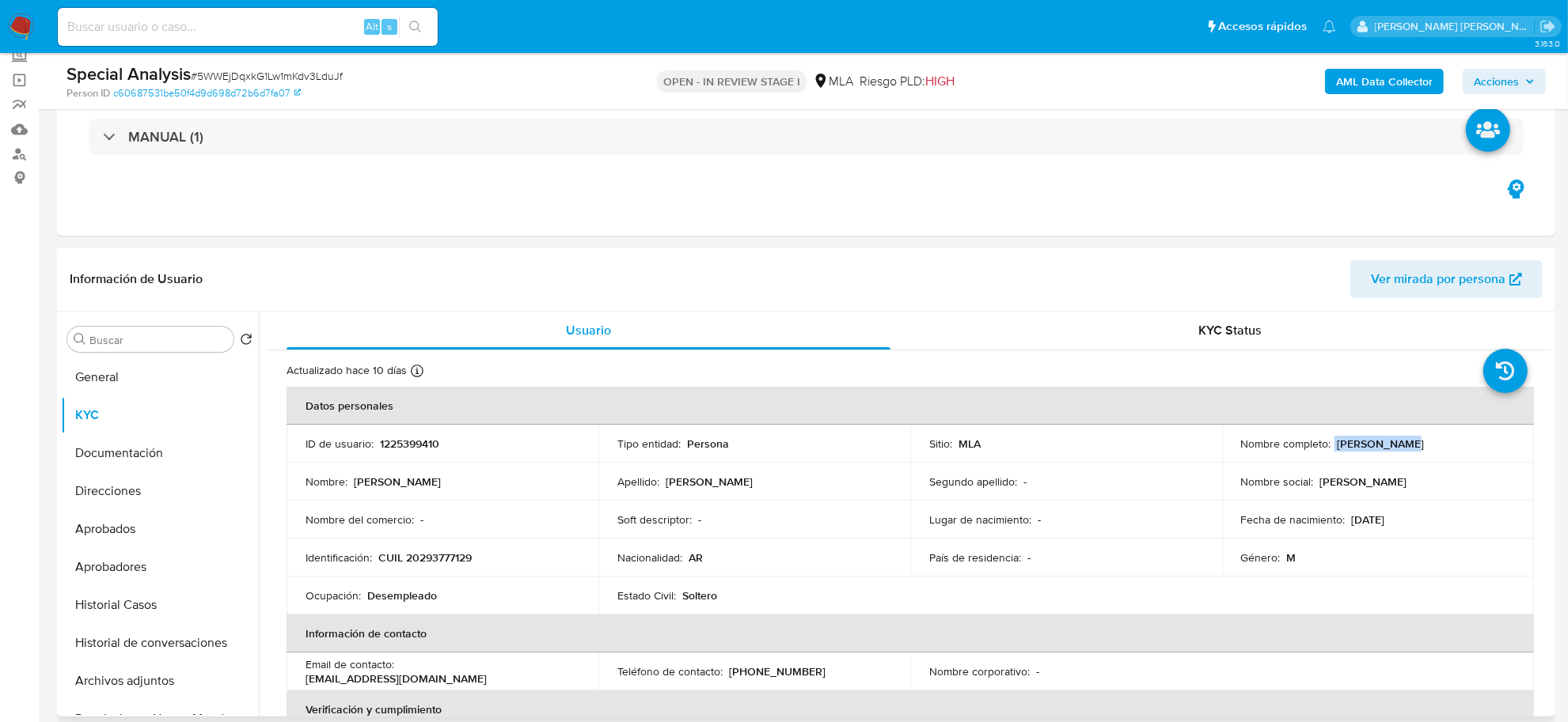
drag, startPoint x: 1336, startPoint y: 442, endPoint x: 1390, endPoint y: 449, distance: 54.5
click at [1390, 449] on div "Nombre completo : [PERSON_NAME]" at bounding box center [1378, 443] width 274 height 14
copy div "[PERSON_NAME]"
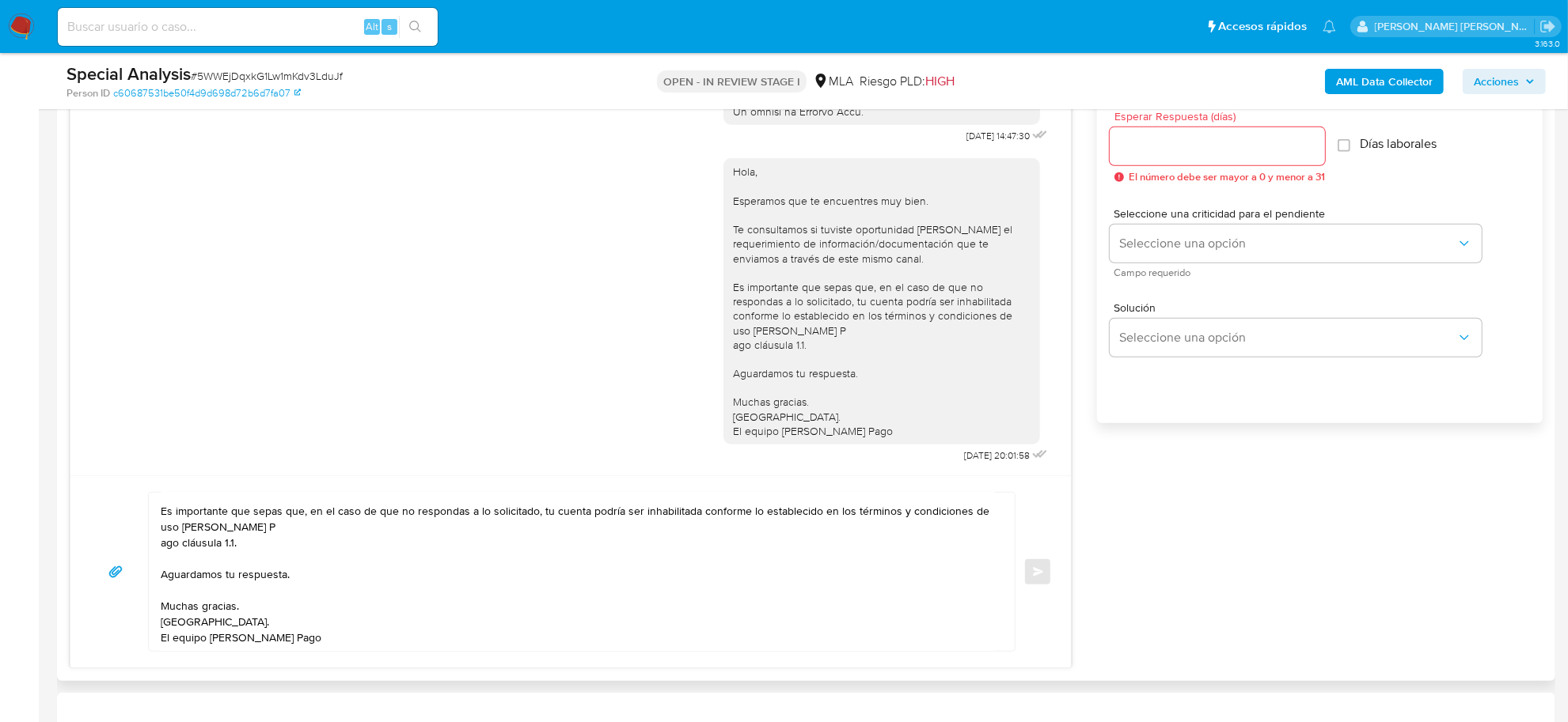
scroll to position [0, 0]
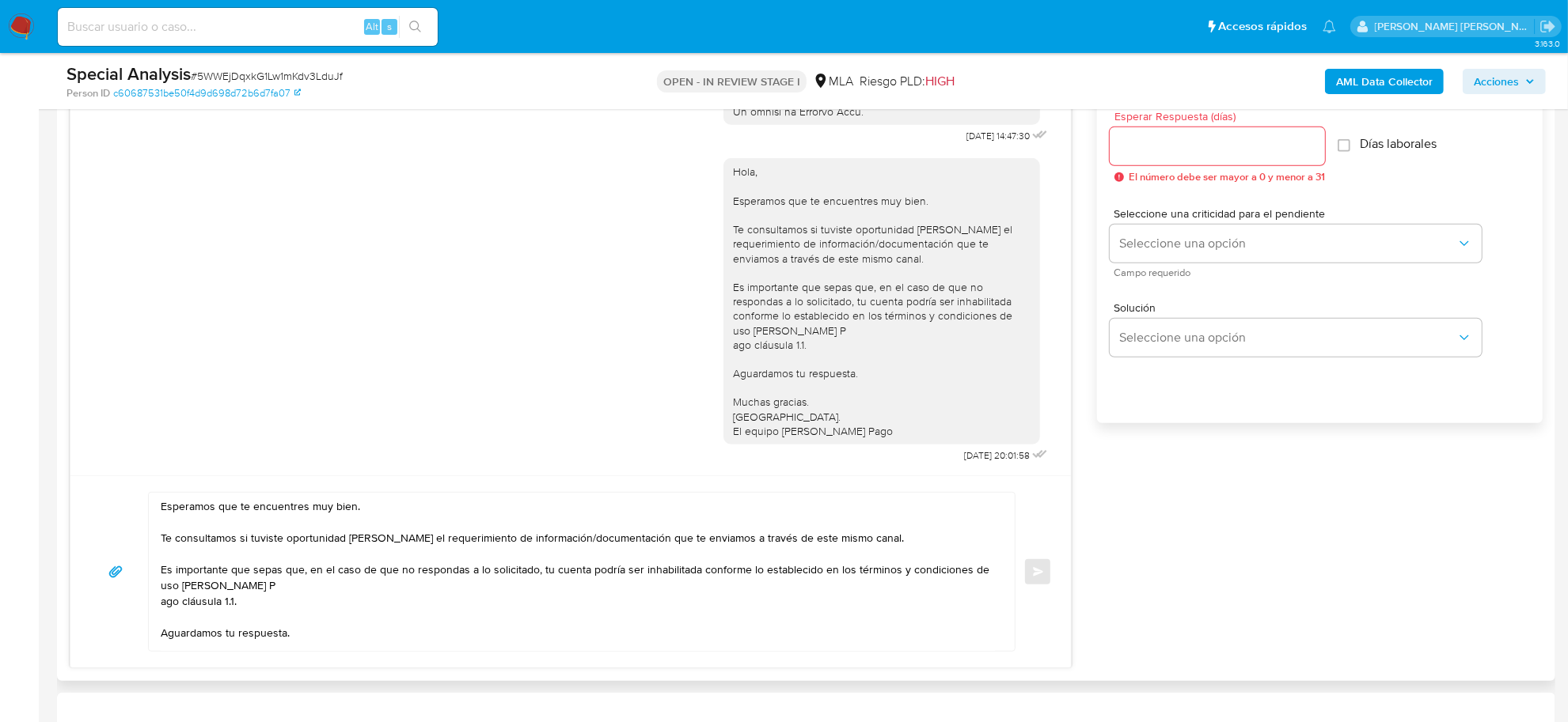
click at [166, 508] on textarea "Esperamos que te encuentres muy bien. Te consultamos si tuviste oportunidad [PE…" at bounding box center [577, 572] width 834 height 158
paste textarea "[PERSON_NAME]"
click at [212, 546] on textarea "[PERSON_NAME], esperamos que te encuentres muy bien. Te consultamos si tuviste …" at bounding box center [577, 572] width 834 height 158
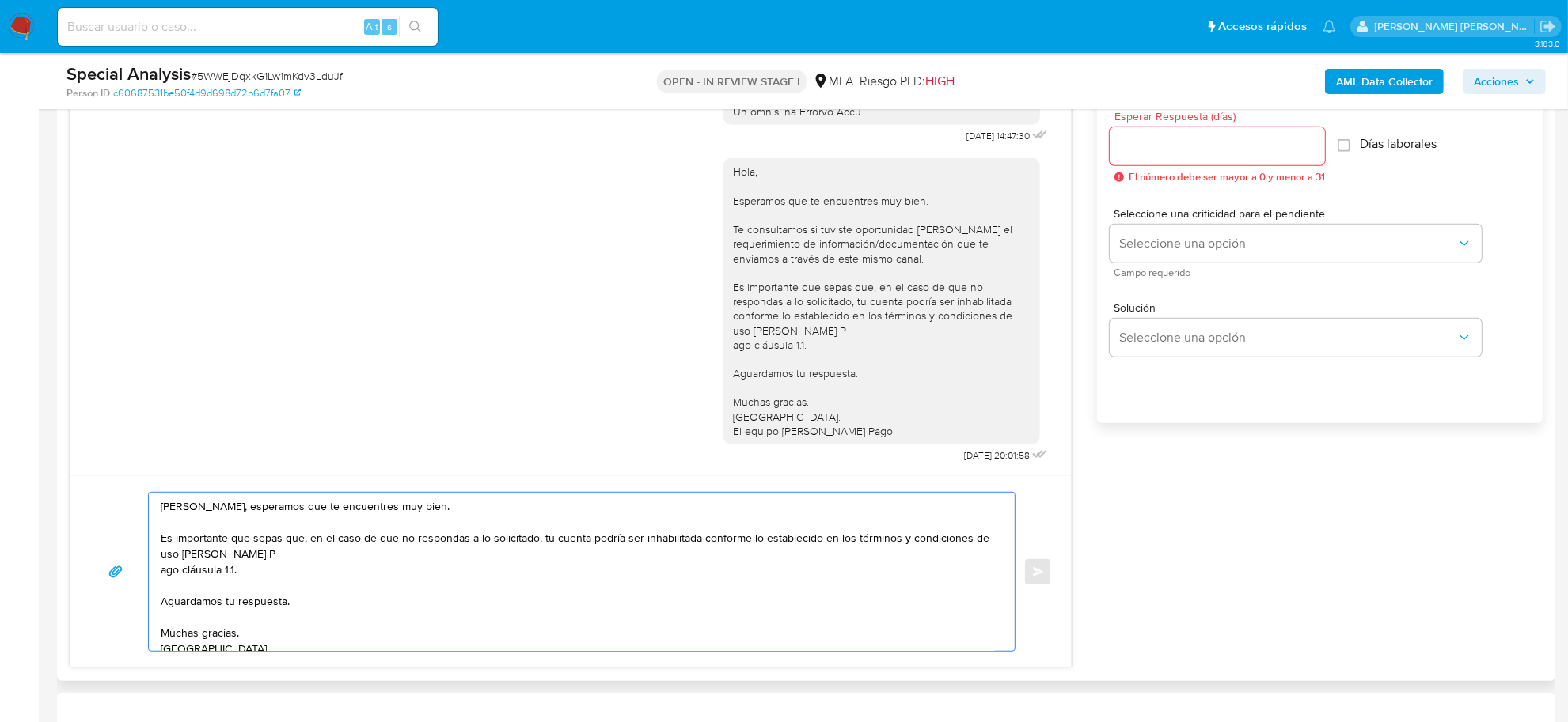
click at [158, 575] on div "[PERSON_NAME], esperamos que te encuentres muy bien. Es importante que sepas qu…" at bounding box center [577, 572] width 858 height 158
click at [162, 574] on textarea "[PERSON_NAME], esperamos que te encuentres muy bien. Es importante que sepas qu…" at bounding box center [577, 572] width 834 height 158
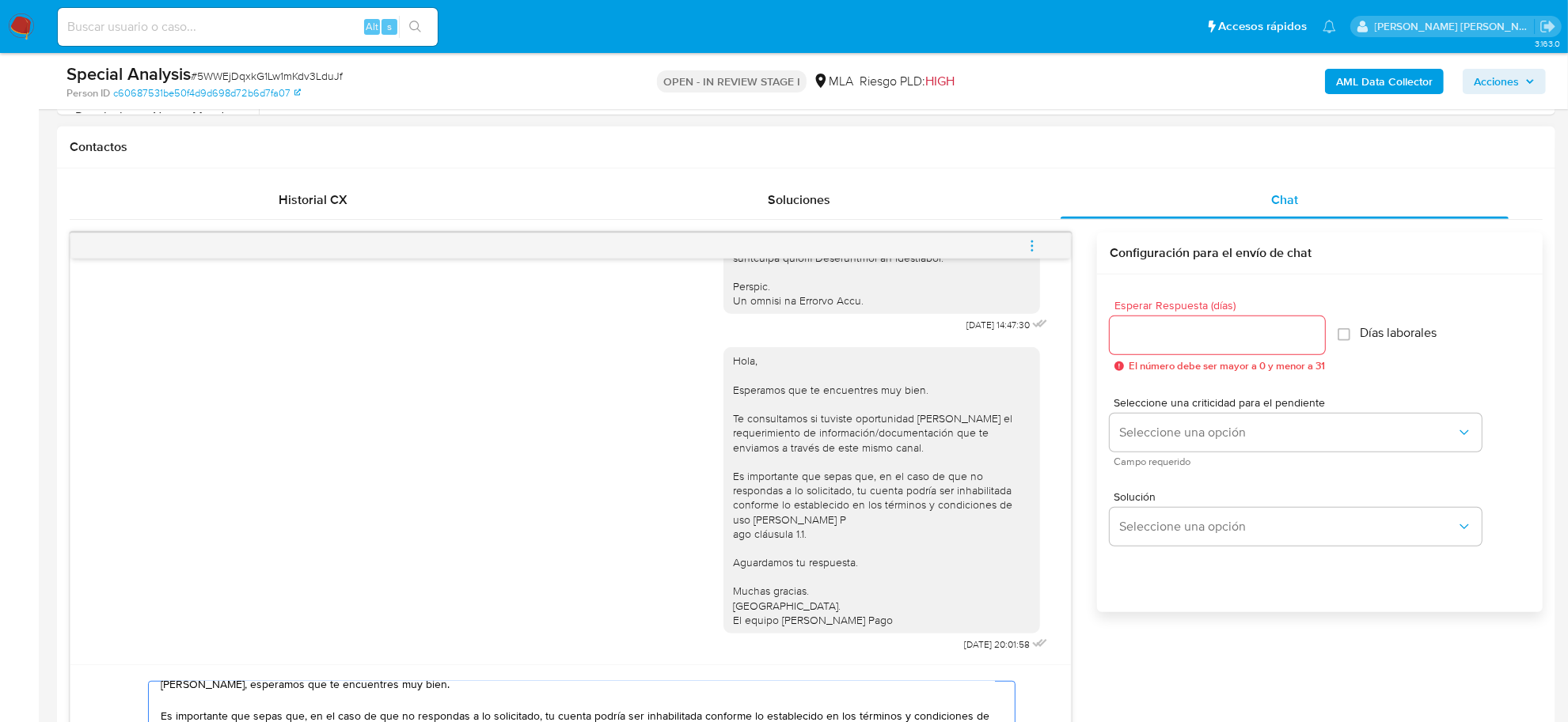
scroll to position [692, 0]
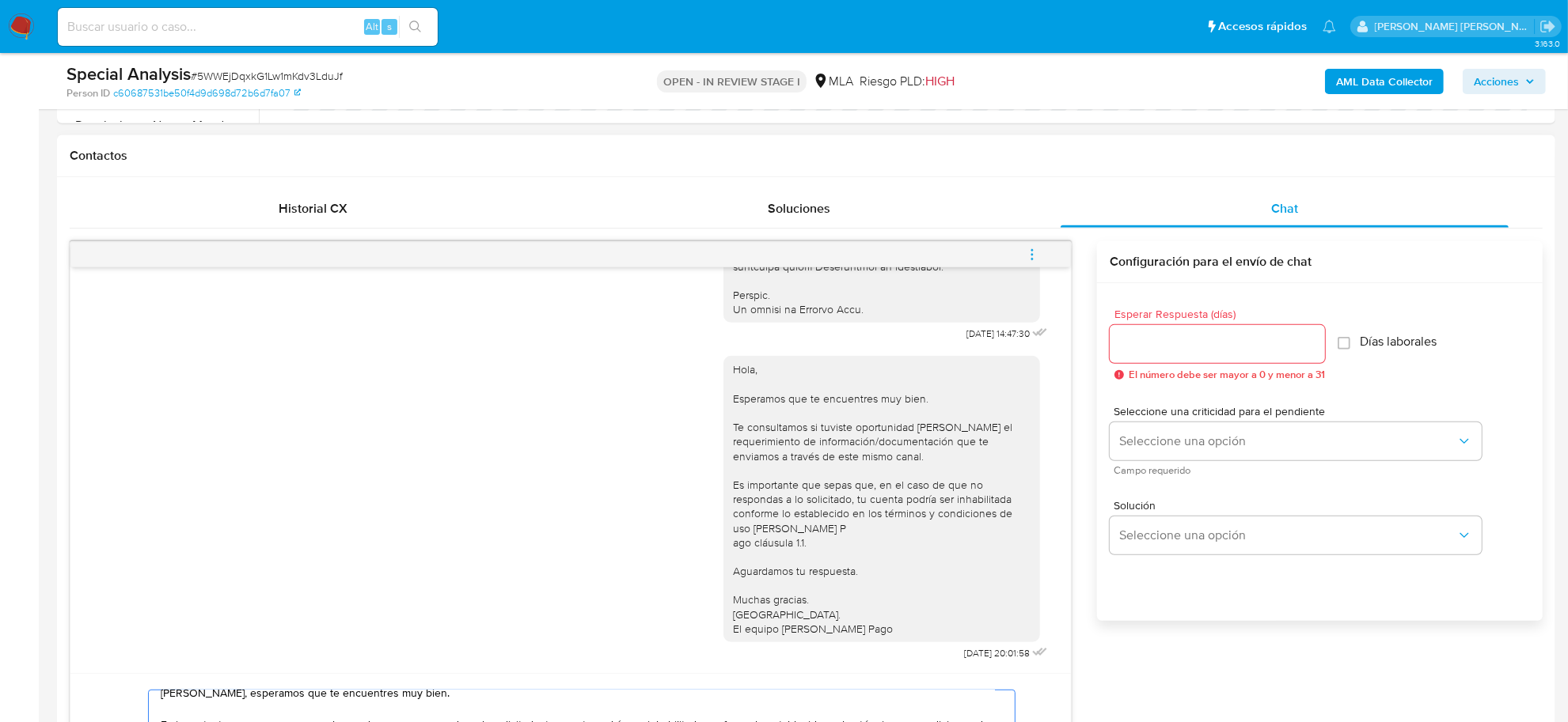
type textarea "[PERSON_NAME], esperamos que te encuentres muy bien. Es importante que sepas qu…"
click at [1205, 346] on input "Esperar Respuesta (días)" at bounding box center [1217, 344] width 215 height 20
type input "3"
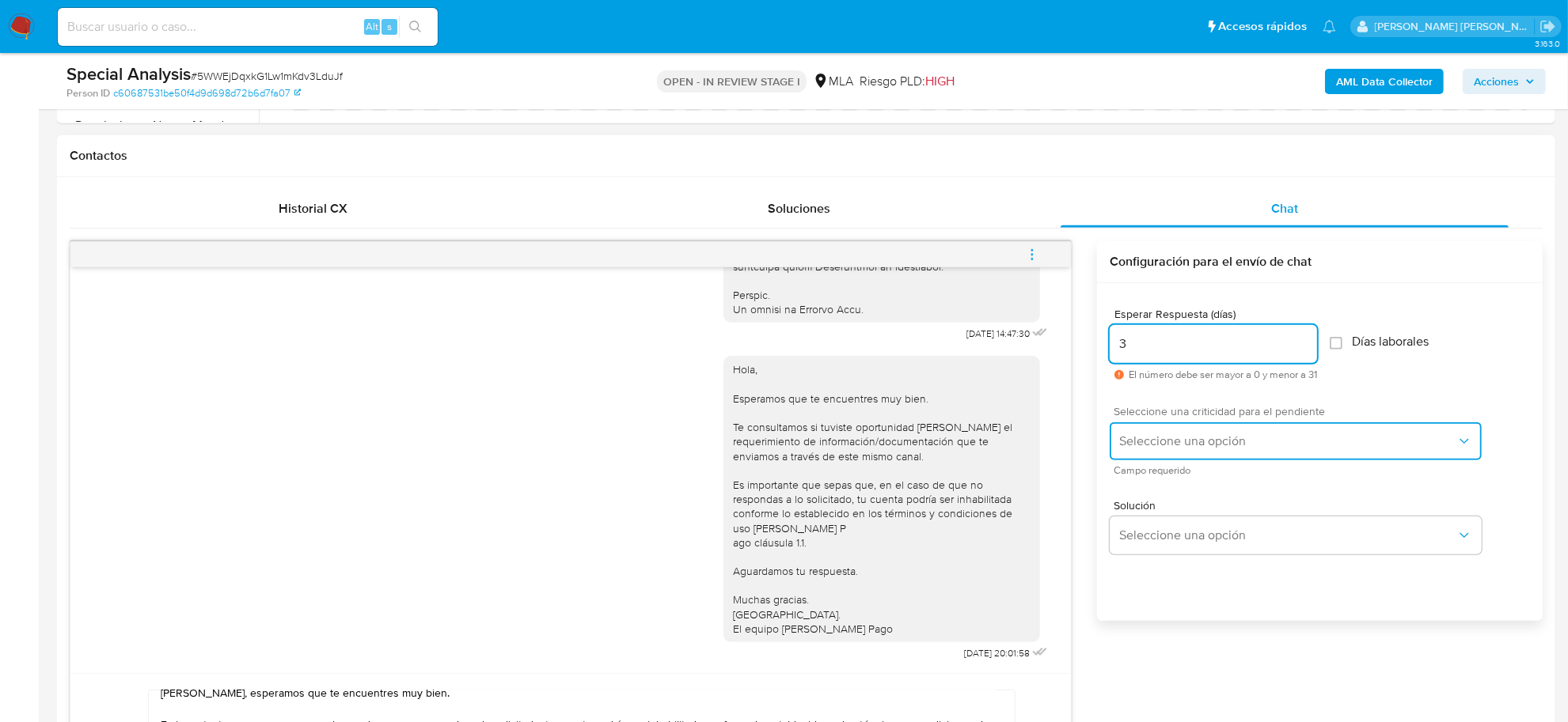
click at [1197, 429] on button "Seleccione una opción" at bounding box center [1296, 441] width 372 height 38
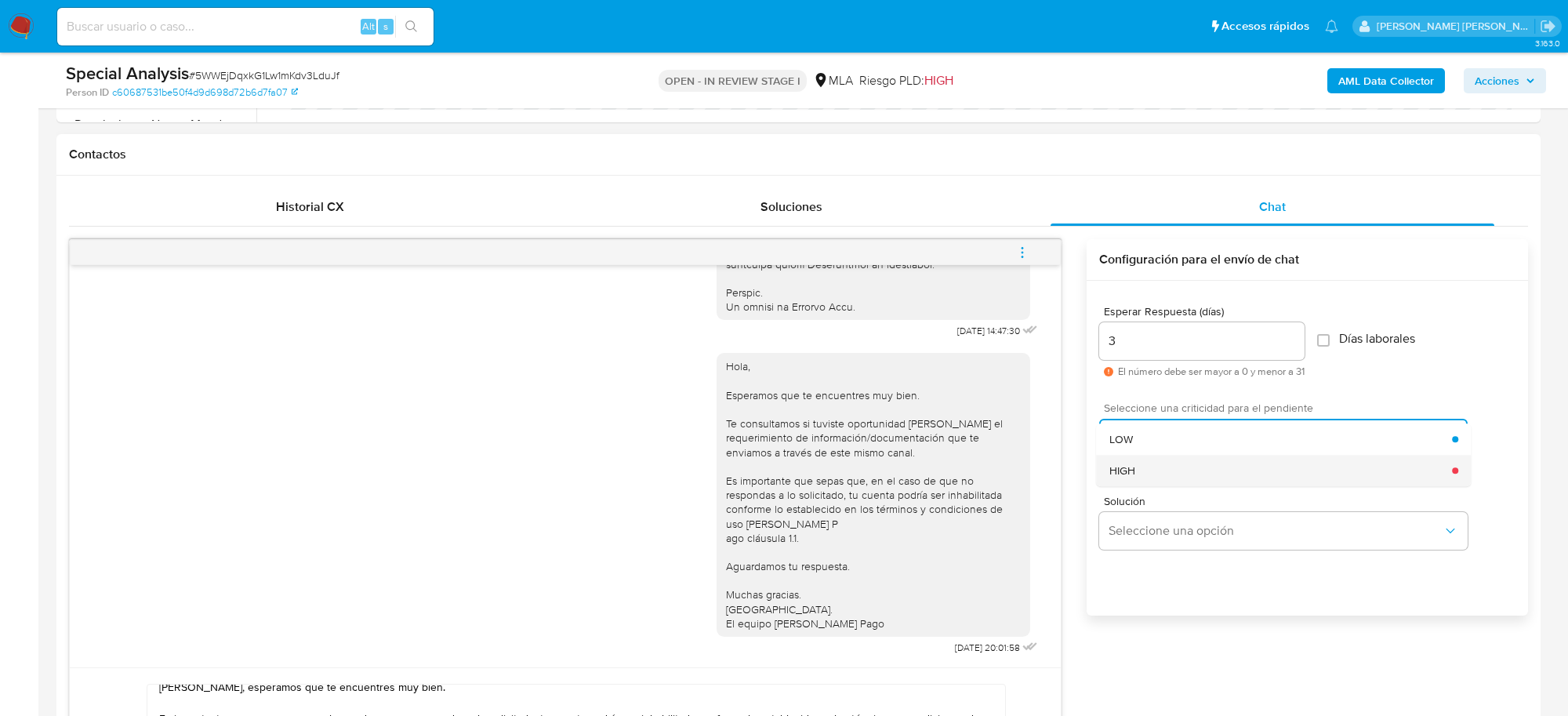
click at [1161, 470] on div "HIGH" at bounding box center [1280, 470] width 343 height 32
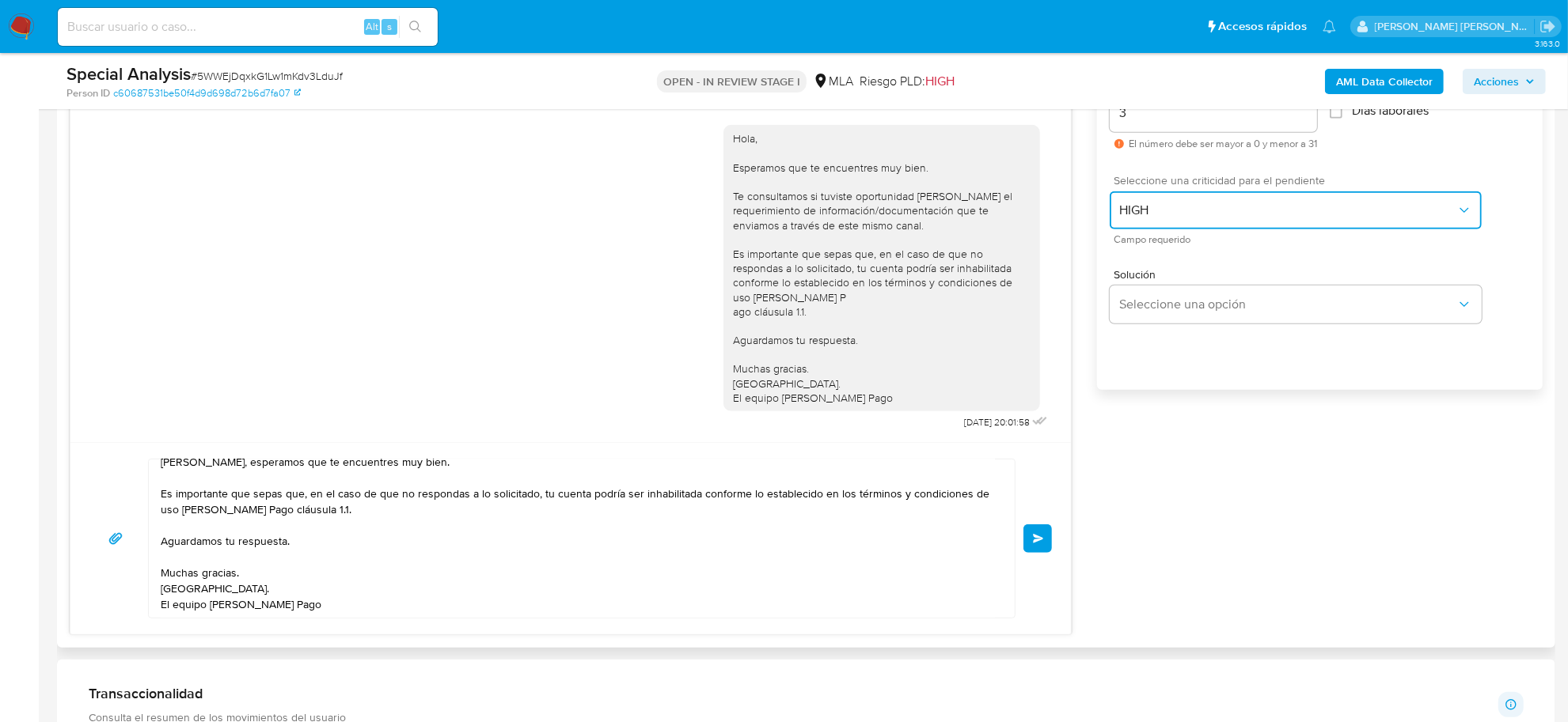
scroll to position [988, 0]
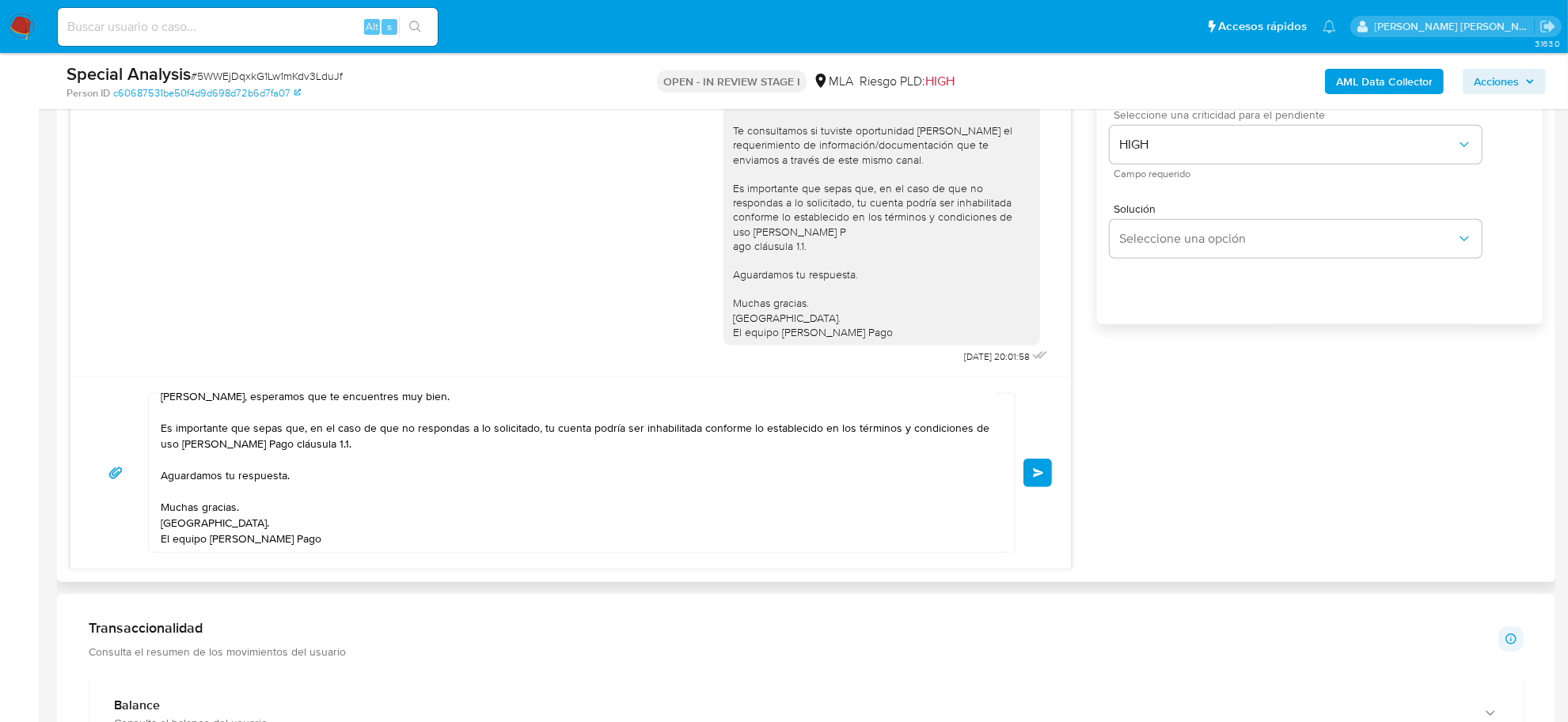
click at [1033, 478] on span "Enviar" at bounding box center [1039, 473] width 11 height 10
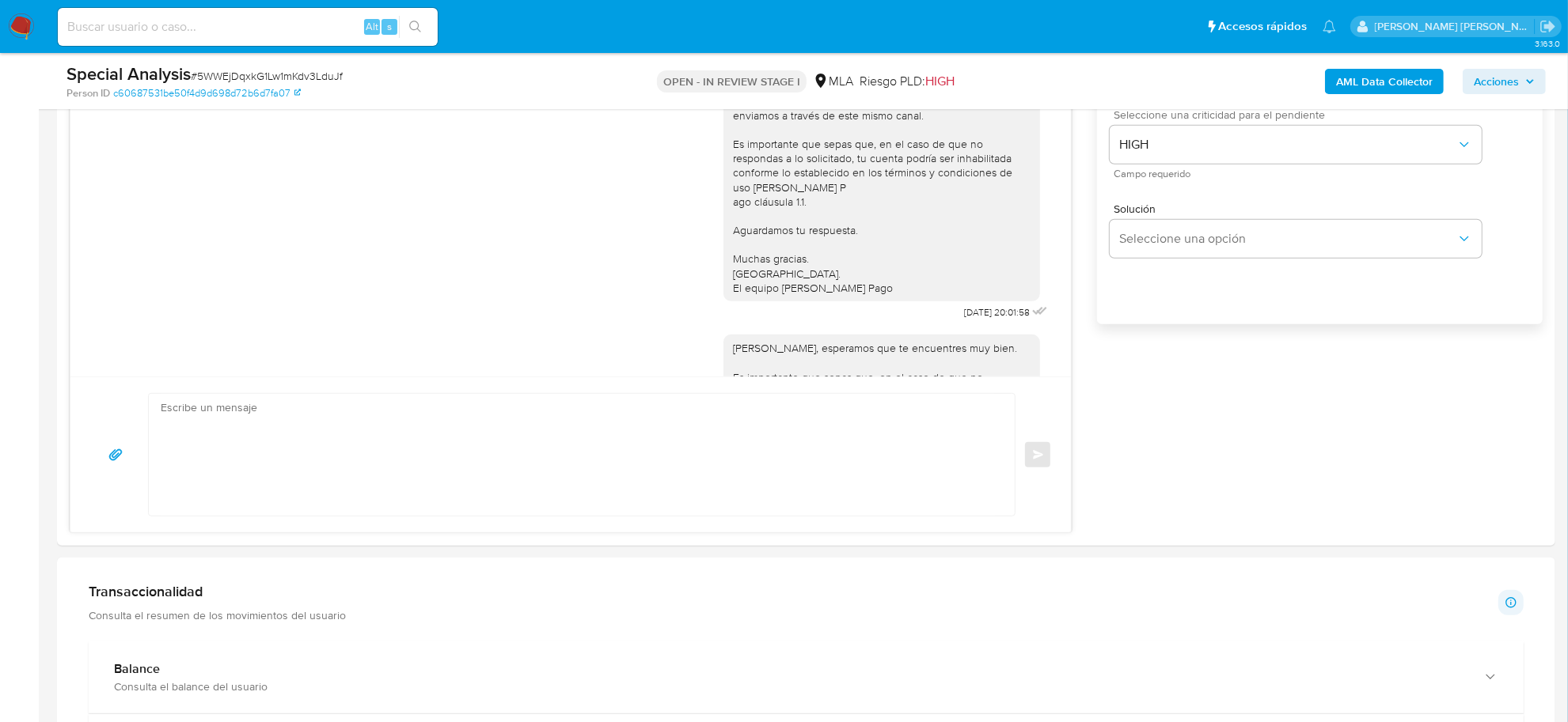
scroll to position [1059, 0]
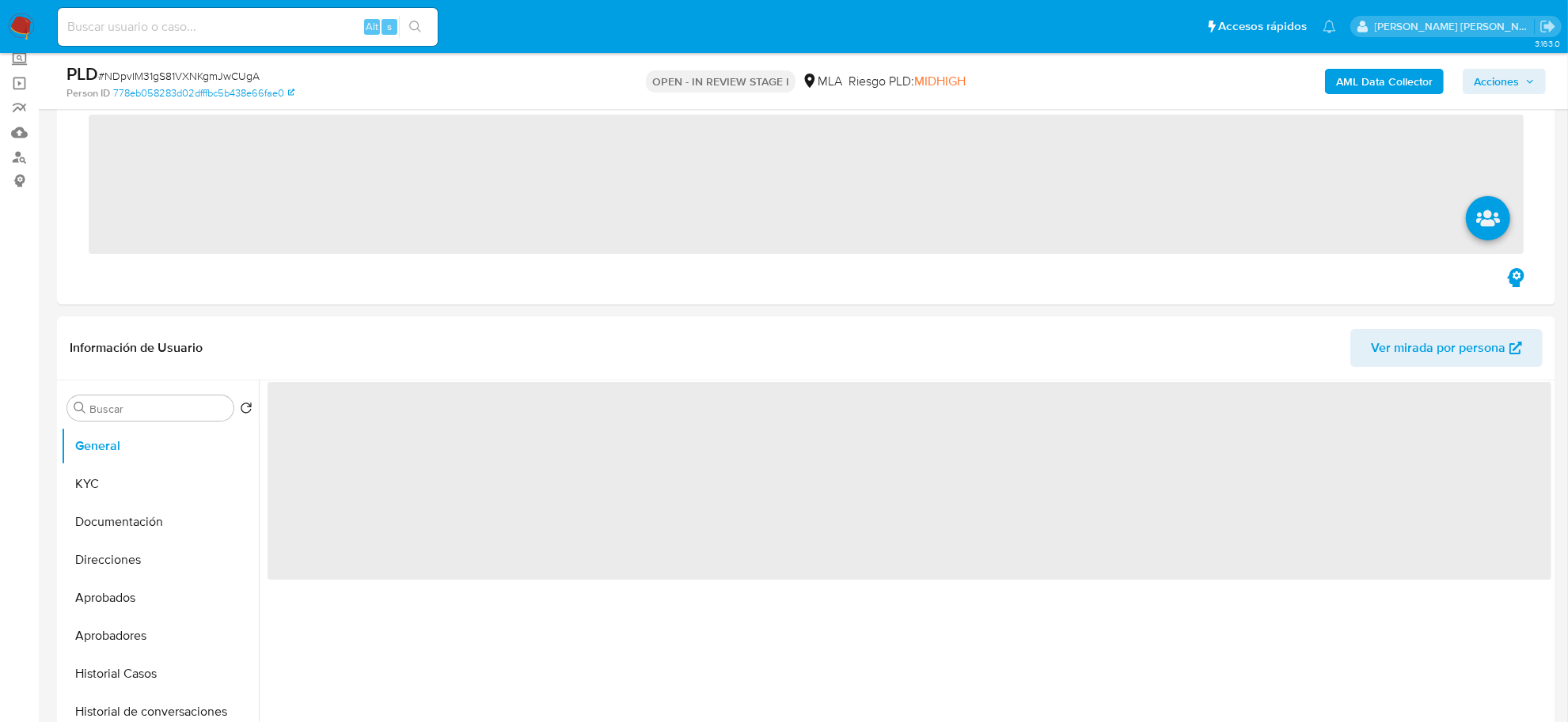
scroll to position [297, 0]
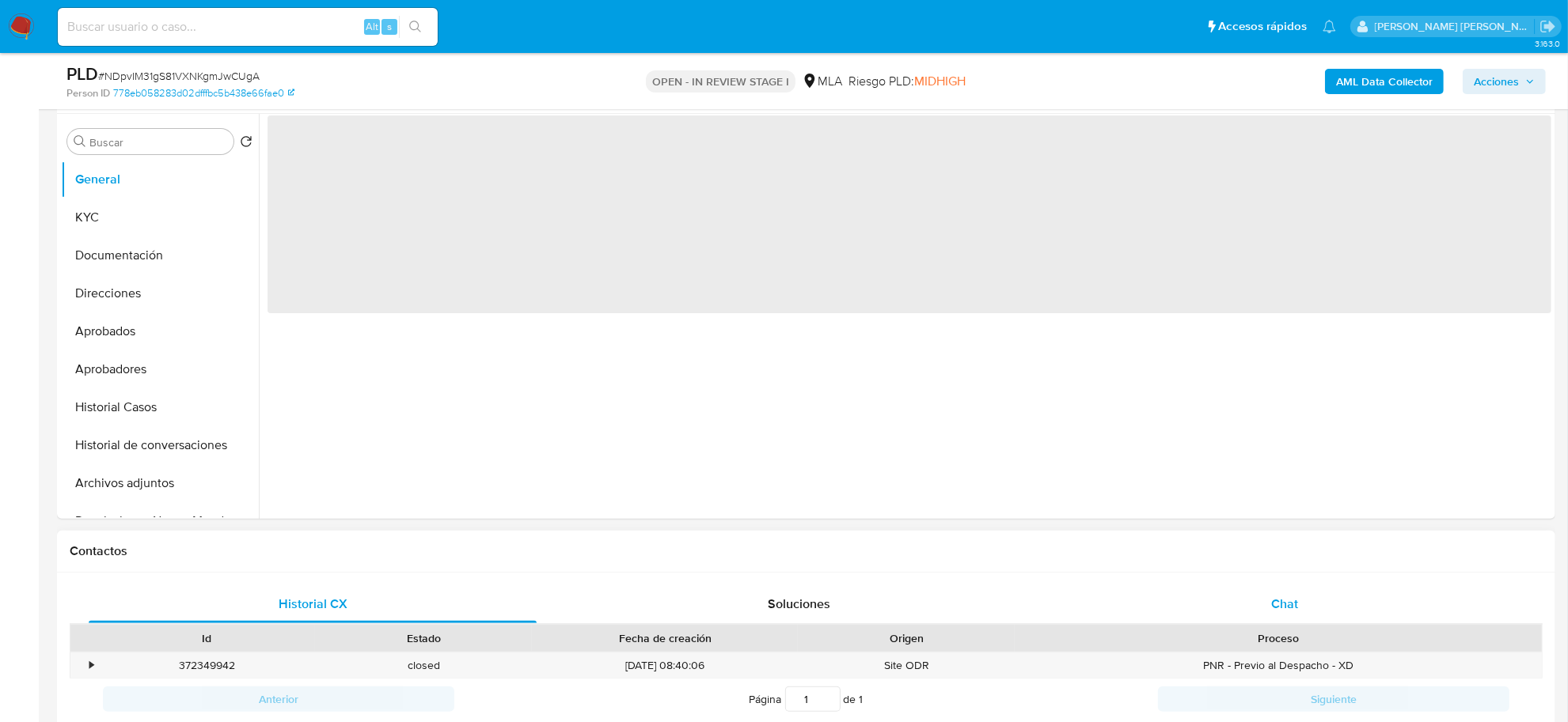
click at [1292, 602] on span "Chat" at bounding box center [1284, 604] width 27 height 18
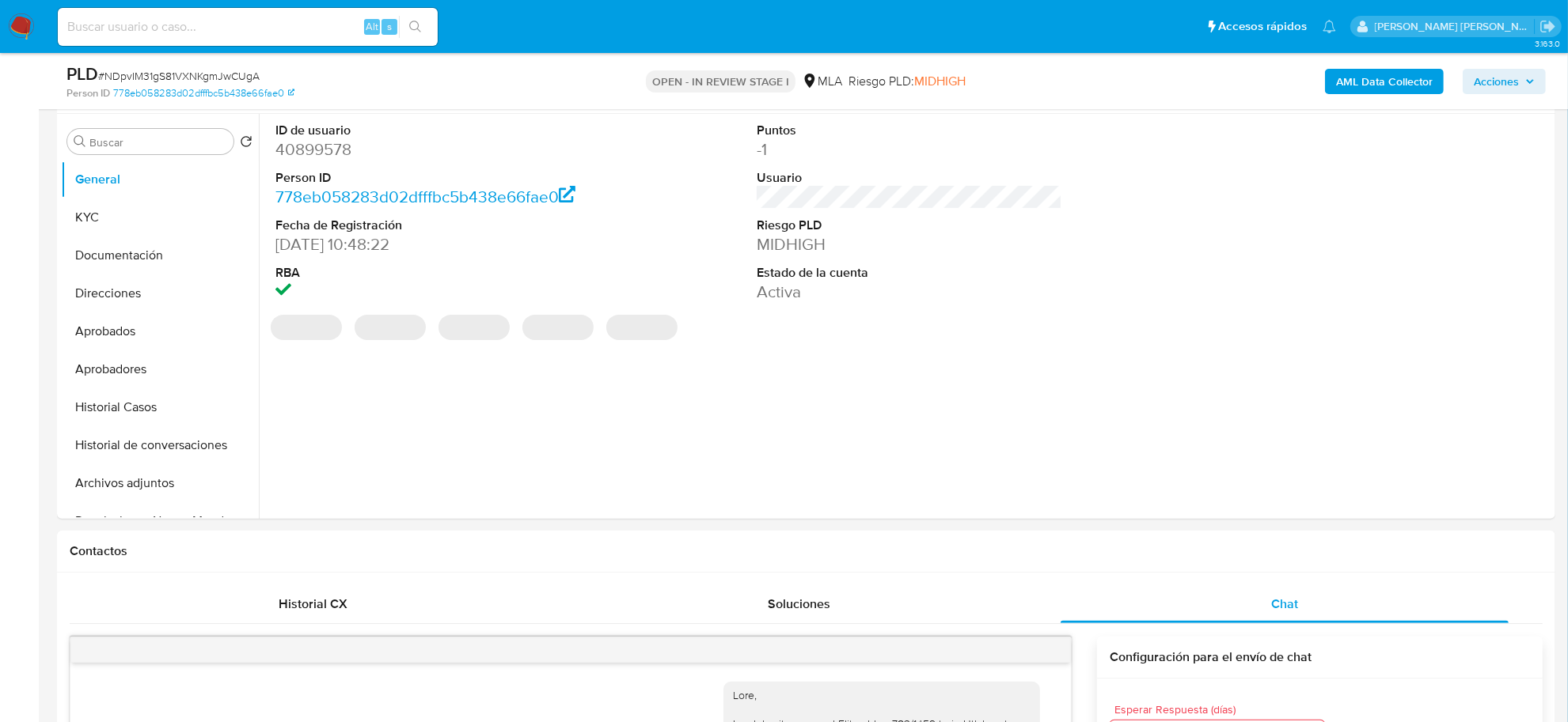
scroll to position [692, 0]
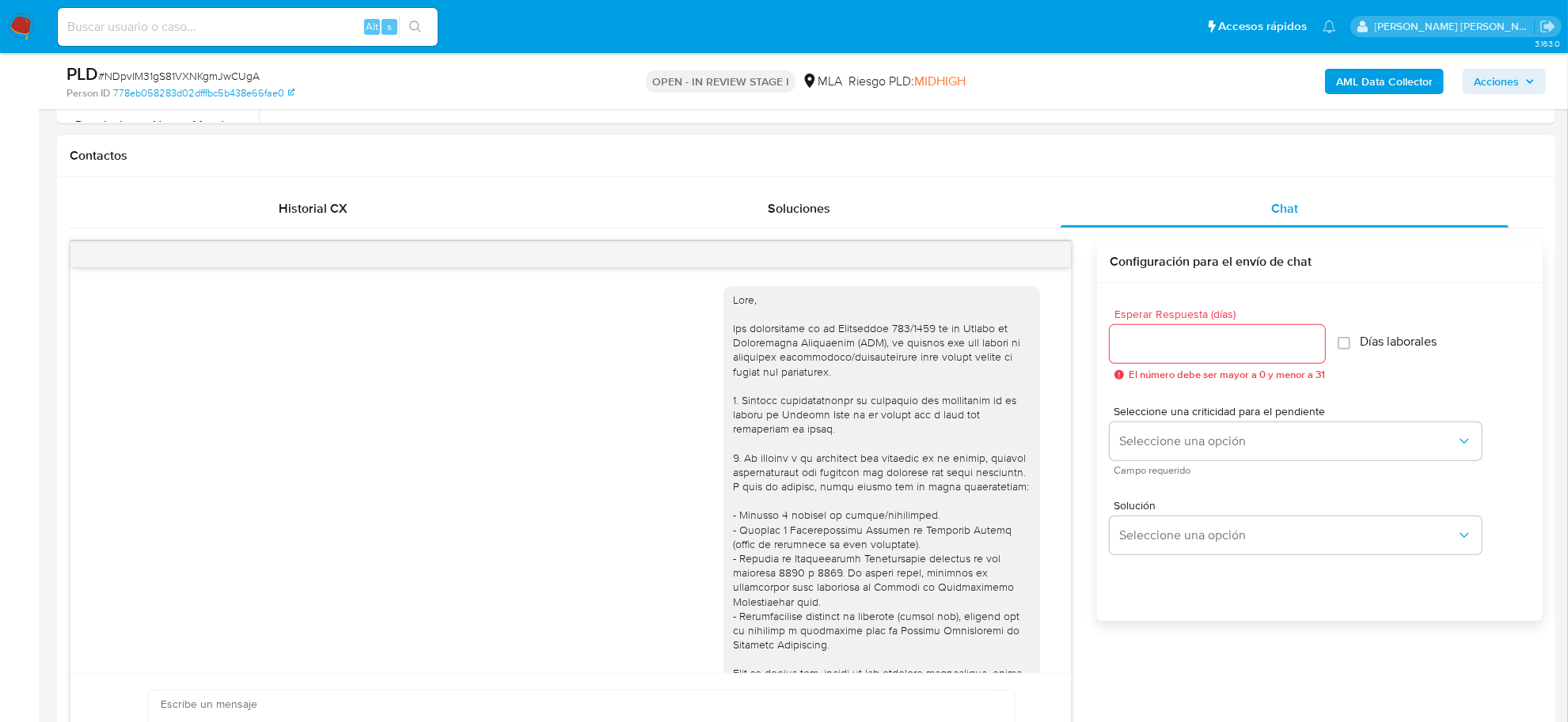
select select "10"
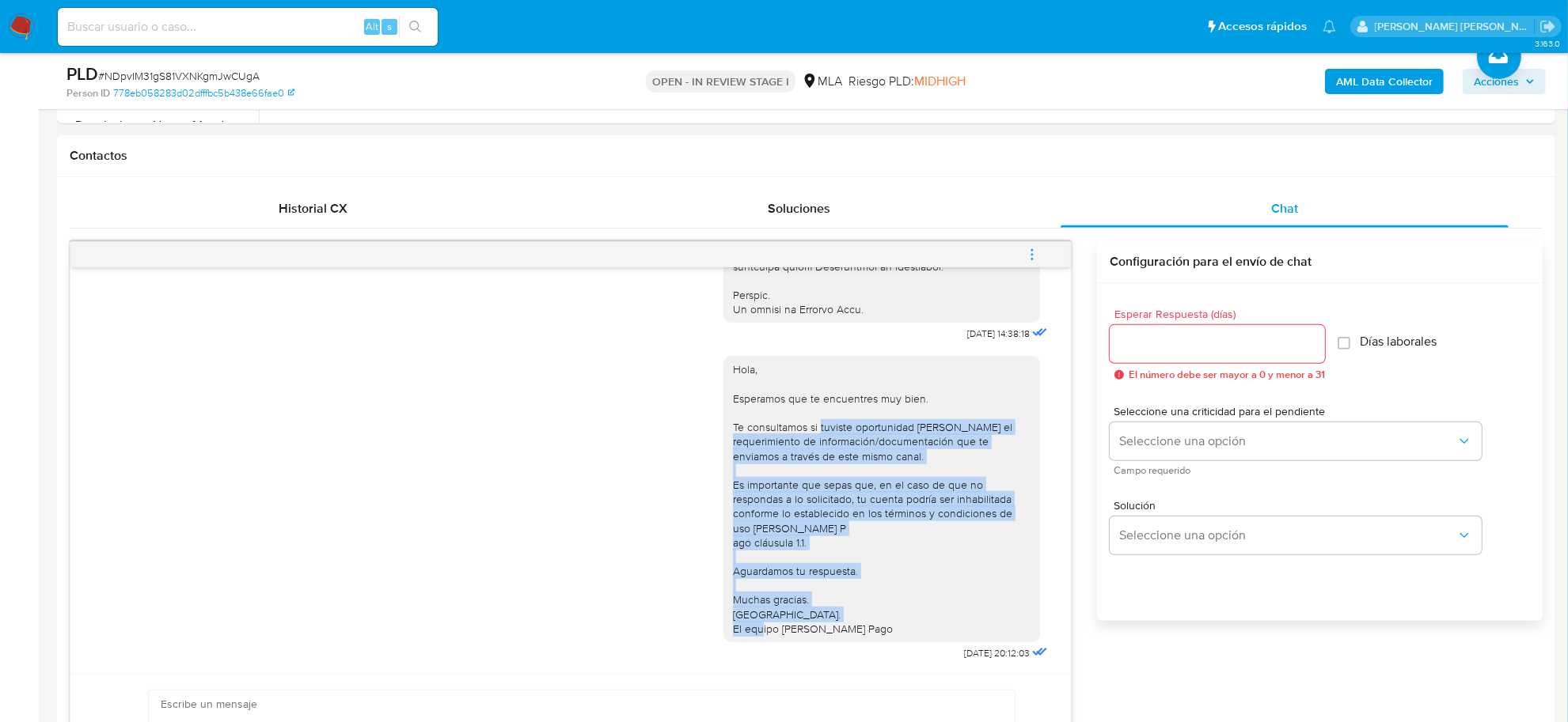
drag, startPoint x: 805, startPoint y: 412, endPoint x: 869, endPoint y: 615, distance: 212.8
click at [869, 615] on div "Hola, Esperamos que te encuentres muy bien. Te consultamos si tuviste oportunid…" at bounding box center [881, 500] width 298 height 274
copy div "tuviste oportunidad [PERSON_NAME] el requerimiento de información/documentación…"
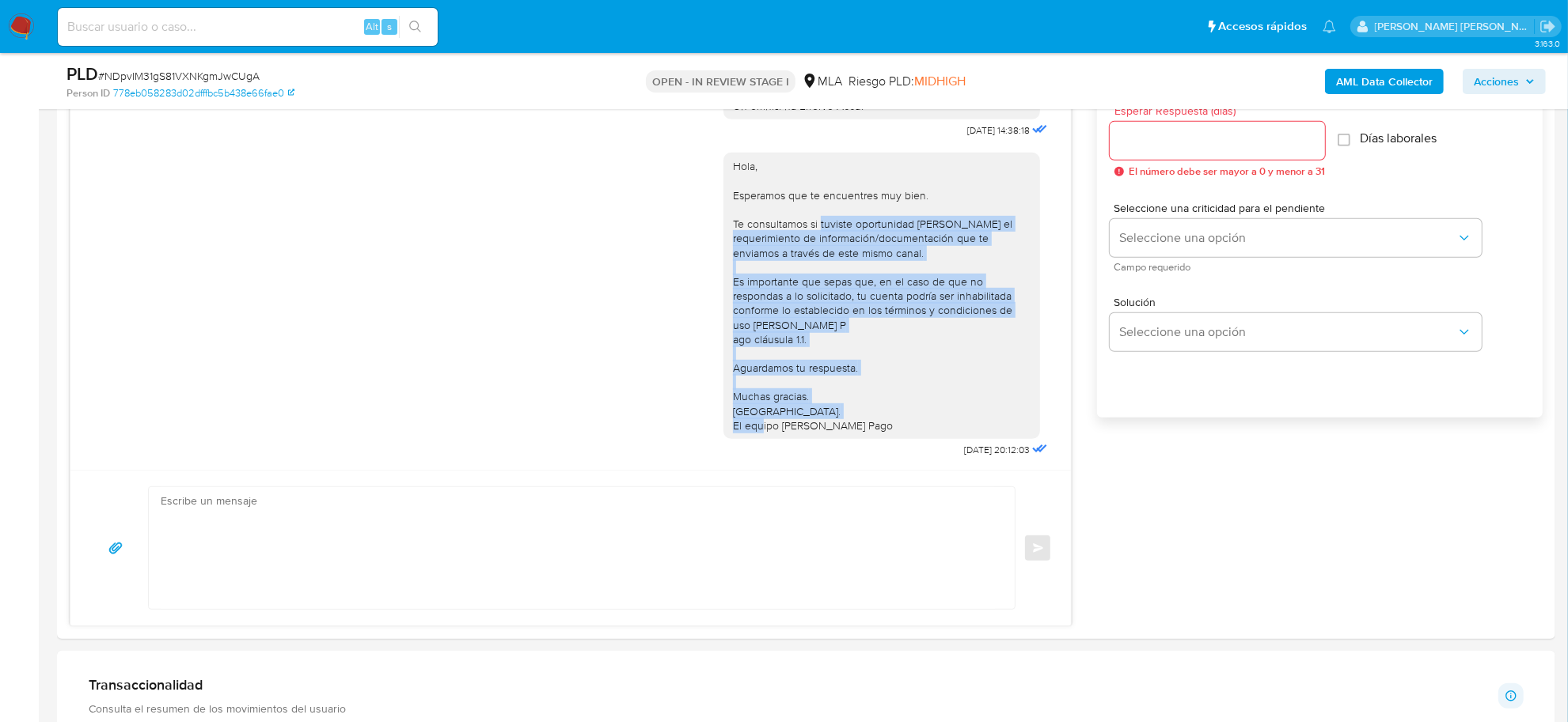
scroll to position [1186, 0]
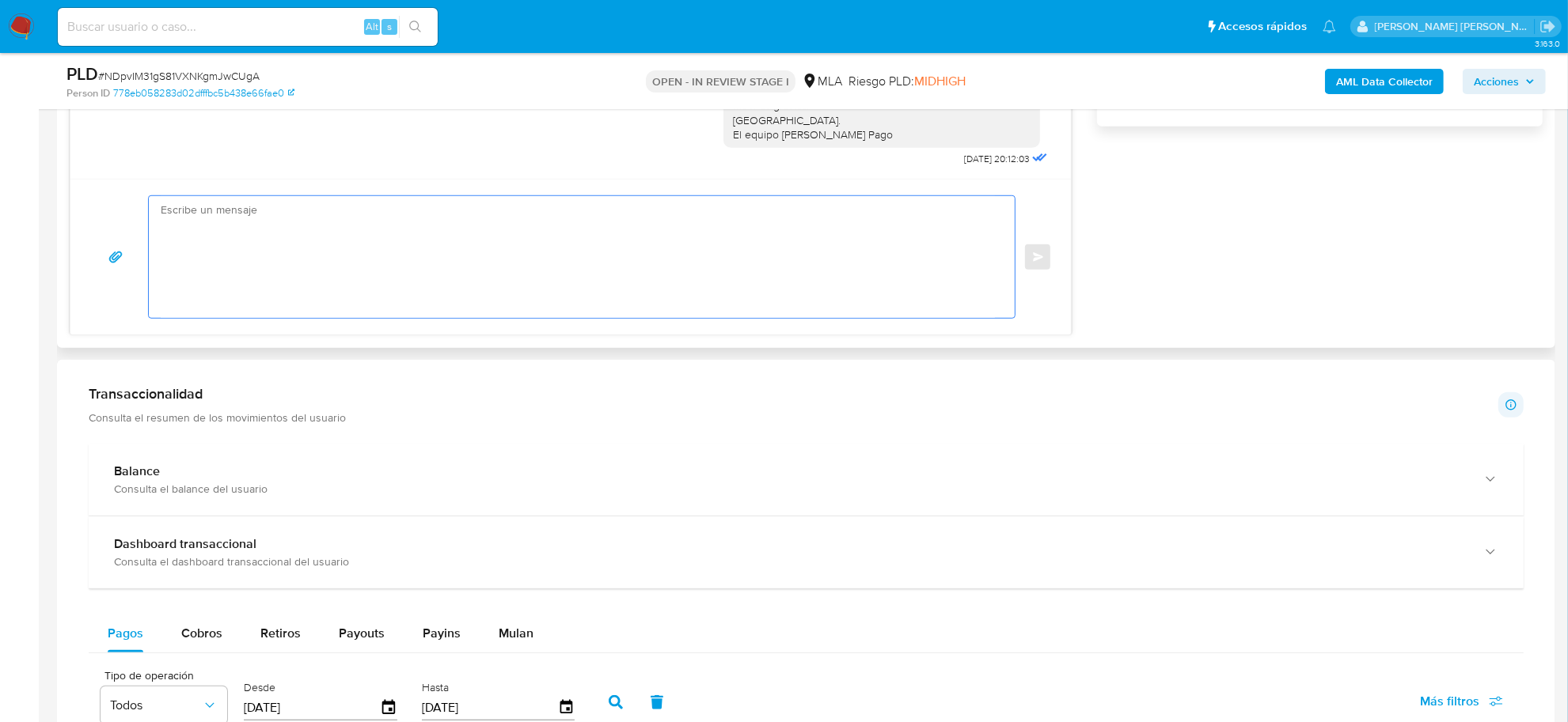
click at [204, 224] on textarea at bounding box center [577, 257] width 834 height 121
paste textarea "tuviste oportunidad [PERSON_NAME] el requerimiento de información/documentación…"
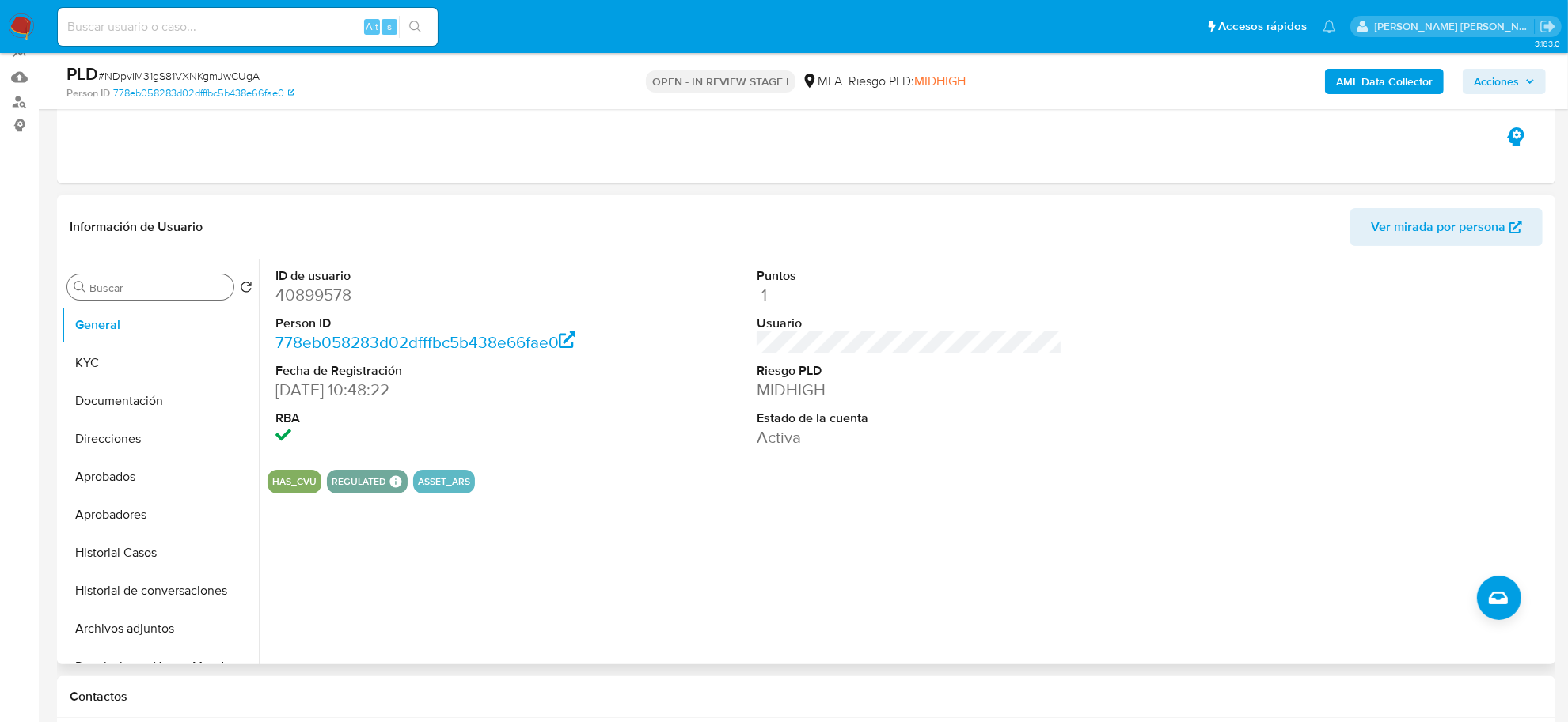
scroll to position [99, 0]
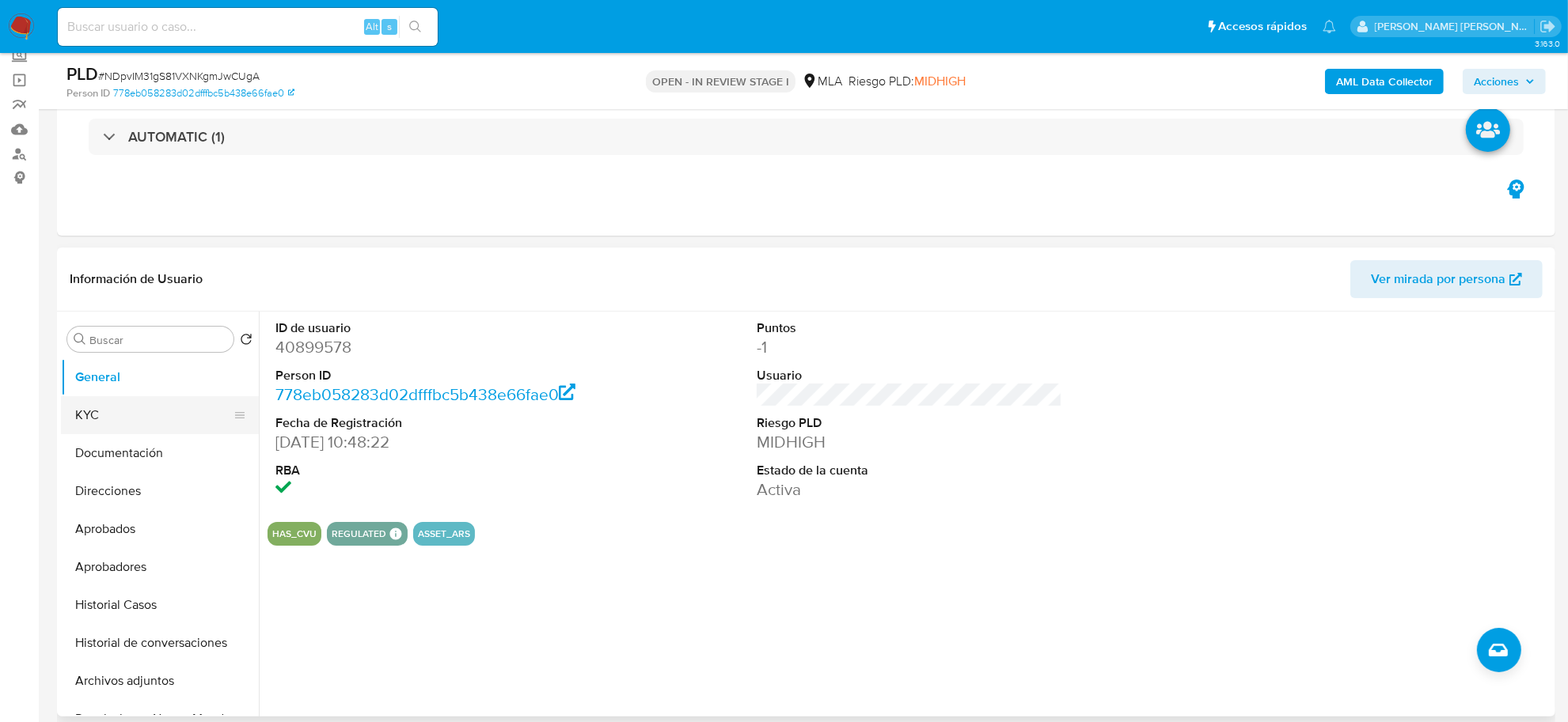
click at [108, 410] on button "KYC" at bounding box center [153, 415] width 185 height 38
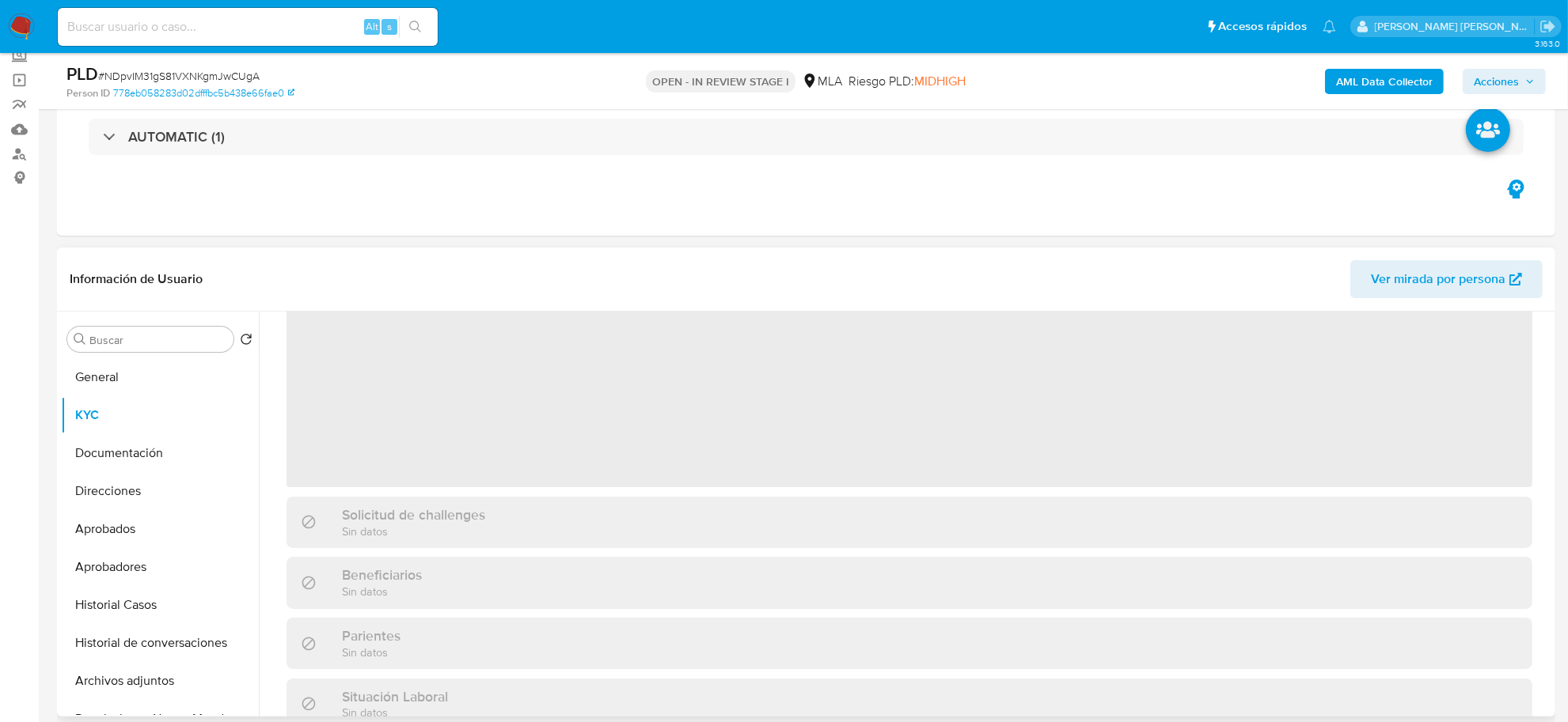
scroll to position [0, 0]
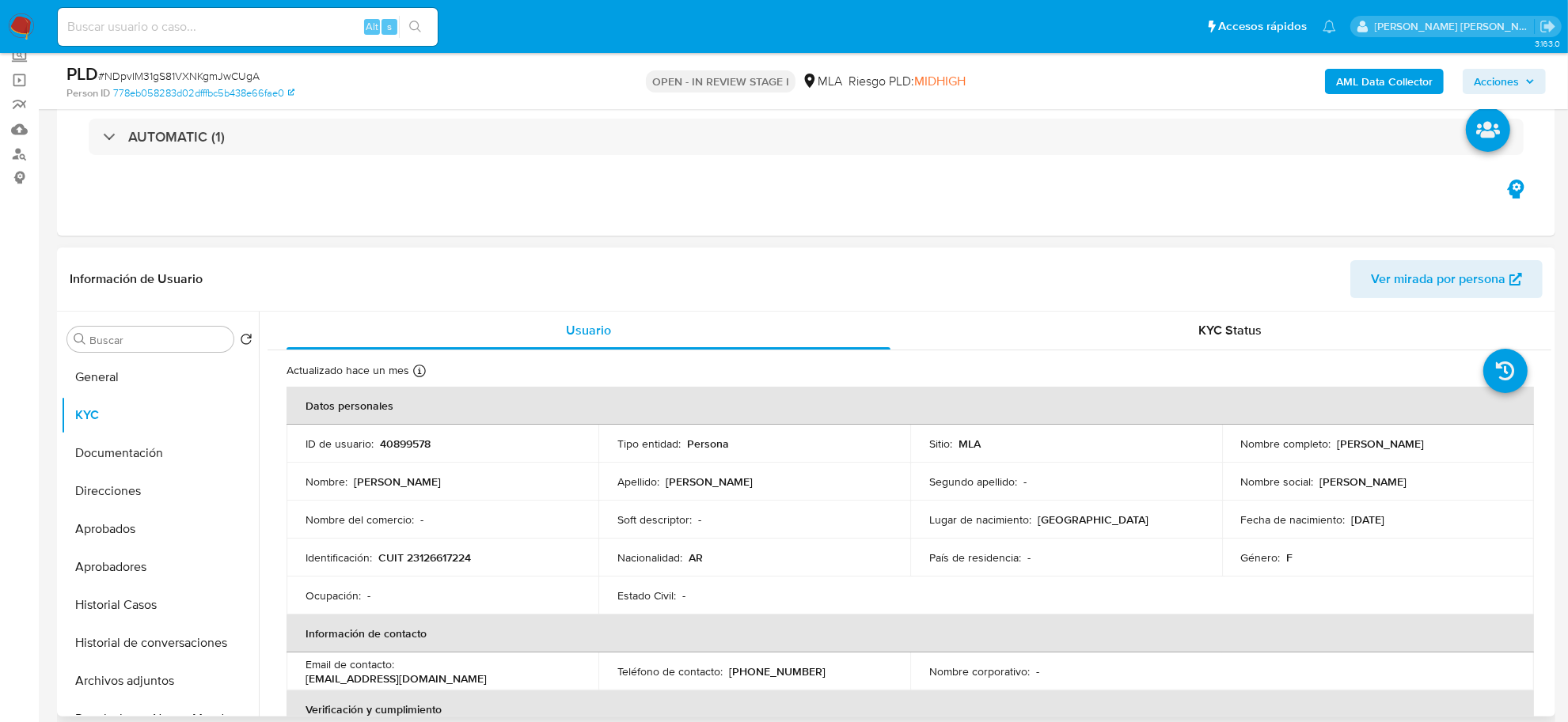
drag, startPoint x: 1354, startPoint y: 444, endPoint x: 1403, endPoint y: 445, distance: 49.0
click at [1403, 445] on p "[PERSON_NAME]" at bounding box center [1380, 443] width 87 height 14
copy p "[PERSON_NAME]"
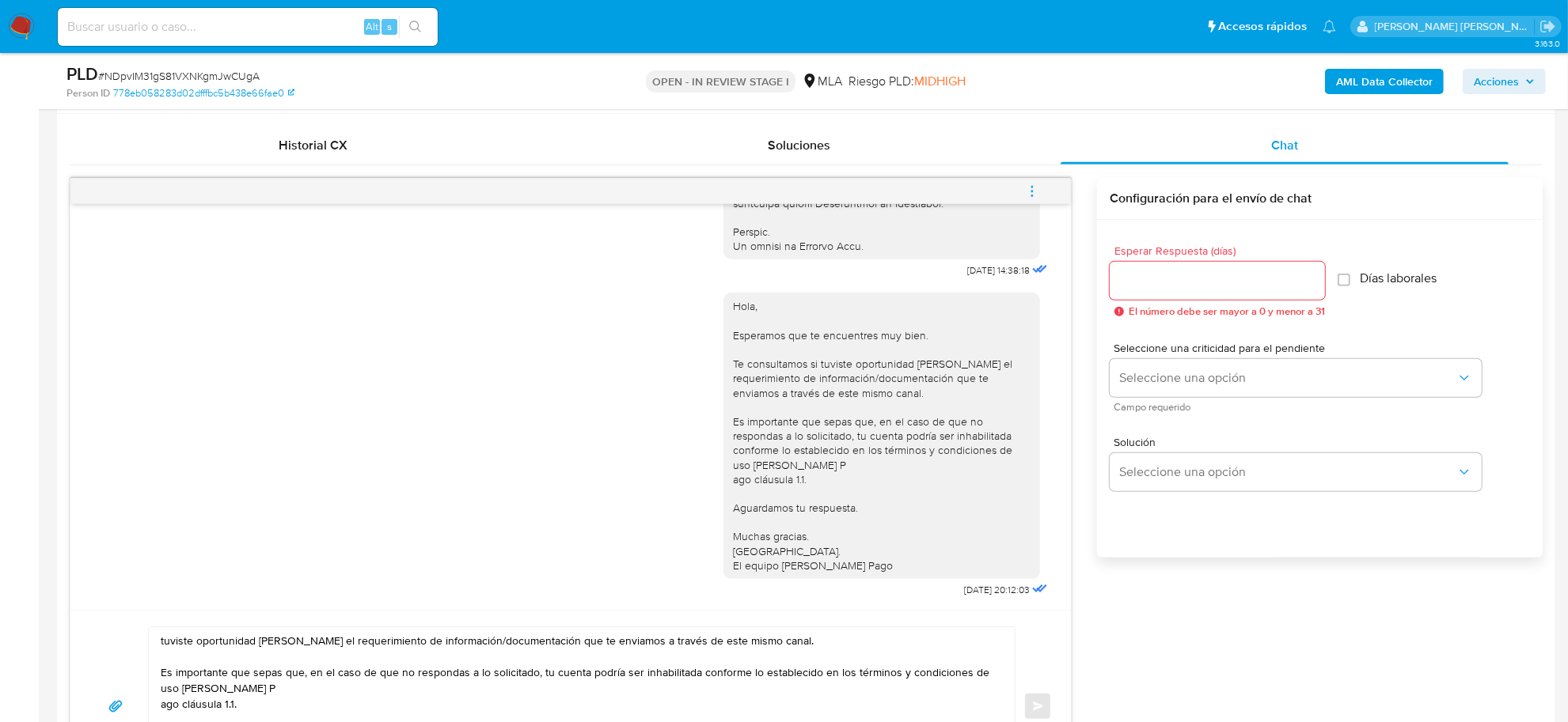
scroll to position [791, 0]
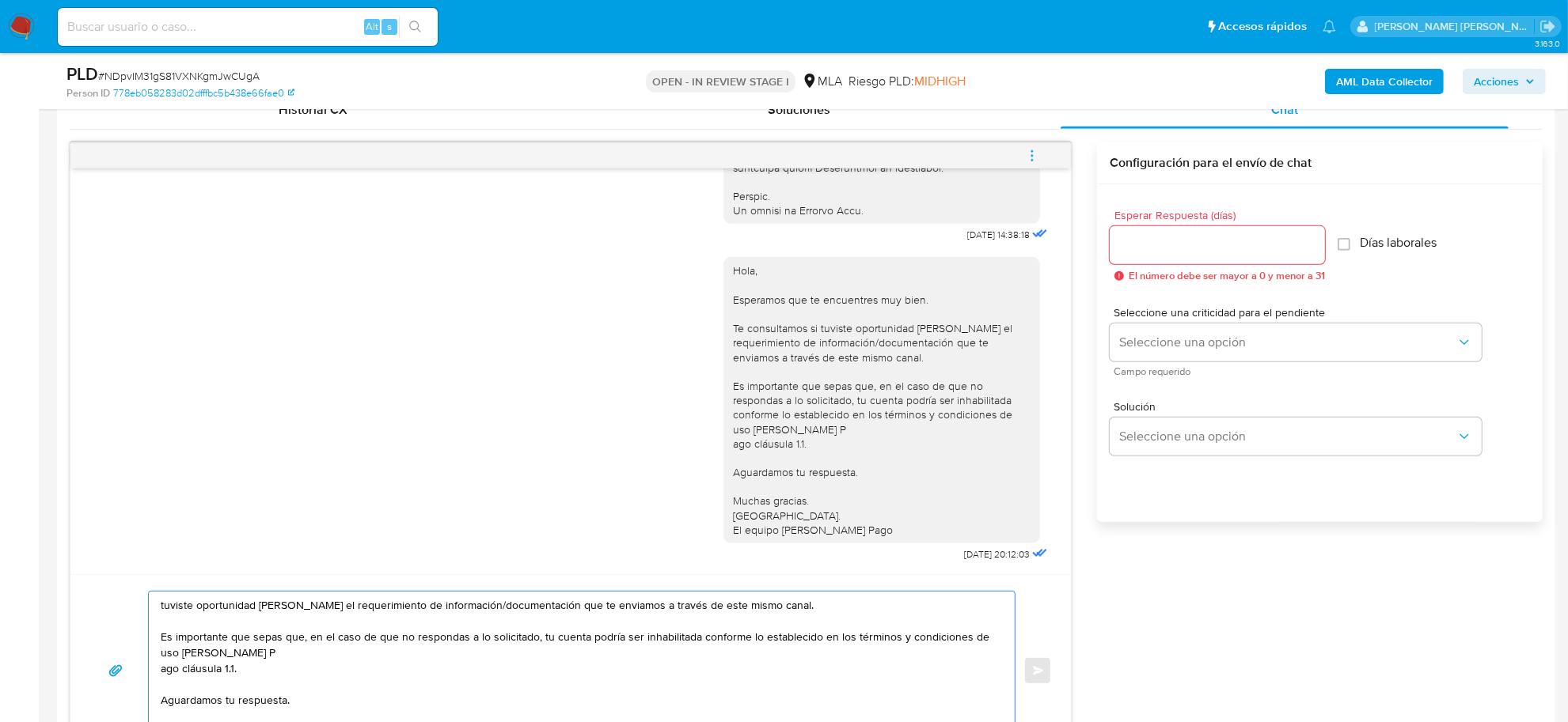
click at [161, 605] on textarea "tuviste oportunidad [PERSON_NAME] el requerimiento de información/documentación…" at bounding box center [577, 671] width 834 height 158
paste textarea "[PERSON_NAME]"
click at [307, 613] on textarea "Buenas tardes [PERSON_NAME], tuviste oportunidad [PERSON_NAME] el requerimiento…" at bounding box center [577, 671] width 834 height 158
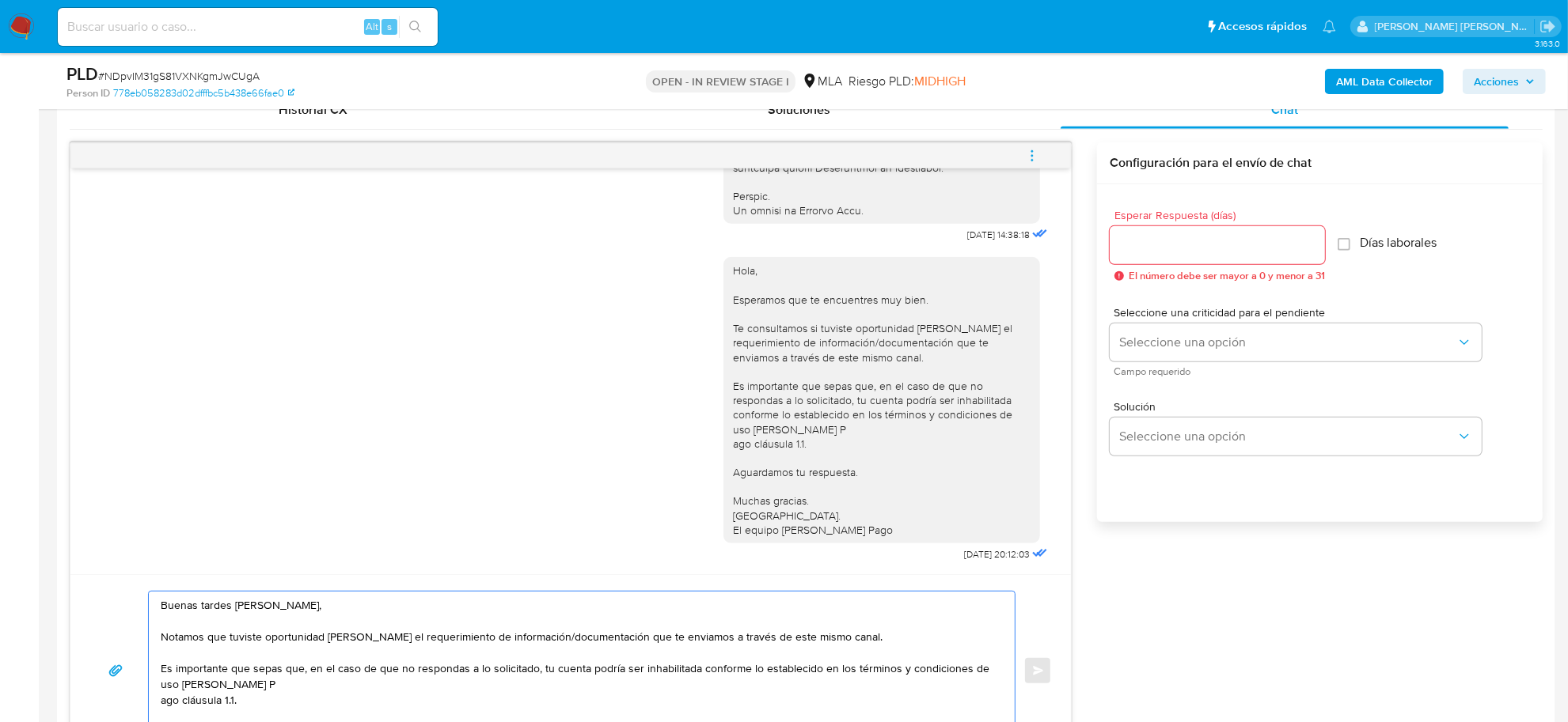
scroll to position [58, 0]
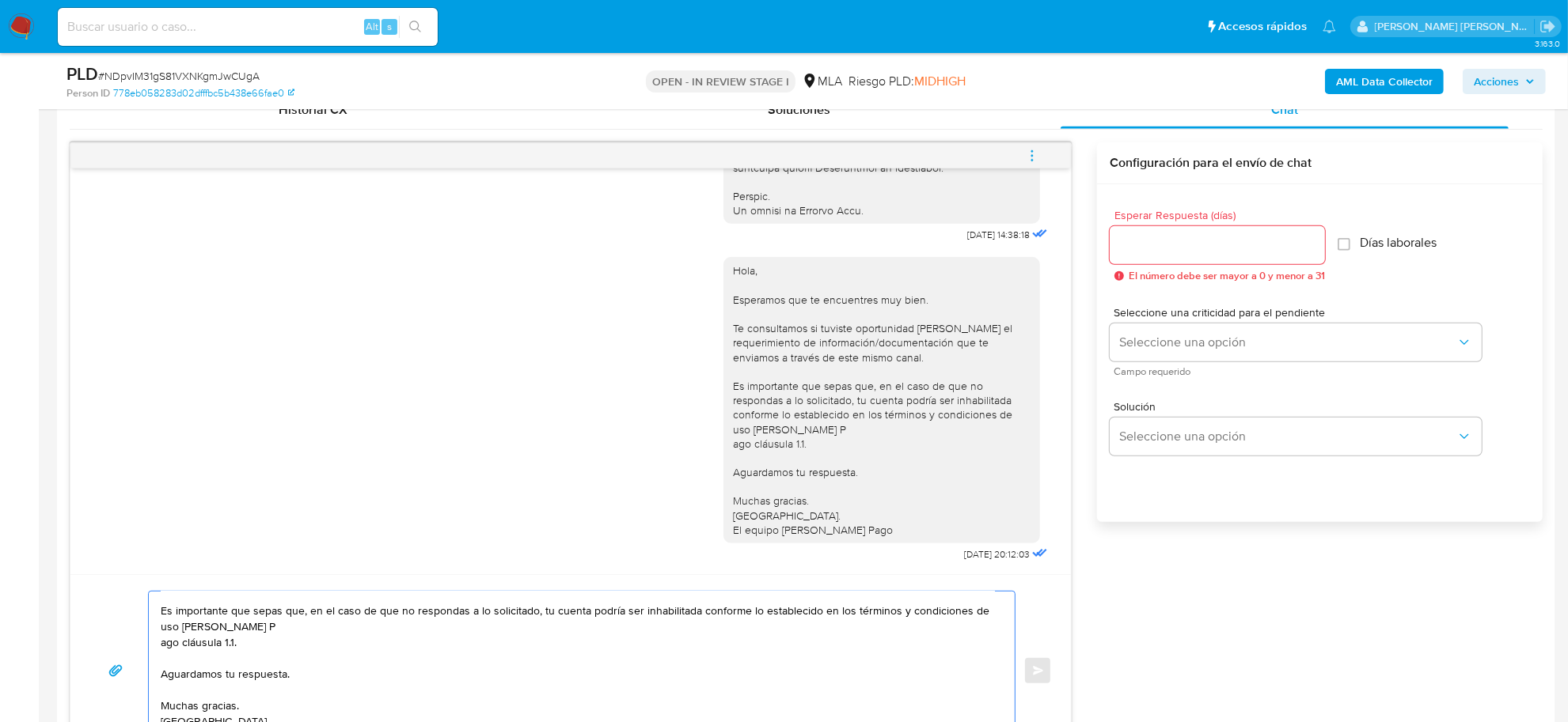
click at [158, 645] on div "Buenas tardes [PERSON_NAME], Notamos que tuviste oportunidad [PERSON_NAME] el r…" at bounding box center [577, 671] width 858 height 158
click at [161, 646] on textarea "Buenas tardes [PERSON_NAME], Notamos que tuviste oportunidad [PERSON_NAME] el r…" at bounding box center [577, 671] width 834 height 158
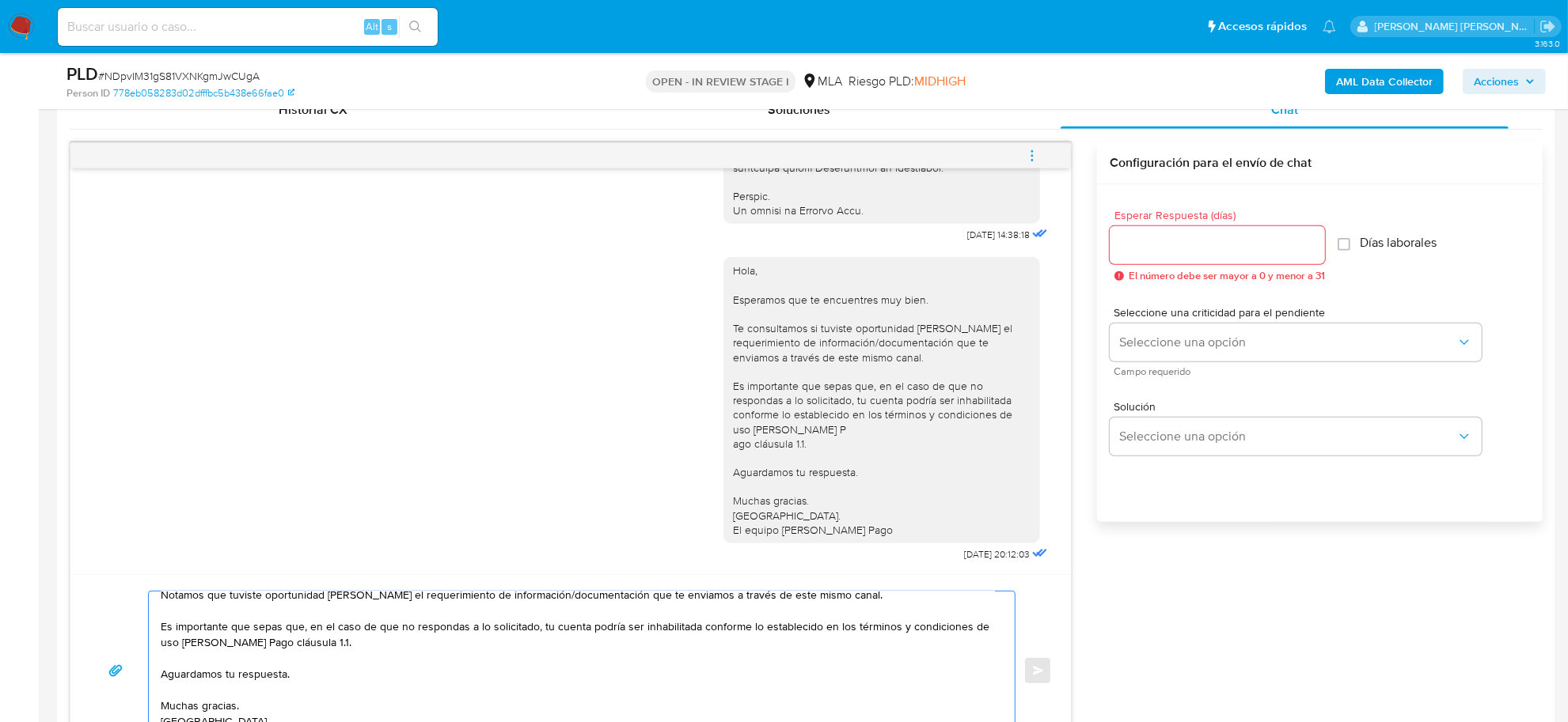
scroll to position [0, 0]
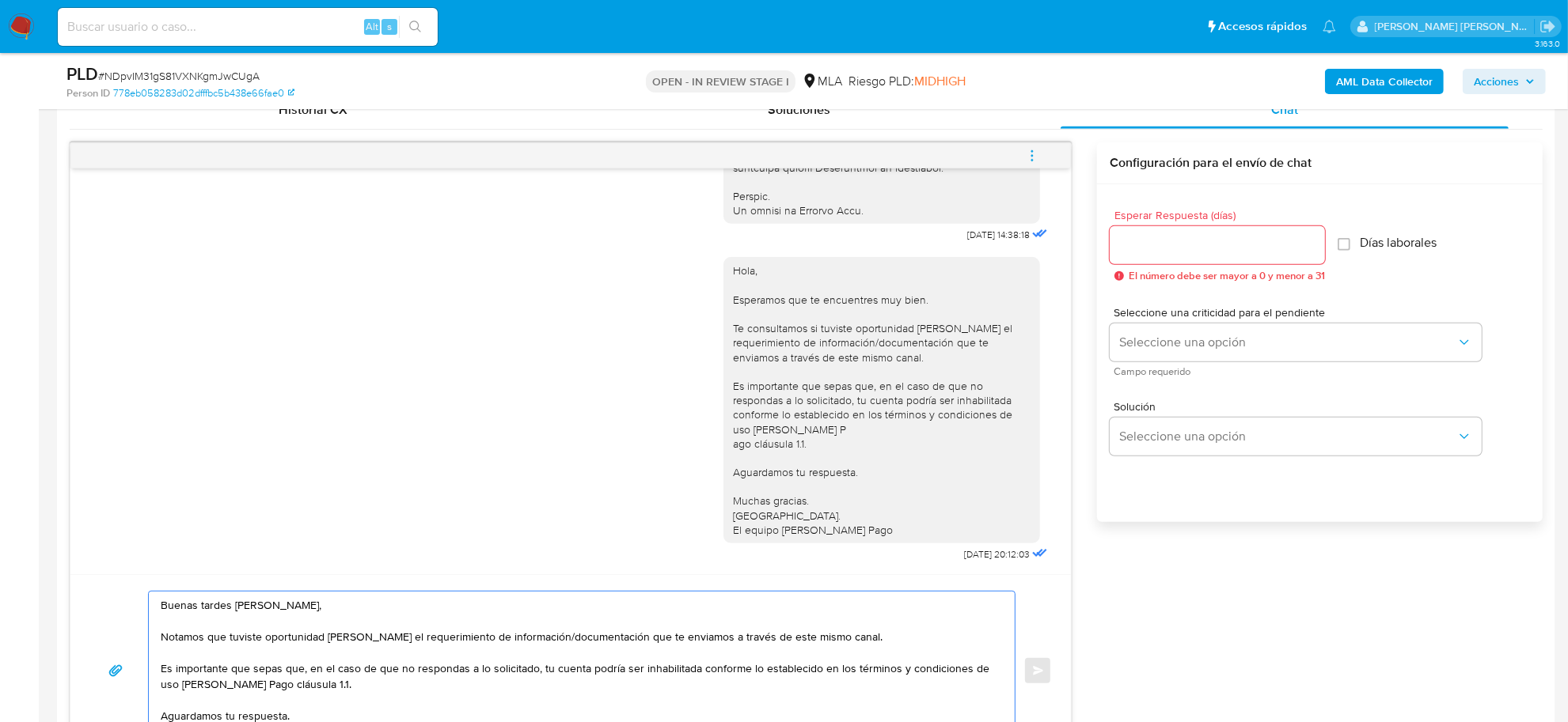
type textarea "Buenas tardes [PERSON_NAME], Notamos que tuviste oportunidad [PERSON_NAME] el r…"
click at [1191, 261] on div at bounding box center [1217, 245] width 215 height 38
click at [1189, 256] on div at bounding box center [1217, 245] width 215 height 38
click at [1179, 235] on input "Esperar Respuesta (días)" at bounding box center [1217, 244] width 215 height 20
type input "3"
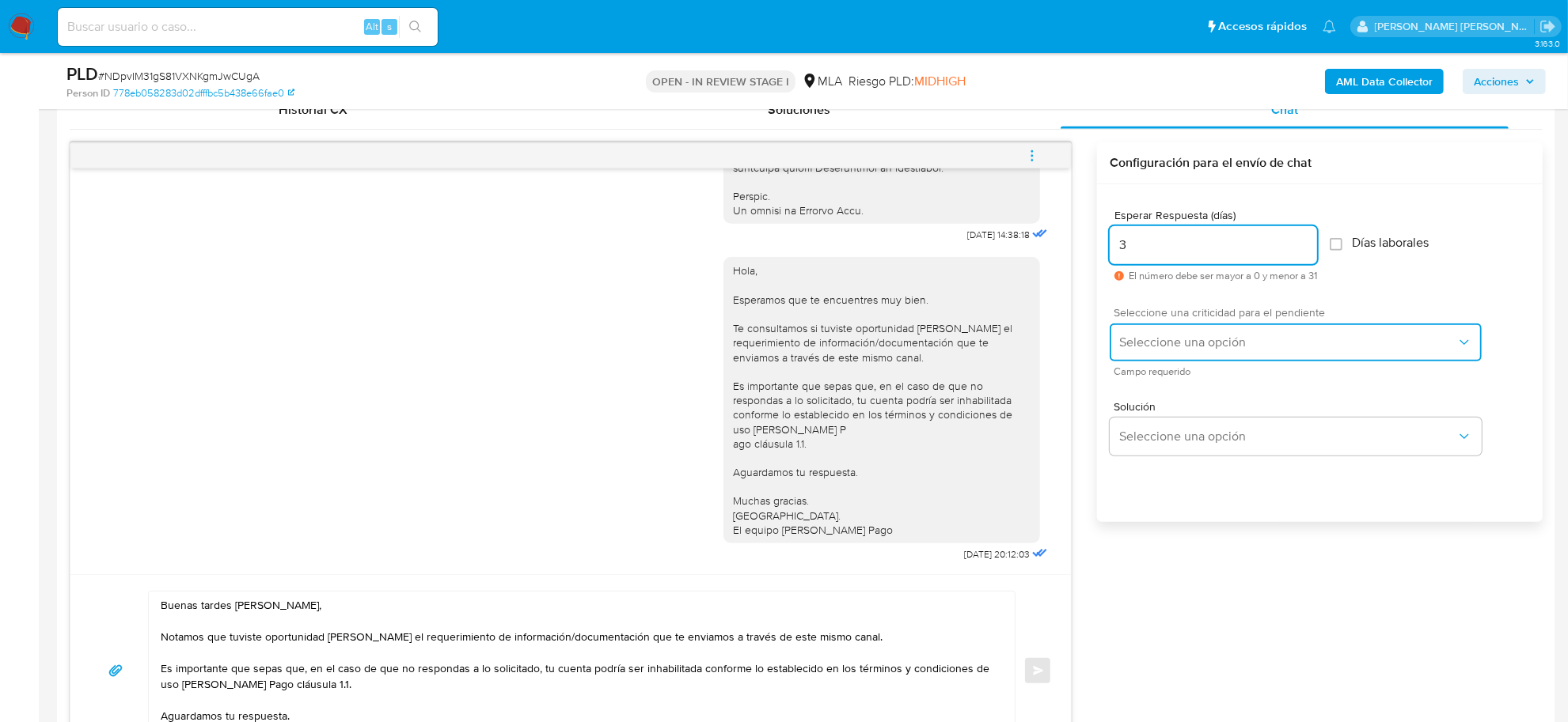
click at [1215, 337] on span "Seleccione una opción" at bounding box center [1287, 342] width 337 height 15
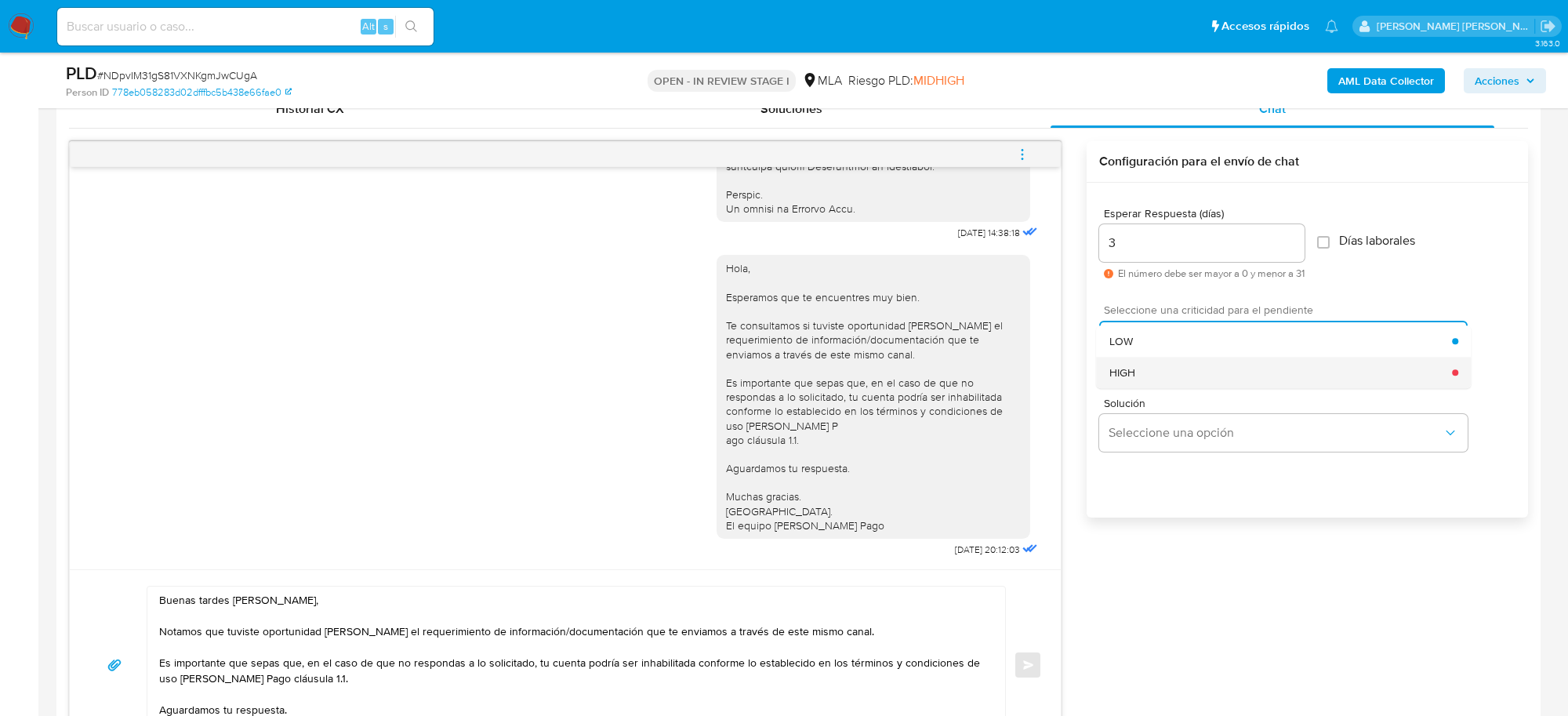
click at [1154, 377] on div "HIGH" at bounding box center [1280, 373] width 343 height 32
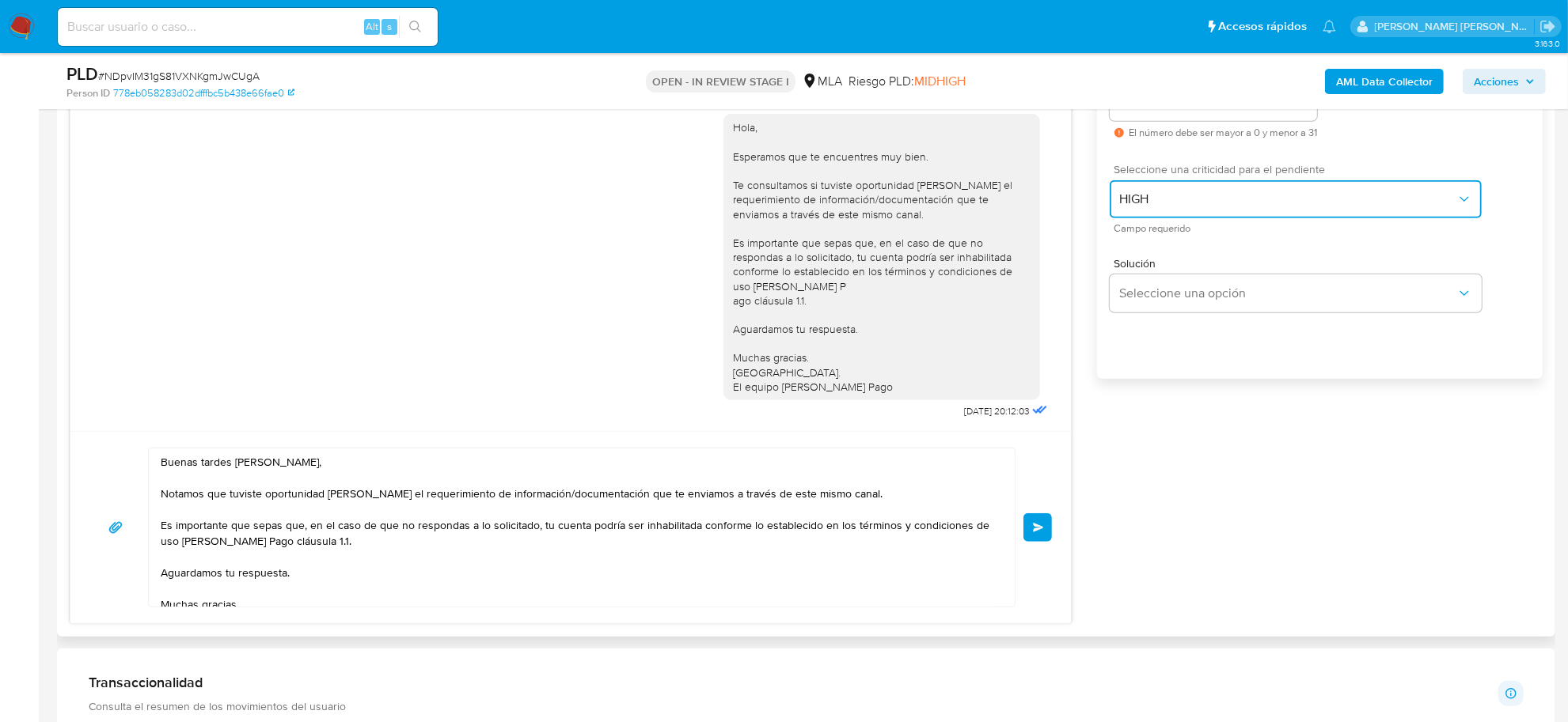
scroll to position [1088, 0]
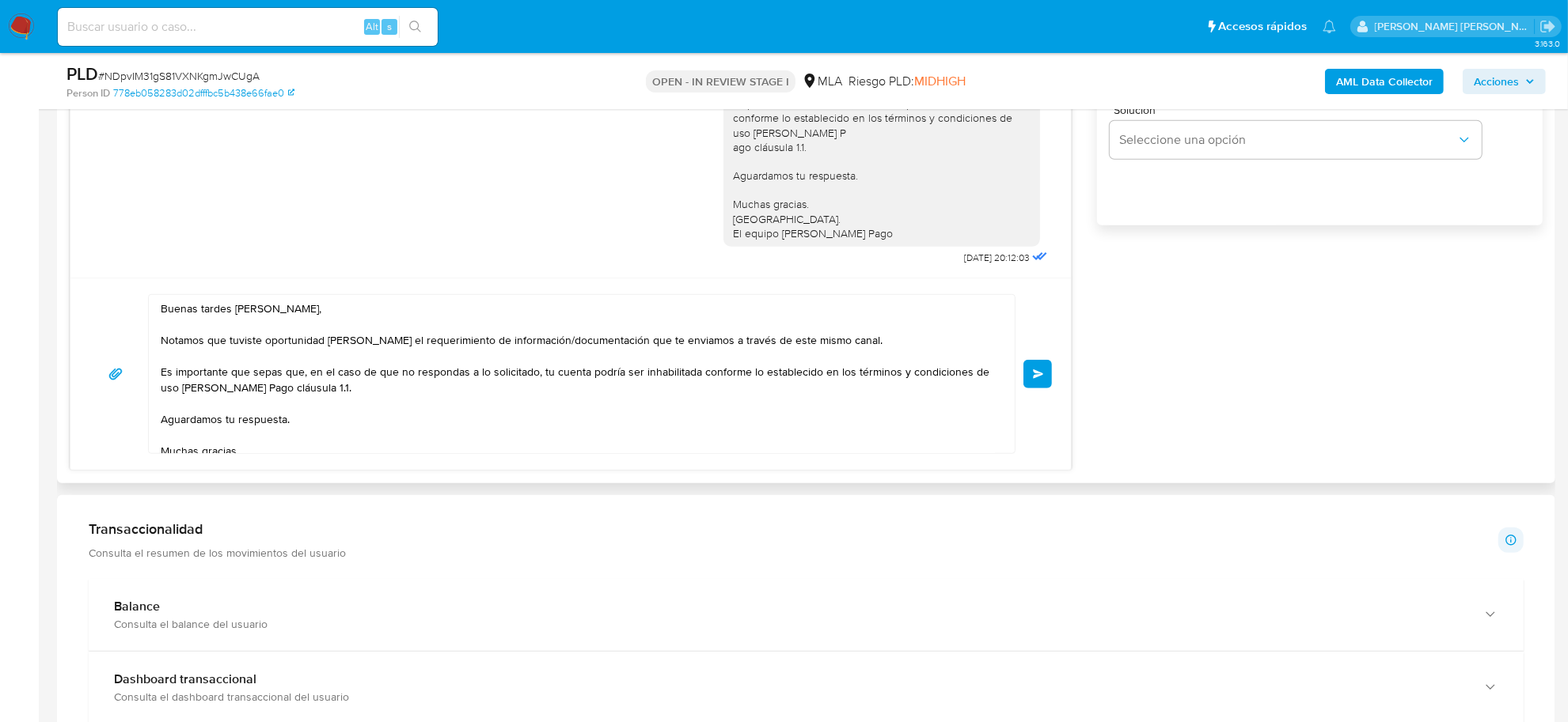
click at [1036, 368] on button "Enviar" at bounding box center [1037, 374] width 29 height 29
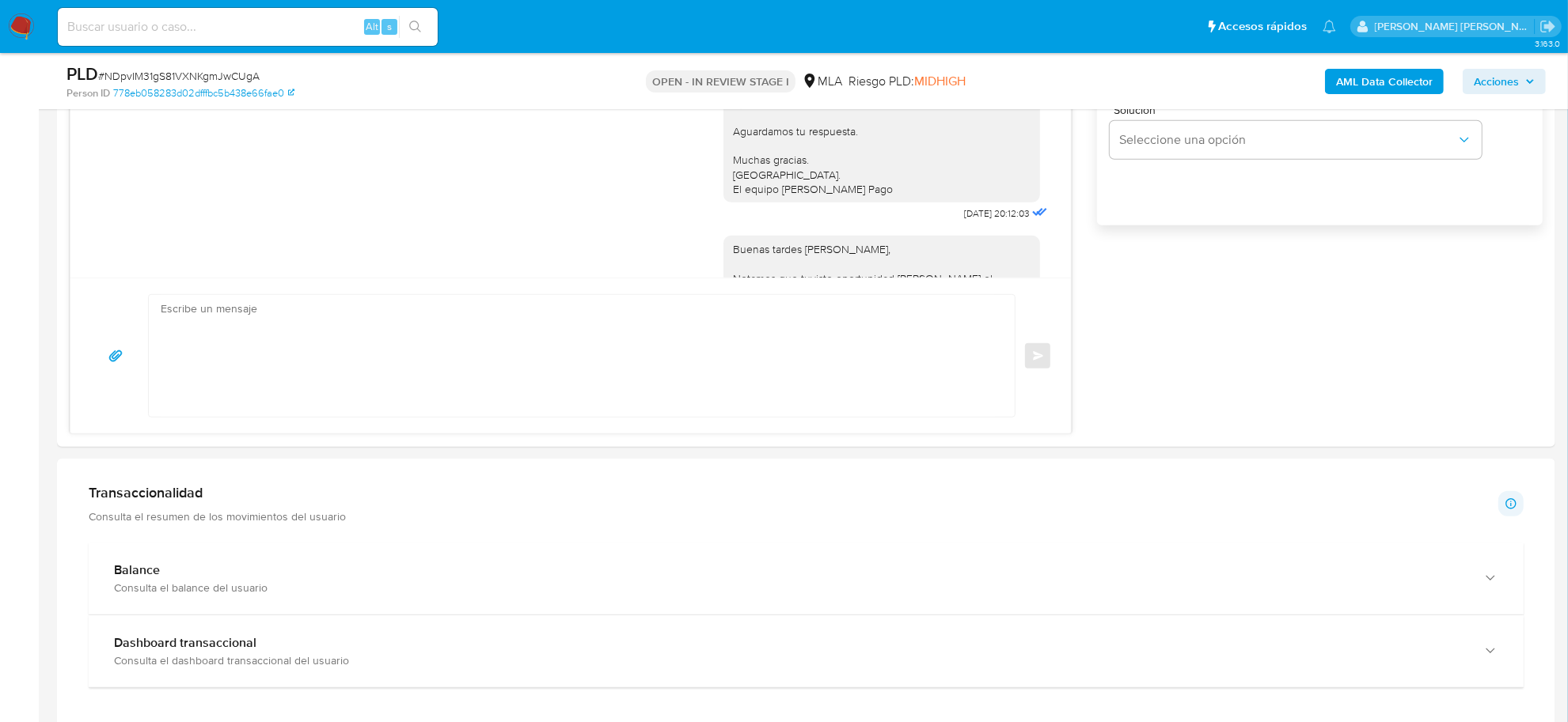
scroll to position [1116, 0]
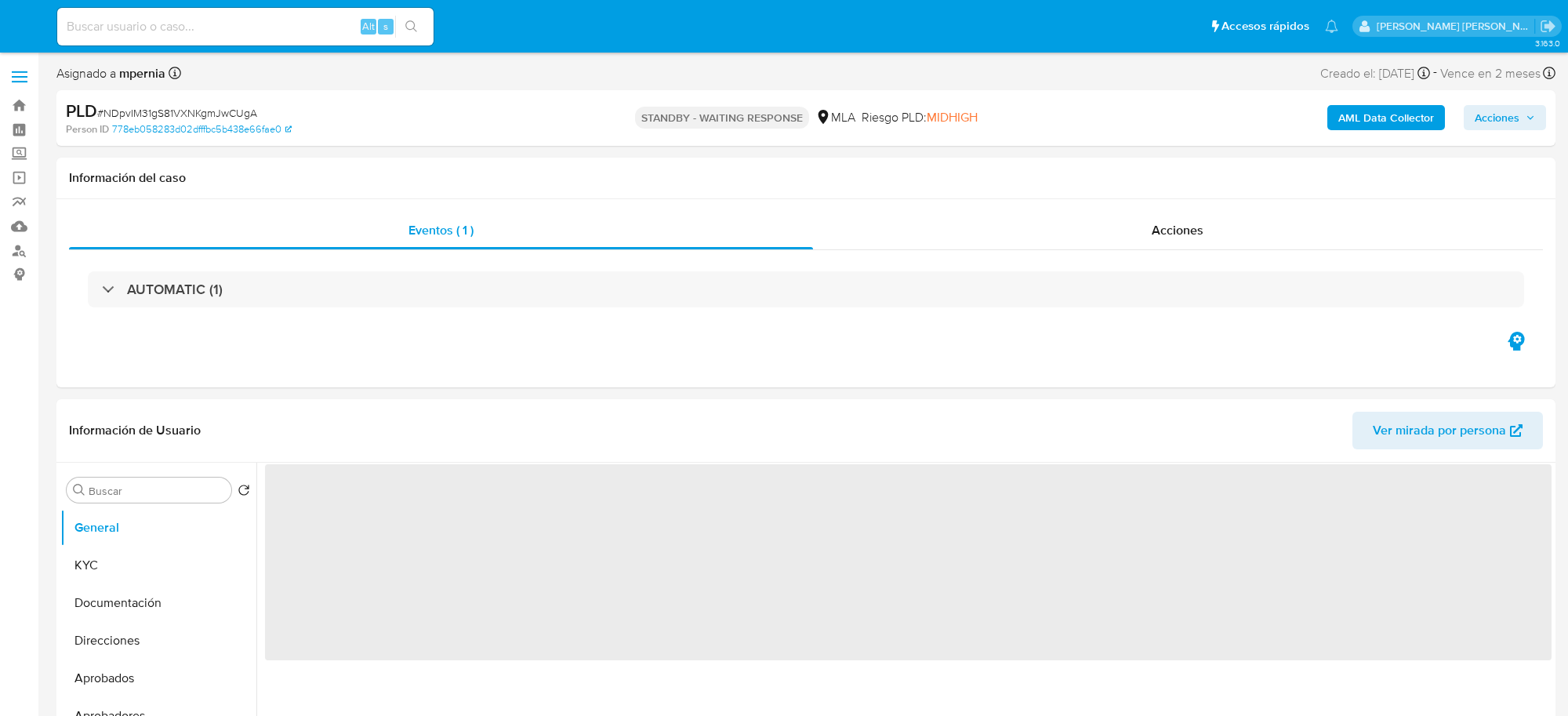
select select "10"
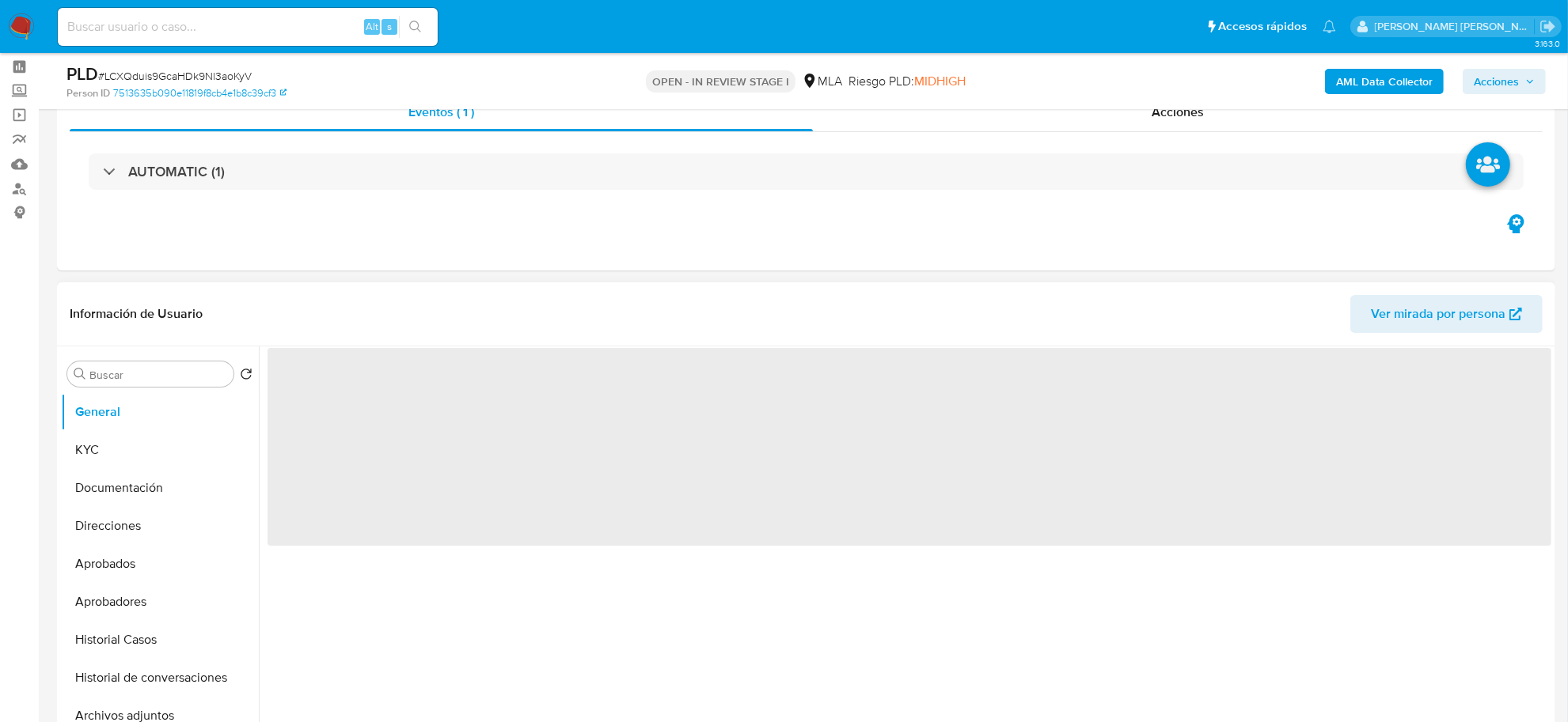
scroll to position [99, 0]
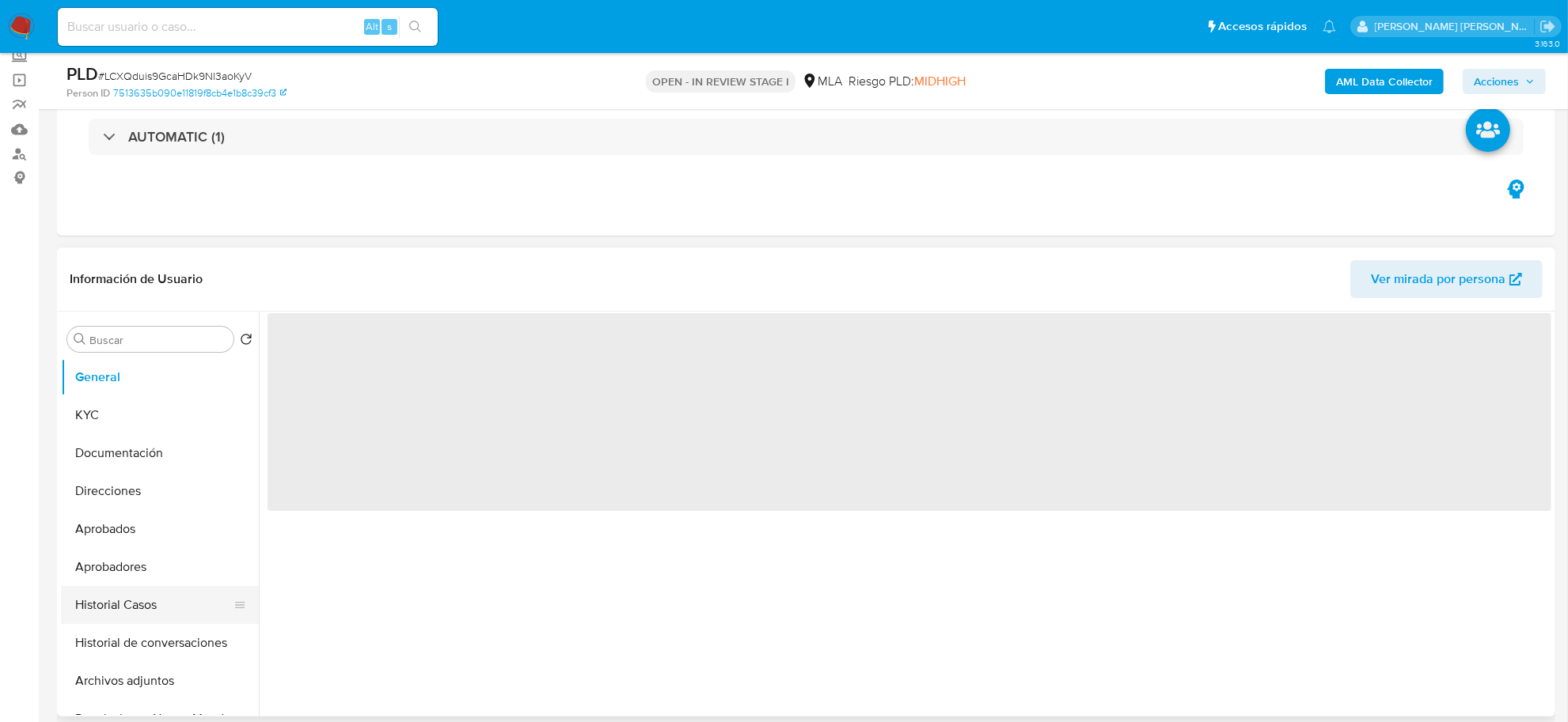
select select "10"
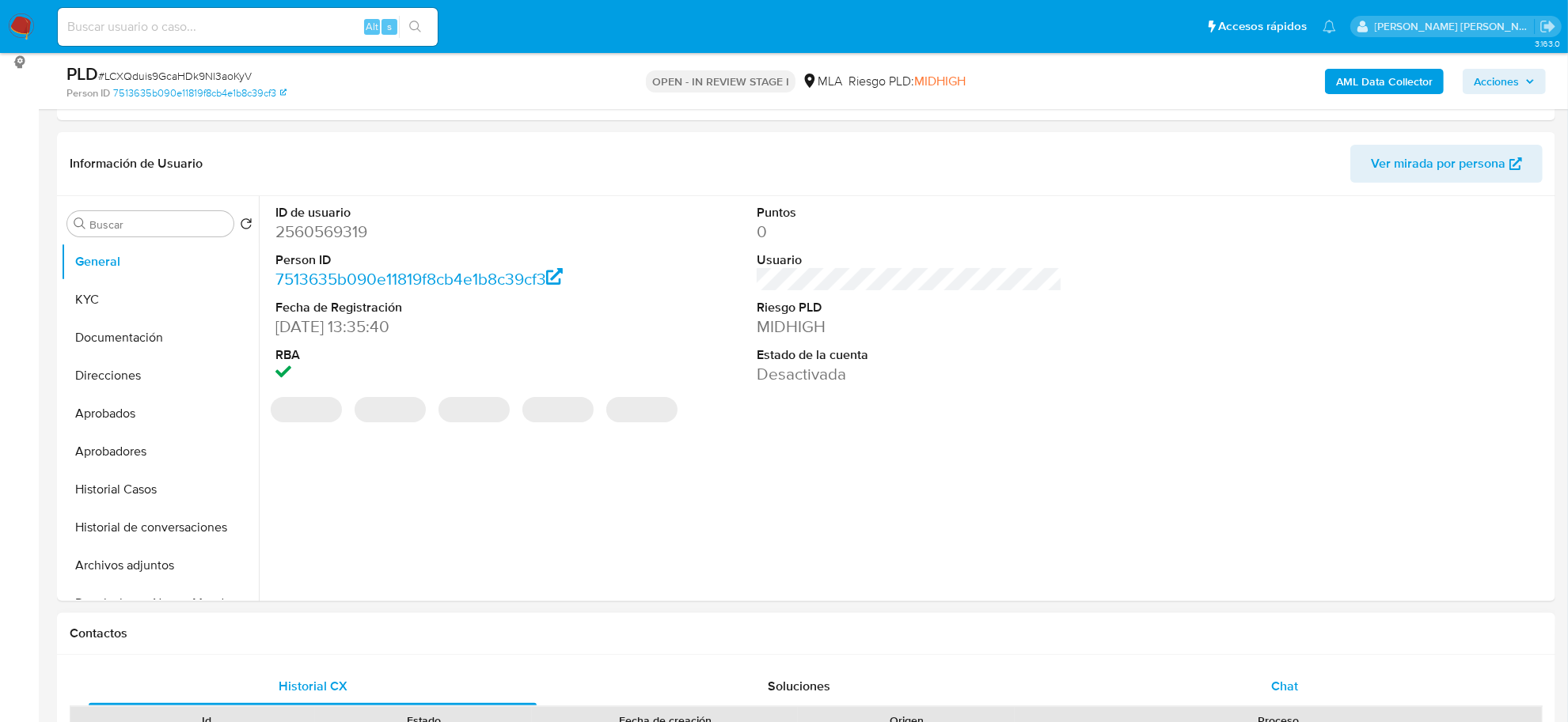
scroll to position [395, 0]
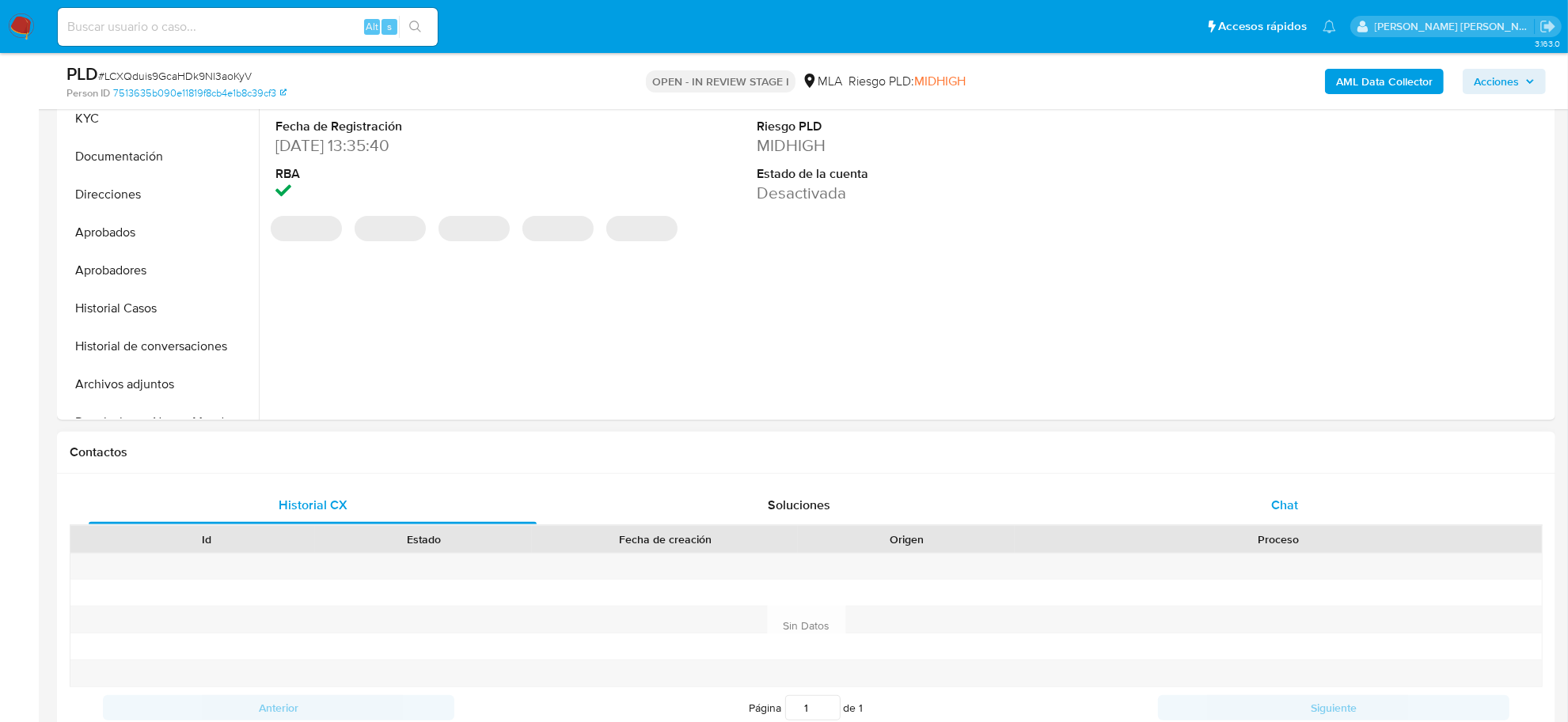
click at [1292, 497] on span "Chat" at bounding box center [1284, 505] width 27 height 18
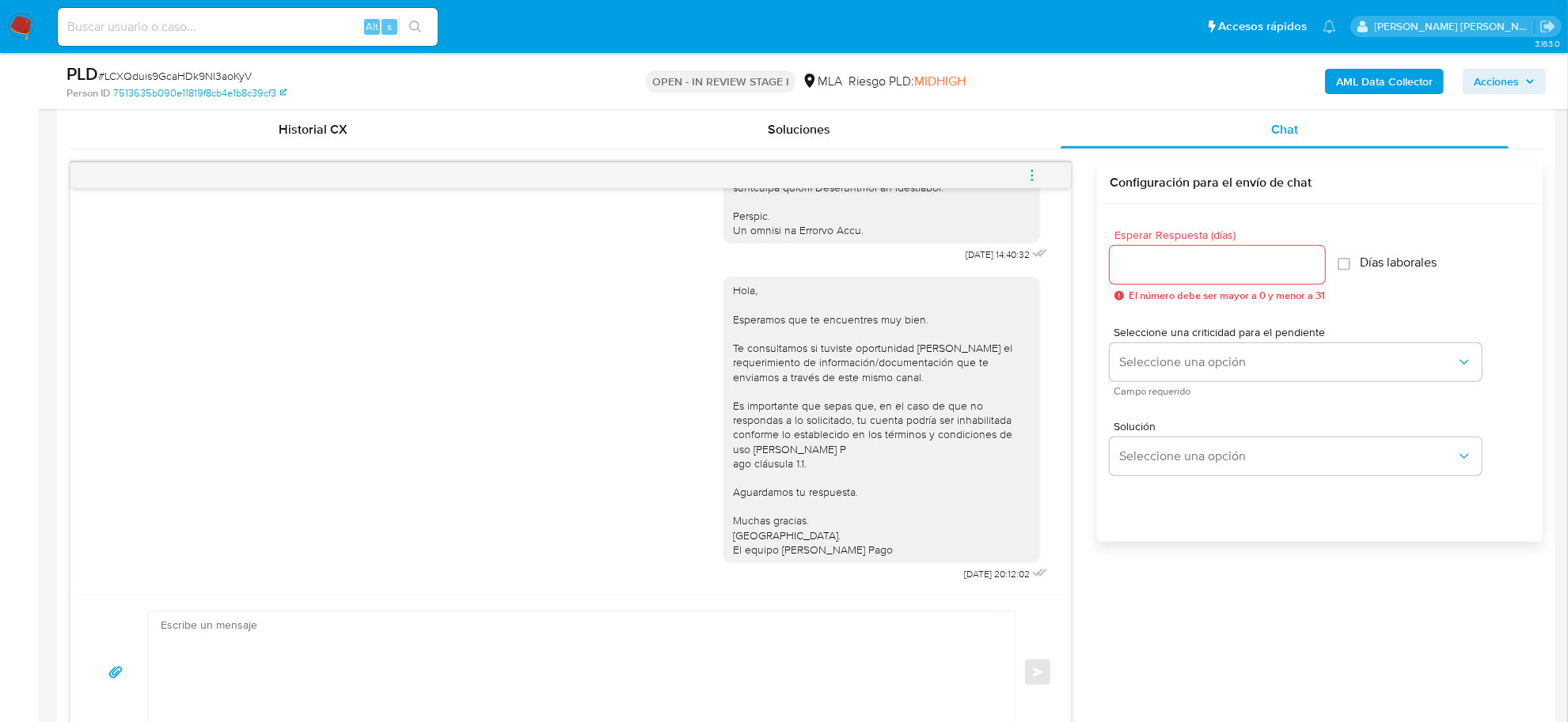
scroll to position [791, 0]
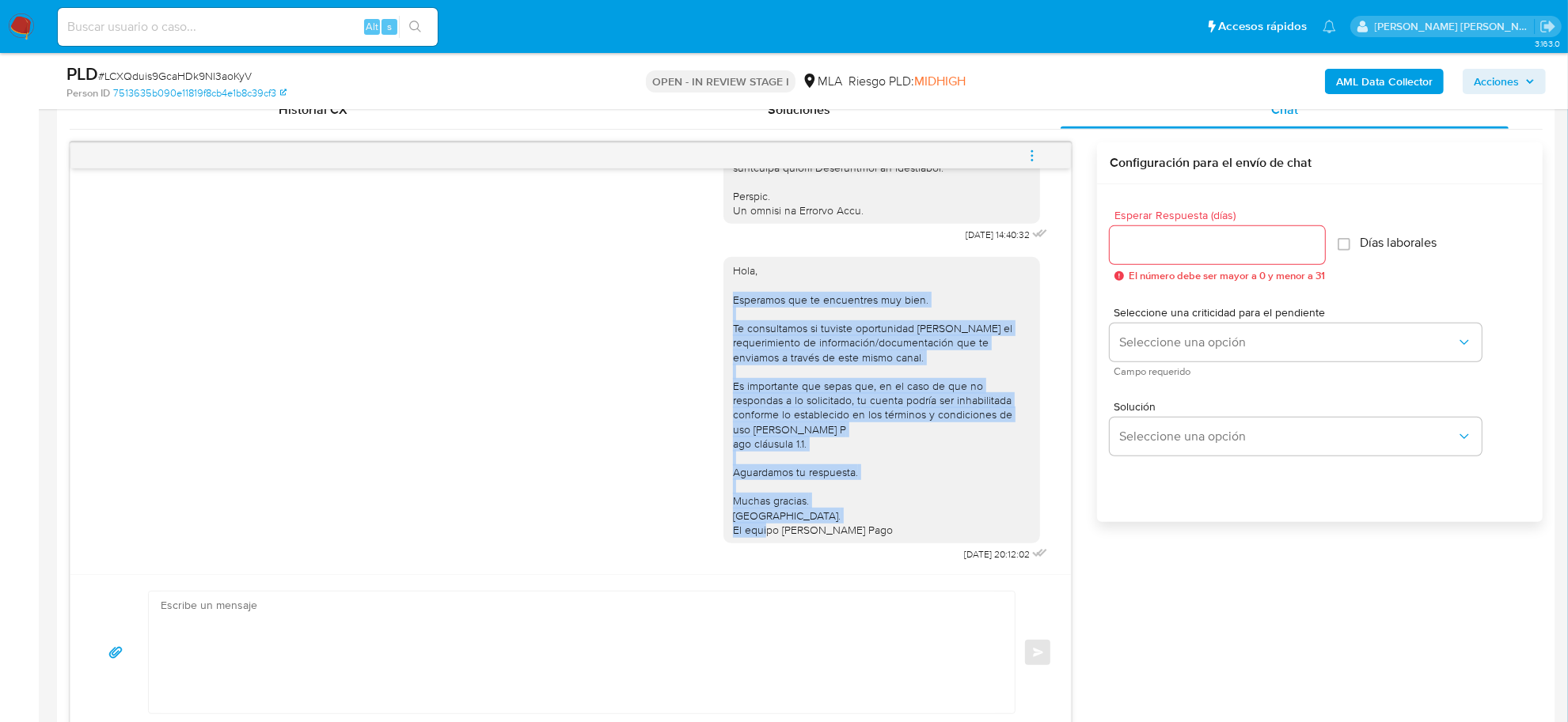
drag, startPoint x: 720, startPoint y: 291, endPoint x: 843, endPoint y: 526, distance: 265.2
click at [843, 526] on div "Hola, Esperamos que te encuentres muy bien. Te consultamos si tuviste oportunid…" at bounding box center [881, 400] width 298 height 274
copy div "Esperamos que te encuentres muy bien. Te consultamos si tuviste oportunidad [PE…"
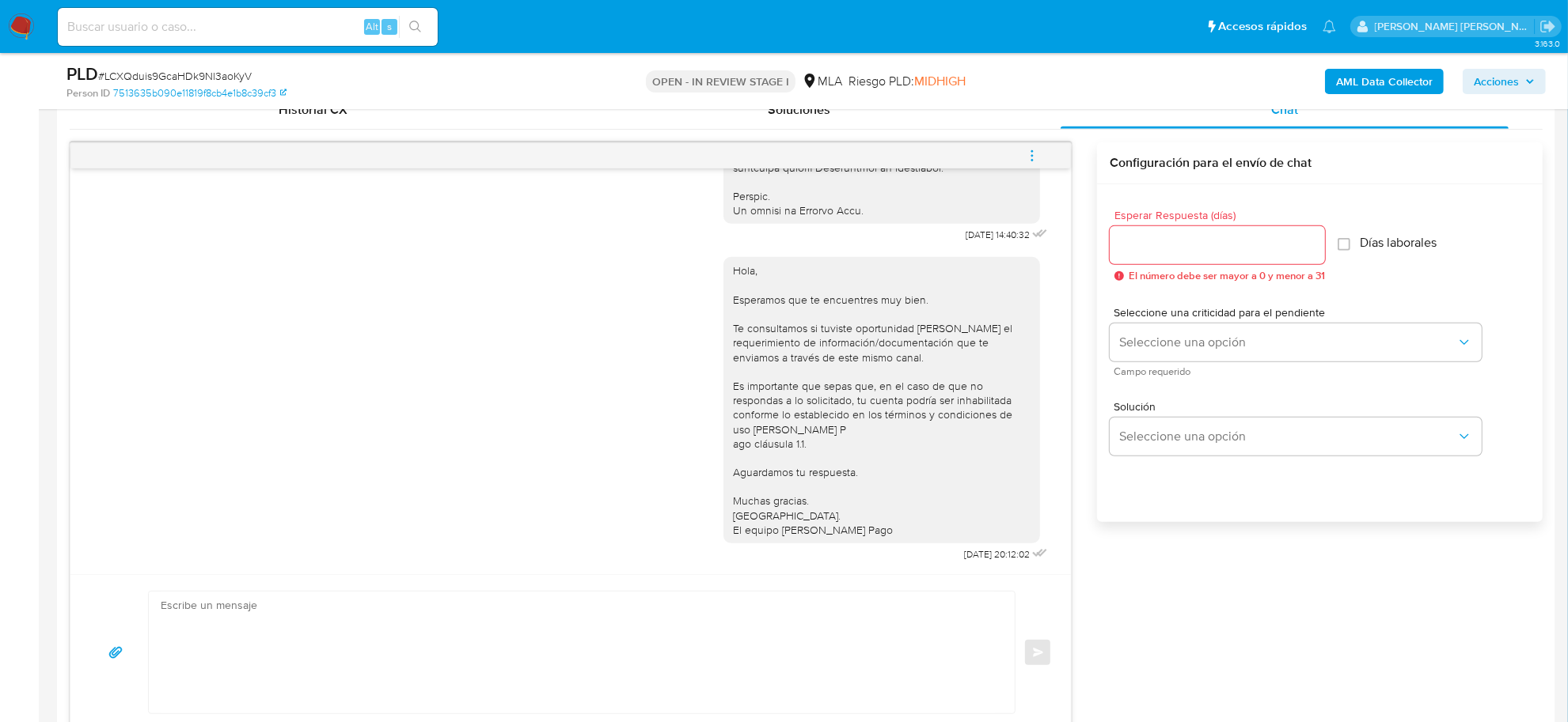
click at [382, 641] on textarea at bounding box center [577, 652] width 834 height 121
paste textarea "Esperamos que te encuentres muy bien. Te consultamos si tuviste oportunidad [PE…"
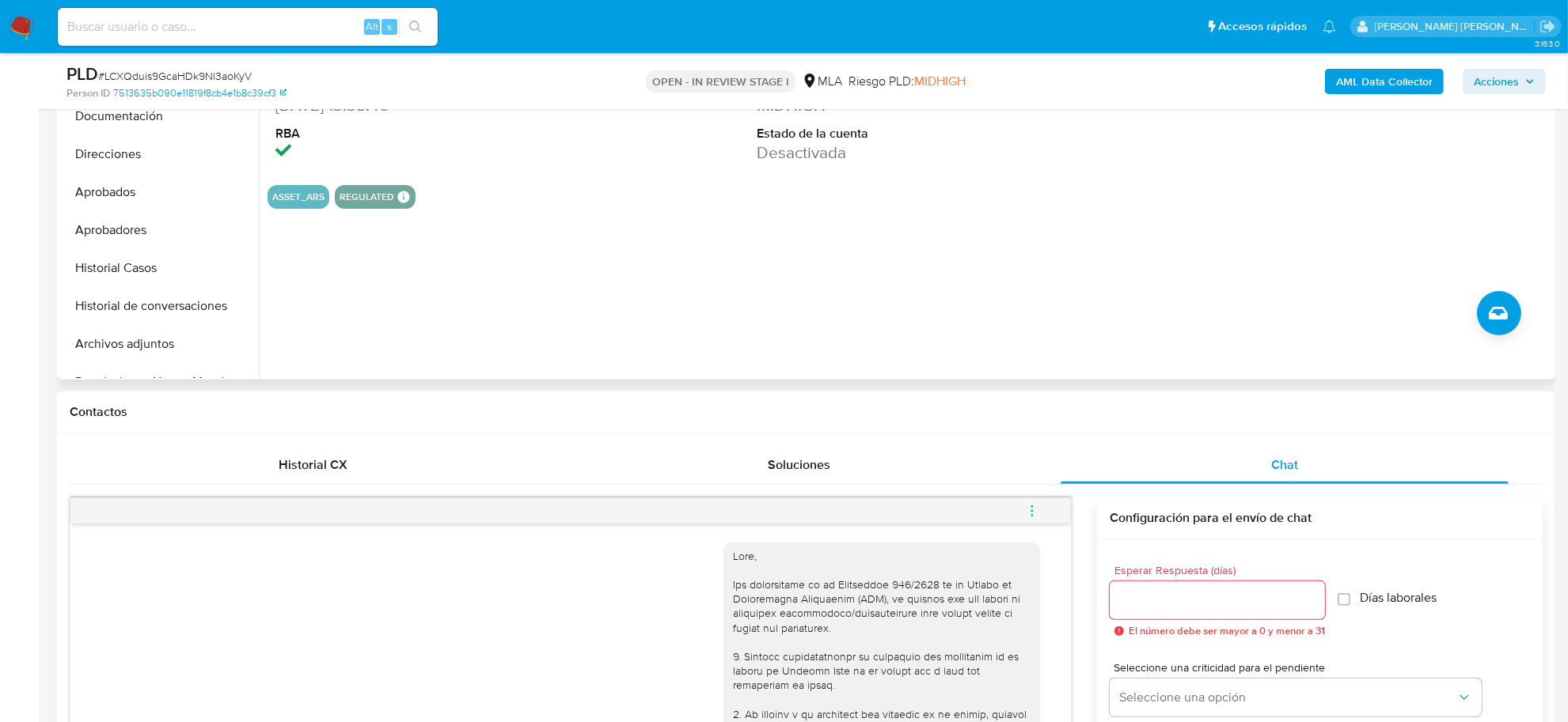
scroll to position [227, 0]
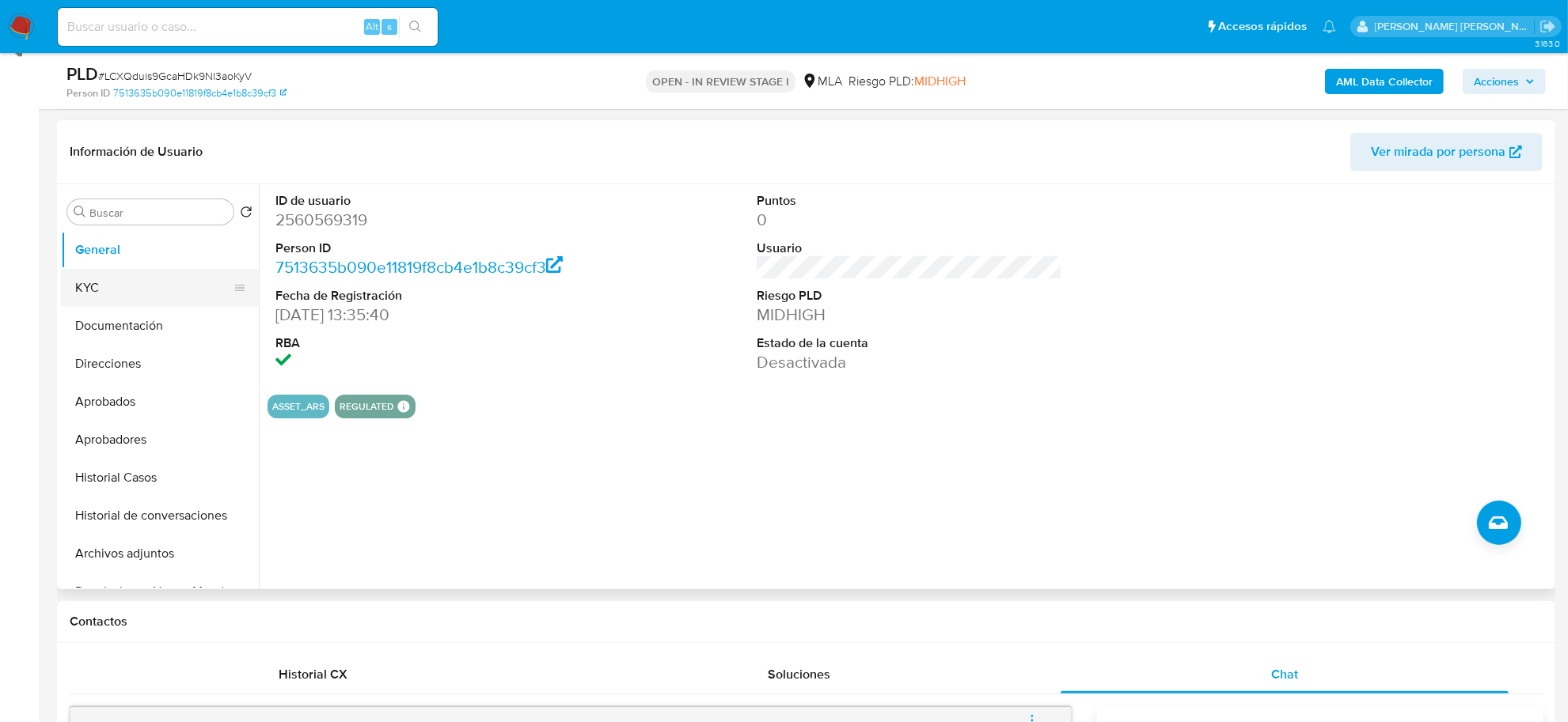
click at [103, 291] on button "KYC" at bounding box center [153, 288] width 185 height 38
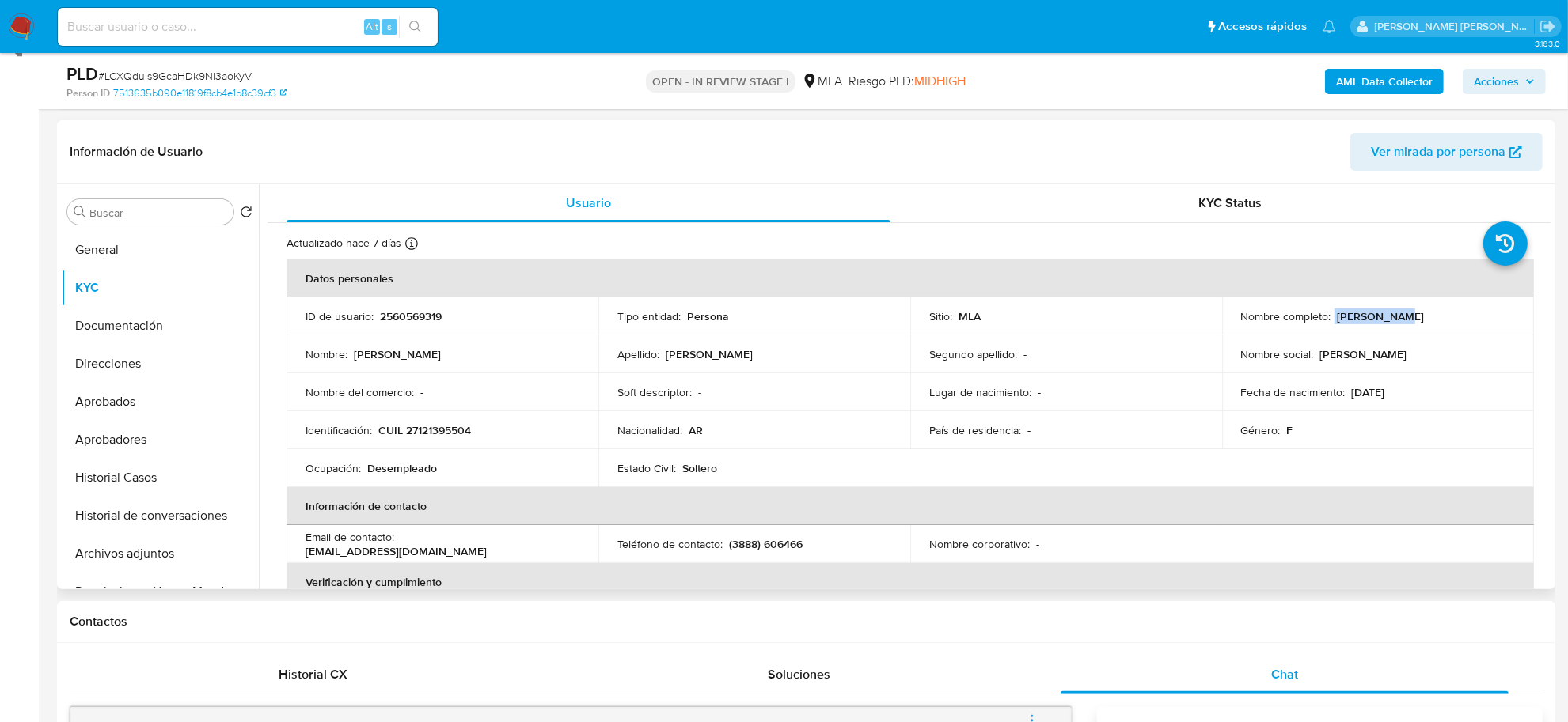
drag, startPoint x: 1331, startPoint y: 317, endPoint x: 1384, endPoint y: 314, distance: 53.1
click at [1384, 314] on div "Nombre completo : Ofelia Neli Lizarraga" at bounding box center [1378, 316] width 274 height 14
copy div "Ofelia Neli"
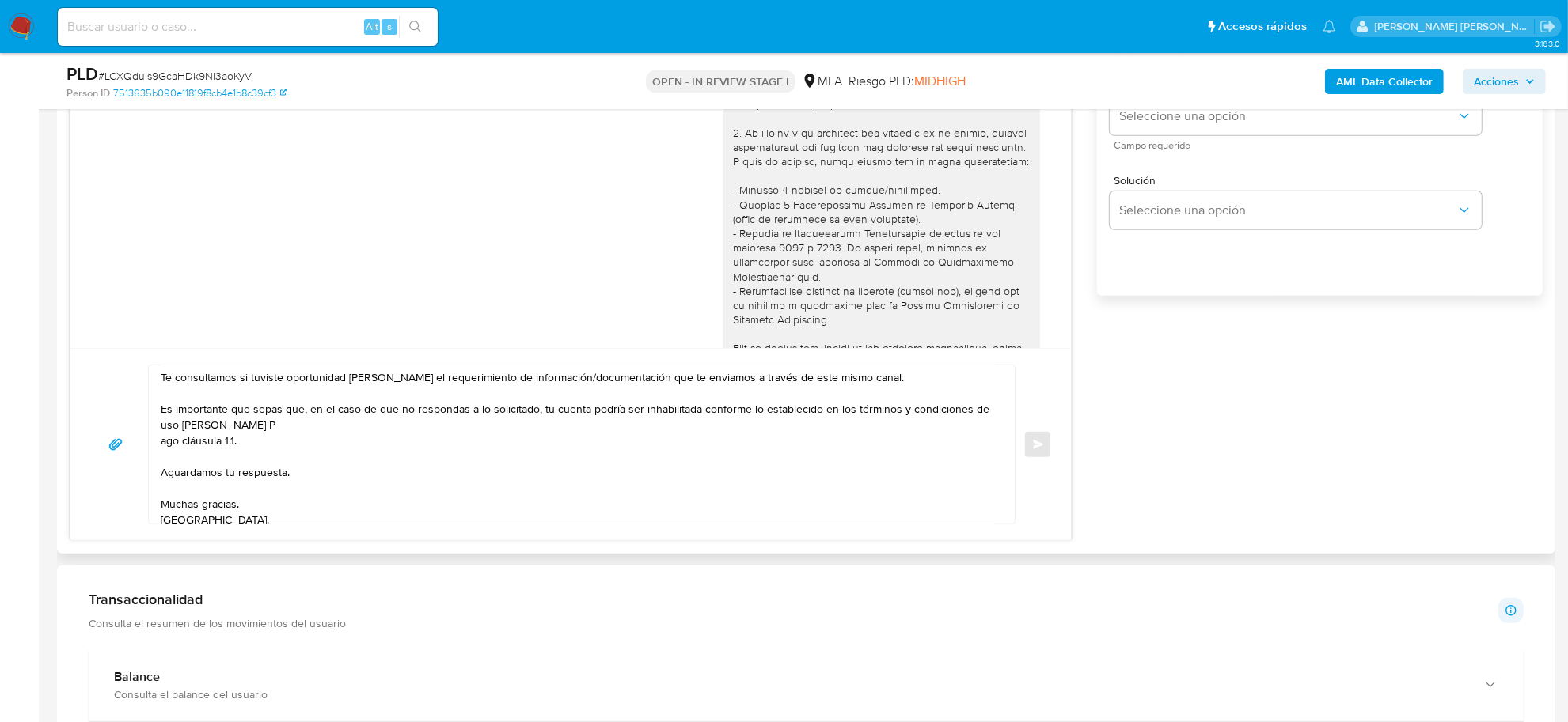
scroll to position [0, 0]
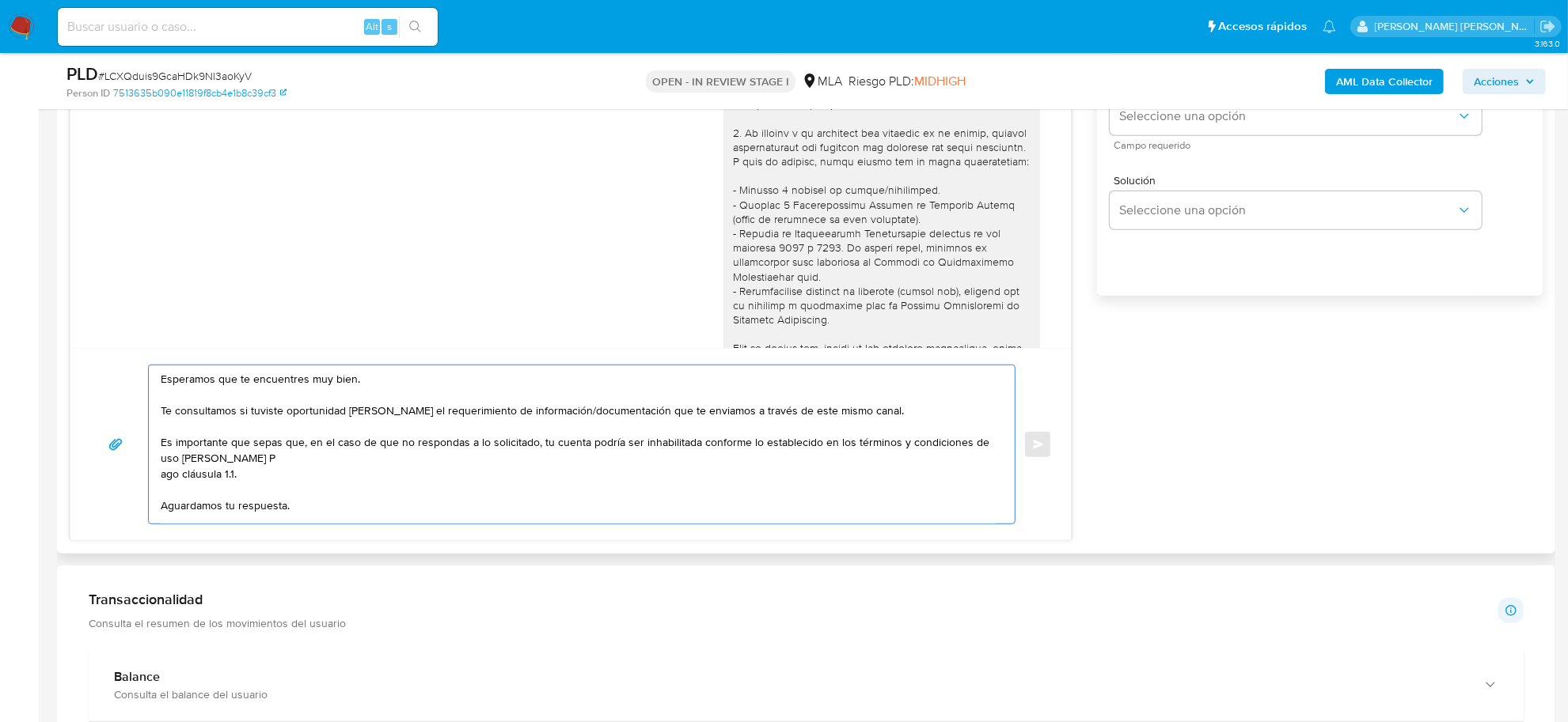
click at [161, 382] on textarea "Esperamos que te encuentres muy bien. Te consultamos si tuviste oportunidad de …" at bounding box center [577, 444] width 834 height 158
paste textarea "Ofelia Neli"
click at [206, 416] on textarea "Ofelia Neli, esperamos que te encuentres muy bien. Te consultamos si tuviste op…" at bounding box center [577, 444] width 834 height 158
click at [206, 414] on textarea "Ofelia Neli, esperamos que te encuentres muy bien. Te consultamos si tuviste op…" at bounding box center [577, 444] width 834 height 158
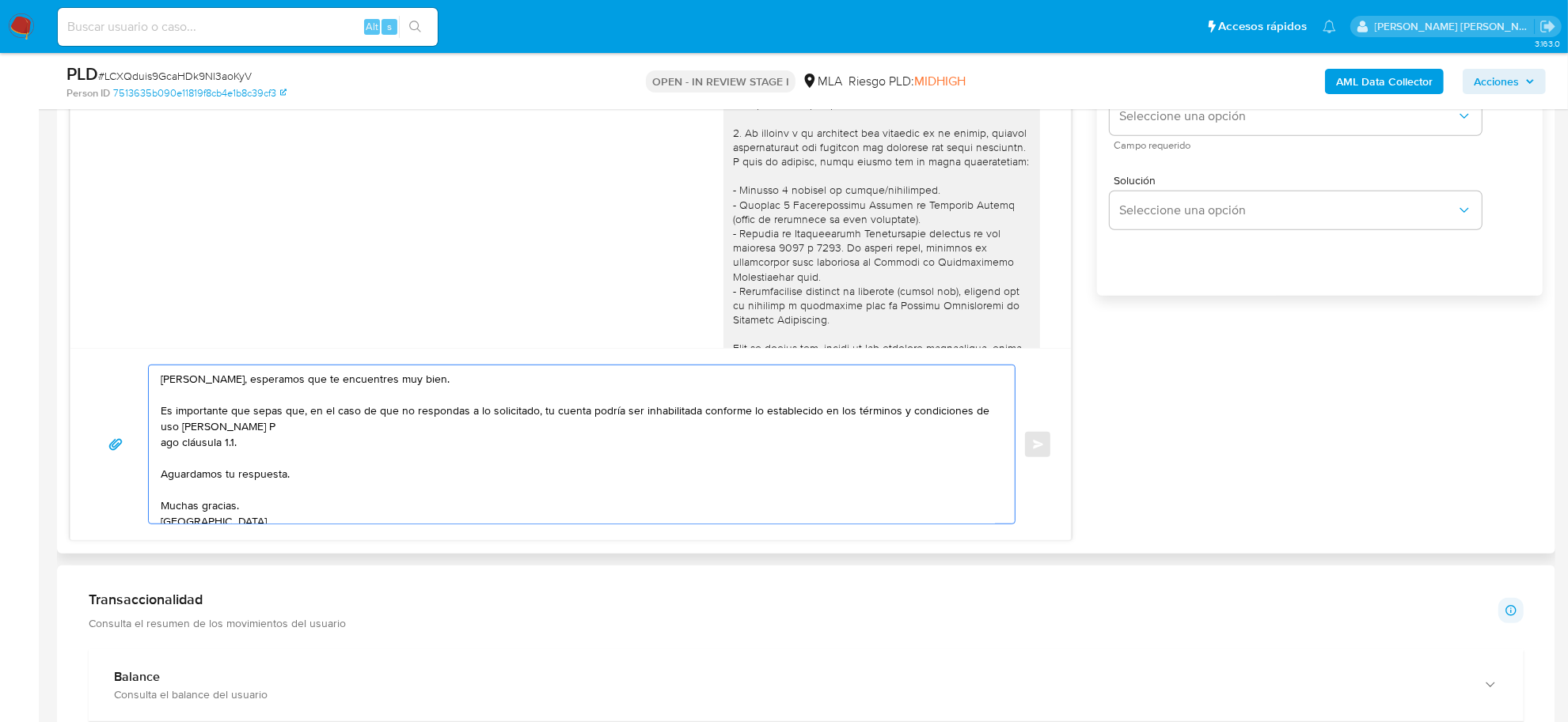
click at [162, 445] on textarea "Ofelia Neli, esperamos que te encuentres muy bien. Es importante que sepas que,…" at bounding box center [577, 444] width 834 height 158
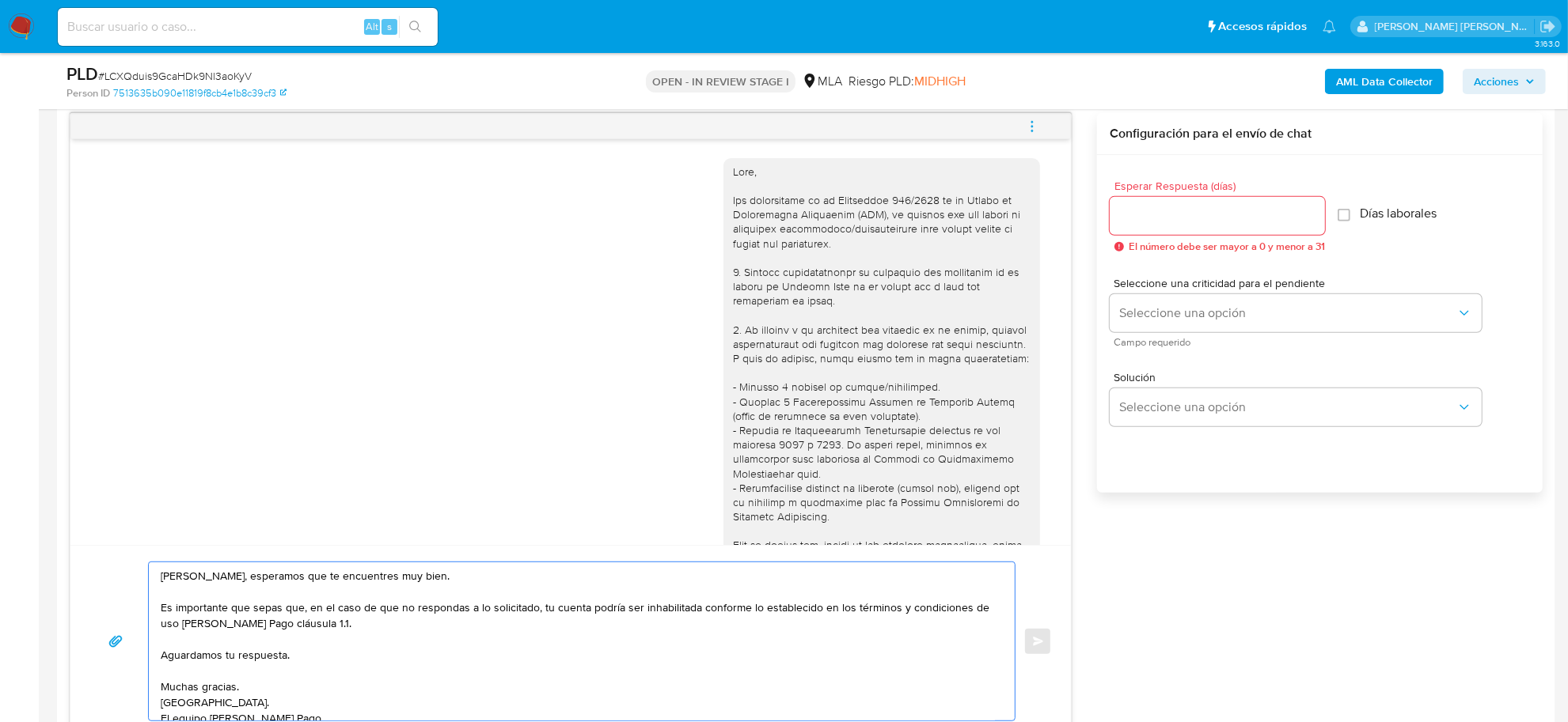
scroll to position [622, 0]
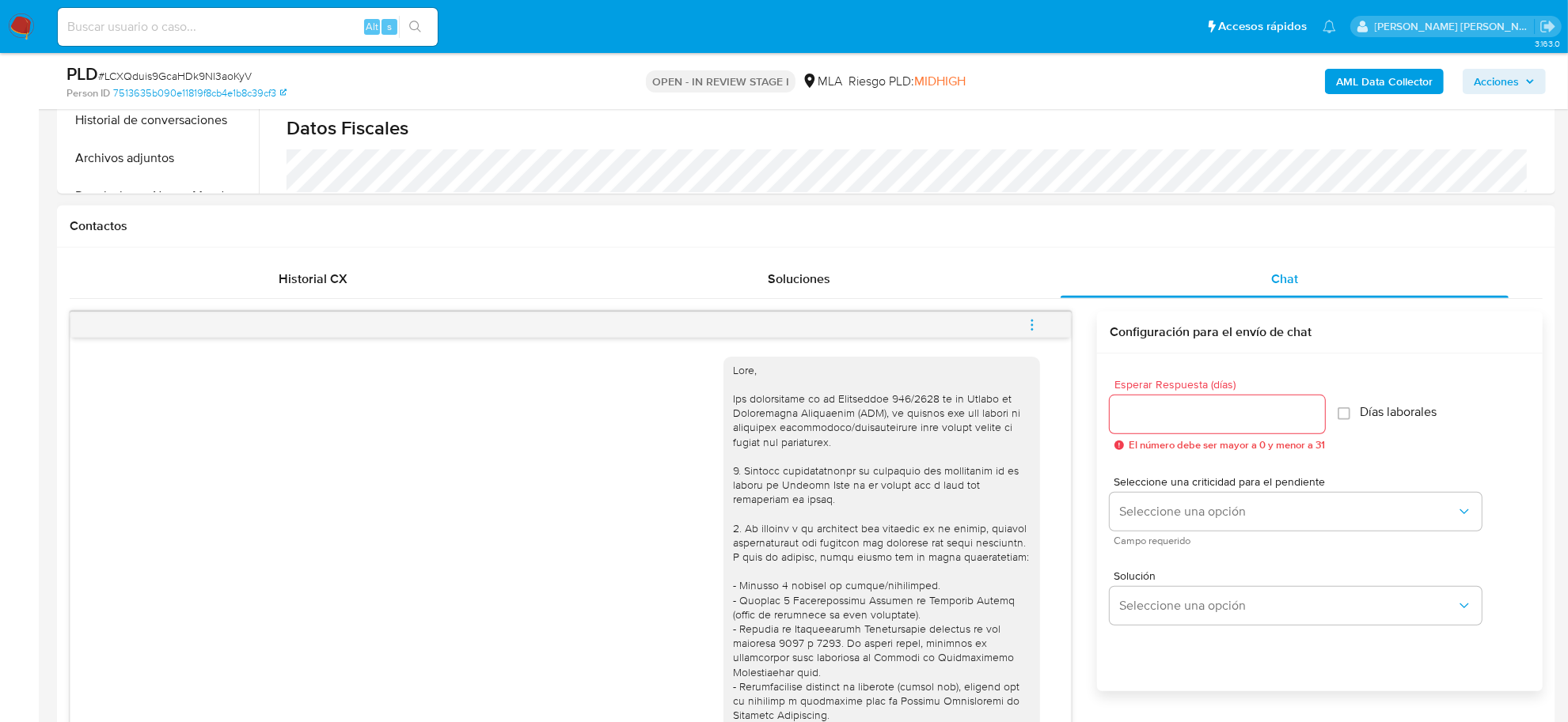
type textarea "Ofelia Neli, esperamos que te encuentres muy bien. Es importante que sepas que,…"
click at [1203, 412] on input "Esperar Respuesta (días)" at bounding box center [1217, 414] width 215 height 20
type input "3"
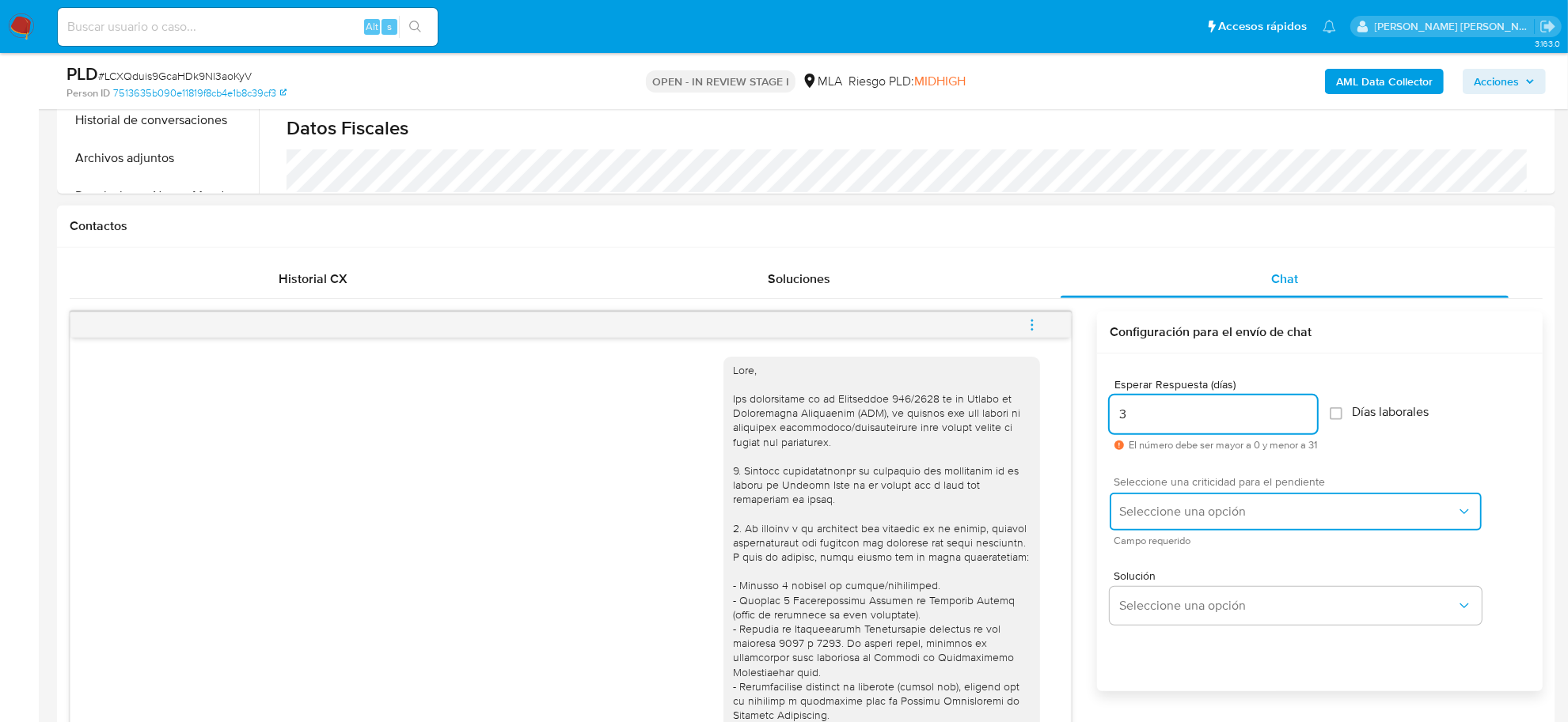
click at [1220, 500] on button "Seleccione una opción" at bounding box center [1296, 512] width 372 height 38
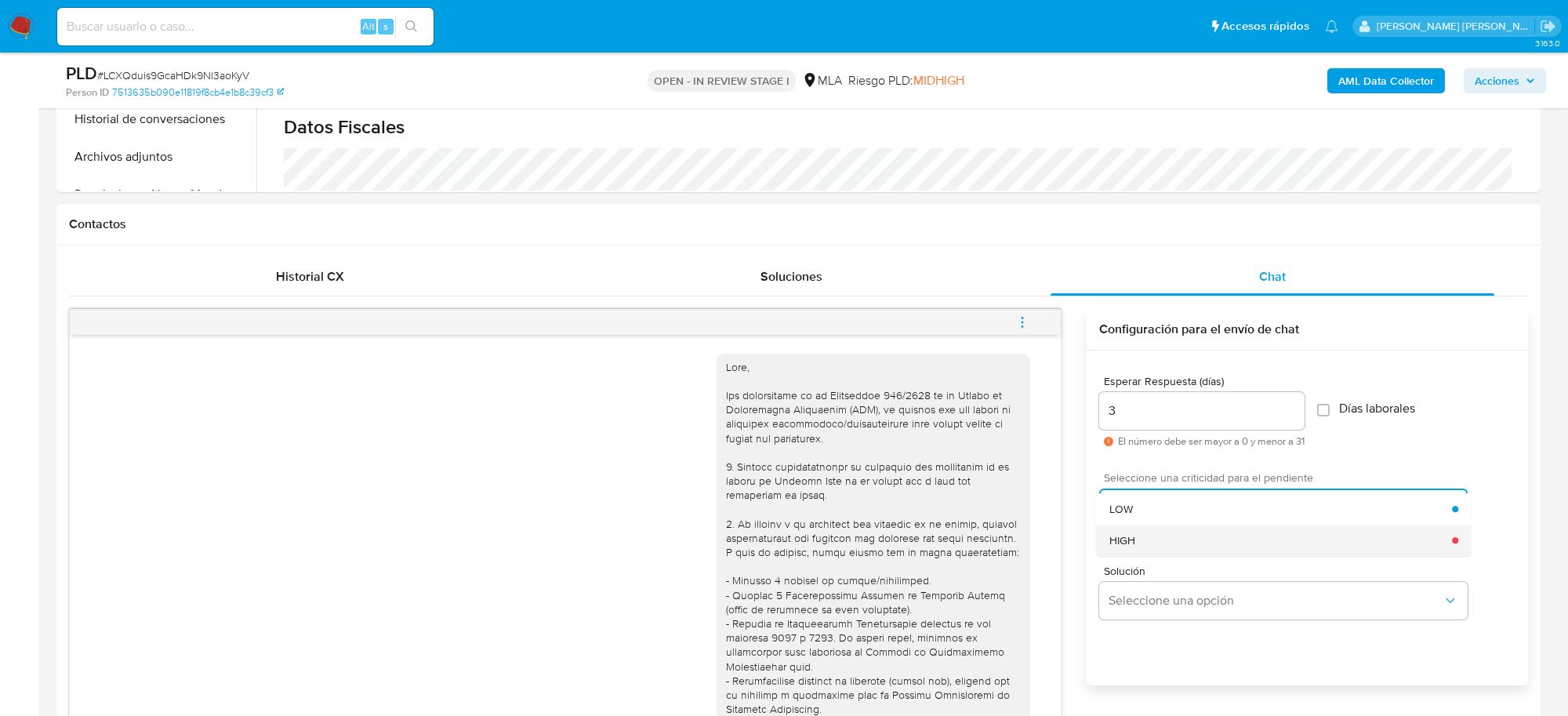
click at [1169, 536] on div "HIGH" at bounding box center [1280, 540] width 343 height 32
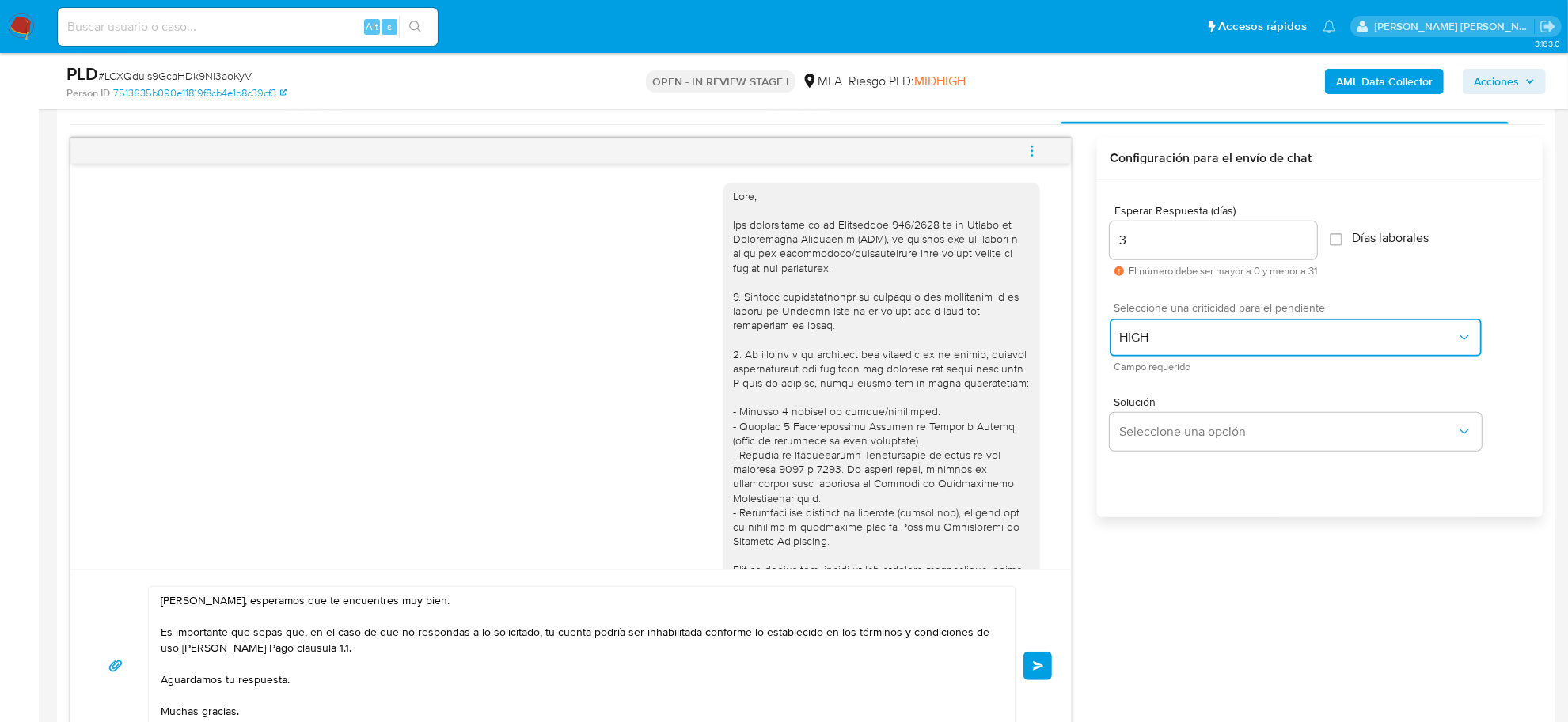
scroll to position [1116, 0]
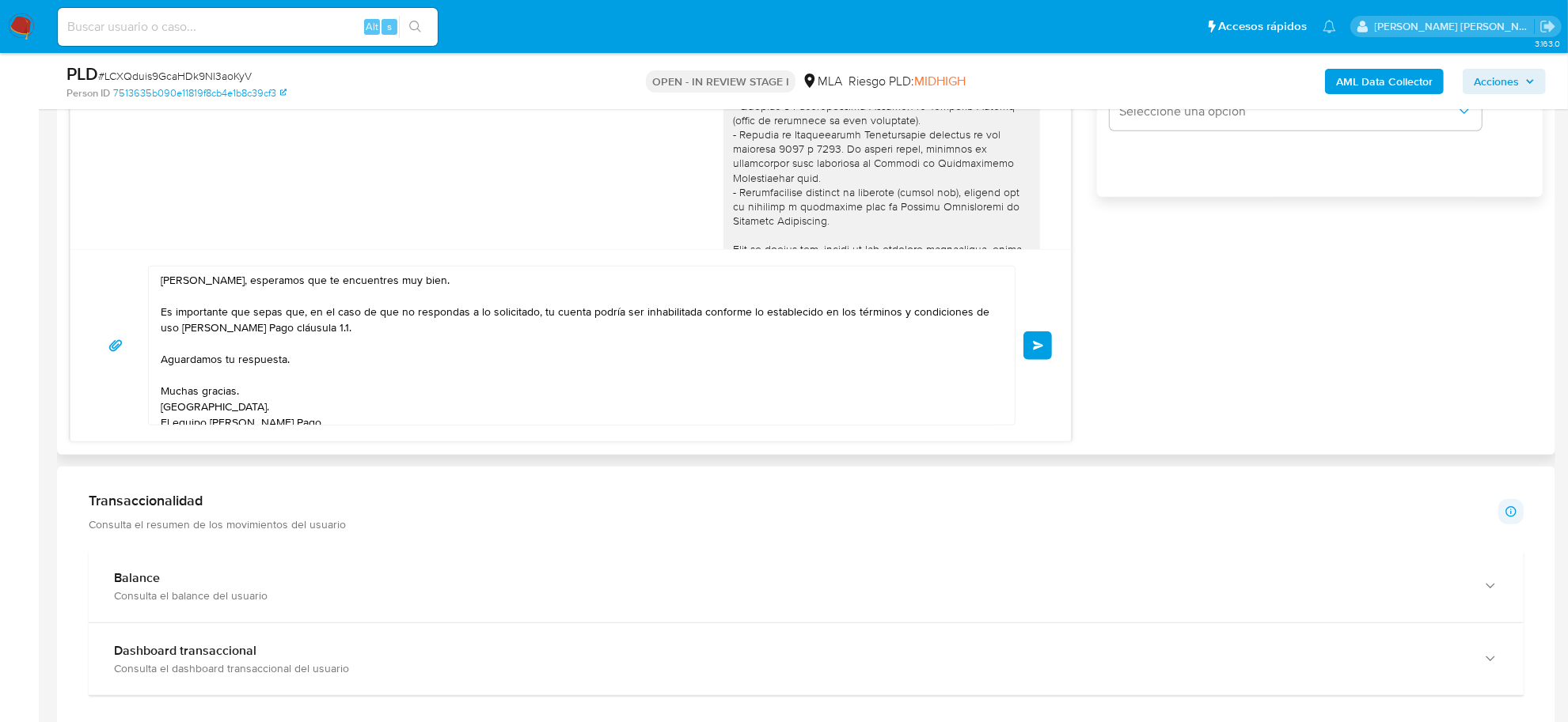
click at [1036, 350] on span "Enviar" at bounding box center [1039, 346] width 11 height 10
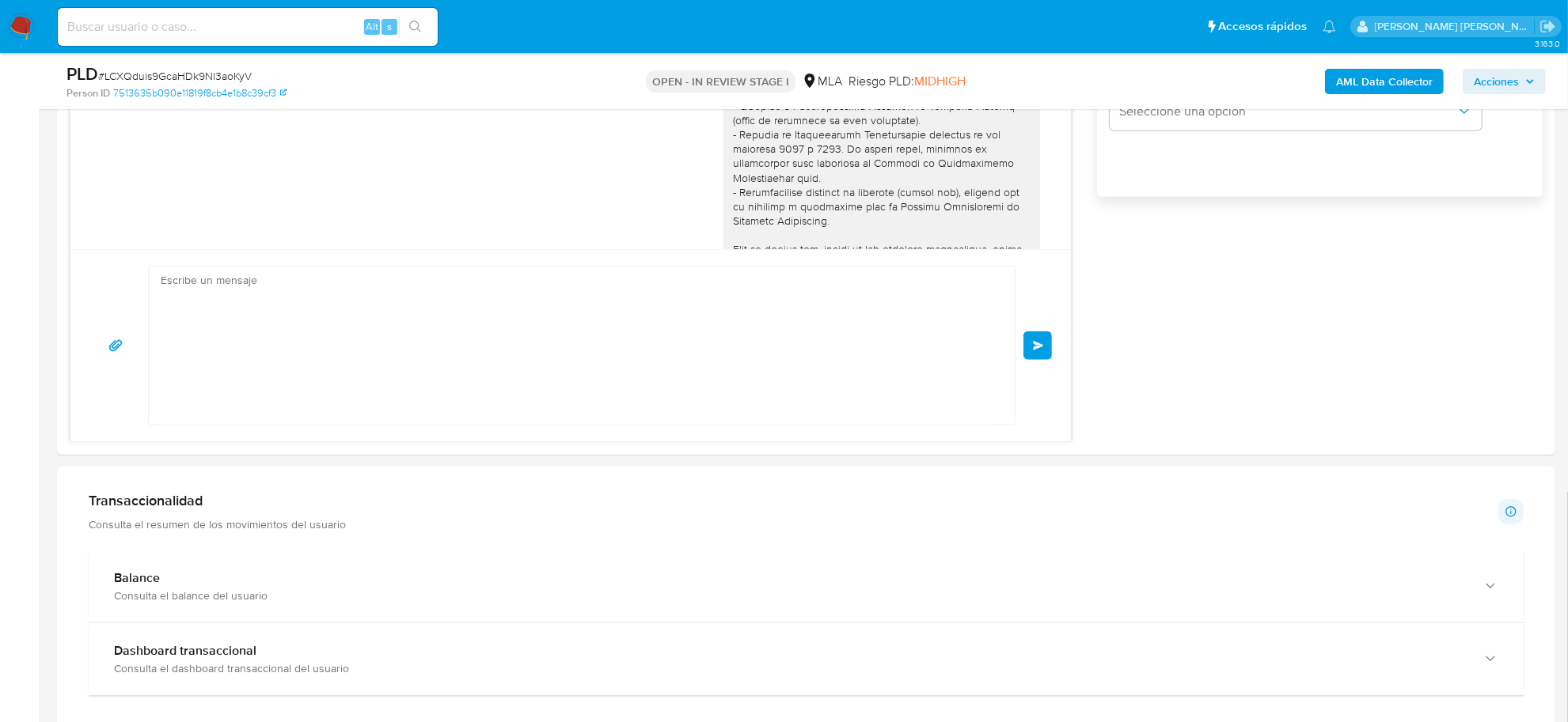
scroll to position [1059, 0]
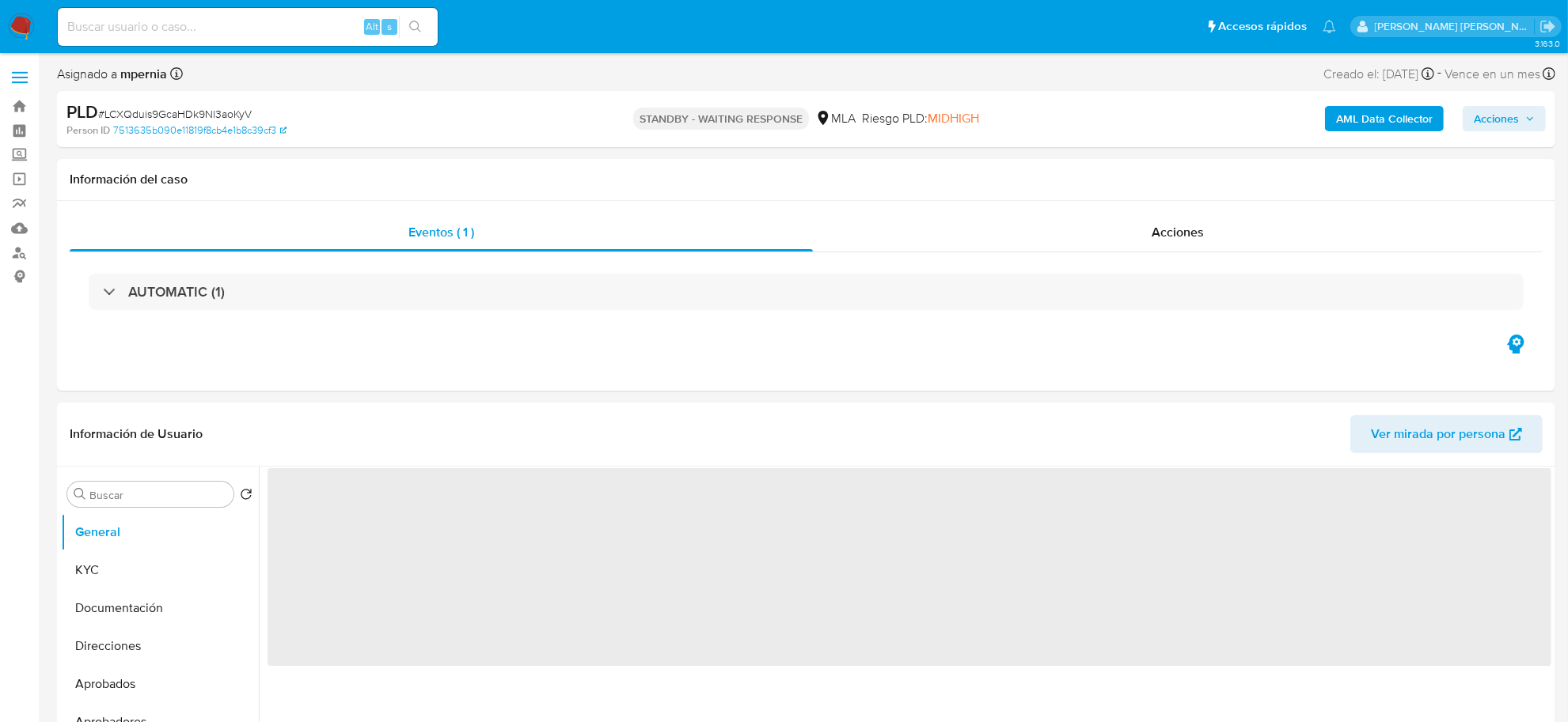
select select "10"
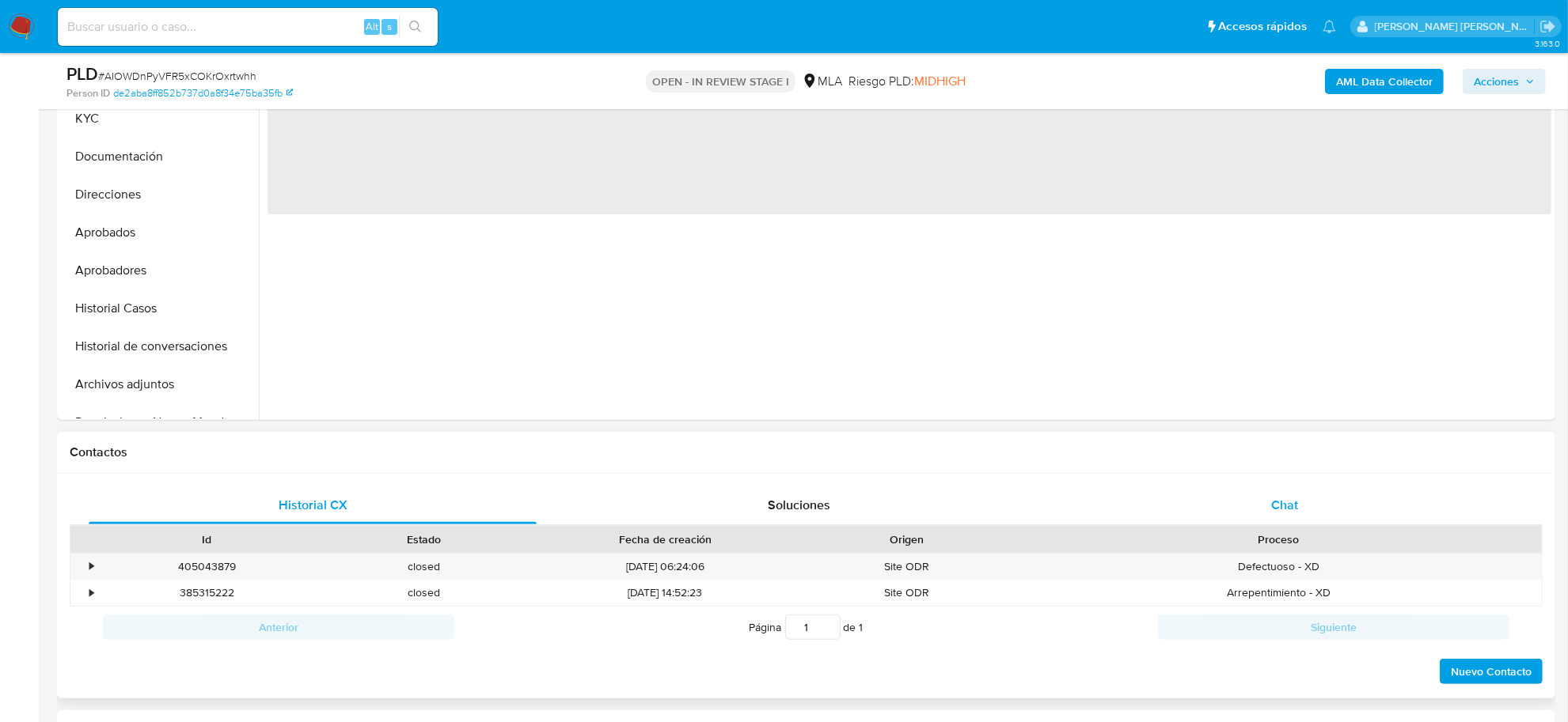
click at [1271, 500] on span "Chat" at bounding box center [1284, 505] width 27 height 18
select select "10"
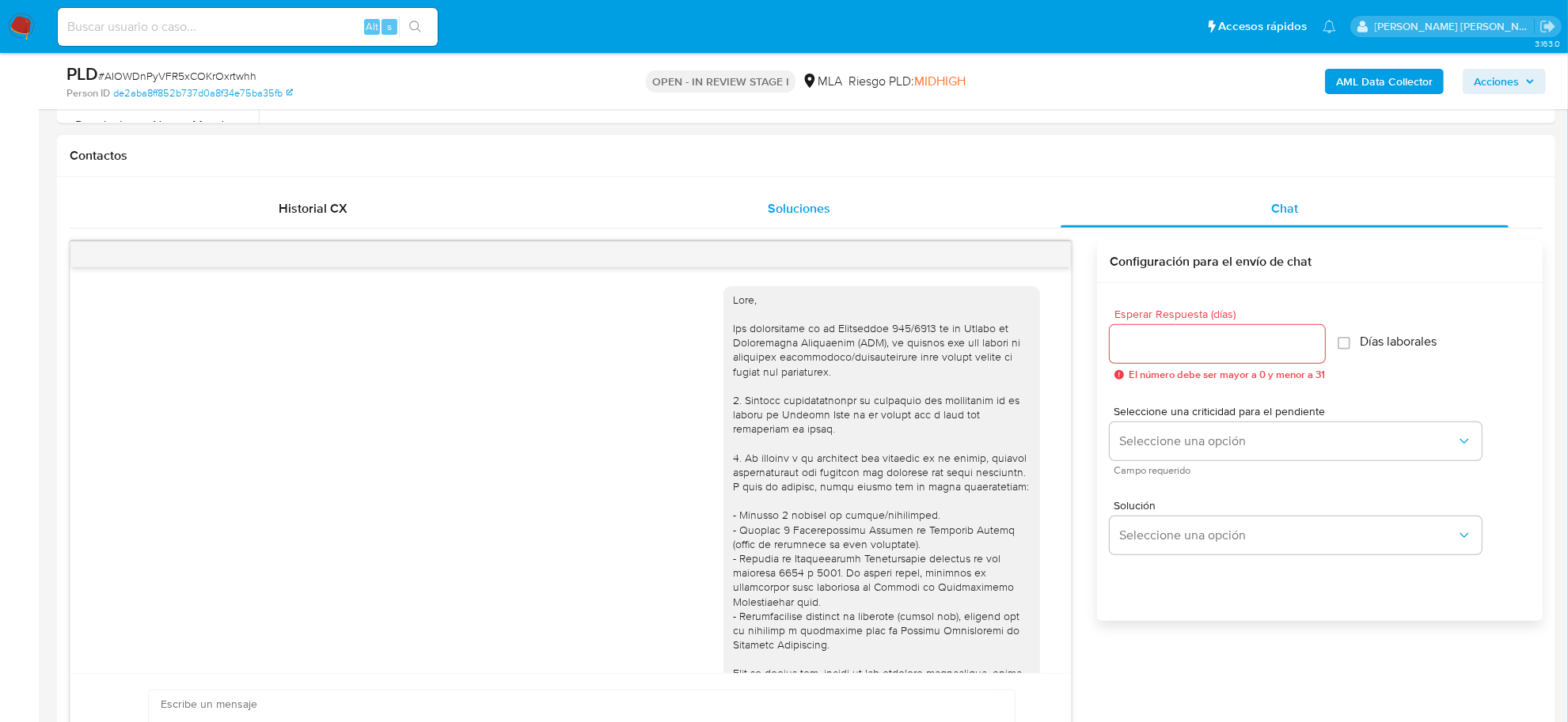
scroll to position [840, 0]
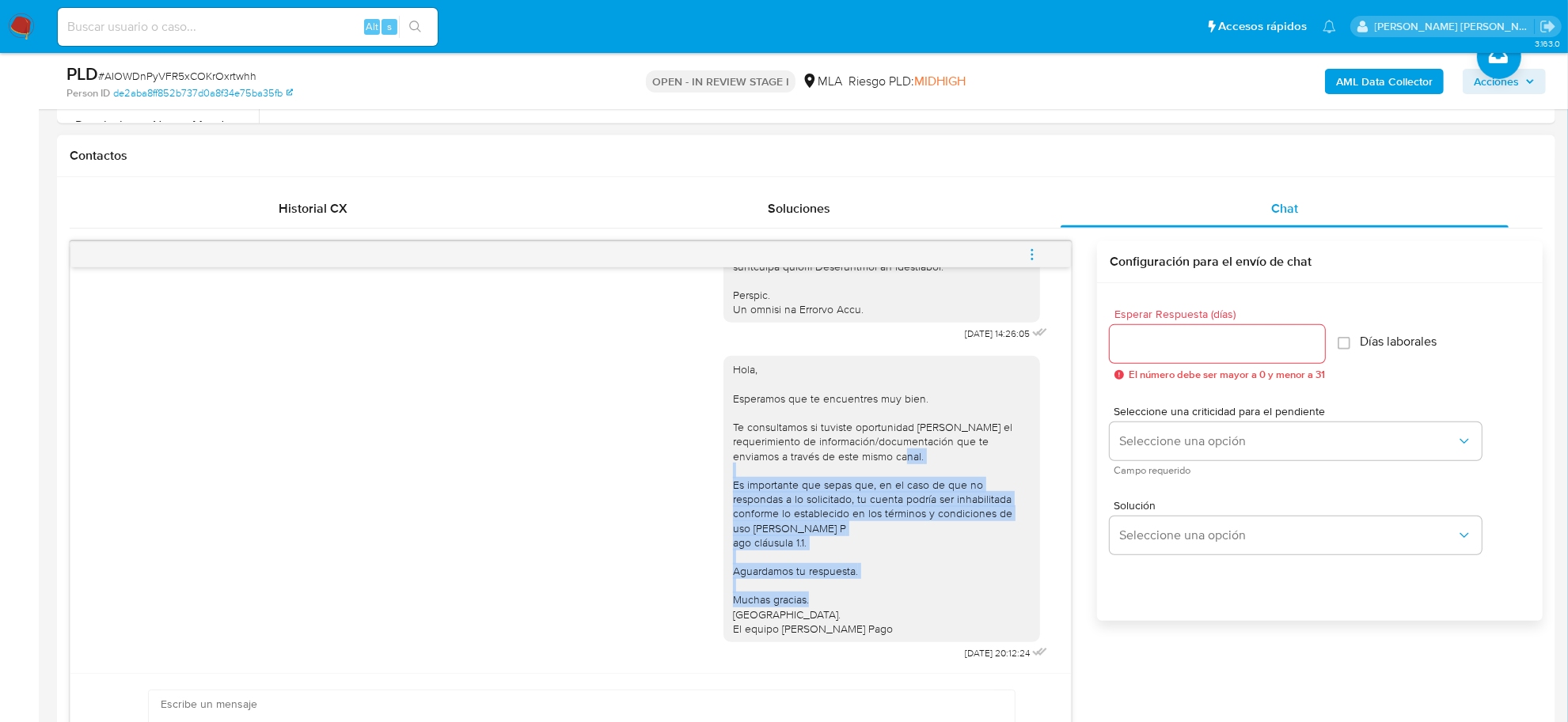
drag, startPoint x: 718, startPoint y: 469, endPoint x: 868, endPoint y: 605, distance: 202.5
click at [868, 605] on div "Hola, Esperamos que te encuentres muy bien. Te consultamos si tuviste oportunid…" at bounding box center [881, 500] width 298 height 274
drag, startPoint x: 859, startPoint y: 619, endPoint x: 722, endPoint y: 460, distance: 209.9
click at [733, 460] on div "Hola, Esperamos que te encuentres muy bien. Te consultamos si tuviste oportunid…" at bounding box center [881, 500] width 298 height 274
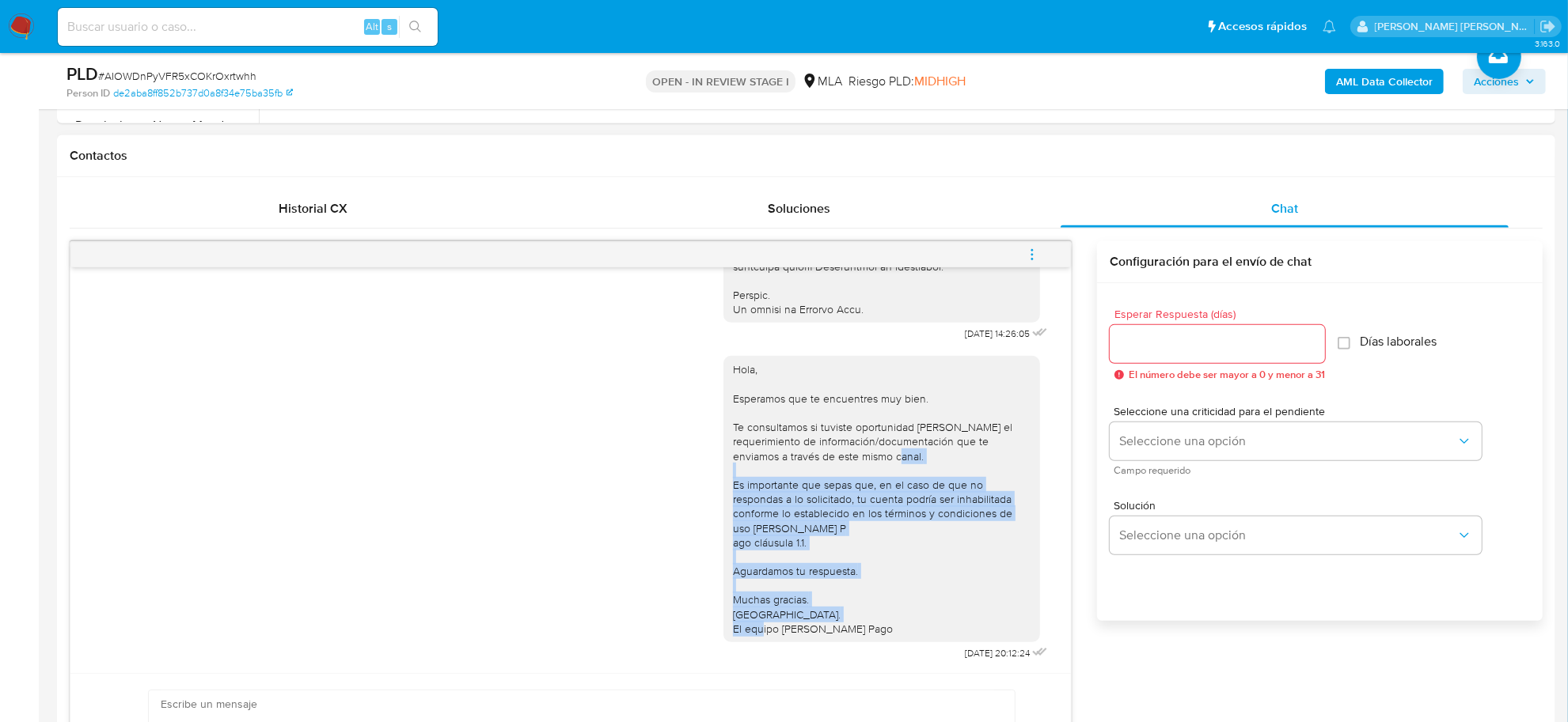
copy div "Es importante que sepas que, en el caso de que no respondas a lo solicitado, tu…"
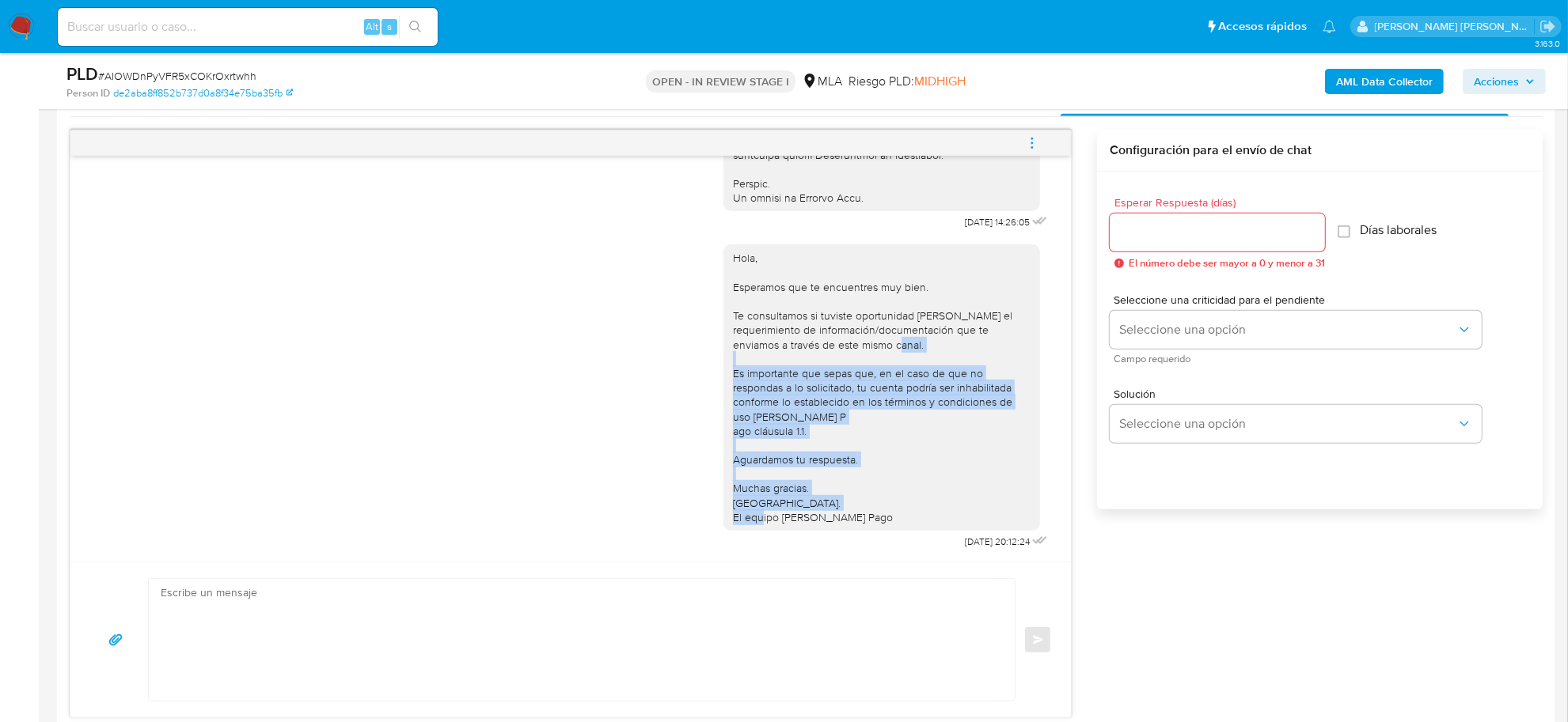
scroll to position [890, 0]
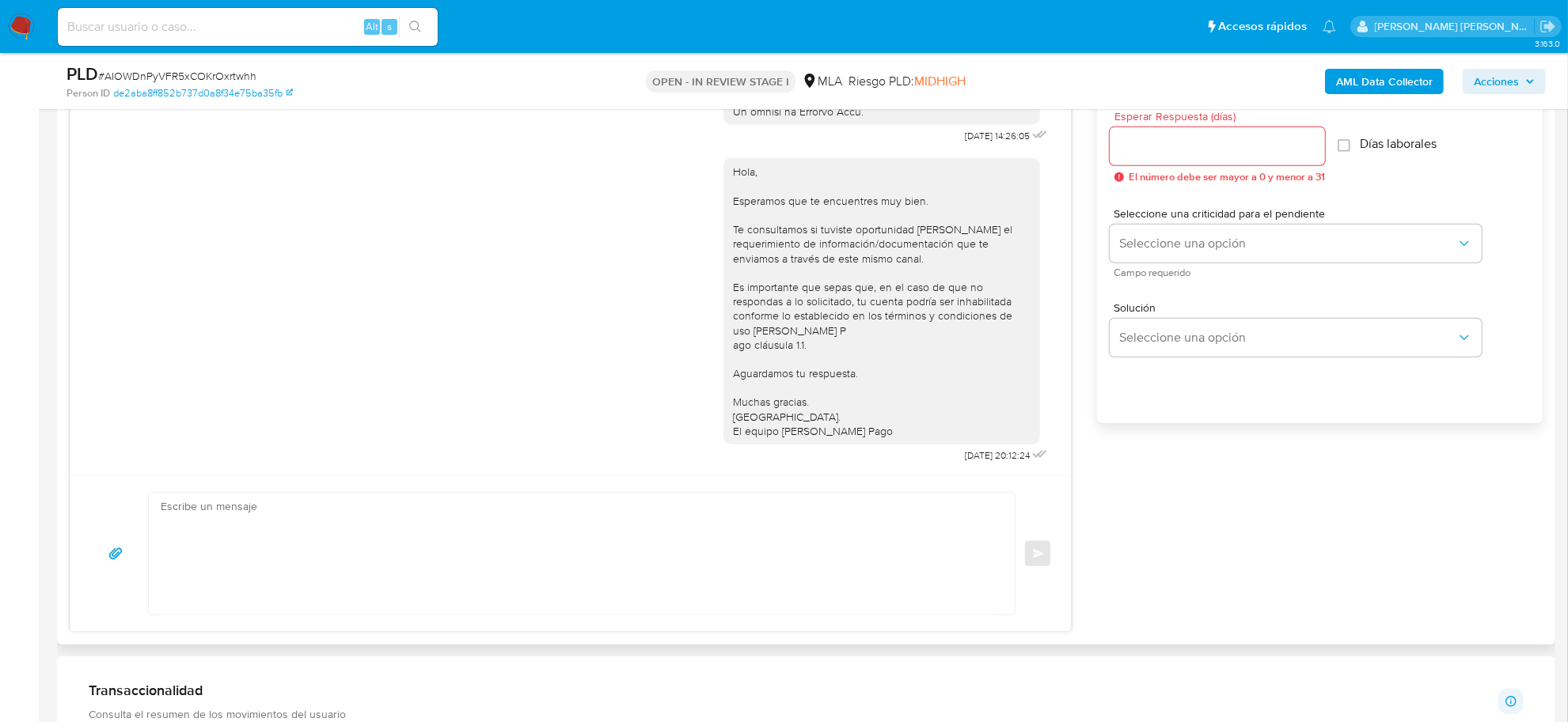
click at [330, 560] on textarea at bounding box center [577, 553] width 834 height 121
paste textarea "Es importante que sepas que, en el caso de que no respondas a lo solicitado, tu…"
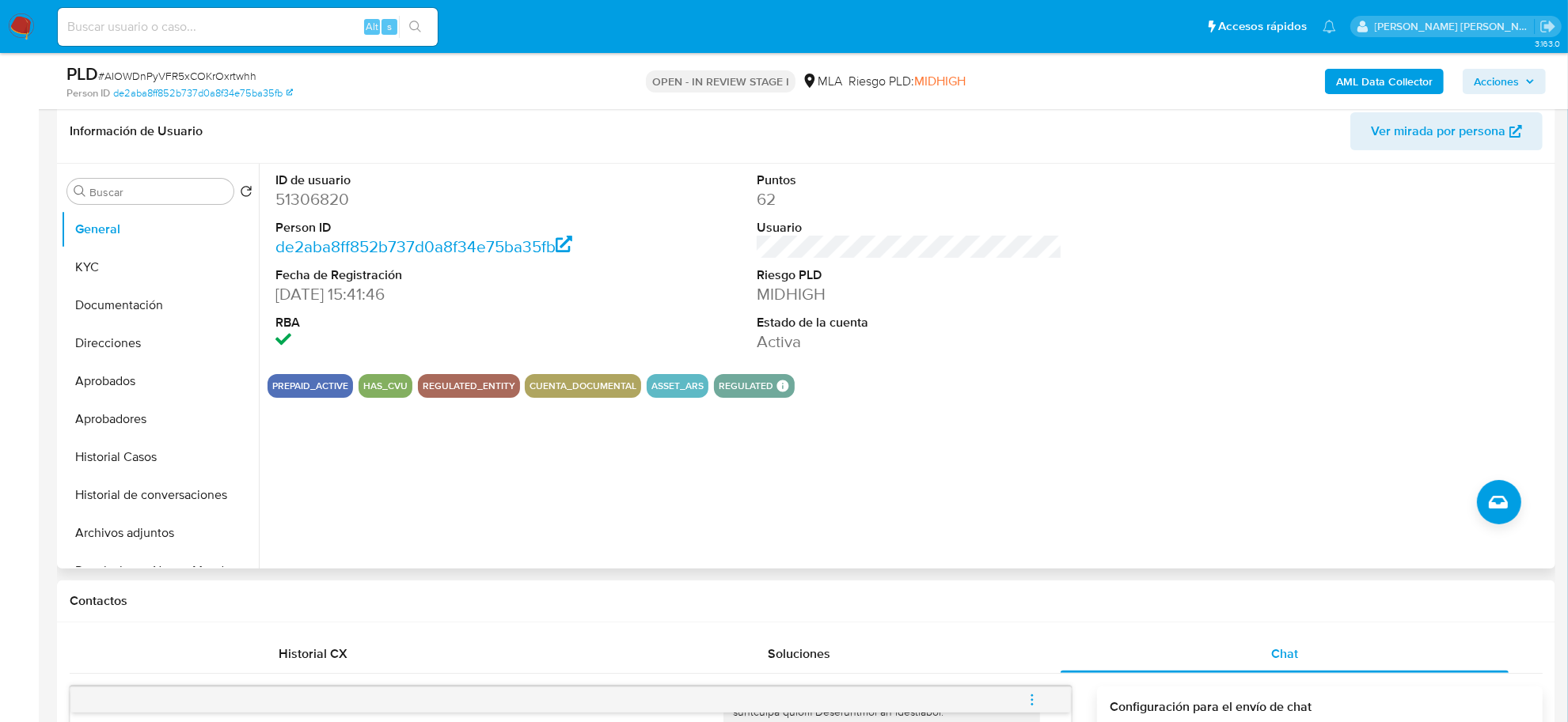
scroll to position [198, 0]
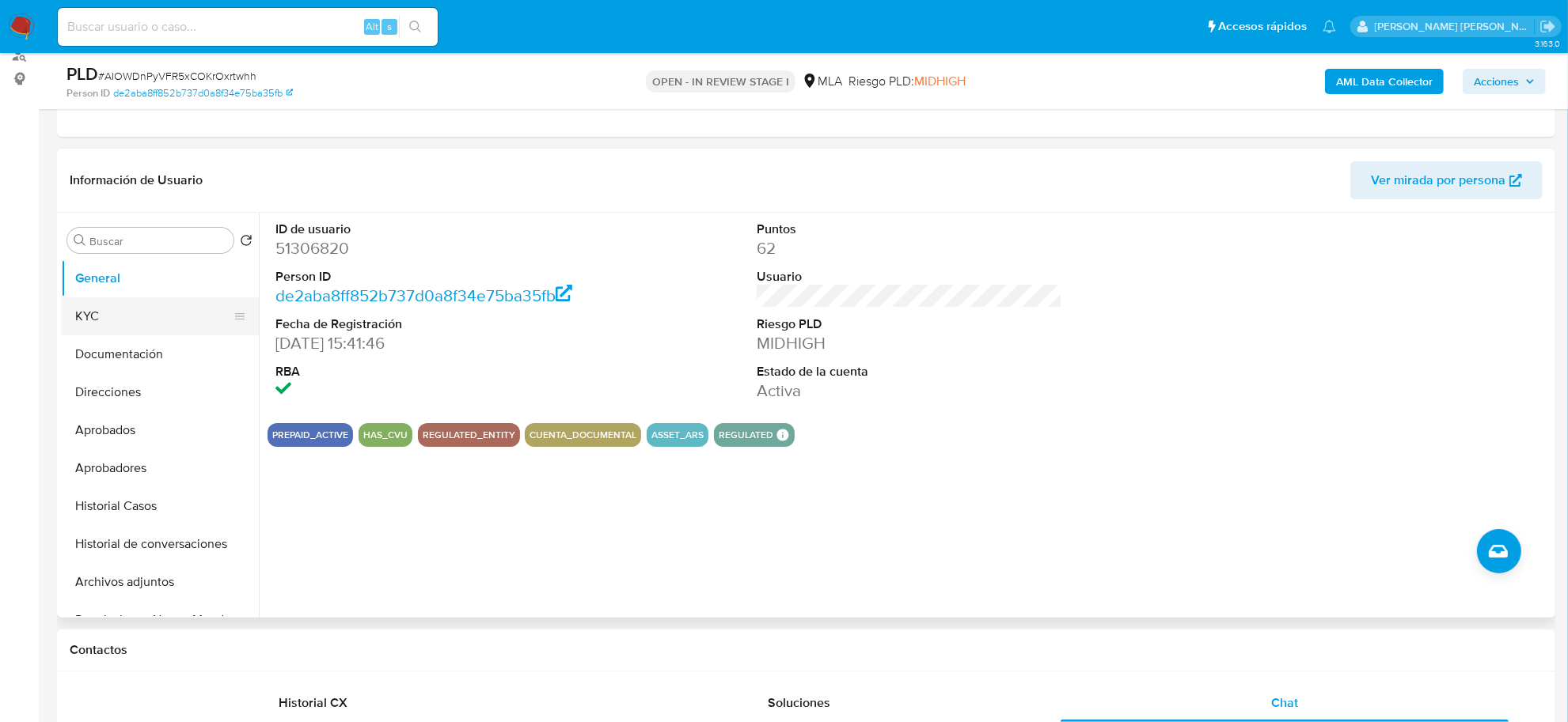
click at [120, 313] on button "KYC" at bounding box center [153, 316] width 185 height 38
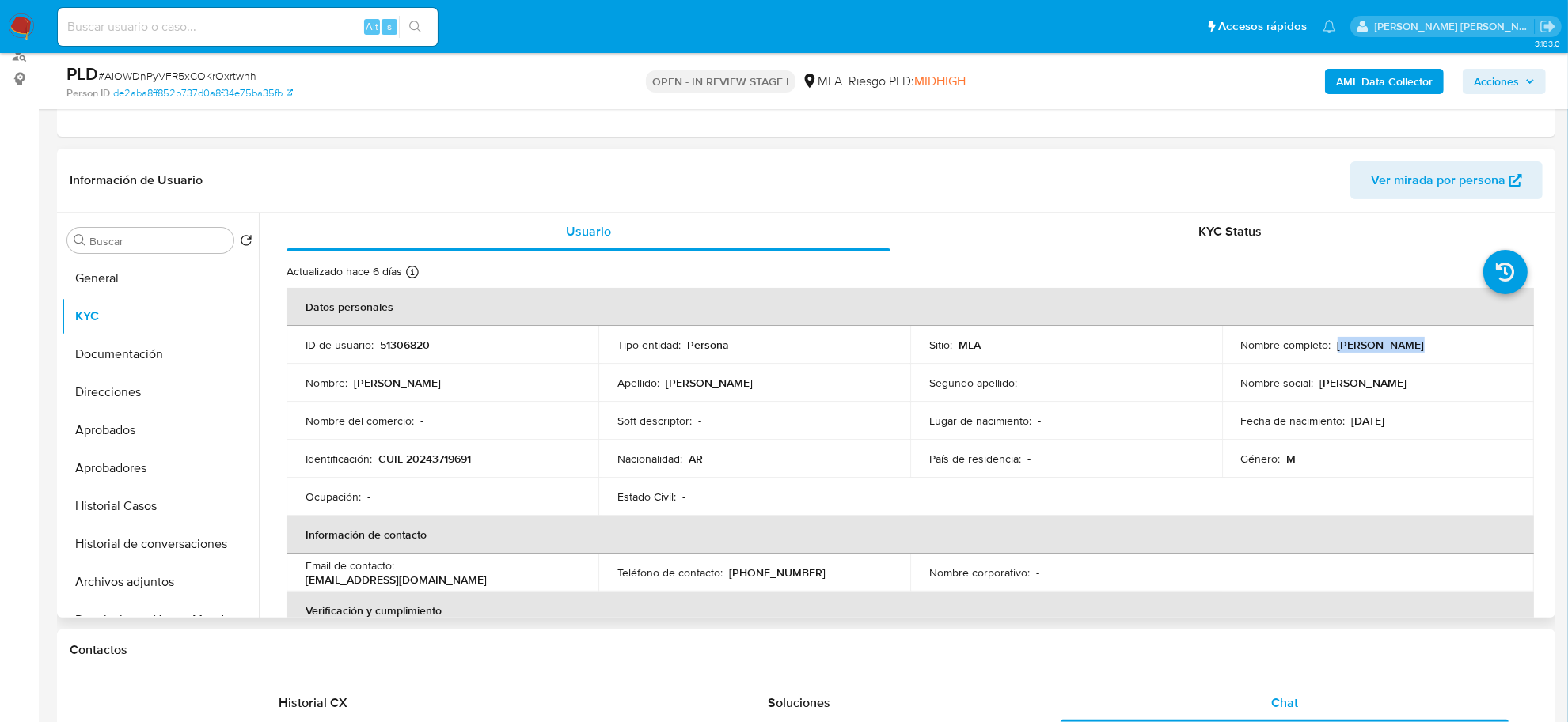
drag, startPoint x: 1351, startPoint y: 345, endPoint x: 1399, endPoint y: 344, distance: 48.0
click at [1399, 344] on p "Jorge Alberto Baines" at bounding box center [1380, 344] width 87 height 14
copy p "Jorge Alberto"
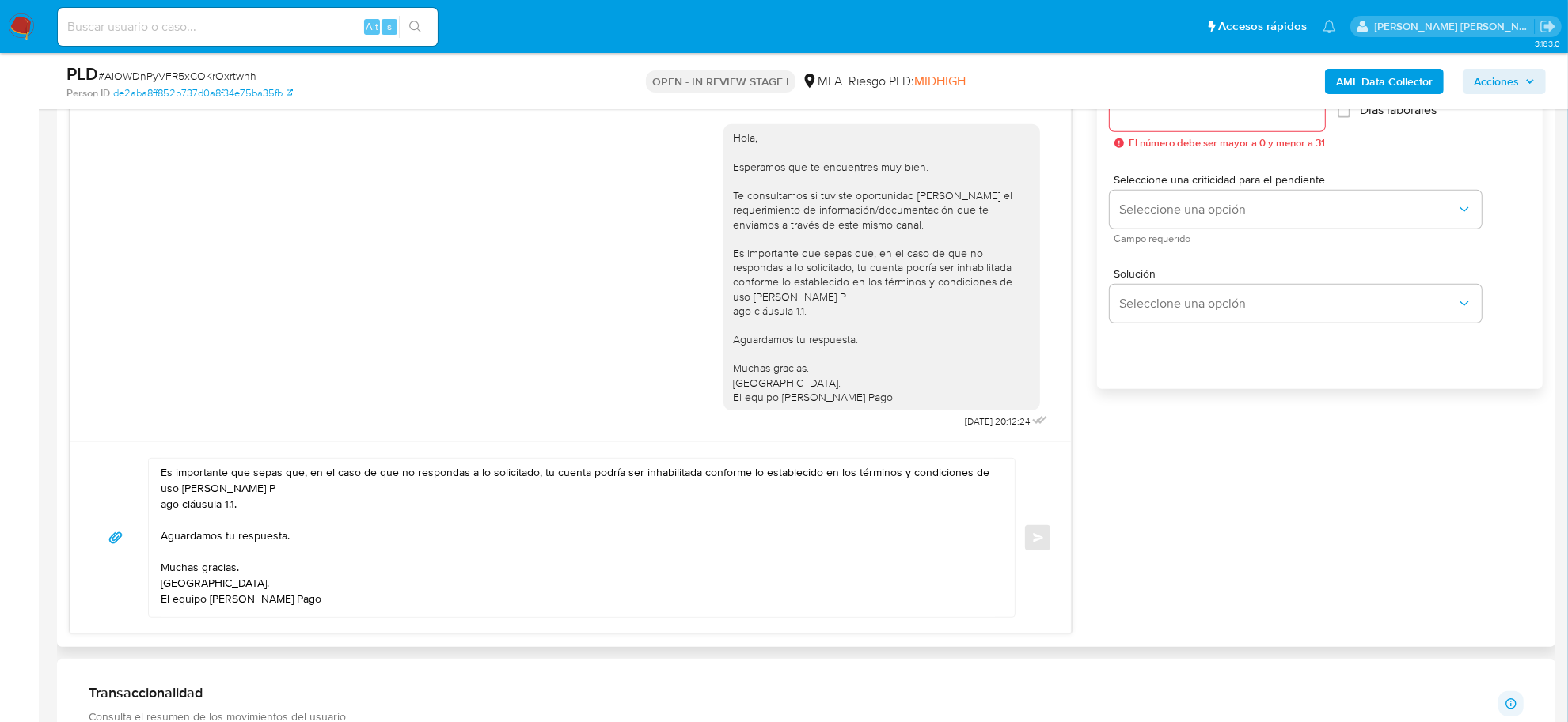
scroll to position [890, 0]
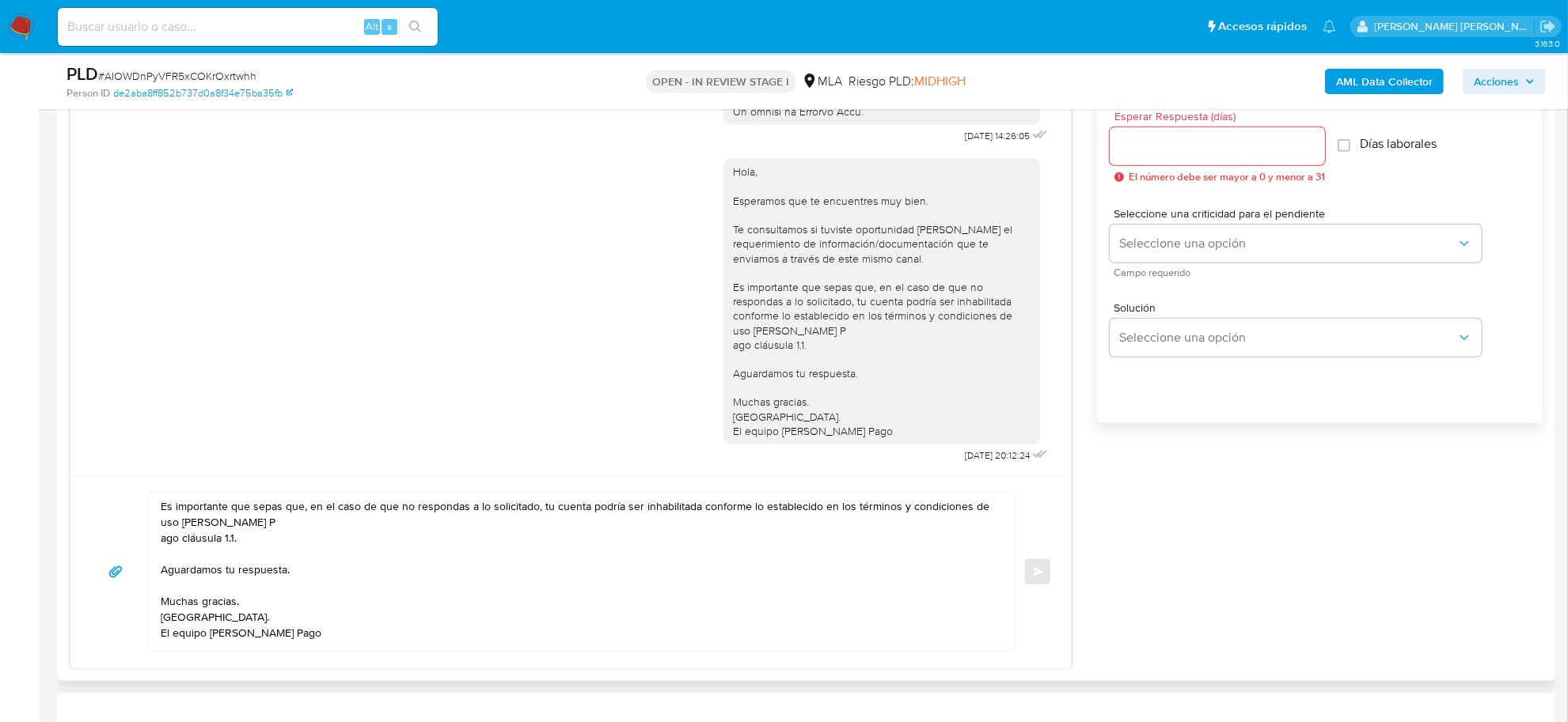
click at [175, 497] on textarea "Es importante que sepas que, en el caso de que no respondas a lo solicitado, tu…" at bounding box center [577, 572] width 834 height 158
paste textarea "Jorge Alberto"
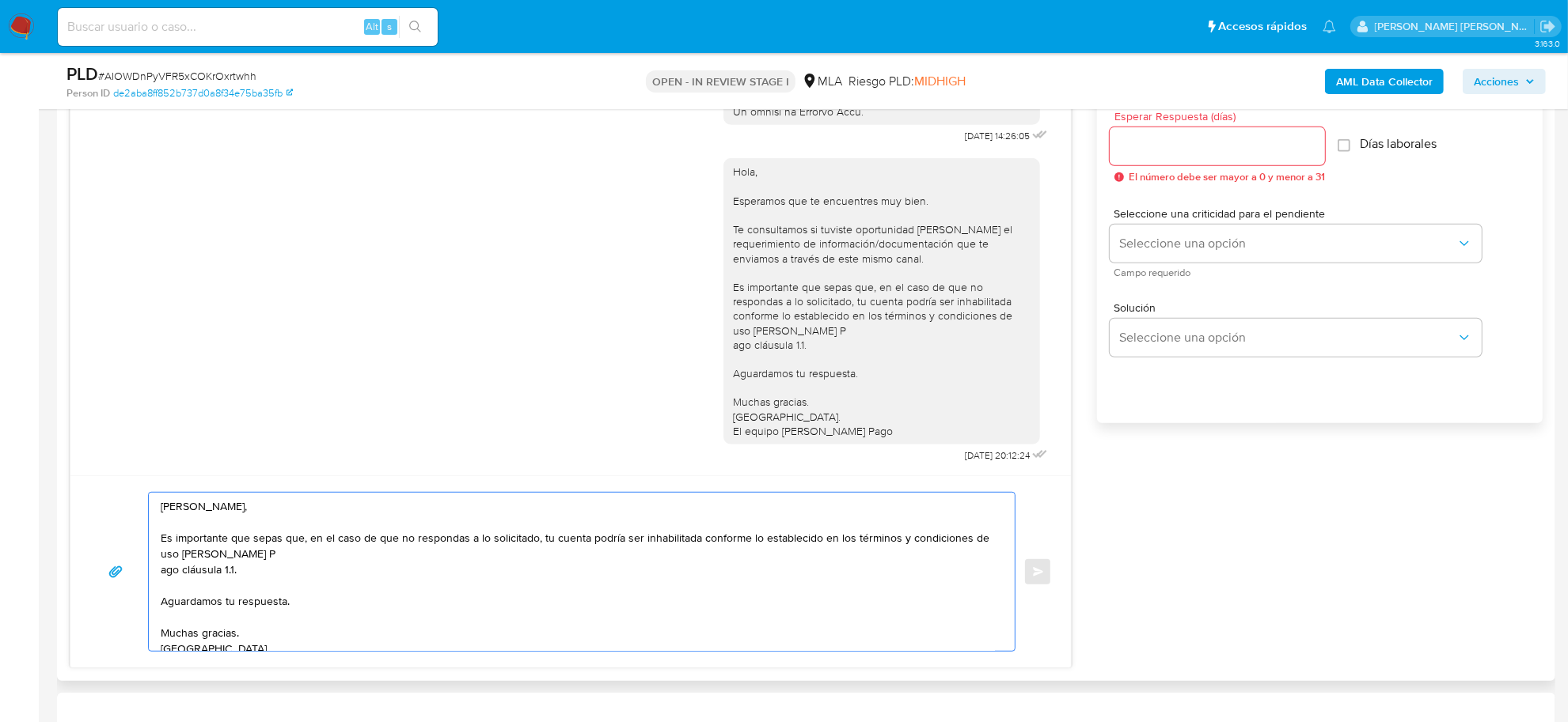
click at [163, 571] on textarea "Jorge Alberto, Es importante que sepas que, en el caso de que no respondas a lo…" at bounding box center [577, 572] width 834 height 158
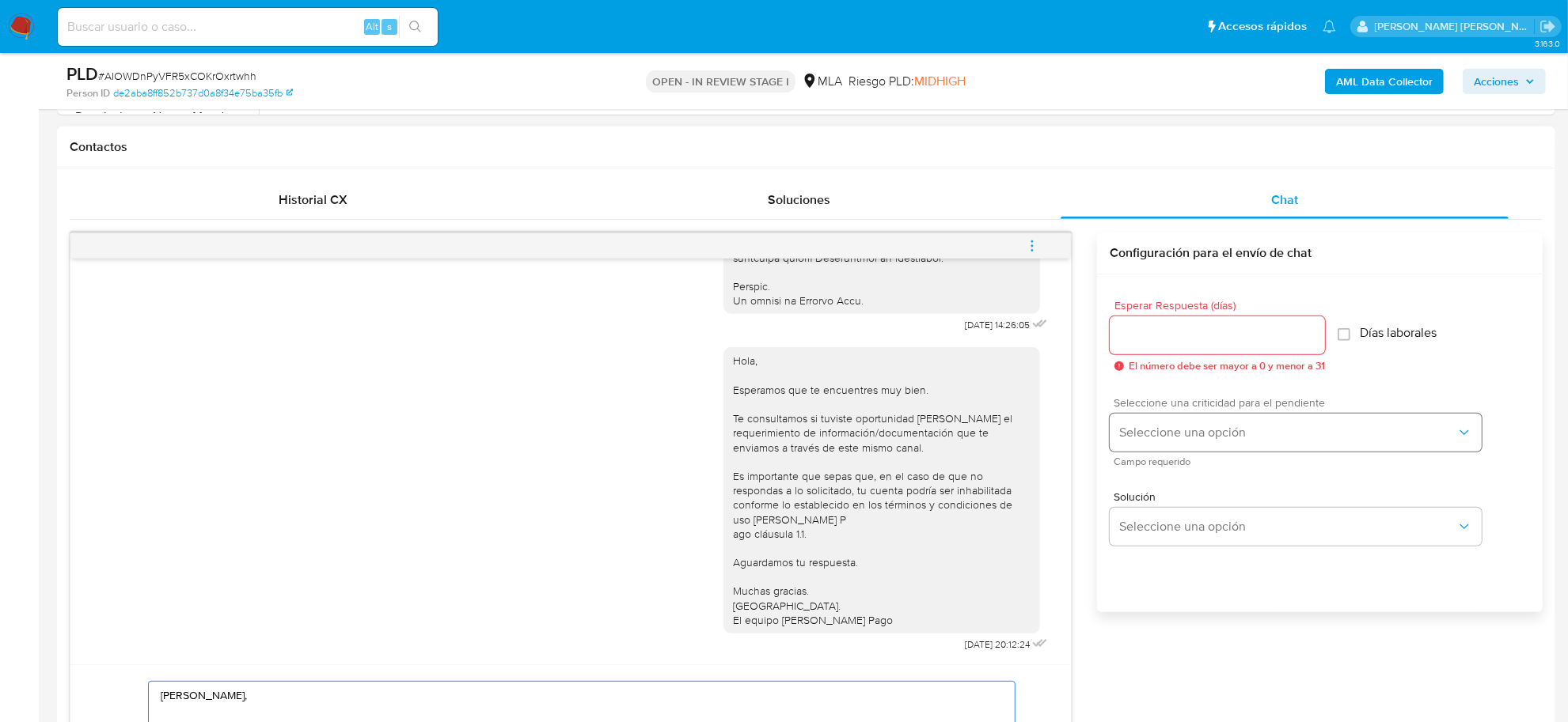
scroll to position [692, 0]
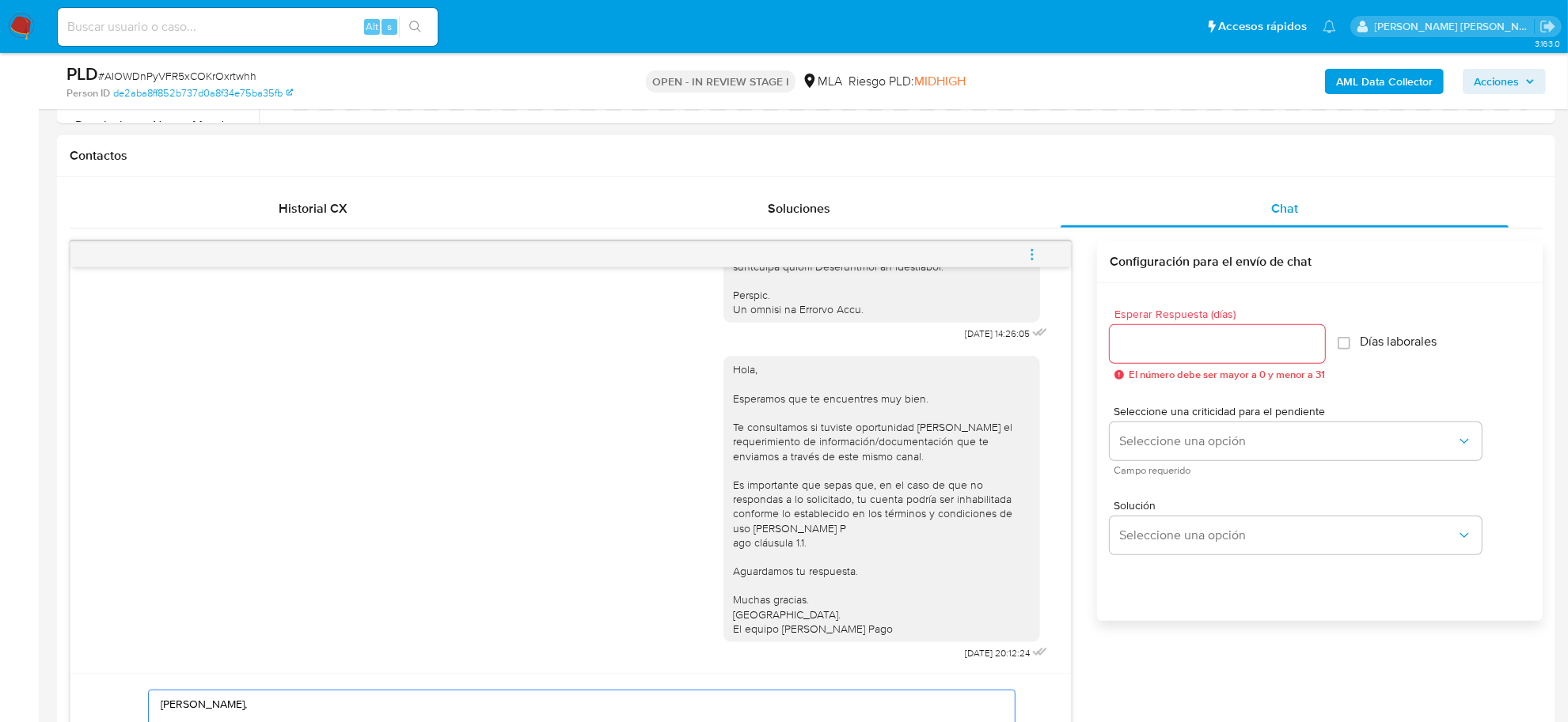
type textarea "Jorge Alberto, Es importante que sepas que, en el caso de que no respondas a lo…"
click at [1176, 348] on input "Esperar Respuesta (días)" at bounding box center [1217, 344] width 215 height 20
type input "3"
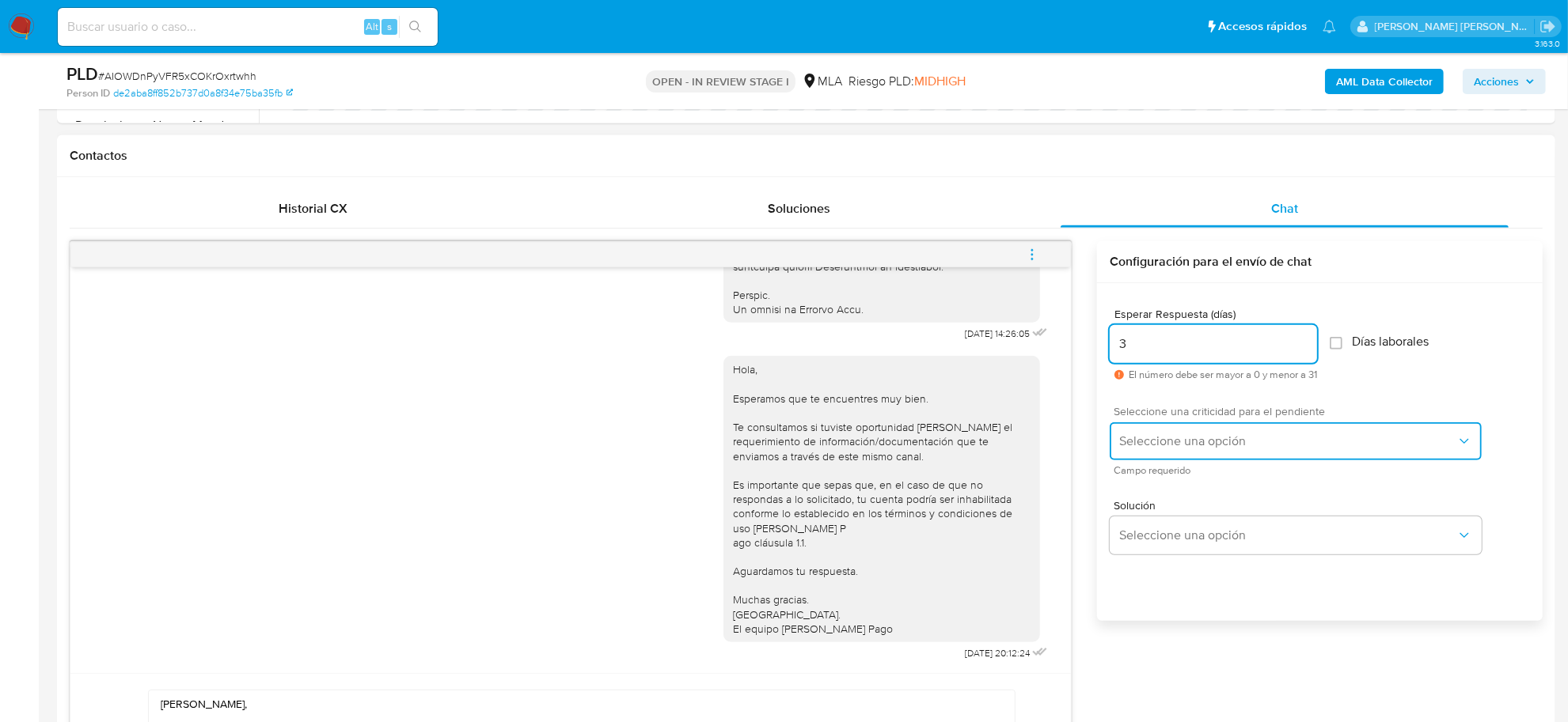
click at [1186, 437] on span "Seleccione una opción" at bounding box center [1287, 441] width 337 height 15
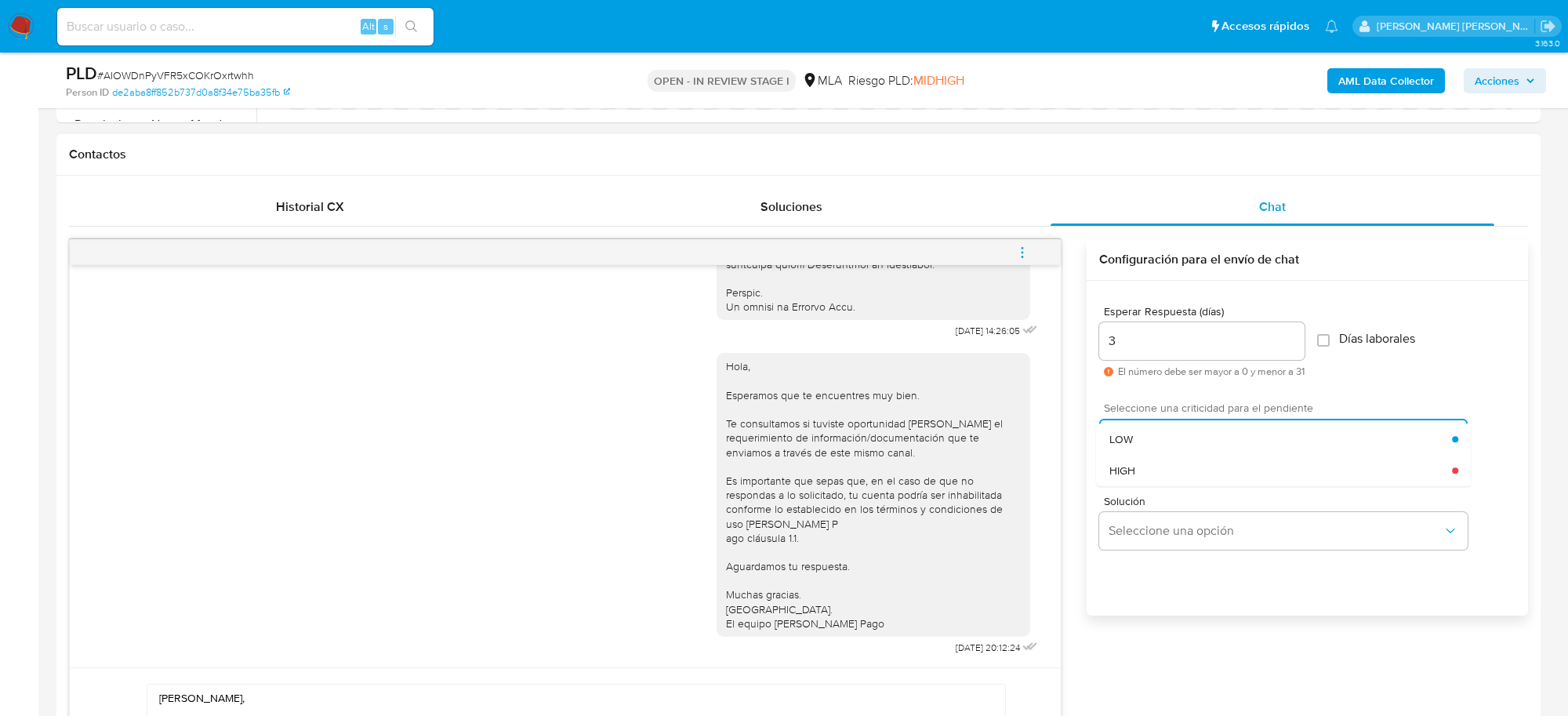
click at [1154, 465] on div "HIGH" at bounding box center [1280, 470] width 343 height 32
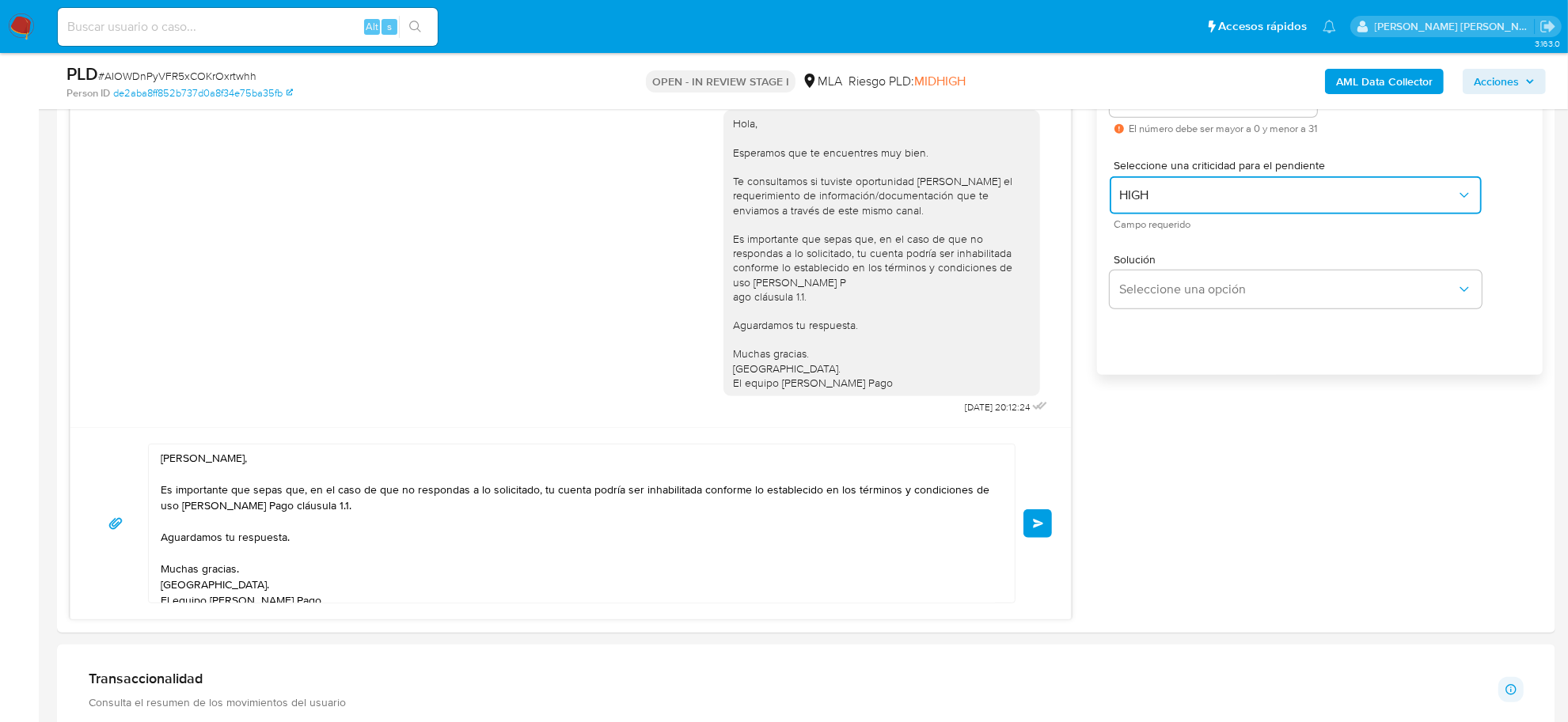
scroll to position [1088, 0]
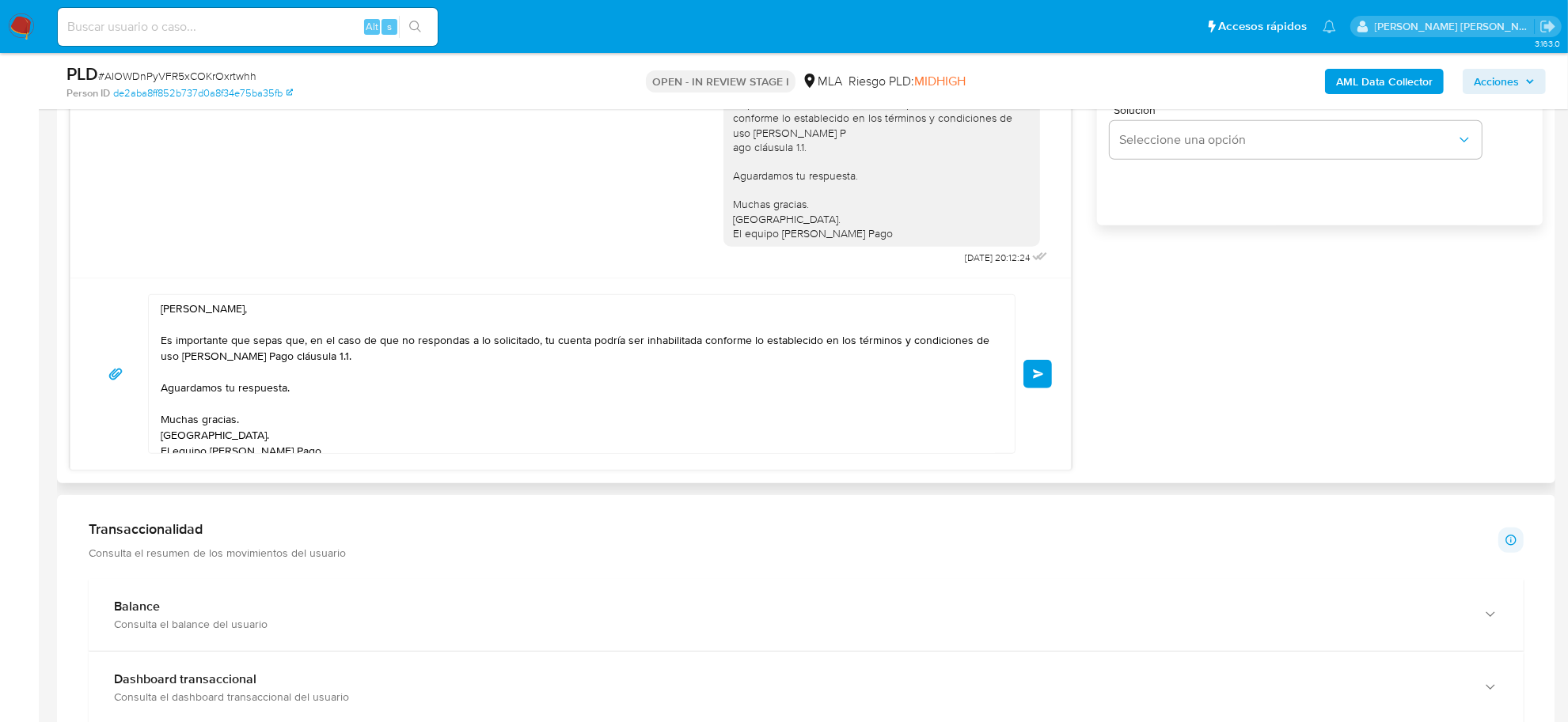
click at [1036, 376] on span "Enviar" at bounding box center [1039, 374] width 11 height 10
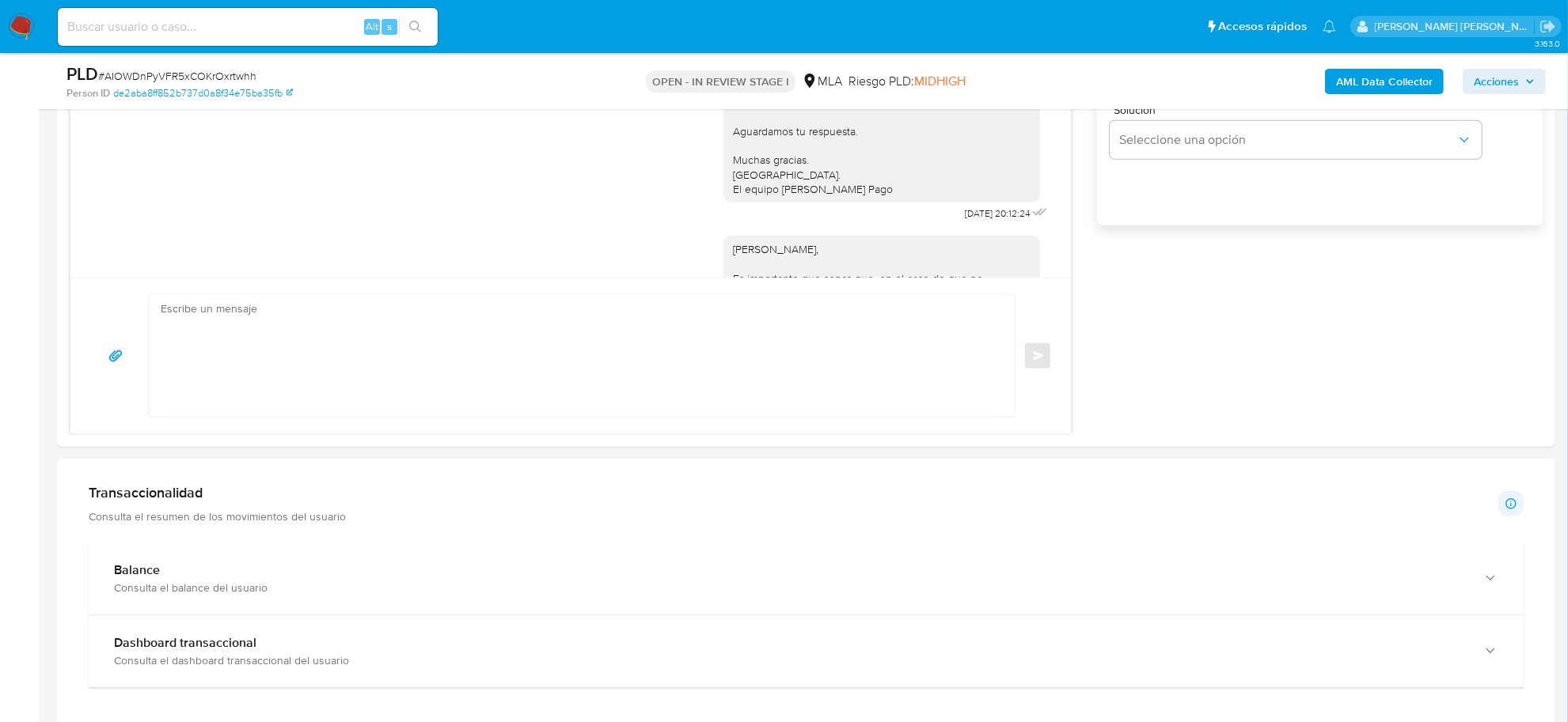
scroll to position [1059, 0]
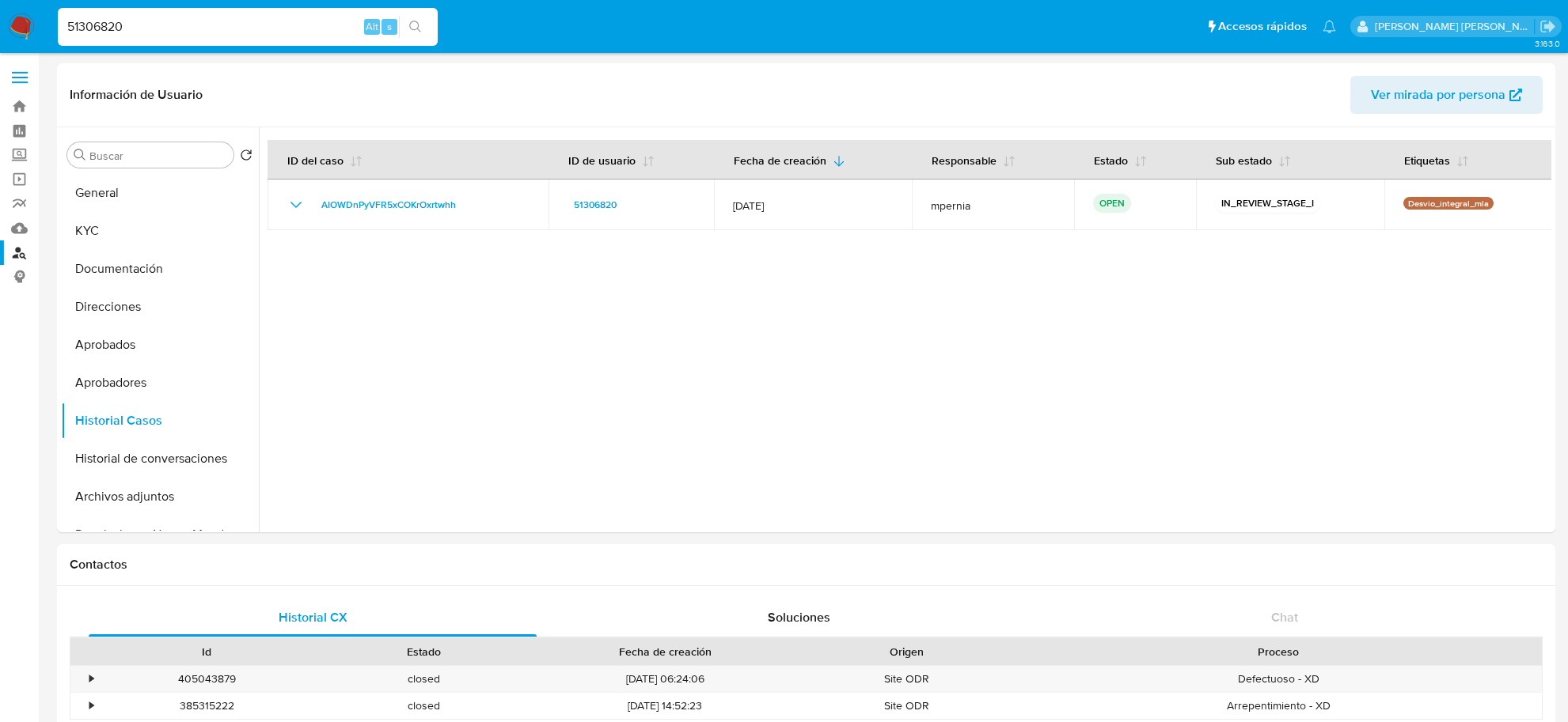
select select "10"
click at [99, 29] on input "51306820" at bounding box center [248, 26] width 380 height 20
paste input "119254865"
type input "119254865"
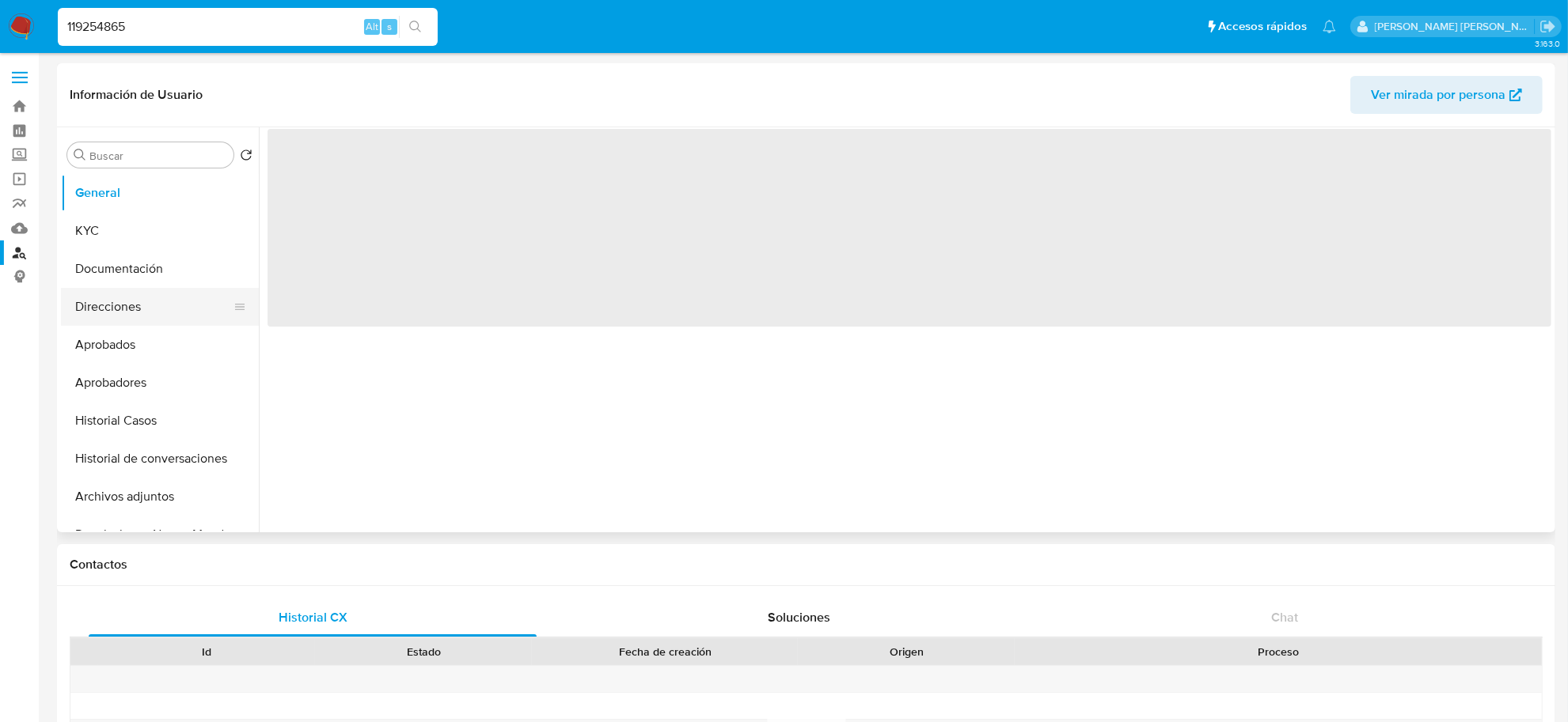
select select "10"
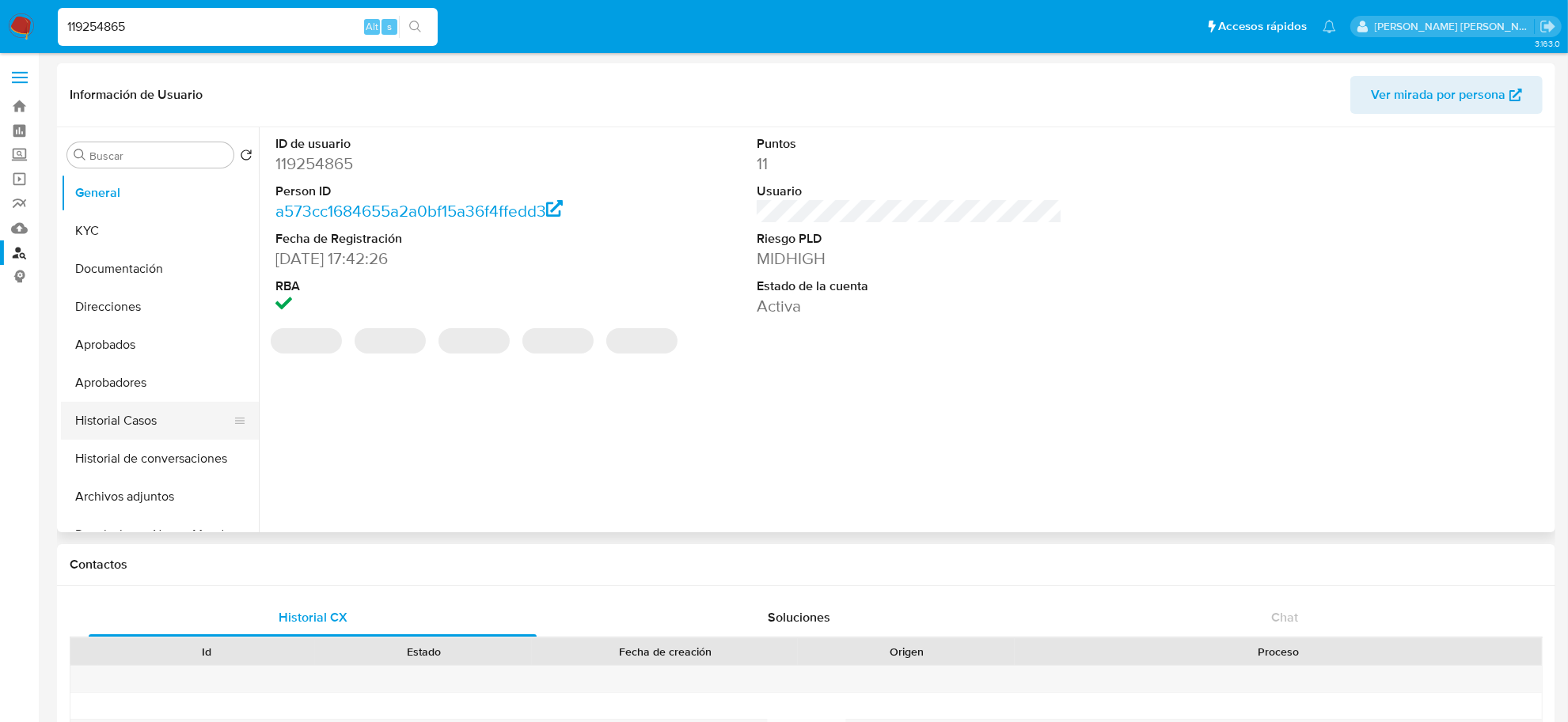
click at [90, 432] on button "Historial Casos" at bounding box center [153, 420] width 185 height 38
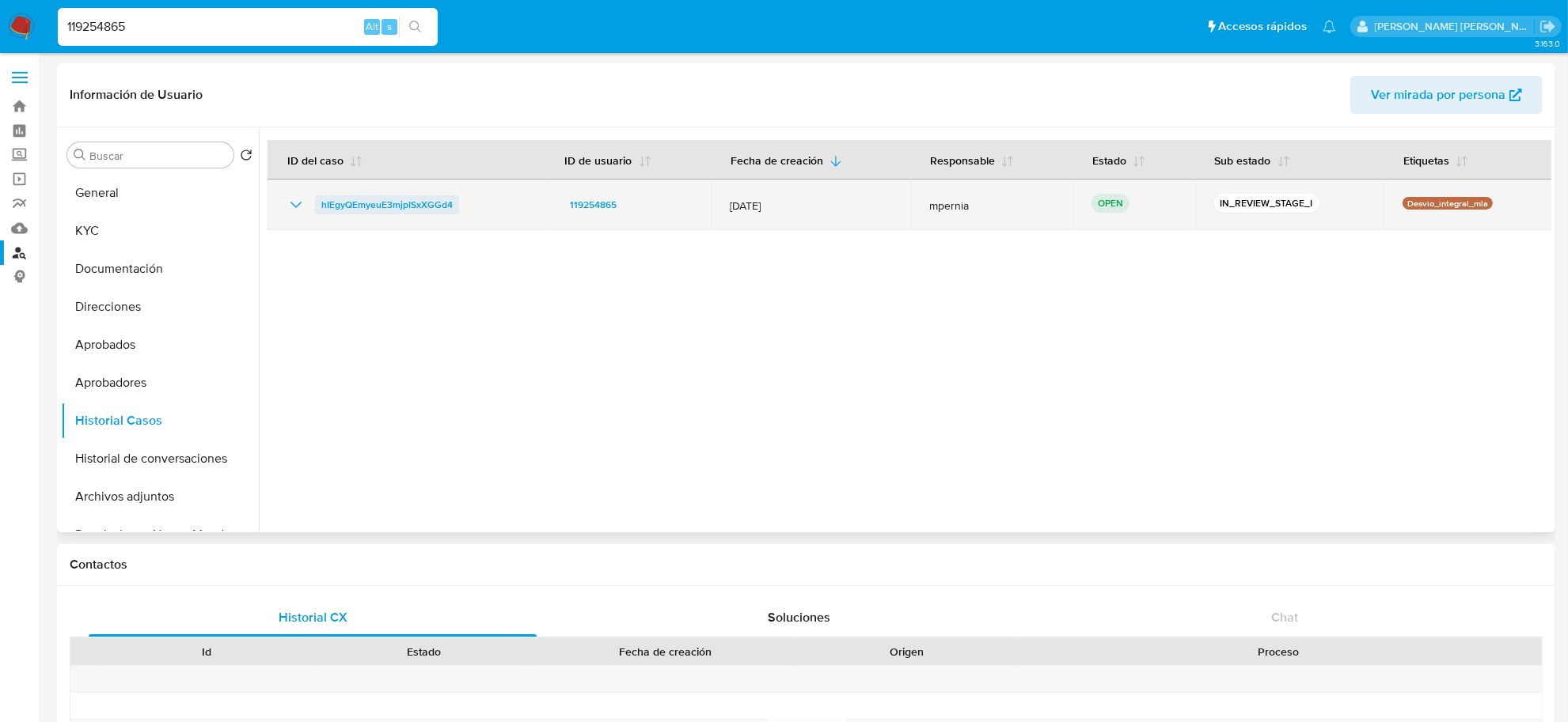
click at [438, 207] on span "hIEgyQEmyeuE3mjpISxXGGd4" at bounding box center [386, 205] width 131 height 19
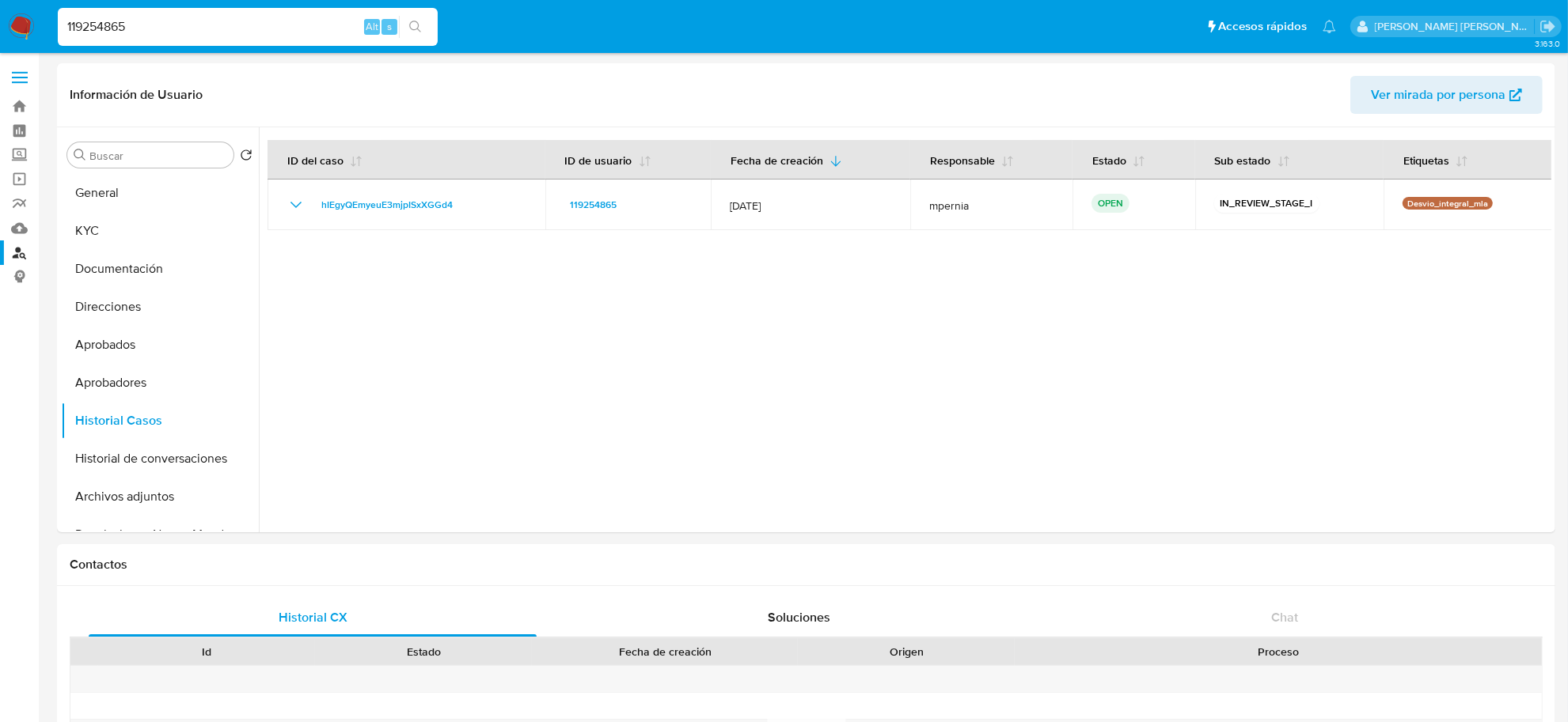
click at [210, 20] on input "119254865" at bounding box center [248, 26] width 380 height 20
paste input "6004146"
type input "600414665"
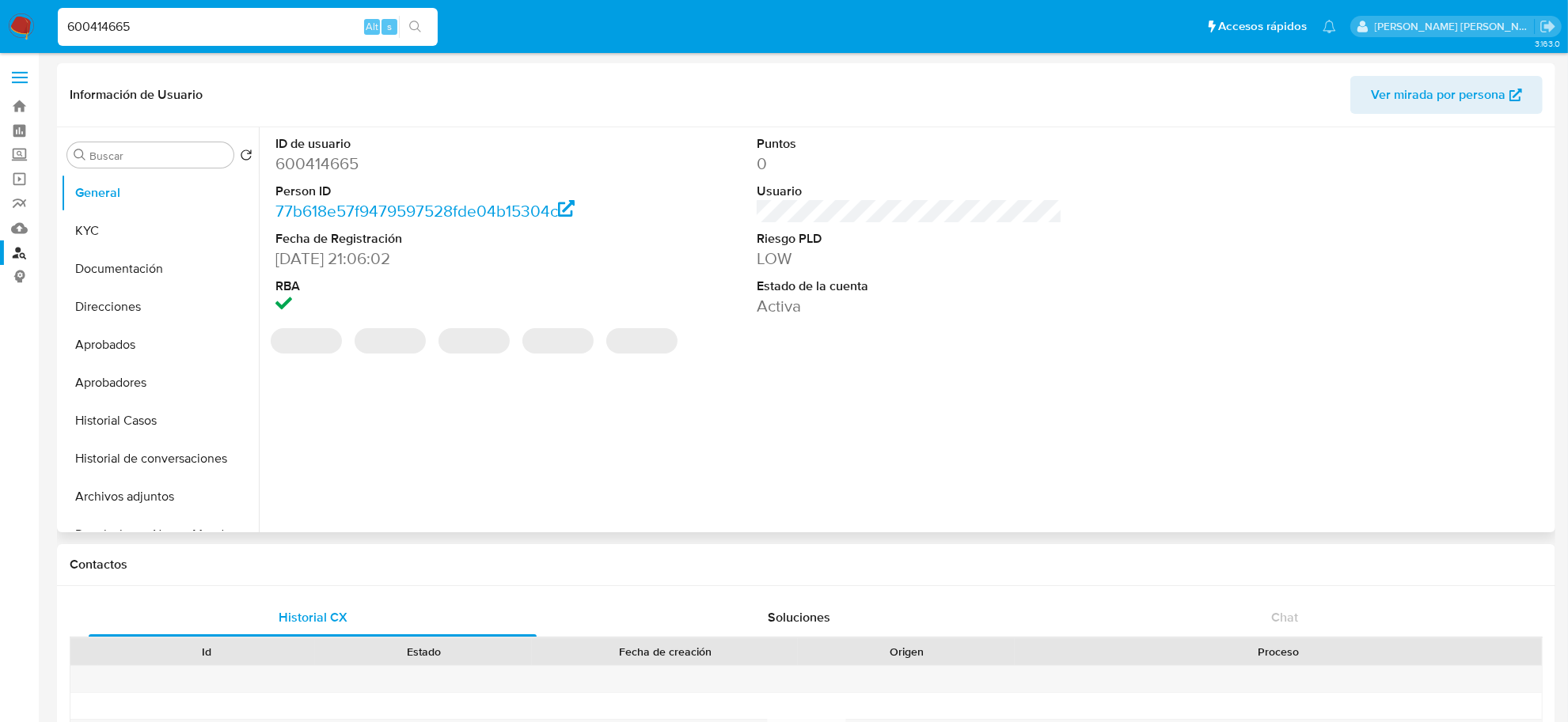
select select "10"
click at [121, 421] on button "Historial Casos" at bounding box center [153, 420] width 185 height 38
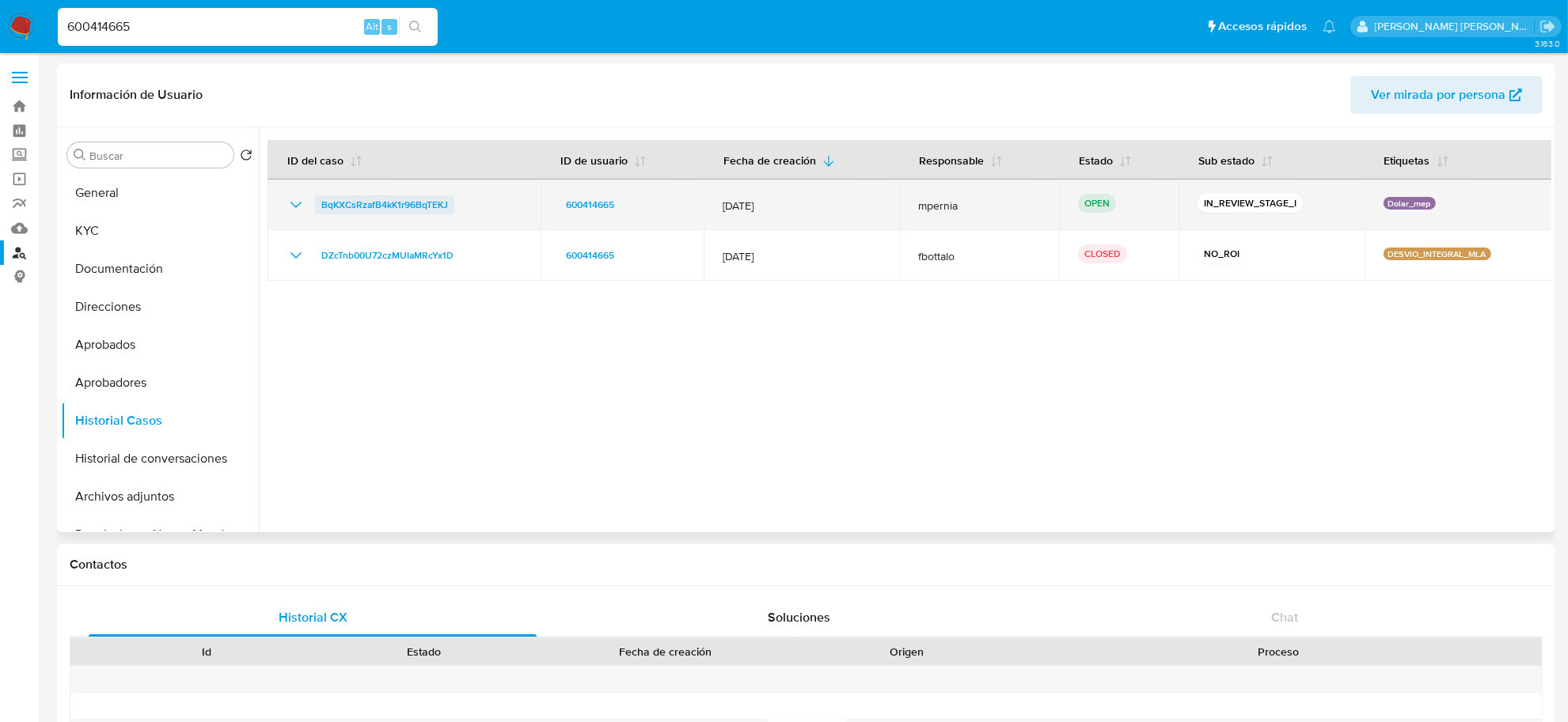
click at [364, 200] on span "BqKXCsRzafB4kK1r96BqTEKJ" at bounding box center [384, 205] width 126 height 19
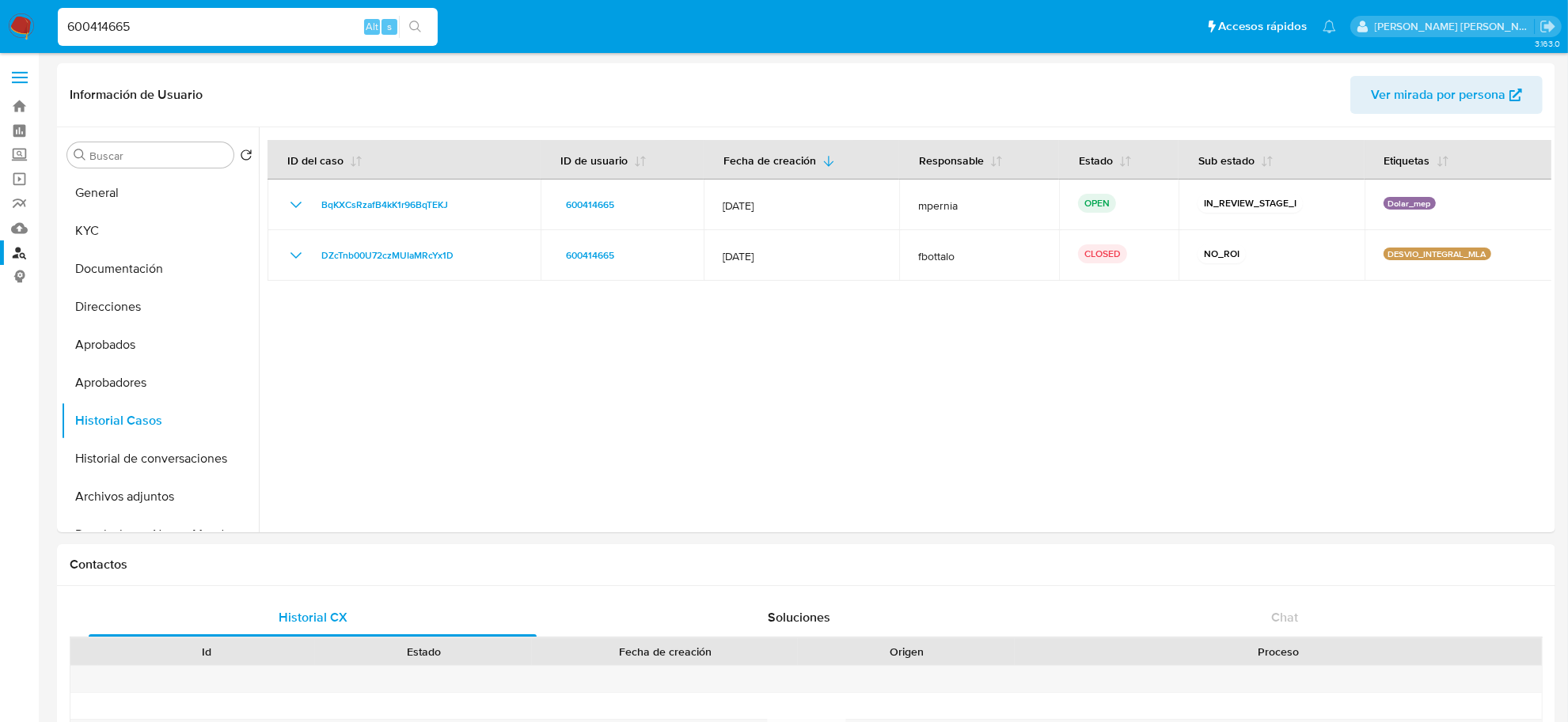
click at [109, 22] on input "600414665" at bounding box center [248, 26] width 380 height 20
paste input "44987442"
type input "644987442"
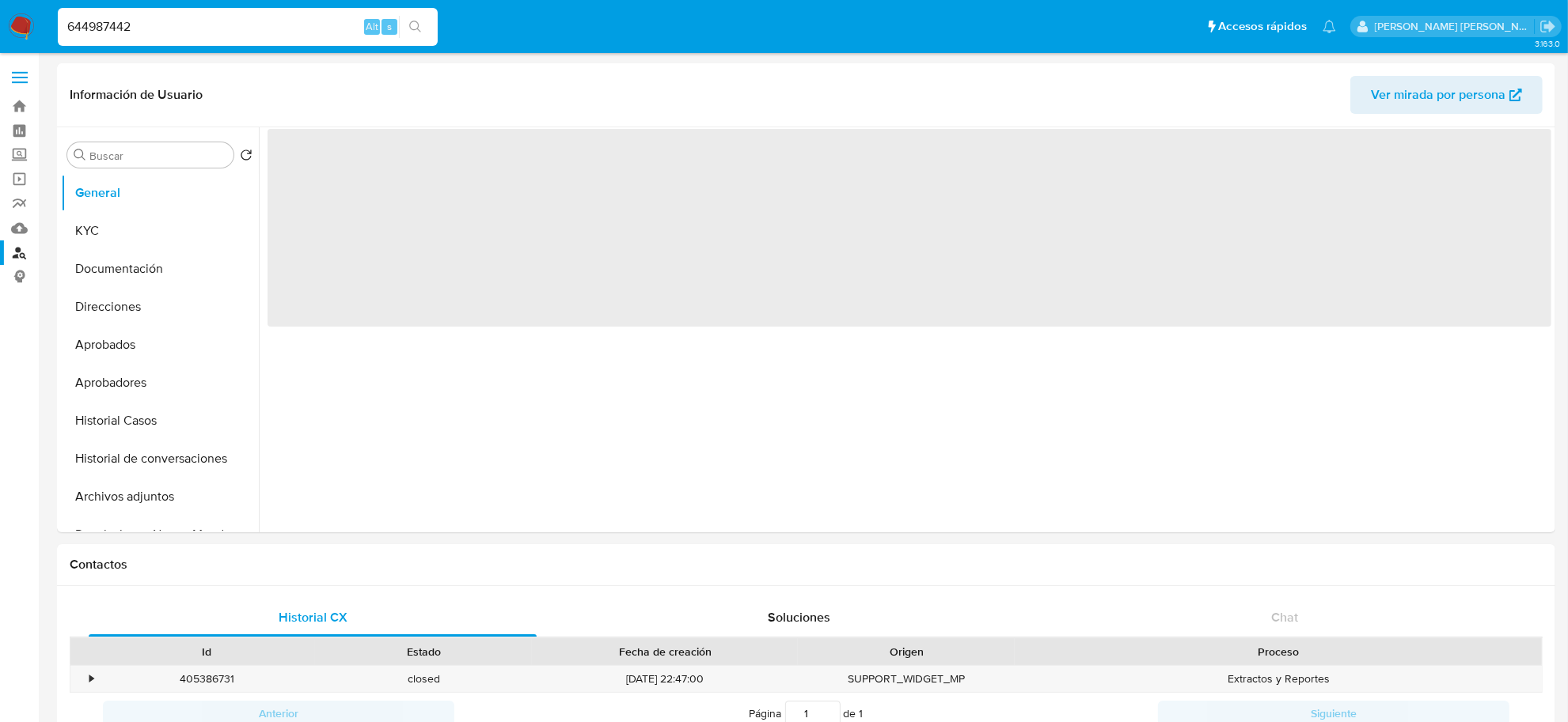
select select "10"
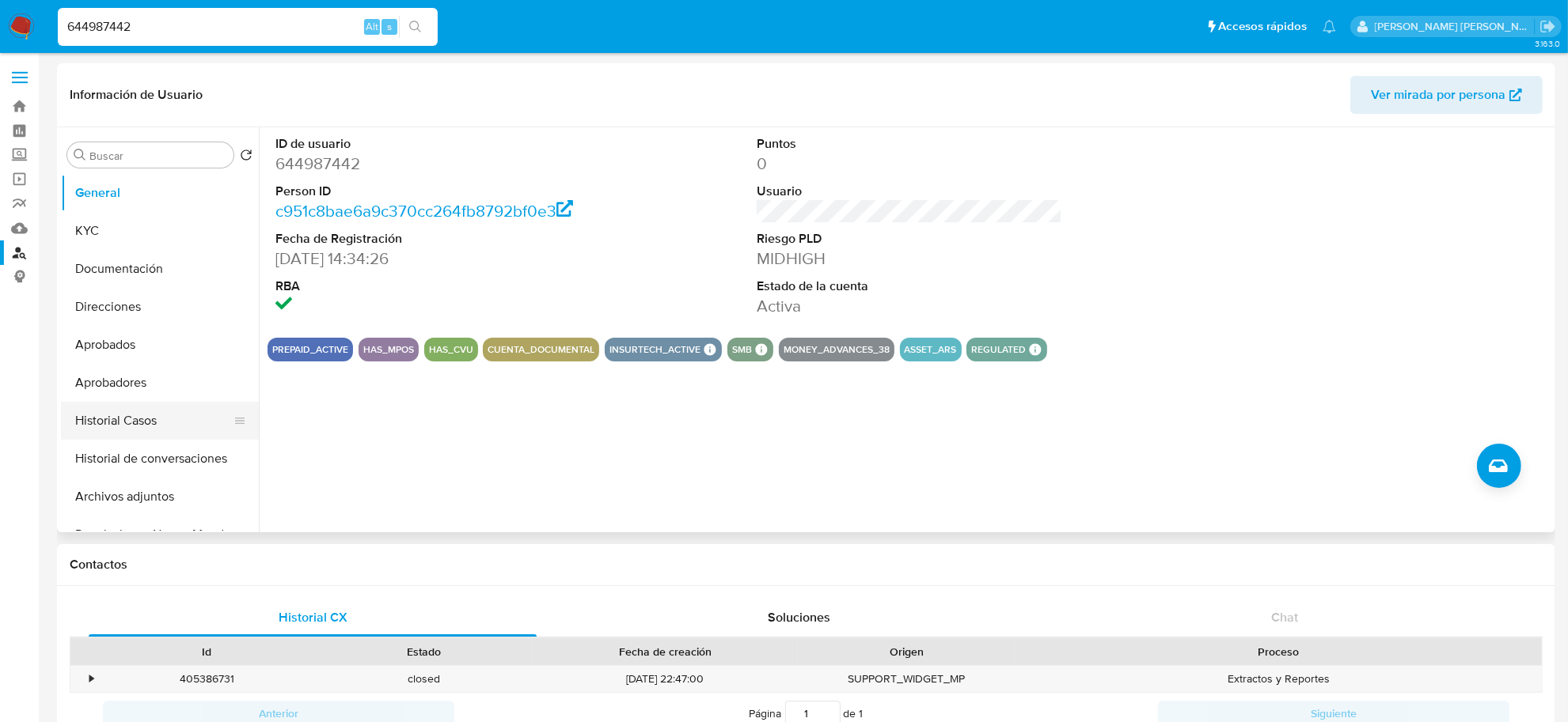
click at [124, 416] on button "Historial Casos" at bounding box center [153, 420] width 185 height 38
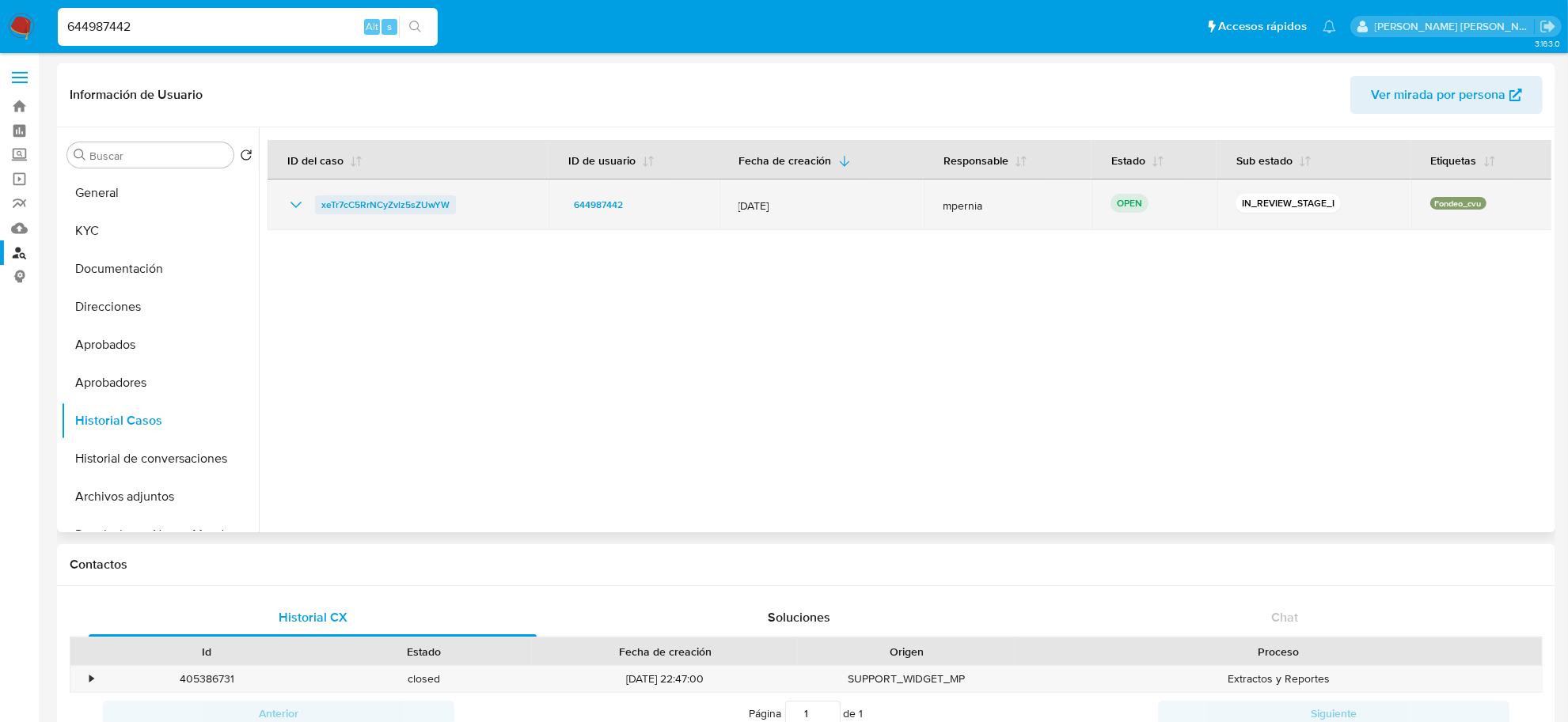
click at [438, 198] on span "xeTr7cC5RrNCyZvlz5sZUwYW" at bounding box center [385, 205] width 128 height 19
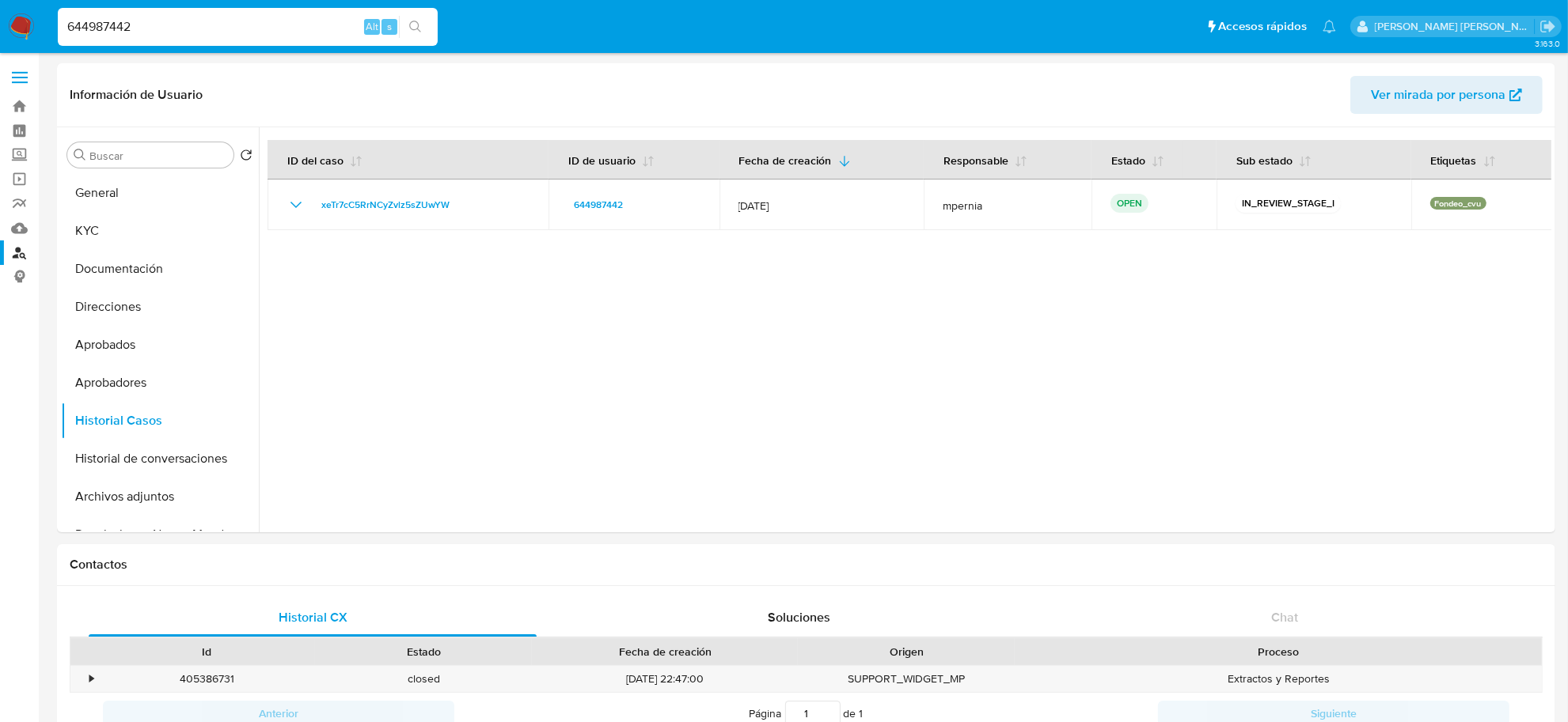
click at [91, 16] on input "644987442" at bounding box center [248, 26] width 380 height 20
paste input "62373897"
type input "662373897"
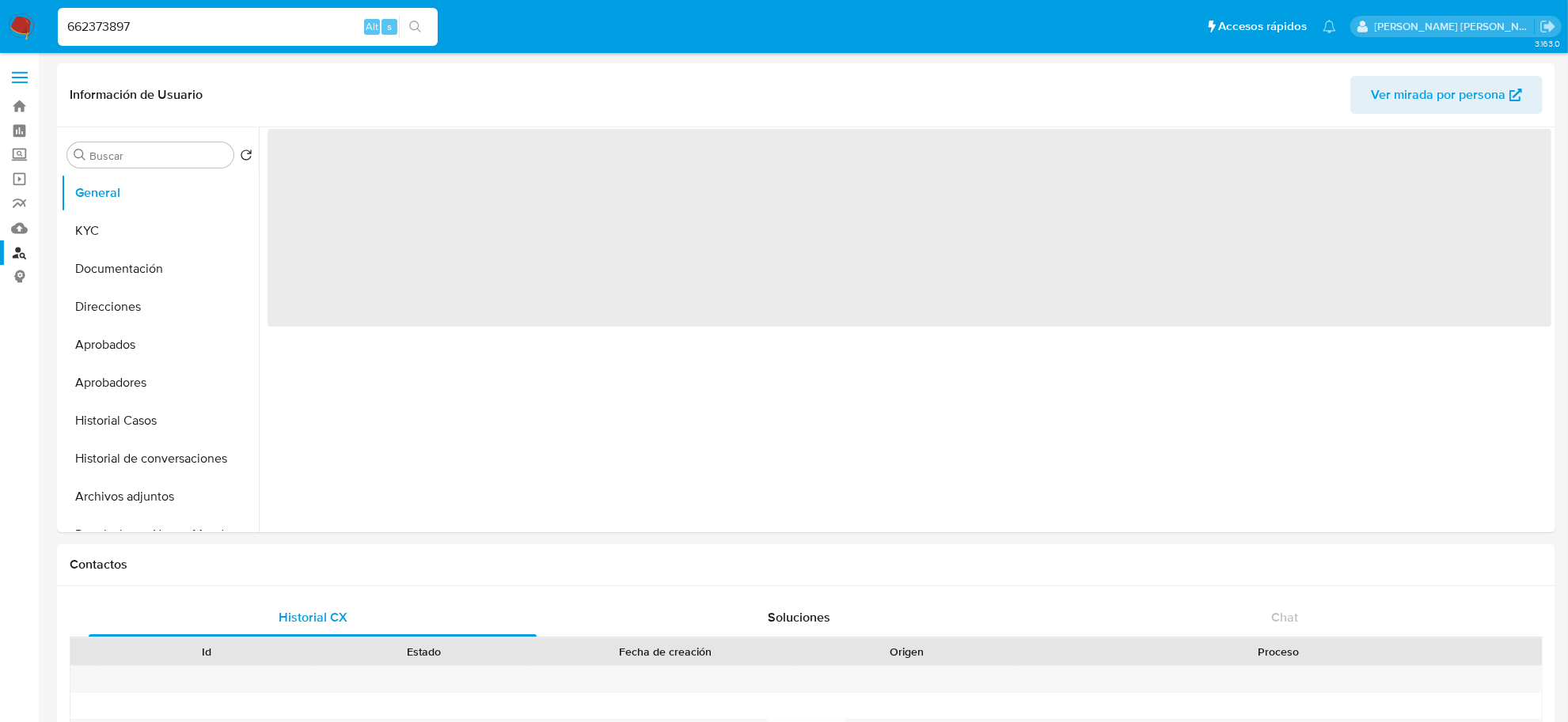
select select "10"
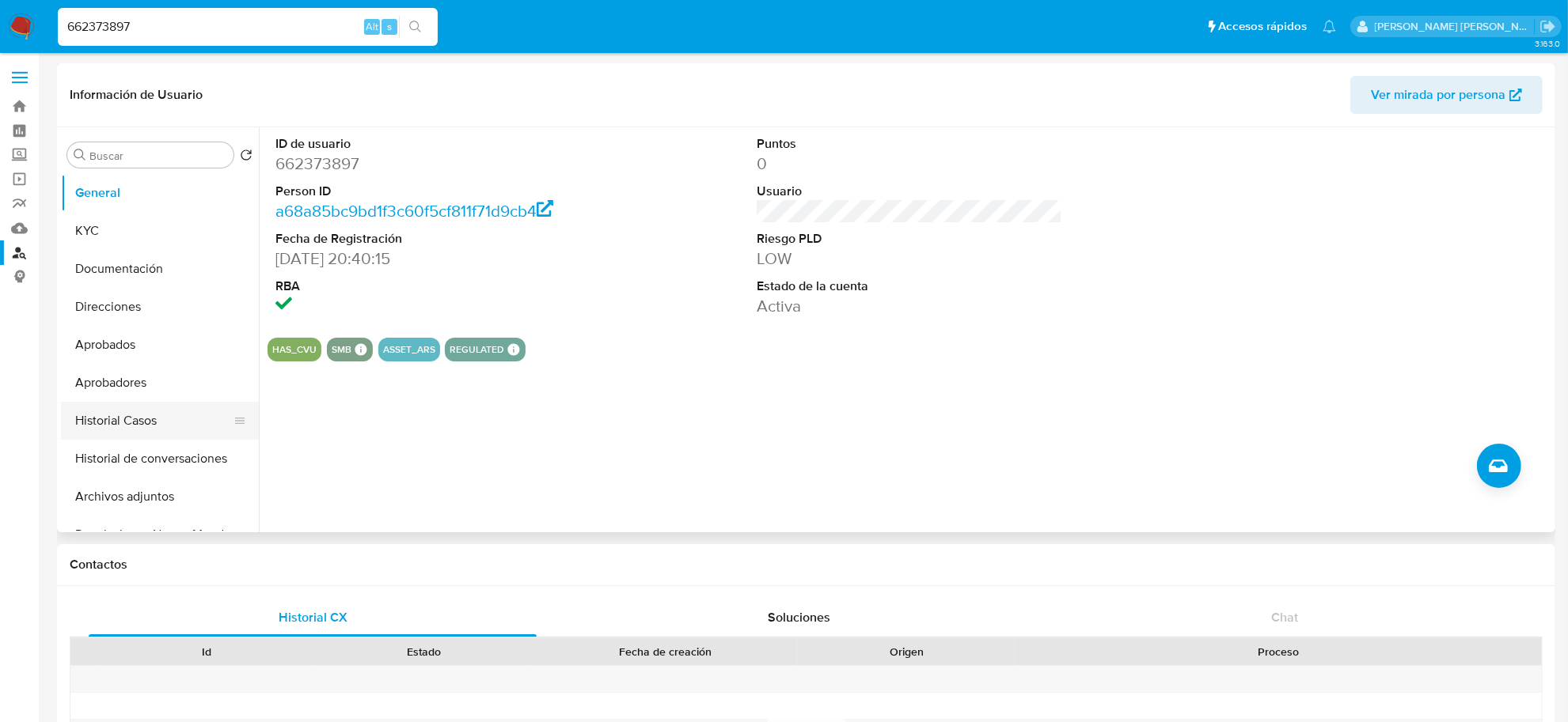
click at [129, 423] on button "Historial Casos" at bounding box center [153, 420] width 185 height 38
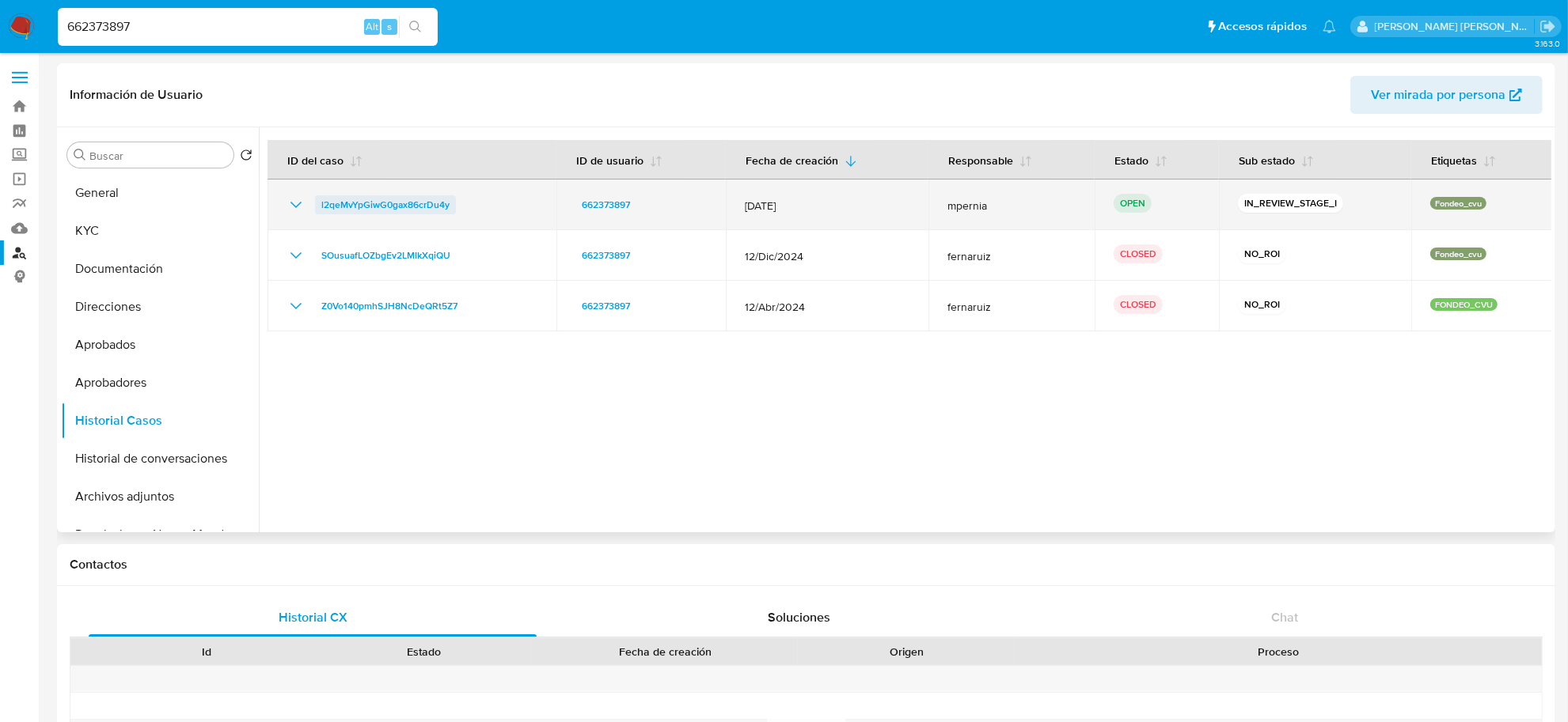
click at [351, 208] on span "l2qeMvYpGiwG0gax86crDu4y" at bounding box center [385, 205] width 128 height 19
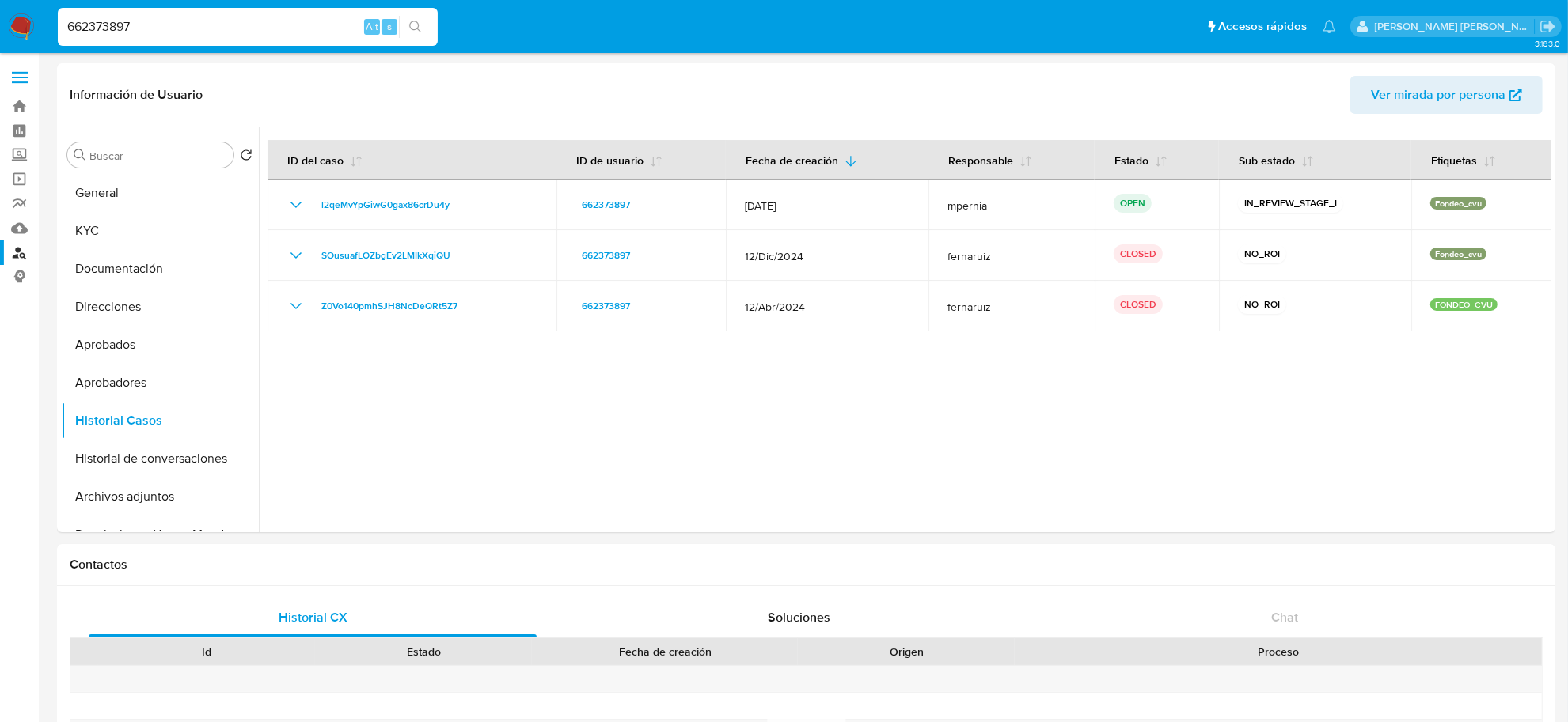
click at [96, 24] on input "662373897" at bounding box center [248, 26] width 380 height 20
click at [96, 22] on input "662373897" at bounding box center [248, 26] width 380 height 20
paste input "812161884"
type input "812161884"
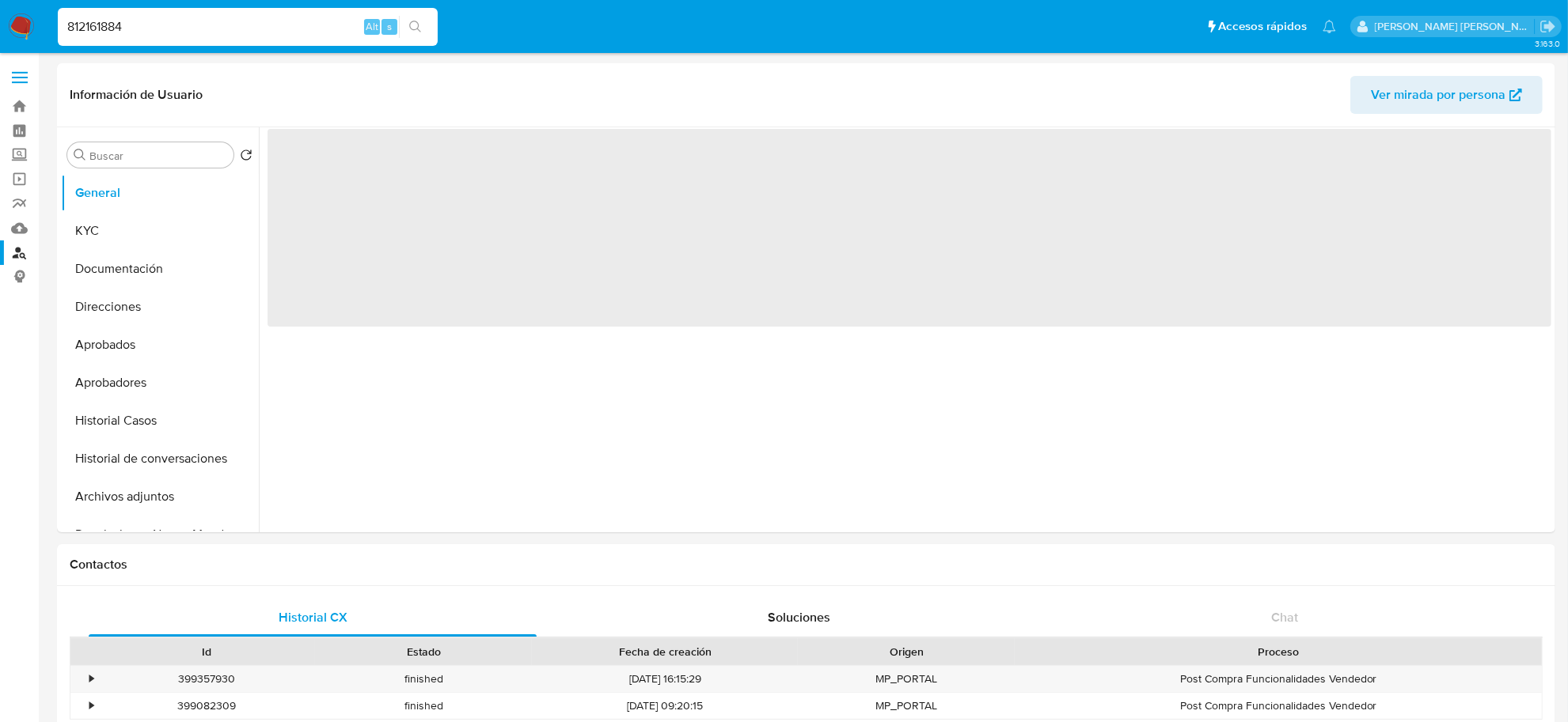
select select "10"
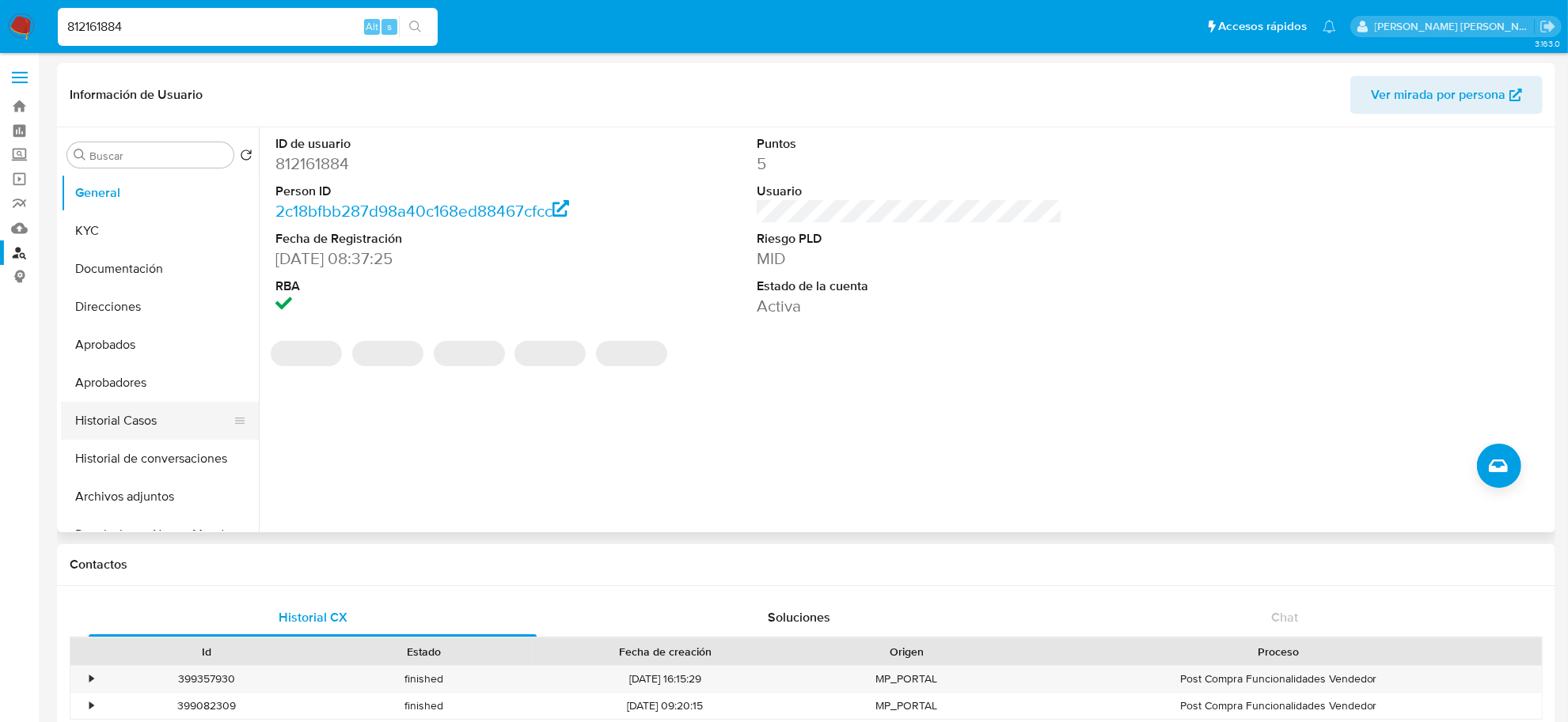
click at [145, 419] on button "Historial Casos" at bounding box center [153, 420] width 185 height 38
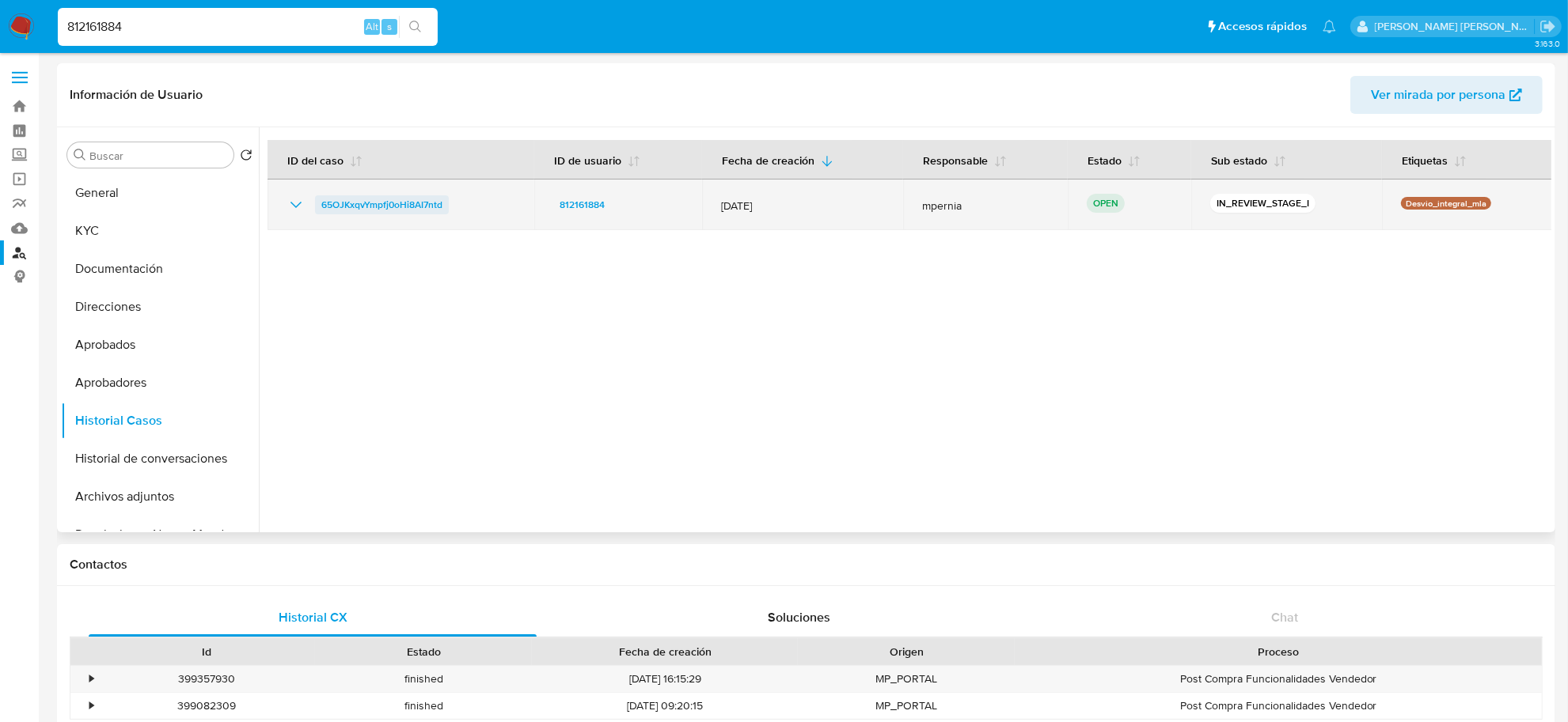
click at [373, 209] on span "65OJKxqvYmpfj0oHi8AI7ntd" at bounding box center [382, 205] width 121 height 19
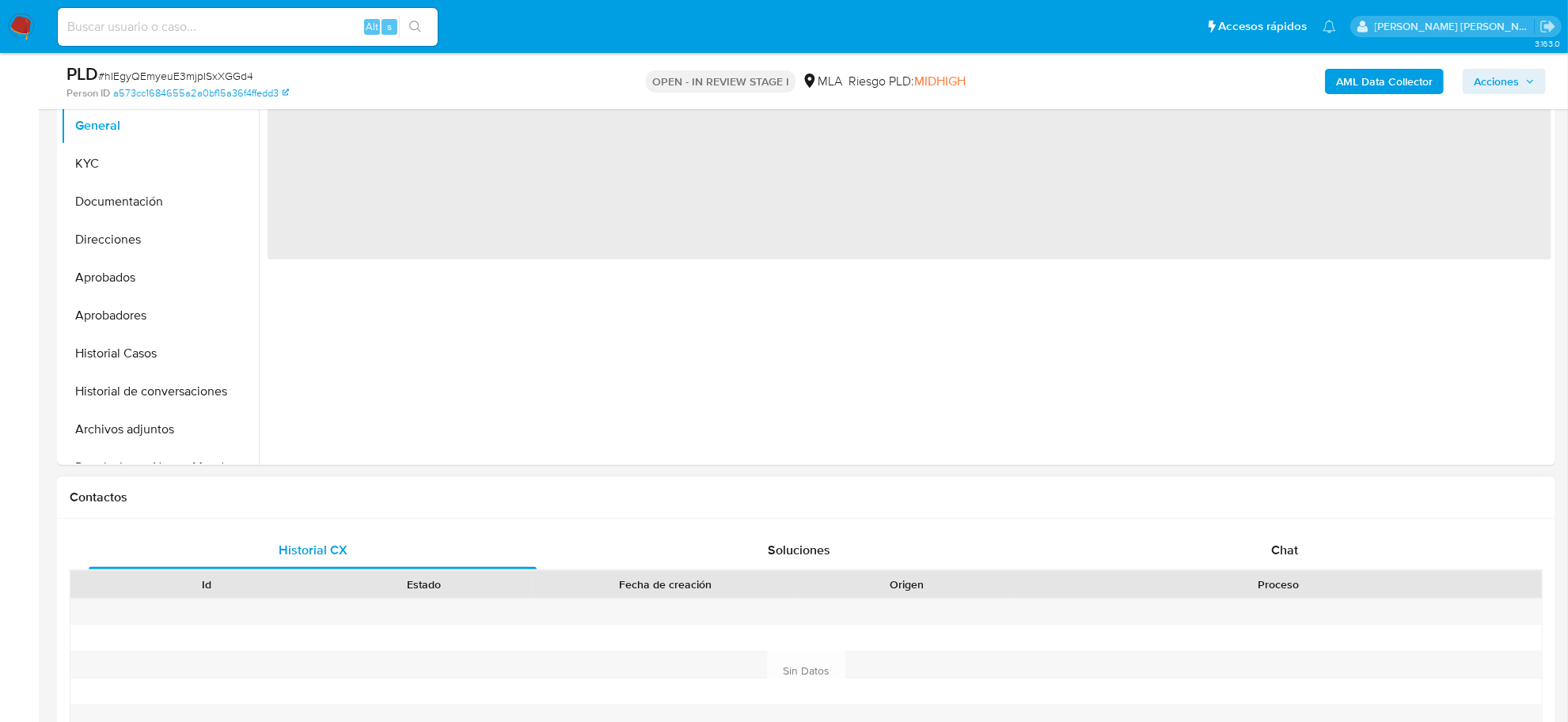
scroll to position [395, 0]
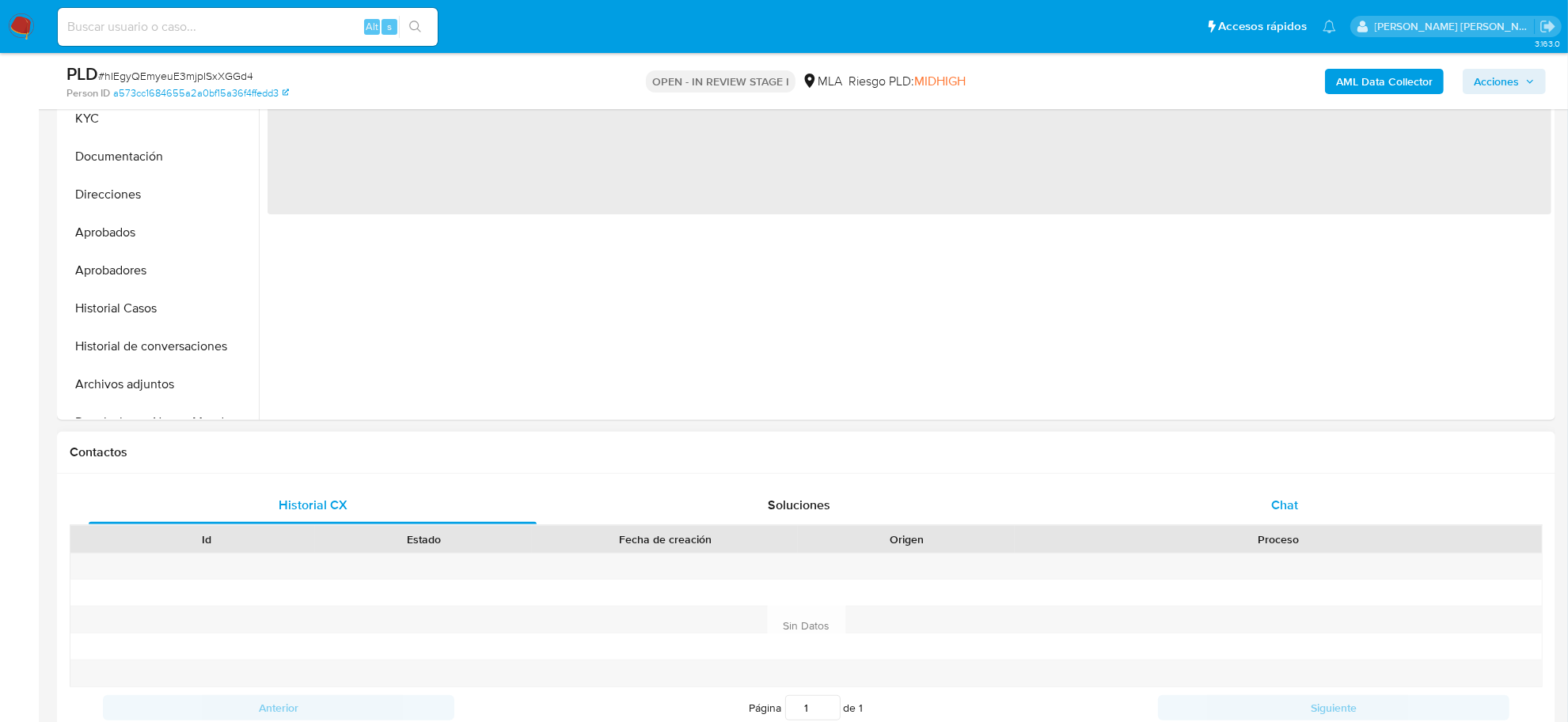
click at [1265, 504] on div "Chat" at bounding box center [1284, 505] width 448 height 38
select select "10"
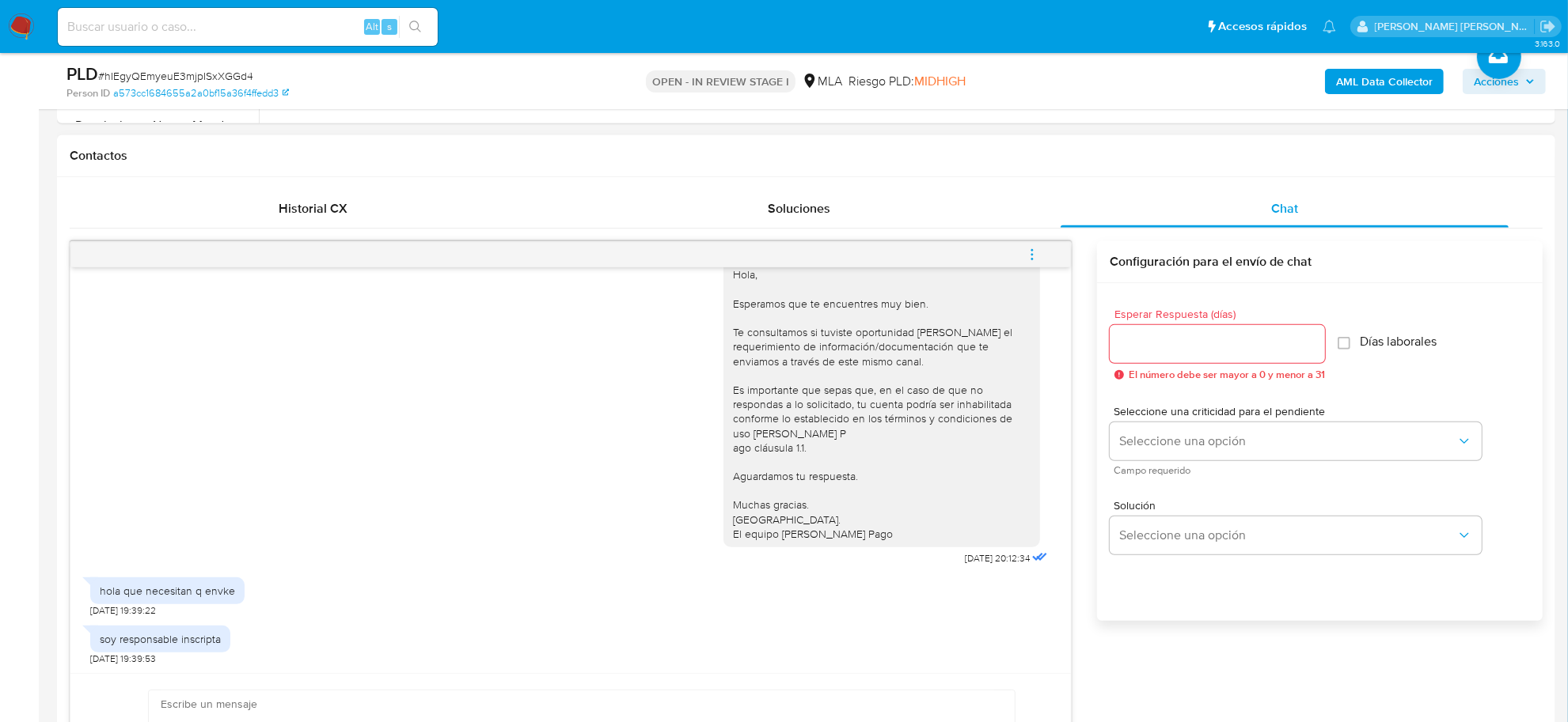
scroll to position [890, 0]
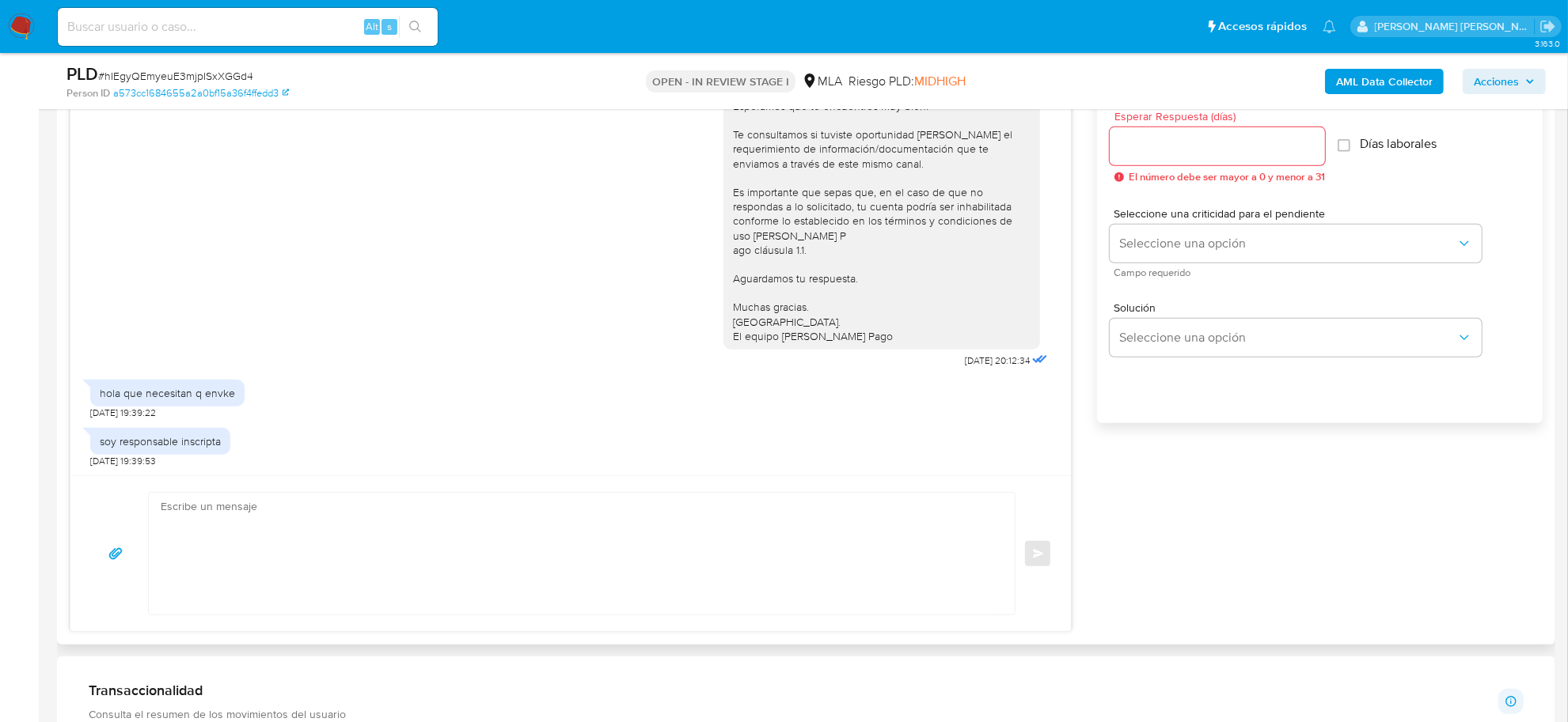
click at [239, 517] on textarea at bounding box center [577, 553] width 834 height 121
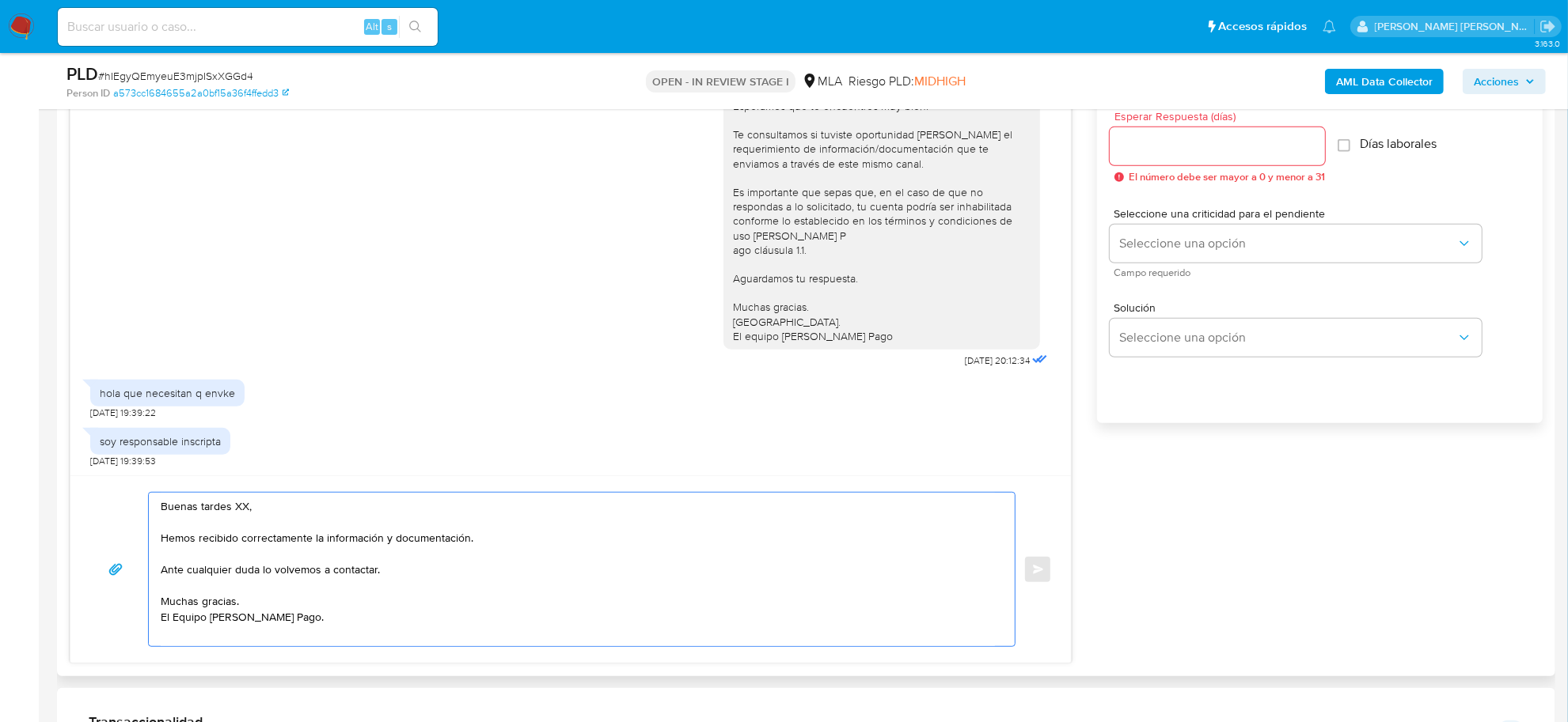
drag, startPoint x: 484, startPoint y: 544, endPoint x: 157, endPoint y: 540, distance: 327.0
click at [157, 540] on div "Buenas tardes XX, Hemos recibido correctamente la información y documentación. …" at bounding box center [577, 570] width 858 height 153
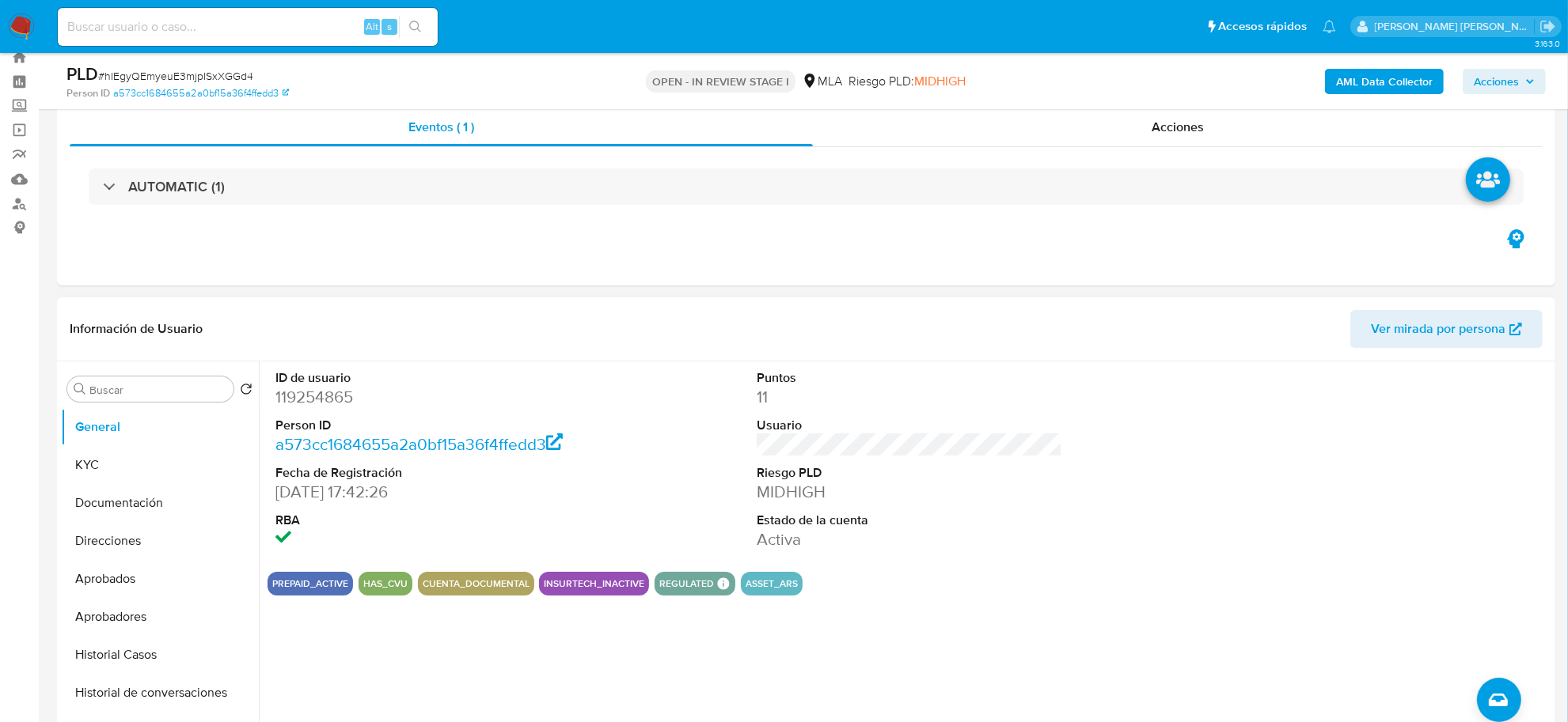
scroll to position [0, 0]
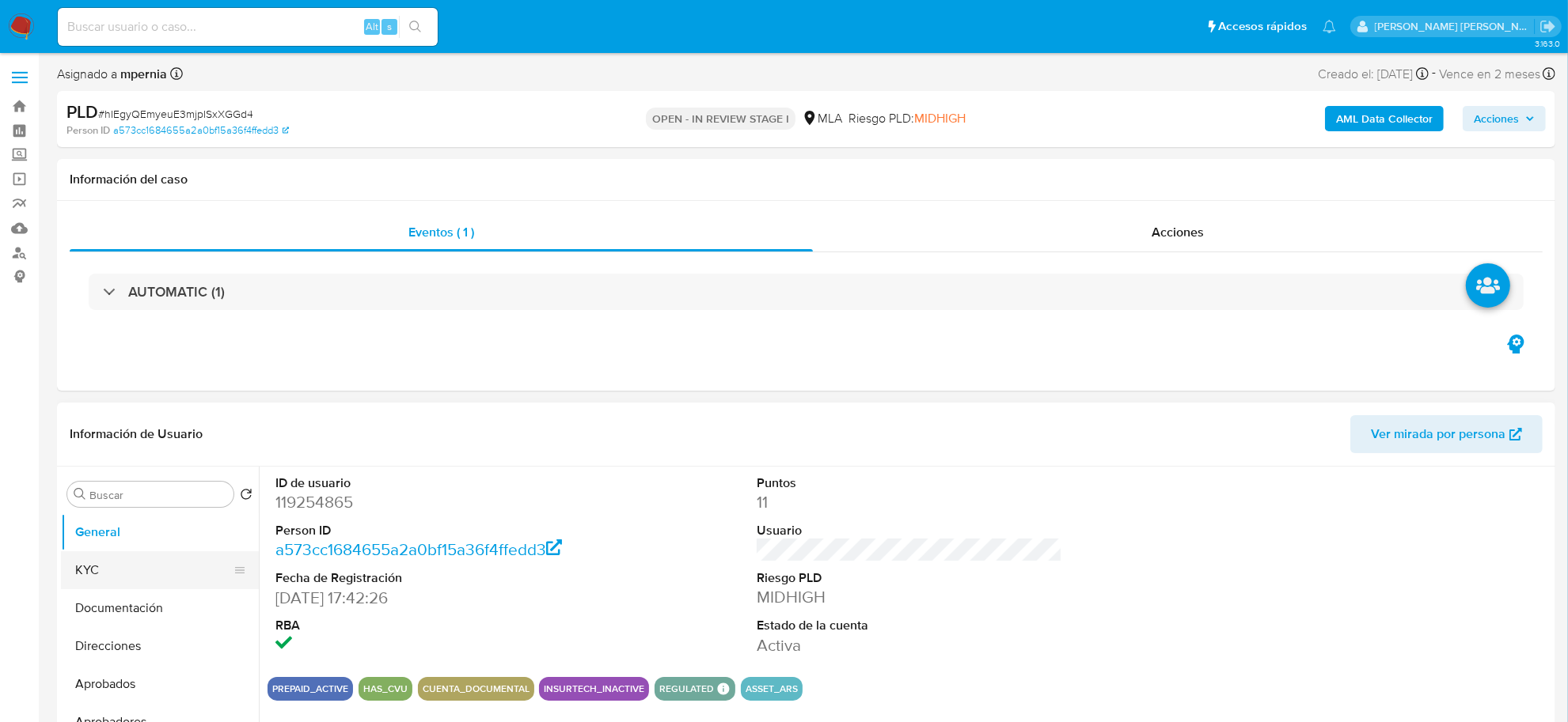
click at [115, 566] on button "KYC" at bounding box center [153, 570] width 185 height 38
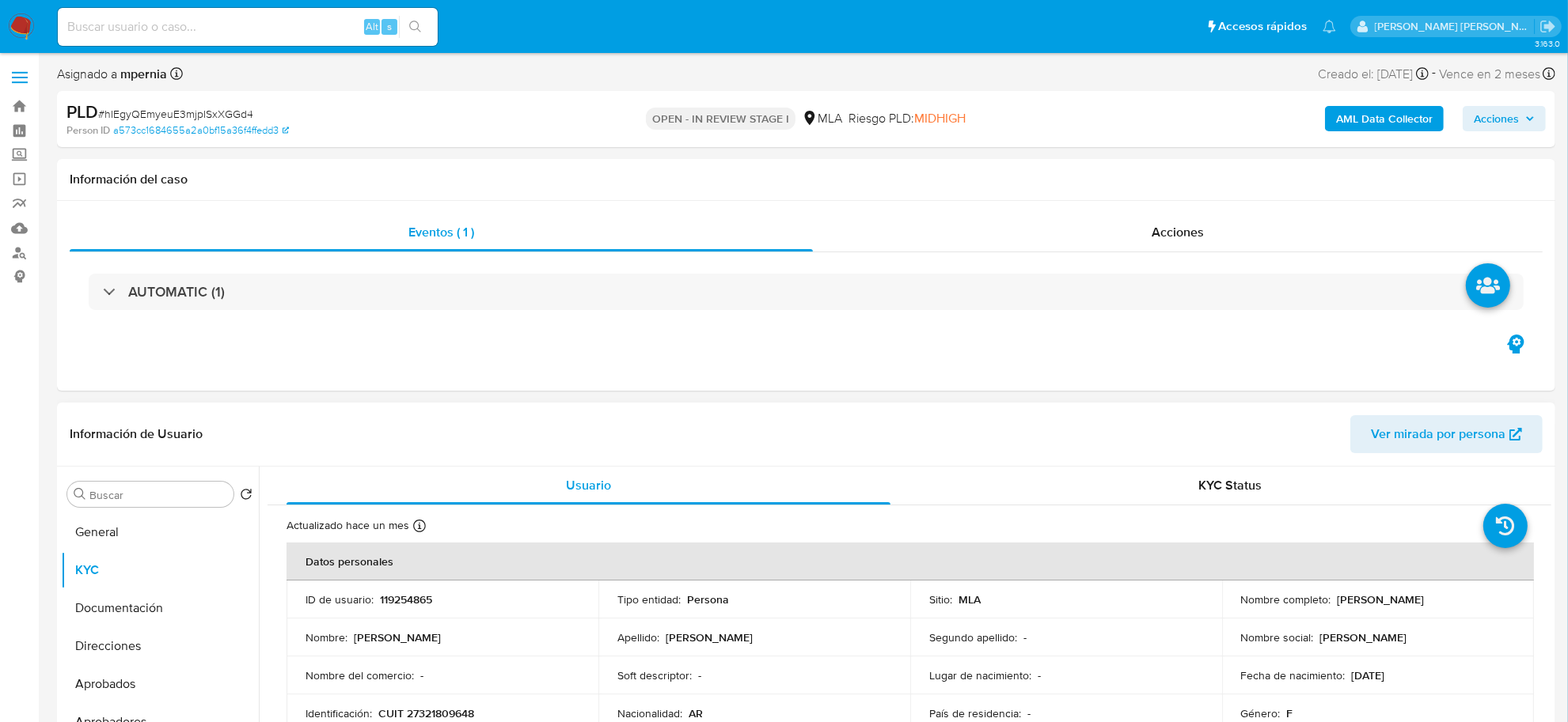
drag, startPoint x: 1331, startPoint y: 606, endPoint x: 1406, endPoint y: 604, distance: 75.0
click at [1406, 604] on div "Nombre completo : [PERSON_NAME]" at bounding box center [1378, 599] width 274 height 14
copy div "[PERSON_NAME]"
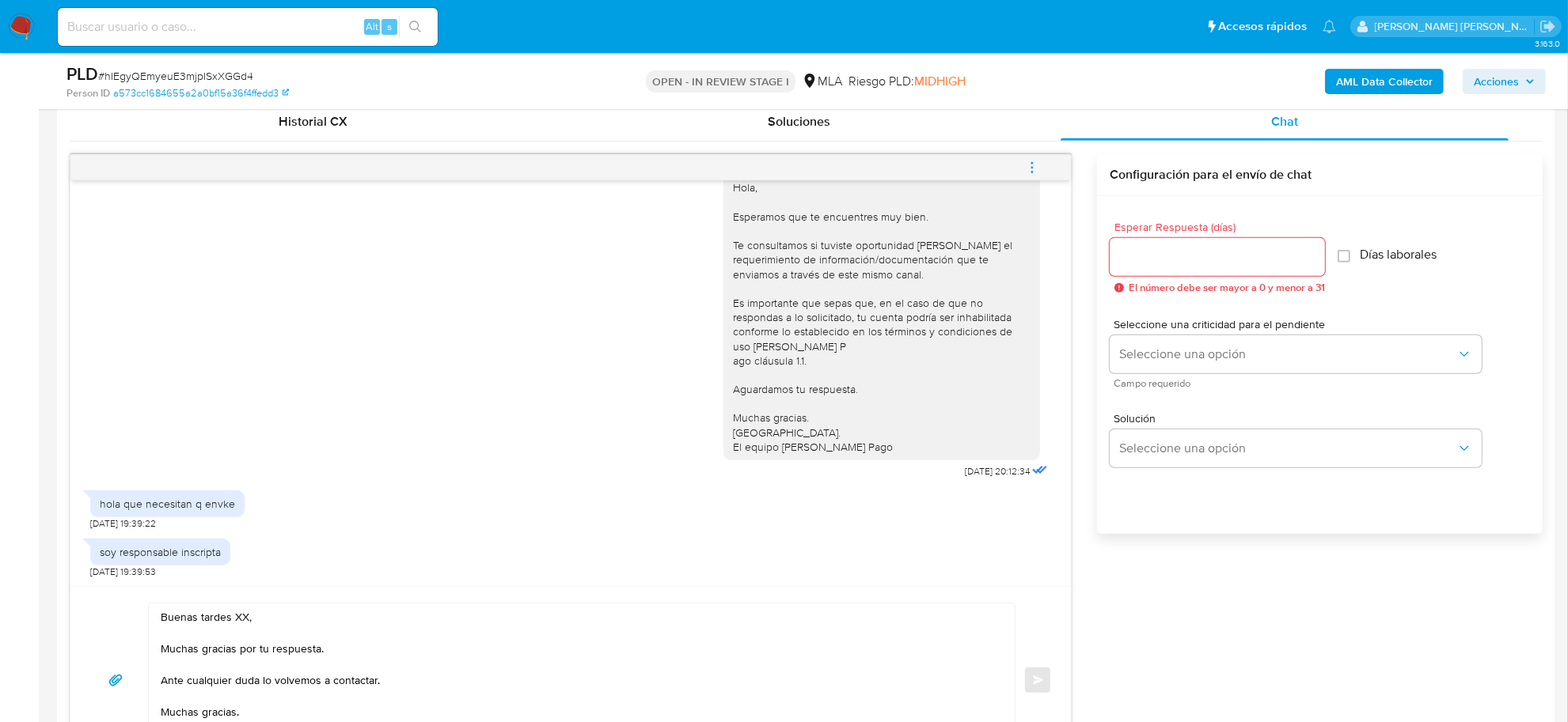
scroll to position [988, 0]
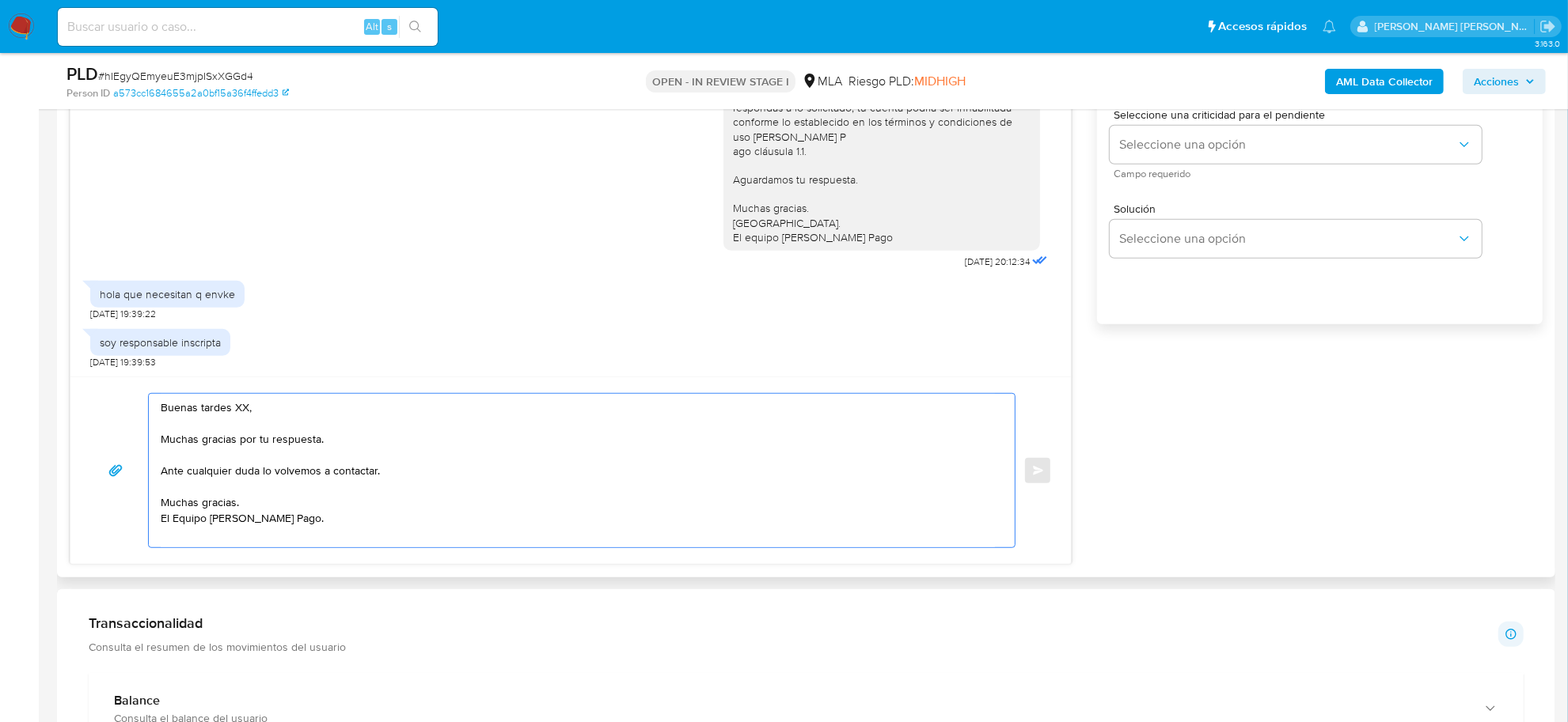
click at [244, 412] on textarea "Buenas tardes XX, Muchas gracias por tu respuesta. Ante cualquier duda lo volve…" at bounding box center [577, 470] width 834 height 153
paste textarea "[PERSON_NAME]"
click at [291, 469] on textarea "Buenas tardes [PERSON_NAME] , Muchas gracias por tu respuesta. Ante cualquier d…" at bounding box center [577, 470] width 834 height 153
click at [291, 469] on textarea "Buenas tardes Natalia Yanina , Muchas gracias por tu respuesta. Ante cualquier …" at bounding box center [577, 470] width 834 height 153
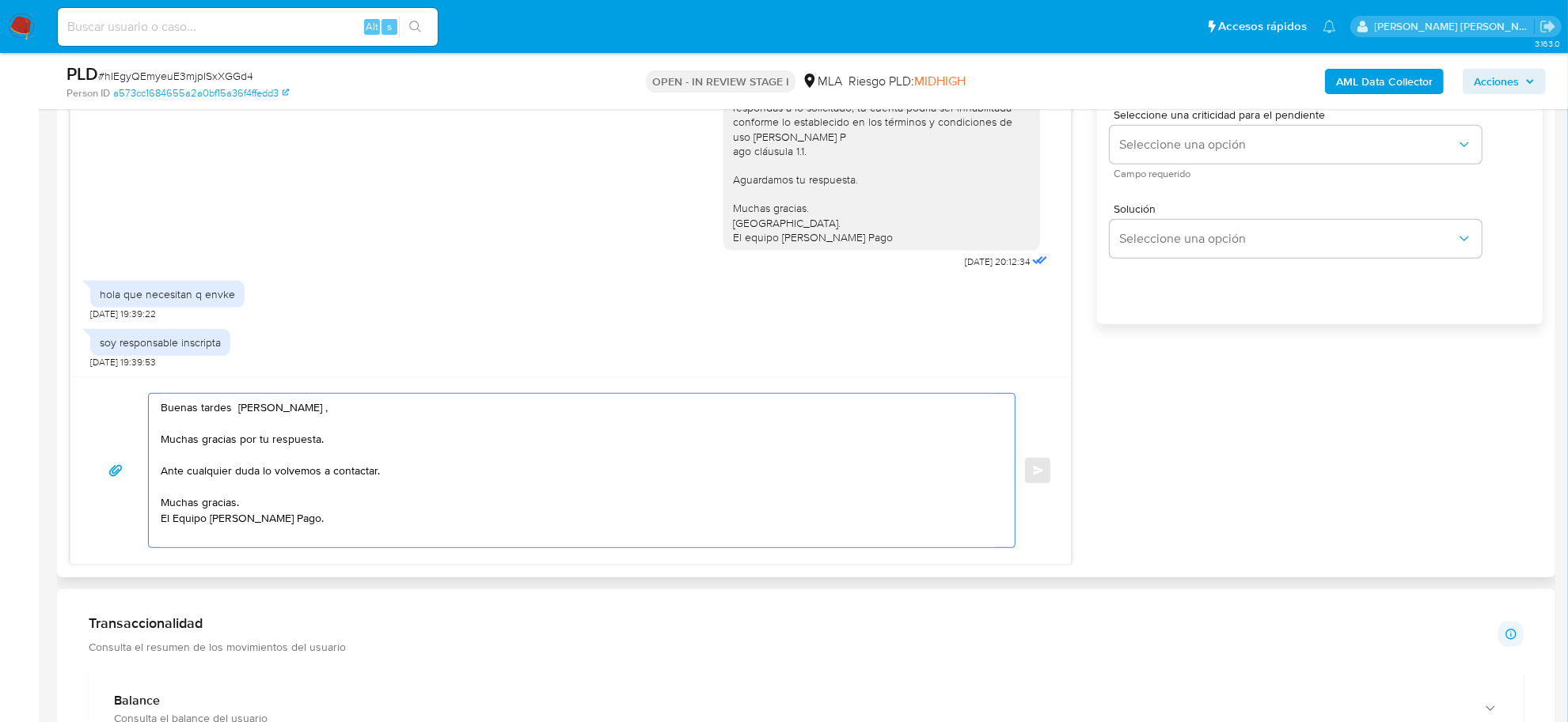
click at [291, 469] on textarea "Buenas tardes Natalia Yanina , Muchas gracias por tu respuesta. Ante cualquier …" at bounding box center [577, 470] width 834 height 153
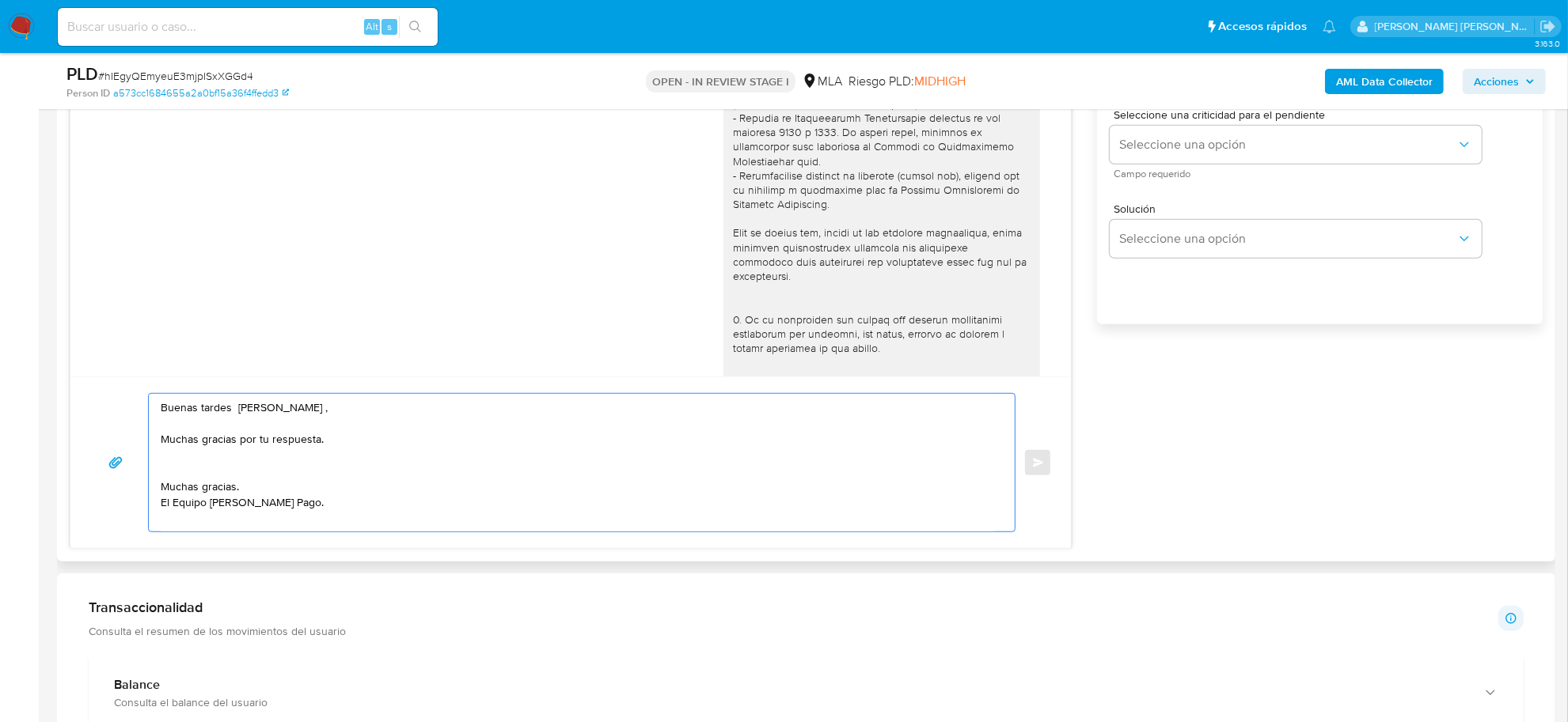
scroll to position [45, 0]
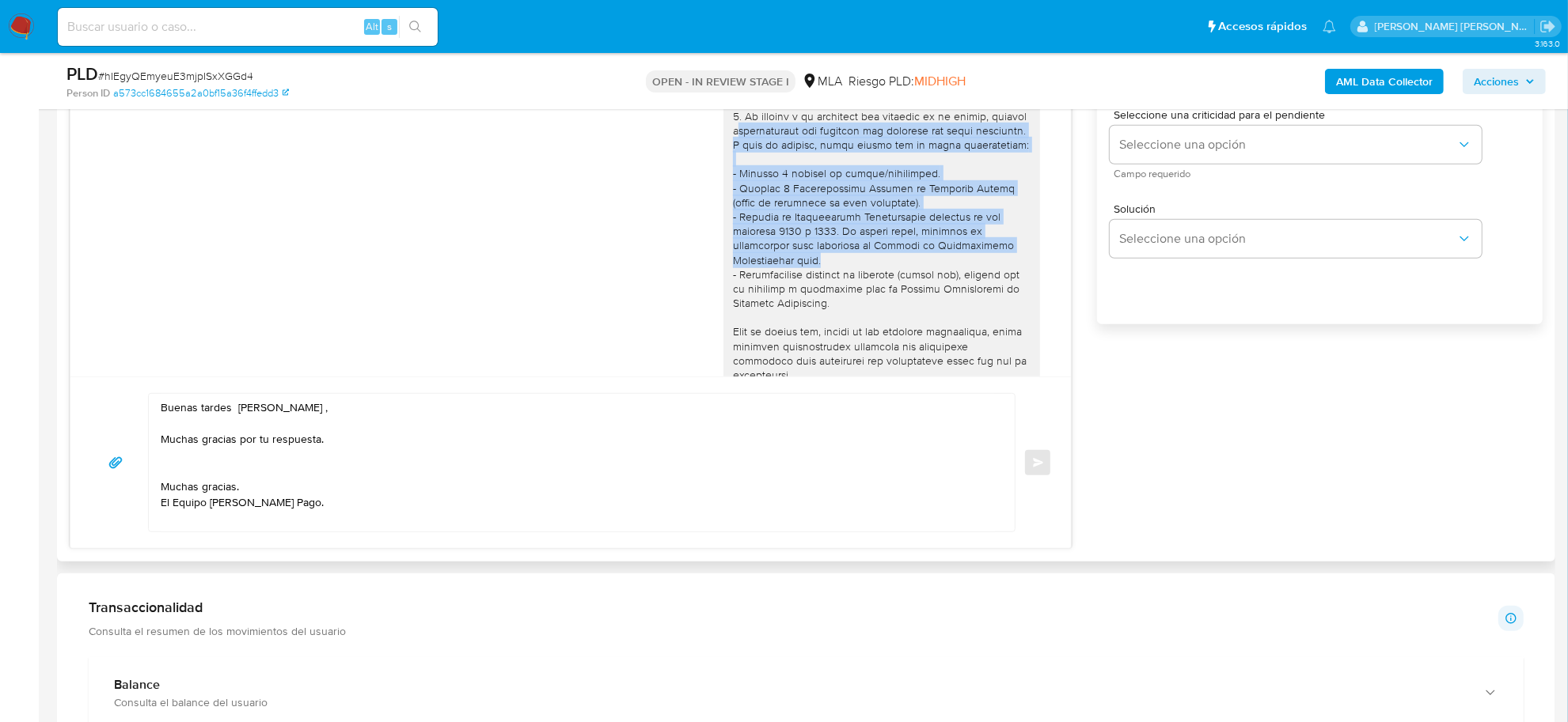
drag, startPoint x: 760, startPoint y: 135, endPoint x: 818, endPoint y: 274, distance: 150.6
click at [818, 274] on div at bounding box center [881, 361] width 298 height 821
copy div "ocumentación que respalde los ingresos por dicha actividad. A modo de ejemplo, …"
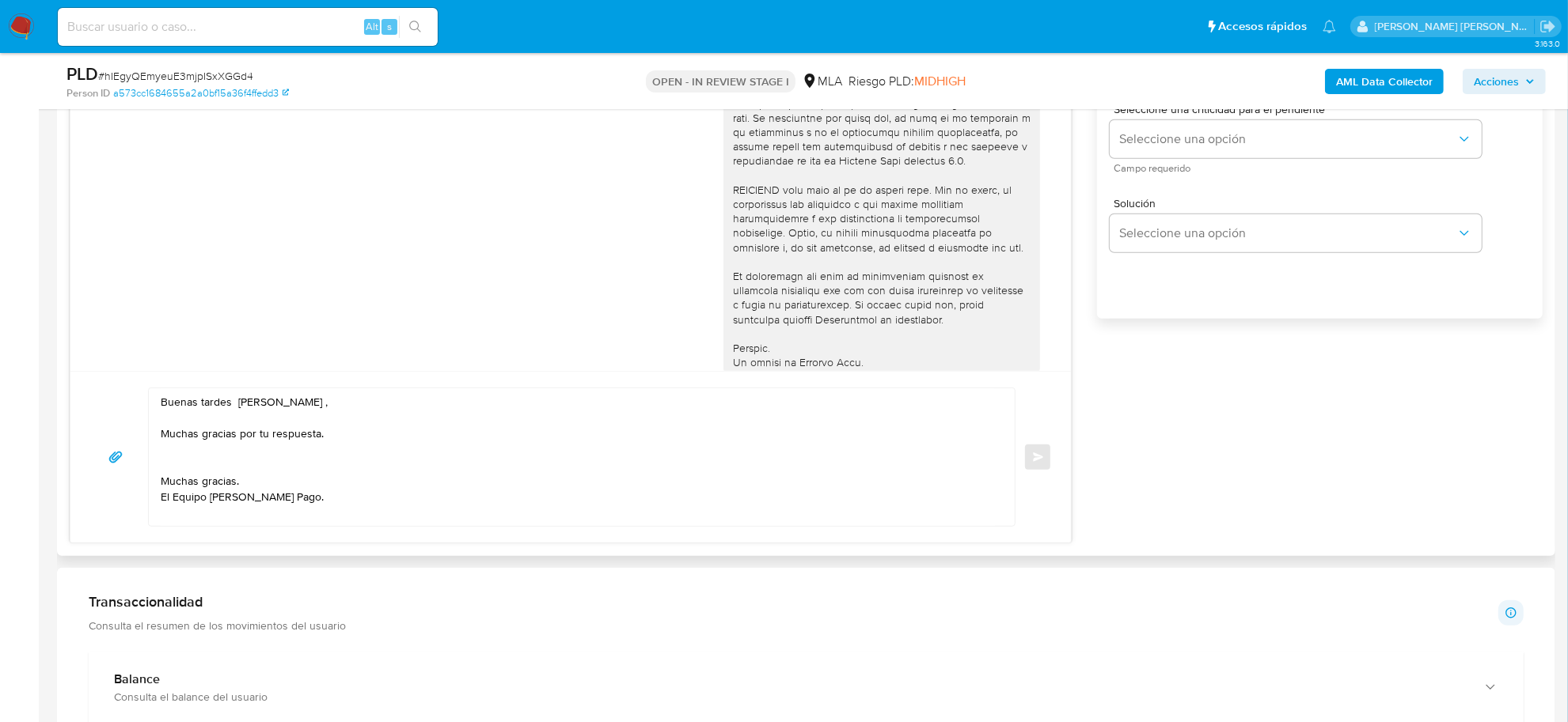
scroll to position [988, 0]
click at [251, 471] on textarea "Buenas tardes Natalia Yanina , Muchas gracias por tu respuesta. Muchas gracias.…" at bounding box center [577, 462] width 834 height 138
paste textarea "ocumentación que respalde los ingresos por dicha actividad. A modo de ejemplo, …"
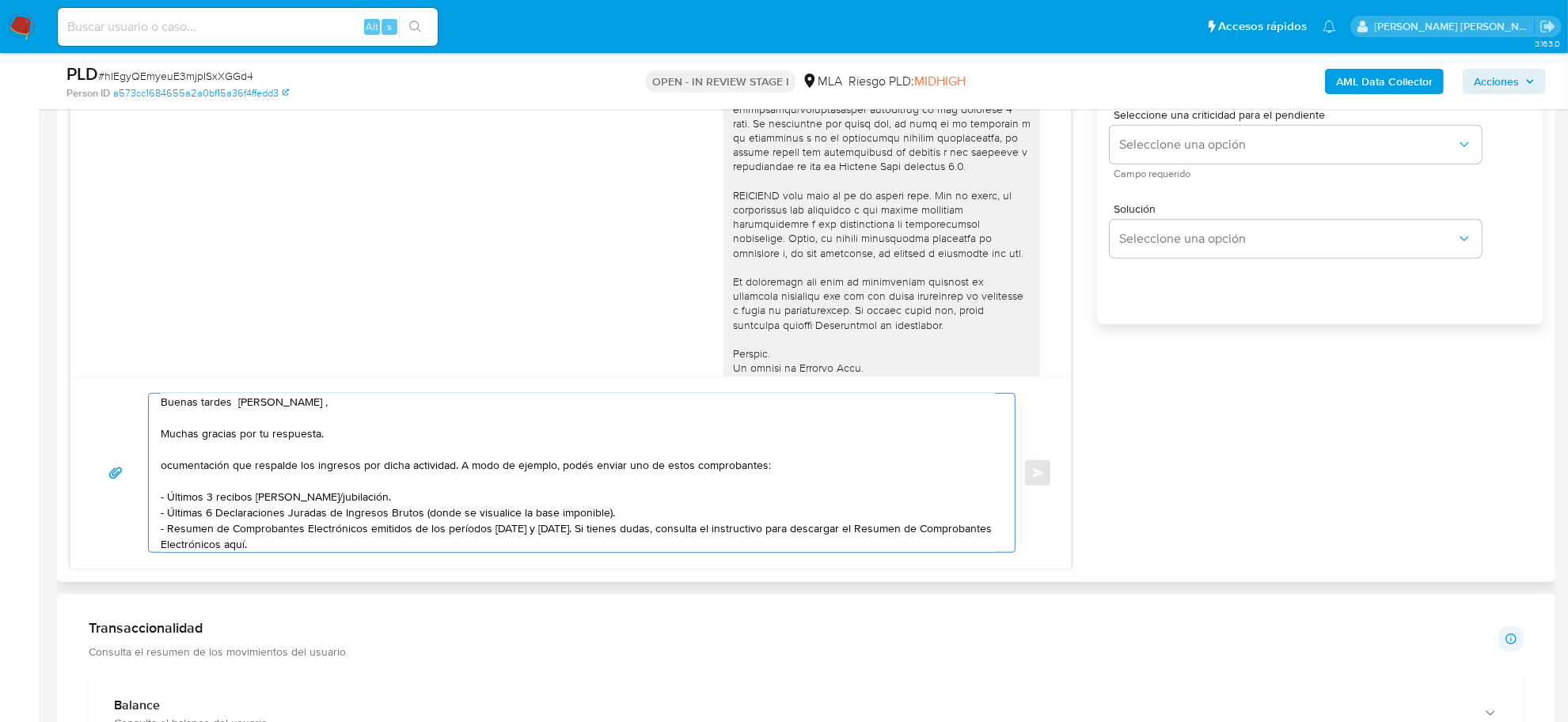
scroll to position [21, 0]
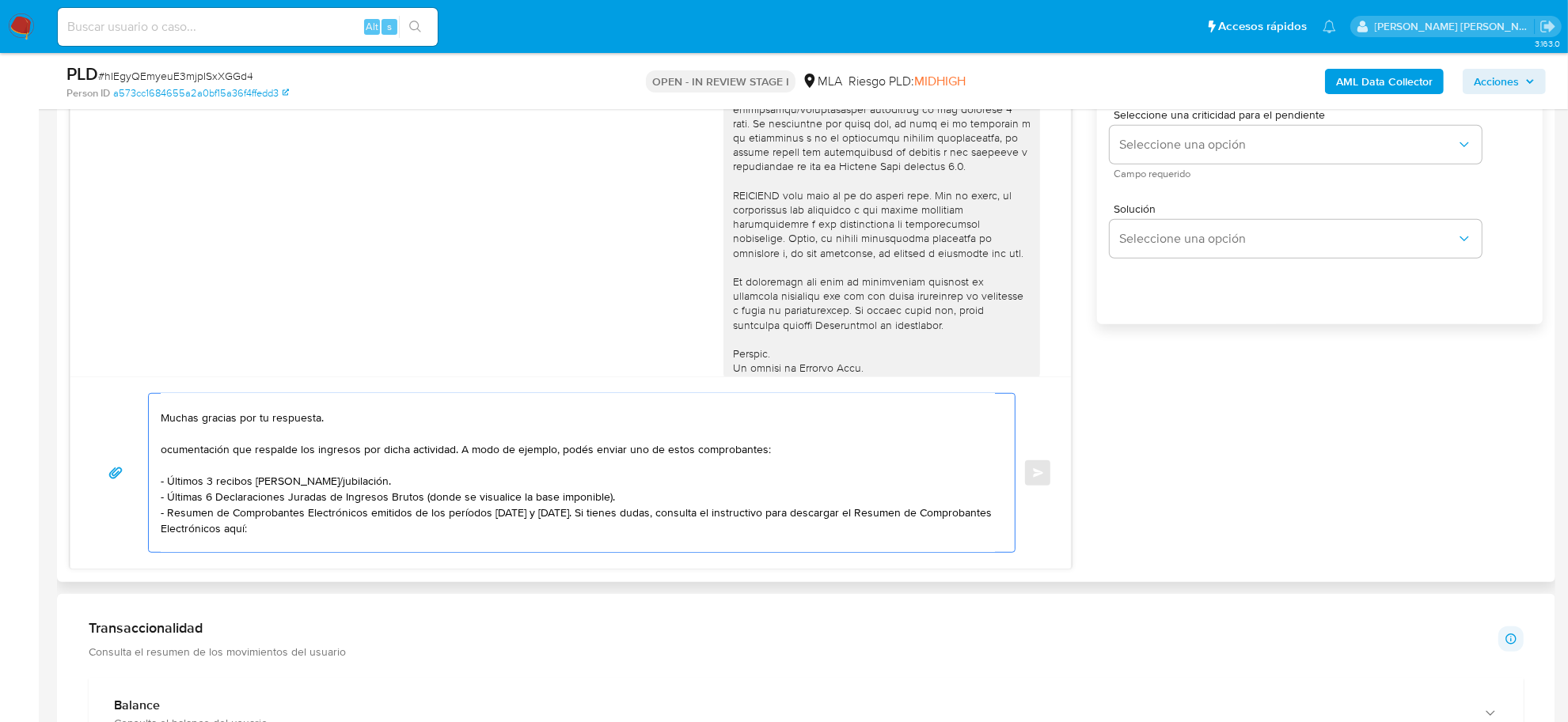
paste textarea "https://www.mercadopago.com.ar/ayuda/30181"
click at [559, 514] on textarea "Buenas tardes Natalia Yanina , Muchas gracias por tu respuesta. ocumentación qu…" at bounding box center [577, 473] width 834 height 158
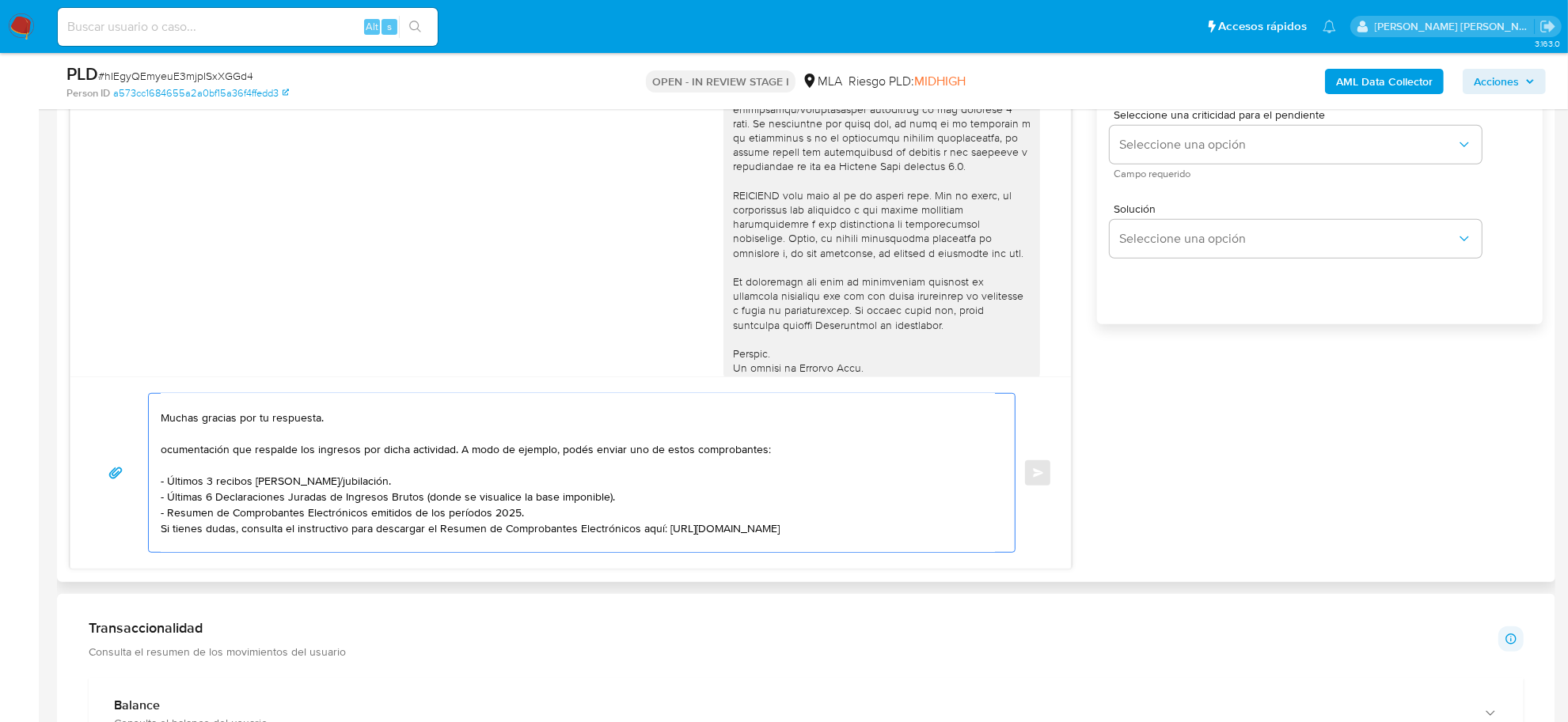
drag, startPoint x: 528, startPoint y: 512, endPoint x: 485, endPoint y: 515, distance: 43.1
click at [441, 513] on textarea "Buenas tardes Natalia Yanina , Muchas gracias por tu respuesta. ocumentación qu…" at bounding box center [577, 473] width 834 height 158
click at [338, 479] on textarea "Buenas tardes Natalia Yanina , Muchas gracias por tu respuesta. ocumentación qu…" at bounding box center [577, 473] width 834 height 158
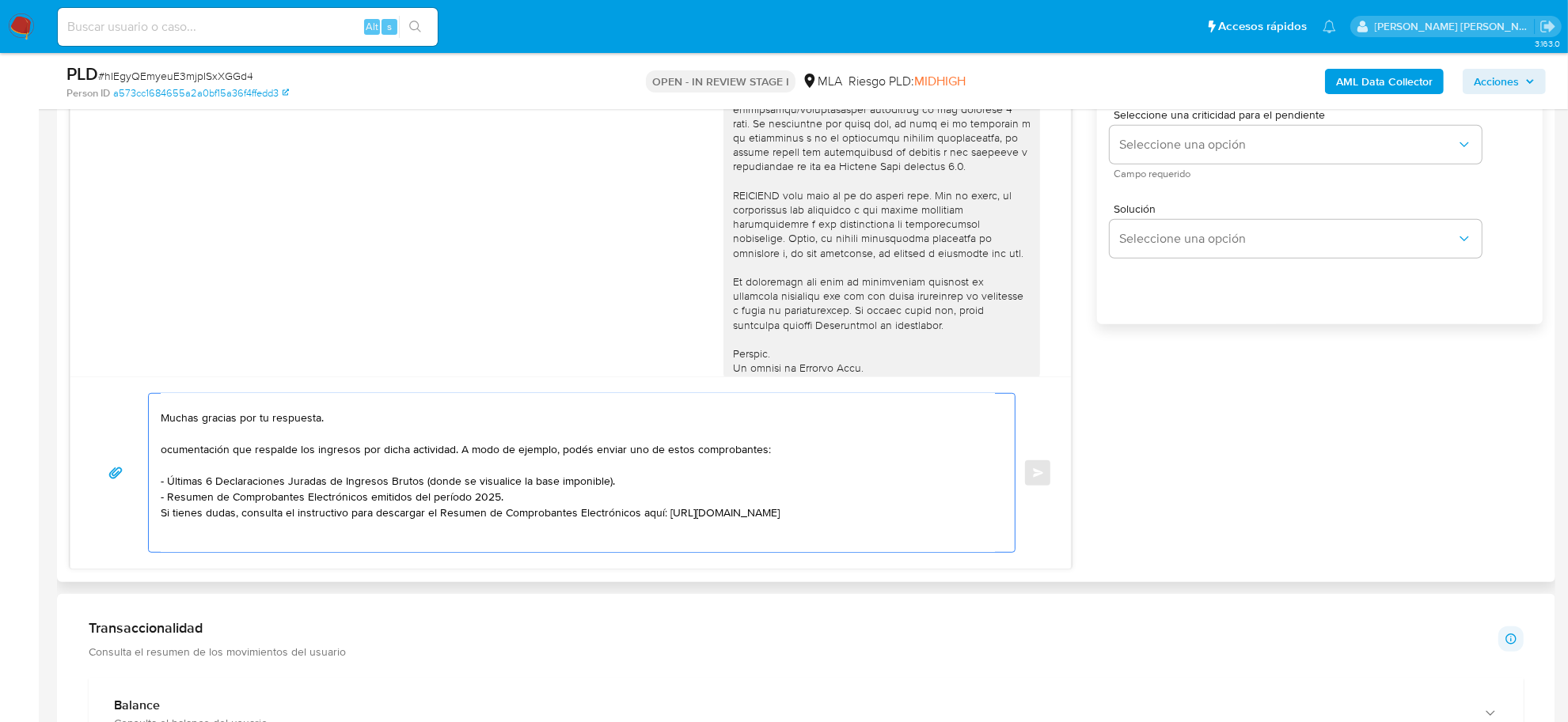
click at [161, 449] on textarea "Buenas tardes Natalia Yanina , Muchas gracias por tu respuesta. ocumentación qu…" at bounding box center [577, 473] width 834 height 158
drag, startPoint x: 795, startPoint y: 449, endPoint x: 333, endPoint y: 452, distance: 462.0
click at [333, 452] on textarea "Buenas tardes Natalia Yanina , Muchas gracias por tu respuesta. Podes adjuntar …" at bounding box center [577, 473] width 834 height 158
click at [320, 451] on textarea "Buenas tardes Natalia Yanina , Muchas gracias por tu respuesta. Podes adjuntar …" at bounding box center [577, 473] width 834 height 158
click at [382, 539] on textarea "Buenas tardes Natalia Yanina , Muchas gracias por tu respuesta. Podes adjuntar …" at bounding box center [577, 473] width 834 height 158
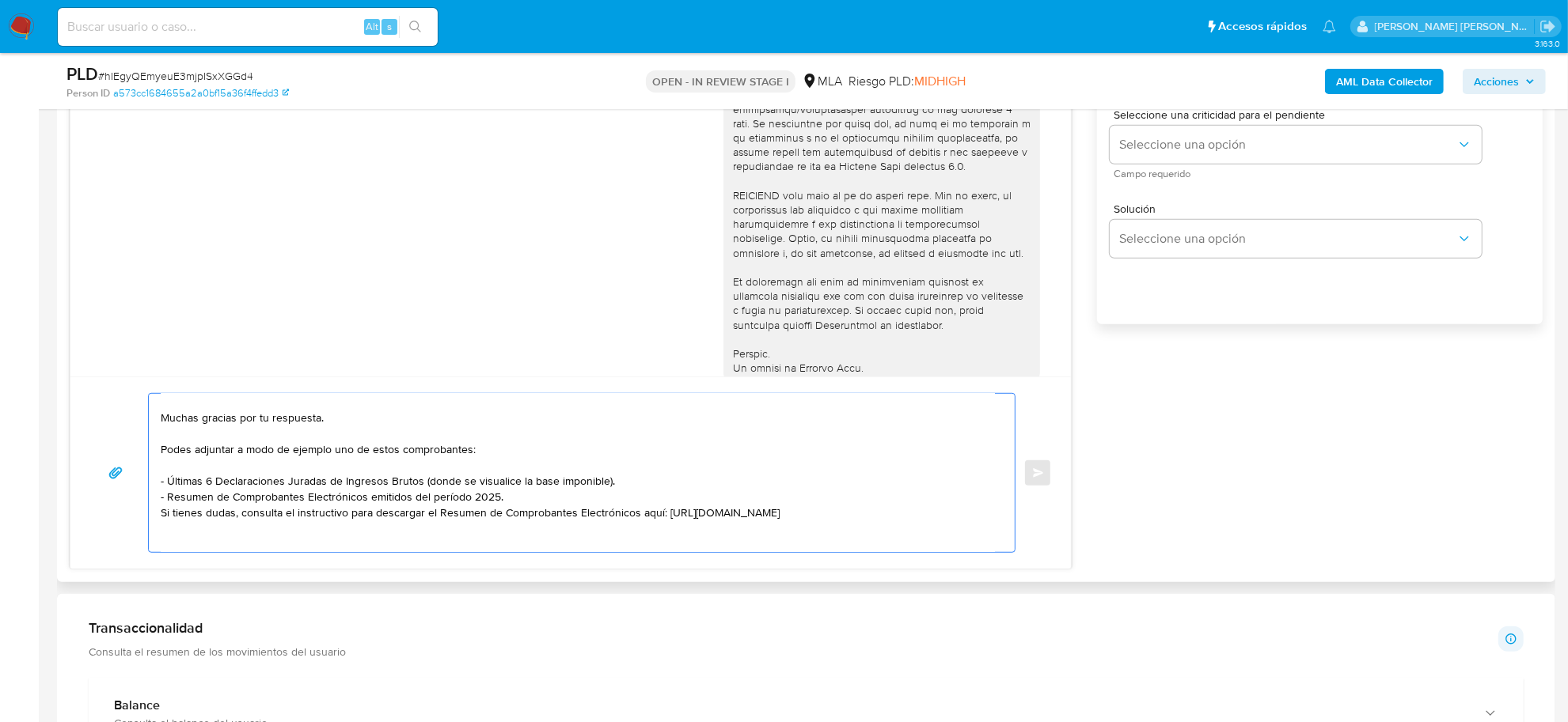
click at [624, 486] on textarea "Buenas tardes Natalia Yanina , Muchas gracias por tu respuesta. Podes adjuntar …" at bounding box center [577, 473] width 834 height 158
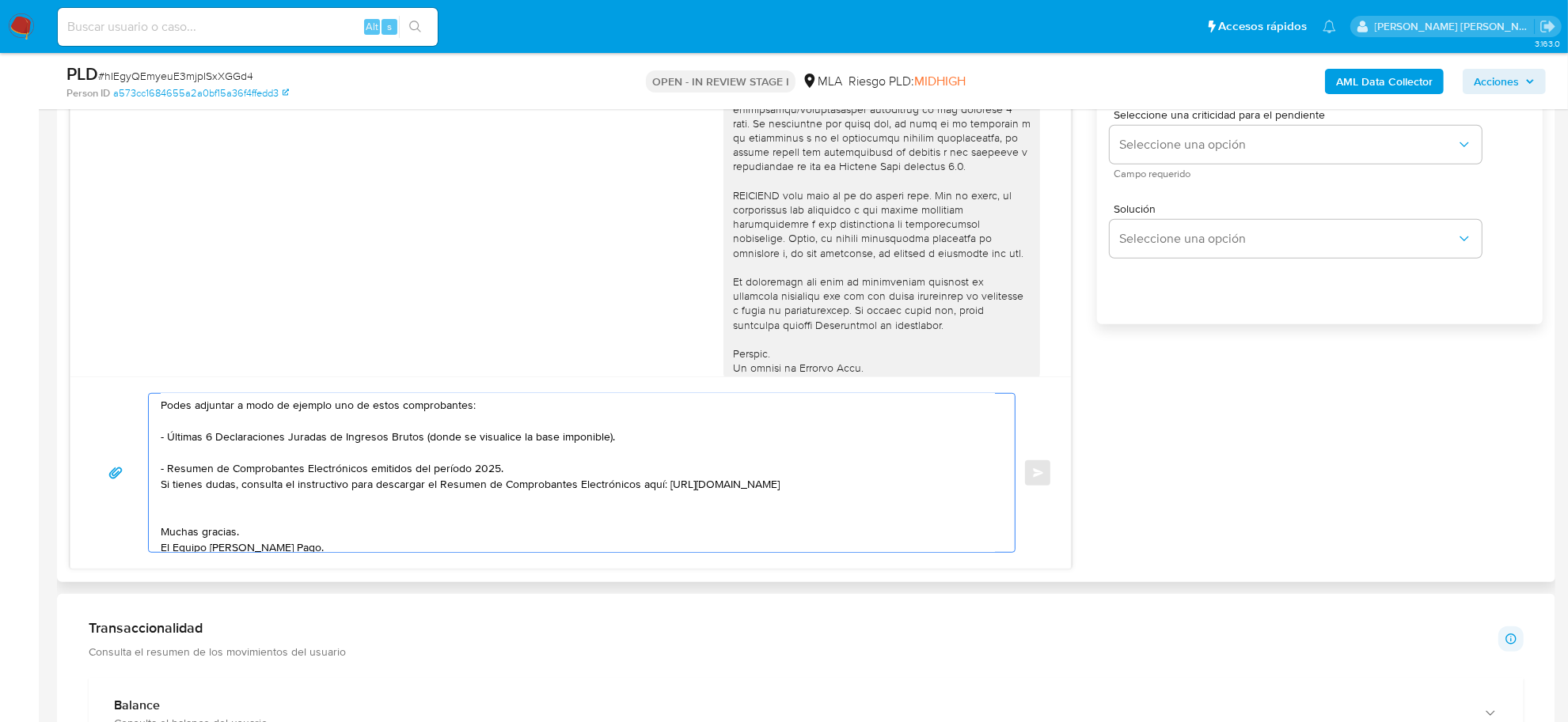
scroll to position [90, 0]
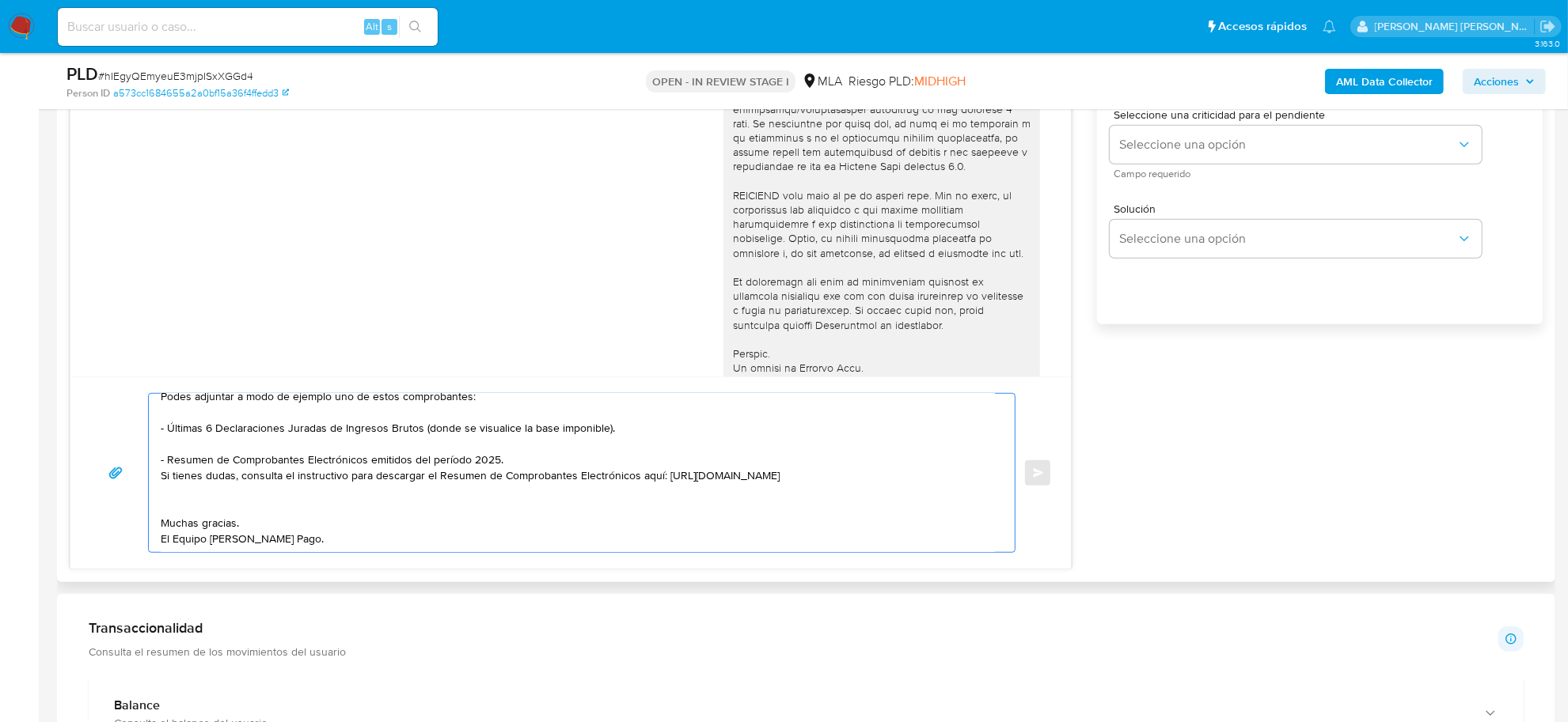
click at [294, 489] on textarea "Buenas tardes Natalia Yanina , Muchas gracias por tu respuesta. Podes adjuntar …" at bounding box center [577, 473] width 834 height 158
paste textarea "Tené en cuenta que, además de los ejemplos mencionados, podés adjuntar voluntar…"
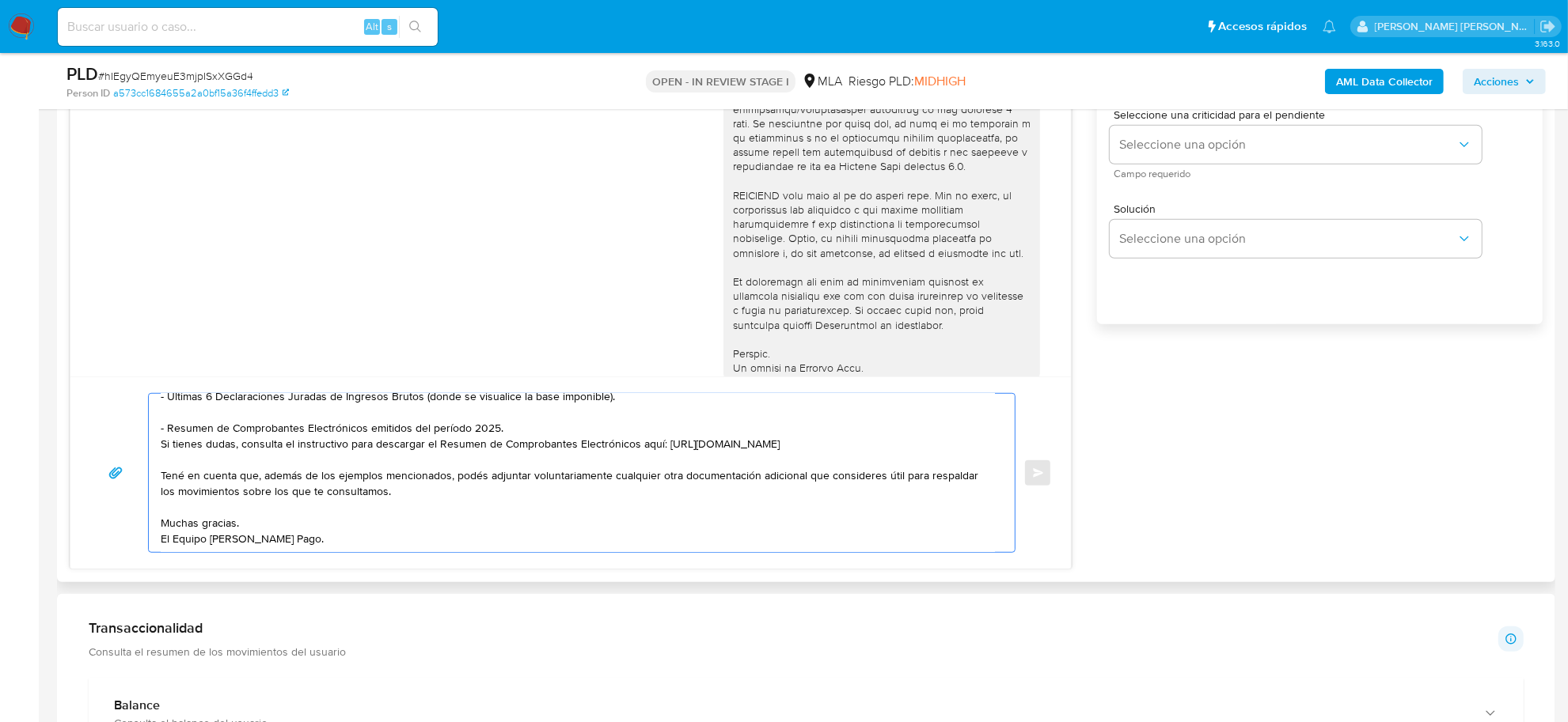
scroll to position [121, 0]
click at [196, 519] on textarea "Buenas tardes Natalia Yanina , Muchas gracias por tu respuesta. Podes adjuntar …" at bounding box center [577, 473] width 834 height 158
click at [197, 513] on textarea "Buenas tardes Natalia Yanina , Muchas gracias por tu respuesta. Podes adjuntar …" at bounding box center [577, 473] width 834 height 158
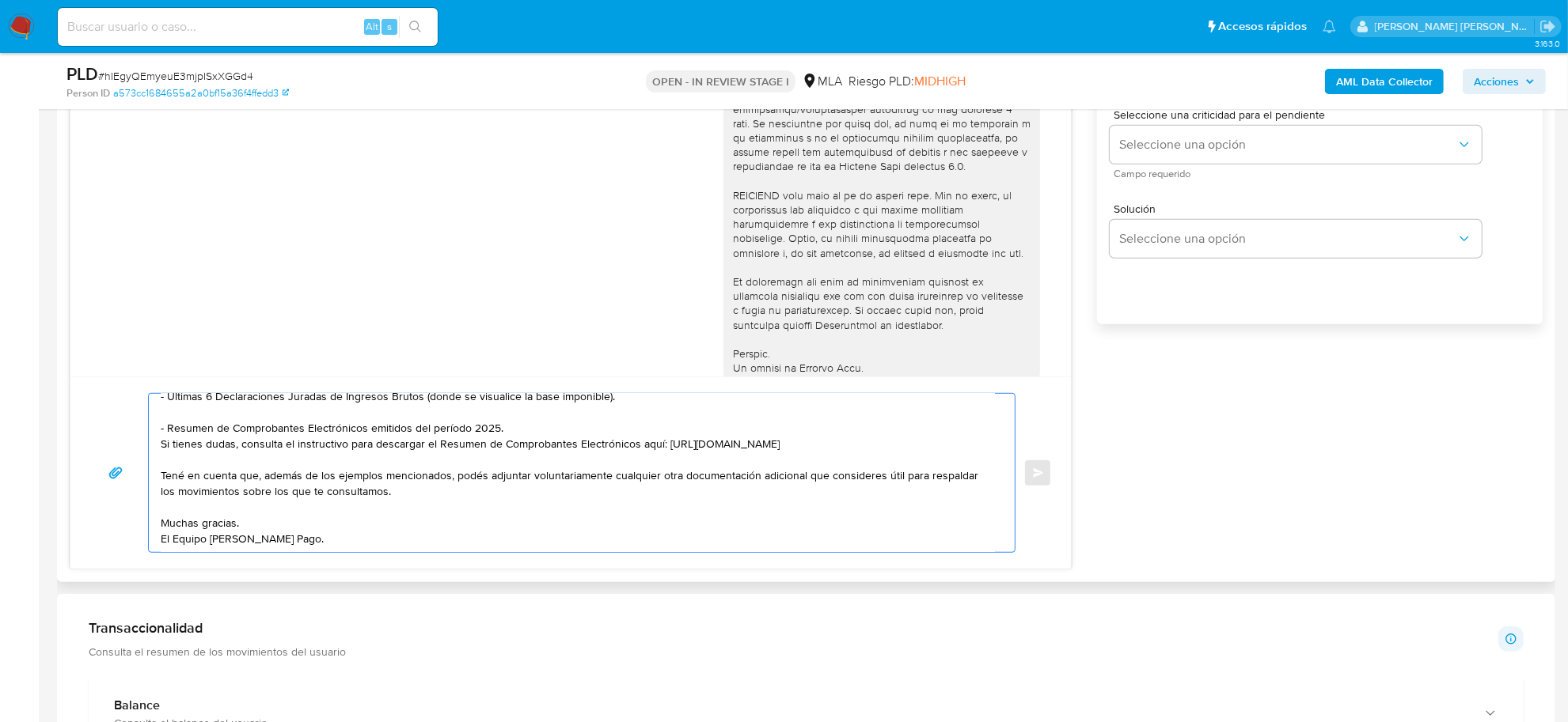
click at [197, 513] on textarea "Buenas tardes Natalia Yanina , Muchas gracias por tu respuesta. Podes adjuntar …" at bounding box center [577, 473] width 834 height 158
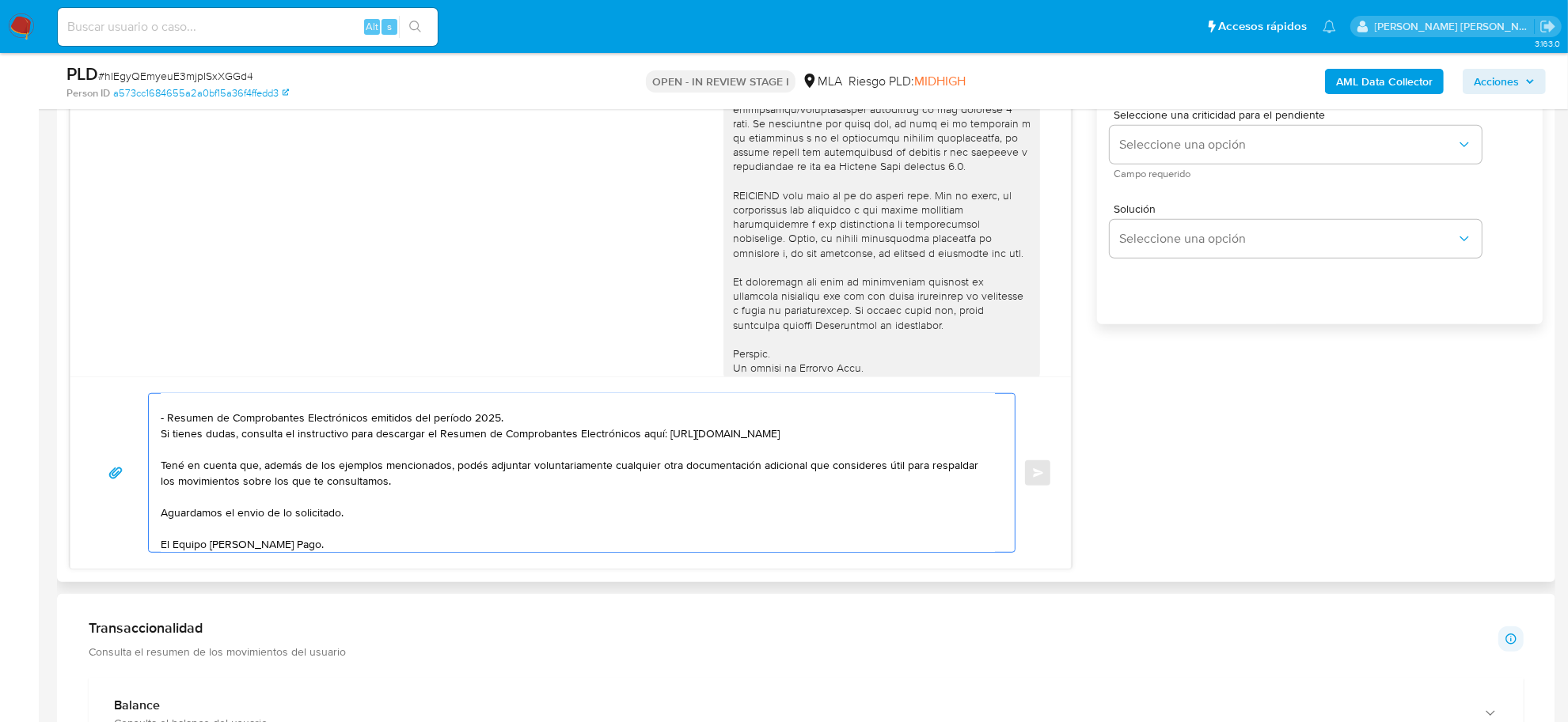
scroll to position [137, 0]
click at [197, 513] on textarea "Buenas tardes Natalia Yanina , Muchas gracias por tu respuesta. Podes adjuntar …" at bounding box center [577, 473] width 834 height 158
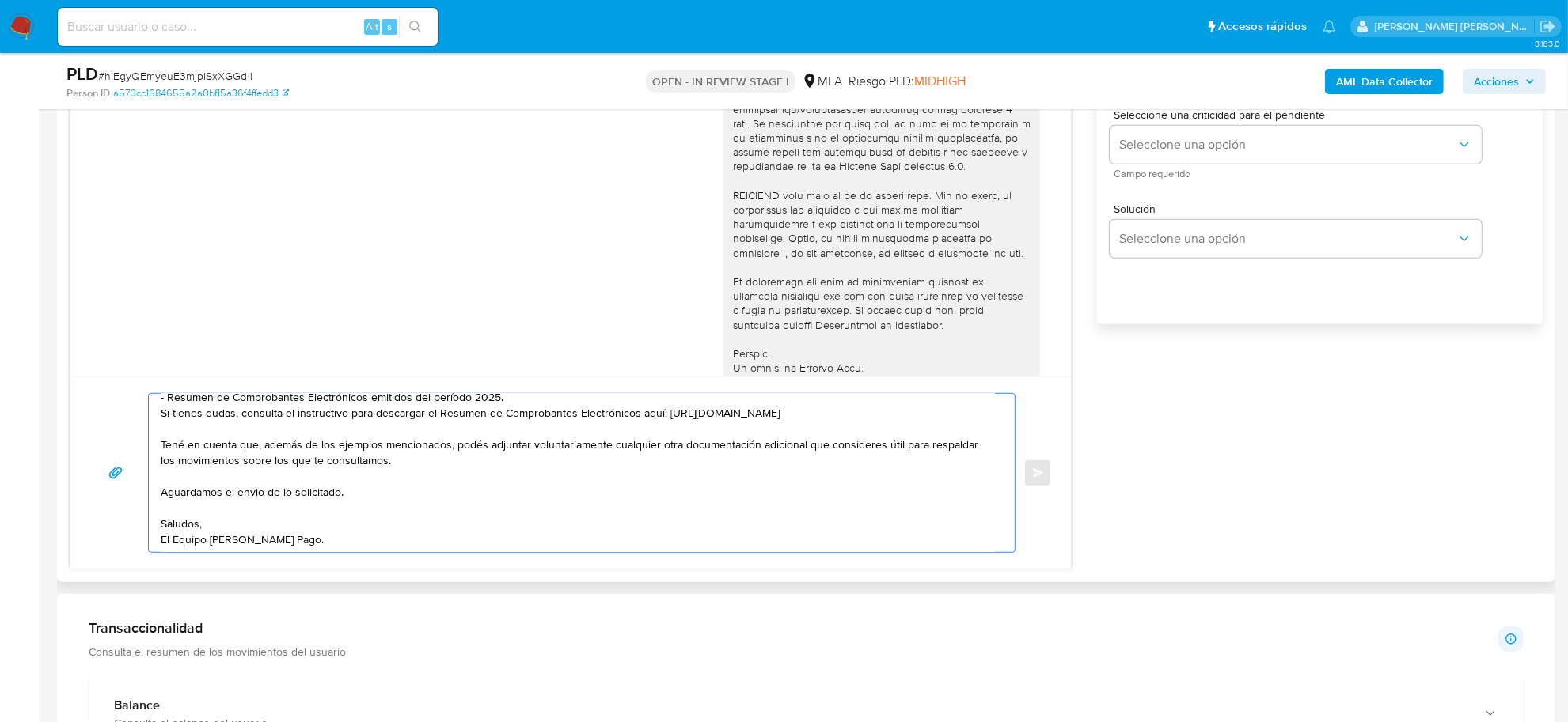
click at [254, 498] on textarea "Buenas tardes Natalia Yanina , Muchas gracias por tu respuesta. Podes adjuntar …" at bounding box center [577, 473] width 834 height 158
drag, startPoint x: 242, startPoint y: 464, endPoint x: 392, endPoint y: 471, distance: 150.2
click at [392, 471] on textarea "Buenas tardes Natalia Yanina , Muchas gracias por tu respuesta. Podes adjuntar …" at bounding box center [577, 473] width 834 height 158
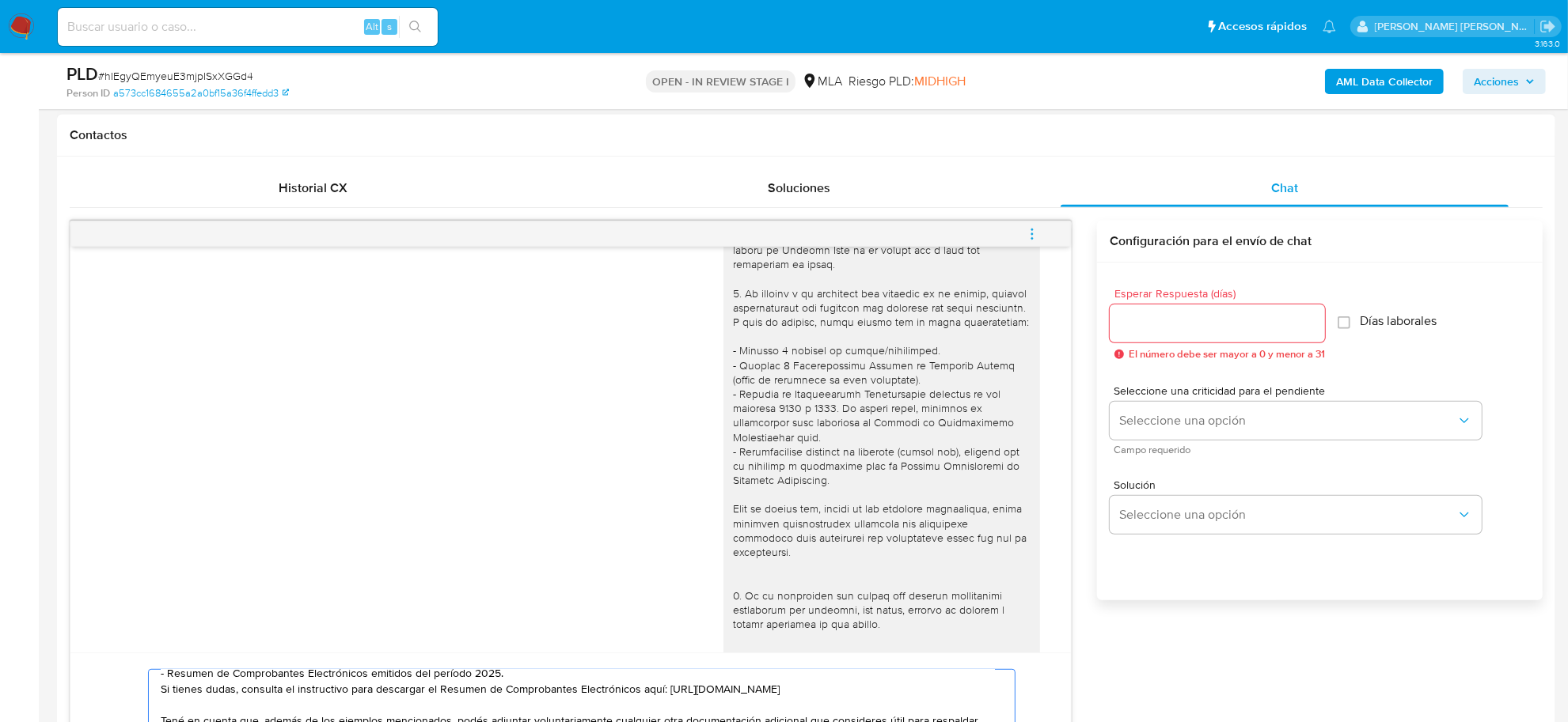
scroll to position [692, 0]
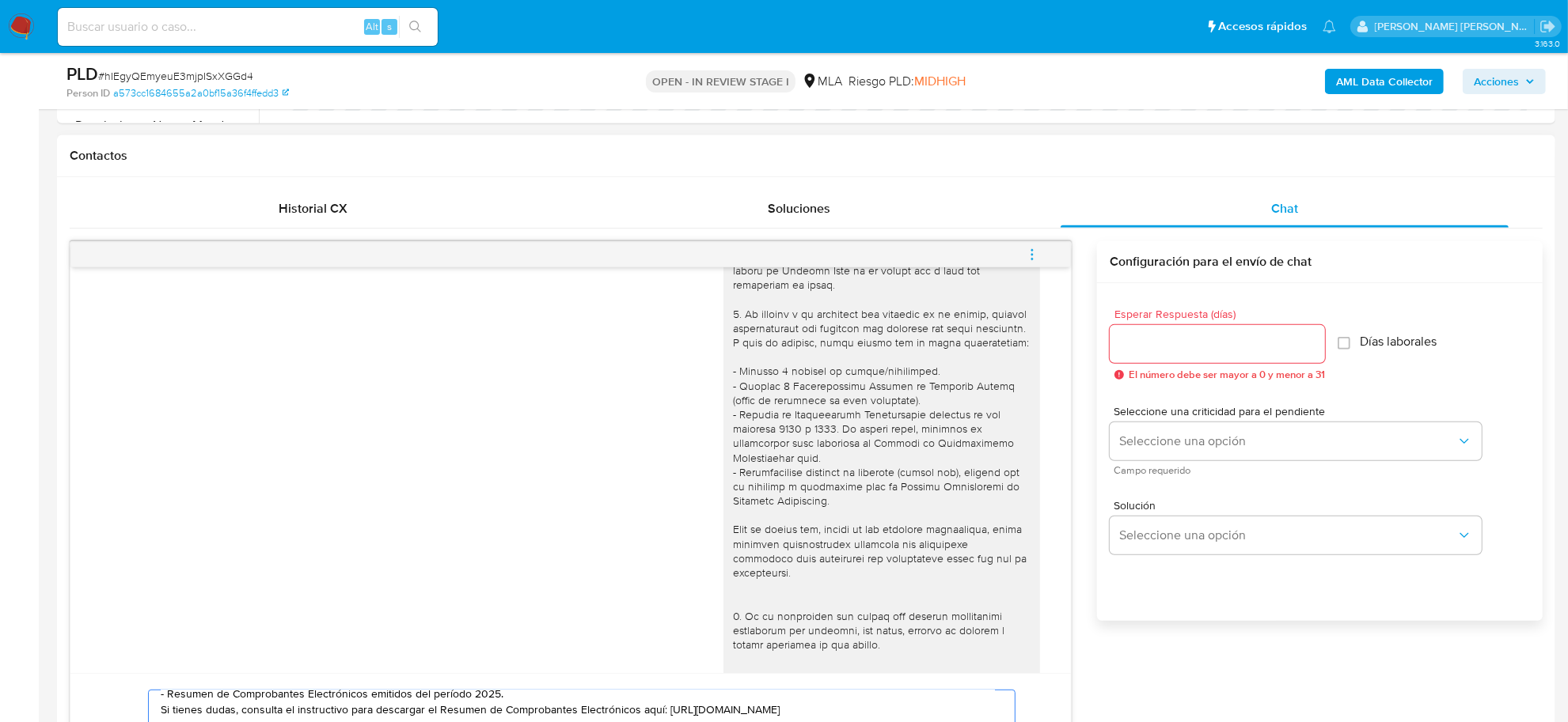
type textarea "Buenas tardes Natalia Yanina , Muchas gracias por tu respuesta. Podes adjuntar …"
click at [1217, 334] on input "Esperar Respuesta (días)" at bounding box center [1217, 344] width 215 height 20
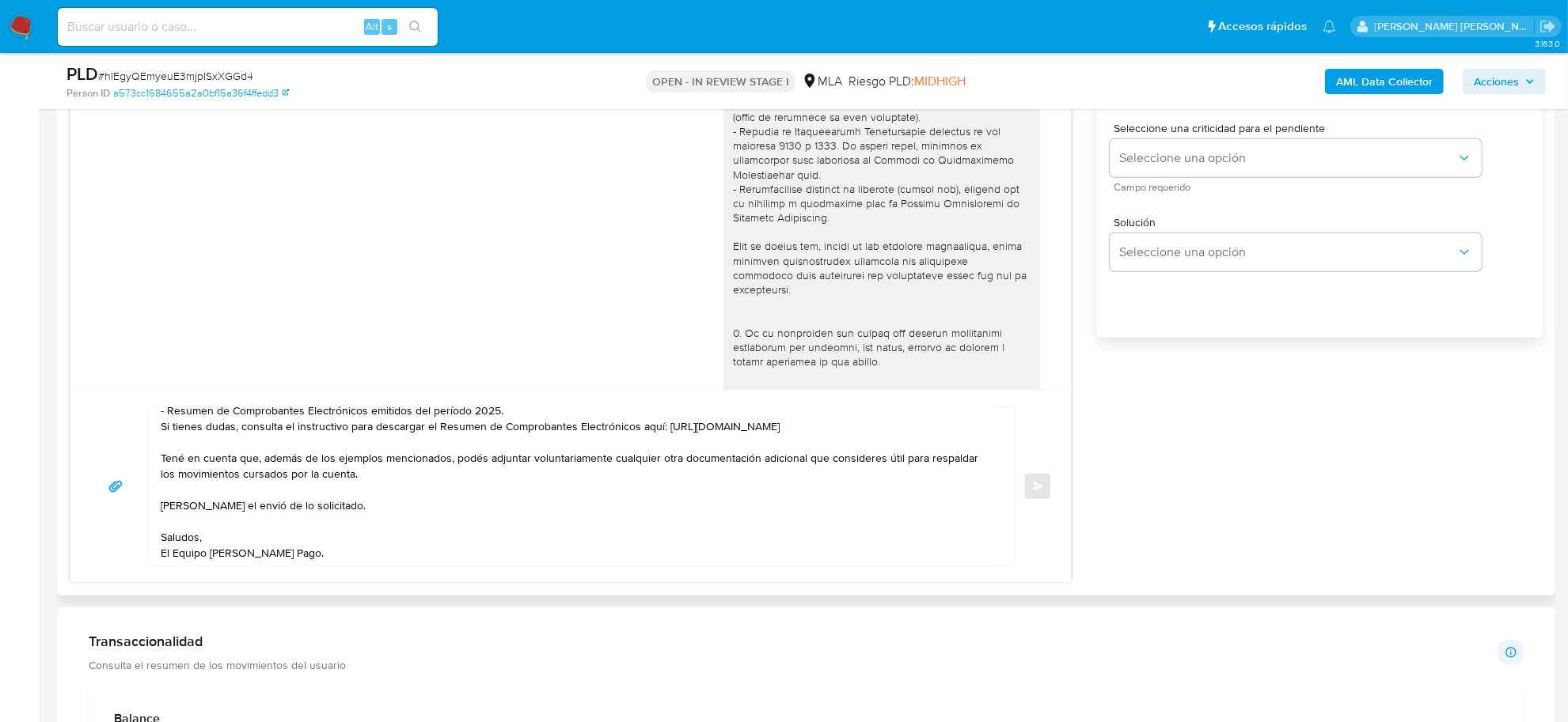
scroll to position [988, 0]
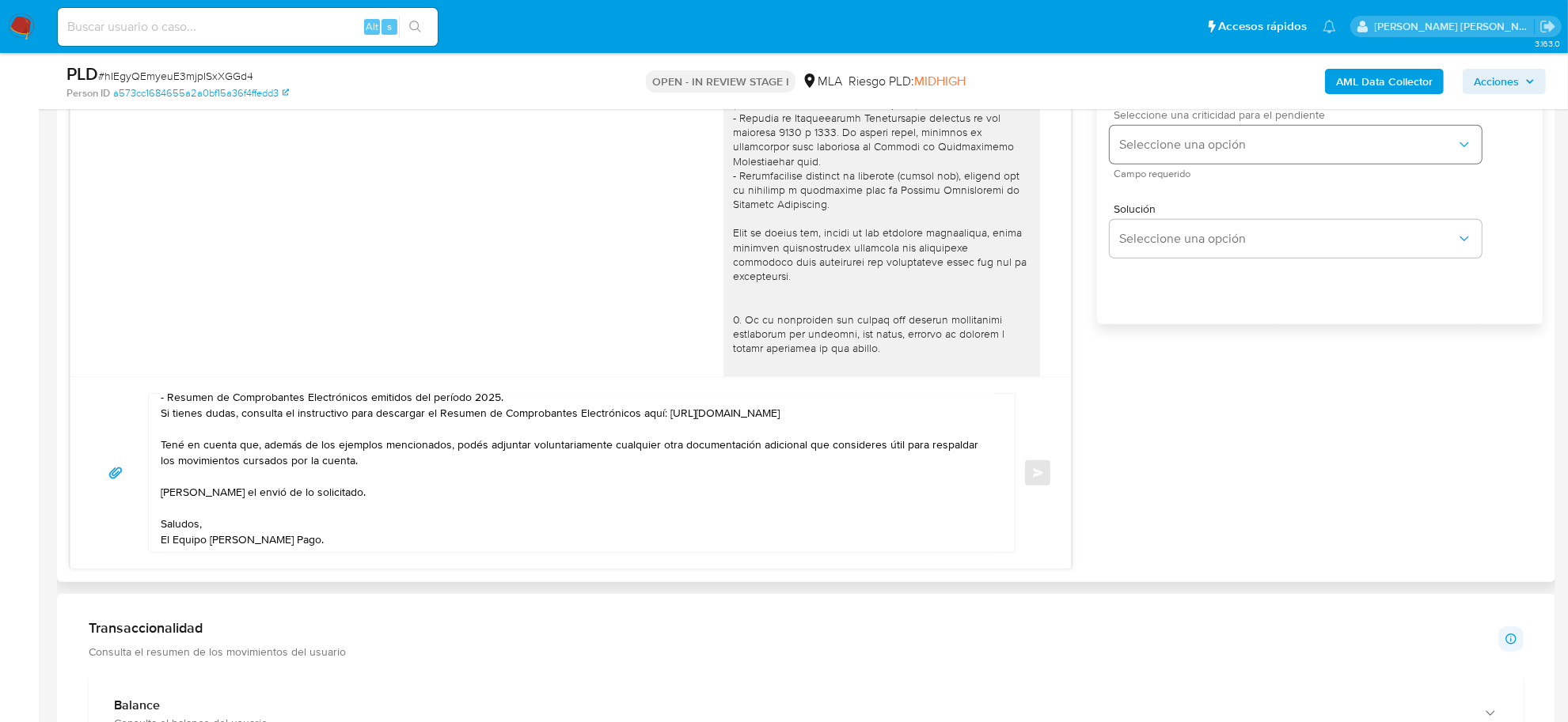
type input "3"
click at [1191, 144] on span "Seleccione una opción" at bounding box center [1287, 144] width 337 height 15
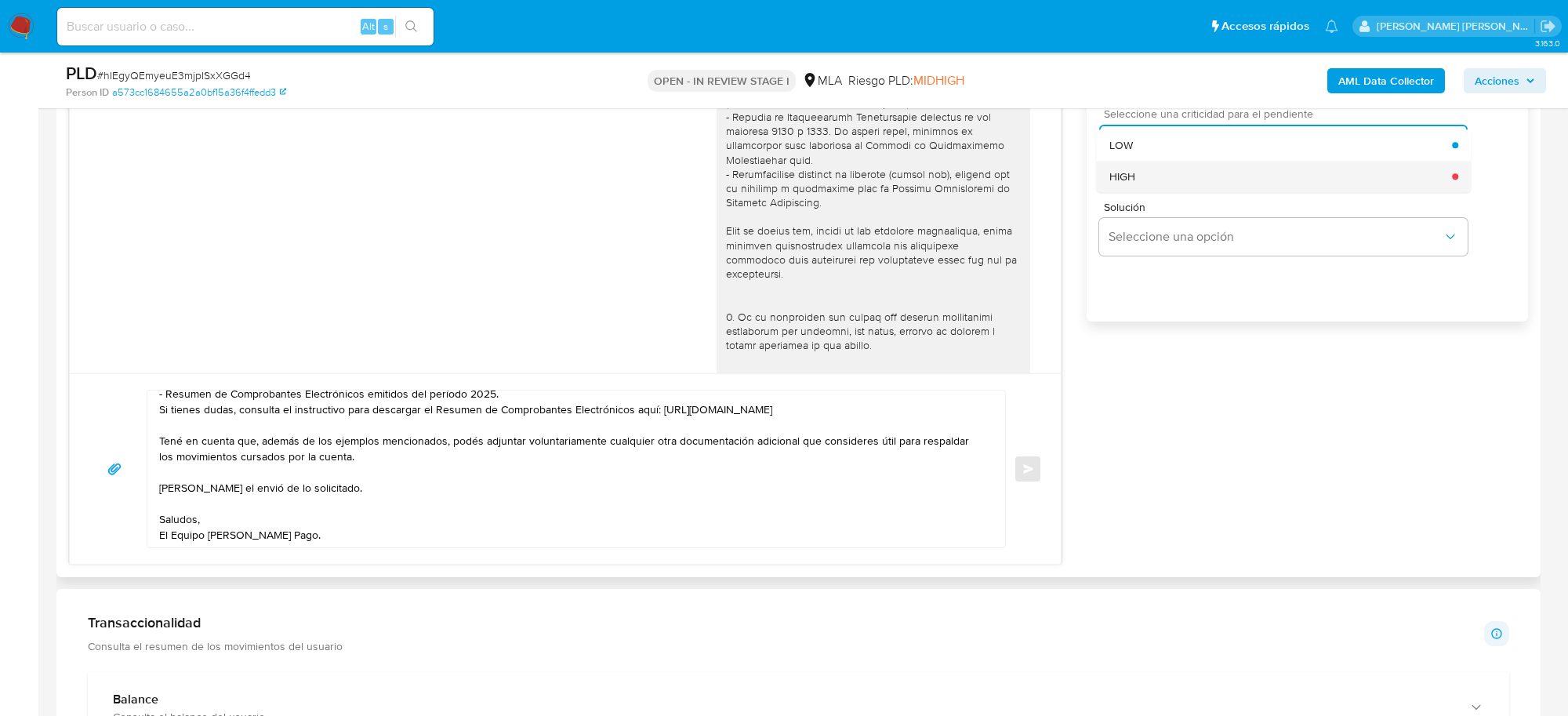
click at [1157, 171] on div "HIGH" at bounding box center [1280, 176] width 343 height 32
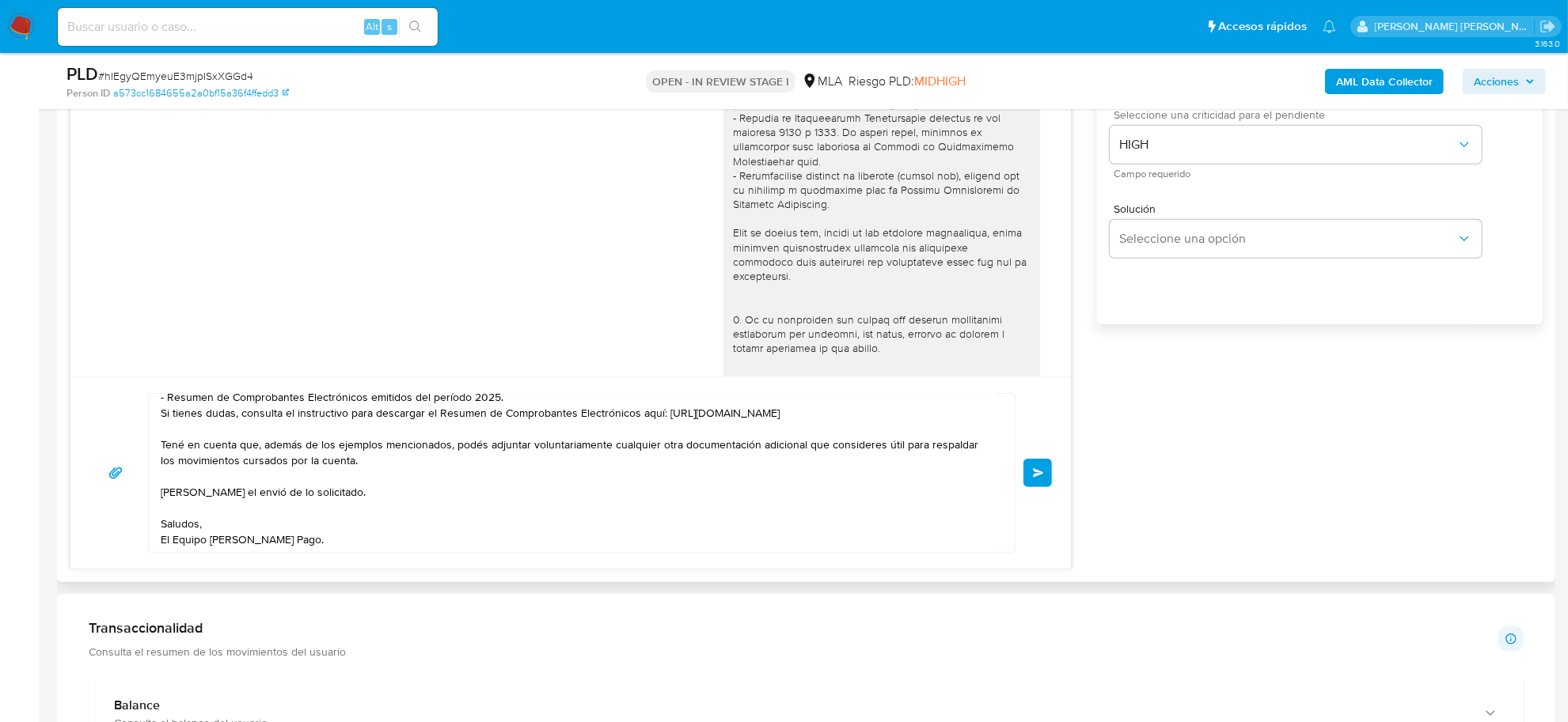
click at [1043, 477] on button "Enviar" at bounding box center [1037, 473] width 29 height 29
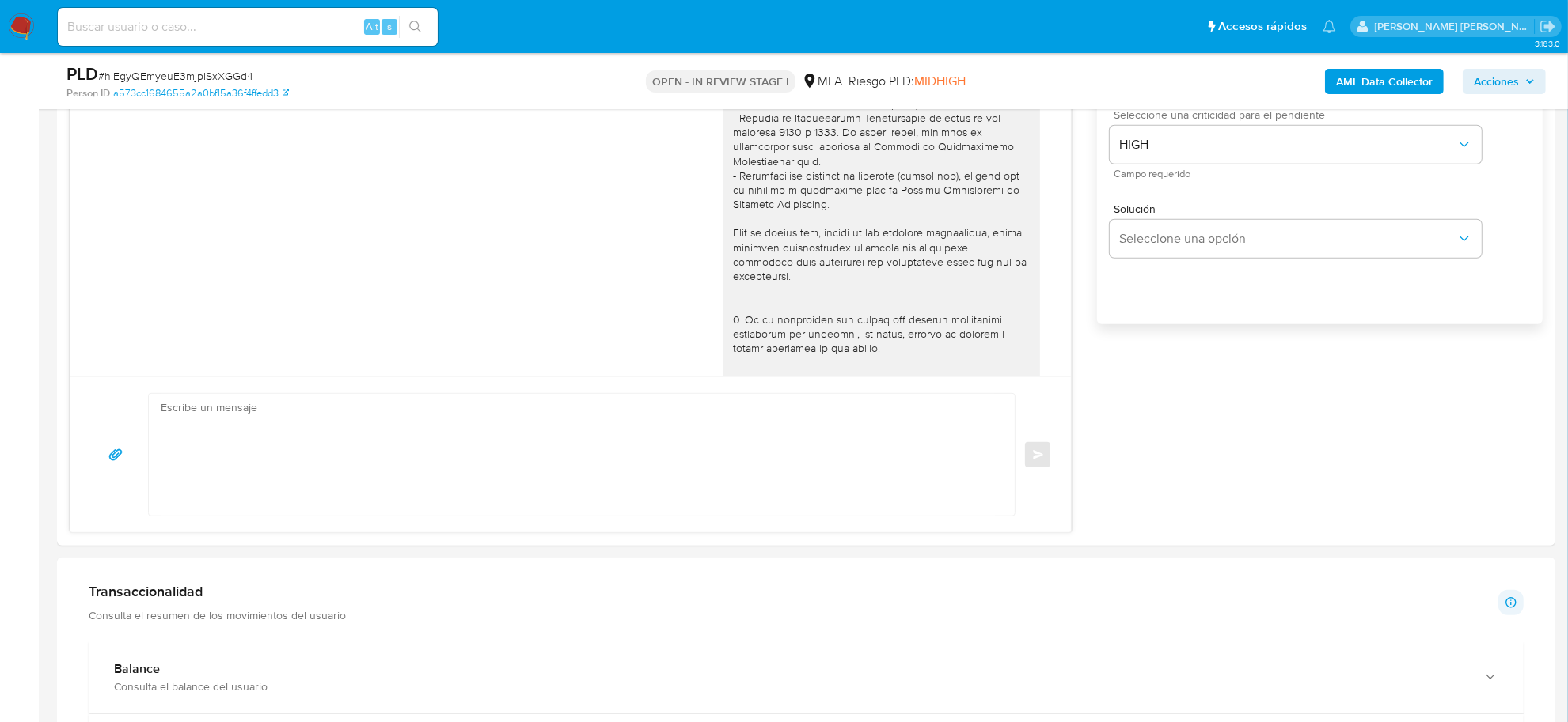
scroll to position [1341, 0]
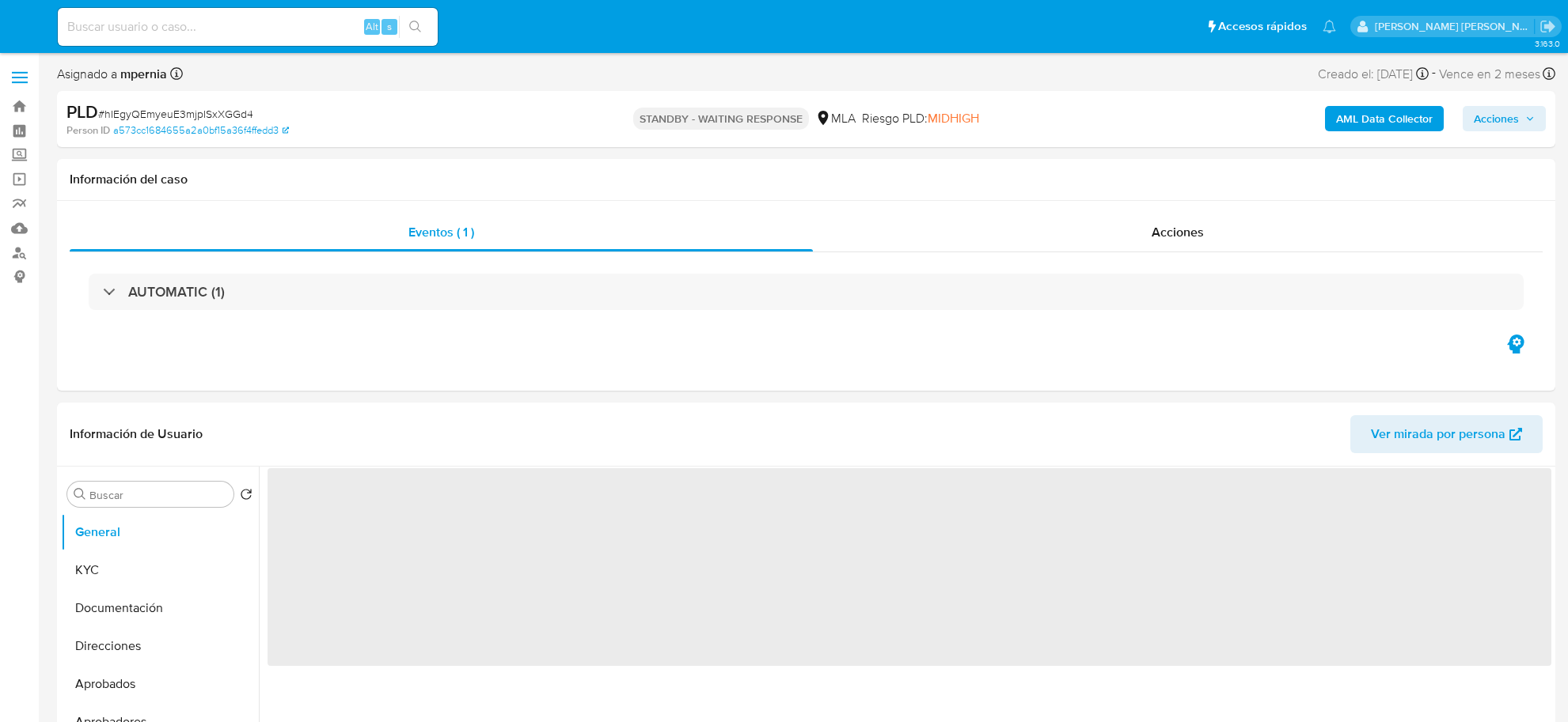
select select "10"
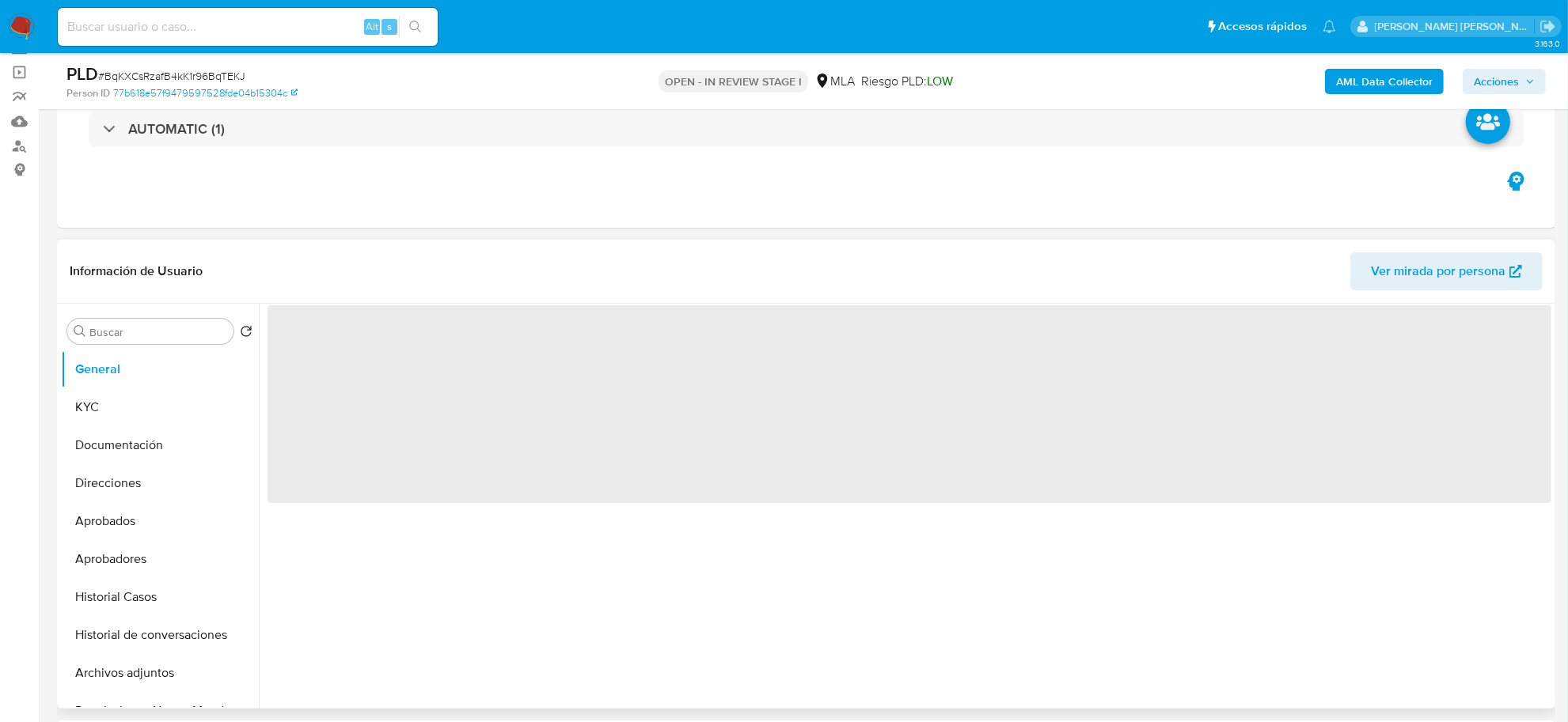
scroll to position [297, 0]
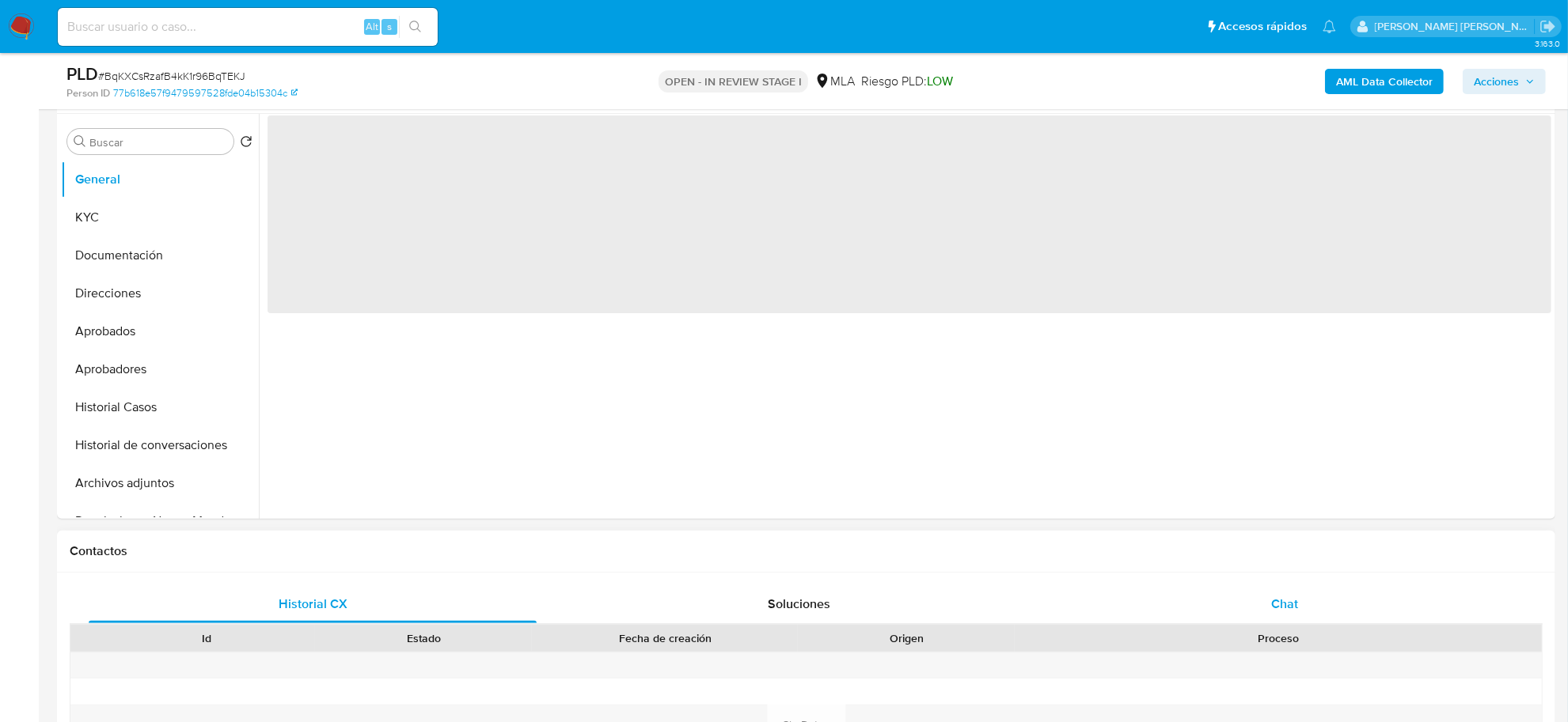
select select "10"
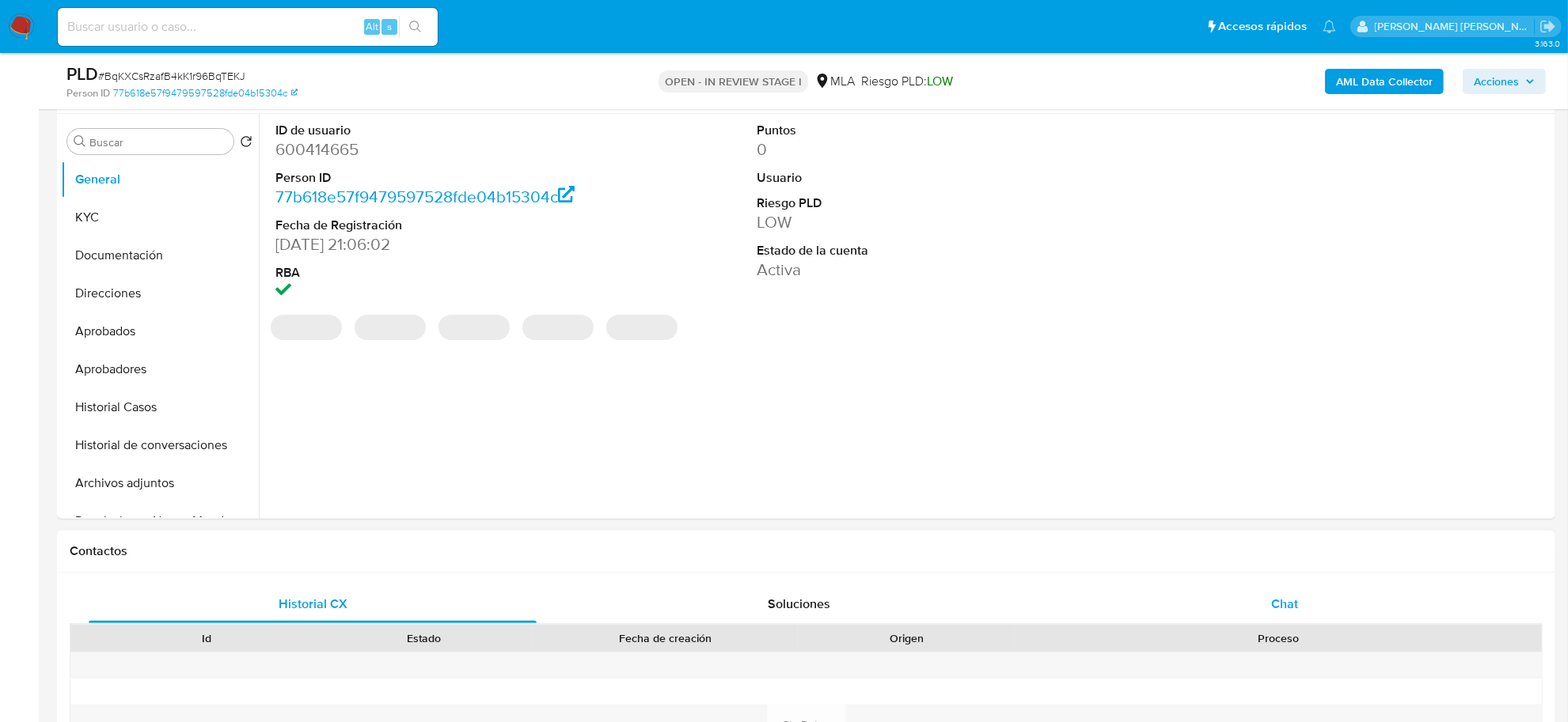
click at [1310, 602] on div "Chat" at bounding box center [1284, 604] width 448 height 38
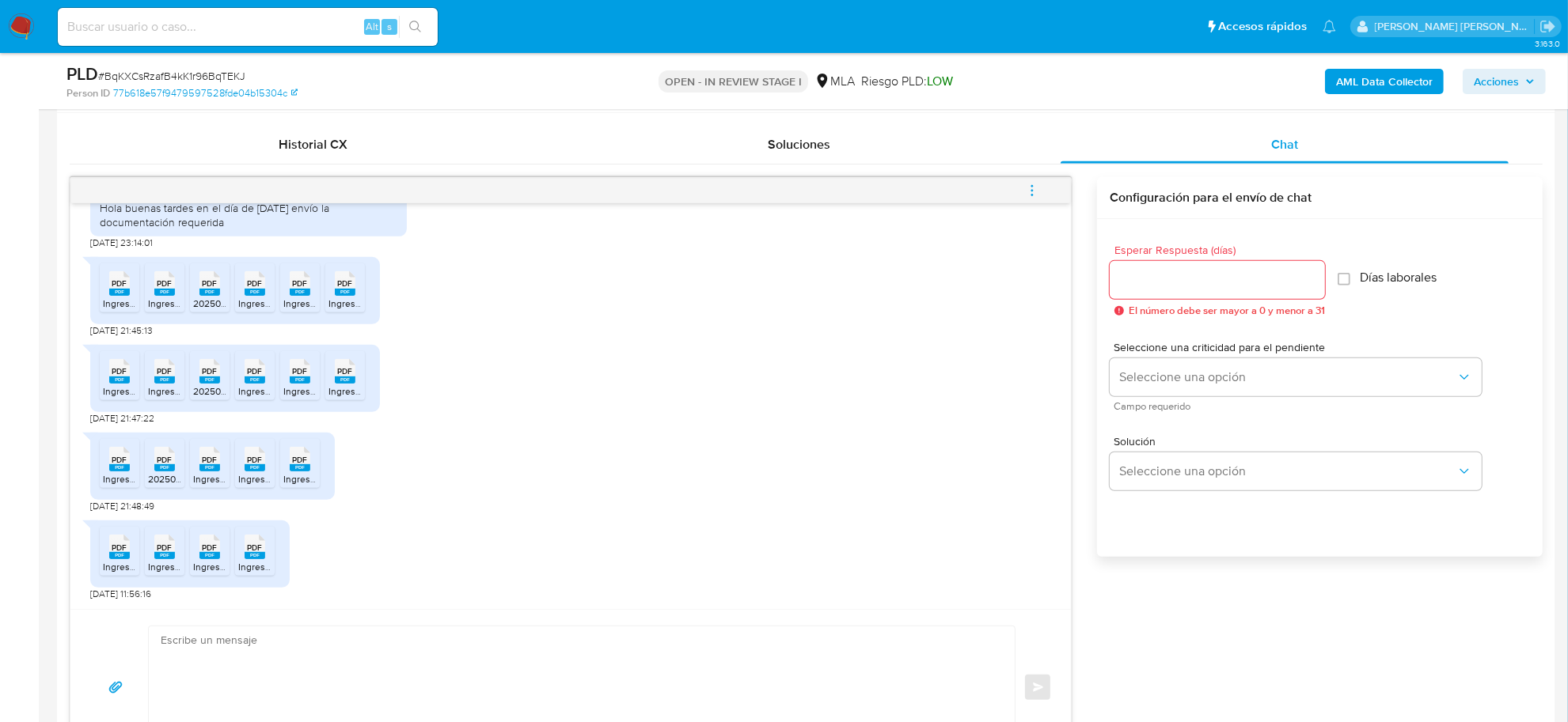
scroll to position [791, 0]
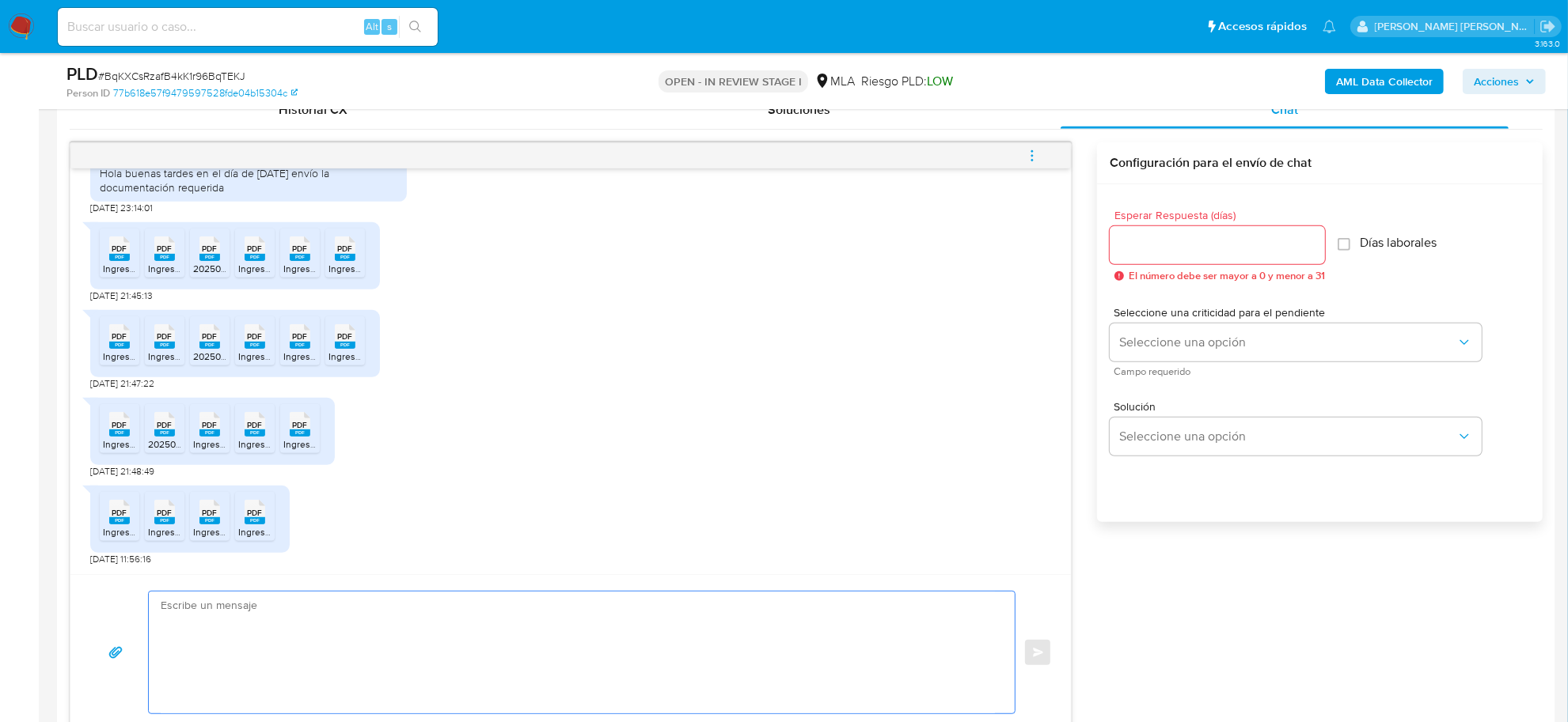
click at [204, 622] on textarea at bounding box center [577, 652] width 834 height 121
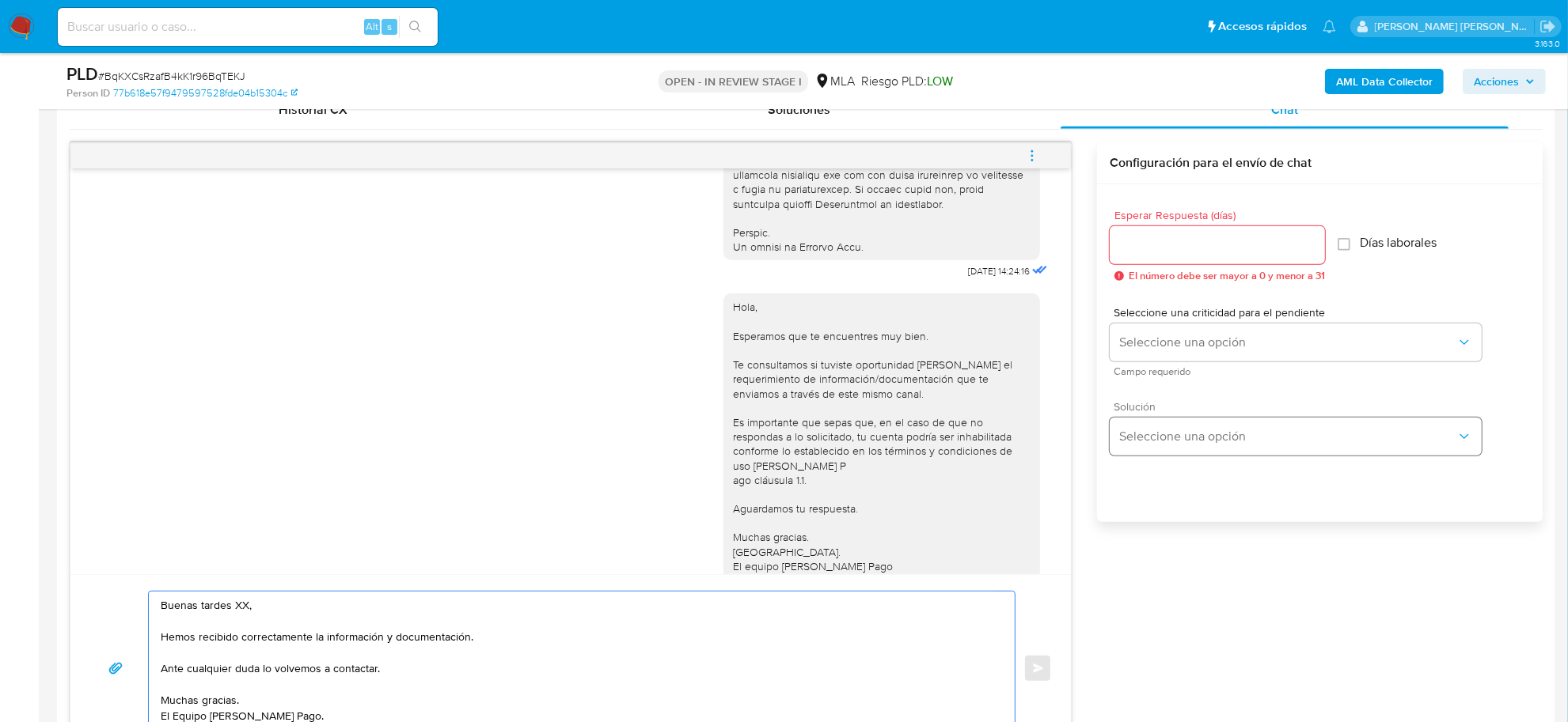
scroll to position [297, 0]
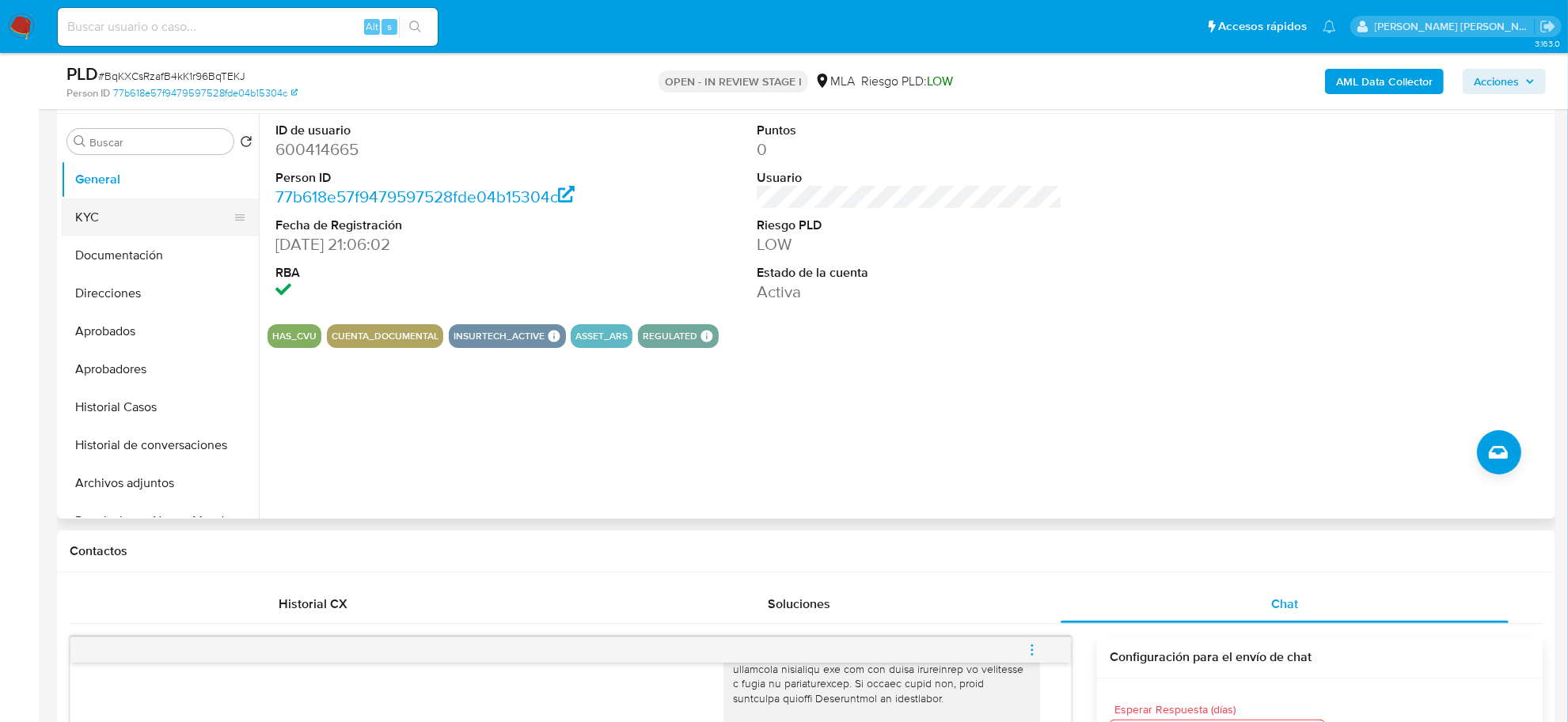
click at [90, 214] on button "KYC" at bounding box center [153, 218] width 185 height 38
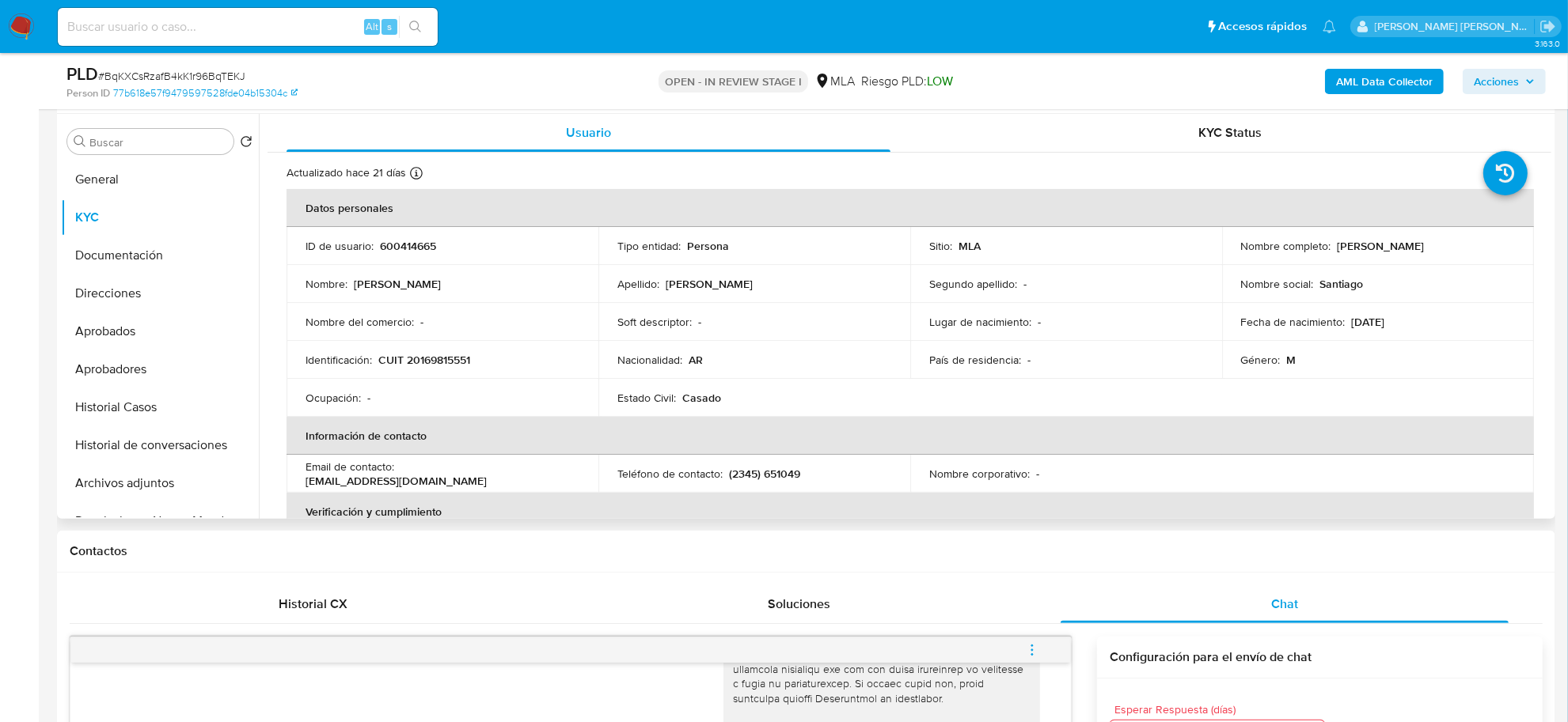
drag, startPoint x: 1332, startPoint y: 251, endPoint x: 1419, endPoint y: 244, distance: 87.3
click at [1419, 244] on p "Santiago Silvestre Arzuaga" at bounding box center [1380, 245] width 87 height 14
copy p "Santiago Silvestre"
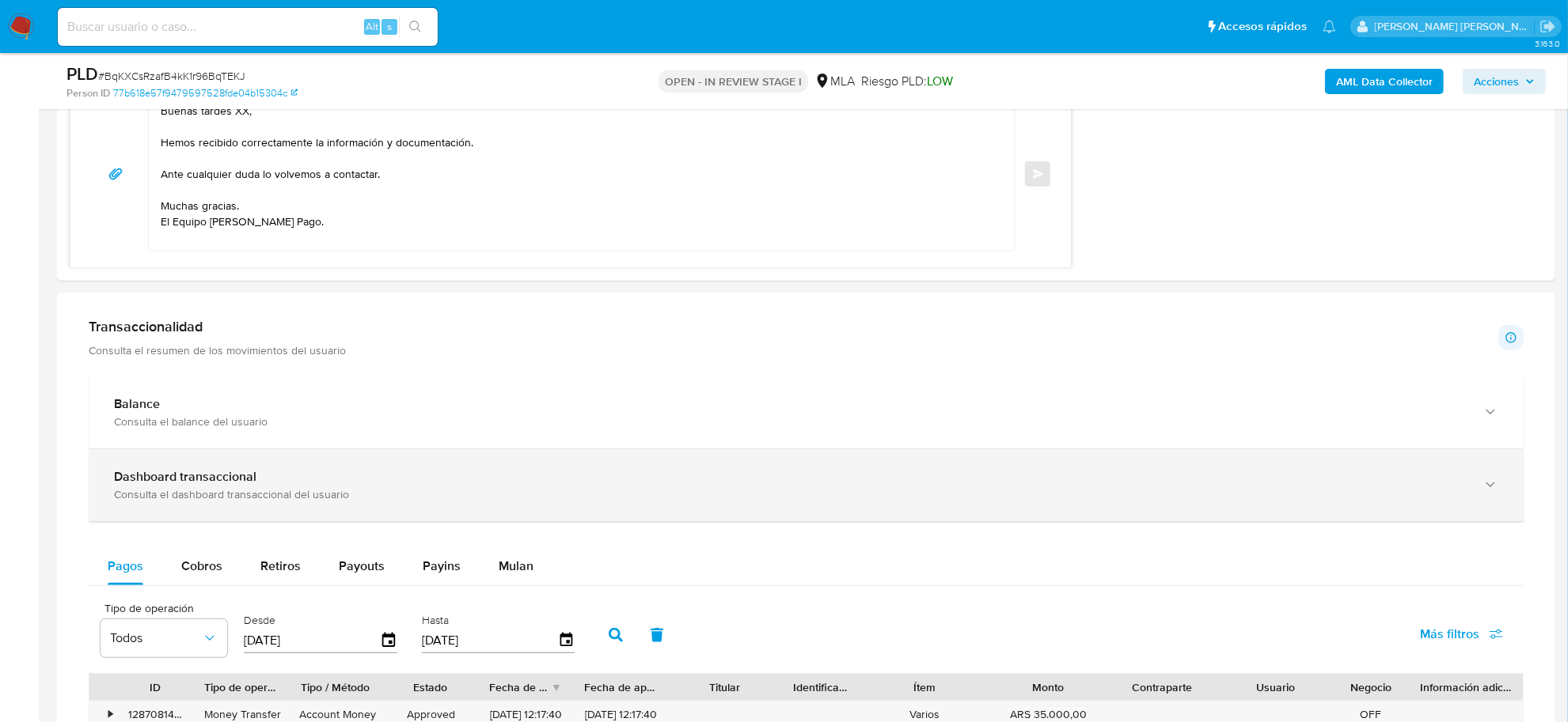
scroll to position [988, 0]
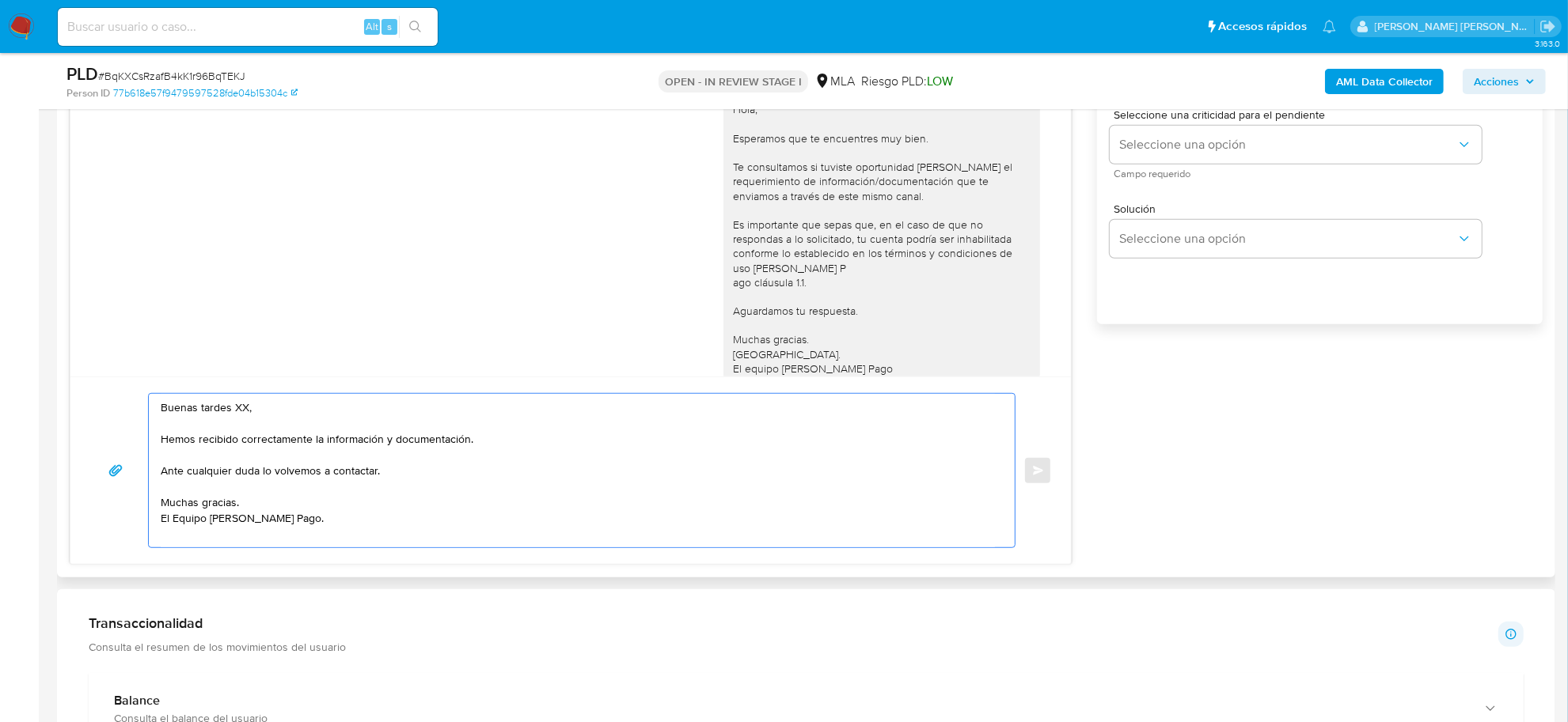
click at [240, 406] on textarea "Buenas tardes XX, Hemos recibido correctamente la información y documentación. …" at bounding box center [577, 470] width 834 height 153
click at [240, 405] on textarea "Buenas tardes XX, Hemos recibido correctamente la información y documentación. …" at bounding box center [577, 470] width 834 height 153
paste textarea "Santiago Silvestre"
drag, startPoint x: 392, startPoint y: 443, endPoint x: 325, endPoint y: 439, distance: 67.1
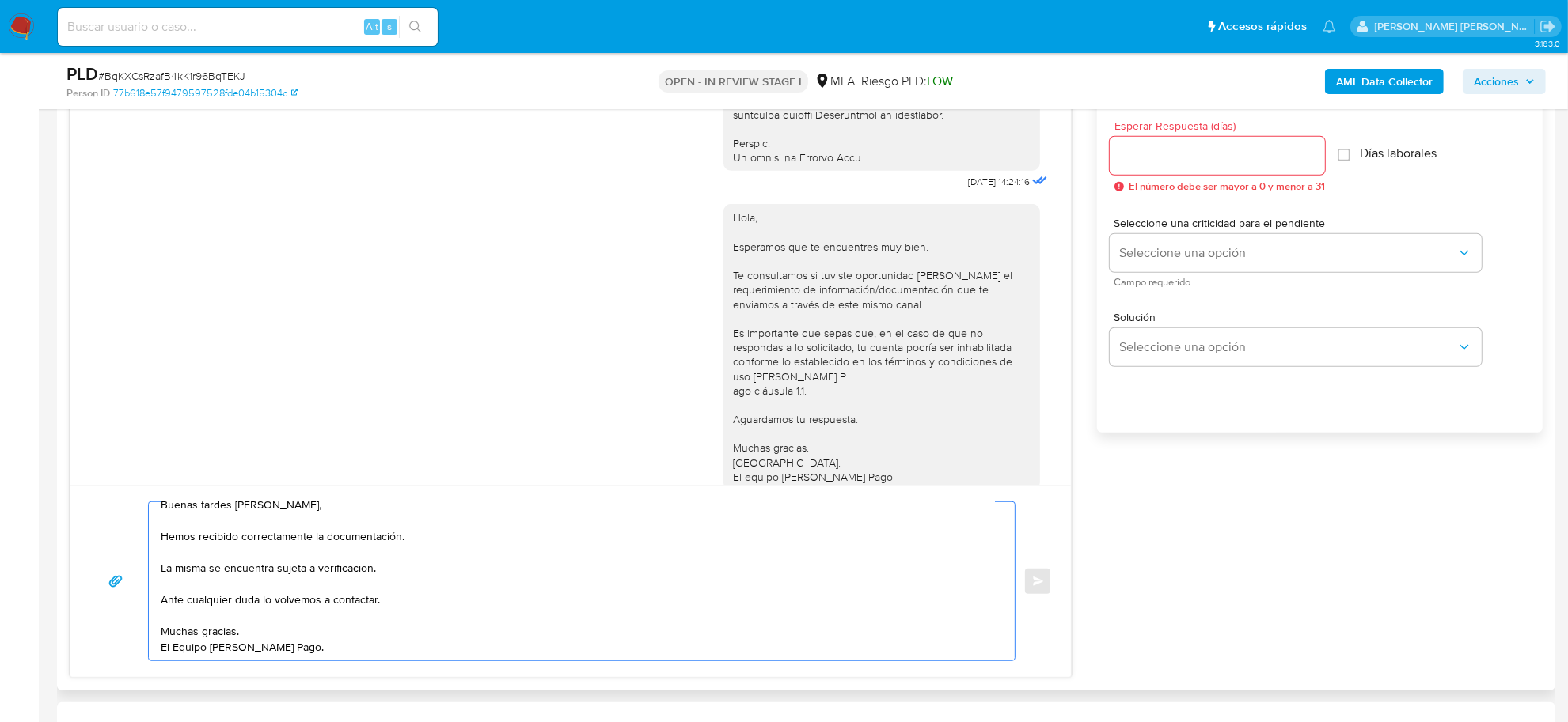
scroll to position [692, 0]
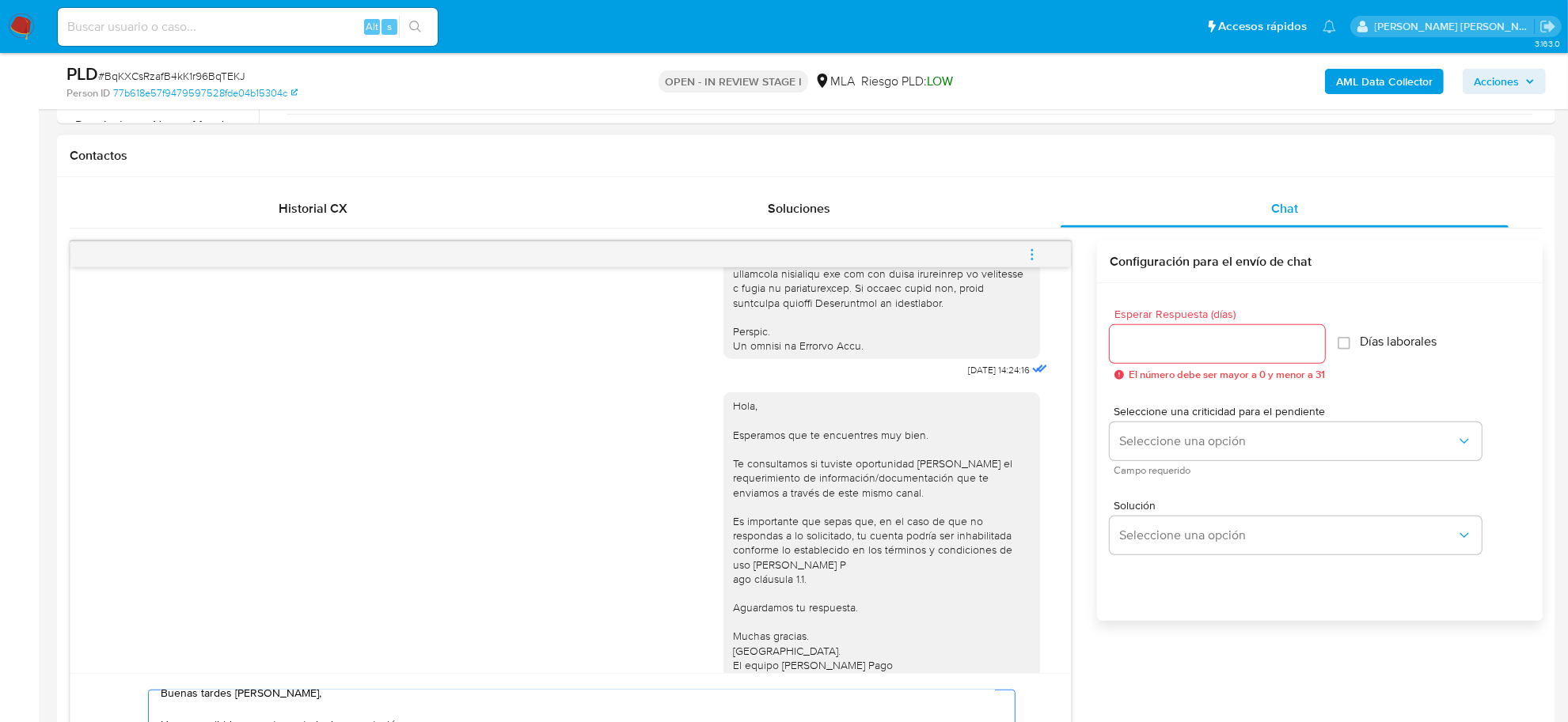
type textarea "Buenas tardes Santiago Silvestre, Hemos recibido correctamente la documentación…"
click at [1179, 349] on input "Esperar Respuesta (días)" at bounding box center [1217, 344] width 215 height 20
type input "2"
click at [1201, 444] on span "Seleccione una opción" at bounding box center [1287, 441] width 337 height 15
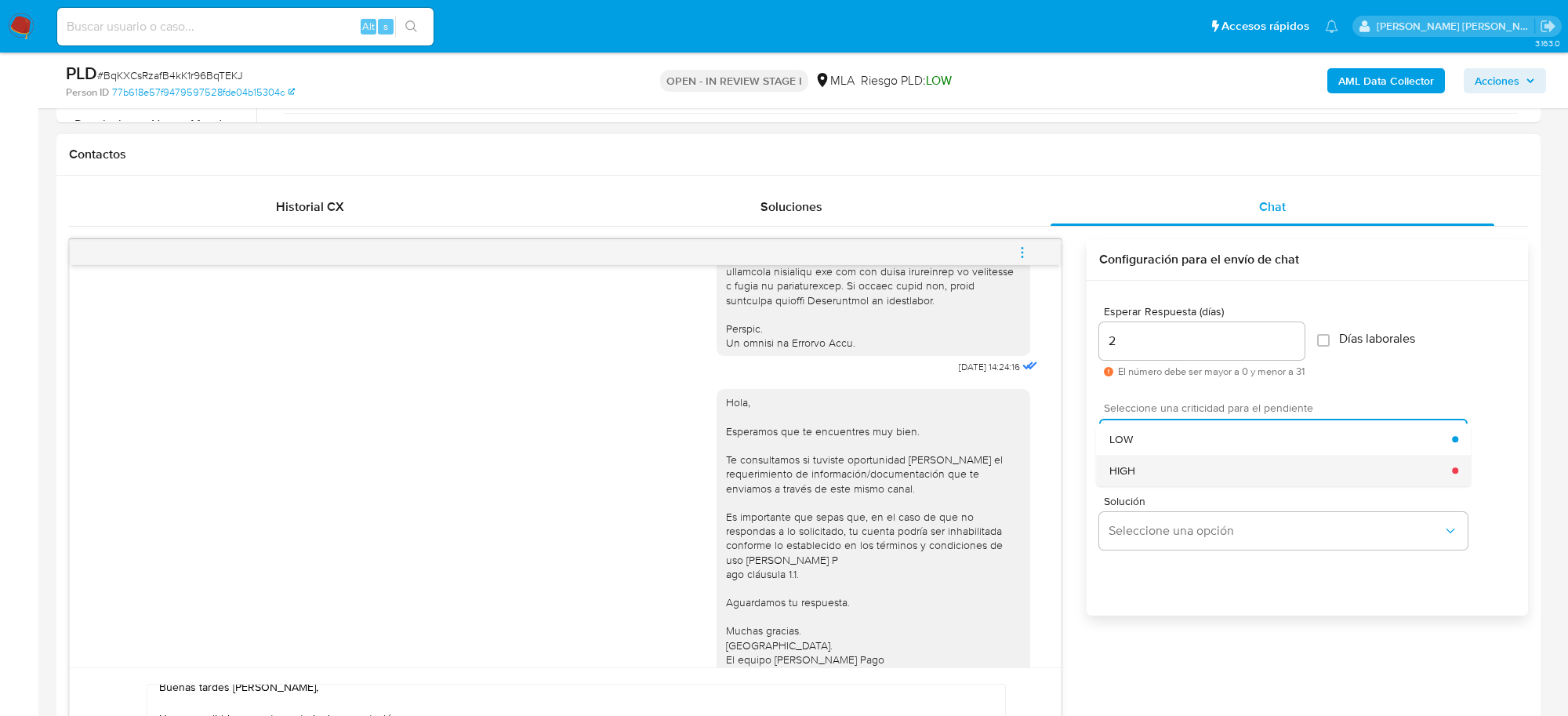
click at [1162, 475] on div "HIGH" at bounding box center [1280, 470] width 343 height 32
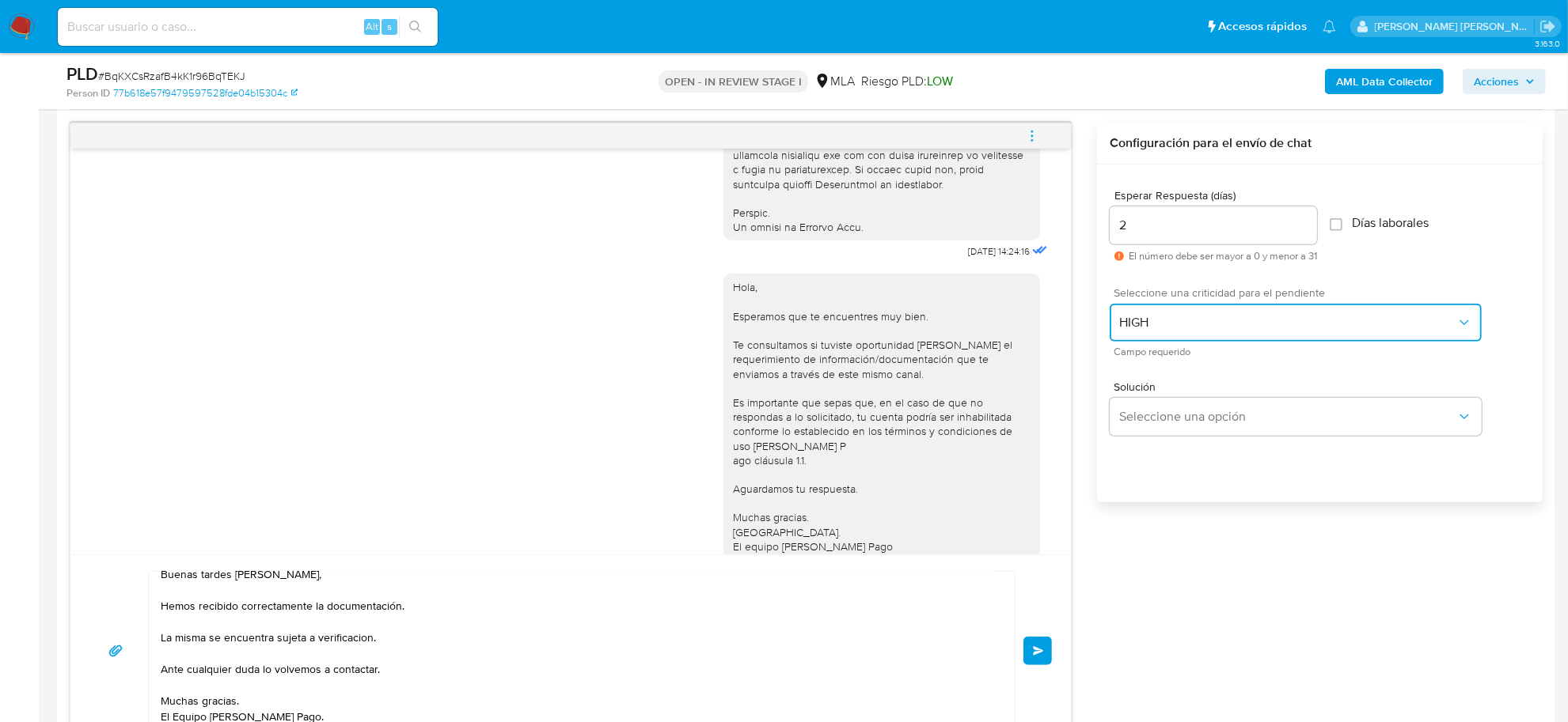
scroll to position [988, 0]
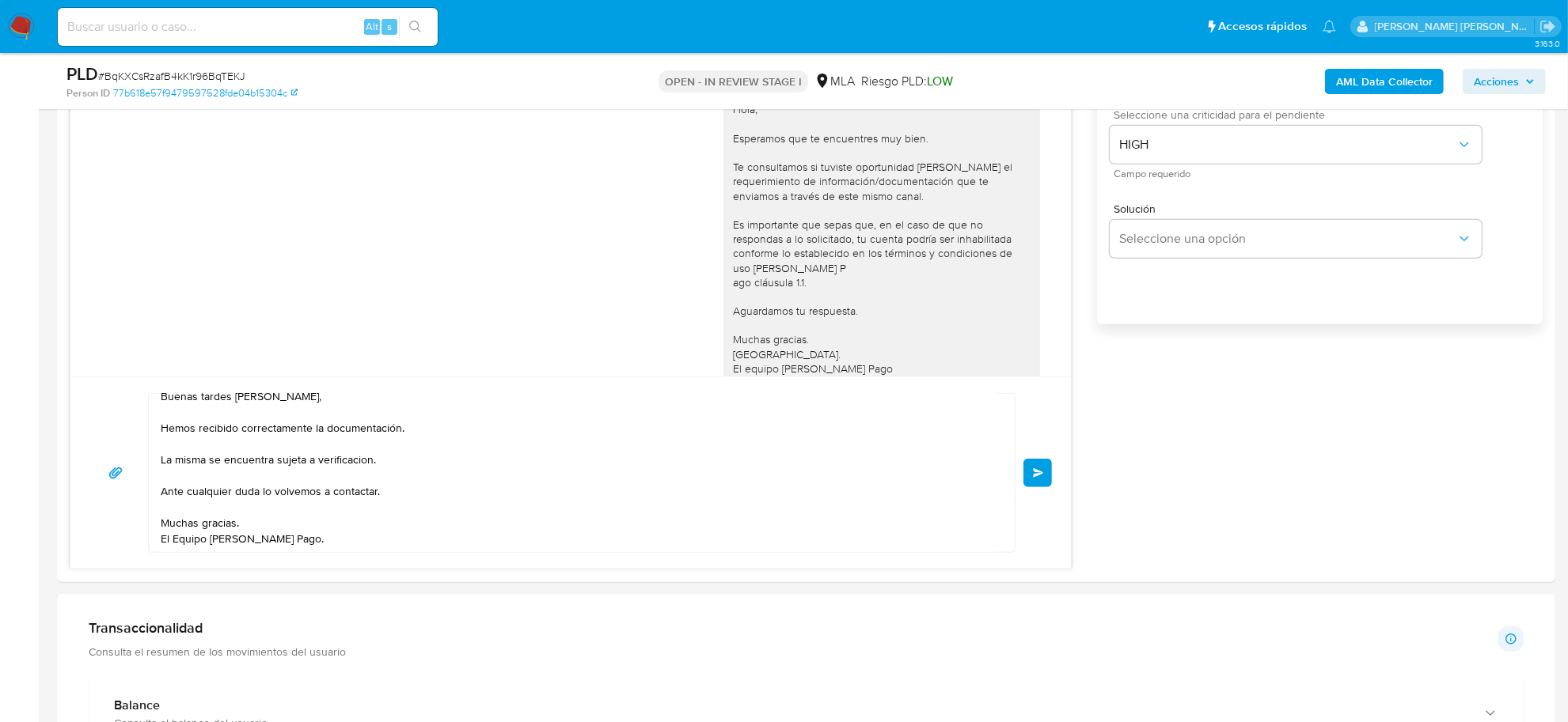
click at [1039, 477] on span "Enviar" at bounding box center [1039, 473] width 11 height 10
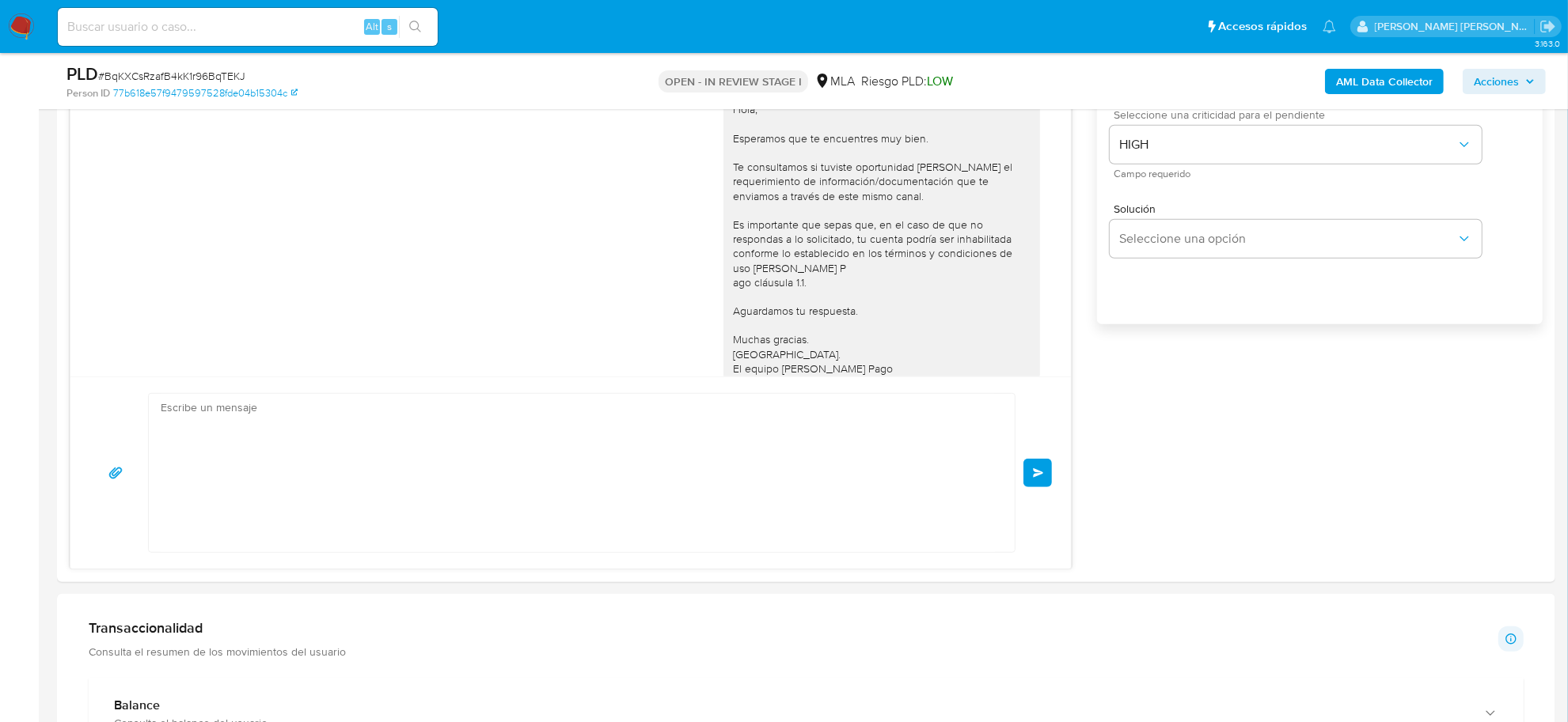
scroll to position [1444, 0]
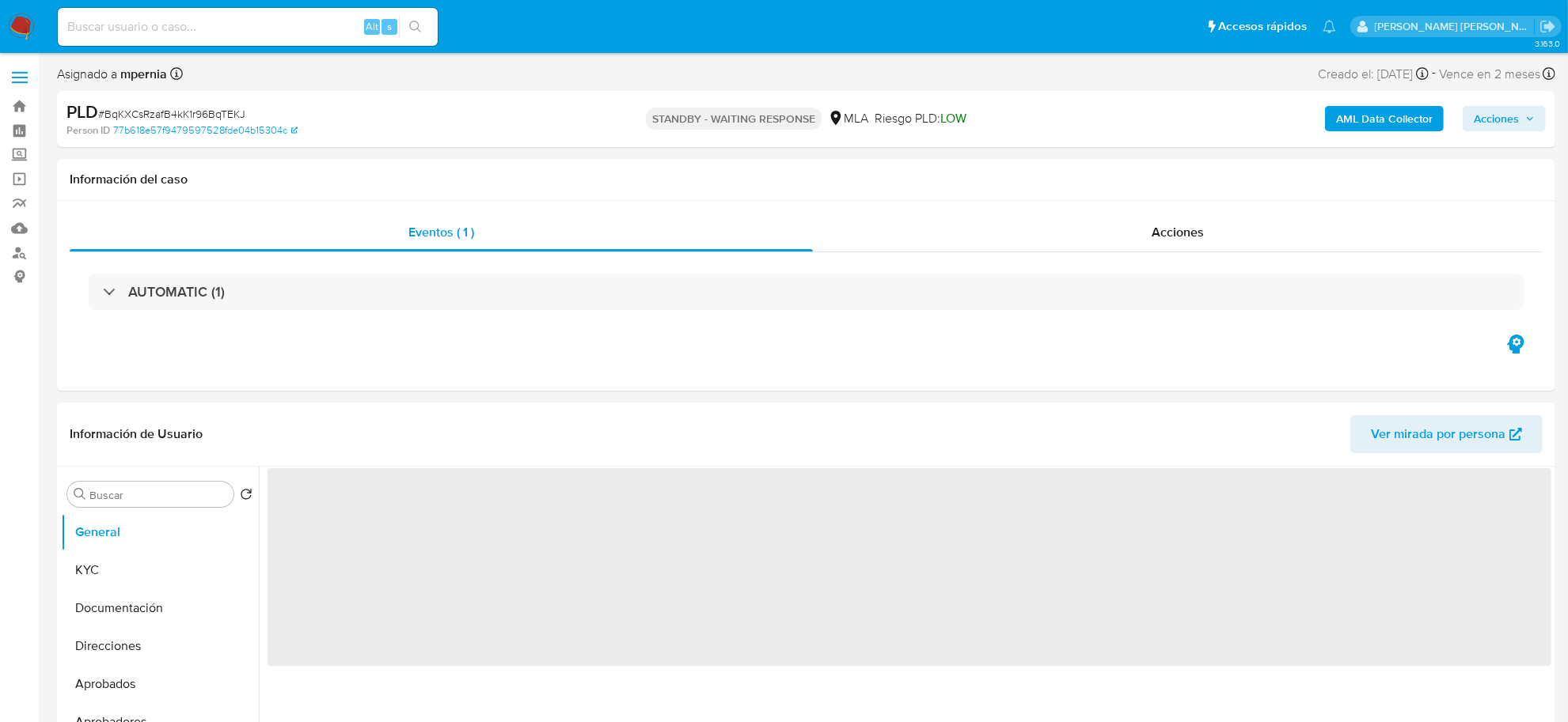
select select "10"
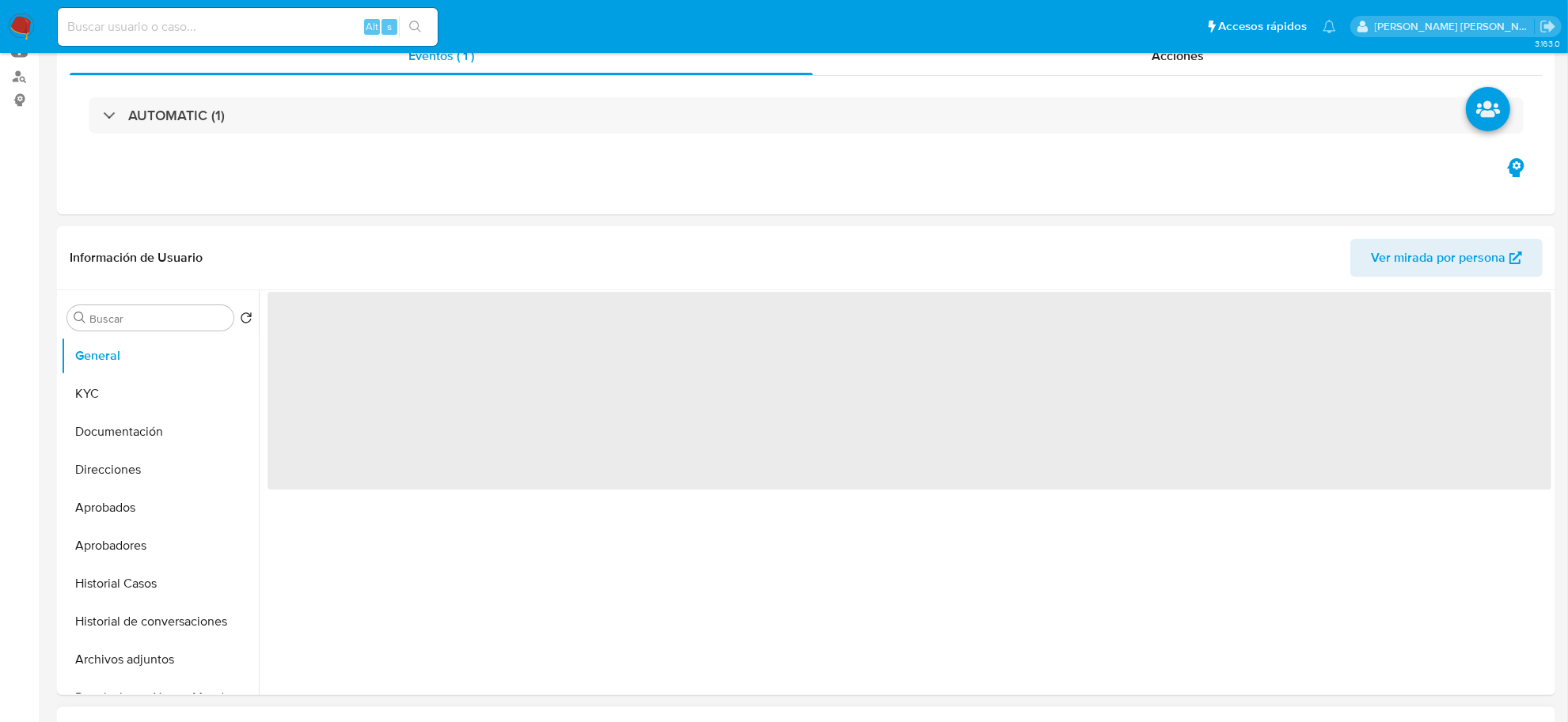
scroll to position [395, 0]
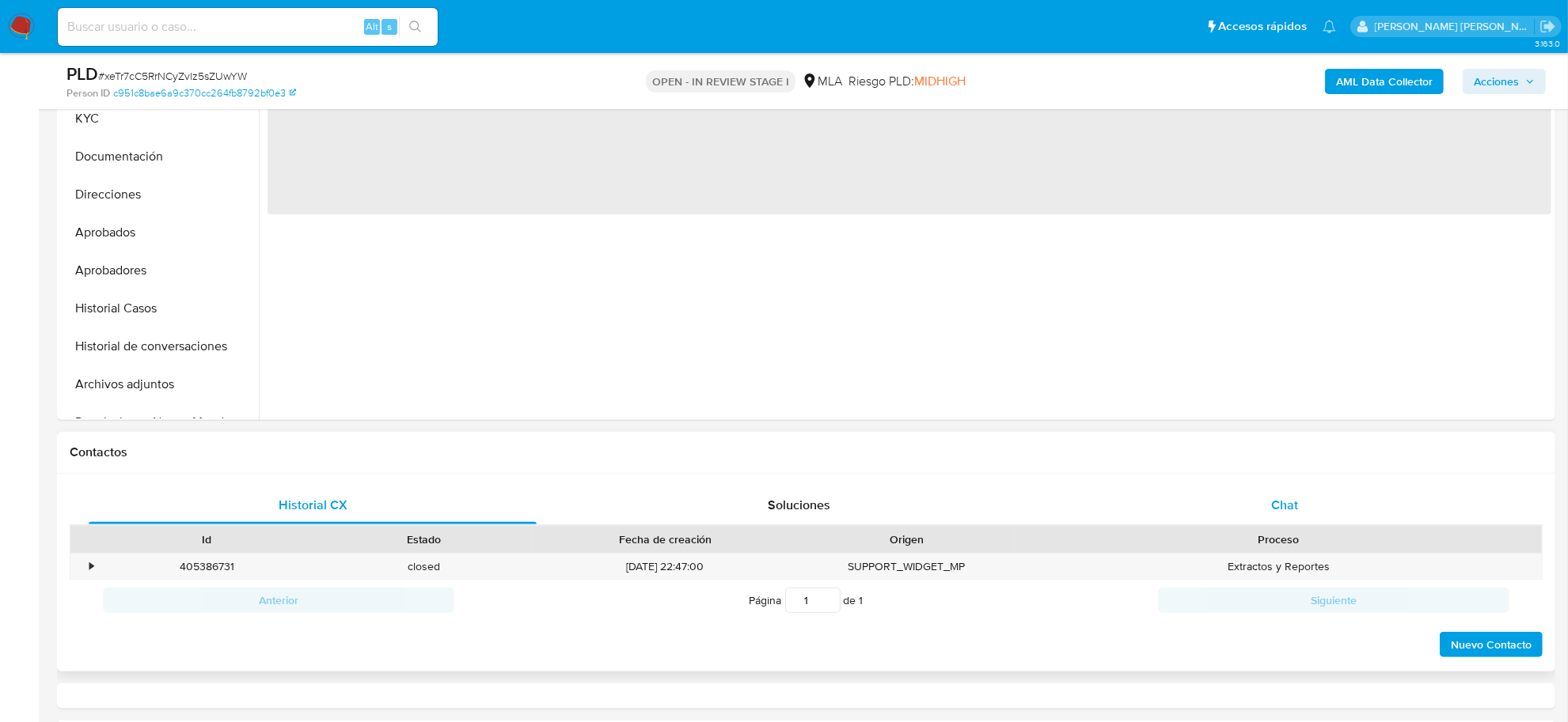
click at [1283, 516] on div "Chat" at bounding box center [1284, 505] width 448 height 38
select select "10"
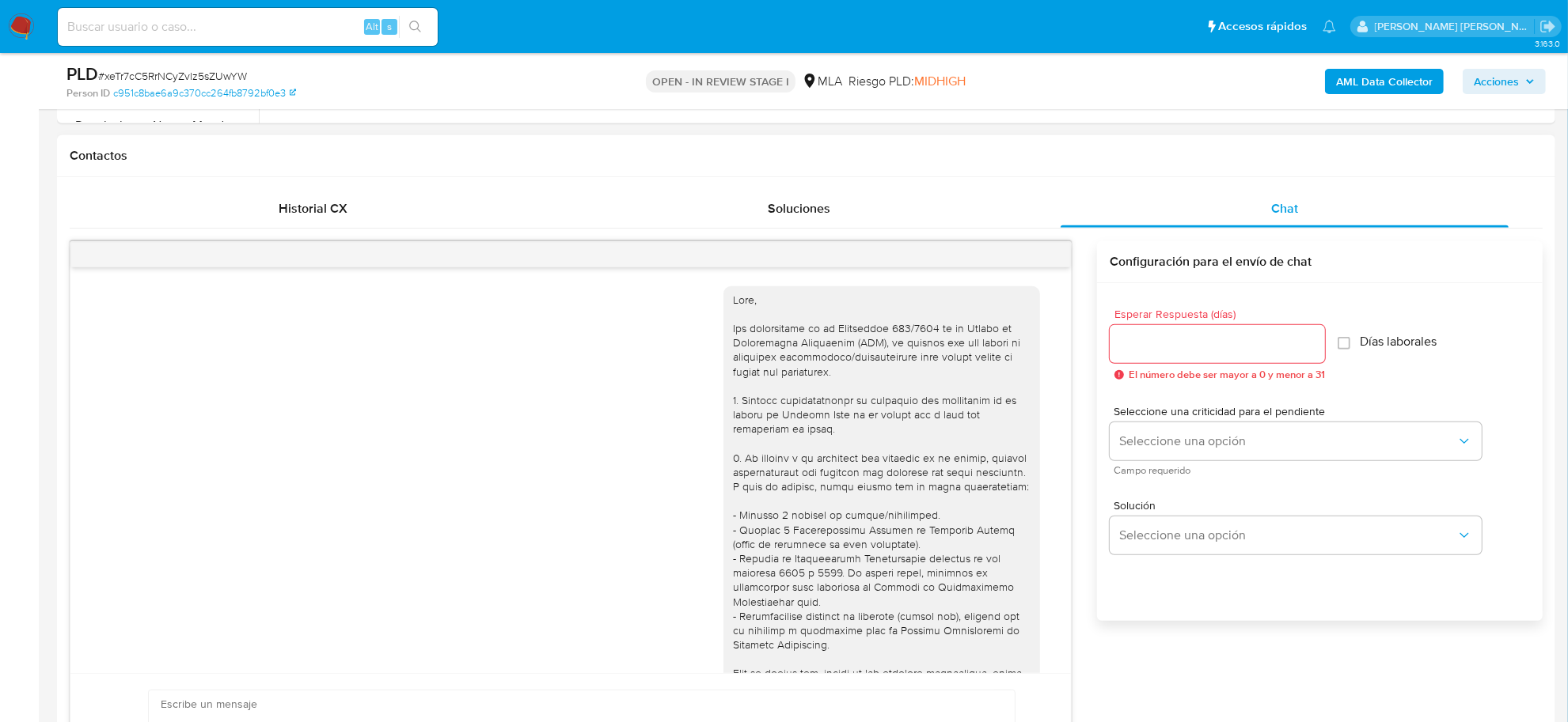
scroll to position [840, 0]
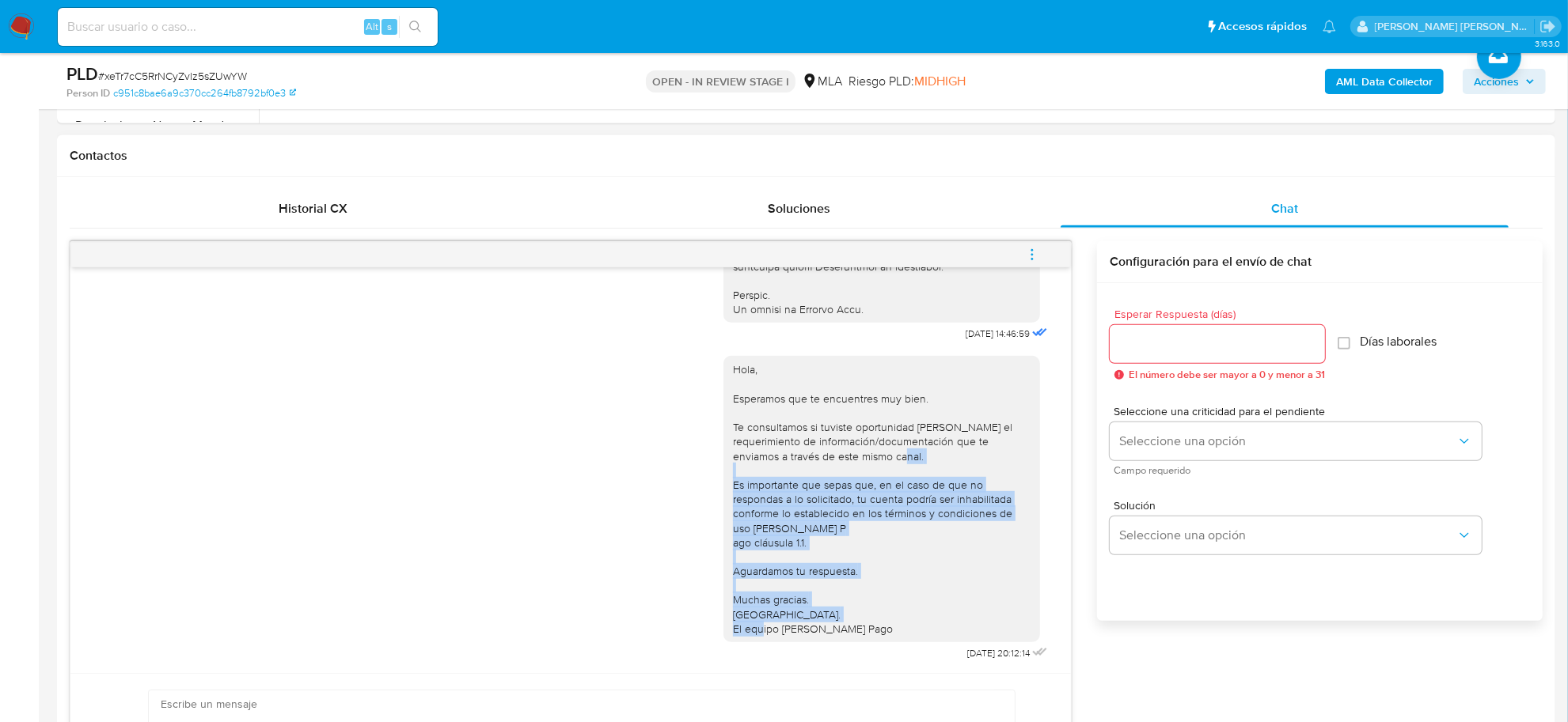
drag, startPoint x: 714, startPoint y: 474, endPoint x: 869, endPoint y: 619, distance: 212.2
click at [869, 619] on div "Hola, Esperamos que te encuentres muy bien. Te consultamos si tuviste oportunid…" at bounding box center [881, 499] width 316 height 286
copy div "Es importante que sepas que, en el caso de que no respondas a lo solicitado, tu…"
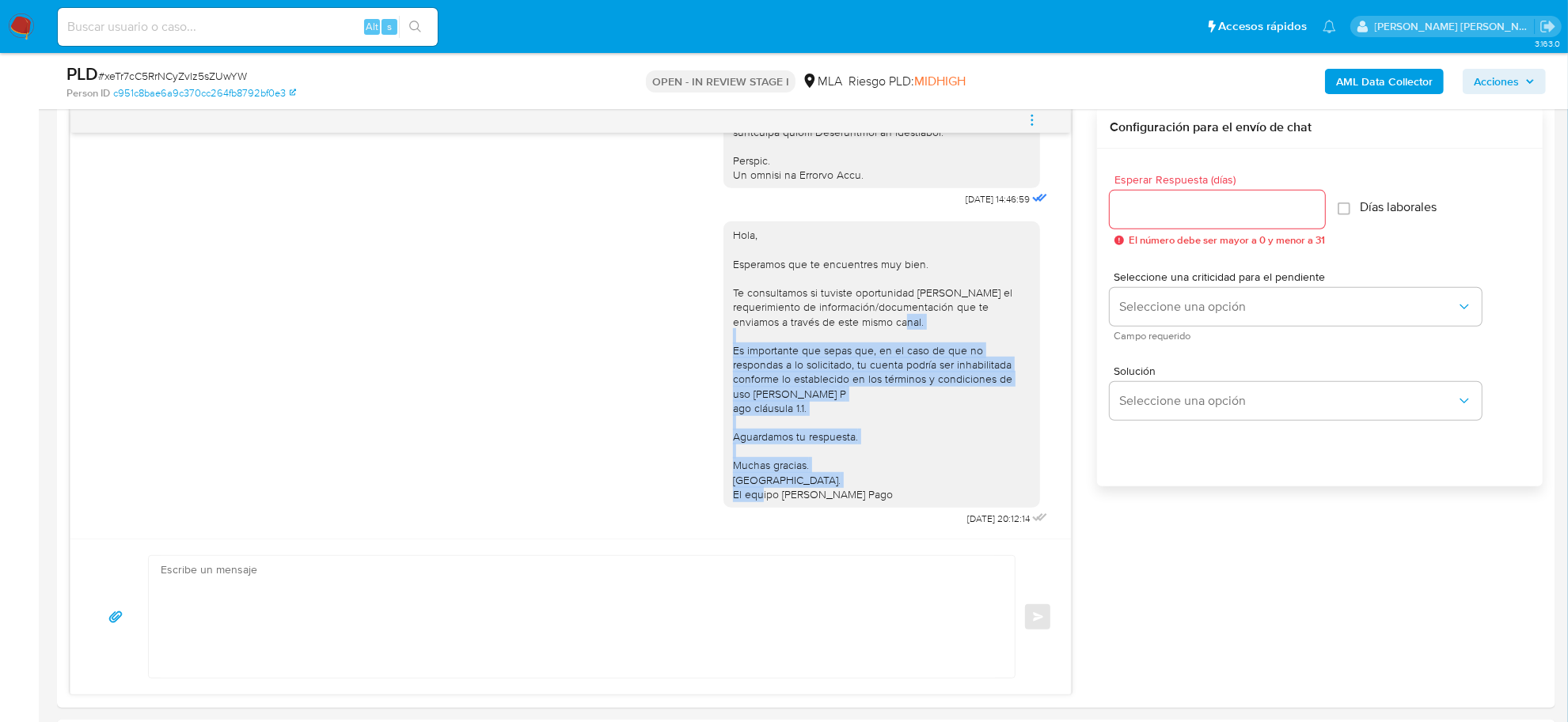
scroll to position [1088, 0]
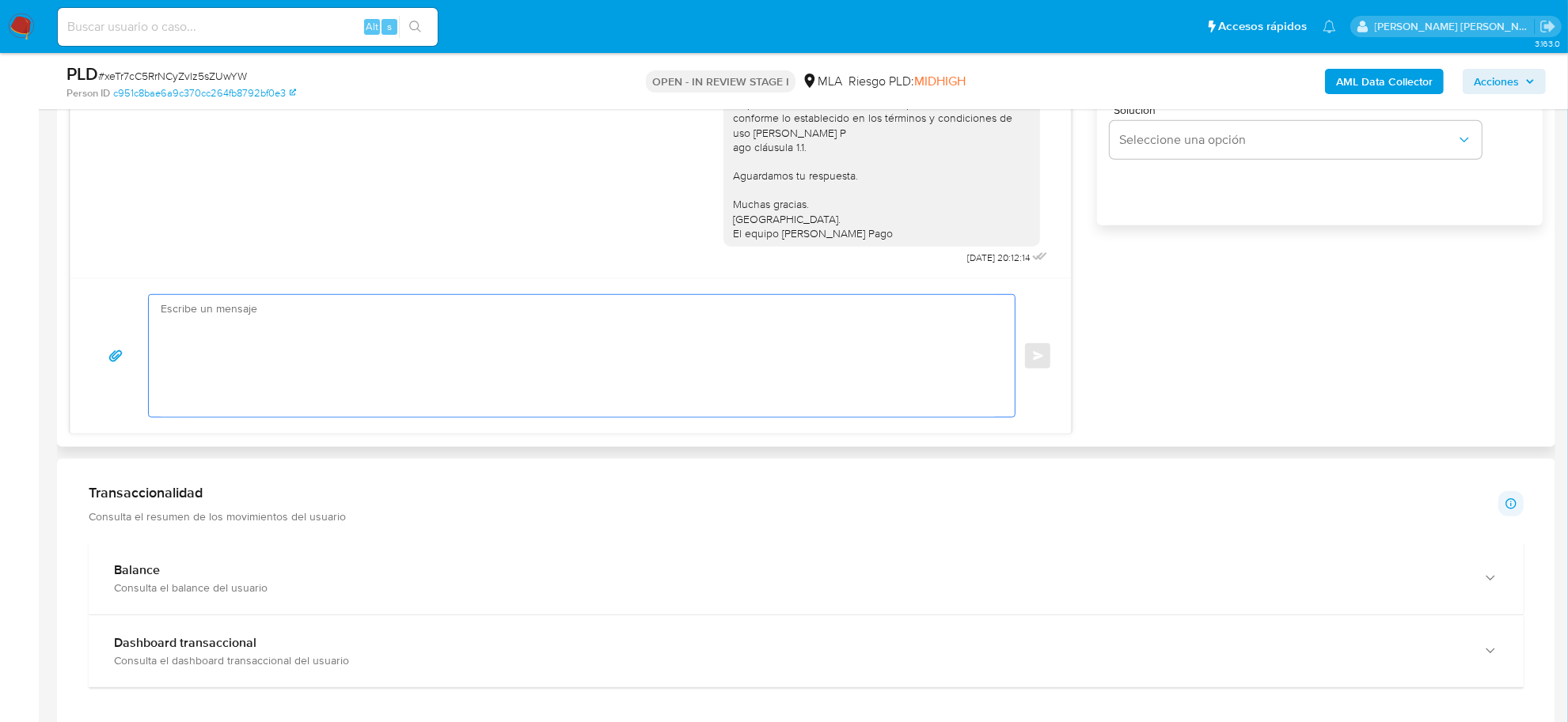
click at [258, 366] on textarea at bounding box center [577, 355] width 834 height 121
paste textarea "Es importante que sepas que, en el caso de que no respondas a lo solicitado, tu…"
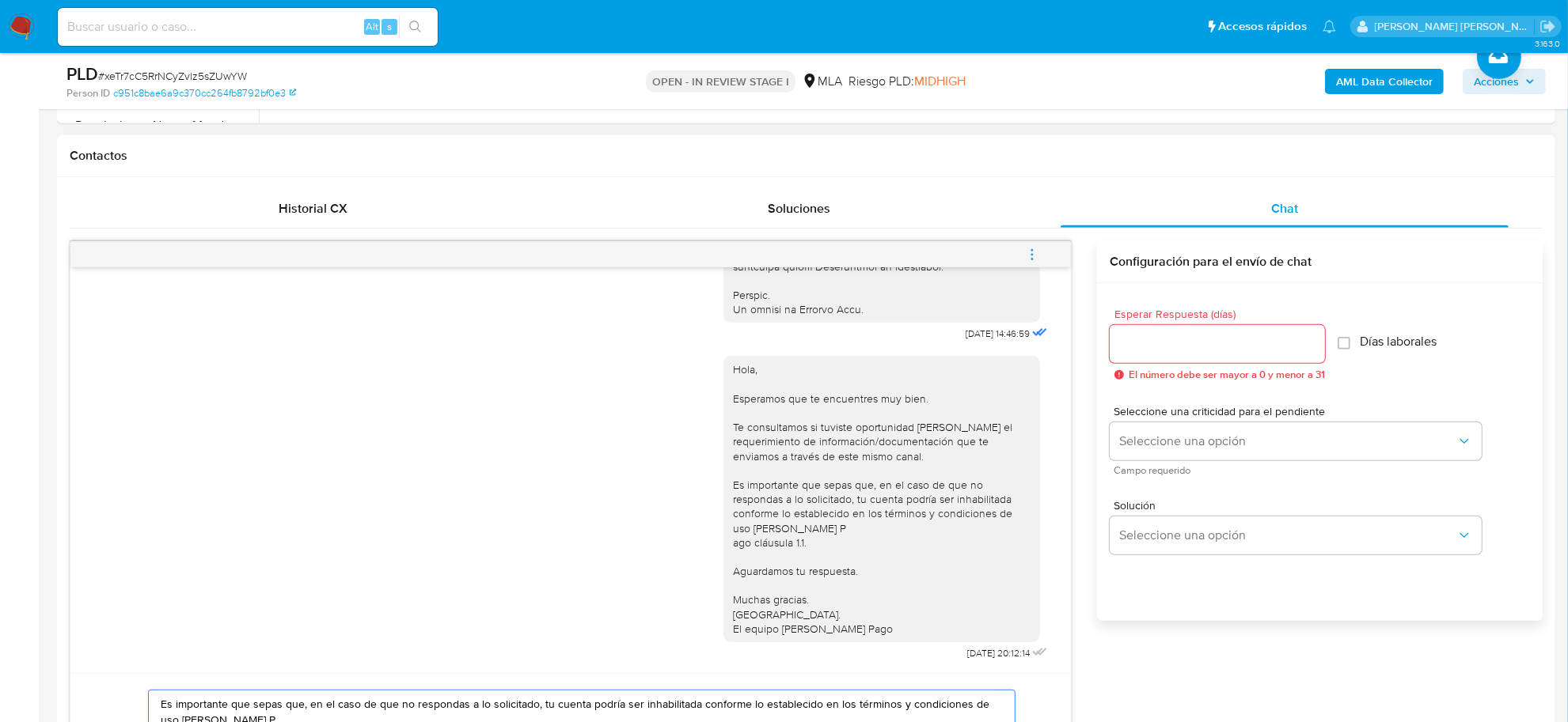
scroll to position [297, 0]
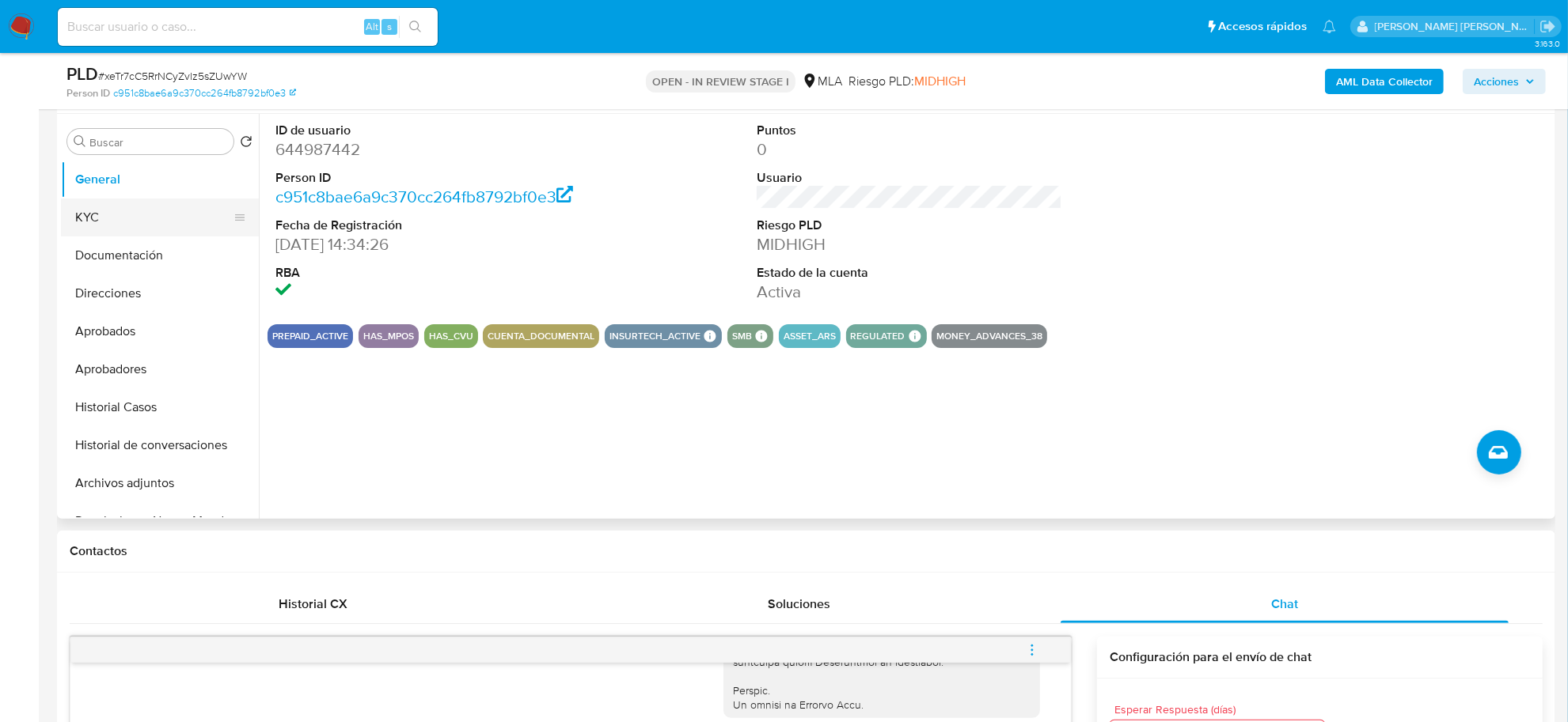
click at [123, 216] on button "KYC" at bounding box center [153, 218] width 185 height 38
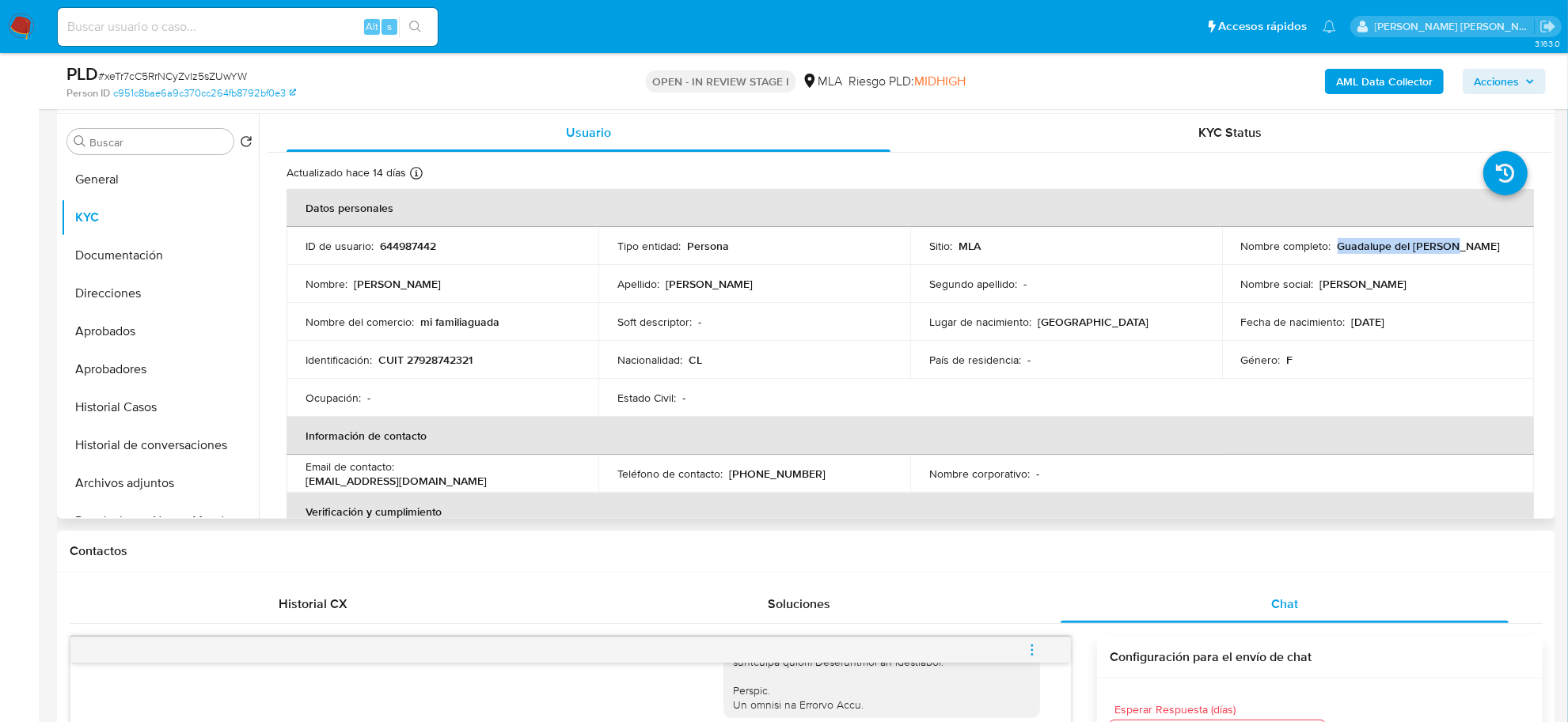
drag, startPoint x: 1237, startPoint y: 258, endPoint x: 1352, endPoint y: 257, distance: 115.0
click at [1352, 253] on p "Guadalupe del [PERSON_NAME]" at bounding box center [1419, 245] width 163 height 14
copy p "[PERSON_NAME]"
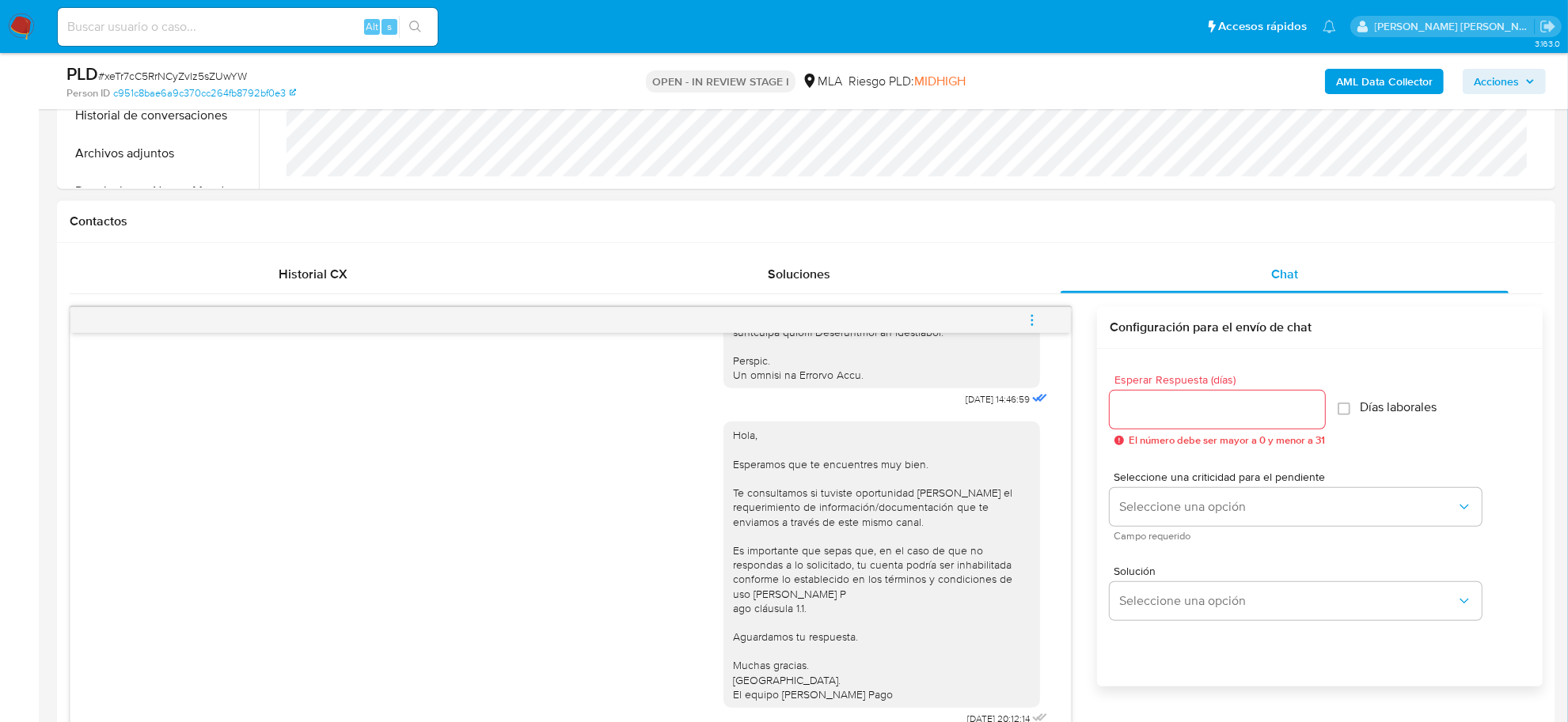
scroll to position [791, 0]
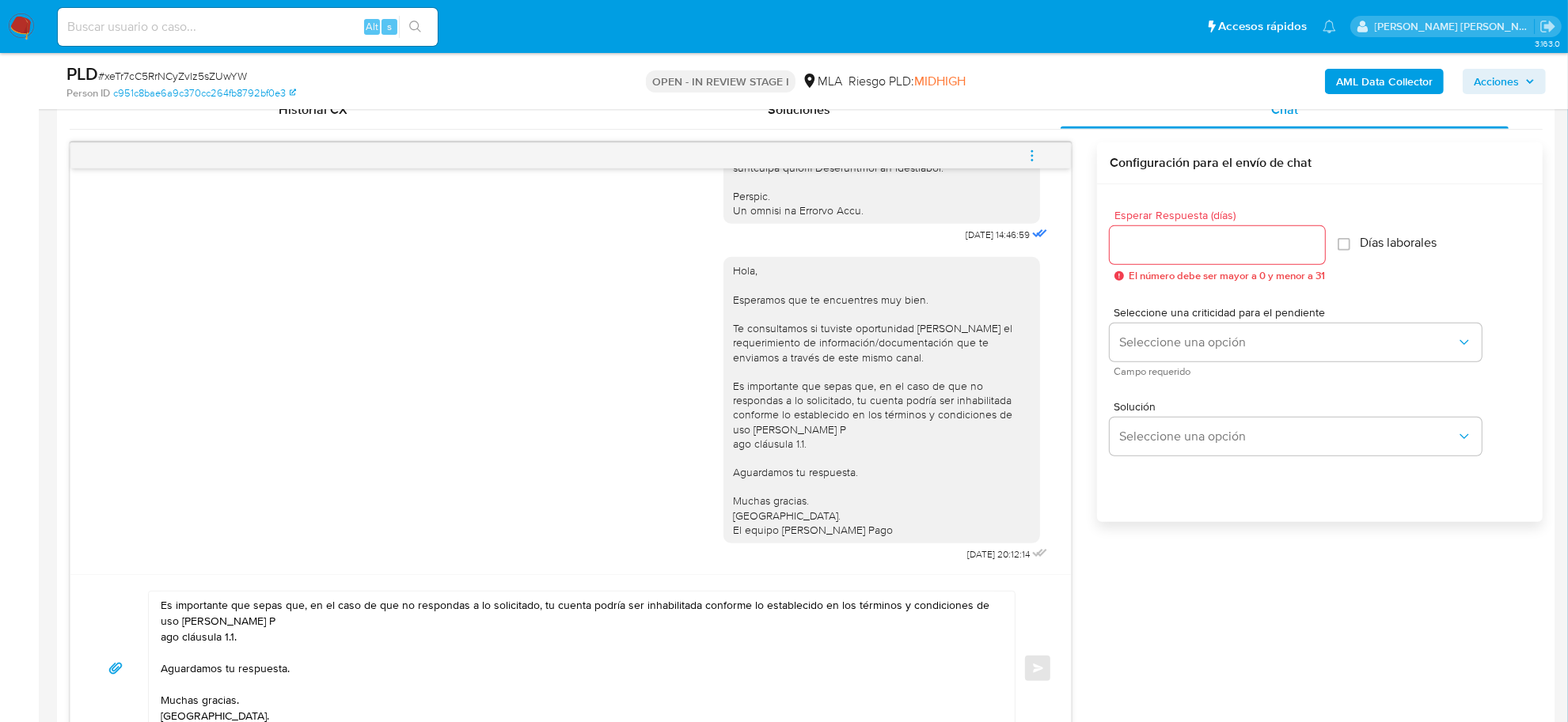
click at [161, 605] on textarea "Es importante que sepas que, en el caso de que no respondas a lo solicitado, tu…" at bounding box center [577, 668] width 834 height 153
paste textarea "[PERSON_NAME]"
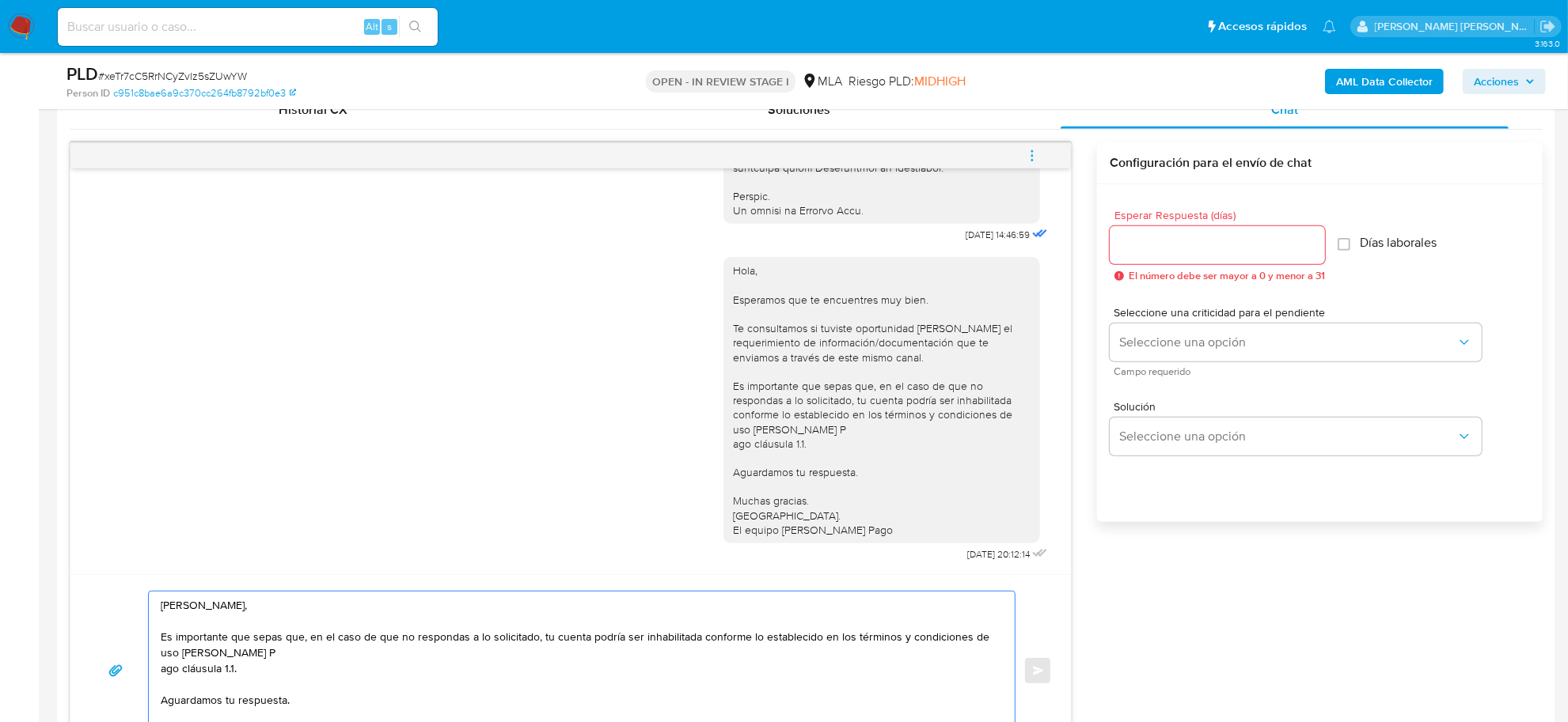
click at [164, 675] on textarea "[PERSON_NAME], Es importante que sepas que, en el caso de que no respondas a lo…" at bounding box center [577, 671] width 834 height 158
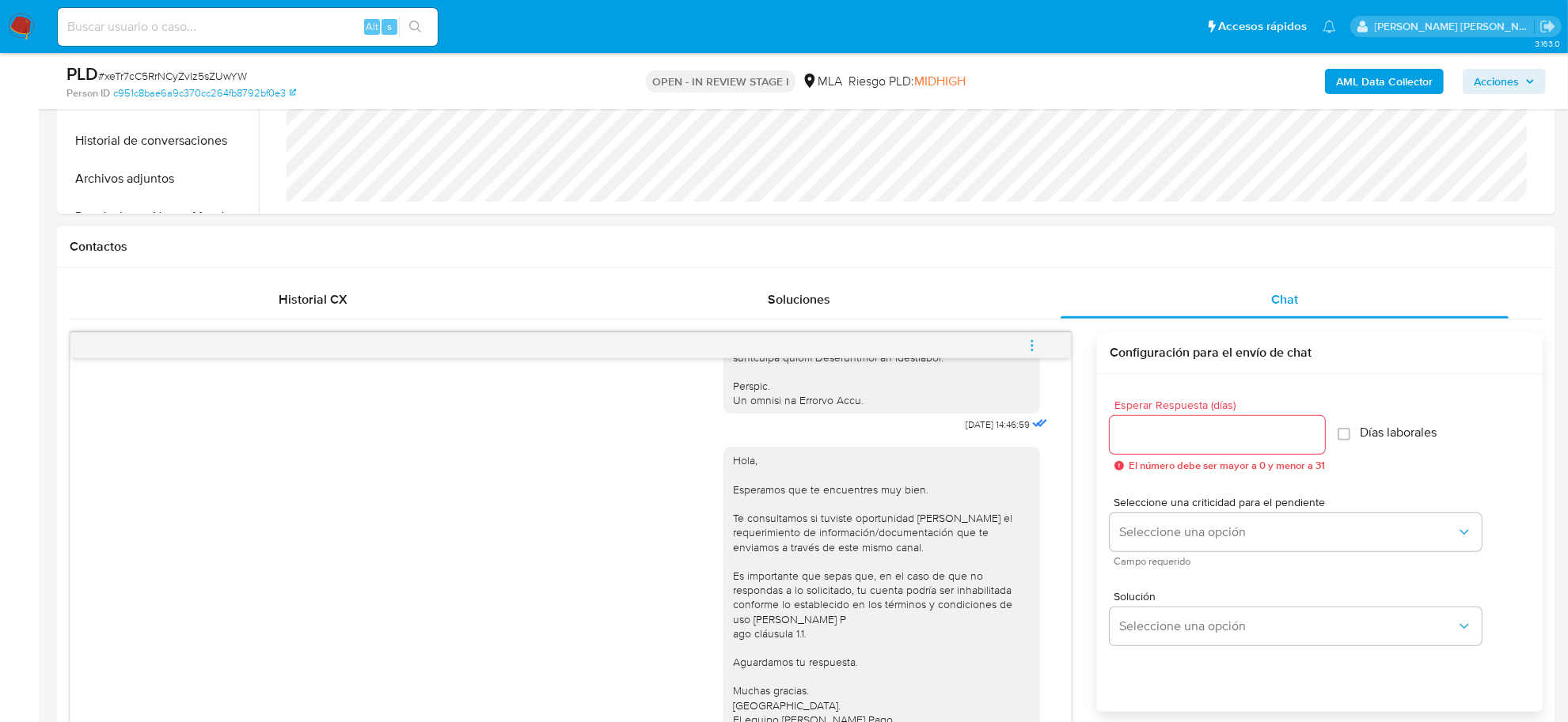
scroll to position [593, 0]
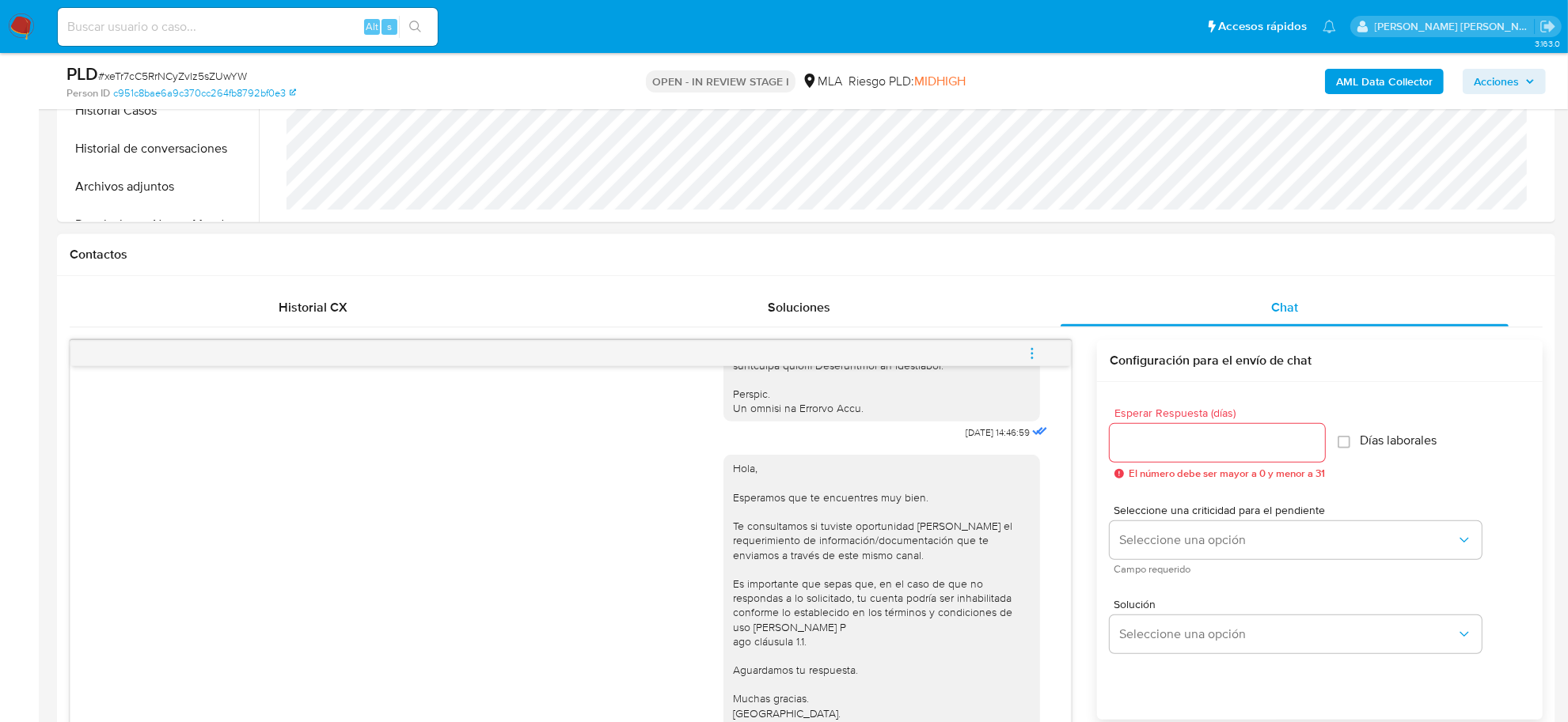
type textarea "[PERSON_NAME], Es importante que sepas que, en el caso de que no respondas a lo…"
click at [1140, 451] on input "Esperar Respuesta (días)" at bounding box center [1217, 442] width 215 height 20
type input "3"
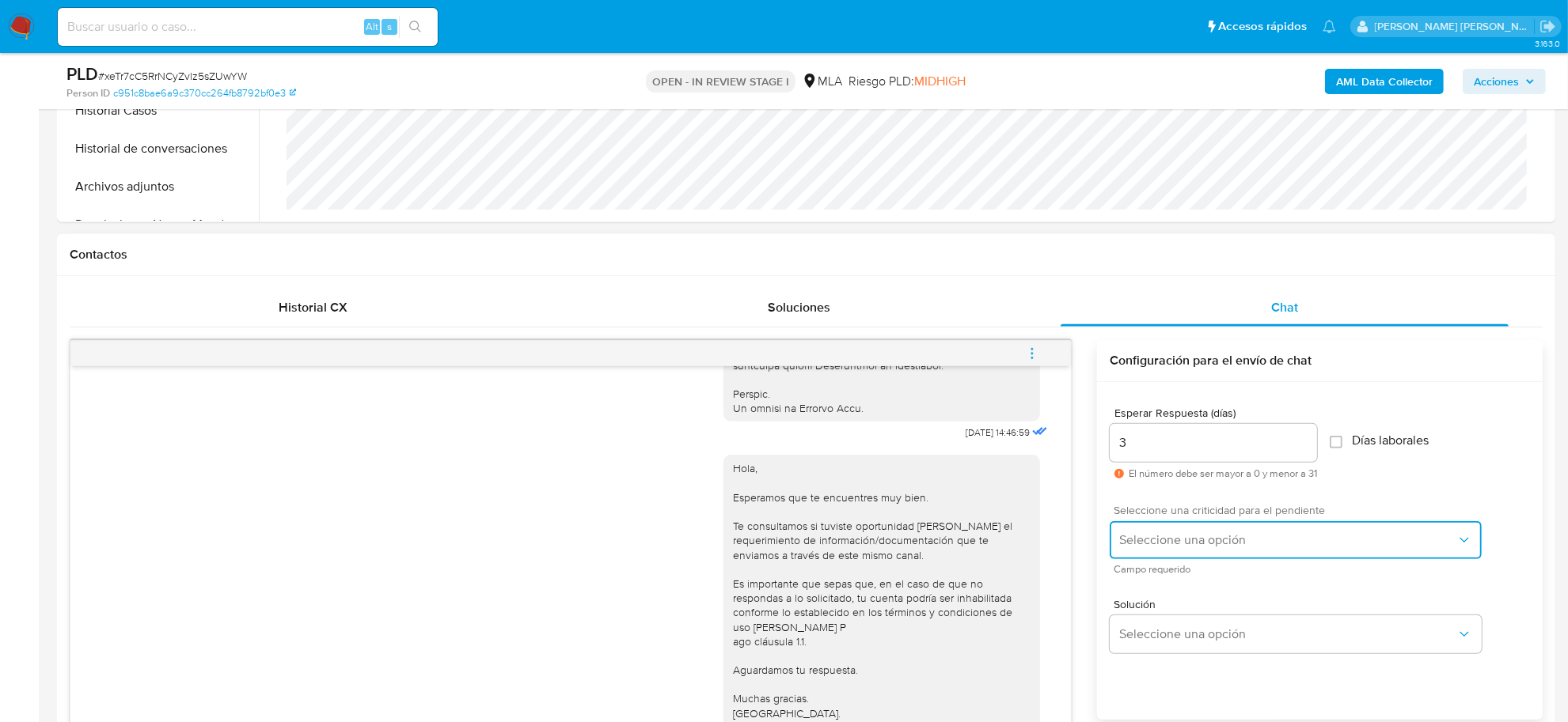
click at [1166, 535] on span "Seleccione una opción" at bounding box center [1287, 539] width 337 height 15
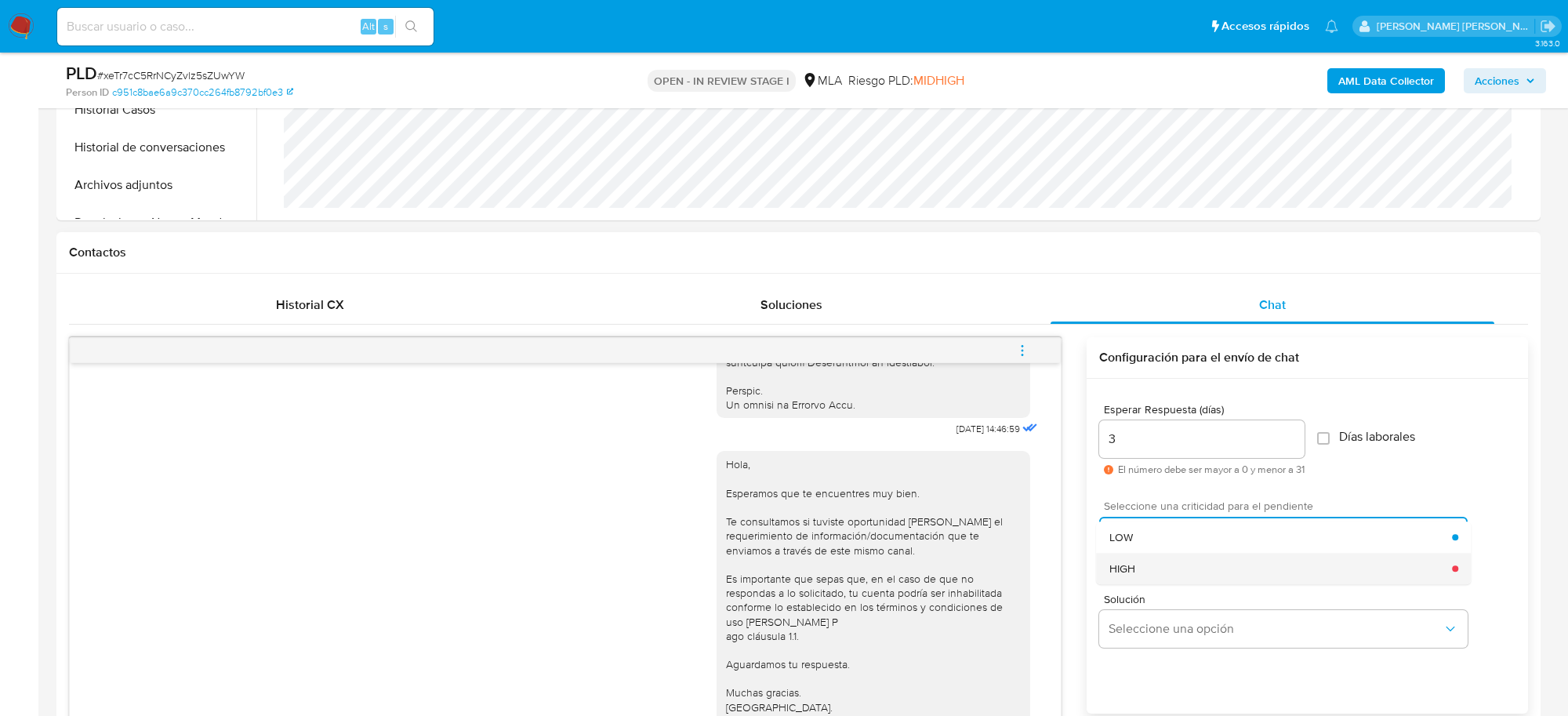
click at [1155, 559] on div "HIGH" at bounding box center [1280, 568] width 343 height 32
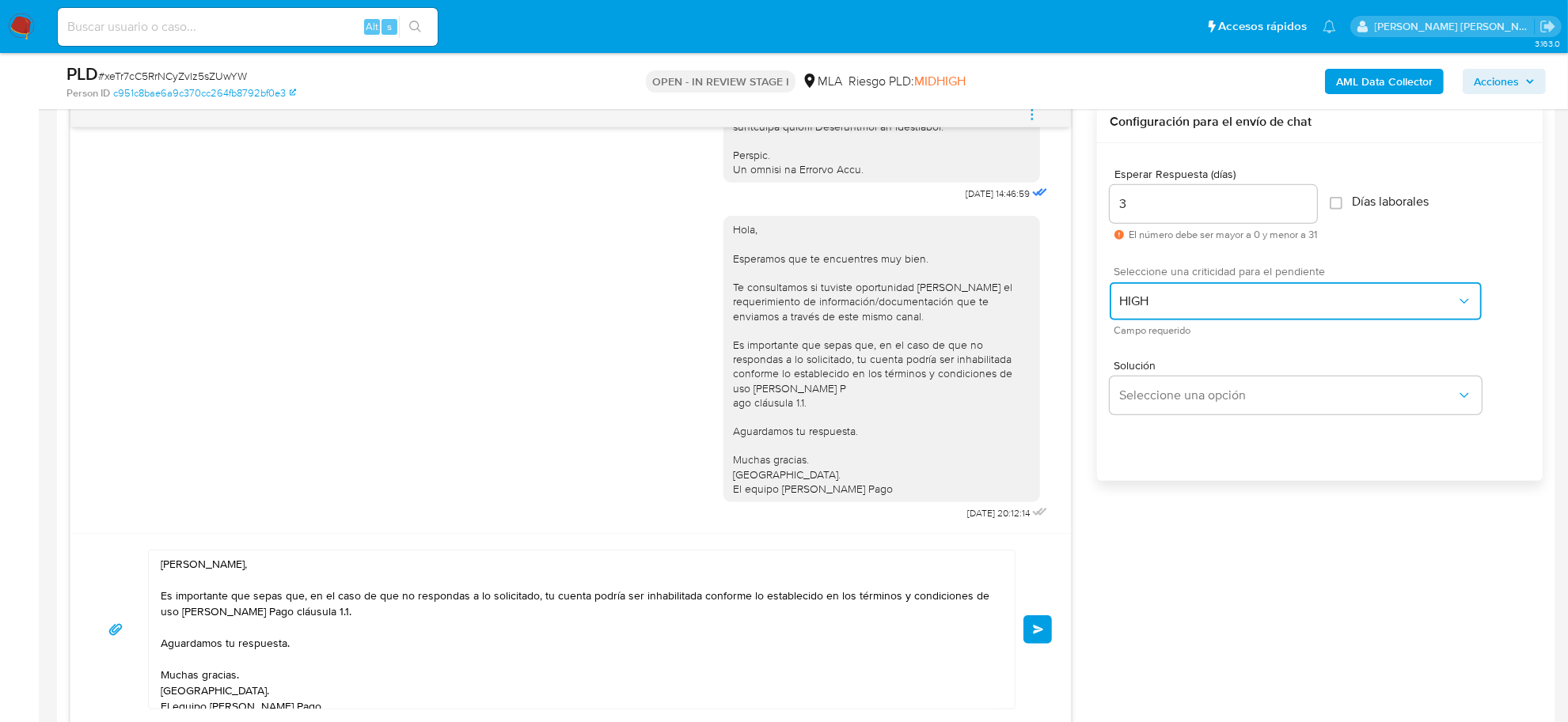
scroll to position [890, 0]
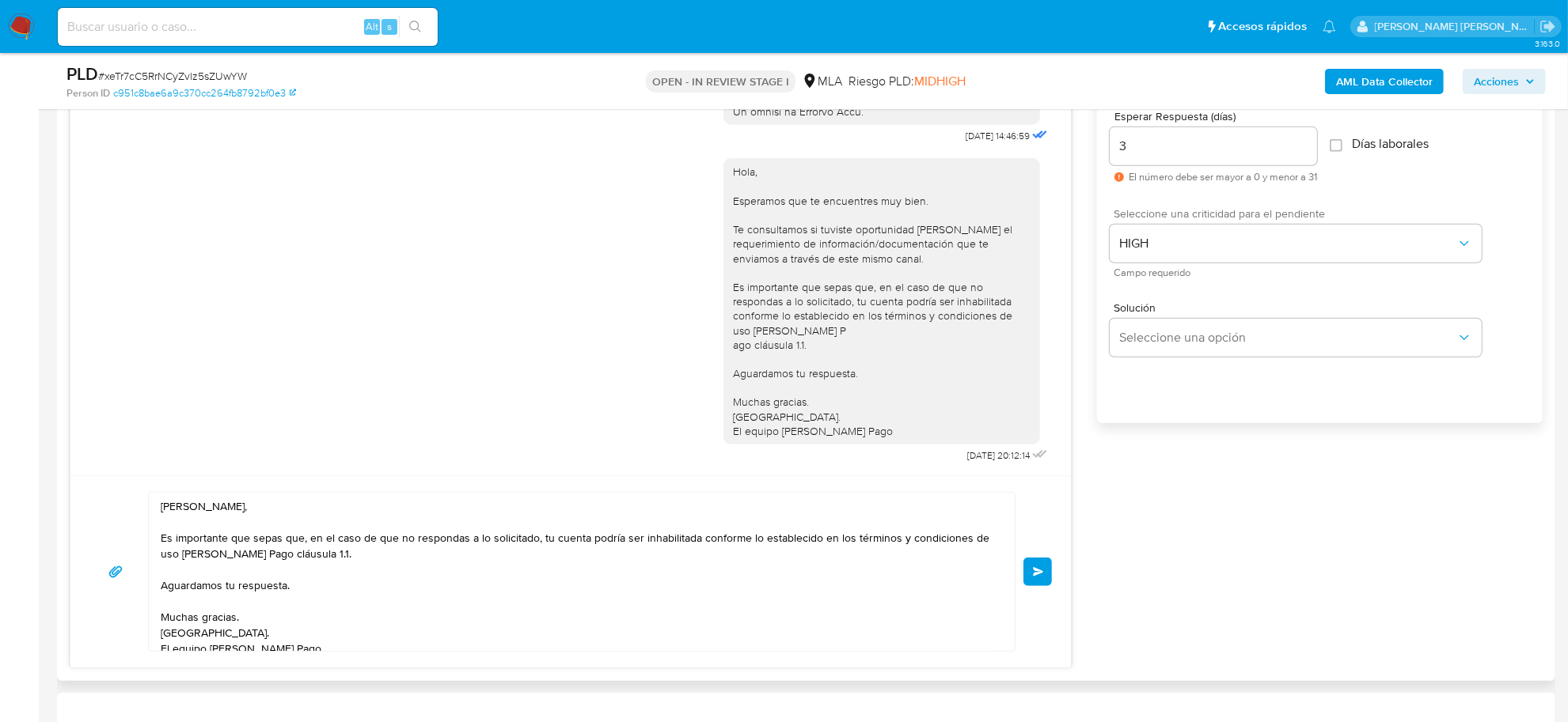
click at [1039, 575] on span "Enviar" at bounding box center [1039, 572] width 11 height 10
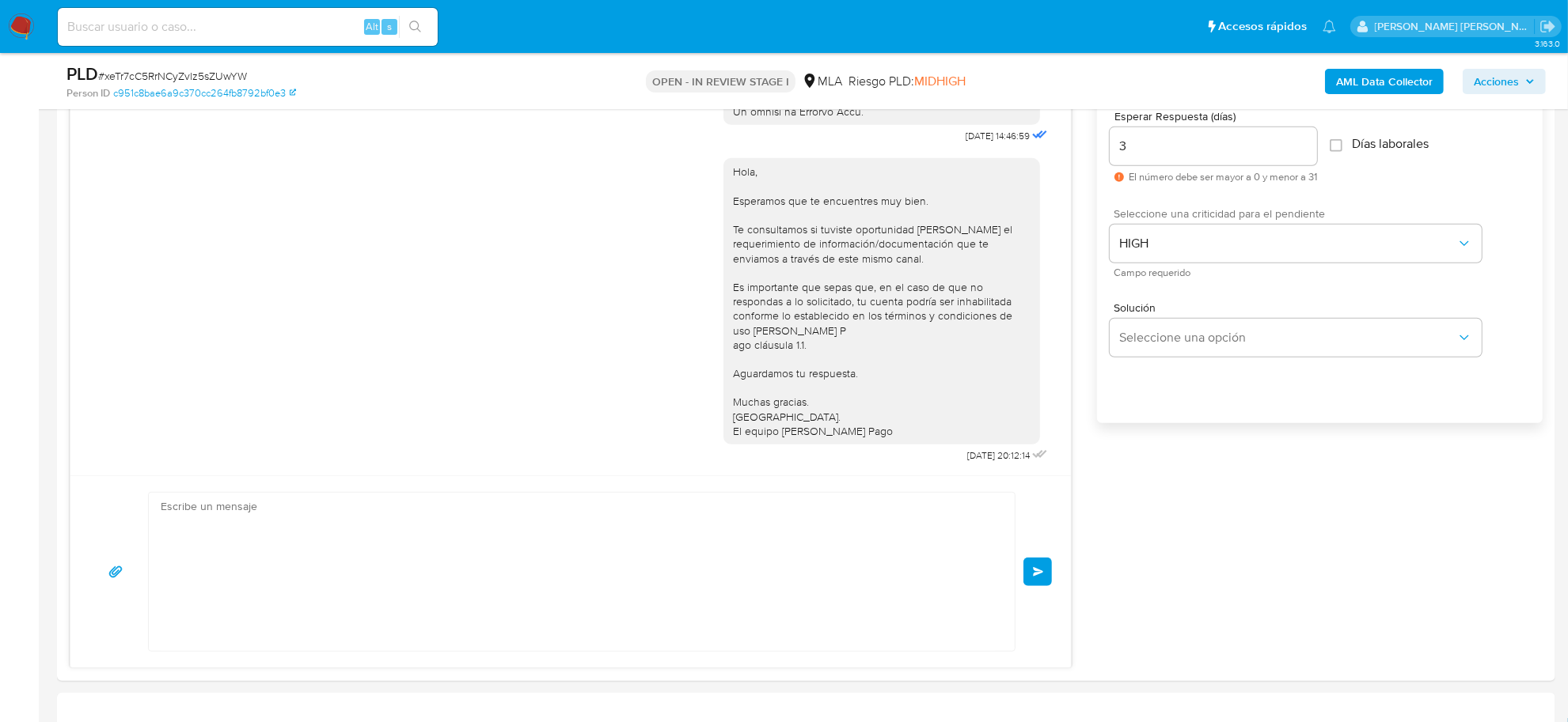
scroll to position [1059, 0]
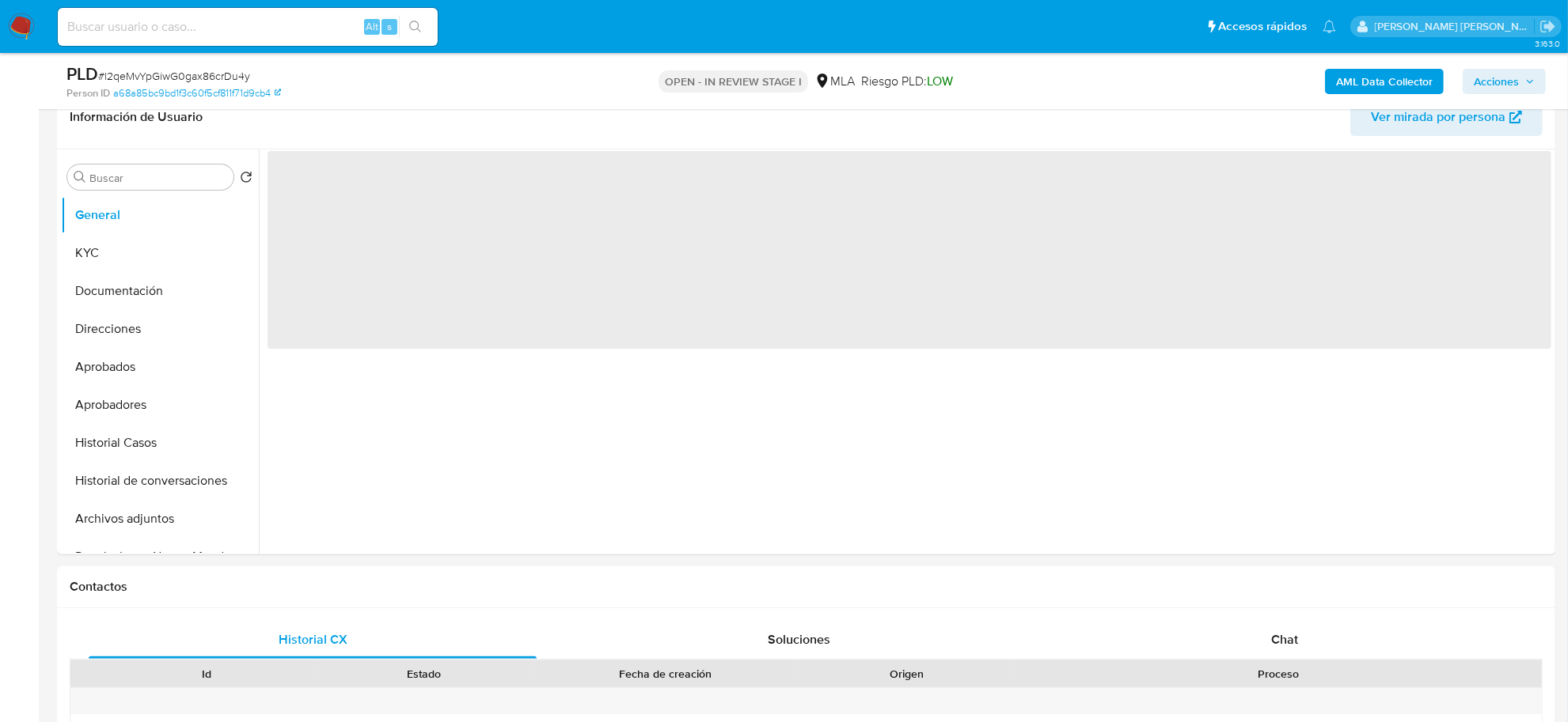
scroll to position [395, 0]
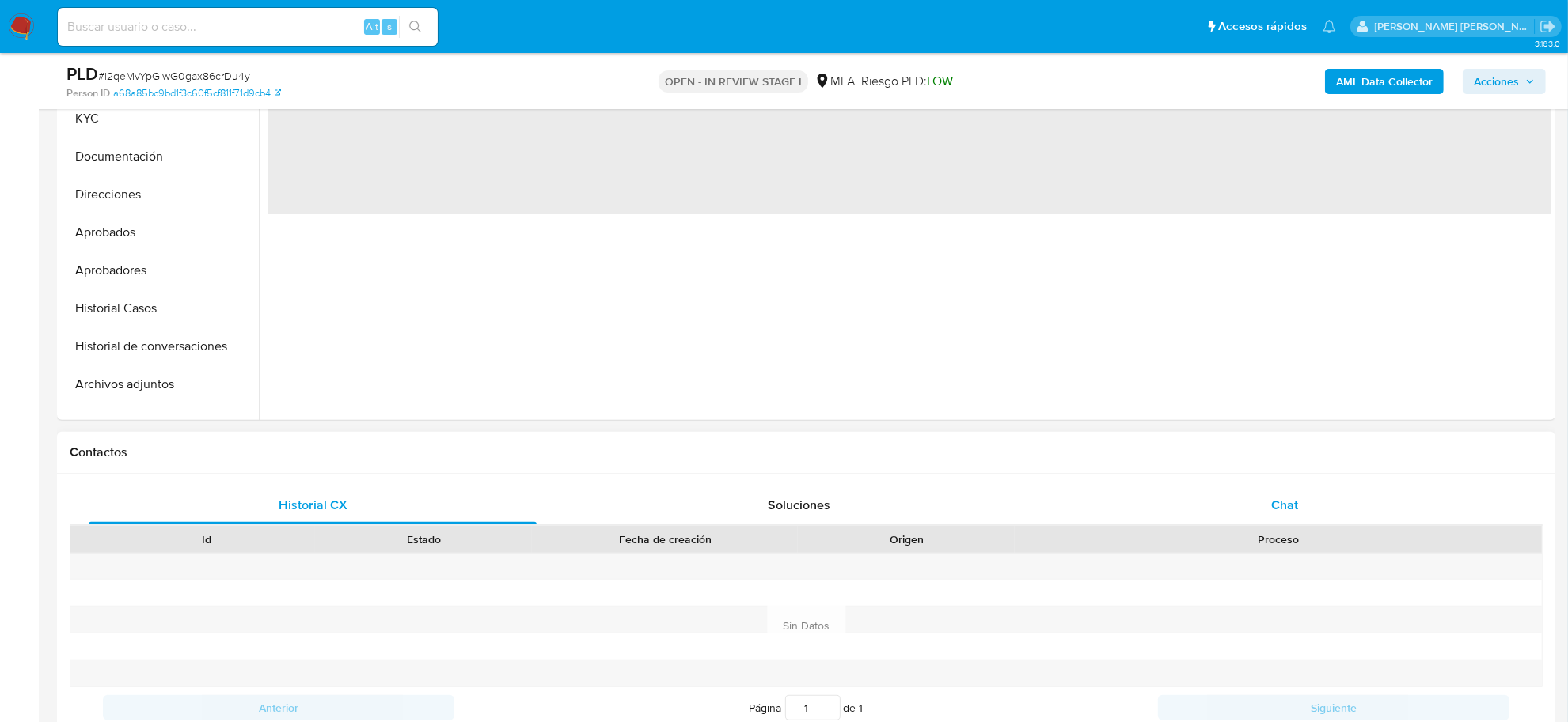
click at [1283, 496] on span "Chat" at bounding box center [1284, 505] width 27 height 18
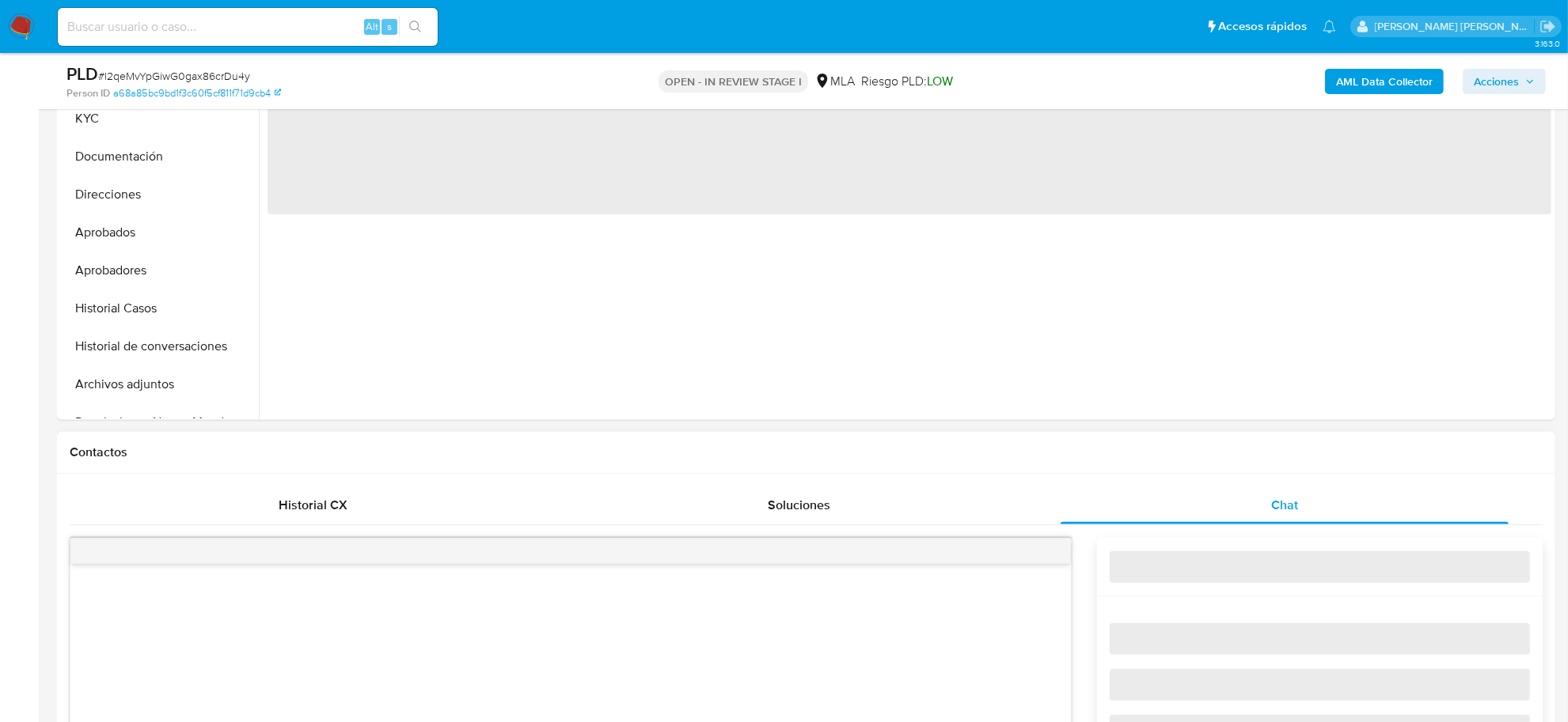
select select "10"
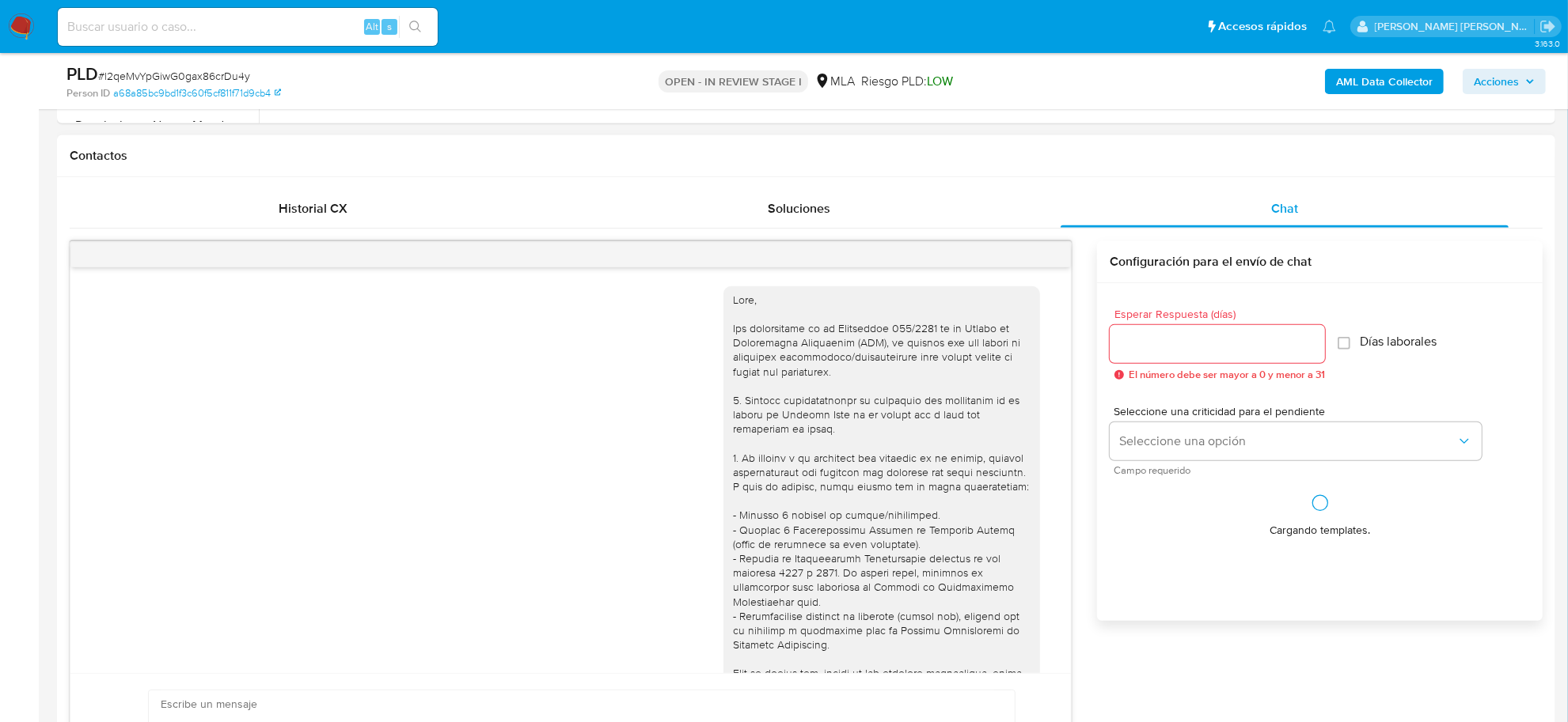
scroll to position [840, 0]
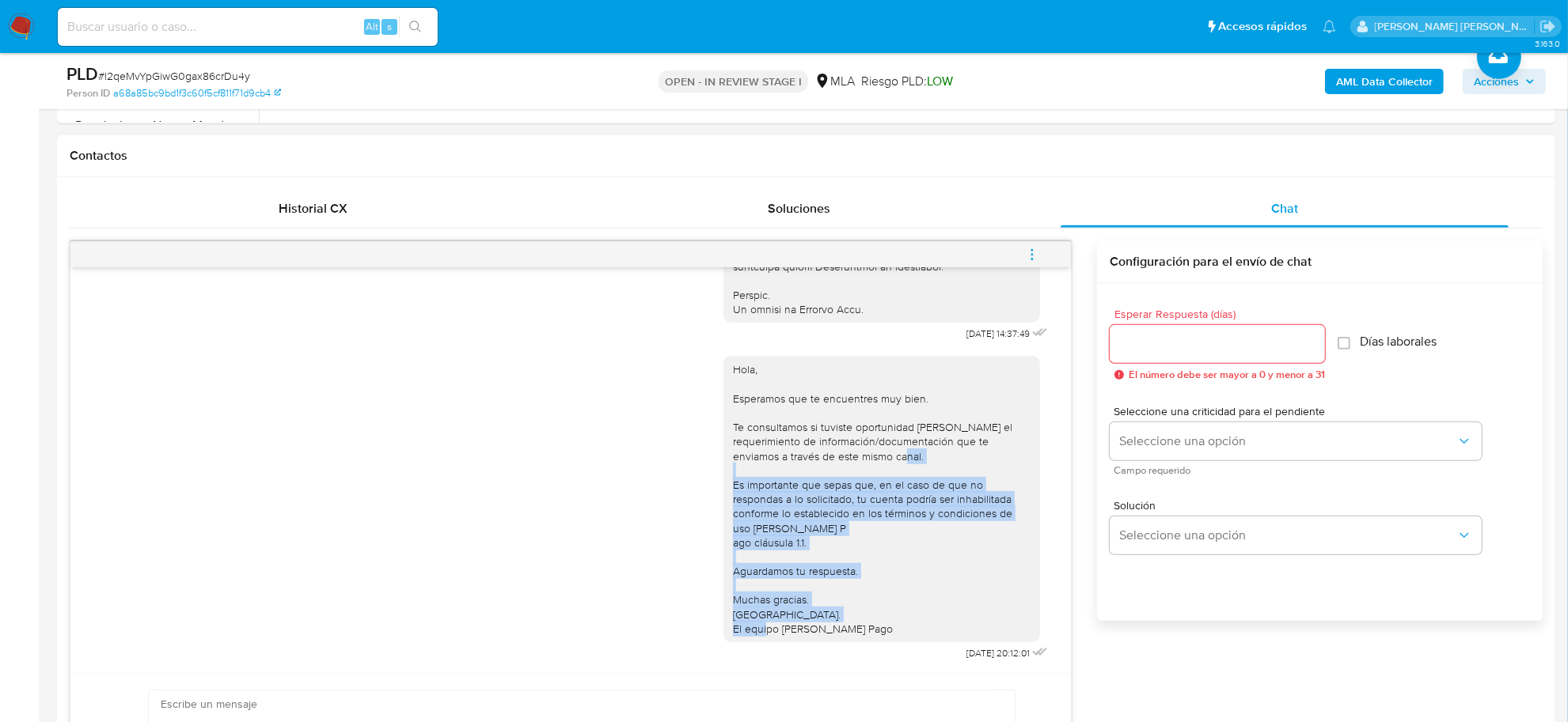
drag, startPoint x: 720, startPoint y: 469, endPoint x: 872, endPoint y: 623, distance: 216.4
click at [872, 623] on div "Hola, Esperamos que te encuentres muy bien. Te consultamos si tuviste oportunid…" at bounding box center [881, 500] width 298 height 274
copy div "Es importante que sepas que, en el caso de que no respondas a lo solicitado, tu…"
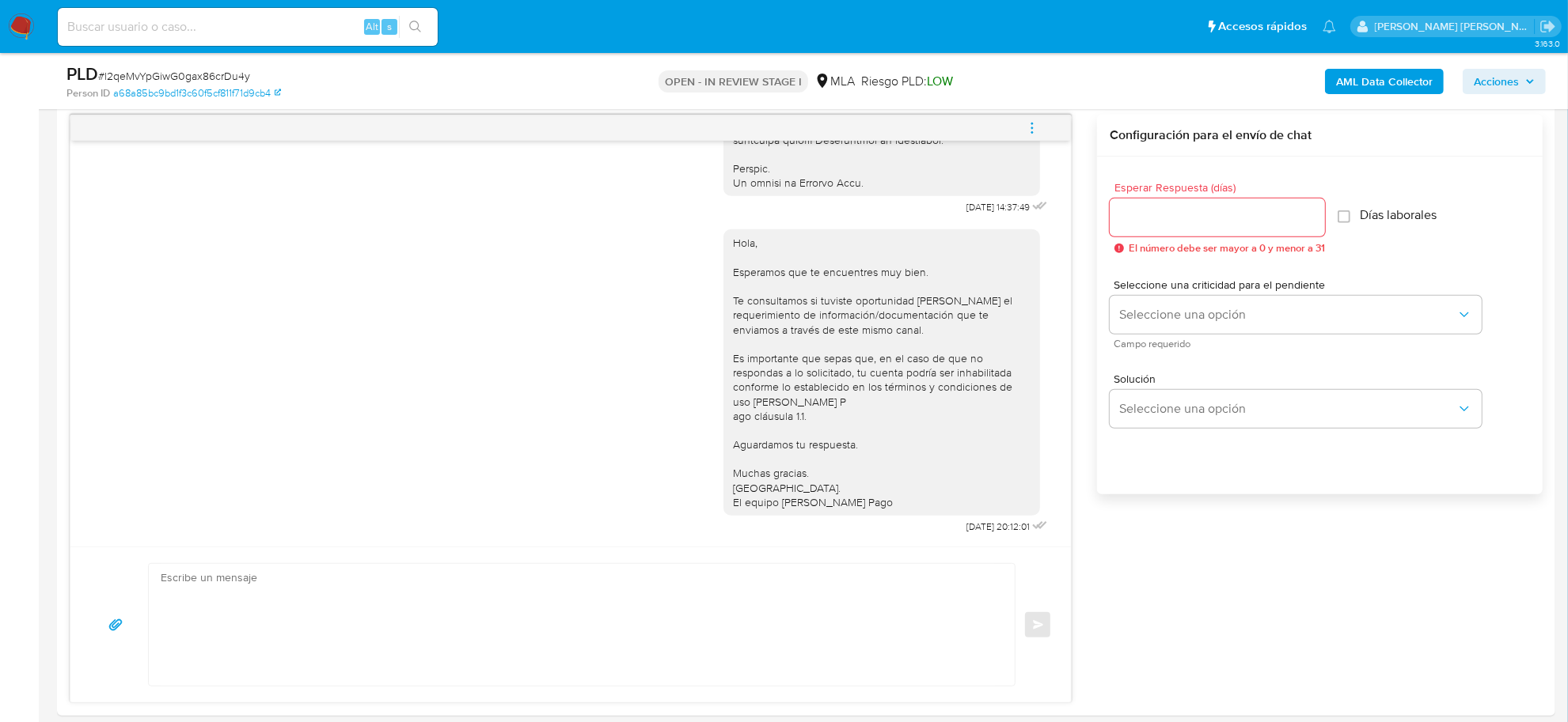
scroll to position [988, 0]
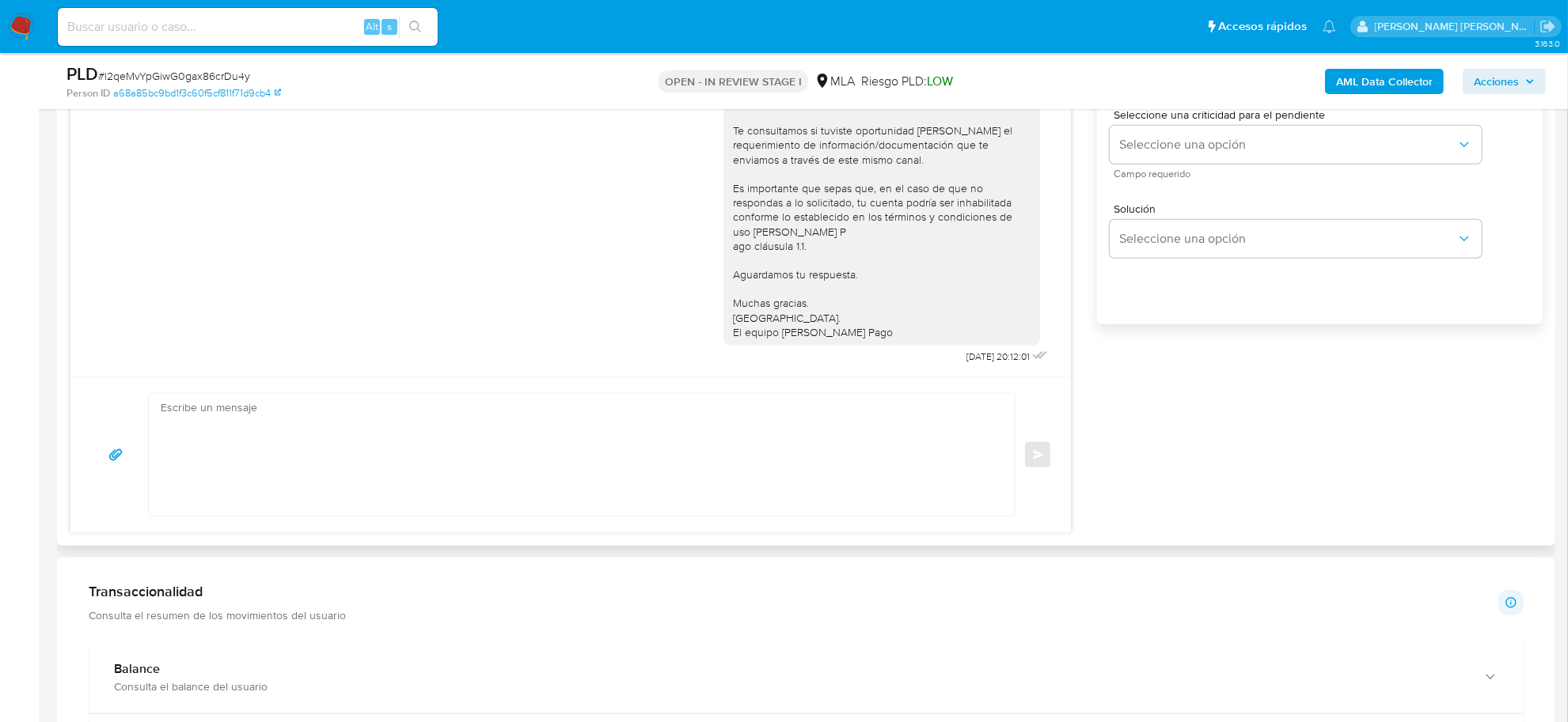
click at [263, 437] on textarea at bounding box center [577, 454] width 834 height 121
paste textarea "Es importante que sepas que, en el caso de que no respondas a lo solicitado, tu…"
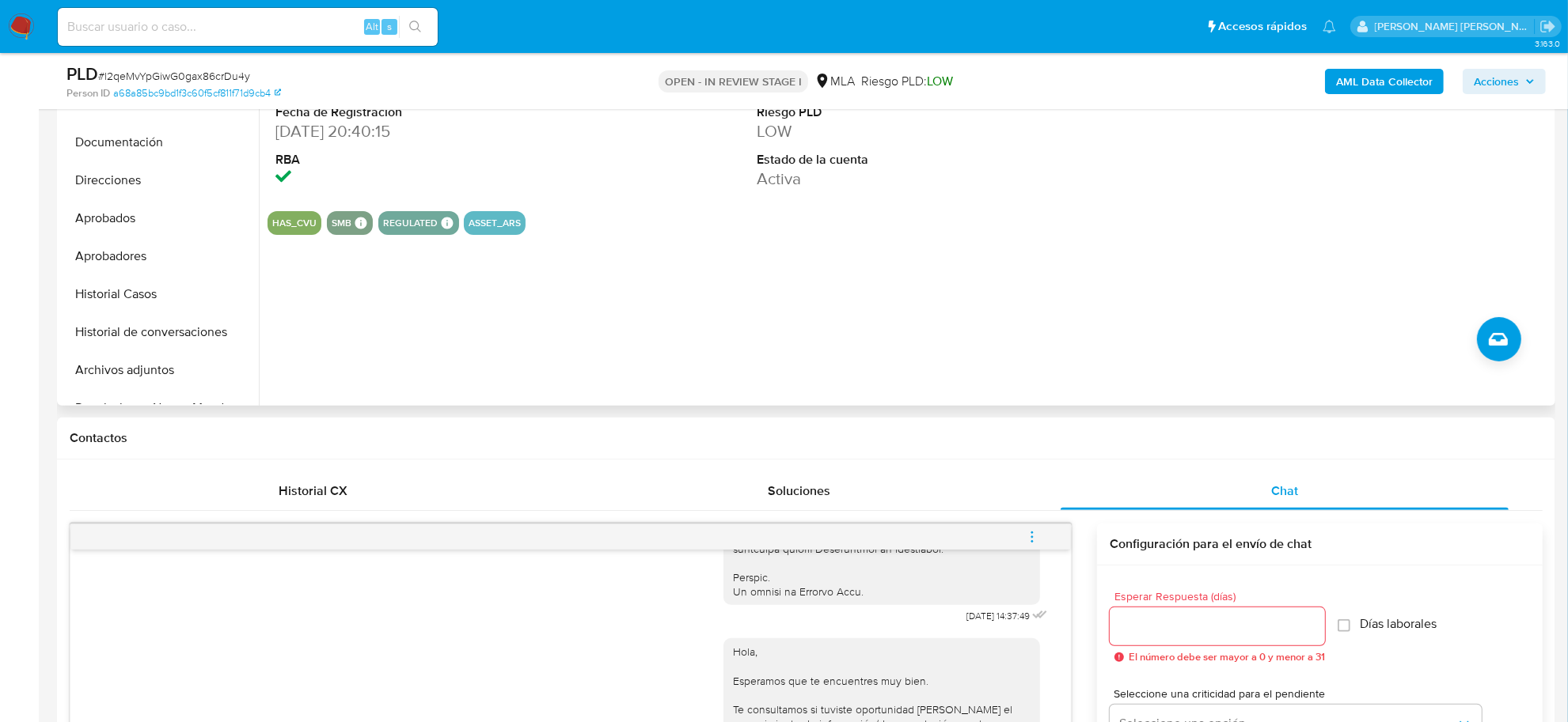
scroll to position [297, 0]
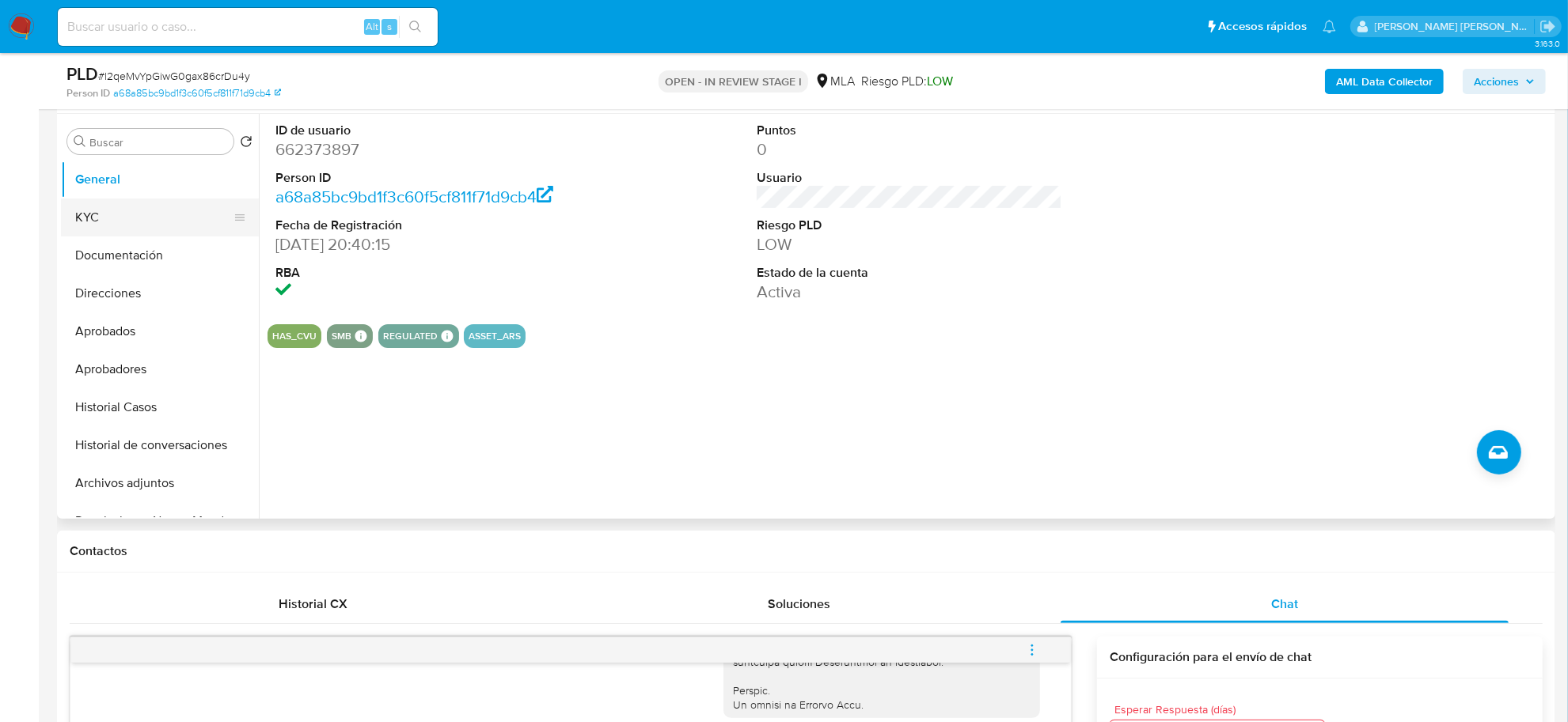
click at [100, 219] on button "KYC" at bounding box center [153, 218] width 185 height 38
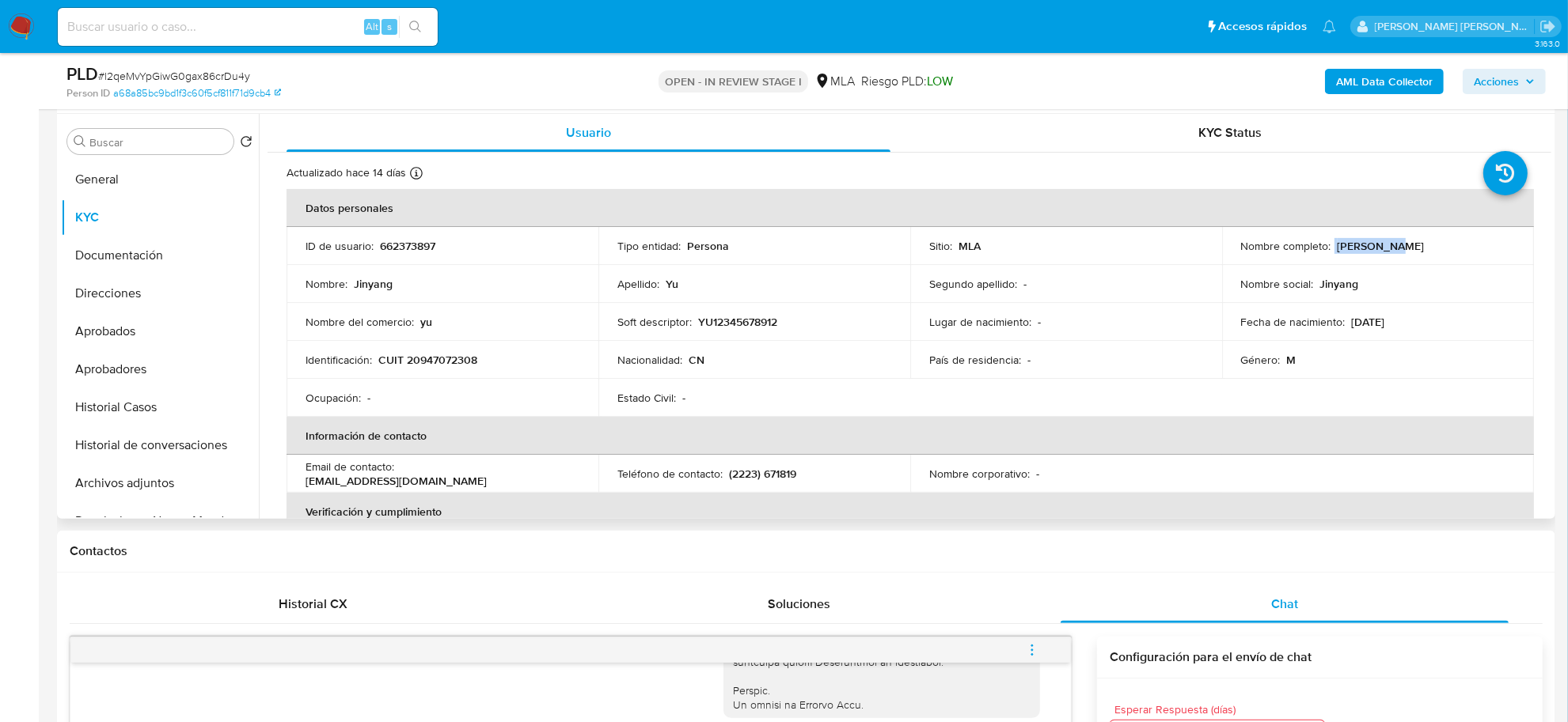
drag, startPoint x: 1330, startPoint y: 243, endPoint x: 1402, endPoint y: 257, distance: 73.3
click at [1402, 257] on td "Nombre completo : Jinyang Yu" at bounding box center [1378, 246] width 311 height 38
copy div "Jinyang Yu"
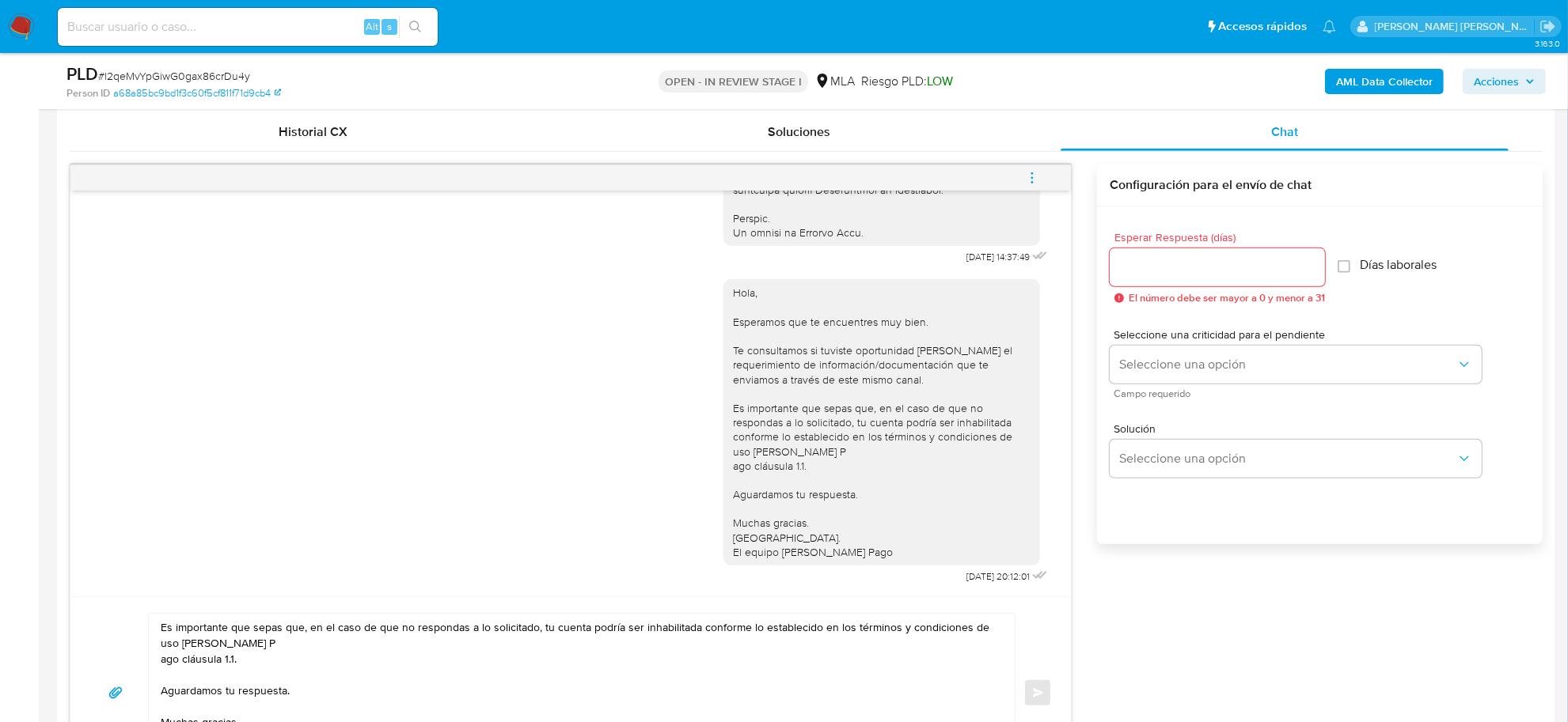
scroll to position [890, 0]
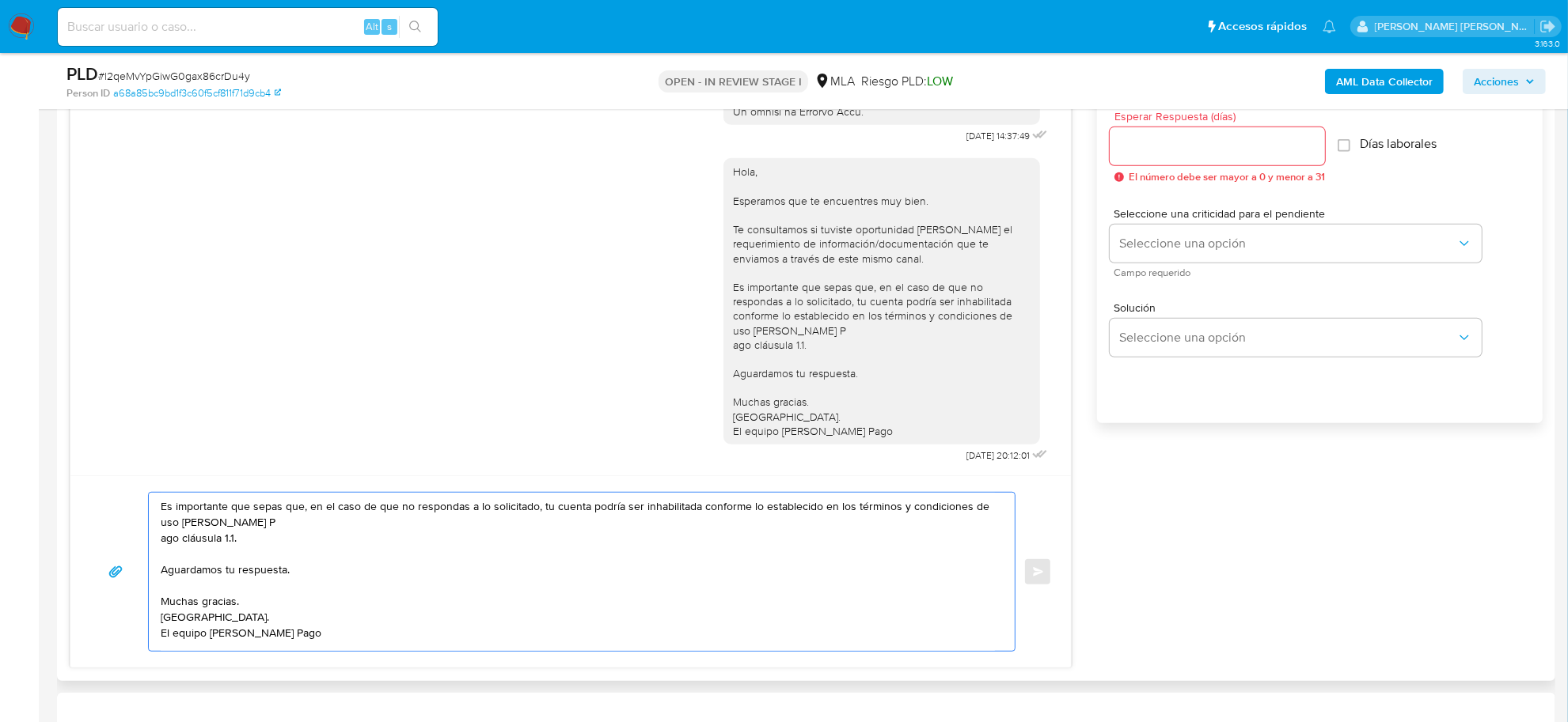
click at [162, 506] on textarea "Es importante que sepas que, en el caso de que no respondas a lo solicitado, tu…" at bounding box center [577, 572] width 834 height 158
paste textarea "Jinyang Yu"
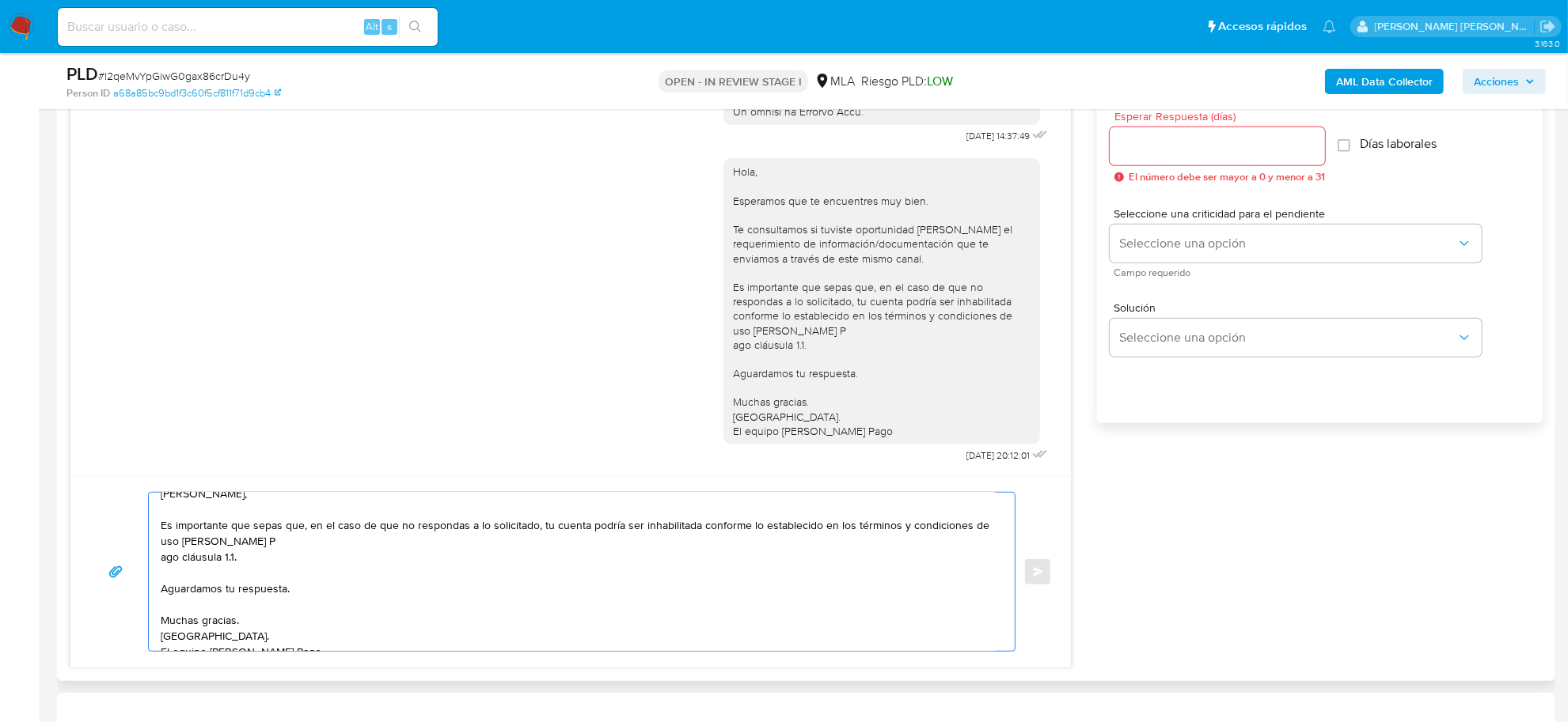
scroll to position [0, 0]
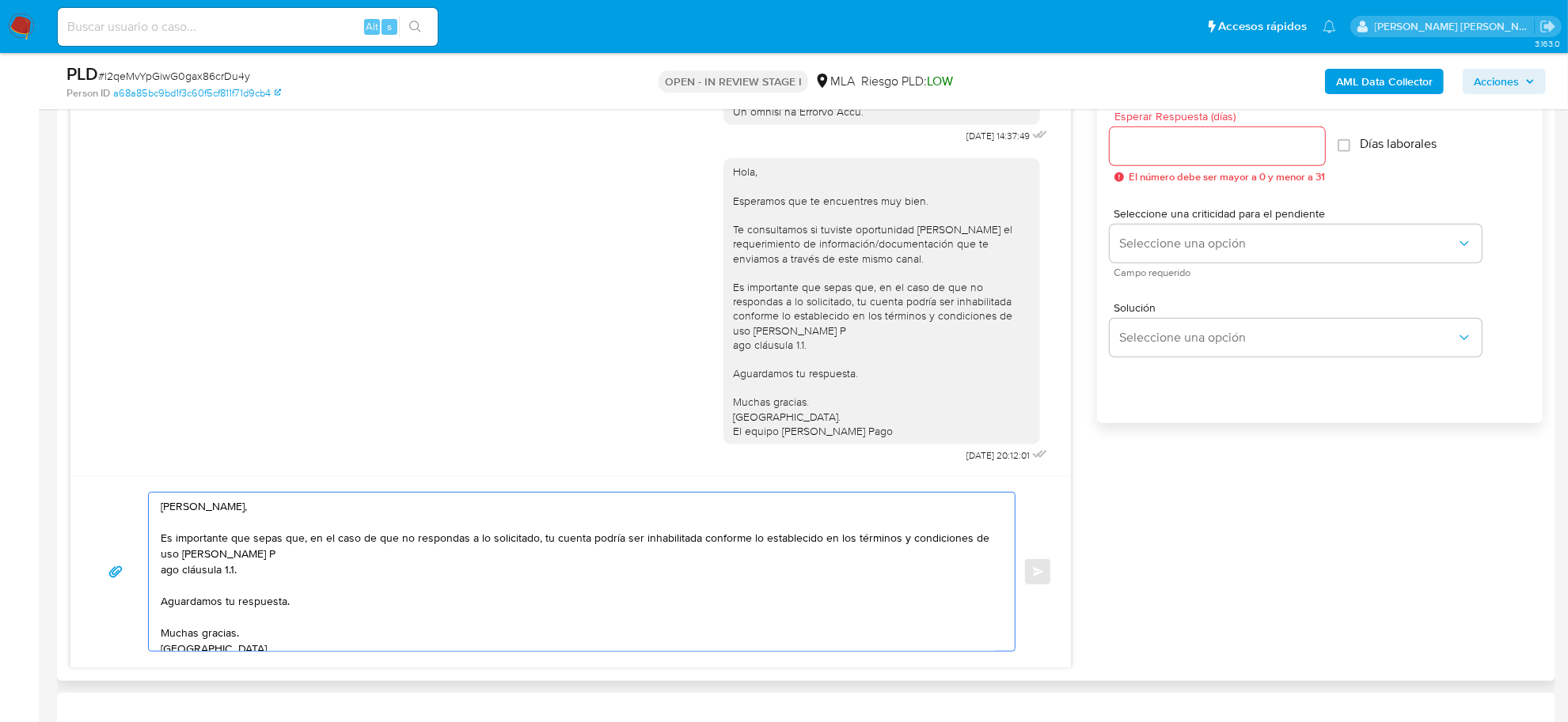
click at [161, 512] on textarea "Jinyang Yu, Es importante que sepas que, en el caso de que no respondas a lo so…" at bounding box center [577, 572] width 834 height 158
click at [163, 575] on textarea "Buenas tardes Jinyang Yu, Es importante que sepas que, en el caso de que no res…" at bounding box center [577, 572] width 834 height 158
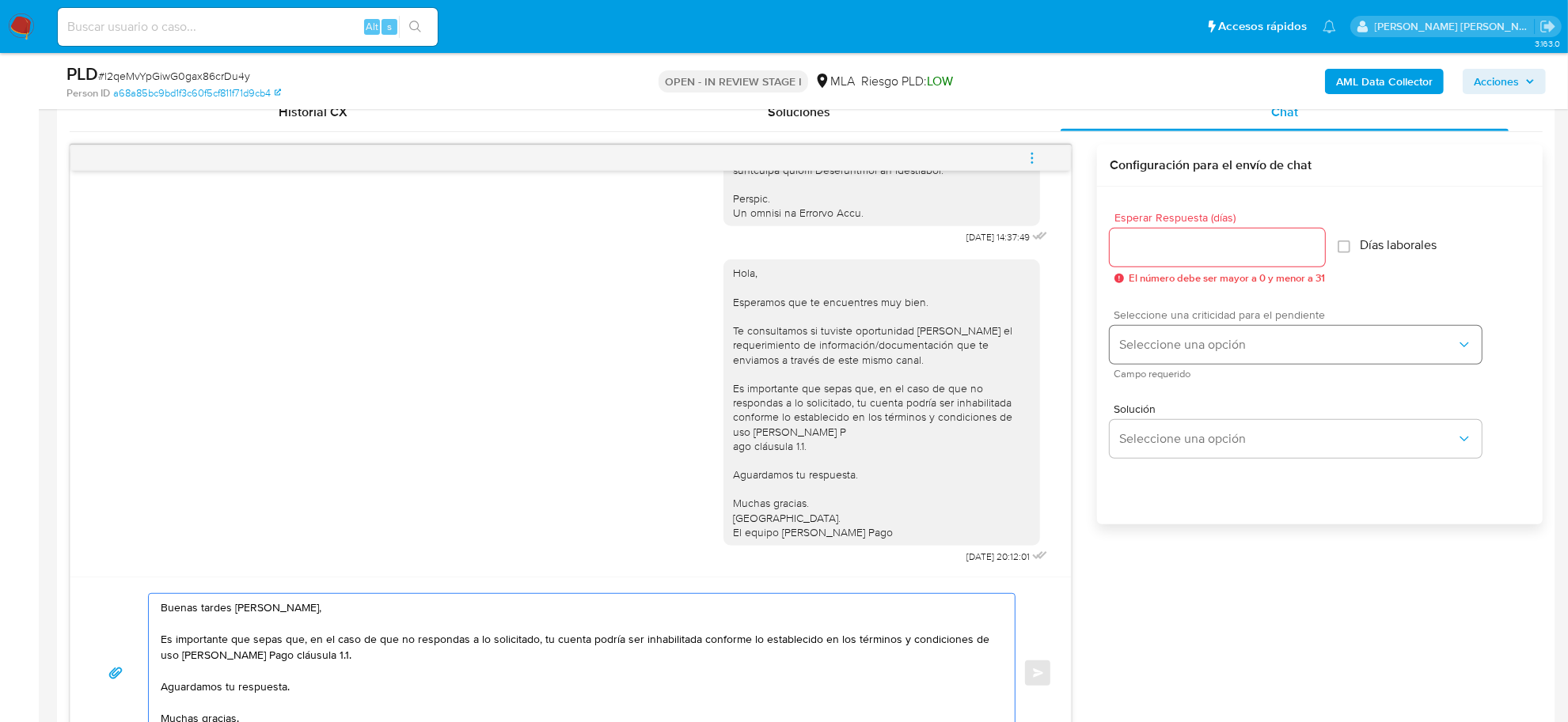
scroll to position [692, 0]
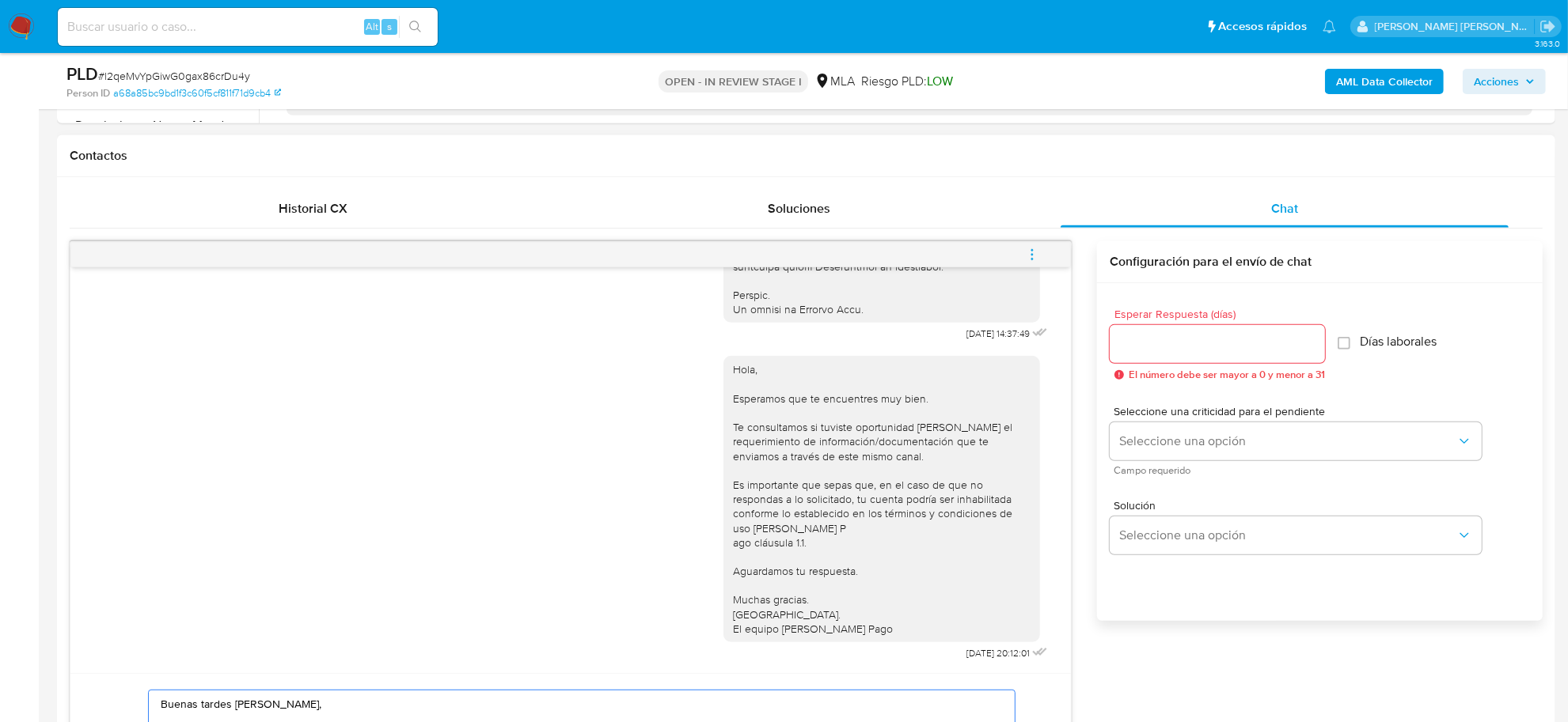
type textarea "Buenas tardes Jinyang Yu, Es importante que sepas que, en el caso de que no res…"
click at [1191, 348] on input "Esperar Respuesta (días)" at bounding box center [1217, 344] width 215 height 20
type input "3"
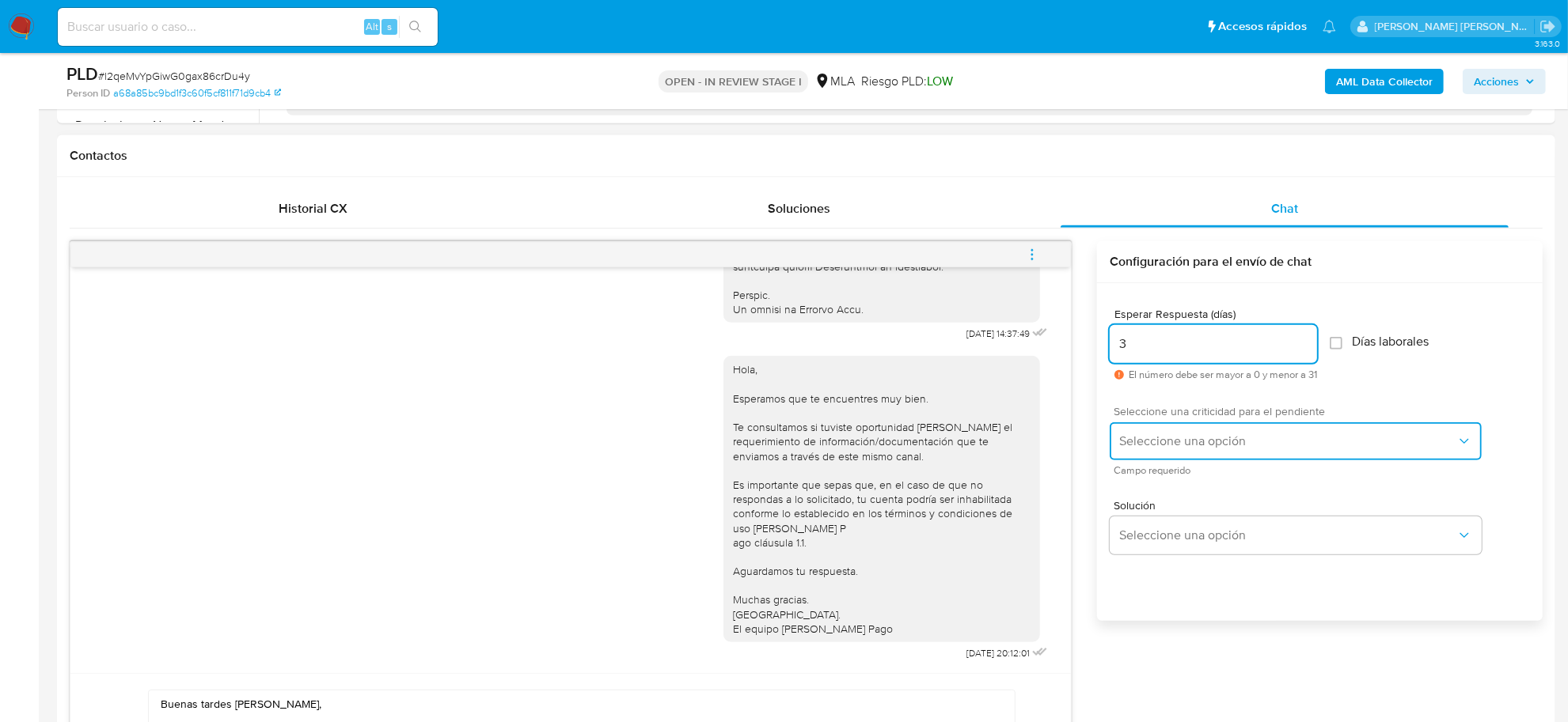
click at [1217, 429] on button "Seleccione una opción" at bounding box center [1296, 441] width 372 height 38
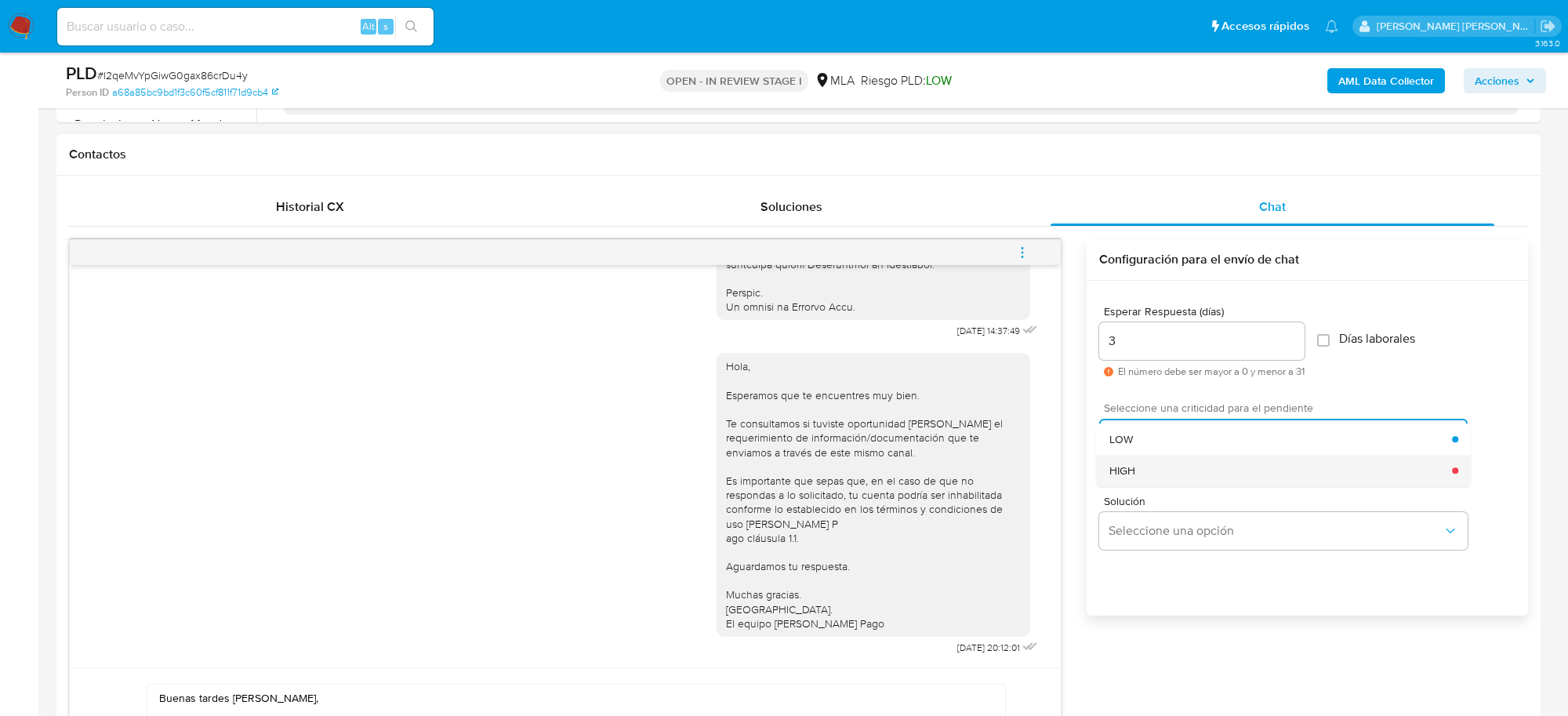
click at [1182, 464] on div "HIGH" at bounding box center [1280, 470] width 343 height 32
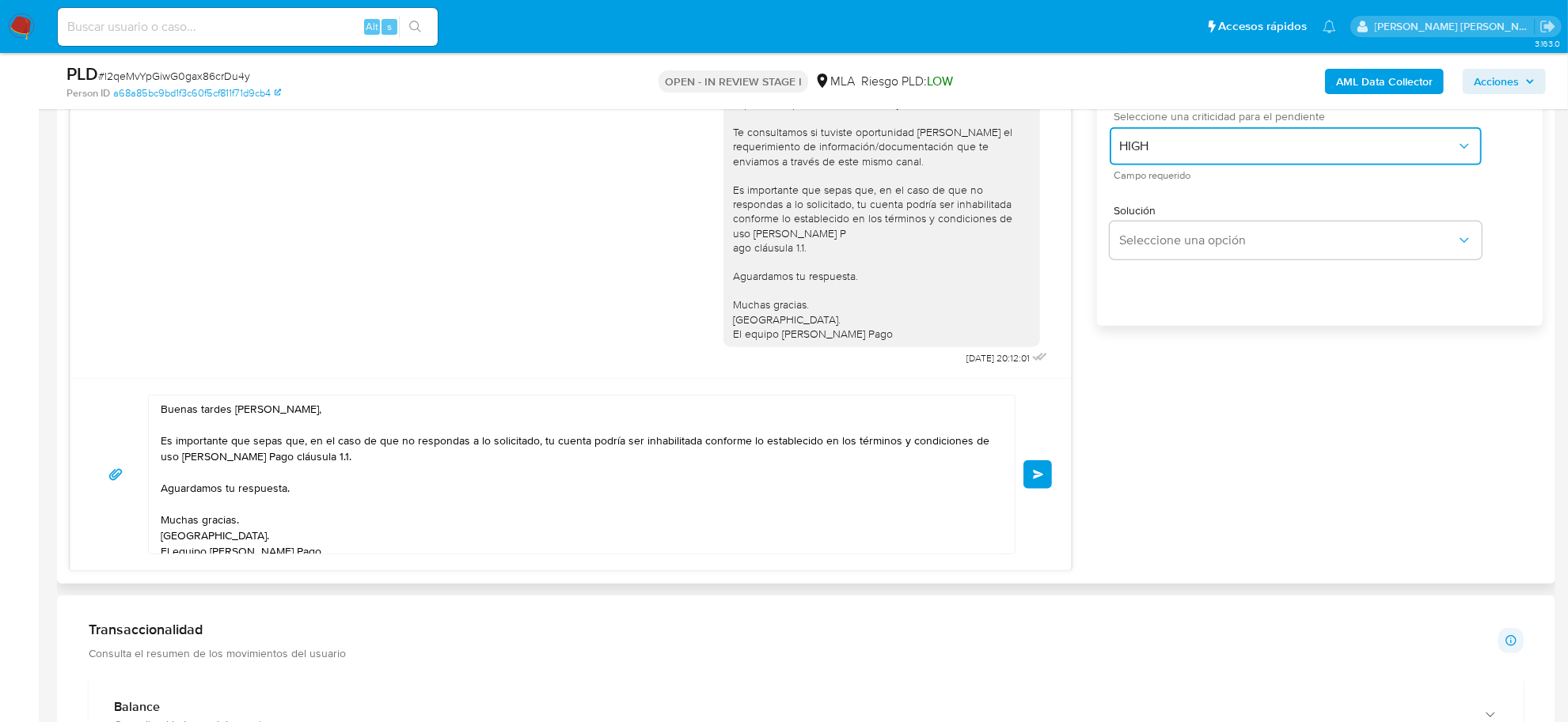
scroll to position [988, 0]
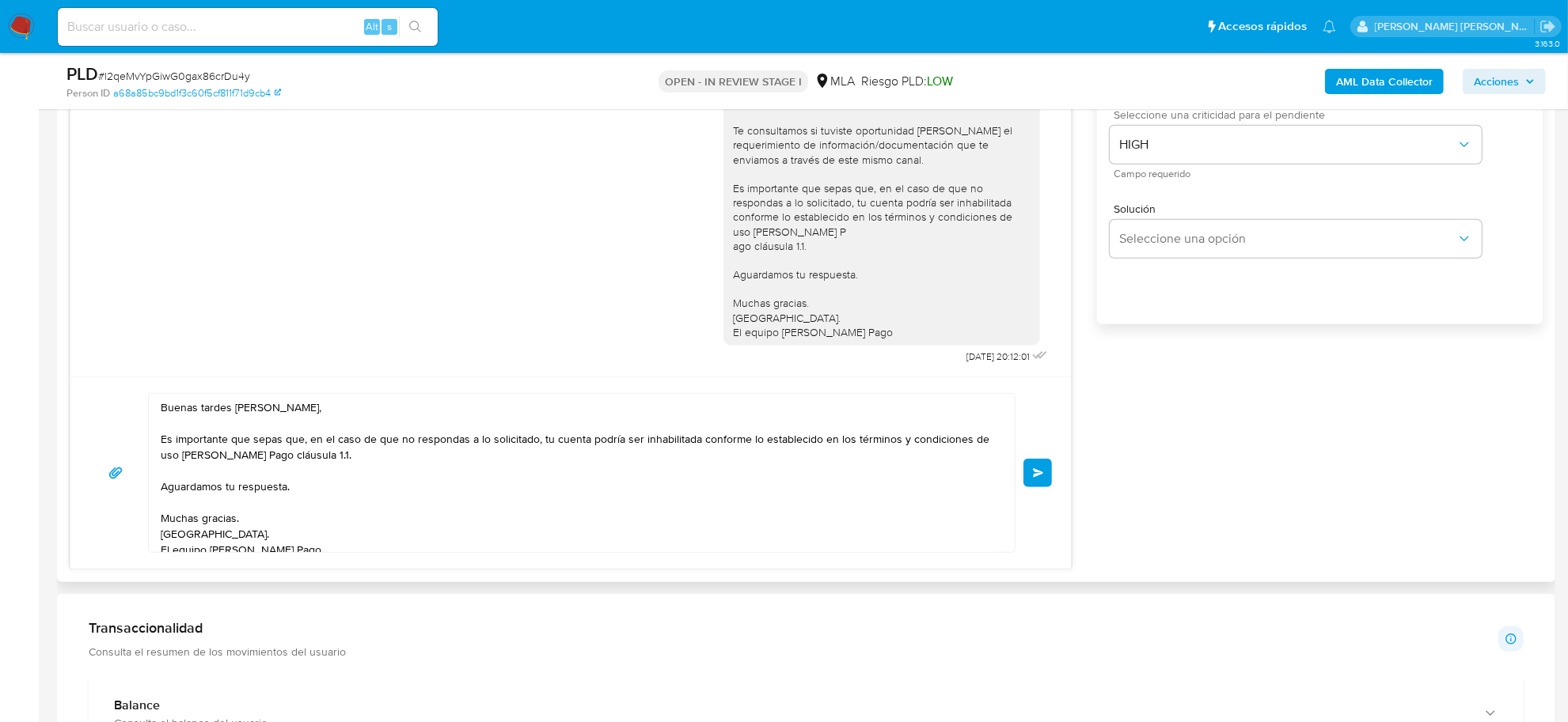
click at [1036, 468] on button "Enviar" at bounding box center [1037, 473] width 29 height 29
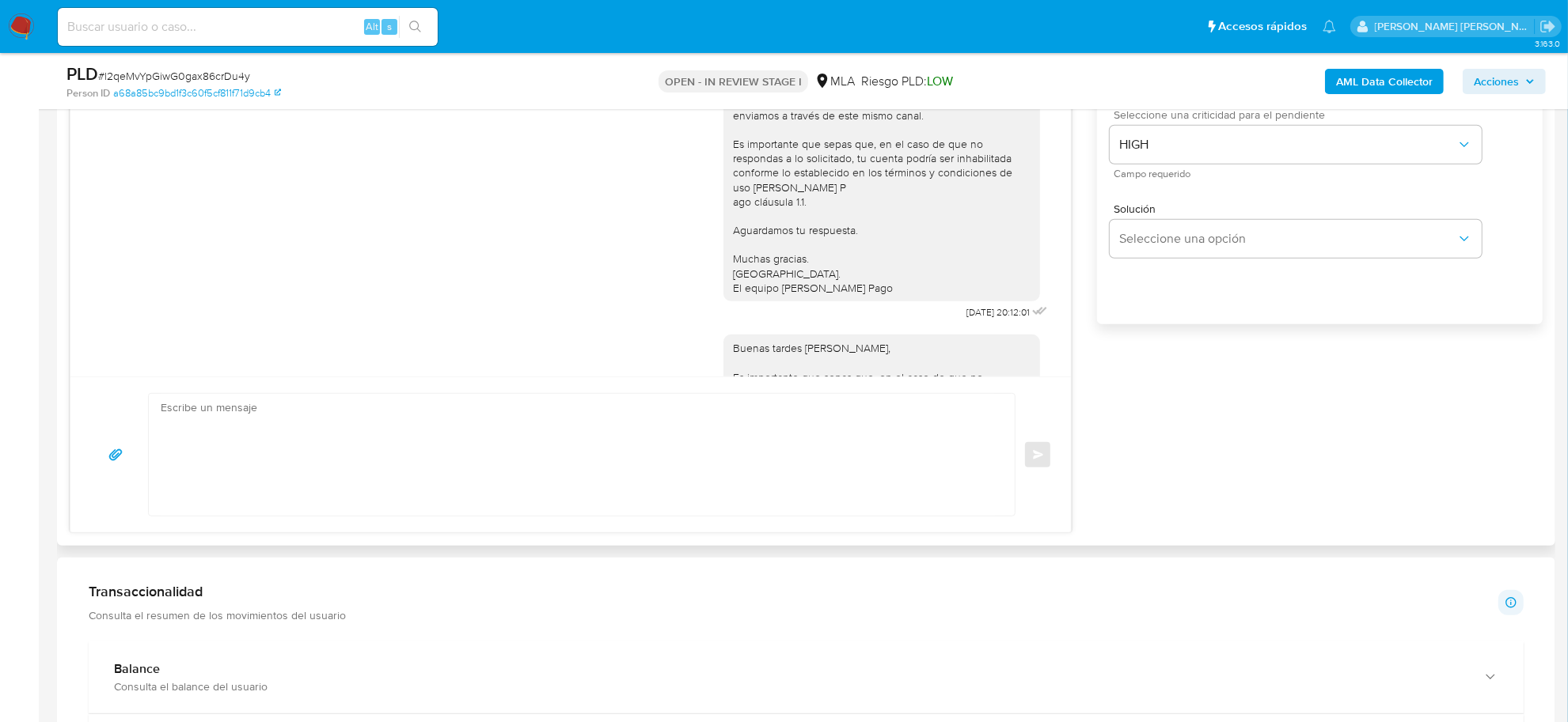
scroll to position [1059, 0]
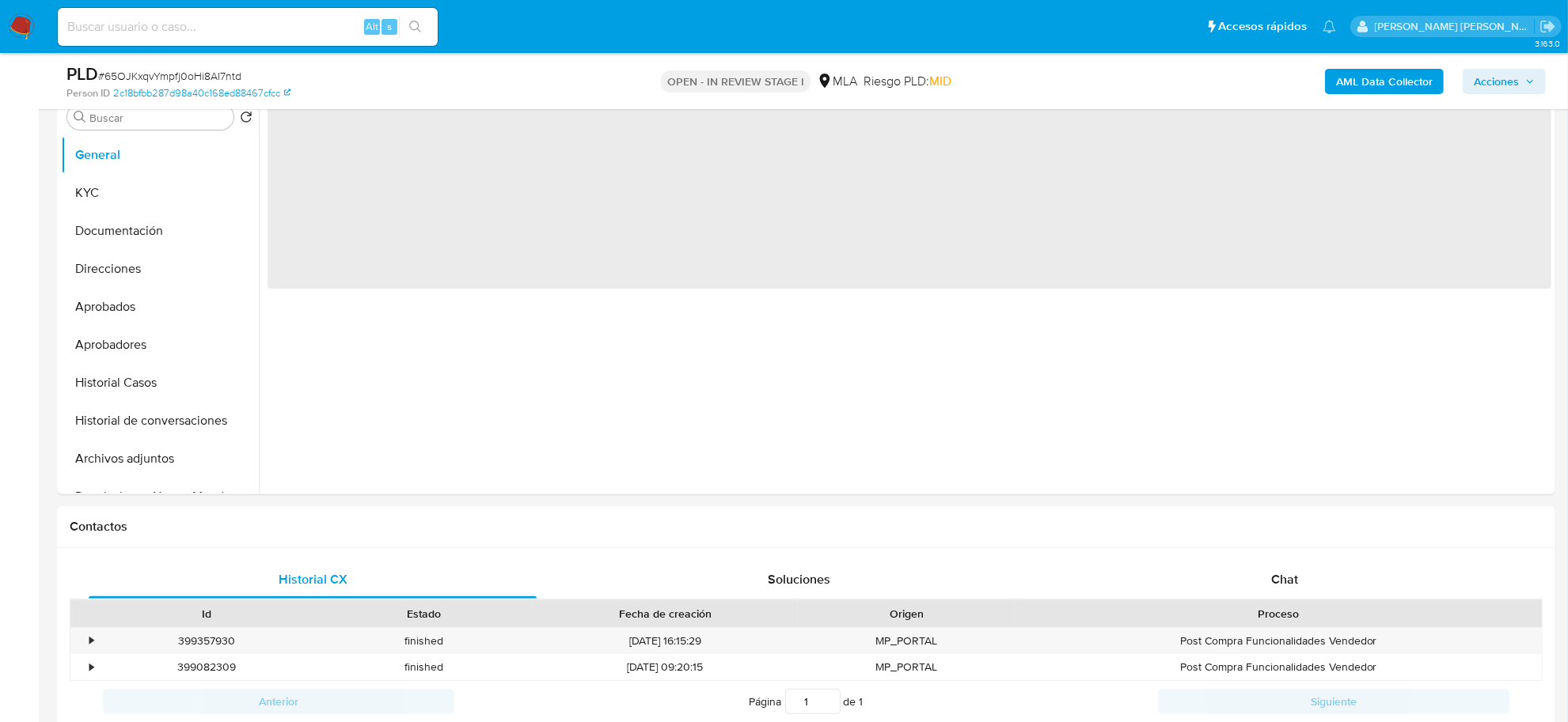
scroll to position [395, 0]
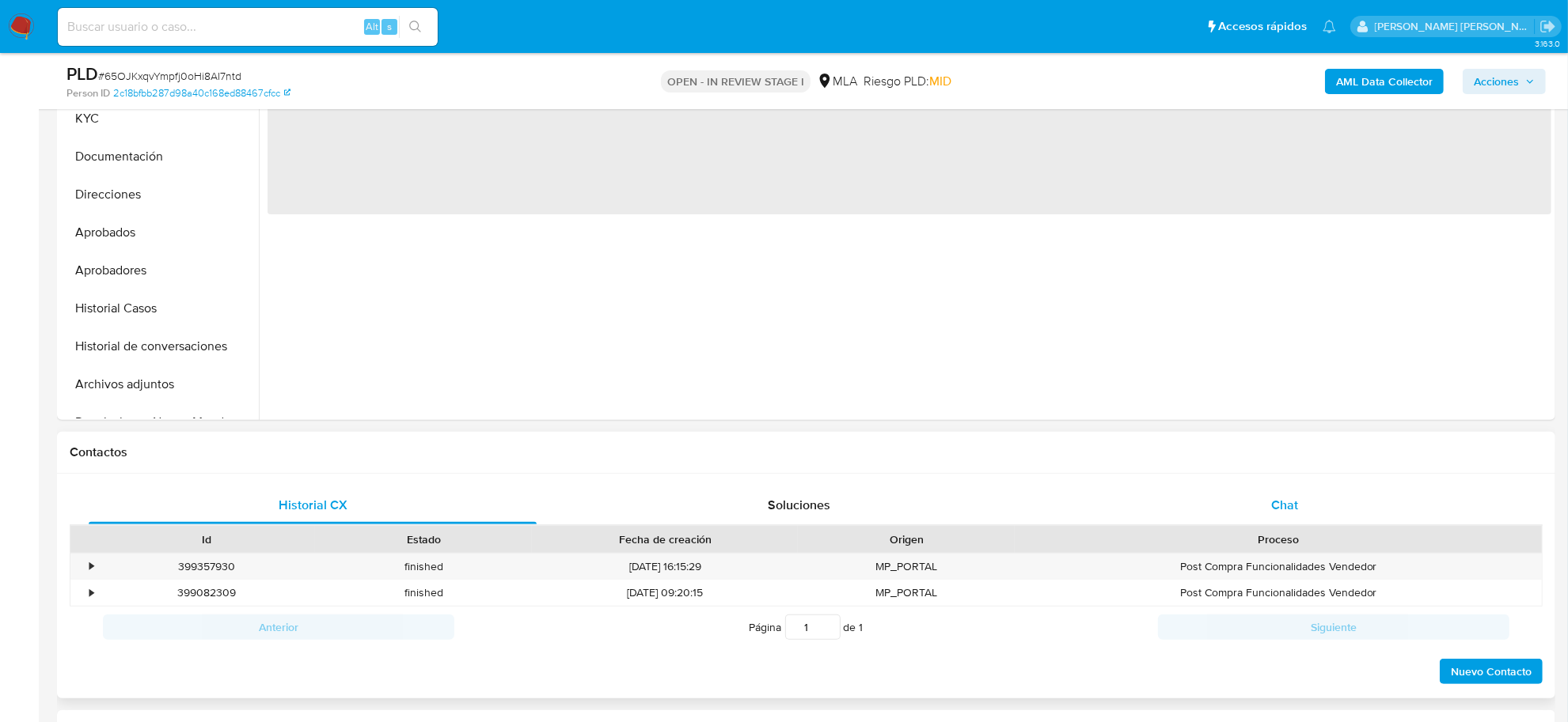
click at [1274, 510] on span "Chat" at bounding box center [1284, 505] width 27 height 18
select select "10"
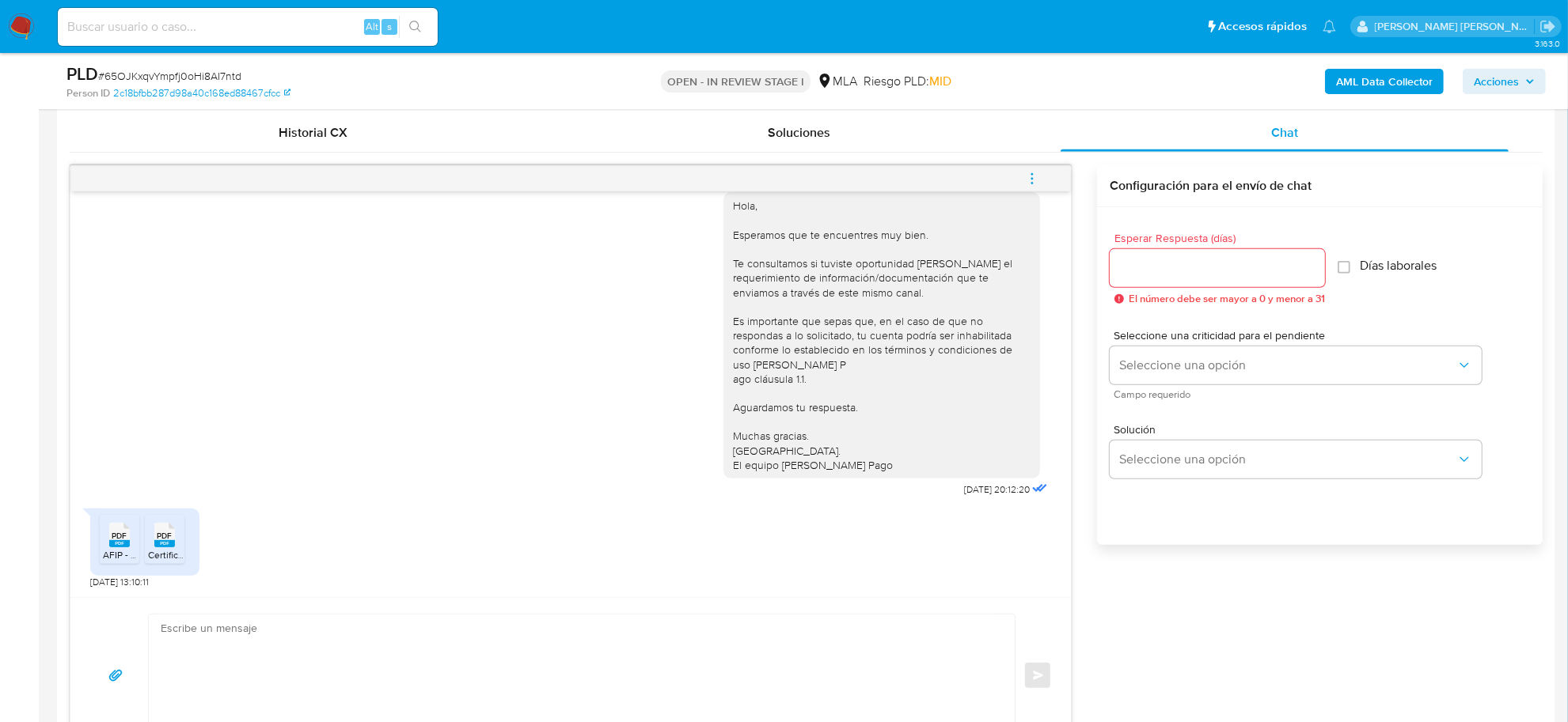
scroll to position [890, 0]
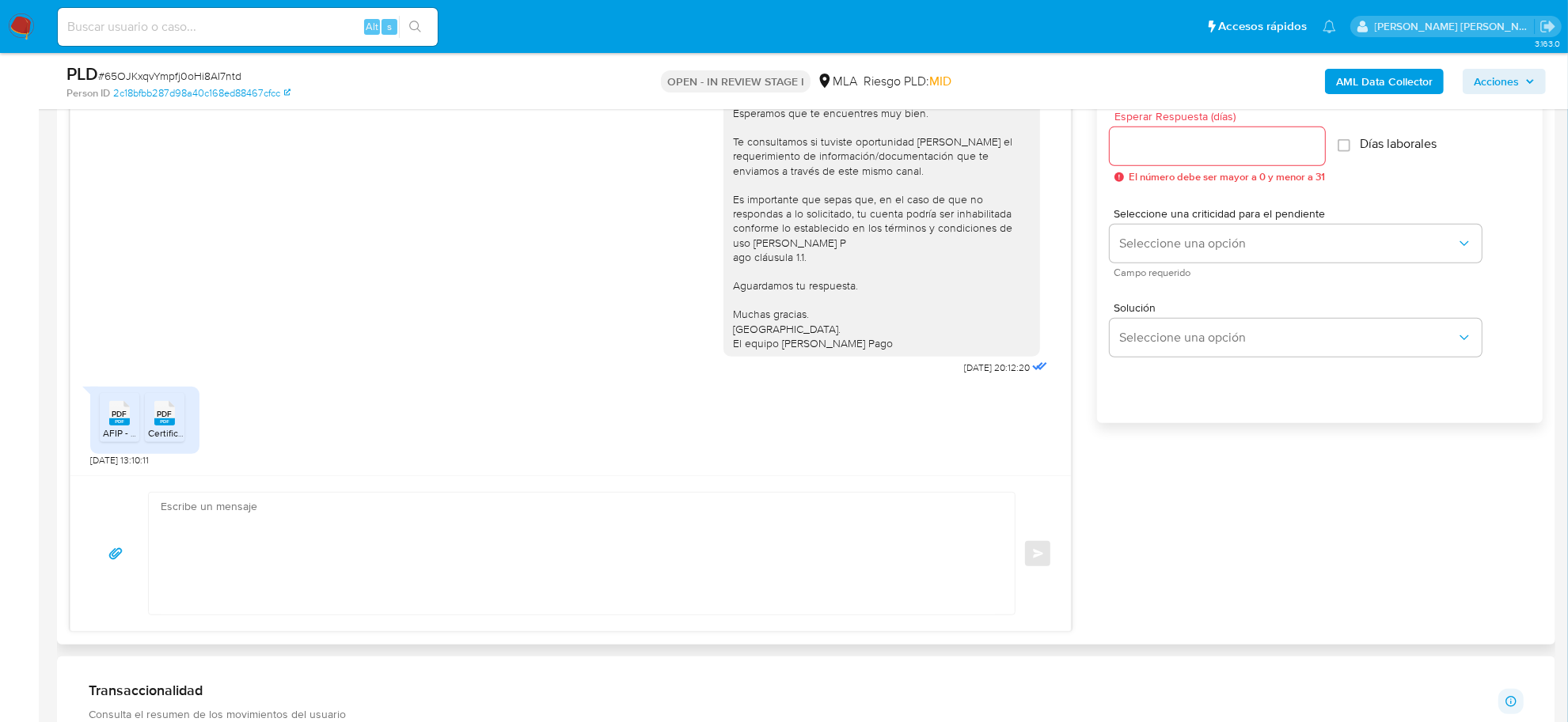
click at [246, 531] on textarea at bounding box center [577, 553] width 834 height 121
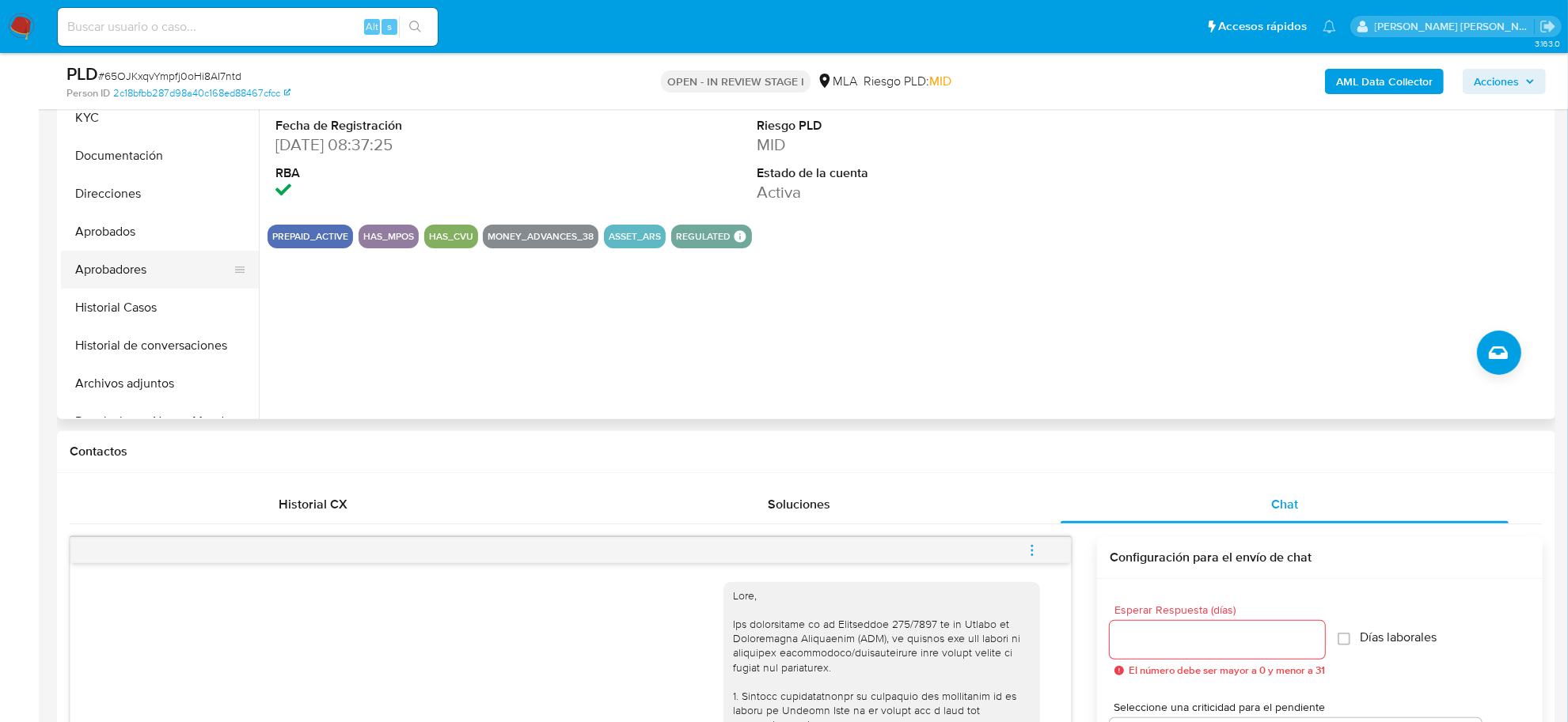
scroll to position [395, 0]
click at [88, 105] on div "PLD # 65OJKxqvYmpfj0oHi8AI7ntd Person ID 2c18bfbb287d98a40c168ed88467cfcc OPEN …" at bounding box center [806, 81] width 1498 height 56
click at [88, 113] on button "KYC" at bounding box center [153, 118] width 185 height 38
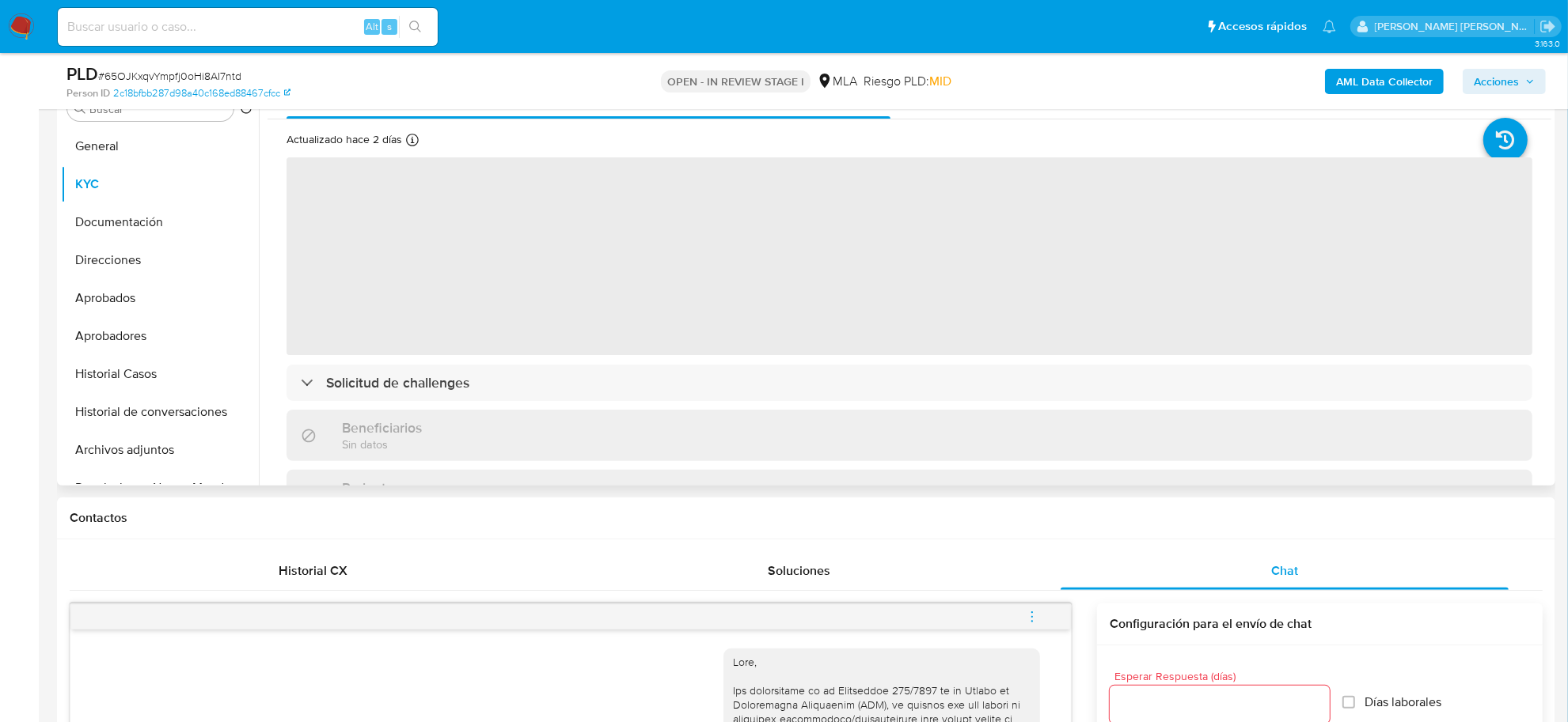
scroll to position [297, 0]
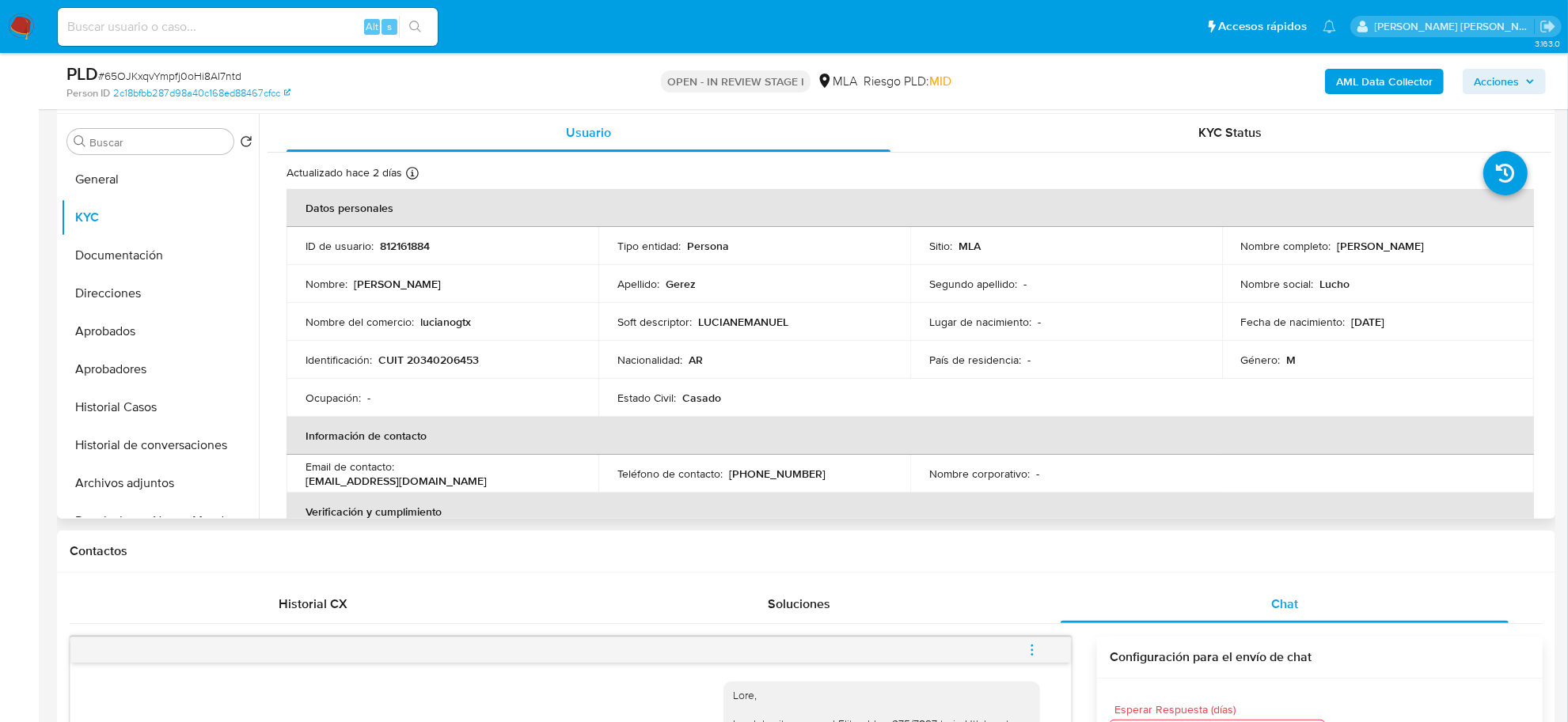
drag, startPoint x: 1330, startPoint y: 249, endPoint x: 1417, endPoint y: 249, distance: 87.0
click at [1417, 249] on div "Nombre completo : [PERSON_NAME]" at bounding box center [1378, 245] width 274 height 14
copy div "[PERSON_NAME]"
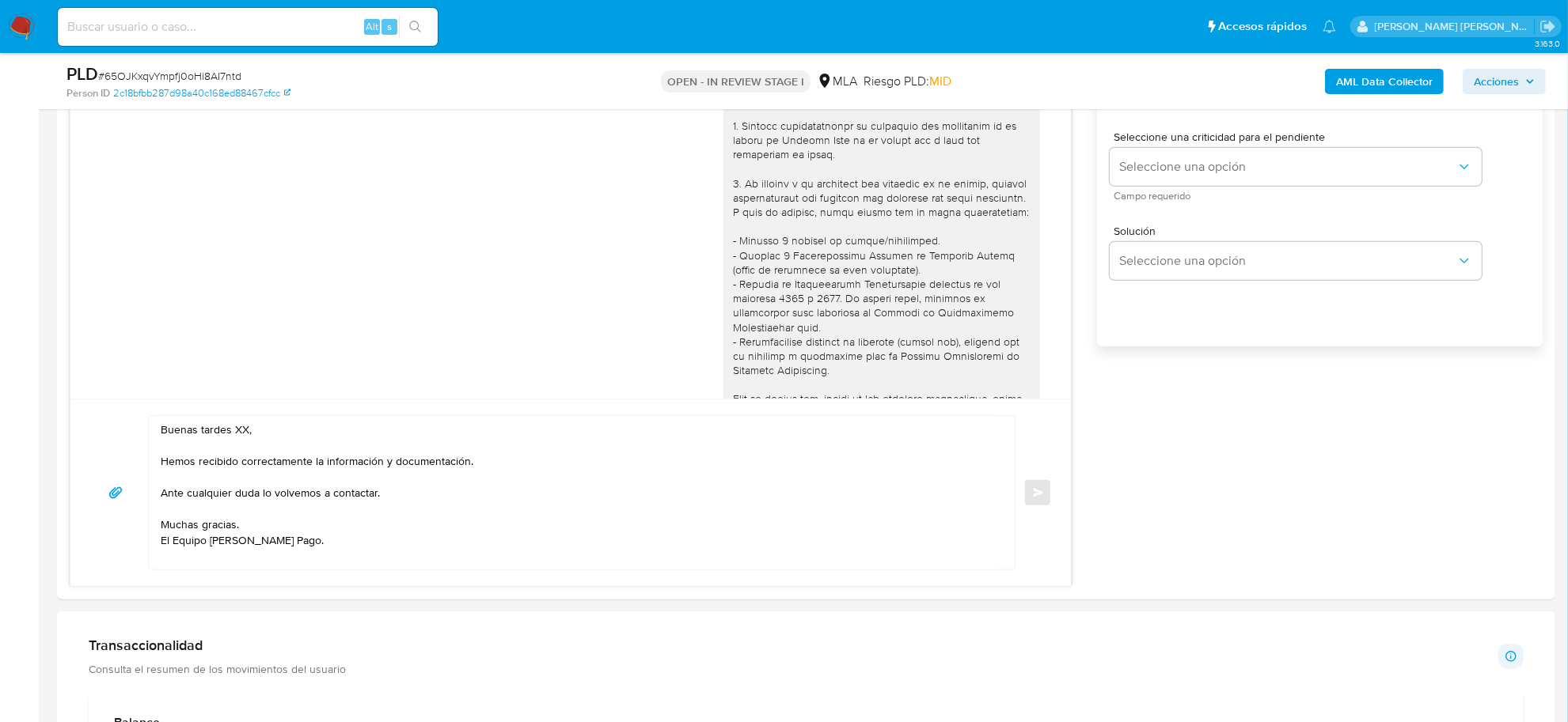
scroll to position [1186, 0]
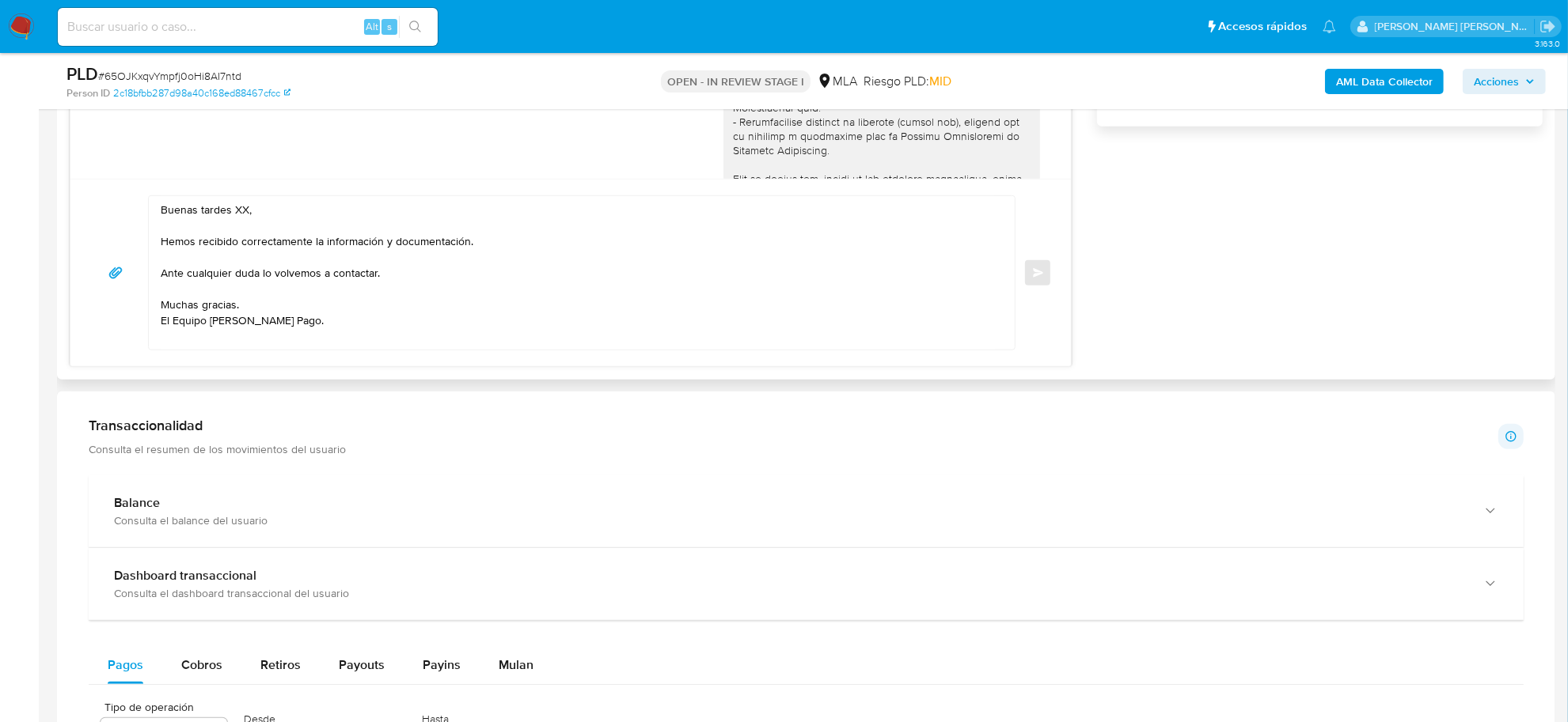
click at [237, 208] on textarea "Buenas tardes XX, Hemos recibido correctamente la información y documentación. …" at bounding box center [577, 273] width 834 height 153
paste textarea "[PERSON_NAME]"
drag, startPoint x: 392, startPoint y: 245, endPoint x: 322, endPoint y: 241, distance: 70.1
click at [322, 265] on textarea "Buenas tardes [PERSON_NAME], Hemos recibido correctamente la documentación. Ant…" at bounding box center [577, 273] width 834 height 153
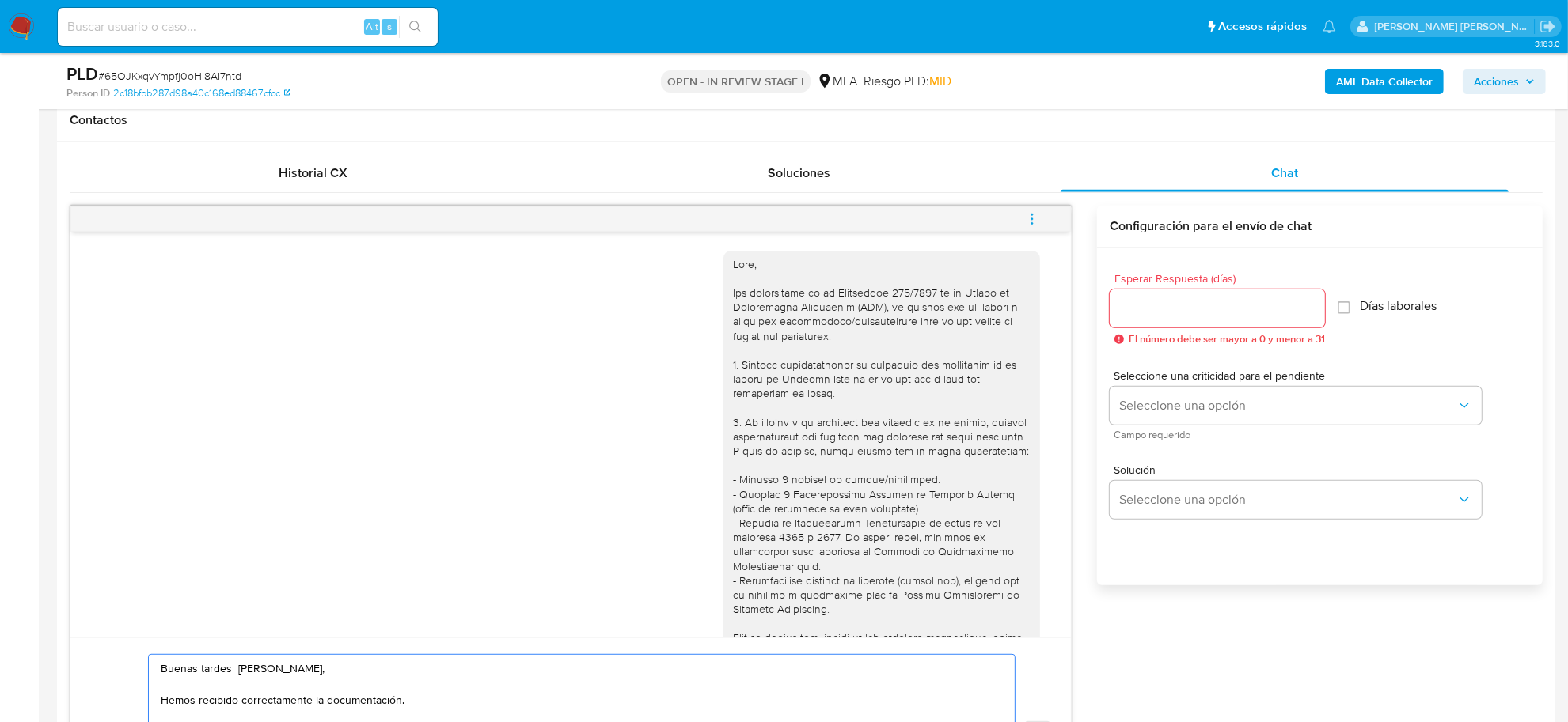
scroll to position [692, 0]
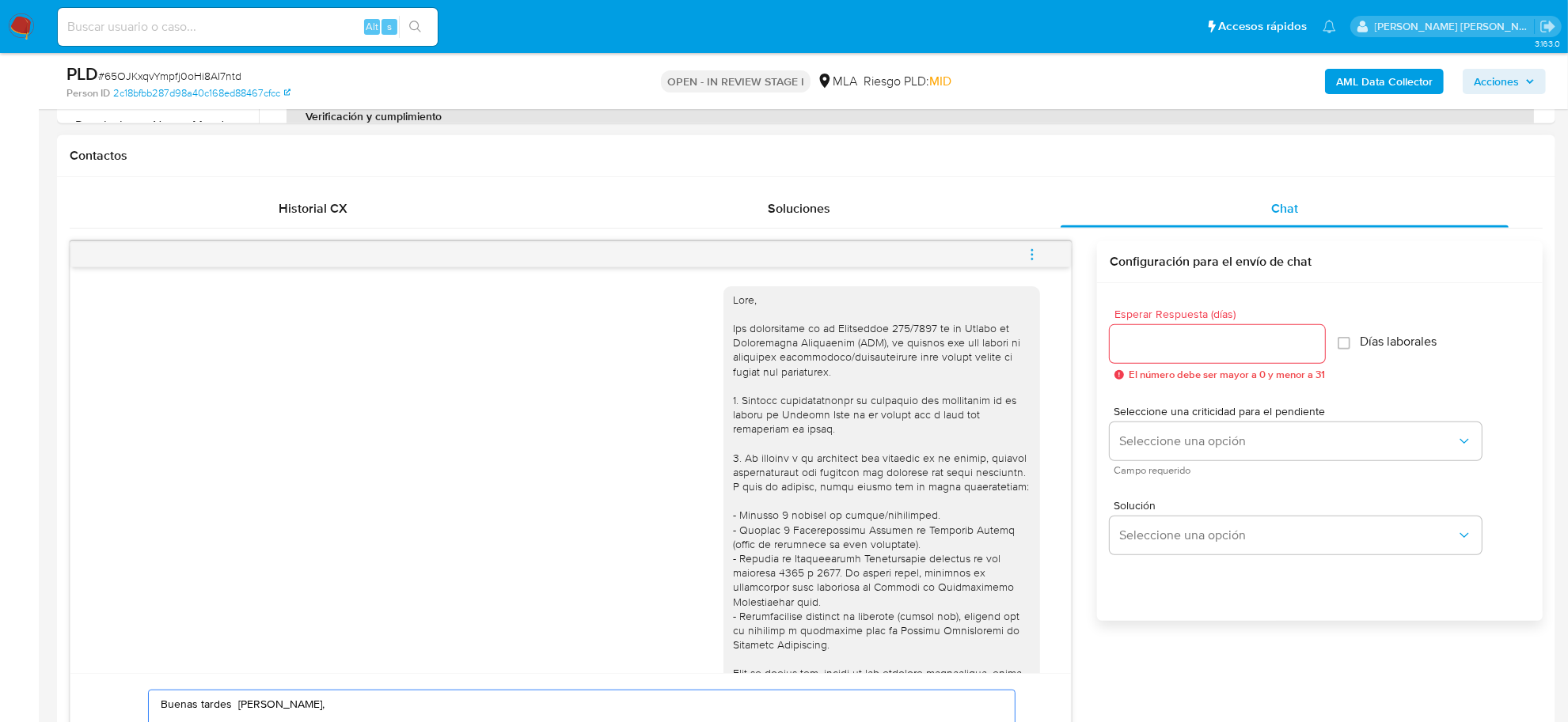
type textarea "Buenas tardes [PERSON_NAME], Hemos recibido correctamente la documentación. La …"
click at [1171, 356] on div at bounding box center [1217, 344] width 215 height 38
click at [1164, 341] on input "Esperar Respuesta (días)" at bounding box center [1217, 344] width 215 height 20
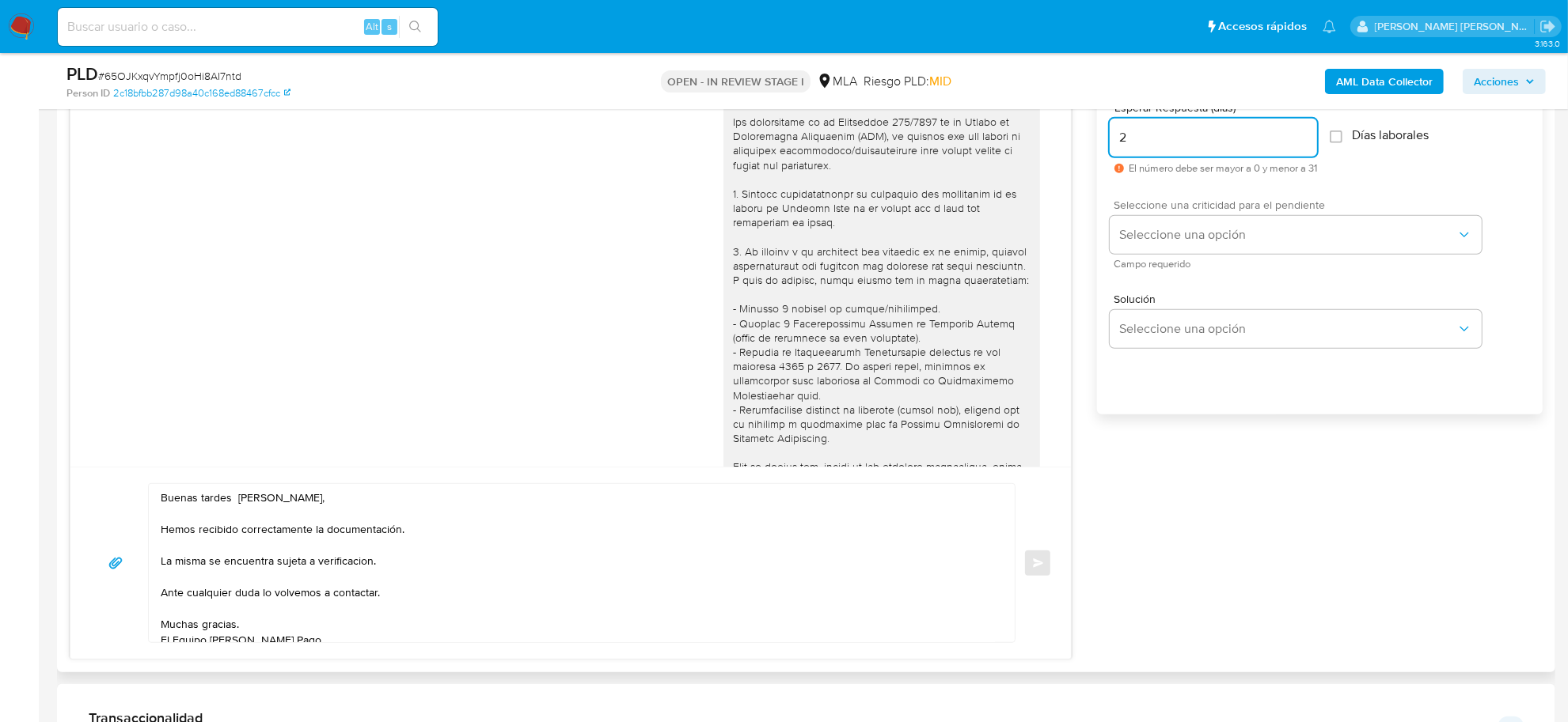
scroll to position [791, 0]
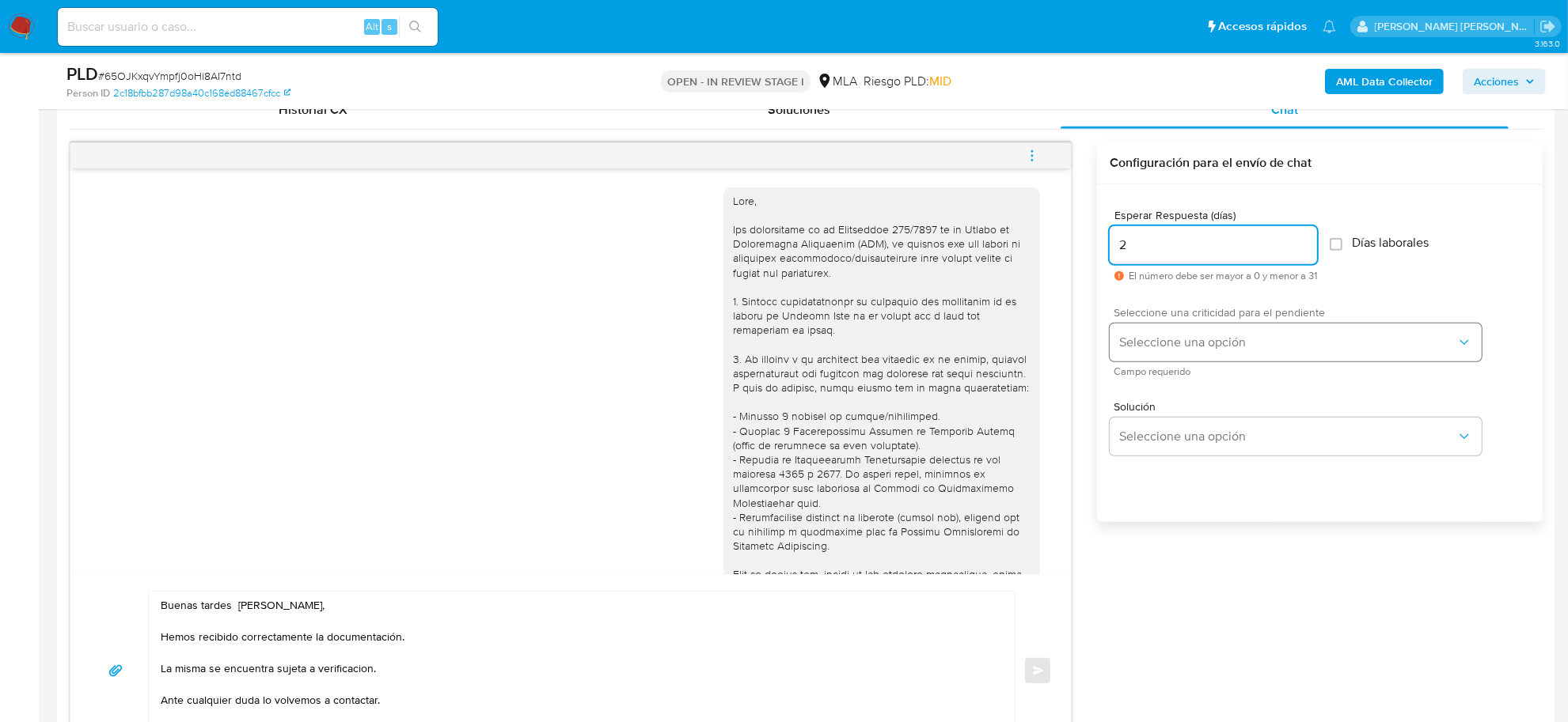
type input "2"
click at [1186, 354] on button "Seleccione una opción" at bounding box center [1296, 342] width 372 height 38
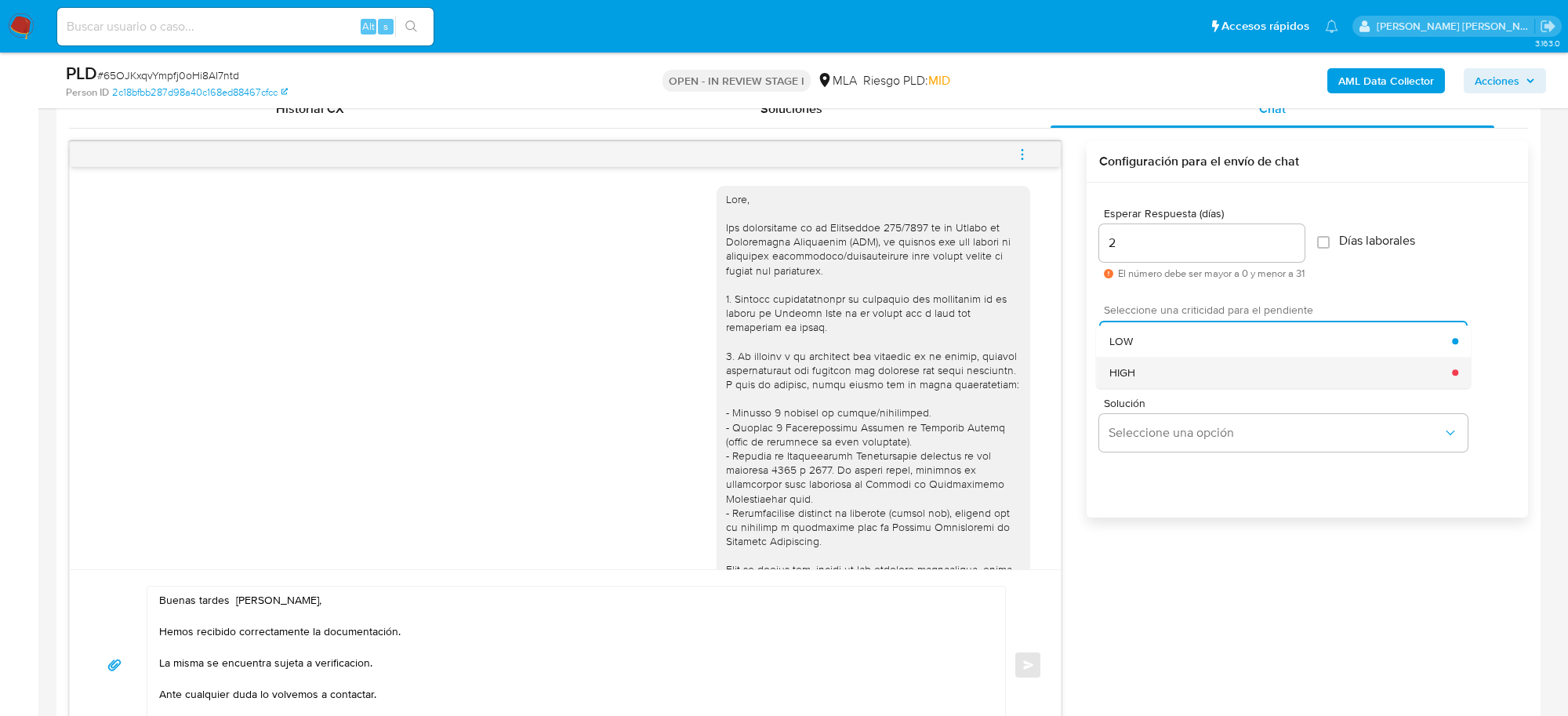
click at [1162, 373] on div "HIGH" at bounding box center [1280, 373] width 343 height 32
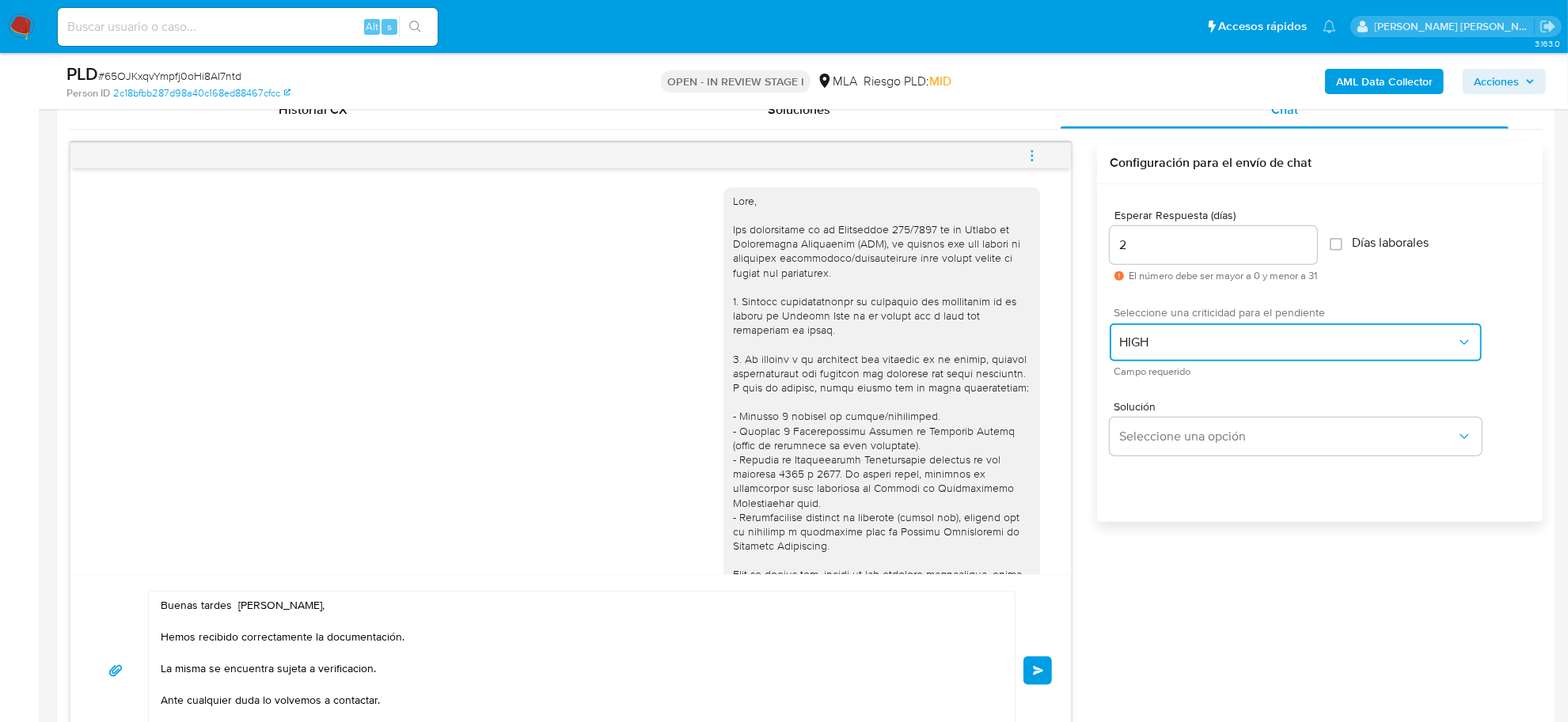
click at [1147, 346] on span "HIGH" at bounding box center [1287, 342] width 337 height 15
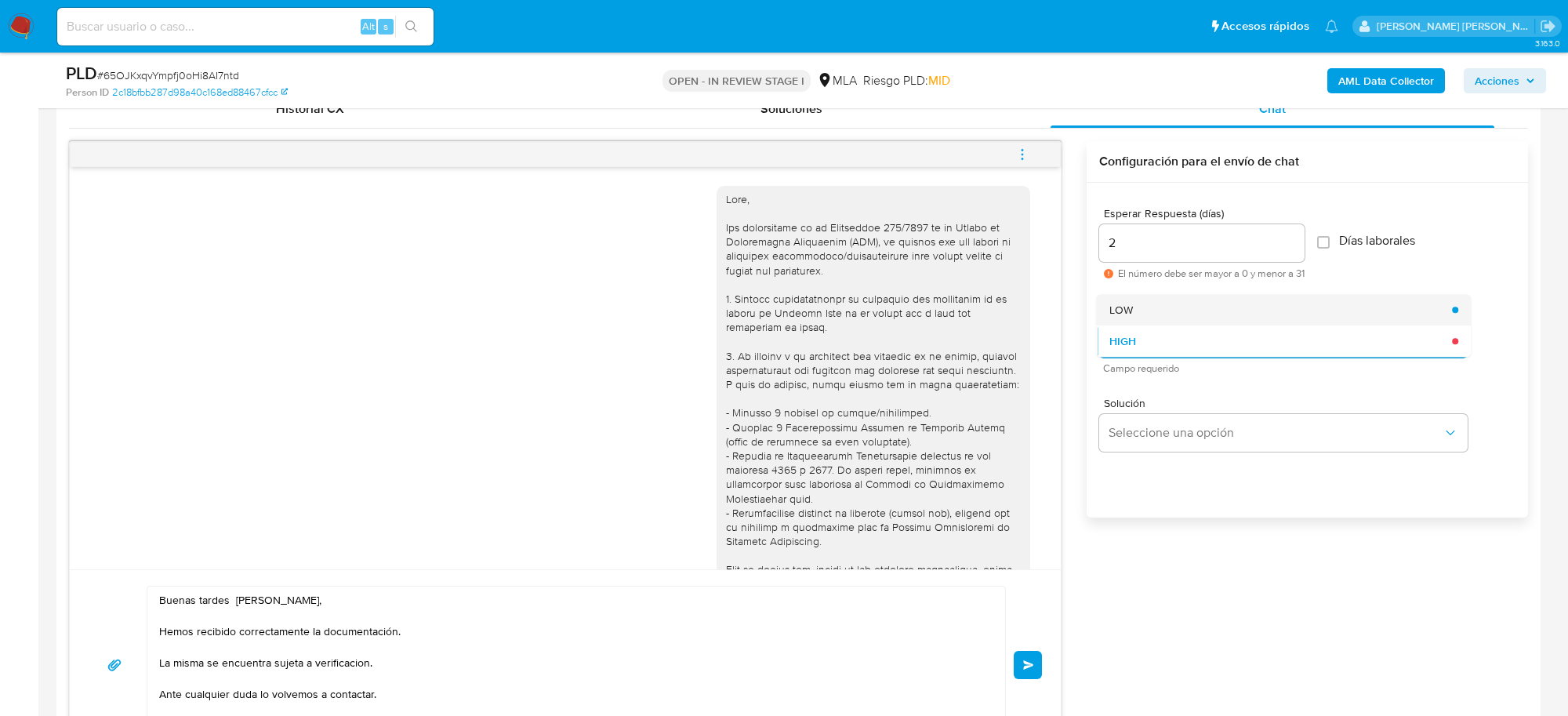
click at [1119, 318] on div "LOW" at bounding box center [1280, 310] width 343 height 32
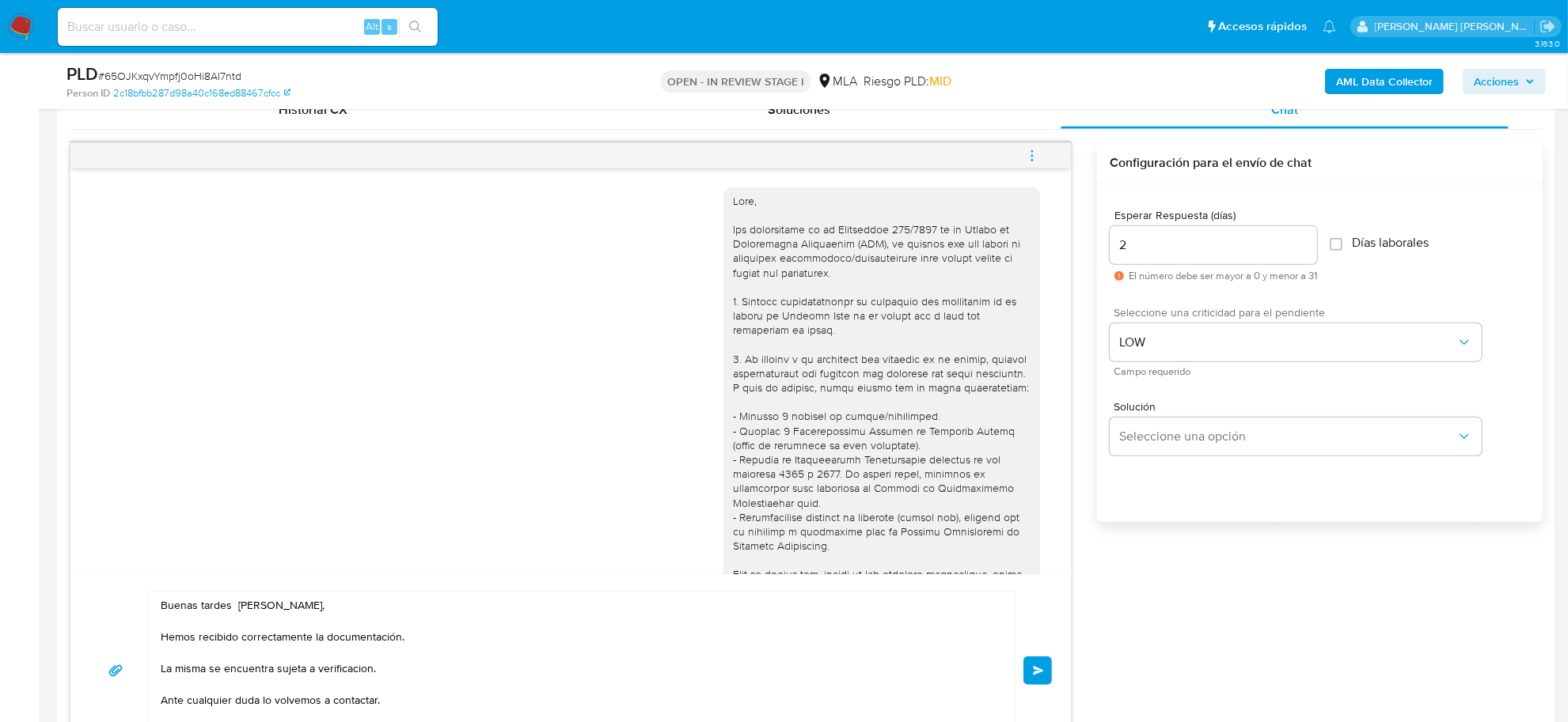
click at [1035, 669] on span "Enviar" at bounding box center [1039, 671] width 11 height 10
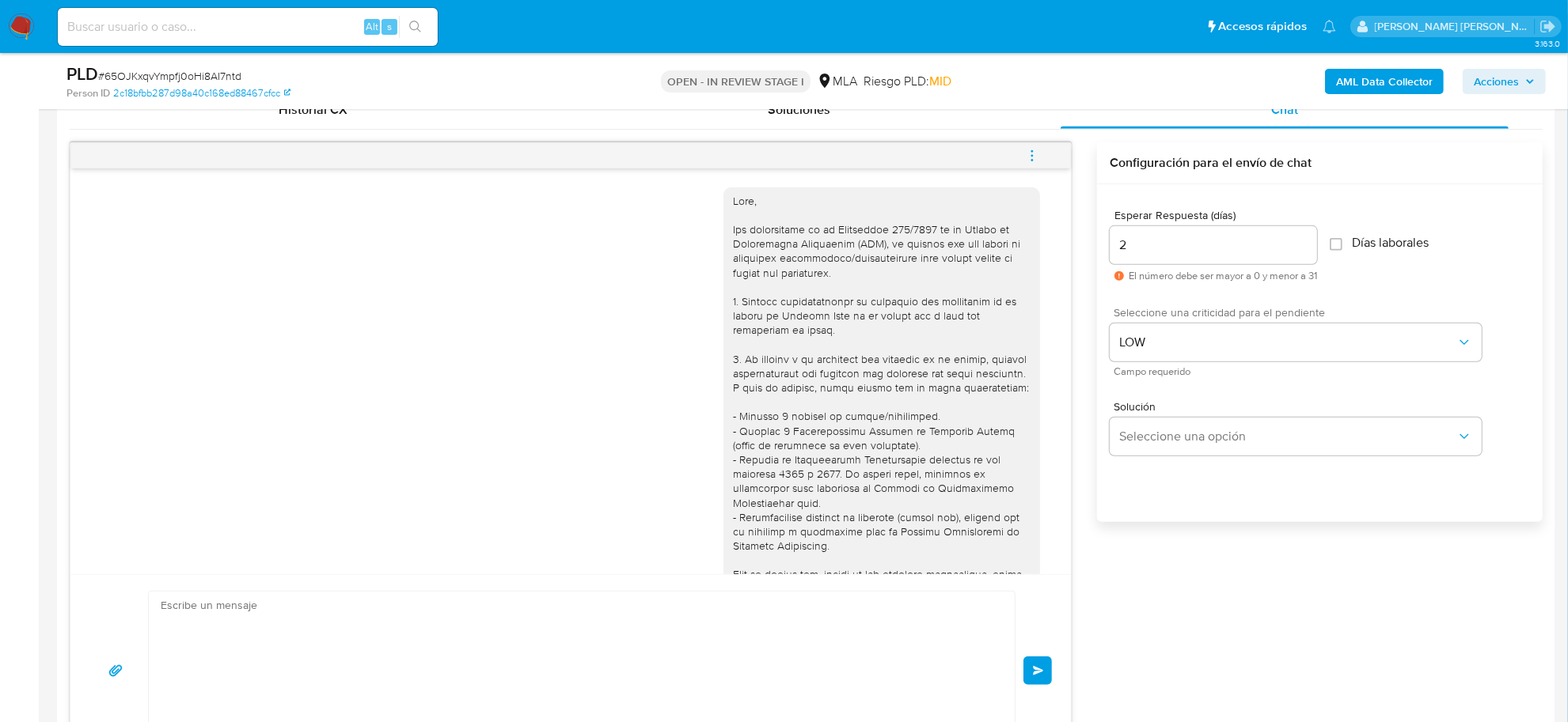
scroll to position [1117, 0]
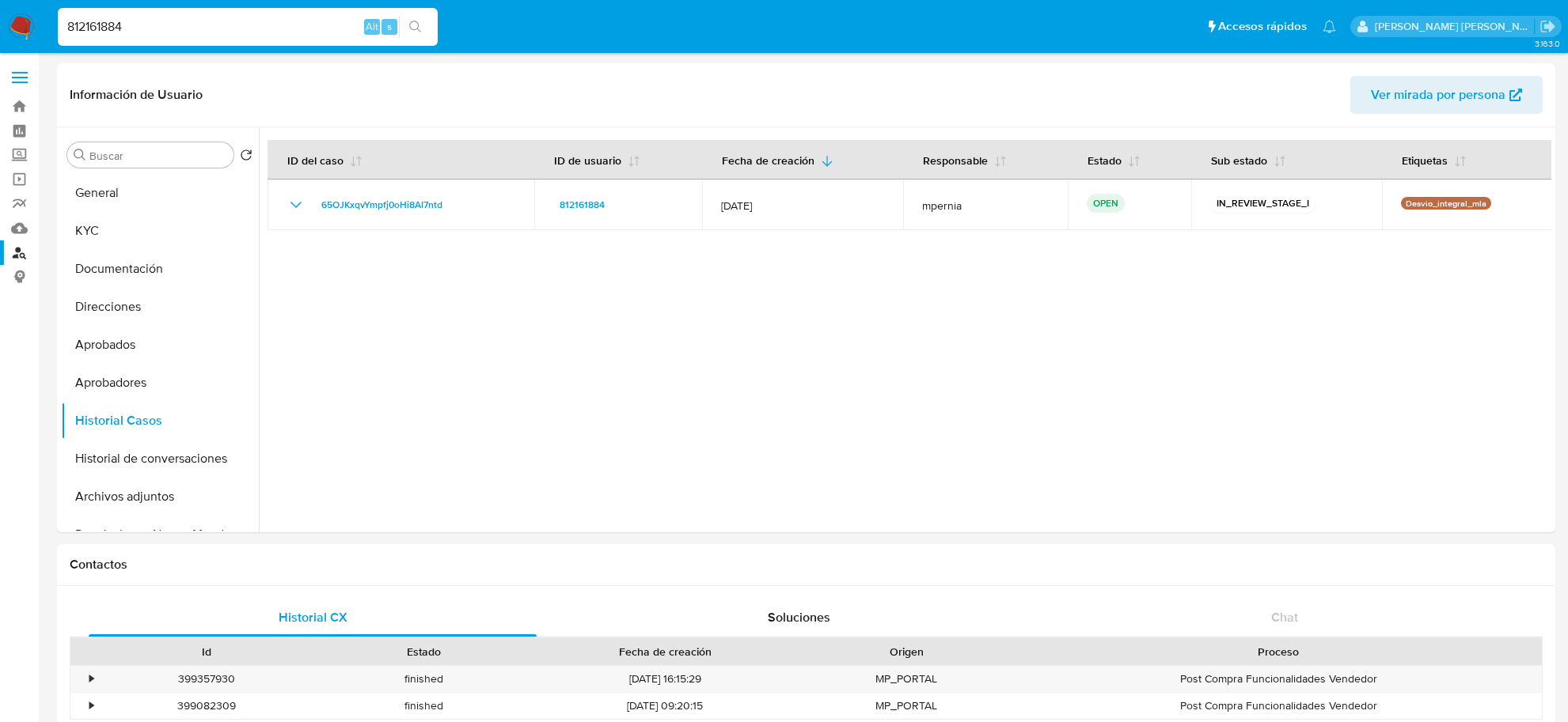
select select "10"
click at [116, 25] on input "812161884" at bounding box center [248, 26] width 380 height 20
click at [116, 24] on input "812161884" at bounding box center [248, 26] width 380 height 20
paste input "111725630"
type input "1117256304"
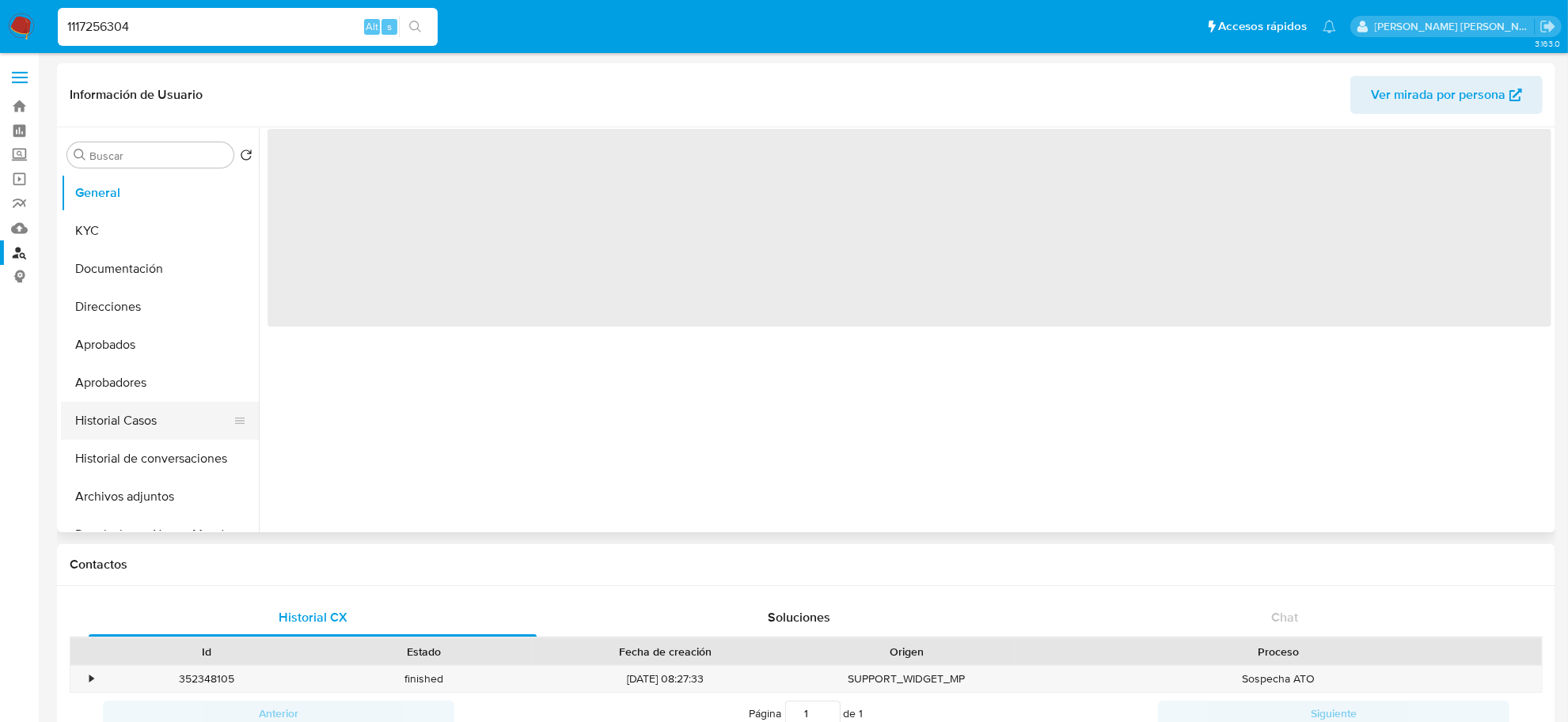
click at [137, 410] on button "Historial Casos" at bounding box center [153, 420] width 185 height 38
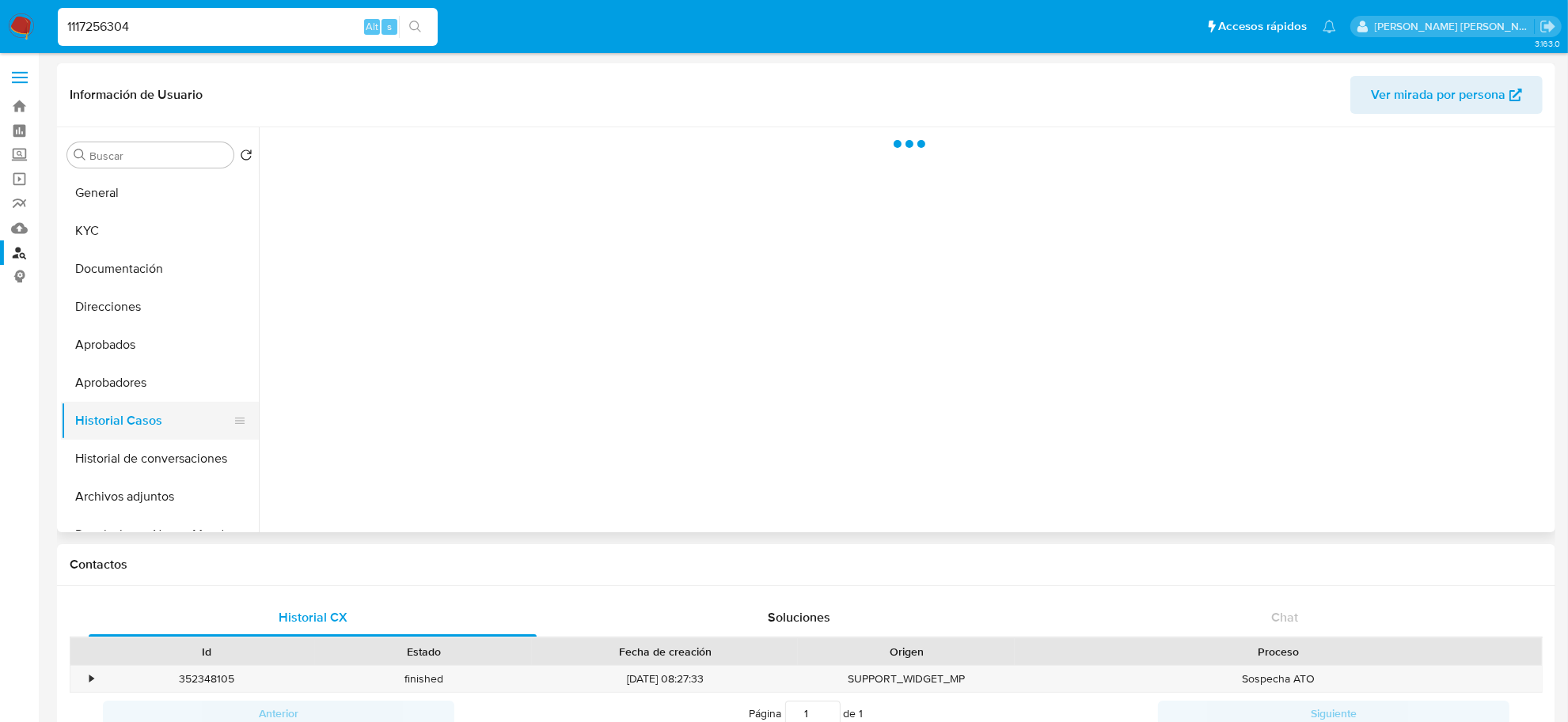
select select "10"
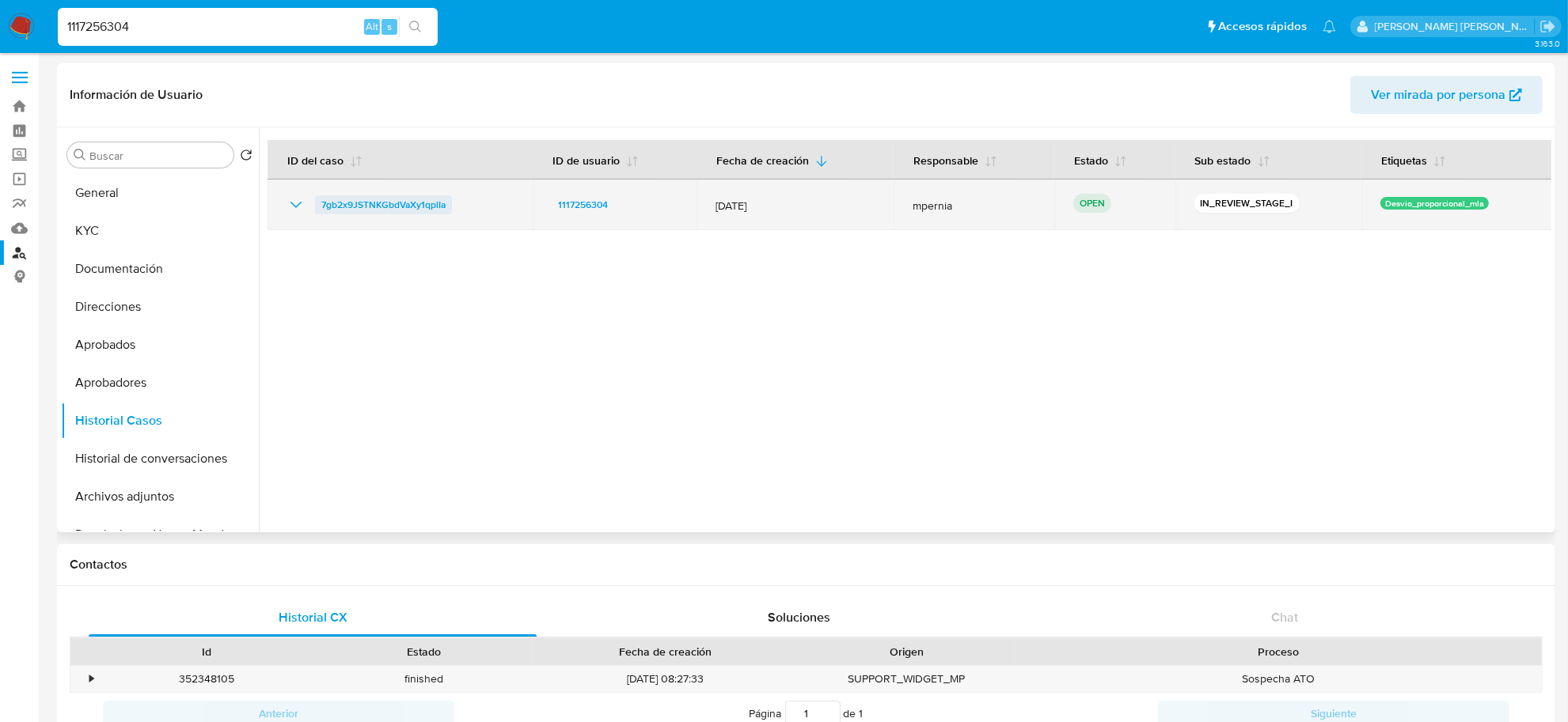
click at [394, 208] on span "7gb2x9JSTNKGbdVaXy1qplIa" at bounding box center [383, 205] width 124 height 19
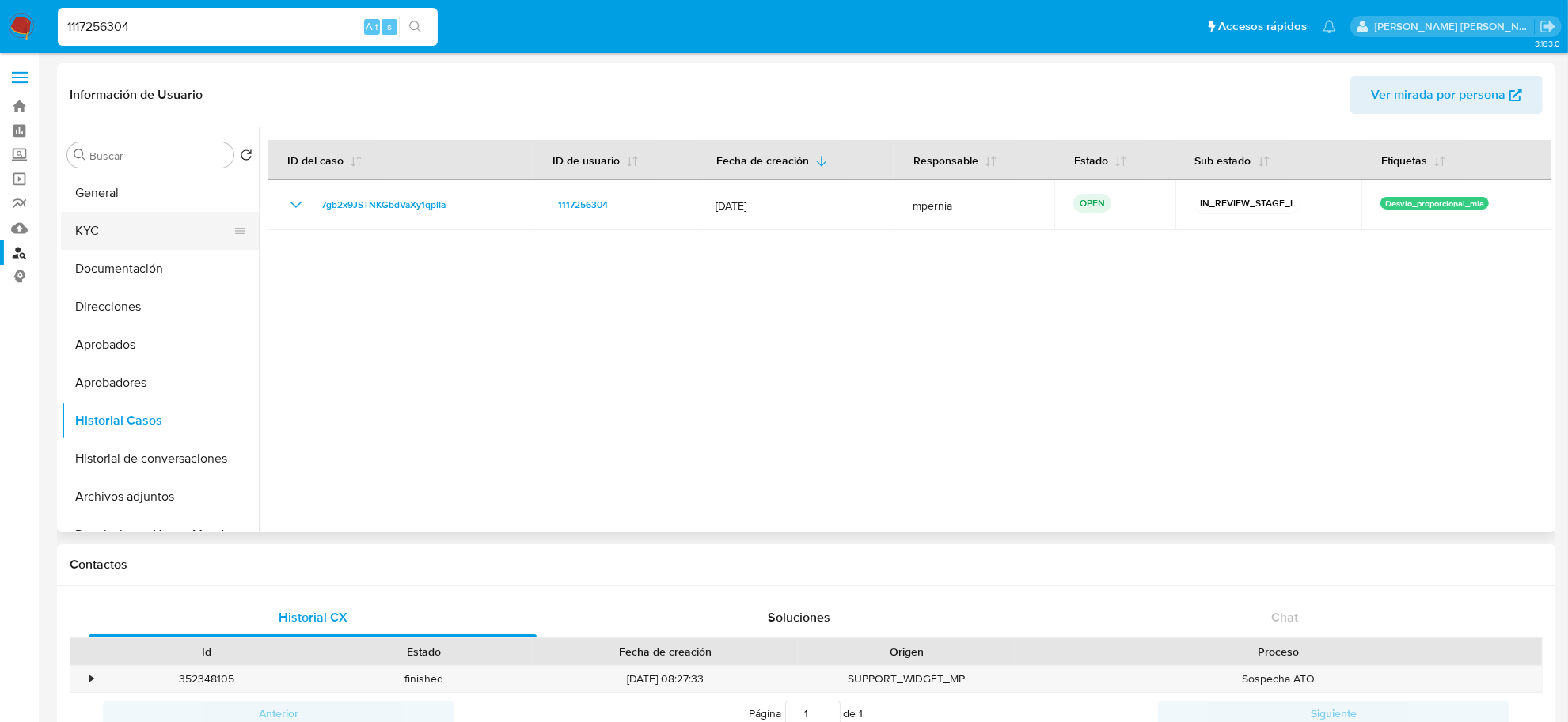
click at [166, 237] on button "KYC" at bounding box center [153, 231] width 185 height 38
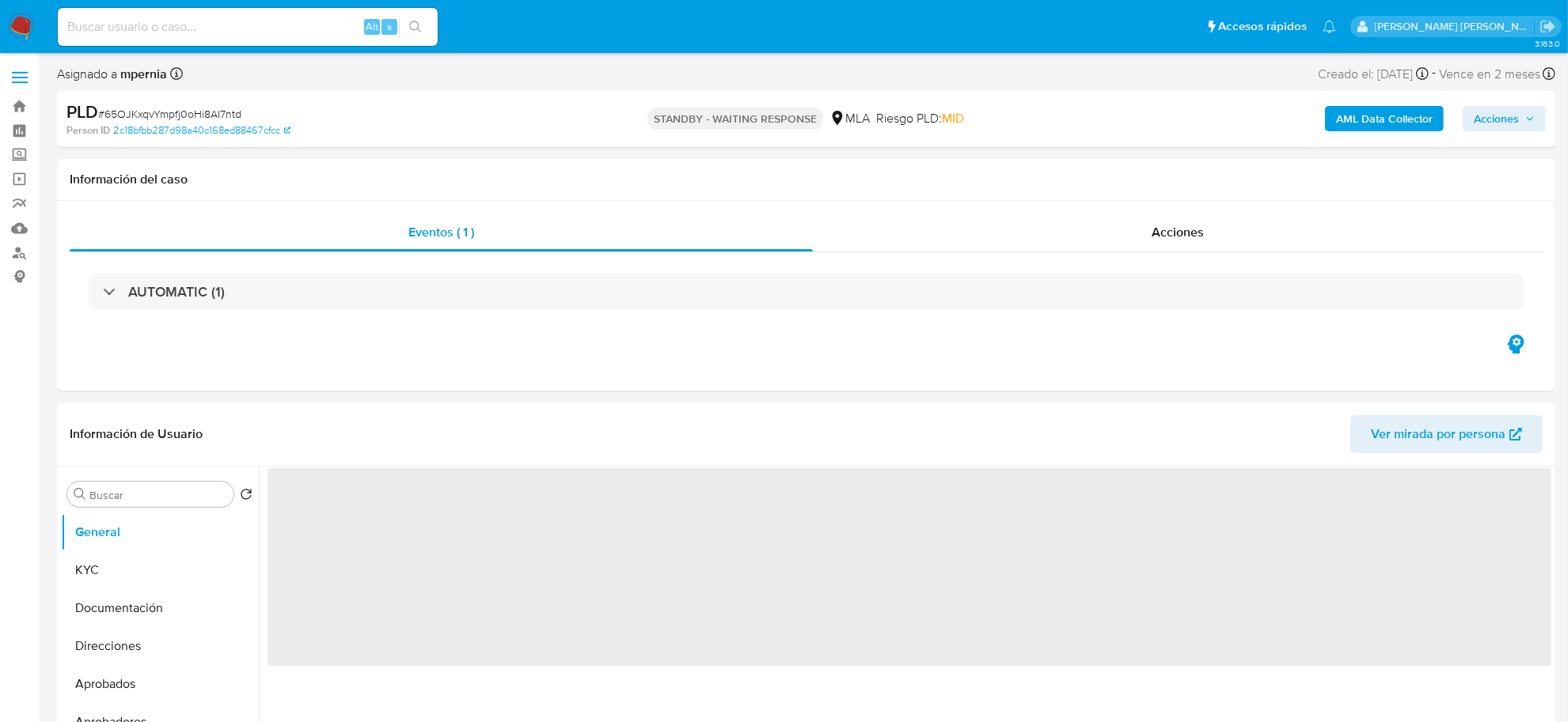
select select "10"
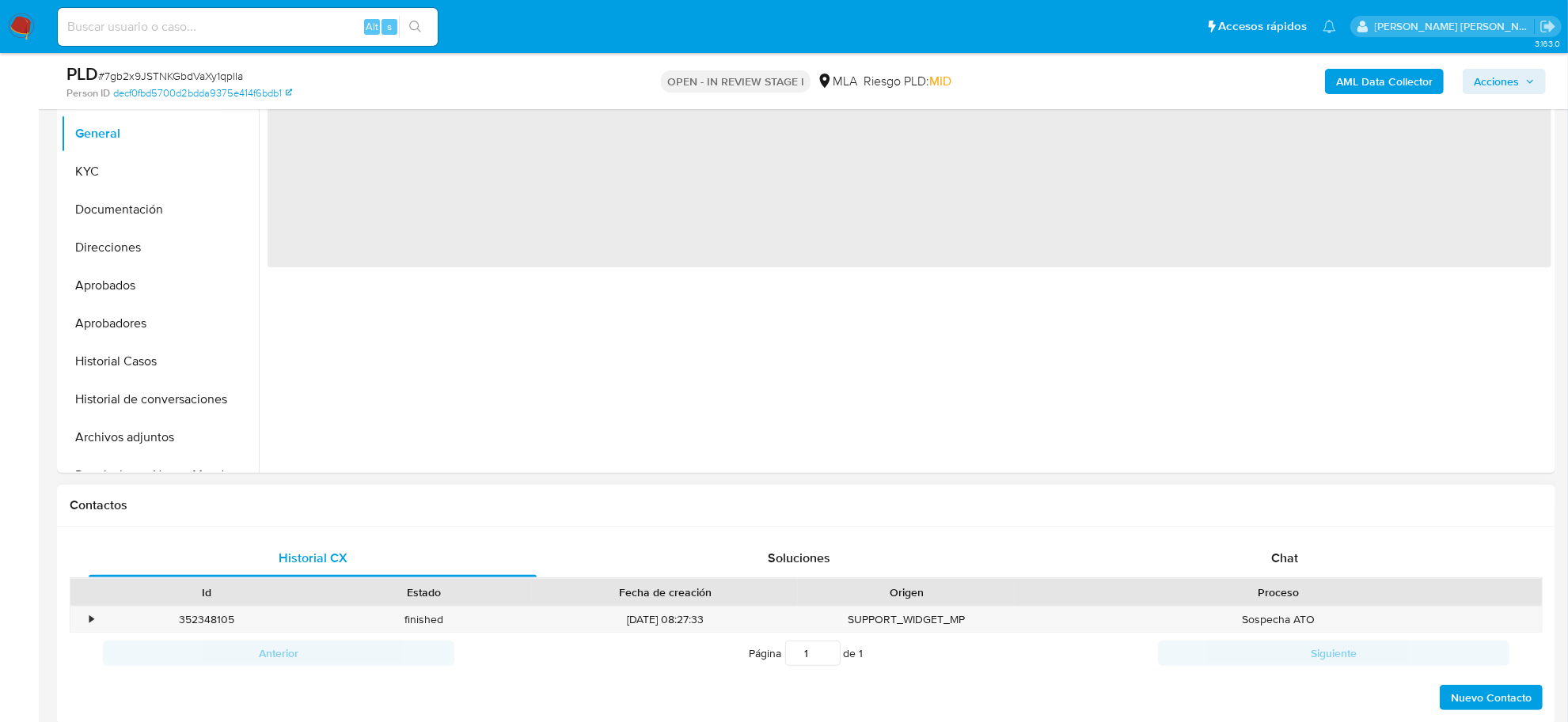
scroll to position [395, 0]
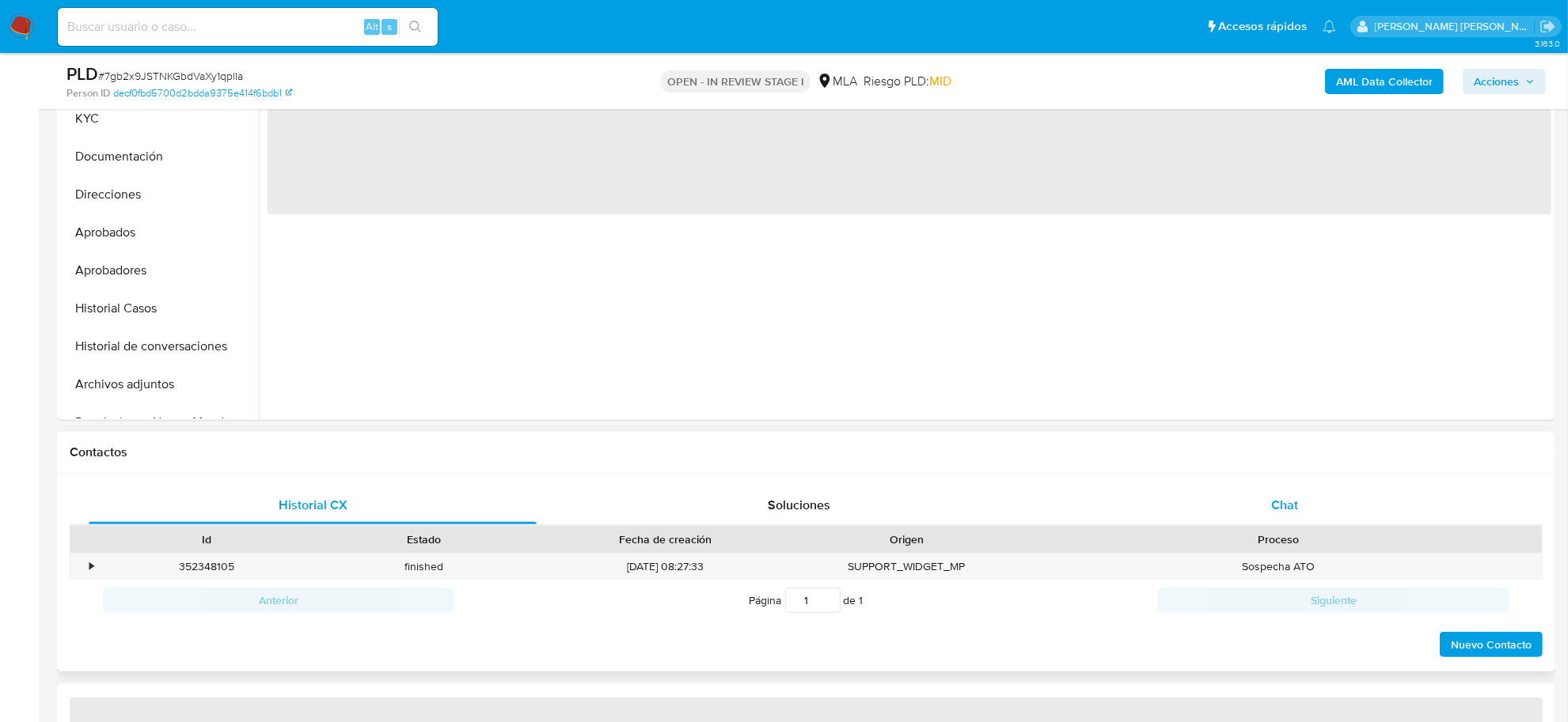
select select "10"
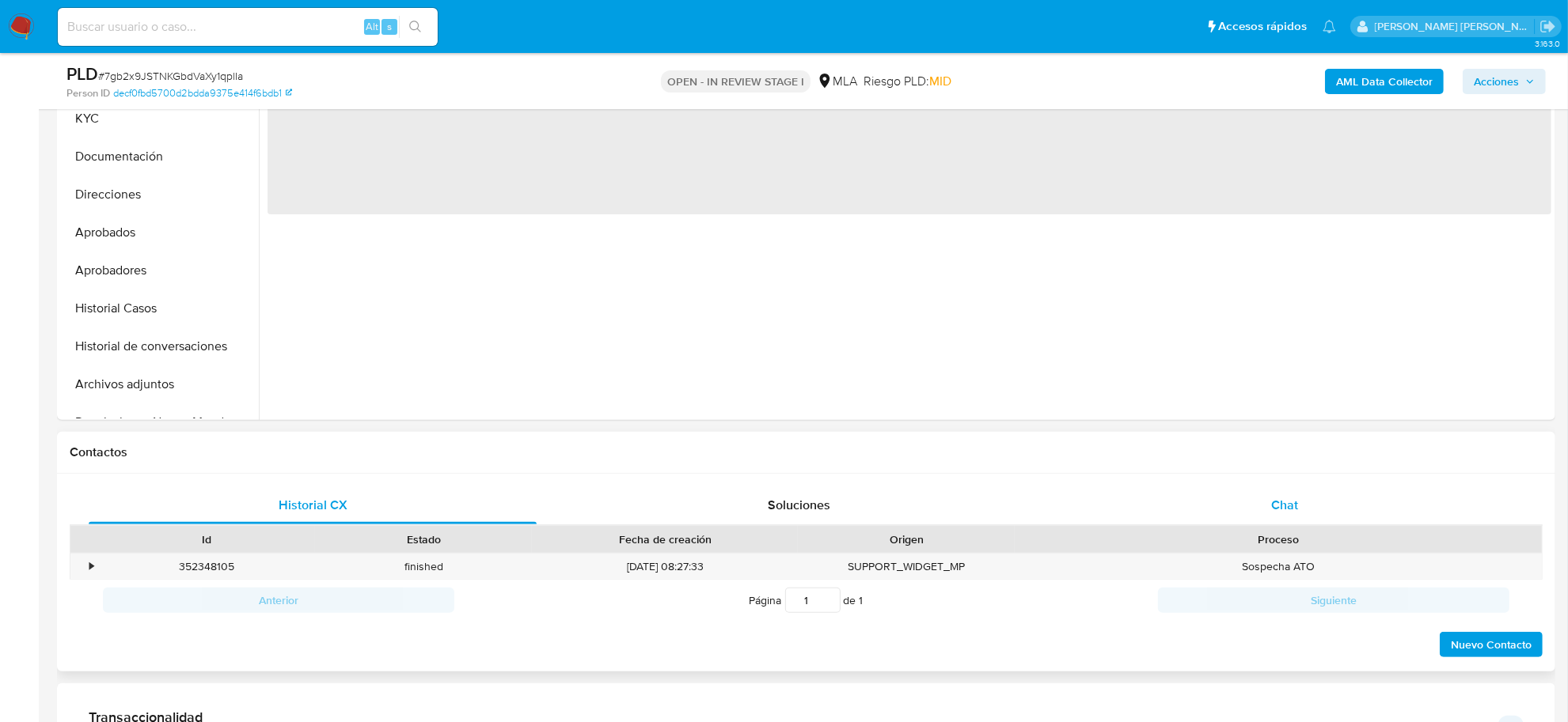
click at [1284, 506] on span "Chat" at bounding box center [1284, 505] width 27 height 18
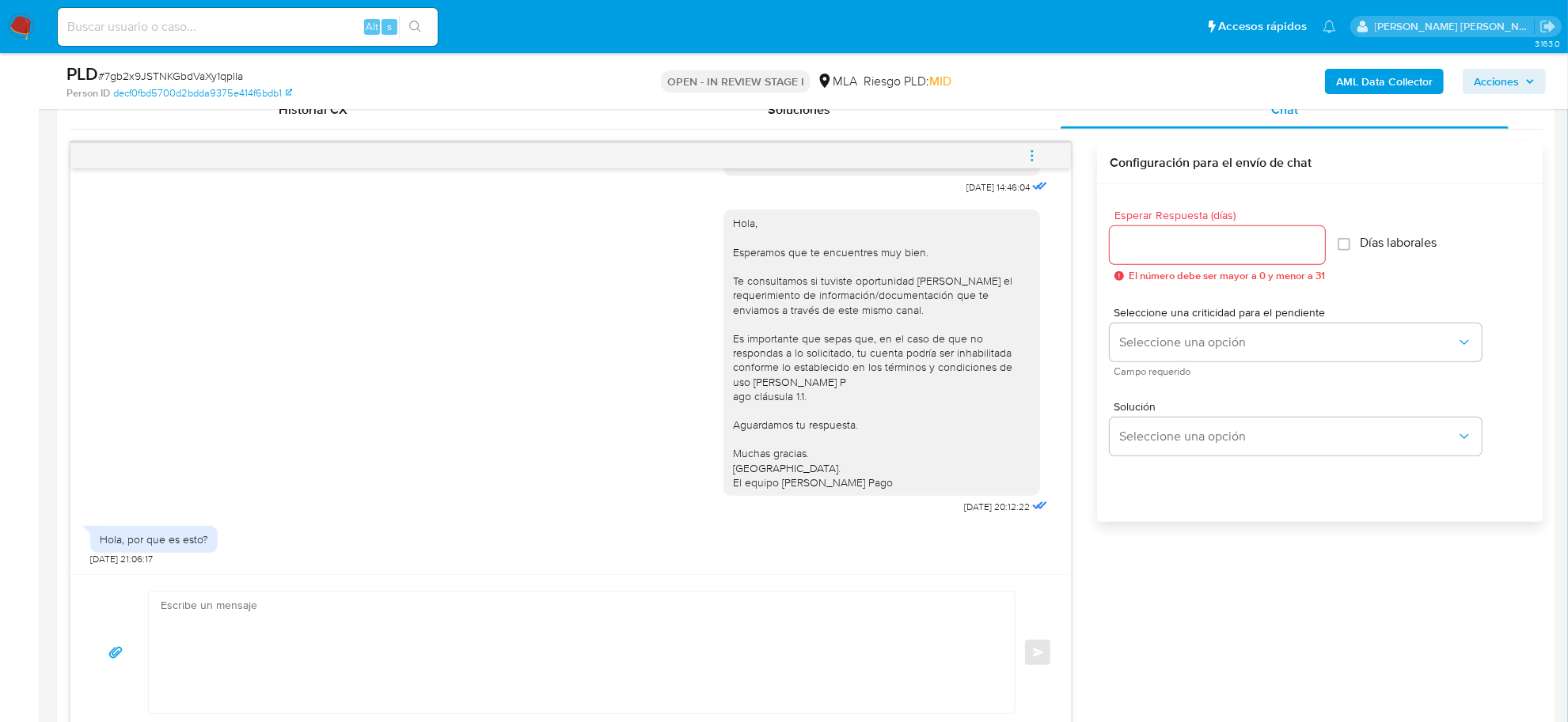
scroll to position [887, 0]
click at [354, 619] on textarea at bounding box center [577, 652] width 834 height 121
paste textarea ". Esto es necesario para cumplir con las regulaciones emitidas por la Unidad de…"
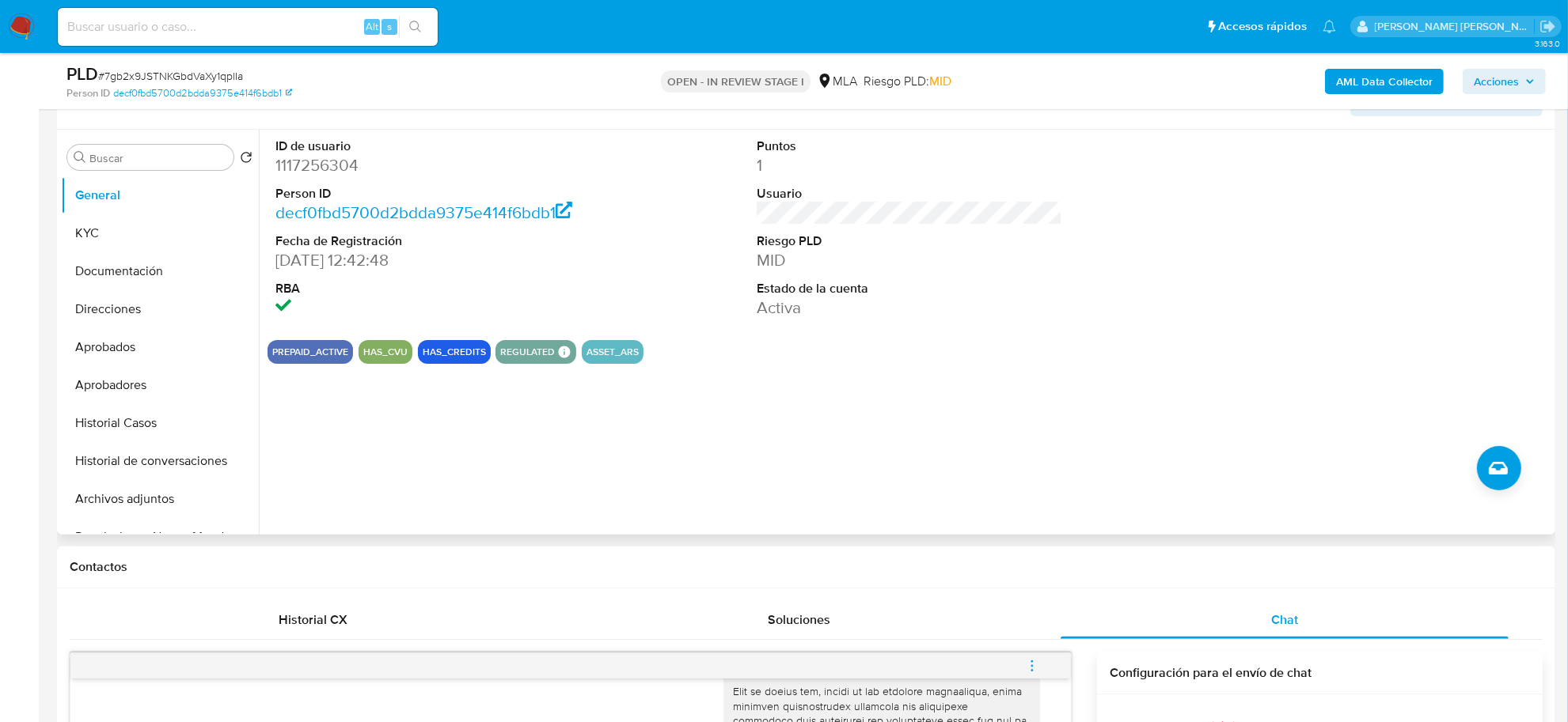
scroll to position [99, 0]
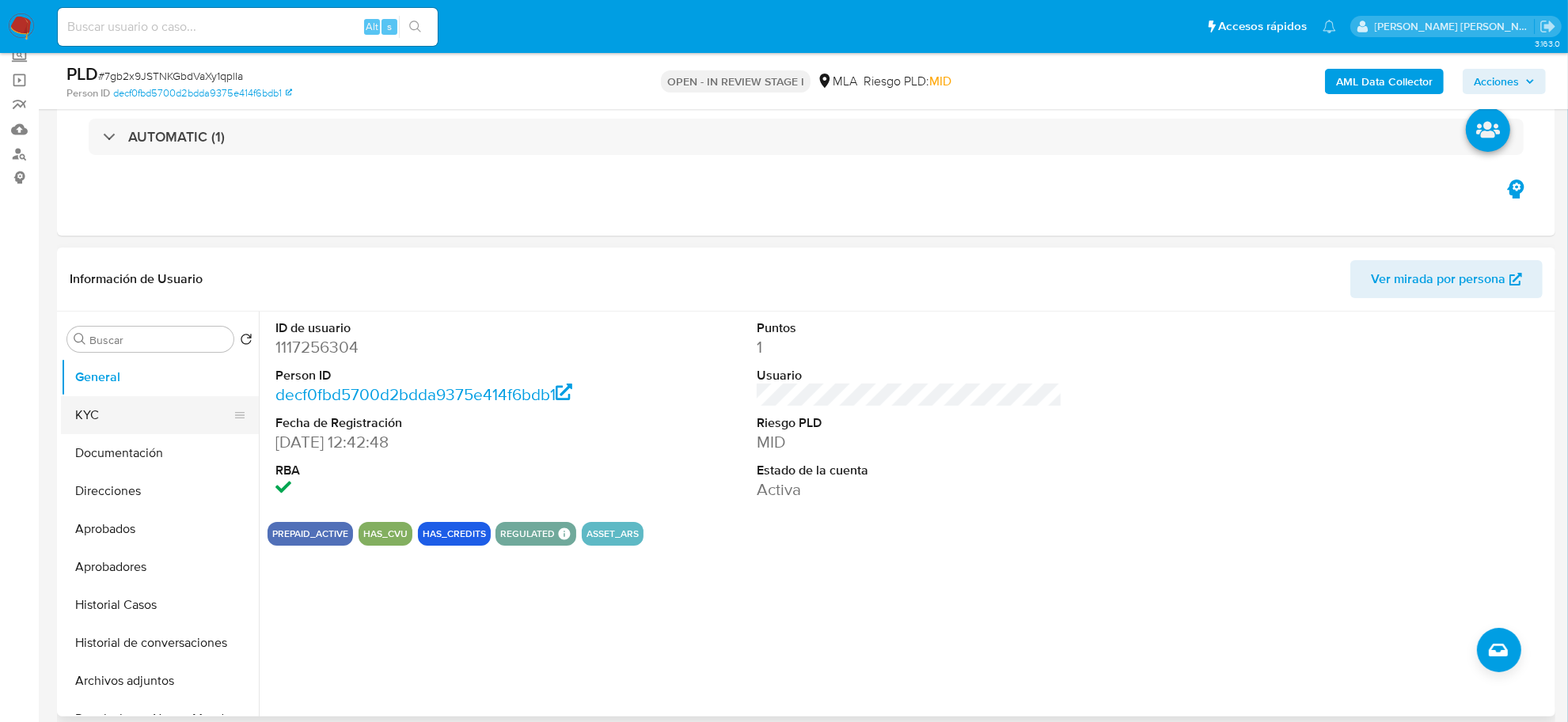
click at [108, 423] on button "KYC" at bounding box center [153, 415] width 185 height 38
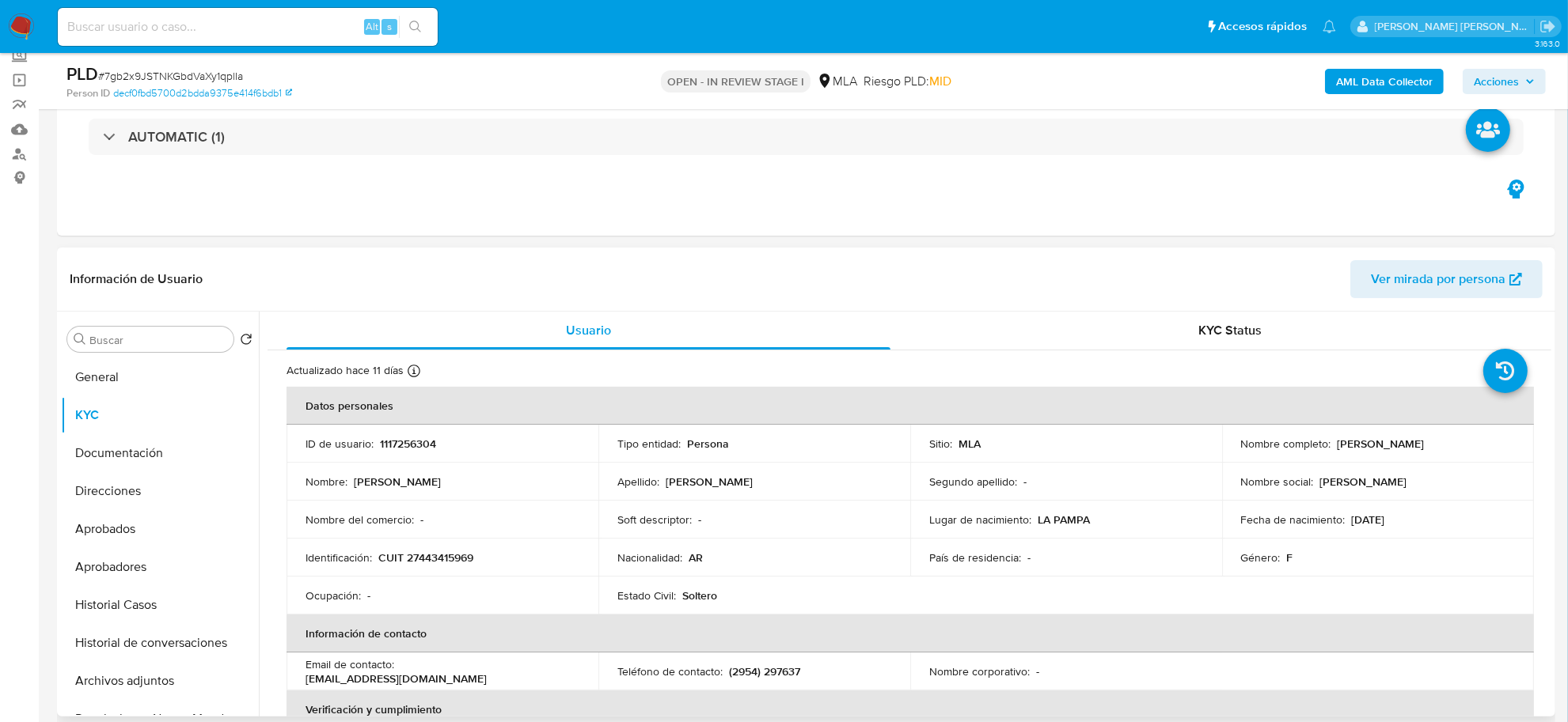
drag, startPoint x: 1334, startPoint y: 442, endPoint x: 1402, endPoint y: 449, distance: 68.4
click at [1402, 449] on p "Camila Mariel Garcia Velez" at bounding box center [1380, 443] width 87 height 14
copy p "Camila Mariel"
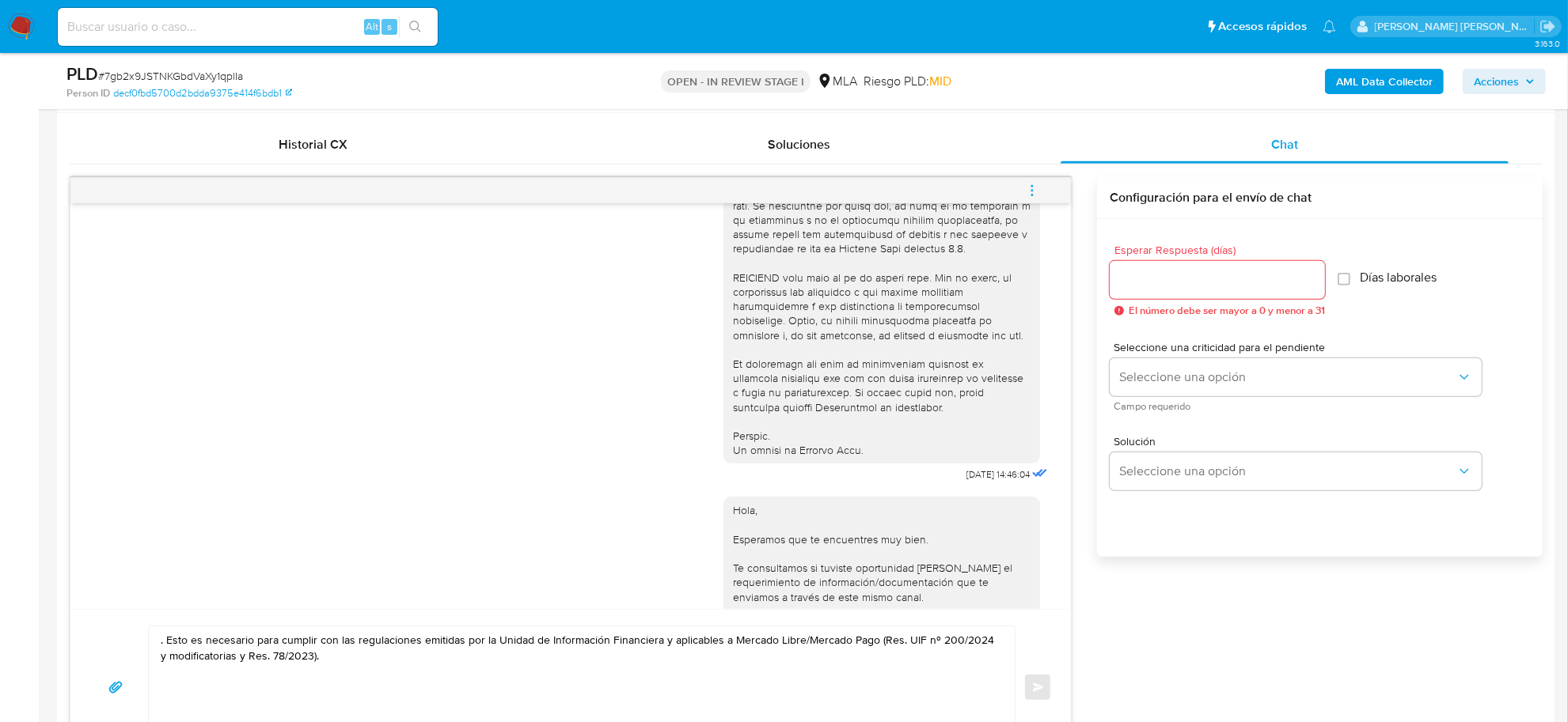
scroll to position [791, 0]
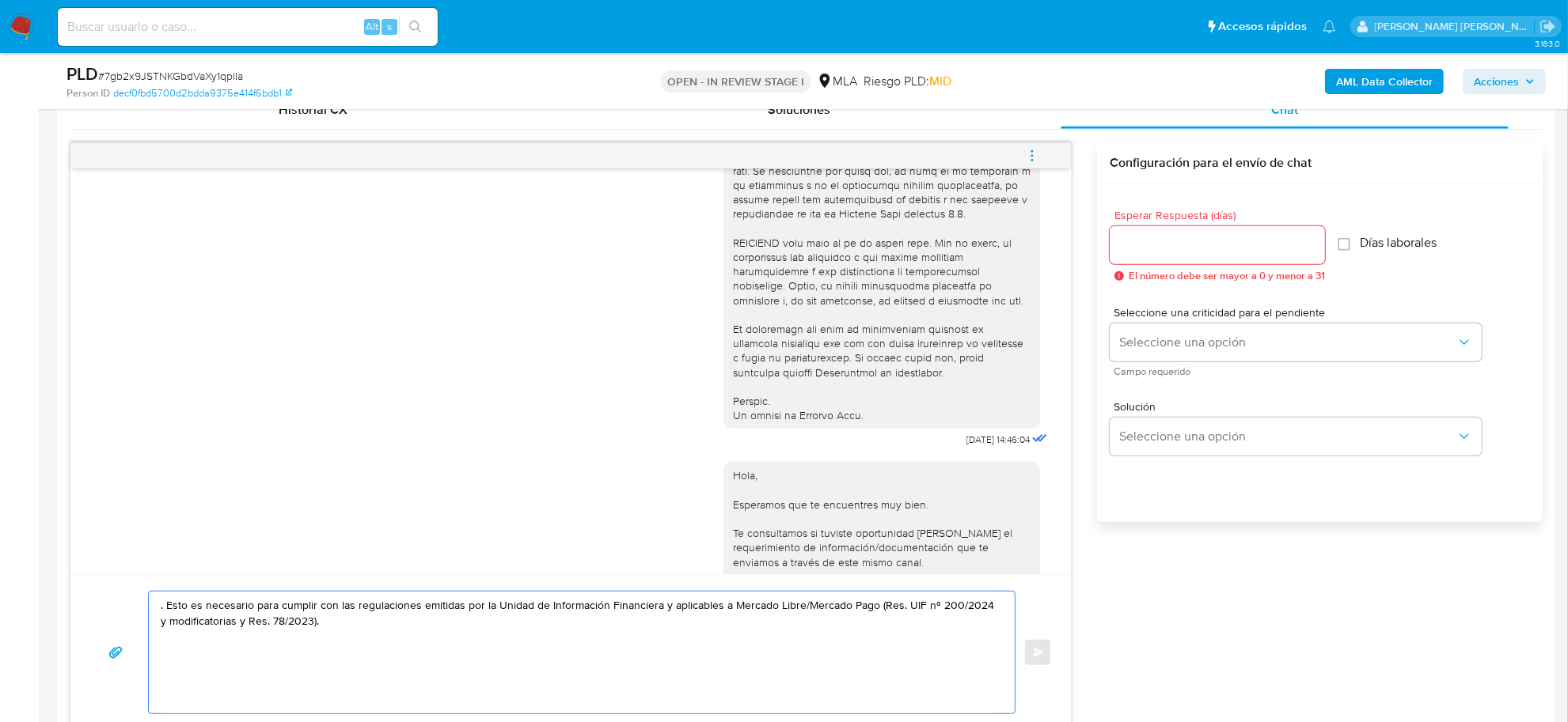
click at [161, 610] on textarea ". Esto es necesario para cumplir con las regulaciones emitidas por la Unidad de…" at bounding box center [577, 652] width 834 height 121
paste textarea "Camila Mariel"
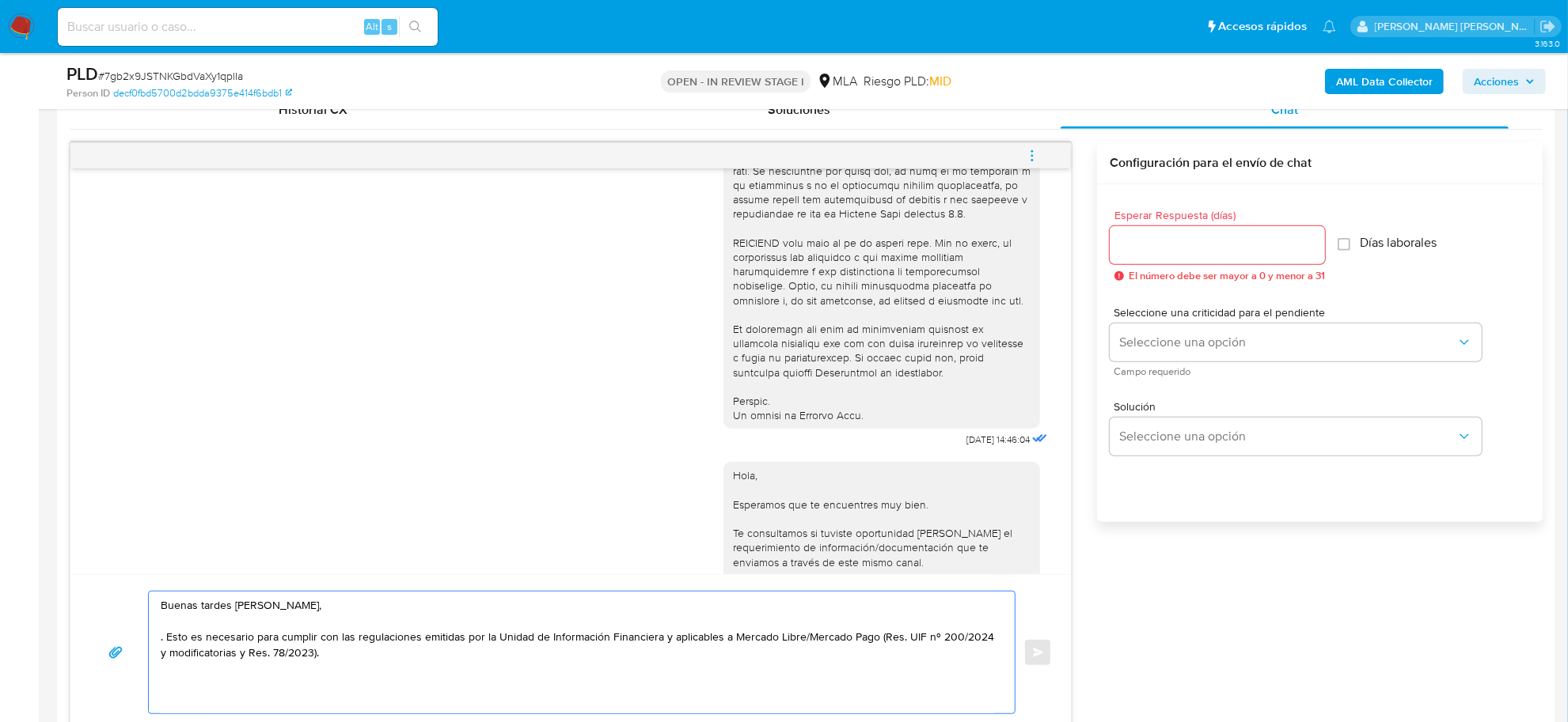
drag, startPoint x: 191, startPoint y: 636, endPoint x: 156, endPoint y: 641, distance: 35.4
click at [156, 641] on div "Buenas tardes Camila Mariel, . Esto es necesario para cumplir con las regulacio…" at bounding box center [577, 652] width 858 height 121
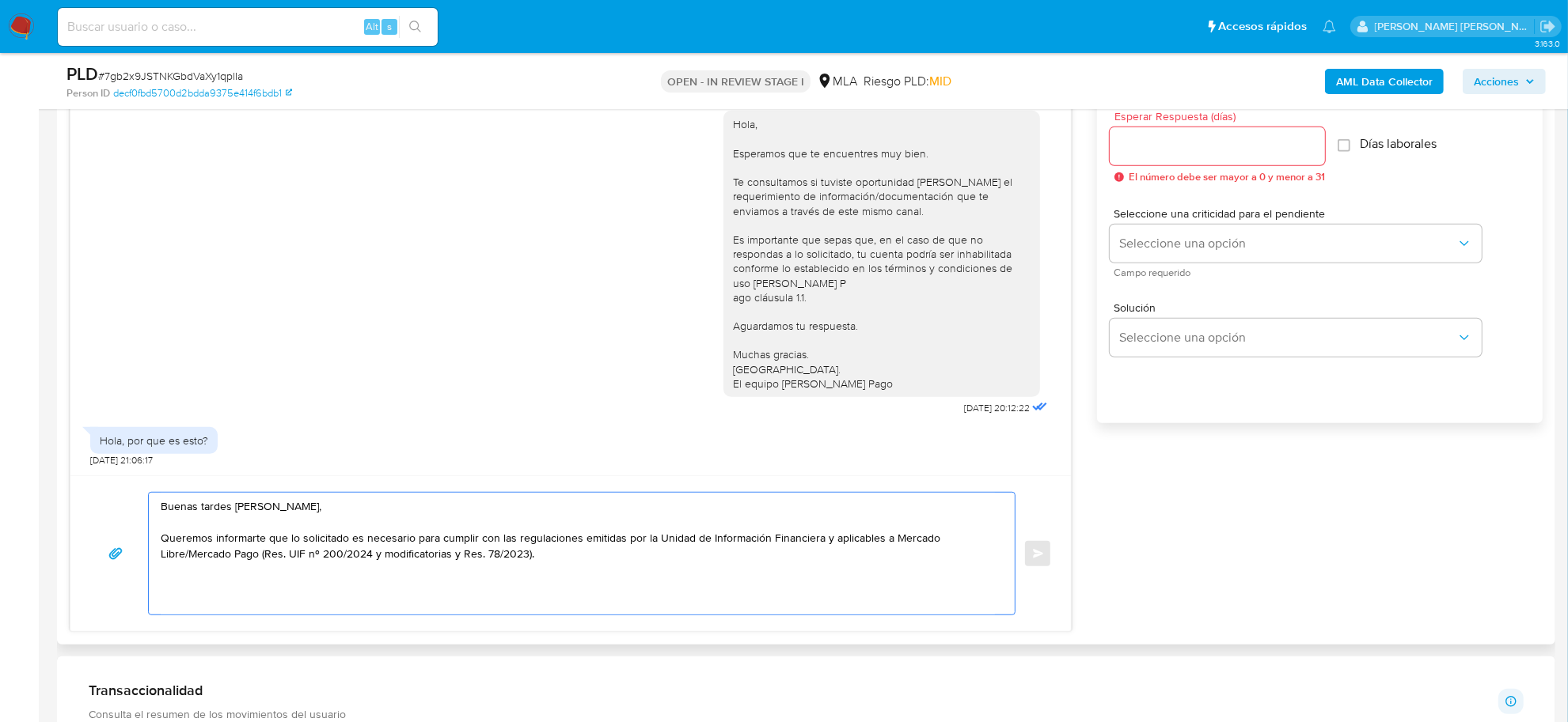
scroll to position [887, 0]
drag, startPoint x: 718, startPoint y: 315, endPoint x: 859, endPoint y: 369, distance: 151.0
click at [859, 369] on div "Hola, Esperamos que te encuentres muy bien. Te consultamos si tuviste oportunid…" at bounding box center [881, 254] width 298 height 274
copy div "Aguardamos tu respuesta. Muchas gracias. Saludos. El equipo de Mercado Pago"
click at [238, 634] on div "Historial CX Soluciones Chat Id Estado Fecha de creación Origen Proceso • 35234…" at bounding box center [806, 312] width 1498 height 665
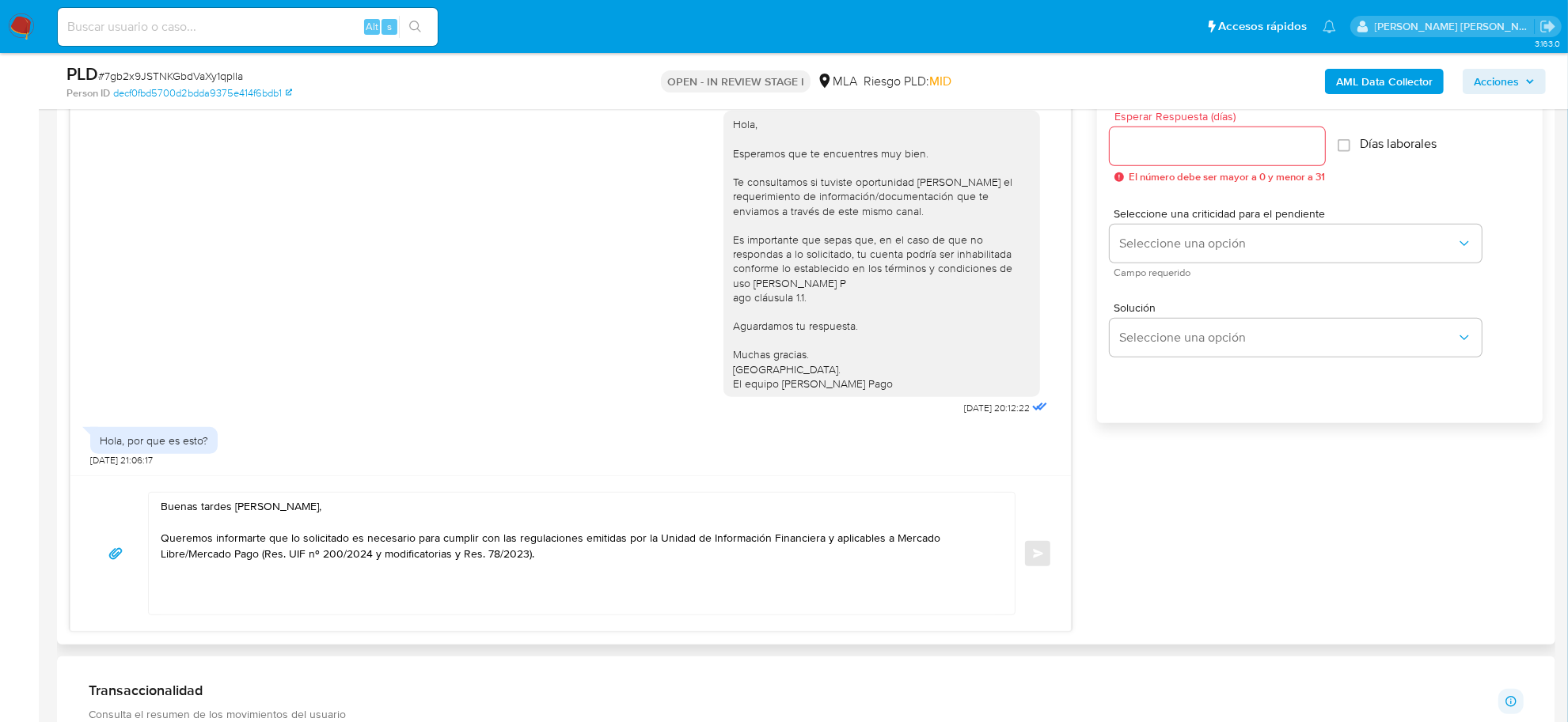
click at [218, 601] on textarea "Buenas tardes Camila Mariel, Queremos informarte que lo solicitado es necesario…" at bounding box center [577, 553] width 834 height 121
paste textarea "Aguardamos tu respuesta. Muchas gracias. Saludos. El equipo de Mercado Pago"
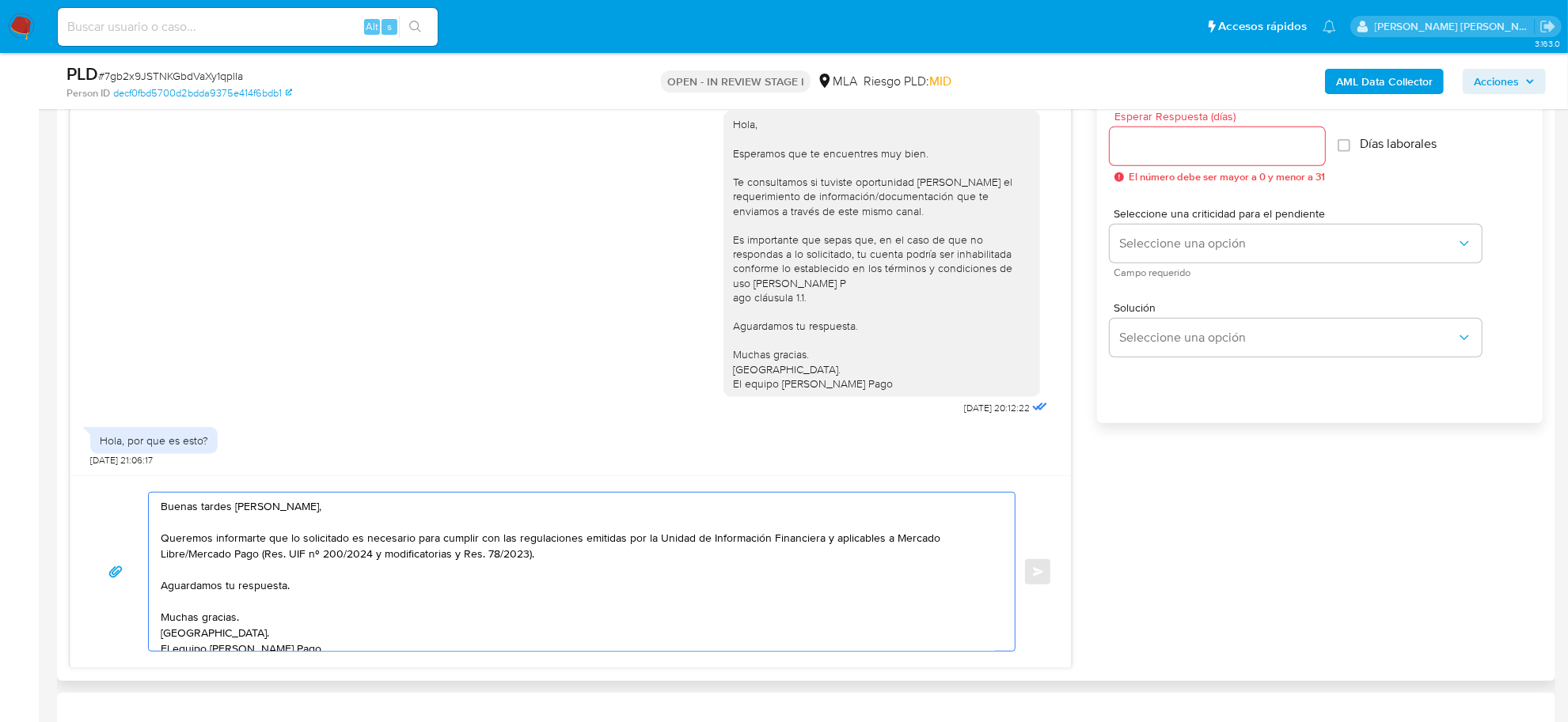
scroll to position [6, 0]
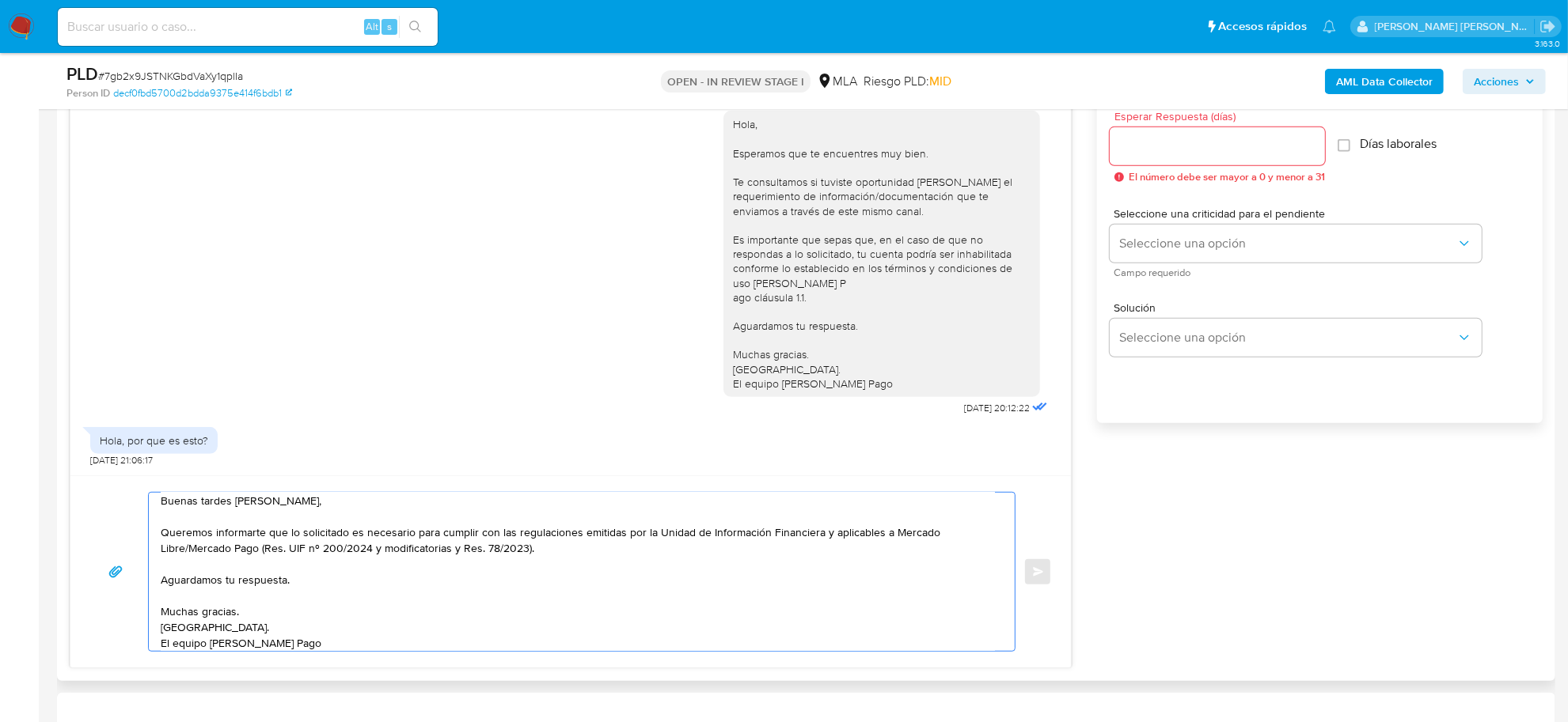
click at [183, 574] on textarea "Buenas tardes Camila Mariel, Queremos informarte que lo solicitado es necesario…" at bounding box center [577, 572] width 834 height 158
paste textarea "Tené en cuenta que, además de los ejemplos mencionados, podés adjuntar voluntar…"
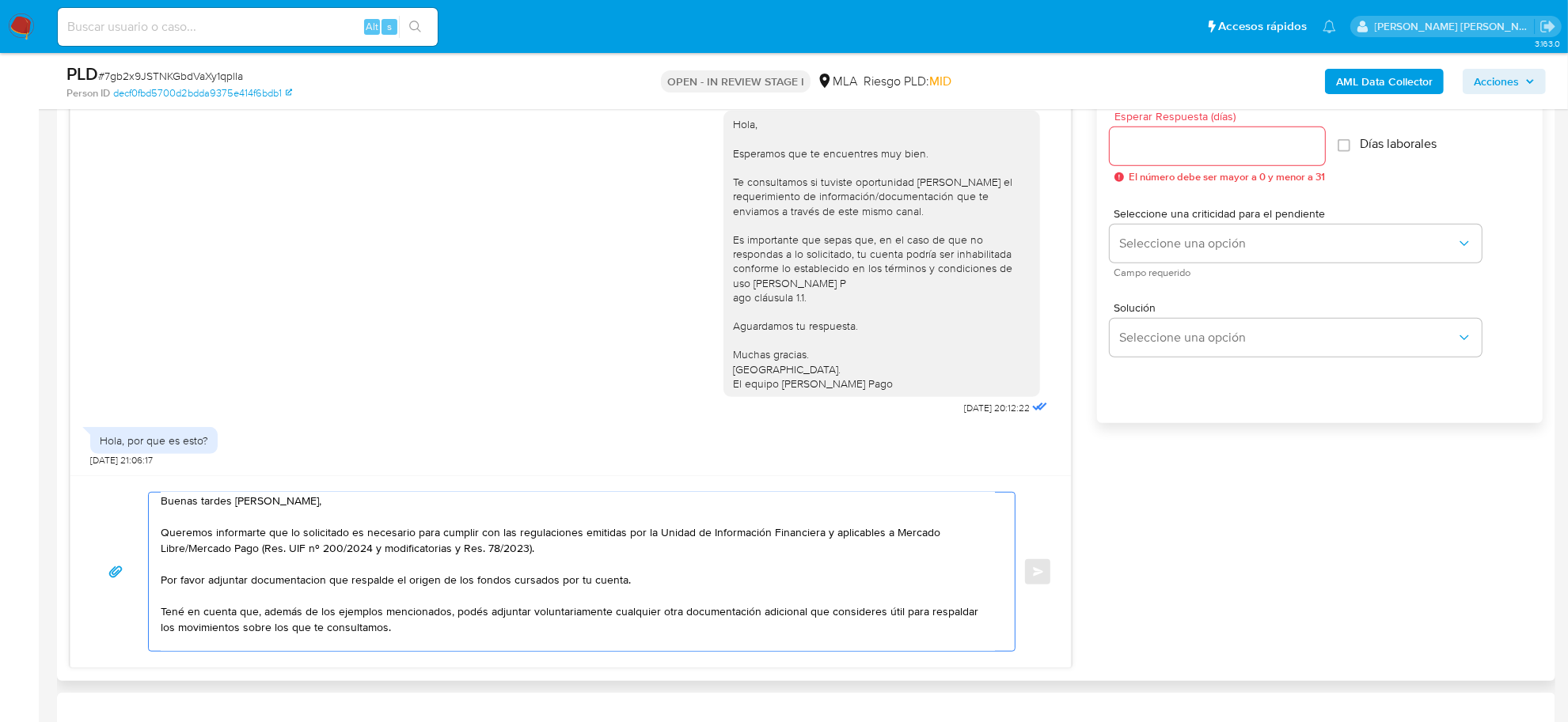
drag, startPoint x: 255, startPoint y: 619, endPoint x: 453, endPoint y: 611, distance: 198.2
click at [453, 611] on textarea "Buenas tardes Camila Mariel, Queremos informarte que lo solicitado es necesario…" at bounding box center [577, 572] width 834 height 158
click at [475, 613] on textarea "Buenas tardes Camila Mariel, Queremos informarte que lo solicitado es necesario…" at bounding box center [577, 572] width 834 height 158
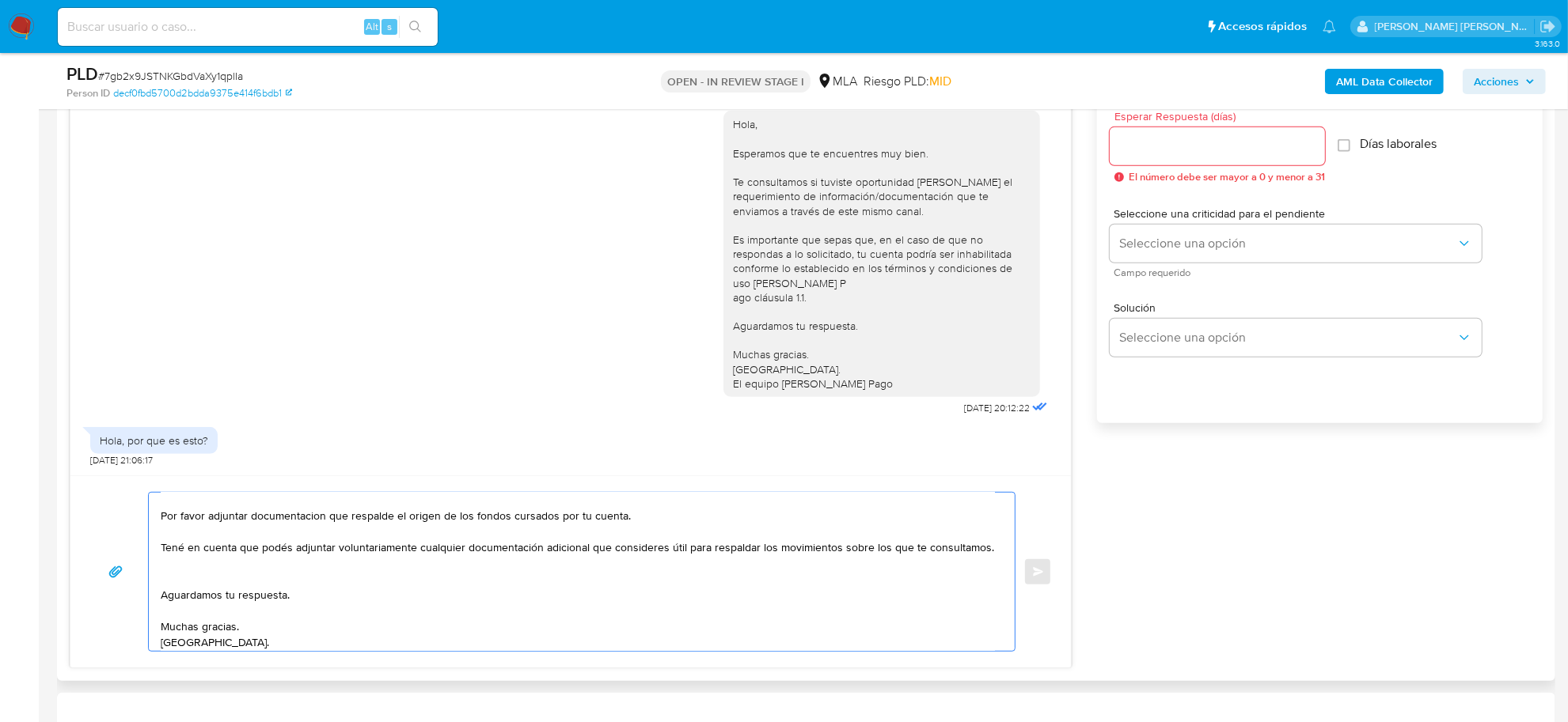
scroll to position [104, 0]
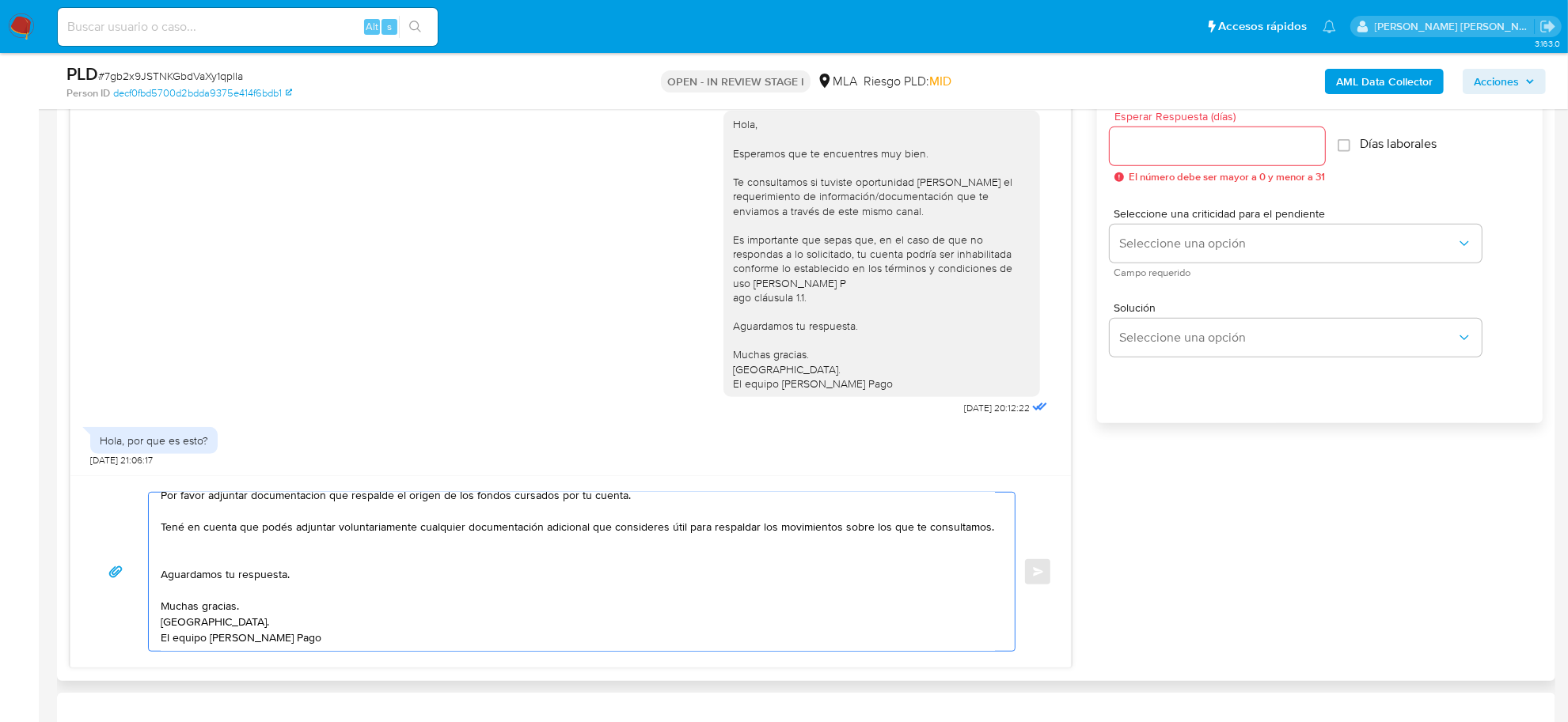
click at [220, 562] on textarea "Buenas tardes Camila Mariel, Queremos informarte que lo solicitado es necesario…" at bounding box center [577, 572] width 834 height 158
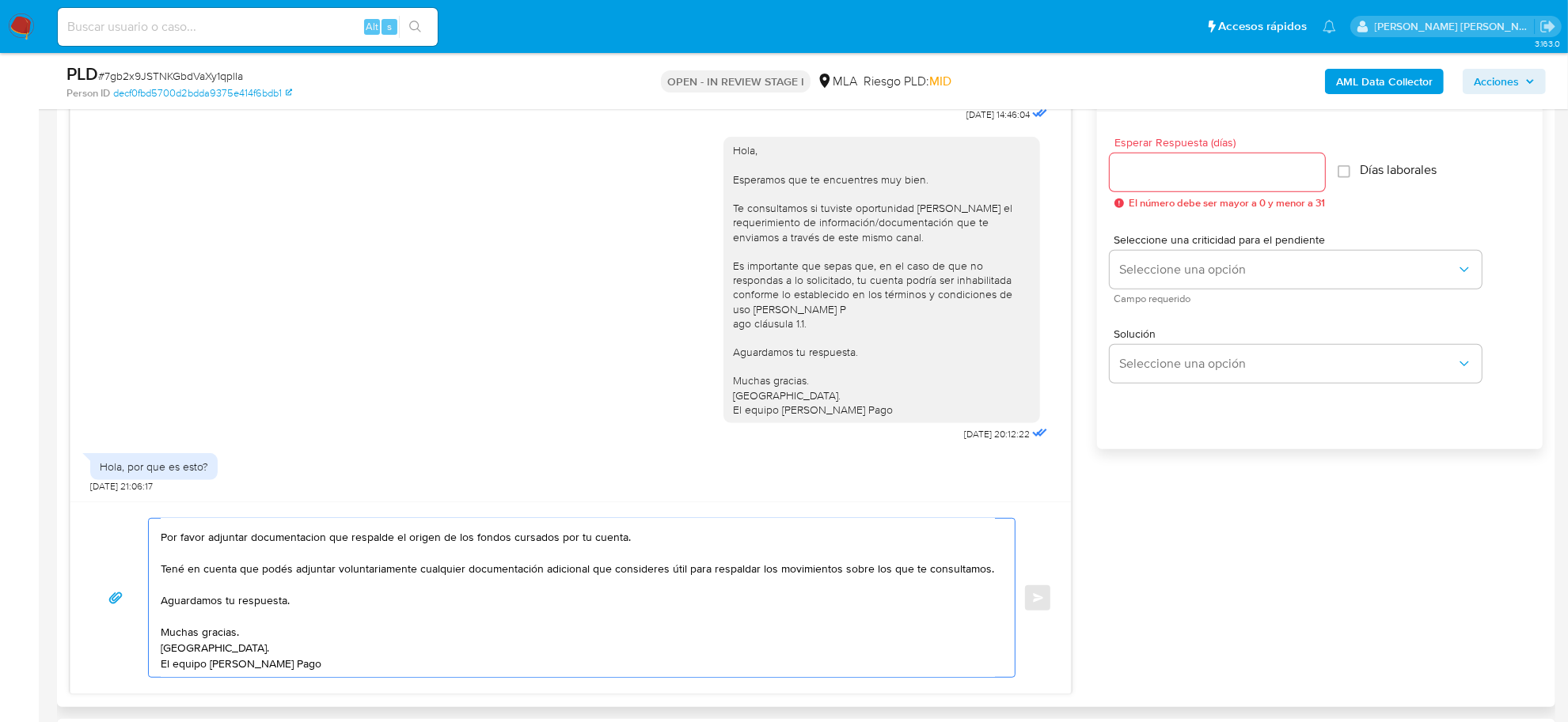
scroll to position [791, 0]
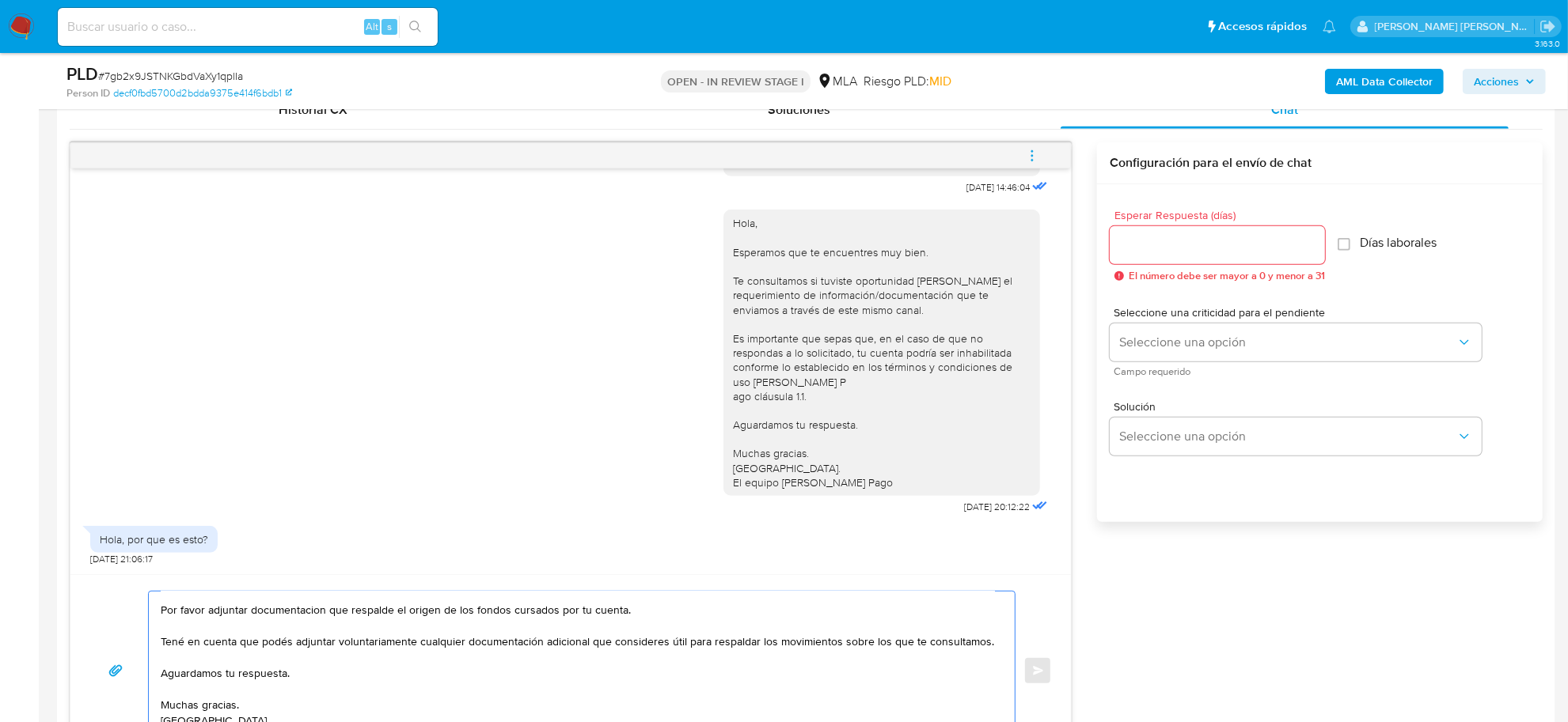
type textarea "Buenas tardes Camila Mariel, Queremos informarte que lo solicitado es necesario…"
drag, startPoint x: 1162, startPoint y: 257, endPoint x: 1165, endPoint y: 245, distance: 12.4
click at [1165, 246] on div at bounding box center [1217, 245] width 215 height 38
type input "3"
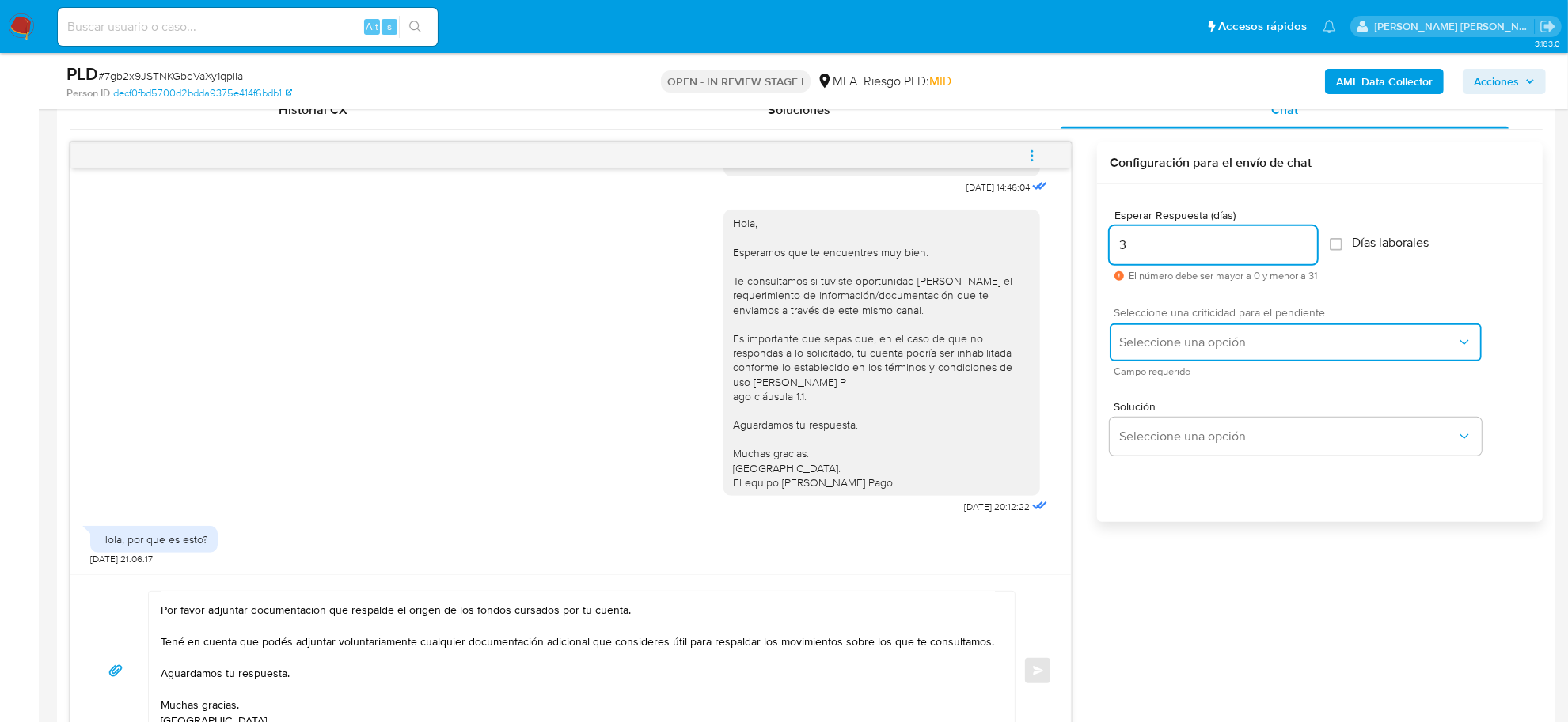
click at [1191, 337] on span "Seleccione una opción" at bounding box center [1287, 342] width 337 height 15
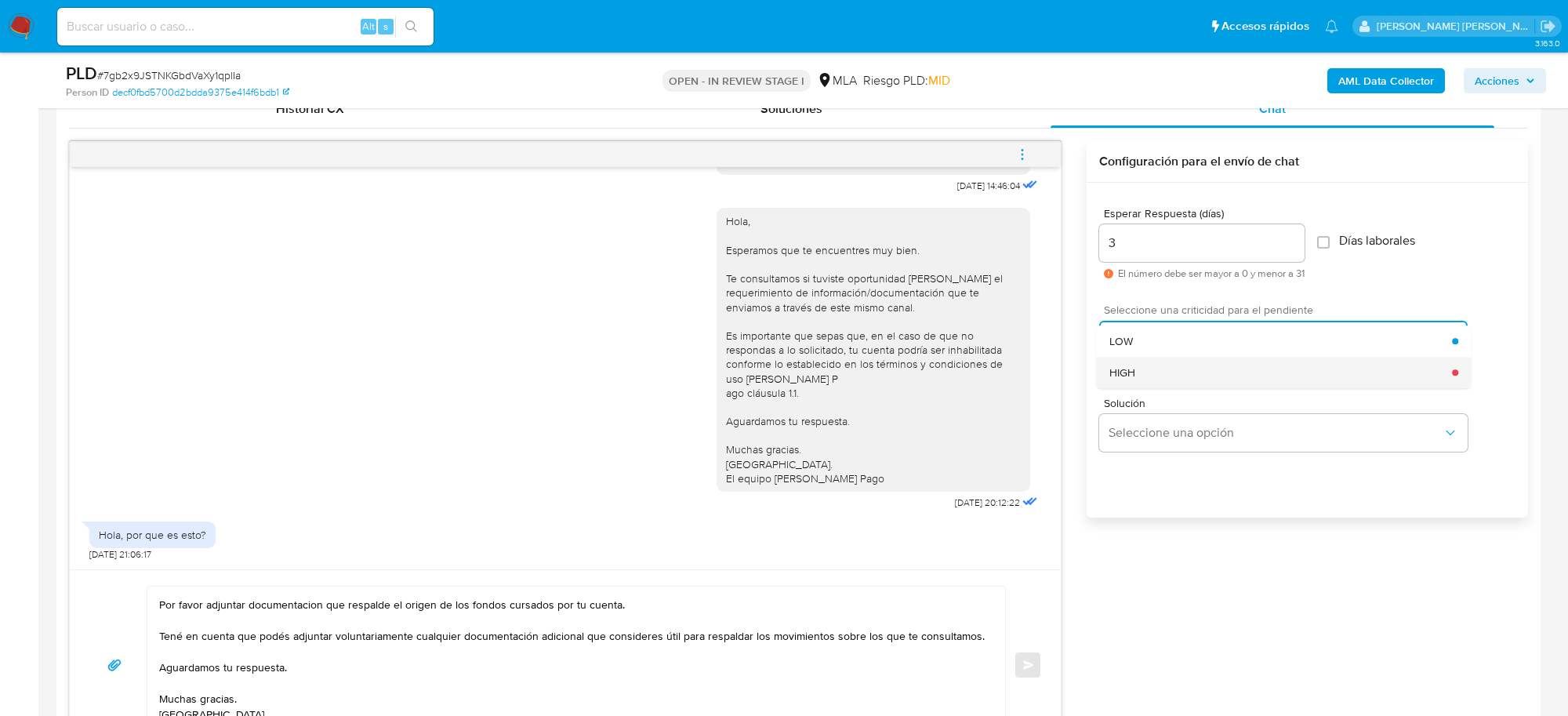
click at [1138, 381] on div "HIGH" at bounding box center [1280, 373] width 343 height 32
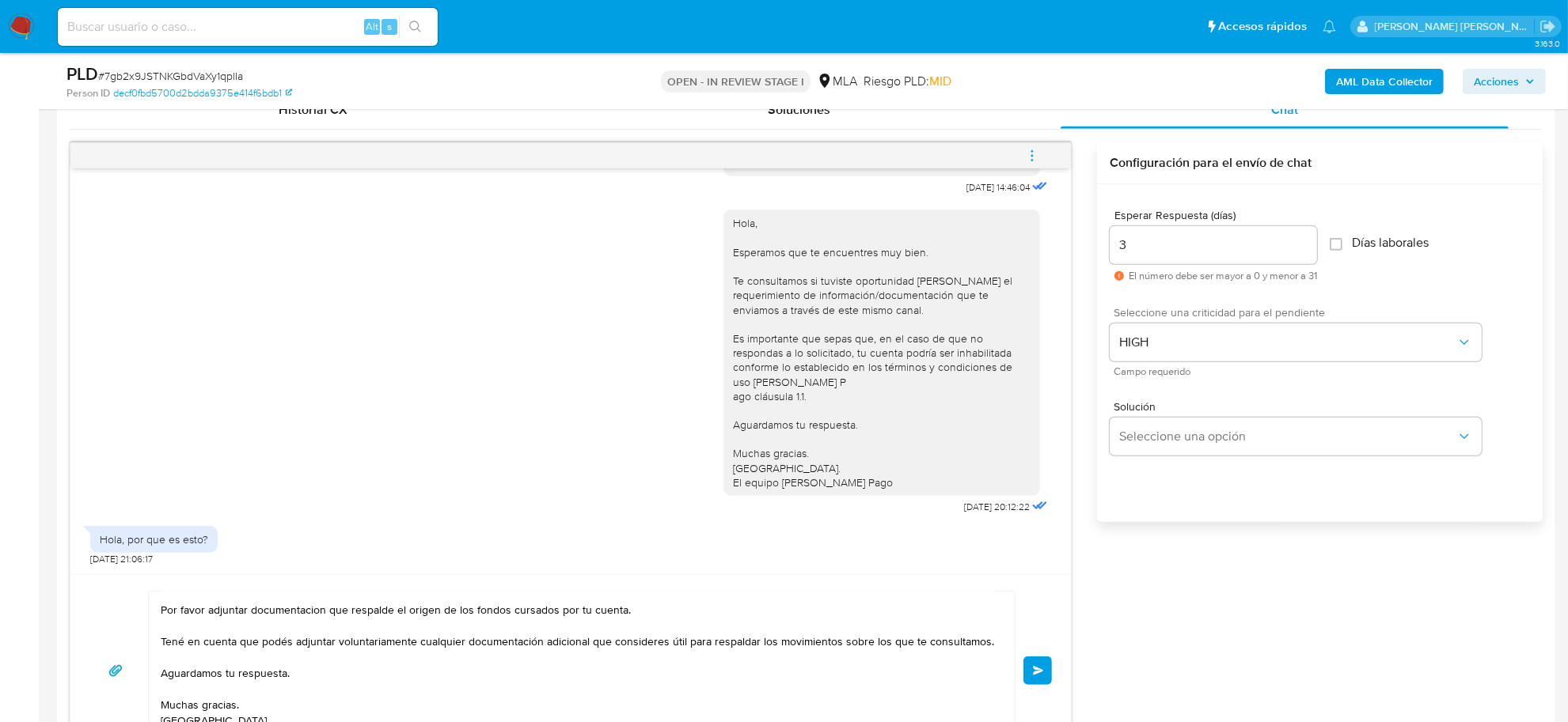
click at [1036, 662] on button "Enviar" at bounding box center [1037, 671] width 29 height 29
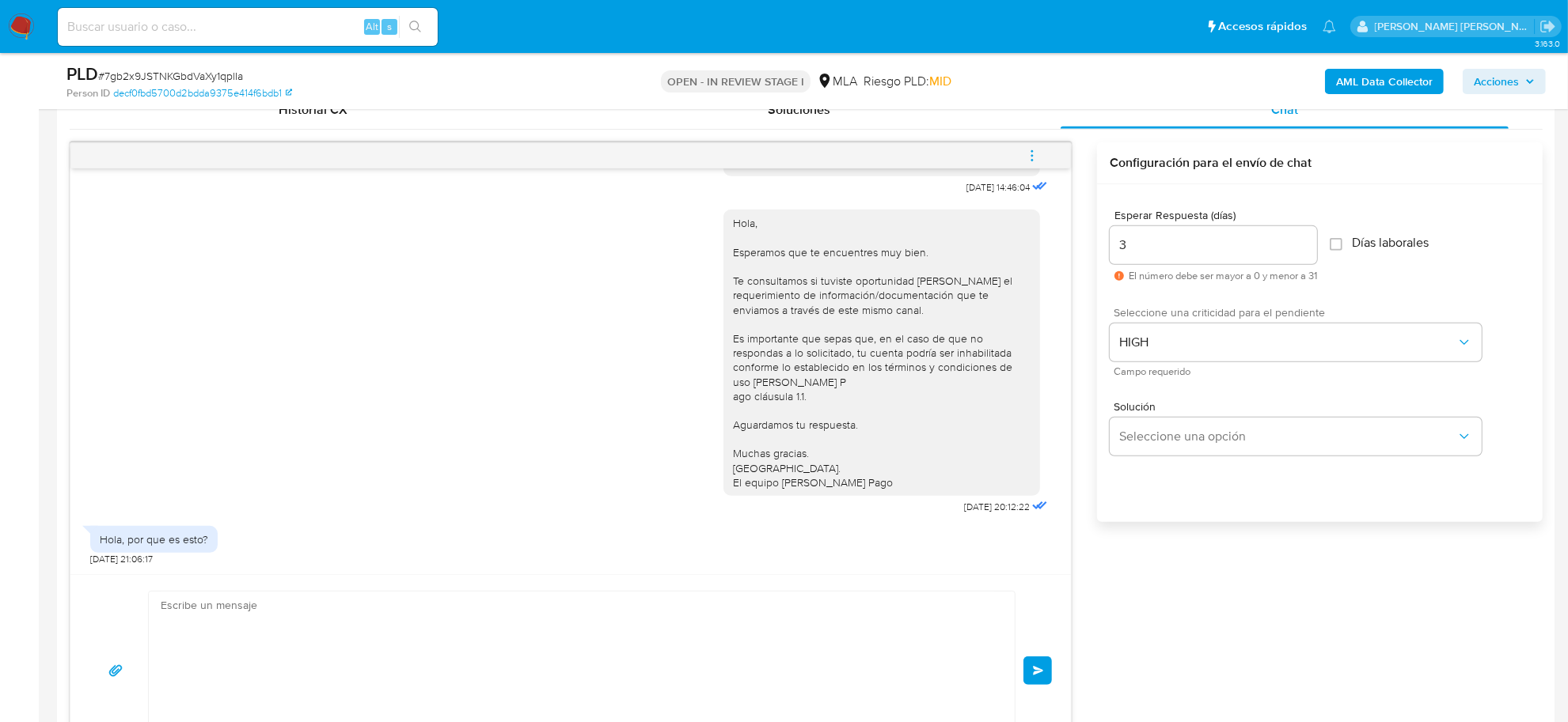
scroll to position [1208, 0]
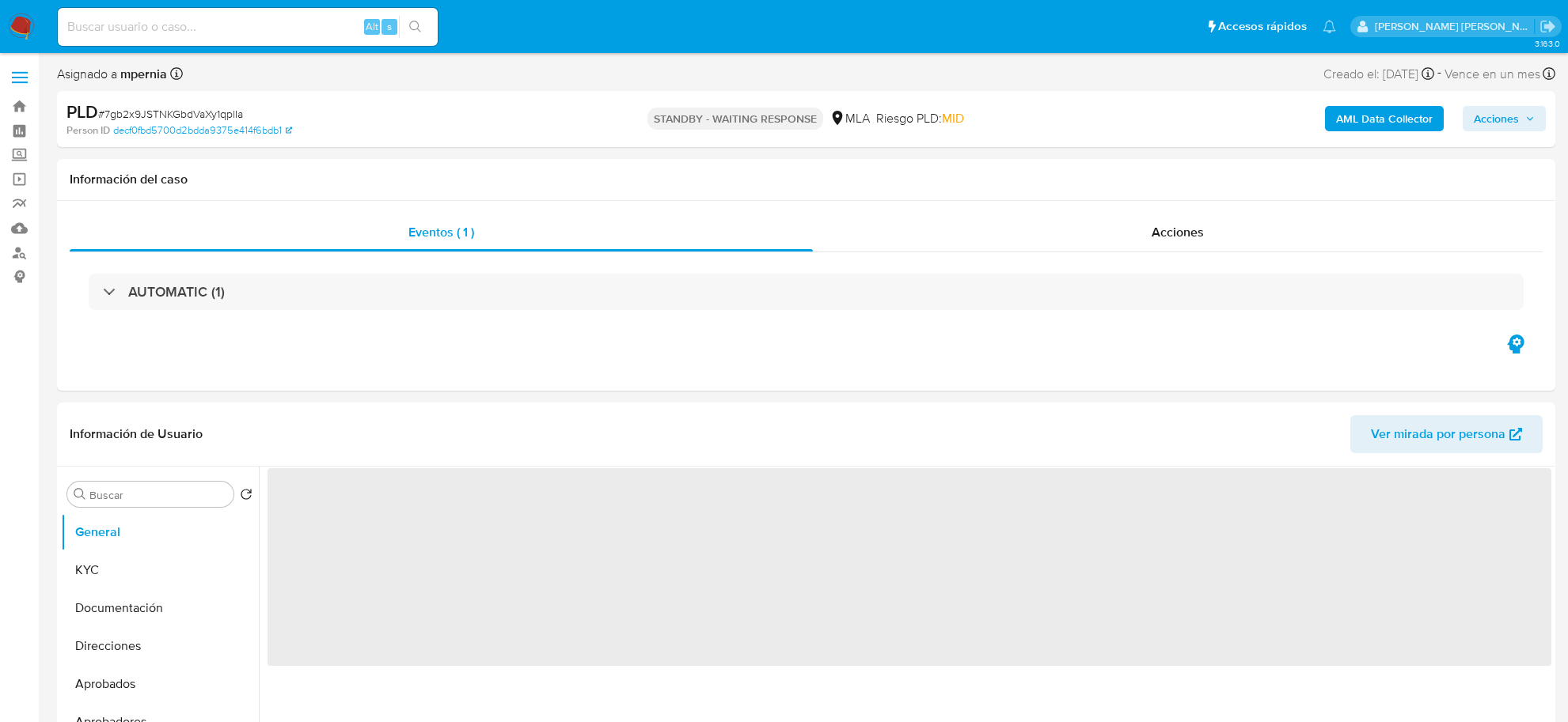
select select "10"
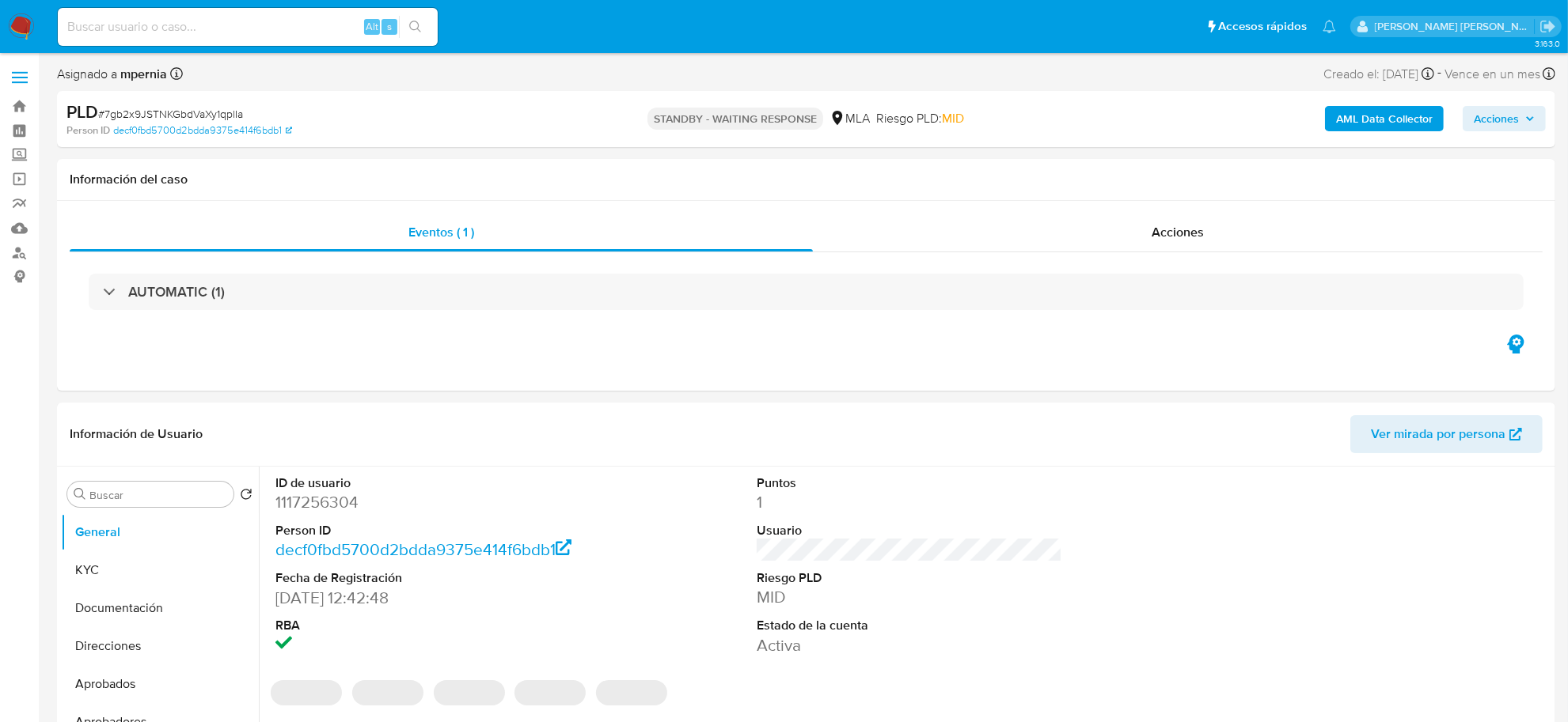
click at [135, 22] on input at bounding box center [248, 26] width 380 height 20
paste input "2384768247"
type input "2384768247"
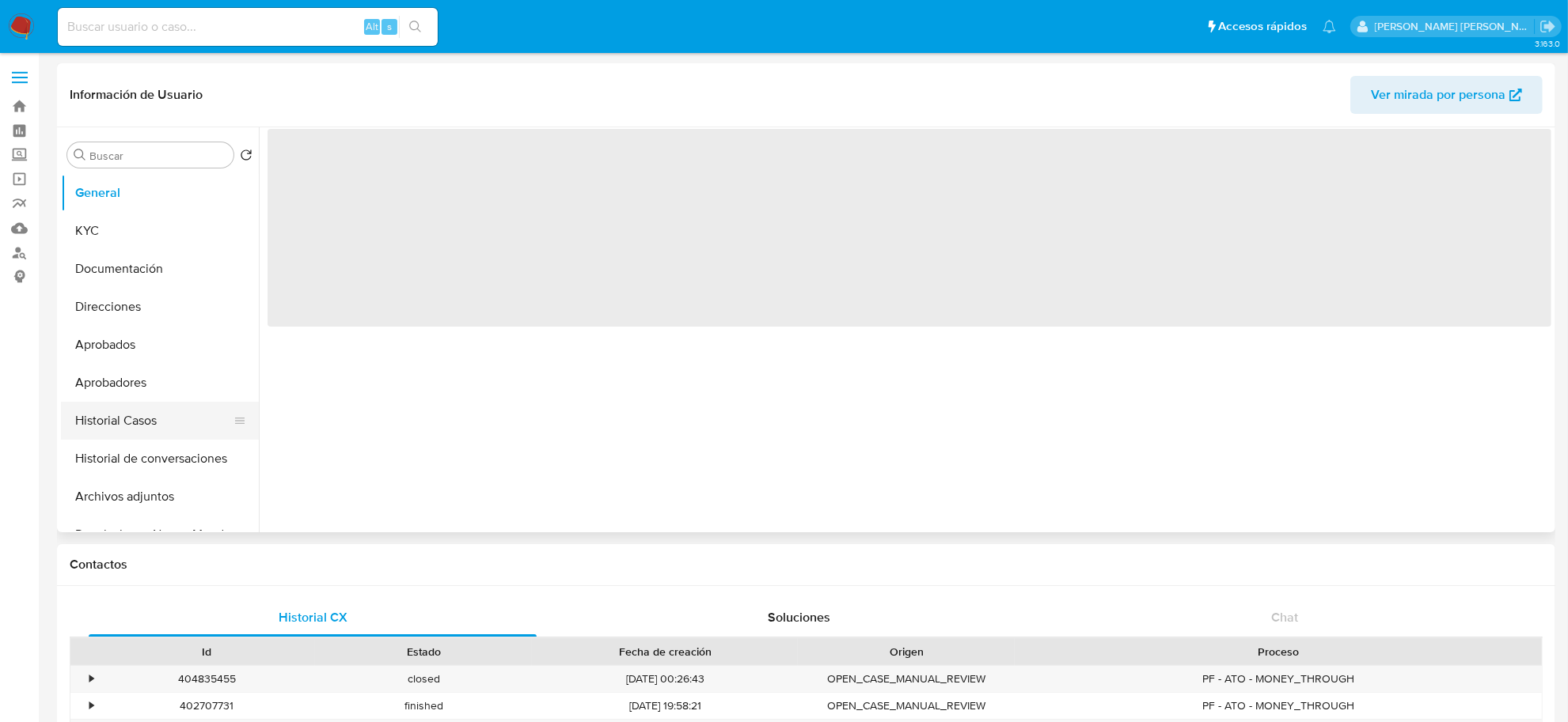
select select "10"
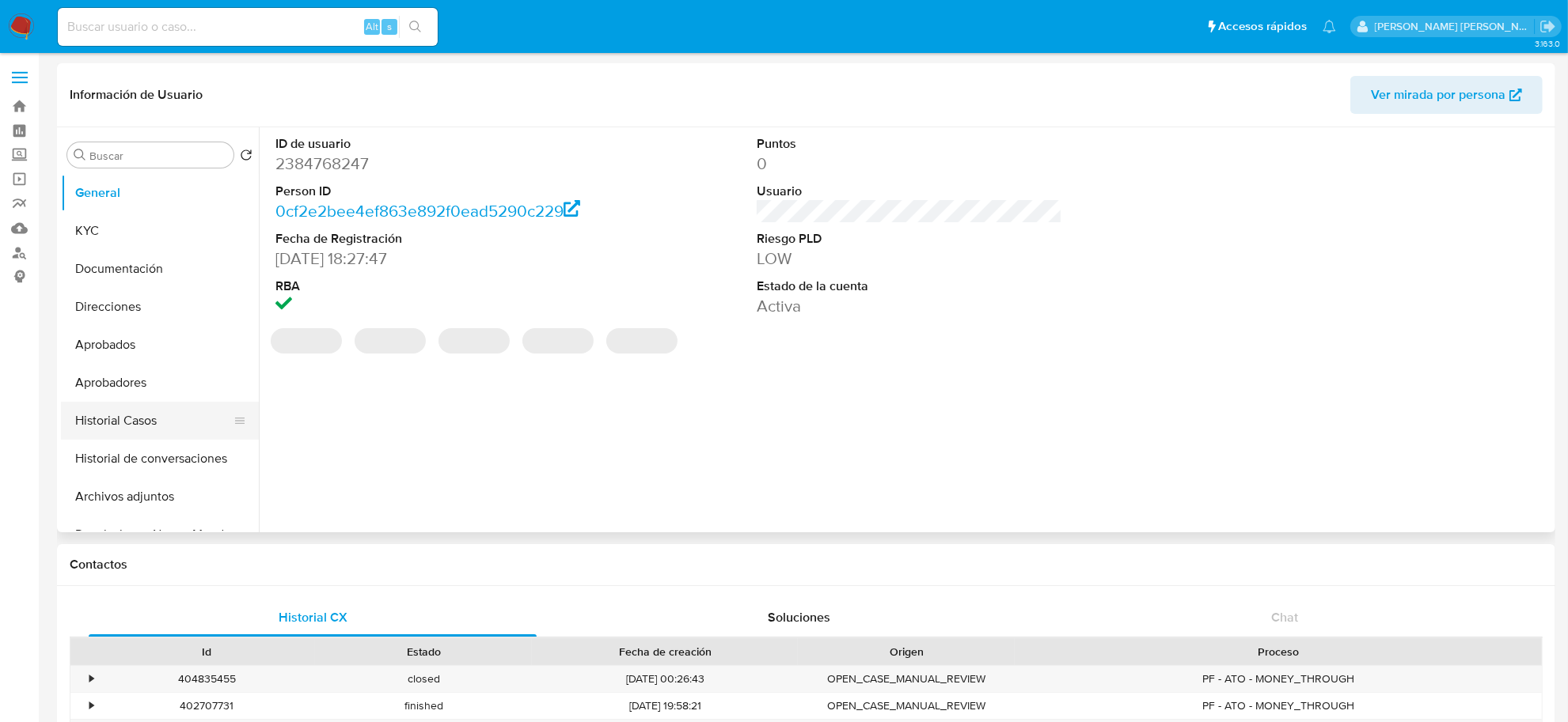
click at [126, 419] on button "Historial Casos" at bounding box center [153, 420] width 185 height 38
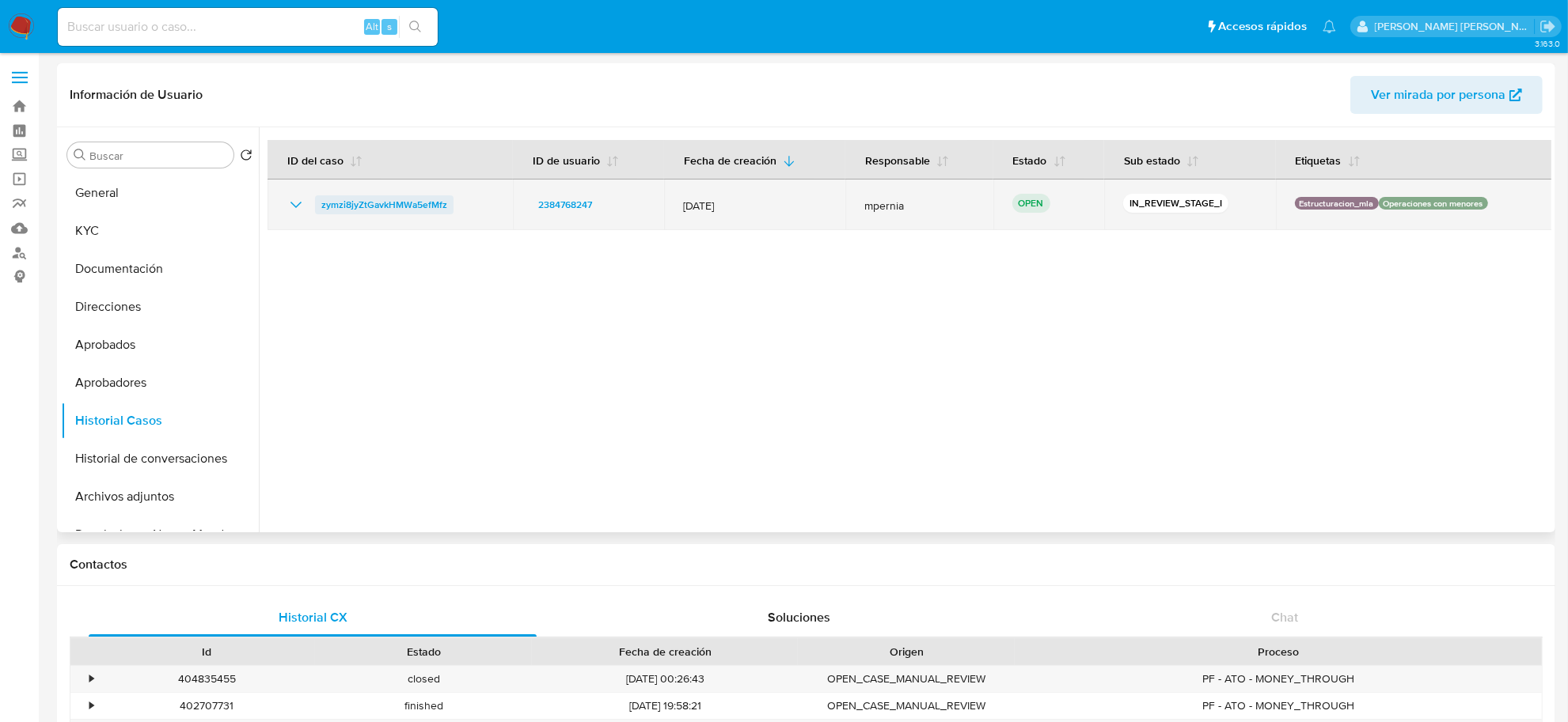
click at [373, 200] on span "zymzi8jyZtGavkHMWa5efMfz" at bounding box center [384, 205] width 126 height 19
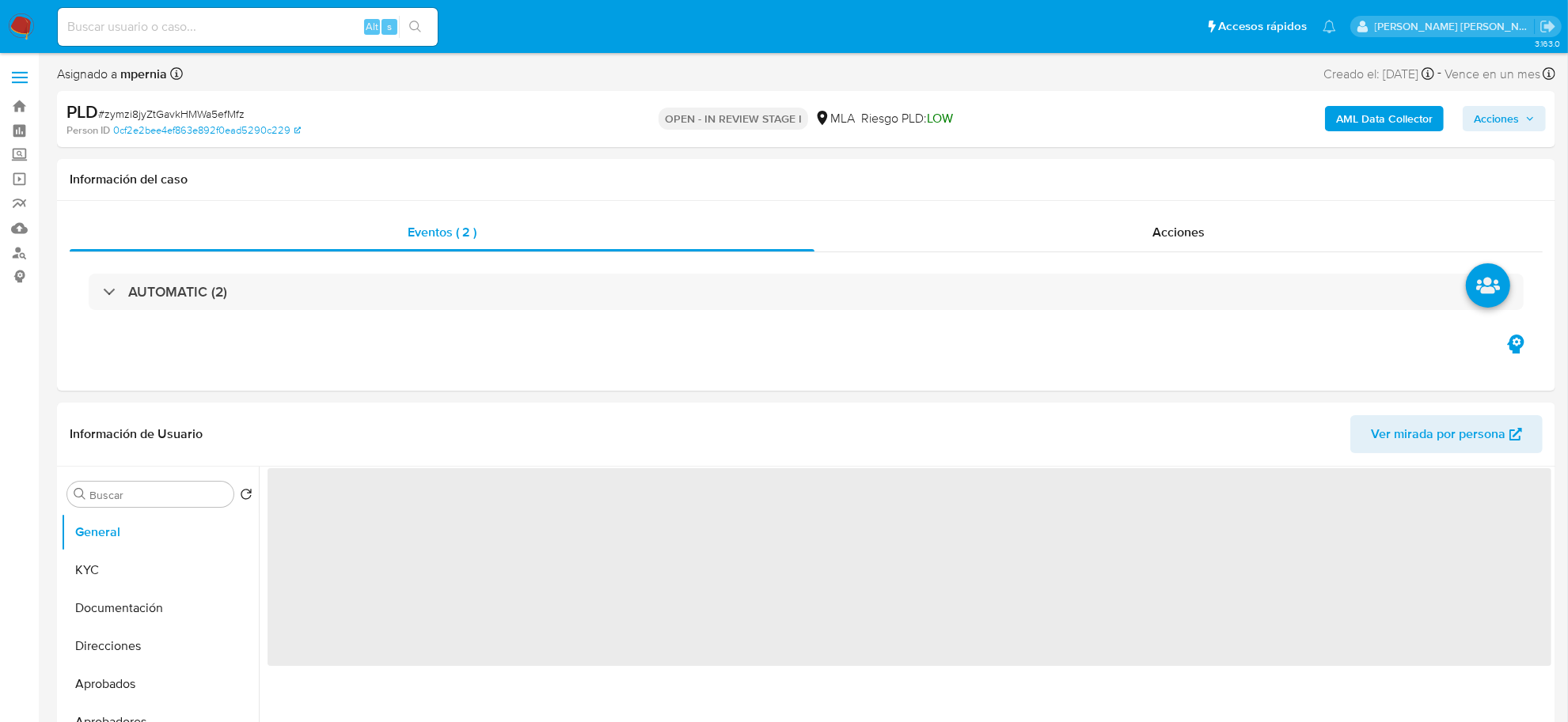
select select "10"
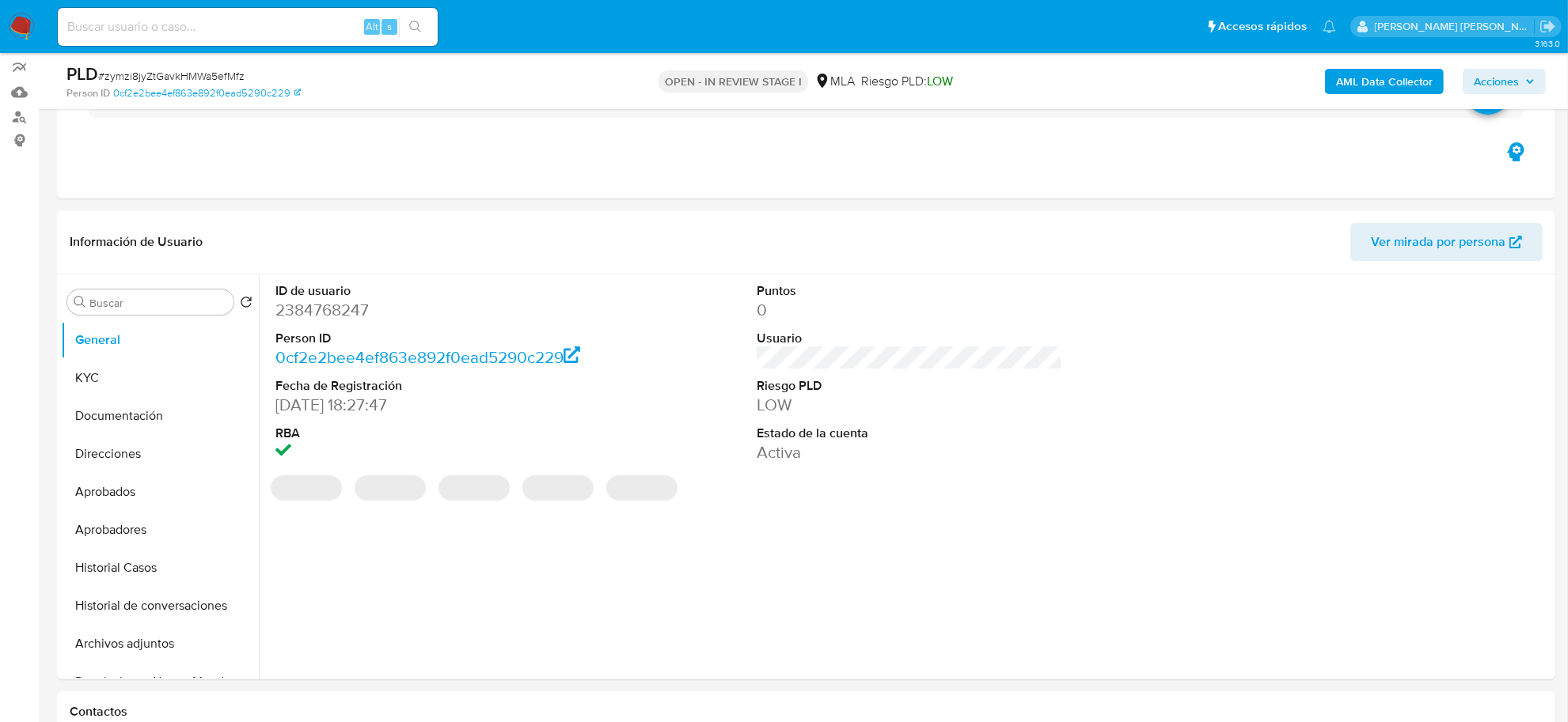
scroll to position [395, 0]
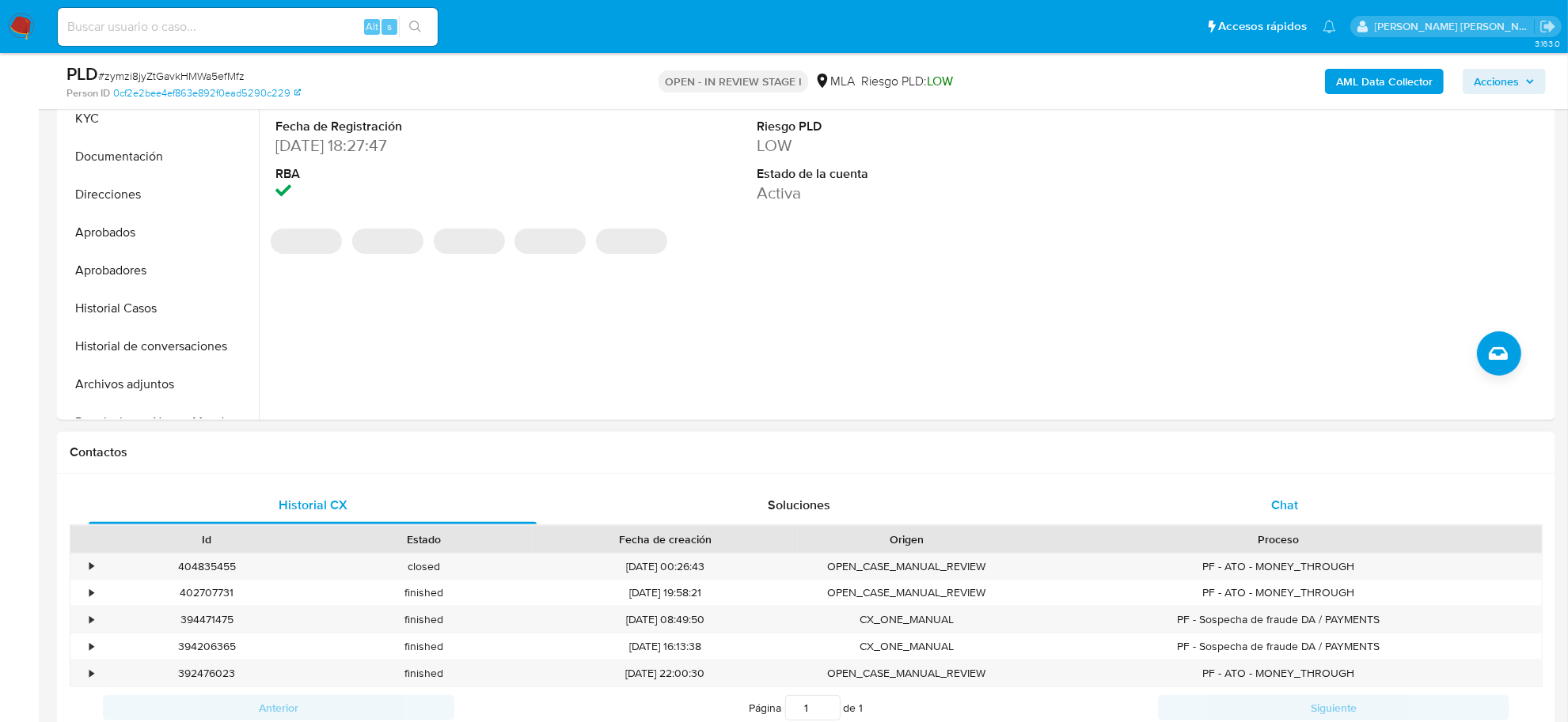
click at [1284, 504] on span "Chat" at bounding box center [1284, 505] width 27 height 18
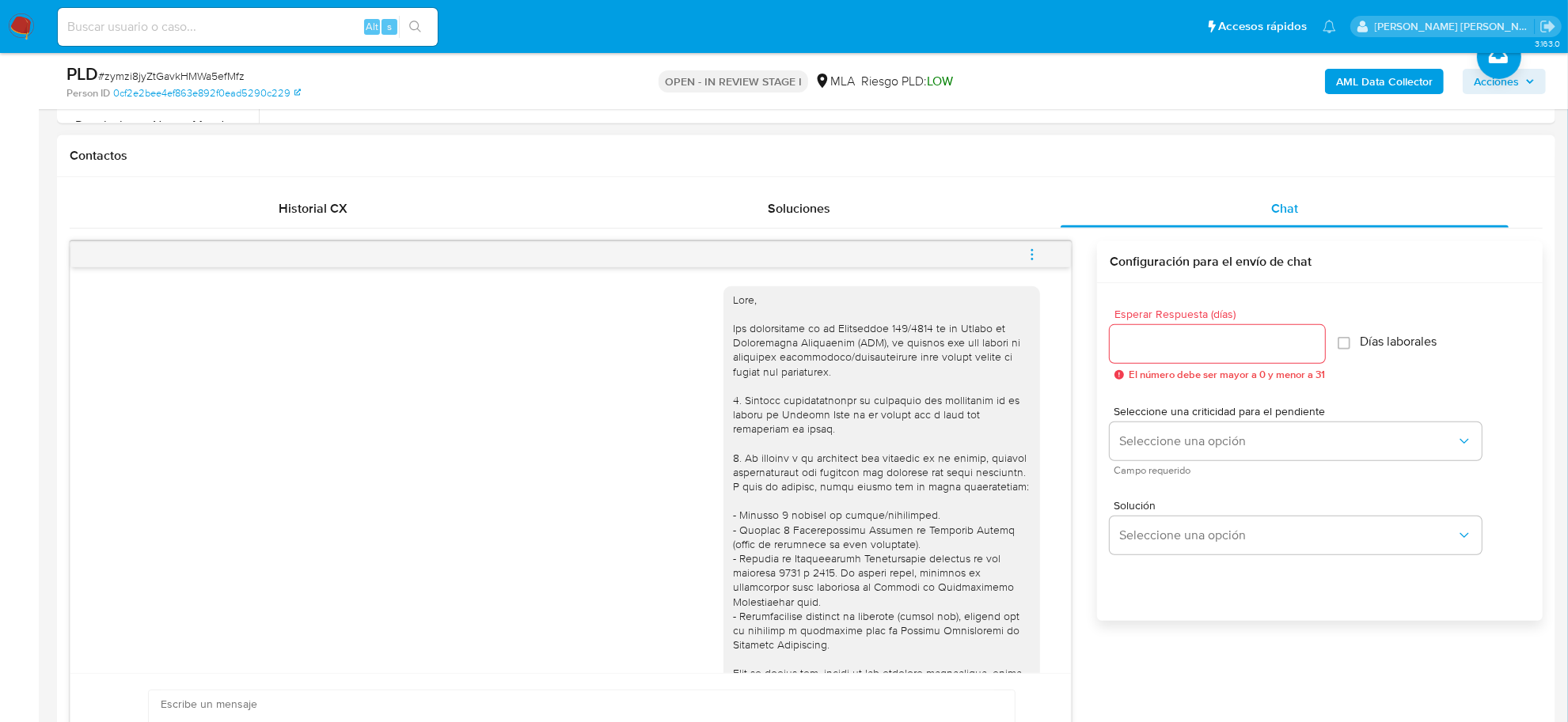
scroll to position [1143, 0]
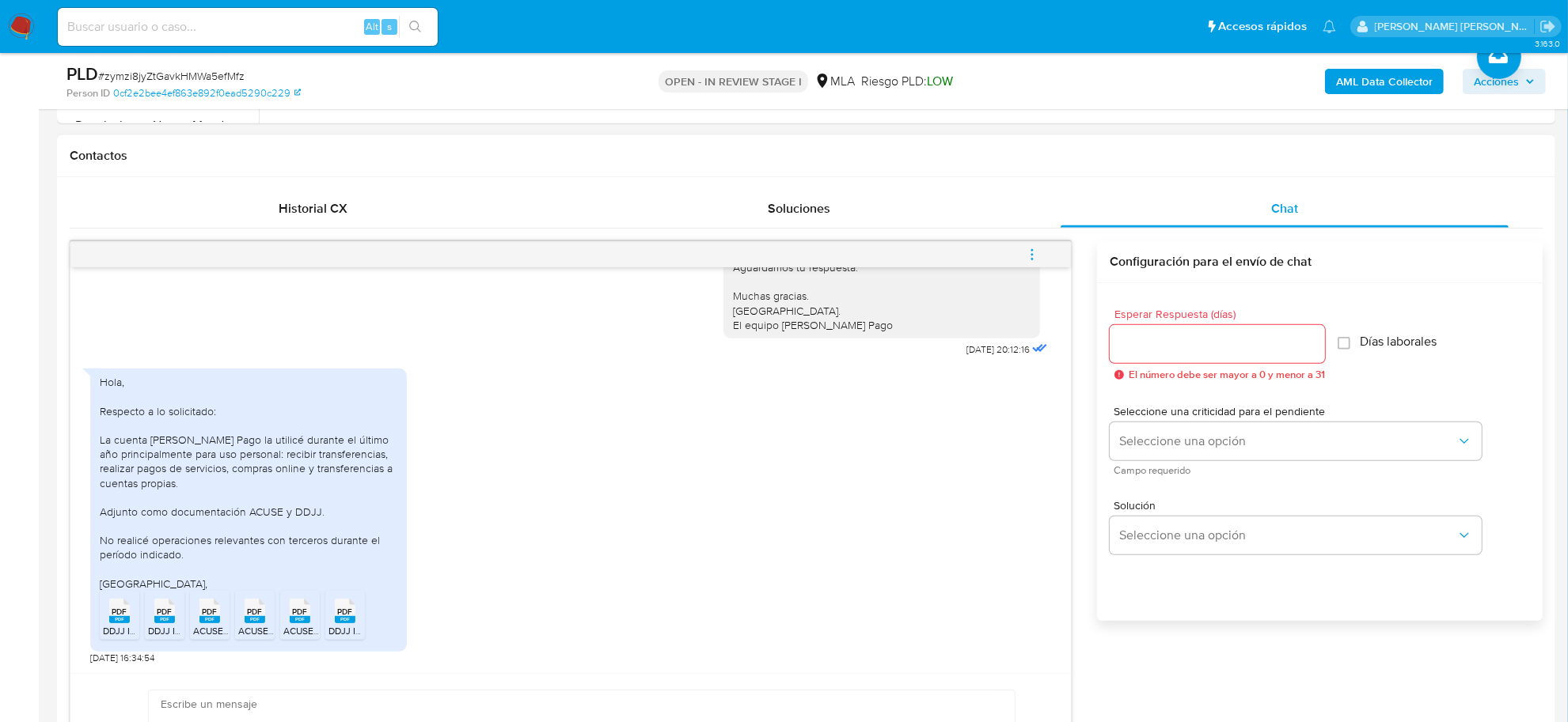
click at [155, 24] on input at bounding box center [248, 26] width 380 height 20
paste input "2524215639"
type input "2524215639"
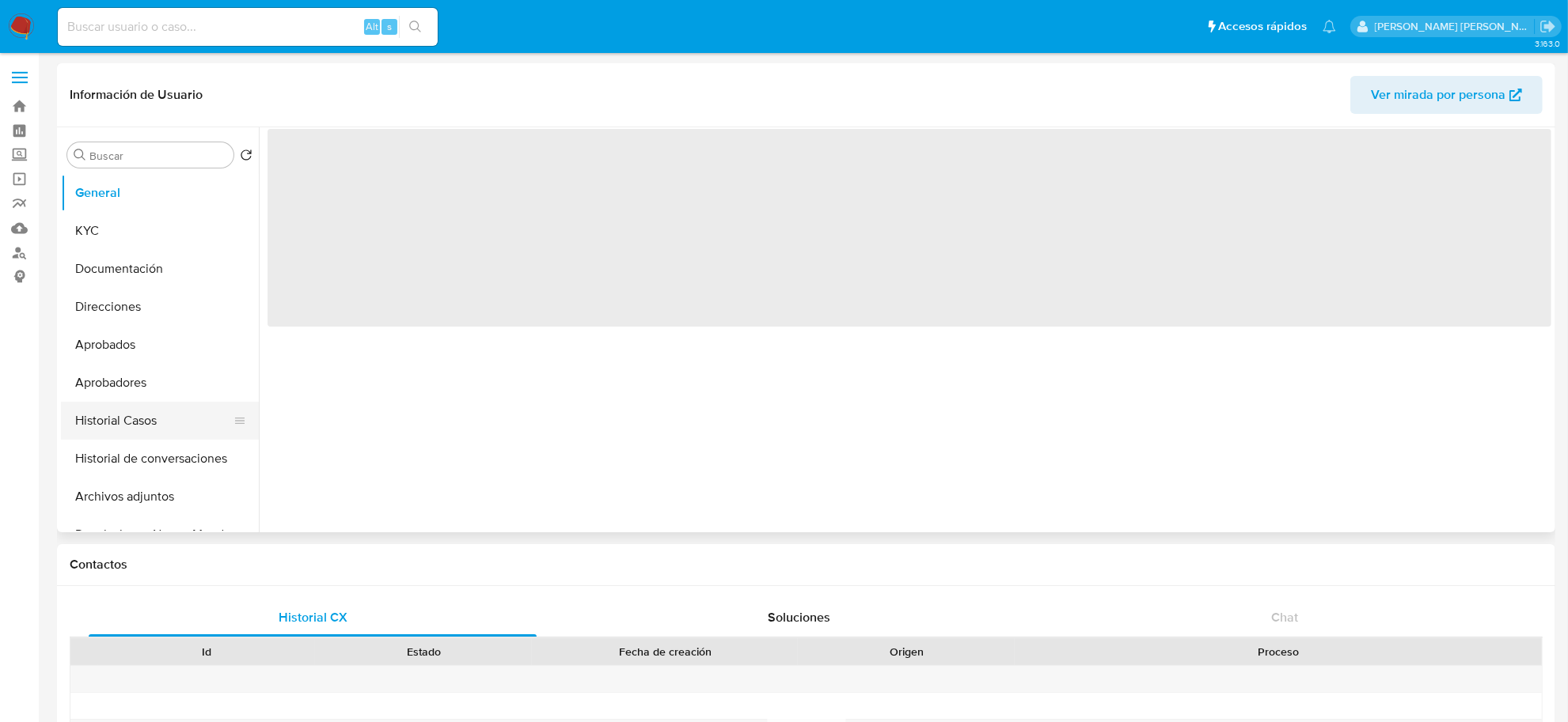
select select "10"
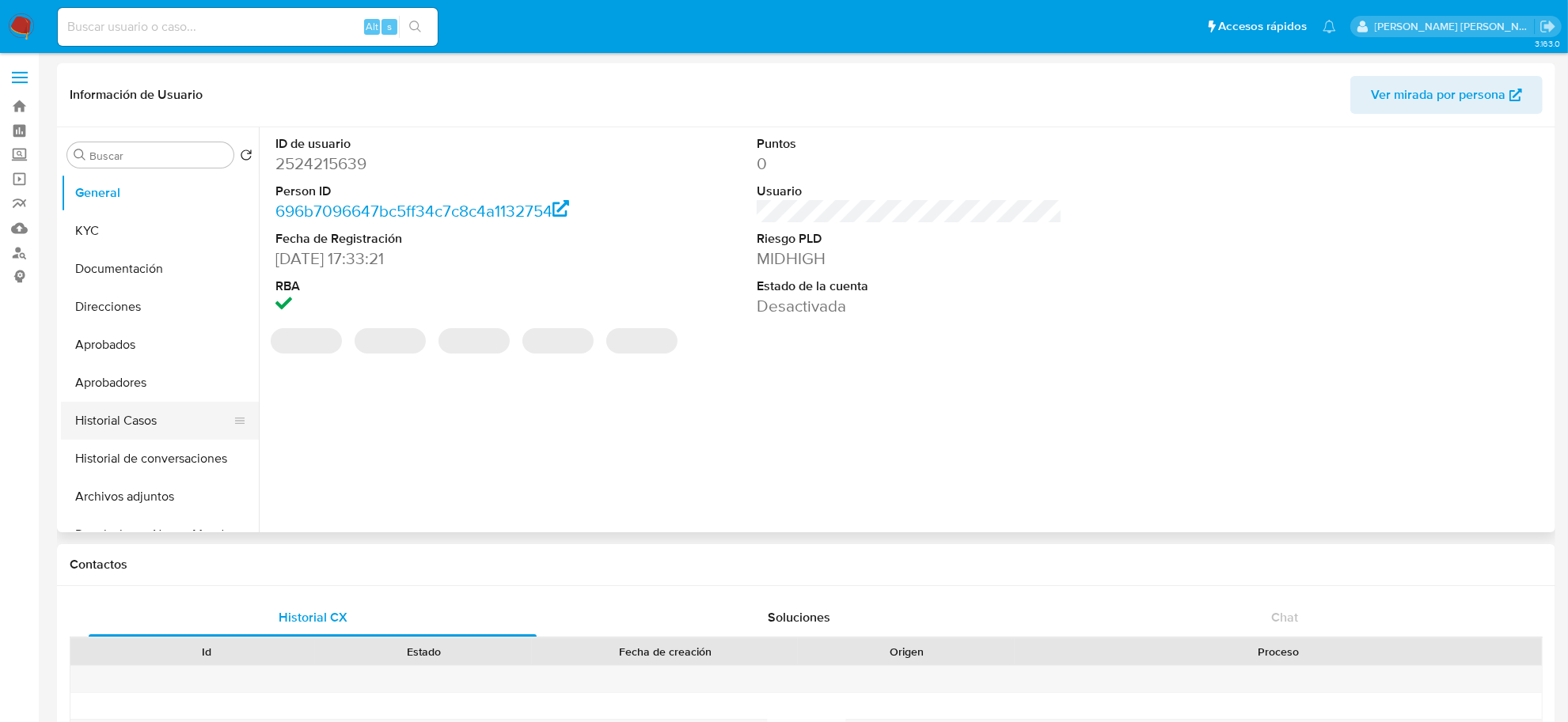
click at [145, 425] on button "Historial Casos" at bounding box center [153, 420] width 185 height 38
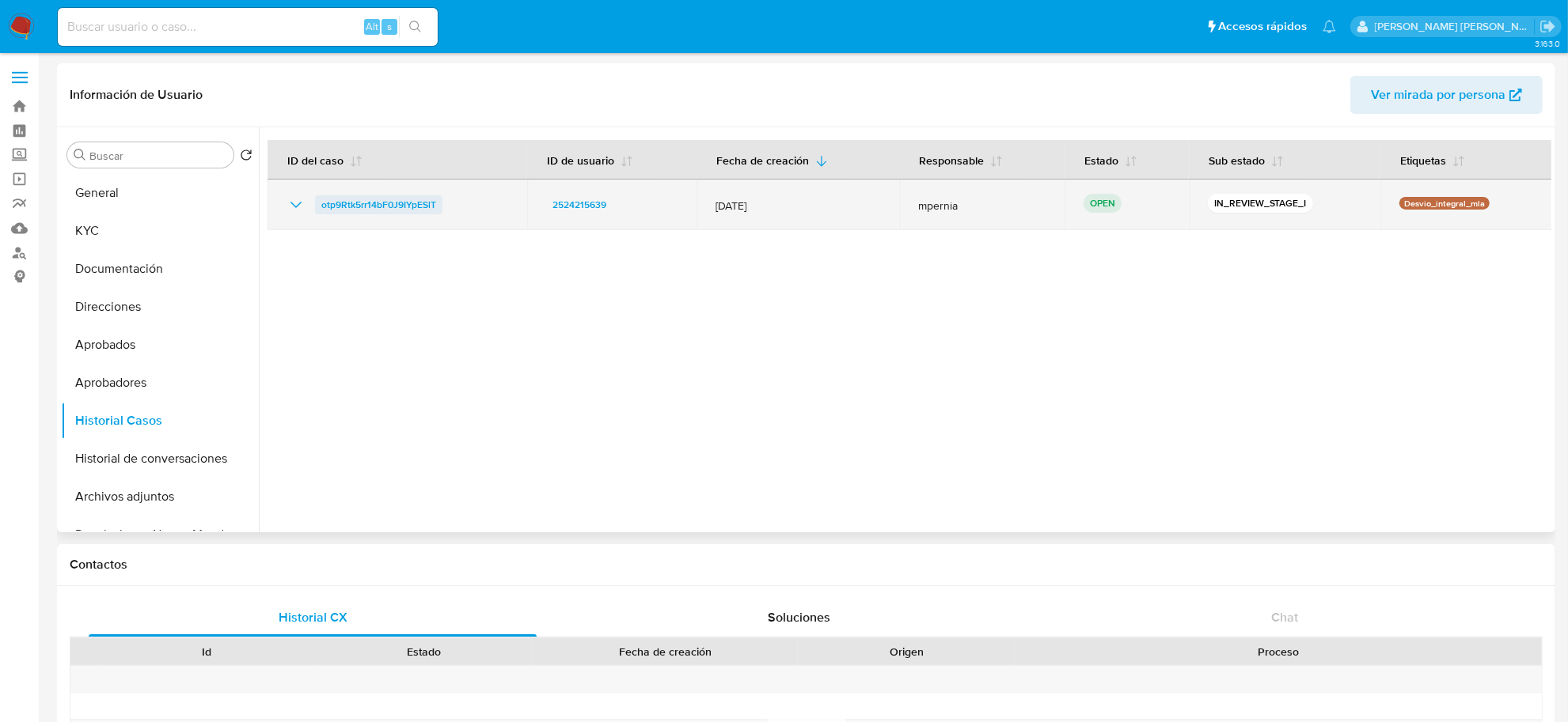
click at [408, 198] on span "otp9Rtk5rr14bF0J9IYpESlT" at bounding box center [378, 205] width 115 height 19
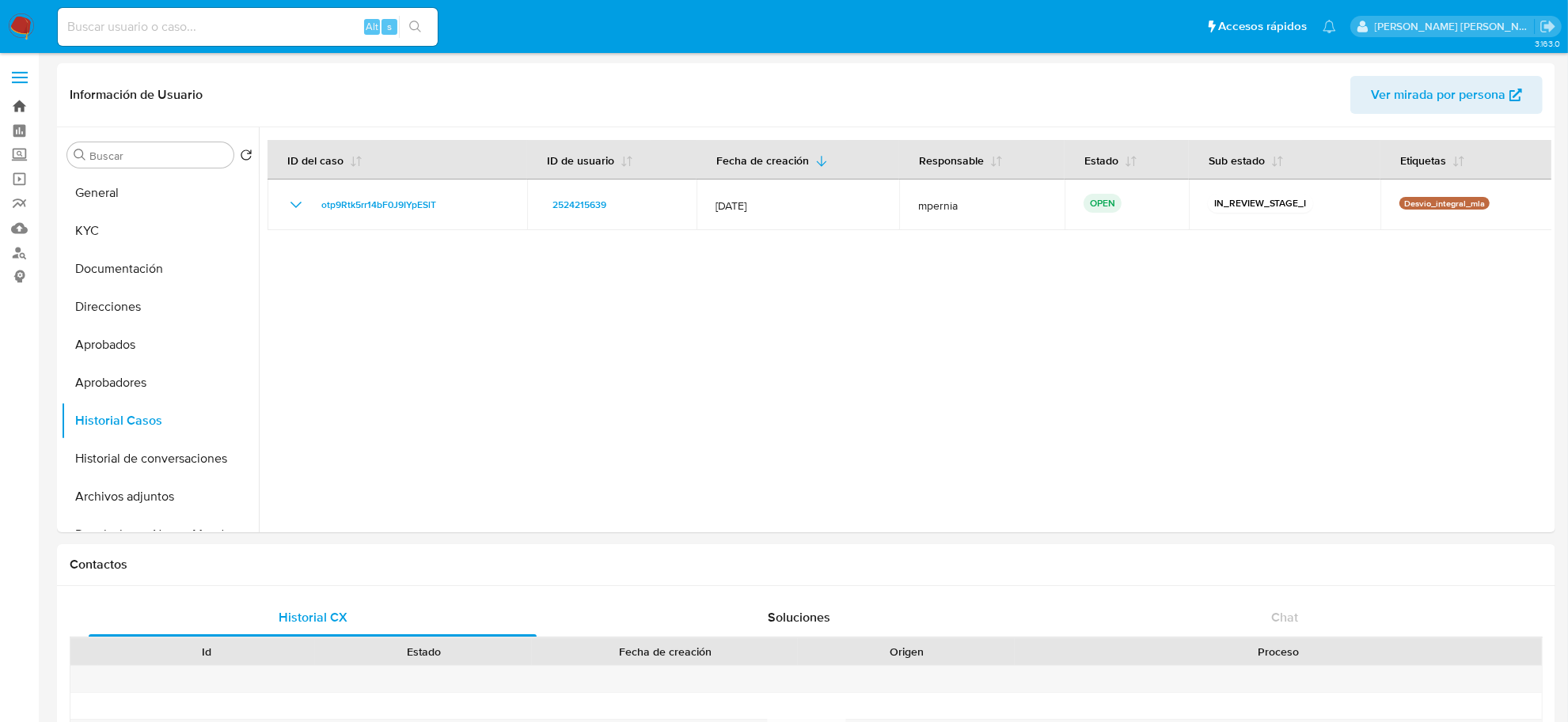
click at [29, 115] on link "Bandeja" at bounding box center [94, 107] width 188 height 24
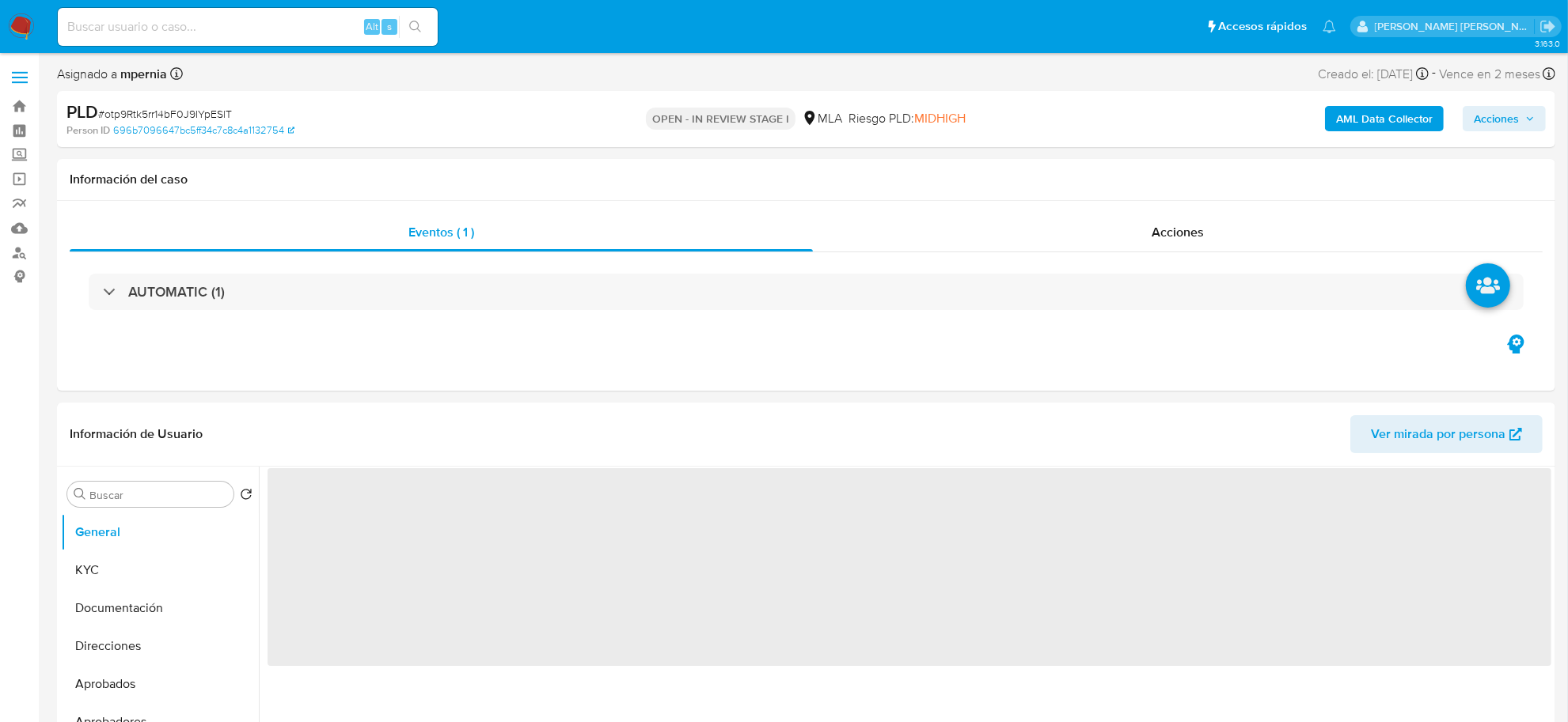
select select "10"
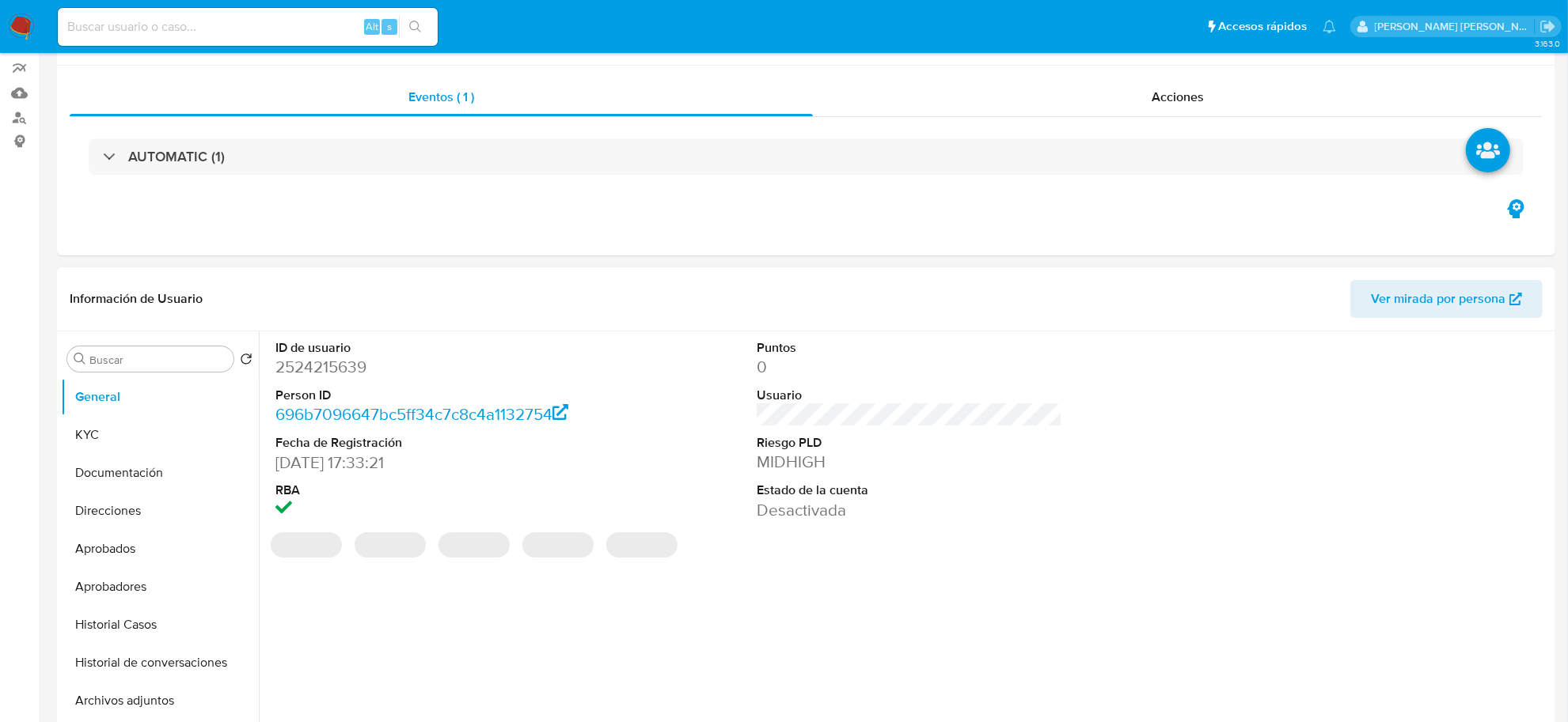
scroll to position [395, 0]
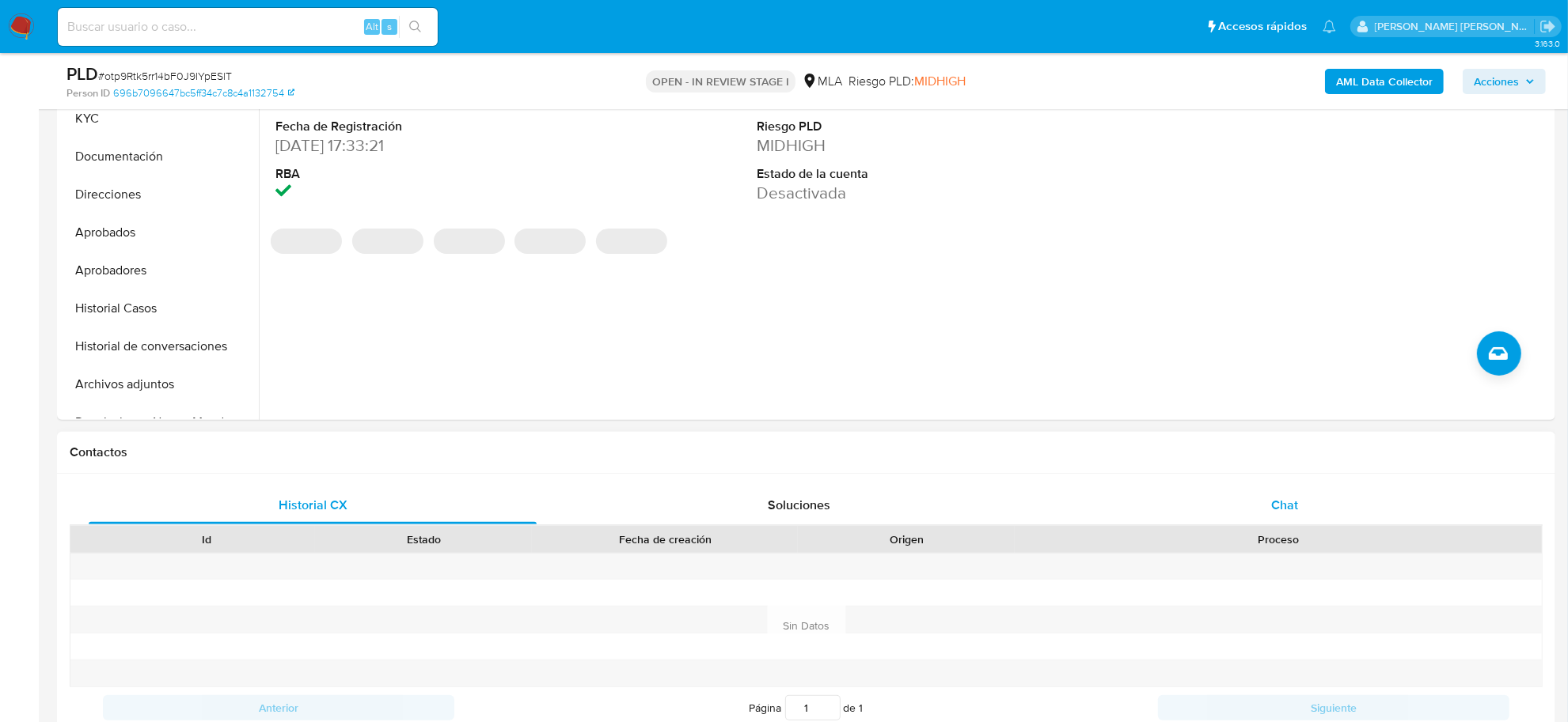
click at [1290, 504] on span "Chat" at bounding box center [1284, 505] width 27 height 18
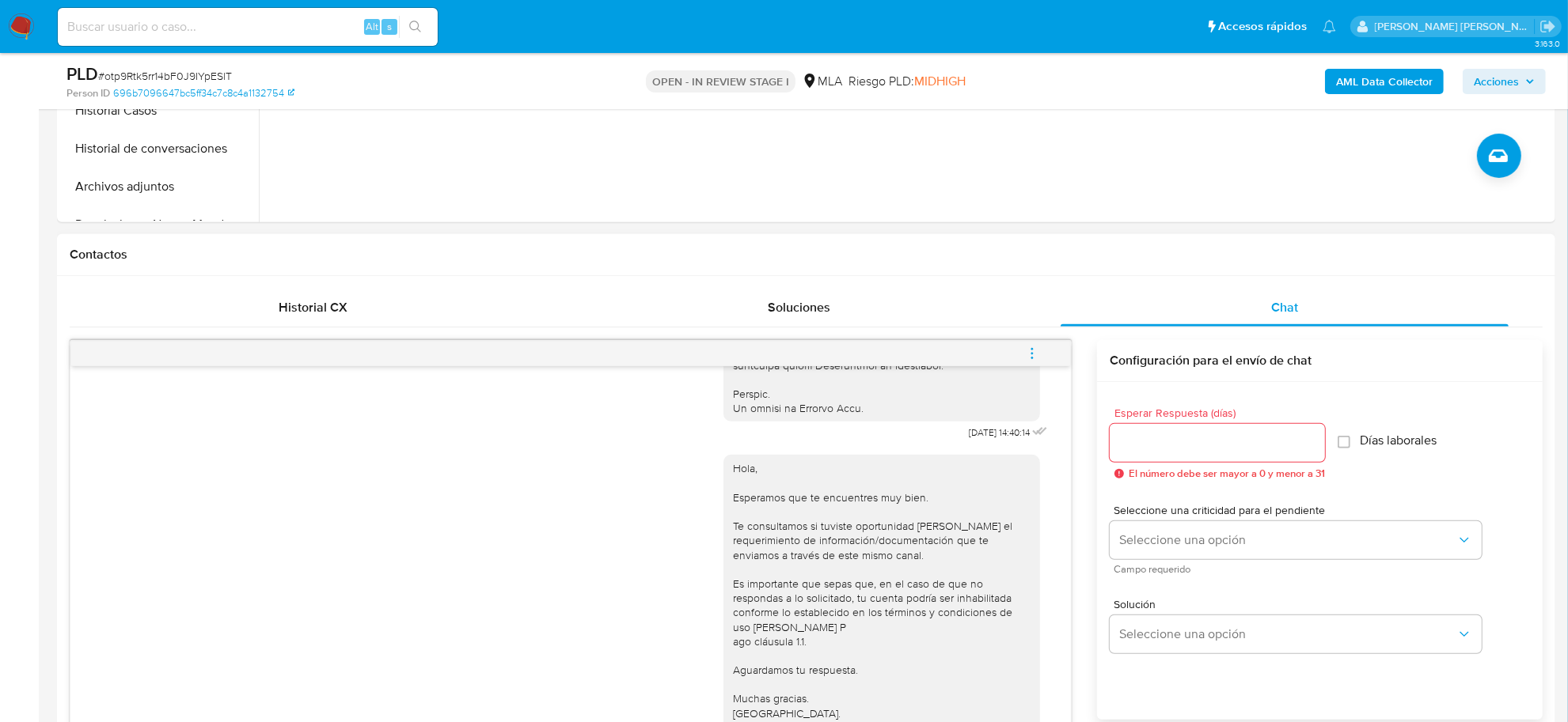
scroll to position [791, 0]
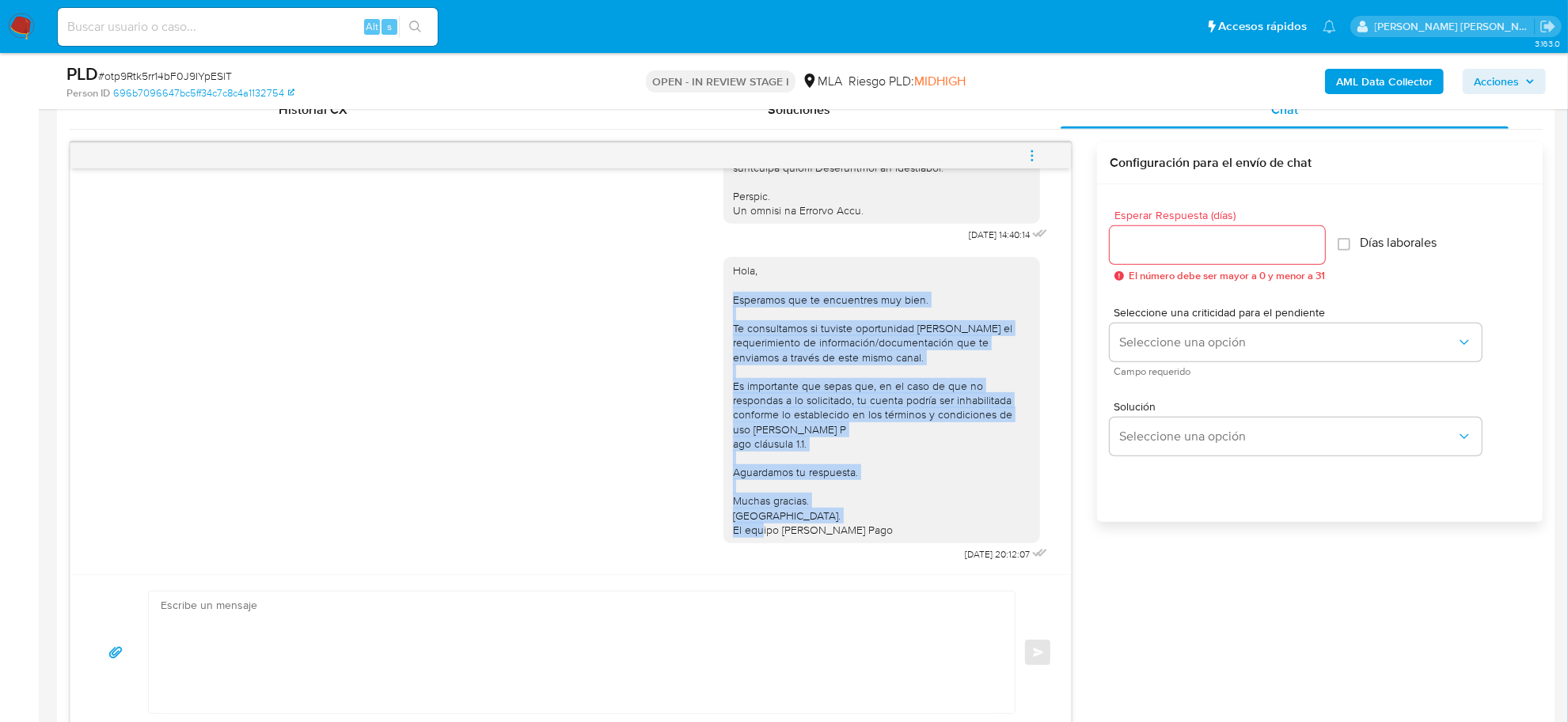
drag, startPoint x: 718, startPoint y: 284, endPoint x: 873, endPoint y: 515, distance: 278.2
click at [873, 515] on div "Hola, Esperamos que te encuentres muy bien. Te consultamos si tuviste oportunid…" at bounding box center [881, 400] width 298 height 274
copy div "Esperamos que te encuentres muy bien. Te consultamos si tuviste oportunidad [PE…"
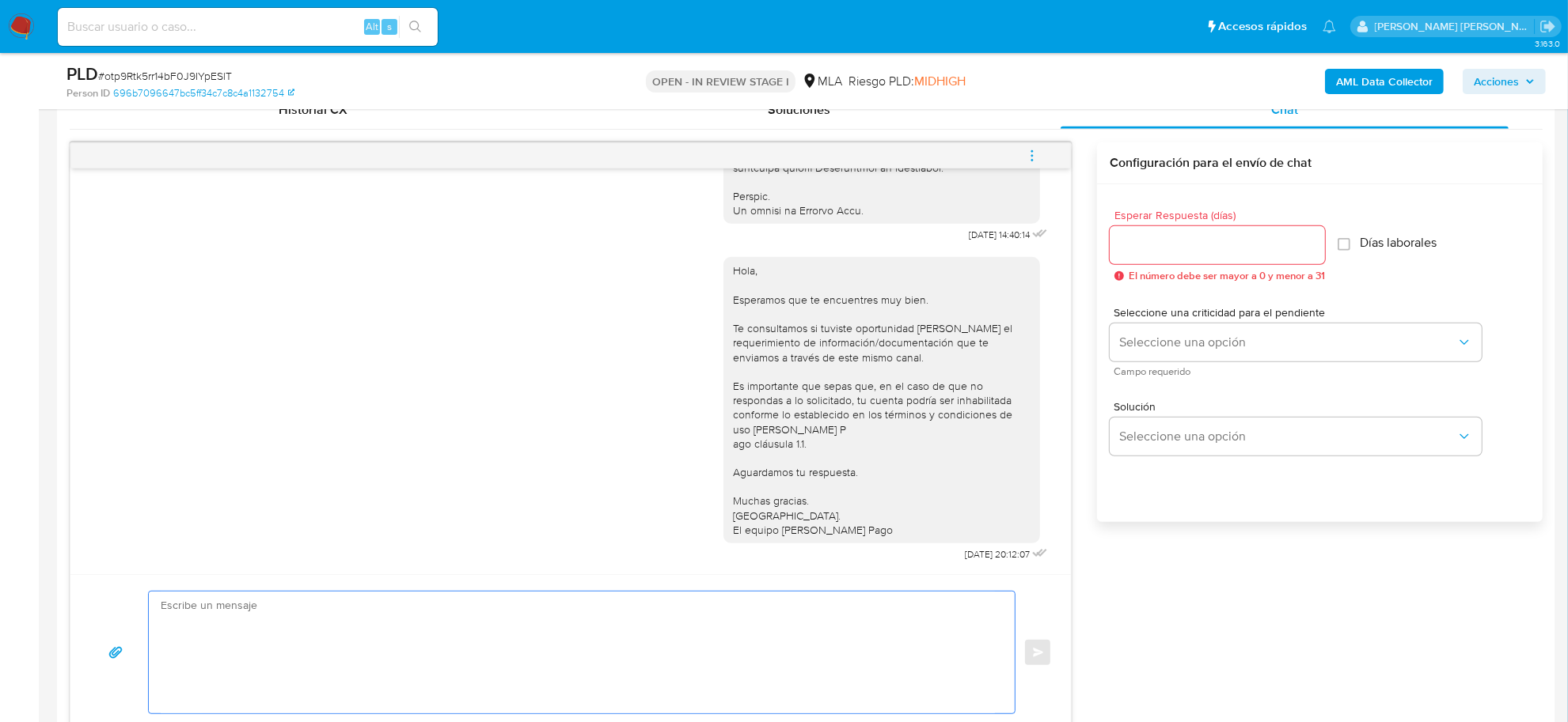
click at [348, 605] on textarea at bounding box center [577, 652] width 834 height 121
paste textarea "Esperamos que te encuentres muy bien. Te consultamos si tuviste oportunidad [PE…"
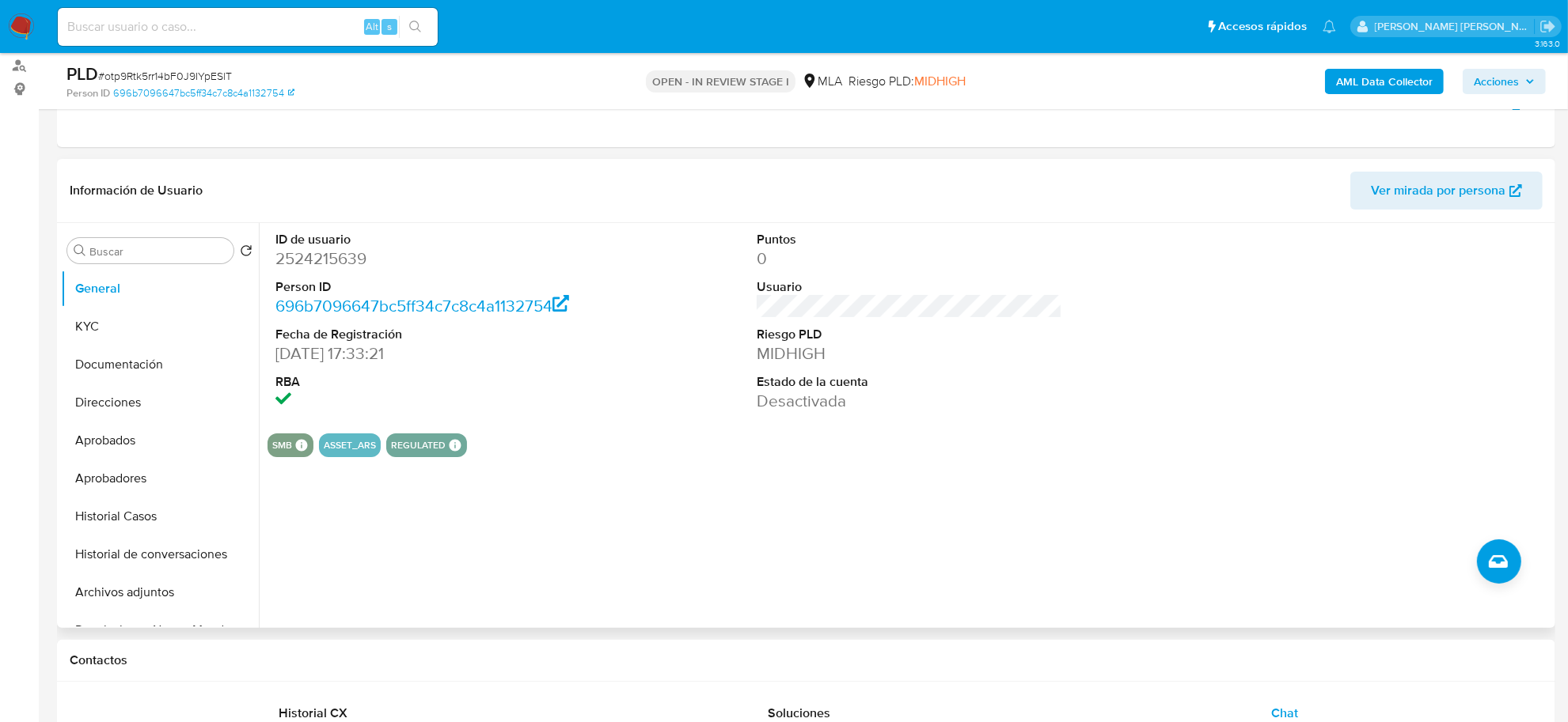
scroll to position [0, 0]
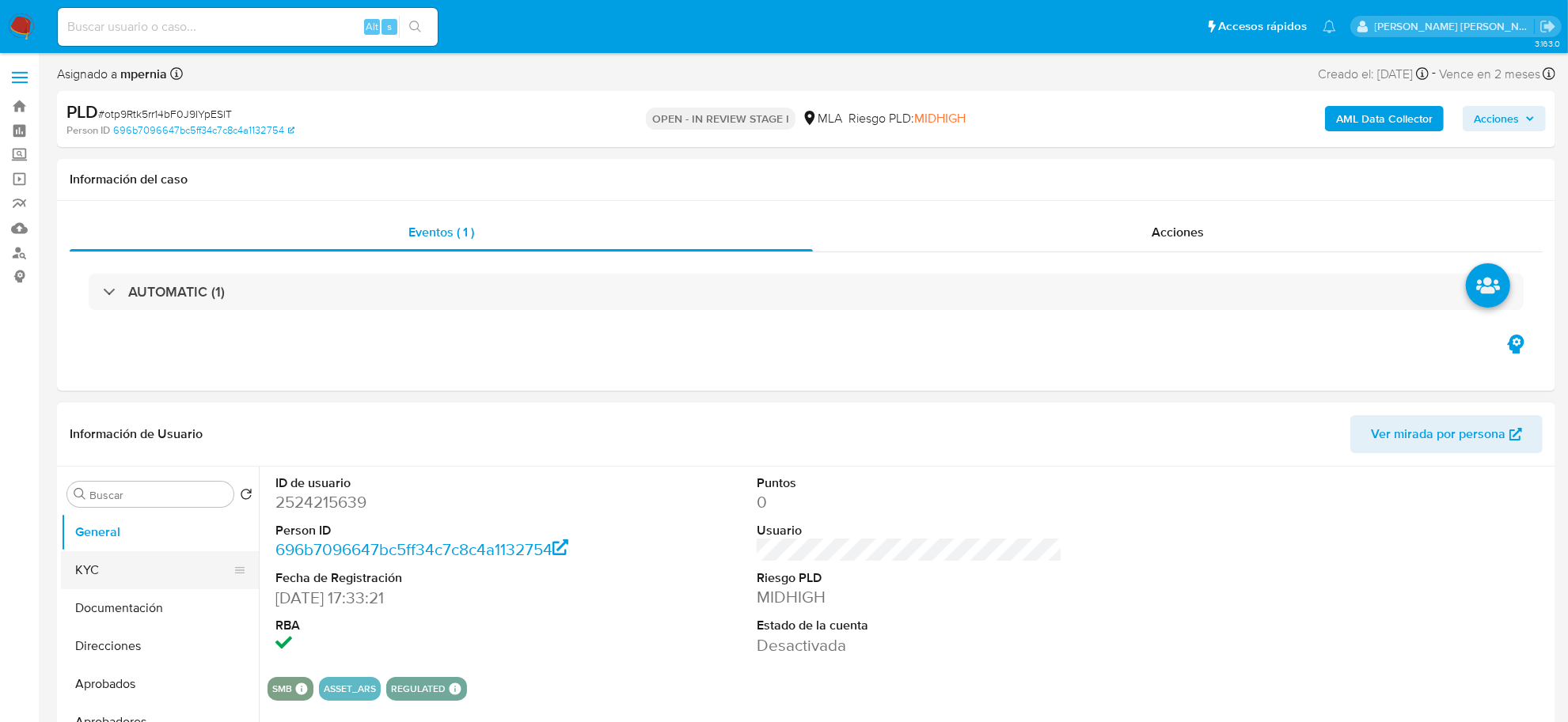
click at [91, 581] on button "KYC" at bounding box center [153, 570] width 185 height 38
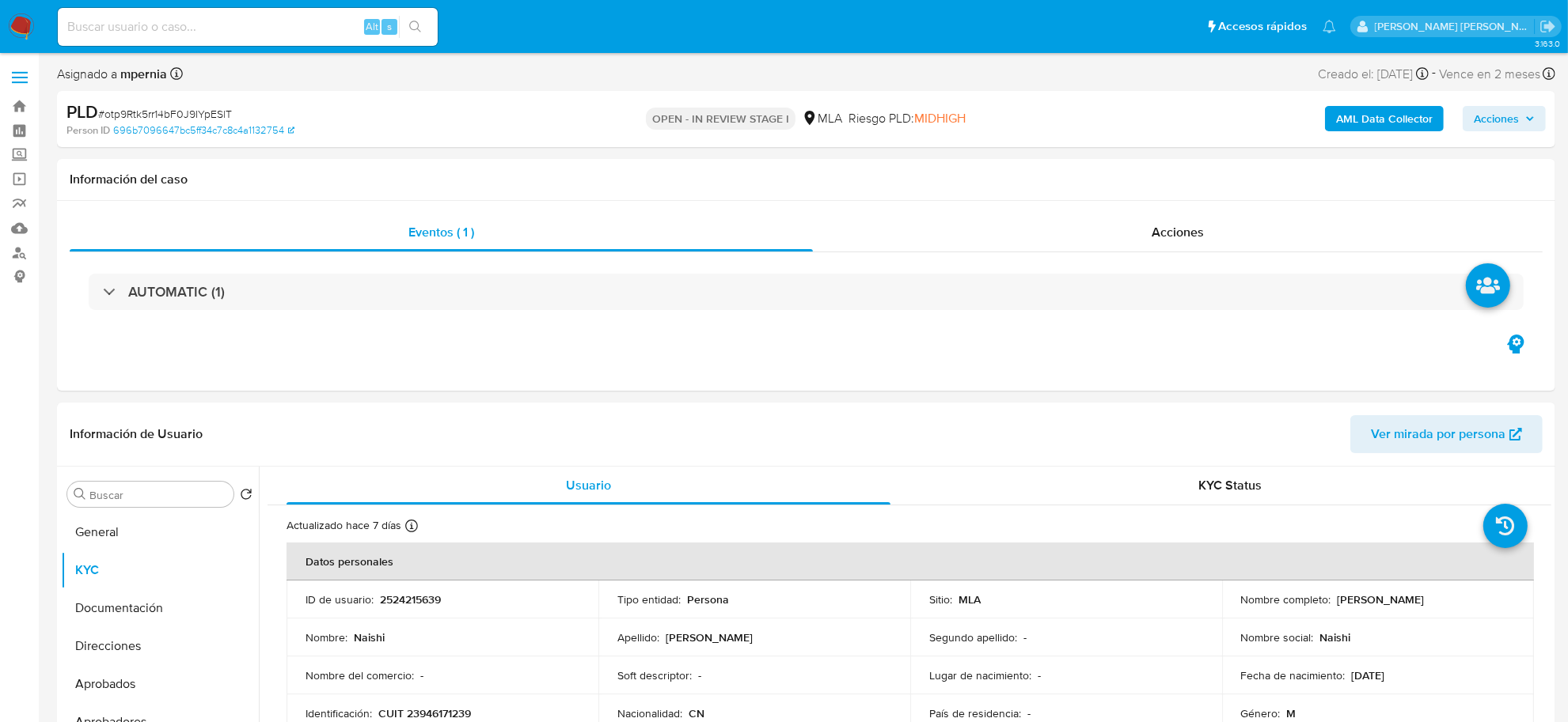
scroll to position [99, 0]
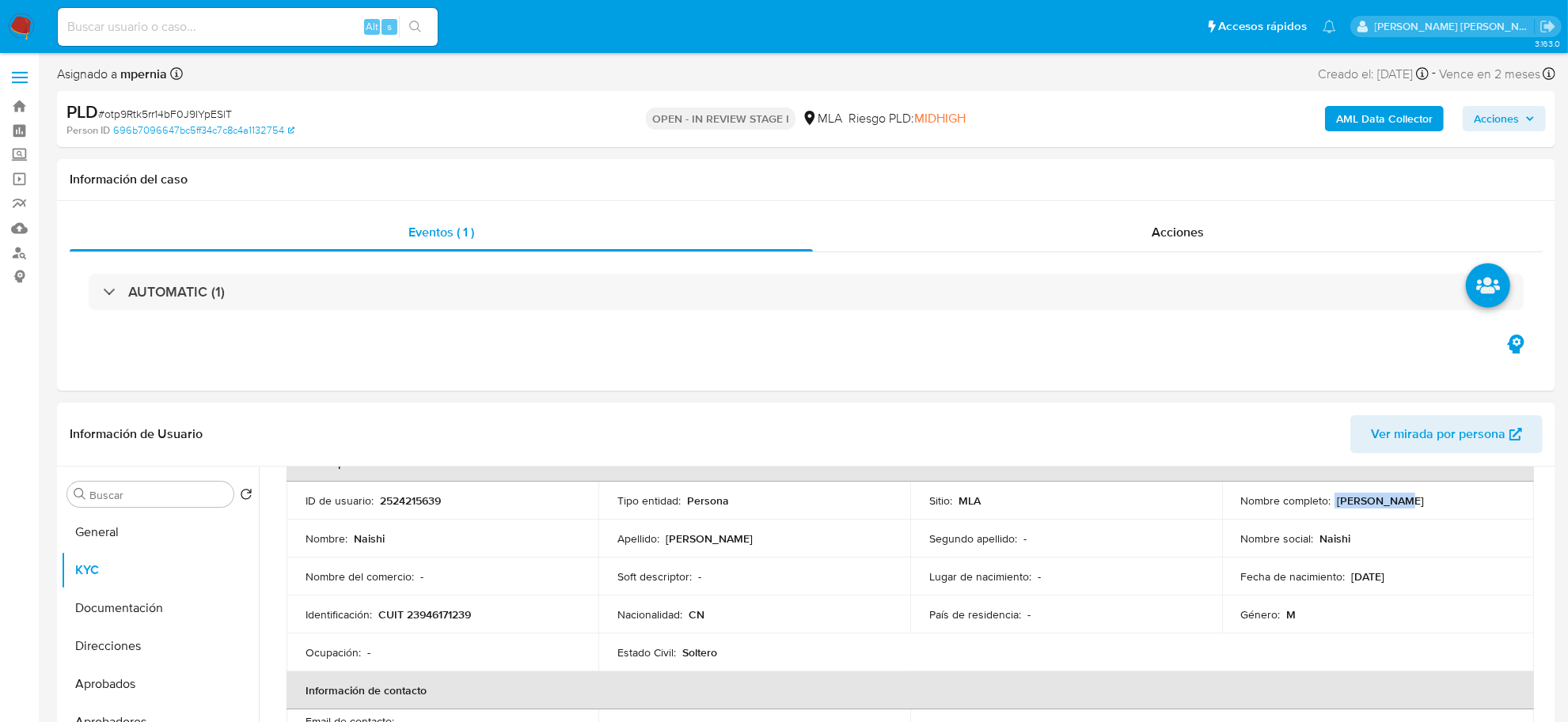
drag, startPoint x: 1328, startPoint y: 496, endPoint x: 1413, endPoint y: 504, distance: 85.4
click at [1413, 504] on div "Nombre completo : [PERSON_NAME]" at bounding box center [1378, 500] width 274 height 14
copy div "[PERSON_NAME]"
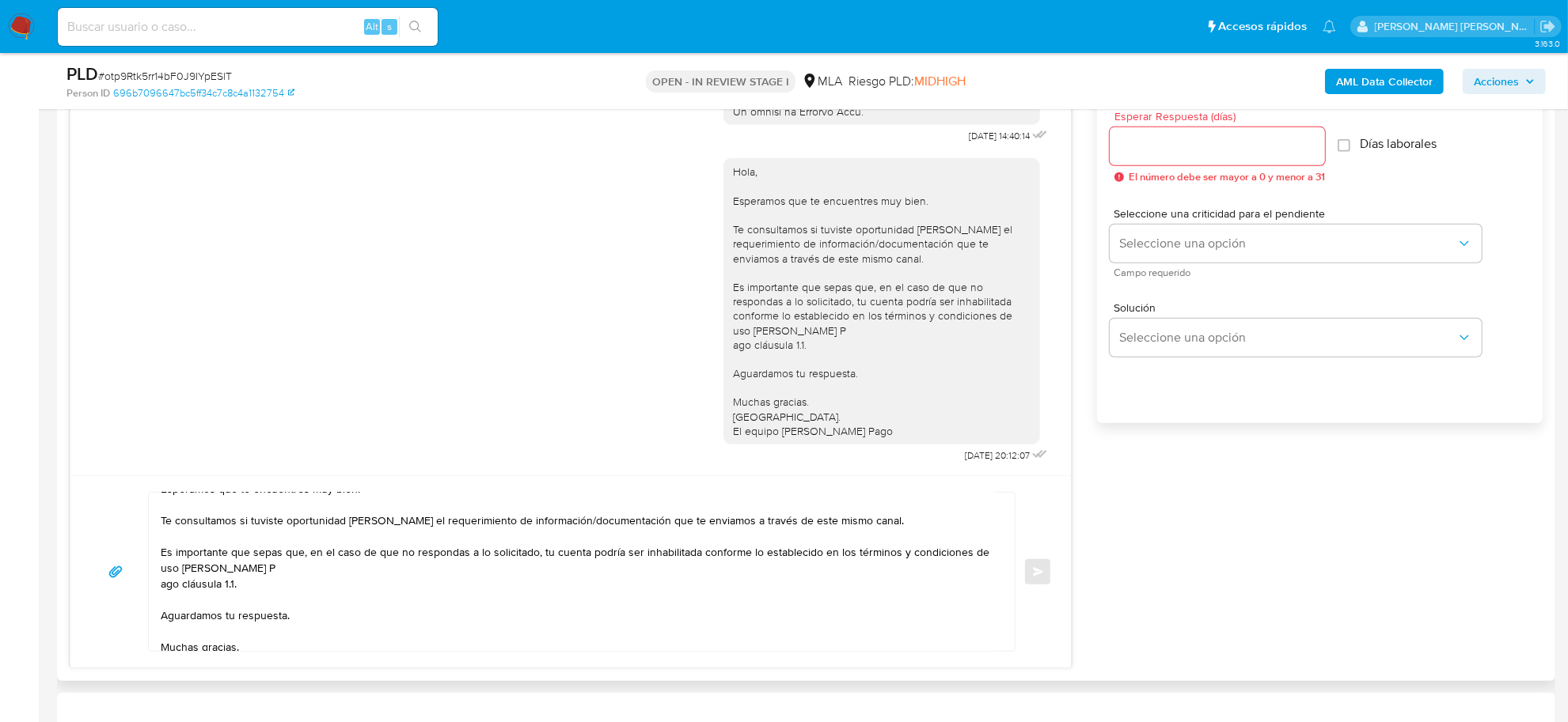
scroll to position [0, 0]
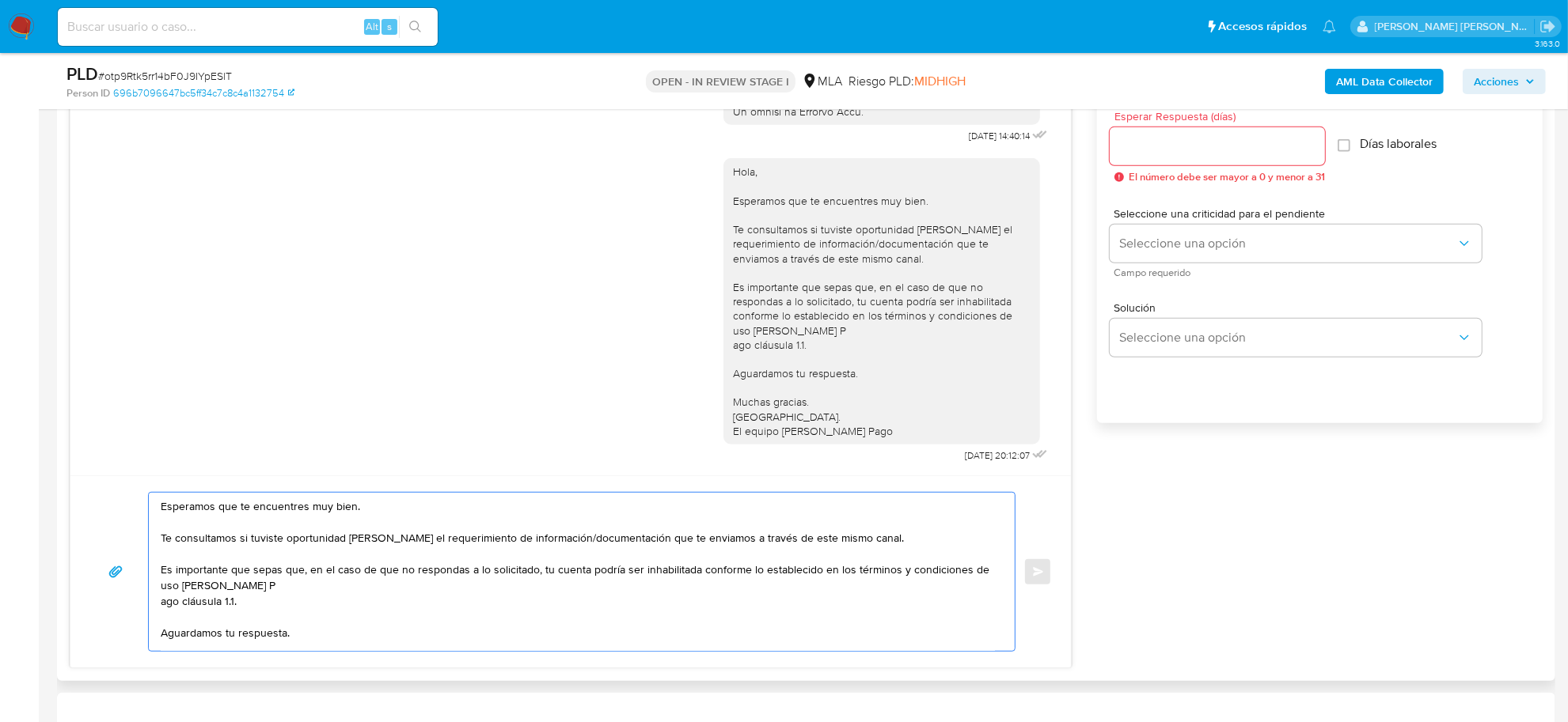
click at [161, 512] on textarea "Esperamos que te encuentres muy bien. Te consultamos si tuviste oportunidad de …" at bounding box center [577, 572] width 834 height 158
paste textarea "Naishi Chen"
click at [230, 542] on textarea "Naishi Chen, esperamos que te encuentres muy bien. Te consultamos si tuviste op…" at bounding box center [577, 572] width 834 height 158
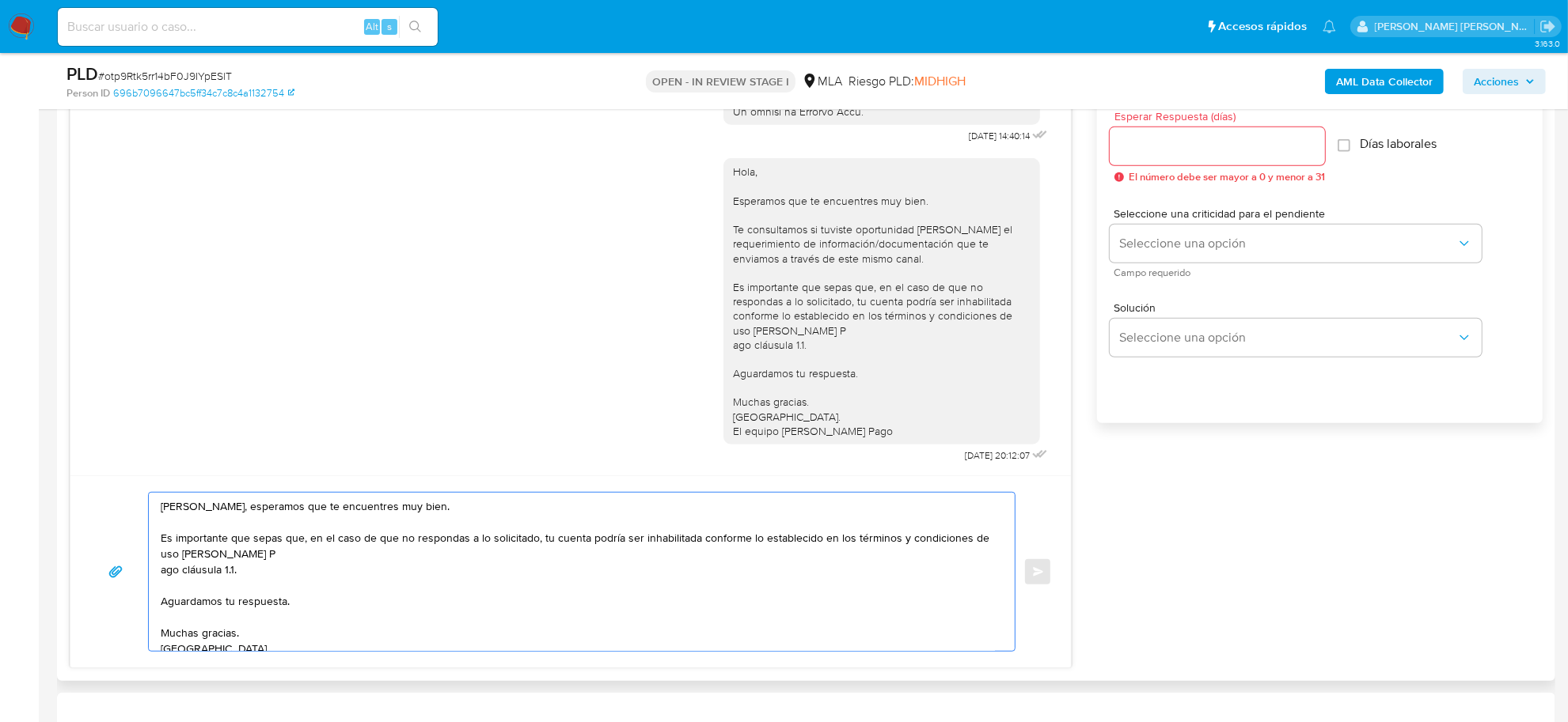
click at [161, 568] on textarea "Naishi Chen, esperamos que te encuentres muy bien. Es importante que sepas que,…" at bounding box center [577, 572] width 834 height 158
type textarea "Naishi Chen, esperamos que te encuentres muy bien. Es importante que sepas que,…"
click at [1186, 151] on input "Esperar Respuesta (días)" at bounding box center [1217, 146] width 215 height 20
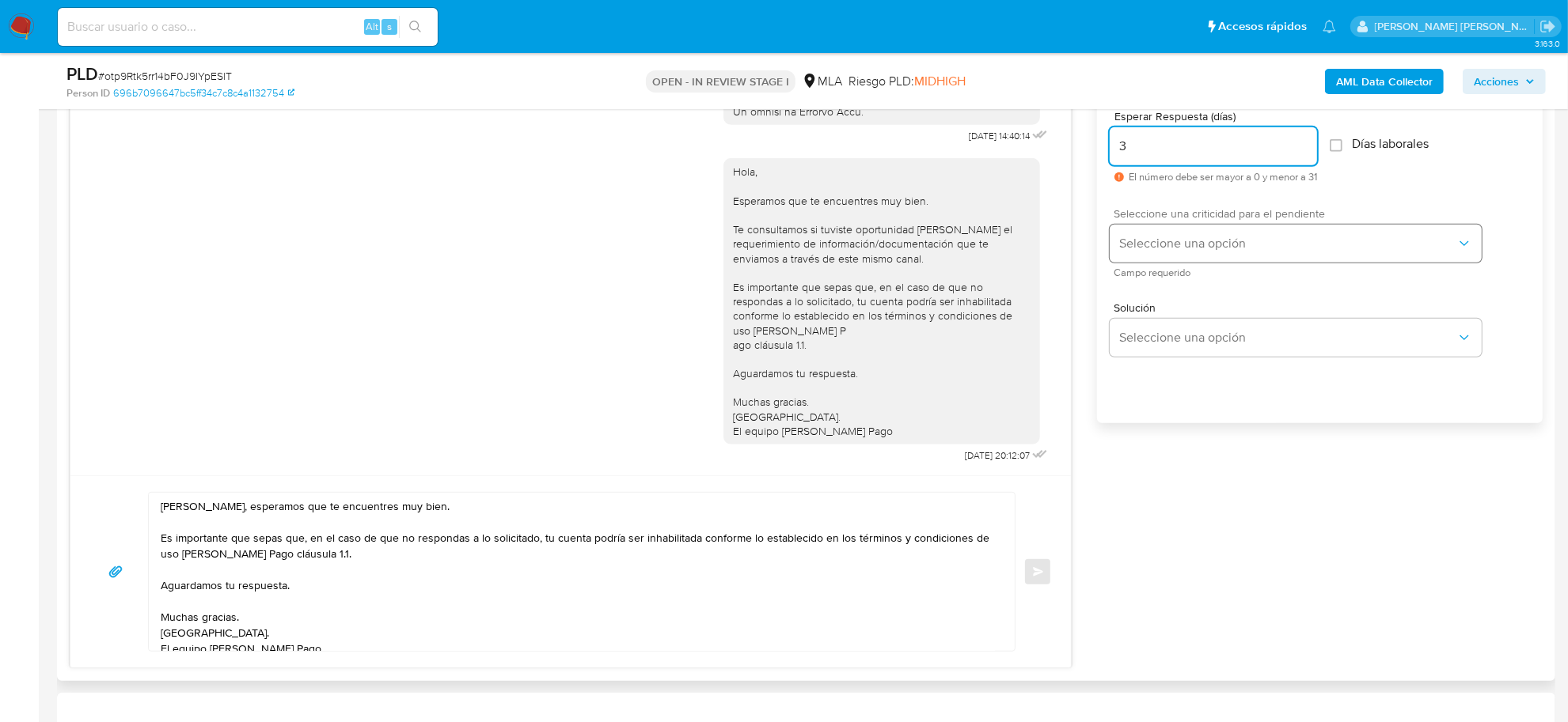
type input "3"
click at [1197, 230] on button "Seleccione una opción" at bounding box center [1296, 244] width 372 height 38
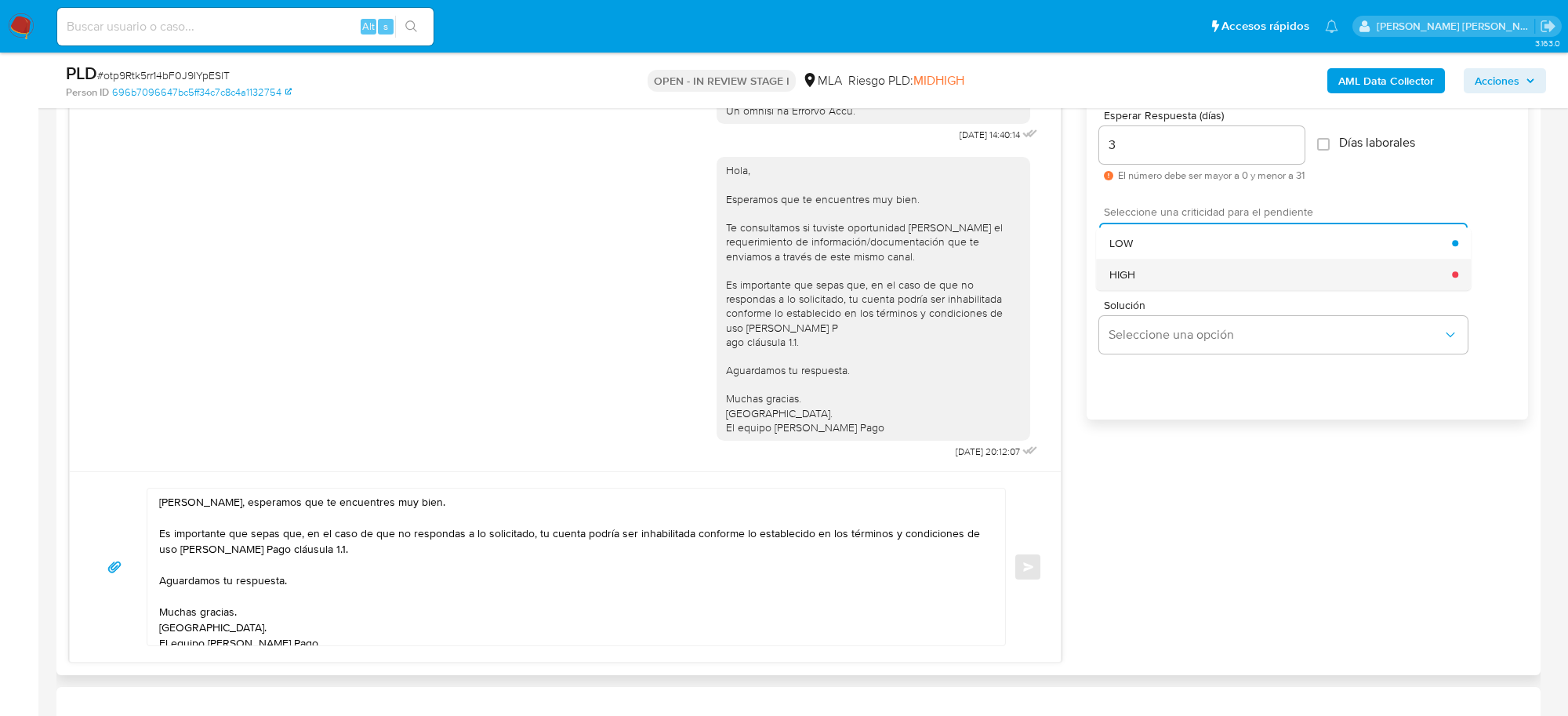
click at [1141, 264] on div "HIGH" at bounding box center [1280, 274] width 343 height 32
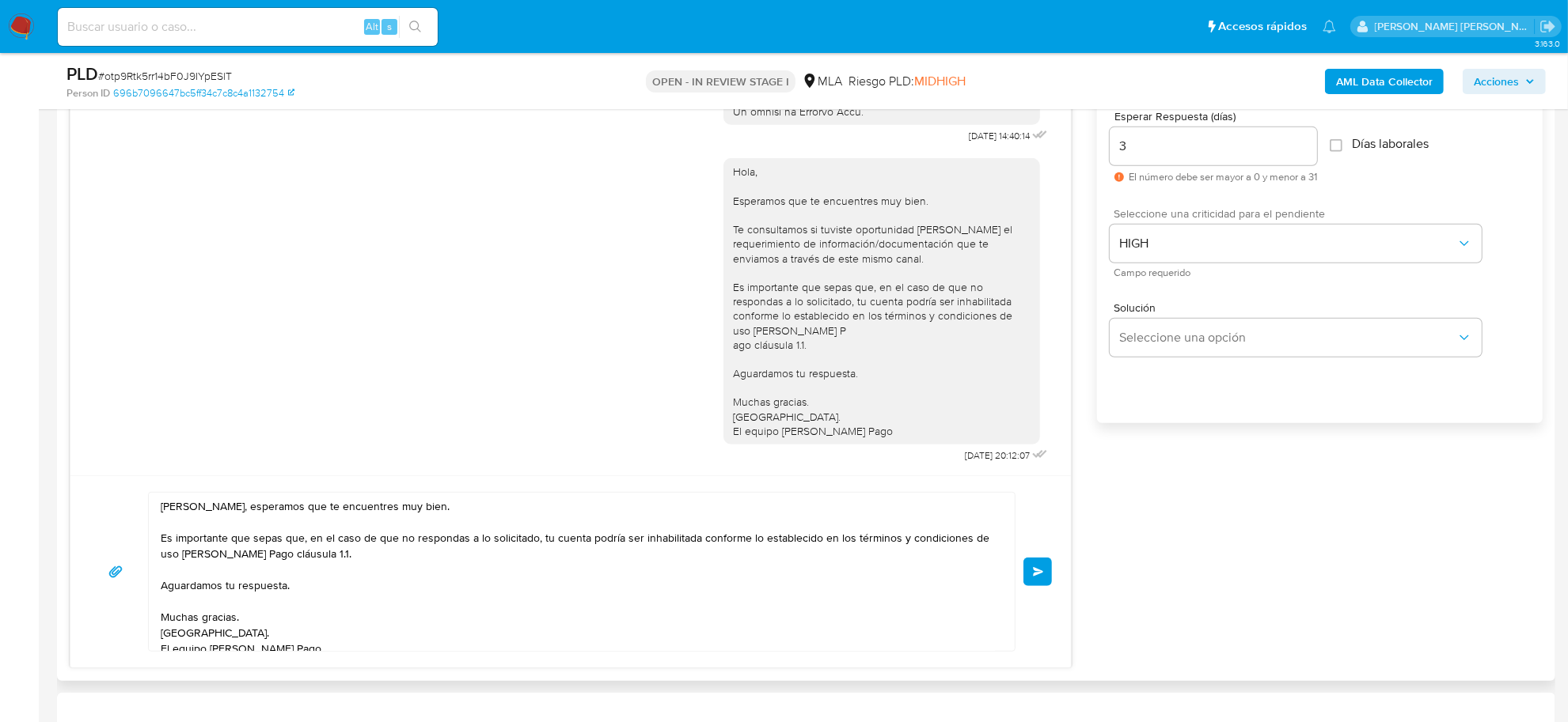
click at [1045, 578] on button "Enviar" at bounding box center [1037, 571] width 29 height 29
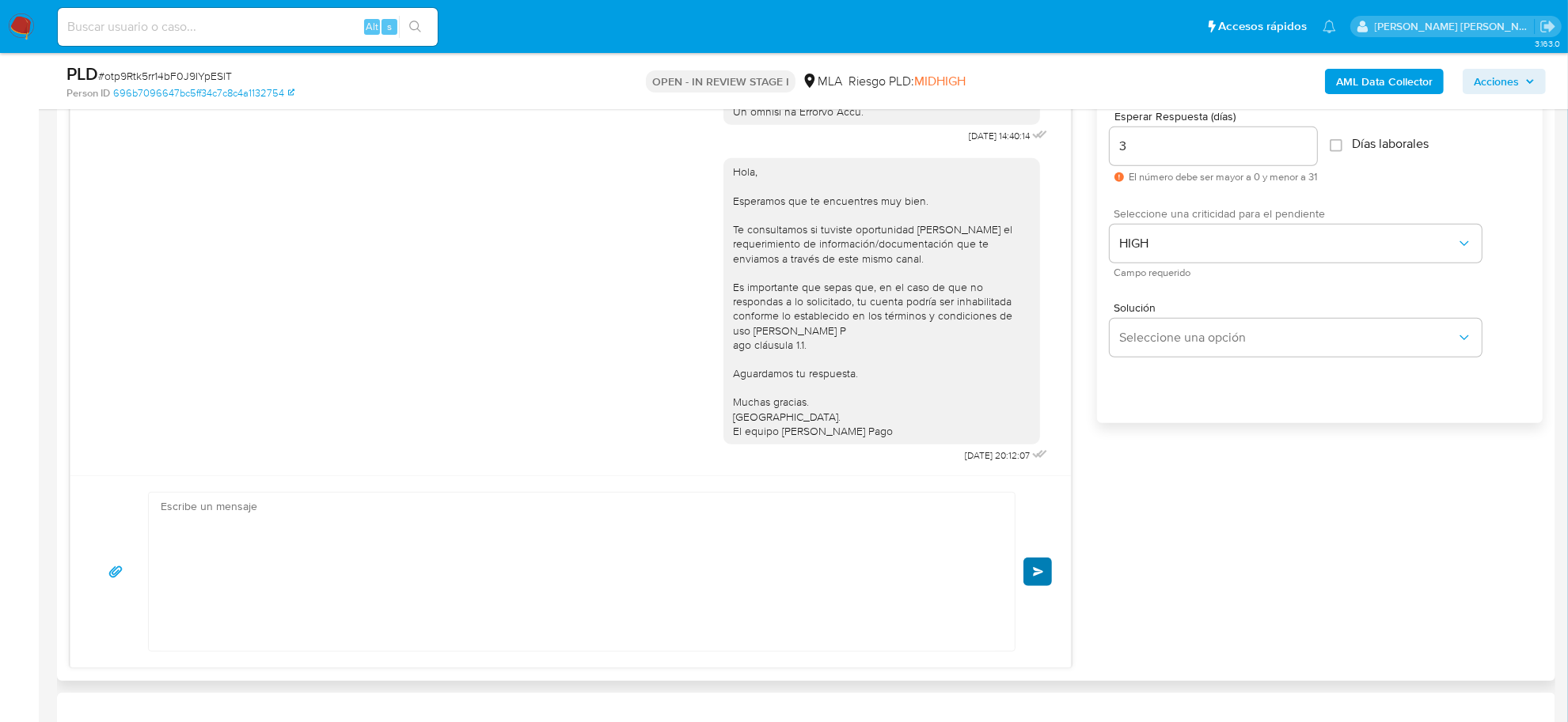
scroll to position [1059, 0]
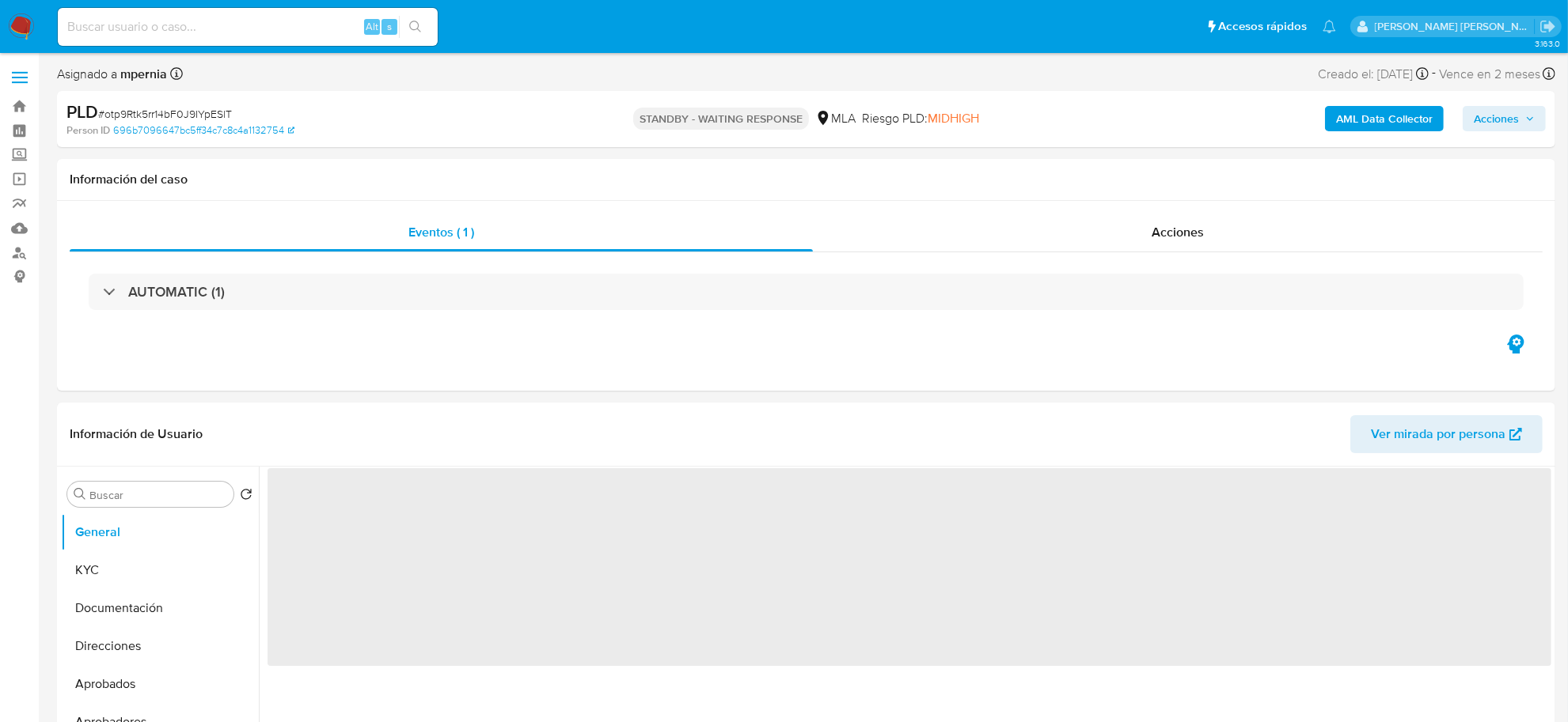
select select "10"
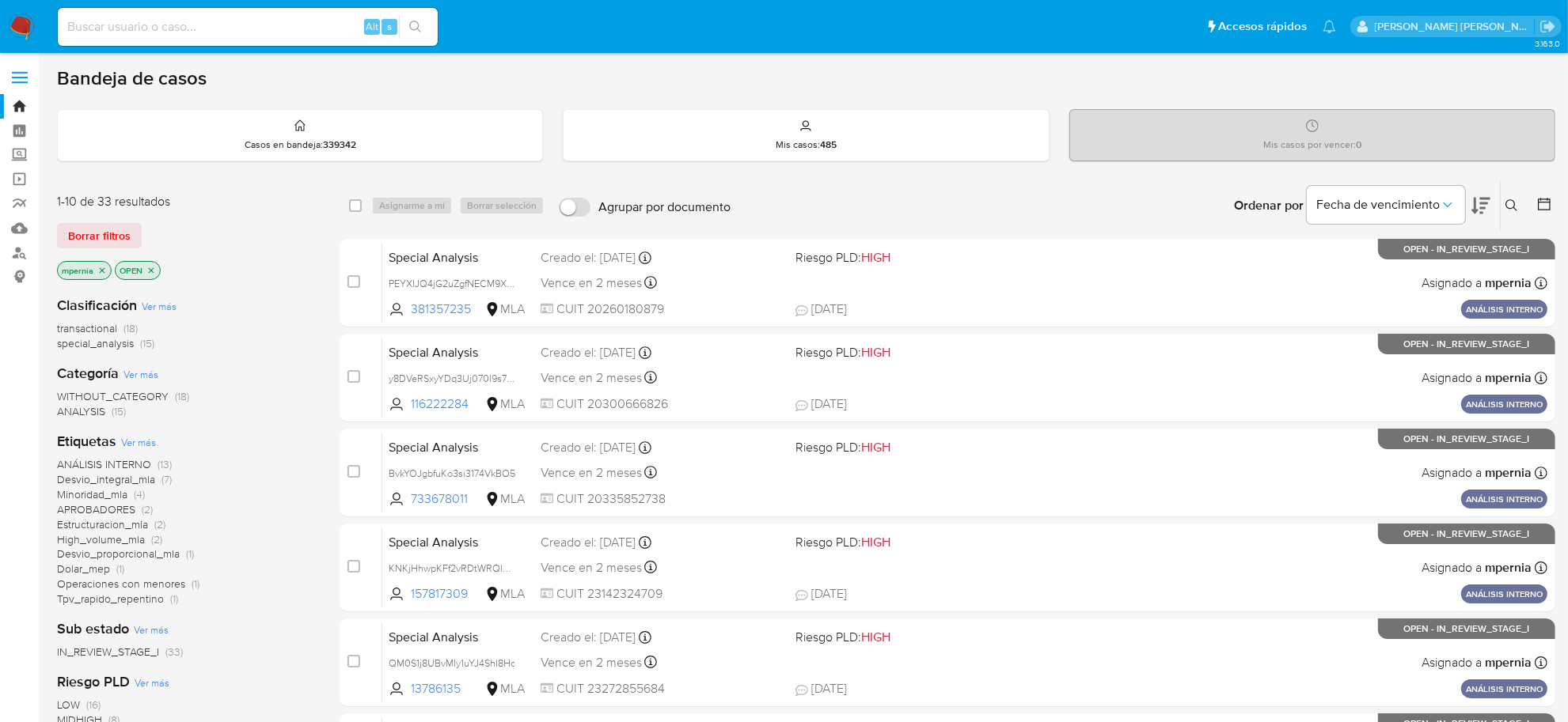
click at [103, 332] on span "transactional" at bounding box center [87, 328] width 60 height 15
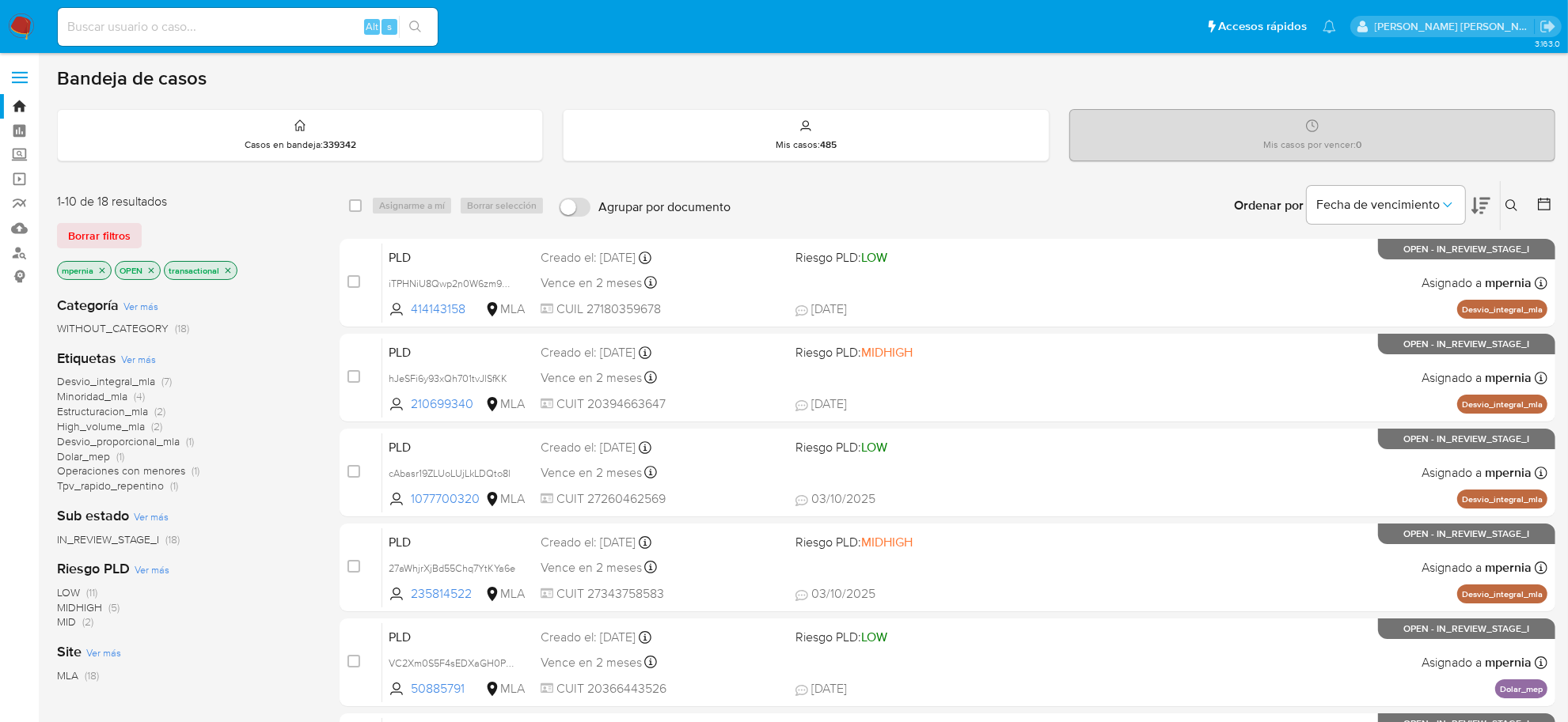
click at [97, 271] on icon "close-filter" at bounding box center [102, 271] width 10 height 10
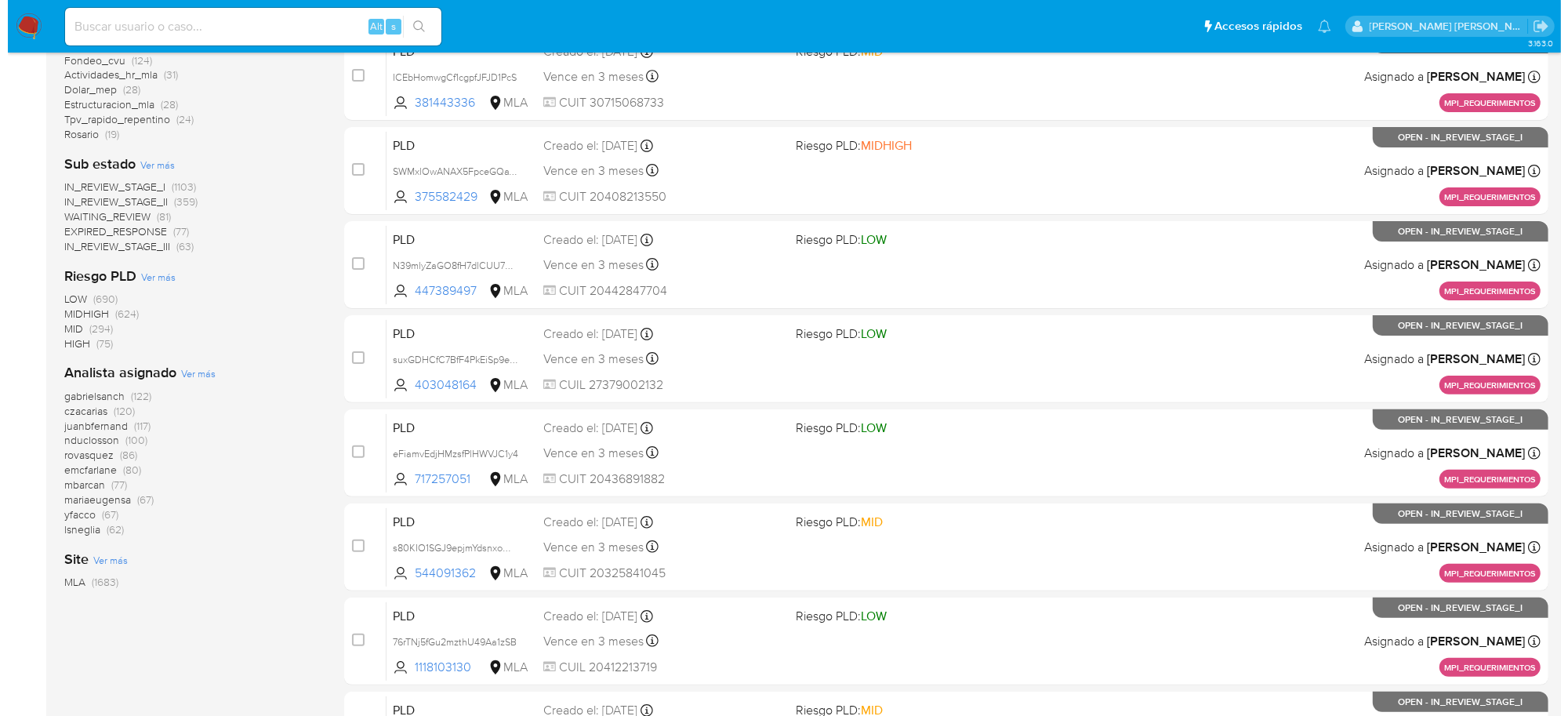
scroll to position [491, 0]
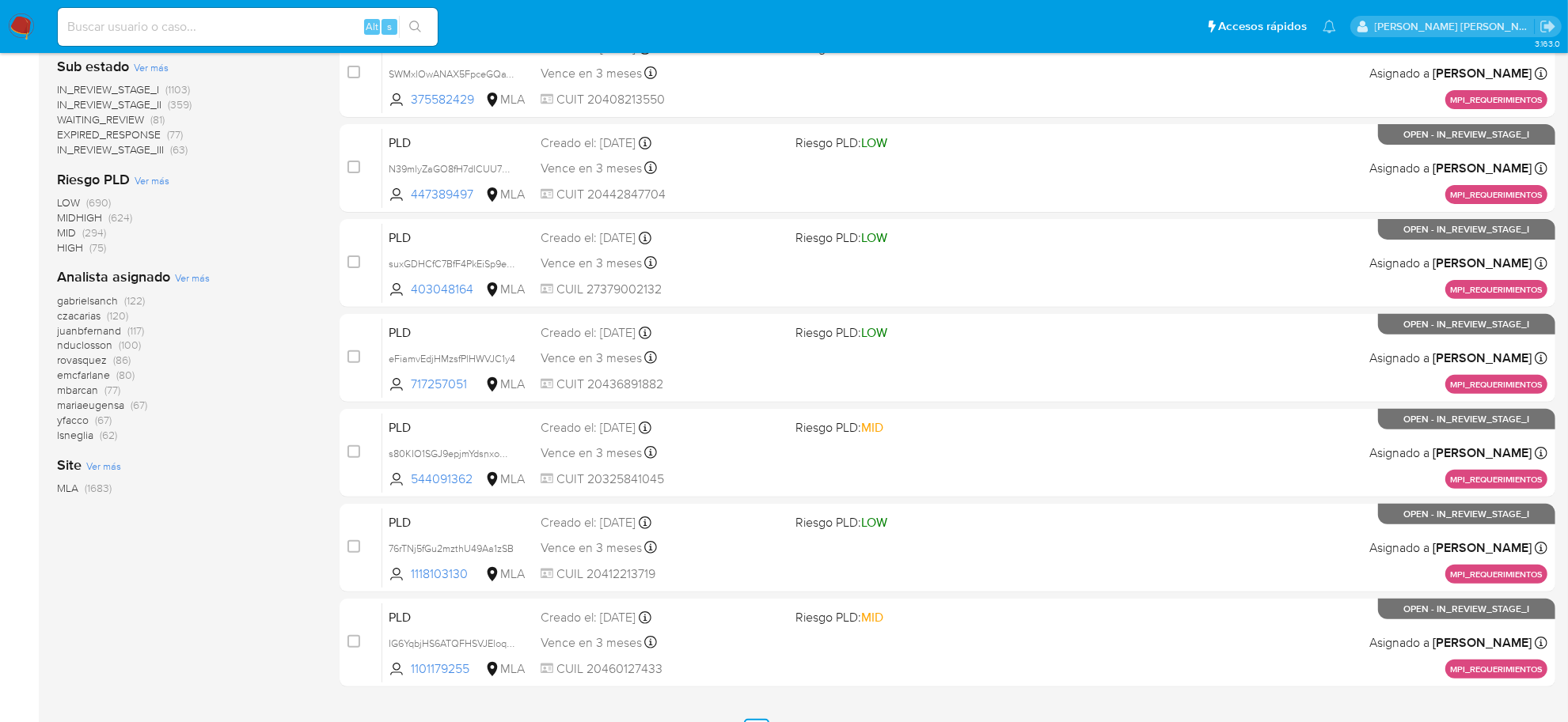
click at [180, 273] on span "Ver más" at bounding box center [192, 277] width 35 height 14
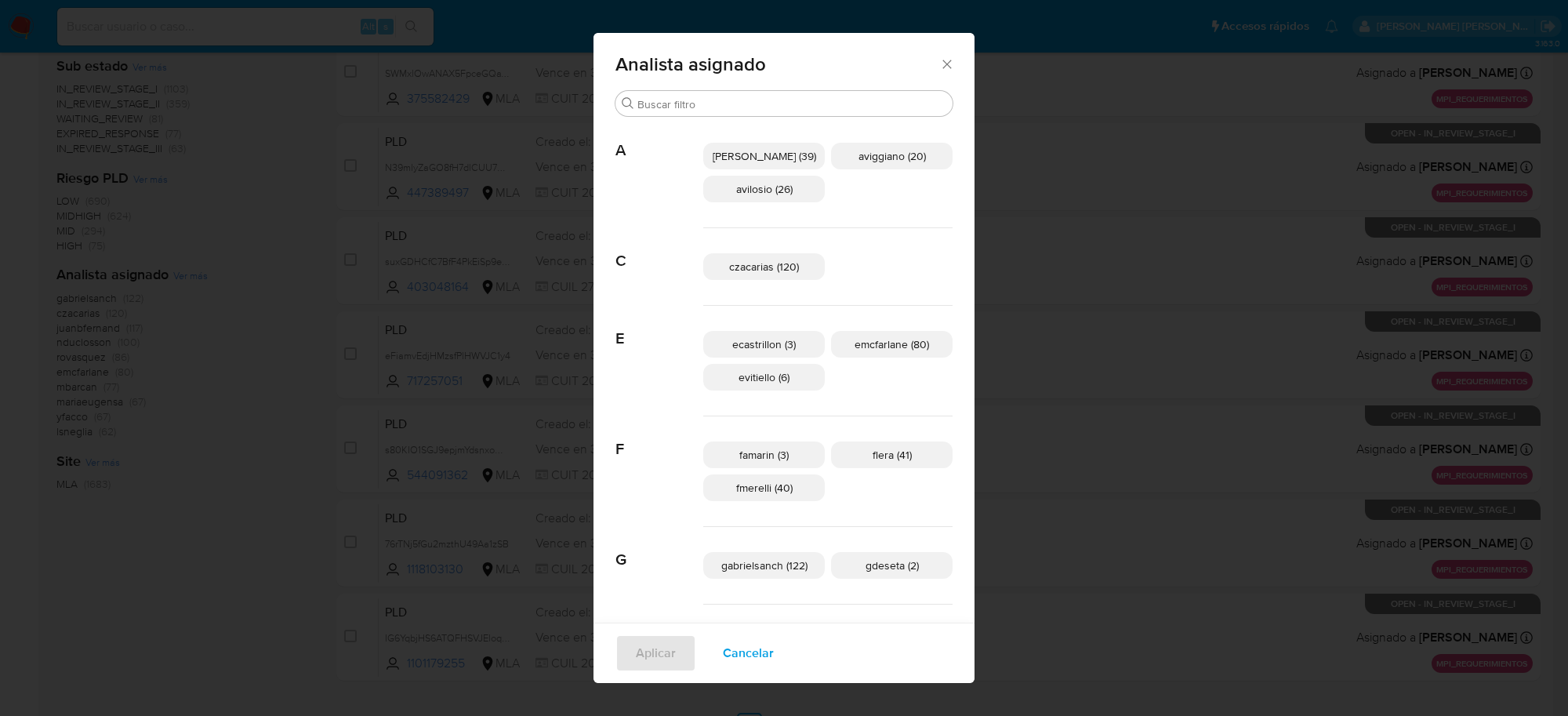
click at [940, 68] on icon "Cerrar" at bounding box center [947, 64] width 15 height 15
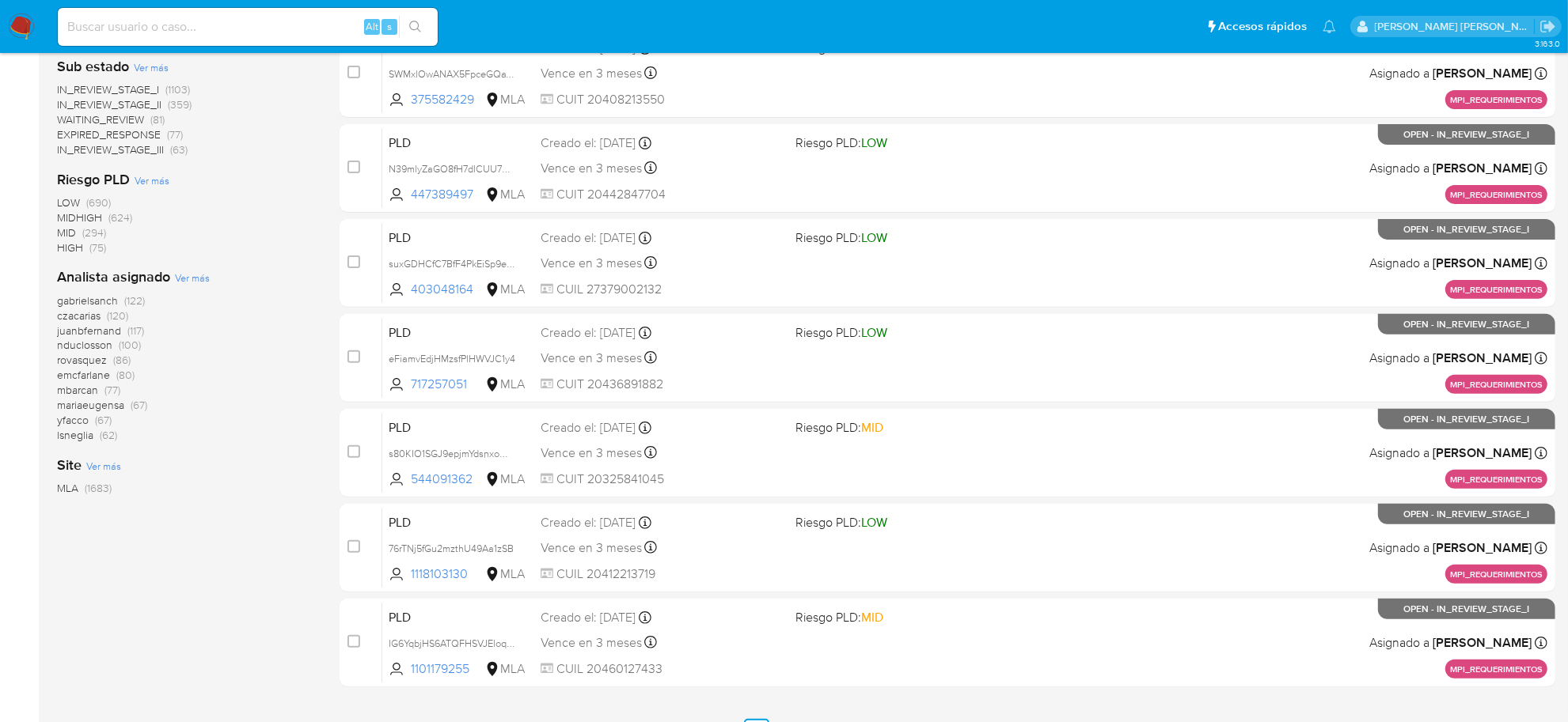
click at [200, 281] on span "Ver más" at bounding box center [192, 277] width 35 height 14
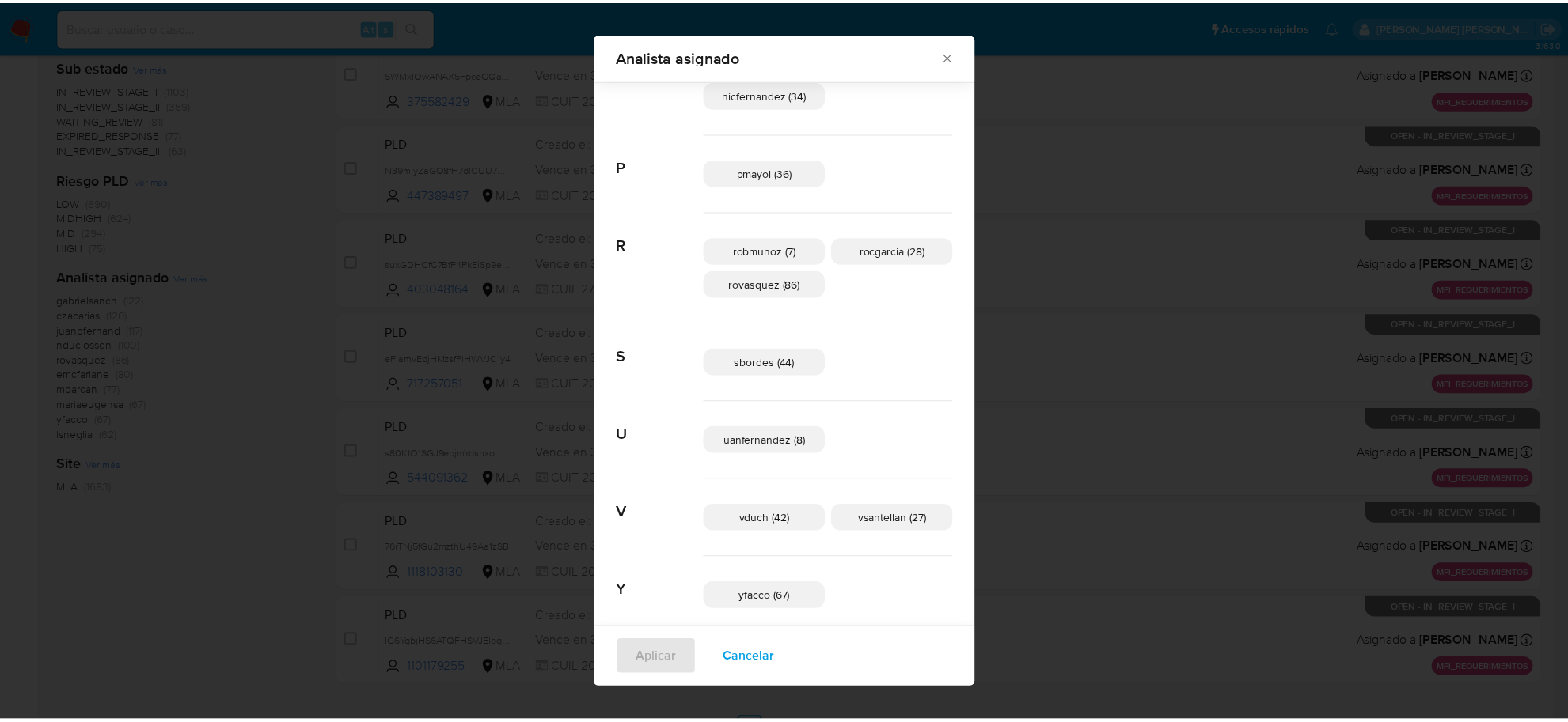
scroll to position [998, 0]
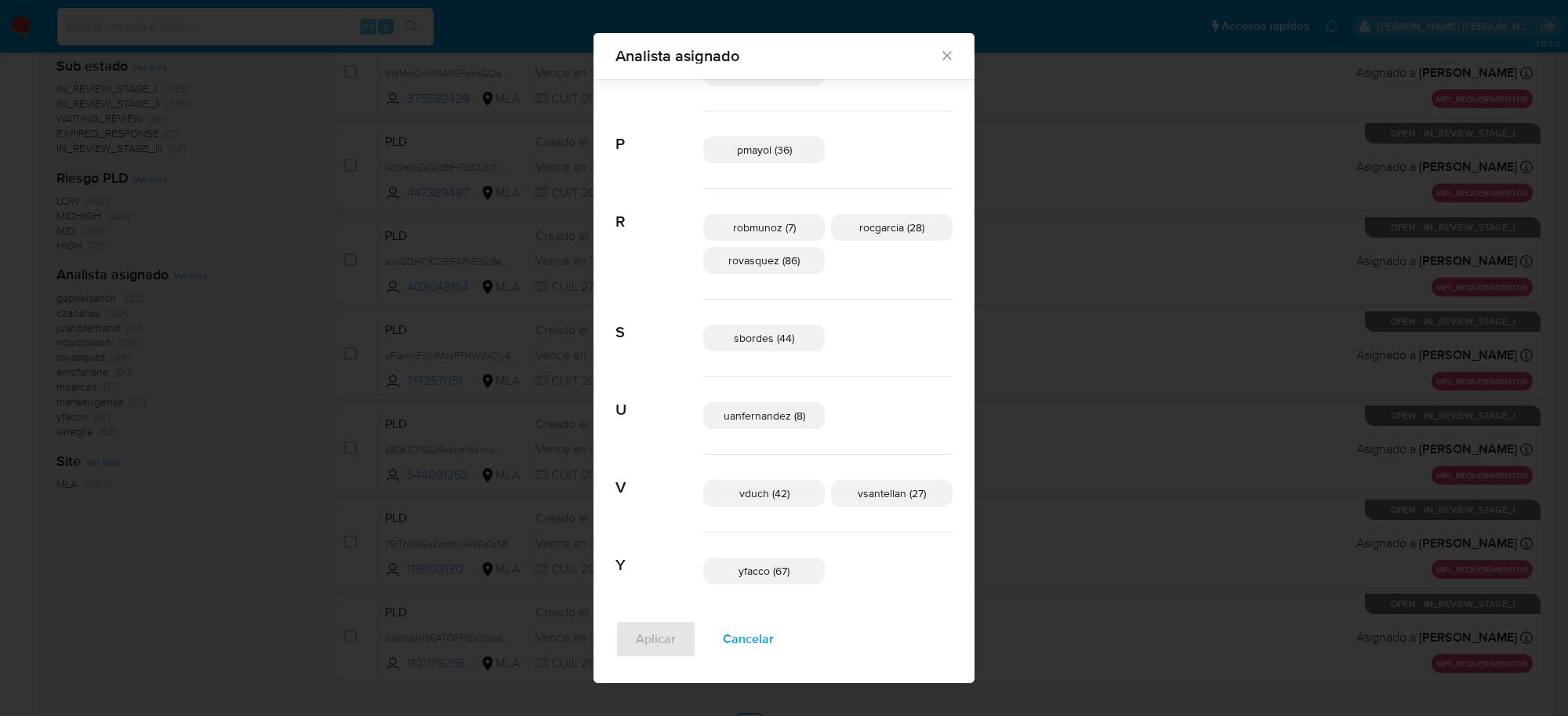
click at [940, 59] on icon "Cerrar" at bounding box center [947, 55] width 15 height 15
